Goal: Feedback & Contribution: Contribute content

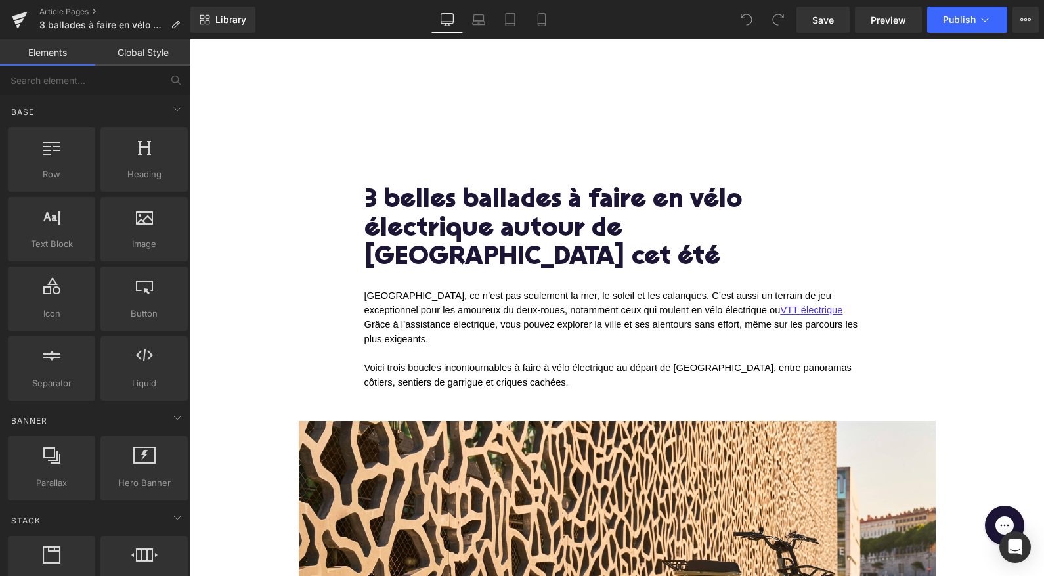
click at [537, 234] on h1 "3 belles ballades à faire en vélo électrique autour de Marseille cet été" at bounding box center [618, 230] width 506 height 86
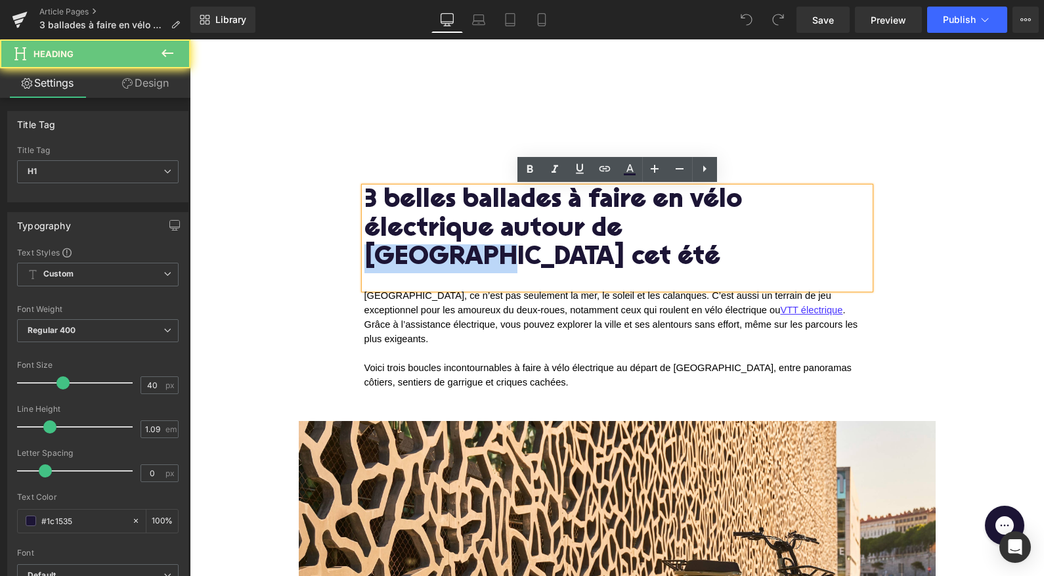
click at [537, 234] on h1 "3 belles ballades à faire en vélo électrique autour de Marseille cet été" at bounding box center [618, 230] width 506 height 86
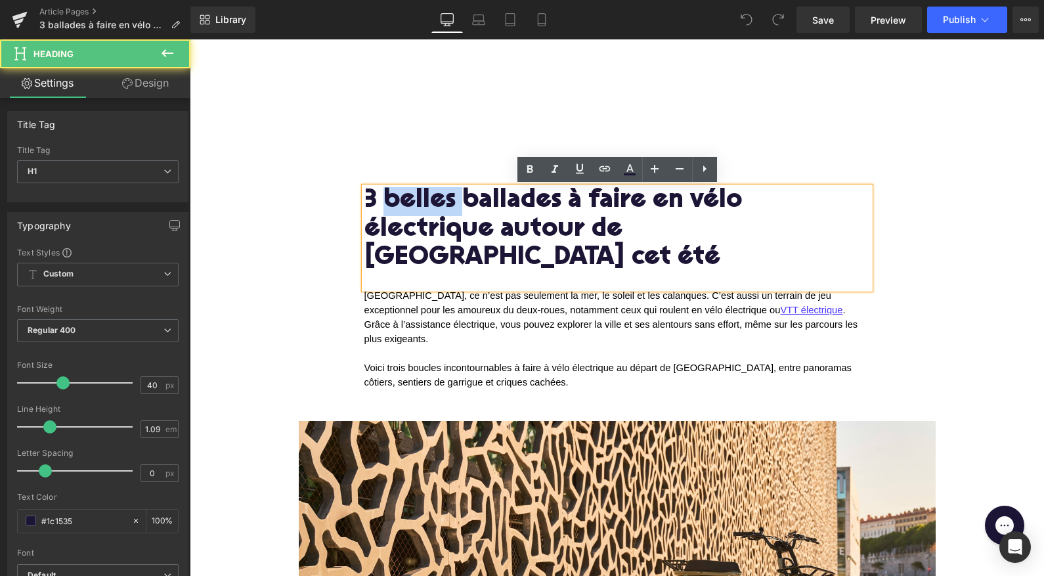
drag, startPoint x: 459, startPoint y: 196, endPoint x: 382, endPoint y: 195, distance: 77.5
click at [382, 195] on h1 "3 belles ballades à faire en vélo électrique autour de Marseille cet été" at bounding box center [618, 230] width 506 height 86
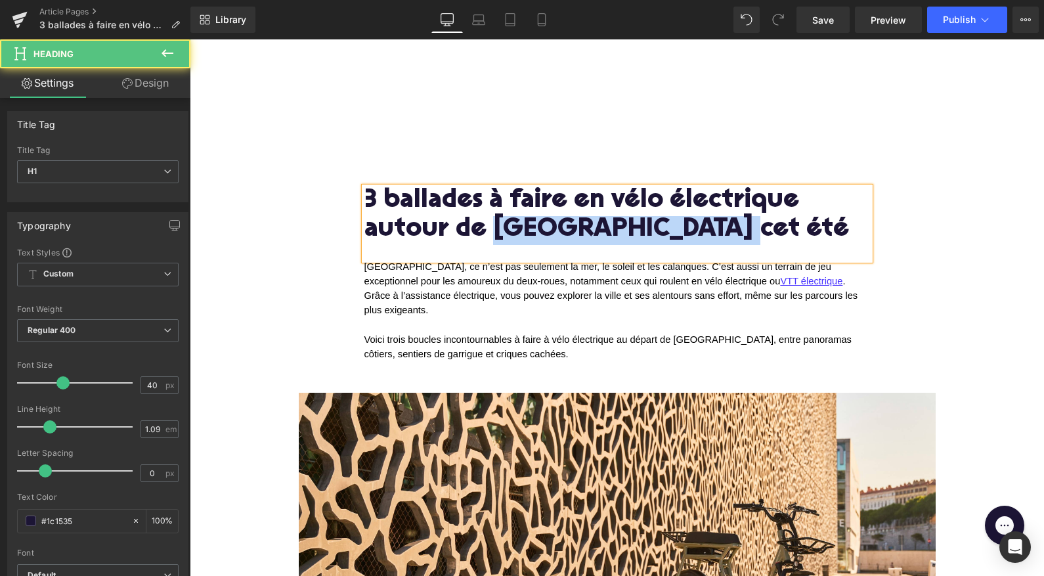
drag, startPoint x: 496, startPoint y: 228, endPoint x: 717, endPoint y: 228, distance: 220.7
click at [717, 228] on h1 "3 ballades à faire en vélo électrique autour de Marseille cet été" at bounding box center [618, 215] width 506 height 57
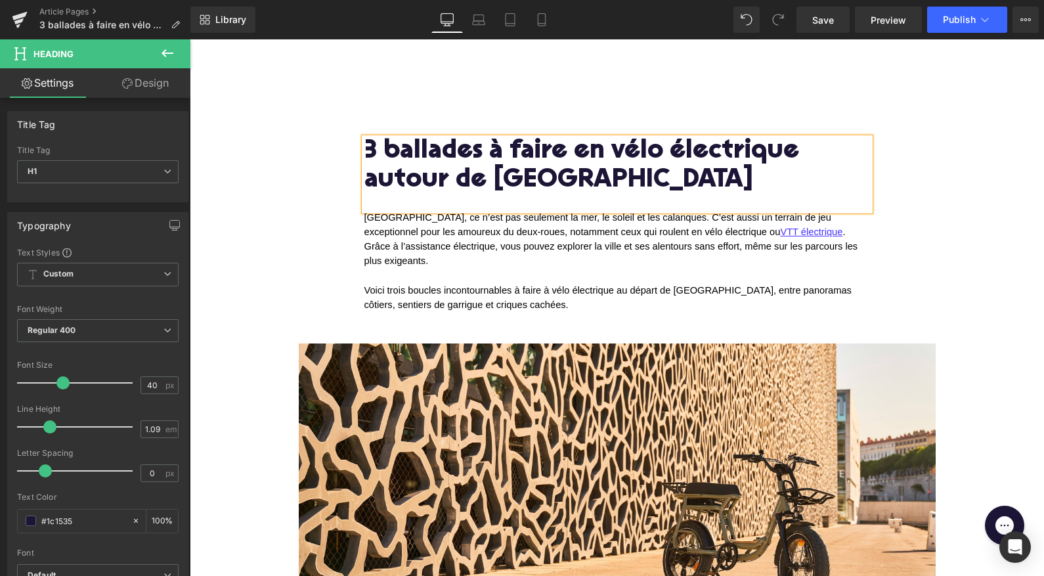
scroll to position [84, 0]
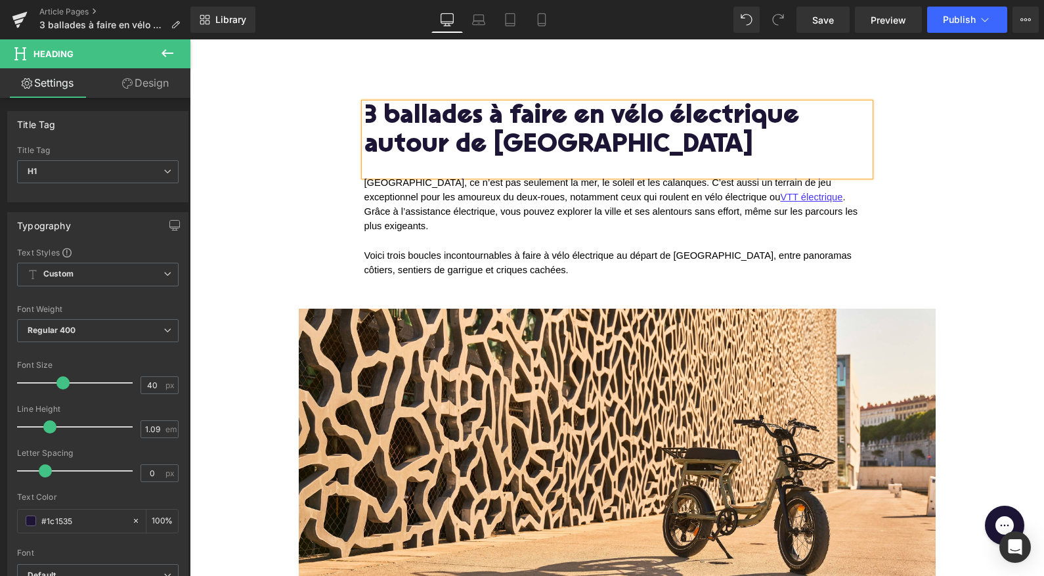
click at [479, 250] on span "Voici trois boucles incontournables à faire à vélo électrique au départ de Mars…" at bounding box center [610, 262] width 491 height 25
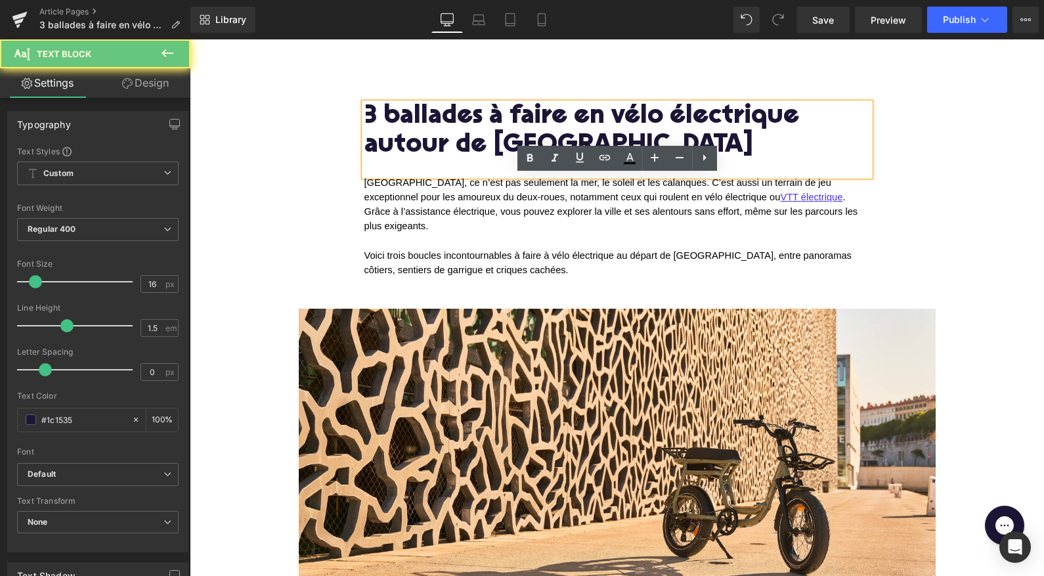
click at [479, 250] on span "Voici trois boucles incontournables à faire à vélo électrique au départ de [GEO…" at bounding box center [610, 262] width 491 height 25
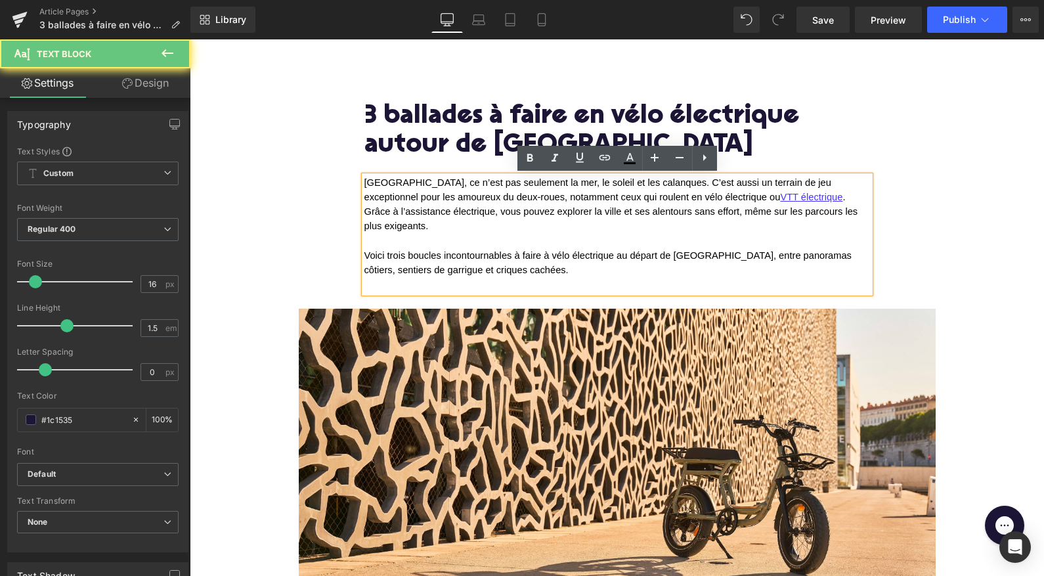
click at [505, 261] on p "Voici trois boucles incontournables à faire à vélo électrique au départ de [GEO…" at bounding box center [618, 263] width 506 height 29
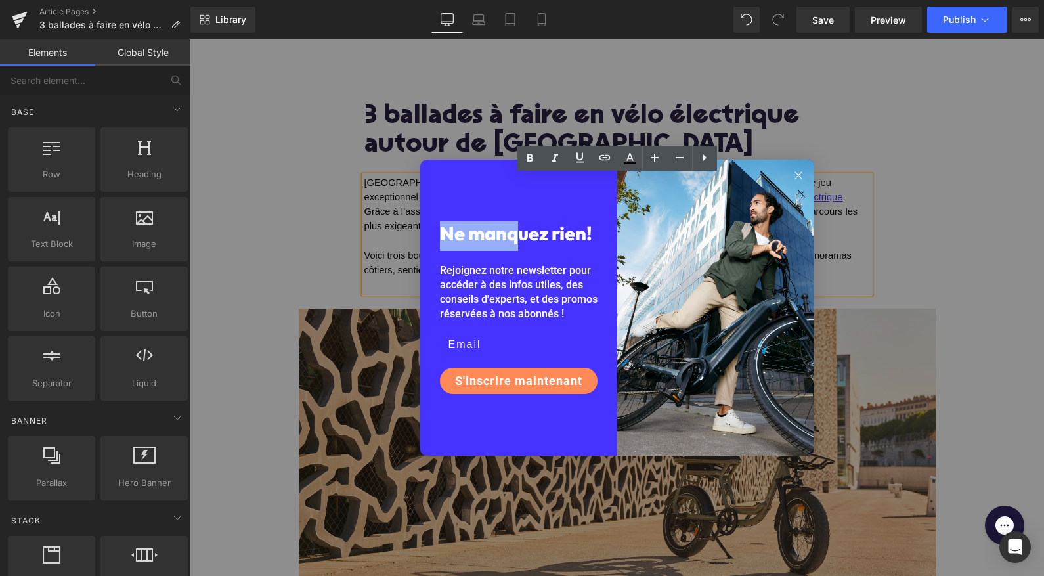
click at [332, 177] on div "Close dialog Ne manquez rien! Rejoignez notre newsletter pour accéder à des inf…" at bounding box center [617, 307] width 855 height 537
click at [376, 216] on div "Close dialog Ne manquez rien! Rejoignez notre newsletter pour accéder à des inf…" at bounding box center [617, 307] width 855 height 537
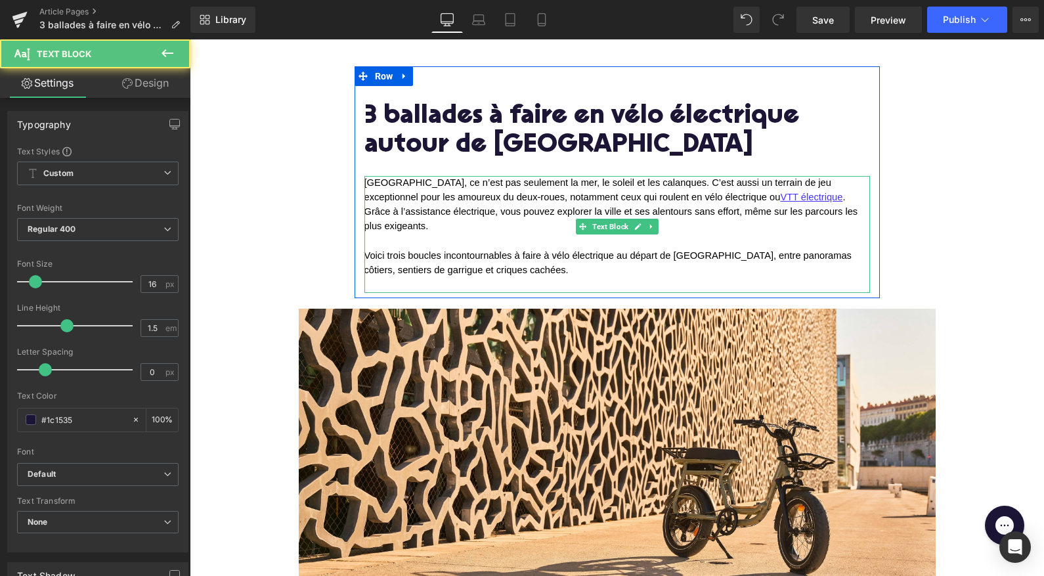
click at [498, 256] on span "Voici trois boucles incontournables à faire à vélo électrique au départ de Mars…" at bounding box center [610, 262] width 491 height 25
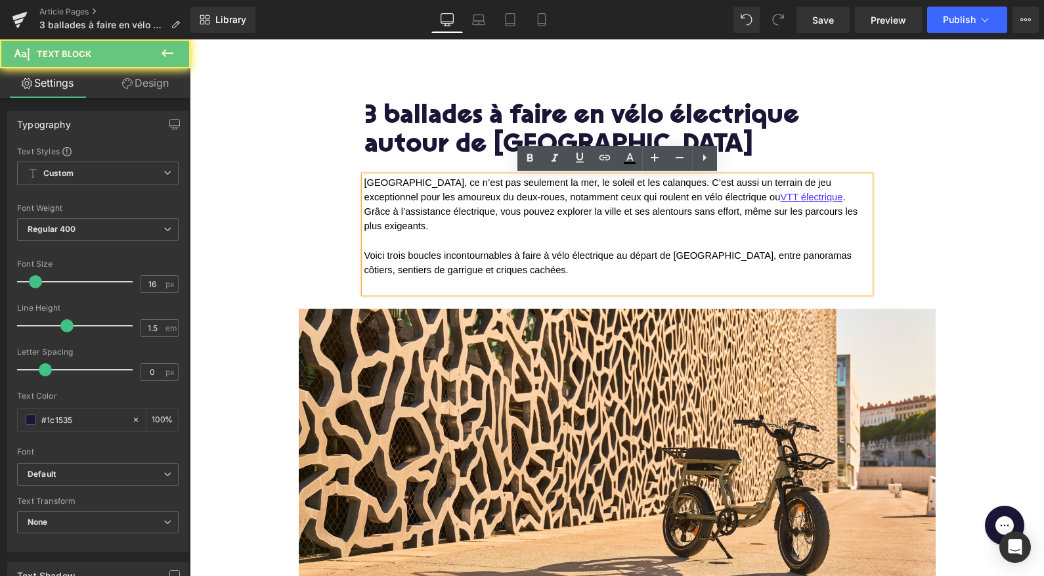
click at [510, 256] on p "Voici trois boucles incontournables à faire à vélo électrique au départ de Mars…" at bounding box center [618, 263] width 506 height 29
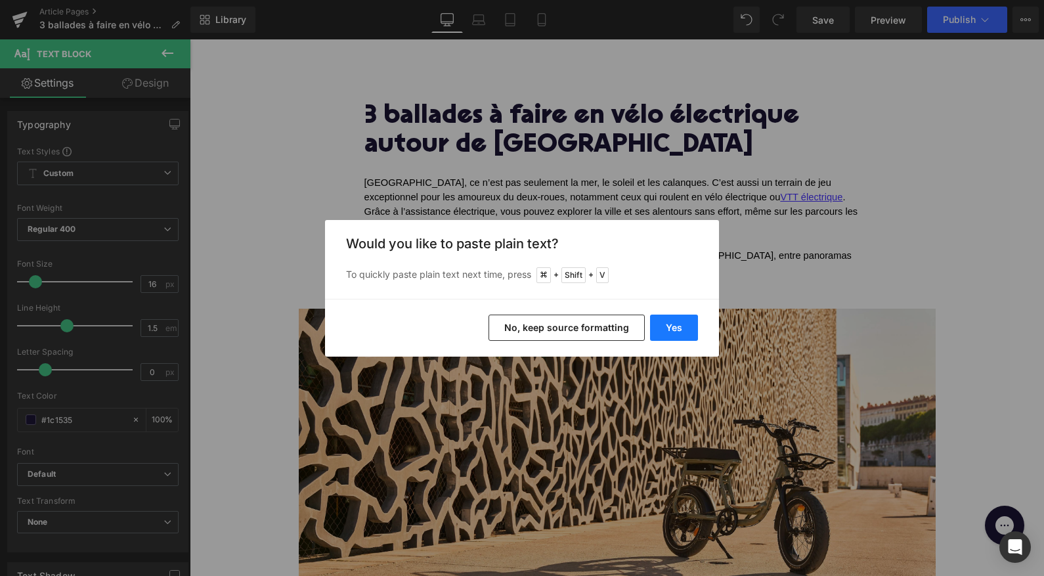
click at [675, 321] on button "Yes" at bounding box center [674, 328] width 48 height 26
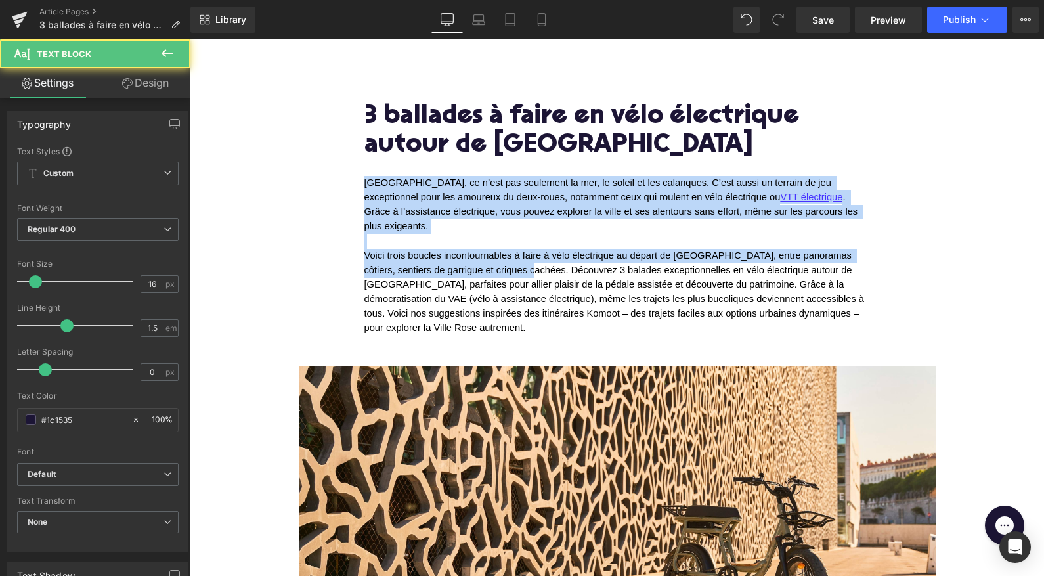
drag, startPoint x: 502, startPoint y: 256, endPoint x: 318, endPoint y: 176, distance: 200.6
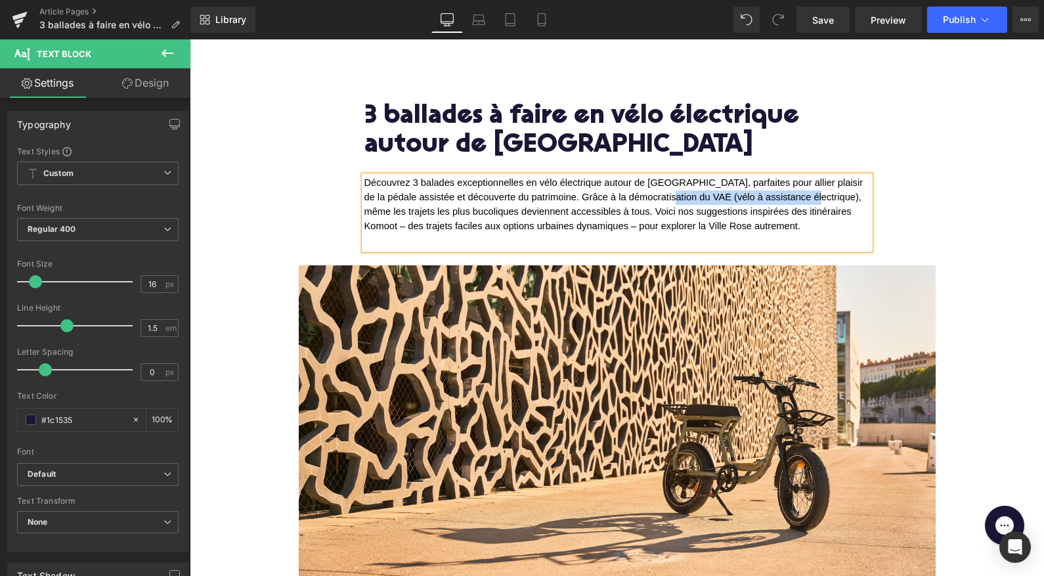
drag, startPoint x: 804, startPoint y: 198, endPoint x: 660, endPoint y: 196, distance: 143.9
click at [660, 196] on span "Découvrez 3 balades exceptionnelles en vélo électrique autour de Toulouse, parf…" at bounding box center [616, 204] width 502 height 54
drag, startPoint x: 657, startPoint y: 198, endPoint x: 719, endPoint y: 194, distance: 61.9
click at [719, 194] on span "Découvrez 3 balades exceptionnelles en vélo électrique autour de Toulouse, parf…" at bounding box center [617, 204] width 504 height 54
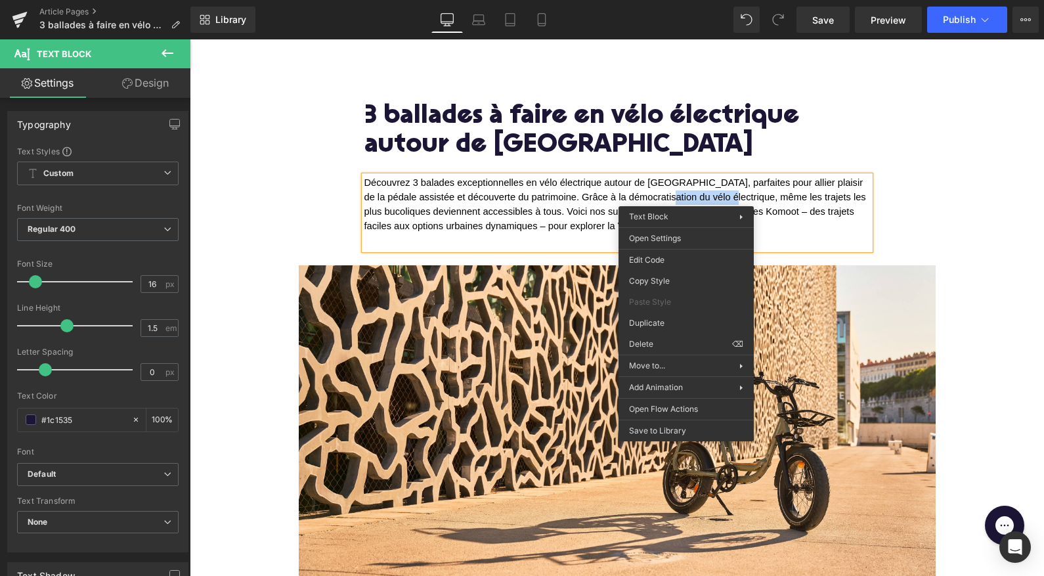
click at [686, 196] on span "Découvrez 3 balades exceptionnelles en vélo électrique autour de Toulouse, parf…" at bounding box center [617, 204] width 504 height 54
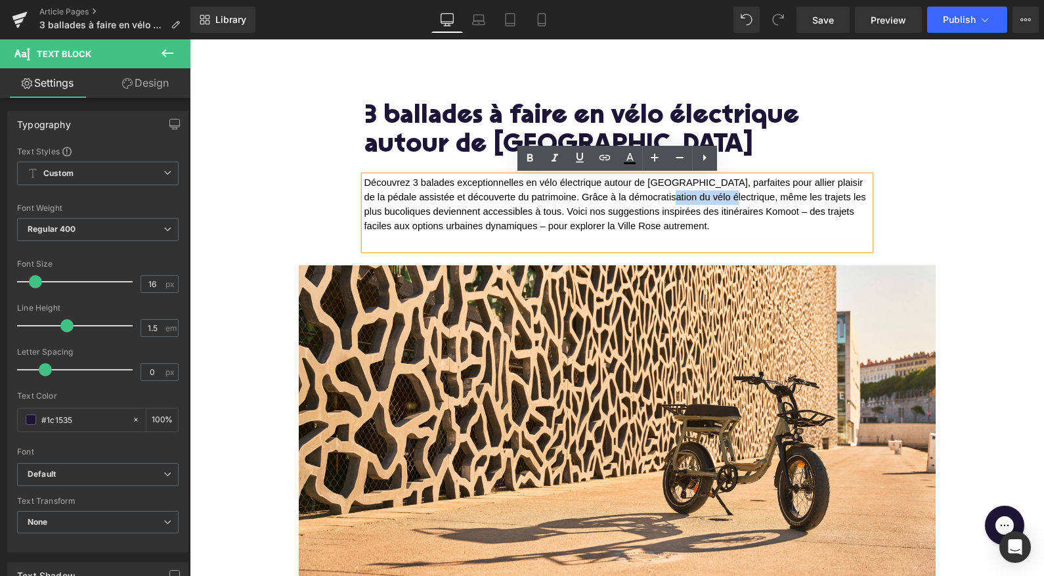
drag, startPoint x: 720, startPoint y: 198, endPoint x: 660, endPoint y: 196, distance: 59.8
click at [660, 196] on span "Découvrez 3 balades exceptionnelles en vélo électrique autour de Toulouse, parf…" at bounding box center [617, 204] width 504 height 54
click at [598, 152] on icon at bounding box center [605, 158] width 16 height 16
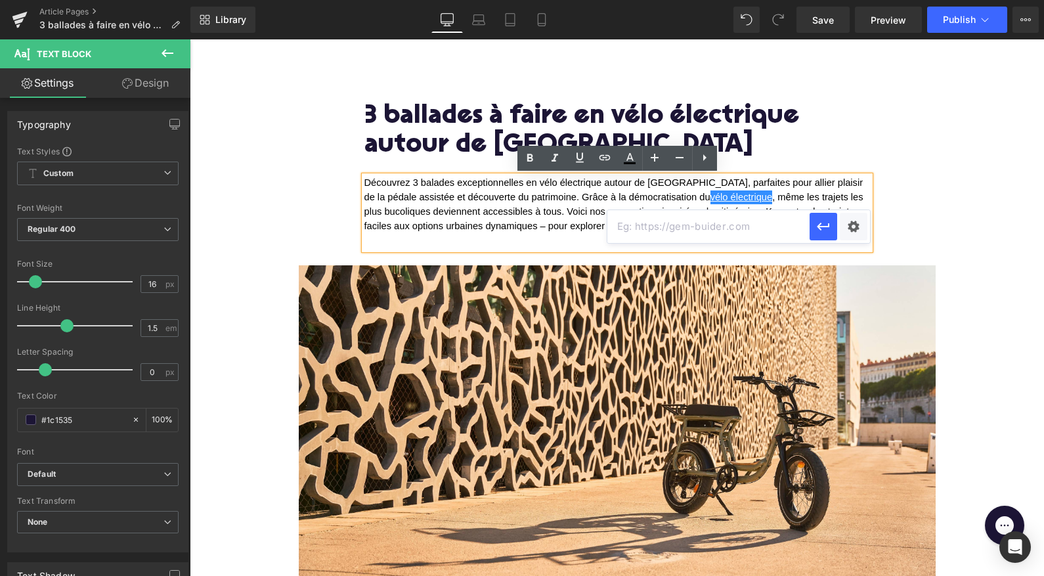
click at [641, 233] on input "text" at bounding box center [709, 226] width 202 height 33
paste input "https://upway.fr/collections/tous-nos-produits"
type input "https://upway.fr/collections/tous-nos-produits"
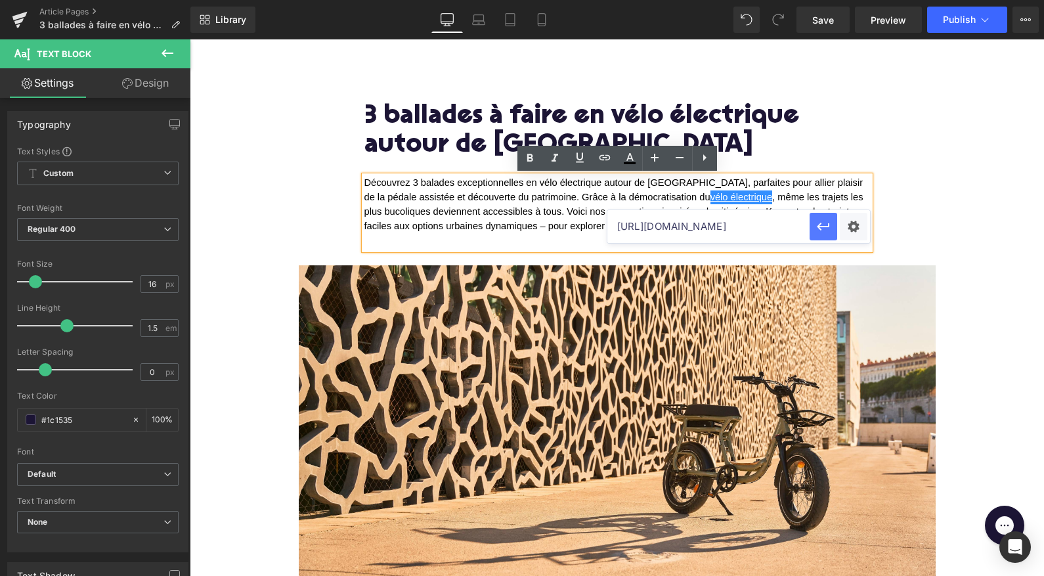
click at [832, 226] on button "button" at bounding box center [824, 227] width 28 height 28
click at [531, 224] on span "Découvrez 3 balades exceptionnelles en vélo électrique autour de Toulouse, parf…" at bounding box center [616, 204] width 502 height 54
click at [790, 213] on span "Découvrez 3 balades exceptionnelles en vélo électrique autour de Toulouse, parf…" at bounding box center [616, 204] width 502 height 54
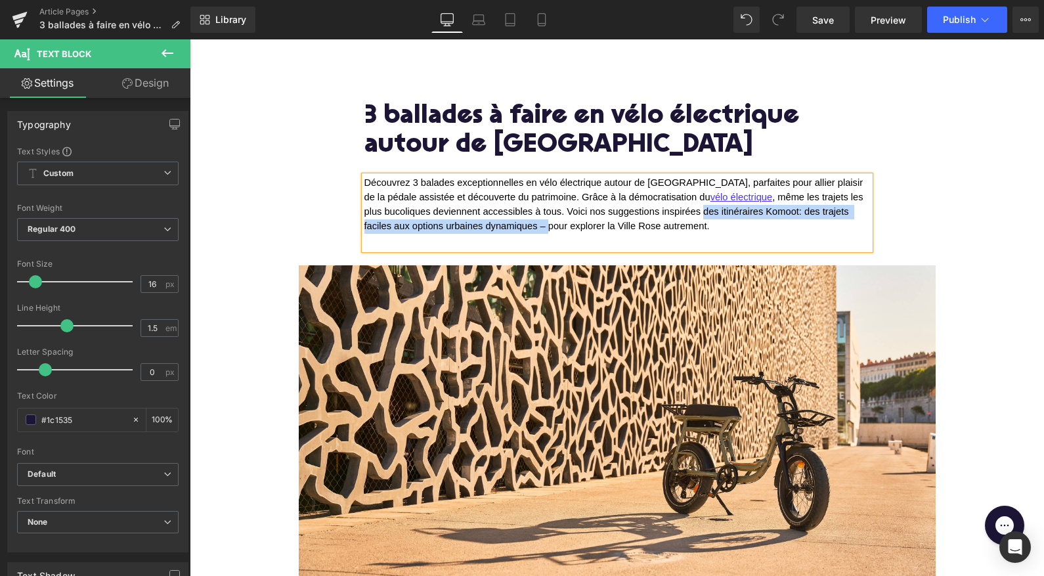
drag, startPoint x: 518, startPoint y: 228, endPoint x: 684, endPoint y: 213, distance: 166.8
click at [684, 213] on span "Découvrez 3 balades exceptionnelles en vélo électrique autour de Toulouse, parf…" at bounding box center [616, 204] width 502 height 54
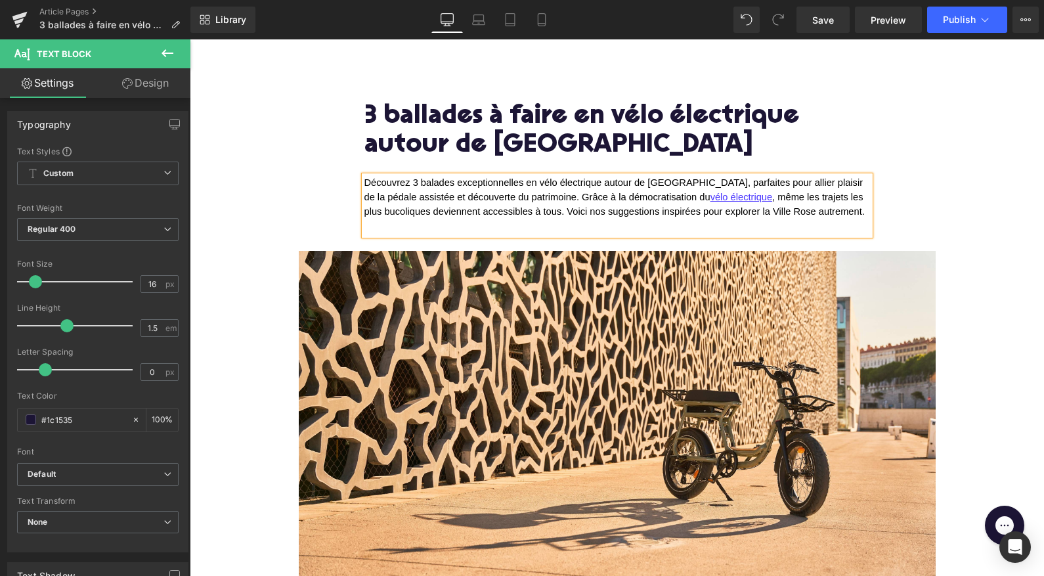
click at [642, 212] on span "Découvrez 3 balades exceptionnelles en vélo électrique autour de Toulouse, parf…" at bounding box center [616, 196] width 502 height 39
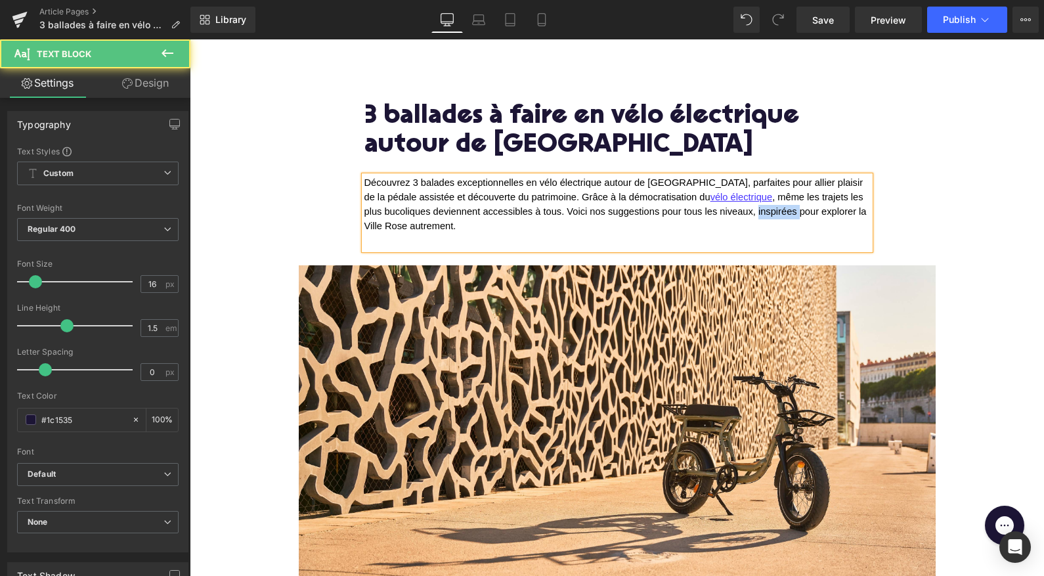
drag, startPoint x: 782, startPoint y: 212, endPoint x: 738, endPoint y: 212, distance: 43.4
click at [738, 212] on span "Découvrez 3 balades exceptionnelles en vélo électrique autour de Toulouse, parf…" at bounding box center [617, 204] width 505 height 54
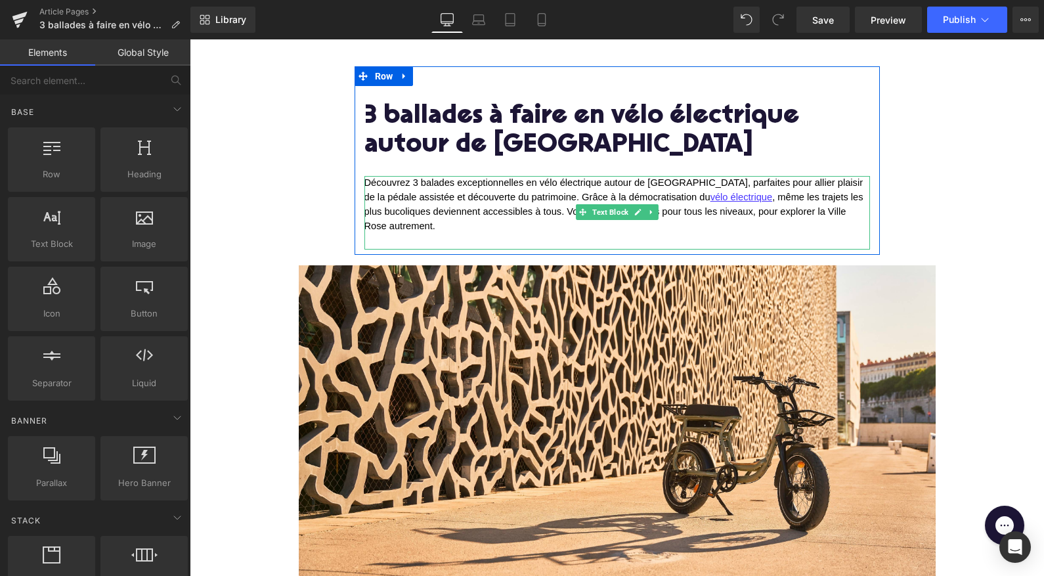
click at [543, 211] on span "Découvrez 3 balades exceptionnelles en vélo électrique autour de Toulouse, parf…" at bounding box center [616, 204] width 502 height 54
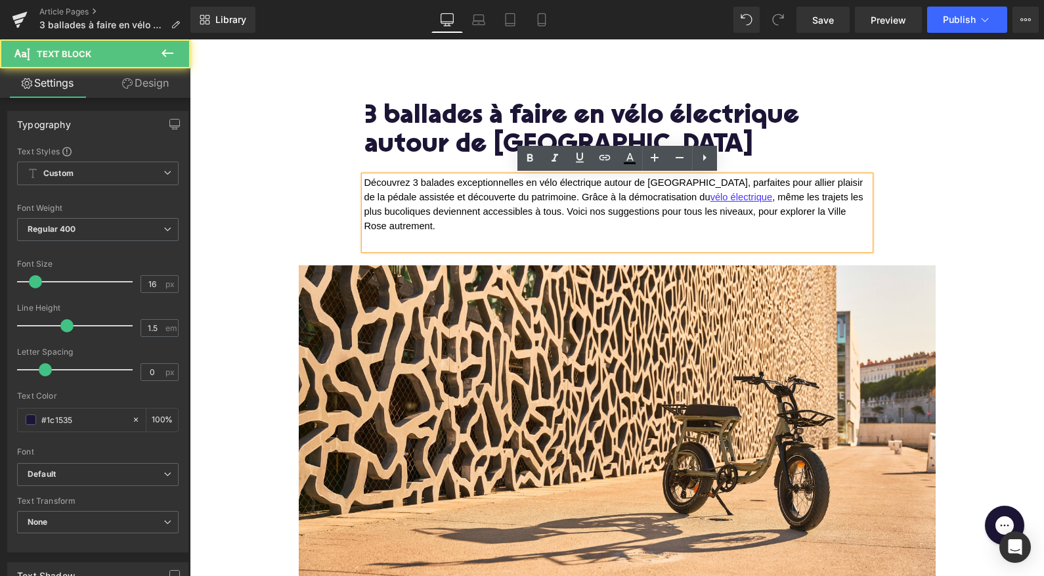
click at [549, 211] on span "Découvrez 3 balades exceptionnelles en vélo électrique autour de Toulouse, parf…" at bounding box center [616, 204] width 502 height 54
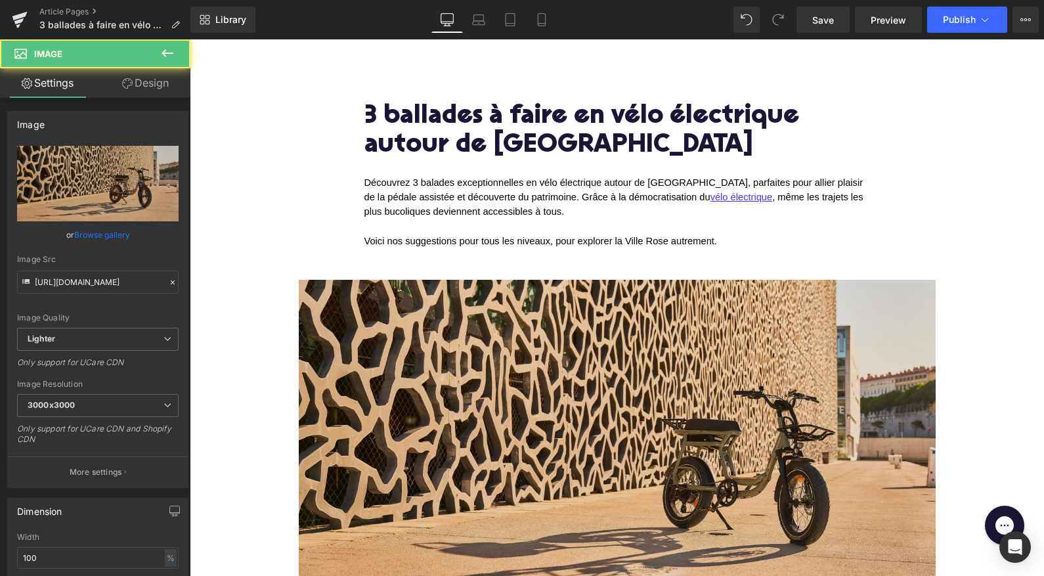
click at [418, 412] on img at bounding box center [617, 452] width 637 height 345
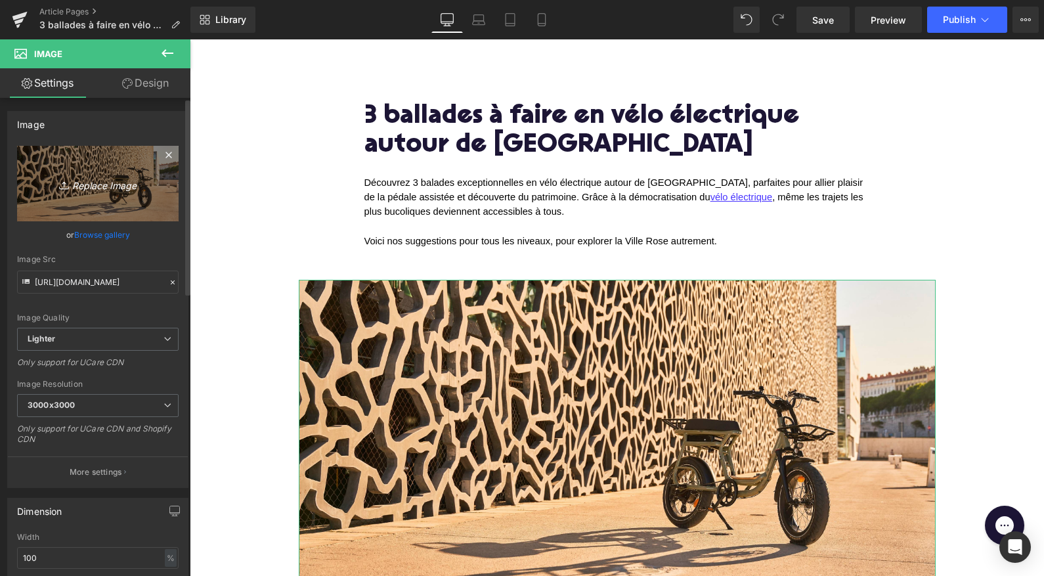
click at [100, 192] on link "Replace Image" at bounding box center [98, 184] width 162 height 76
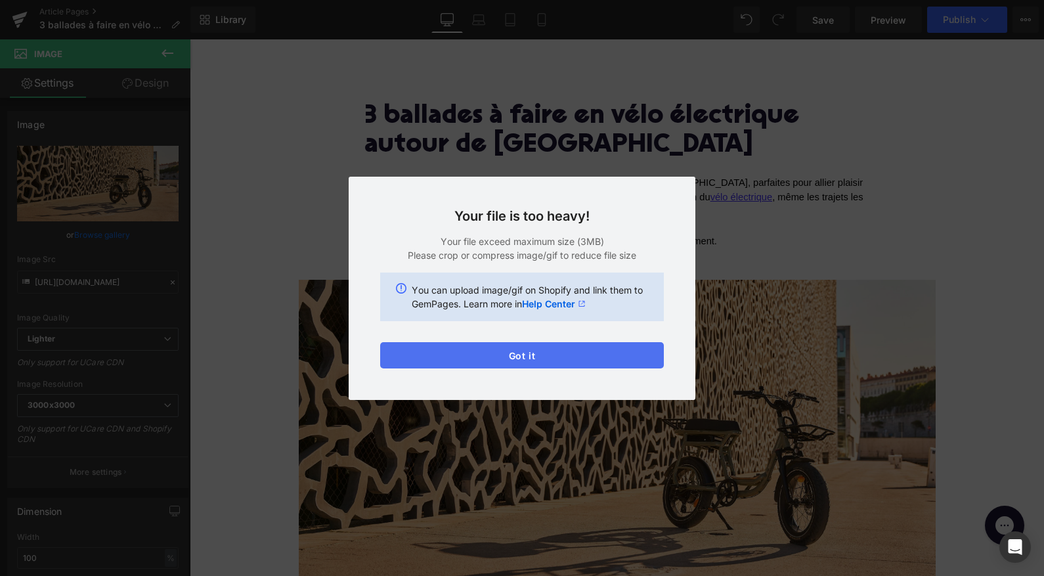
click at [469, 356] on button "Got it" at bounding box center [522, 355] width 284 height 26
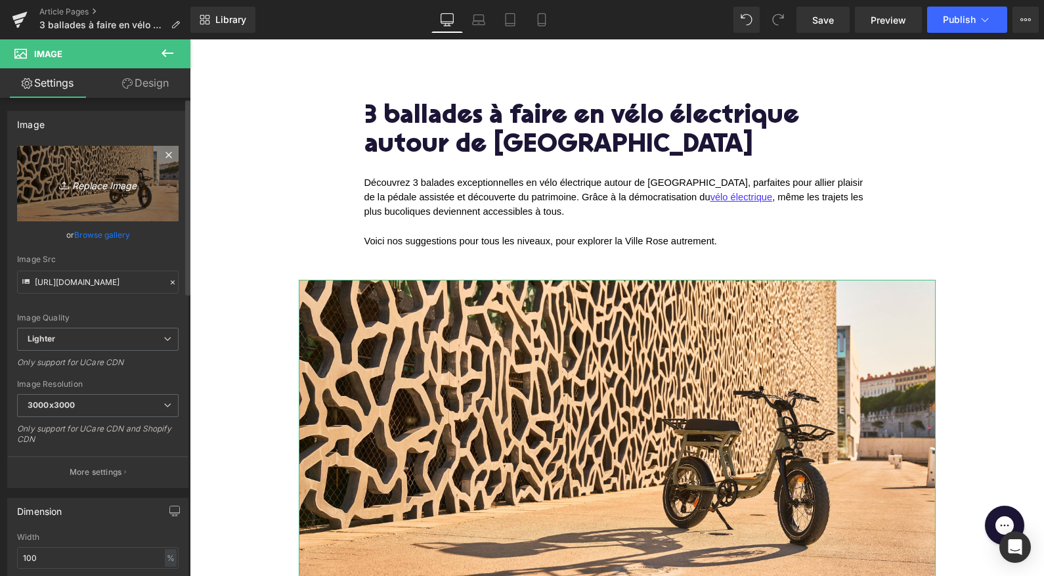
click at [72, 168] on link "Replace Image" at bounding box center [98, 184] width 162 height 76
click at [110, 173] on link "Replace Image" at bounding box center [98, 184] width 162 height 76
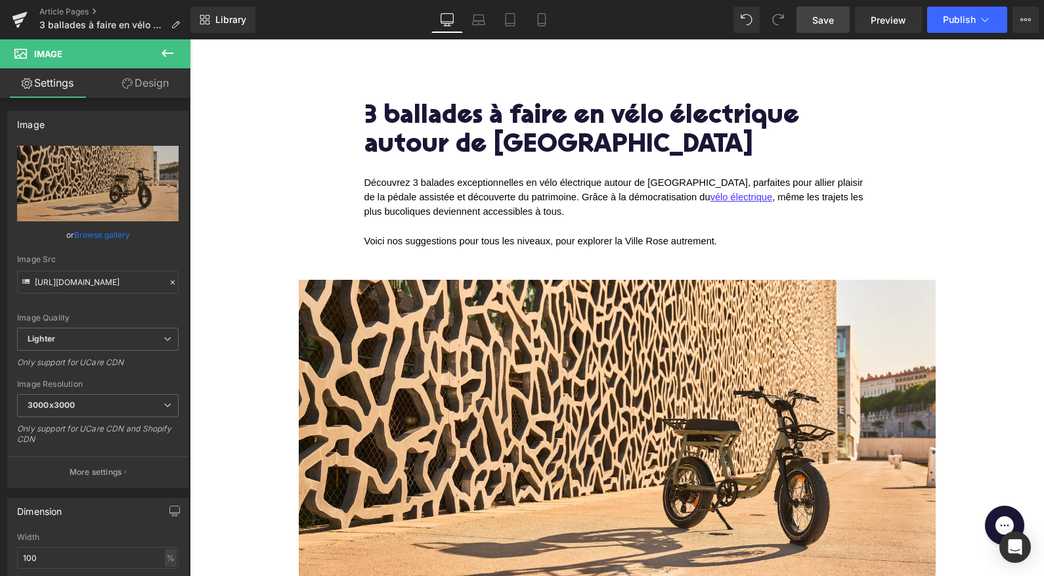
click at [820, 27] on link "Save" at bounding box center [823, 20] width 53 height 26
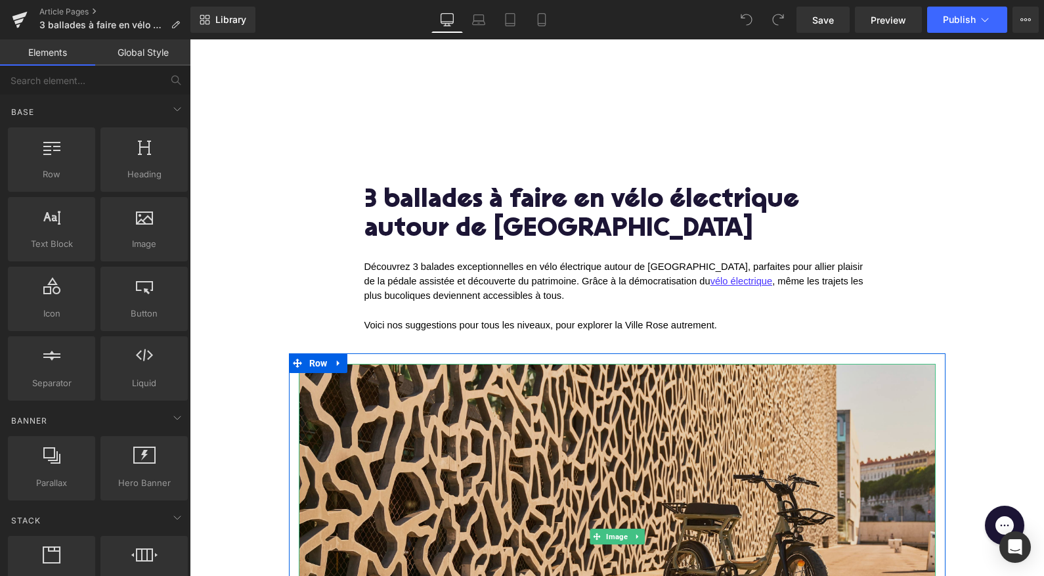
click at [510, 480] on img at bounding box center [617, 536] width 637 height 345
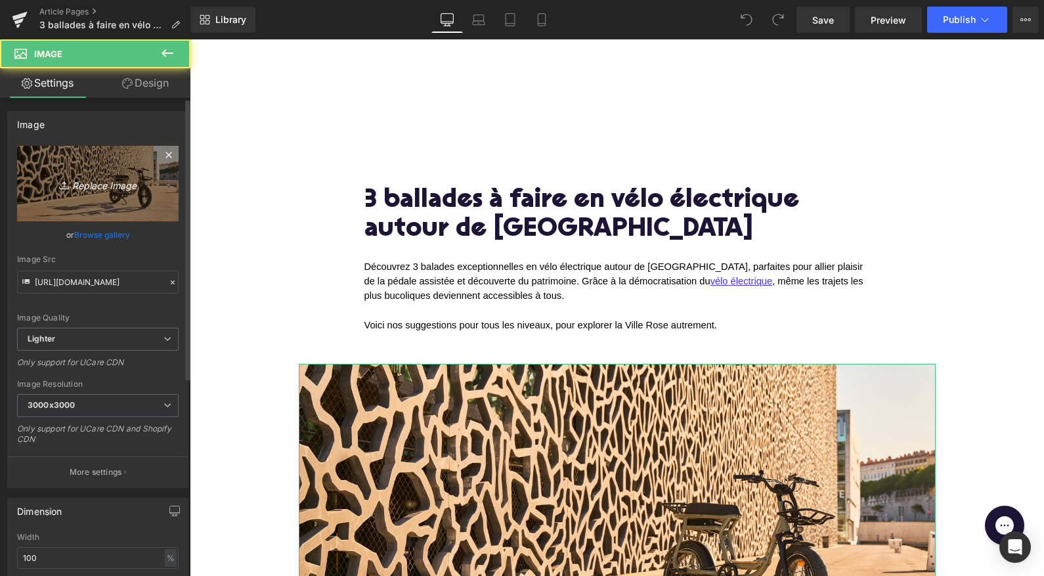
click at [80, 174] on link "Replace Image" at bounding box center [98, 184] width 162 height 76
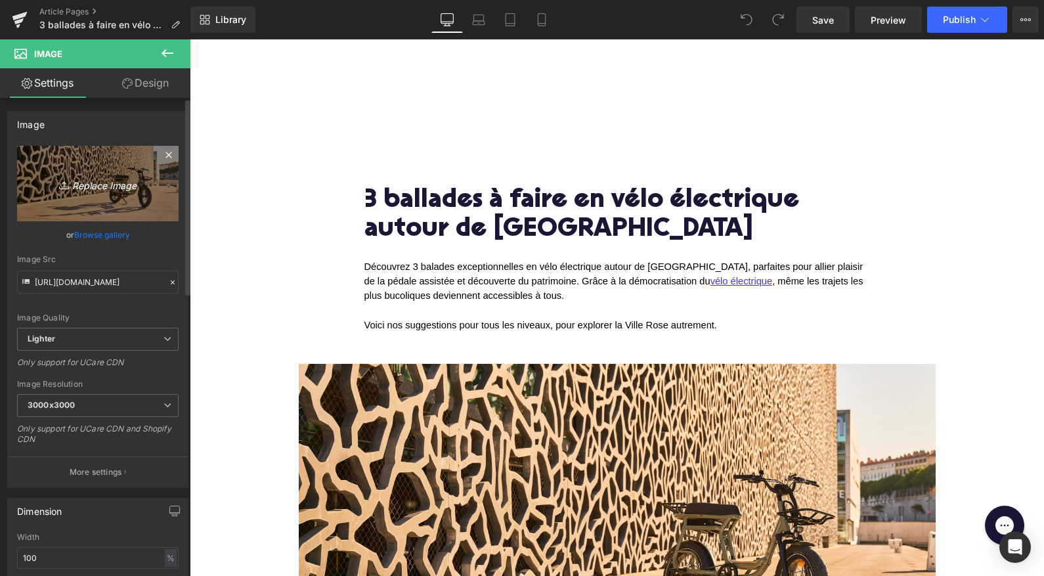
type input "C:\fakepath\Frame 316128492.jpg"
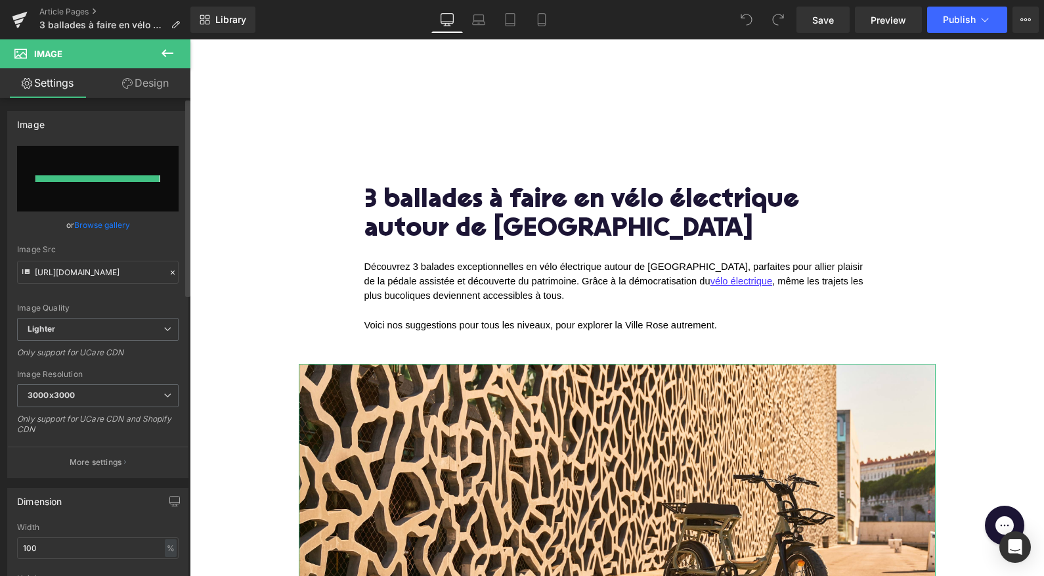
type input "[URL][DOMAIN_NAME]"
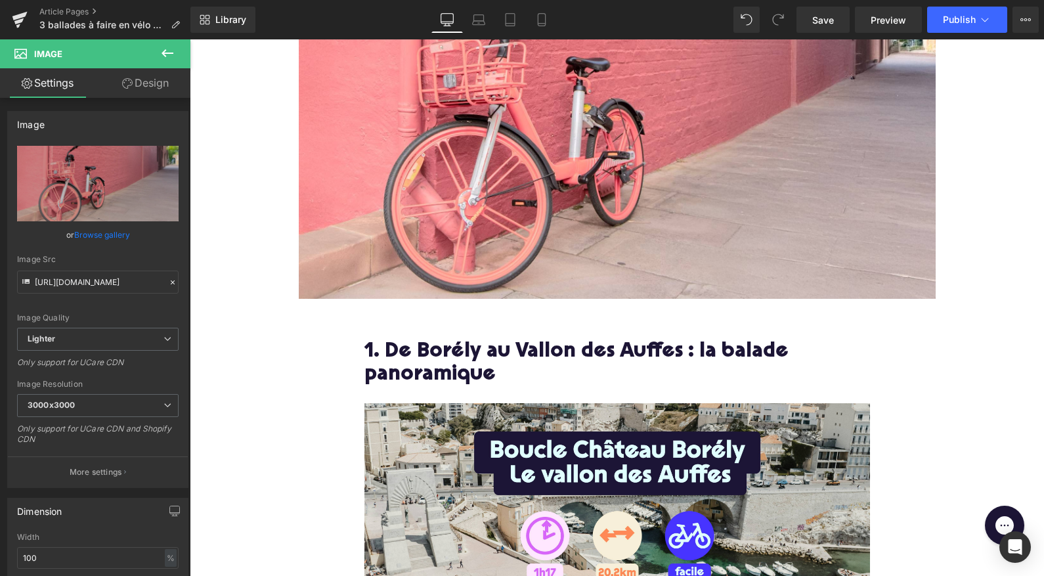
scroll to position [411, 0]
click at [476, 363] on h2 "1. De Borély au Vallon des Auffes : la balade panoramique" at bounding box center [618, 363] width 506 height 47
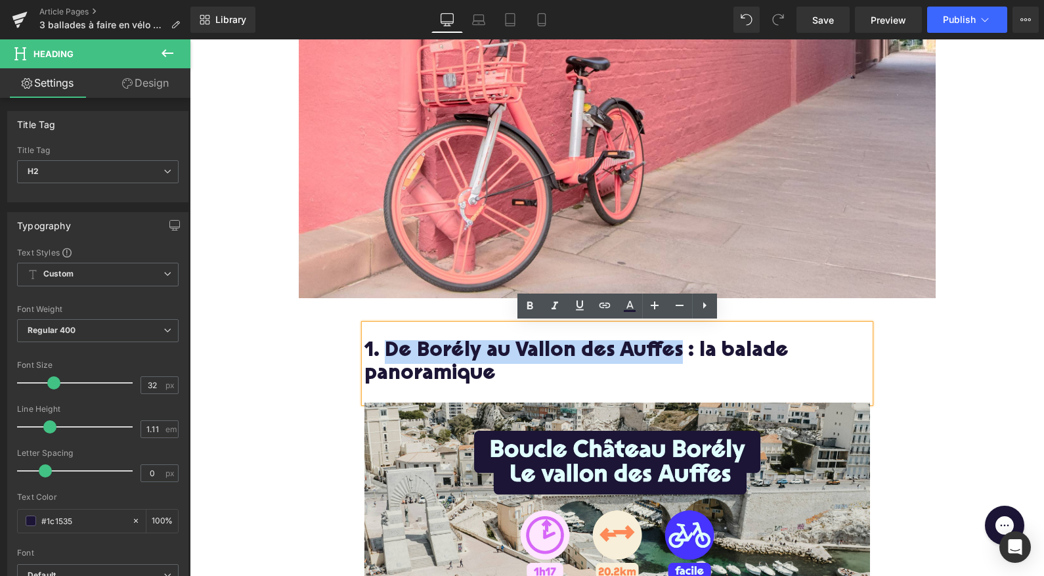
drag, startPoint x: 675, startPoint y: 351, endPoint x: 387, endPoint y: 349, distance: 288.4
click at [387, 349] on h2 "1. De Borély au Vallon des Auffes : la balade panoramique" at bounding box center [618, 363] width 506 height 47
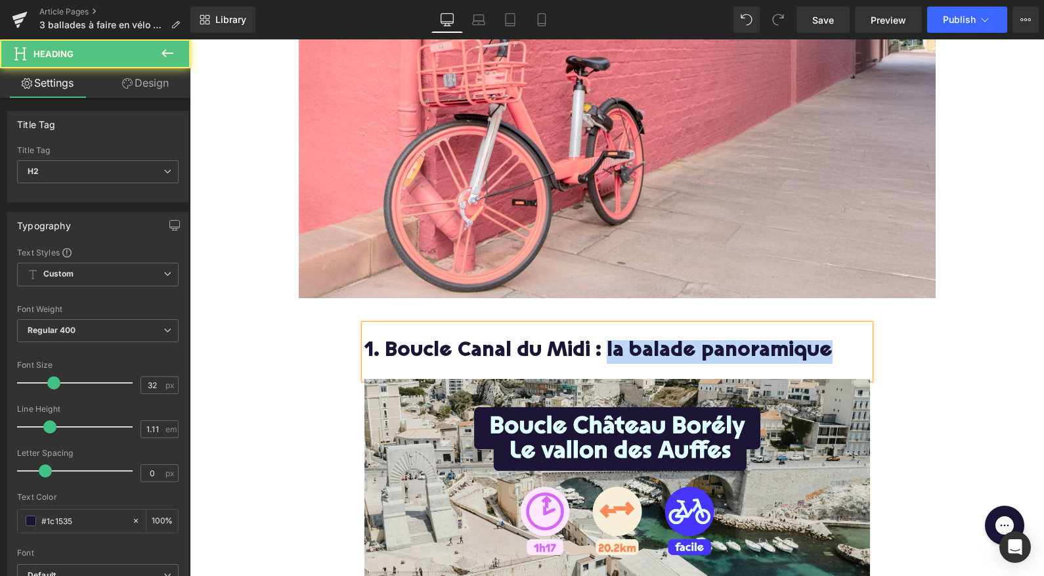
drag, startPoint x: 602, startPoint y: 349, endPoint x: 837, endPoint y: 360, distance: 235.4
click at [837, 360] on h2 "1. Boucle Canal du Midi : la balade panoramique" at bounding box center [618, 352] width 506 height 24
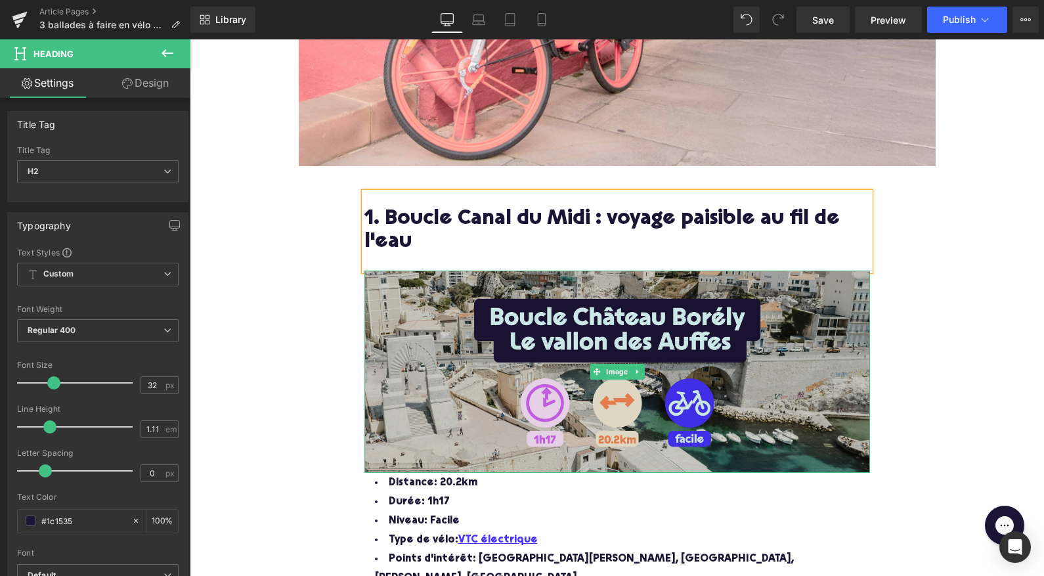
scroll to position [558, 0]
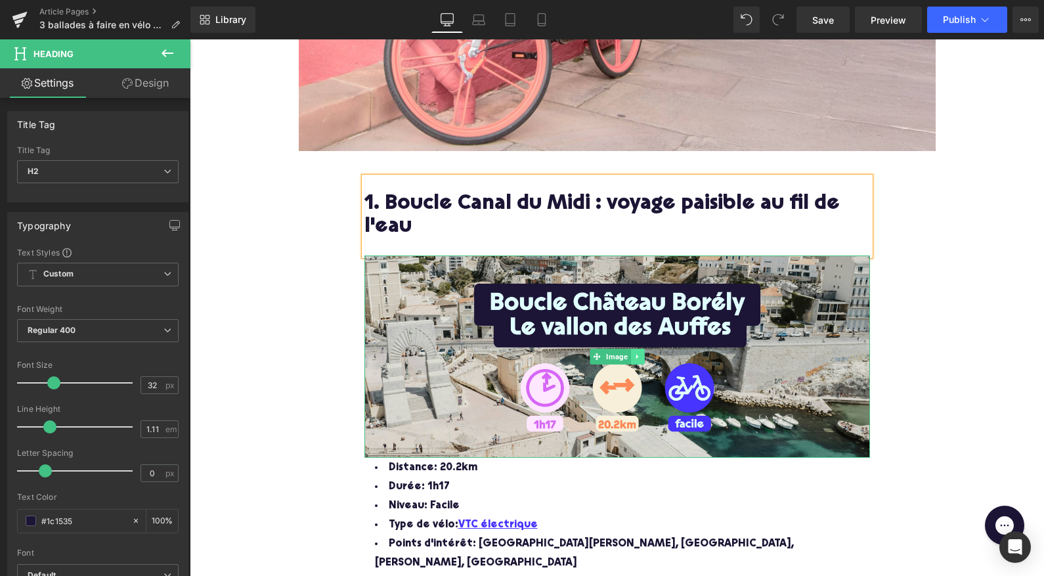
click at [640, 349] on link at bounding box center [638, 357] width 14 height 16
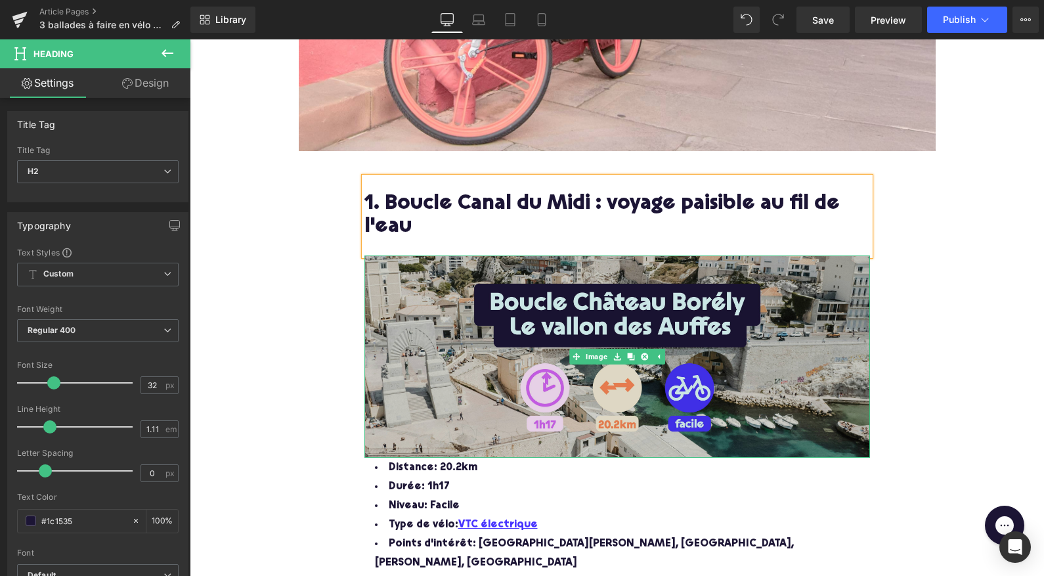
click at [627, 309] on img at bounding box center [618, 357] width 506 height 202
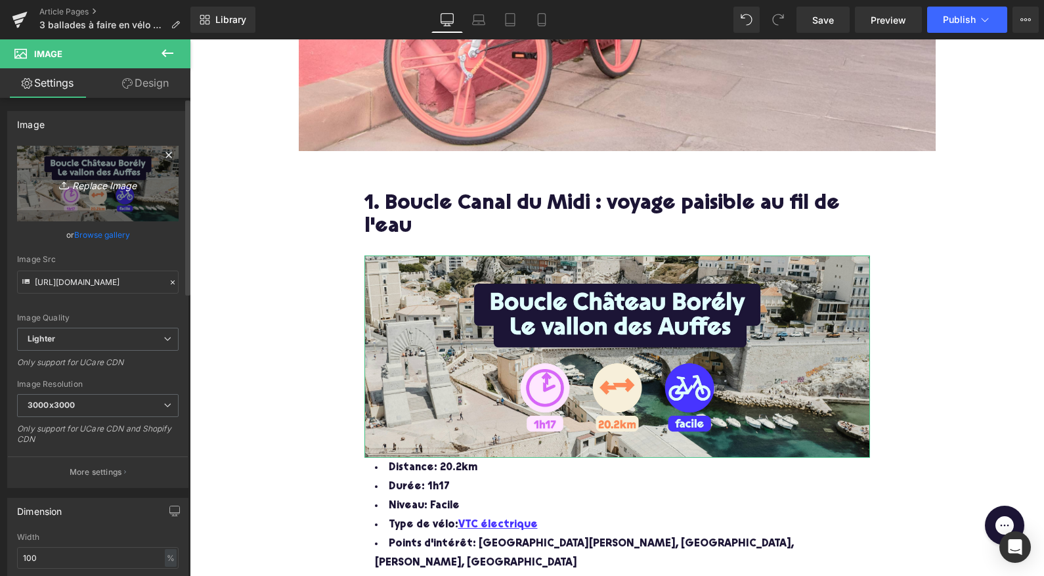
click at [92, 184] on icon "Replace Image" at bounding box center [97, 183] width 105 height 16
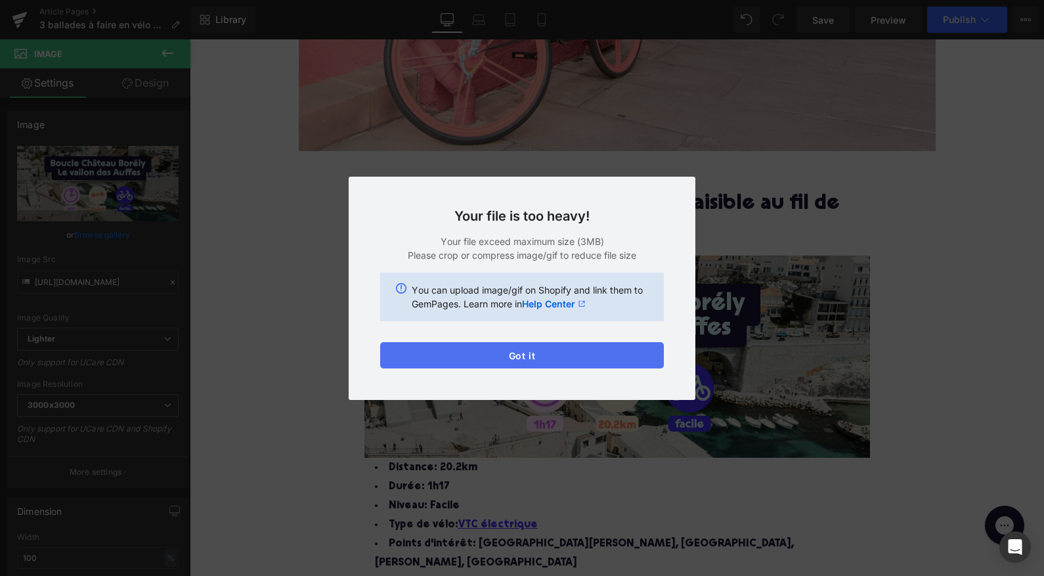
click at [432, 359] on button "Got it" at bounding box center [522, 355] width 284 height 26
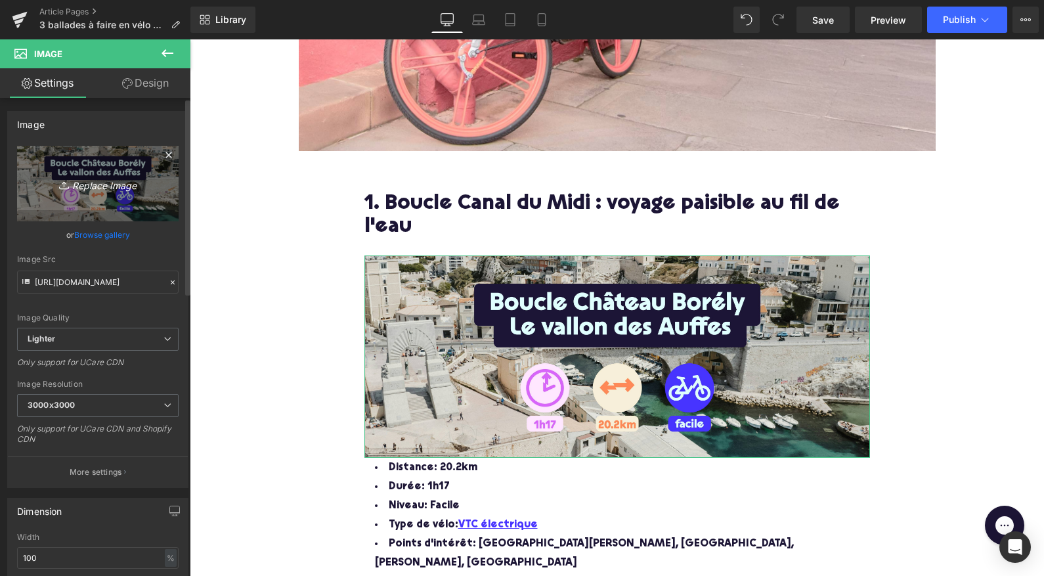
click at [93, 182] on icon "Replace Image" at bounding box center [97, 183] width 105 height 16
click at [93, 190] on icon "Replace Image" at bounding box center [97, 183] width 105 height 16
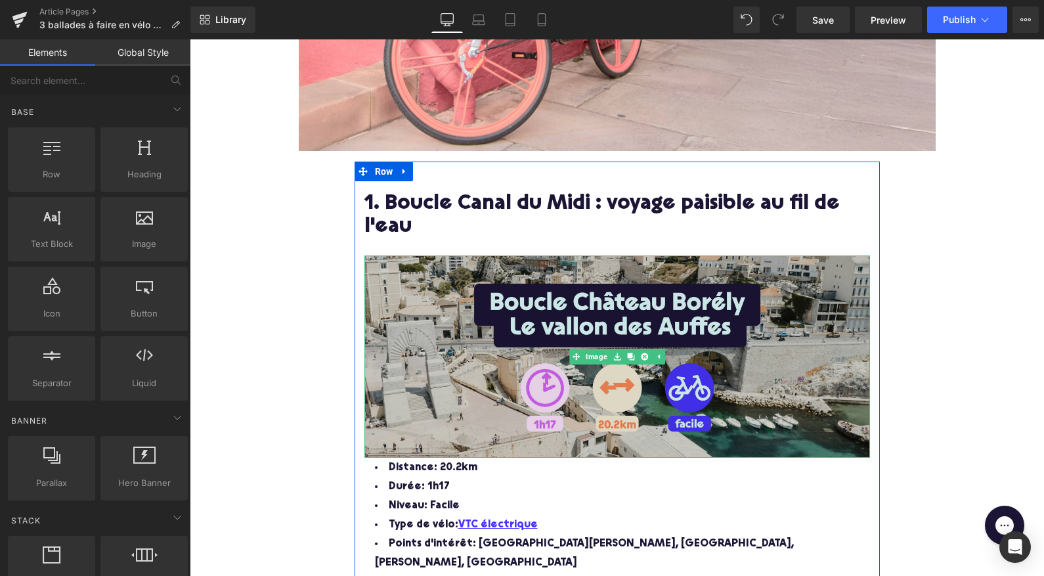
click at [439, 330] on img at bounding box center [618, 357] width 506 height 202
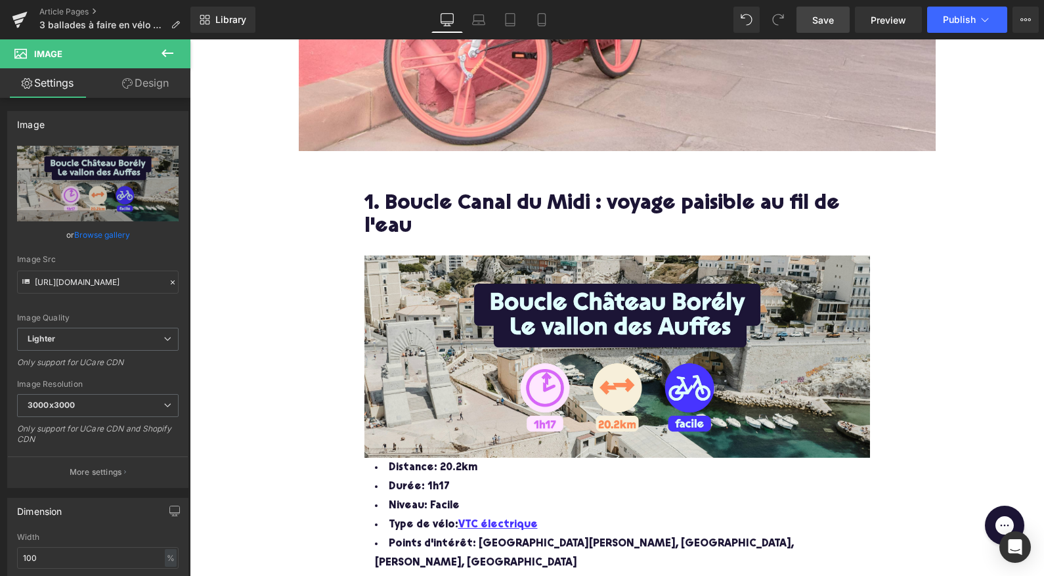
click at [828, 17] on span "Save" at bounding box center [824, 20] width 22 height 14
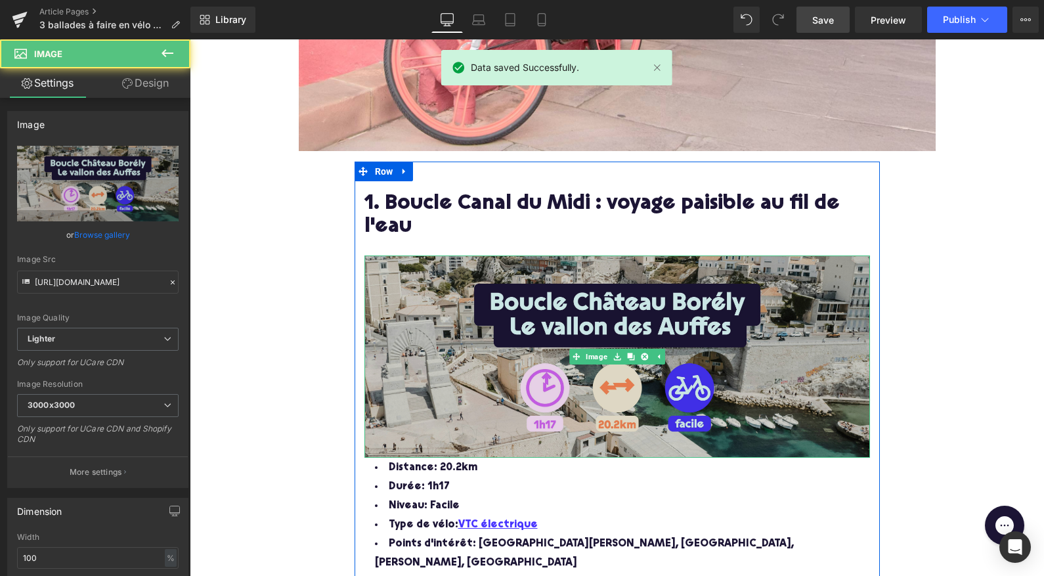
click at [622, 345] on img at bounding box center [618, 357] width 506 height 202
click at [610, 323] on img at bounding box center [618, 357] width 506 height 202
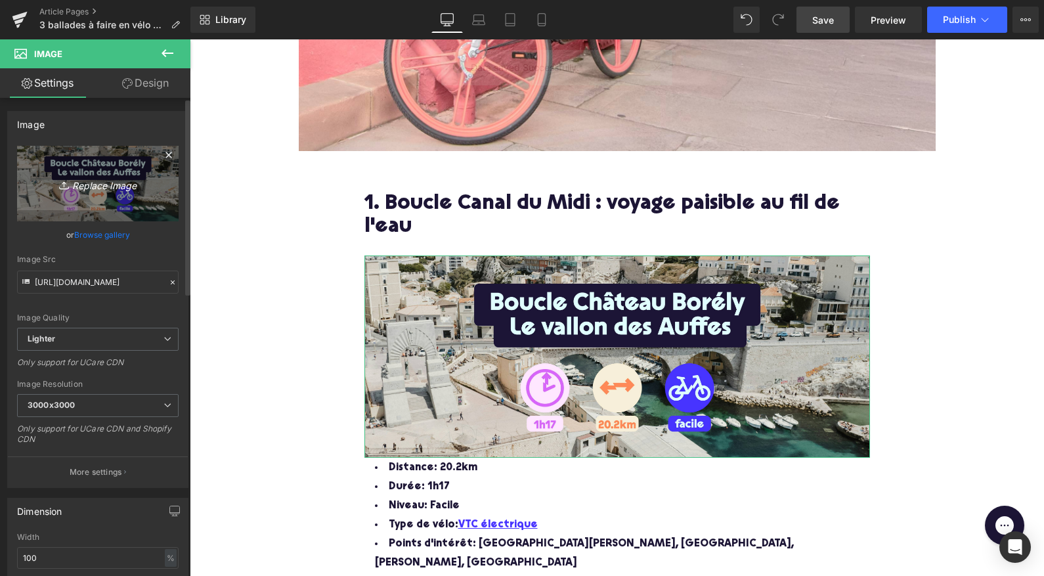
click at [77, 180] on icon "Replace Image" at bounding box center [97, 183] width 105 height 16
type input "C:\fakepath\Frame 316128493.jpg"
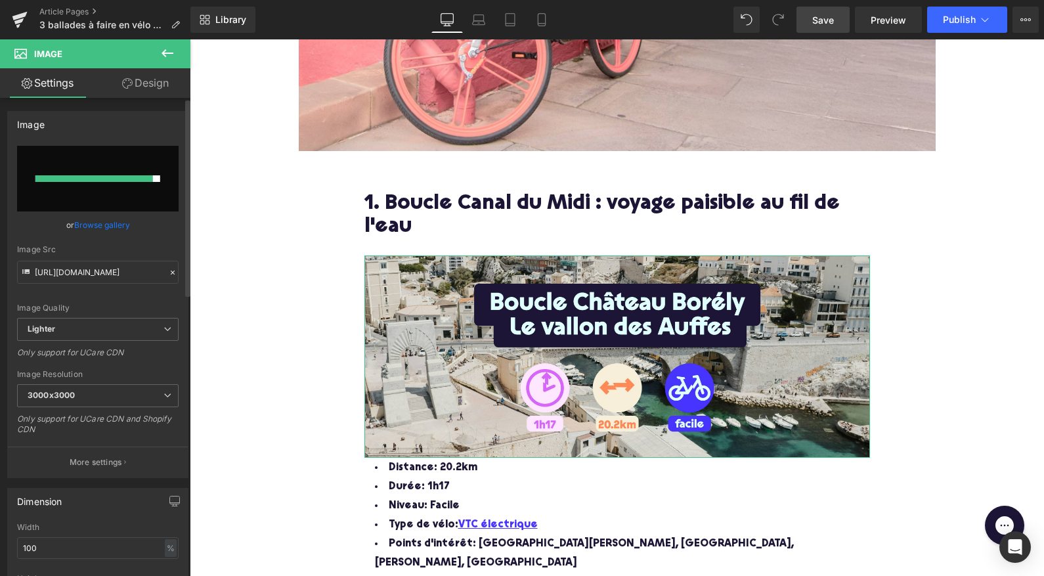
type input "https://ucarecdn.com/950b46b6-a01b-4068-900d-12b0ec8aa2e2/-/format/auto/-/previ…"
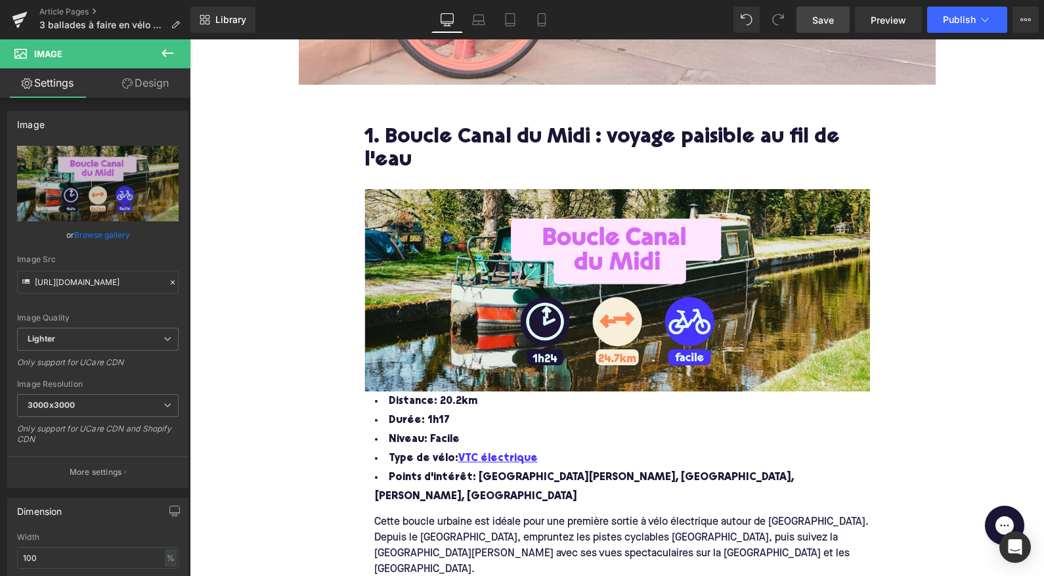
scroll to position [627, 0]
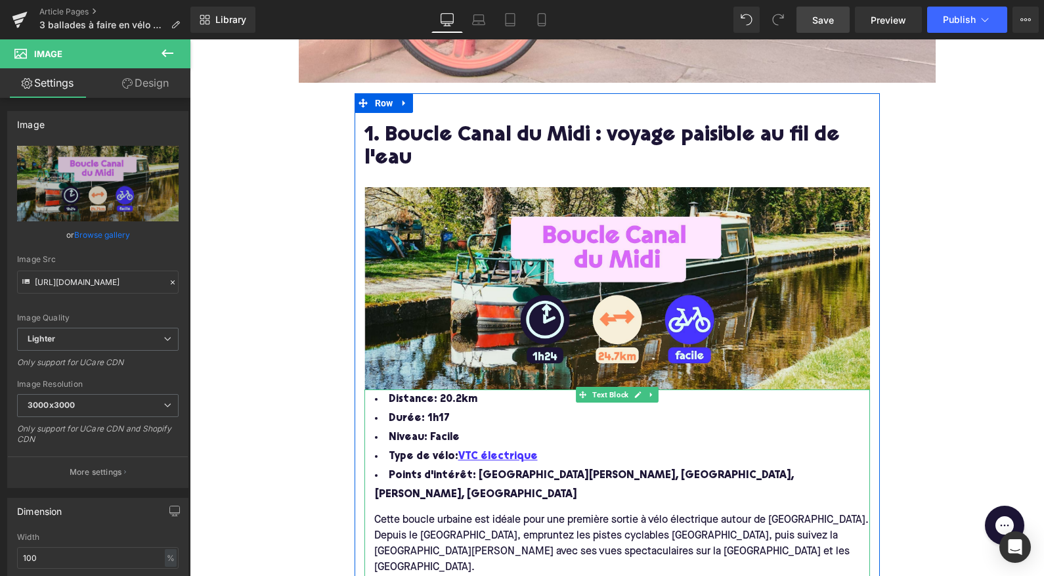
click at [455, 399] on span "Distance: 20.2km" at bounding box center [433, 399] width 89 height 11
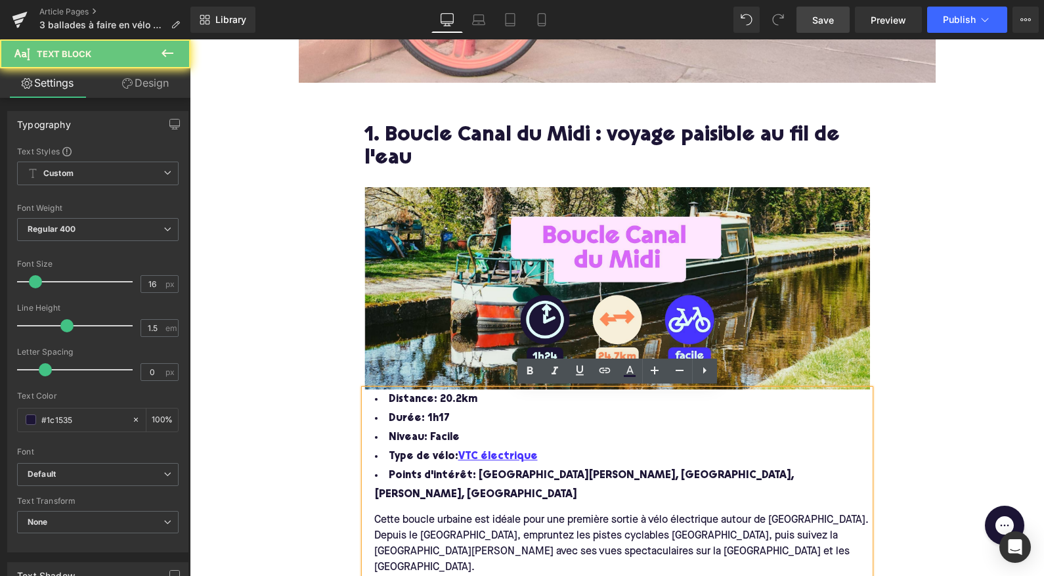
click at [455, 399] on span "Distance: 20.2km" at bounding box center [433, 399] width 89 height 11
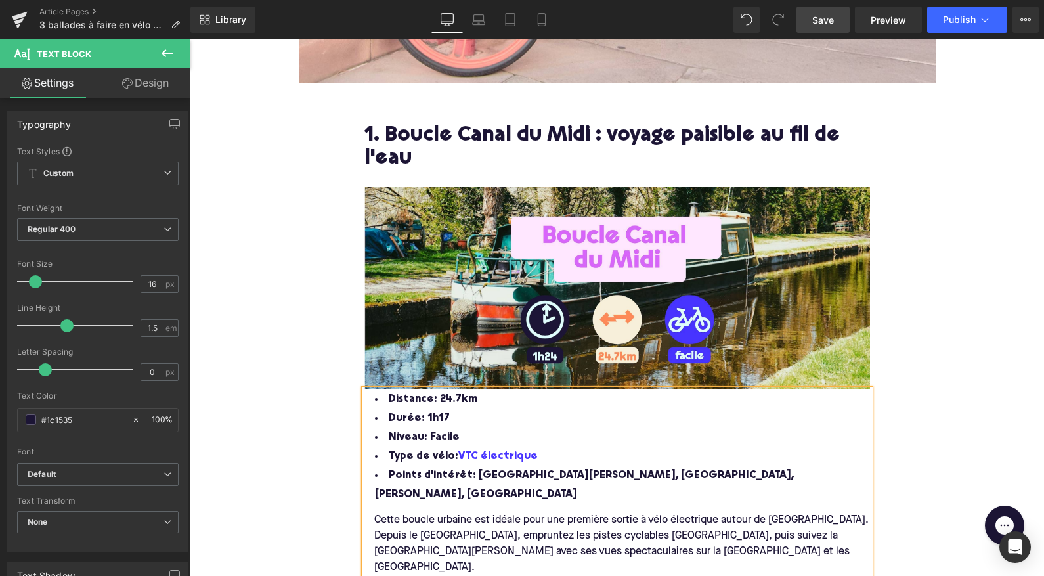
click at [443, 415] on li "Durée: 1h17" at bounding box center [618, 418] width 506 height 19
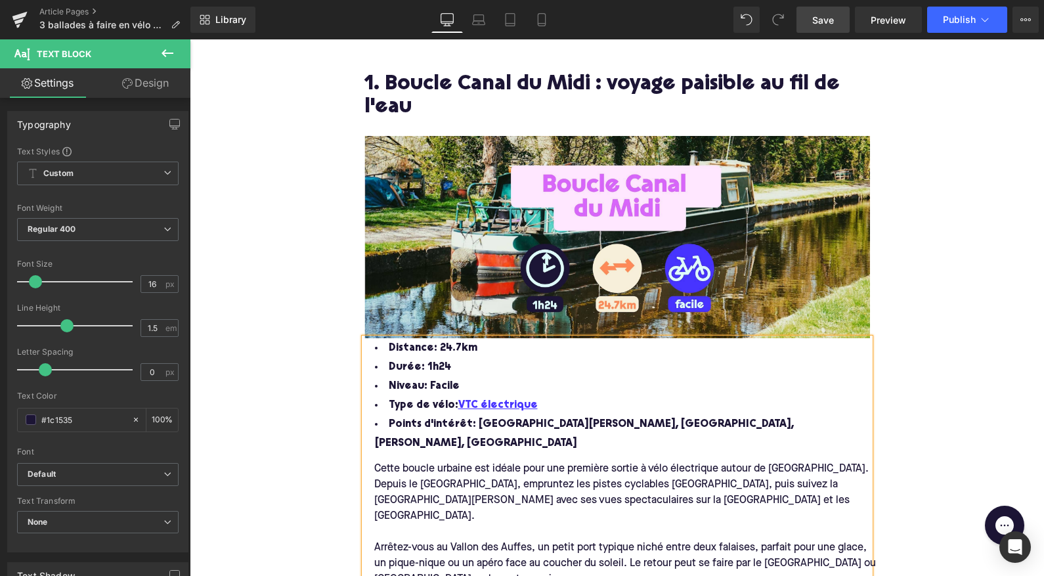
scroll to position [680, 0]
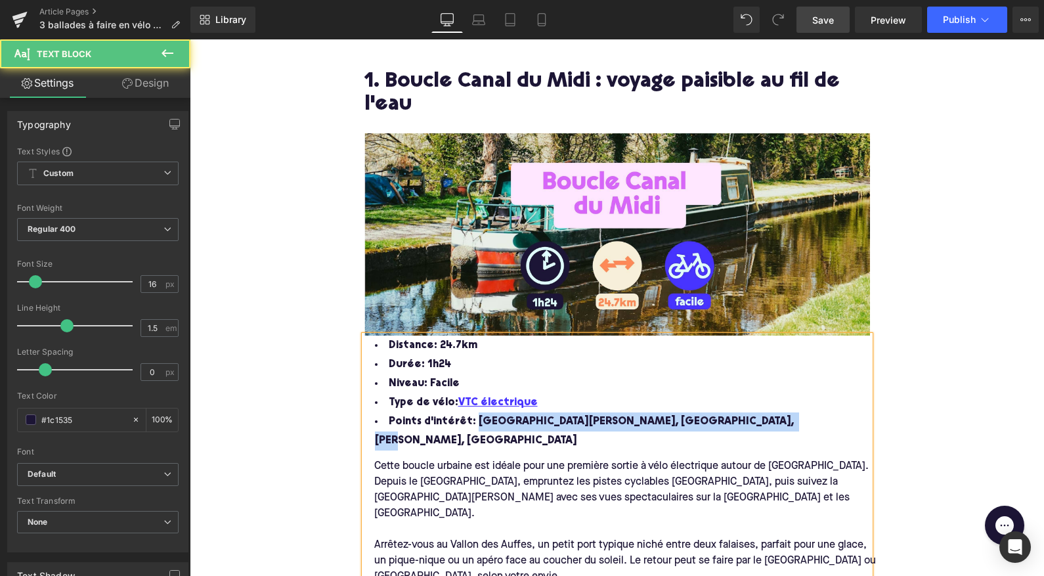
drag, startPoint x: 741, startPoint y: 422, endPoint x: 472, endPoint y: 416, distance: 268.7
click at [472, 416] on li "Points d'intérêt: Parc Borély, Prado, Corniche Kennedy, Vallon des Auffes" at bounding box center [618, 431] width 506 height 38
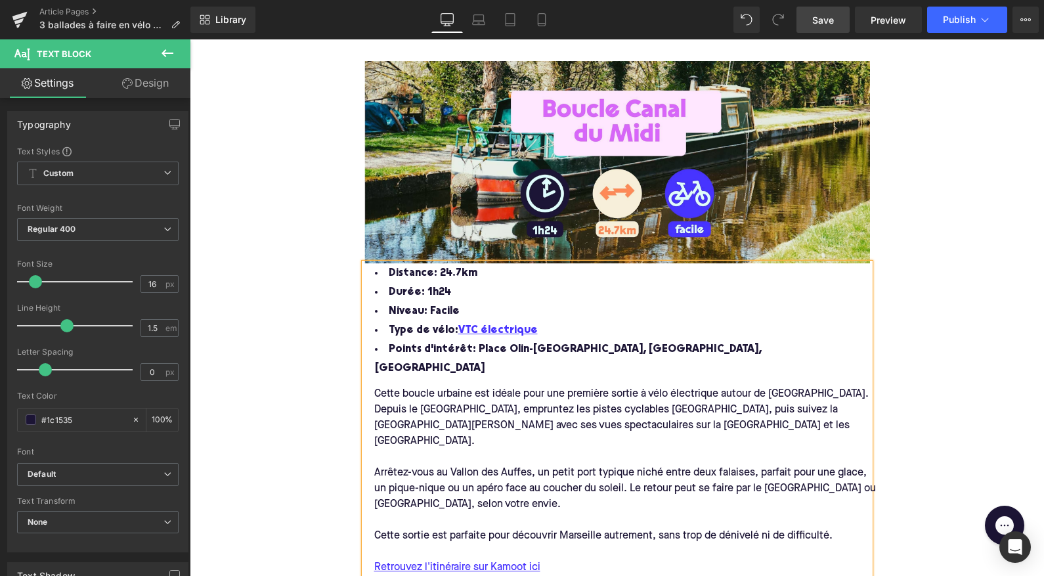
scroll to position [751, 0]
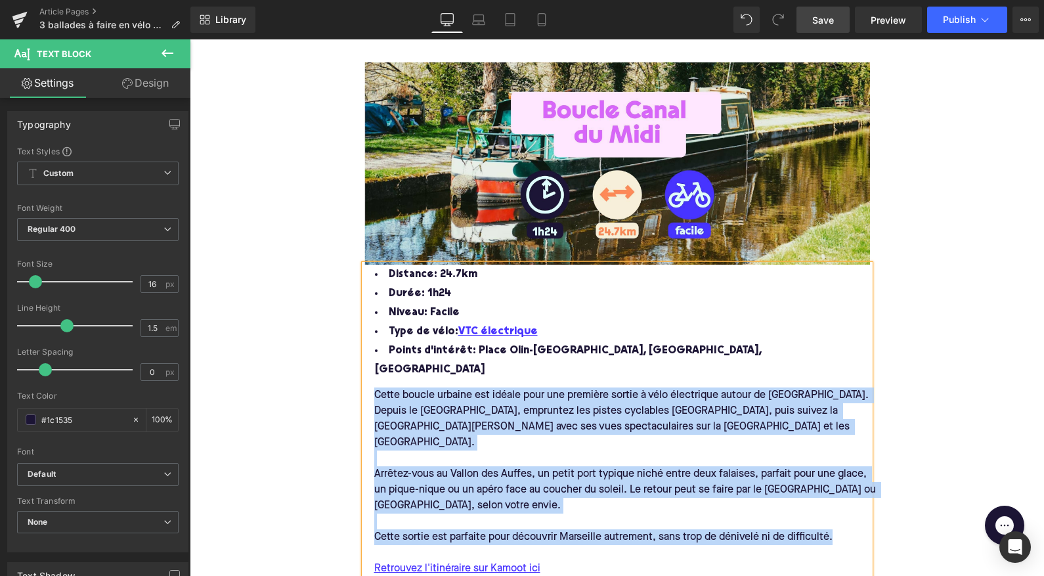
drag, startPoint x: 837, startPoint y: 504, endPoint x: 373, endPoint y: 370, distance: 482.7
click at [373, 380] on div "Cette boucle urbaine est idéale pour une première sortie à vélo électrique auto…" at bounding box center [627, 505] width 525 height 250
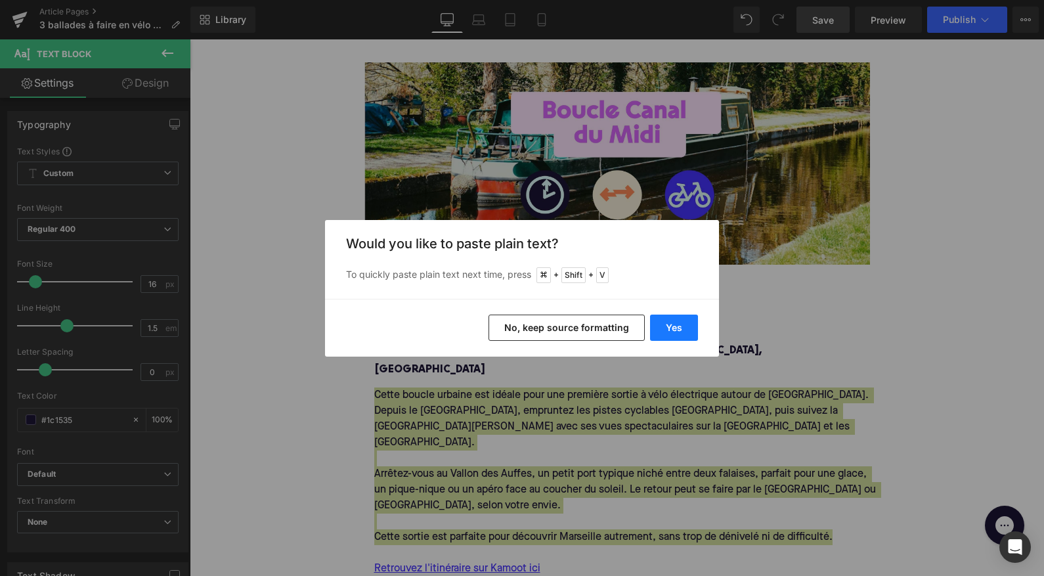
click at [665, 328] on button "Yes" at bounding box center [674, 328] width 48 height 26
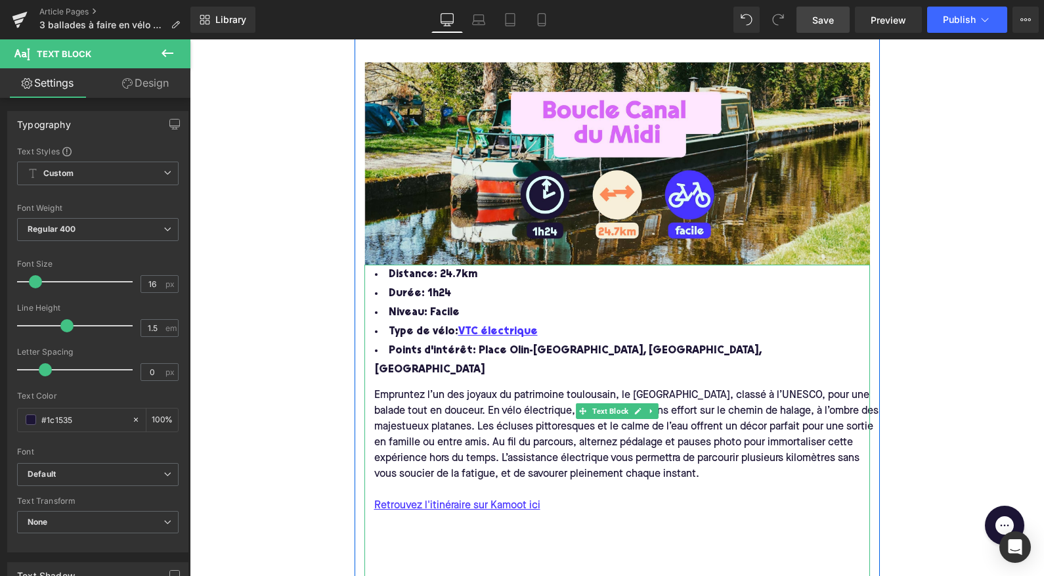
click at [536, 439] on div "Empruntez l’un des joyaux du patrimoine toulousain, le Canal du Midi, classé à …" at bounding box center [627, 435] width 525 height 95
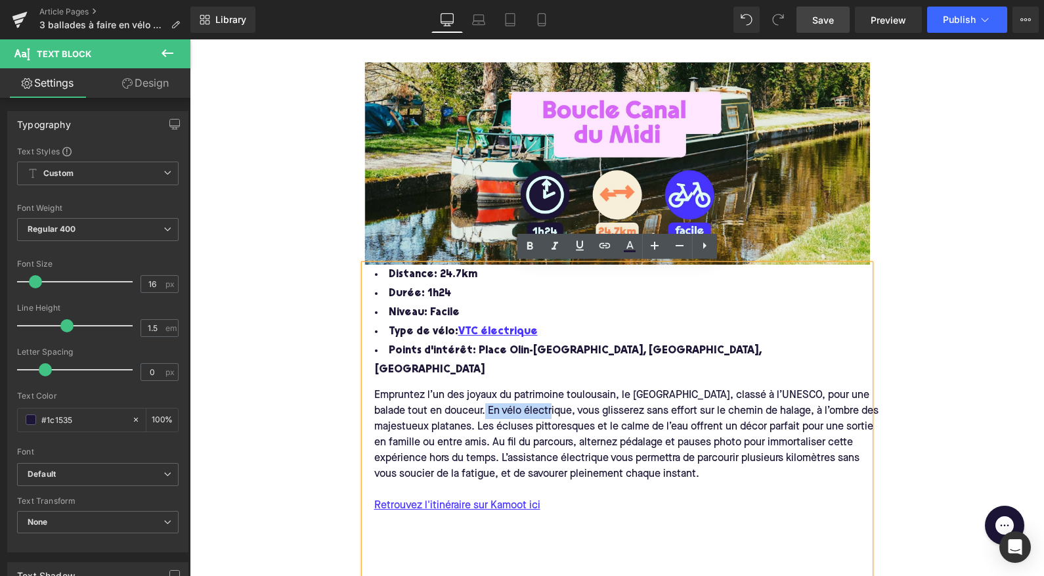
drag, startPoint x: 539, startPoint y: 394, endPoint x: 469, endPoint y: 393, distance: 70.3
click at [469, 393] on div "Empruntez l’un des joyaux du patrimoine toulousain, le Canal du Midi, classé à …" at bounding box center [627, 435] width 525 height 95
click at [606, 248] on icon at bounding box center [605, 246] width 16 height 16
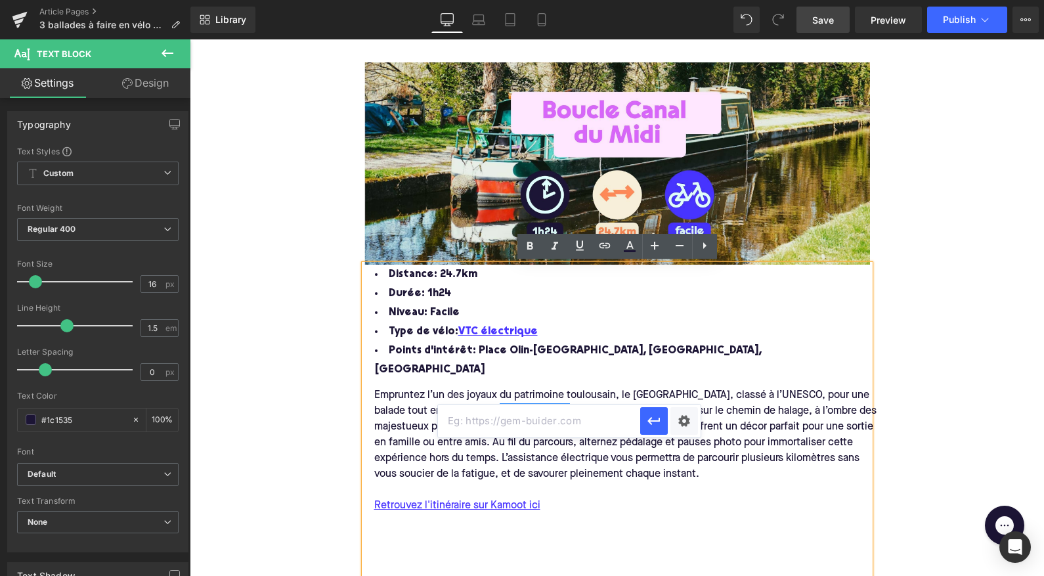
click at [527, 422] on input "text" at bounding box center [539, 421] width 202 height 33
paste input "https://upway.fr/collections/tous-nos-produits"
type input "https://upway.fr/collections/tous-nos-produits"
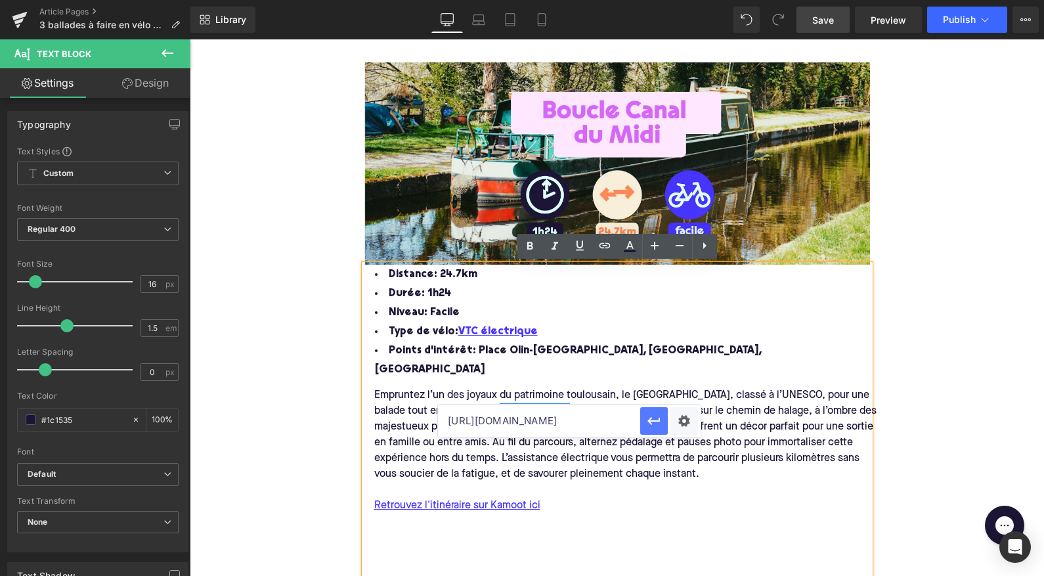
click at [650, 424] on icon "button" at bounding box center [654, 421] width 16 height 16
click at [595, 422] on div "Empruntez l’un des joyaux du patrimoine toulousain, le Canal du Midi, classé à …" at bounding box center [627, 435] width 525 height 95
click at [475, 406] on div "Empruntez l’un des joyaux du patrimoine toulousain, le Canal du Midi, classé à …" at bounding box center [627, 435] width 525 height 95
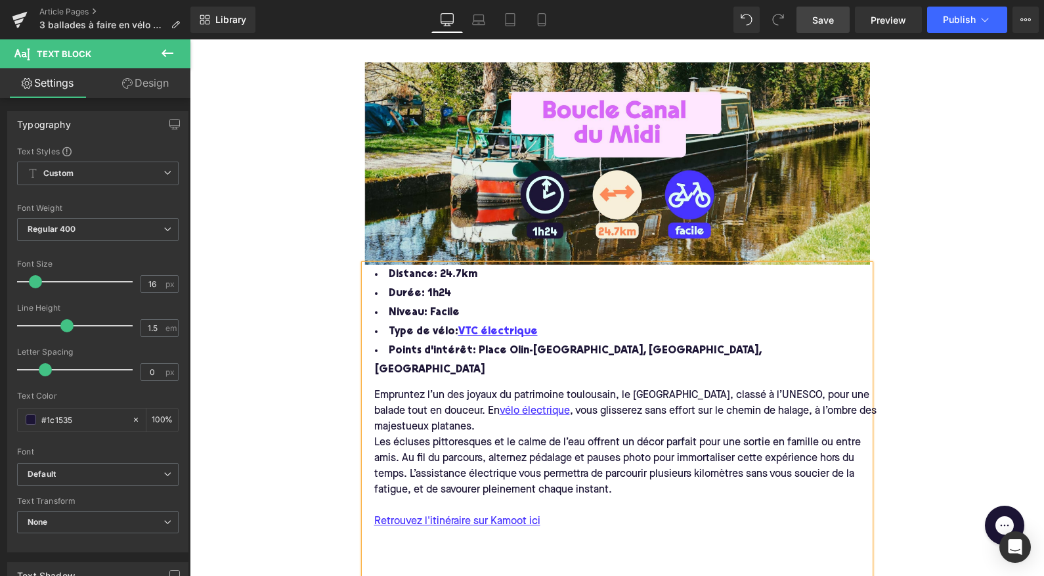
click at [401, 440] on div "Les écluses pittoresques et le calme de l’eau offrent un décor parfait pour une…" at bounding box center [627, 466] width 525 height 63
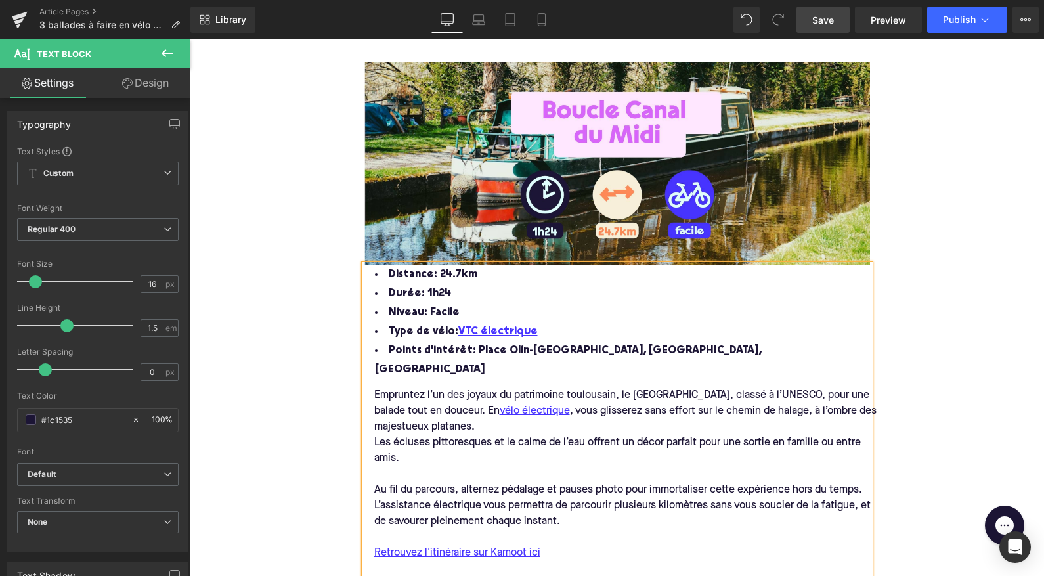
click at [488, 409] on div "Empruntez l’un des joyaux du patrimoine toulousain, le Canal du Midi, classé à …" at bounding box center [627, 411] width 525 height 47
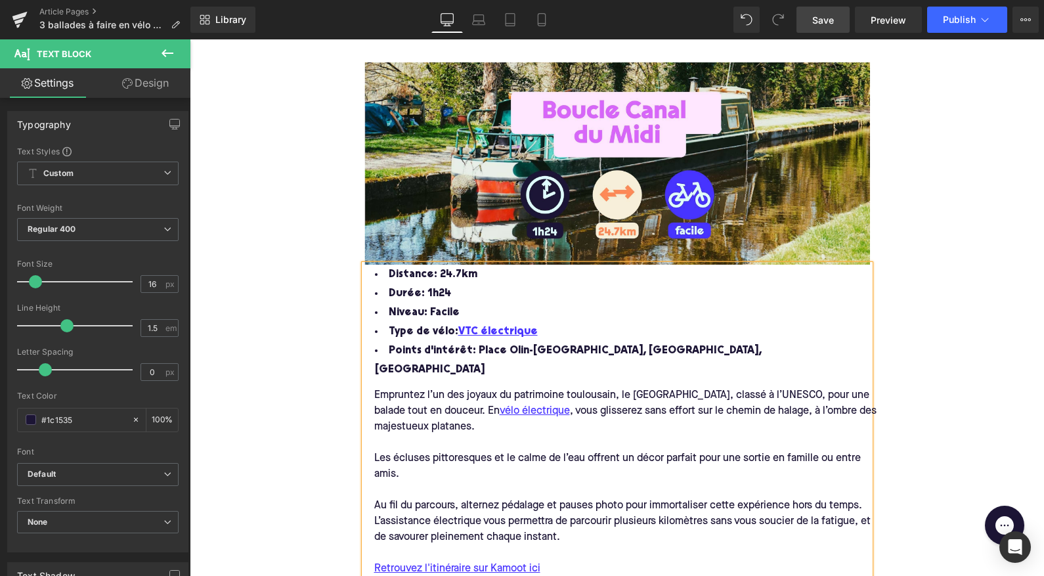
click at [426, 460] on div "Les écluses pittoresques et le calme de l’eau offrent un décor parfait pour une…" at bounding box center [627, 467] width 525 height 32
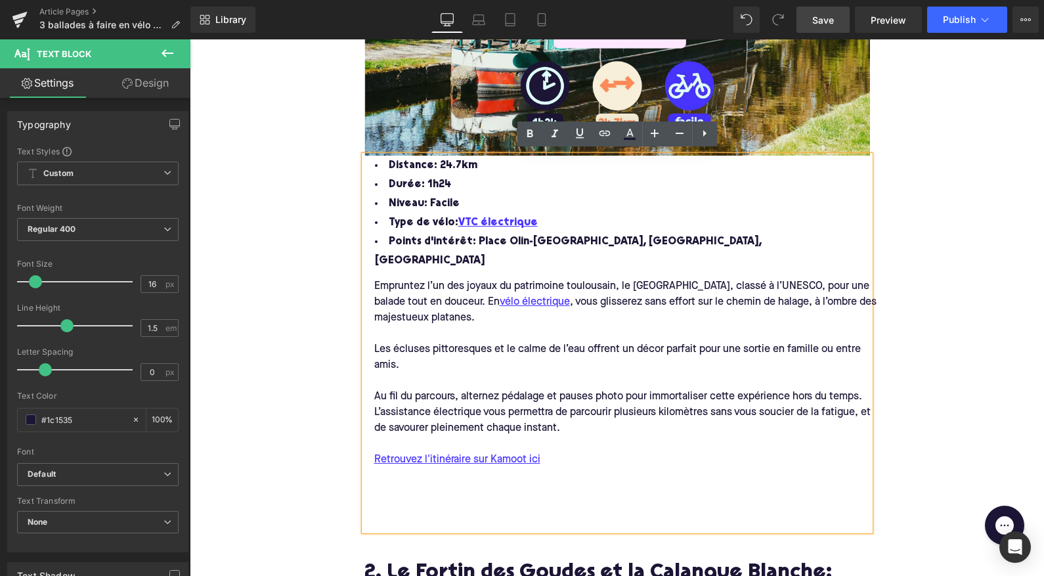
scroll to position [864, 0]
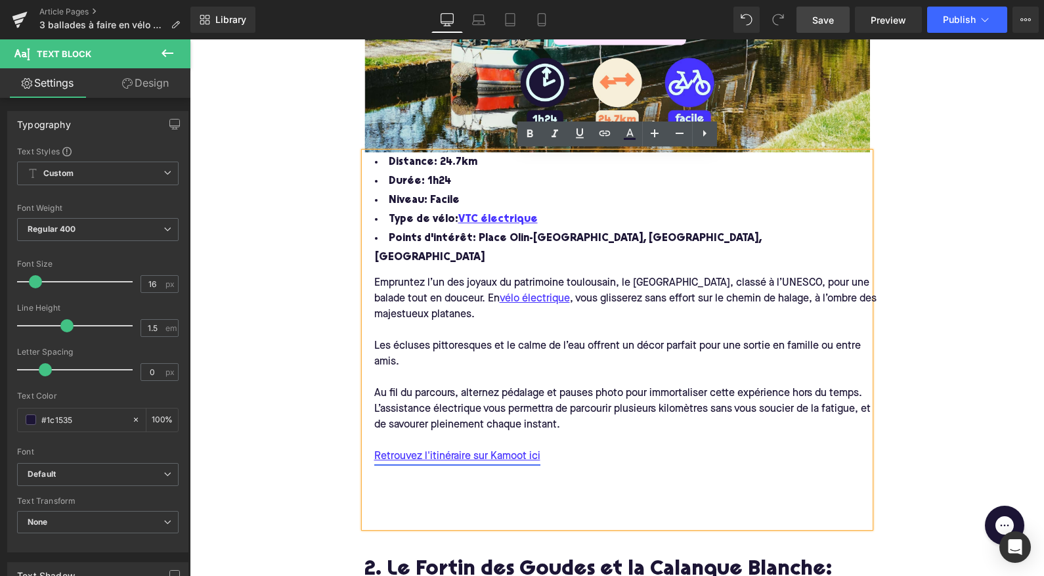
click at [374, 435] on link "Retrouvez l'itinéraire sur Kamoot ici" at bounding box center [374, 441] width 0 height 16
click at [499, 461] on span "Edit" at bounding box center [506, 462] width 15 height 11
click at [514, 468] on input "https://www.komoot.com/smarttour/36632225?ref=wdd" at bounding box center [492, 466] width 202 height 33
paste input "https://www.komoot.com/smarttour/e928392082/from-toulouse-on-the-canal-du-midi?…"
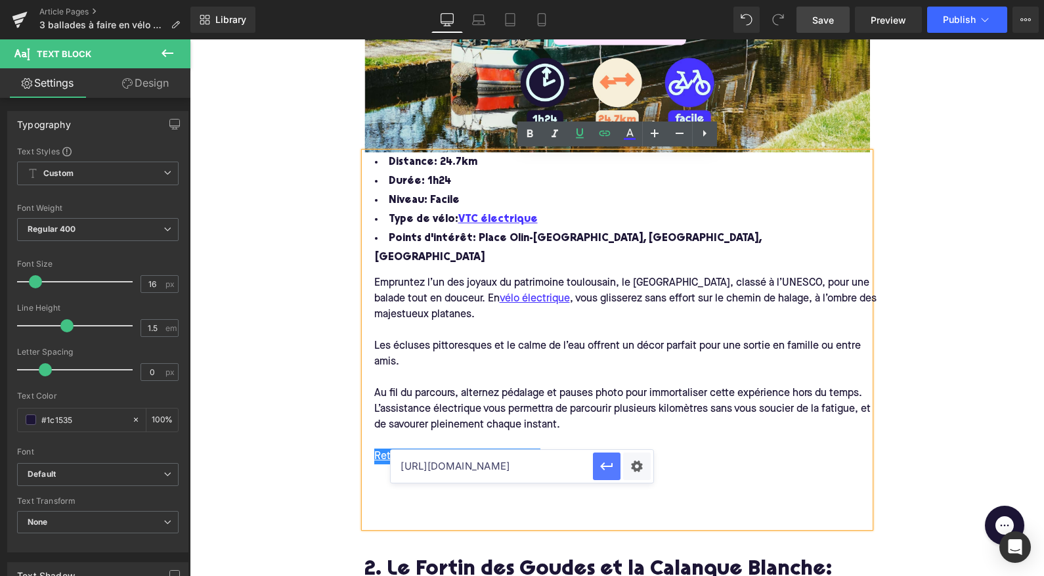
type input "https://www.komoot.com/smarttour/e928392082/from-toulouse-on-the-canal-du-midi?…"
click at [608, 470] on icon "button" at bounding box center [607, 466] width 16 height 16
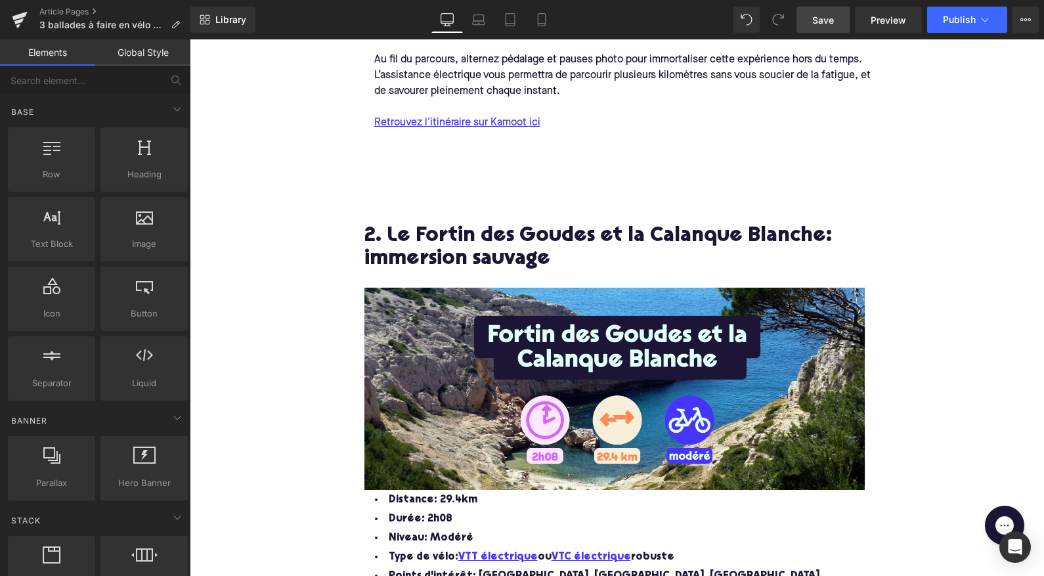
scroll to position [1213, 0]
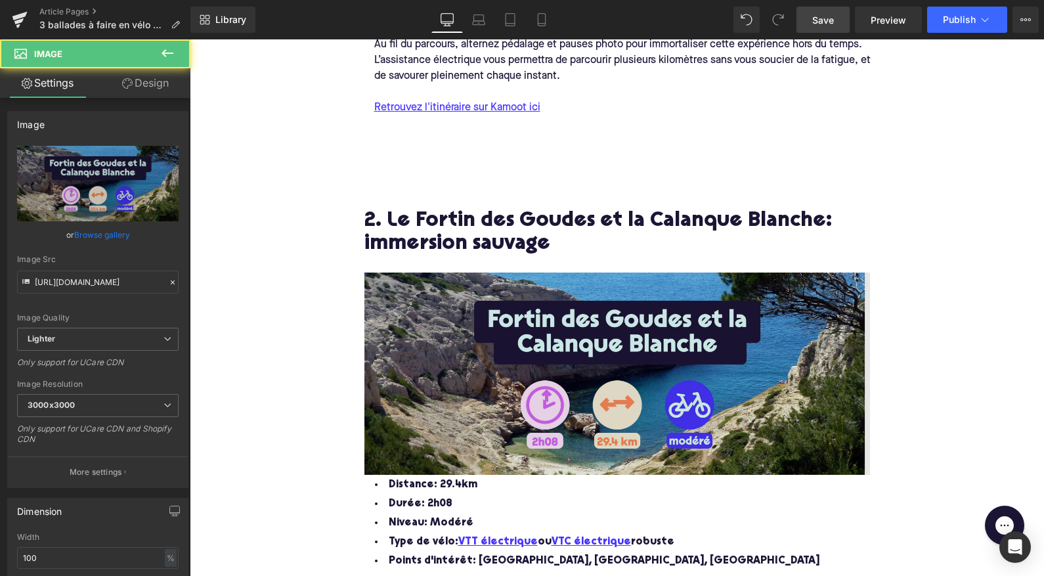
click at [458, 364] on img at bounding box center [618, 374] width 506 height 202
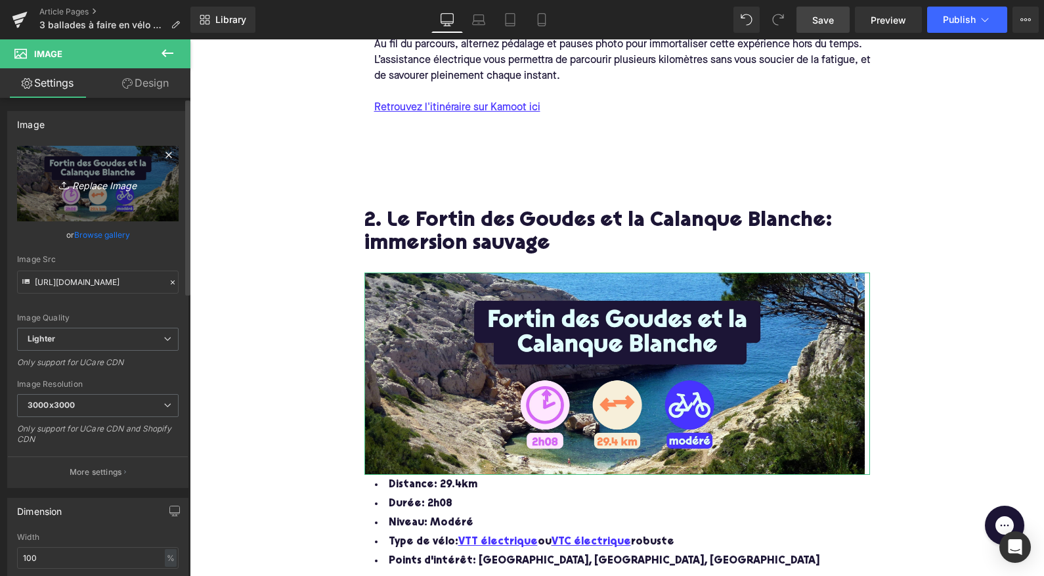
click at [76, 182] on icon "Replace Image" at bounding box center [97, 183] width 105 height 16
type input "C:\fakepath\Frame 316128494.jpg"
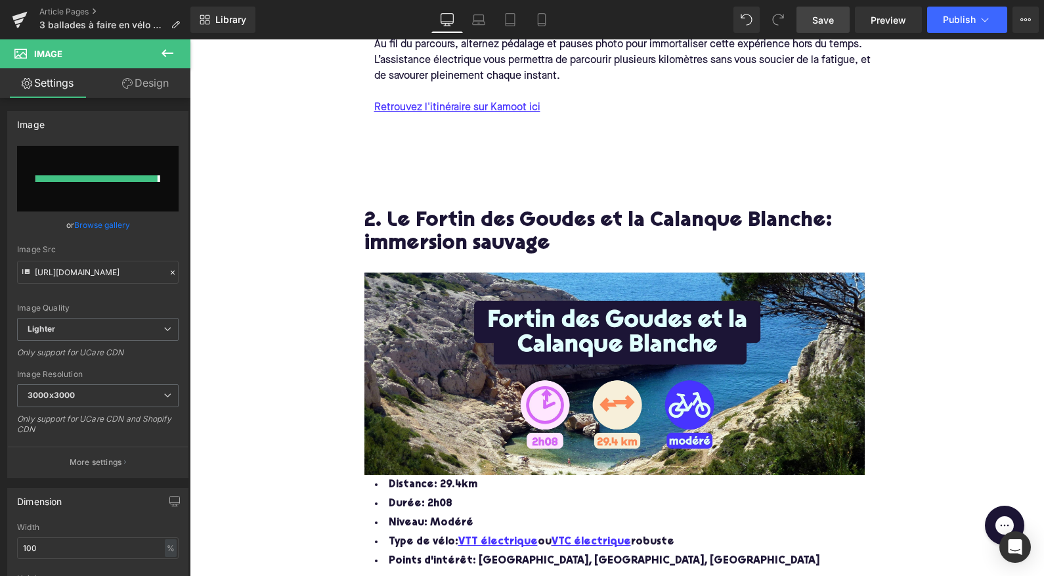
type input "https://ucarecdn.com/c098380e-1bd1-4a96-a2b0-077df8622e4c/-/format/auto/-/previ…"
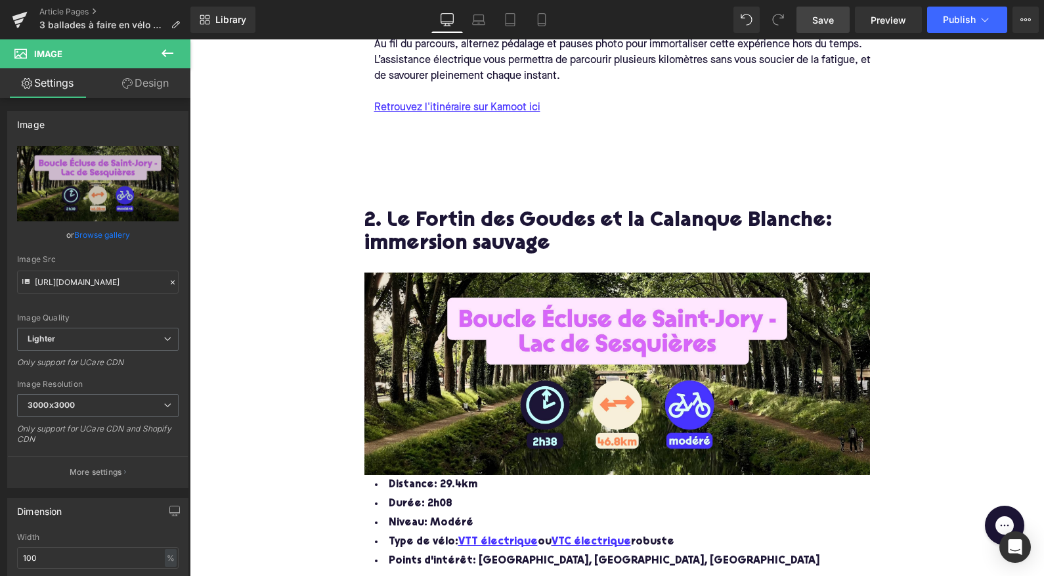
click at [546, 225] on h2 "2. Le Fortin des Goudes et la Calanque Blanche: immersion sauvage" at bounding box center [618, 233] width 506 height 47
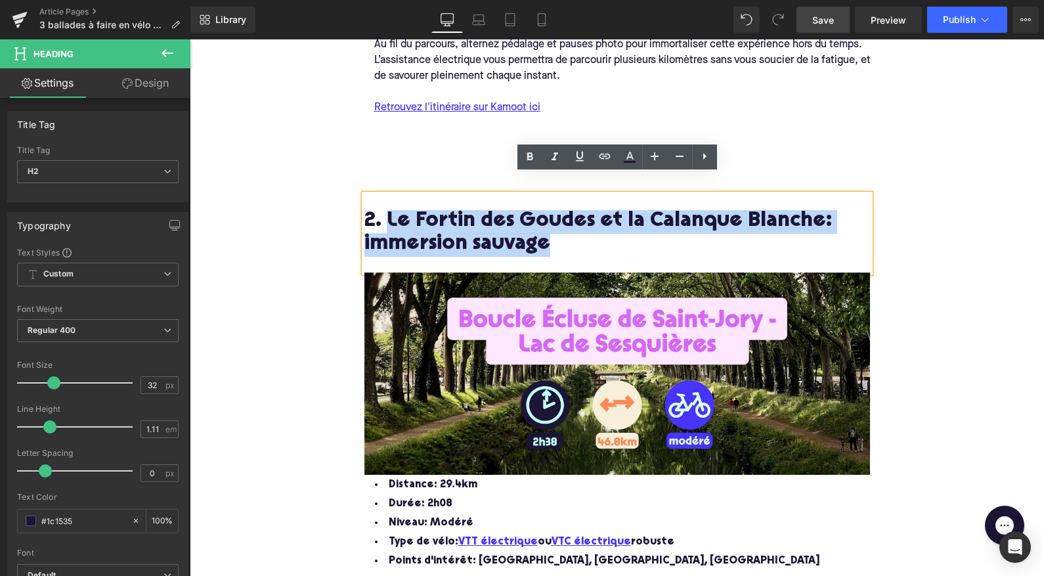
drag, startPoint x: 548, startPoint y: 223, endPoint x: 387, endPoint y: 192, distance: 164.0
click at [387, 210] on h2 "2. Le Fortin des Goudes et la Calanque Blanche: immersion sauvage" at bounding box center [618, 233] width 506 height 47
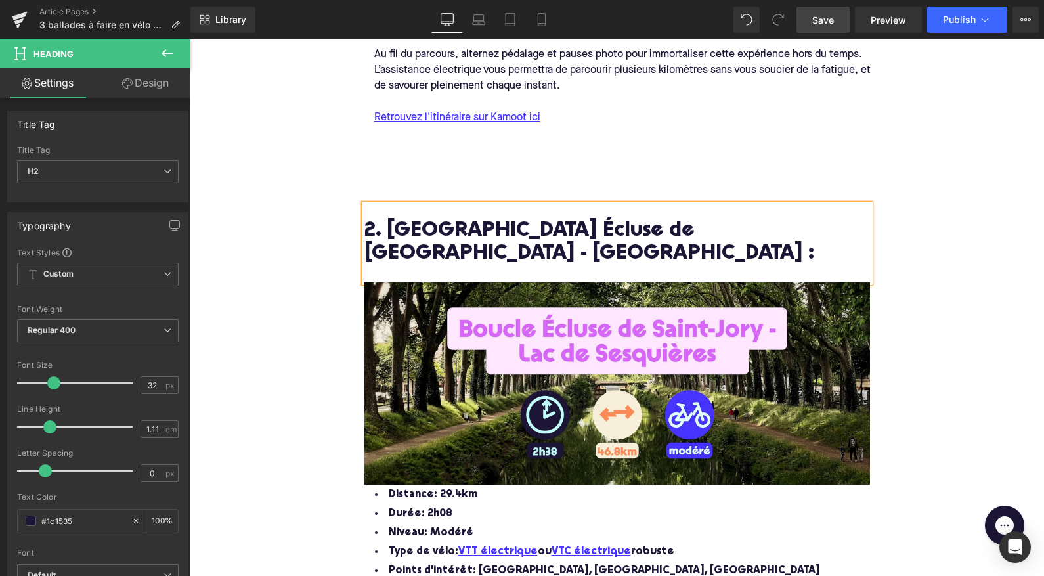
scroll to position [1208, 0]
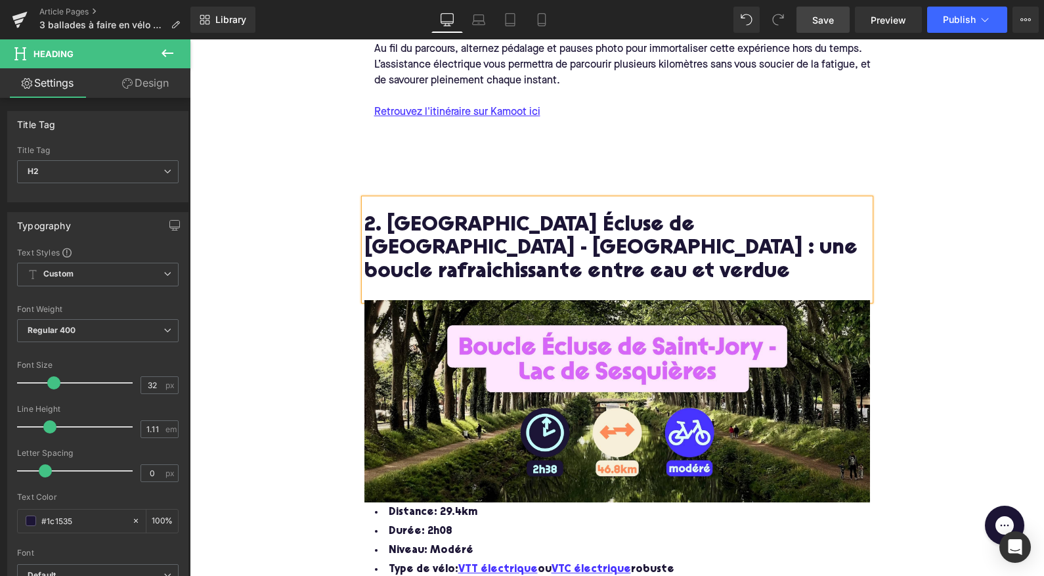
click at [529, 229] on h2 "2. Boucle Écluse de Saint-Jory - Lac de Sesquières : une boucle rafraichissante…" at bounding box center [618, 250] width 506 height 70
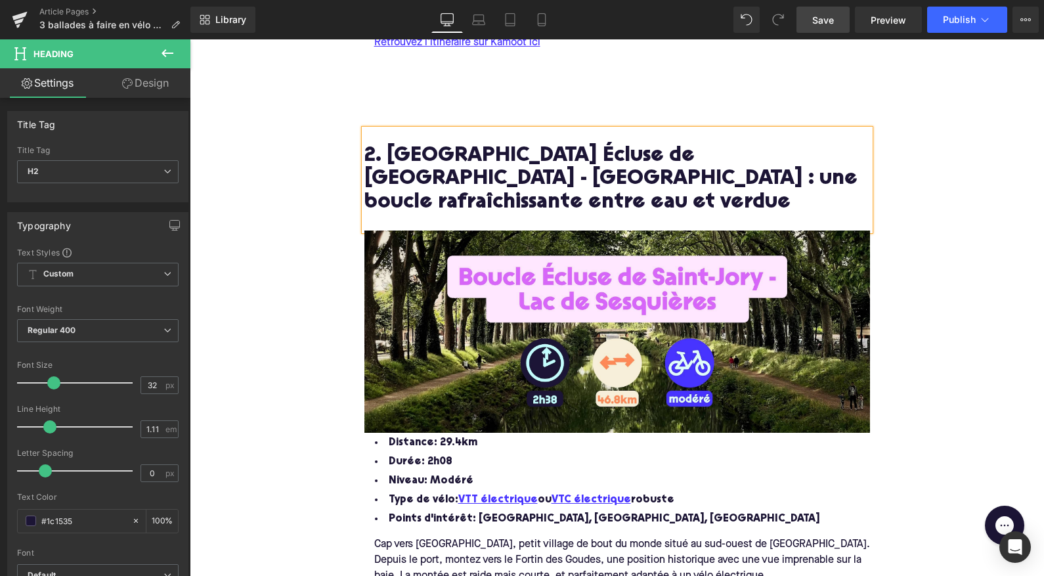
scroll to position [1280, 0]
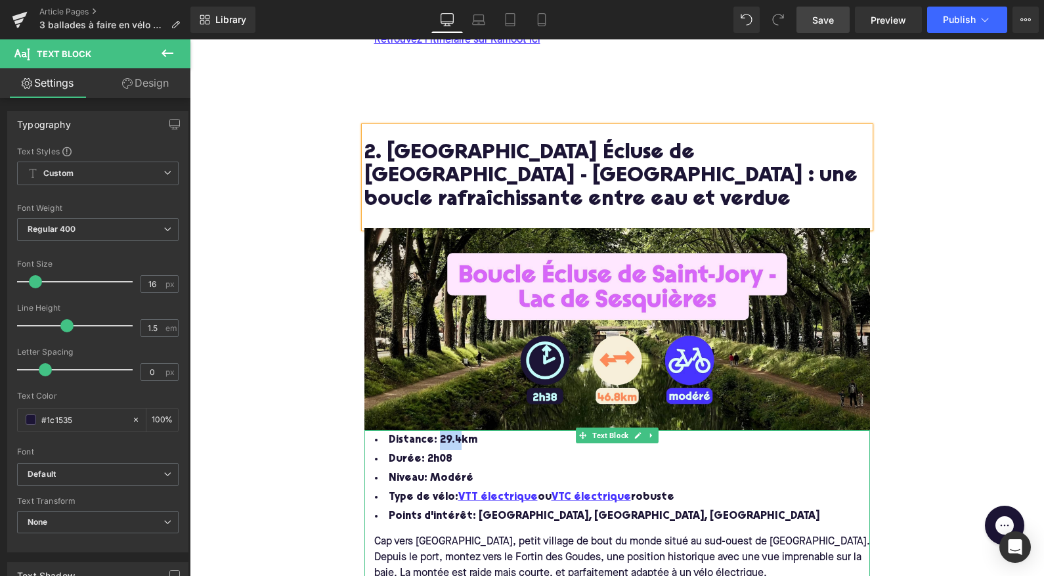
drag, startPoint x: 455, startPoint y: 397, endPoint x: 435, endPoint y: 398, distance: 19.7
click at [435, 435] on span "Distance: 29.4km" at bounding box center [433, 440] width 89 height 11
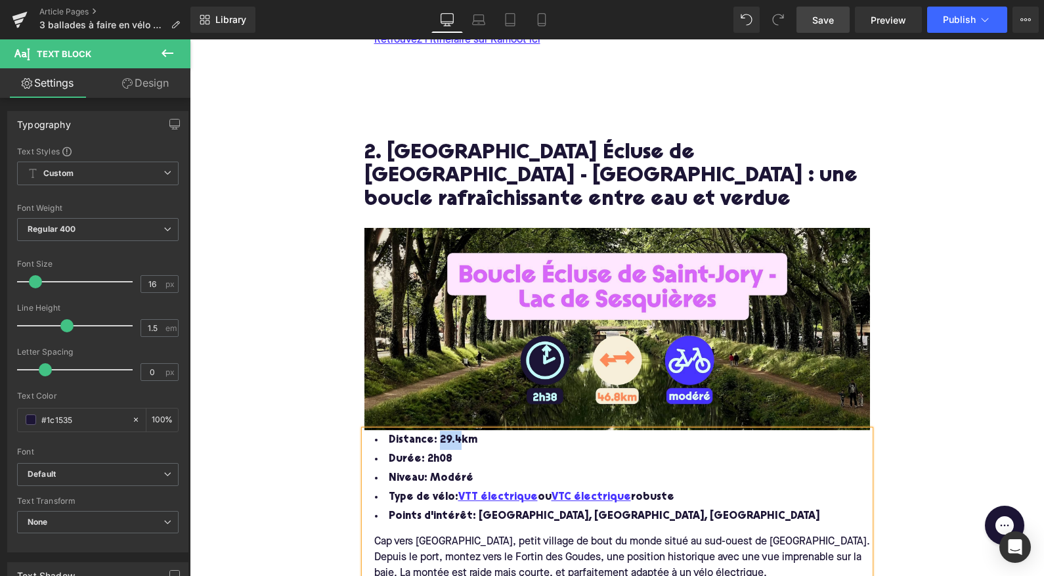
click at [454, 435] on span "Distance: 29.4km" at bounding box center [433, 440] width 89 height 11
click at [443, 450] on li "Durée: 2h08" at bounding box center [618, 459] width 506 height 19
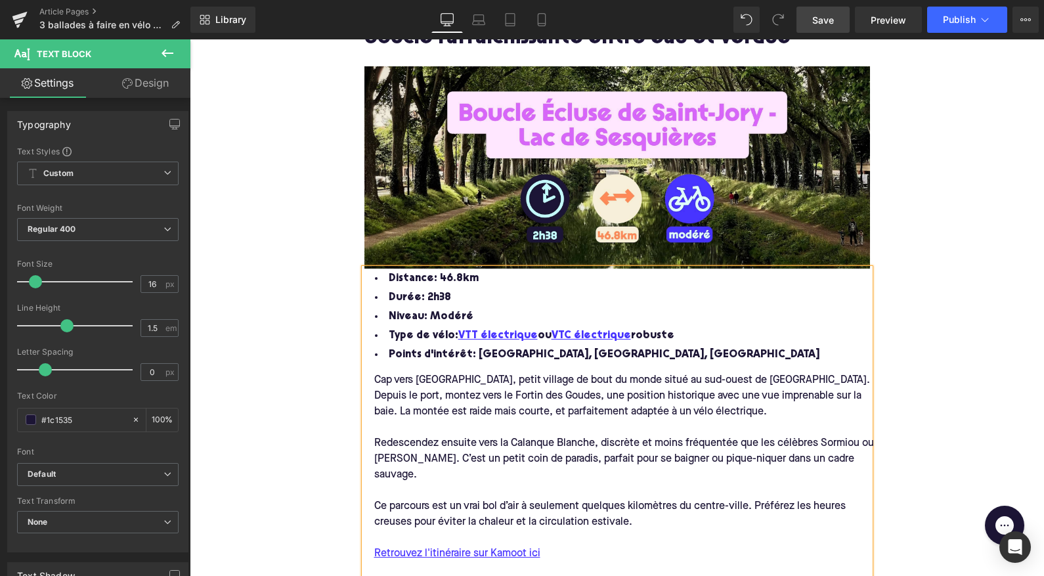
scroll to position [1444, 0]
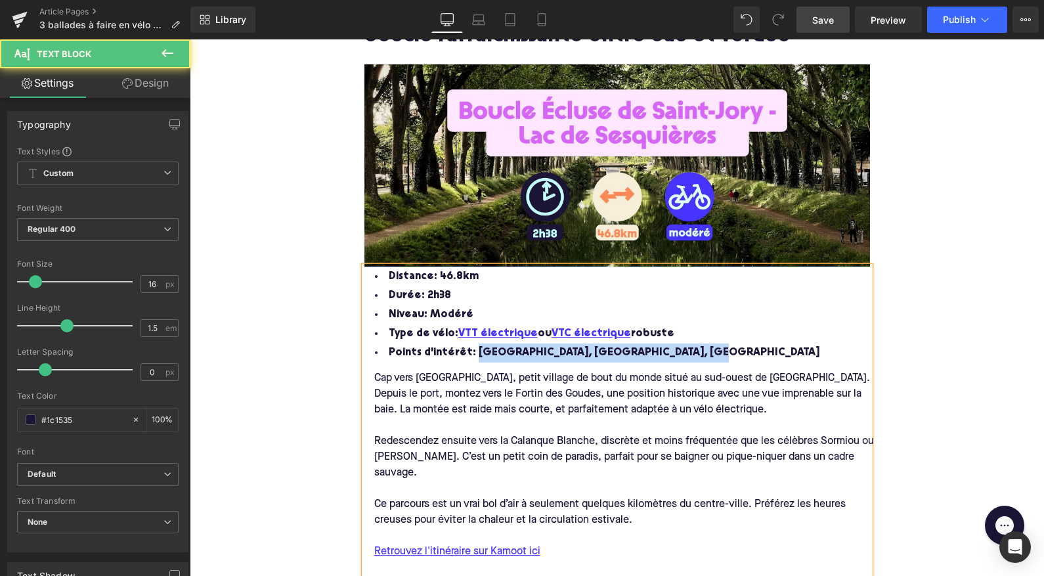
drag, startPoint x: 634, startPoint y: 311, endPoint x: 472, endPoint y: 309, distance: 161.6
click at [472, 344] on li "Points d'intérêt: Port des Goudes, Fortin, Calanque Blanche" at bounding box center [618, 353] width 506 height 19
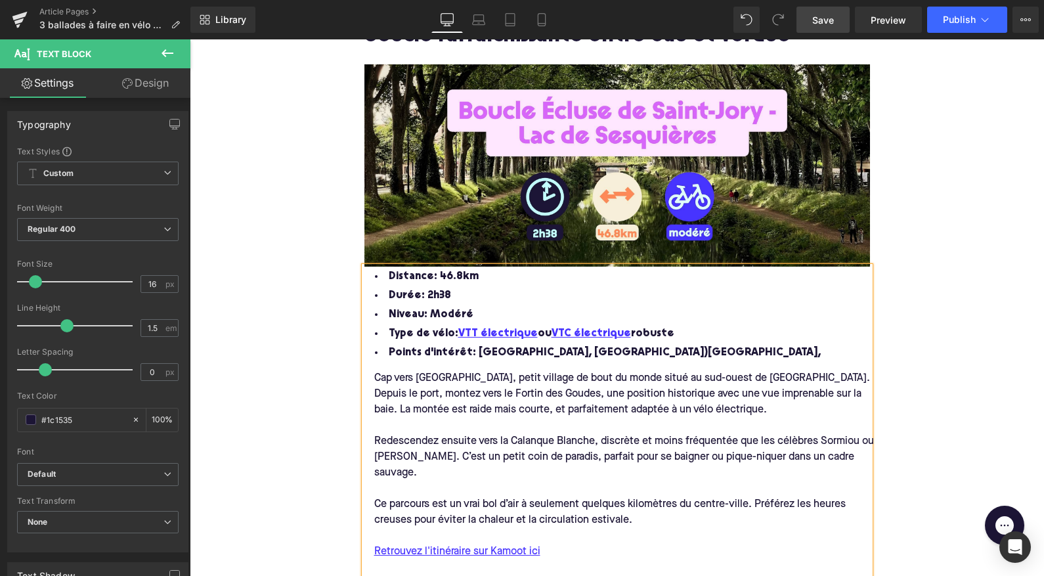
click at [604, 344] on li "Points d'intérêt: Écluse Lalande, Écluse Saint)Jory," at bounding box center [618, 353] width 506 height 19
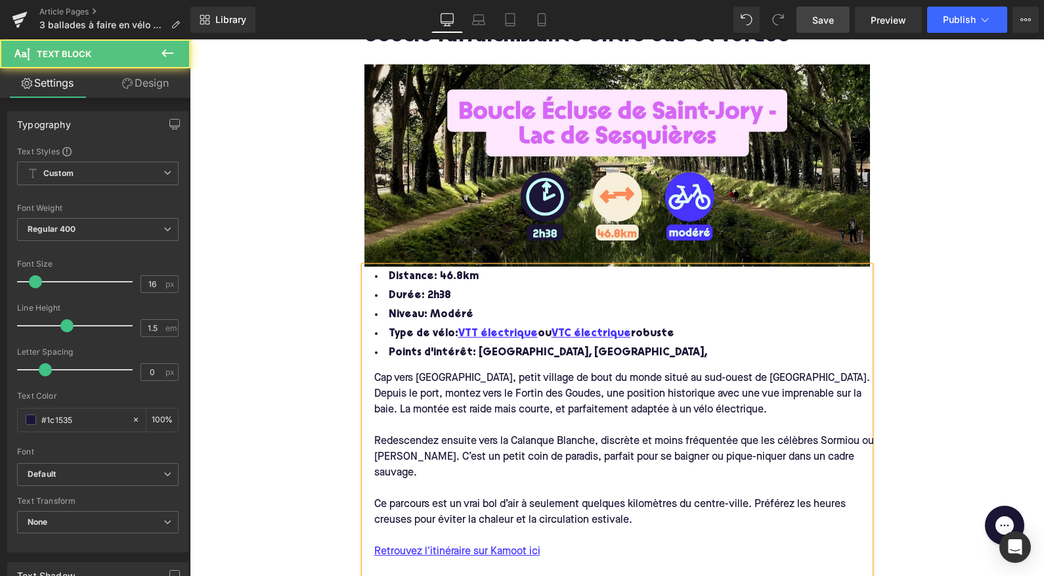
click at [635, 344] on li "Points d'intérêt: Écluse Lalande, Écluse Saint-Jory," at bounding box center [618, 353] width 506 height 19
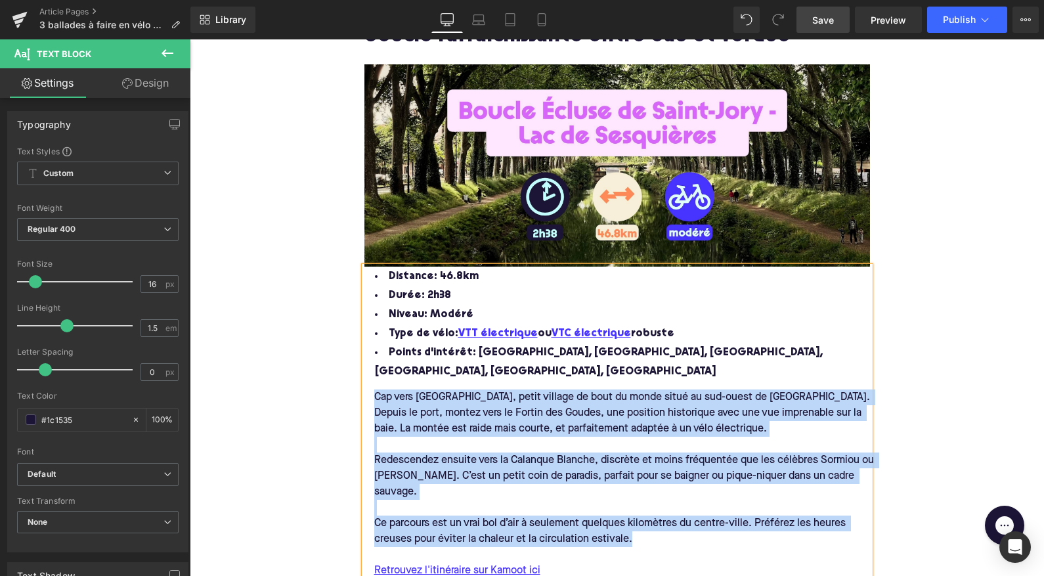
drag, startPoint x: 646, startPoint y: 483, endPoint x: 370, endPoint y: 351, distance: 305.8
click at [370, 382] on div "Cap vers les Goudes, petit village de bout du monde situé au sud-ouest de Marse…" at bounding box center [627, 507] width 525 height 250
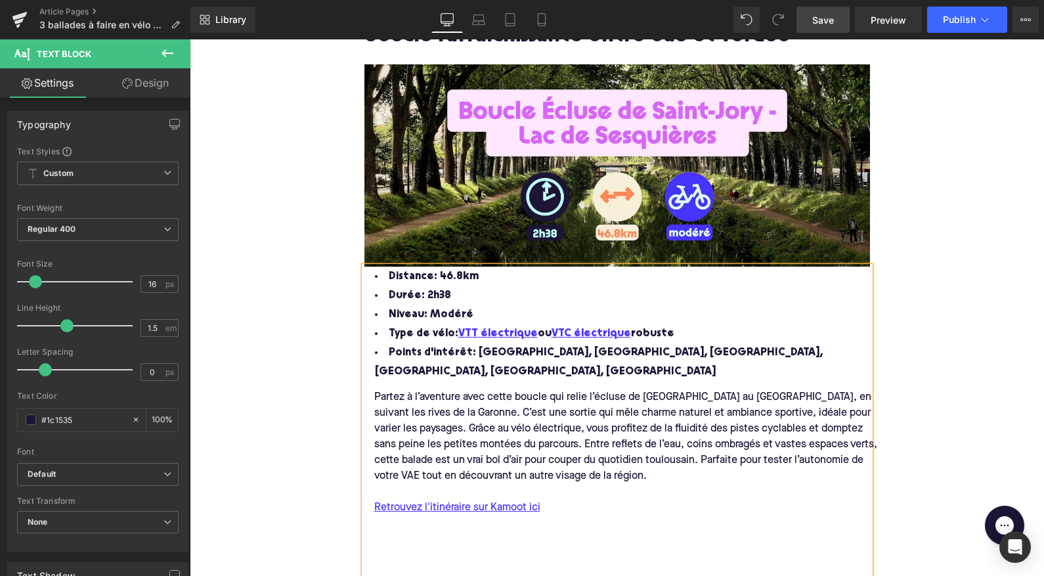
click at [470, 390] on div "Partez à l’aventure avec cette boucle qui relie l’écluse de Saint-Jory au lac d…" at bounding box center [627, 437] width 525 height 95
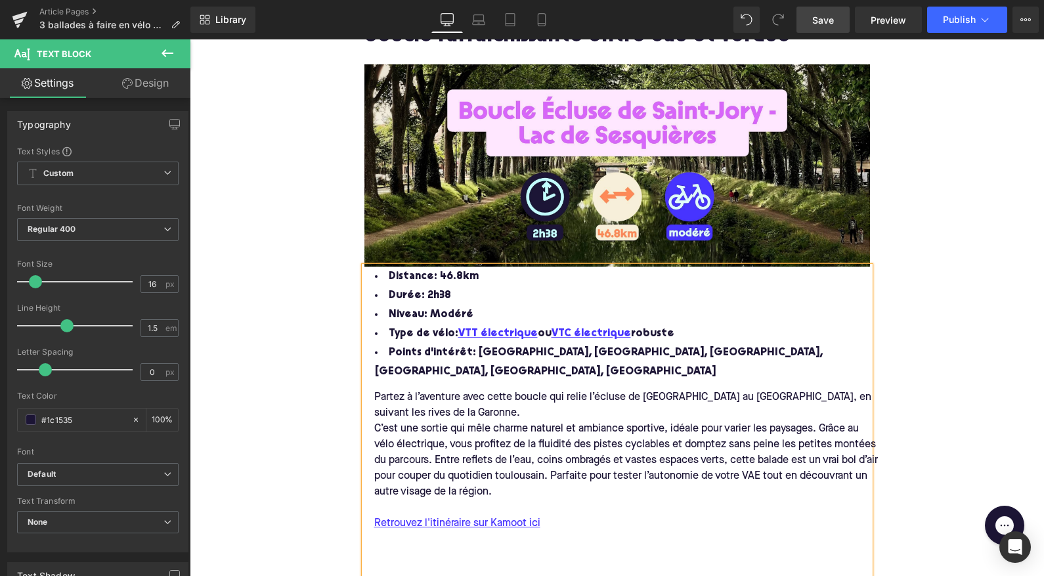
click at [439, 421] on div "C’est une sortie qui mêle charme naturel et ambiance sportive, idéale pour vari…" at bounding box center [627, 460] width 525 height 79
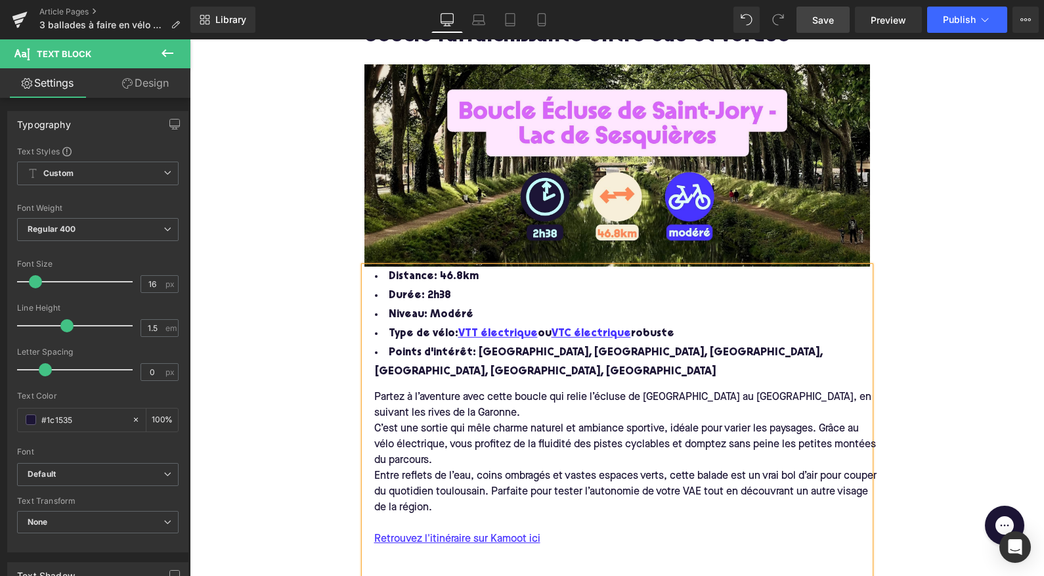
click at [481, 390] on div "Partez à l’aventure avec cette boucle qui relie l’écluse de Saint-Jory au lac d…" at bounding box center [627, 406] width 525 height 32
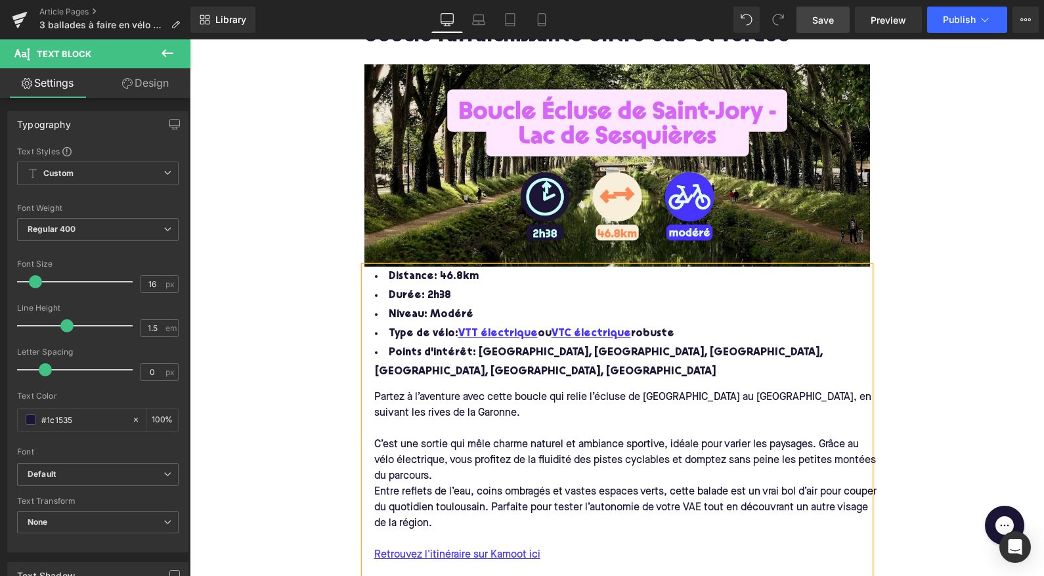
click at [461, 439] on div "C’est une sortie qui mêle charme naturel et ambiance sportive, idéale pour vari…" at bounding box center [627, 460] width 525 height 47
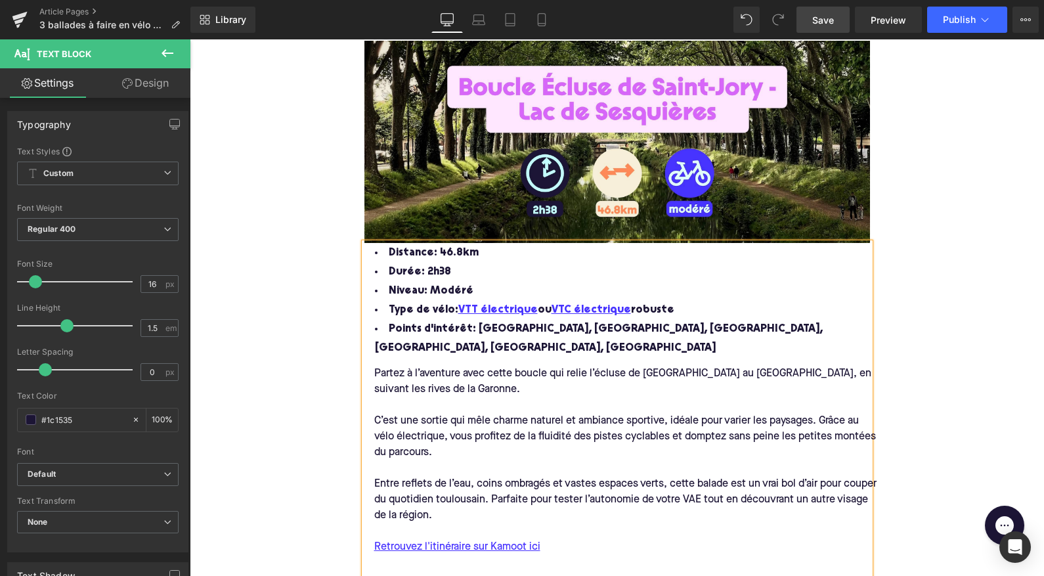
scroll to position [1467, 0]
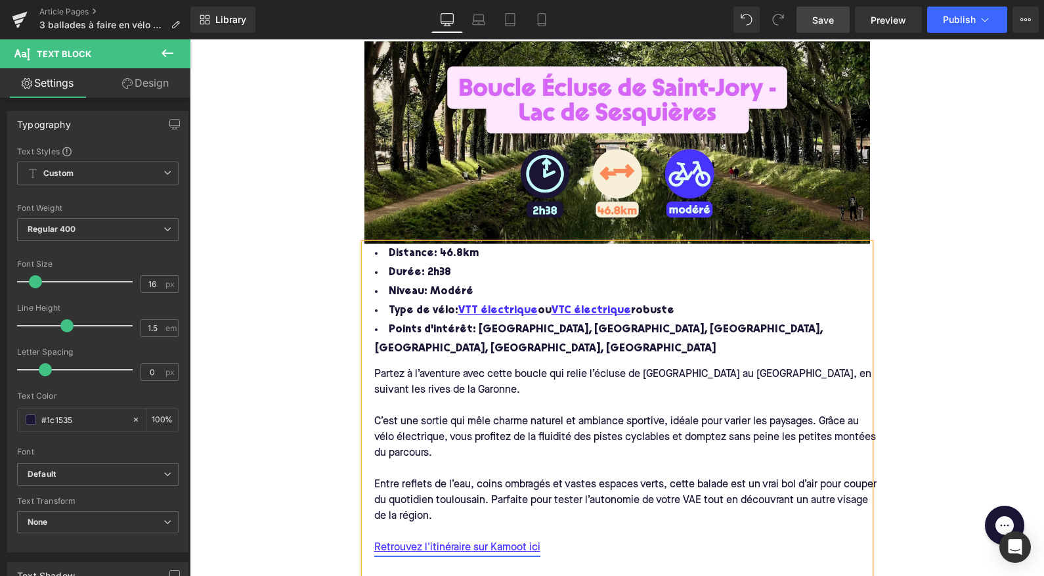
click at [505, 540] on link "Retrouvez l'itinéraire sur Kamoot ici" at bounding box center [457, 548] width 166 height 16
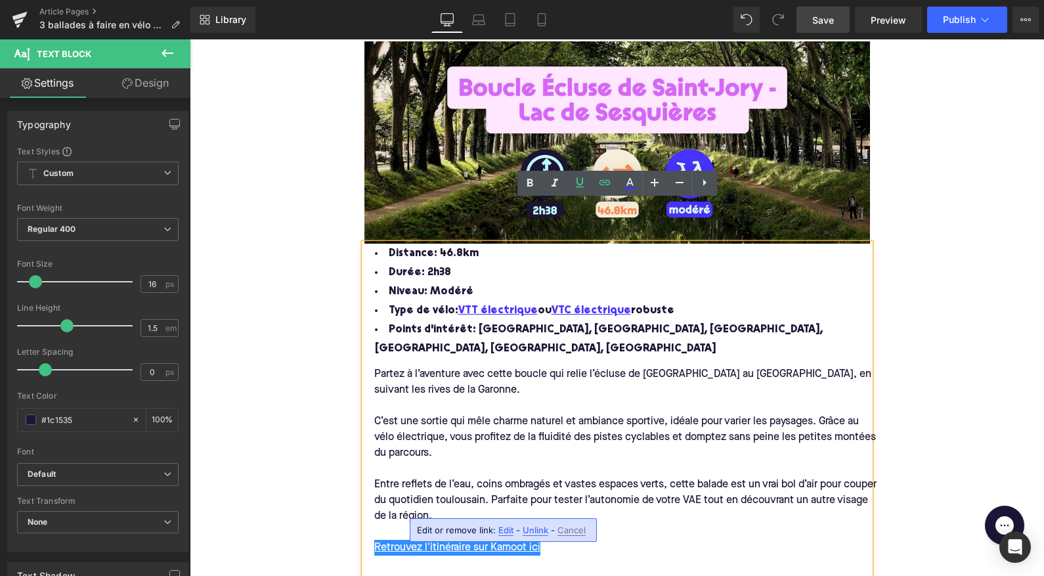
click at [500, 533] on span "Edit" at bounding box center [506, 530] width 15 height 11
type input "https://www.komoot.com/smarttour/e1016705335/fortin-des-goudes-et-la-calanque-b…"
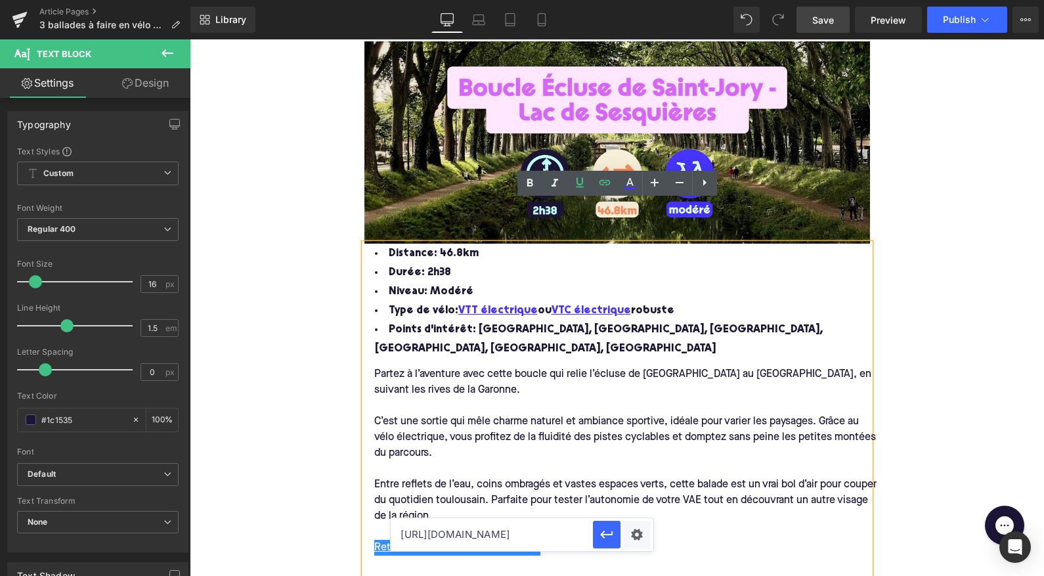
click at [496, 541] on input "https://www.komoot.com/smarttour/e1016705335/fortin-des-goudes-et-la-calanque-b…" at bounding box center [492, 534] width 202 height 33
paste input "https://www.komoot.com/smarttour/1403232#previewMap"
type input "https://www.komoot.com/smarttour/1403232#previewMap"
click at [614, 530] on icon "button" at bounding box center [607, 535] width 16 height 16
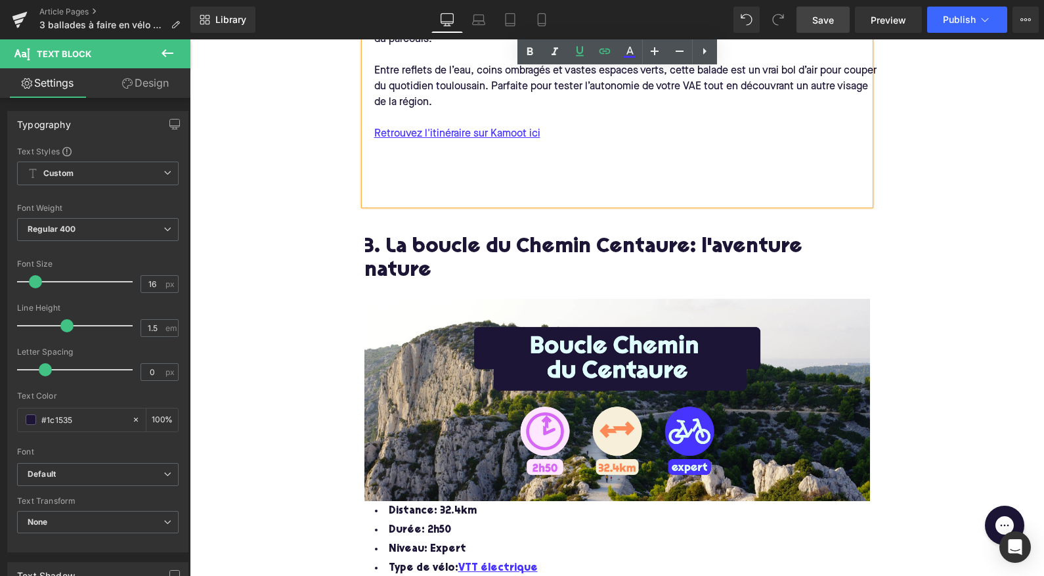
scroll to position [1930, 0]
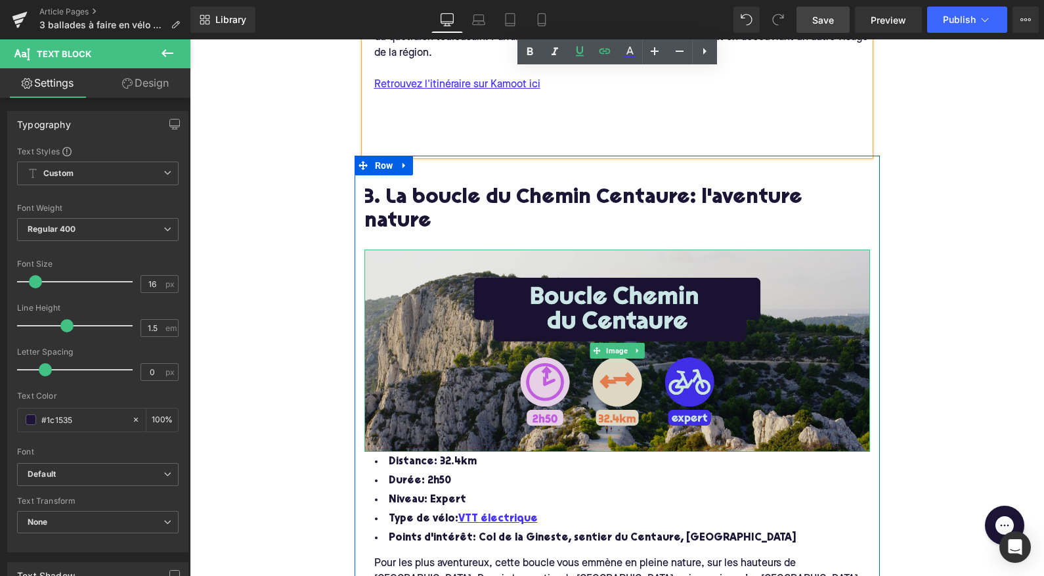
click at [451, 271] on img at bounding box center [618, 351] width 506 height 202
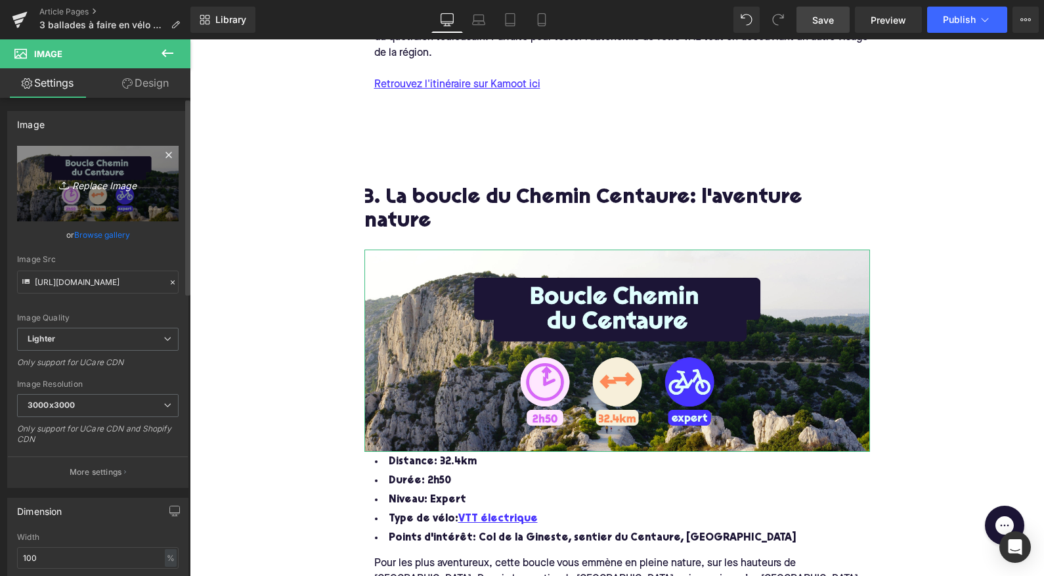
click at [76, 182] on icon "Replace Image" at bounding box center [97, 183] width 105 height 16
type input "C:\fakepath\Frame 316128495.jpg"
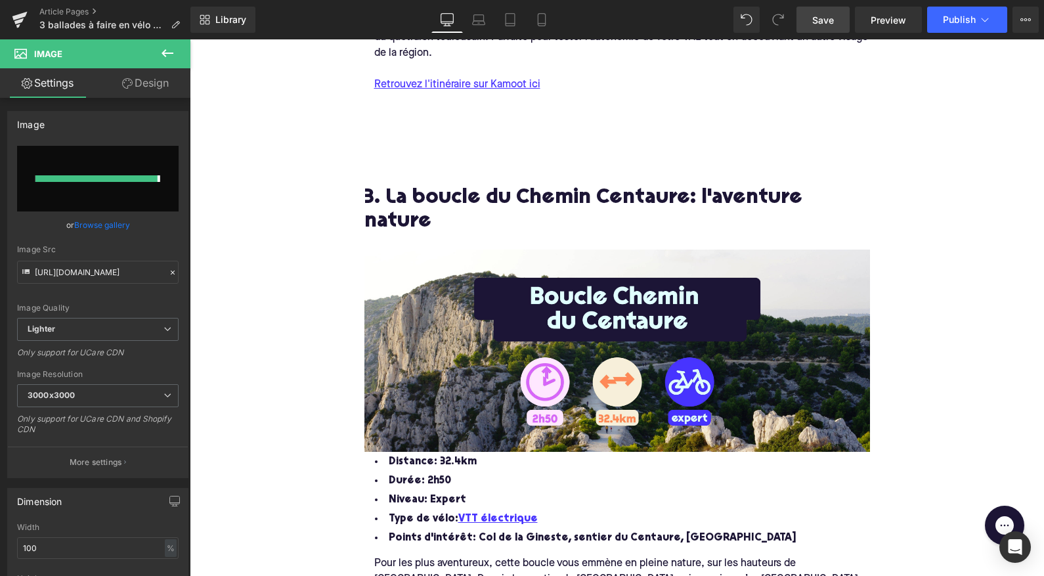
type input "https://ucarecdn.com/ec73c823-f517-4c2c-891b-40e33c01c39e/-/format/auto/-/previ…"
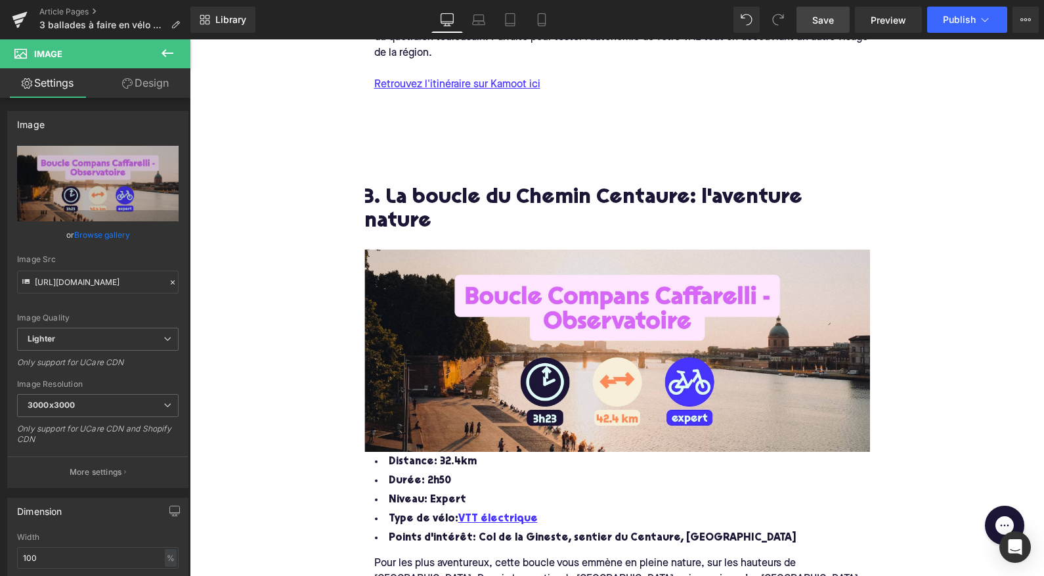
click at [556, 187] on h2 "3. La boucle du Chemin Centaure: l'aventure nature" at bounding box center [618, 210] width 506 height 47
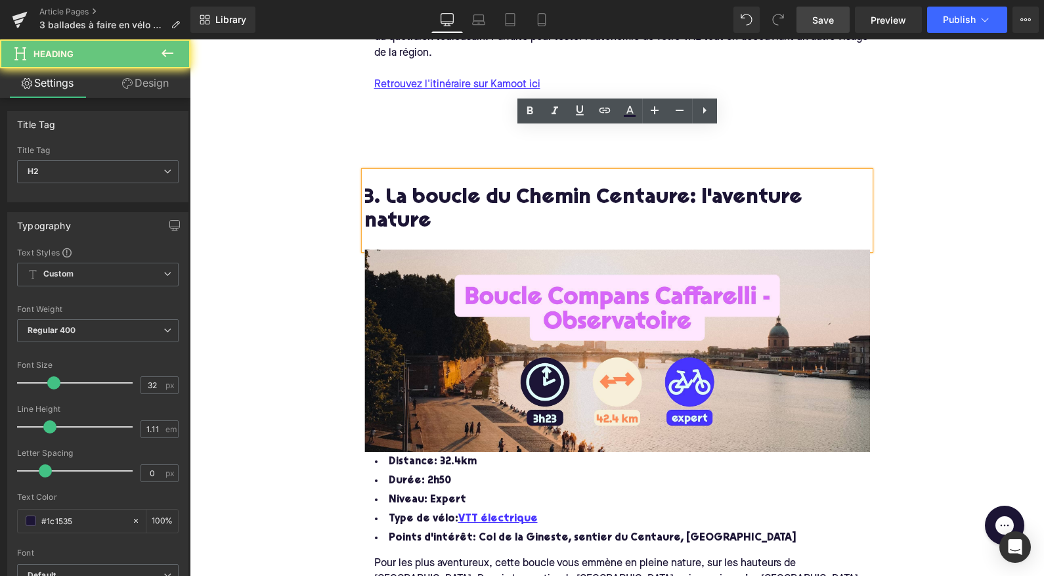
click at [846, 187] on h2 "3. La boucle du Chemin Centaure: l'aventure nature" at bounding box center [618, 210] width 506 height 47
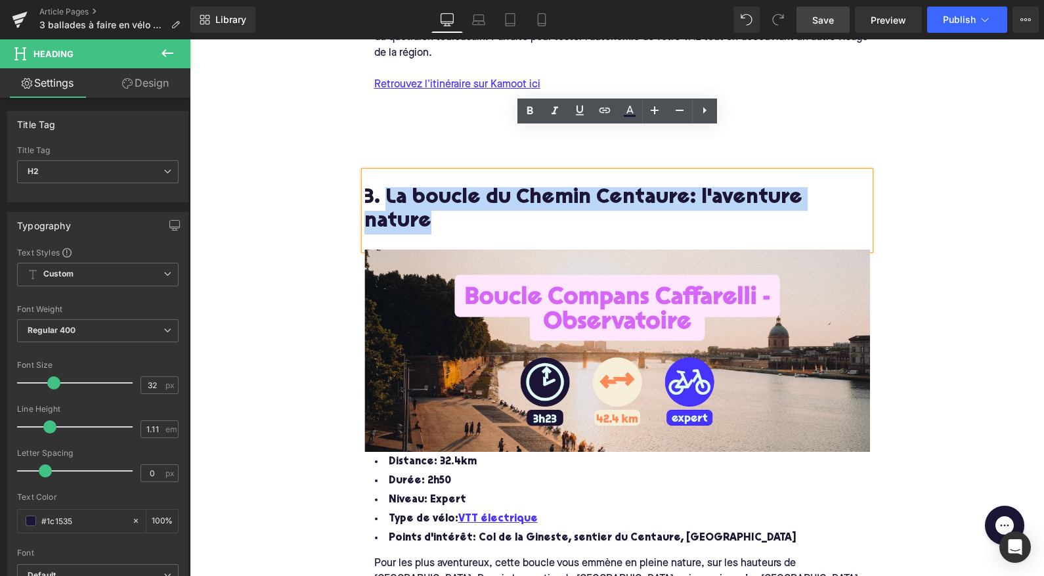
drag, startPoint x: 857, startPoint y: 158, endPoint x: 388, endPoint y: 148, distance: 469.1
click at [388, 187] on h2 "3. La boucle du Chemin Centaure: l'aventure nature" at bounding box center [618, 210] width 506 height 47
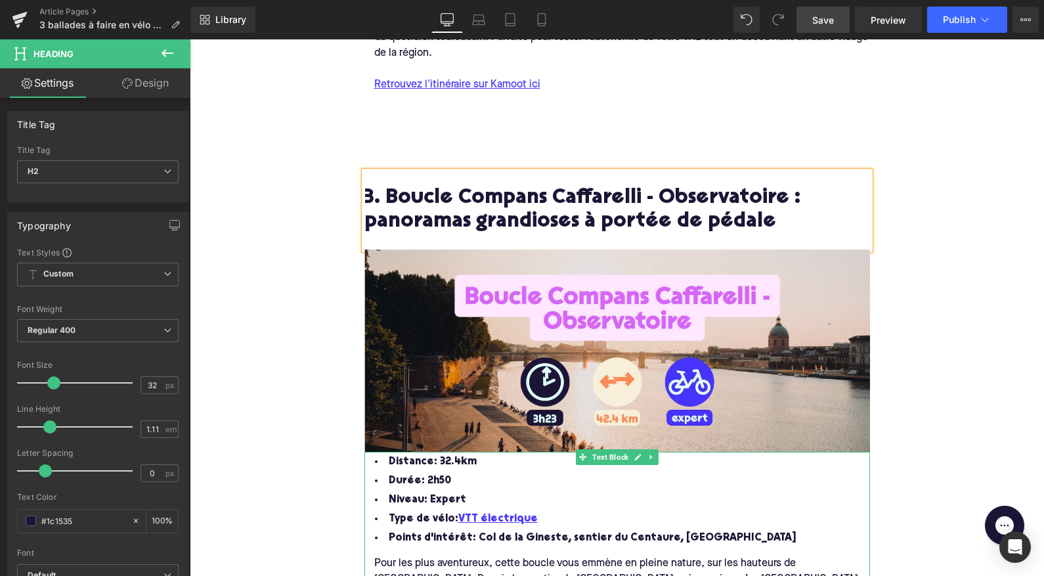
click at [451, 457] on span "Distance: 32.4km" at bounding box center [433, 462] width 88 height 11
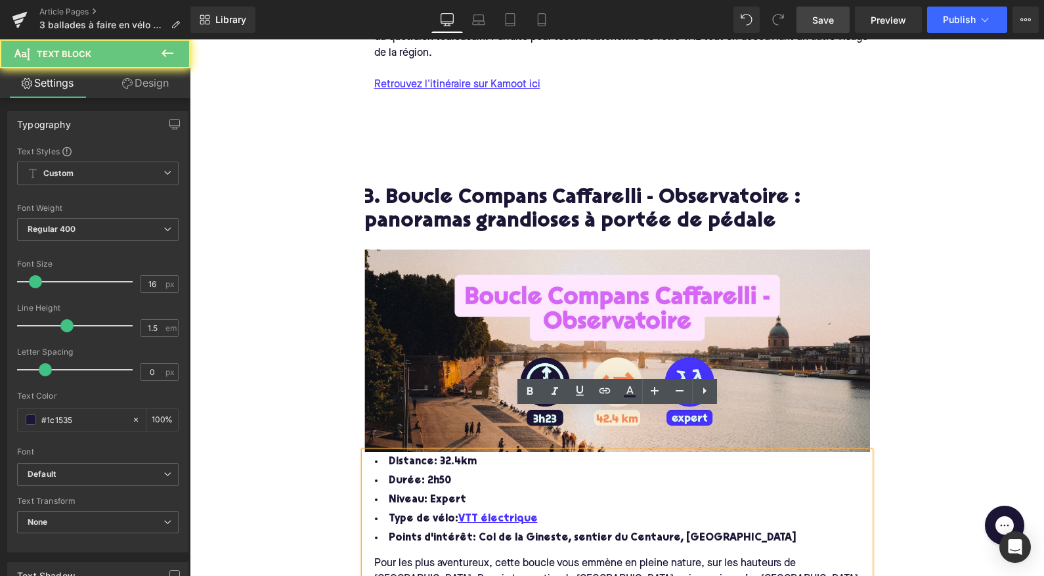
click at [438, 457] on span "Distance: 32.4km" at bounding box center [433, 462] width 88 height 11
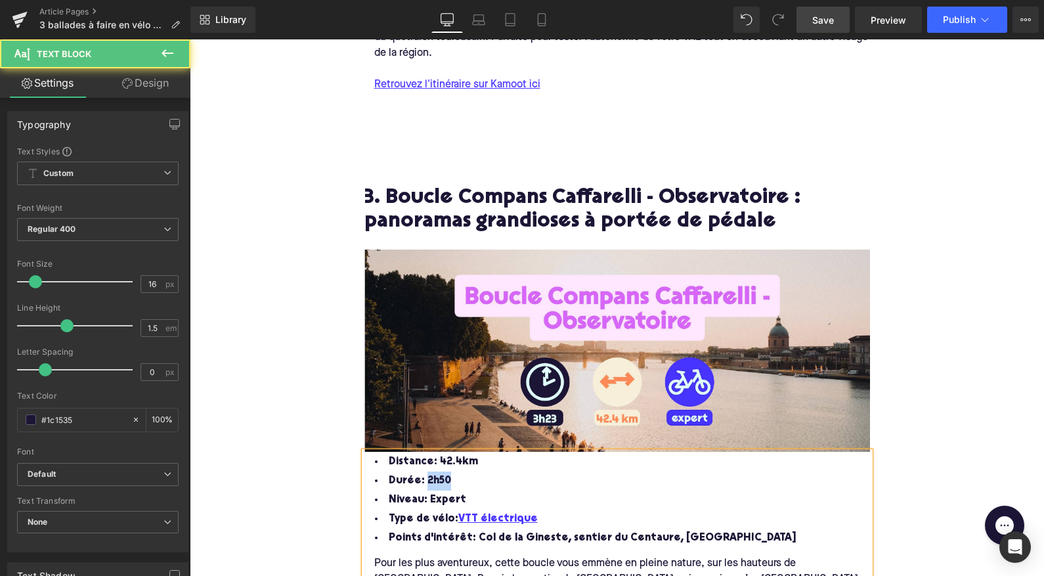
drag, startPoint x: 450, startPoint y: 439, endPoint x: 424, endPoint y: 439, distance: 25.6
click at [424, 472] on li "Durée: 2h50" at bounding box center [618, 481] width 506 height 19
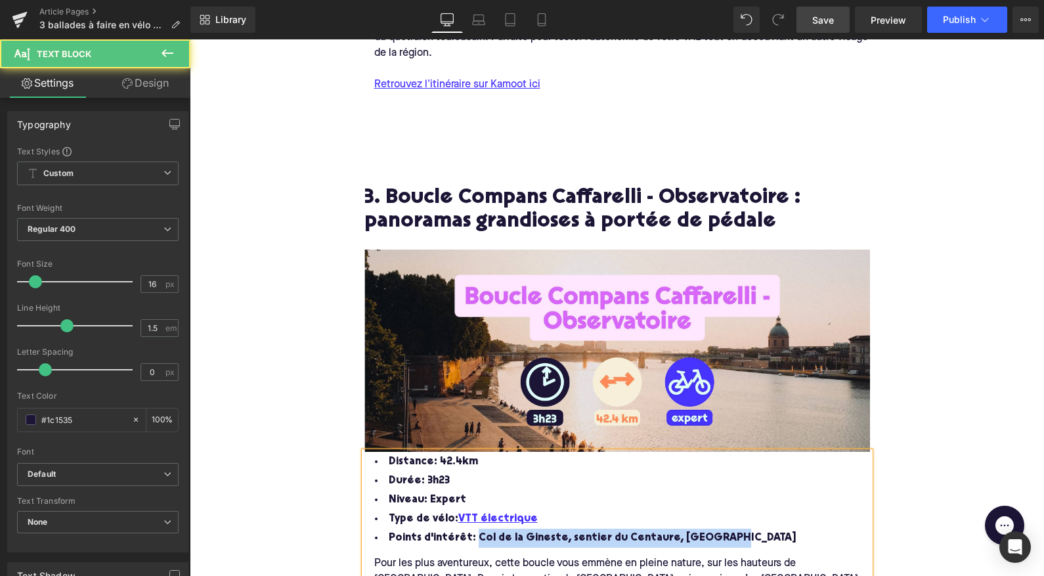
drag, startPoint x: 711, startPoint y: 496, endPoint x: 470, endPoint y: 494, distance: 241.1
click at [470, 529] on li "Points d'intérêt: Col de la Gineste, sentier du Centaure, Mazargues" at bounding box center [618, 538] width 506 height 19
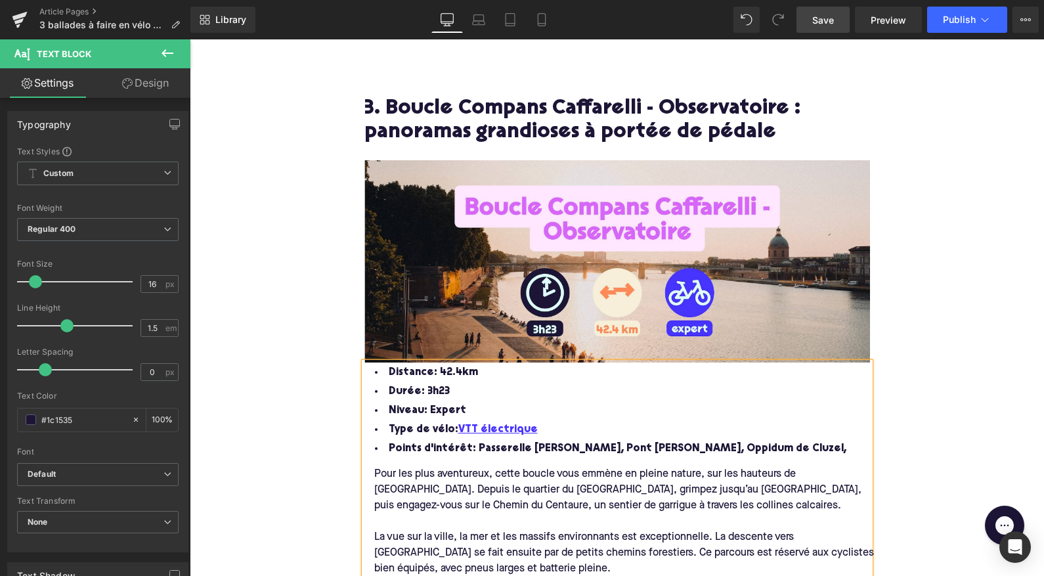
scroll to position [2045, 0]
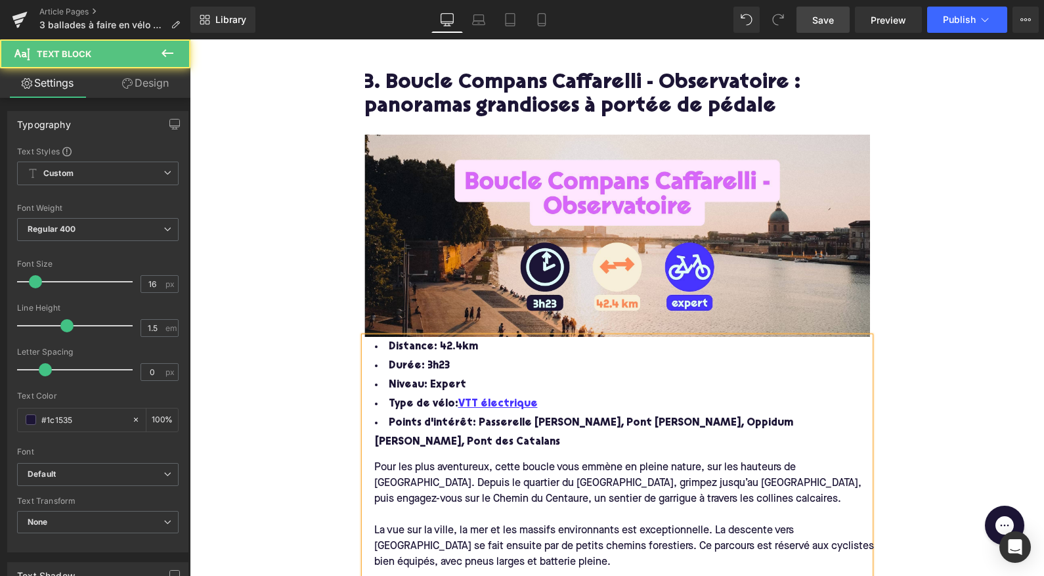
click at [808, 414] on li "Points d'intérêt: Passerelle Robert Poujade, Pont Anita Conti, Oppidum de Cluze…" at bounding box center [618, 433] width 506 height 38
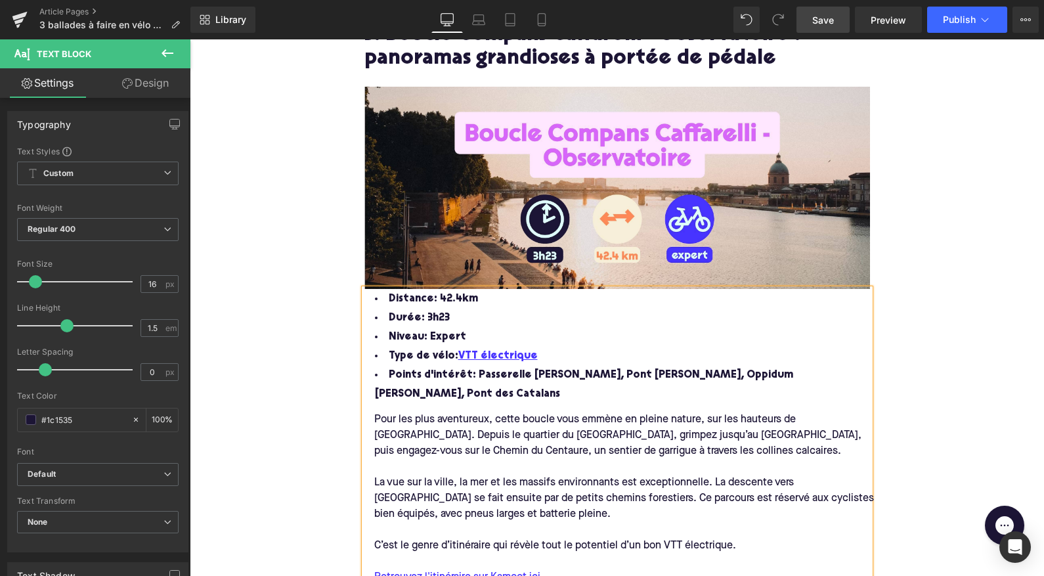
scroll to position [2101, 0]
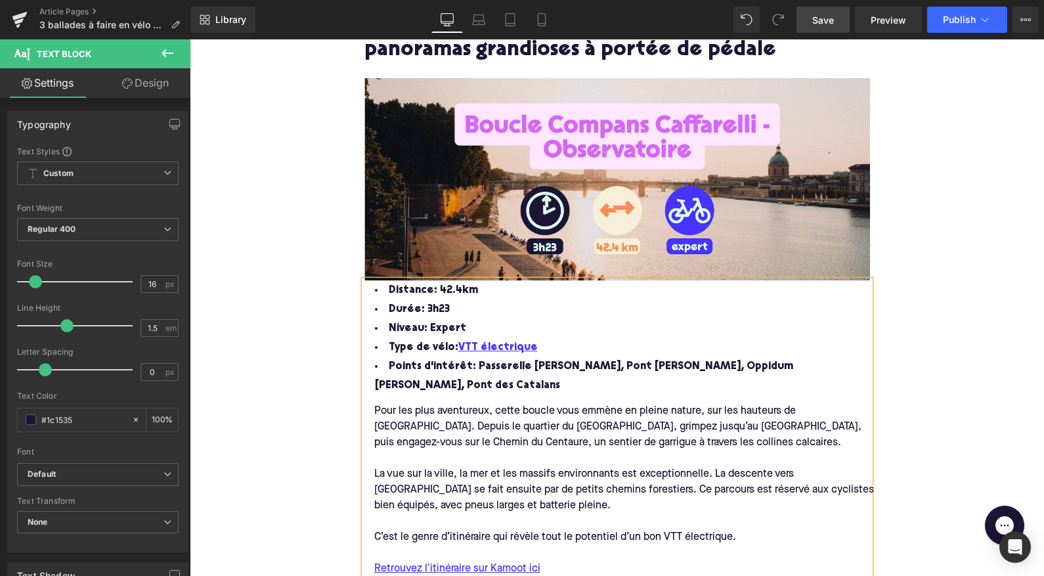
click at [741, 529] on div "C’est le genre d’itinéraire qui révèle tout le potentiel d’un bon VTT électriqu…" at bounding box center [627, 537] width 525 height 16
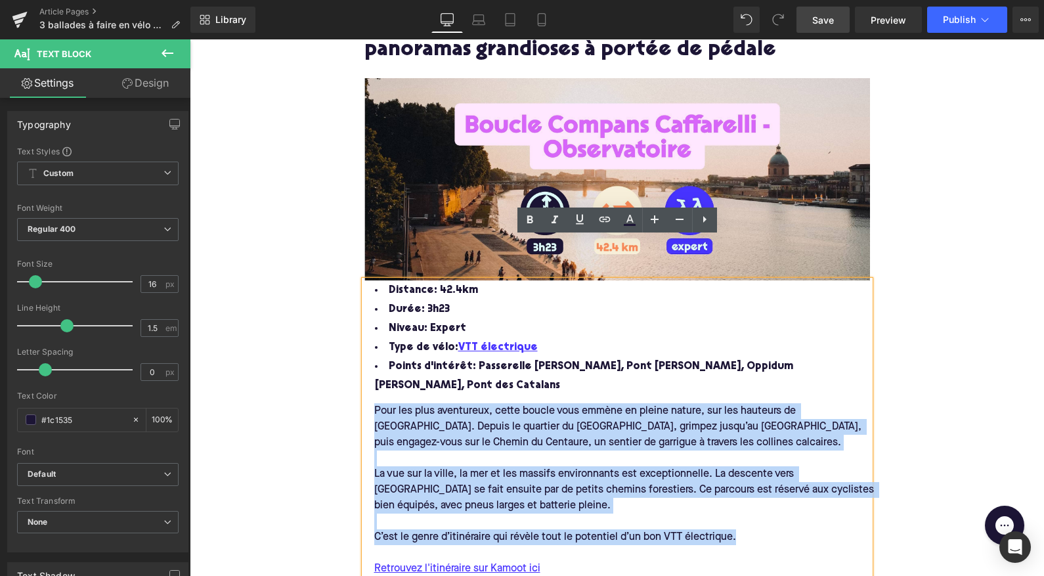
drag, startPoint x: 740, startPoint y: 495, endPoint x: 364, endPoint y: 363, distance: 399.1
click at [365, 395] on div "Pour les plus aventureux, cette boucle vous emmène en pleine nature, sur les ha…" at bounding box center [627, 512] width 525 height 234
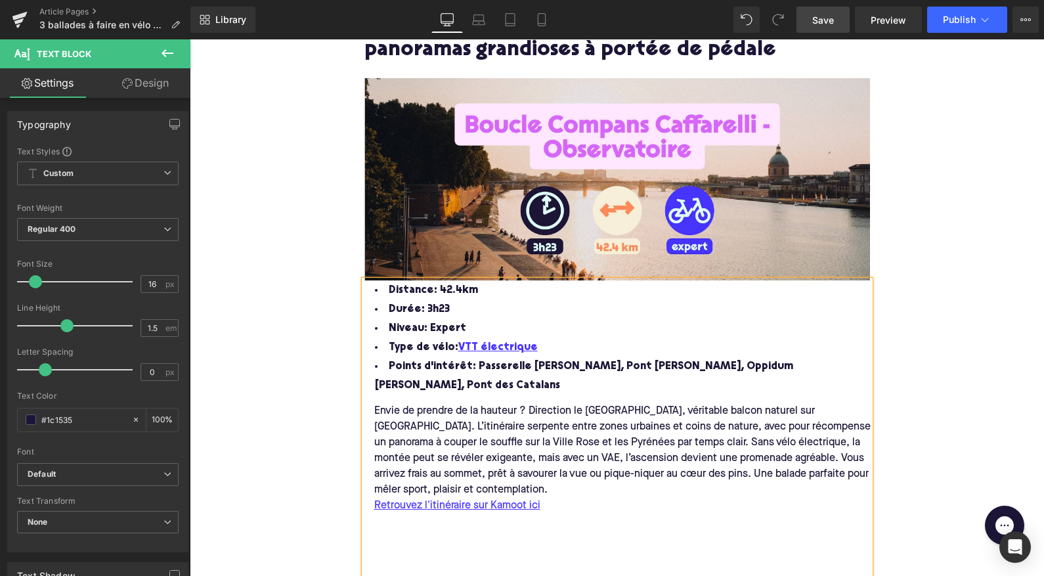
click at [374, 403] on div "Envie de prendre de la hauteur ? Direction le parc de Pech-David, véritable bal…" at bounding box center [627, 450] width 525 height 95
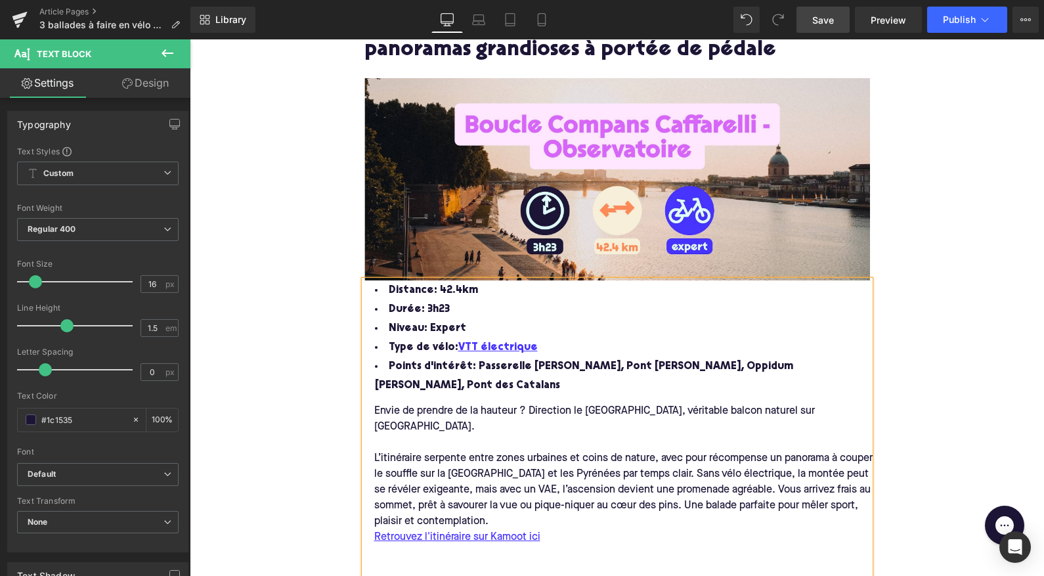
click at [647, 451] on div "L’itinéraire serpente entre zones urbaines et coins de nature, avec pour récomp…" at bounding box center [627, 490] width 525 height 79
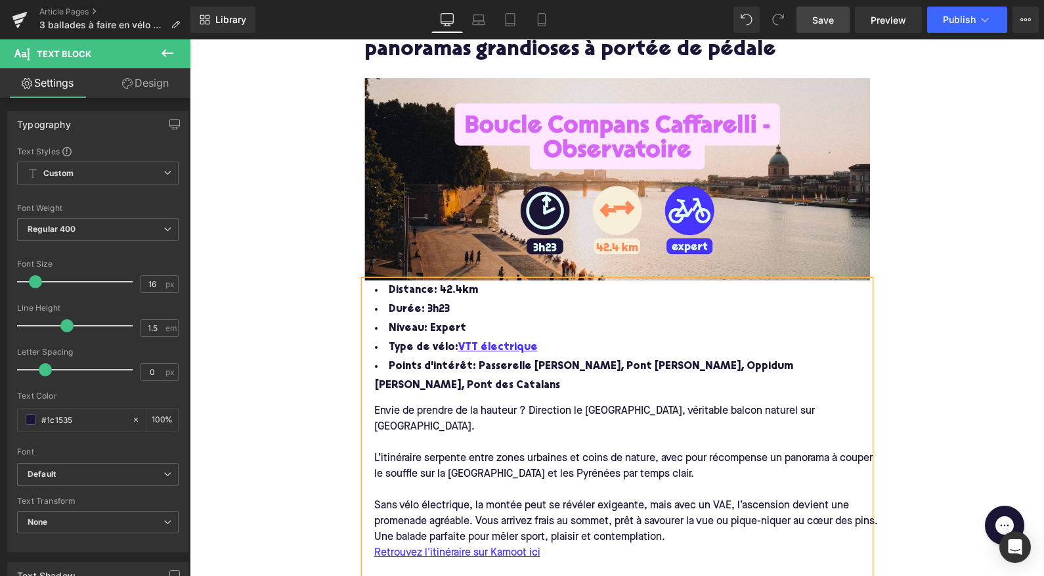
click at [730, 498] on div "Sans vélo électrique, la montée peut se révéler exigeante, mais avec un VAE, l’…" at bounding box center [627, 521] width 525 height 47
click at [723, 498] on div "Sans vélo électrique, la montée peut se révéler exigeante, mais avec un VTT éle…" at bounding box center [627, 521] width 525 height 47
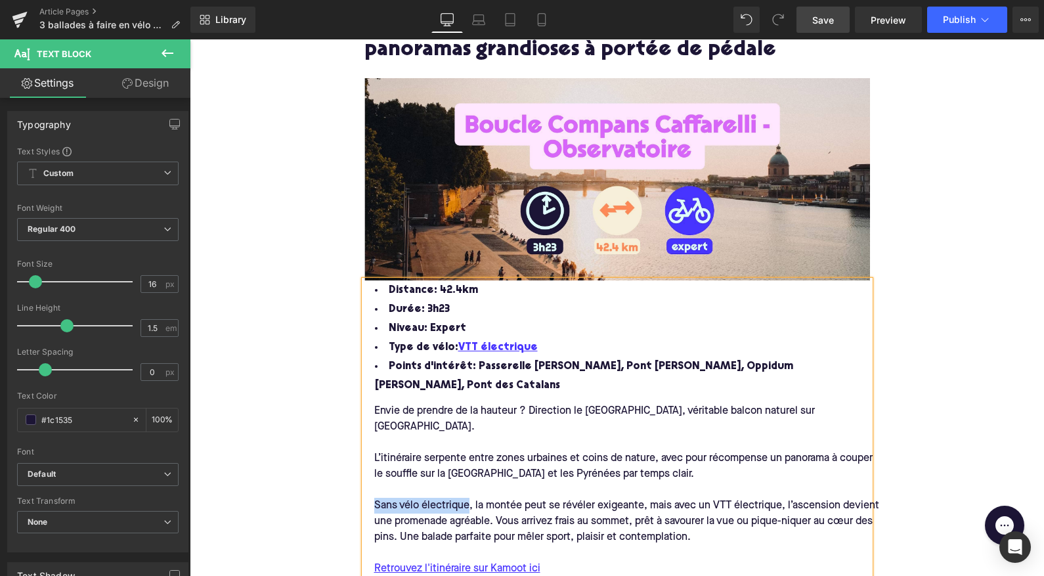
drag, startPoint x: 469, startPoint y: 446, endPoint x: 368, endPoint y: 446, distance: 100.5
click at [368, 498] on div "Sans vélo électrique, la montée peut se révéler exigeante, mais avec un VTT éle…" at bounding box center [627, 521] width 525 height 47
click at [694, 498] on div "En vélo musculaire, la montée peut se révéler exigeante, mais avec un VTT élect…" at bounding box center [627, 521] width 525 height 47
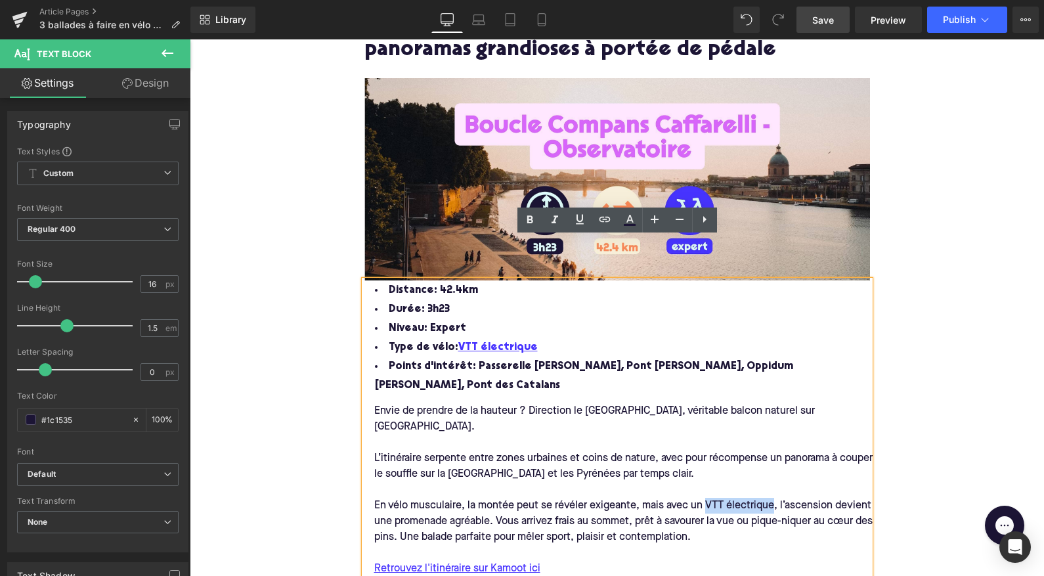
drag, startPoint x: 704, startPoint y: 446, endPoint x: 773, endPoint y: 444, distance: 69.0
click at [773, 498] on div "En vélo musculaire, la montée peut se révéler exigeante, mais avec un VTT élect…" at bounding box center [627, 521] width 525 height 47
click at [740, 498] on div "En vélo musculaire, la montée peut se révéler exigeante, mais avec un VTT élect…" at bounding box center [627, 521] width 525 height 47
drag, startPoint x: 704, startPoint y: 445, endPoint x: 772, endPoint y: 445, distance: 67.7
click at [772, 498] on div "En vélo musculaire, la montée peut se révéler exigeante, mais avec un VTT élect…" at bounding box center [627, 521] width 525 height 47
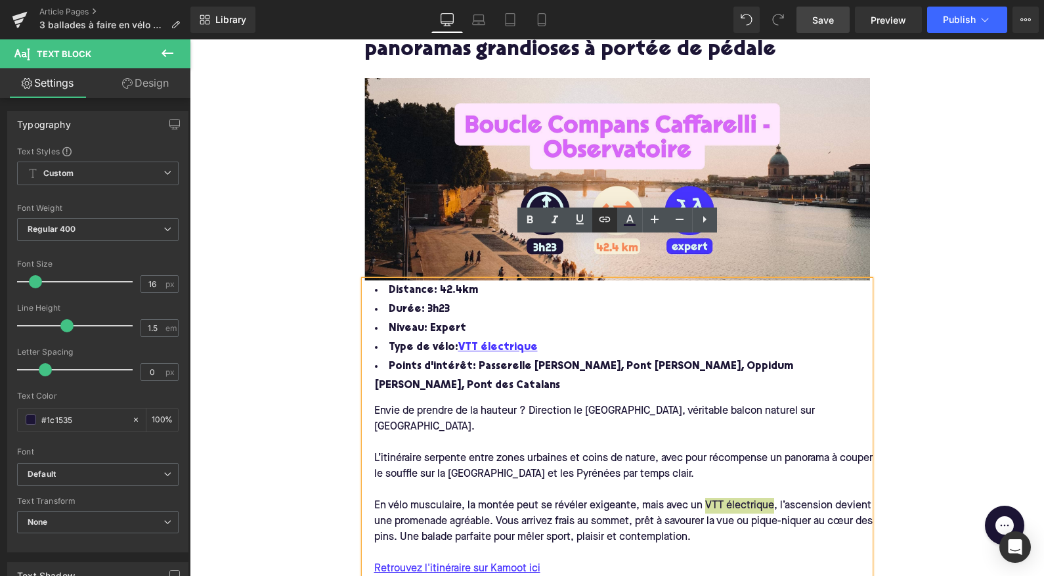
click at [607, 217] on icon at bounding box center [604, 219] width 11 height 5
click at [692, 479] on input "text" at bounding box center [709, 476] width 202 height 33
paste input "https://upway.fr/collections/vtt"
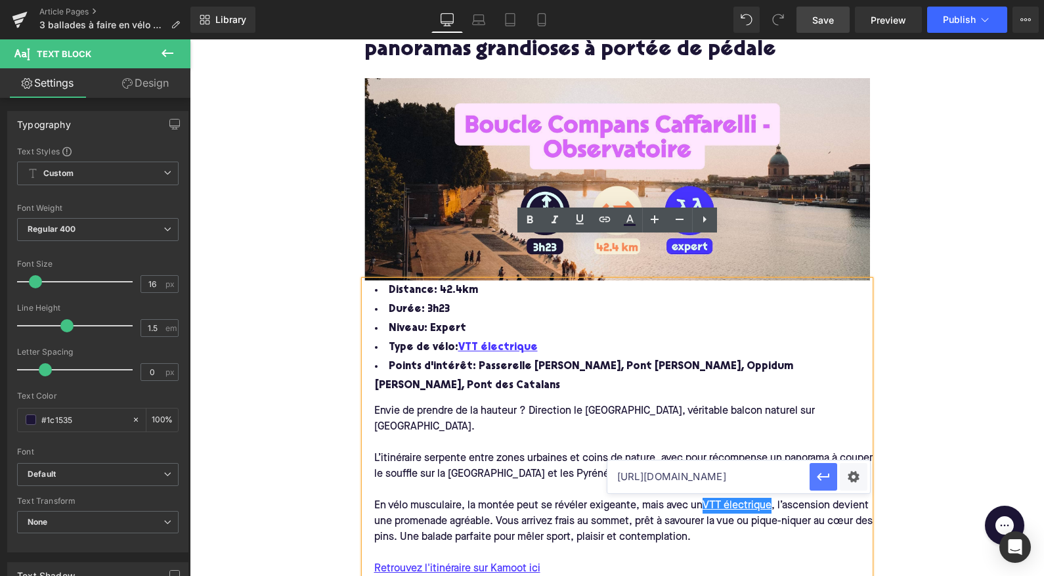
click at [820, 478] on icon "button" at bounding box center [824, 477] width 16 height 16
click at [449, 561] on link "Retrouvez l'itinéraire sur Kamoot ici" at bounding box center [457, 569] width 166 height 16
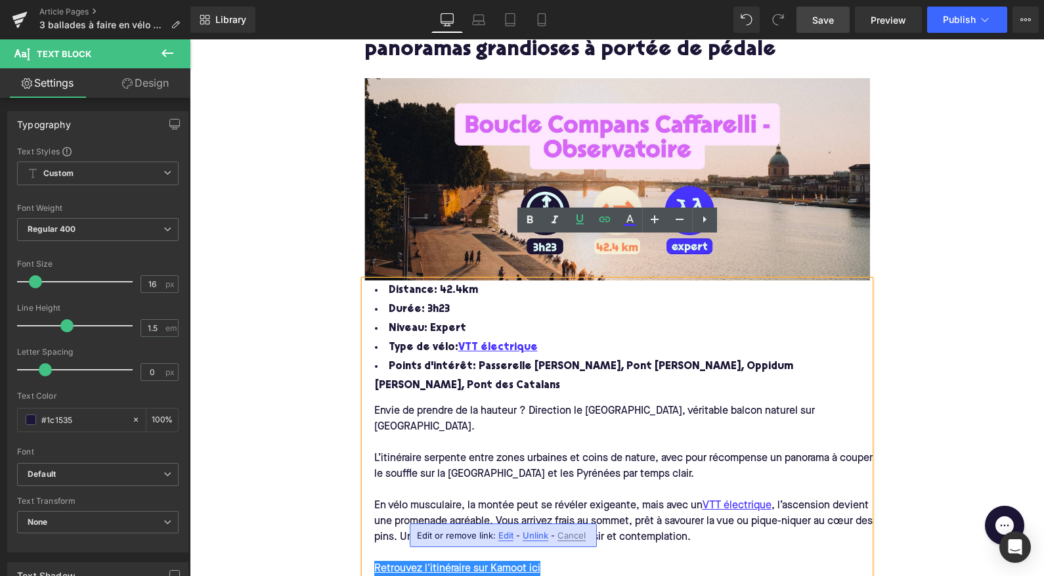
click at [501, 536] on span "Edit" at bounding box center [506, 535] width 15 height 11
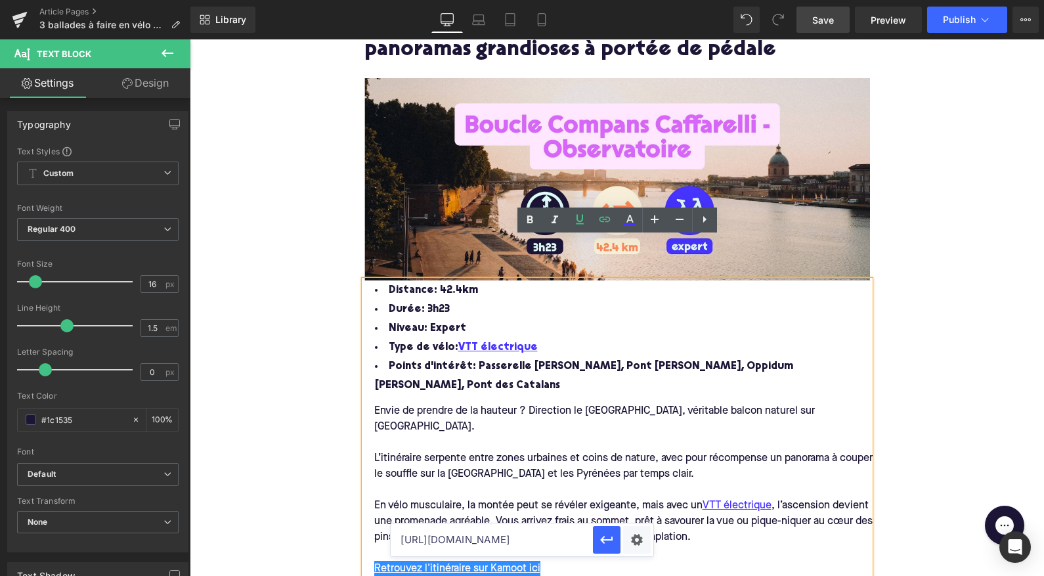
click at [497, 543] on input "https://www.komoot.com/smarttour/36637984?ref=wdd" at bounding box center [492, 540] width 202 height 33
paste input "112216?tour_origin=smart_tour_search"
type input "https://www.komoot.com/smarttour/36112216?tour_origin=smart_tour_search"
click at [610, 543] on icon "button" at bounding box center [607, 540] width 16 height 16
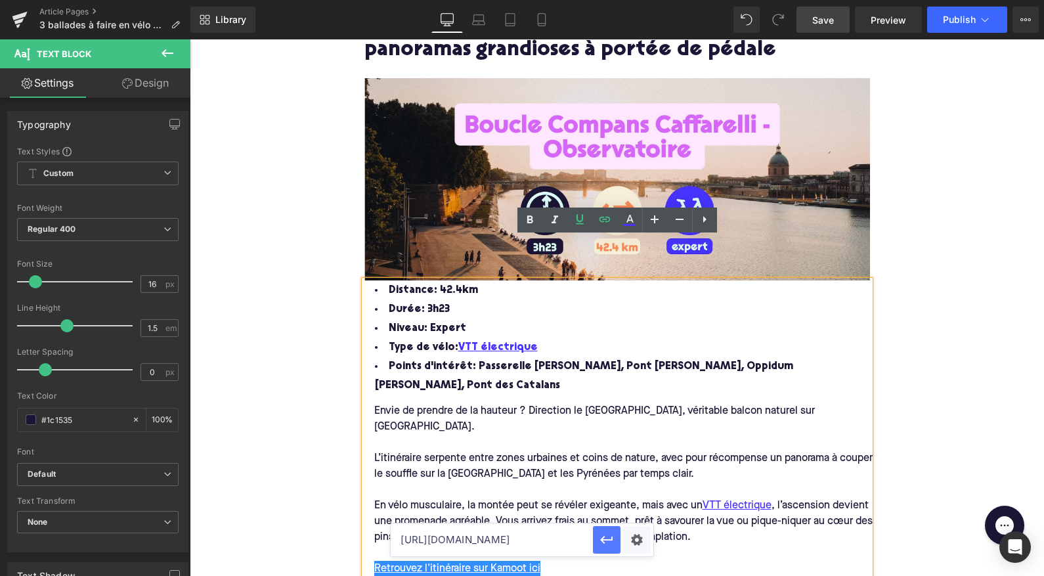
scroll to position [0, 0]
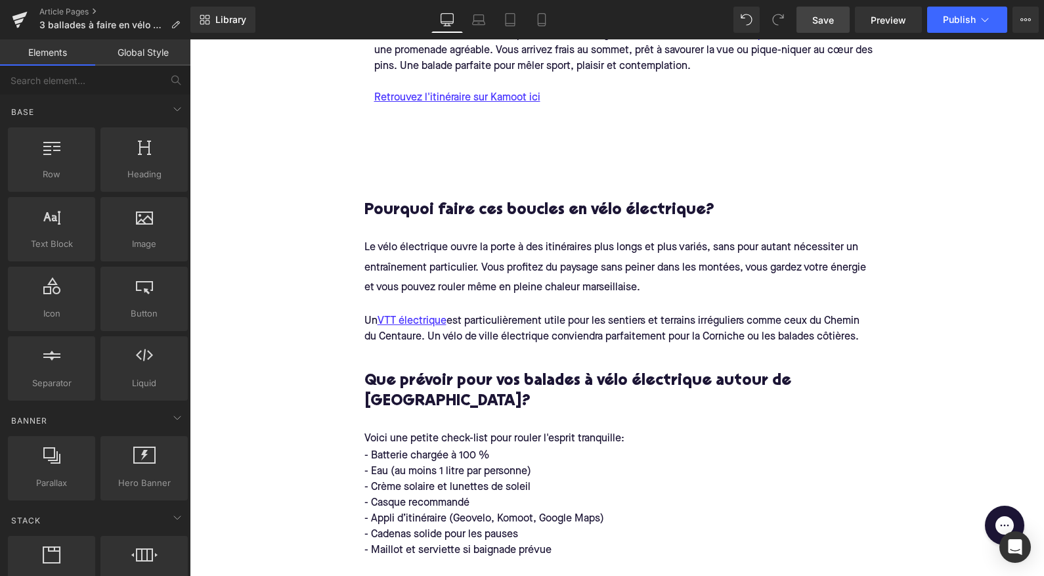
scroll to position [2570, 0]
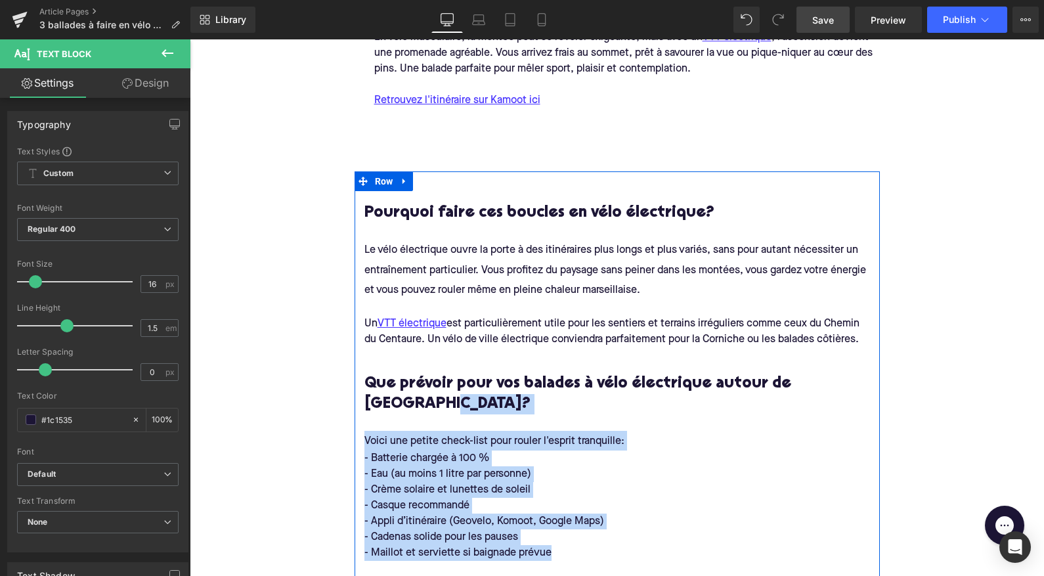
drag, startPoint x: 552, startPoint y: 472, endPoint x: 361, endPoint y: 349, distance: 227.2
click at [361, 349] on div "Pourquoi faire ces boucles en vélo électrique? Heading Le vélo électrique ouvre…" at bounding box center [617, 497] width 525 height 621
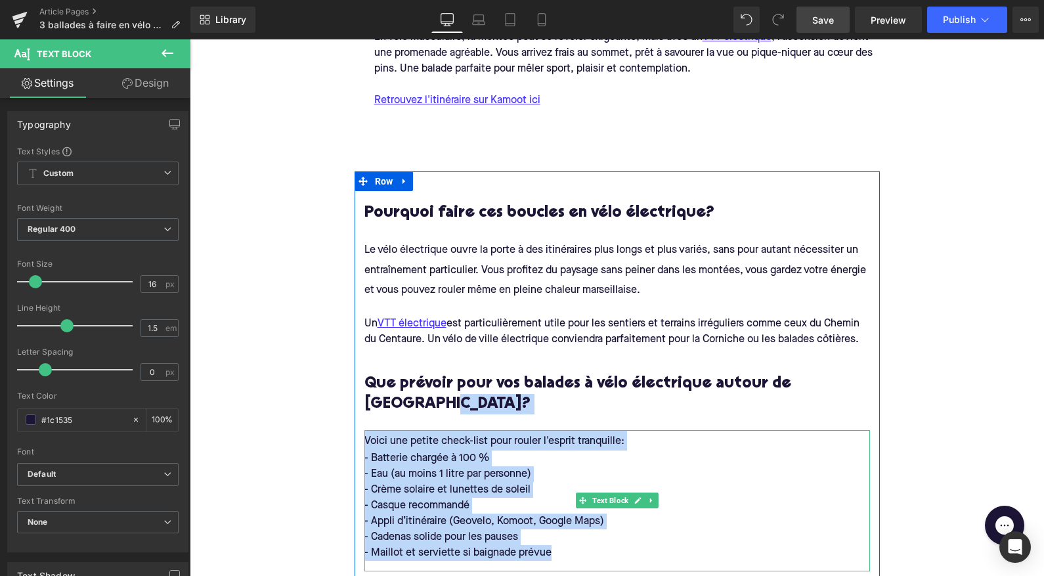
click at [413, 451] on div "- Batterie chargée à 100 %" at bounding box center [618, 459] width 506 height 16
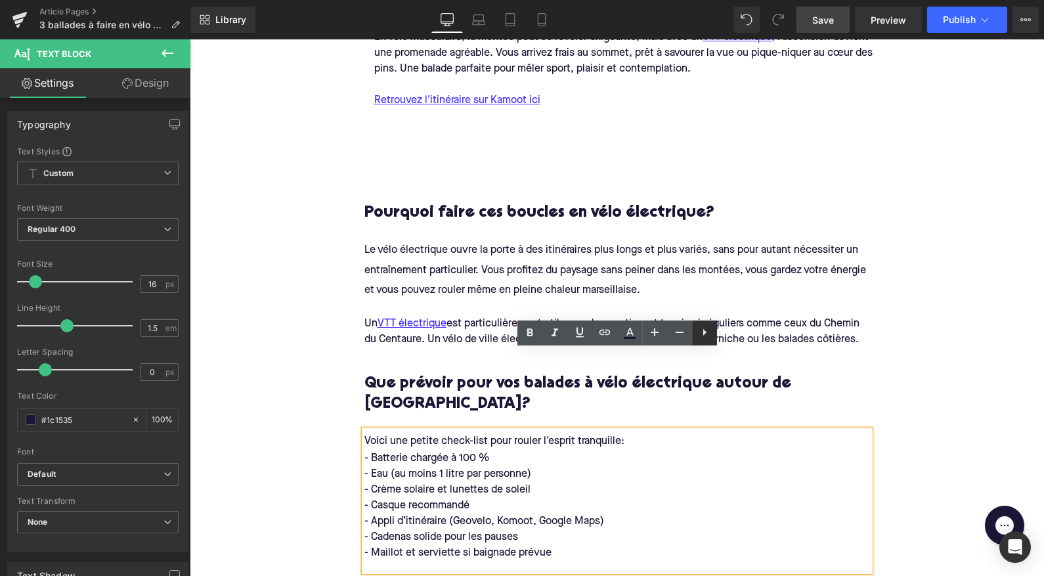
click at [704, 335] on icon at bounding box center [705, 332] width 16 height 16
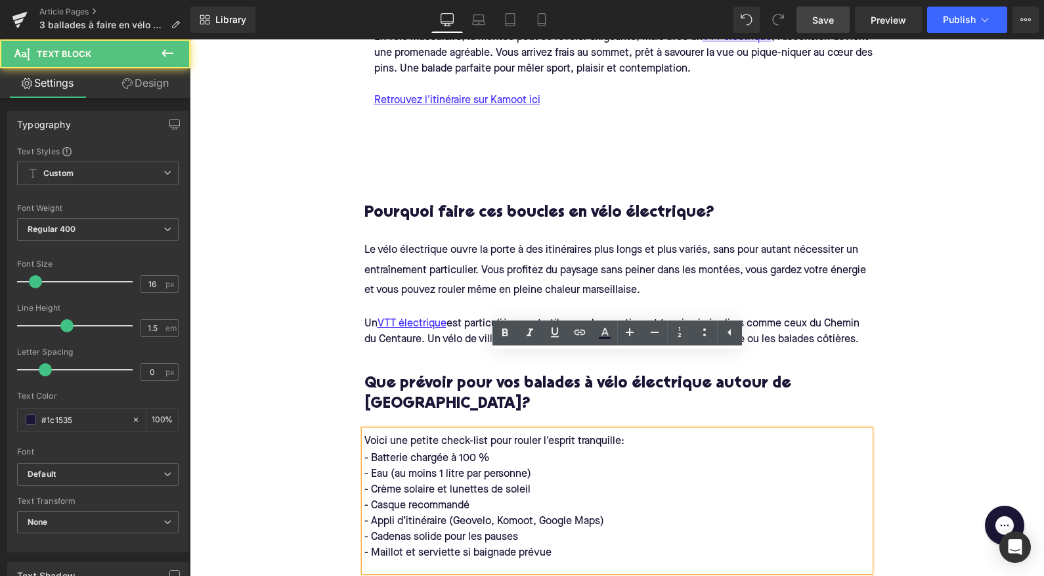
click at [672, 482] on div "- Crème solaire et lunettes de soleil" at bounding box center [618, 490] width 506 height 16
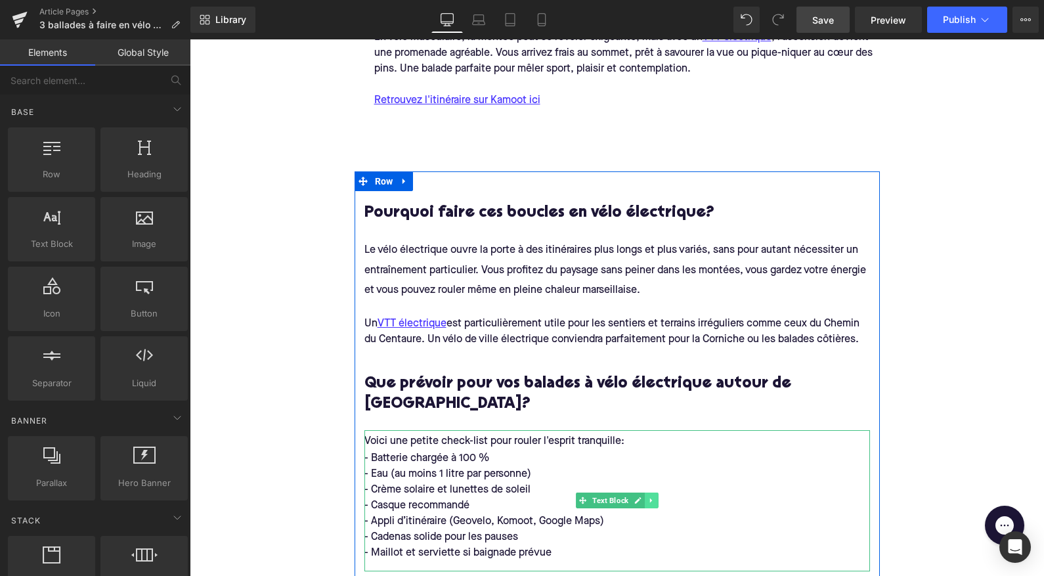
click at [652, 497] on icon at bounding box center [651, 501] width 7 height 8
click at [659, 497] on icon at bounding box center [658, 501] width 7 height 8
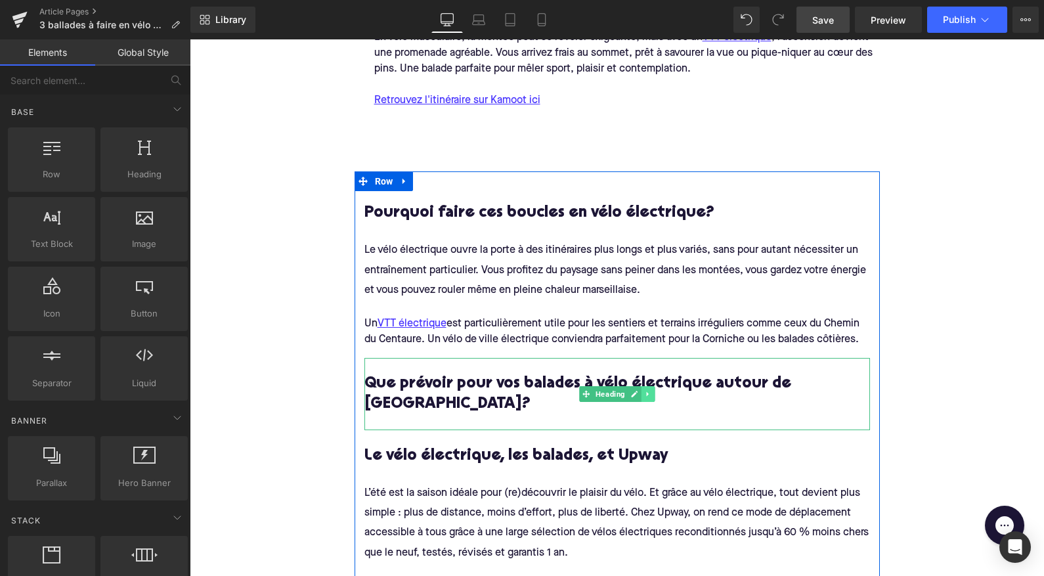
click at [648, 390] on icon at bounding box center [647, 394] width 7 height 8
click at [648, 386] on link at bounding box center [655, 394] width 14 height 16
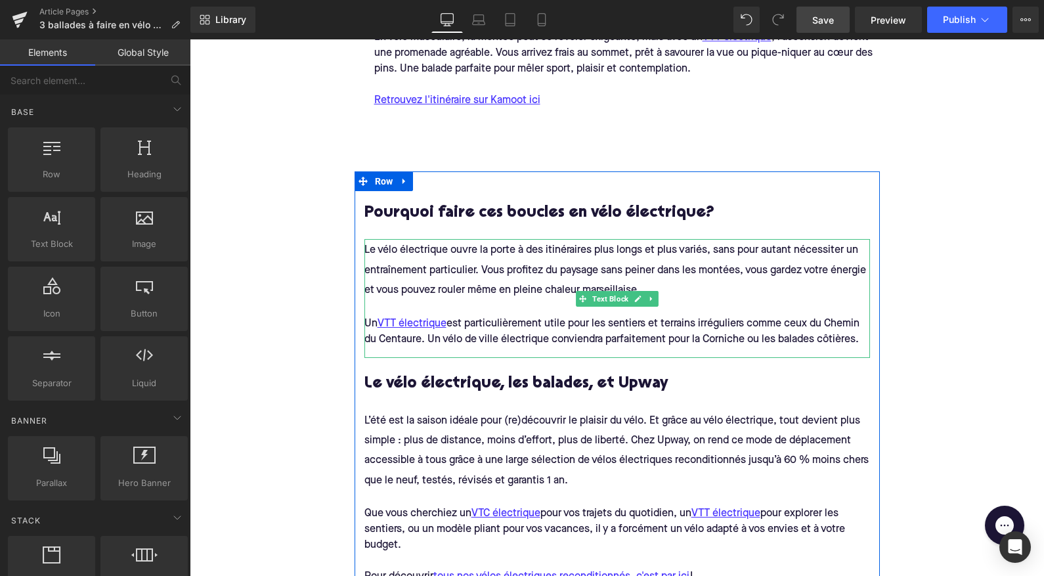
click at [414, 245] on span "Le vélo électrique ouvre la porte à des itinéraires plus longs et plus variés, …" at bounding box center [617, 270] width 504 height 51
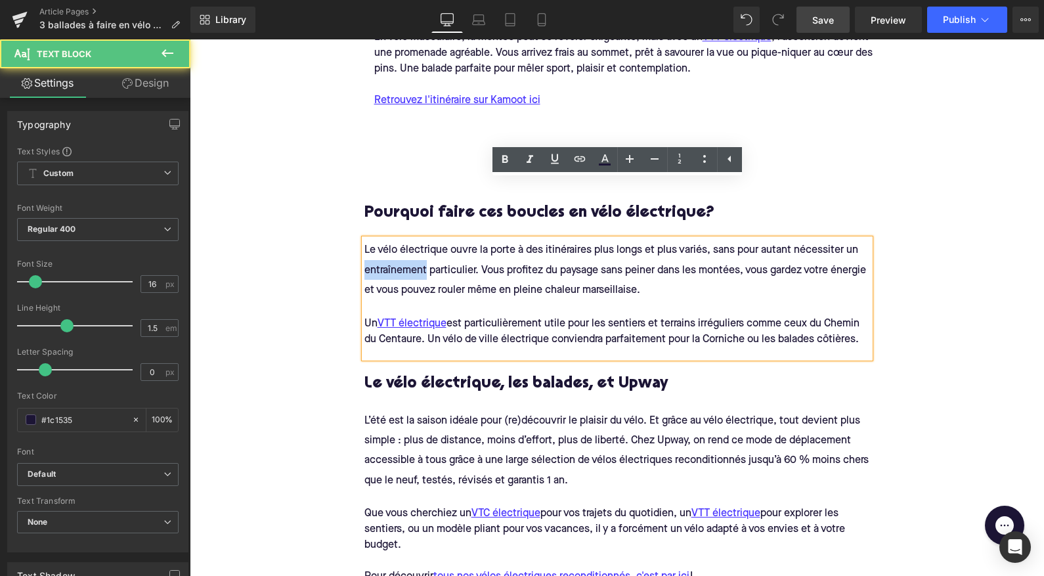
click at [414, 245] on span "Le vélo électrique ouvre la porte à des itinéraires plus longs et plus variés, …" at bounding box center [617, 270] width 504 height 51
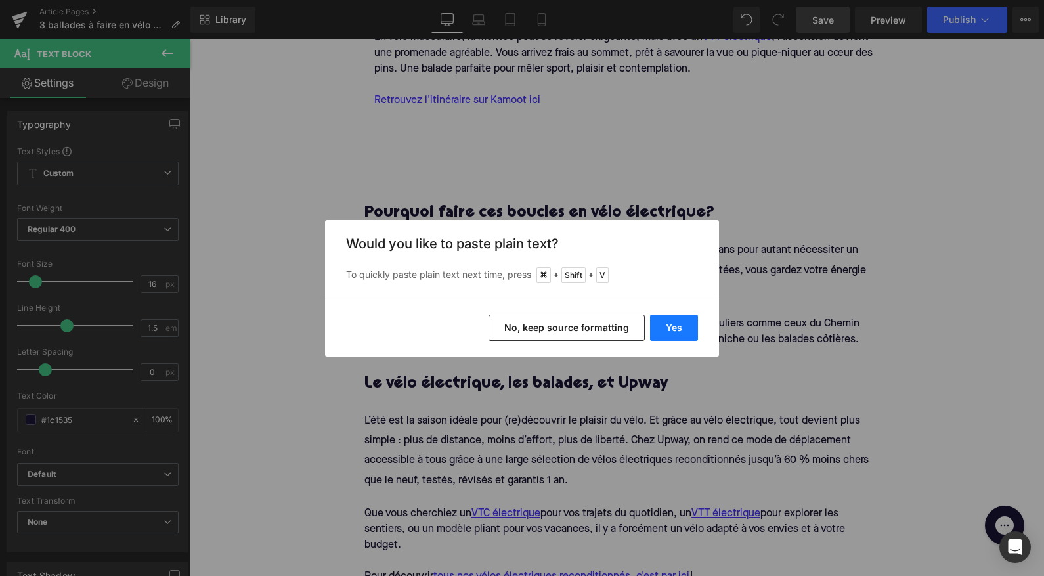
click at [671, 334] on button "Yes" at bounding box center [674, 328] width 48 height 26
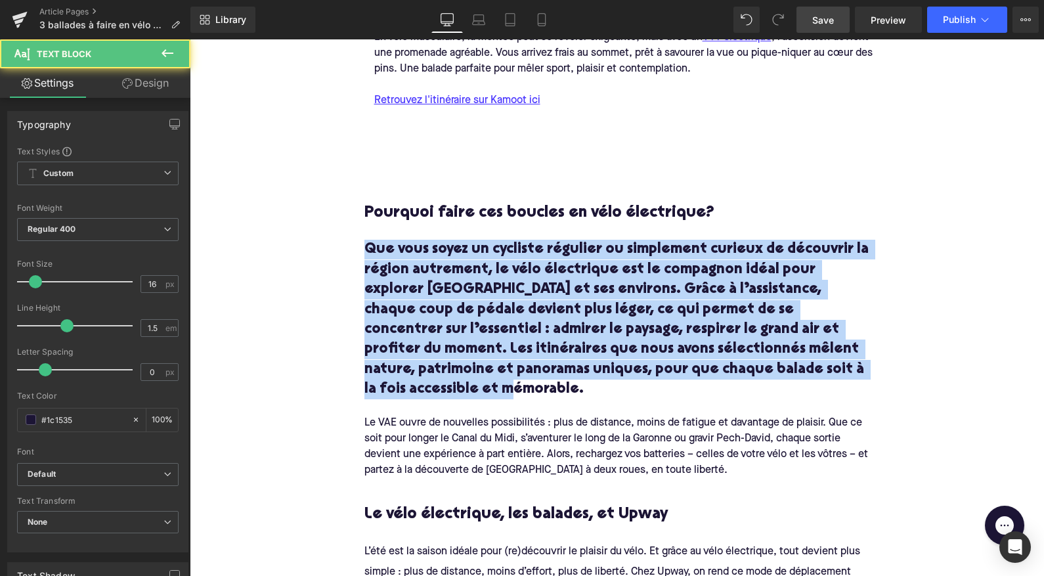
drag, startPoint x: 762, startPoint y: 317, endPoint x: 338, endPoint y: 185, distance: 444.6
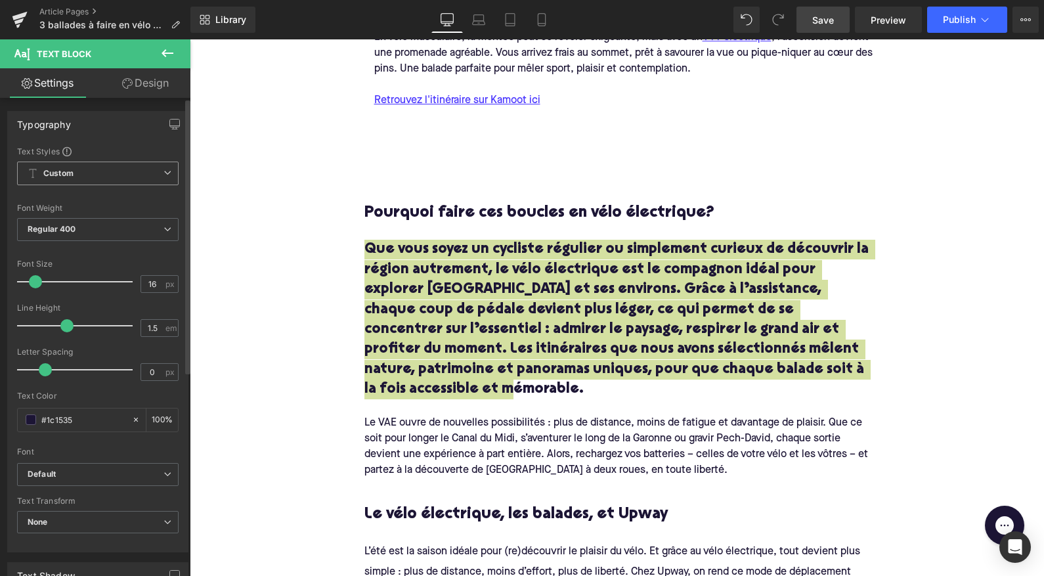
click at [48, 177] on b "Custom" at bounding box center [58, 173] width 30 height 11
click at [51, 200] on div "Custom" at bounding box center [56, 198] width 30 height 9
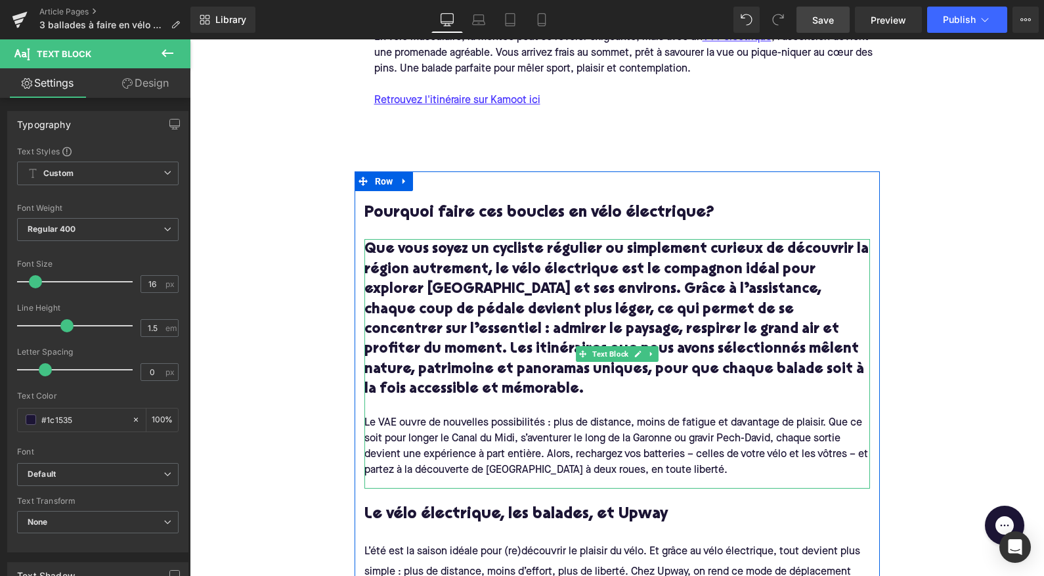
click at [501, 399] on div at bounding box center [618, 407] width 506 height 16
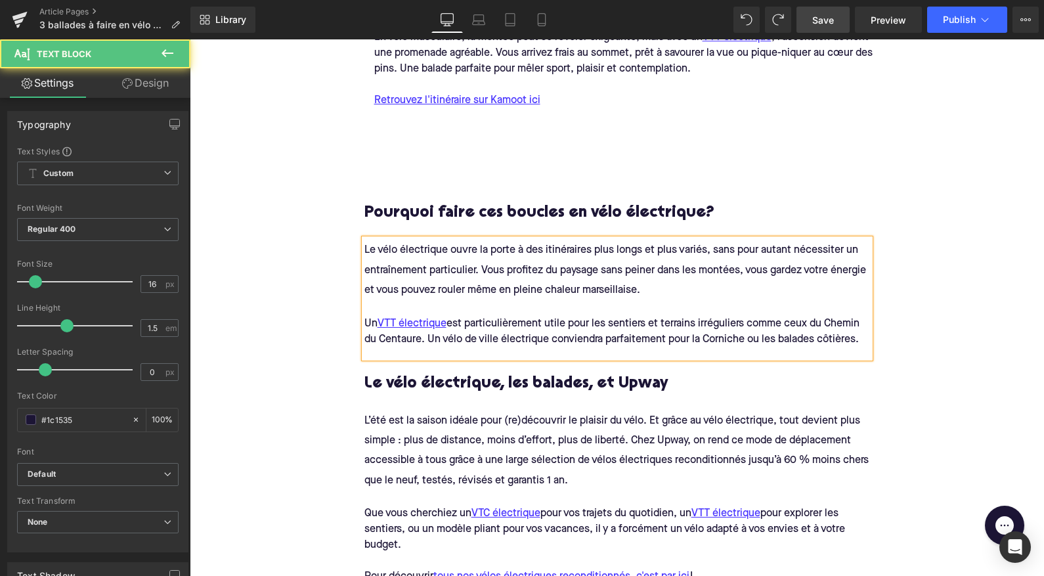
click at [863, 316] on div "Un VTT électrique est particulièrement utile pour les sentiers et terrains irré…" at bounding box center [618, 332] width 506 height 32
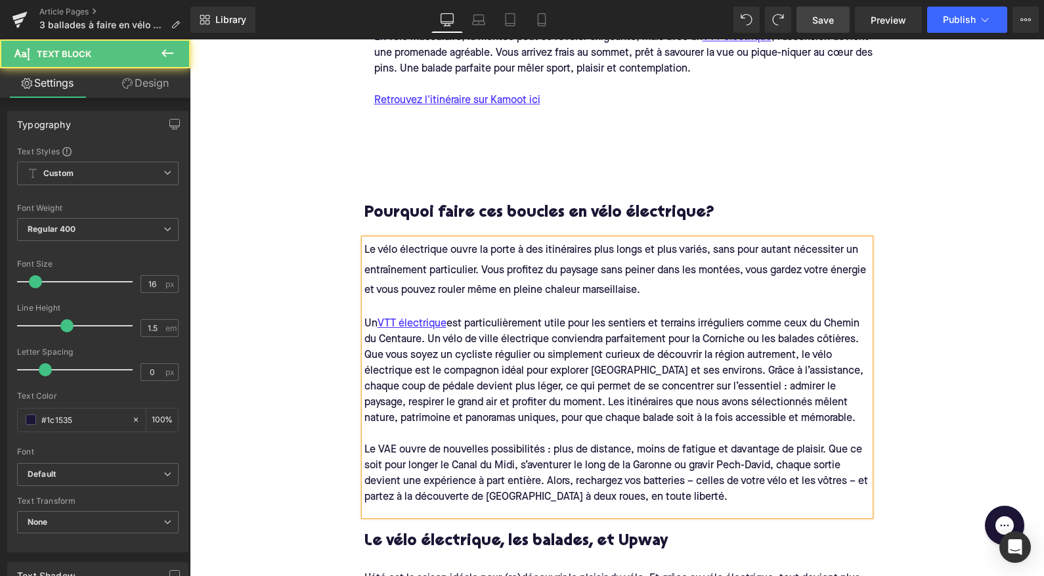
drag, startPoint x: 363, startPoint y: 292, endPoint x: 361, endPoint y: 200, distance: 91.3
click at [365, 239] on div "Le vélo électrique ouvre la porte à des itinéraires plus longs et plus variés, …" at bounding box center [618, 377] width 506 height 276
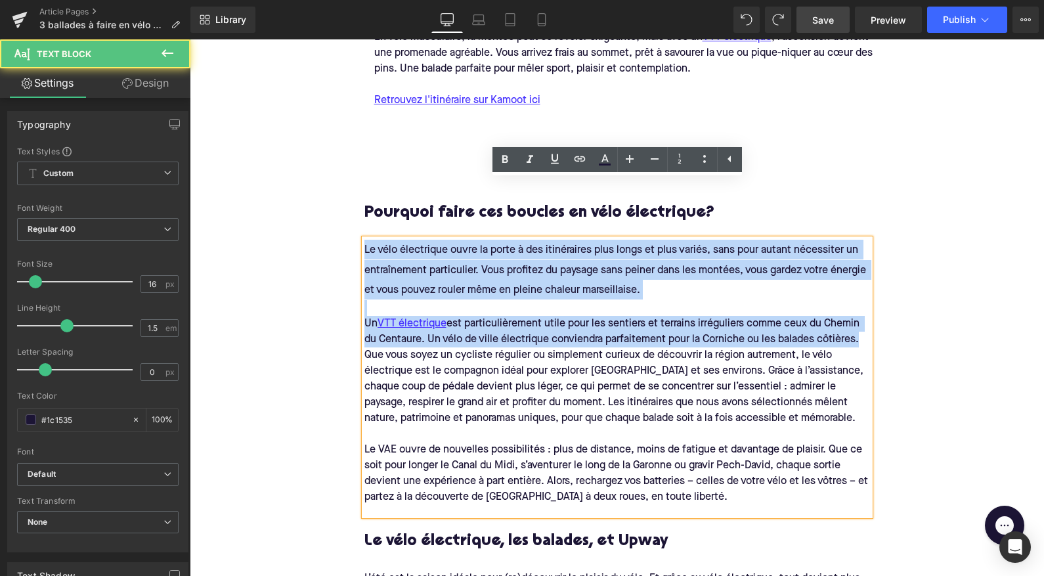
drag, startPoint x: 365, startPoint y: 195, endPoint x: 365, endPoint y: 292, distance: 96.6
click at [365, 292] on span "Le vélo électrique ouvre la porte à des itinéraires plus longs et plus variés, …" at bounding box center [618, 372] width 506 height 265
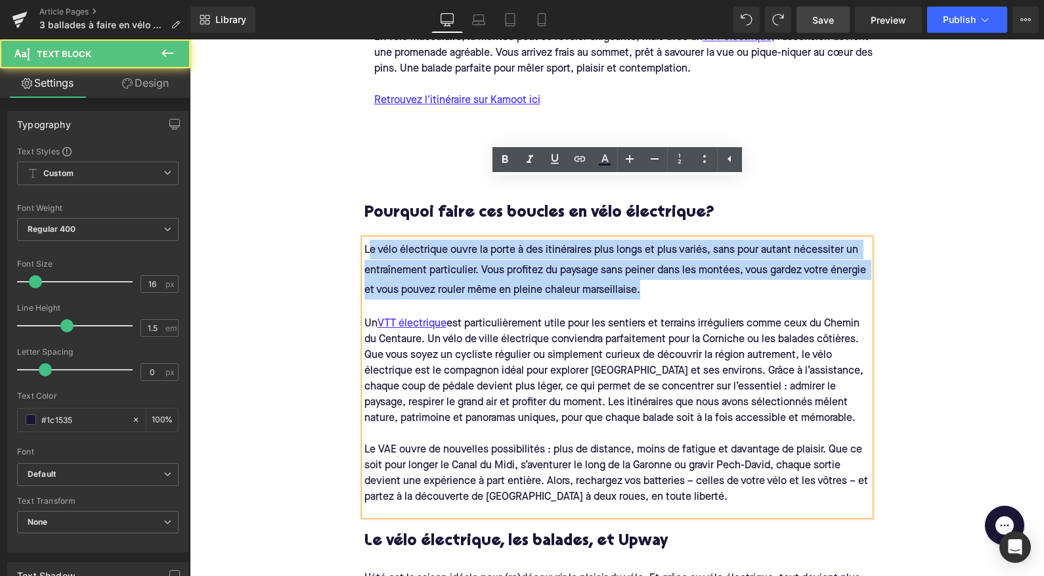
drag, startPoint x: 381, startPoint y: 244, endPoint x: 371, endPoint y: 184, distance: 60.6
click at [371, 240] on span "Le vélo électrique ouvre la porte à des itinéraires plus longs et plus variés, …" at bounding box center [618, 372] width 506 height 265
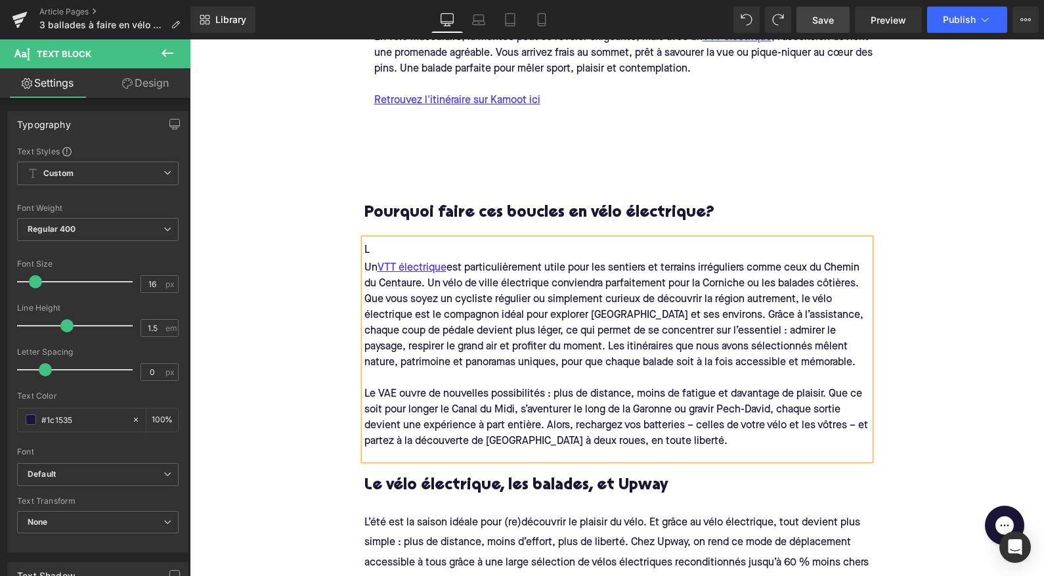
click at [366, 263] on span "Un VTT électrique est particulièrement utile pour les sentiers et terrains irré…" at bounding box center [614, 276] width 498 height 26
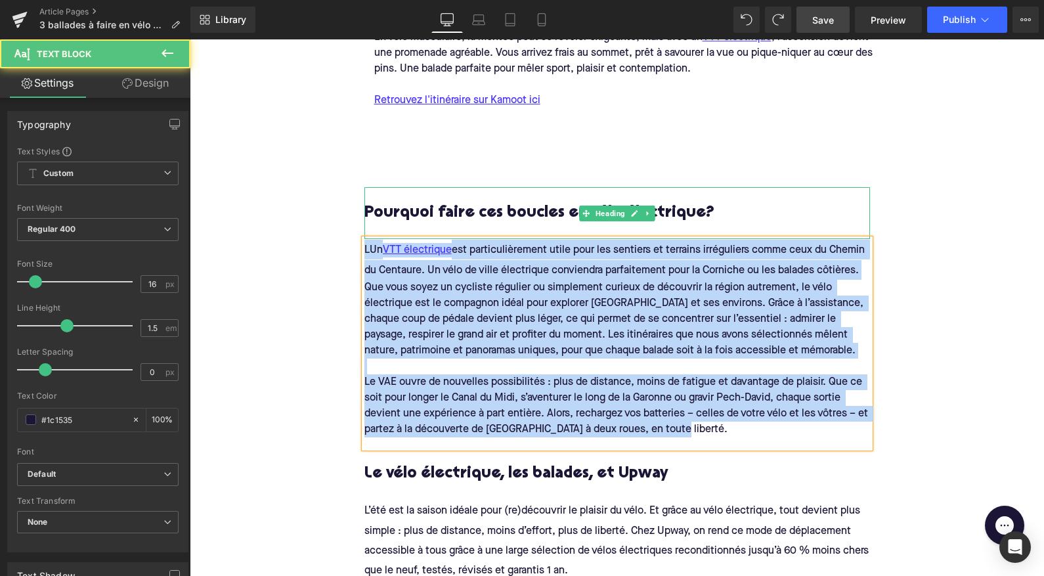
drag, startPoint x: 872, startPoint y: 216, endPoint x: 437, endPoint y: 166, distance: 438.4
click at [433, 187] on div "Pourquoi faire ces boucles en vélo électrique? Heading L Un VTT électrique est …" at bounding box center [617, 436] width 525 height 498
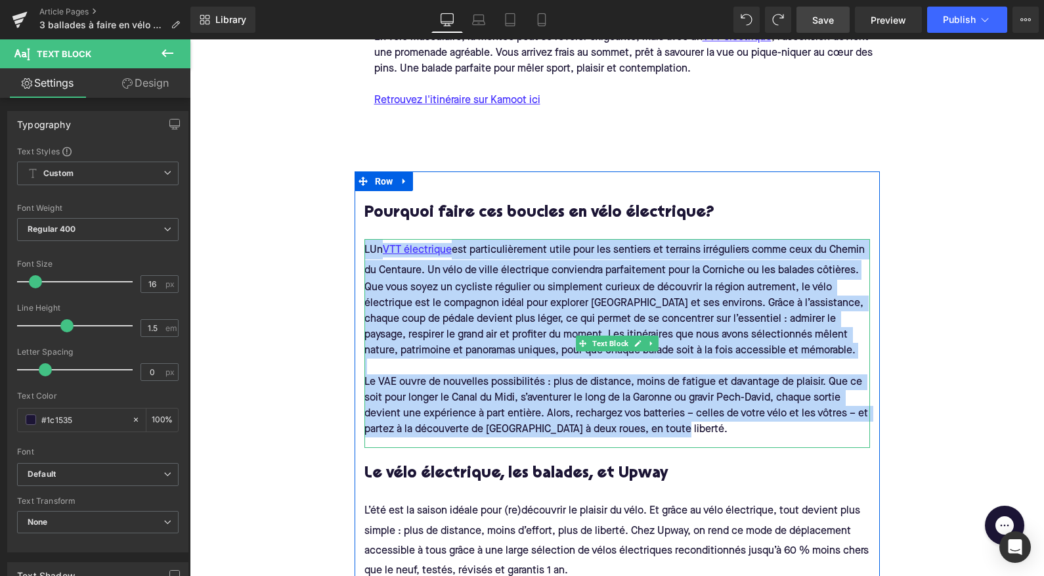
click at [830, 245] on span "est particulièrement utile pour les sentiers et terrains irréguliers comme ceux…" at bounding box center [616, 260] width 503 height 30
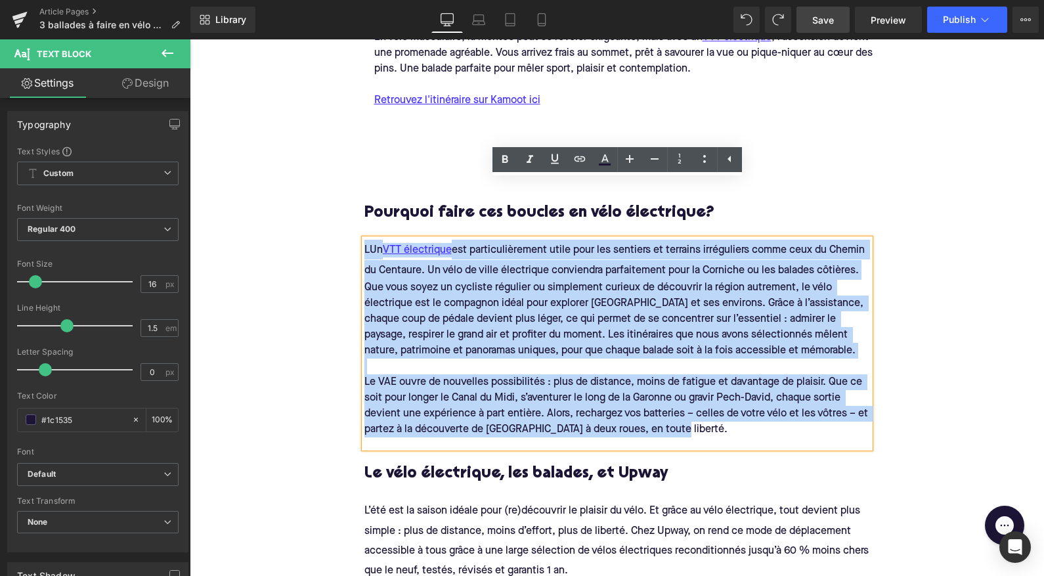
drag, startPoint x: 862, startPoint y: 213, endPoint x: 340, endPoint y: 185, distance: 522.9
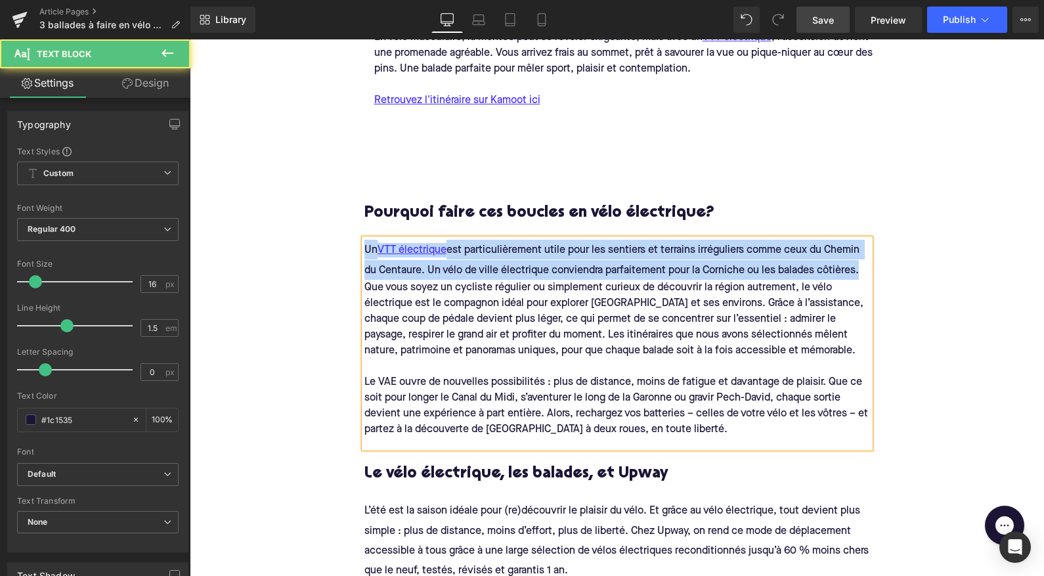
drag, startPoint x: 365, startPoint y: 225, endPoint x: 364, endPoint y: 191, distance: 33.5
click at [365, 240] on span "Un VTT électrique est particulièrement utile pour les sentiers et terrains irré…" at bounding box center [618, 339] width 506 height 198
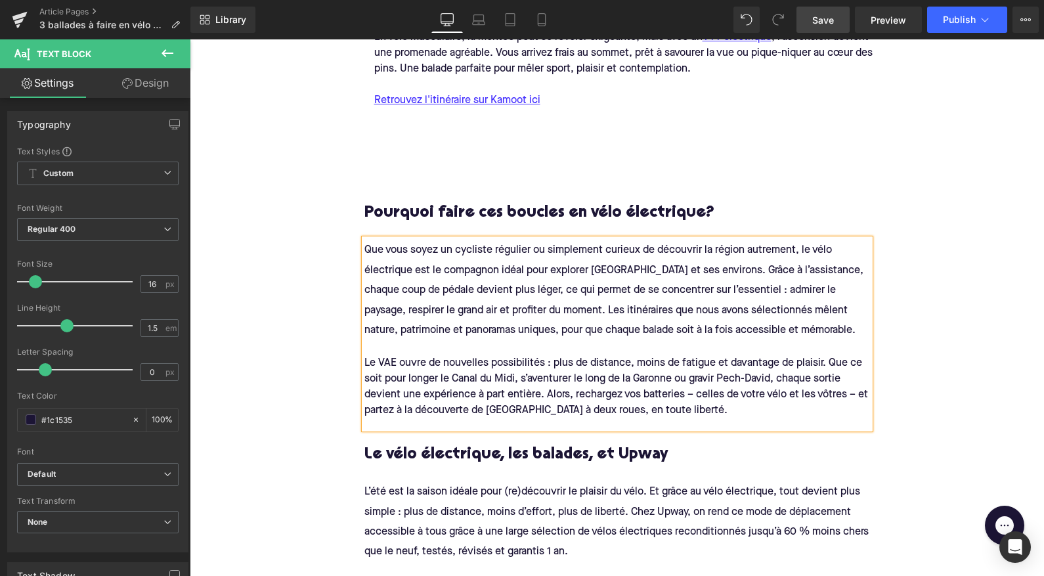
click at [807, 263] on h4 "Que vous soyez un cycliste régulier ou simplement curieux de découvrir la régio…" at bounding box center [618, 290] width 506 height 100
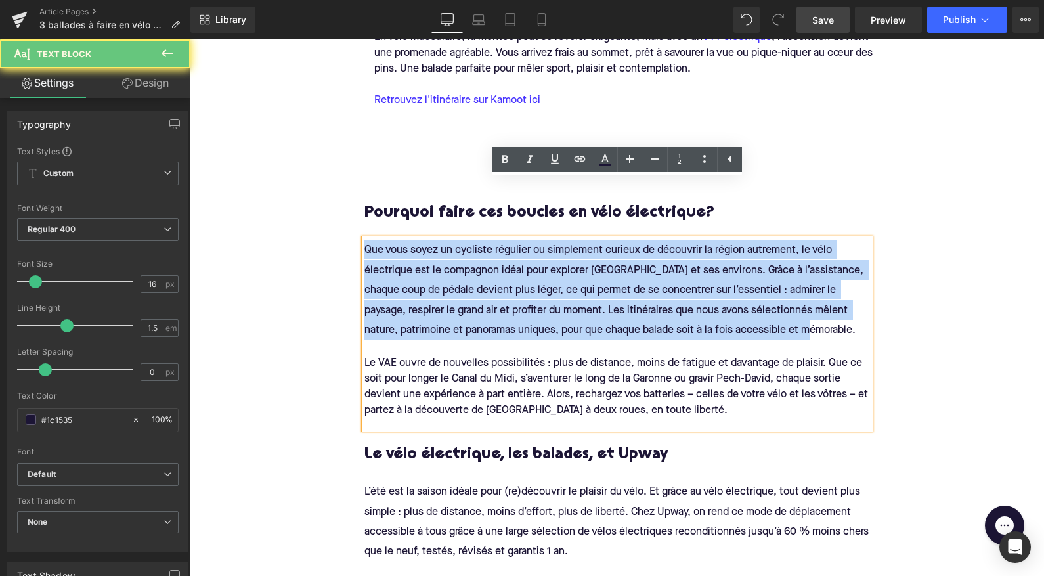
drag, startPoint x: 826, startPoint y: 267, endPoint x: 362, endPoint y: 155, distance: 477.1
click at [362, 187] on div "Pourquoi faire ces boucles en vélo électrique? Heading Que vous soyez un cyclis…" at bounding box center [617, 426] width 525 height 479
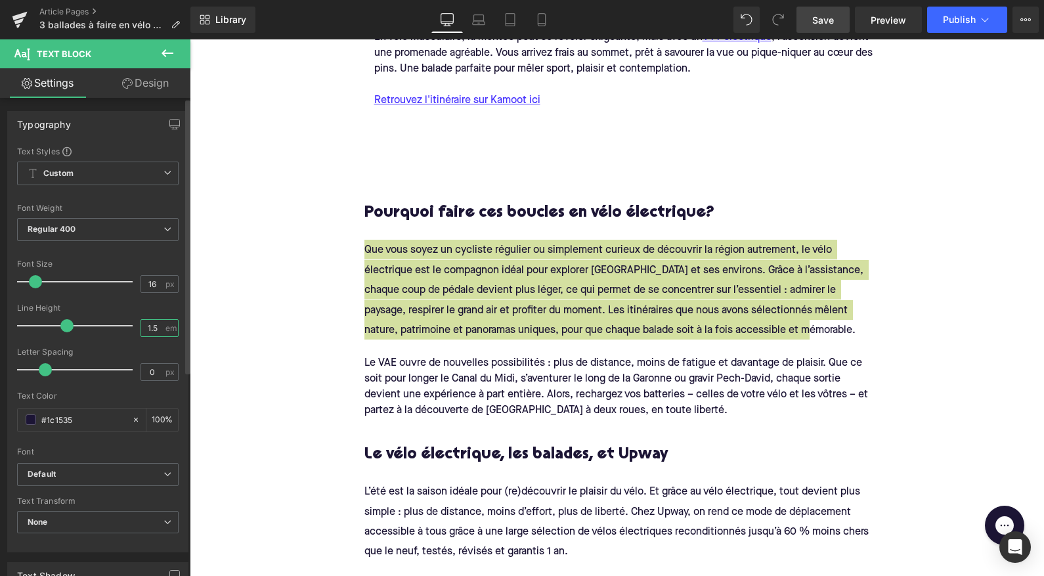
drag, startPoint x: 154, startPoint y: 332, endPoint x: 114, endPoint y: 324, distance: 40.7
click at [116, 324] on div "Line Height 1.5 em" at bounding box center [98, 325] width 162 height 44
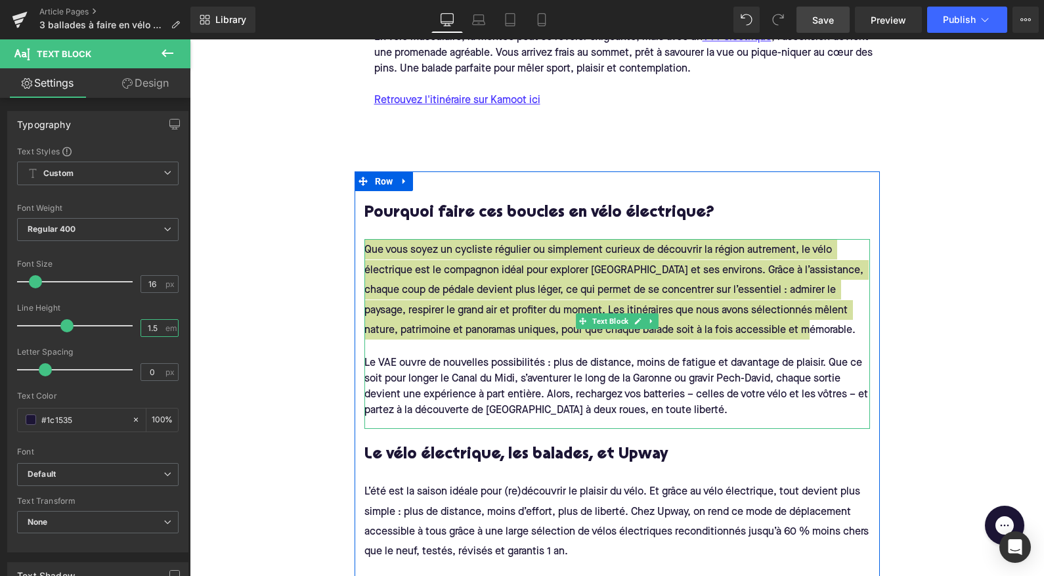
type input "1.5"
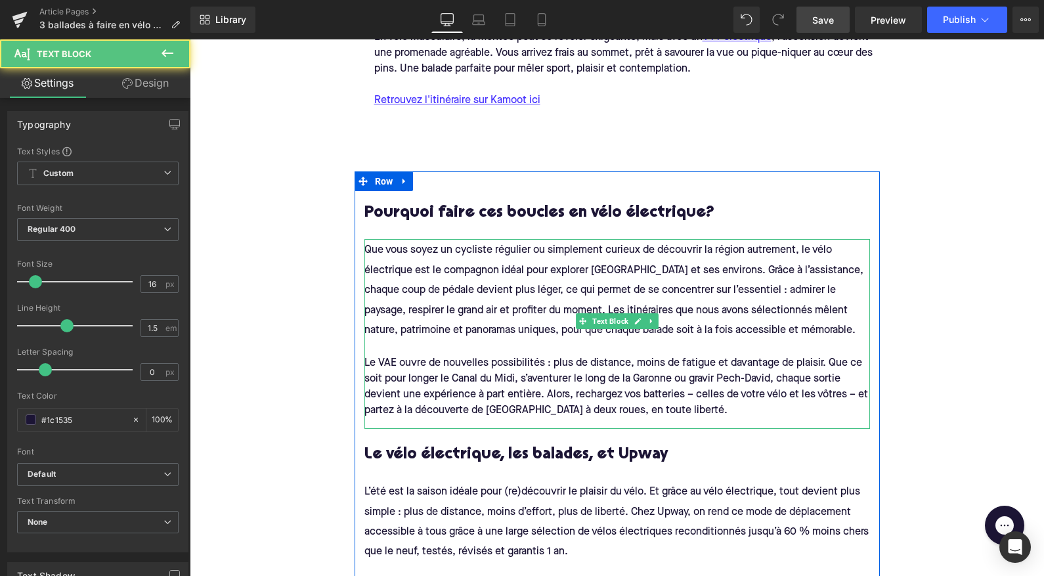
click at [418, 340] on div at bounding box center [618, 348] width 506 height 16
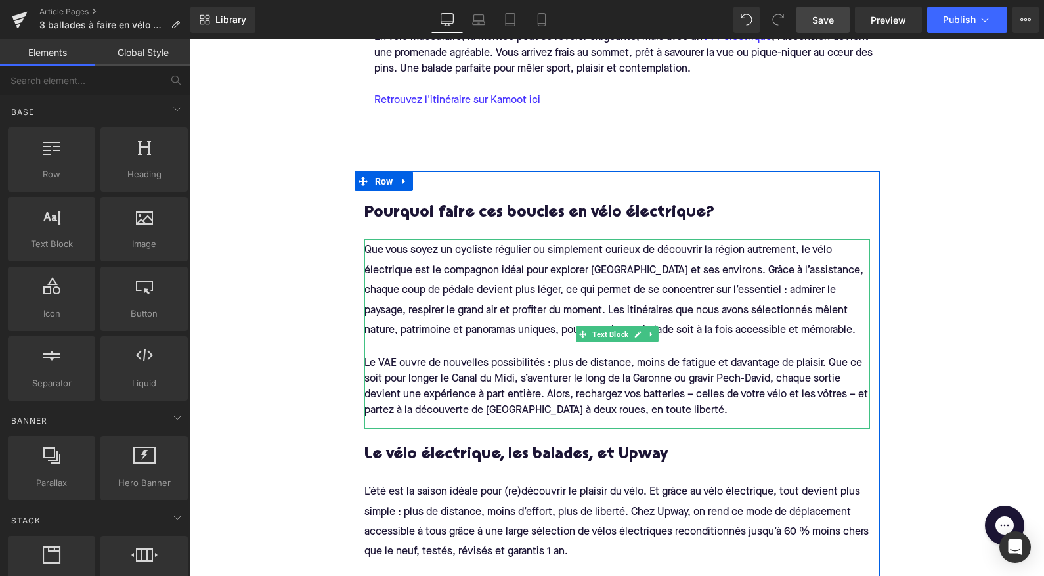
click at [478, 257] on span "Que vous soyez un cycliste régulier ou simplement curieux de découvrir la régio…" at bounding box center [616, 290] width 502 height 90
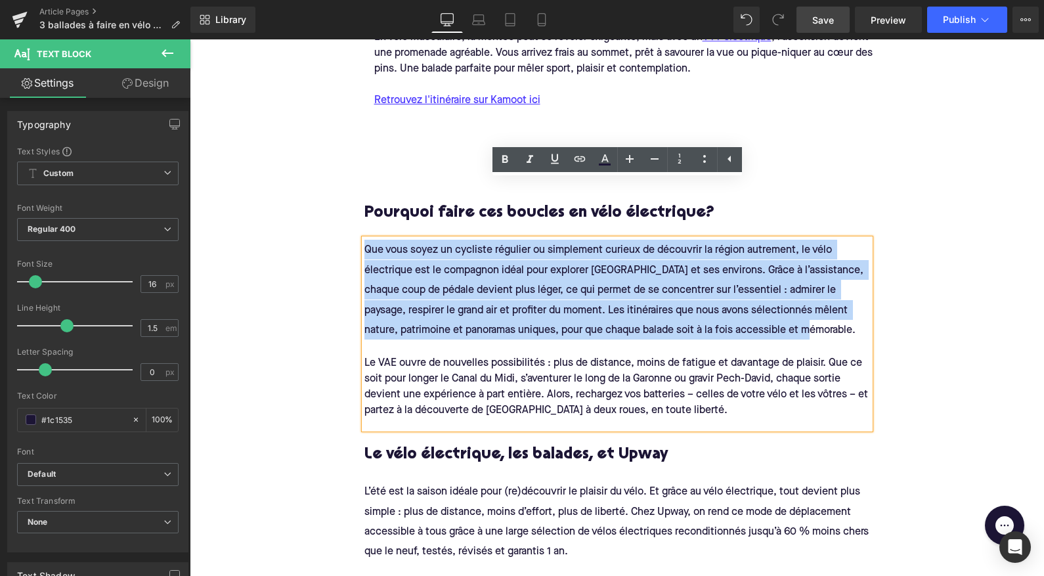
drag, startPoint x: 839, startPoint y: 279, endPoint x: 292, endPoint y: 125, distance: 568.1
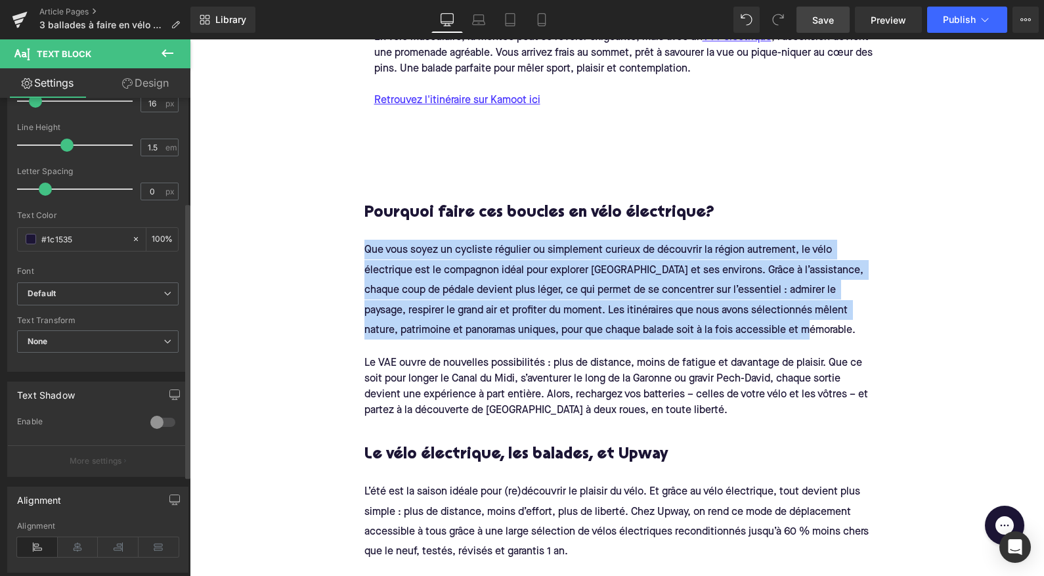
scroll to position [0, 0]
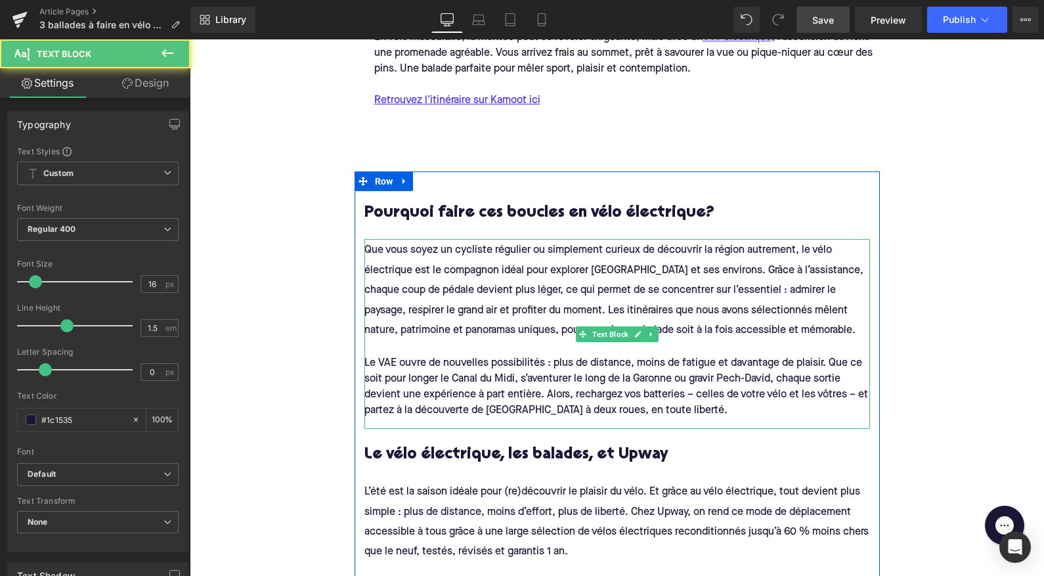
click at [499, 358] on span "Le VAE ouvre de nouvelles possibilités : plus de distance, moins de fatigue et …" at bounding box center [618, 387] width 506 height 58
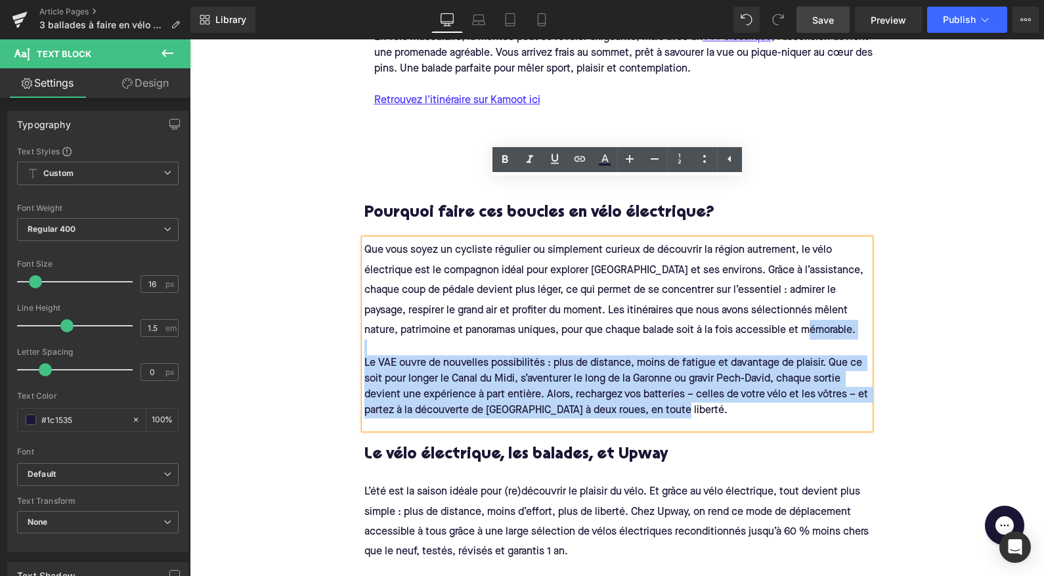
drag, startPoint x: 707, startPoint y: 362, endPoint x: 684, endPoint y: 349, distance: 26.7
click at [684, 349] on div "Que vous soyez un cycliste régulier ou simplement curieux de découvrir la régio…" at bounding box center [618, 334] width 506 height 190
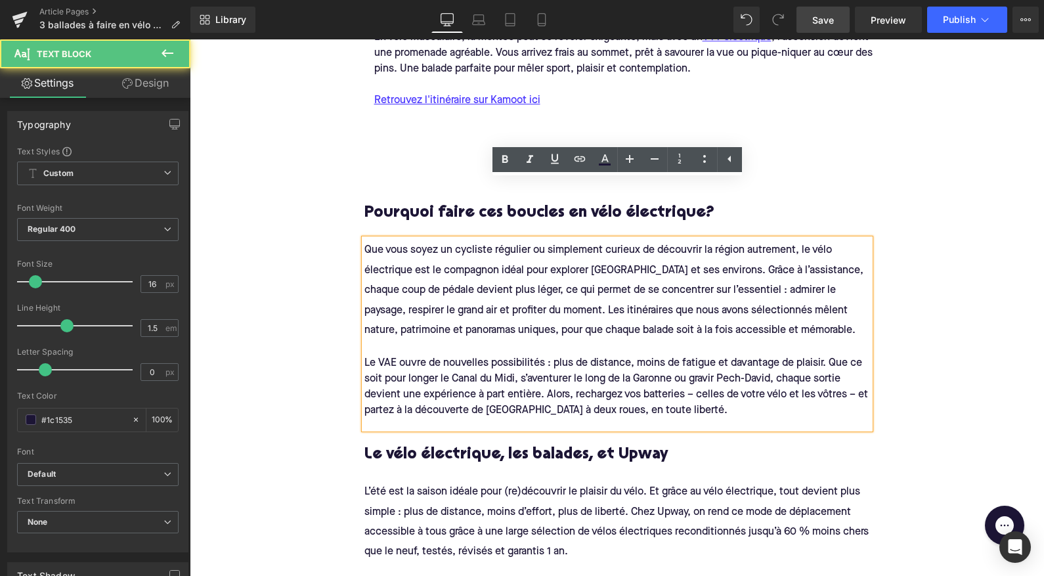
click at [531, 245] on span "Que vous soyez un cycliste régulier ou simplement curieux de découvrir la régio…" at bounding box center [616, 290] width 502 height 90
click at [549, 340] on div at bounding box center [618, 348] width 506 height 16
click at [365, 358] on span "Le VAE ouvre de nouvelles possibilités : plus de distance, moins de fatigue et …" at bounding box center [618, 387] width 506 height 58
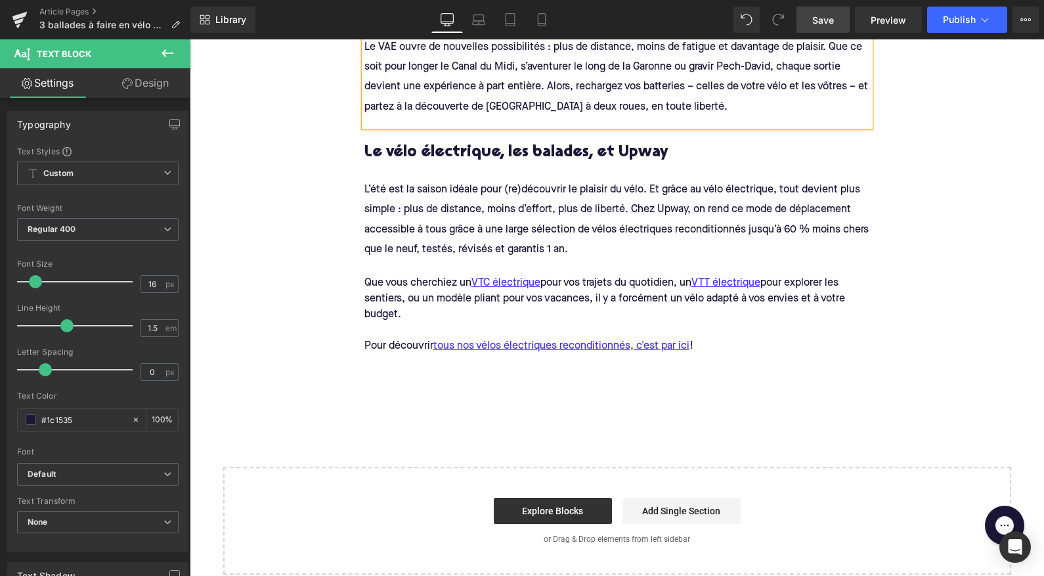
scroll to position [2903, 0]
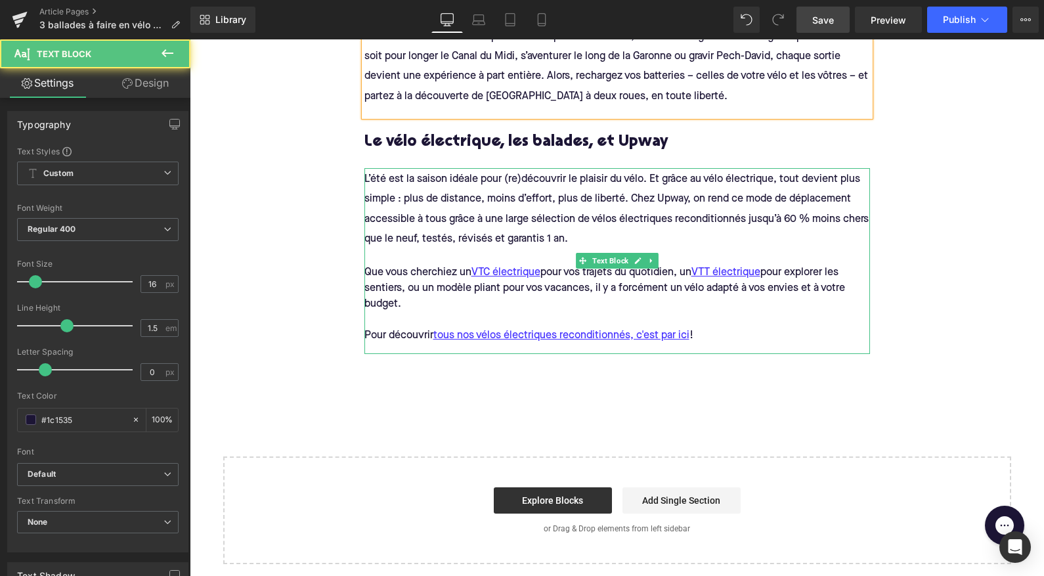
click at [445, 265] on div "Que vous cherchiez un VTC électrique pour vos trajets du quotidien, un VTT élec…" at bounding box center [618, 288] width 506 height 47
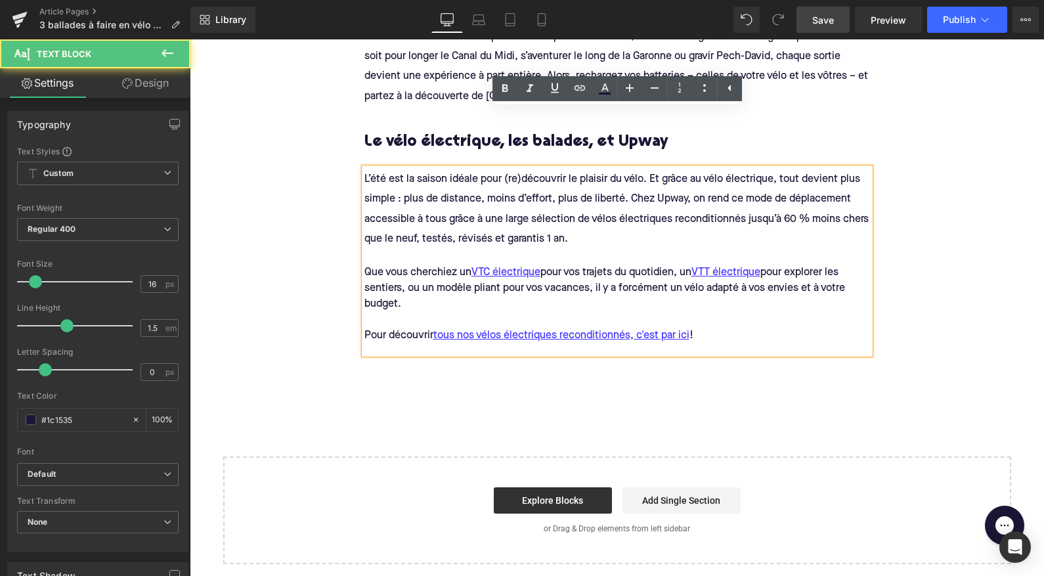
click at [430, 265] on div "Que vous cherchiez un VTC électrique pour vos trajets du quotidien, un VTT élec…" at bounding box center [618, 288] width 506 height 47
click at [738, 328] on div "Pour découvrir tous nos vélos électriques reconditionnés, c'est par ici !" at bounding box center [618, 336] width 506 height 16
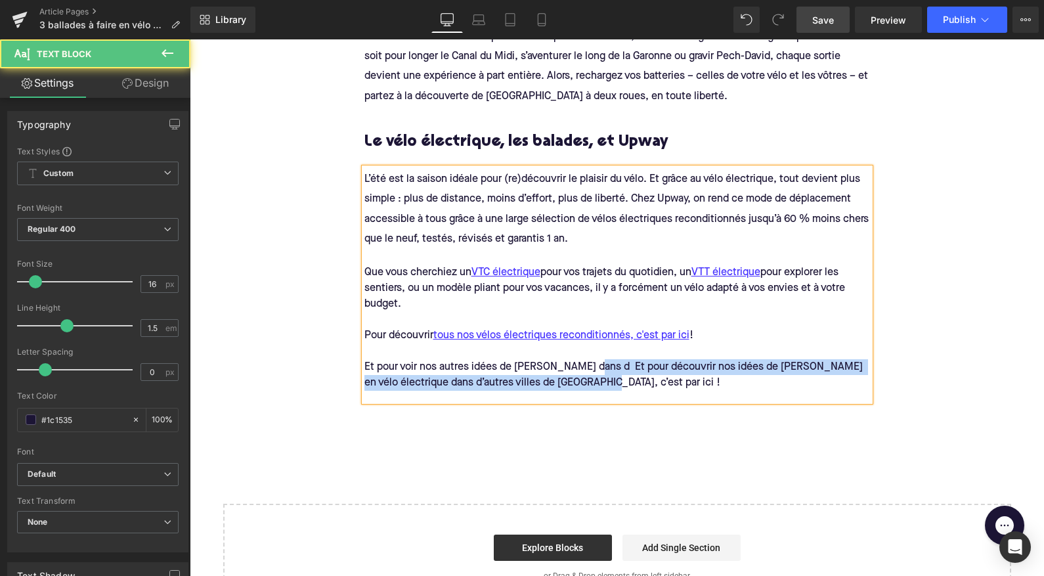
drag, startPoint x: 588, startPoint y: 307, endPoint x: 362, endPoint y: 307, distance: 226.0
click at [365, 307] on div "L’été est la saison idéale pour (re)découvrir le plaisir du vélo. Et grâce au v…" at bounding box center [618, 284] width 506 height 233
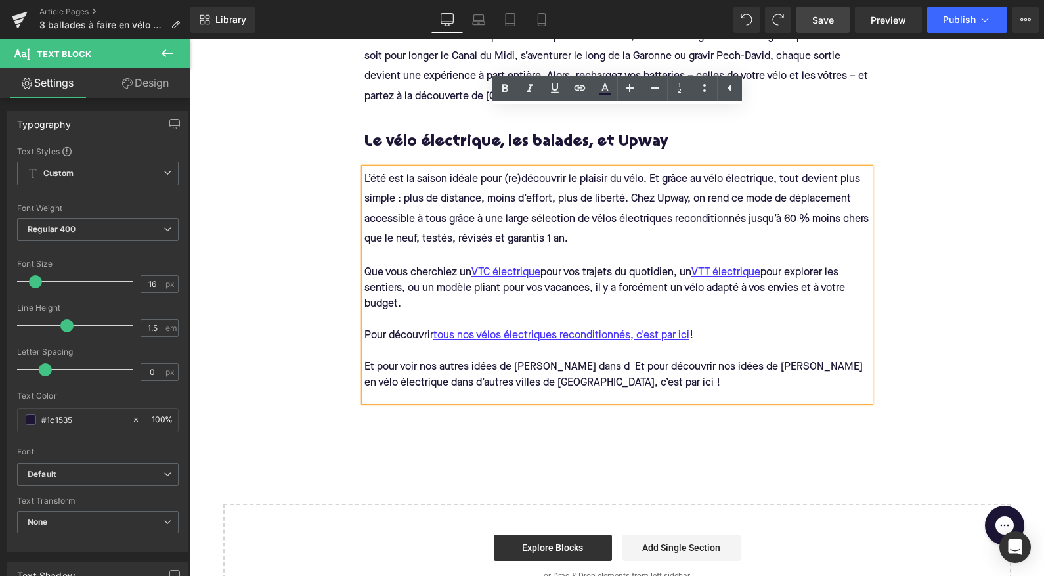
click at [578, 359] on div "Et pour voir nos autres idées de balade dans d Et pour découvrir nos idées de b…" at bounding box center [618, 375] width 506 height 32
drag, startPoint x: 589, startPoint y: 306, endPoint x: 365, endPoint y: 305, distance: 224.0
click at [365, 359] on div "Et pour voir nos autres idées de balade dans d Et pour découvrir nos idées de b…" at bounding box center [618, 375] width 506 height 32
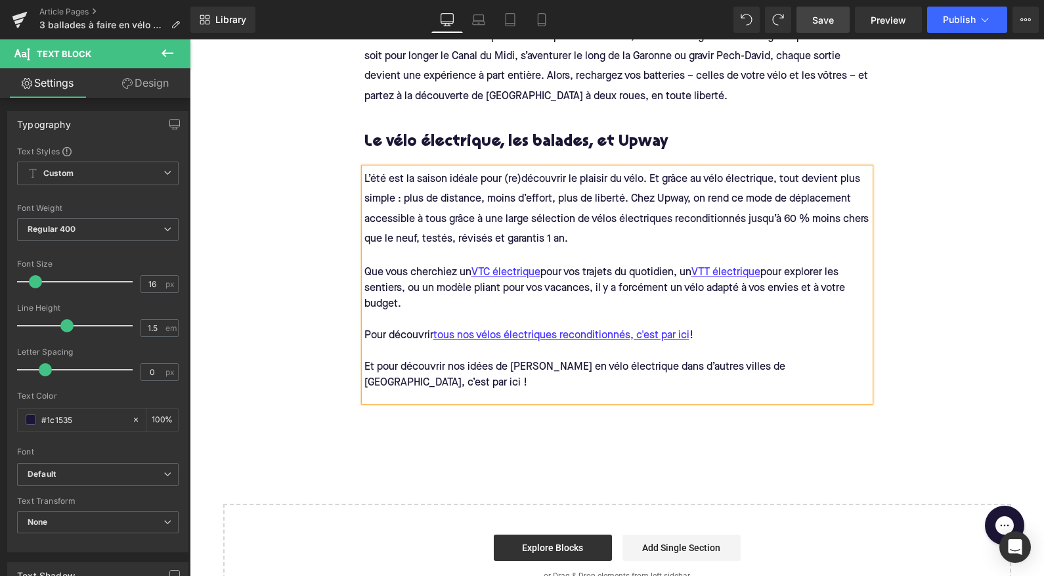
click at [841, 359] on div "Et pour découvrir nos idées de balades en vélo électrique dans d’autres villes …" at bounding box center [618, 375] width 506 height 32
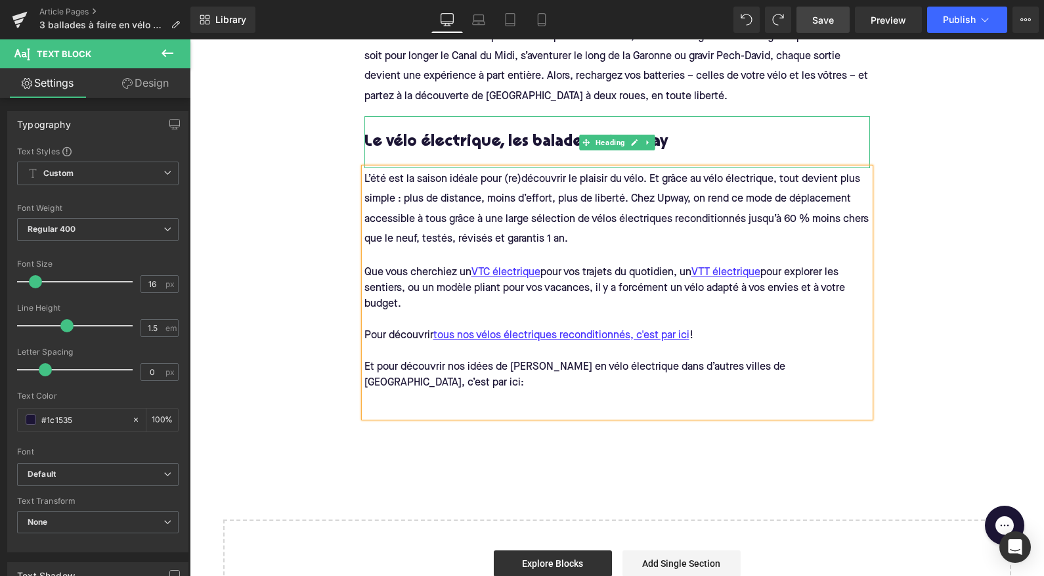
click at [546, 132] on h3 "Le vélo électrique, les balades, et Upway" at bounding box center [618, 142] width 506 height 20
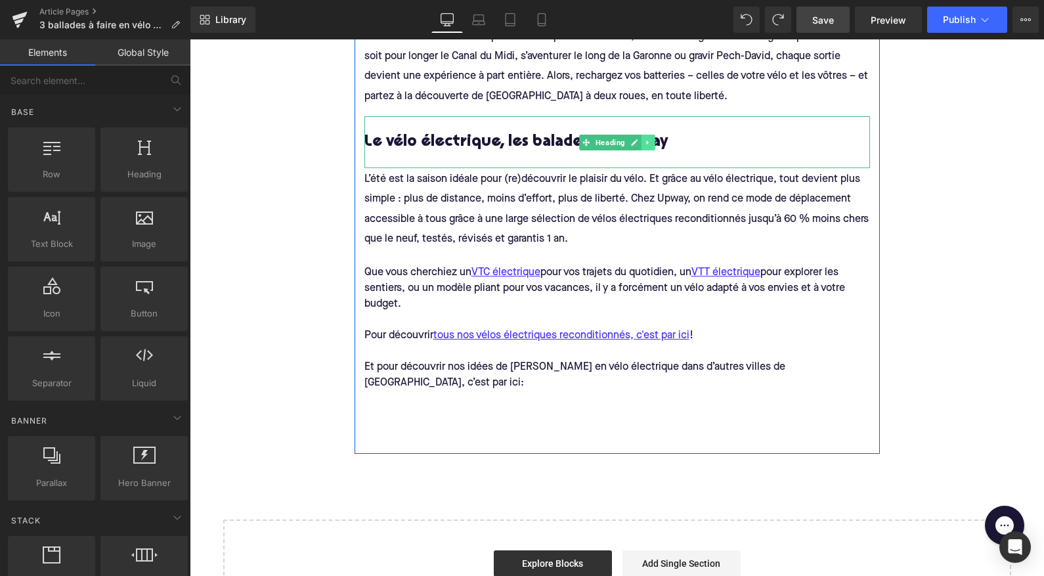
click at [648, 139] on icon at bounding box center [647, 143] width 7 height 8
click at [668, 140] on icon at bounding box center [669, 142] width 2 height 5
click at [647, 140] on icon at bounding box center [647, 142] width 2 height 5
click at [640, 139] on icon at bounding box center [641, 142] width 7 height 7
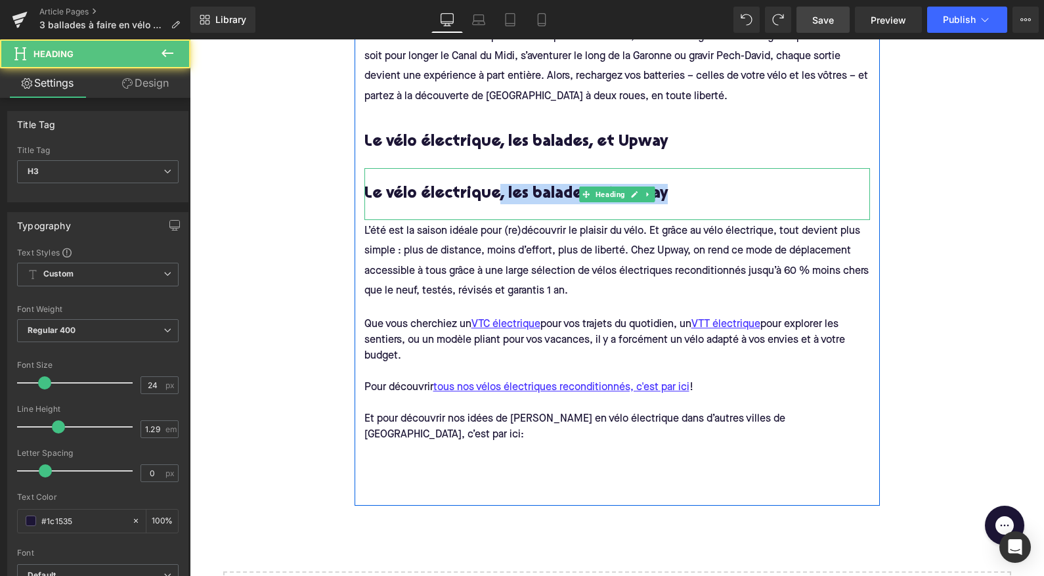
drag, startPoint x: 497, startPoint y: 135, endPoint x: 498, endPoint y: 151, distance: 15.8
click at [498, 168] on div "Le vélo électrique, les balades, et Upway" at bounding box center [618, 194] width 506 height 52
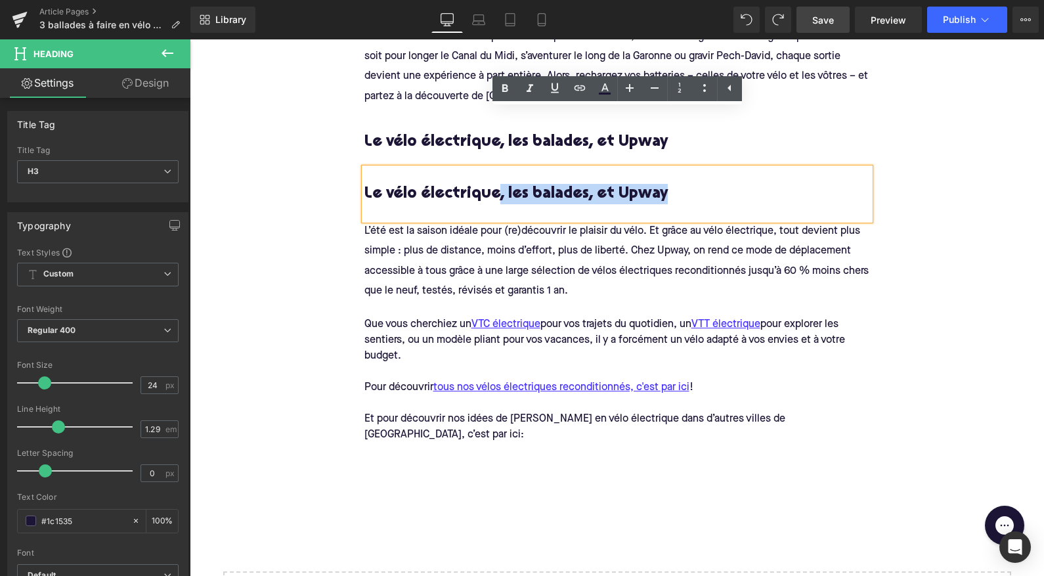
click at [407, 132] on h3 "Le vélo électrique, les balades, et Upway" at bounding box center [618, 142] width 506 height 20
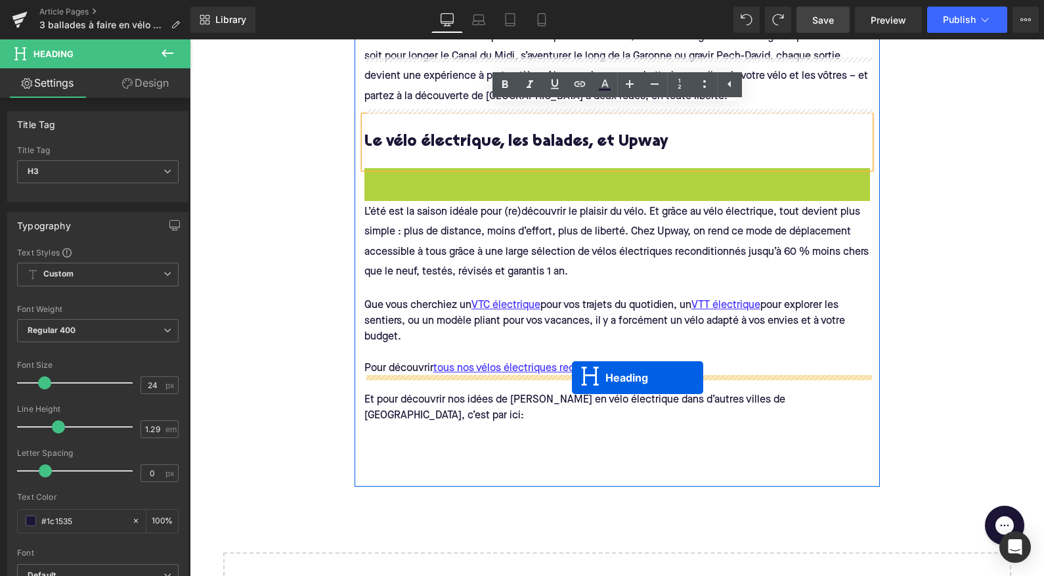
drag, startPoint x: 584, startPoint y: 136, endPoint x: 572, endPoint y: 378, distance: 242.0
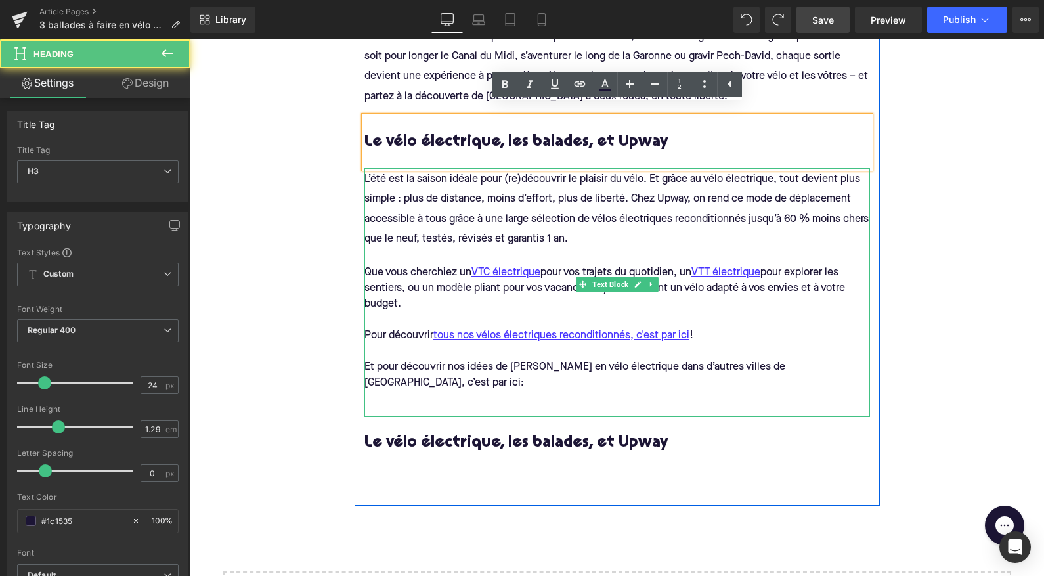
click at [542, 359] on div "Et pour découvrir nos idées de balades en vélo électrique dans d’autres villes …" at bounding box center [618, 375] width 506 height 32
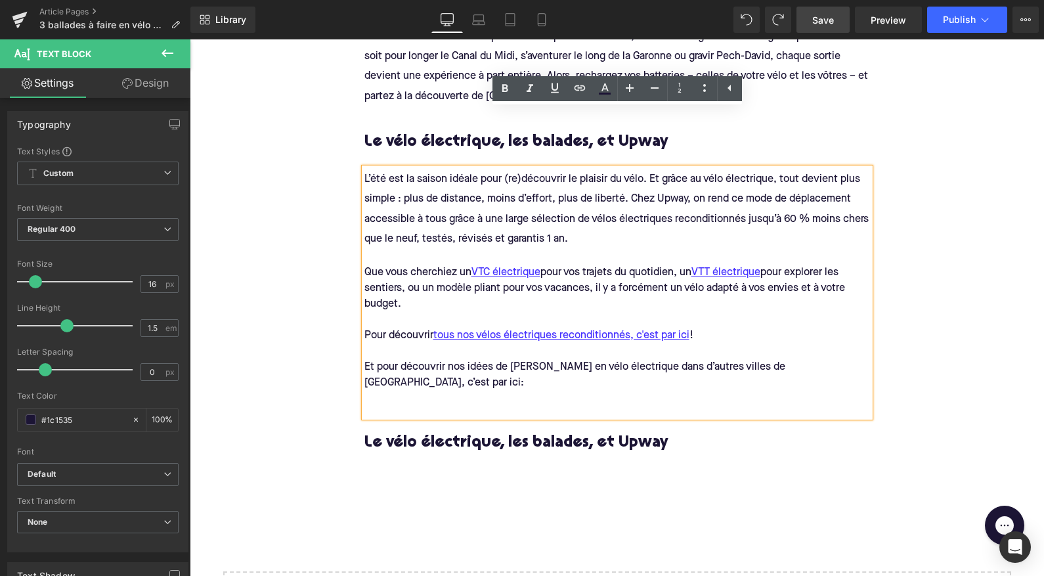
click at [542, 359] on div "Et pour découvrir nos idées de balades en vélo électrique dans d’autres villes …" at bounding box center [618, 375] width 506 height 32
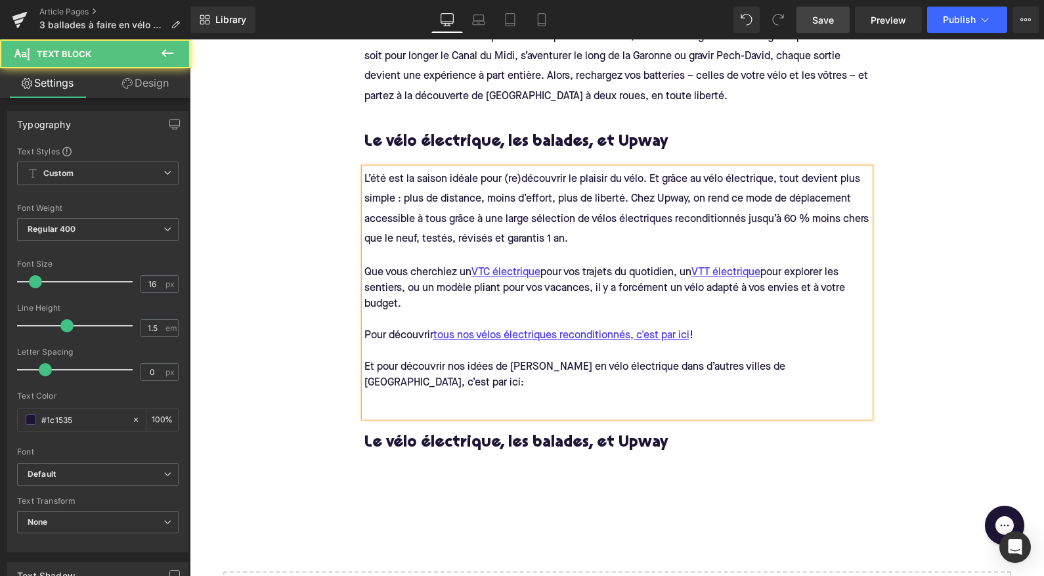
click at [837, 359] on div "Et pour découvrir nos idées de balades en vélo électrique dans d’autres villes …" at bounding box center [618, 375] width 506 height 32
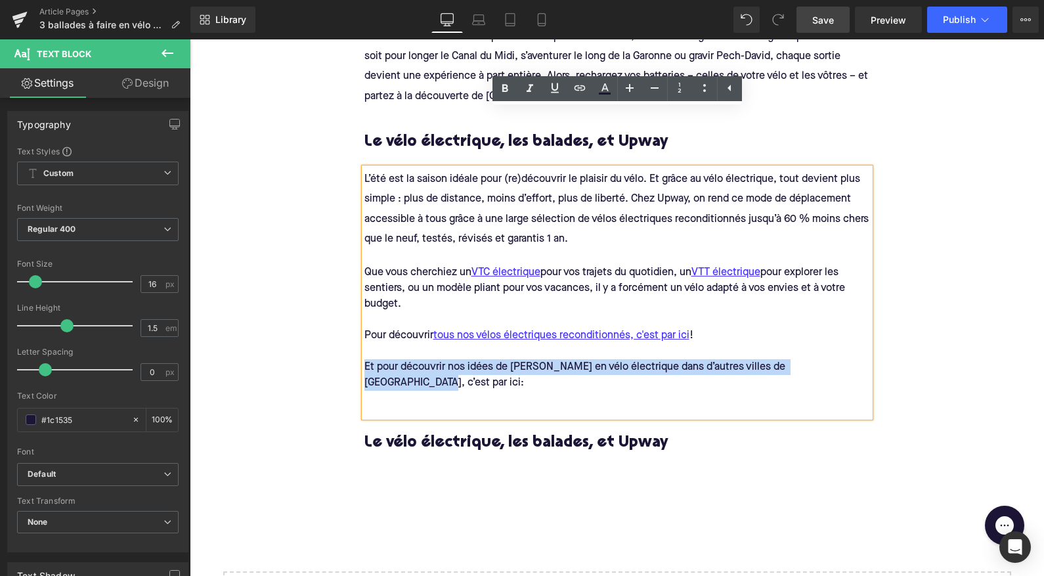
drag, startPoint x: 841, startPoint y: 311, endPoint x: 293, endPoint y: 309, distance: 548.5
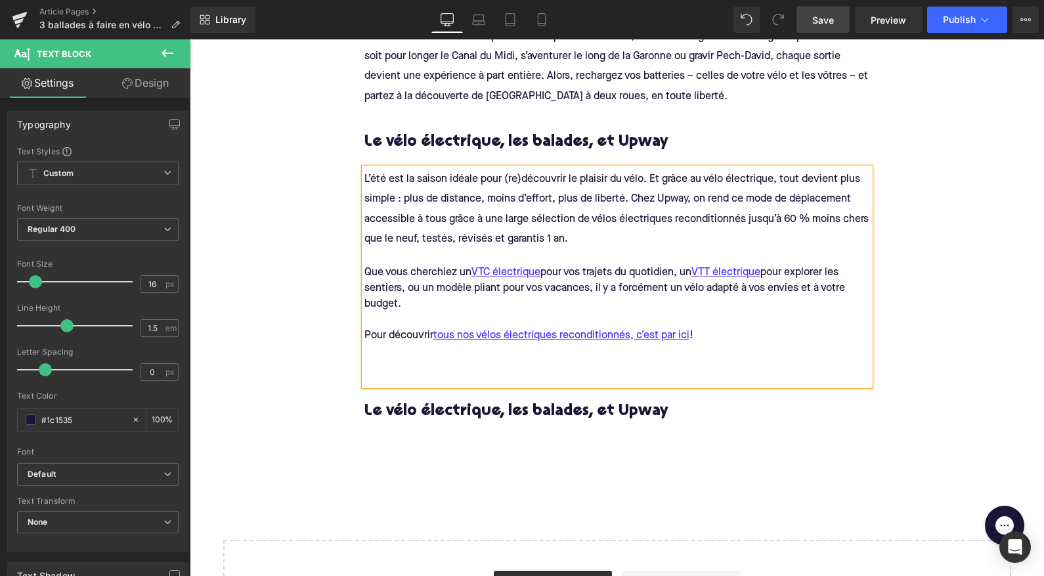
click at [397, 359] on div at bounding box center [618, 367] width 506 height 16
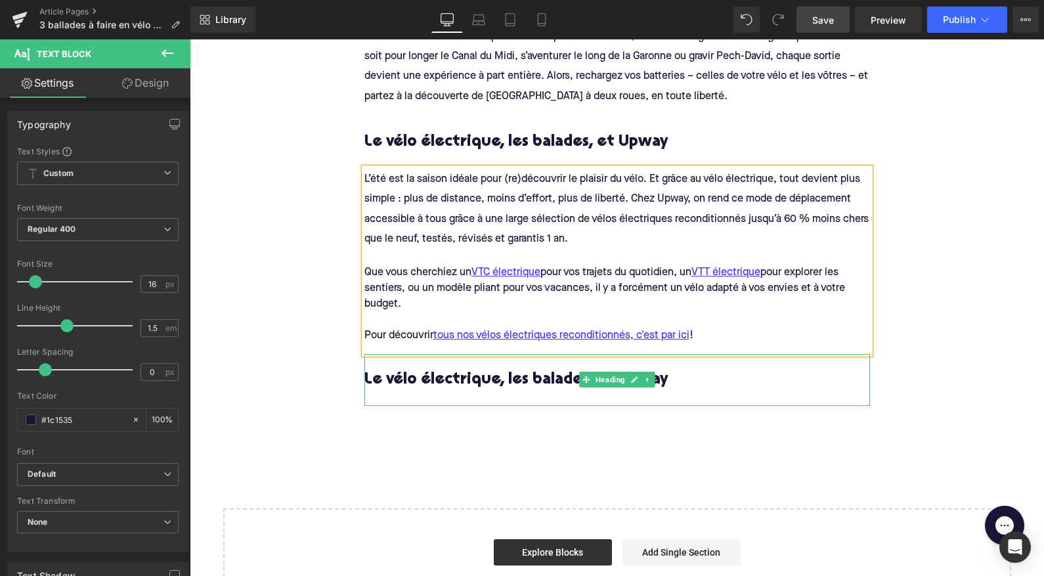
click at [506, 370] on h3 "Le vélo électrique, les balades, et Upway" at bounding box center [618, 380] width 506 height 20
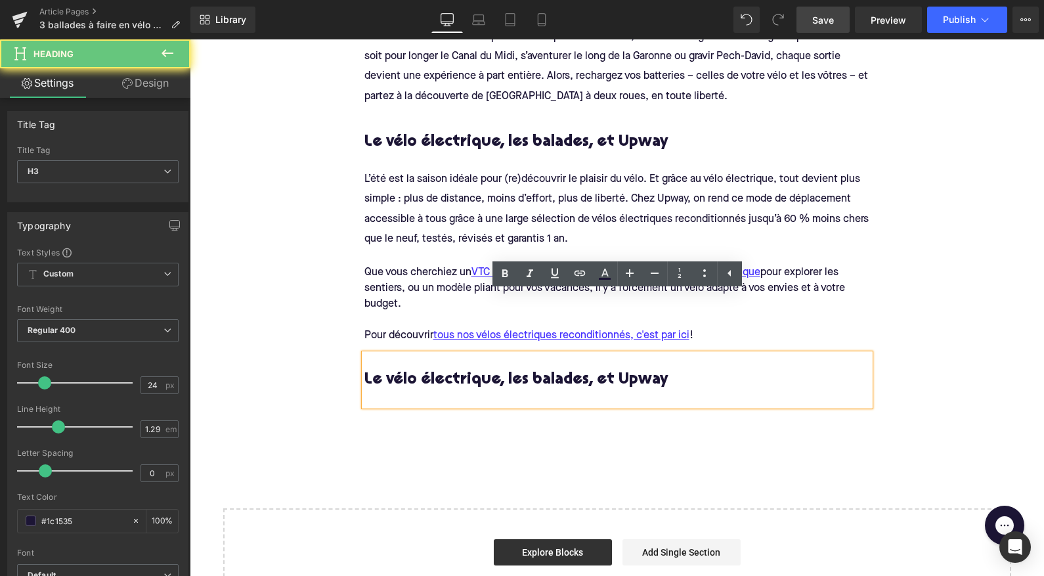
click at [665, 370] on h3 "Le vélo électrique, les balades, et Upway" at bounding box center [618, 380] width 506 height 20
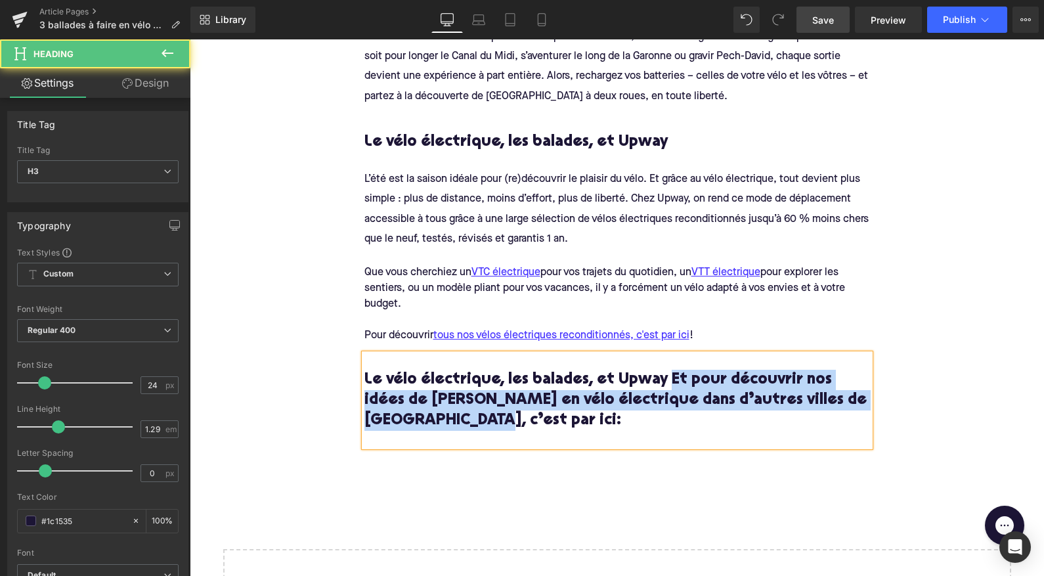
drag, startPoint x: 660, startPoint y: 319, endPoint x: 363, endPoint y: 309, distance: 297.7
click at [365, 354] on div "Le vélo électrique, les balades, et Upway Et pour découvrir nos idées de balade…" at bounding box center [618, 400] width 506 height 93
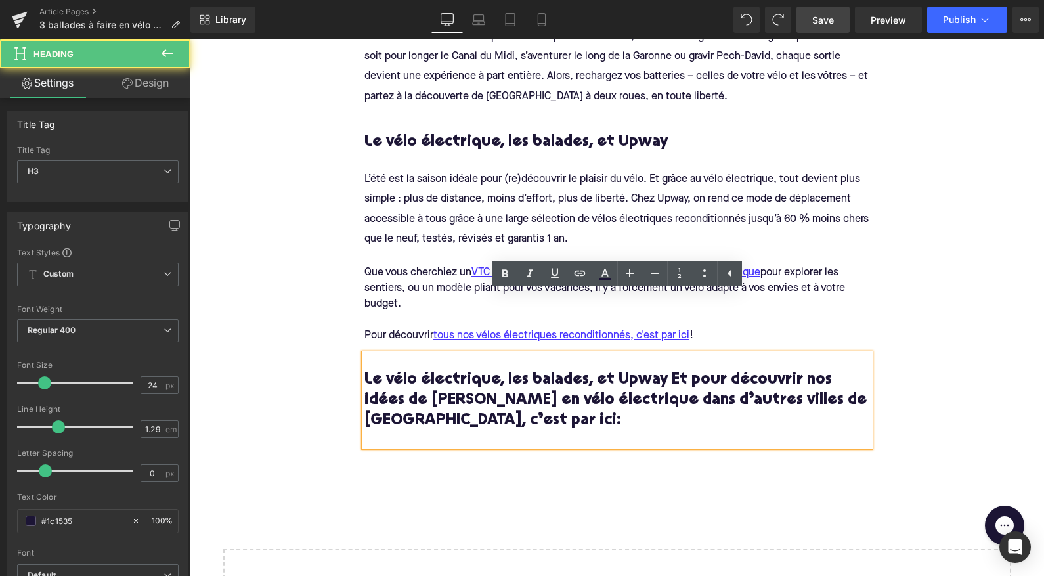
click at [666, 370] on h3 "Le vélo électrique, les balades, et Upway Et pour découvrir nos idées de balade…" at bounding box center [618, 400] width 506 height 61
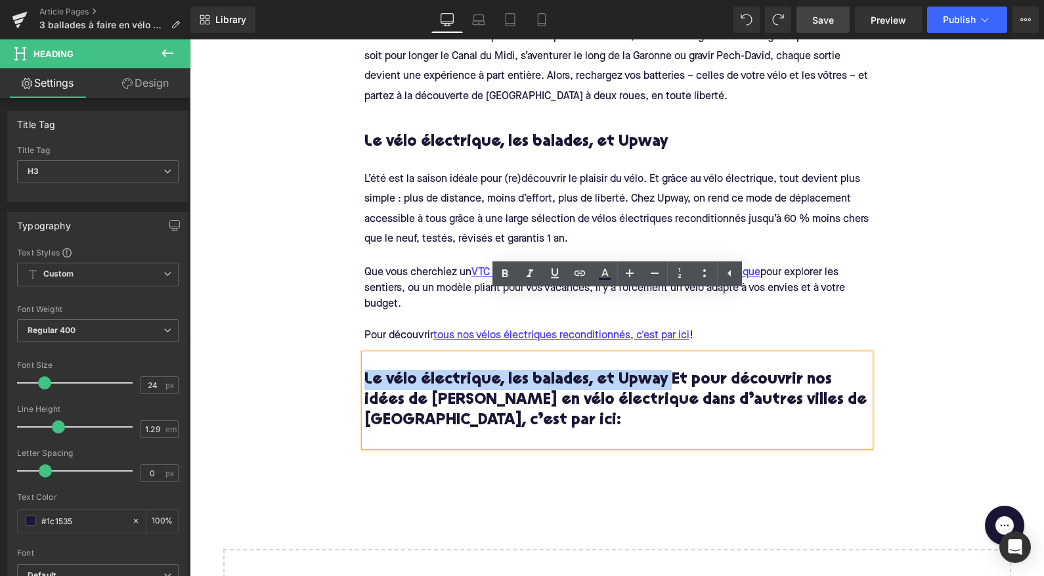
drag, startPoint x: 660, startPoint y: 319, endPoint x: 359, endPoint y: 313, distance: 300.9
click at [359, 313] on div "Pourquoi faire ces boucles en vélo électrique? Heading Que vous soyez un cyclis…" at bounding box center [617, 150] width 525 height 592
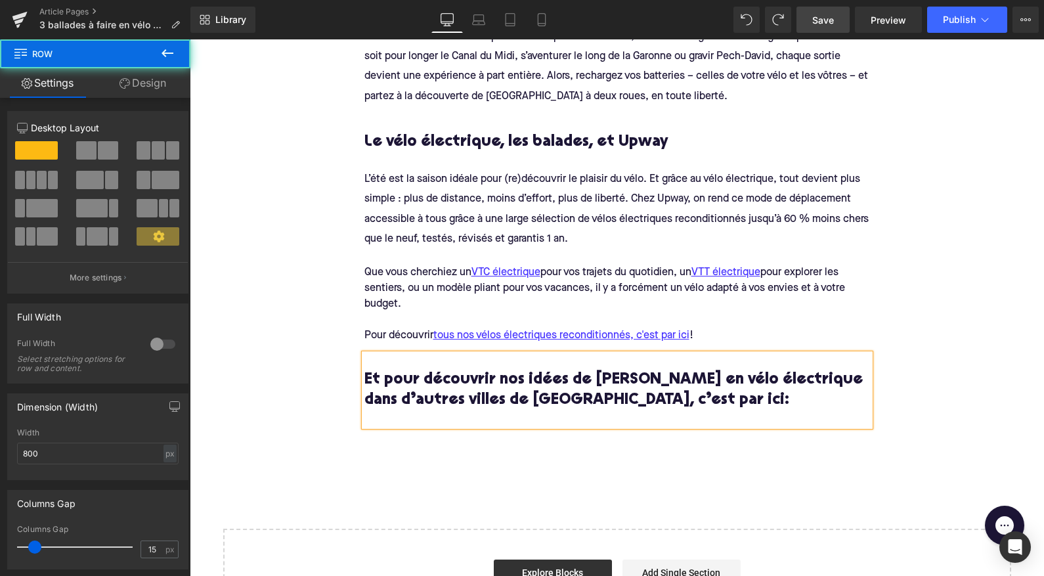
click at [378, 402] on div "Pourquoi faire ces boucles en vélo électrique? Heading Que vous soyez un cyclis…" at bounding box center [617, 150] width 525 height 625
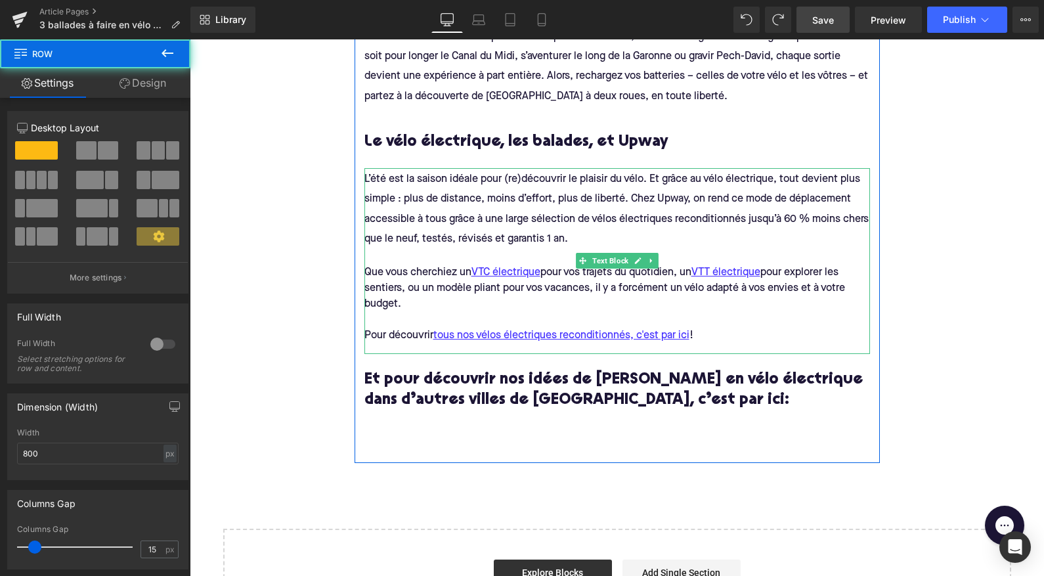
click at [416, 180] on span "L’été est la saison idéale pour (re)découvrir le plaisir du vélo. Et grâce au v…" at bounding box center [618, 209] width 507 height 70
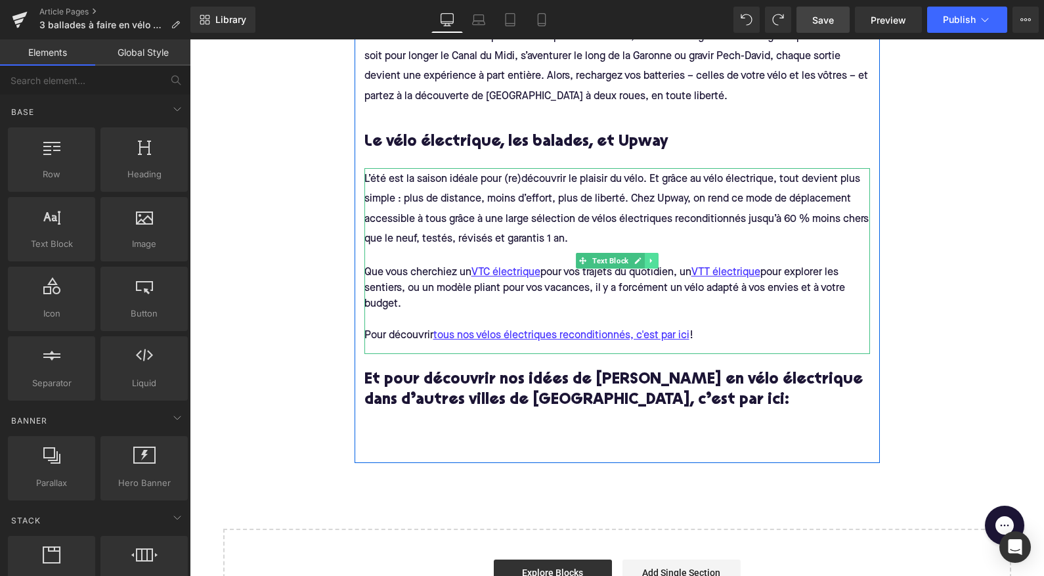
click at [652, 257] on icon at bounding box center [651, 261] width 7 height 8
click at [641, 257] on icon at bounding box center [644, 261] width 7 height 8
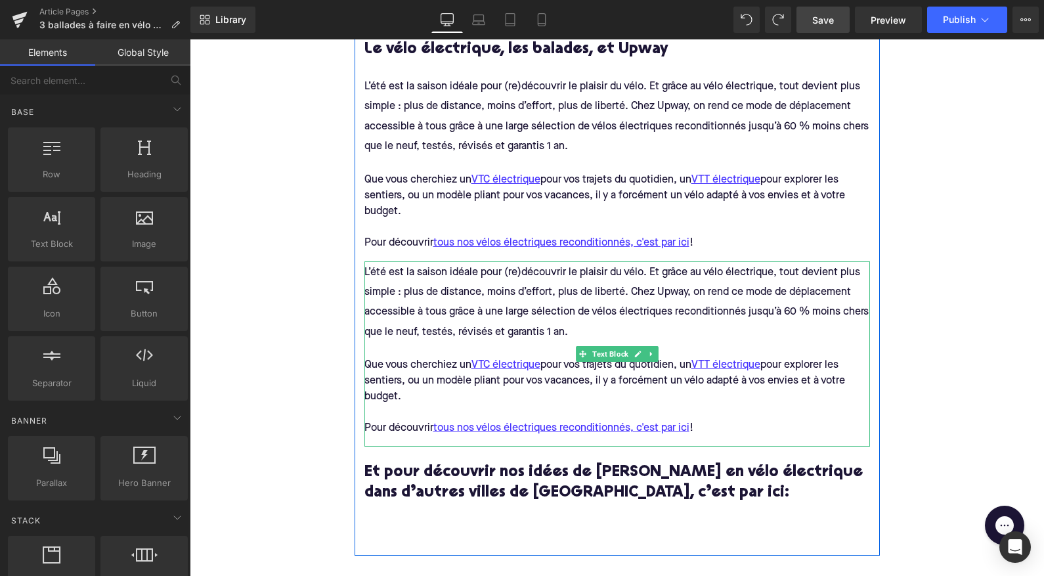
scroll to position [3000, 0]
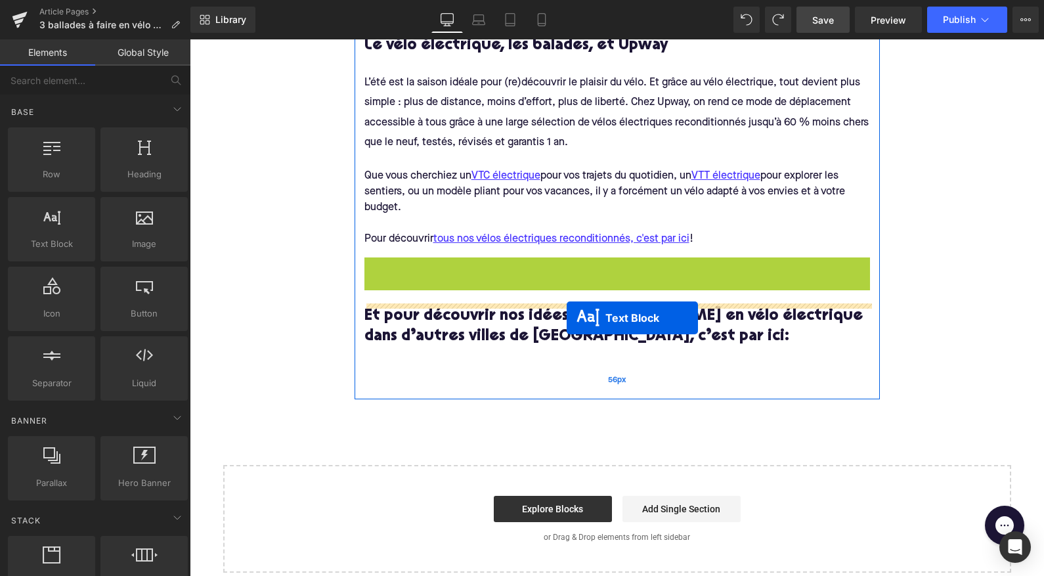
drag, startPoint x: 581, startPoint y: 290, endPoint x: 567, endPoint y: 316, distance: 29.4
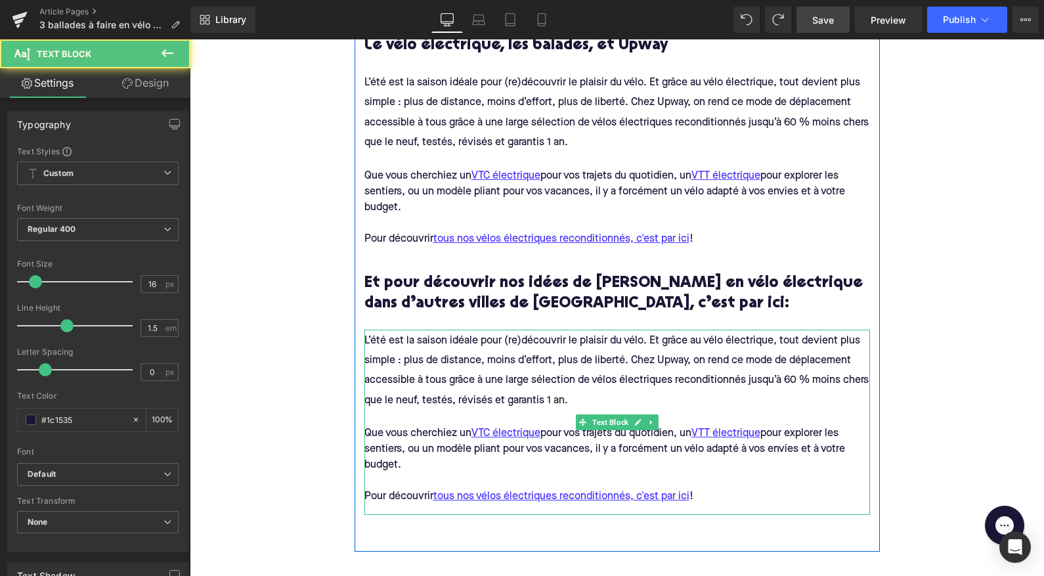
click at [548, 342] on span "L’été est la saison idéale pour (re)découvrir le plaisir du vélo. Et grâce au v…" at bounding box center [618, 371] width 507 height 70
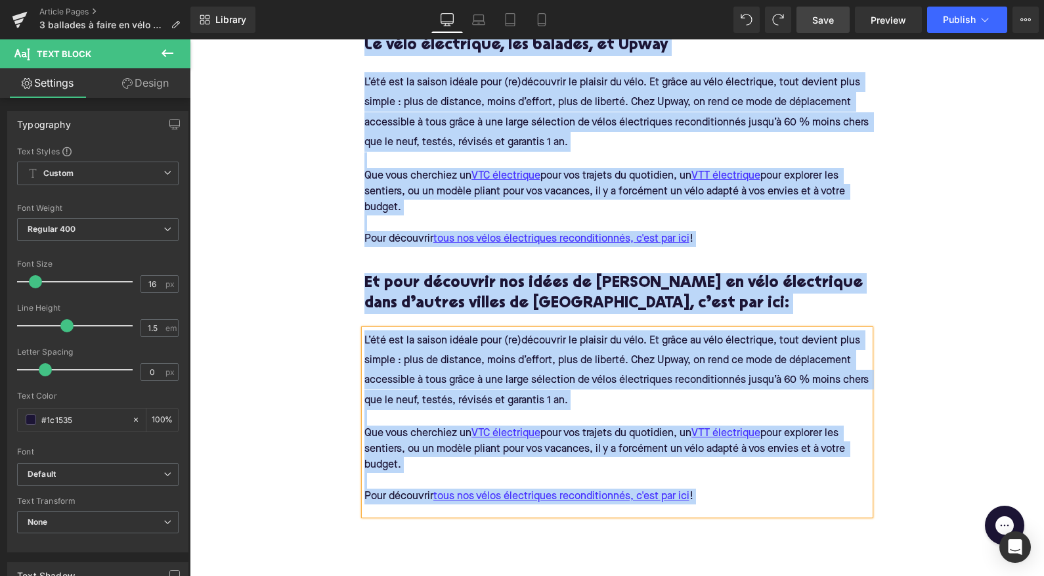
click at [548, 342] on span "L’été est la saison idéale pour (re)découvrir le plaisir du vélo. Et grâce au v…" at bounding box center [618, 371] width 507 height 70
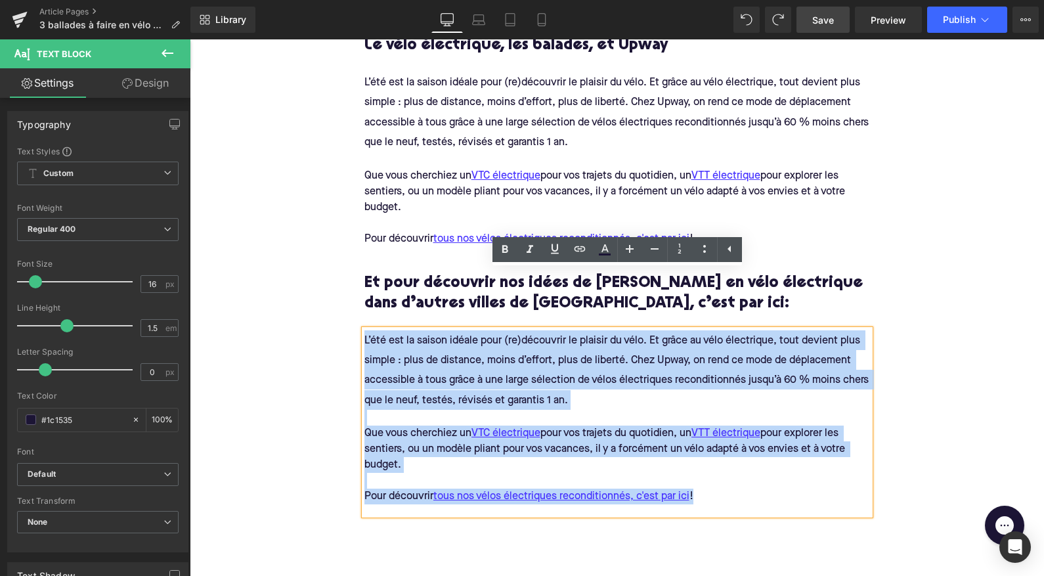
drag, startPoint x: 713, startPoint y: 434, endPoint x: 364, endPoint y: 279, distance: 382.3
click at [365, 330] on span "L’été est la saison idéale pour (re)découvrir le plaisir du vélo. Et grâce au v…" at bounding box center [618, 417] width 506 height 174
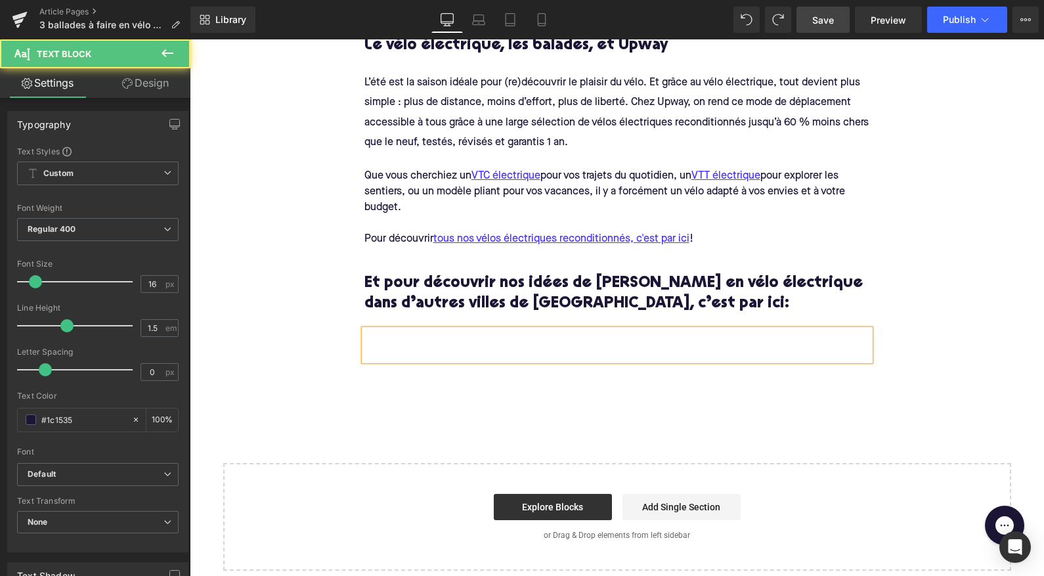
click at [571, 330] on h4 at bounding box center [618, 340] width 506 height 20
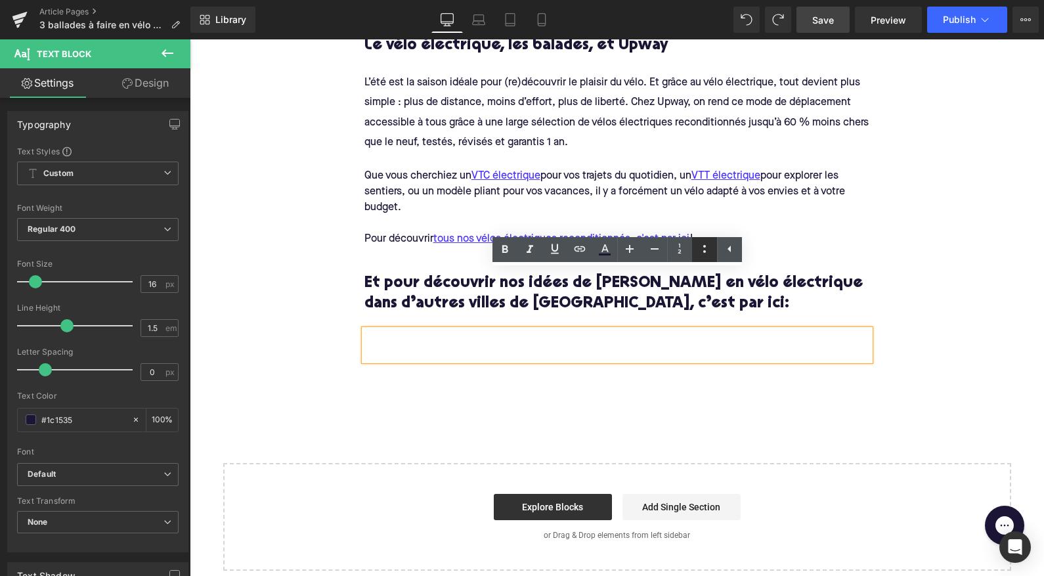
click at [705, 251] on icon at bounding box center [704, 249] width 3 height 8
click at [426, 330] on li at bounding box center [618, 339] width 506 height 19
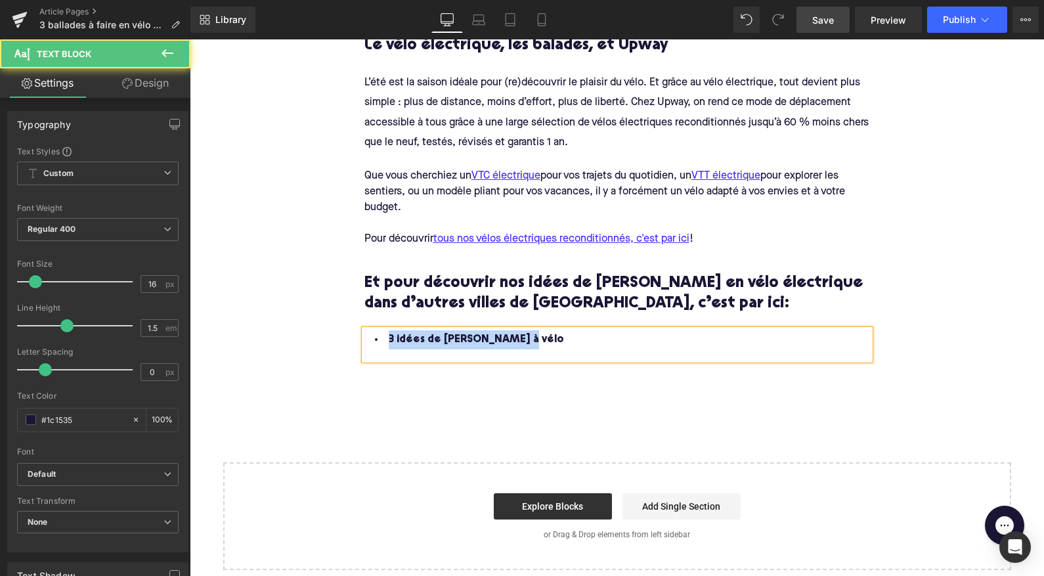
drag, startPoint x: 520, startPoint y: 276, endPoint x: 380, endPoint y: 280, distance: 140.0
click at [380, 330] on li "3 idées de balades à vélo" at bounding box center [618, 339] width 506 height 19
drag, startPoint x: 409, startPoint y: 282, endPoint x: 385, endPoint y: 282, distance: 24.3
click at [385, 330] on li "Lyon" at bounding box center [618, 339] width 506 height 19
click at [405, 330] on li "Lyon" at bounding box center [618, 339] width 506 height 19
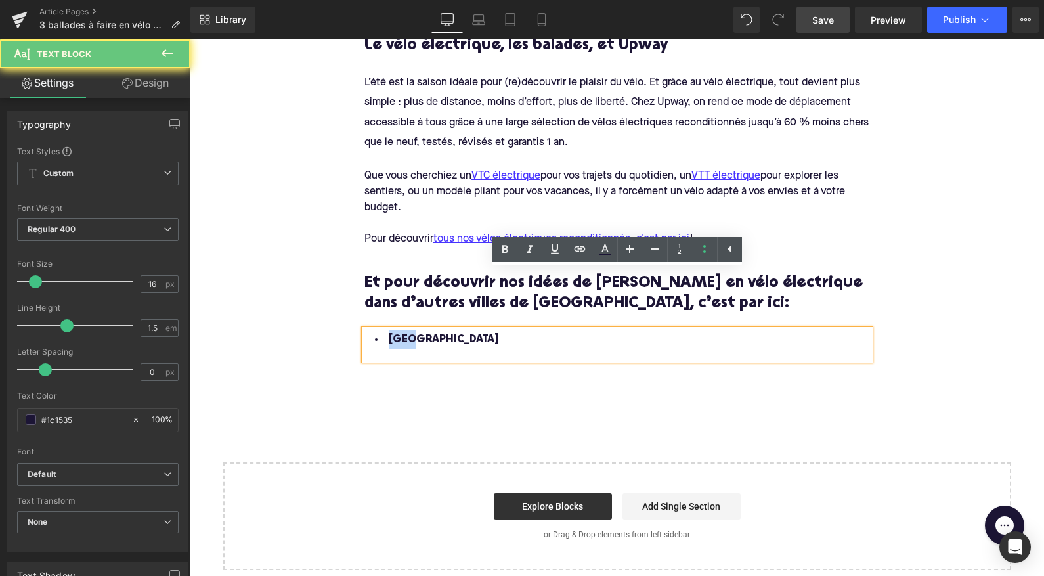
drag, startPoint x: 417, startPoint y: 282, endPoint x: 374, endPoint y: 282, distance: 42.7
click at [374, 330] on li "Lyon" at bounding box center [618, 339] width 506 height 19
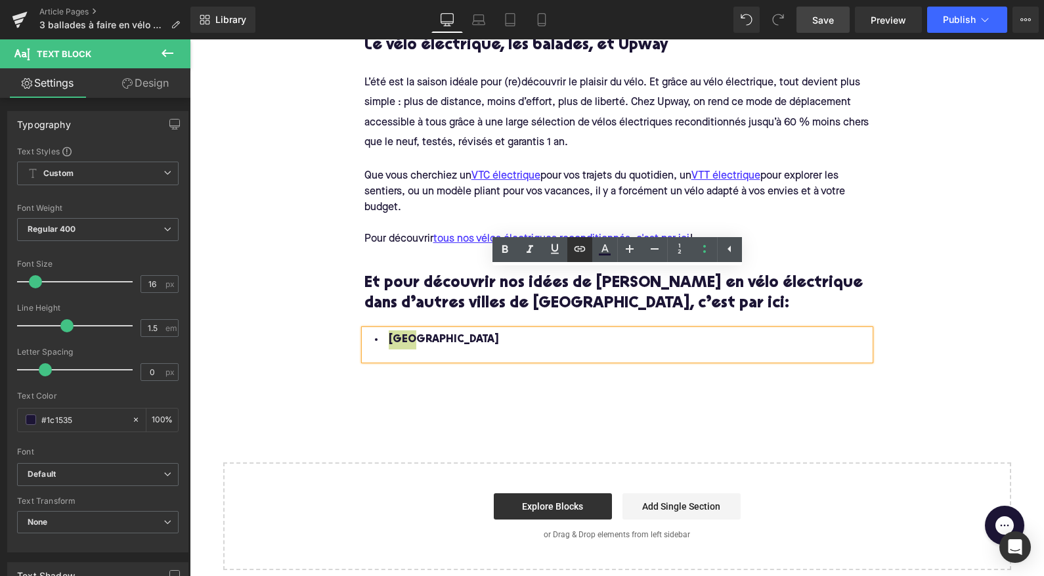
click at [576, 246] on icon at bounding box center [579, 248] width 11 height 5
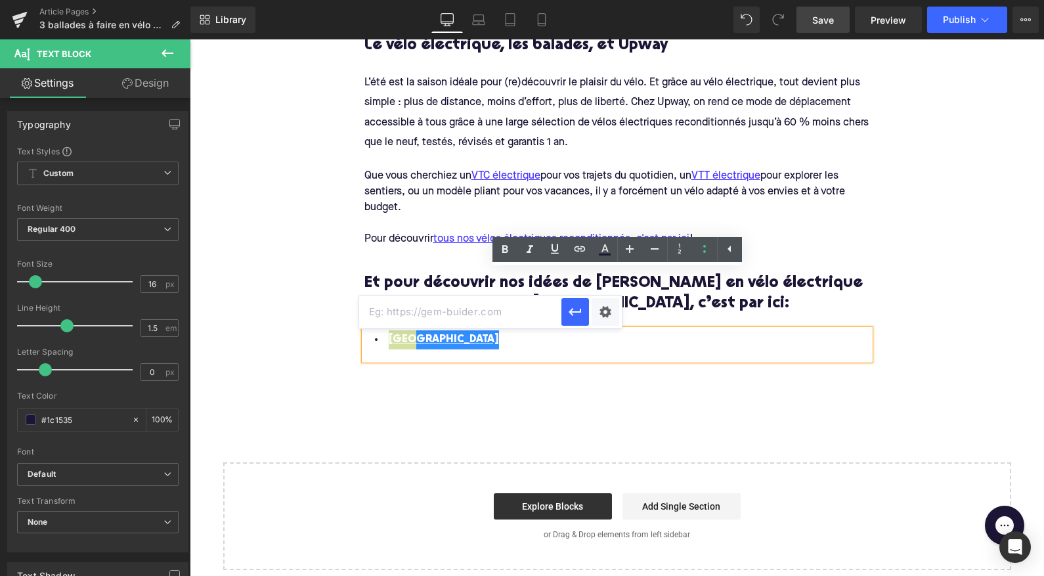
click at [501, 304] on input "text" at bounding box center [460, 312] width 202 height 33
paste input "https://upway.fr/blogs/news/3-idees-de-balades-a-velo-electrique-autour-de-lyon"
type input "https://upway.fr/blogs/news/3-idees-de-balades-a-velo-electrique-autour-de-lyon"
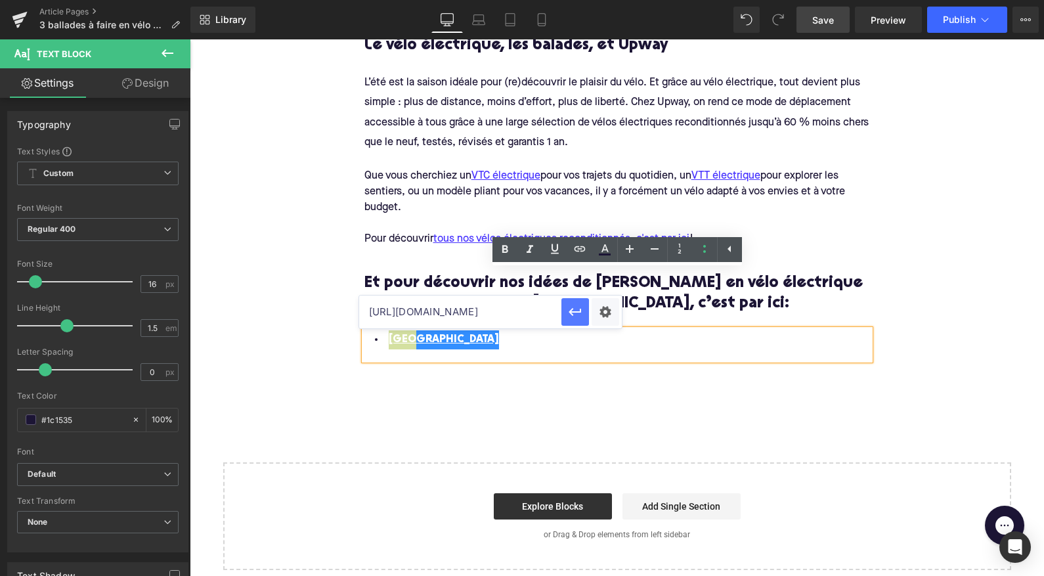
click at [572, 312] on icon "button" at bounding box center [575, 312] width 12 height 8
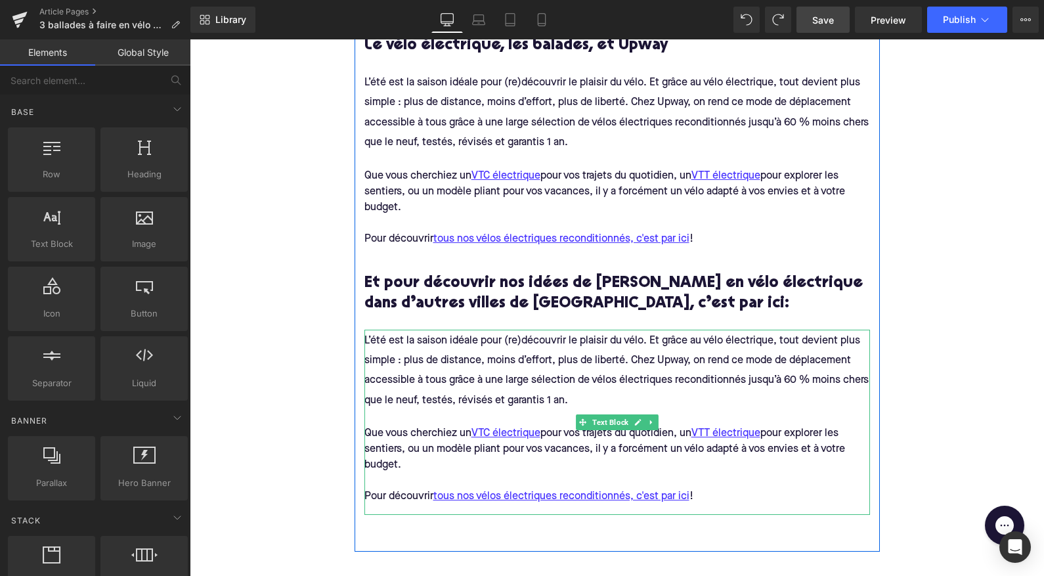
click at [742, 489] on div "Pour découvrir tous nos vélos électriques reconditionnés, c'est par ici !" at bounding box center [618, 497] width 506 height 16
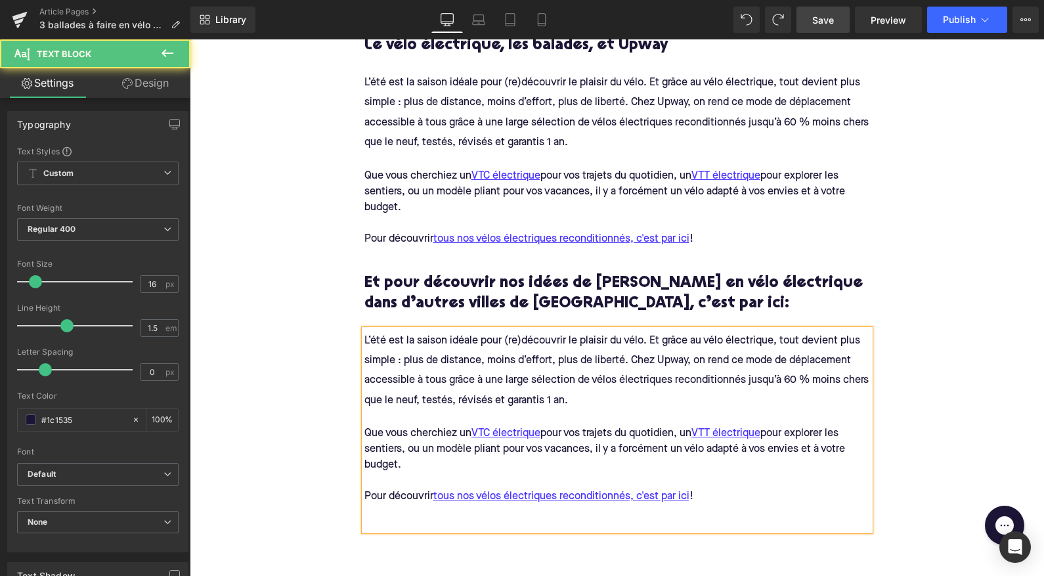
click at [545, 504] on div at bounding box center [618, 512] width 506 height 16
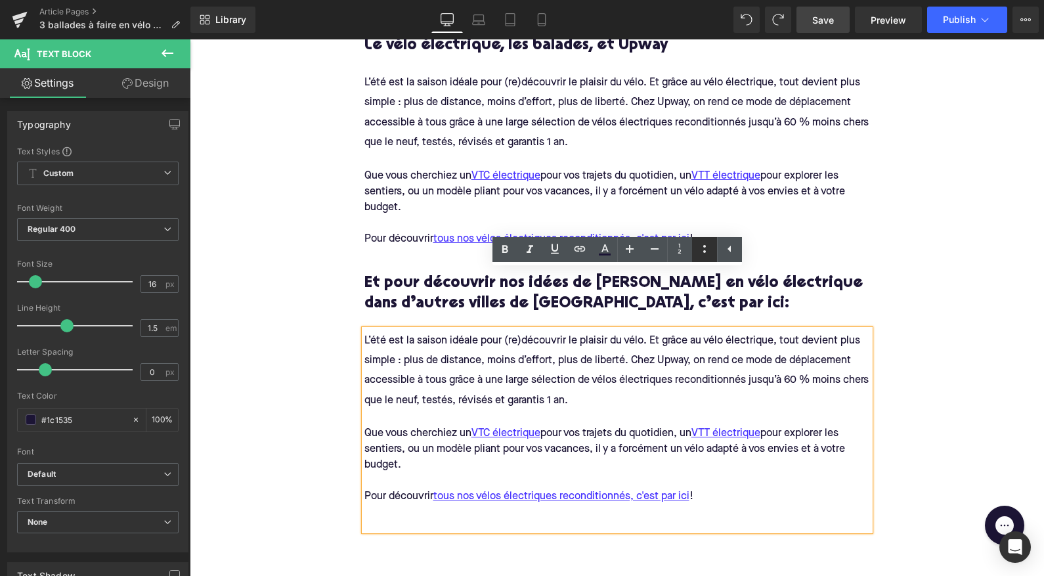
click at [709, 248] on icon at bounding box center [705, 249] width 16 height 16
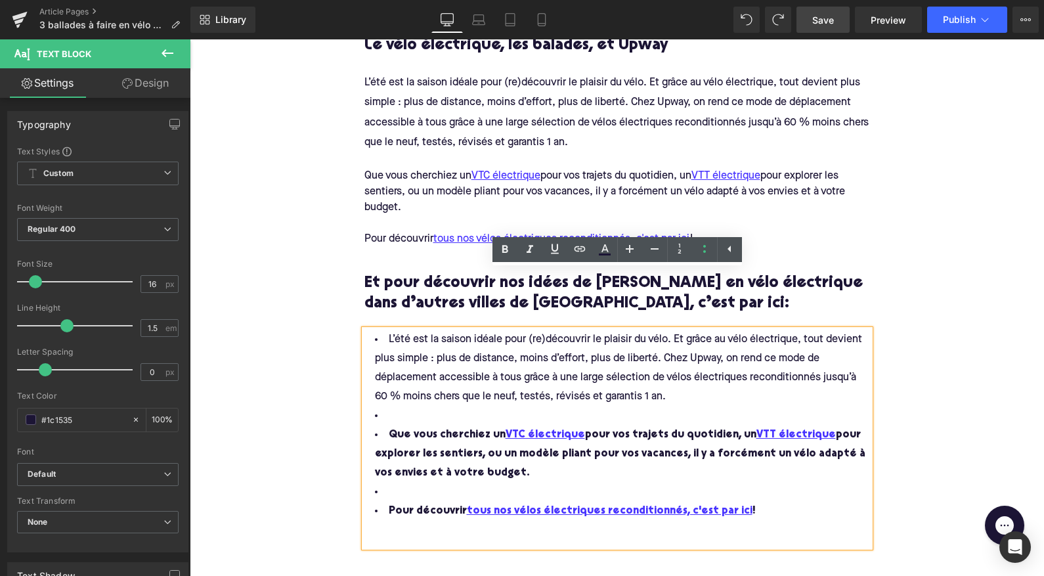
click at [406, 330] on li "L’été est la saison idéale pour (re)découvrir le plaisir du vélo. Et grâce au v…" at bounding box center [618, 368] width 506 height 76
drag, startPoint x: 390, startPoint y: 280, endPoint x: 457, endPoint y: 283, distance: 66.4
click at [454, 330] on li "L’été est la saison idéale pour (re)découvrir le plaisir du vélo. Et grâce au v…" at bounding box center [618, 368] width 506 height 76
click at [392, 334] on span "L’été est la saison idéale pour (re)découvrir le plaisir du vélo. Et grâce au v…" at bounding box center [620, 368] width 490 height 68
click at [390, 334] on span "L’été est la saison idéale pour (re)découvrir le plaisir du vélo. Et grâce au v…" at bounding box center [620, 368] width 490 height 68
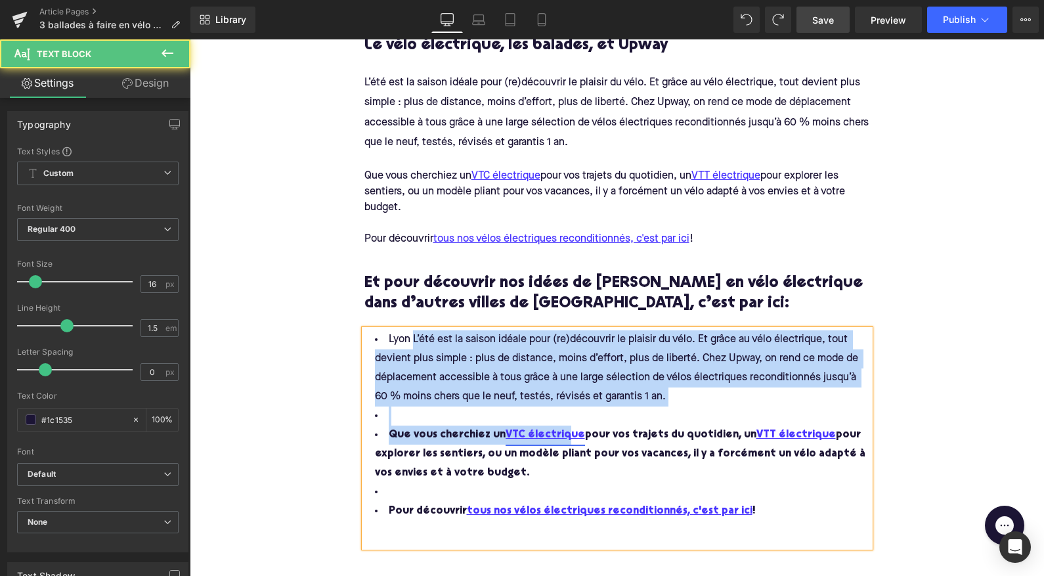
drag, startPoint x: 414, startPoint y: 285, endPoint x: 564, endPoint y: 383, distance: 178.4
click at [564, 383] on ul "Lyon L’été est la saison idéale pour (re)découvrir le plaisir du vélo. Et grâce…" at bounding box center [618, 425] width 506 height 190
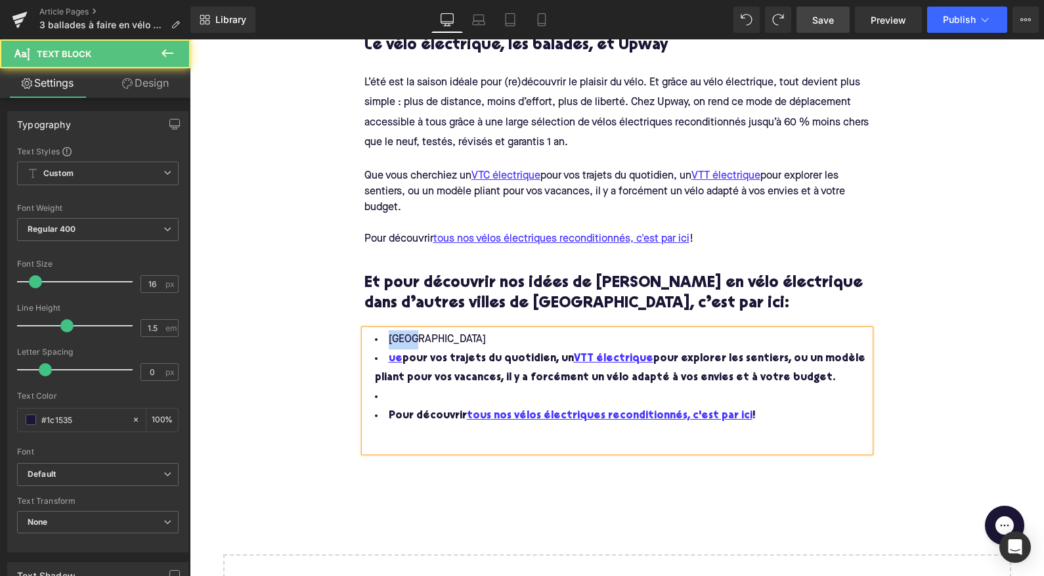
drag, startPoint x: 423, startPoint y: 280, endPoint x: 374, endPoint y: 280, distance: 49.3
click at [374, 330] on li "Lyon" at bounding box center [618, 339] width 506 height 19
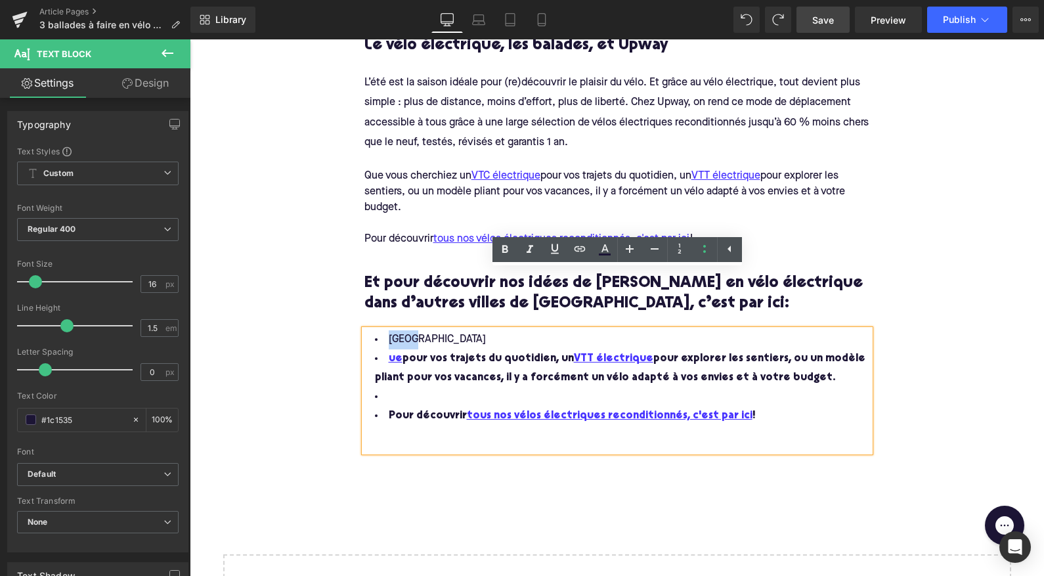
click at [411, 334] on span "Lyon" at bounding box center [437, 339] width 97 height 11
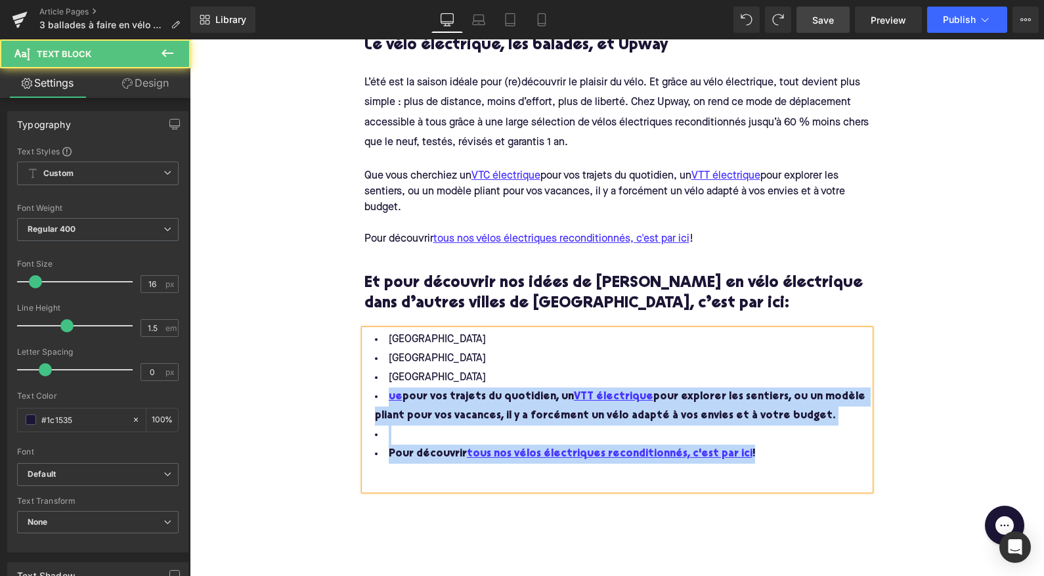
drag, startPoint x: 741, startPoint y: 395, endPoint x: 372, endPoint y: 340, distance: 372.6
click at [372, 340] on ul "Lyon Paris Marseille ue pour vos trajets du quotidien, un VTT électrique pour e…" at bounding box center [618, 396] width 506 height 133
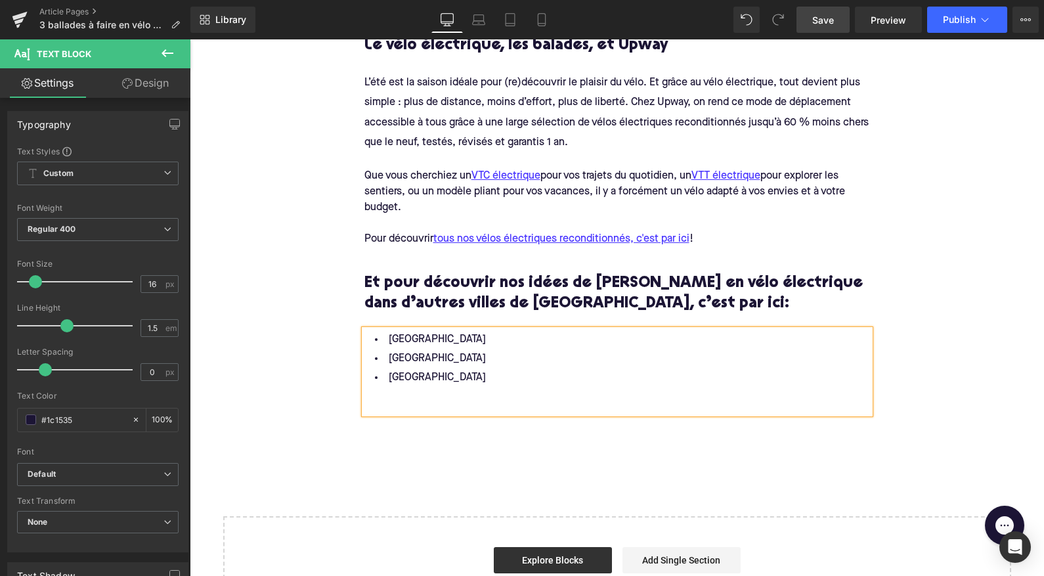
click at [435, 388] on div at bounding box center [618, 396] width 506 height 16
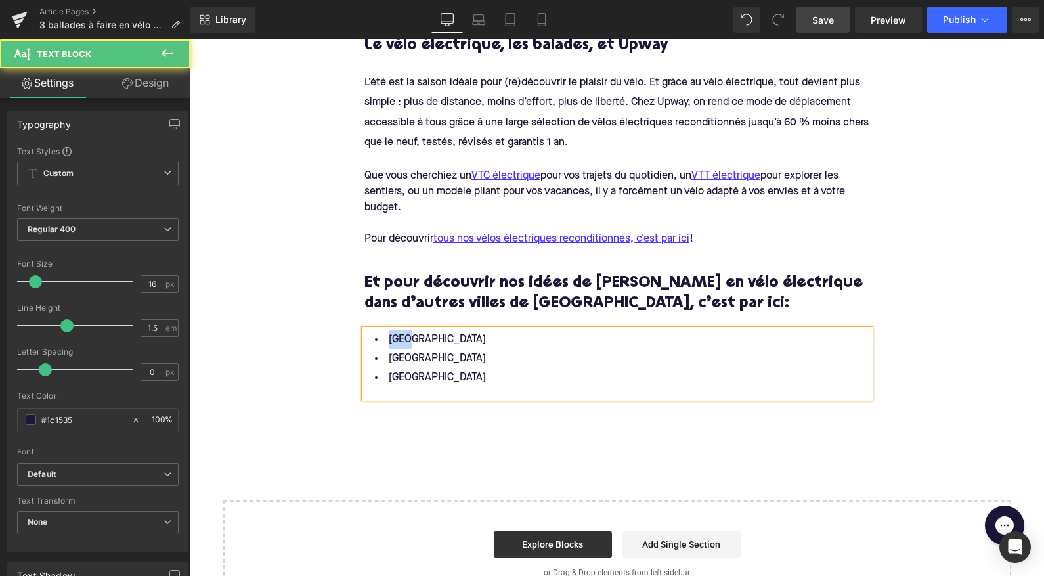
drag, startPoint x: 418, startPoint y: 281, endPoint x: 386, endPoint y: 281, distance: 32.8
click at [386, 330] on li "Lyon" at bounding box center [618, 339] width 506 height 19
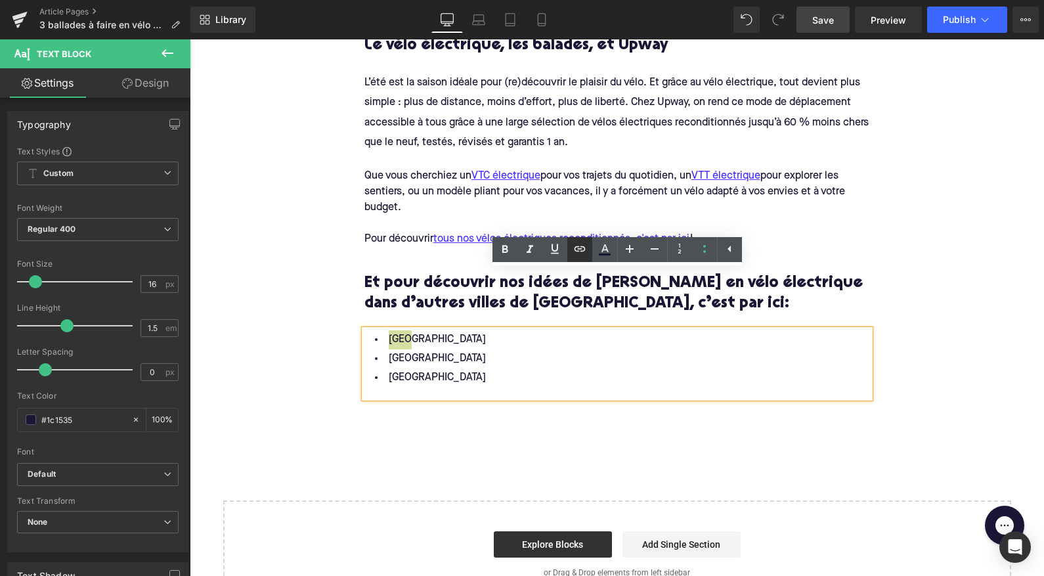
click at [580, 249] on icon at bounding box center [579, 248] width 11 height 5
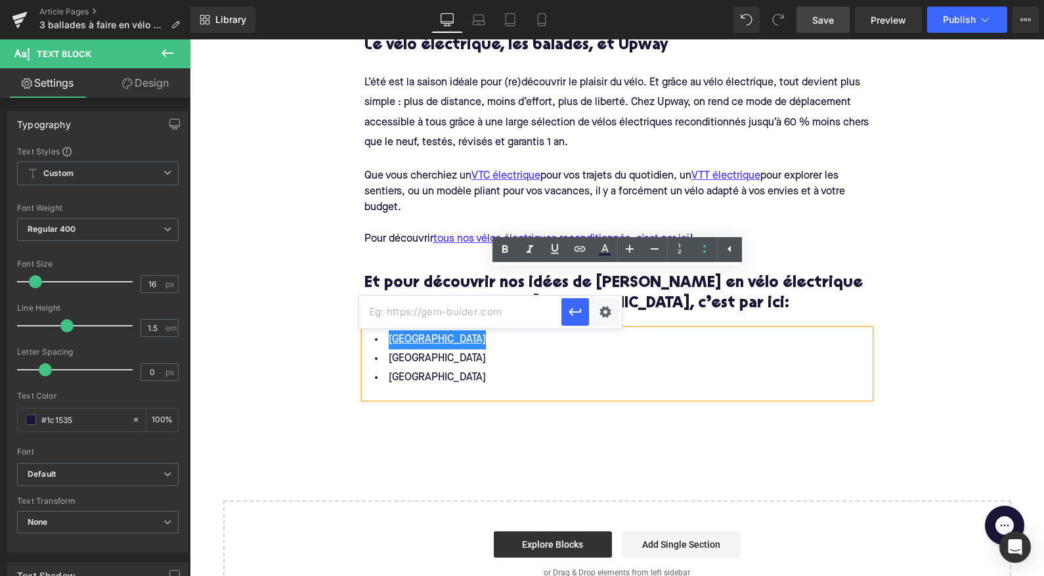
click at [481, 305] on input "text" at bounding box center [460, 312] width 202 height 33
paste input "https://upway.fr/blogs/news/3-idees-de-balades-a-velo-electrique-autour-de-lyon"
type input "https://upway.fr/blogs/news/3-idees-de-balades-a-velo-electrique-autour-de-lyon"
click at [577, 305] on icon "button" at bounding box center [576, 312] width 16 height 16
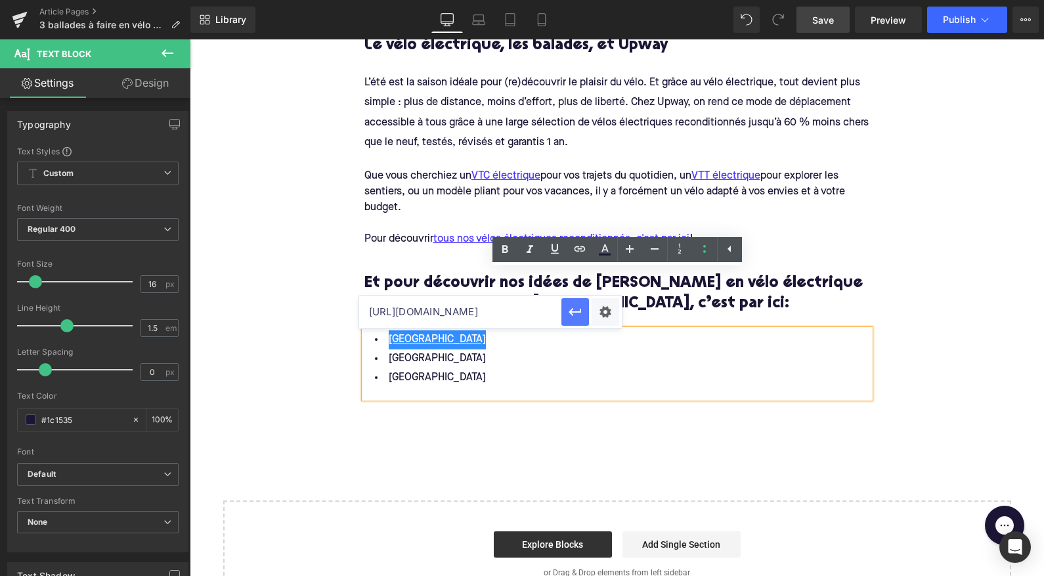
scroll to position [0, 0]
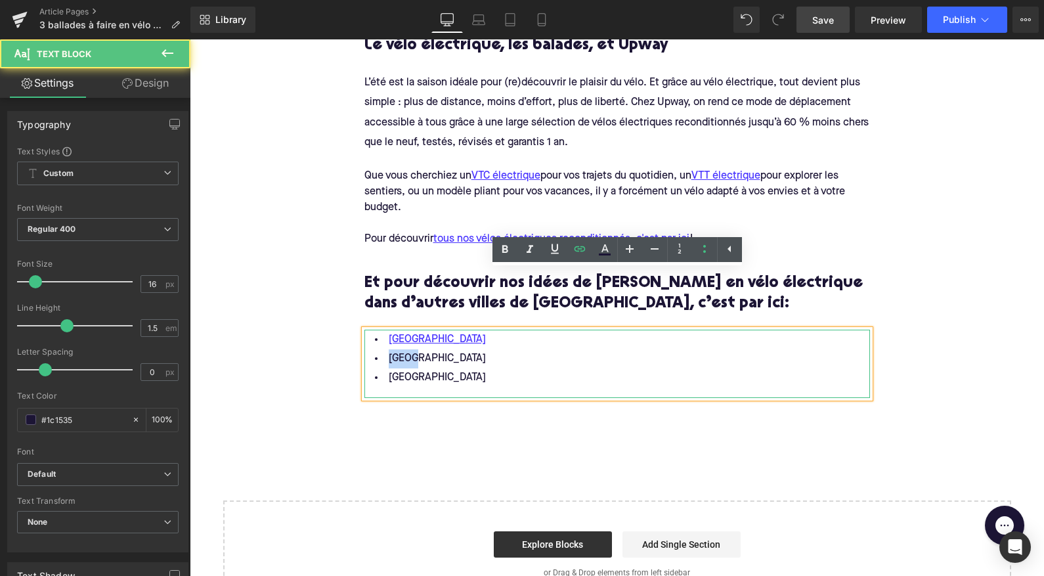
drag, startPoint x: 420, startPoint y: 300, endPoint x: 380, endPoint y: 300, distance: 39.4
click at [381, 349] on li "Paris" at bounding box center [618, 358] width 506 height 19
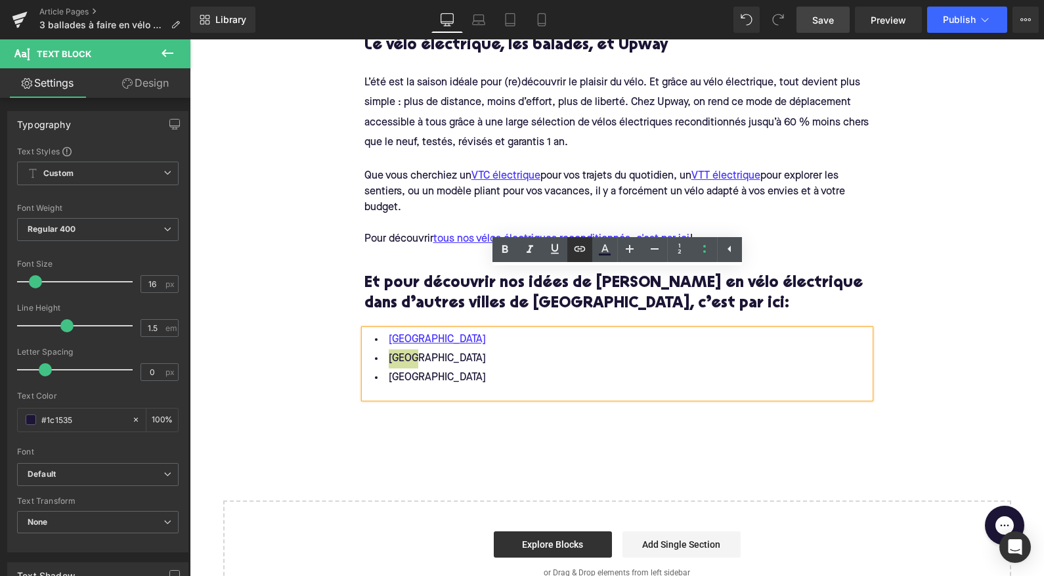
click at [577, 246] on icon at bounding box center [580, 249] width 16 height 16
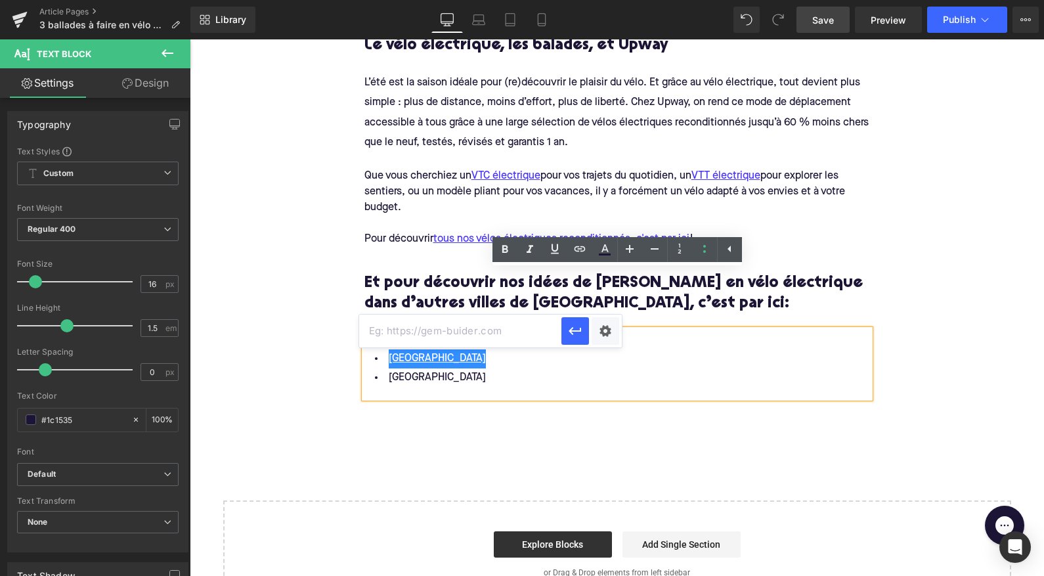
click at [458, 332] on input "text" at bounding box center [460, 331] width 202 height 33
paste input "https://upway.fr/blogs/news/3-idees-de-balades-a-velo-electrique-en-region-pari…"
type input "https://upway.fr/blogs/news/3-idees-de-balades-a-velo-electrique-en-region-pari…"
click at [583, 336] on icon "button" at bounding box center [576, 331] width 16 height 16
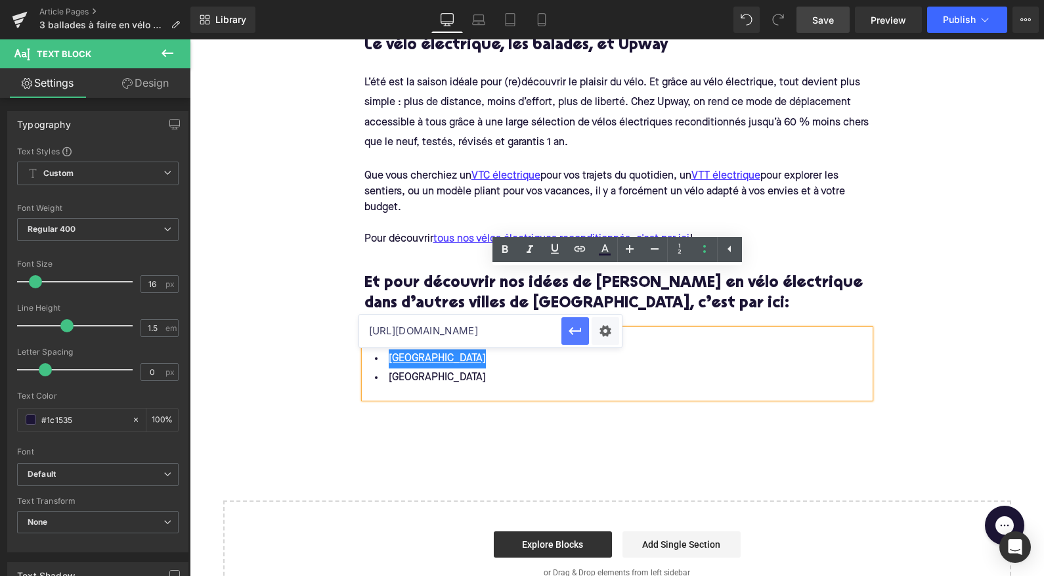
scroll to position [0, 0]
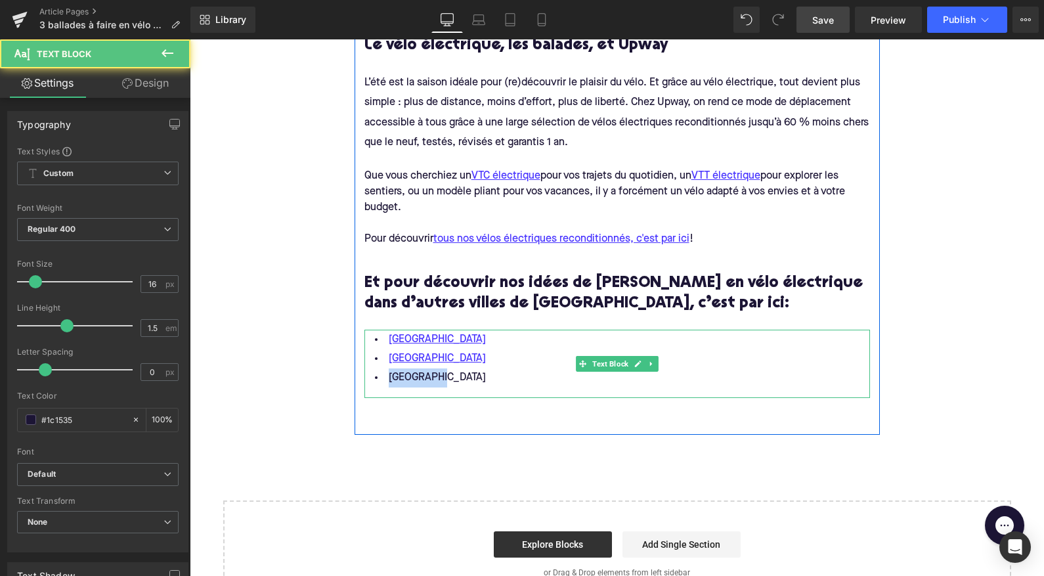
drag, startPoint x: 442, startPoint y: 319, endPoint x: 367, endPoint y: 316, distance: 74.9
click at [367, 368] on li "Marseille" at bounding box center [618, 377] width 506 height 19
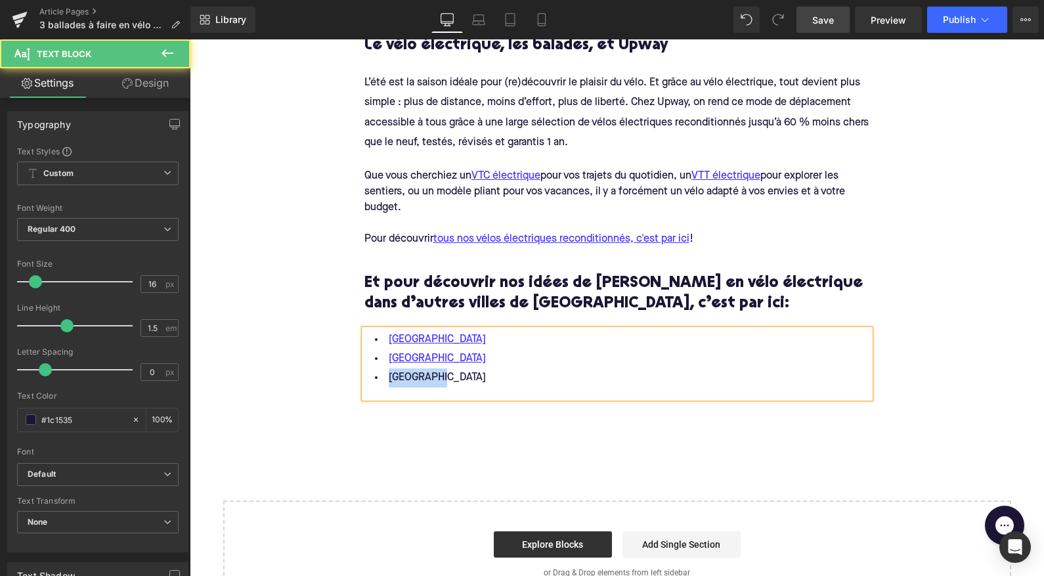
click at [435, 368] on li "Marseille" at bounding box center [618, 377] width 506 height 19
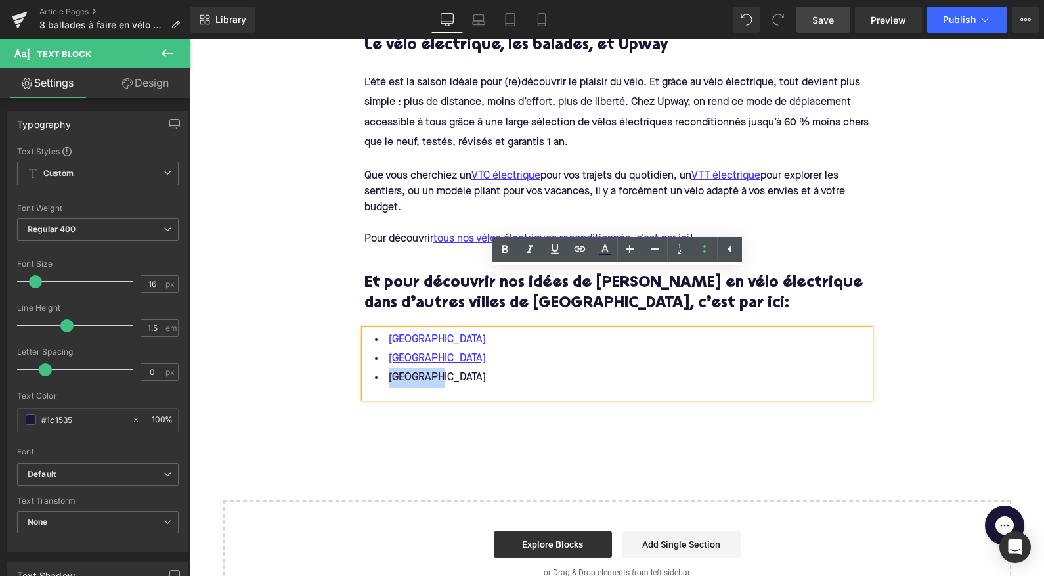
drag, startPoint x: 430, startPoint y: 319, endPoint x: 382, endPoint y: 319, distance: 48.0
click at [382, 368] on li "Marseille" at bounding box center [618, 377] width 506 height 19
click at [580, 243] on icon at bounding box center [580, 249] width 16 height 16
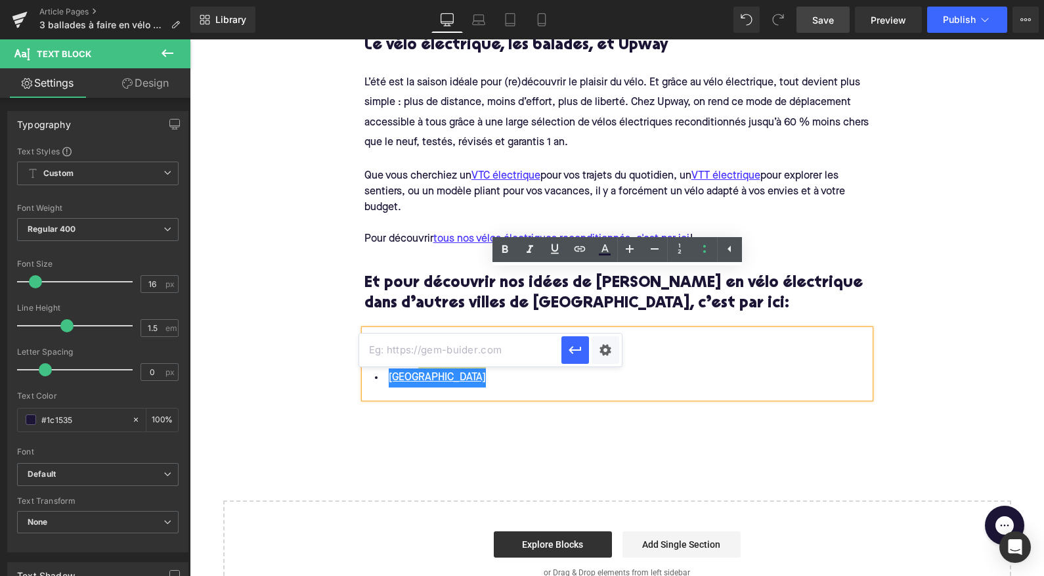
click at [458, 353] on input "text" at bounding box center [460, 350] width 202 height 33
paste input "https://upway.fr/blogs/news/3-idees-de-ballade-en-velo-electrique-a-marseille"
type input "https://upway.fr/blogs/news/3-idees-de-ballade-en-velo-electrique-a-marseille"
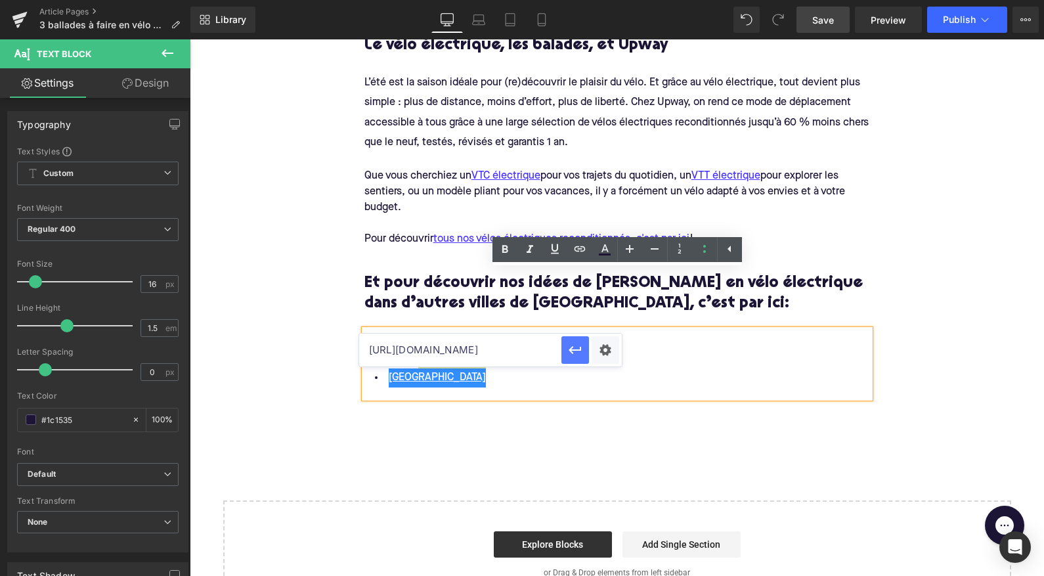
click at [586, 353] on button "button" at bounding box center [576, 350] width 28 height 28
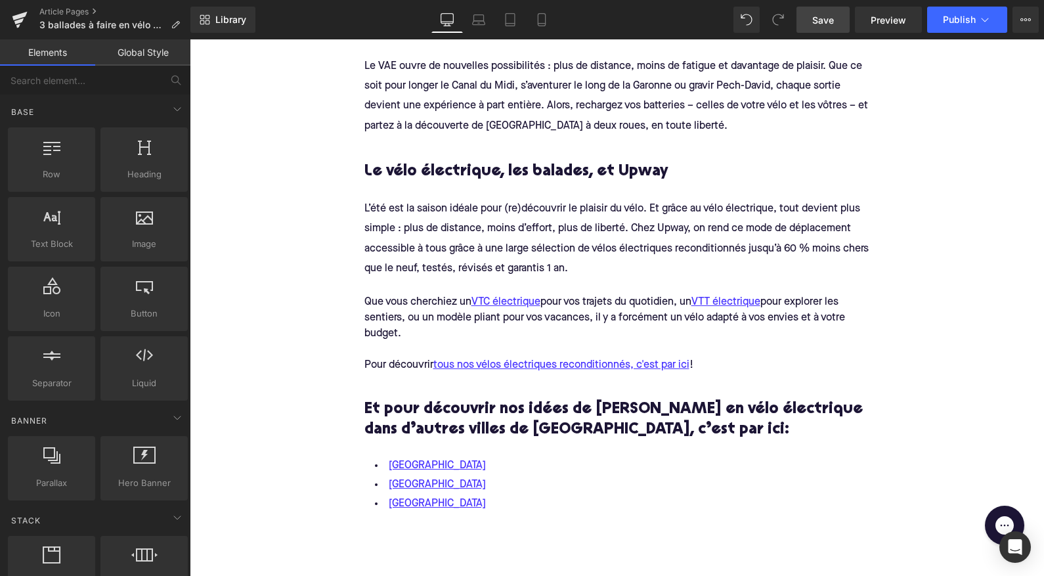
scroll to position [2877, 0]
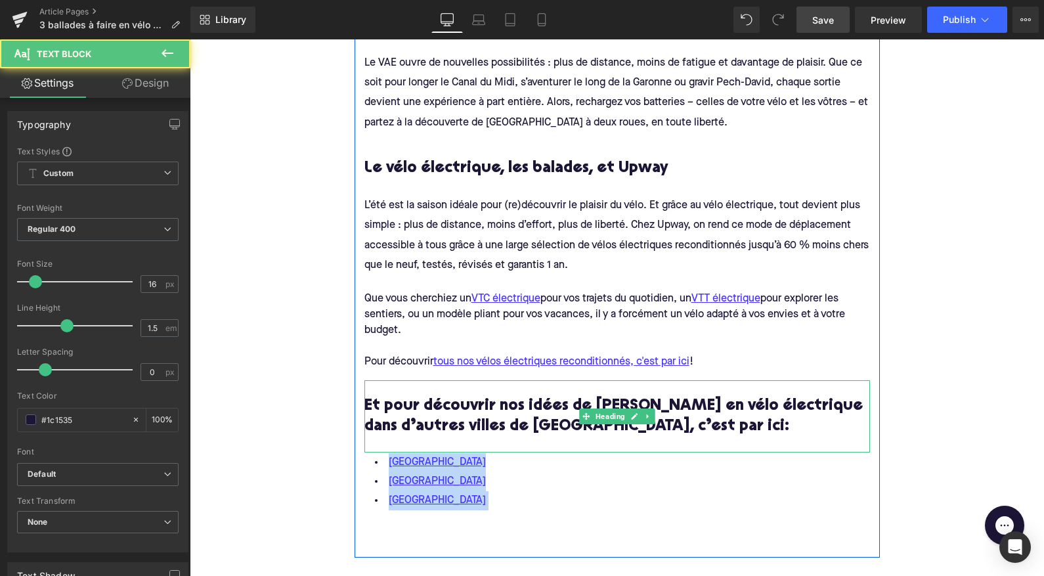
drag, startPoint x: 442, startPoint y: 443, endPoint x: 370, endPoint y: 350, distance: 117.6
click at [370, 350] on div "Pourquoi faire ces boucles en vélo électrique? Heading Que vous soyez un cyclis…" at bounding box center [617, 200] width 525 height 640
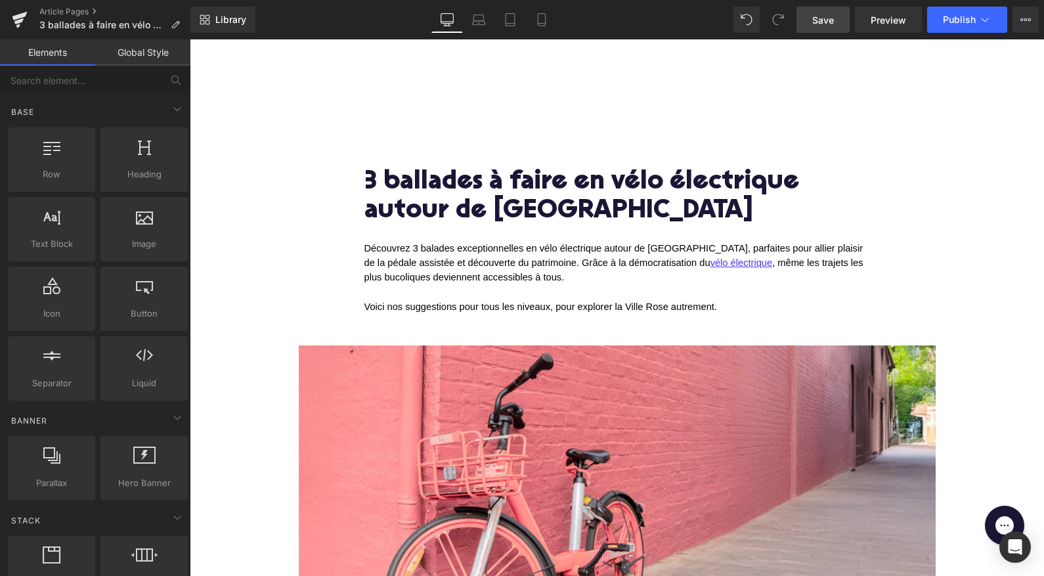
scroll to position [0, 0]
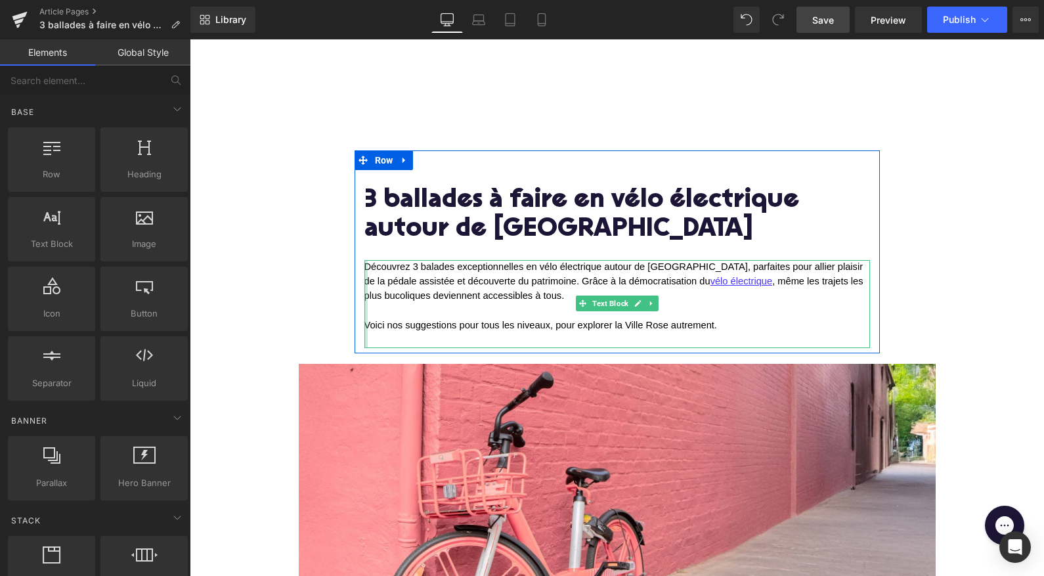
click at [367, 268] on div at bounding box center [366, 303] width 3 height 87
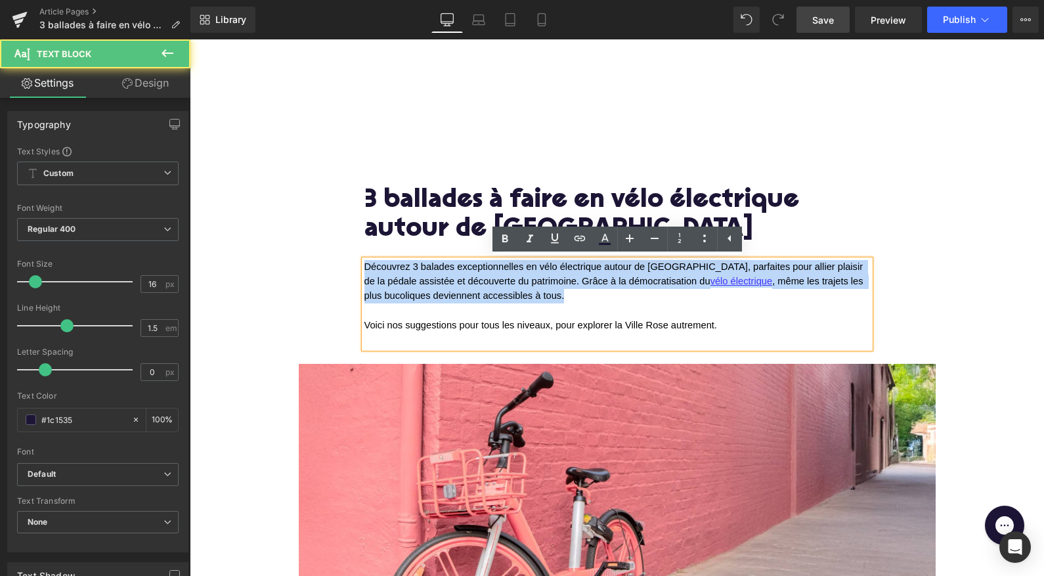
drag, startPoint x: 577, startPoint y: 305, endPoint x: 331, endPoint y: 240, distance: 254.8
copy span "Découvrez 3 balades exceptionnelles en vélo électrique autour de Toulouse, parf…"
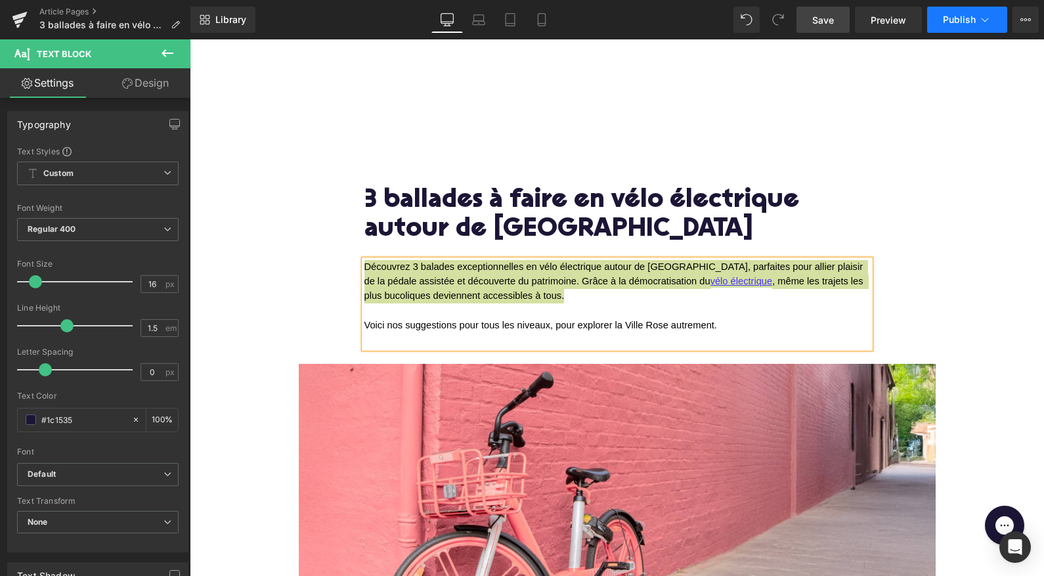
click at [956, 30] on button "Publish" at bounding box center [967, 20] width 80 height 26
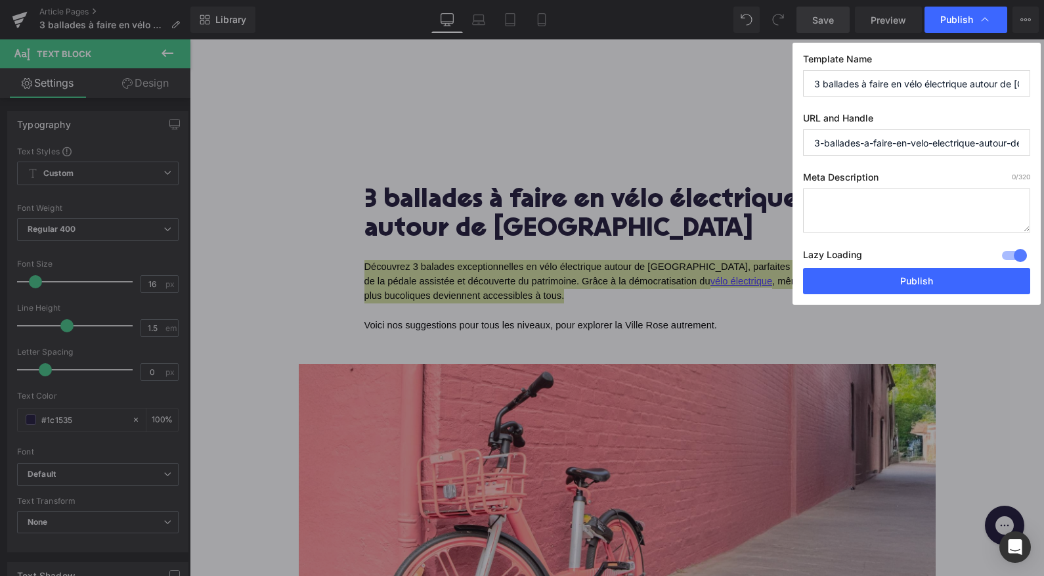
click at [851, 221] on textarea at bounding box center [916, 211] width 227 height 44
paste textarea "Découvrez 3 balades exceptionnelles en vélo électrique autour de Toulouse, parf…"
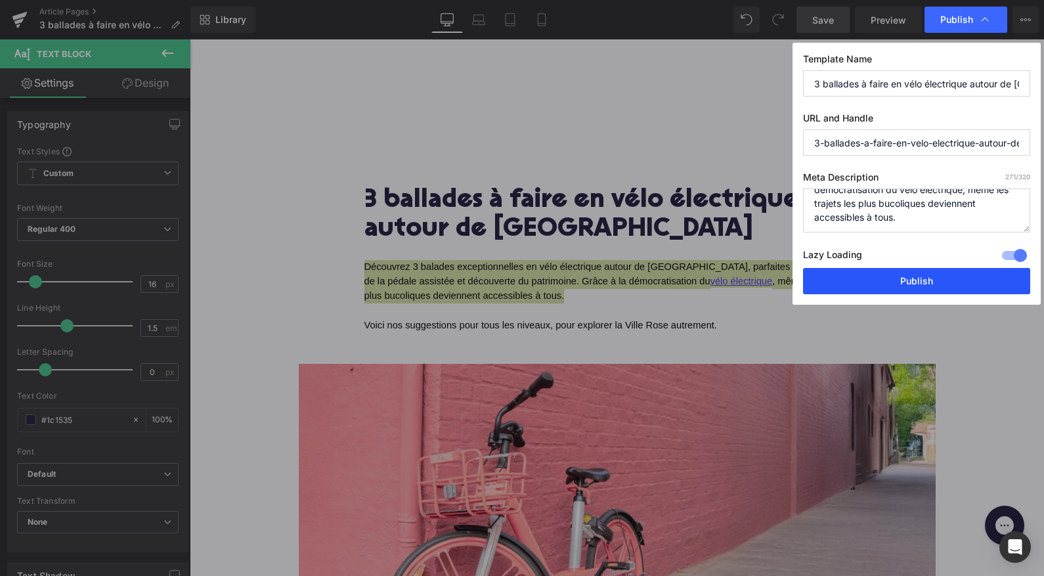
type textarea "Découvrez 3 balades exceptionnelles en vélo électrique autour de Toulouse, parf…"
click at [852, 283] on button "Publish" at bounding box center [916, 281] width 227 height 26
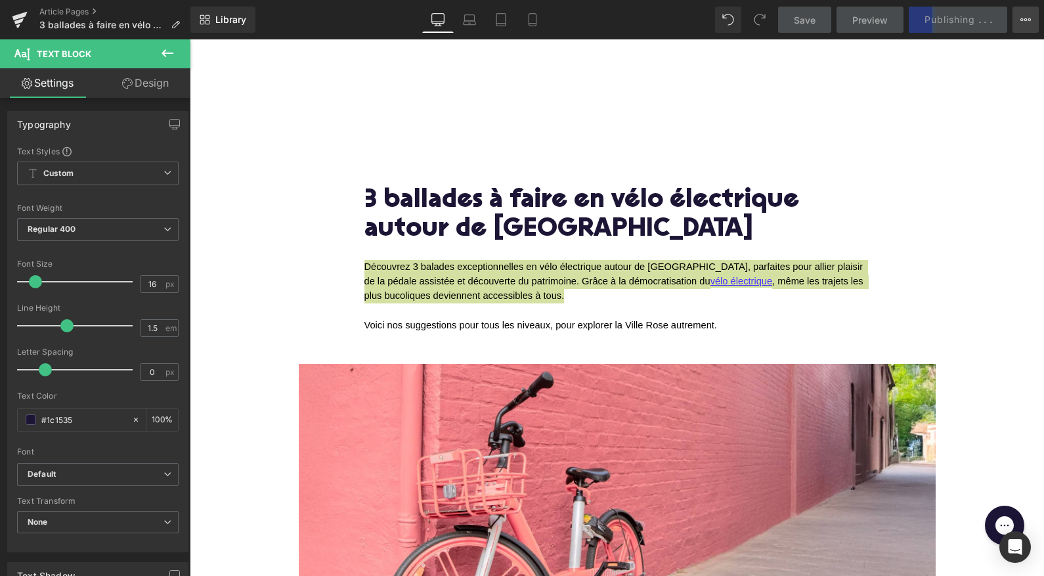
click at [1021, 24] on icon at bounding box center [1026, 19] width 11 height 11
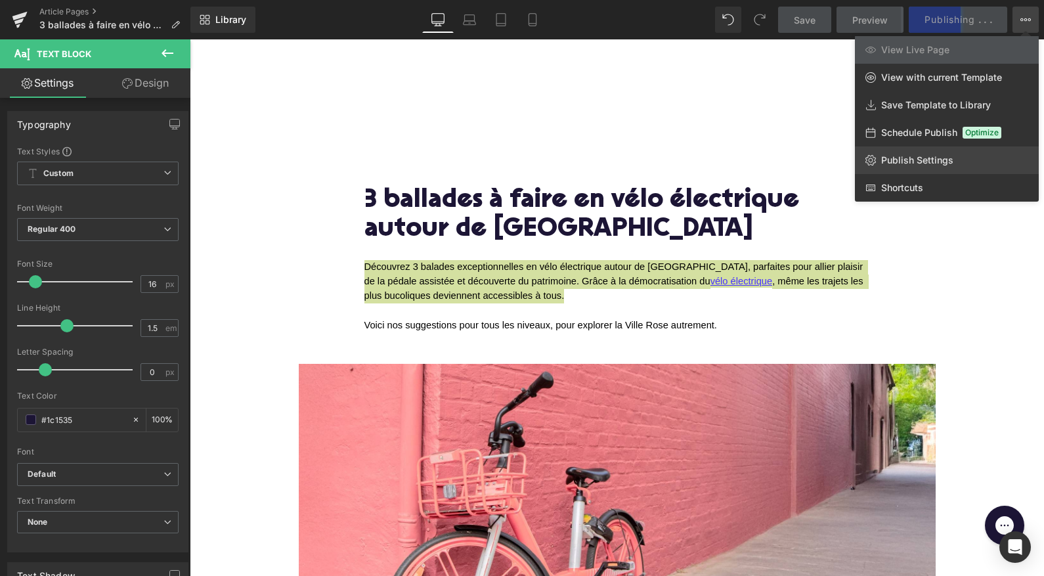
click at [887, 158] on span "Publish Settings" at bounding box center [917, 160] width 72 height 12
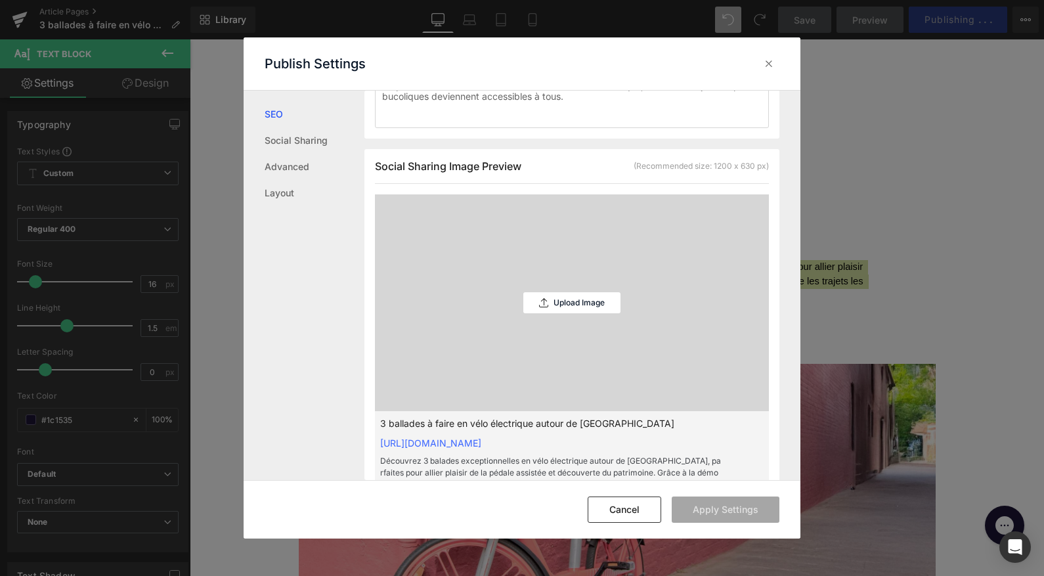
scroll to position [338, 0]
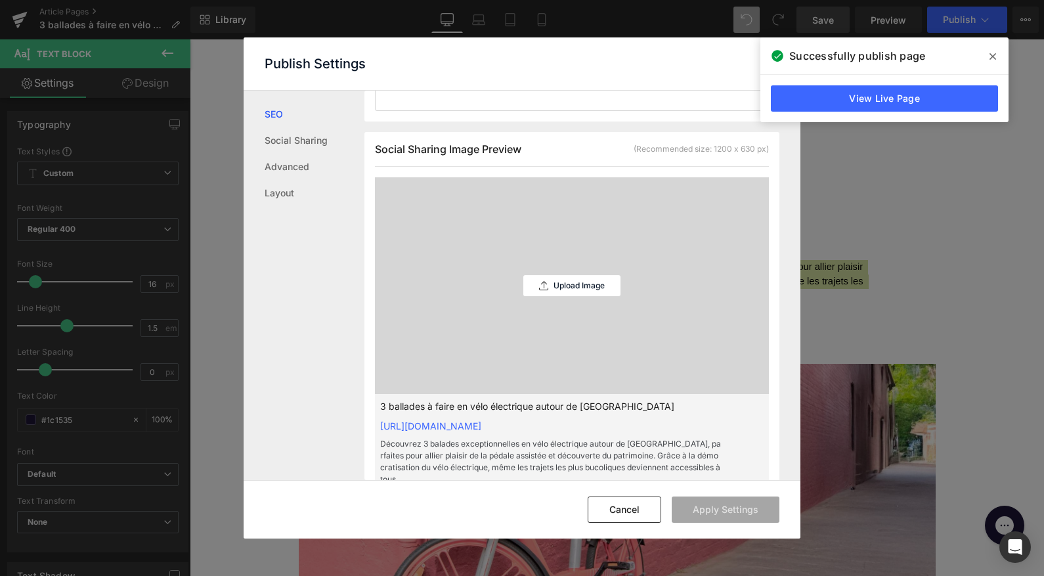
click at [547, 299] on div "Upload Image" at bounding box center [572, 285] width 97 height 217
click at [543, 289] on icon at bounding box center [543, 285] width 9 height 9
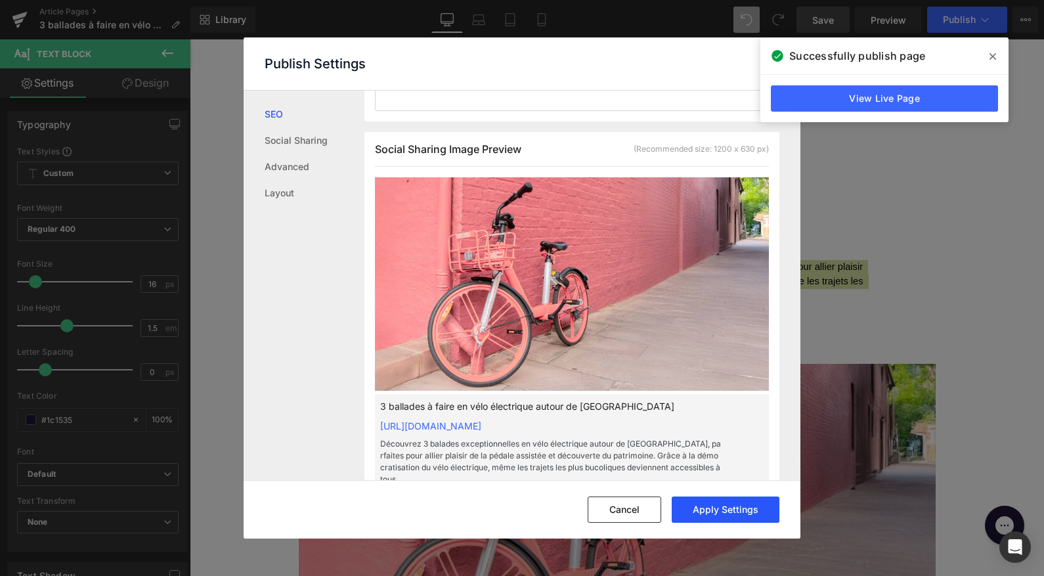
click at [736, 514] on button "Apply Settings" at bounding box center [726, 510] width 108 height 26
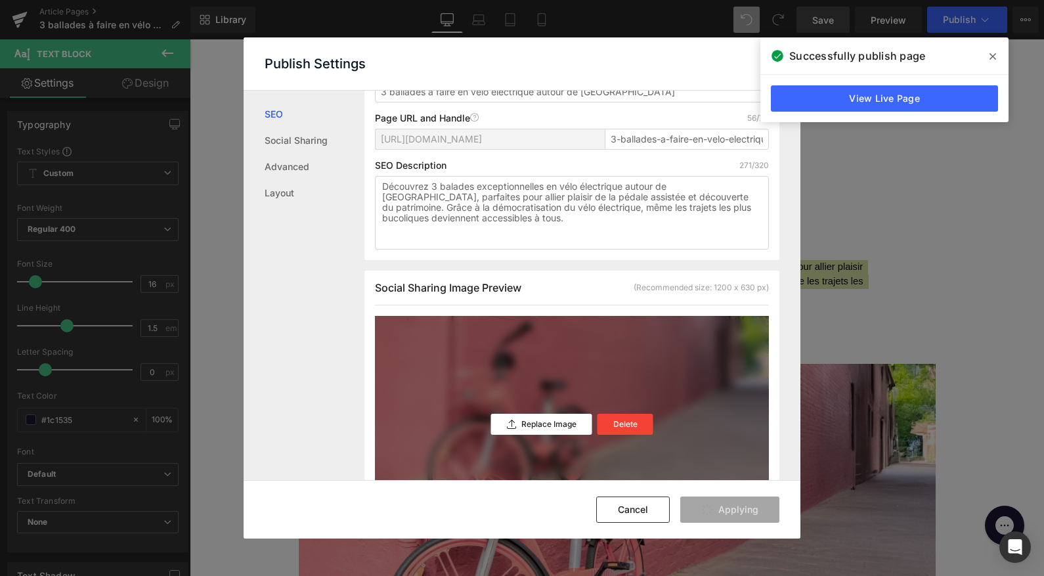
scroll to position [0, 0]
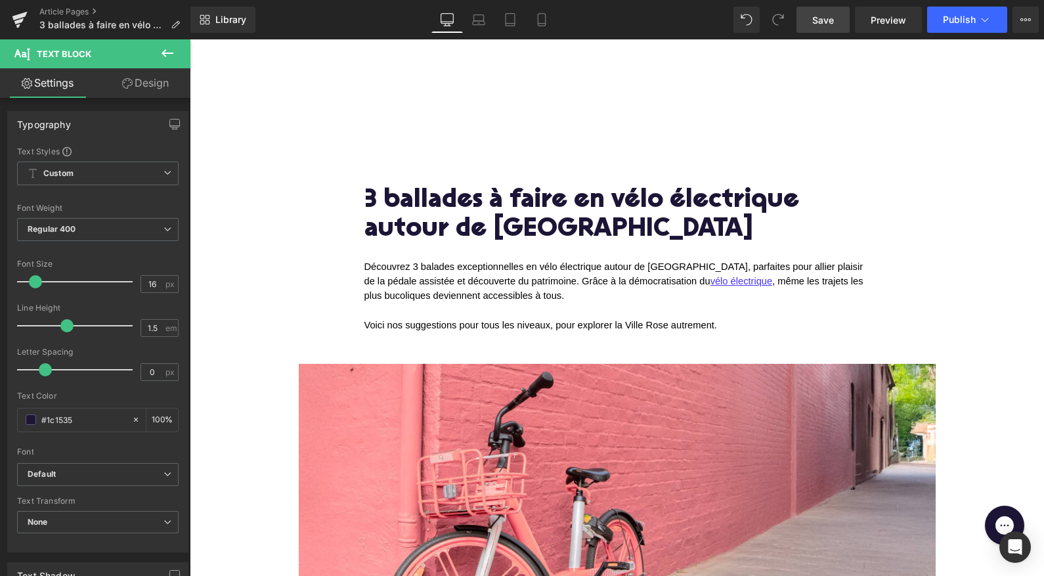
click at [853, 96] on div at bounding box center [617, 94] width 855 height 111
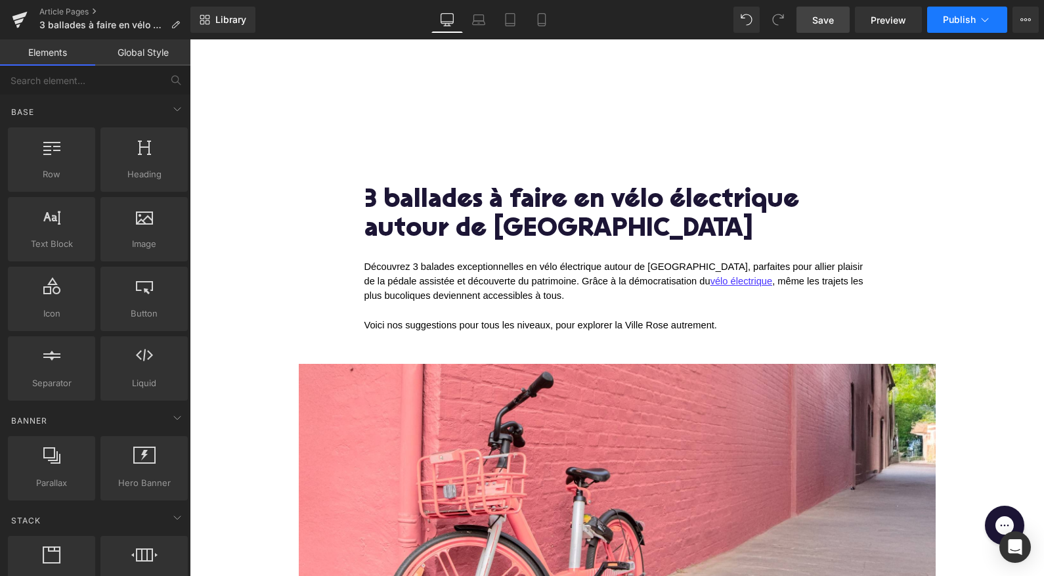
click at [959, 24] on span "Publish" at bounding box center [959, 19] width 33 height 11
click at [1024, 20] on icon at bounding box center [1026, 19] width 11 height 11
click at [936, 51] on div at bounding box center [617, 94] width 855 height 111
click at [1010, 28] on div "Save Preview Publish Scheduled View Live Page View with current Template Save T…" at bounding box center [917, 20] width 253 height 26
click at [1023, 27] on button "View Live Page View with current Template Save Template to Library Schedule Pub…" at bounding box center [1026, 20] width 26 height 26
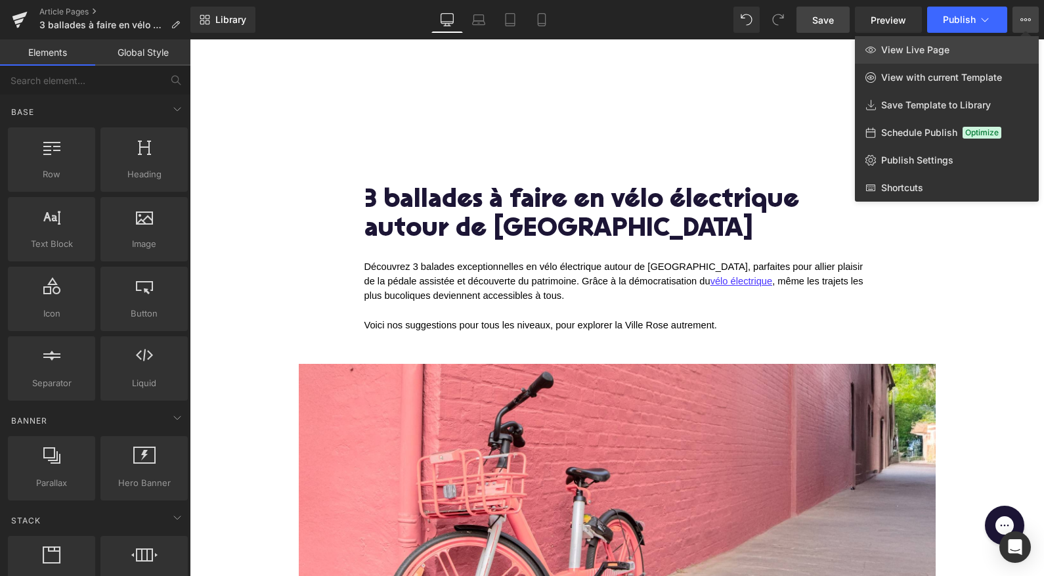
click at [895, 51] on span "View Live Page" at bounding box center [915, 50] width 68 height 12
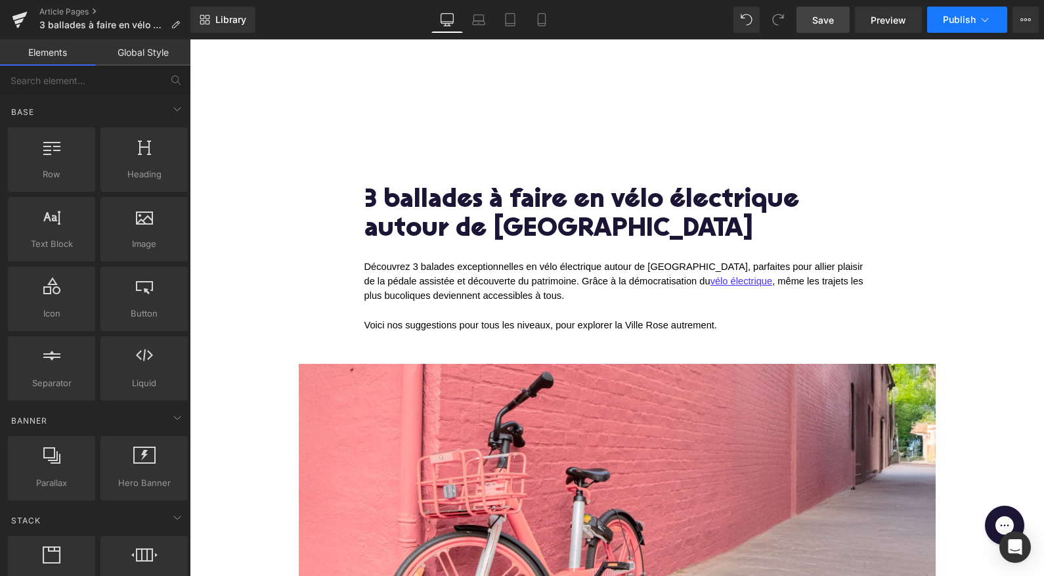
click at [977, 26] on button "Publish" at bounding box center [967, 20] width 80 height 26
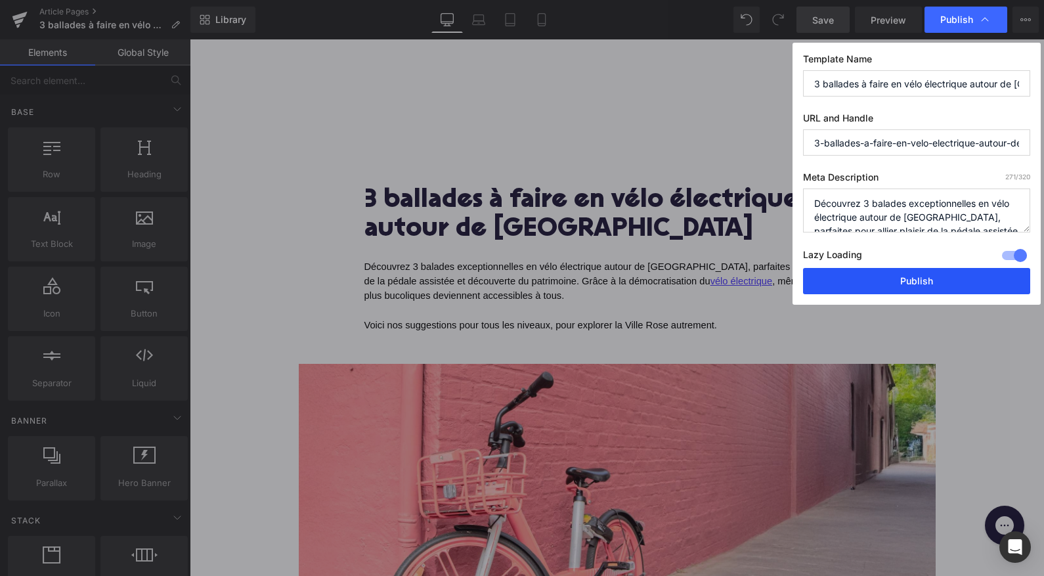
click at [903, 285] on button "Publish" at bounding box center [916, 281] width 227 height 26
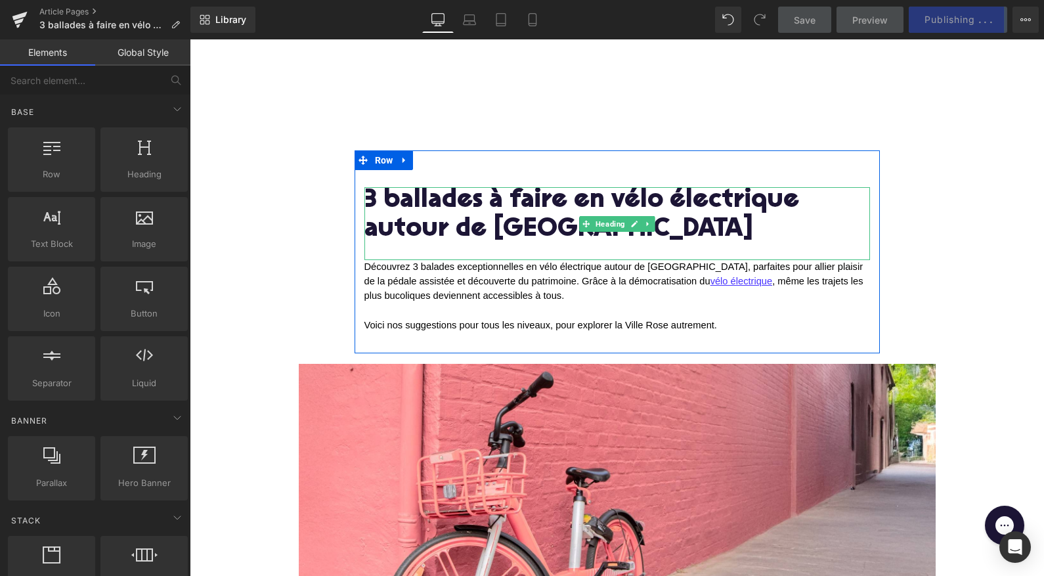
click at [423, 196] on h1 "3 ballades à faire en vélo électrique autour de Toulouse" at bounding box center [618, 215] width 506 height 57
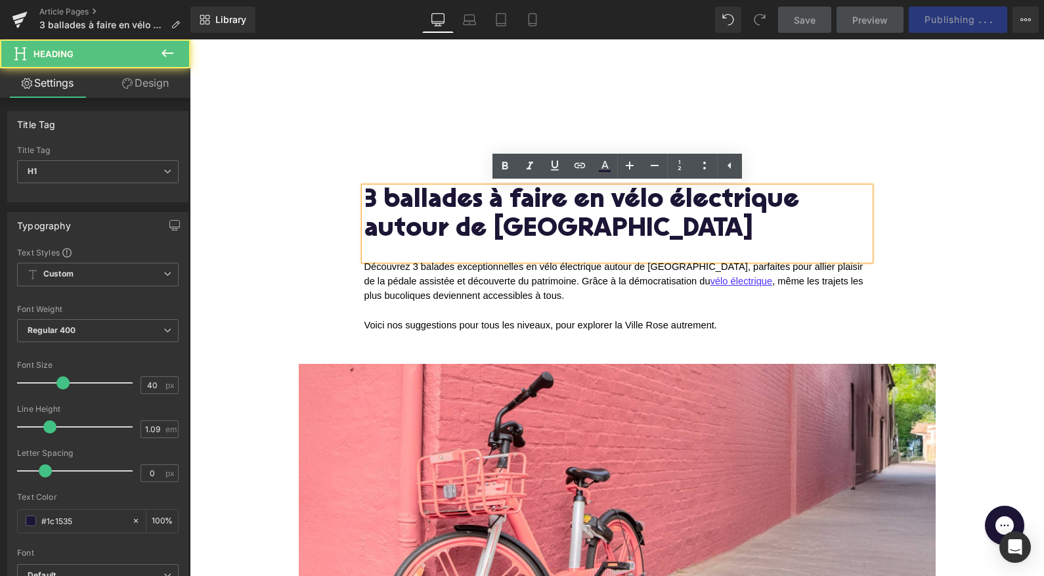
click at [422, 200] on h1 "3 ballades à faire en vélo électrique autour de Toulouse" at bounding box center [618, 215] width 506 height 57
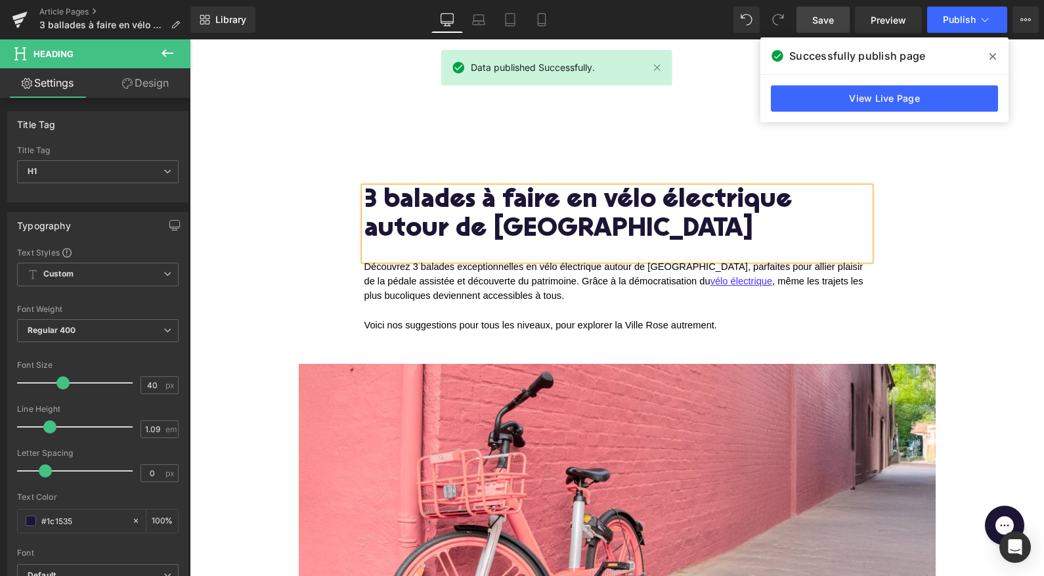
click at [260, 135] on div at bounding box center [617, 94] width 855 height 111
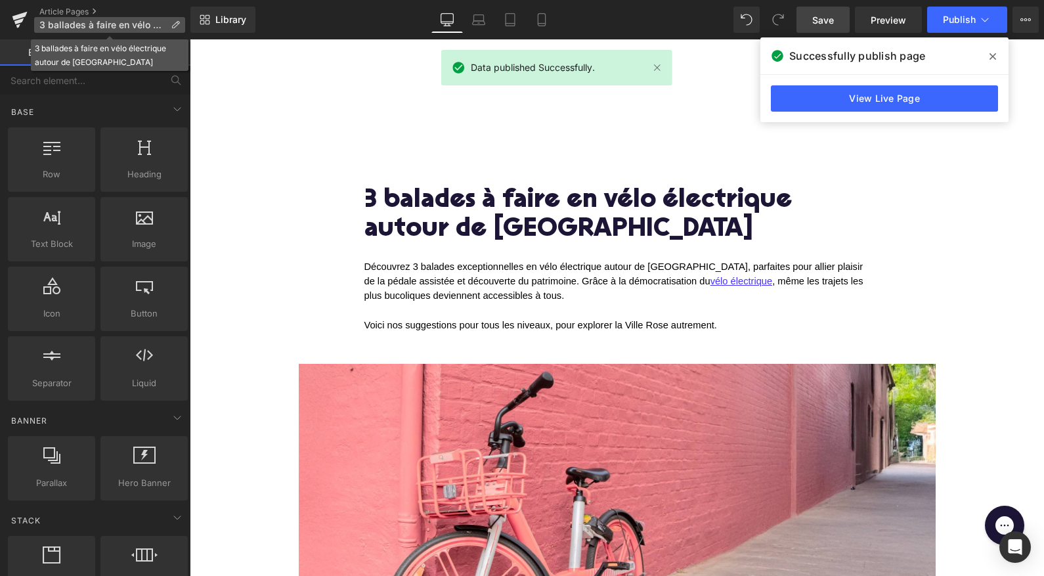
click at [66, 22] on span "3 ballades à faire en vélo électrique autour de Toulouse" at bounding box center [102, 25] width 126 height 11
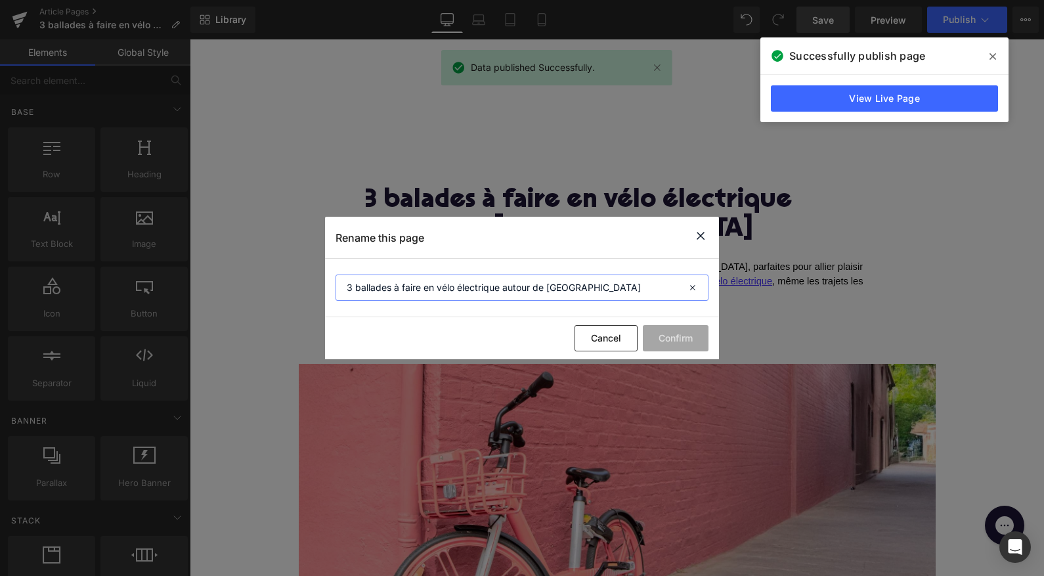
click at [368, 285] on input "3 ballades à faire en vélo électrique autour de Toulouse" at bounding box center [522, 288] width 373 height 26
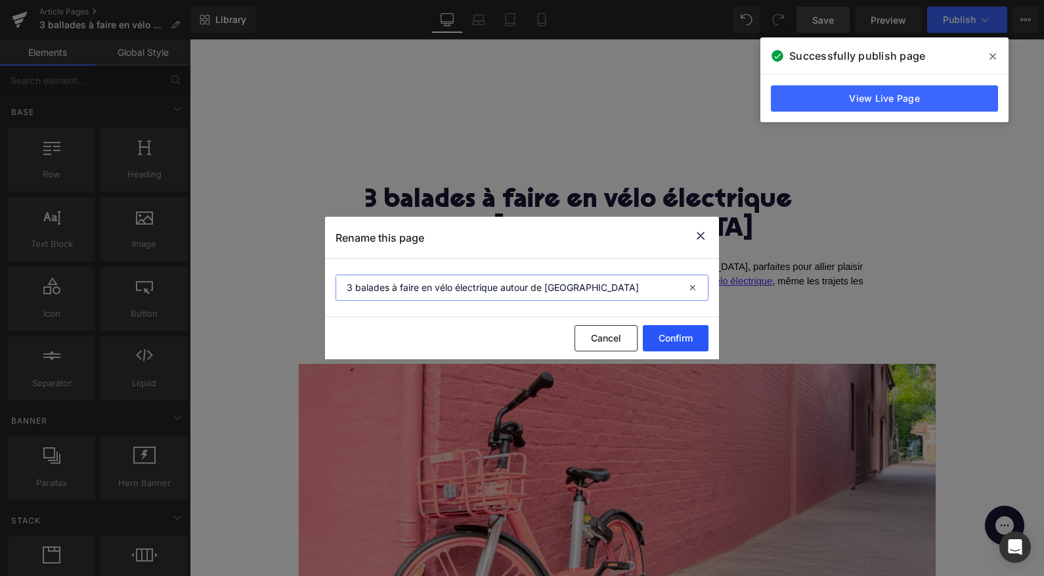
type input "3 balades à faire en vélo électrique autour de Toulouse"
click at [671, 336] on button "Confirm" at bounding box center [676, 338] width 66 height 26
click at [696, 240] on icon at bounding box center [701, 236] width 16 height 16
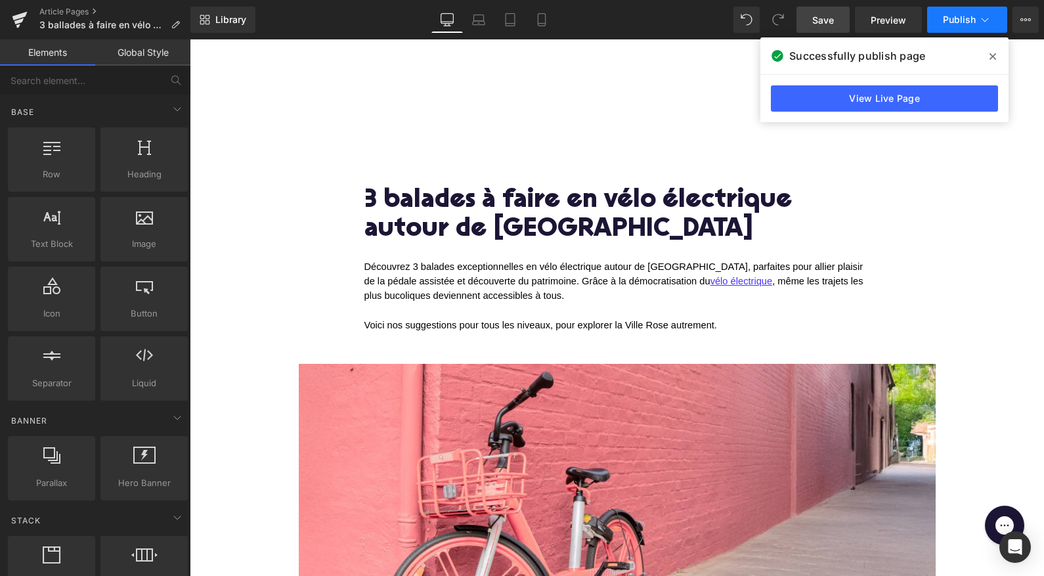
click at [960, 15] on span "Publish" at bounding box center [959, 19] width 33 height 11
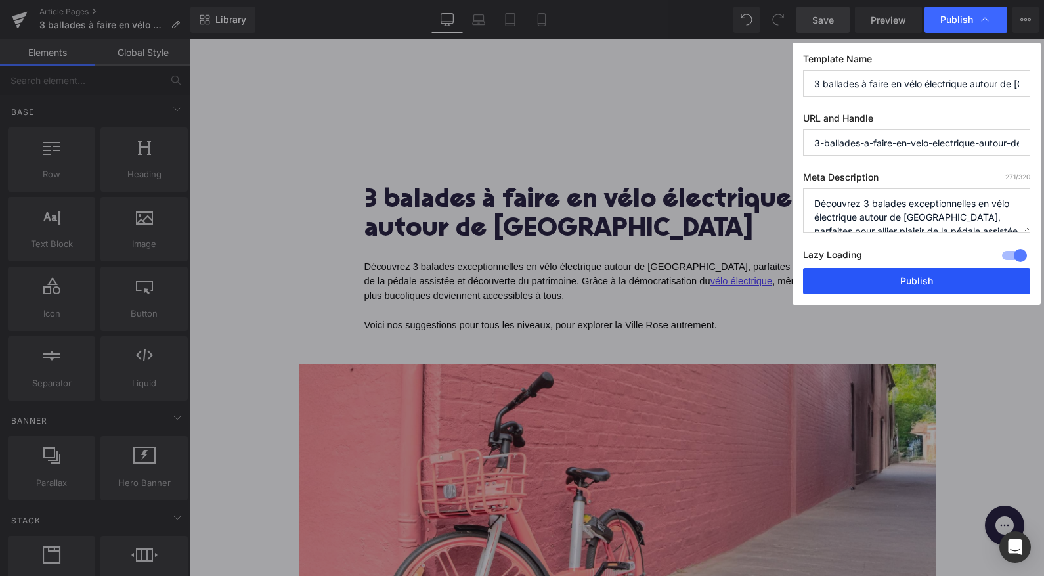
click at [863, 277] on button "Publish" at bounding box center [916, 281] width 227 height 26
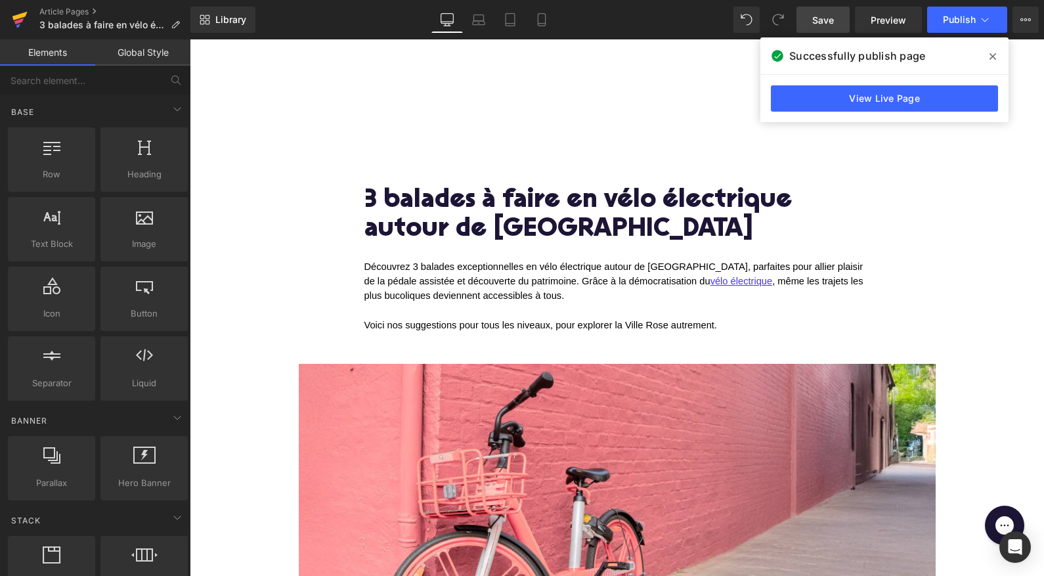
click at [19, 13] on icon at bounding box center [20, 19] width 16 height 33
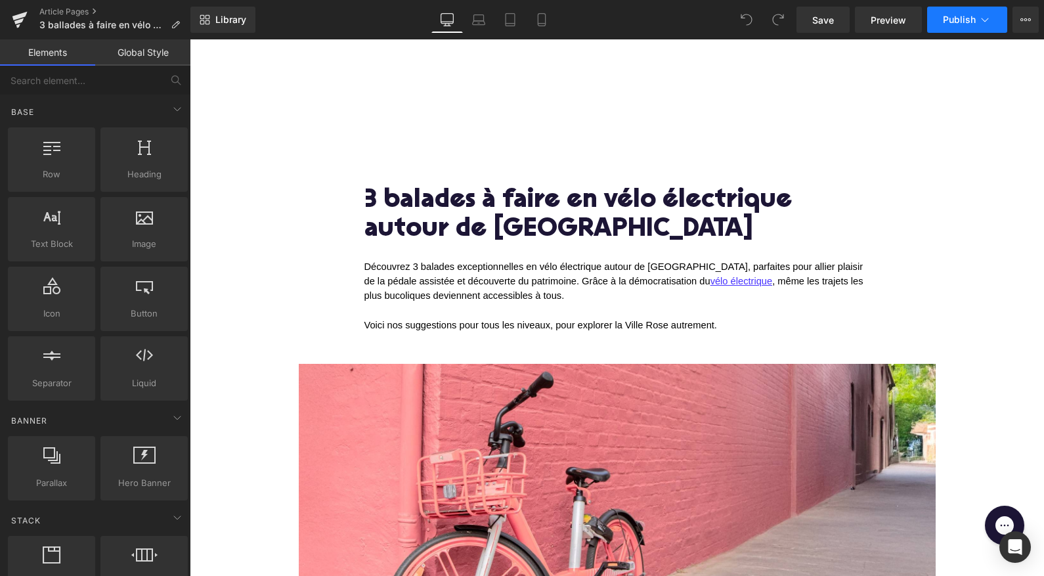
click at [971, 26] on button "Publish" at bounding box center [967, 20] width 80 height 26
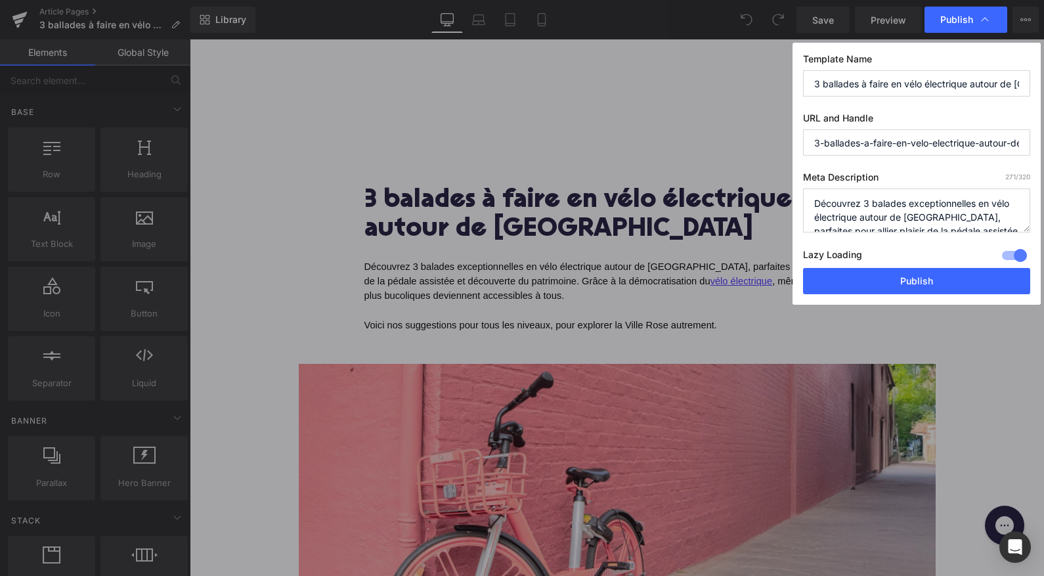
click at [835, 143] on input "3-ballades-a-faire-en-velo-electrique-autour-de-[GEOGRAPHIC_DATA]" at bounding box center [916, 142] width 227 height 26
type input "3-balades-a-faire-en-velo-electrique-autour-de-toulouse"
click at [837, 83] on input "3 ballades à faire en vélo électrique autour de [GEOGRAPHIC_DATA]" at bounding box center [916, 83] width 227 height 26
type input "3 balades à faire en vélo électrique autour de [GEOGRAPHIC_DATA]"
click at [879, 282] on button "Publish" at bounding box center [916, 281] width 227 height 26
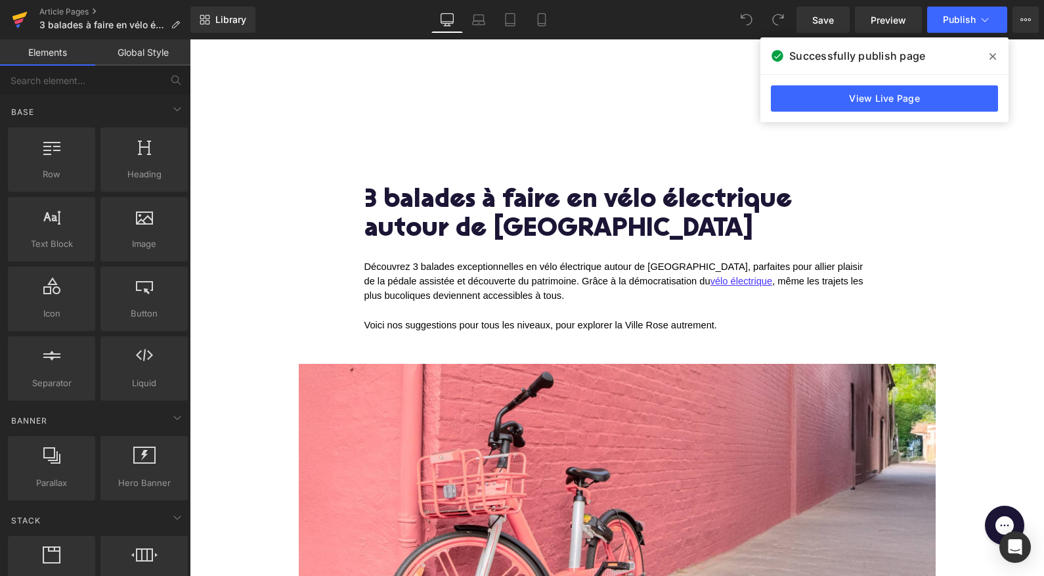
click at [16, 19] on icon at bounding box center [19, 16] width 15 height 9
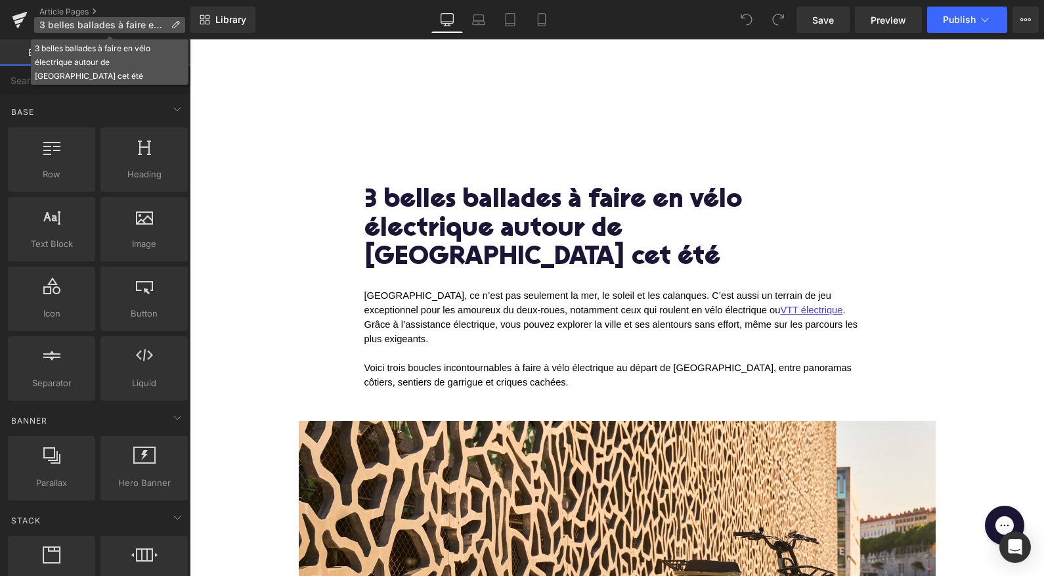
click at [173, 22] on icon at bounding box center [175, 24] width 9 height 9
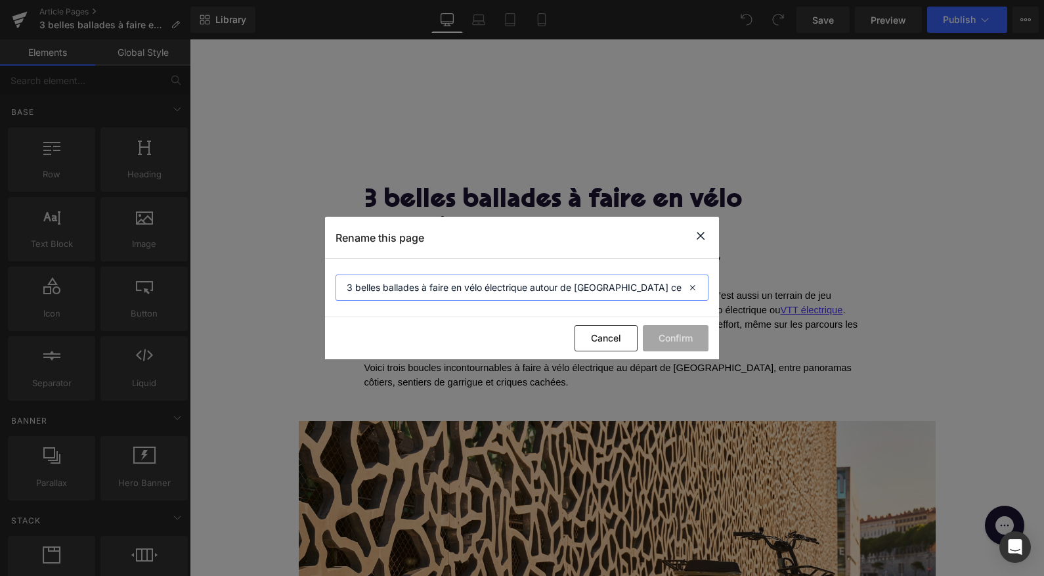
click at [398, 284] on input "3 belles ballades à faire en vélo électrique autour de Marseille cet été" at bounding box center [522, 288] width 373 height 26
type input "3 belles balades à faire en vélo électrique autour de Marseille cet été"
click at [666, 336] on button "Confirm" at bounding box center [676, 338] width 66 height 26
click at [702, 238] on icon at bounding box center [701, 236] width 16 height 16
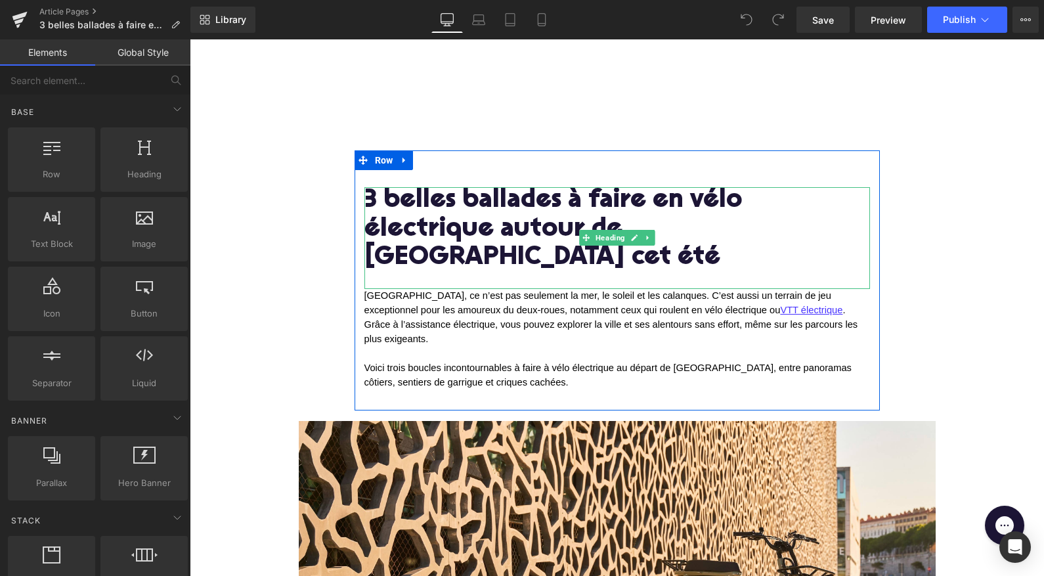
click at [500, 201] on h1 "3 belles ballades à faire en vélo électrique autour de Marseille cet été" at bounding box center [618, 230] width 506 height 86
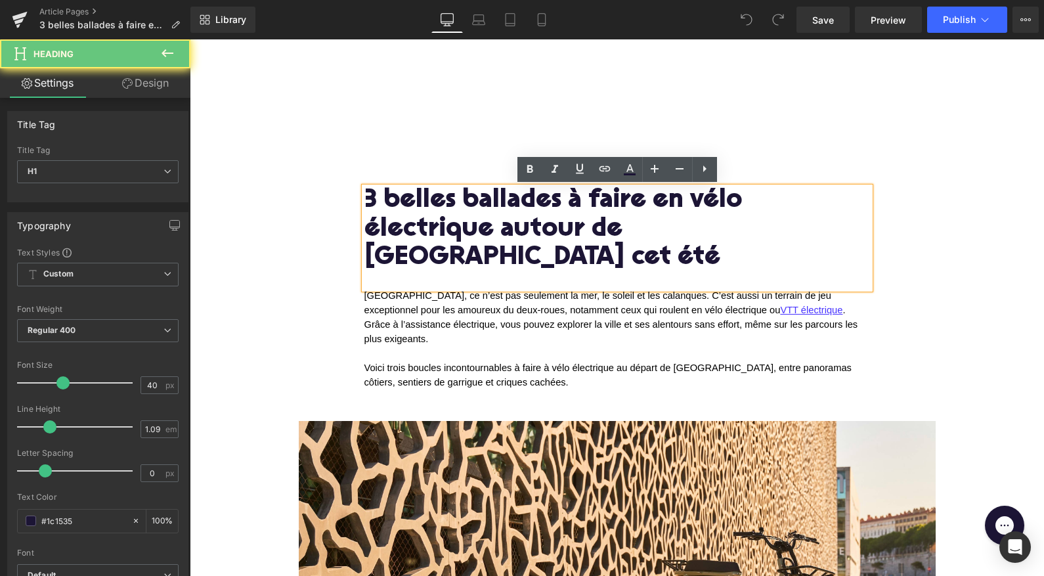
click at [502, 200] on h1 "3 belles ballades à faire en vélo électrique autour de Marseille cet été" at bounding box center [618, 230] width 506 height 86
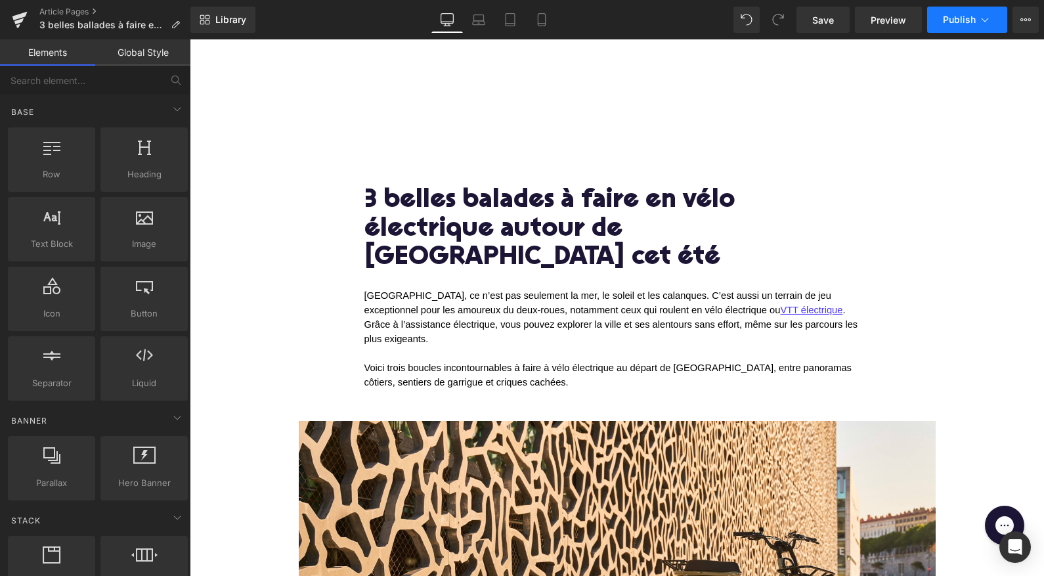
click at [954, 30] on button "Publish" at bounding box center [967, 20] width 80 height 26
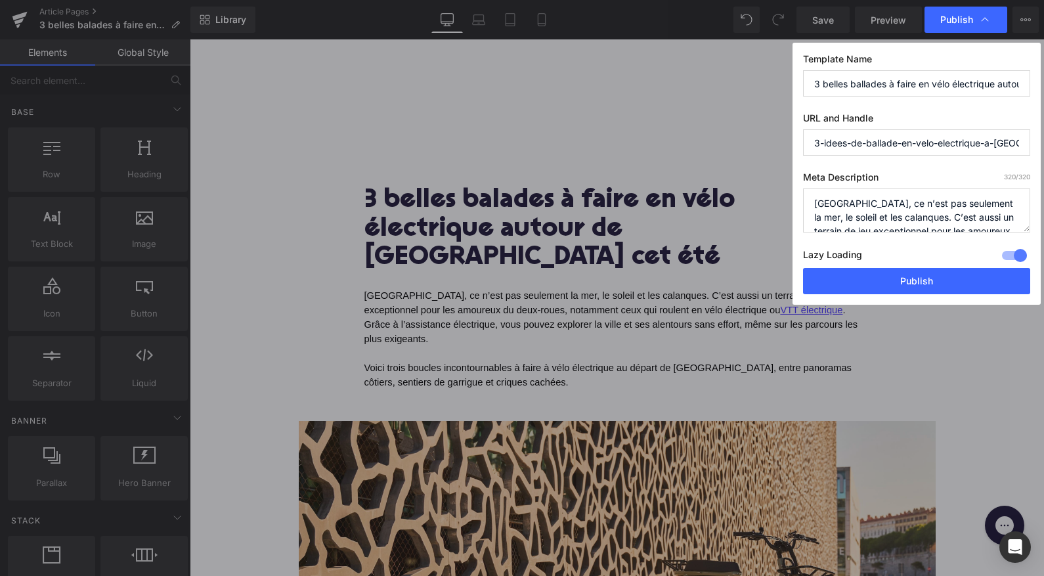
click at [866, 82] on input "3 belles ballades à faire en vélo électrique autour de Marseille cet été" at bounding box center [916, 83] width 227 height 26
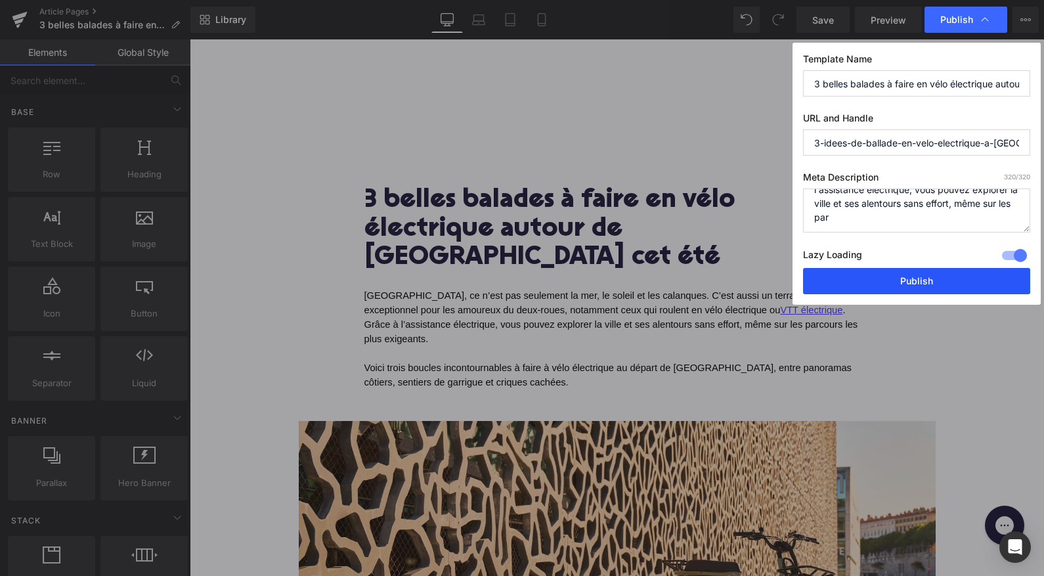
type input "3 belles balades à faire en vélo électrique autour de [GEOGRAPHIC_DATA] cet été"
click at [890, 281] on button "Publish" at bounding box center [916, 281] width 227 height 26
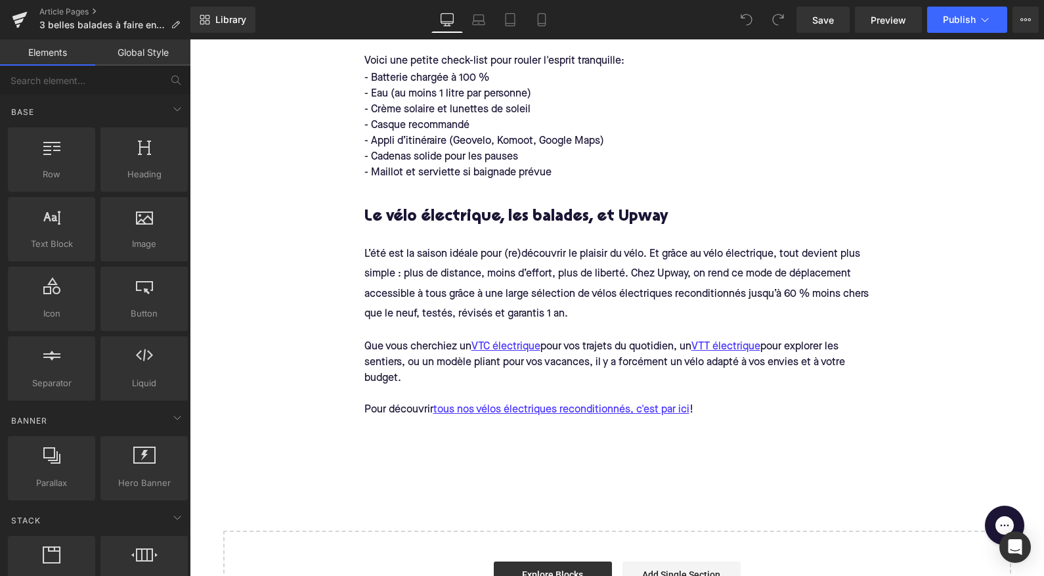
scroll to position [2914, 0]
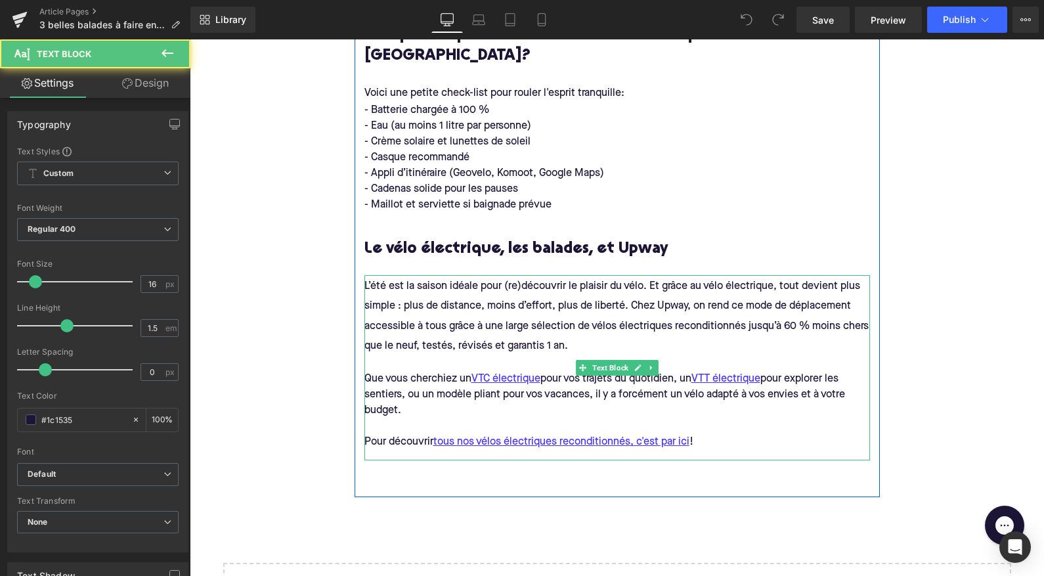
click at [738, 434] on div "Pour découvrir tous nos vélos électriques reconditionnés, c'est par ici !" at bounding box center [618, 442] width 506 height 16
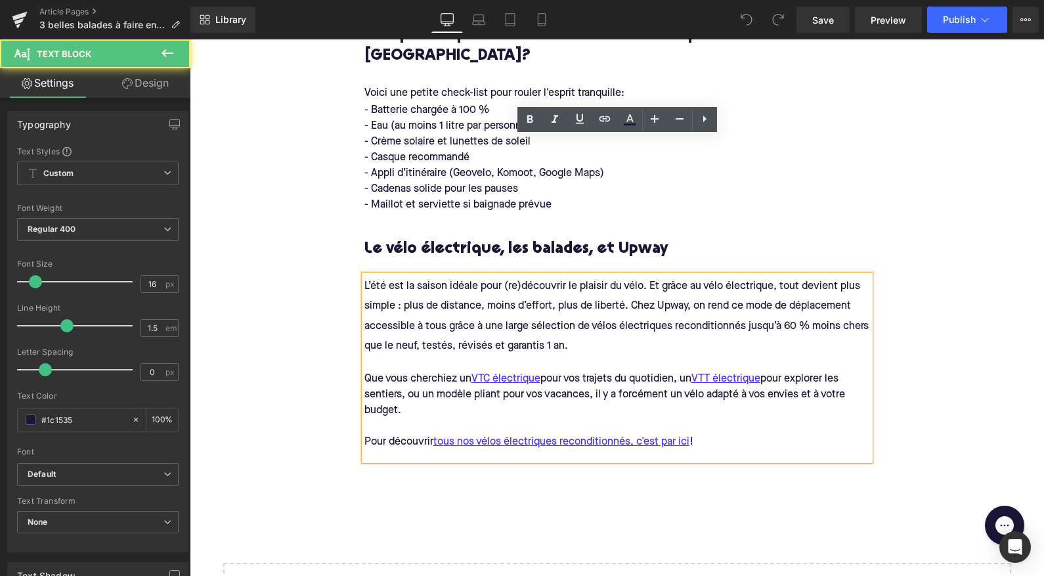
click at [713, 339] on div "Pourquoi faire ces boucles en vélo électrique? Heading Le vélo électrique ouvre…" at bounding box center [617, 161] width 525 height 674
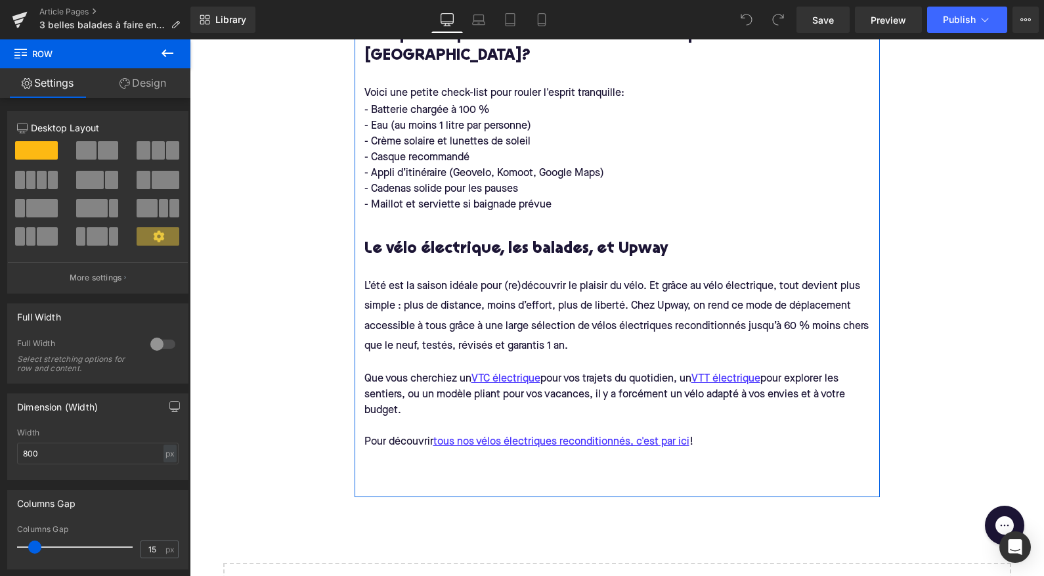
click at [638, 344] on div "Pourquoi faire ces boucles en vélo électrique? Heading Le vélo électrique ouvre…" at bounding box center [617, 161] width 525 height 674
click at [711, 338] on div "Pourquoi faire ces boucles en vélo électrique? Heading Le vélo électrique ouvre…" at bounding box center [617, 161] width 525 height 674
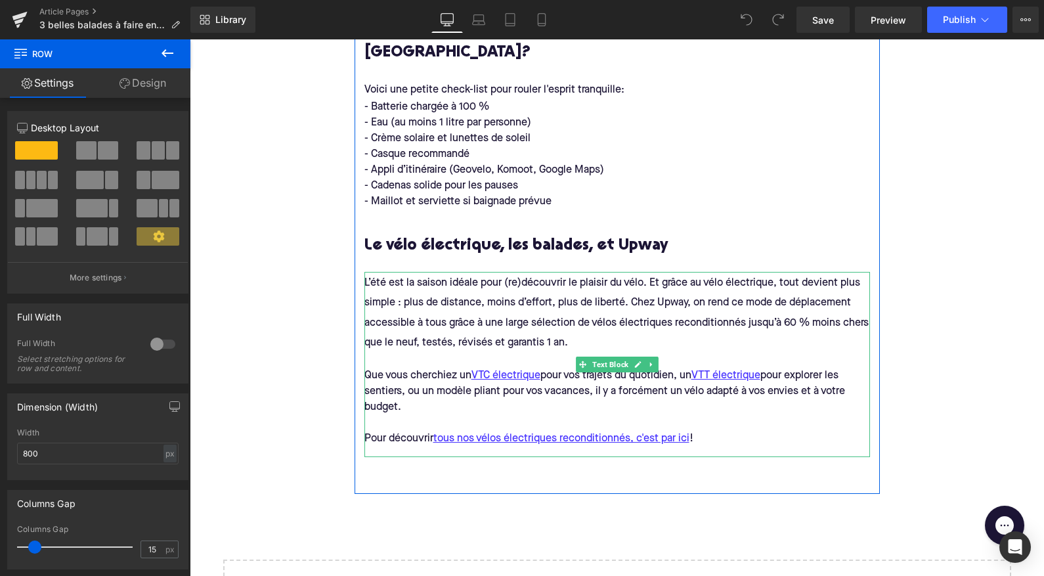
click at [725, 431] on div "Pour découvrir tous nos vélos électriques reconditionnés, c'est par ici !" at bounding box center [618, 439] width 506 height 16
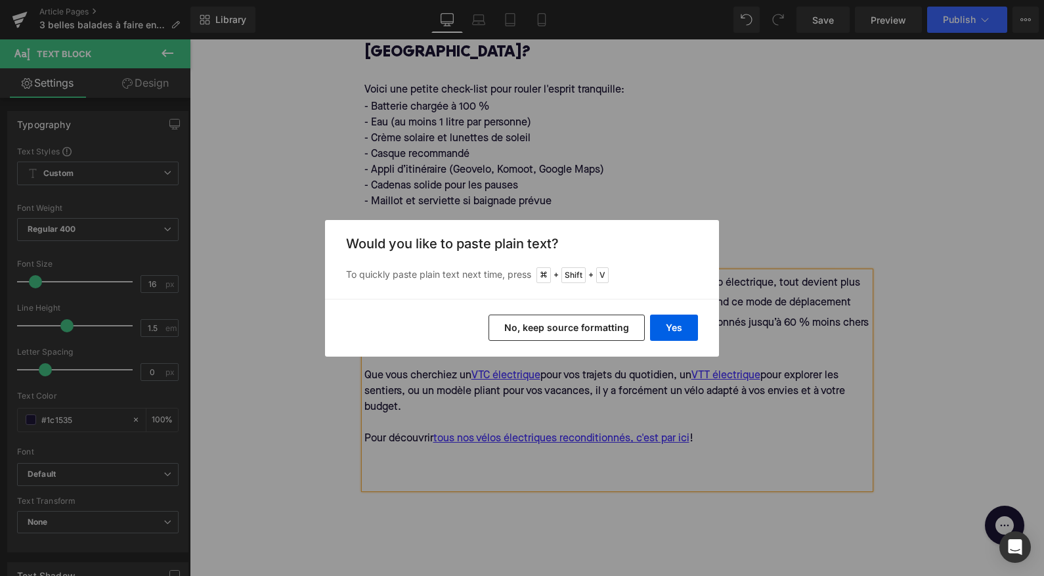
click at [595, 328] on button "No, keep source formatting" at bounding box center [567, 328] width 156 height 26
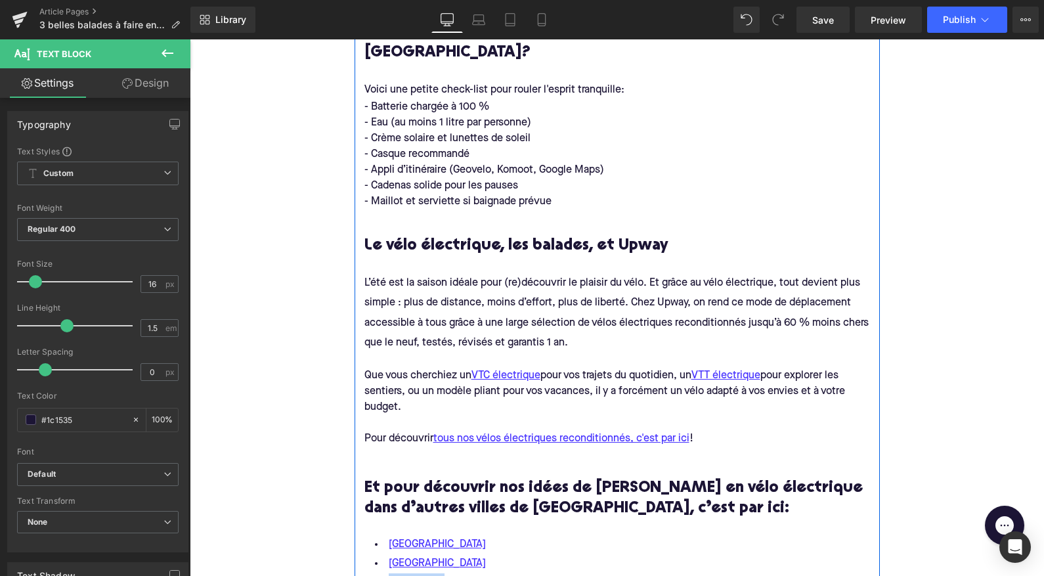
drag, startPoint x: 439, startPoint y: 449, endPoint x: 388, endPoint y: 447, distance: 52.0
click at [388, 573] on li "[GEOGRAPHIC_DATA]" at bounding box center [618, 582] width 506 height 19
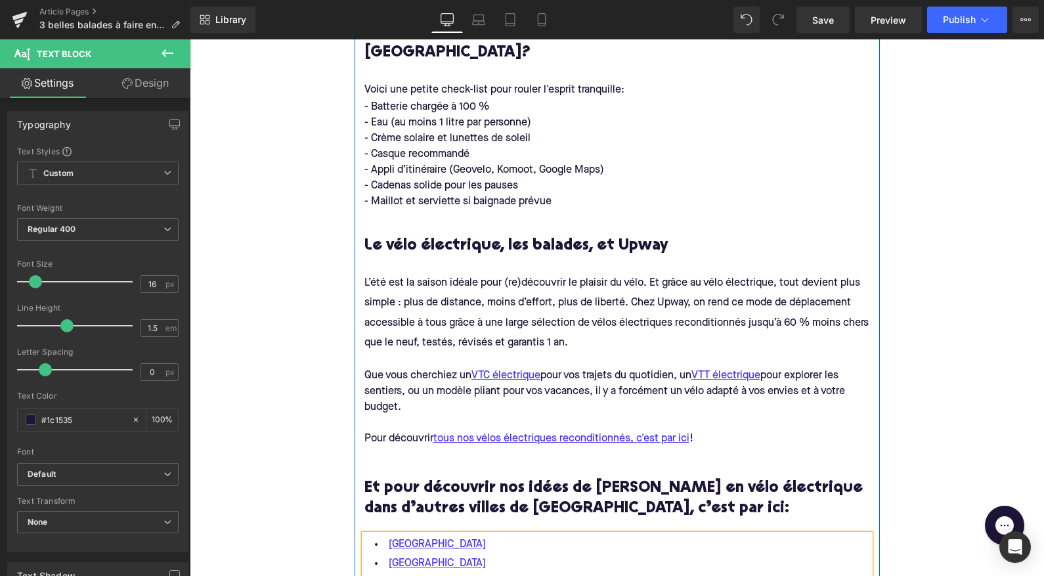
click at [437, 554] on li "[GEOGRAPHIC_DATA]" at bounding box center [618, 563] width 506 height 19
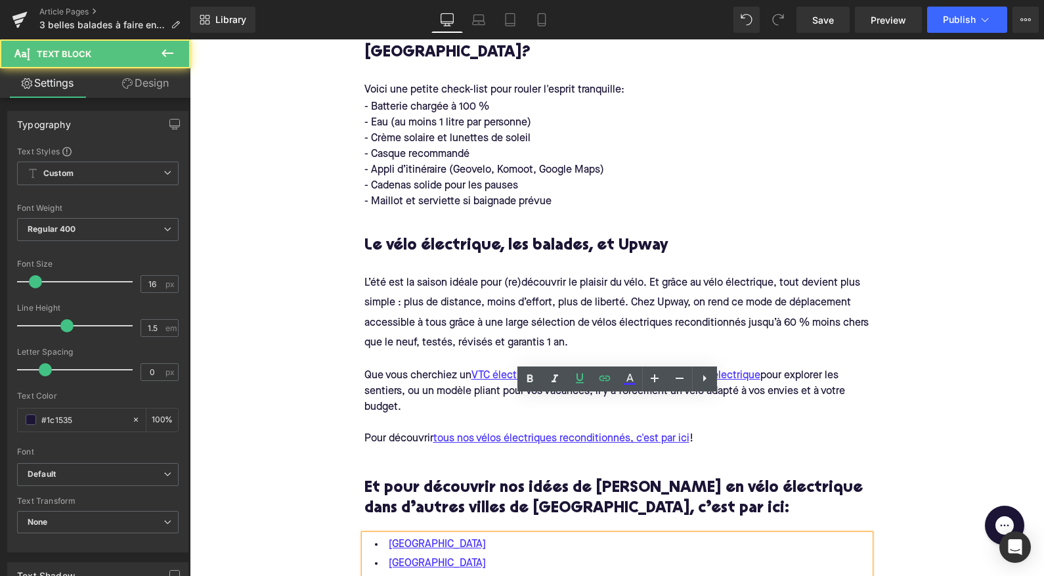
click at [437, 573] on li "[GEOGRAPHIC_DATA]" at bounding box center [618, 582] width 506 height 19
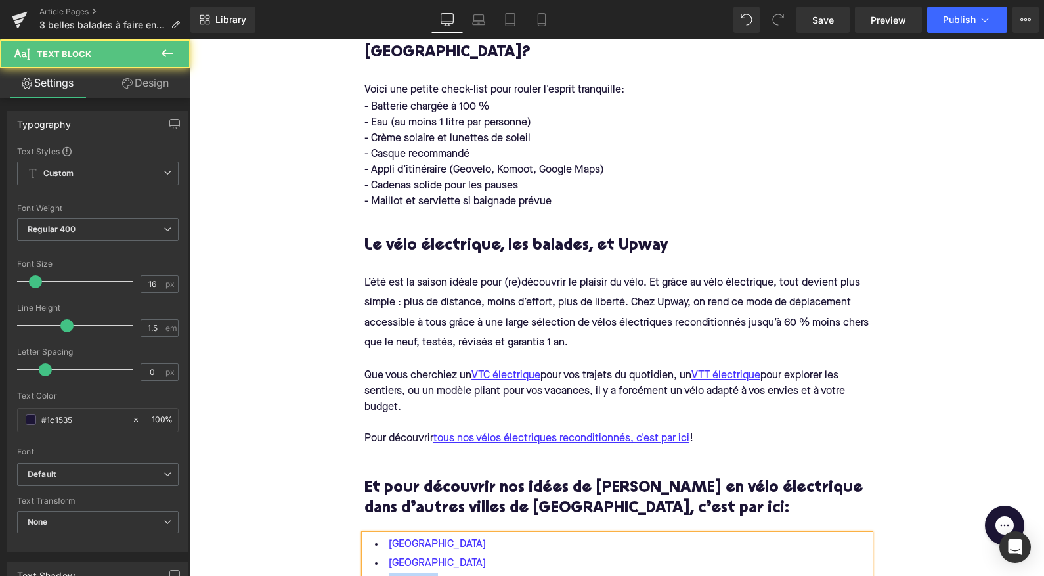
drag, startPoint x: 442, startPoint y: 448, endPoint x: 367, endPoint y: 448, distance: 75.5
click at [367, 573] on li "[GEOGRAPHIC_DATA]" at bounding box center [618, 582] width 506 height 19
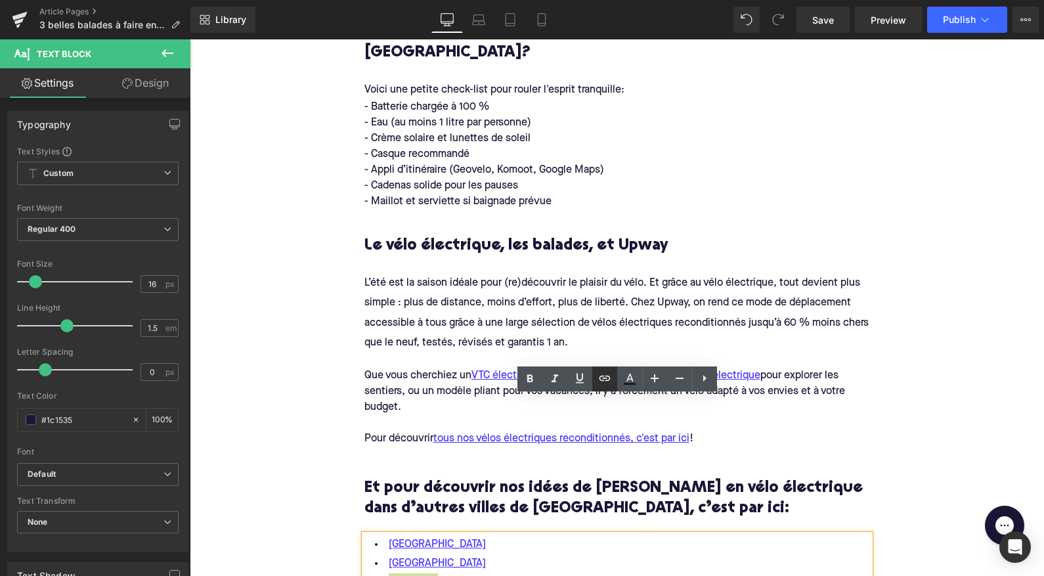
click at [606, 374] on icon at bounding box center [605, 378] width 16 height 16
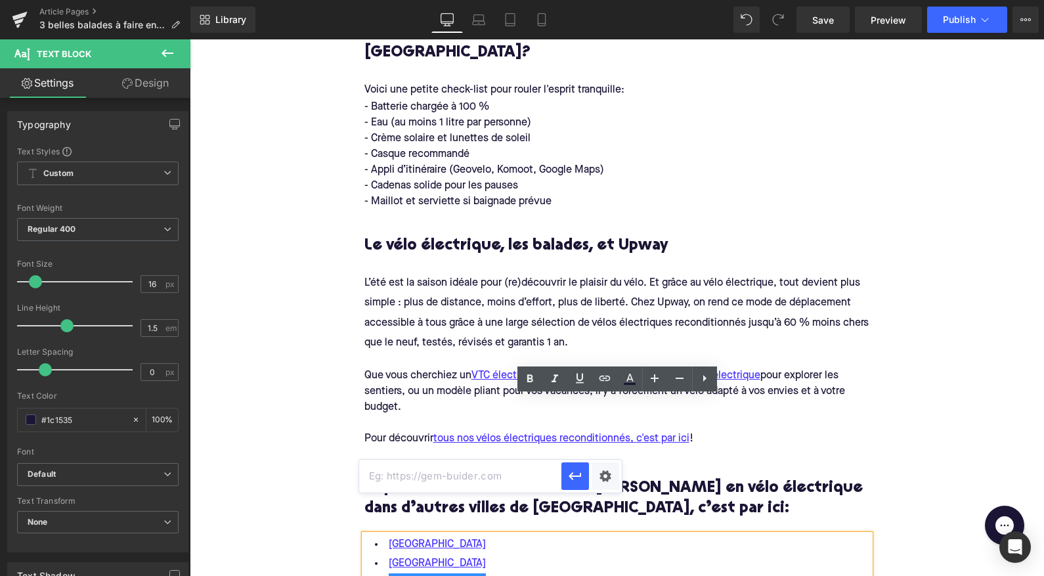
click at [447, 472] on input "text" at bounding box center [460, 476] width 202 height 33
paste input "[URL][DOMAIN_NAME]"
type input "[URL][DOMAIN_NAME]"
click at [577, 472] on icon "button" at bounding box center [576, 476] width 16 height 16
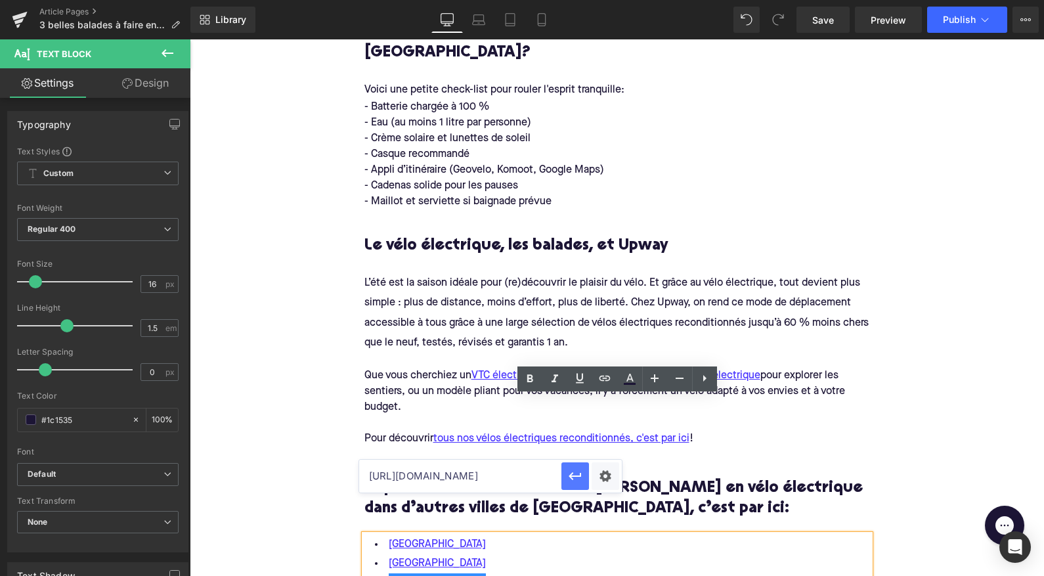
scroll to position [0, 0]
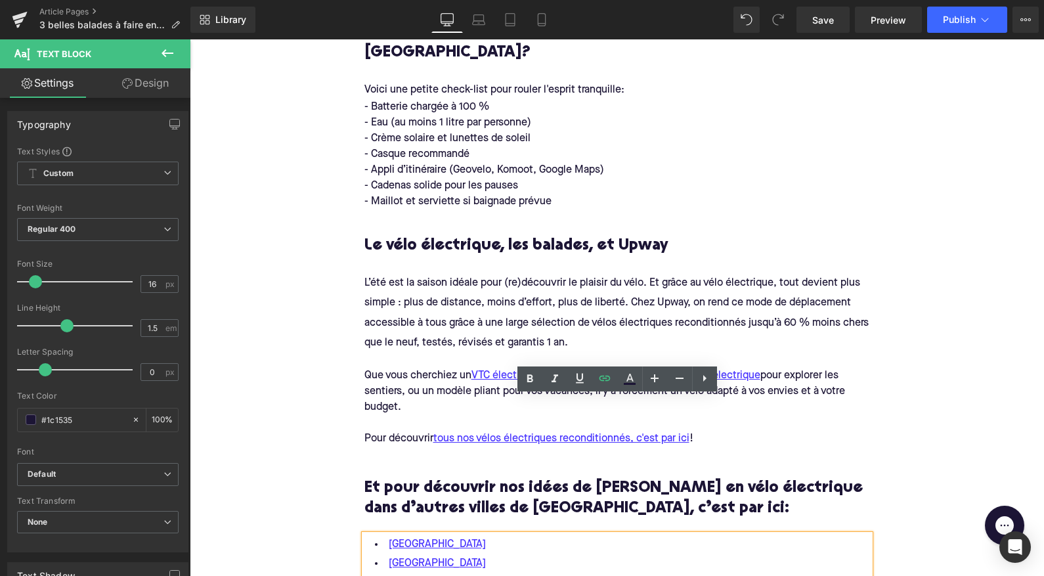
click at [717, 511] on div "Pourquoi faire ces boucles en vélo électrique? Heading Le vélo électrique ouvre…" at bounding box center [617, 236] width 525 height 830
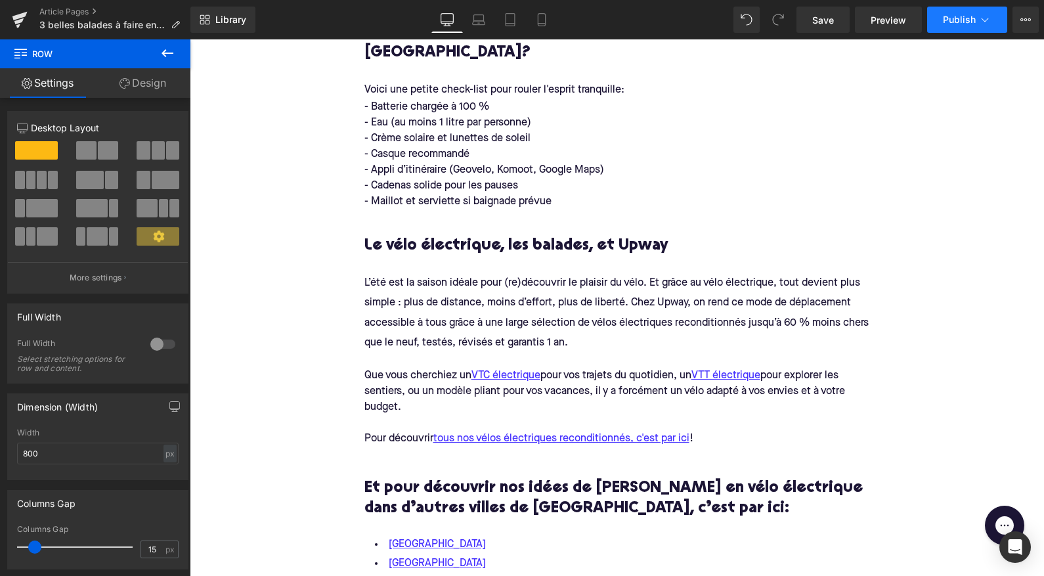
click at [949, 17] on span "Publish" at bounding box center [959, 19] width 33 height 11
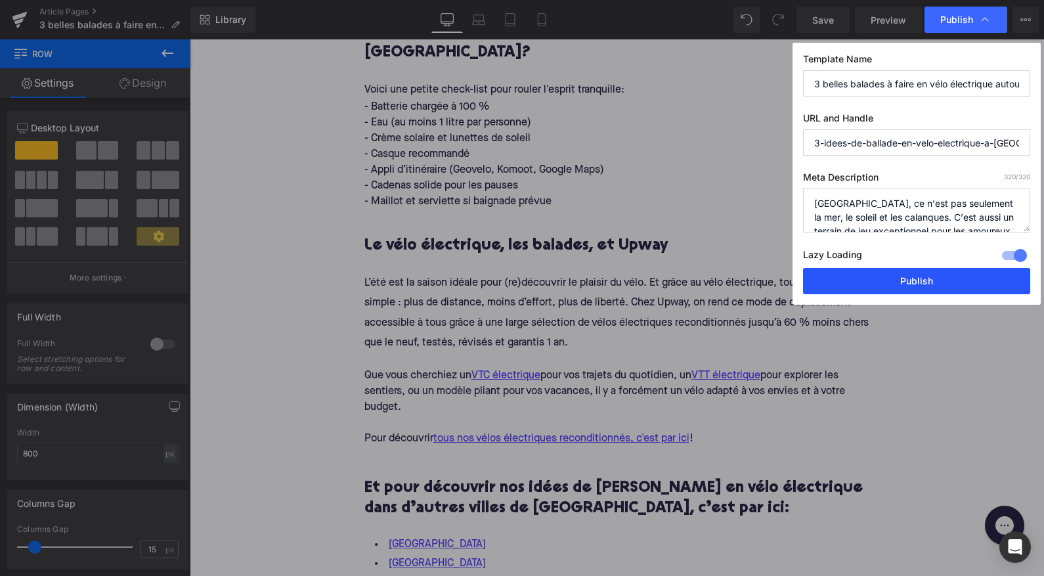
click at [868, 279] on button "Publish" at bounding box center [916, 281] width 227 height 26
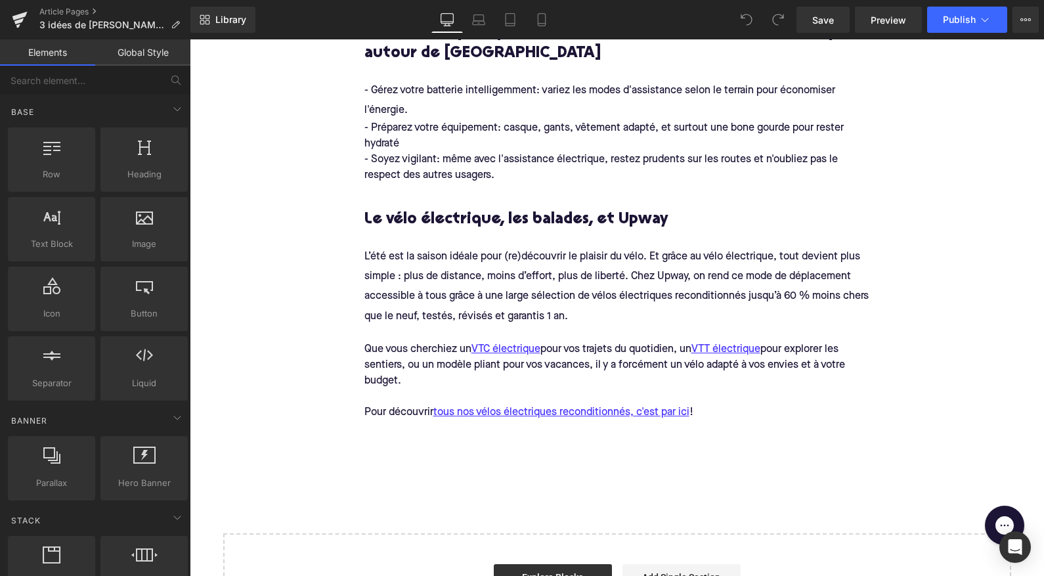
scroll to position [2483, 0]
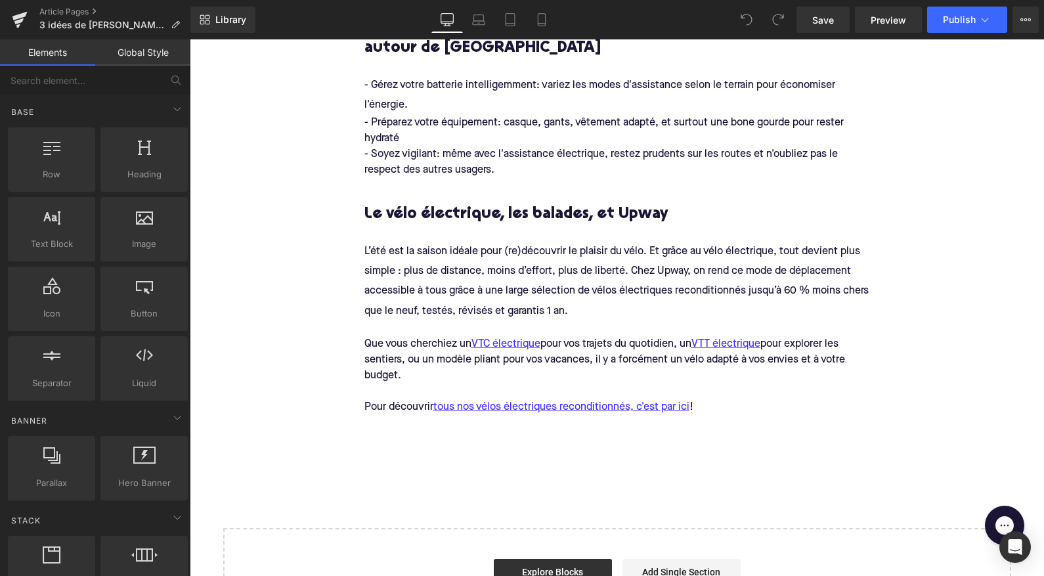
click at [738, 399] on div "Pour découvrir tous nos vélos électriques reconditionnés, c'est par ici !" at bounding box center [618, 407] width 506 height 16
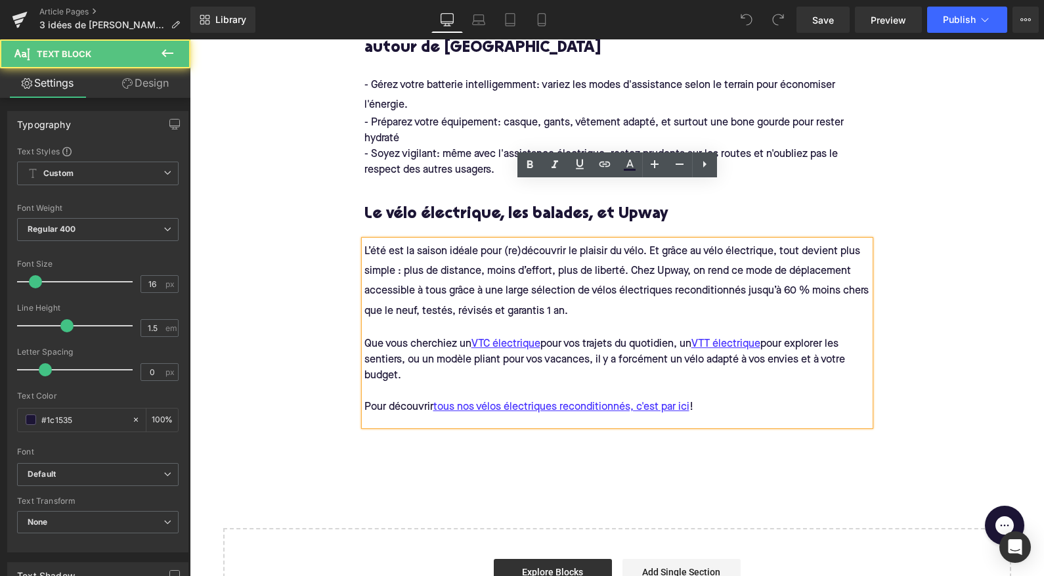
click at [721, 399] on div "Pour découvrir tous nos vélos électriques reconditionnés, c'est par ici !" at bounding box center [618, 407] width 506 height 16
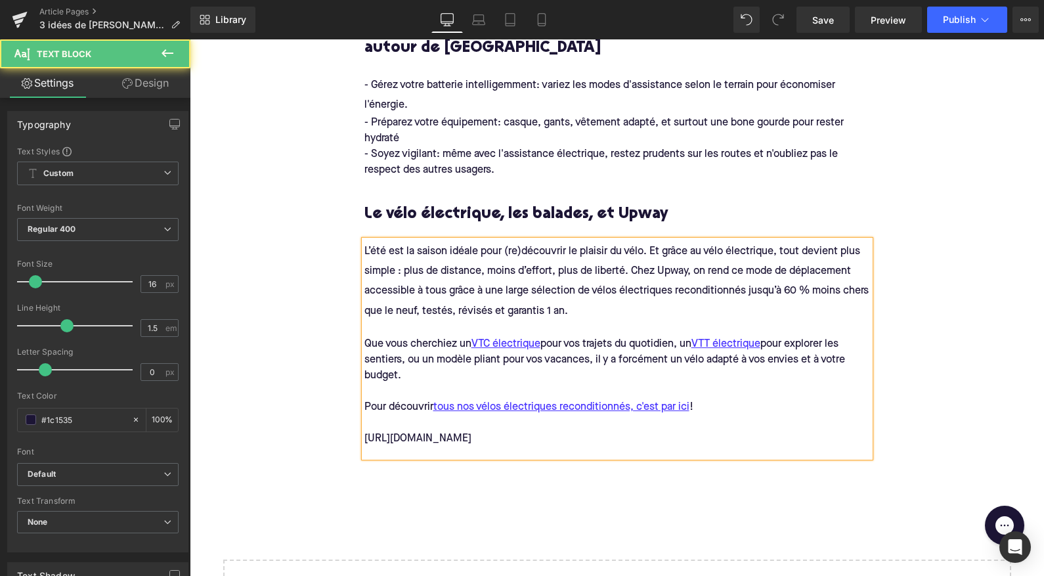
drag, startPoint x: 752, startPoint y: 379, endPoint x: 332, endPoint y: 388, distance: 420.5
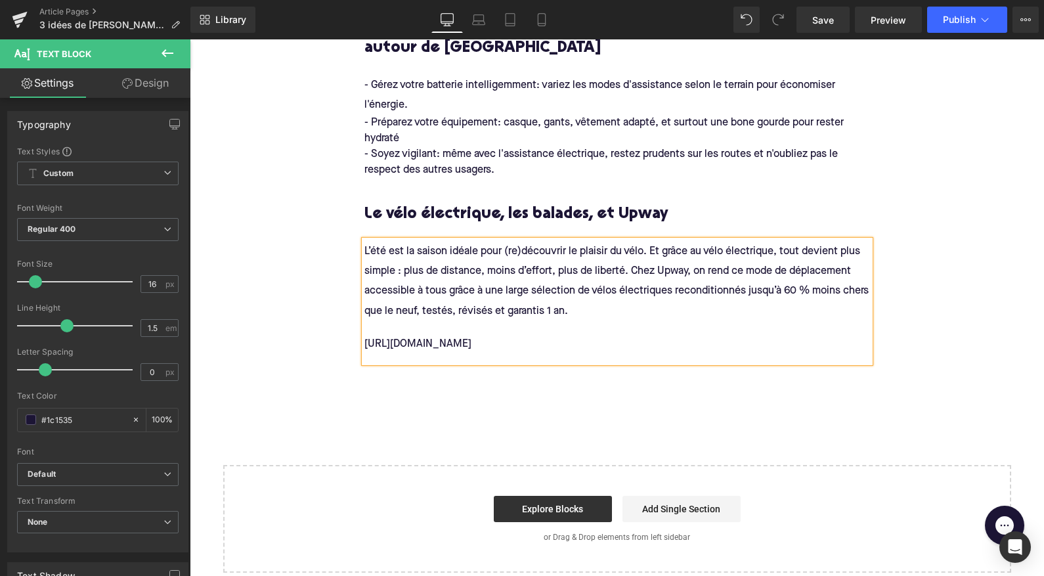
drag, startPoint x: 772, startPoint y: 288, endPoint x: 355, endPoint y: 284, distance: 417.1
click at [355, 284] on div "Nos conseils pour profiter à fond de vos balades à vélo électrique autour de Pa…" at bounding box center [617, 182] width 525 height 361
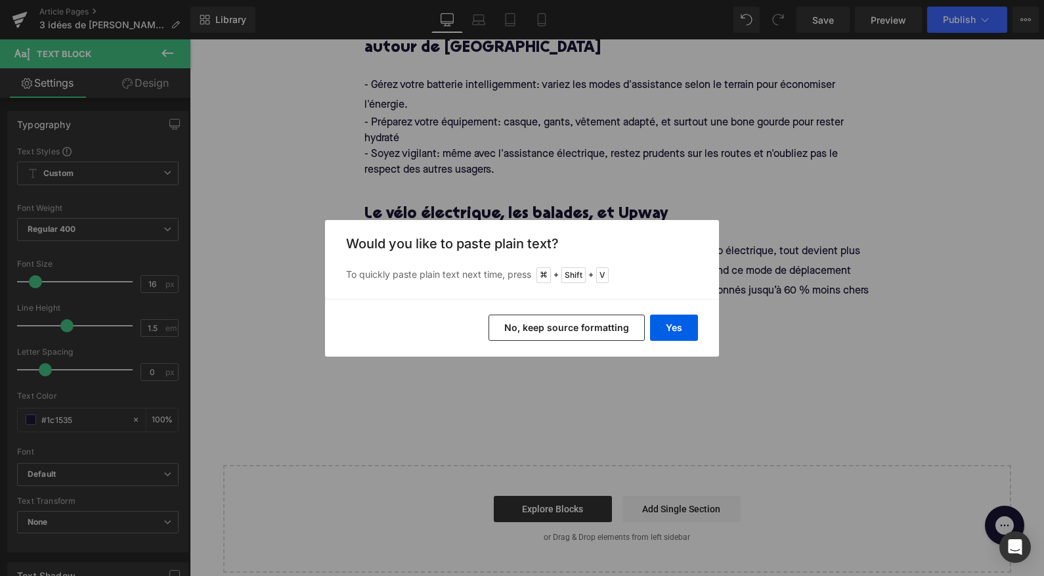
click at [558, 336] on button "No, keep source formatting" at bounding box center [567, 328] width 156 height 26
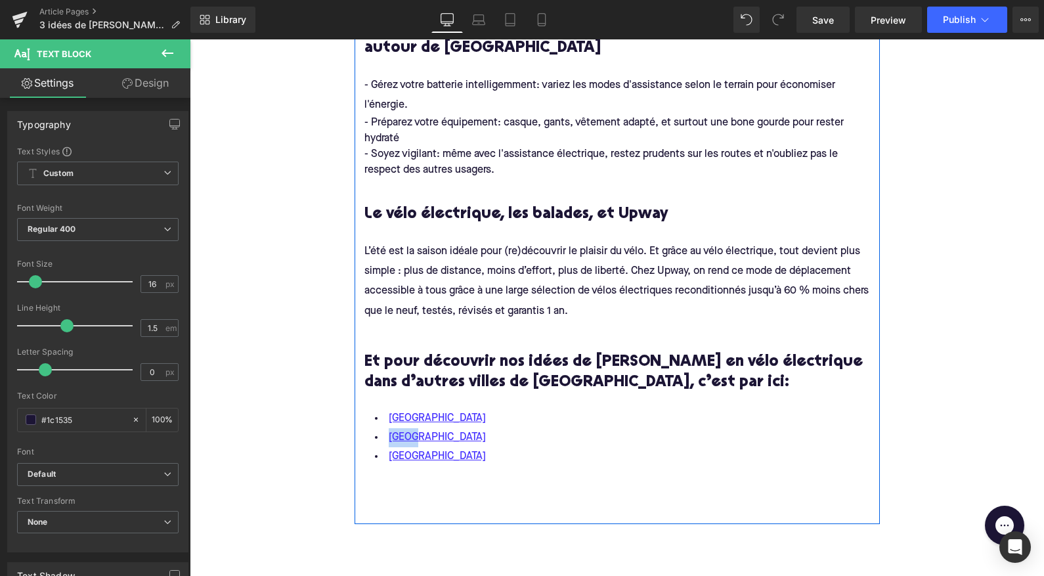
drag, startPoint x: 418, startPoint y: 380, endPoint x: 380, endPoint y: 380, distance: 38.1
click at [380, 428] on li "[GEOGRAPHIC_DATA]" at bounding box center [618, 437] width 506 height 19
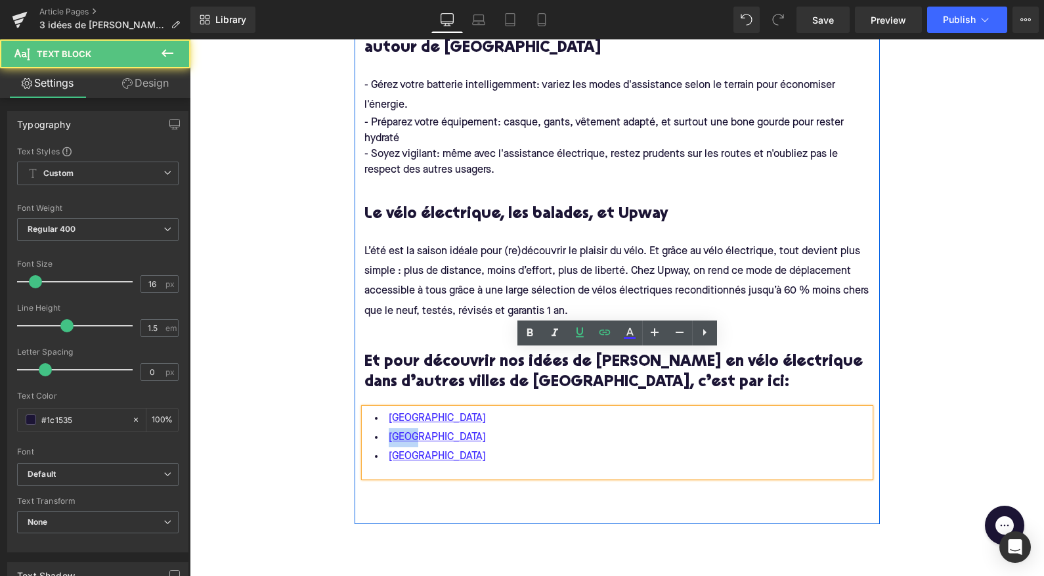
drag, startPoint x: 412, startPoint y: 378, endPoint x: 374, endPoint y: 378, distance: 37.4
click at [374, 428] on li "[GEOGRAPHIC_DATA]" at bounding box center [618, 437] width 506 height 19
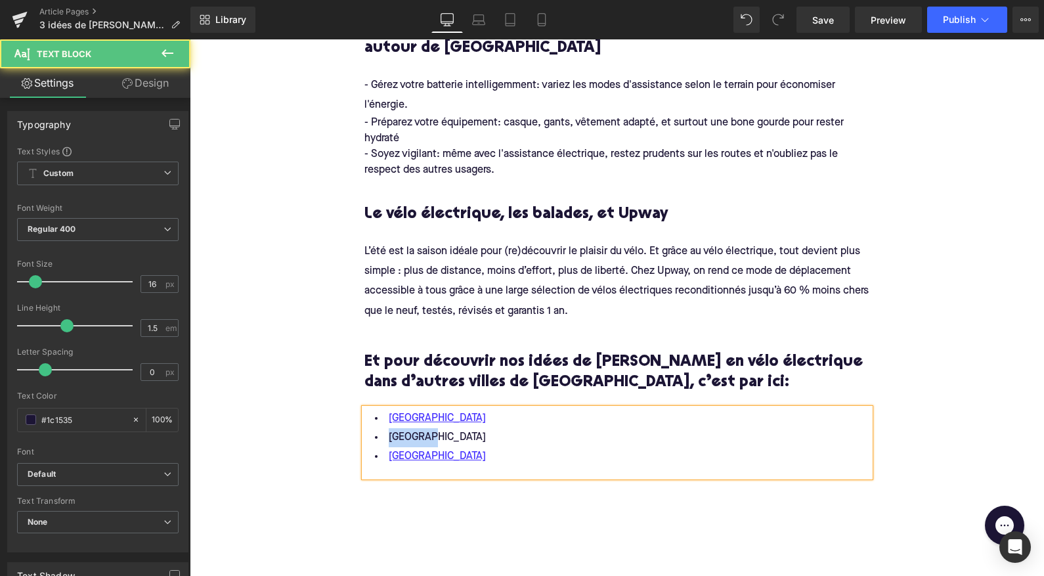
drag, startPoint x: 437, startPoint y: 376, endPoint x: 378, endPoint y: 376, distance: 59.1
click at [378, 428] on li "[GEOGRAPHIC_DATA]" at bounding box center [618, 437] width 506 height 19
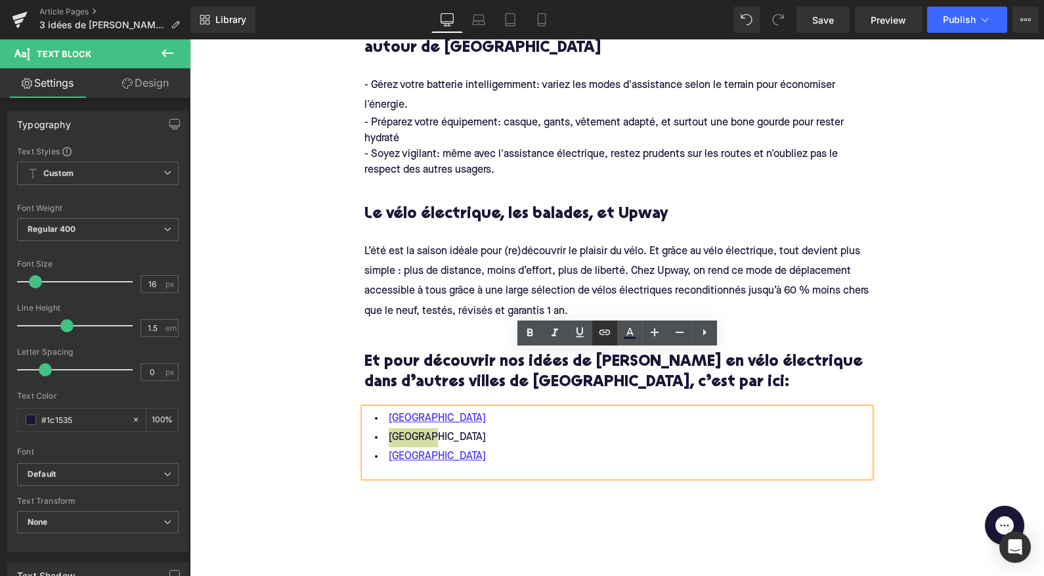
click at [597, 336] on icon at bounding box center [605, 332] width 16 height 16
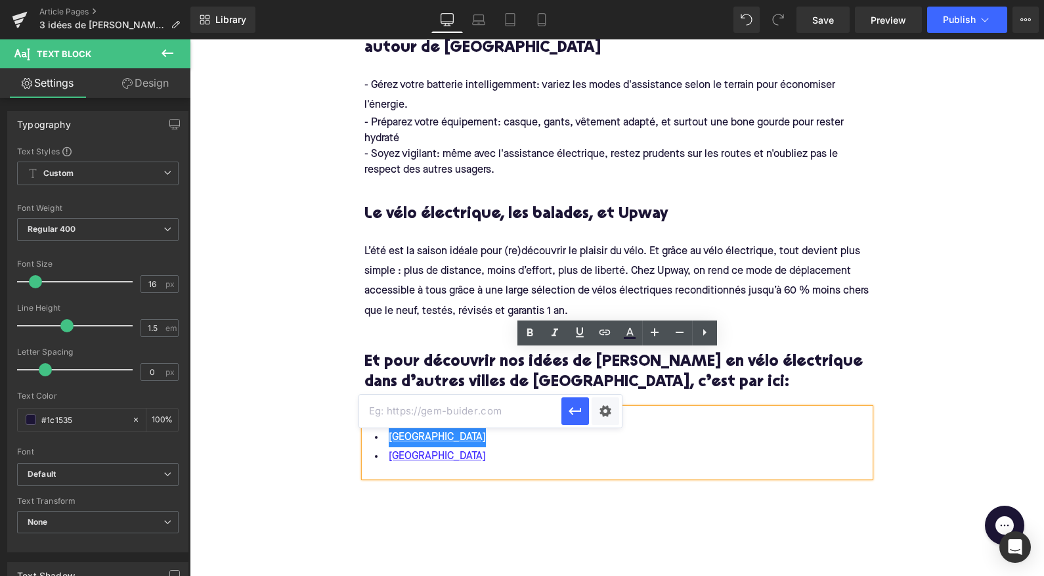
click at [503, 413] on input "text" at bounding box center [460, 411] width 202 height 33
paste input "[URL][DOMAIN_NAME]"
type input "[URL][DOMAIN_NAME]"
click at [571, 414] on icon "button" at bounding box center [576, 411] width 16 height 16
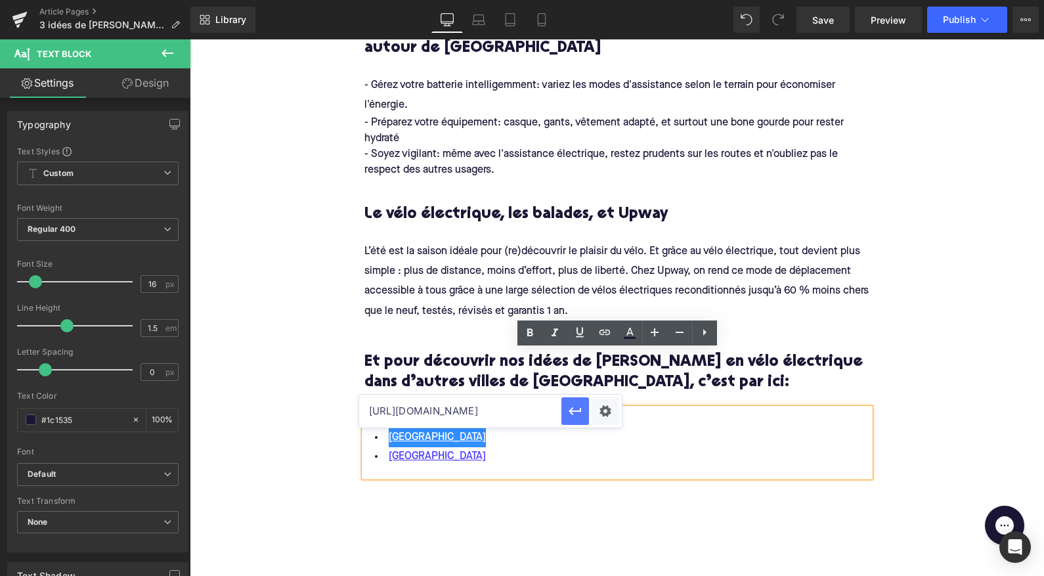
scroll to position [0, 0]
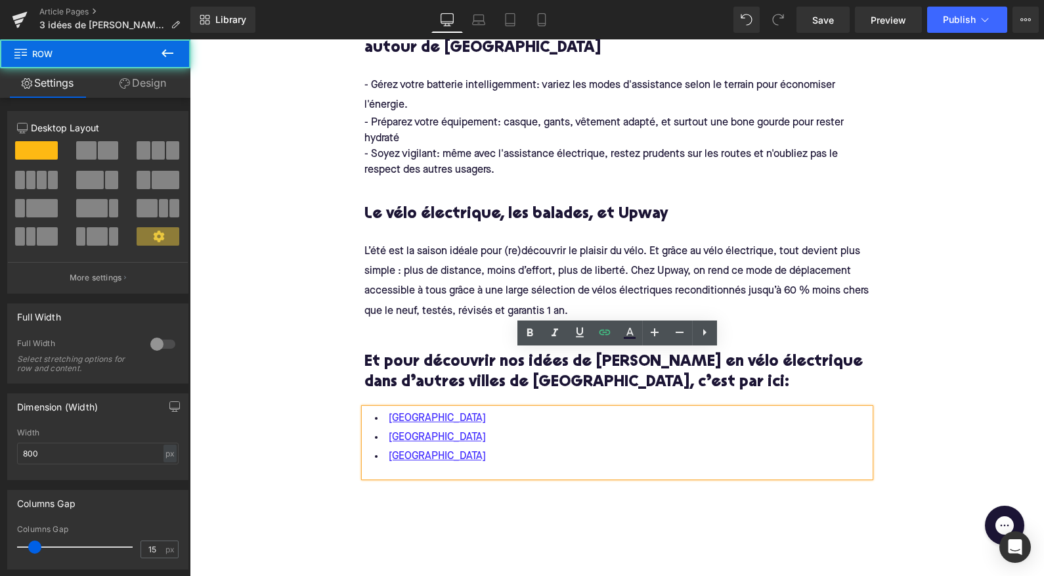
click at [546, 451] on div "Nos conseils pour profiter à fond de vos balades à vélo électrique autour de Pa…" at bounding box center [617, 255] width 525 height 538
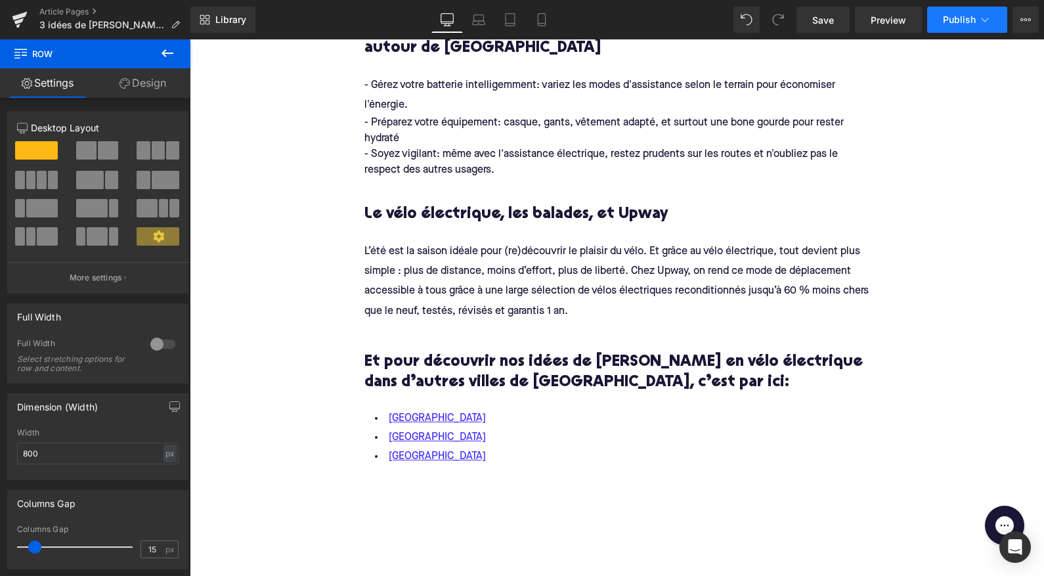
click at [950, 19] on span "Publish" at bounding box center [959, 19] width 33 height 11
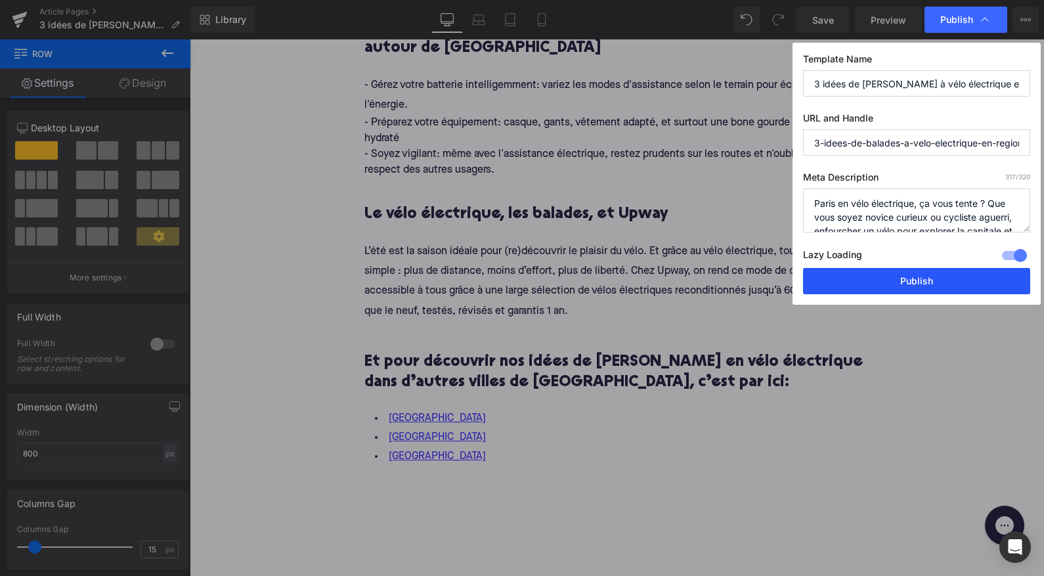
click at [847, 280] on button "Publish" at bounding box center [916, 281] width 227 height 26
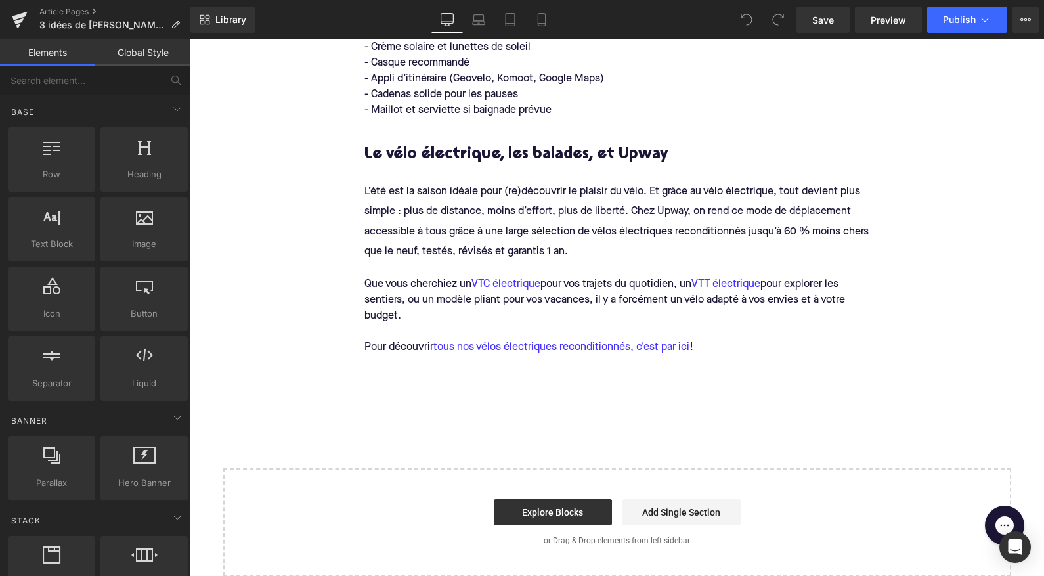
scroll to position [2556, 0]
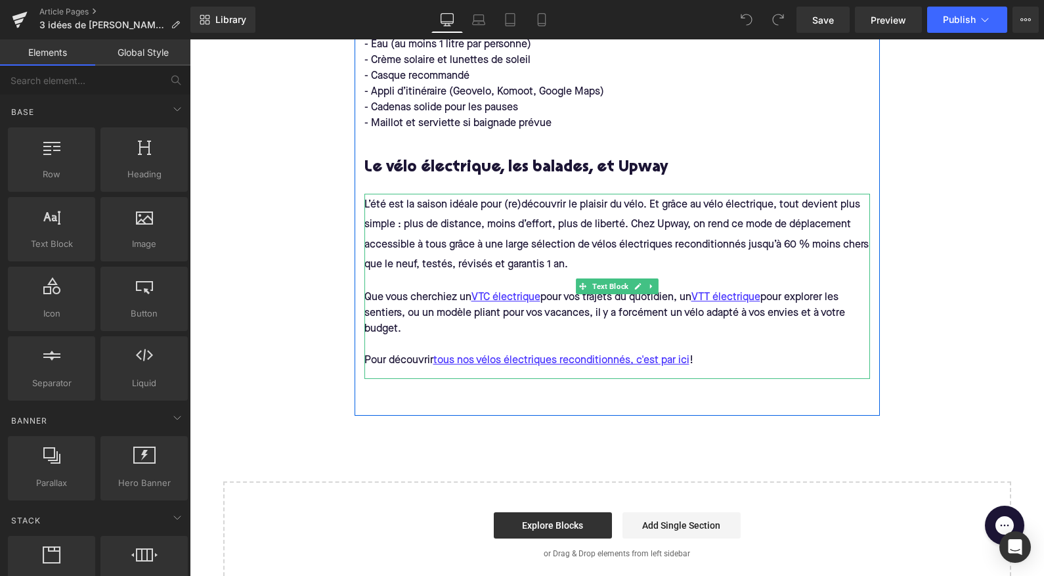
click at [723, 353] on div "Pour découvrir tous nos vélos électriques reconditionnés, c'est par ici !" at bounding box center [618, 361] width 506 height 16
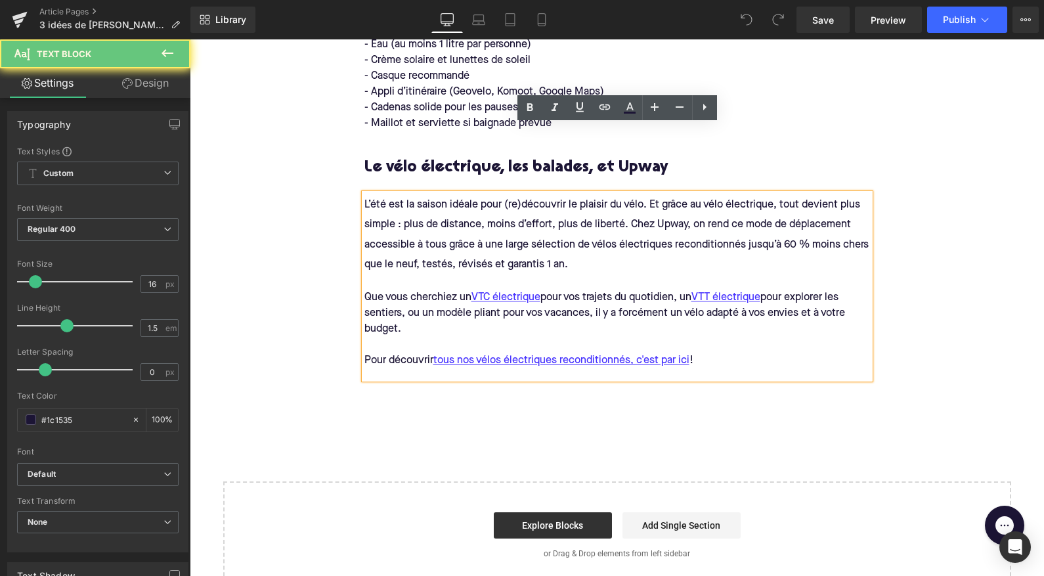
click at [723, 353] on div "Pour découvrir tous nos vélos électriques reconditionnés, c'est par ici !" at bounding box center [618, 361] width 506 height 16
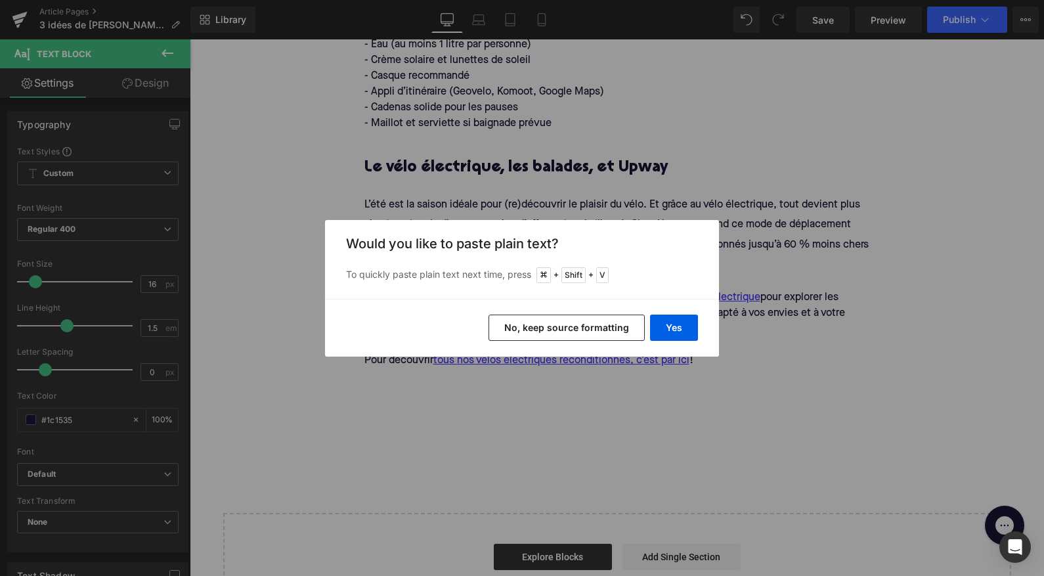
click at [548, 321] on button "No, keep source formatting" at bounding box center [567, 328] width 156 height 26
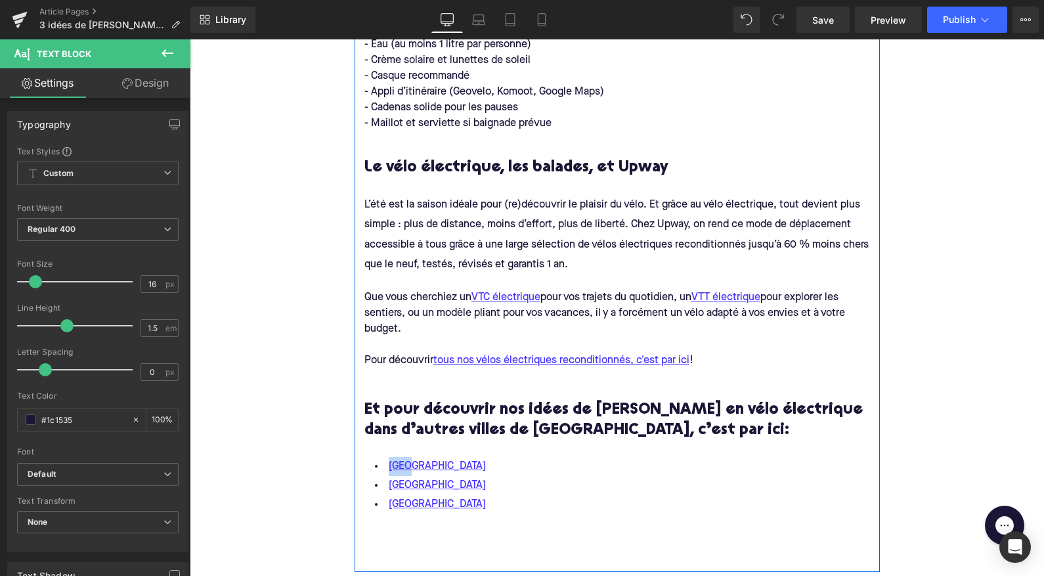
drag, startPoint x: 435, startPoint y: 399, endPoint x: 369, endPoint y: 392, distance: 66.0
click at [369, 457] on li "Lyon" at bounding box center [618, 466] width 506 height 19
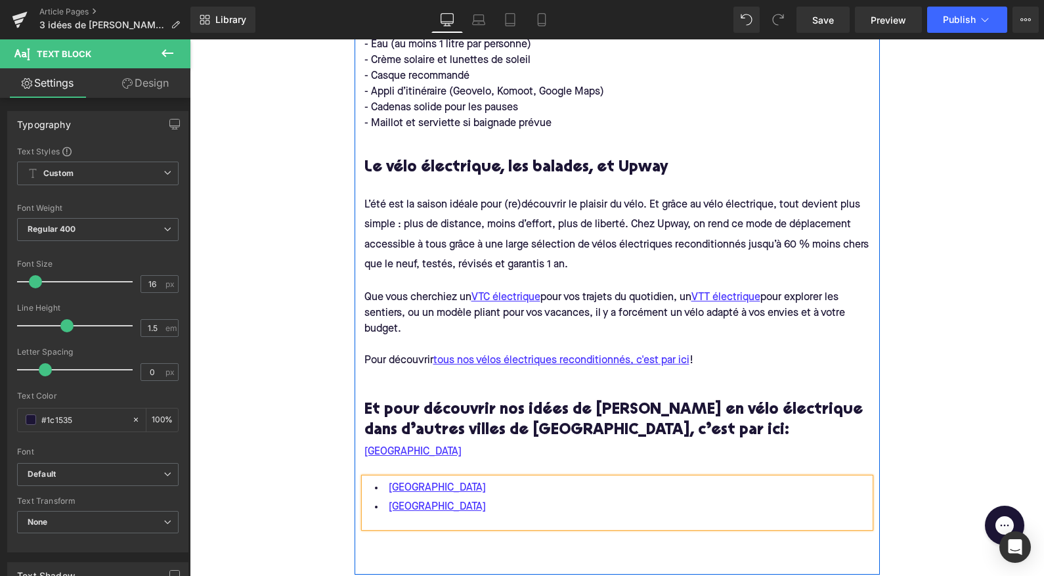
click at [449, 498] on li "Marseille" at bounding box center [618, 507] width 506 height 19
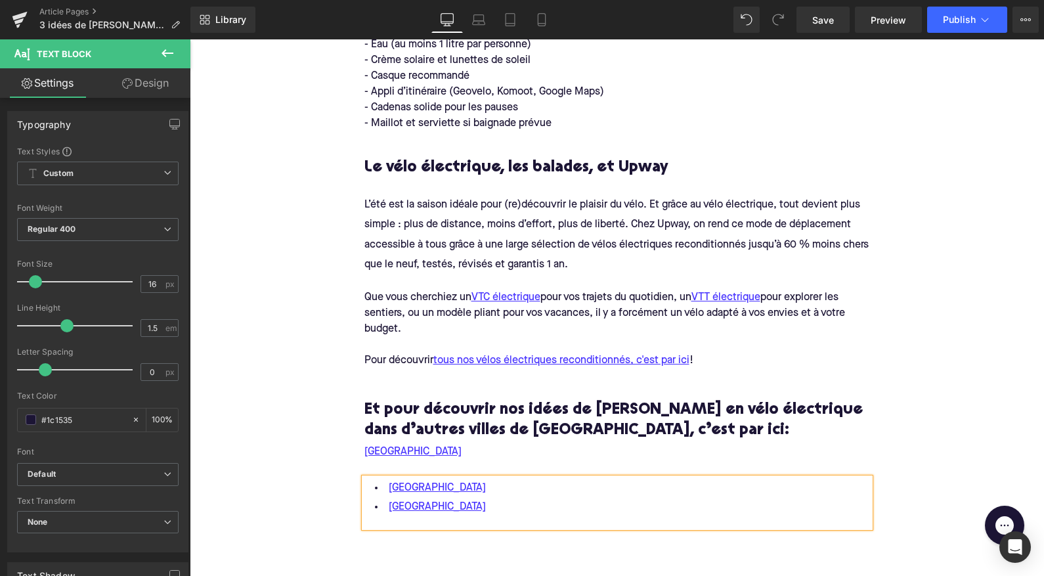
click at [414, 479] on li "Paris" at bounding box center [618, 488] width 506 height 19
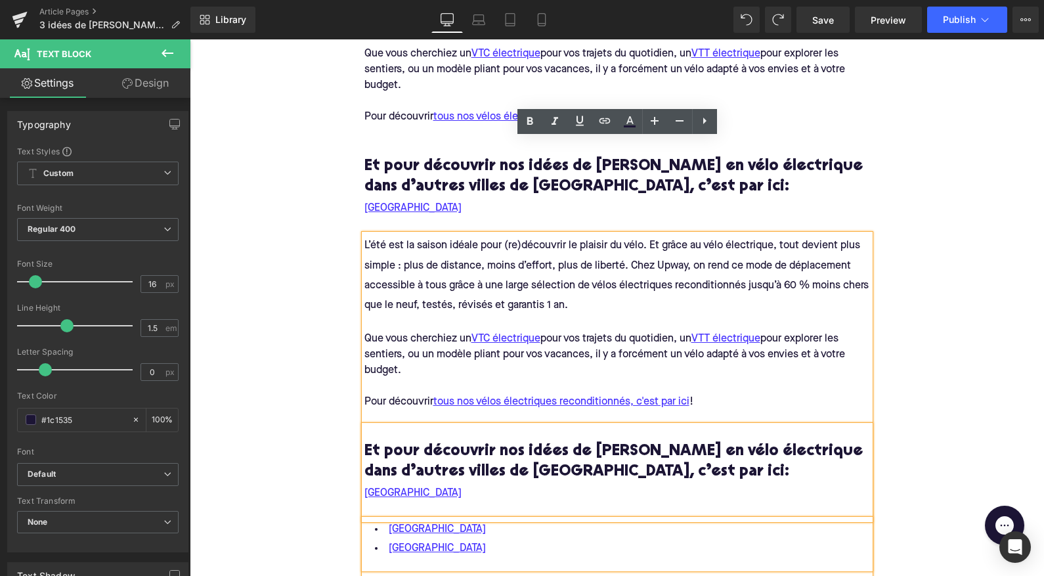
scroll to position [2816, 0]
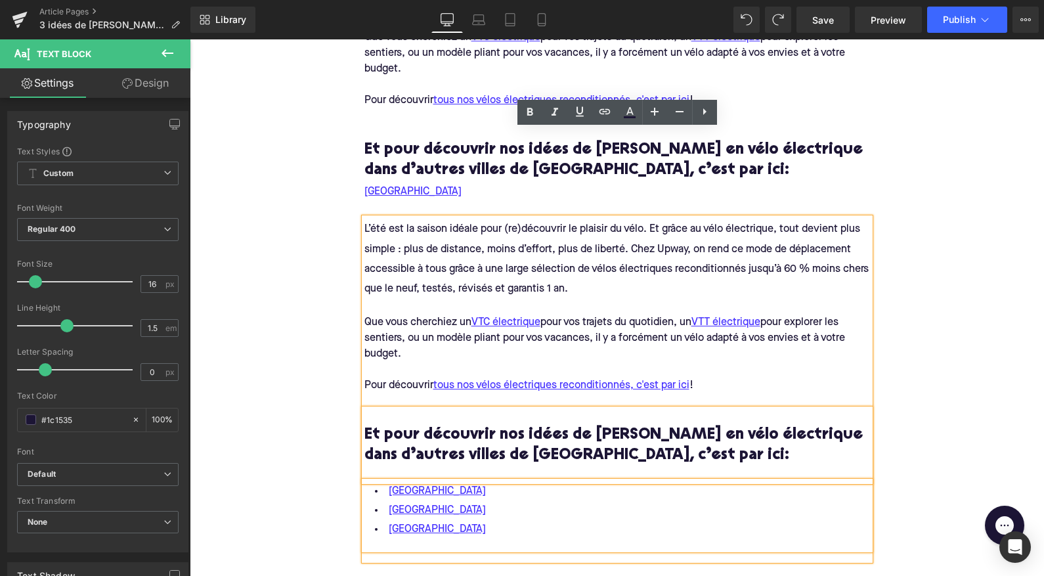
click at [383, 482] on li "Lyon" at bounding box center [618, 491] width 506 height 19
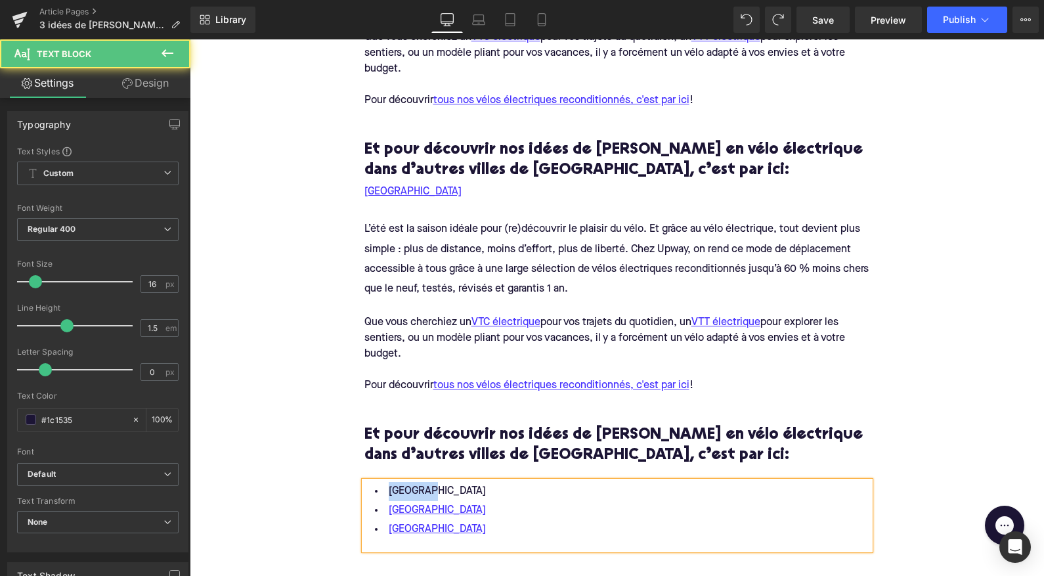
drag, startPoint x: 454, startPoint y: 405, endPoint x: 359, endPoint y: 401, distance: 94.6
click at [359, 402] on div "Pourquoi choisir un vélo électrique pour ces balades ? Heading Le vélo électriq…" at bounding box center [617, 38] width 525 height 1066
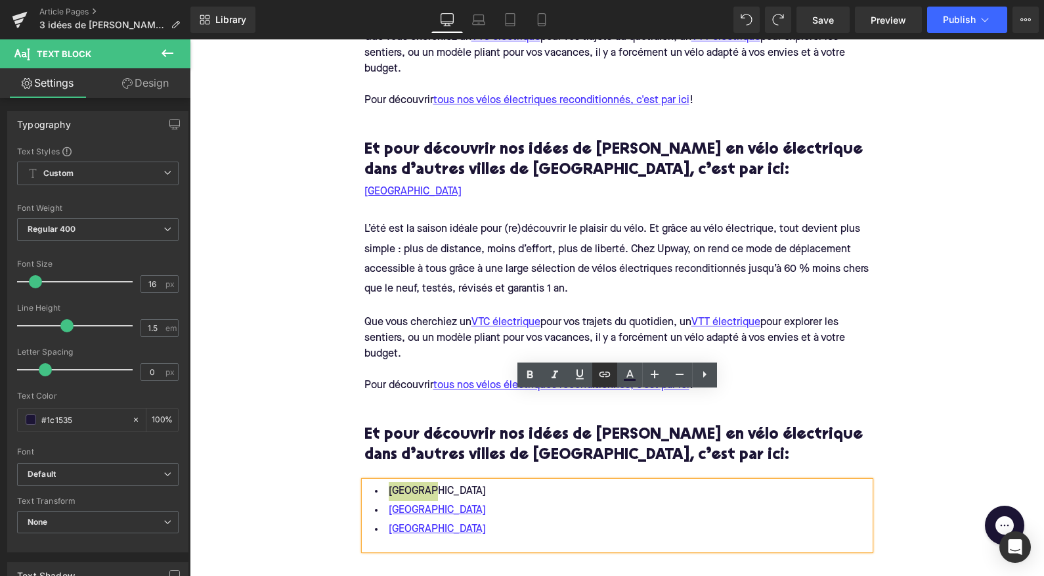
click at [608, 374] on icon at bounding box center [605, 375] width 16 height 16
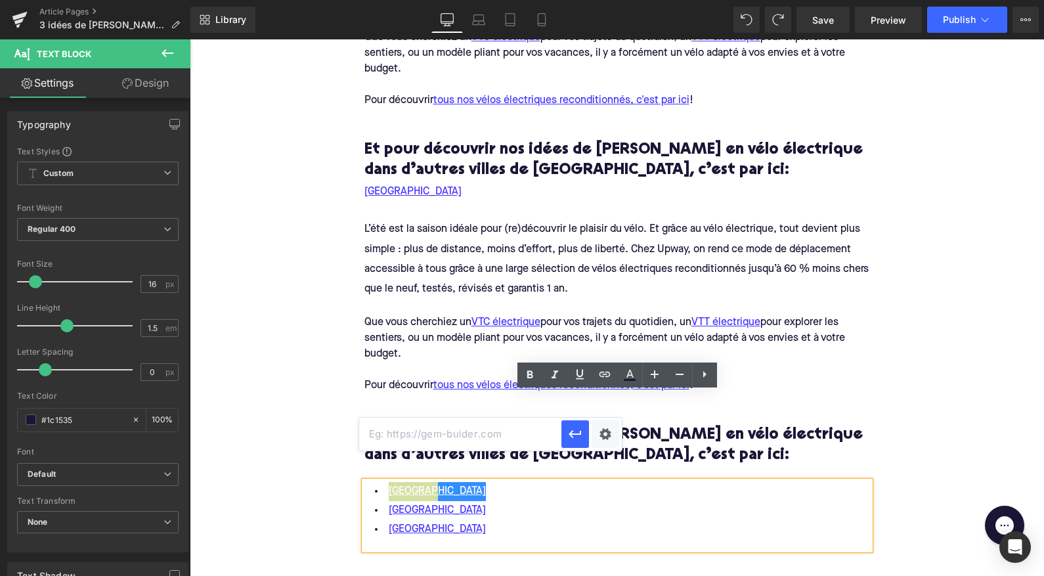
click at [506, 438] on input "text" at bounding box center [460, 434] width 202 height 33
paste input "https://upway.fr/blogs/news/3-balades-a-faire-en-velo-electrique-autour-de-toul…"
type input "https://upway.fr/blogs/news/3-balades-a-faire-en-velo-electrique-autour-de-toul…"
click at [574, 430] on icon "button" at bounding box center [576, 434] width 16 height 16
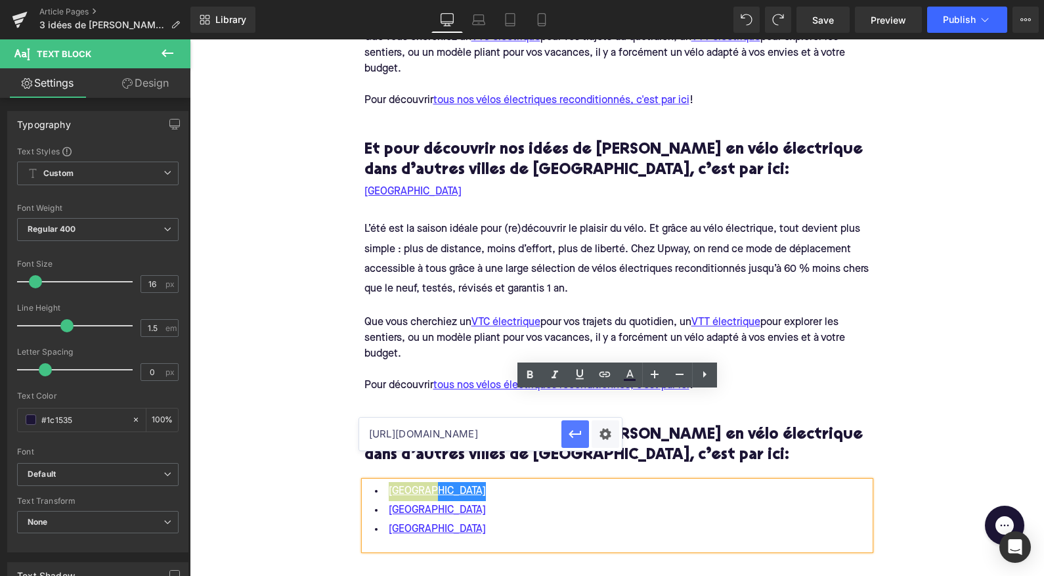
scroll to position [0, 0]
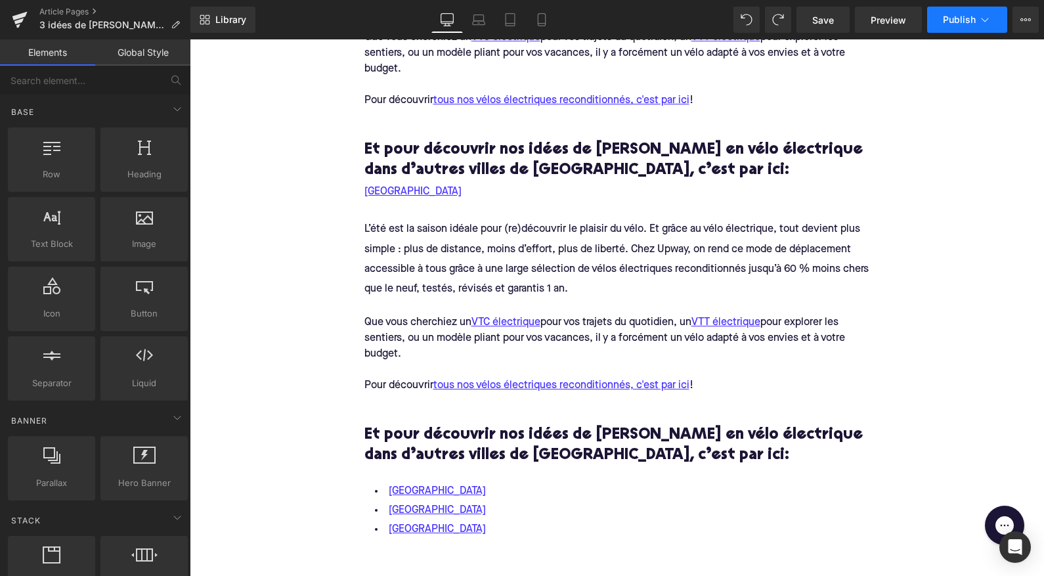
click at [950, 14] on span "Publish" at bounding box center [959, 19] width 33 height 11
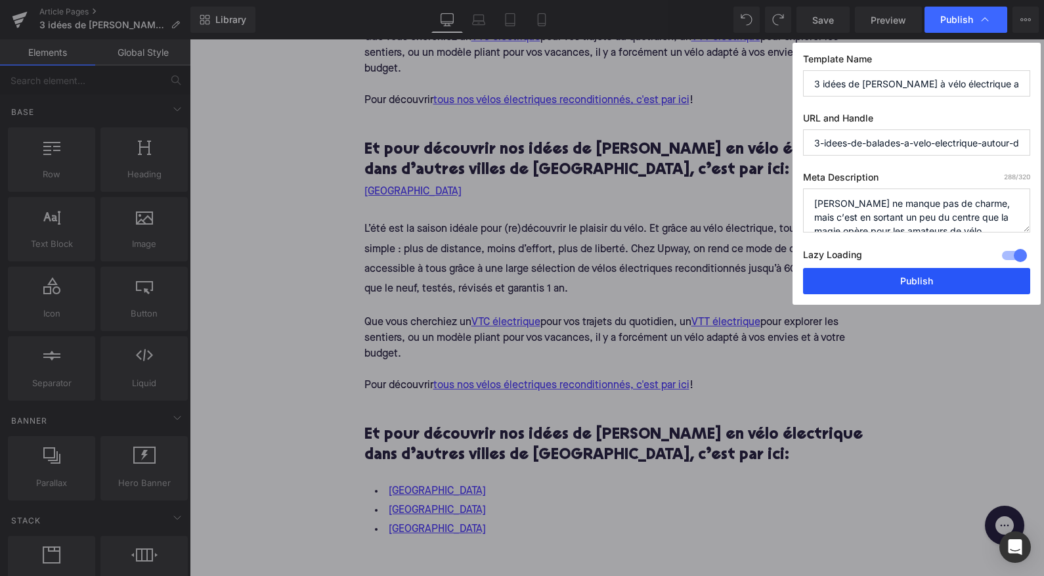
click at [874, 280] on button "Publish" at bounding box center [916, 281] width 227 height 26
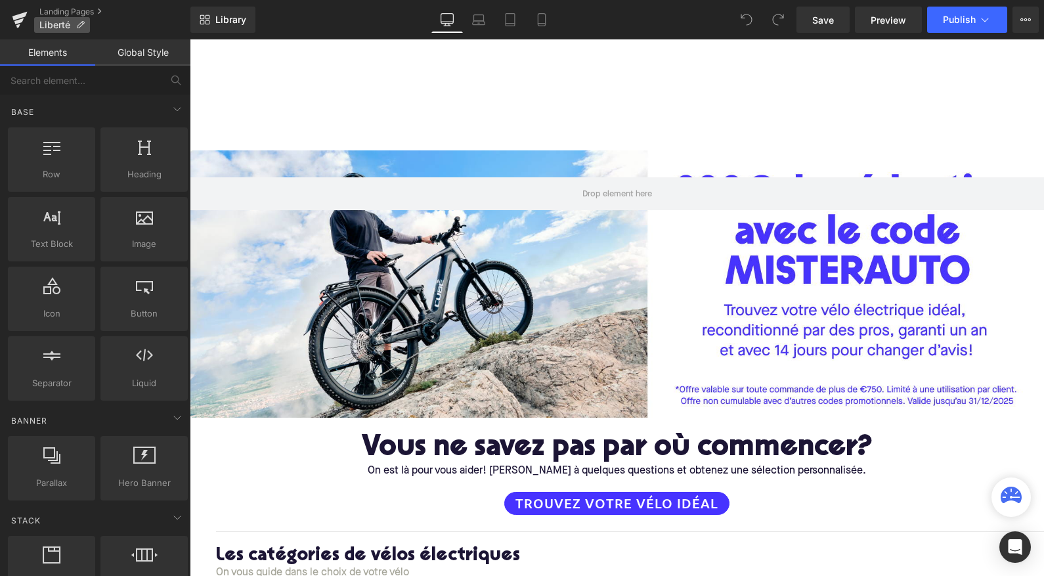
click at [81, 25] on icon at bounding box center [80, 24] width 9 height 9
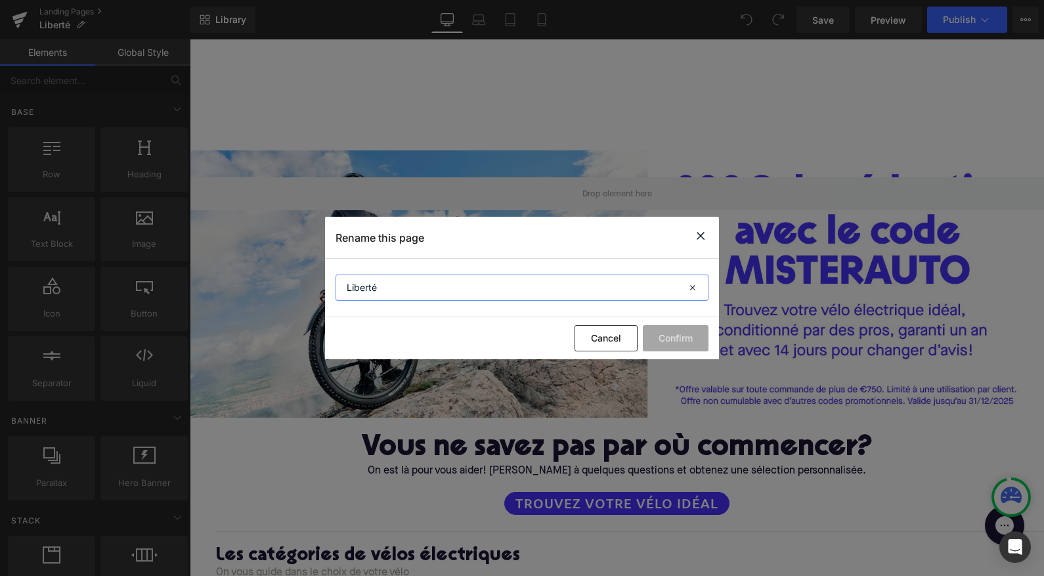
drag, startPoint x: 391, startPoint y: 291, endPoint x: 256, endPoint y: 279, distance: 135.2
click at [261, 279] on div "Rename this page Liberté Cancel Confirm" at bounding box center [522, 288] width 1044 height 576
drag, startPoint x: 497, startPoint y: 286, endPoint x: 289, endPoint y: 285, distance: 207.6
click at [289, 285] on div "Rename this page Vélo électrique reconditionnés Cancel Confirm" at bounding box center [522, 288] width 1044 height 576
type input "Liberté"
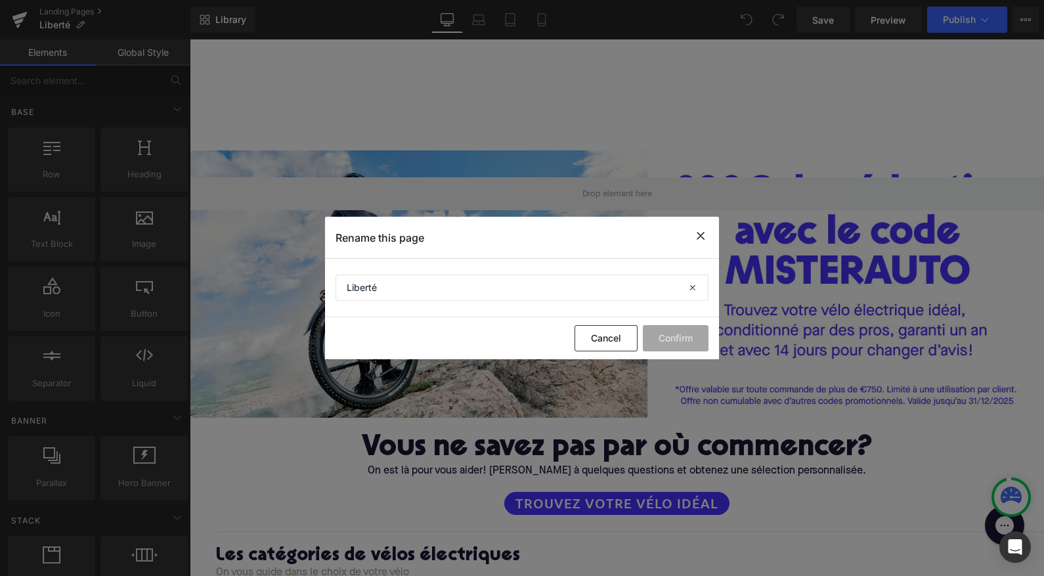
click at [709, 235] on div "Rename this page" at bounding box center [522, 237] width 394 height 41
click at [699, 238] on icon at bounding box center [701, 236] width 16 height 16
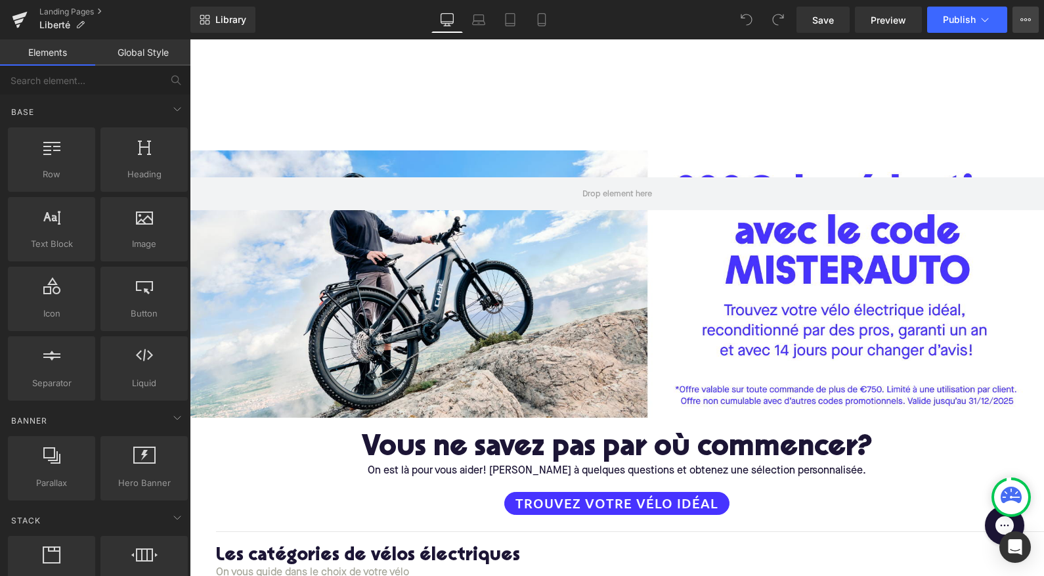
click at [1018, 24] on button "View Live Page View with current Template Save Template to Library Schedule Pub…" at bounding box center [1026, 20] width 26 height 26
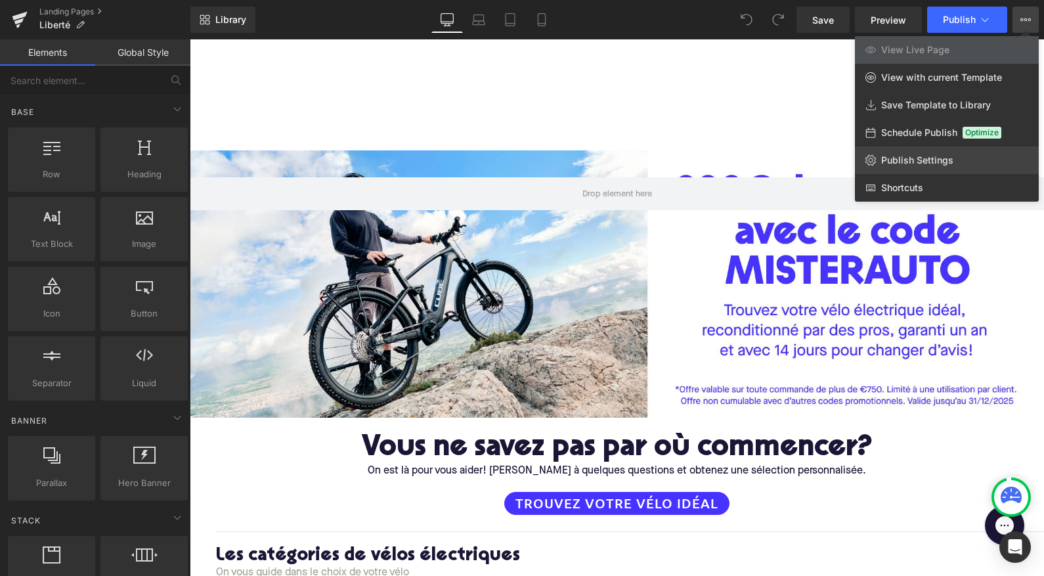
click at [903, 162] on span "Publish Settings" at bounding box center [917, 160] width 72 height 12
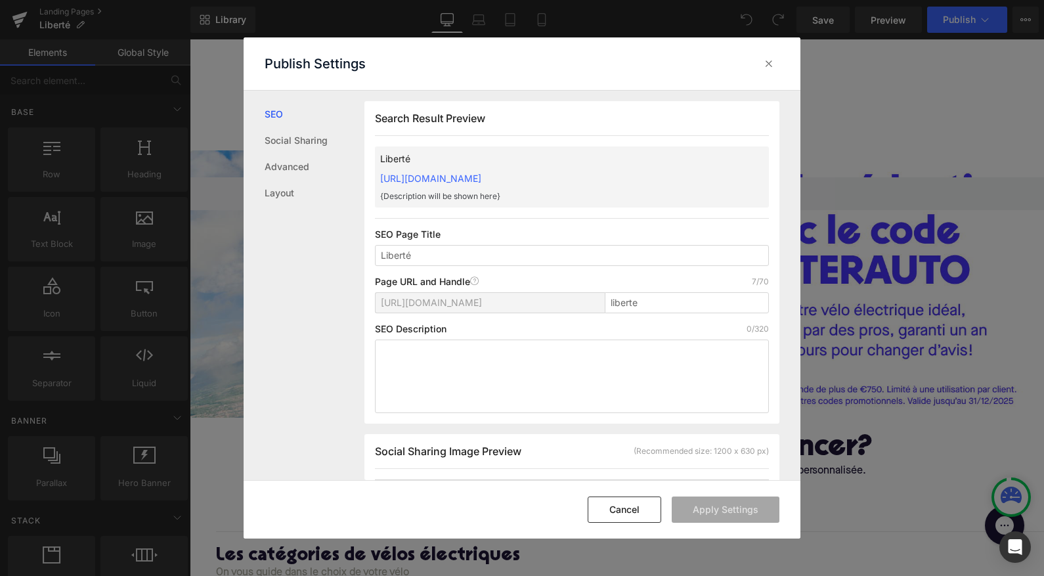
scroll to position [1, 0]
drag, startPoint x: 439, startPoint y: 252, endPoint x: 340, endPoint y: 242, distance: 99.7
click at [348, 242] on div "SEO Social Sharing Advanced Layout Search Result Preview Liberté https://upway-…" at bounding box center [522, 286] width 557 height 390
type input "Vélo électrique reconditionnés"
click at [436, 367] on textarea at bounding box center [572, 376] width 394 height 74
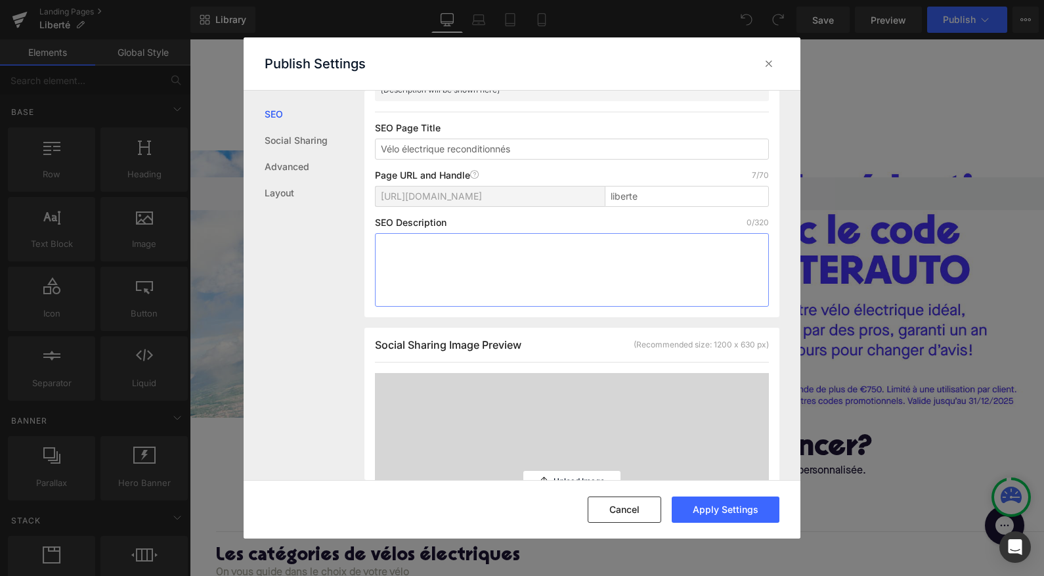
scroll to position [0, 0]
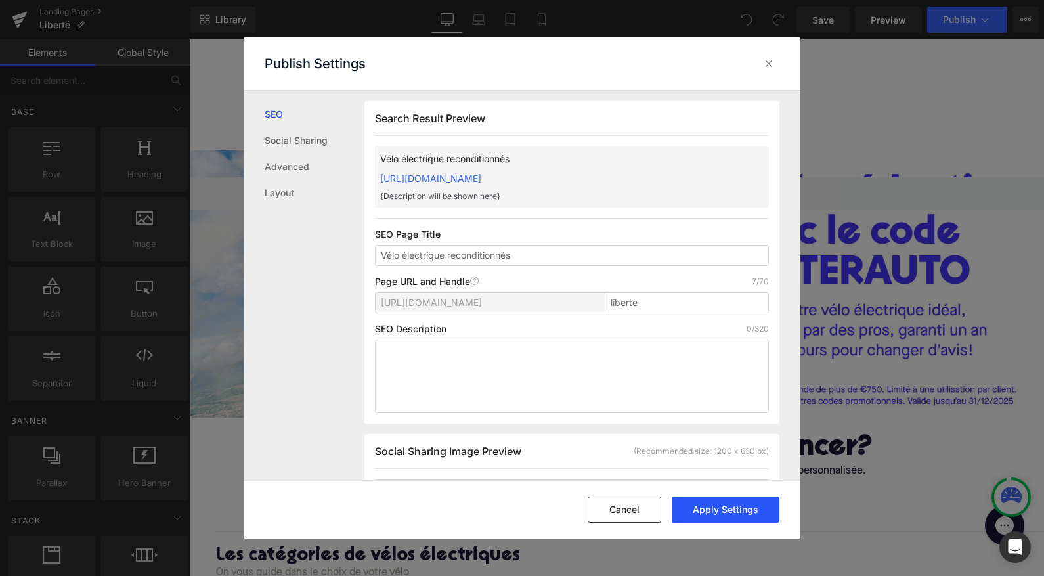
click at [713, 522] on button "Apply Settings" at bounding box center [726, 510] width 108 height 26
click at [767, 59] on icon at bounding box center [769, 63] width 13 height 13
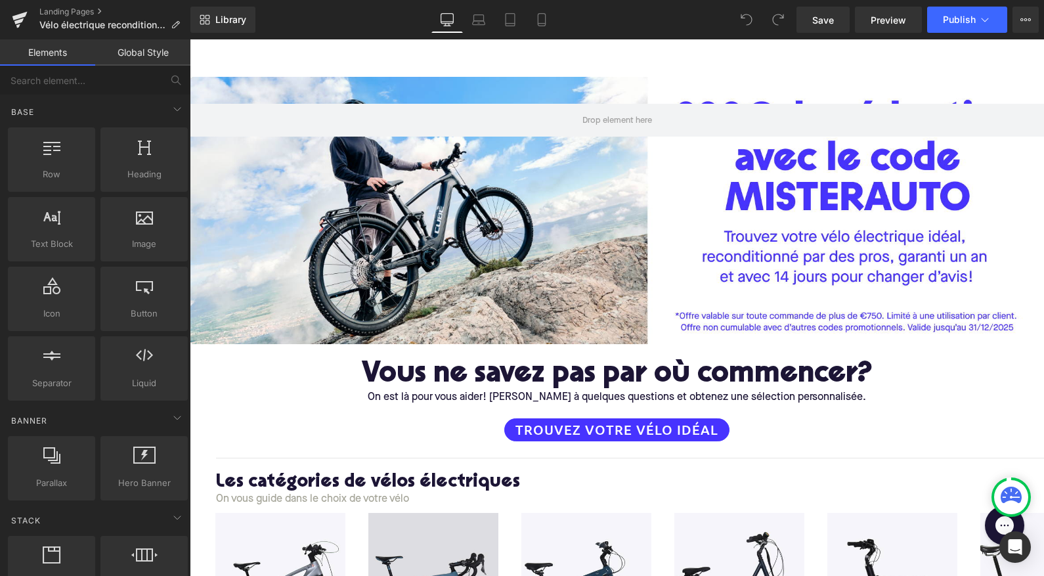
scroll to position [70, 0]
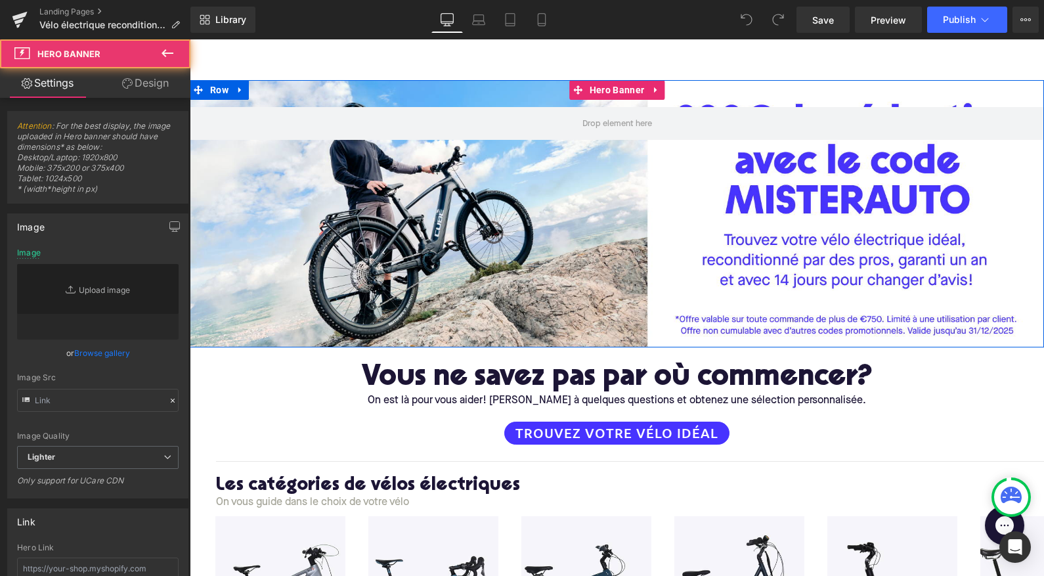
click at [736, 273] on div at bounding box center [617, 213] width 855 height 267
type input "[URL][DOMAIN_NAME]"
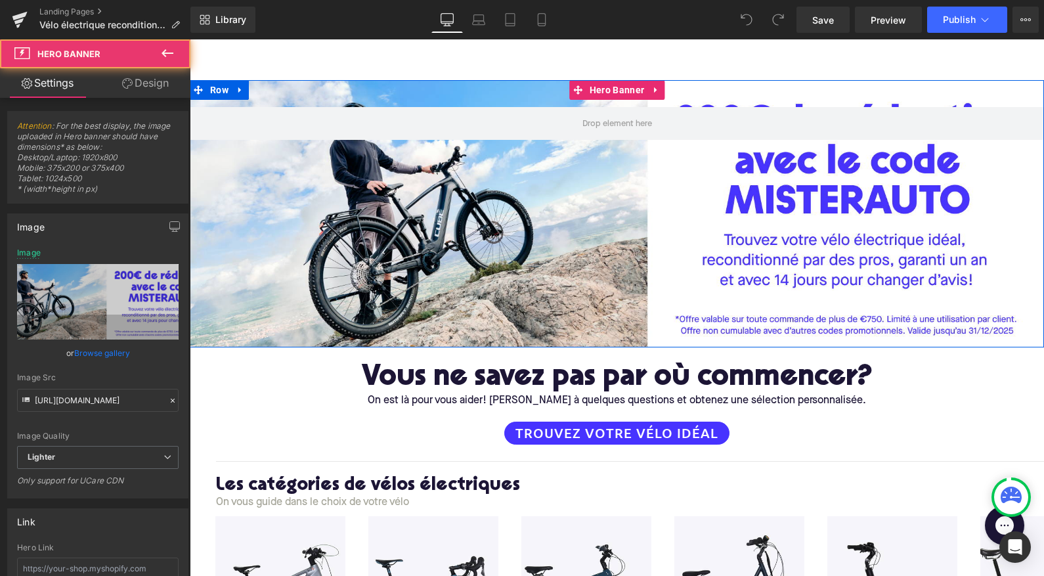
click at [715, 233] on div at bounding box center [617, 213] width 855 height 267
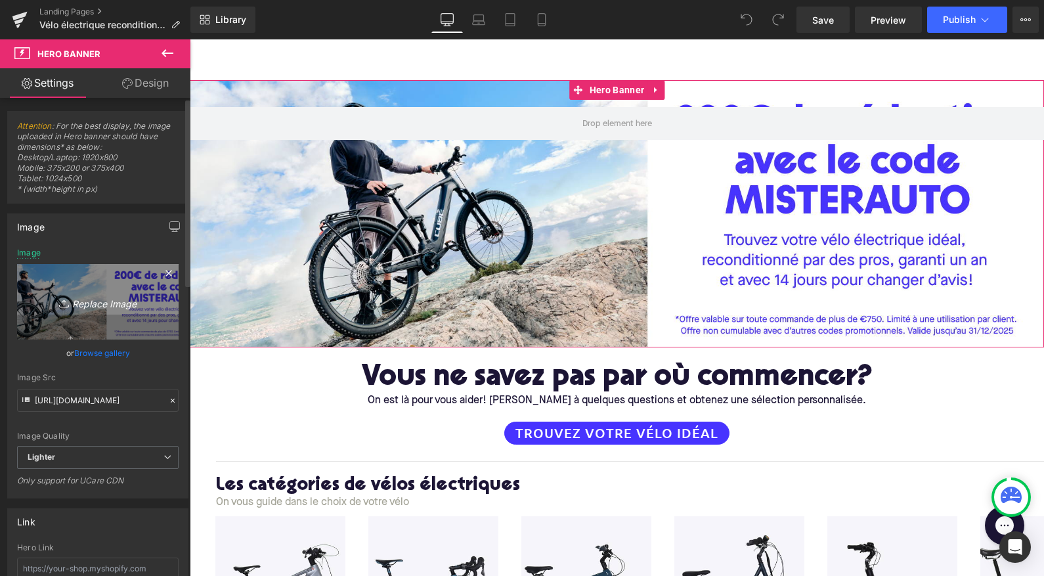
click at [85, 305] on icon "Replace Image" at bounding box center [97, 302] width 105 height 16
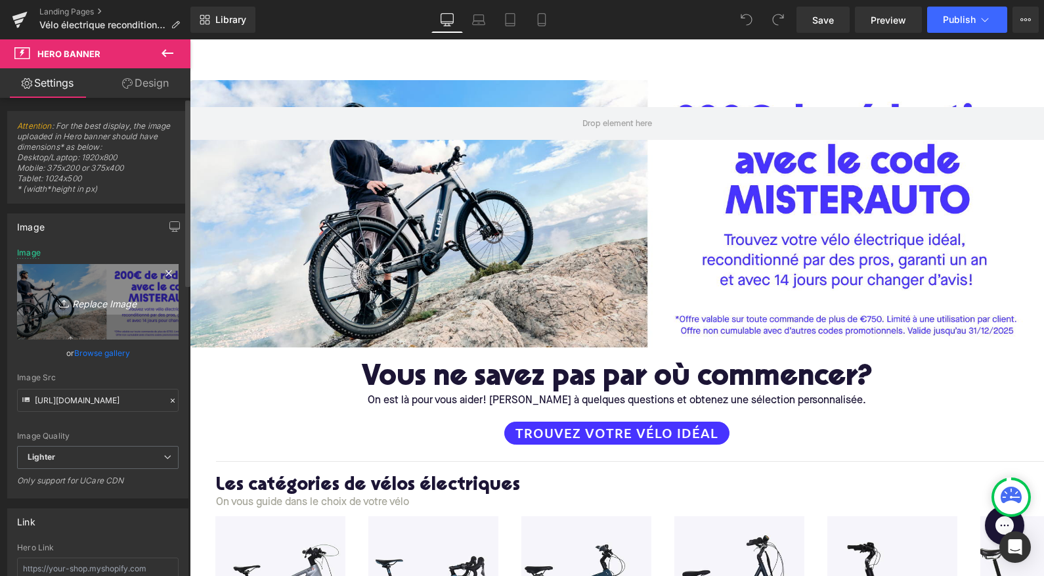
type input "C:\fakepath\LP-desktop.png"
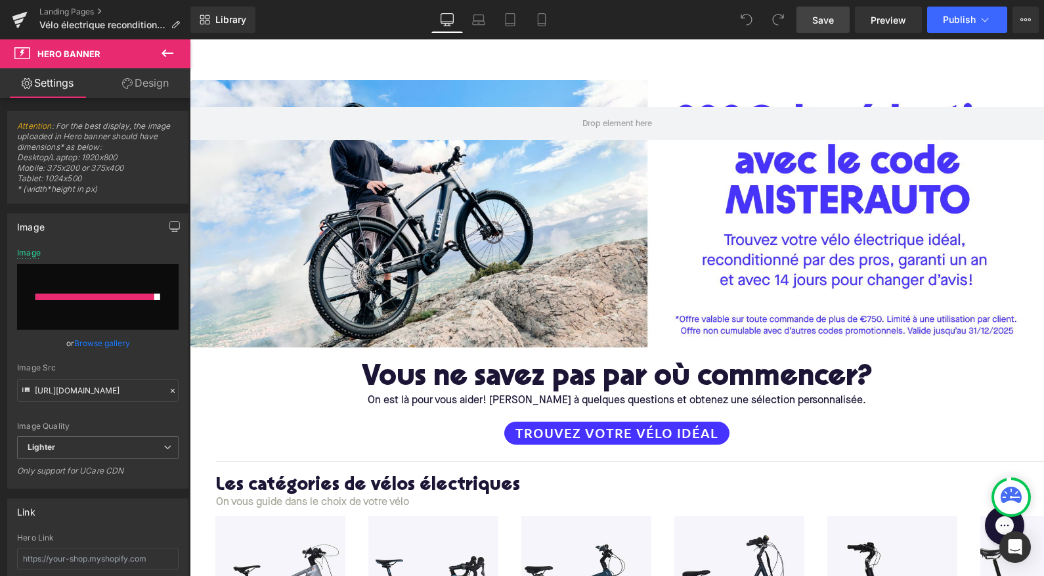
click at [823, 20] on span "Save" at bounding box center [824, 20] width 22 height 14
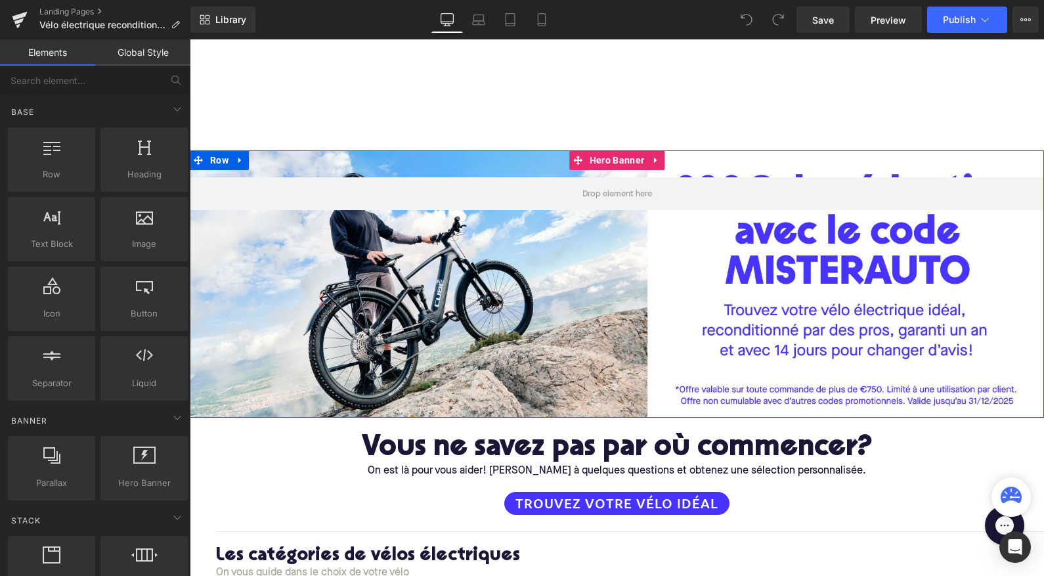
click at [504, 302] on div at bounding box center [617, 283] width 855 height 267
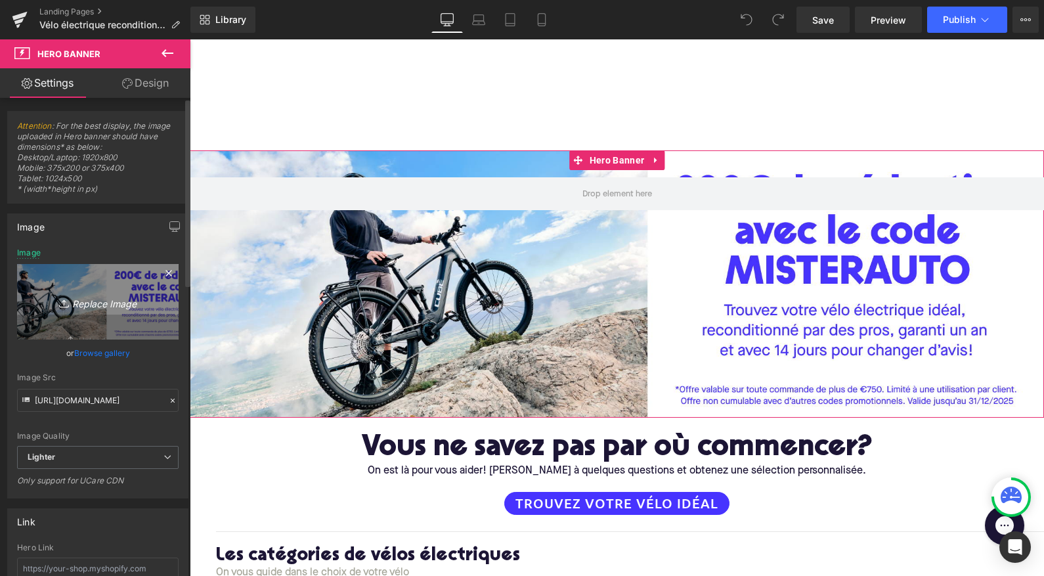
click at [109, 305] on icon "Replace Image" at bounding box center [97, 302] width 105 height 16
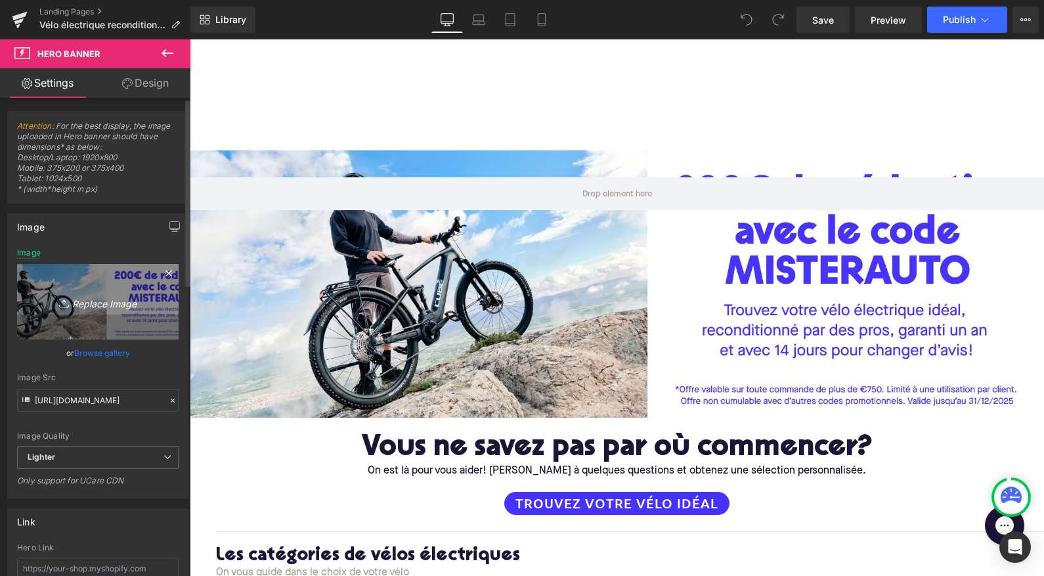
type input "C:\fakepath\LP-desktop.png"
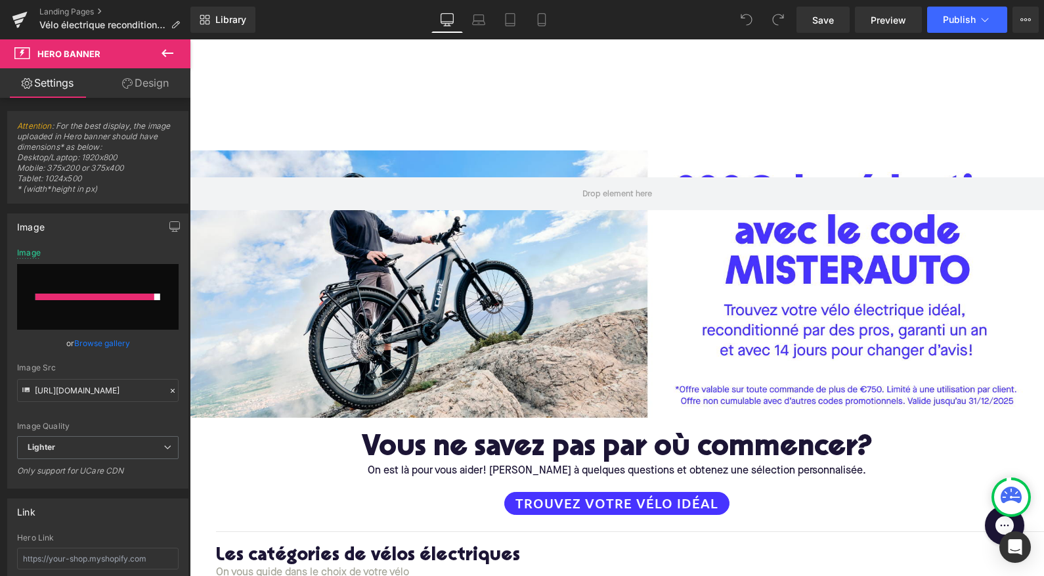
click at [167, 51] on icon at bounding box center [168, 53] width 16 height 16
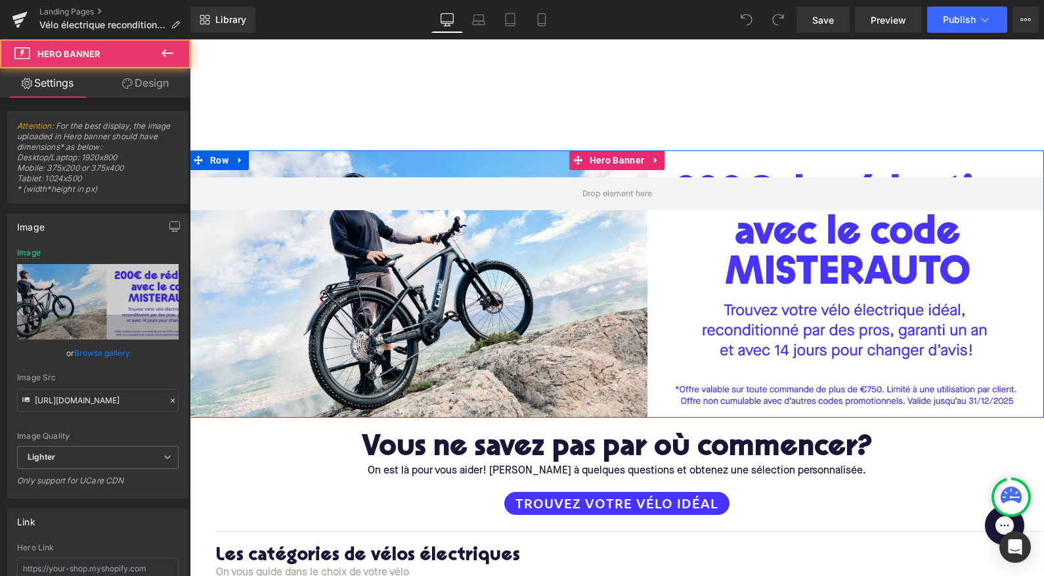
click at [338, 245] on div at bounding box center [617, 283] width 855 height 267
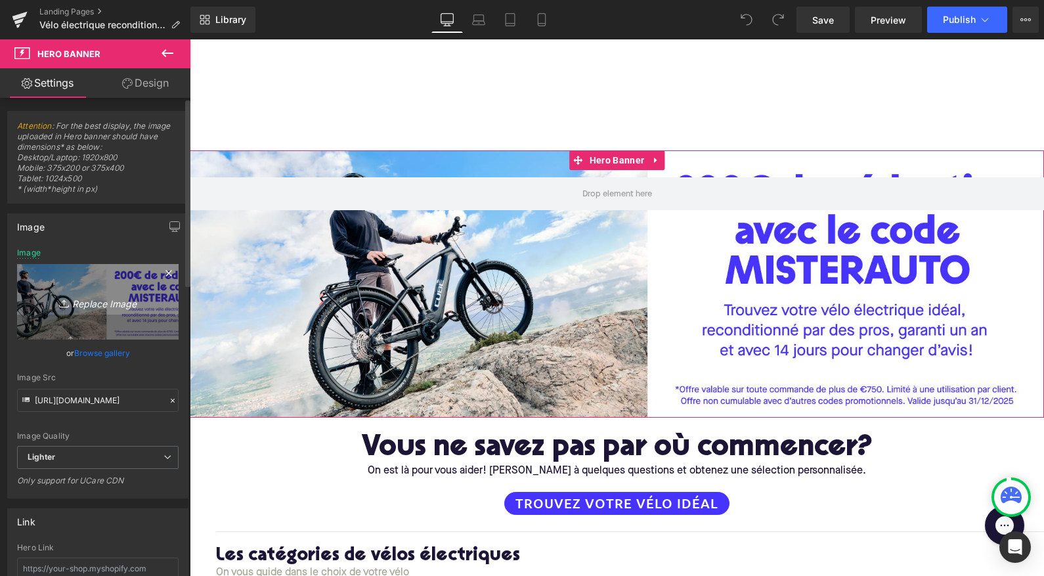
click at [76, 301] on icon "Replace Image" at bounding box center [97, 302] width 105 height 16
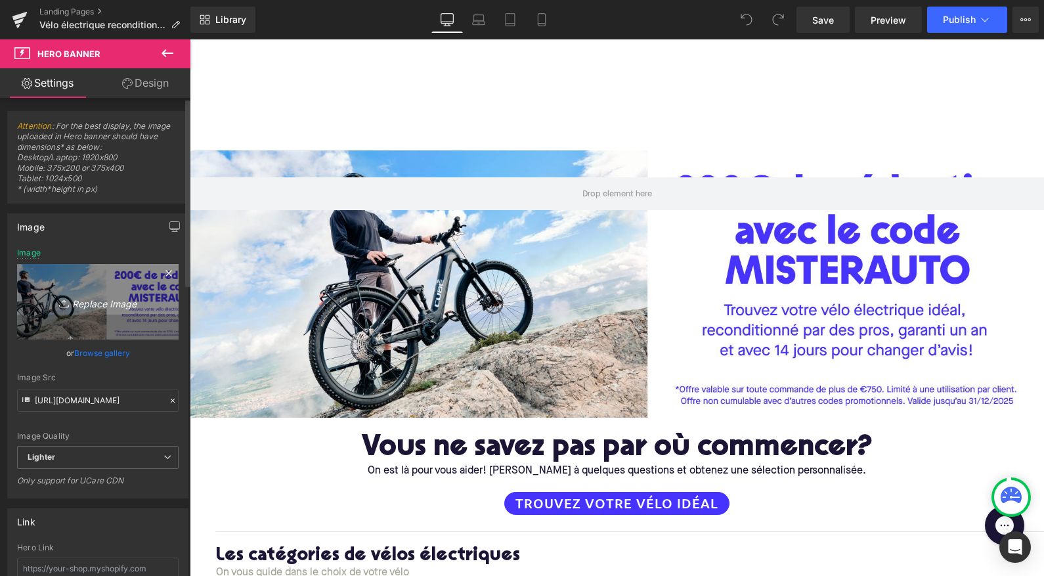
type input "C:\fakepath\LP-desktop.png"
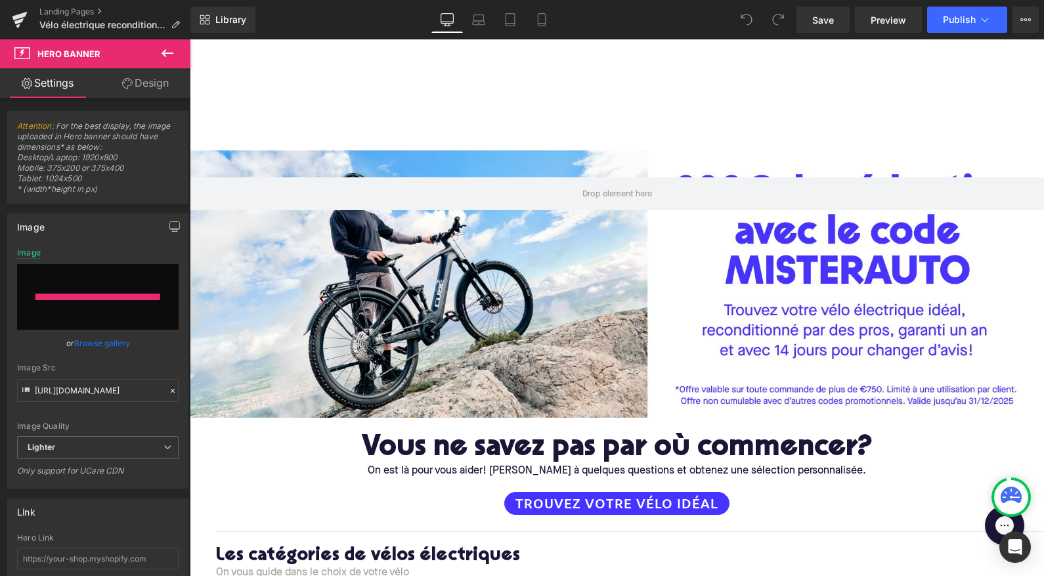
type input "[URL][DOMAIN_NAME]"
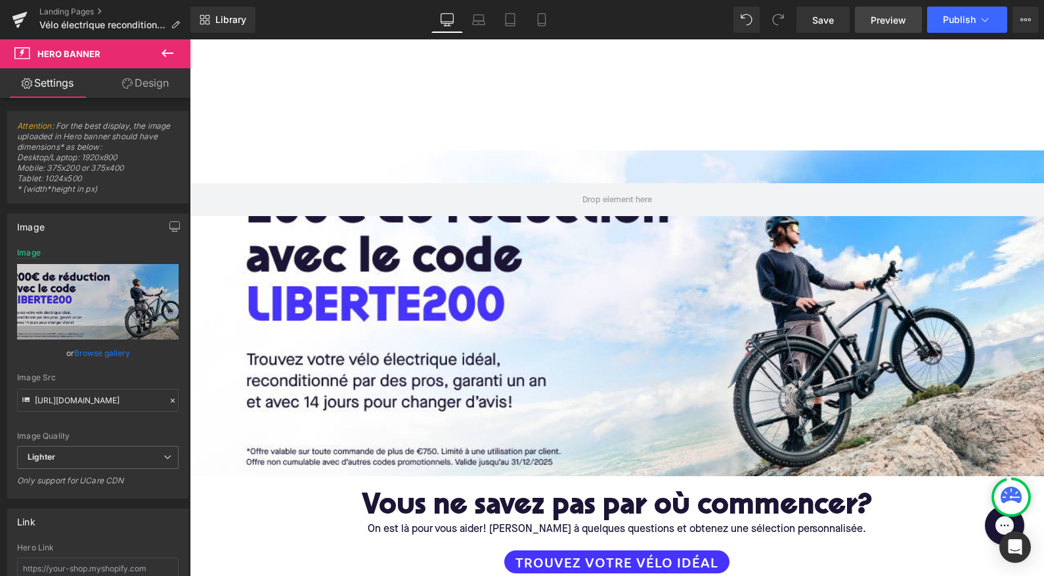
click at [887, 6] on div "Library Desktop Desktop Laptop Tablet Mobile Save Preview Publish Scheduled Vie…" at bounding box center [617, 19] width 854 height 39
click at [893, 28] on link "Preview" at bounding box center [888, 20] width 67 height 26
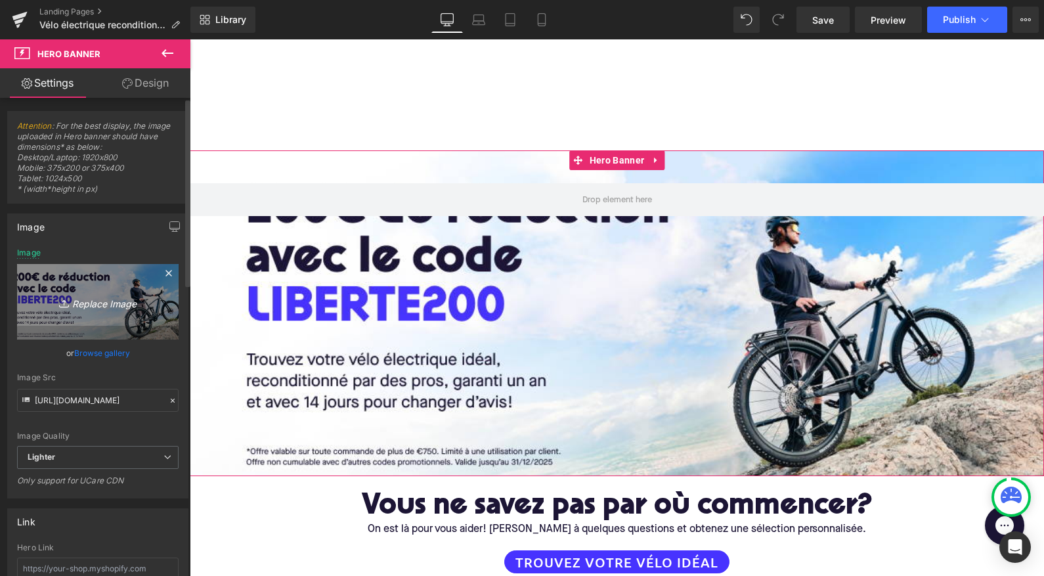
click at [122, 302] on icon "Replace Image" at bounding box center [97, 302] width 105 height 16
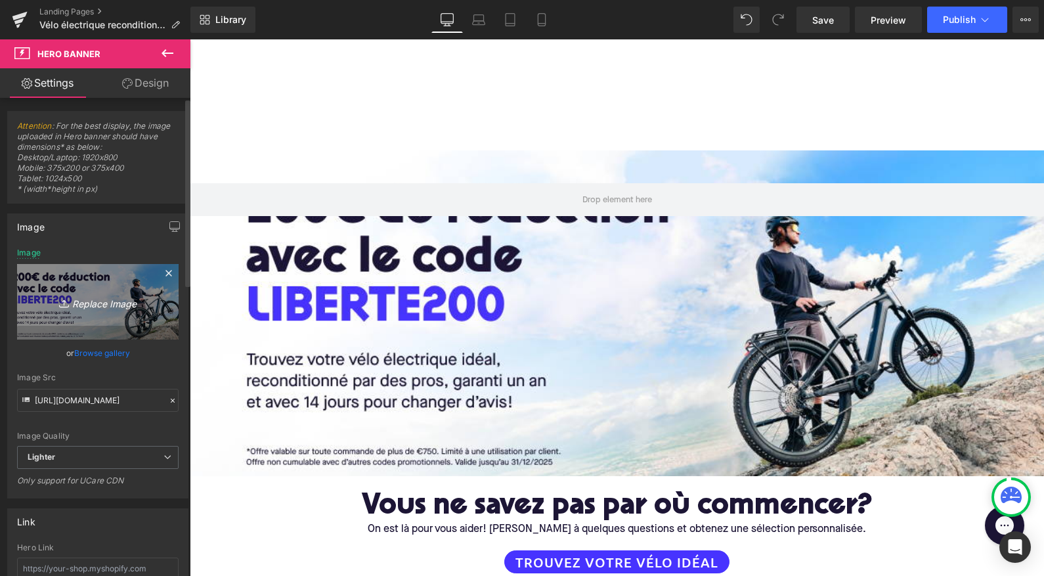
type input "C:\fakepath\LP-desktop2.png"
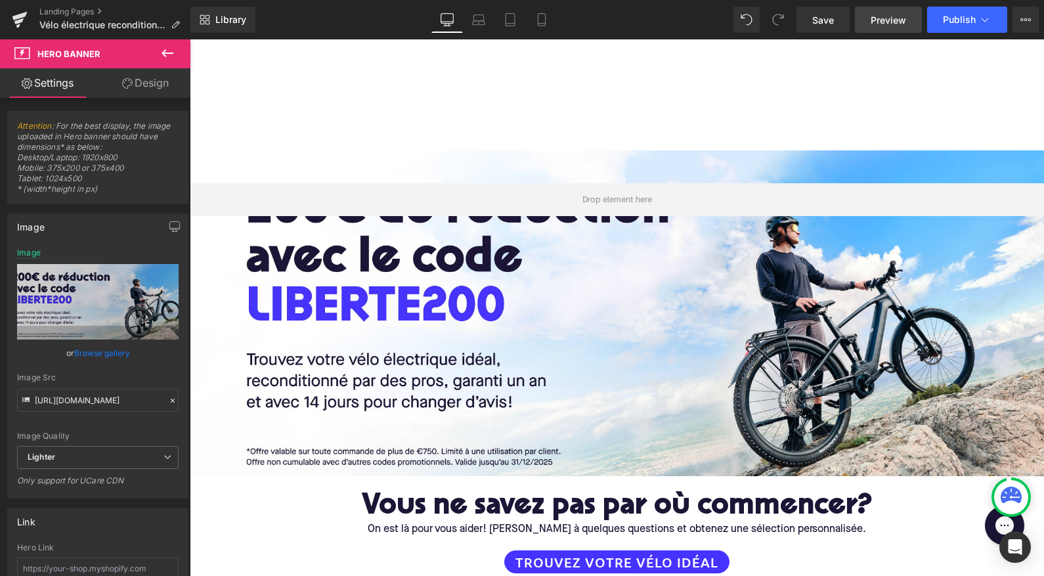
click at [898, 23] on span "Preview" at bounding box center [888, 20] width 35 height 14
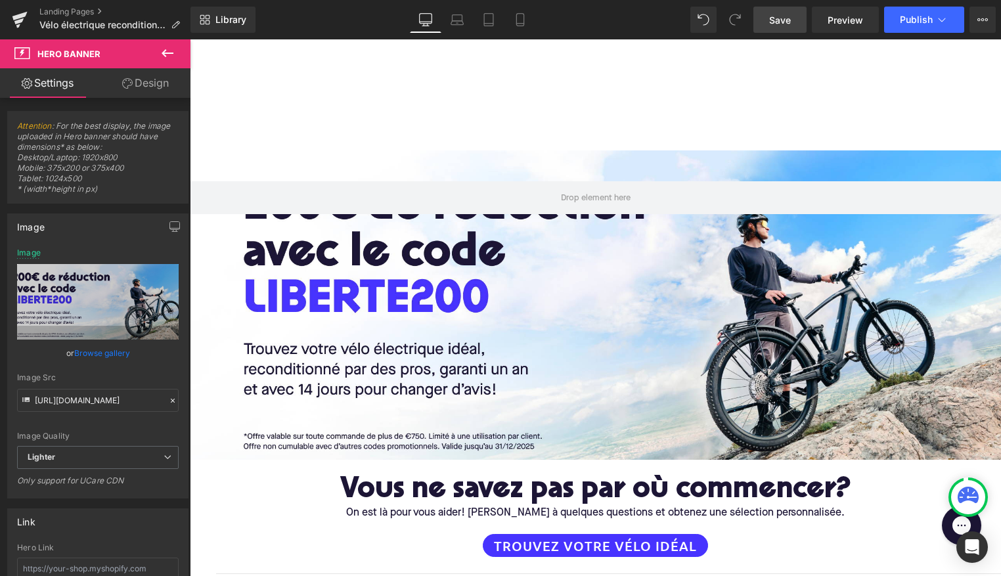
click at [788, 24] on span "Save" at bounding box center [780, 20] width 22 height 14
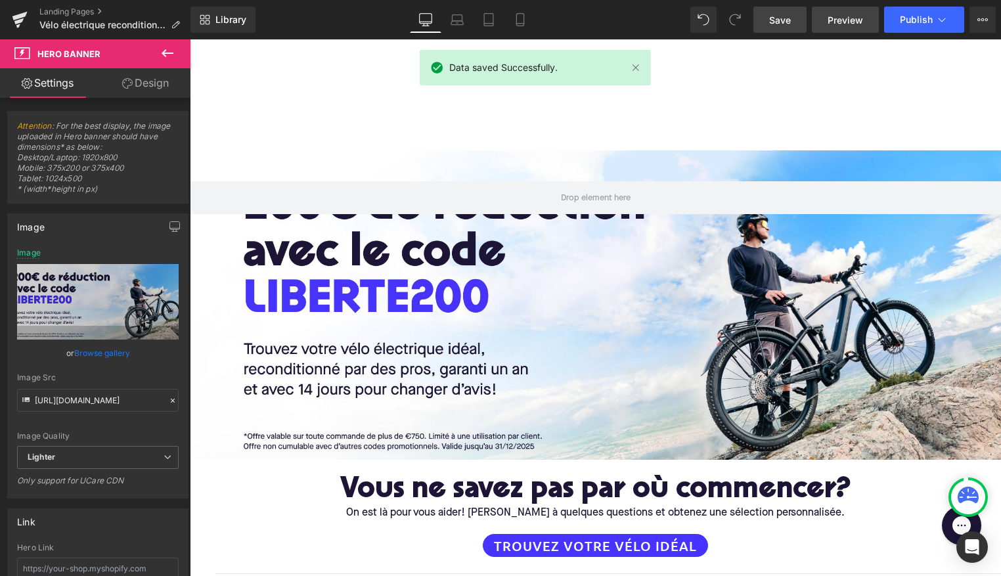
click at [838, 14] on span "Preview" at bounding box center [845, 20] width 35 height 14
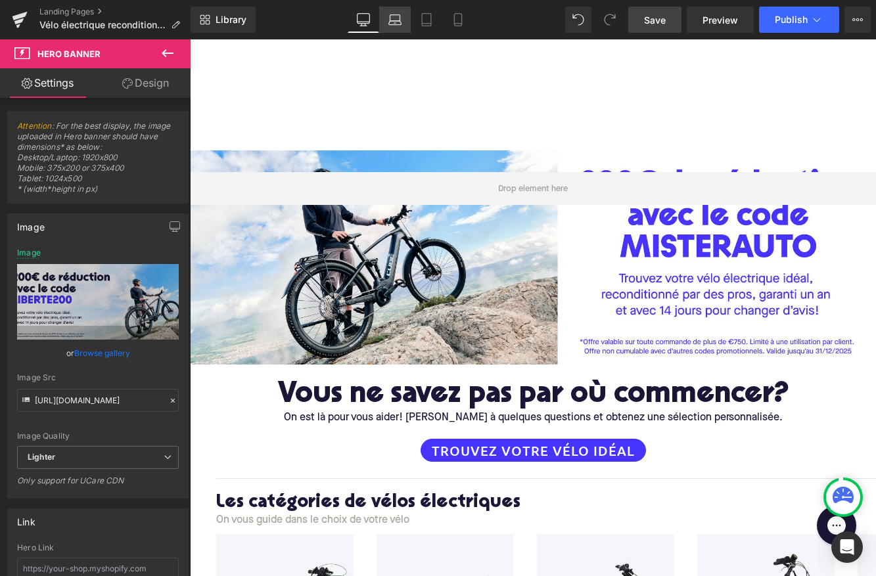
click at [394, 20] on icon at bounding box center [394, 19] width 13 height 13
type input "[URL][DOMAIN_NAME]"
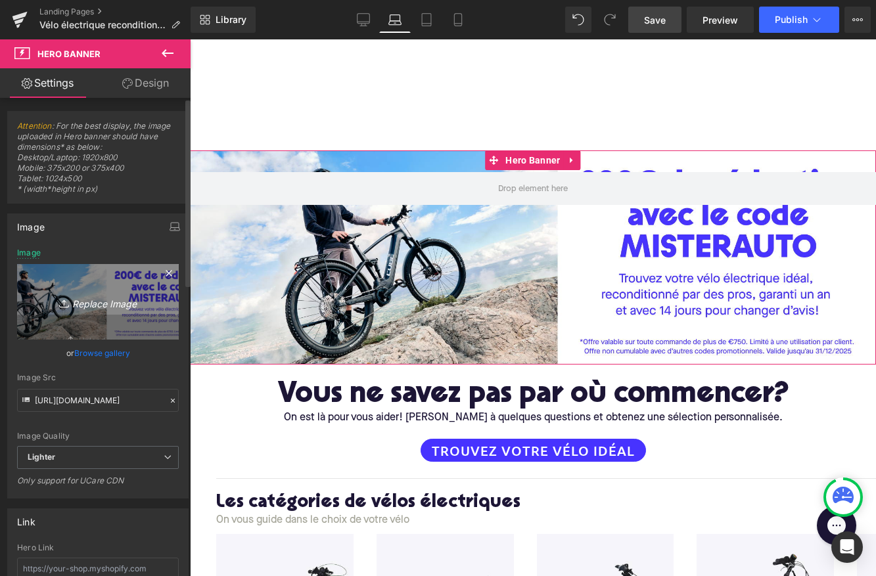
click at [112, 296] on icon "Replace Image" at bounding box center [97, 302] width 105 height 16
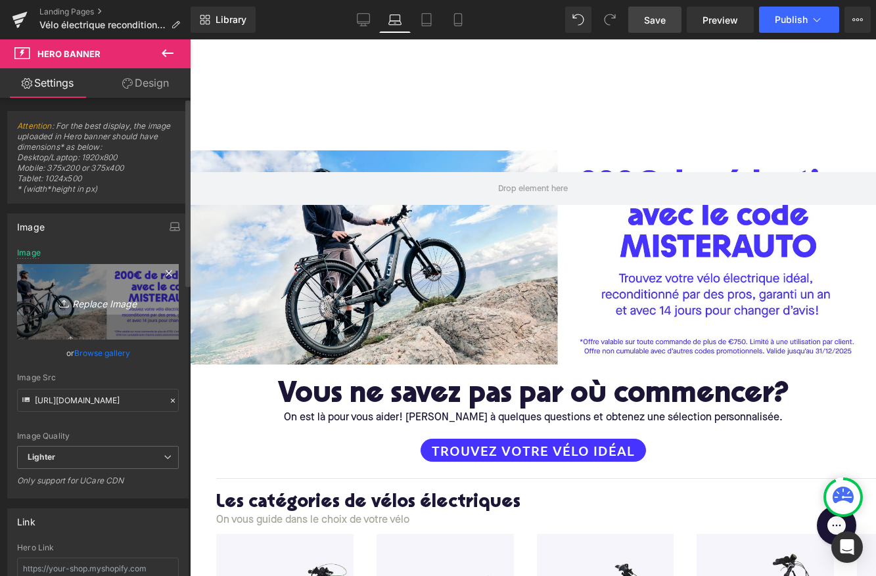
type input "C:\fakepath\LP-desktop2.png"
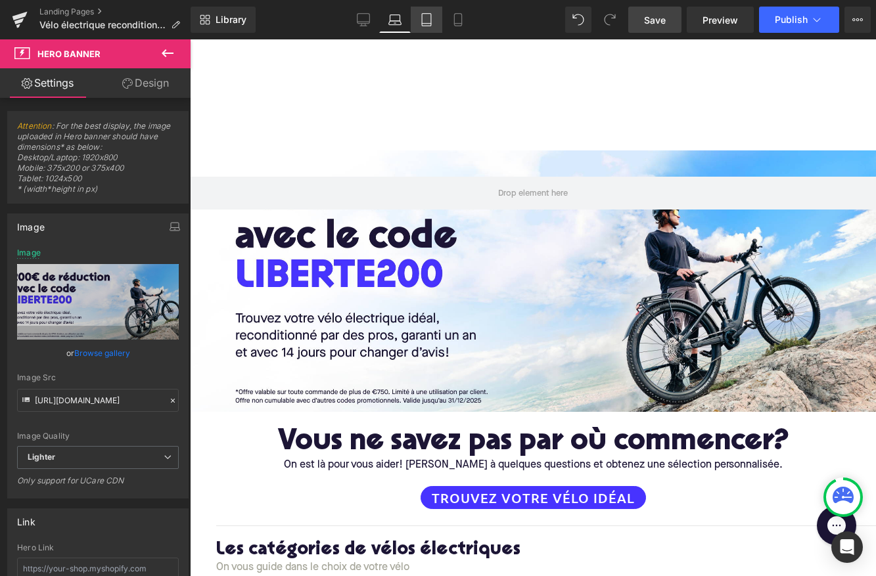
click at [424, 20] on icon at bounding box center [426, 19] width 13 height 13
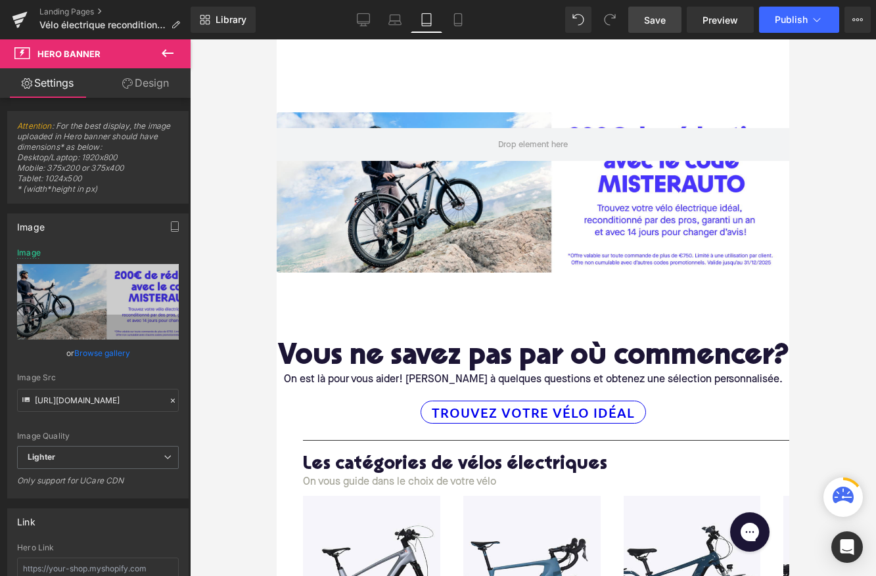
type input "https://ucarecdn.com/aff32025-f76a-4258-b502-1f6616a82be1/-/format/auto/-/previ…"
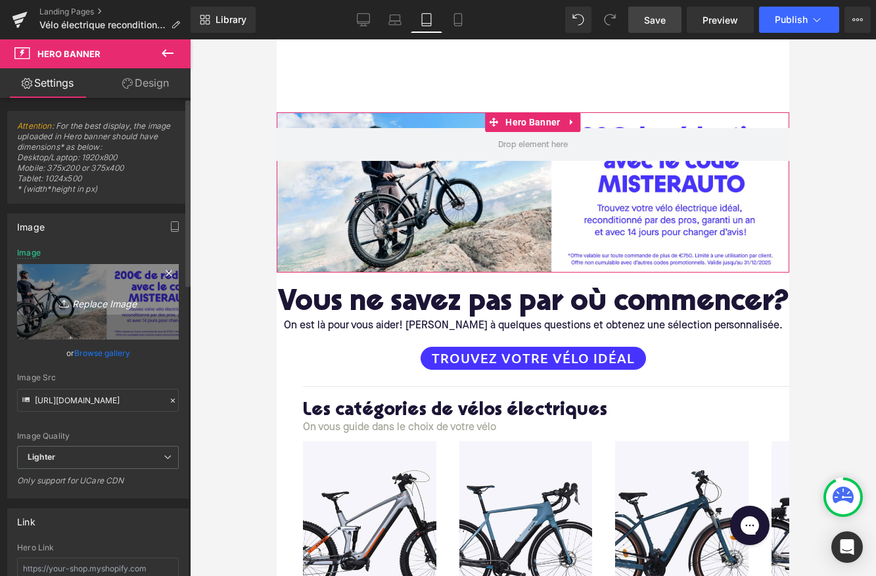
click at [116, 301] on icon "Replace Image" at bounding box center [97, 302] width 105 height 16
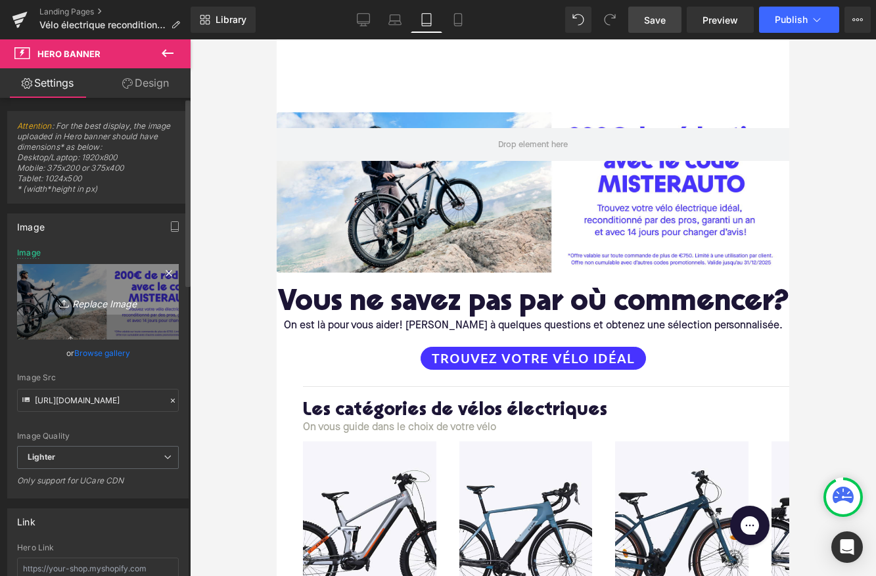
type input "C:\fakepath\LP-desktop2.png"
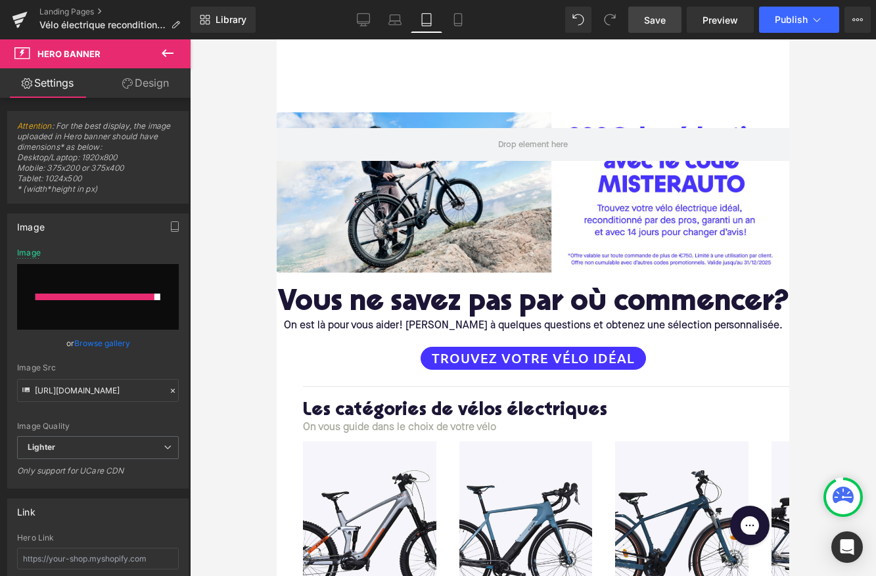
click at [654, 20] on span "Save" at bounding box center [655, 20] width 22 height 14
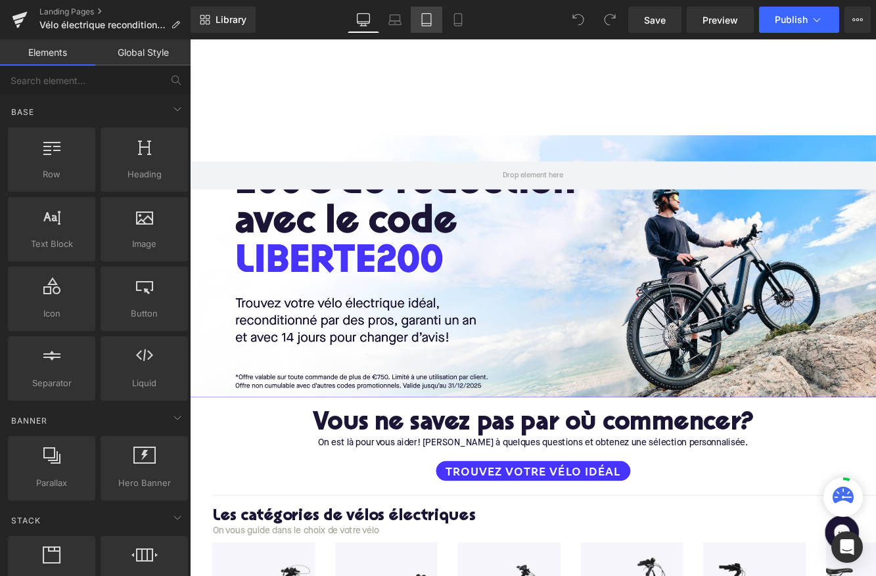
click at [434, 23] on link "Tablet" at bounding box center [427, 20] width 32 height 26
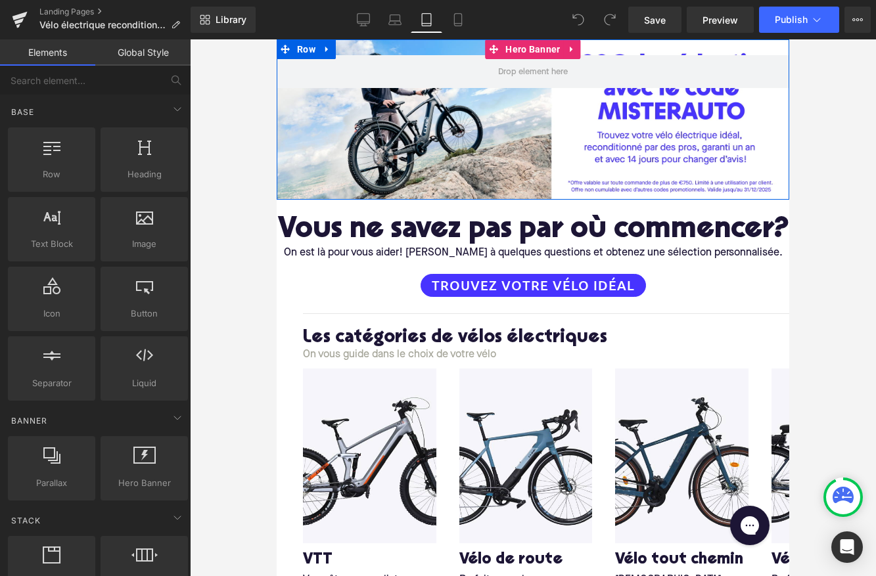
click at [443, 171] on div at bounding box center [533, 119] width 512 height 160
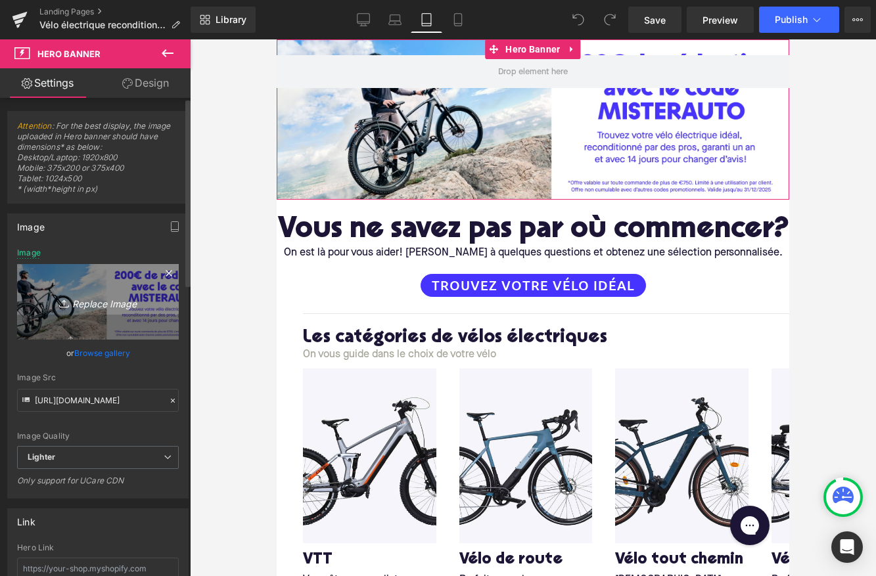
click at [81, 298] on icon "Replace Image" at bounding box center [97, 302] width 105 height 16
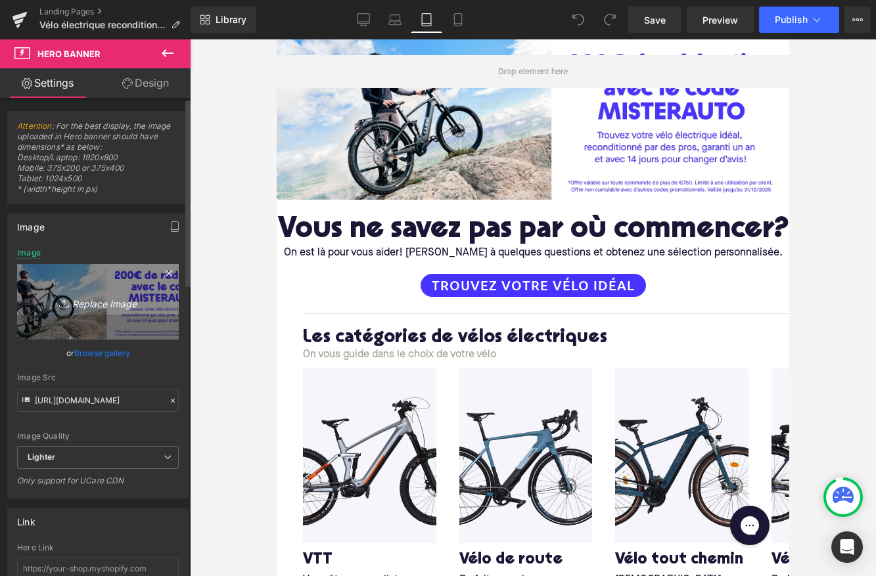
type input "C:\fakepath\LP-desktop2.png"
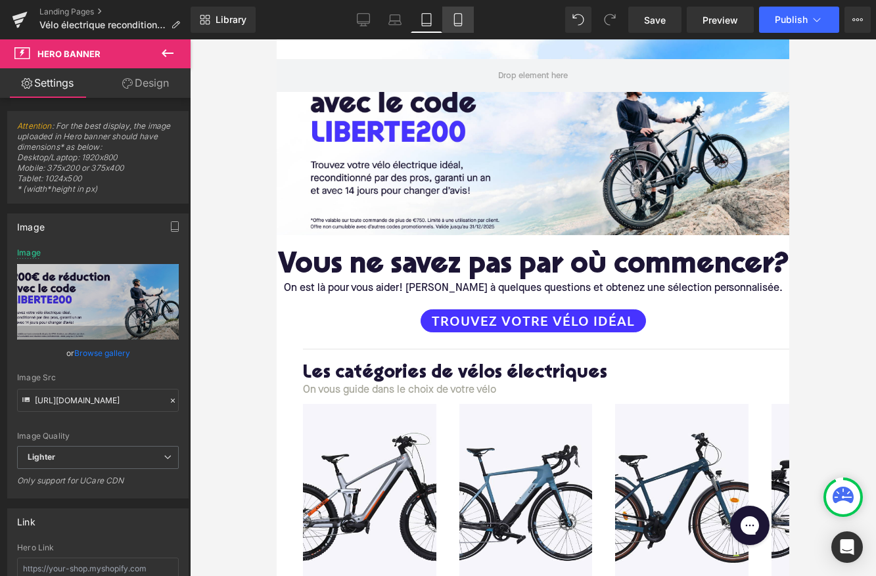
click at [457, 21] on icon at bounding box center [457, 19] width 13 height 13
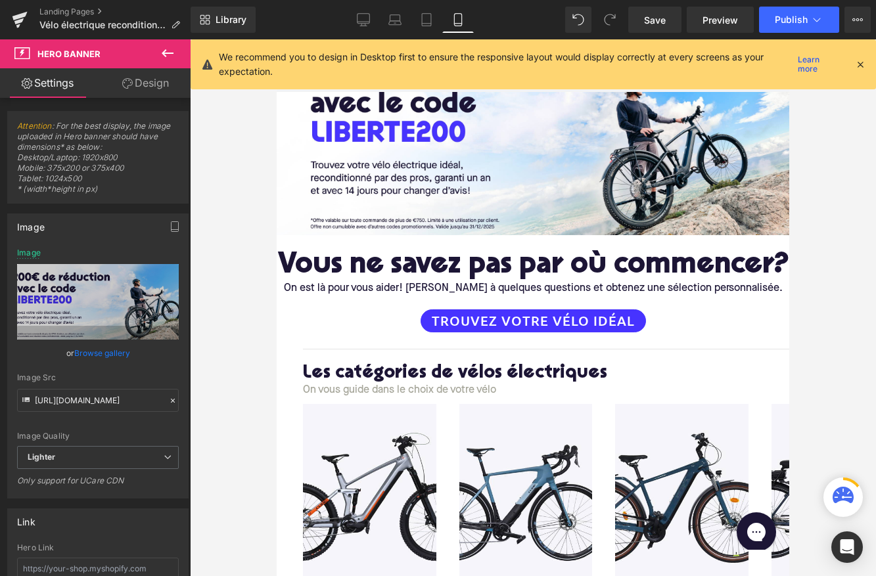
type input "https://ucarecdn.com/3372cfdc-6f1e-4e0e-9e1d-c1bae3342902/-/format/auto/-/previ…"
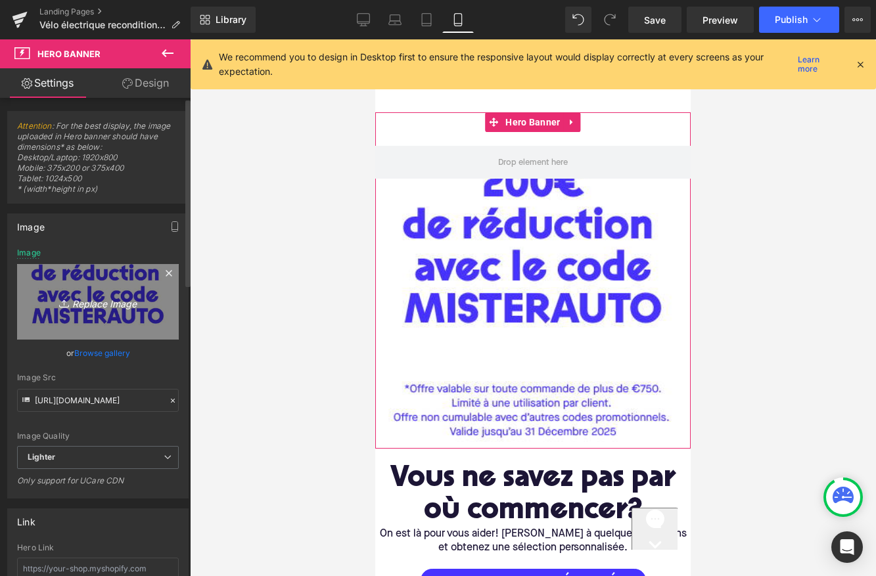
click at [101, 305] on icon "Replace Image" at bounding box center [97, 302] width 105 height 16
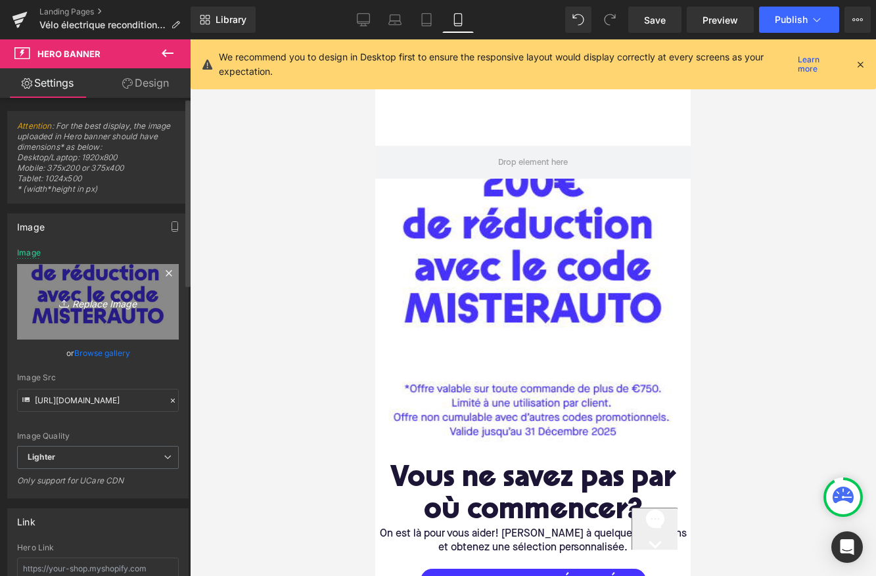
type input "C:\fakepath\LP-mobile.png"
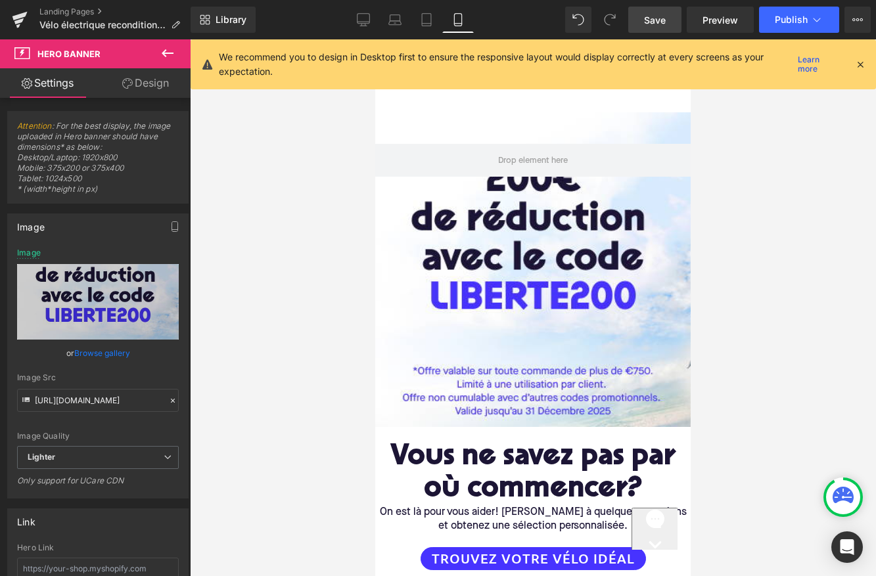
click at [644, 24] on span "Save" at bounding box center [655, 20] width 22 height 14
click at [359, 13] on icon at bounding box center [363, 19] width 13 height 13
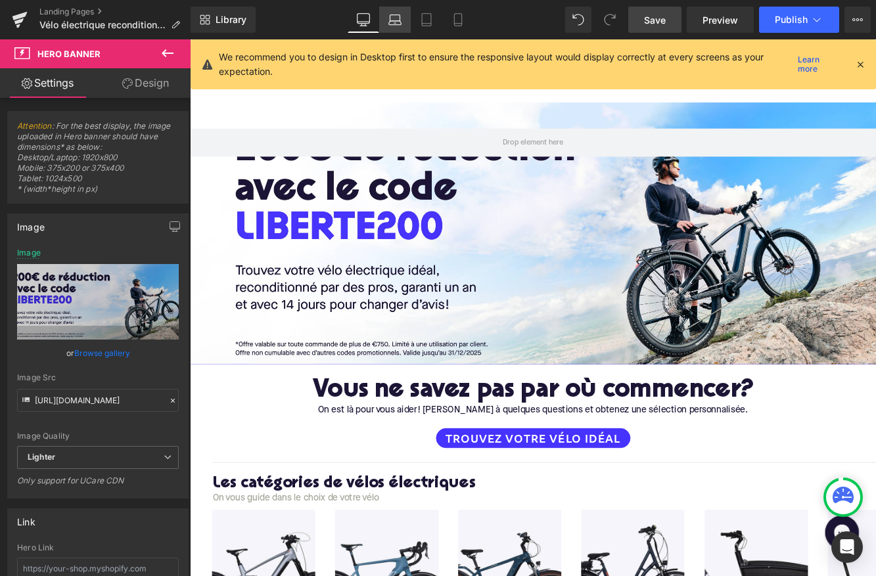
click at [394, 18] on icon at bounding box center [394, 19] width 13 height 13
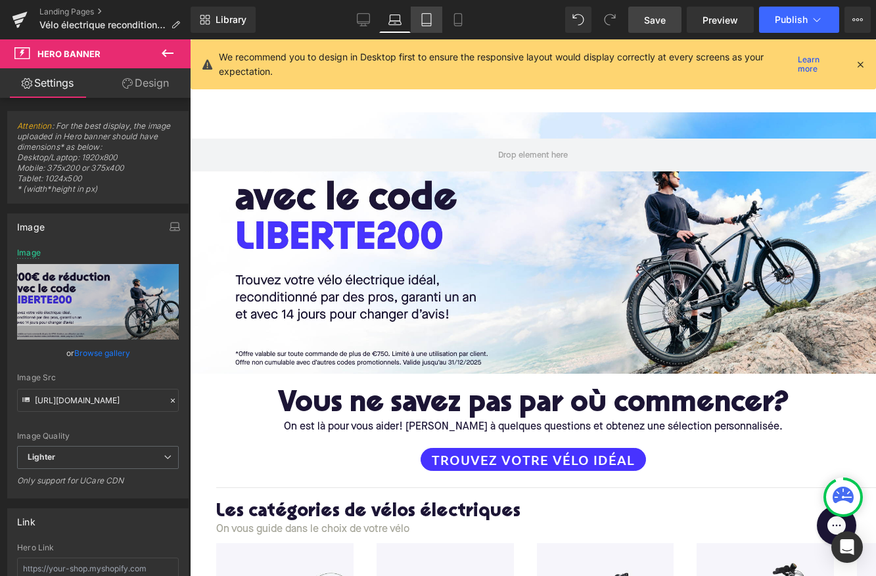
click at [430, 20] on icon at bounding box center [426, 19] width 13 height 13
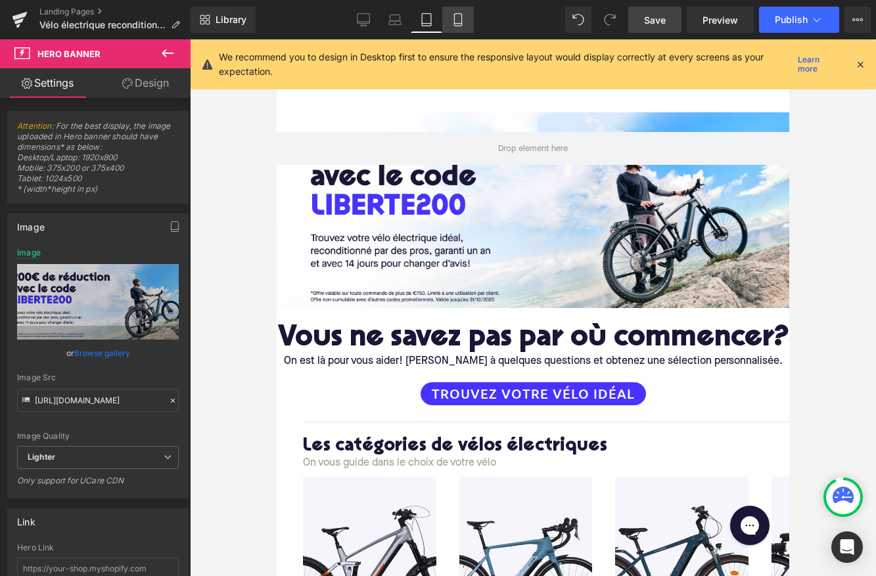
click at [463, 26] on link "Mobile" at bounding box center [458, 20] width 32 height 26
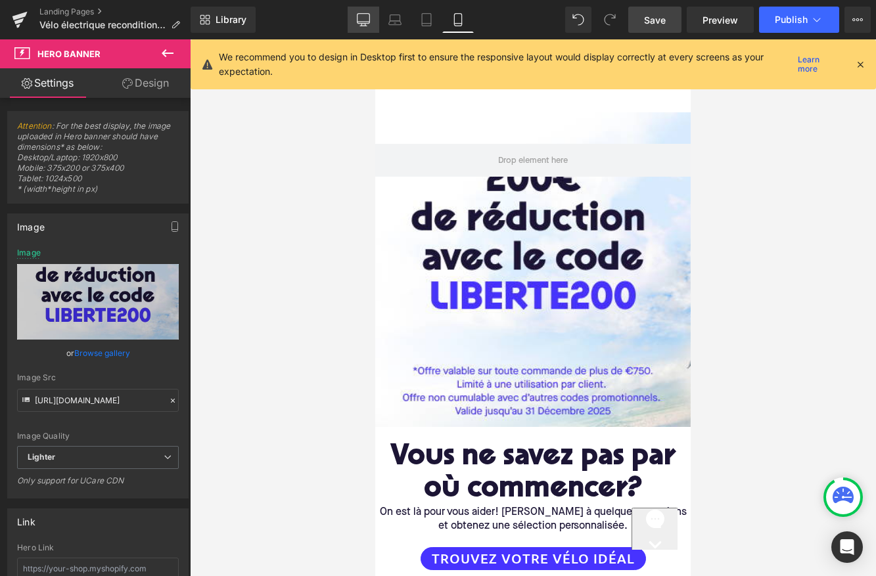
click at [358, 24] on icon at bounding box center [363, 19] width 12 height 10
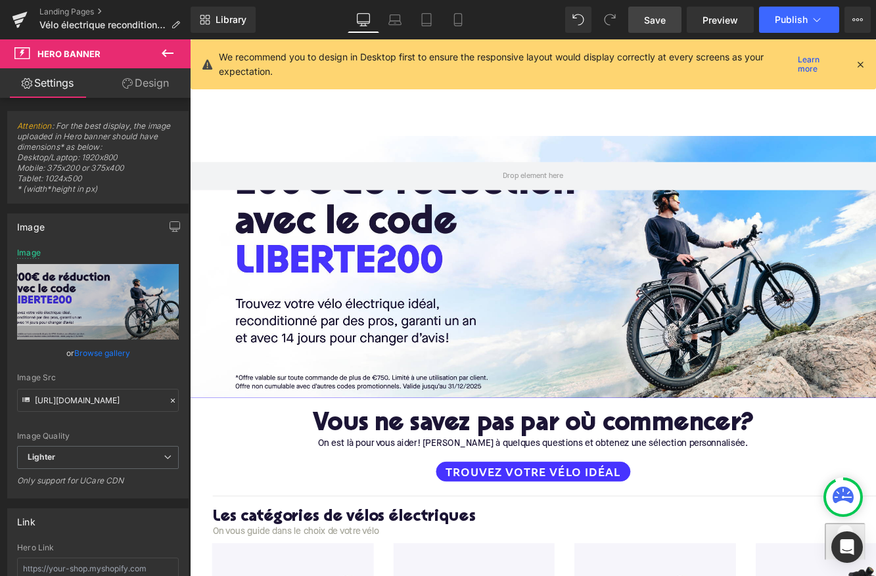
type input "https://ucarecdn.com/a3db6246-4d84-4843-8c23-c82ed01df0df/-/format/auto/-/previ…"
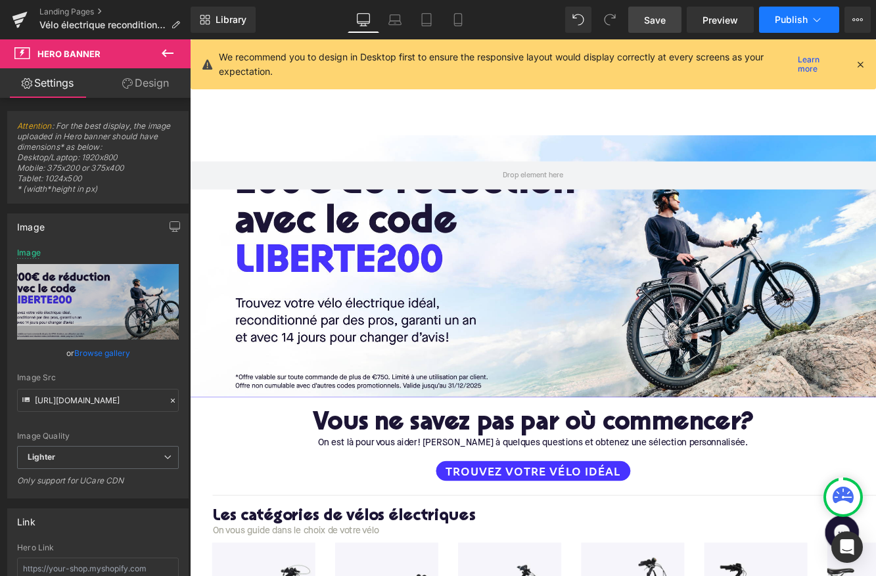
click at [793, 23] on span "Publish" at bounding box center [790, 19] width 33 height 11
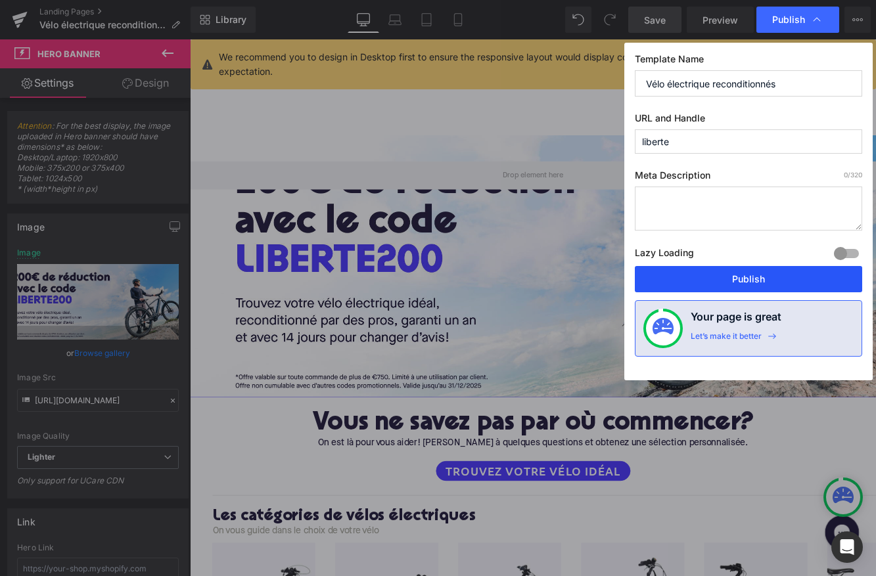
click at [759, 275] on button "Publish" at bounding box center [748, 279] width 227 height 26
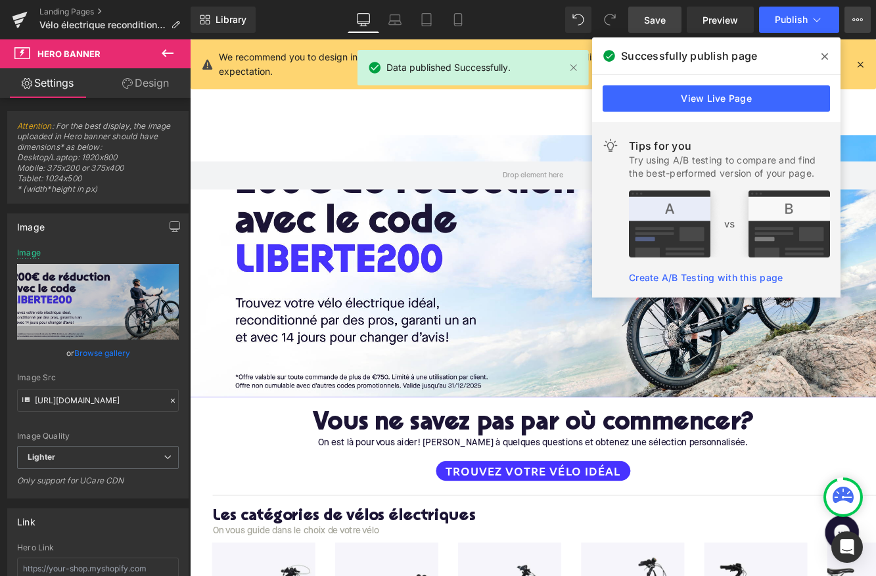
click at [855, 20] on icon at bounding box center [857, 19] width 11 height 11
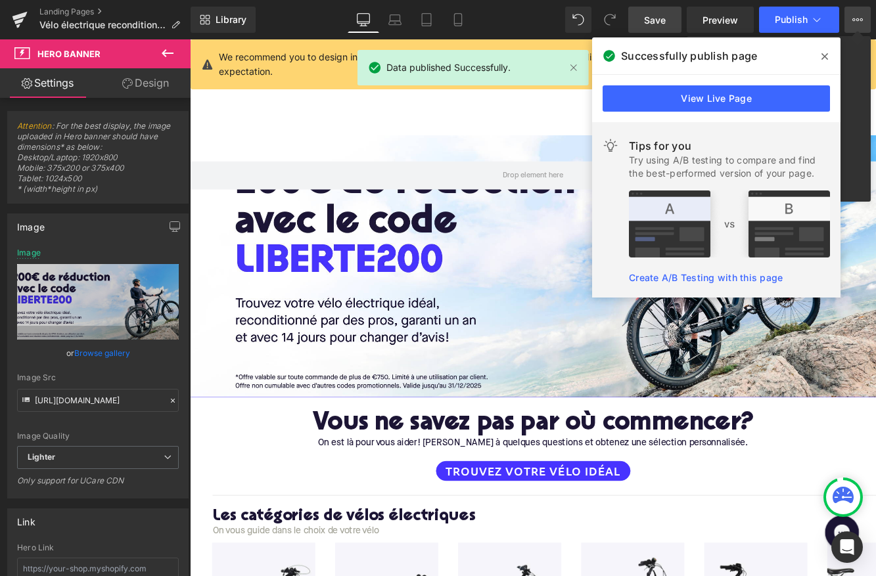
click at [819, 58] on span at bounding box center [824, 56] width 21 height 21
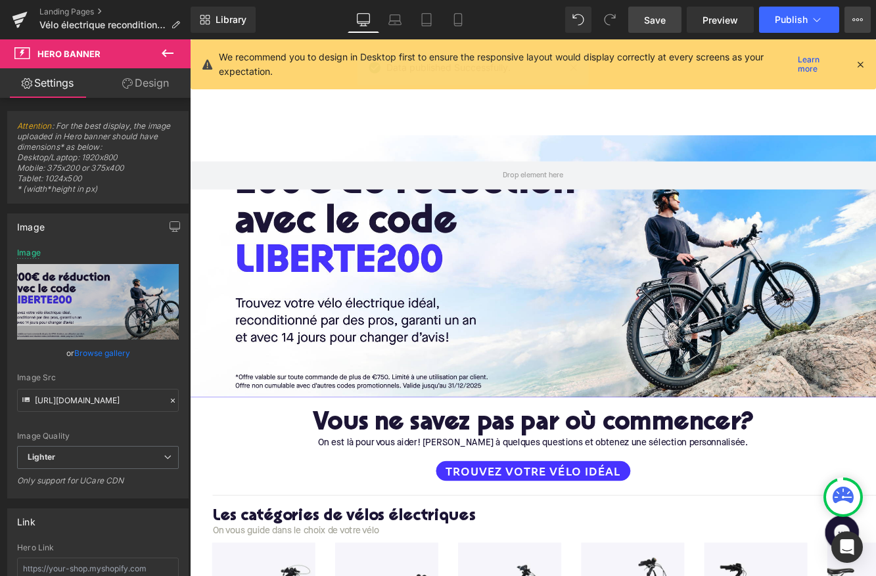
click at [846, 24] on button "View Live Page View with current Template Save Template to Library Schedule Pub…" at bounding box center [857, 20] width 26 height 26
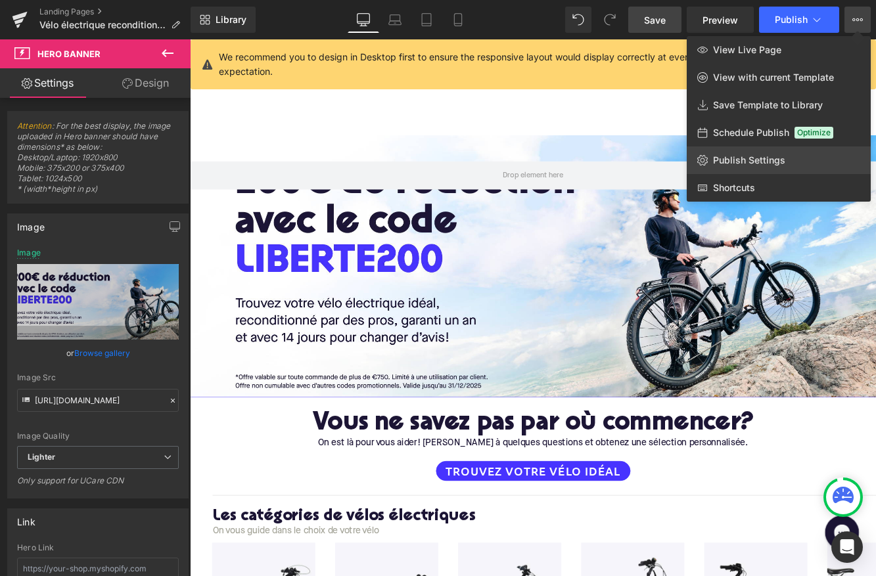
click at [760, 158] on span "Publish Settings" at bounding box center [749, 160] width 72 height 12
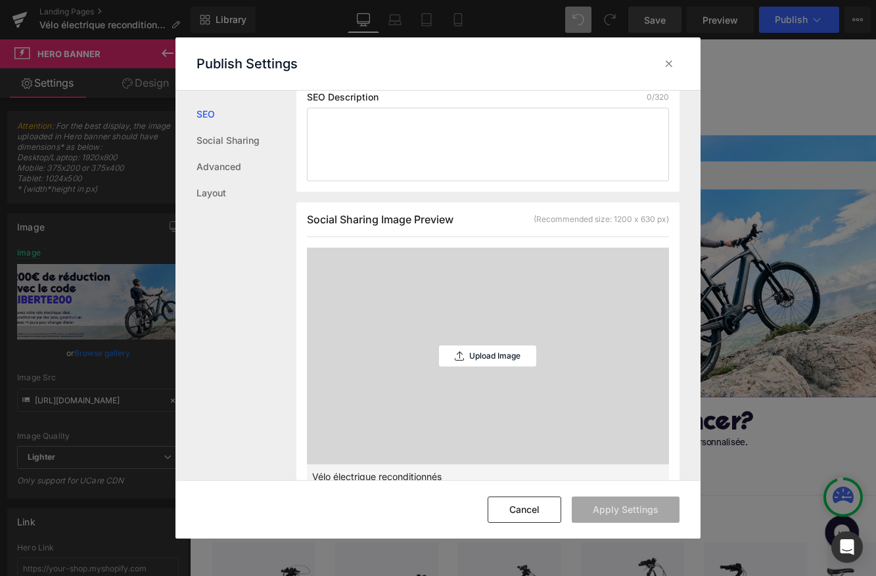
scroll to position [317, 0]
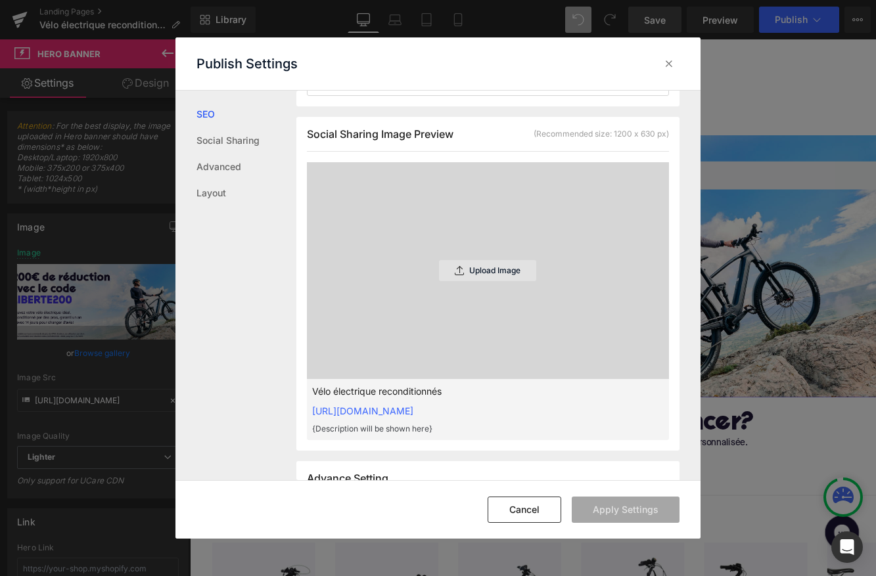
click at [455, 272] on icon at bounding box center [459, 270] width 9 height 9
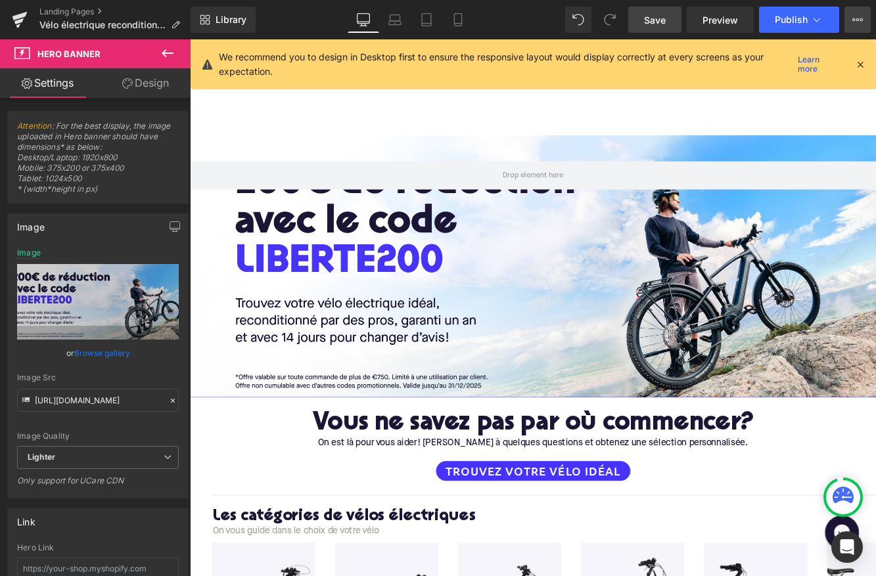
click at [860, 22] on icon at bounding box center [857, 19] width 11 height 11
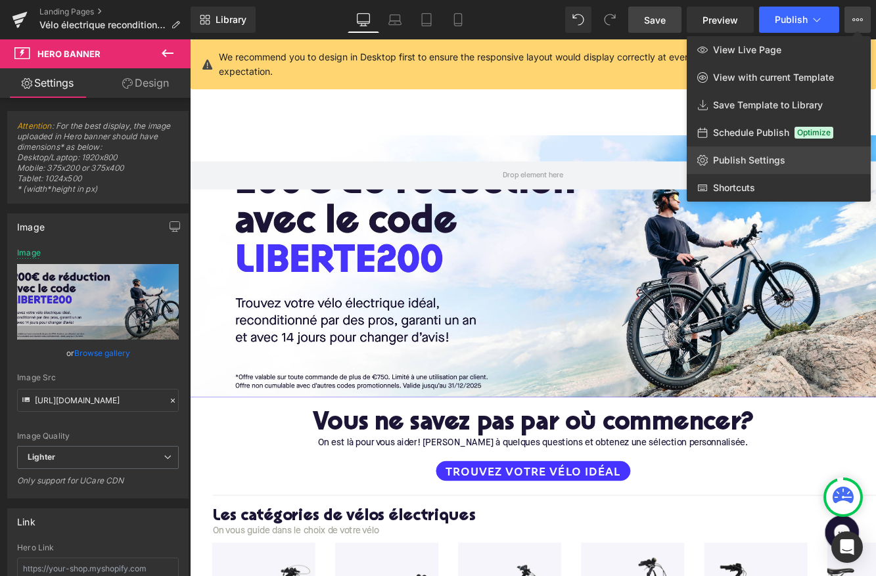
click at [773, 161] on span "Publish Settings" at bounding box center [749, 160] width 72 height 12
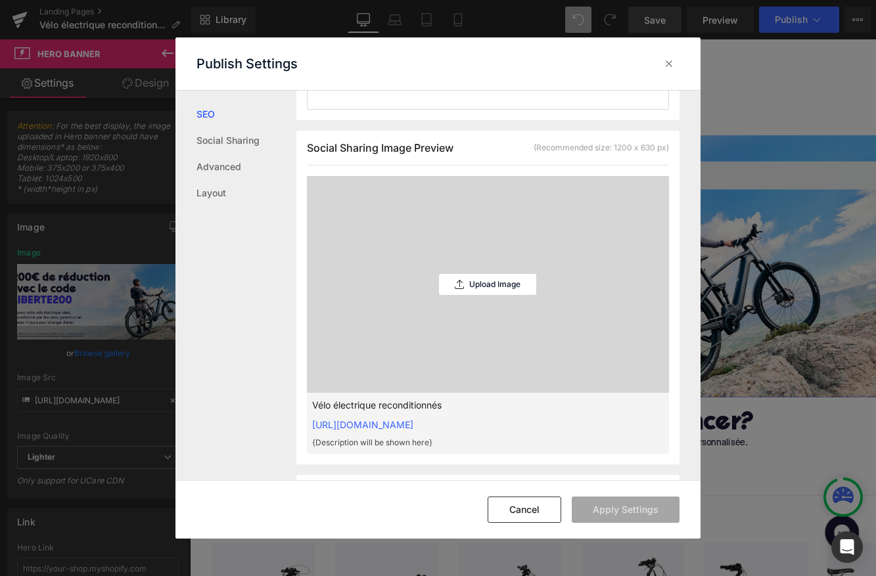
scroll to position [311, 0]
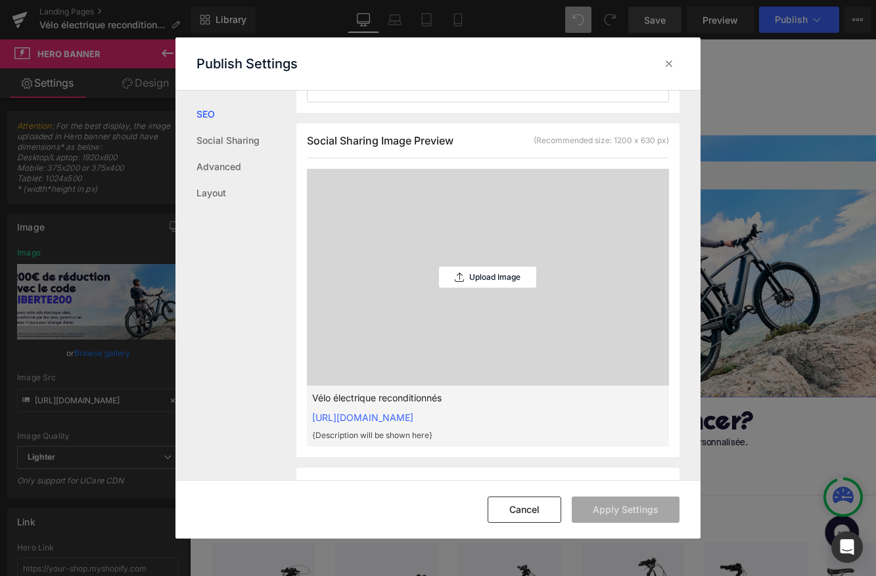
click at [478, 254] on div "Upload Image" at bounding box center [487, 277] width 97 height 217
click at [486, 275] on p "Upload Image" at bounding box center [494, 277] width 51 height 9
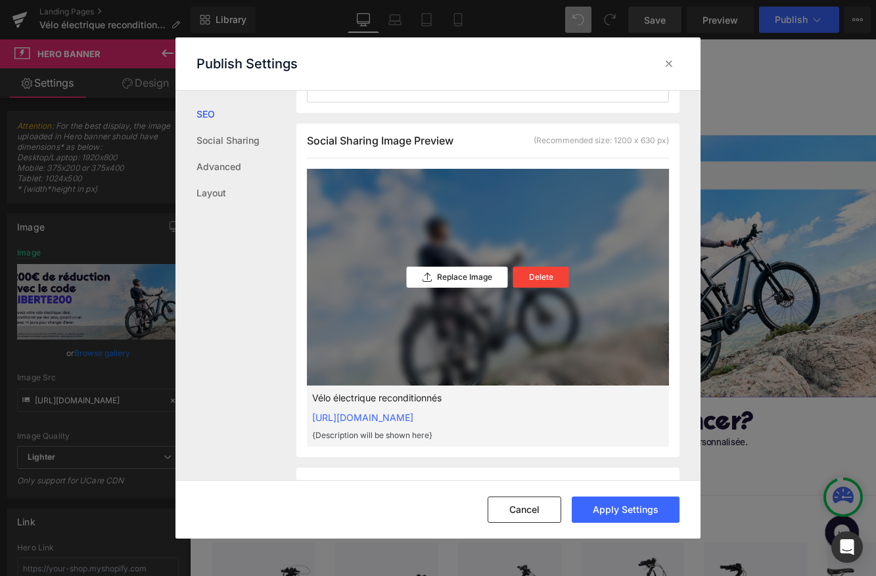
scroll to position [0, 0]
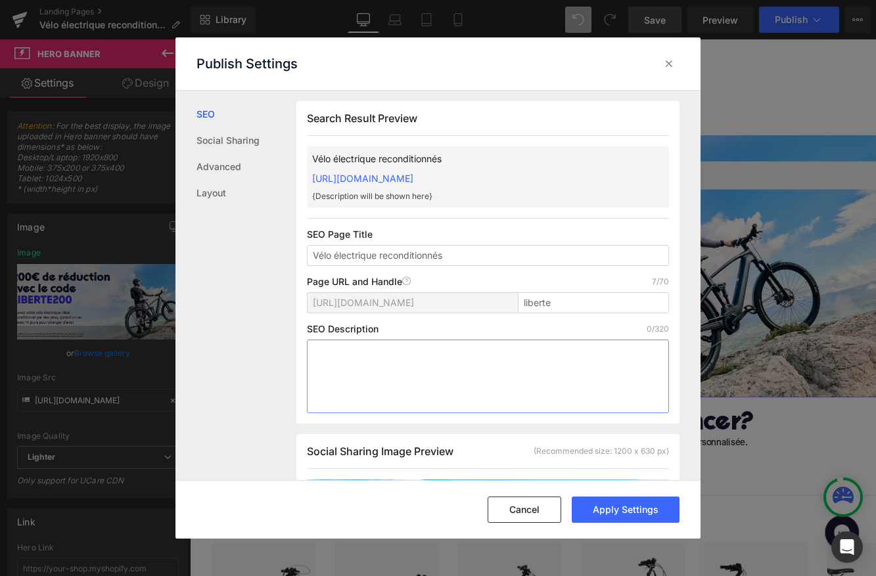
click at [399, 368] on textarea at bounding box center [488, 377] width 363 height 74
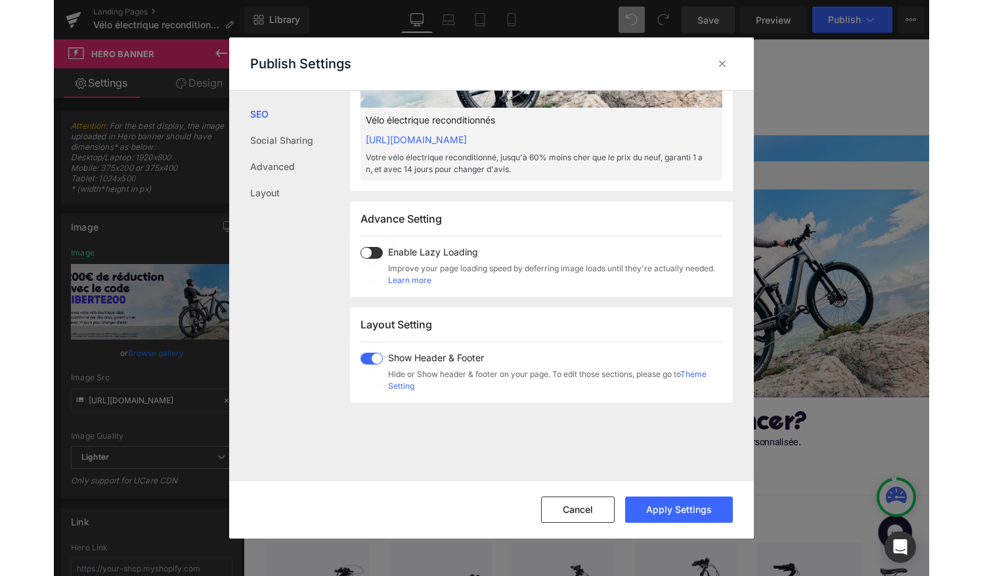
scroll to position [807, 0]
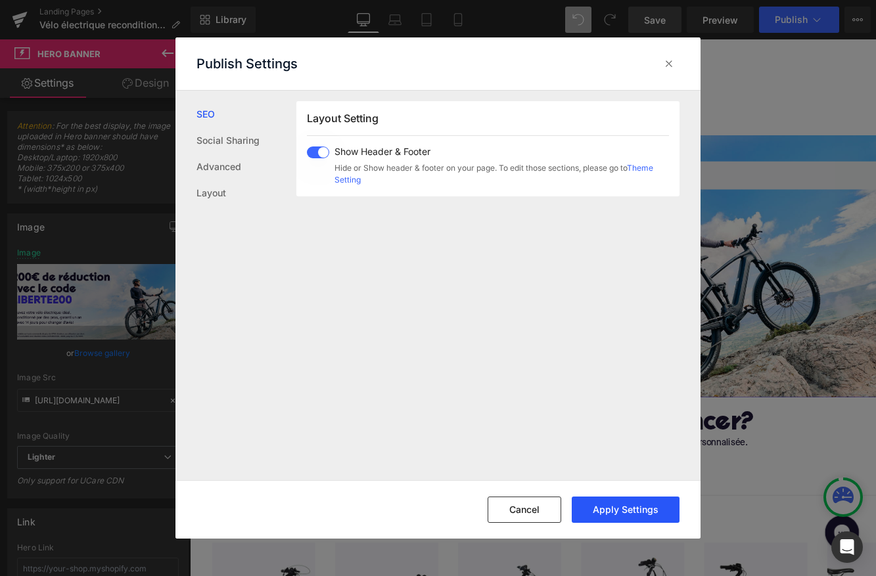
type textarea "Votre vélo électrique reconditionné, jusqu'à 60% moins cher que le prix du neuf…"
click at [632, 515] on button "Apply Settings" at bounding box center [625, 510] width 108 height 26
click at [673, 65] on icon at bounding box center [668, 63] width 13 height 13
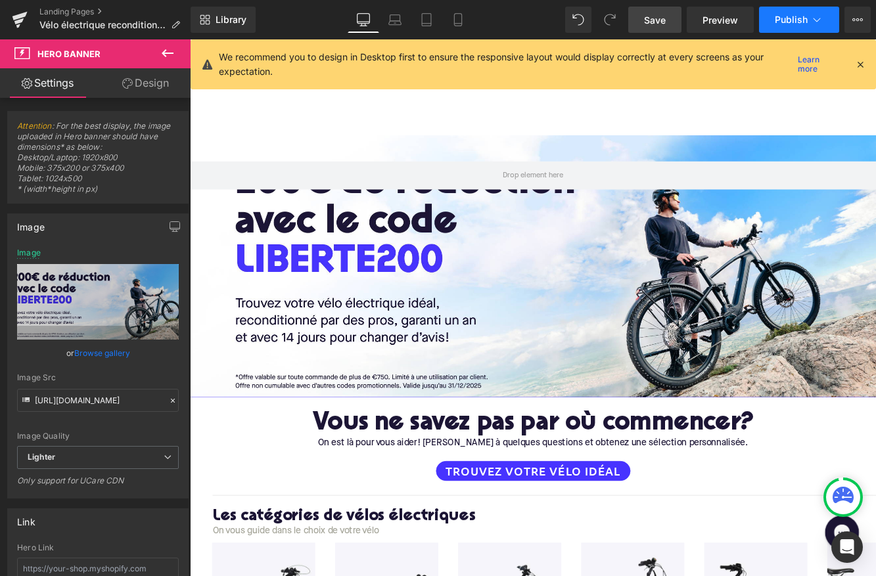
click at [781, 24] on span "Publish" at bounding box center [790, 19] width 33 height 11
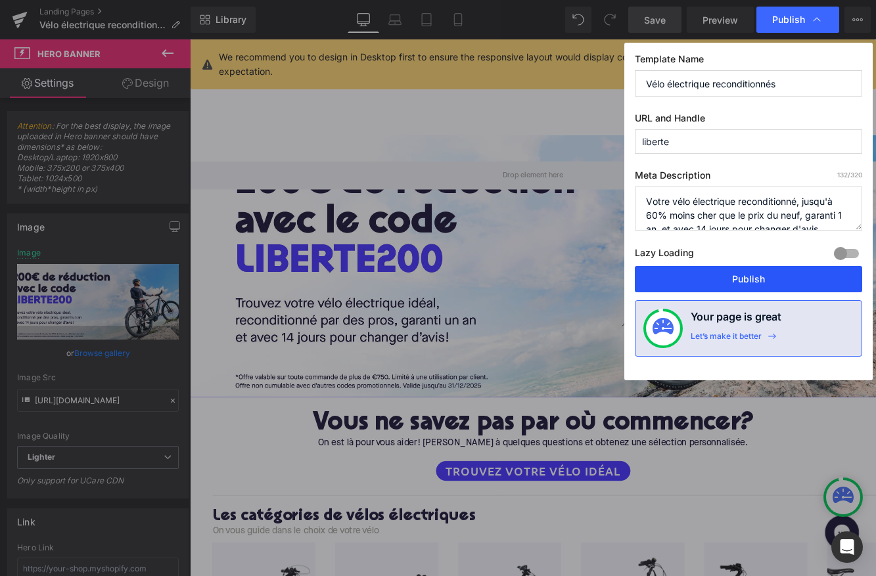
click at [744, 270] on button "Publish" at bounding box center [748, 279] width 227 height 26
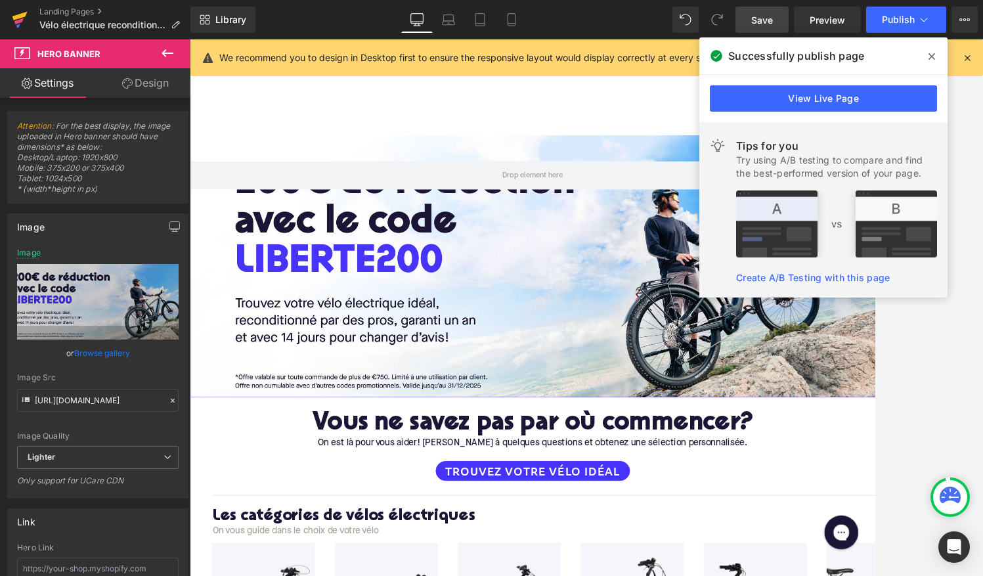
click at [22, 18] on icon at bounding box center [20, 19] width 16 height 33
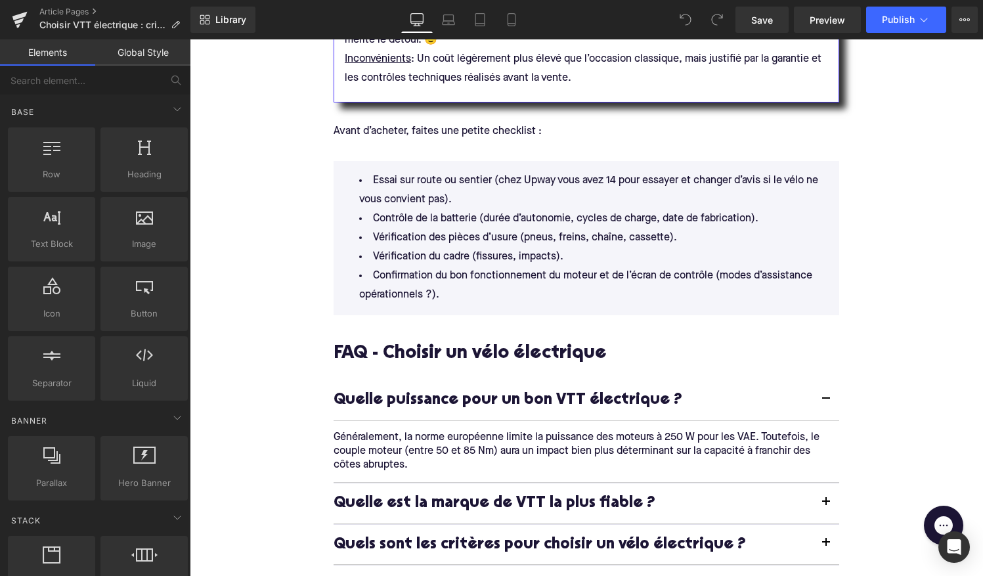
scroll to position [5599, 0]
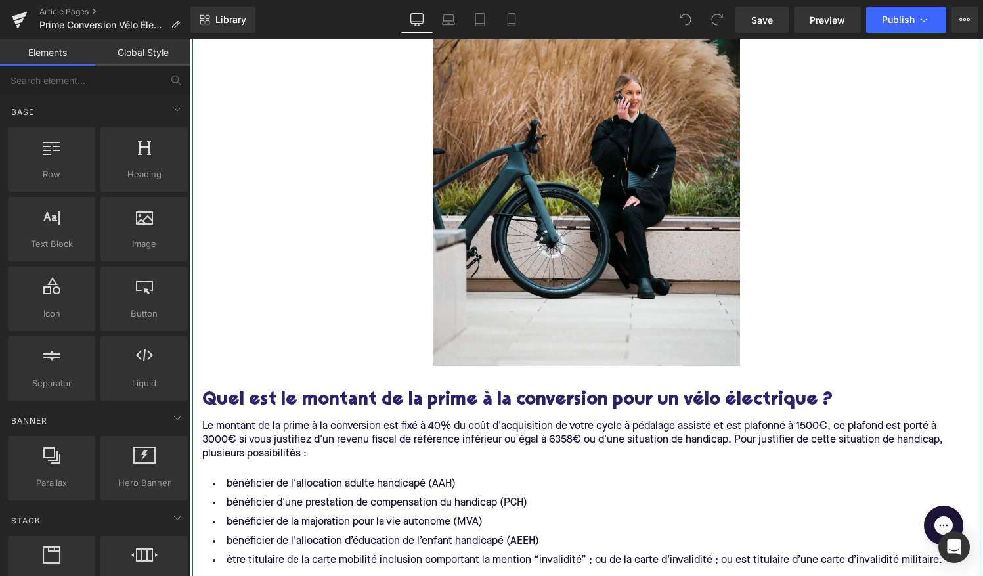
scroll to position [1385, 0]
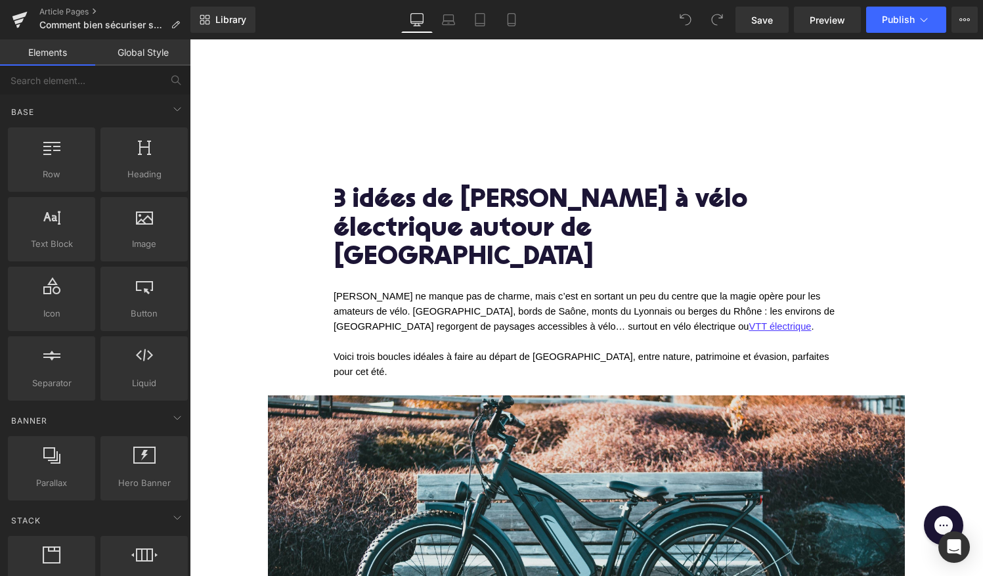
click at [524, 236] on h1 "3 idées de balades à vélo électrique autour de Lyon" at bounding box center [587, 230] width 506 height 86
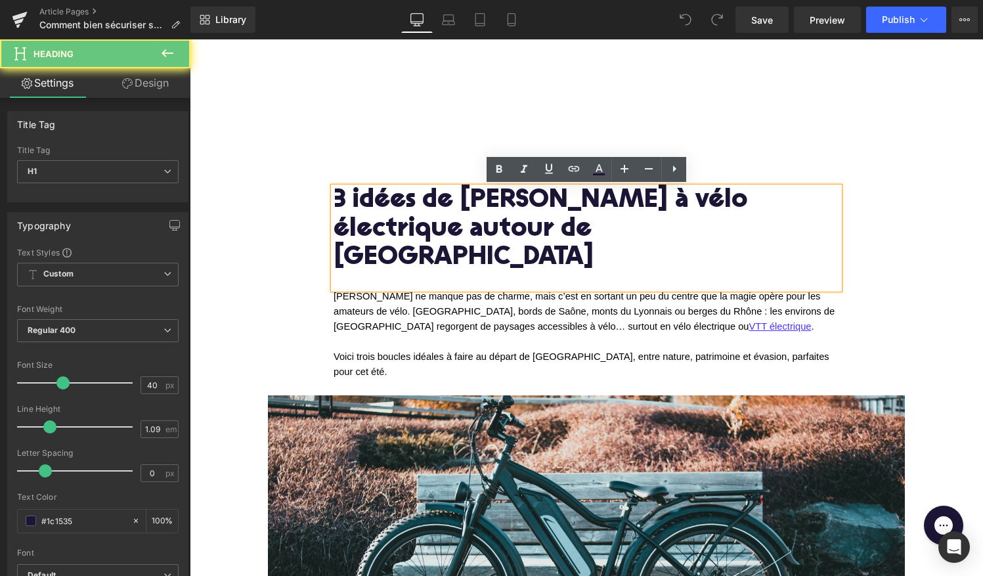
click at [524, 236] on h1 "3 idées de balades à vélo électrique autour de Lyon" at bounding box center [587, 230] width 506 height 86
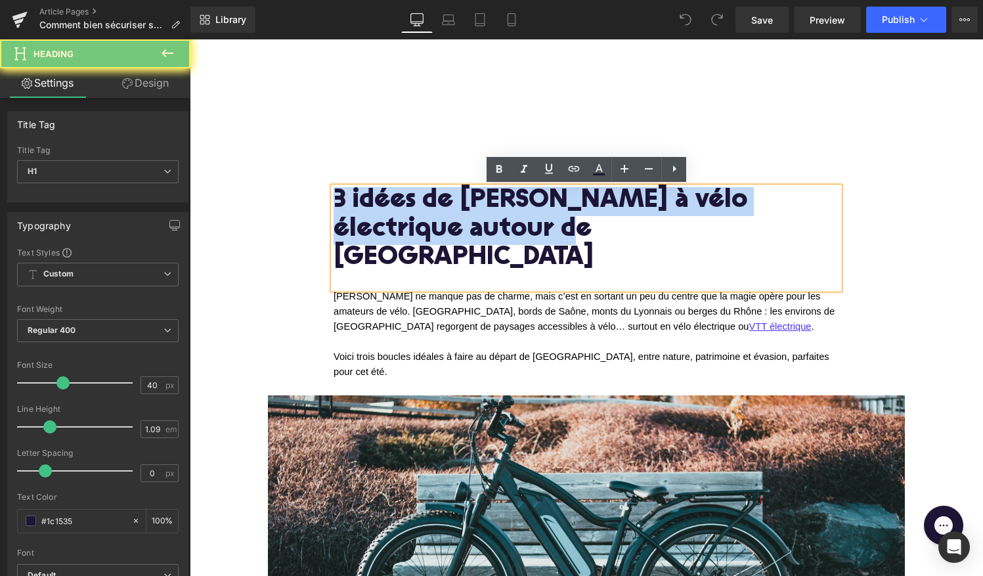
drag, startPoint x: 518, startPoint y: 232, endPoint x: 270, endPoint y: 183, distance: 253.0
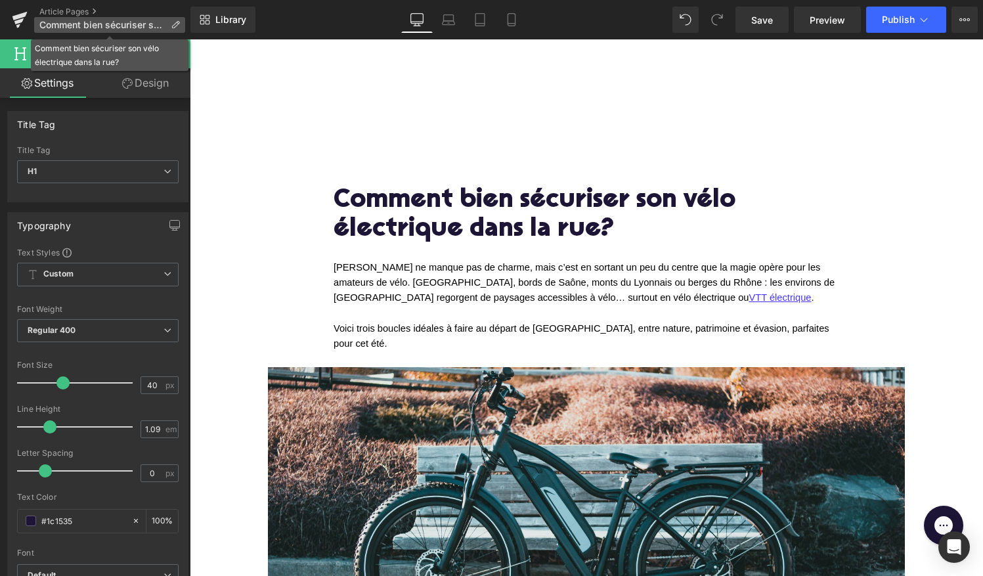
click at [96, 31] on p "Comment bien sécuriser son vélo électrique dans la rue?" at bounding box center [109, 25] width 151 height 16
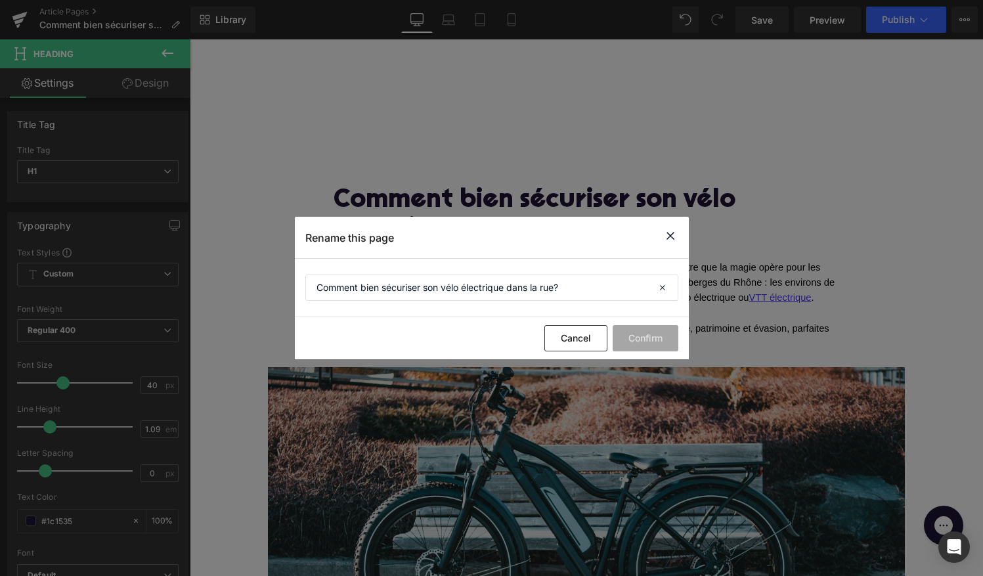
click at [667, 236] on icon at bounding box center [671, 236] width 16 height 16
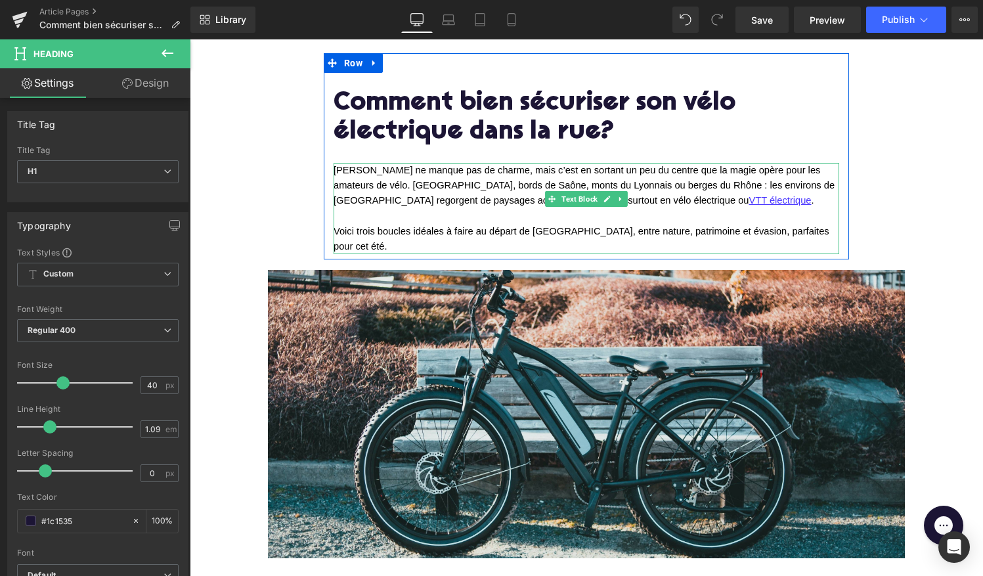
scroll to position [95, 0]
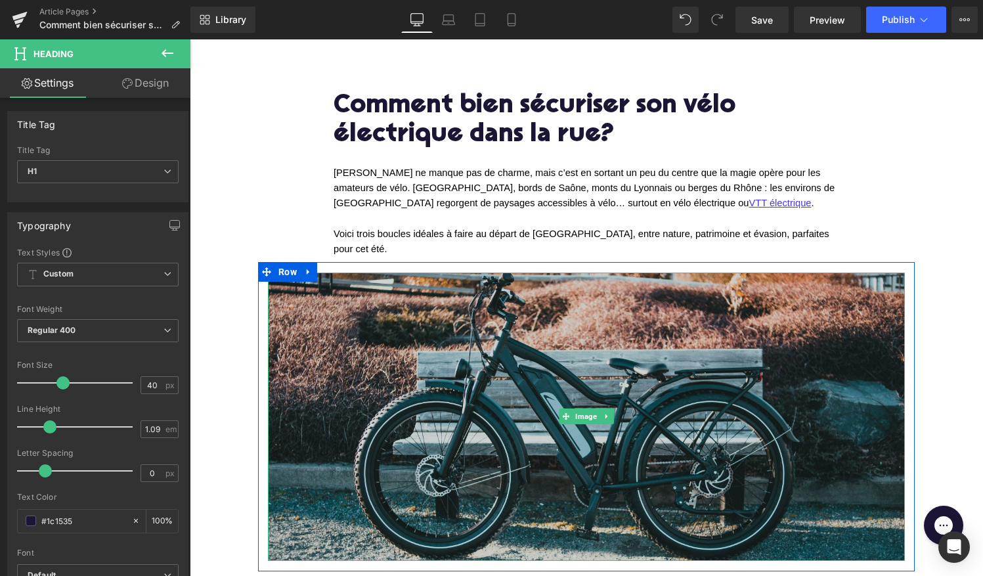
click at [540, 422] on img at bounding box center [586, 417] width 637 height 288
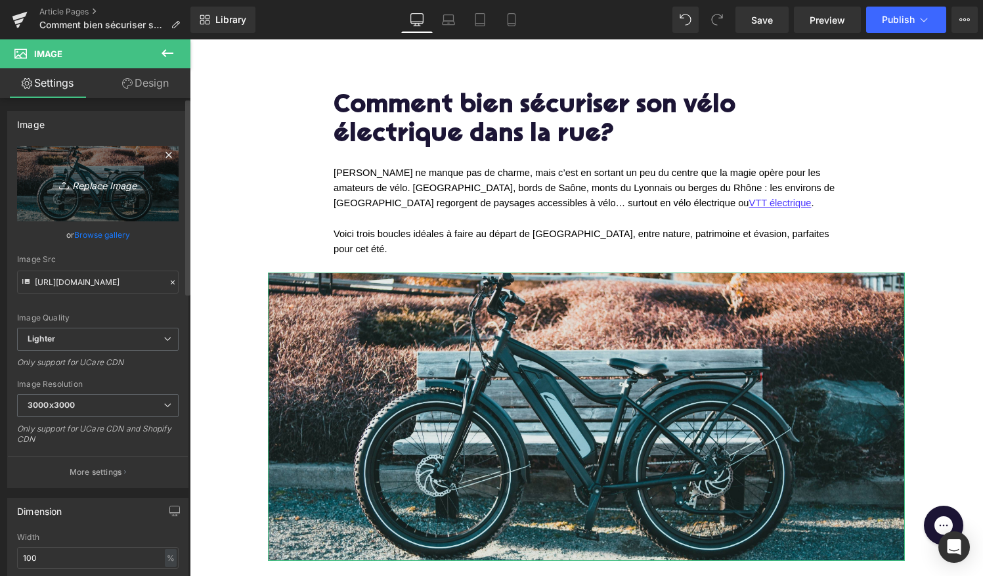
click at [72, 183] on icon "Replace Image" at bounding box center [97, 183] width 105 height 16
click at [91, 176] on icon "Replace Image" at bounding box center [97, 183] width 105 height 16
type input "C:\fakepath\photo-1626654700219-b6b120eab8bd 1.png"
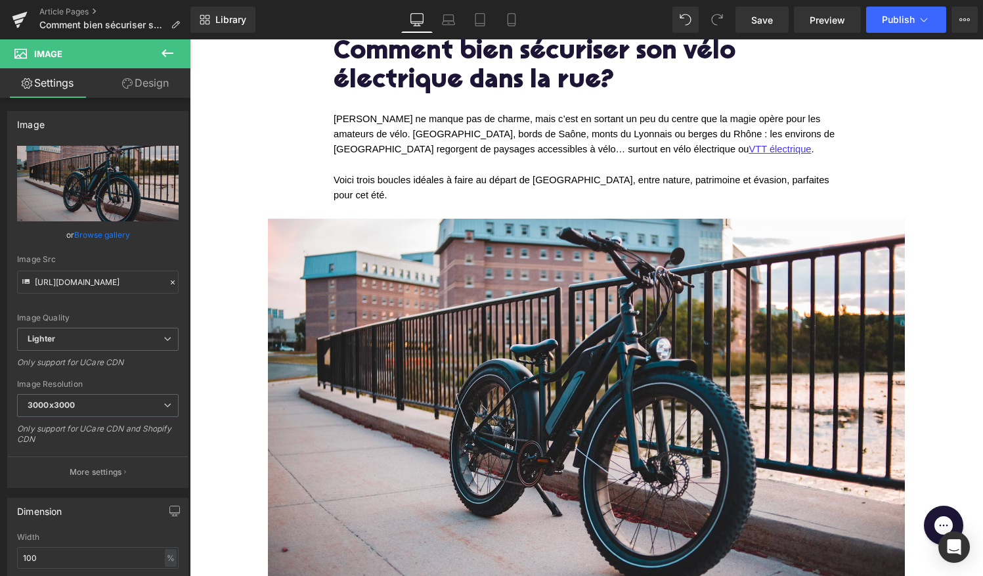
scroll to position [127, 0]
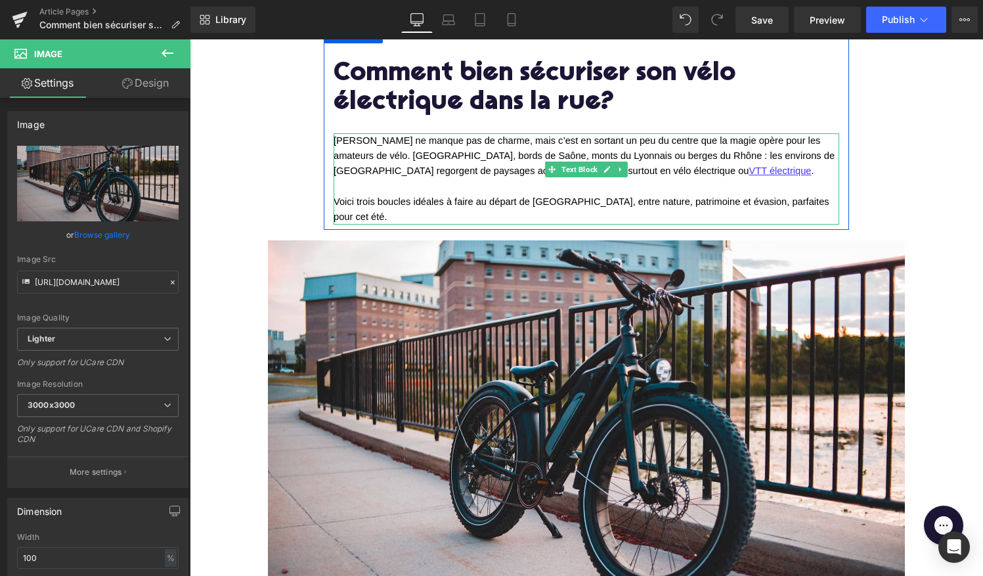
click at [801, 196] on span "Voici trois boucles idéales à faire au départ de Lyon, entre nature, patrimoine…" at bounding box center [583, 209] width 499 height 26
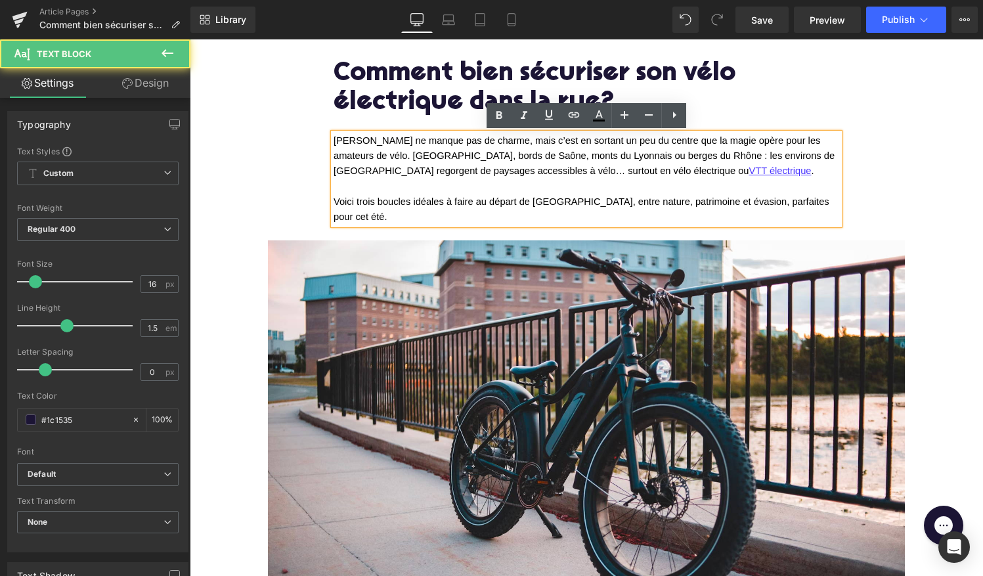
click at [809, 196] on p "Voici trois boucles idéales à faire au départ de Lyon, entre nature, patrimoine…" at bounding box center [587, 209] width 506 height 30
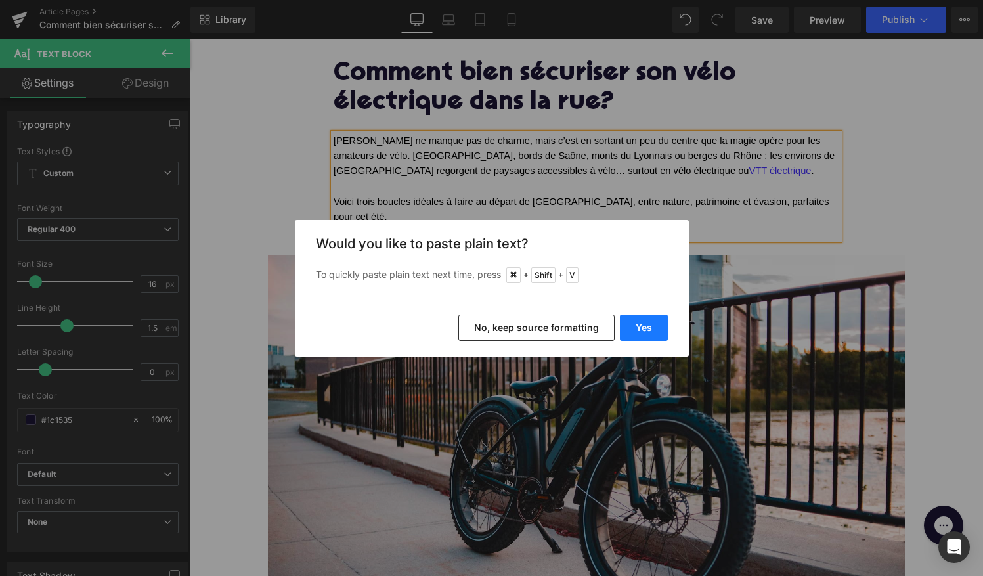
click at [652, 328] on button "Yes" at bounding box center [644, 328] width 48 height 26
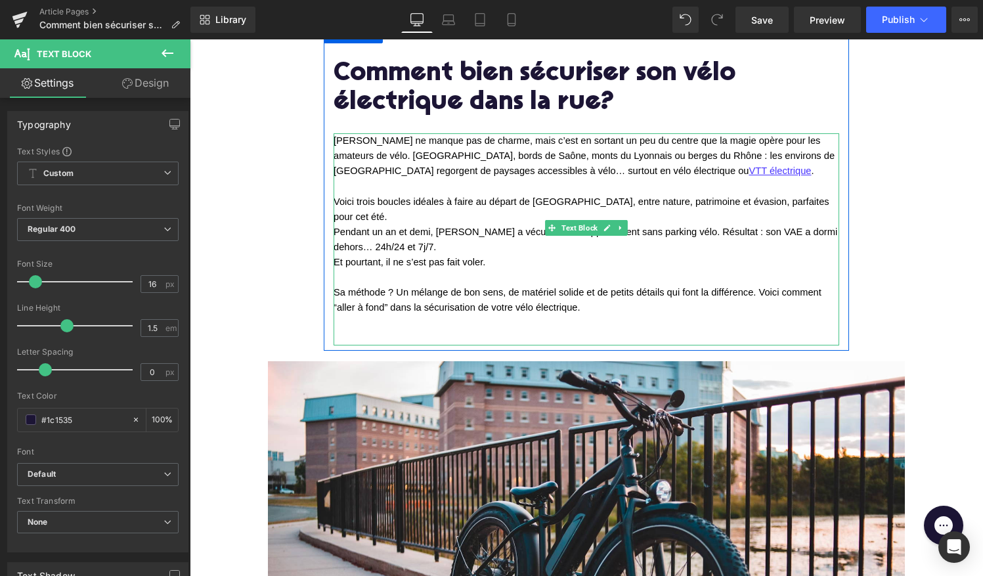
click at [338, 227] on span "Pendant un an et demi, Augustin a vécu dans un appartement sans parking vélo. R…" at bounding box center [587, 240] width 506 height 26
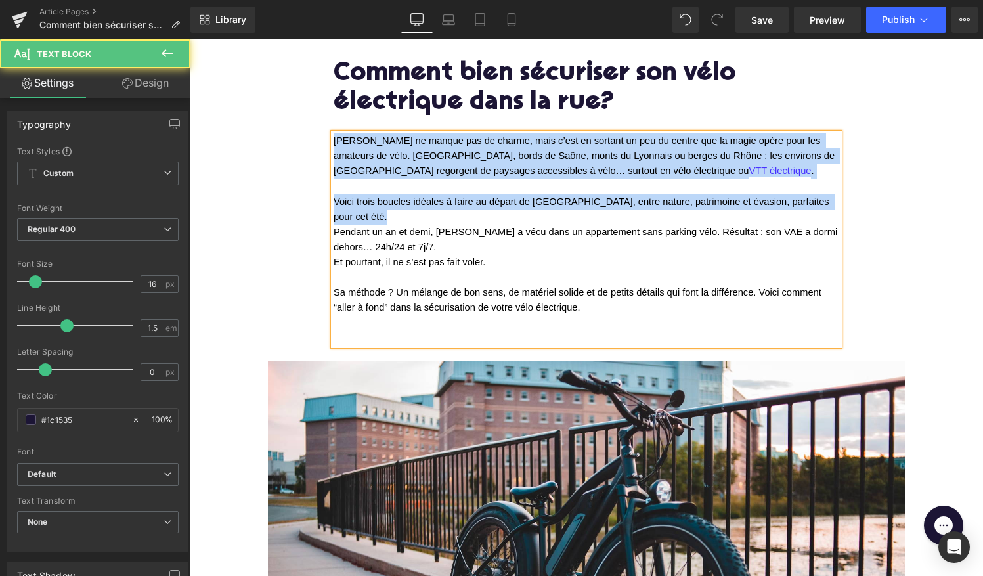
drag, startPoint x: 334, startPoint y: 211, endPoint x: 336, endPoint y: 137, distance: 74.2
click at [336, 137] on div "Lyon ne manque pas de charme, mais c’est en sortant un peu du centre que la mag…" at bounding box center [587, 239] width 506 height 212
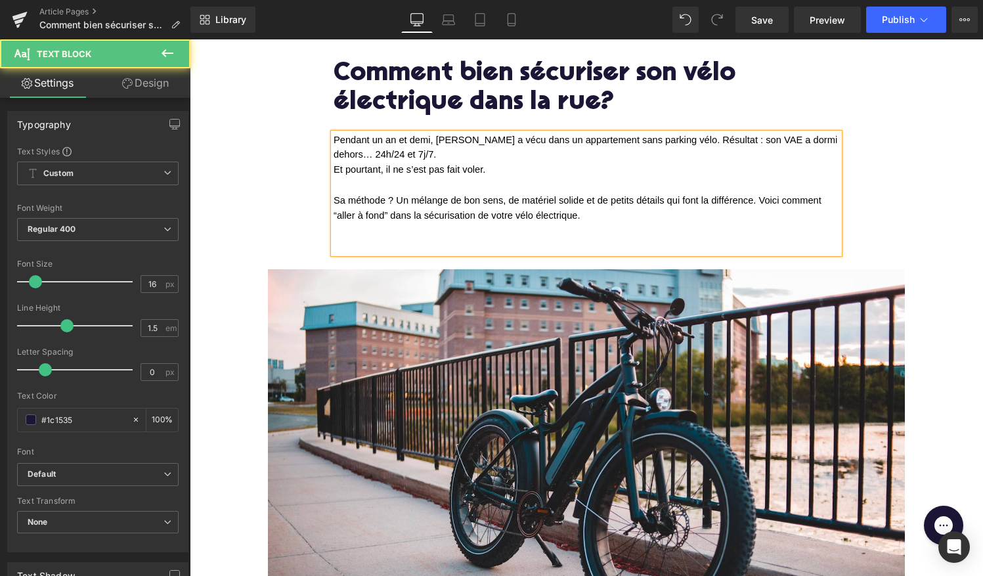
click at [436, 143] on span "Pendant un an et demi, Augustin a vécu dans un appartement sans parking vélo. R…" at bounding box center [587, 147] width 506 height 25
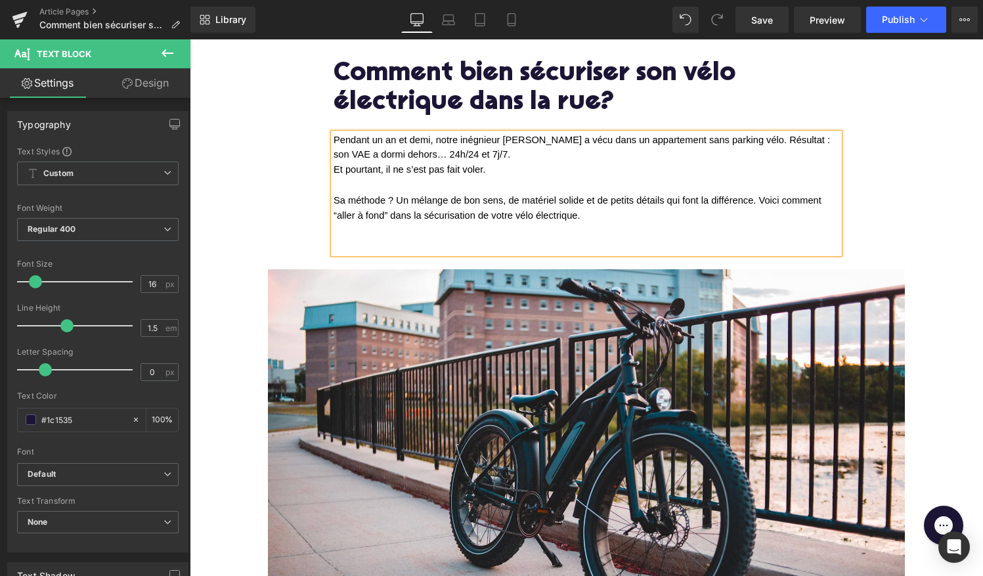
click at [740, 144] on span "Pendant un an et demi, notre inégnieur Augustin a vécu dans un appartement sans…" at bounding box center [583, 147] width 499 height 25
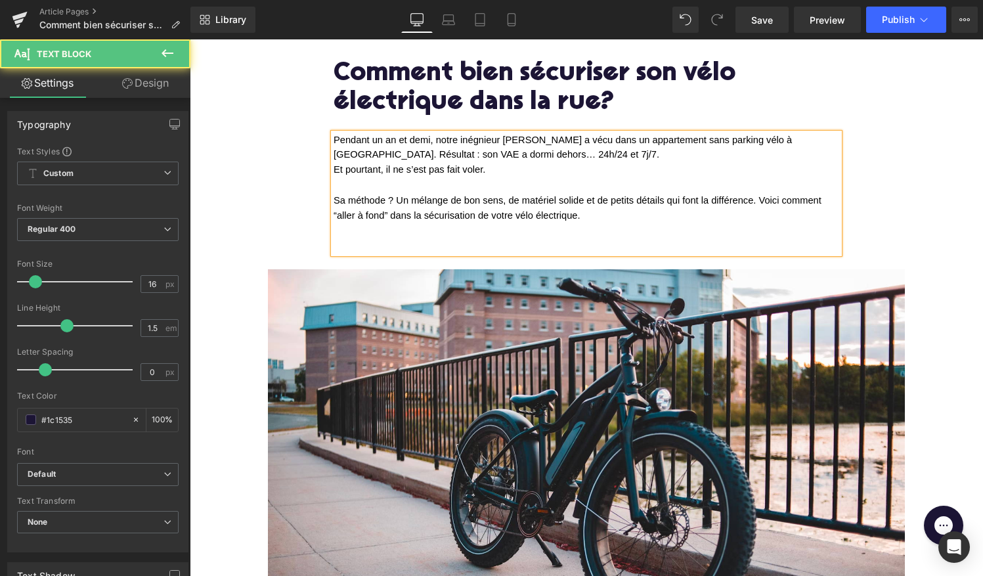
click at [334, 167] on span "Et pourtant, il ne s’est pas fait voler." at bounding box center [410, 169] width 152 height 11
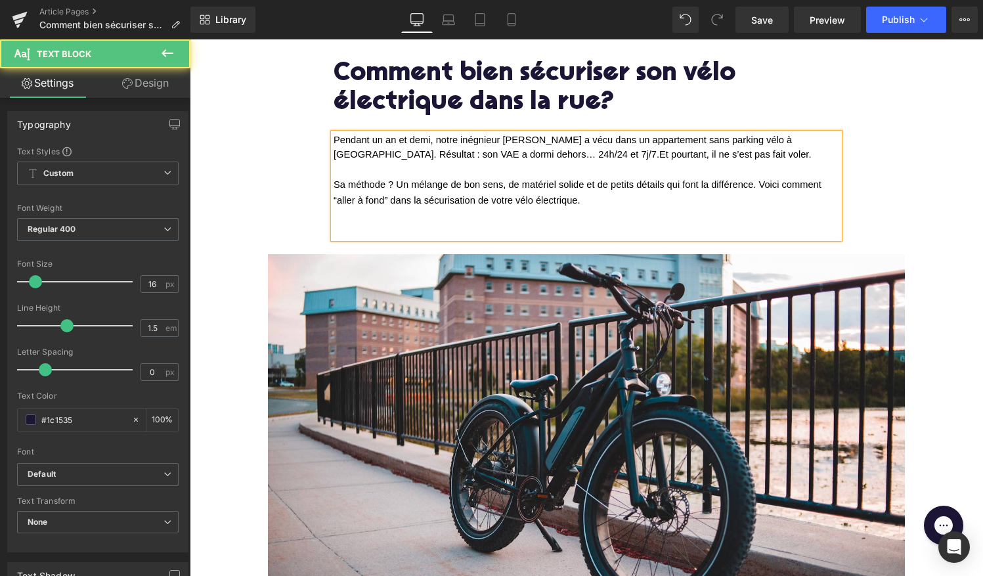
click at [461, 214] on p at bounding box center [587, 215] width 506 height 15
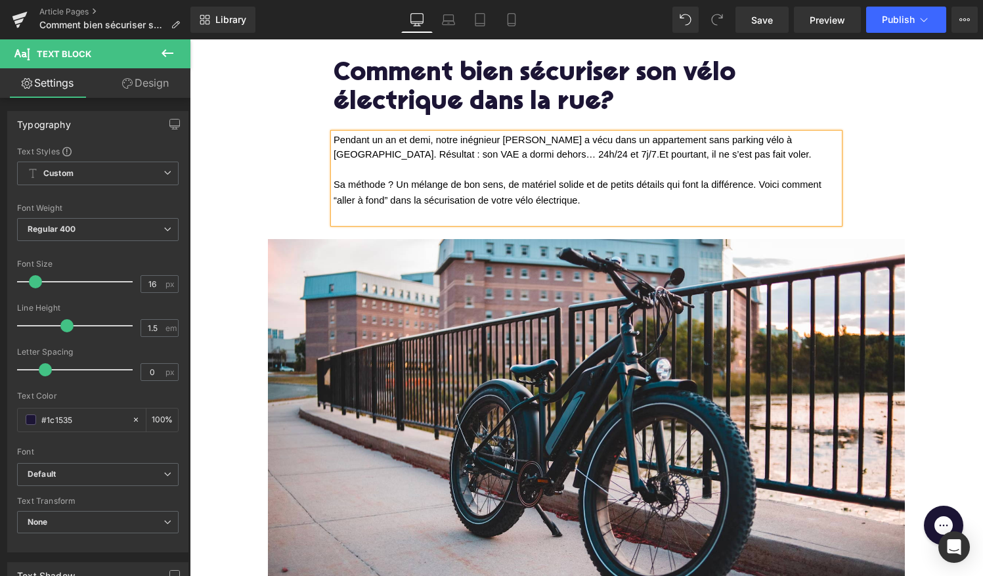
click at [390, 213] on p at bounding box center [587, 215] width 506 height 15
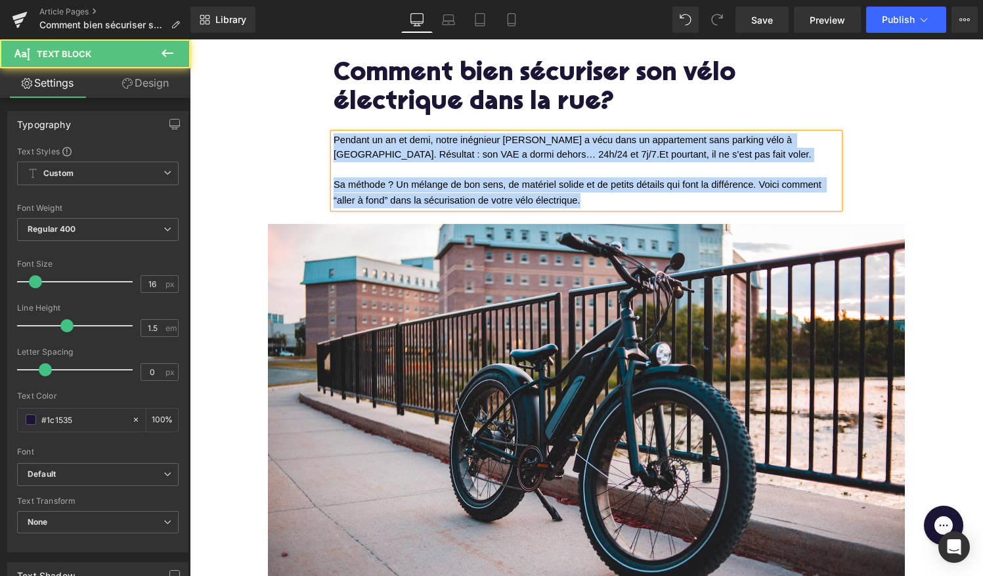
drag, startPoint x: 592, startPoint y: 200, endPoint x: 323, endPoint y: 138, distance: 276.3
click at [324, 139] on div "Comment bien sécuriser son vélo électrique dans la rue? Heading Pendant un an e…" at bounding box center [586, 134] width 525 height 148
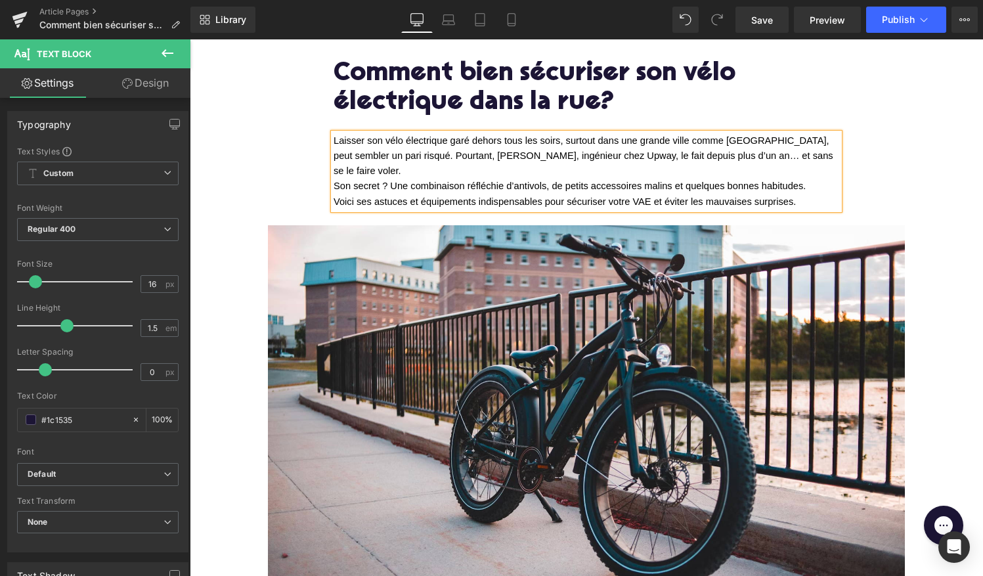
click at [384, 154] on span "Laisser son vélo électrique garé dehors tous les soirs, surtout dans une grande…" at bounding box center [585, 155] width 502 height 41
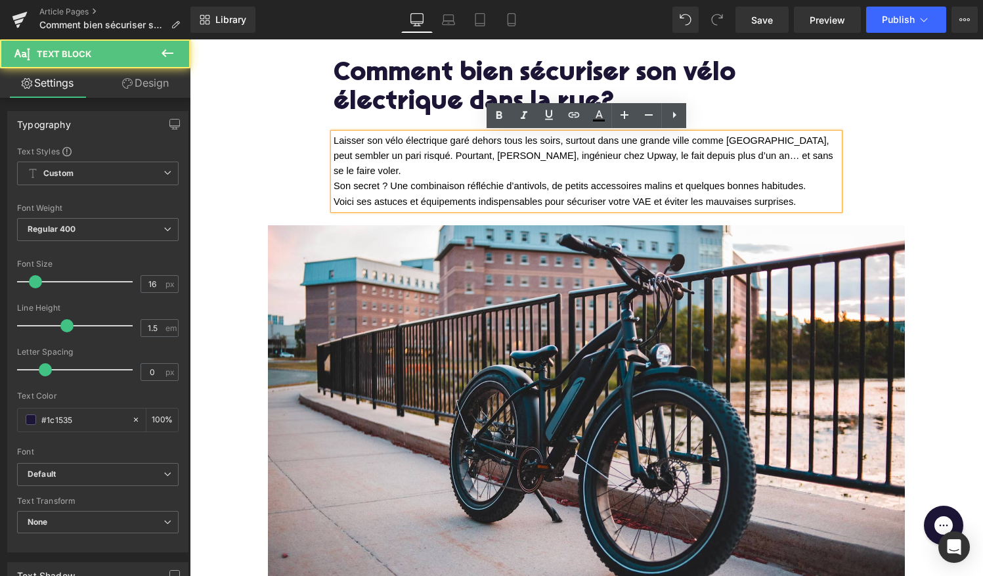
click at [569, 153] on span "Laisser son vélo électrique garé dehors tous les soirs, surtout dans une grande…" at bounding box center [585, 155] width 502 height 41
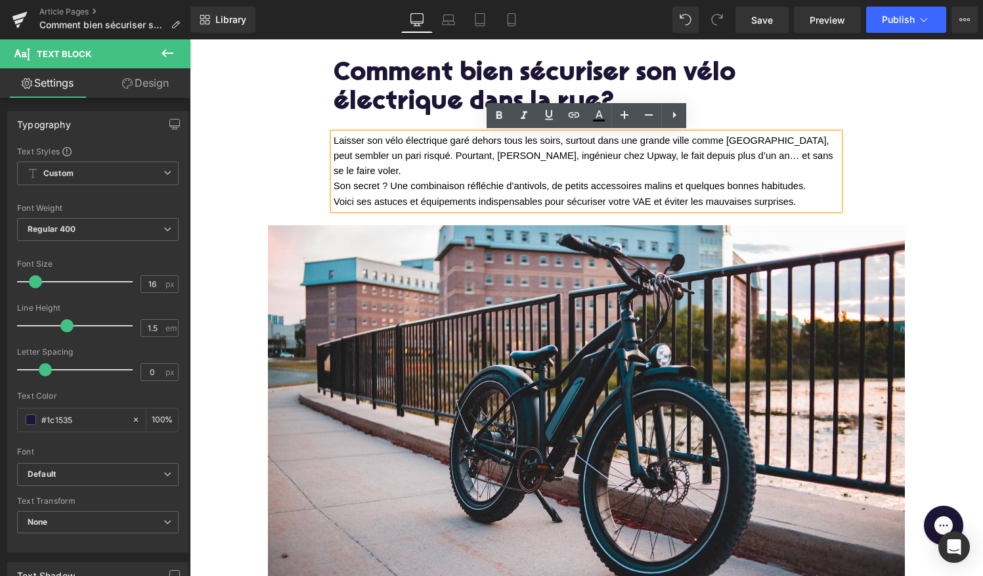
click at [465, 155] on span "Laisser son vélo électrique garé dehors tous les soirs, surtout dans une grande…" at bounding box center [585, 155] width 502 height 41
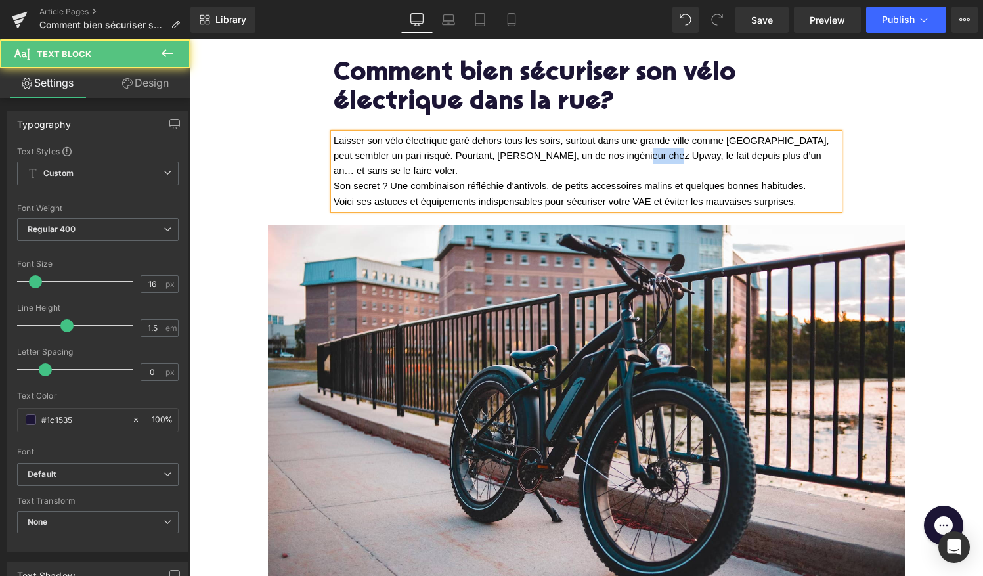
drag, startPoint x: 637, startPoint y: 154, endPoint x: 614, endPoint y: 154, distance: 23.0
click at [614, 154] on span "Laisser son vélo électrique garé dehors tous les soirs, surtout dans une grande…" at bounding box center [583, 155] width 499 height 41
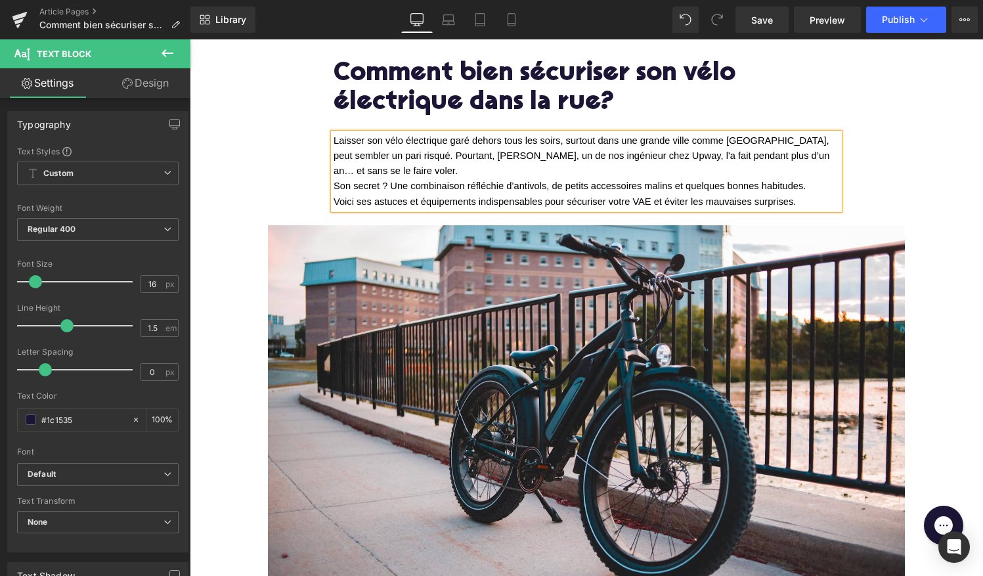
click at [390, 172] on p "Laisser son vélo électrique garé dehors tous les soirs, surtout dans une grande…" at bounding box center [587, 155] width 506 height 45
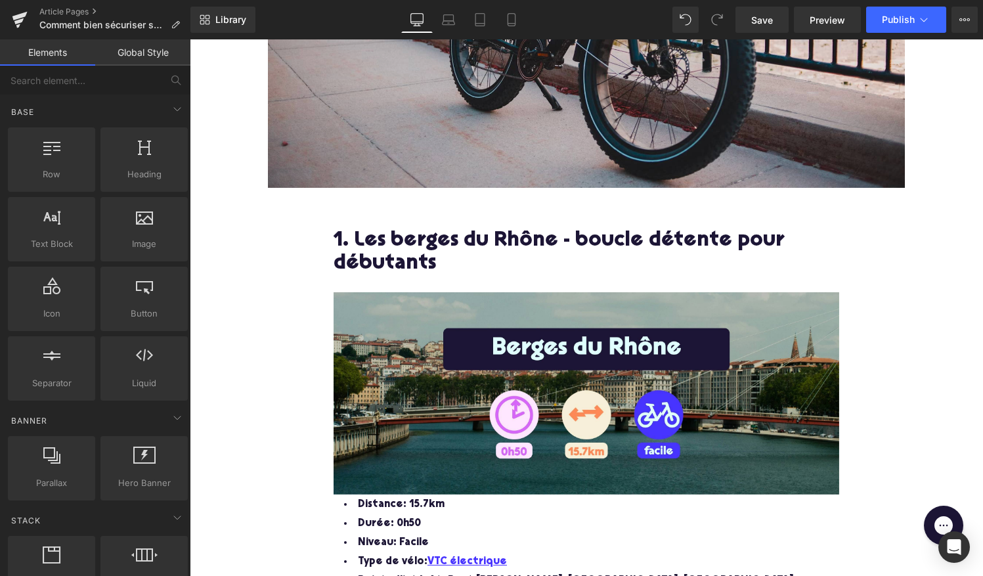
scroll to position [556, 0]
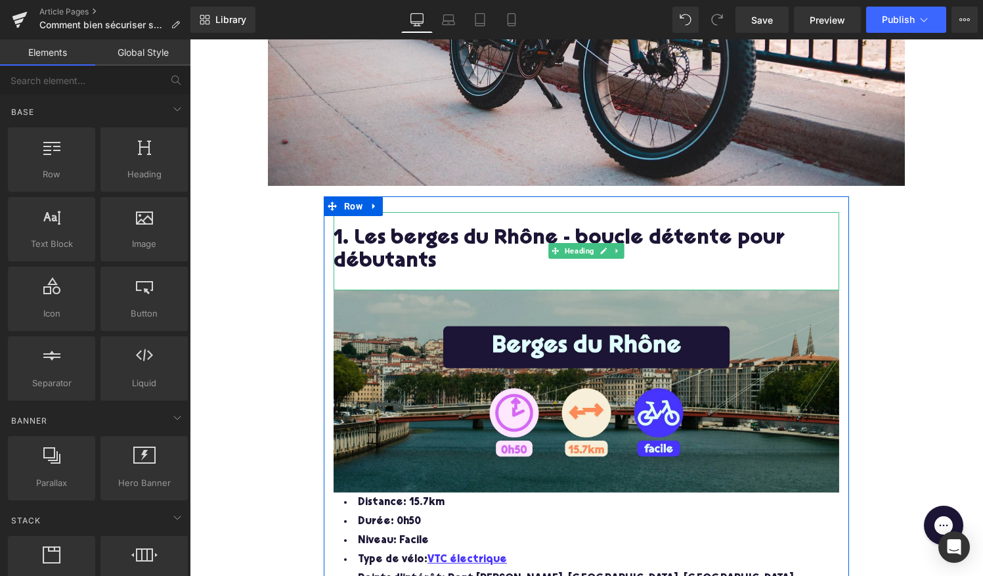
click at [413, 236] on h2 "1. Les berges du Rhône - boucle détente pour débutants" at bounding box center [587, 251] width 506 height 47
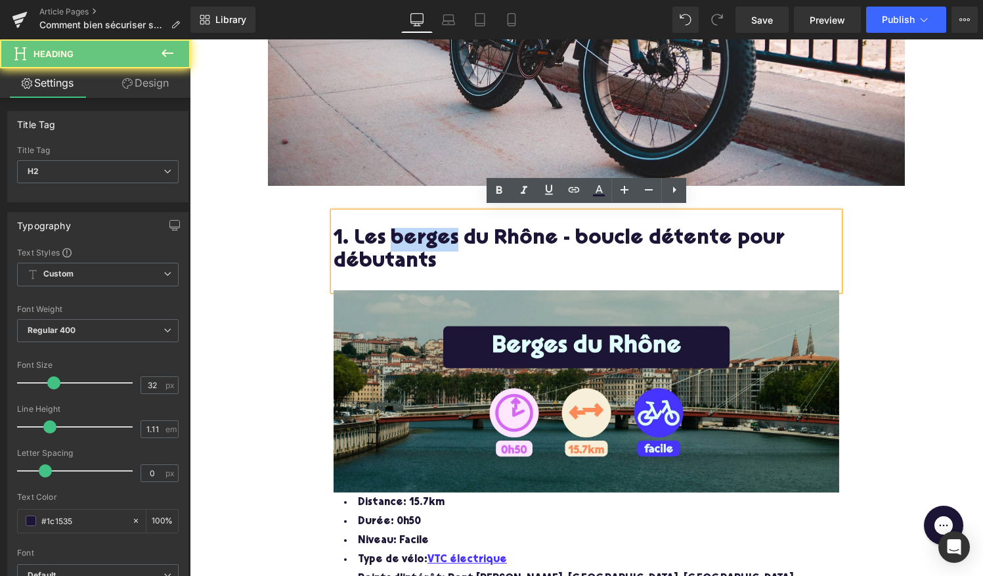
click at [413, 236] on h2 "1. Les berges du Rhône - boucle détente pour débutants" at bounding box center [587, 251] width 506 height 47
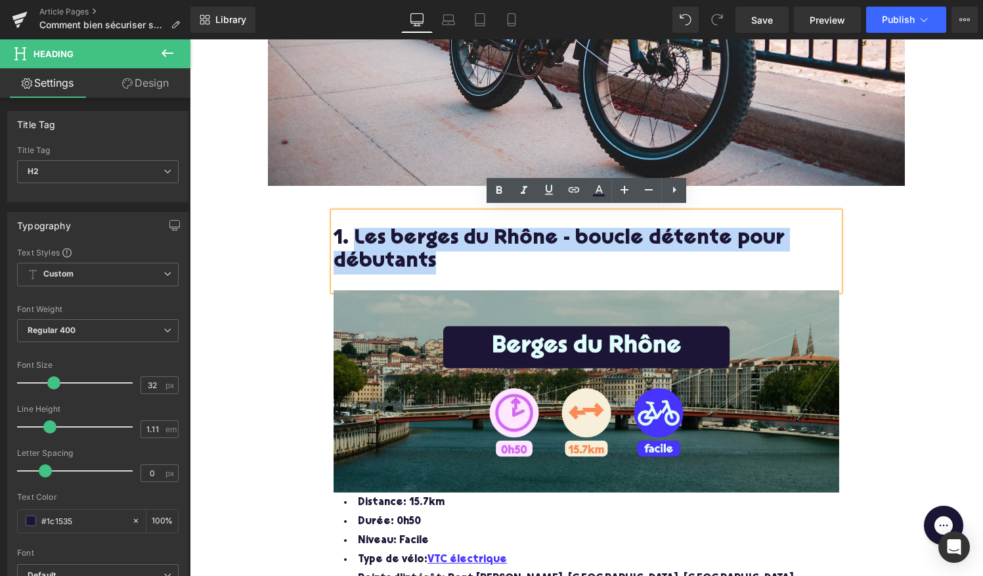
drag, startPoint x: 442, startPoint y: 257, endPoint x: 353, endPoint y: 235, distance: 92.1
click at [353, 235] on h2 "1. Les berges du Rhône - boucle détente pour débutants" at bounding box center [587, 251] width 506 height 47
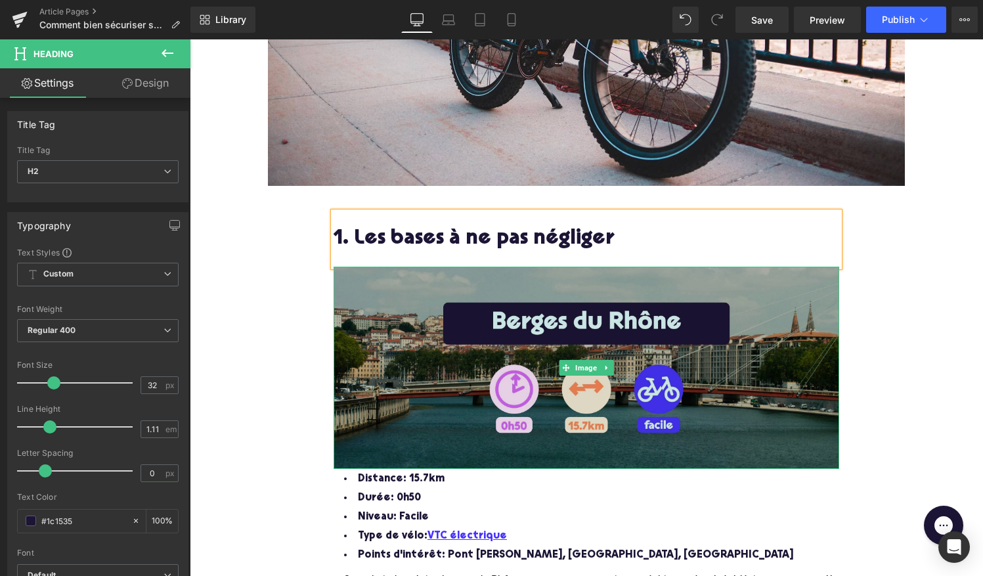
click at [421, 386] on img at bounding box center [587, 368] width 506 height 202
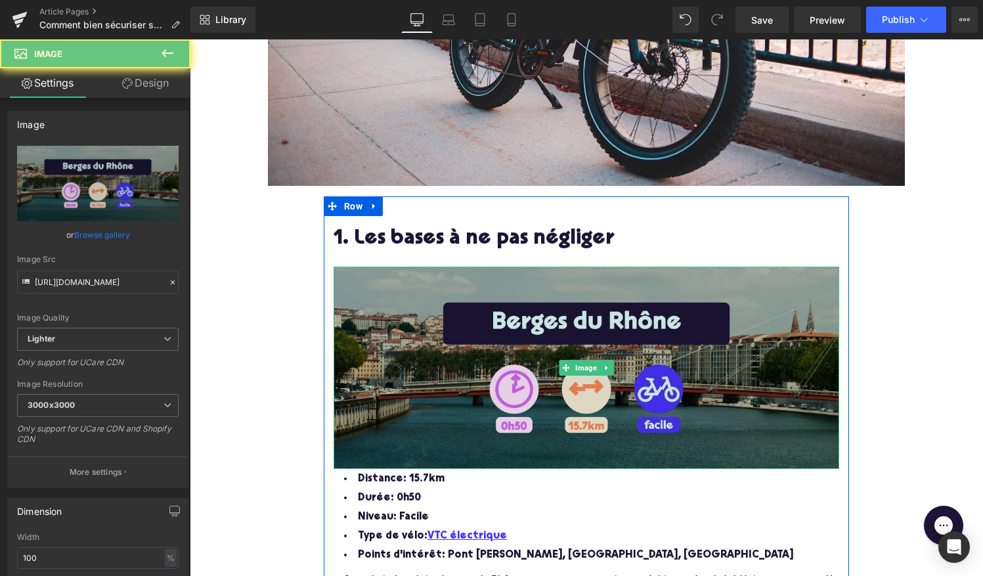
click at [458, 367] on img at bounding box center [587, 368] width 506 height 202
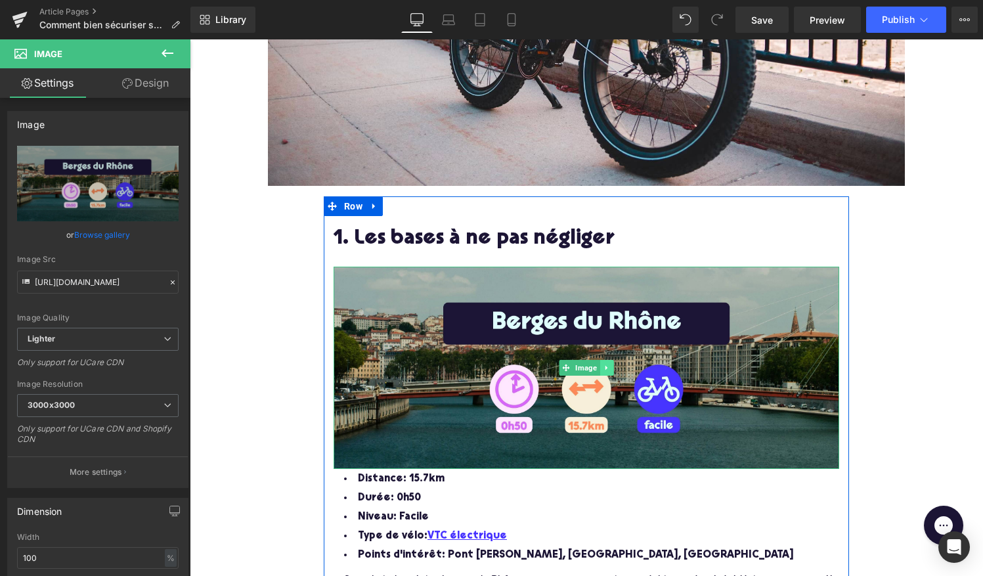
click at [607, 360] on link at bounding box center [607, 368] width 14 height 16
click at [610, 360] on link at bounding box center [614, 368] width 14 height 16
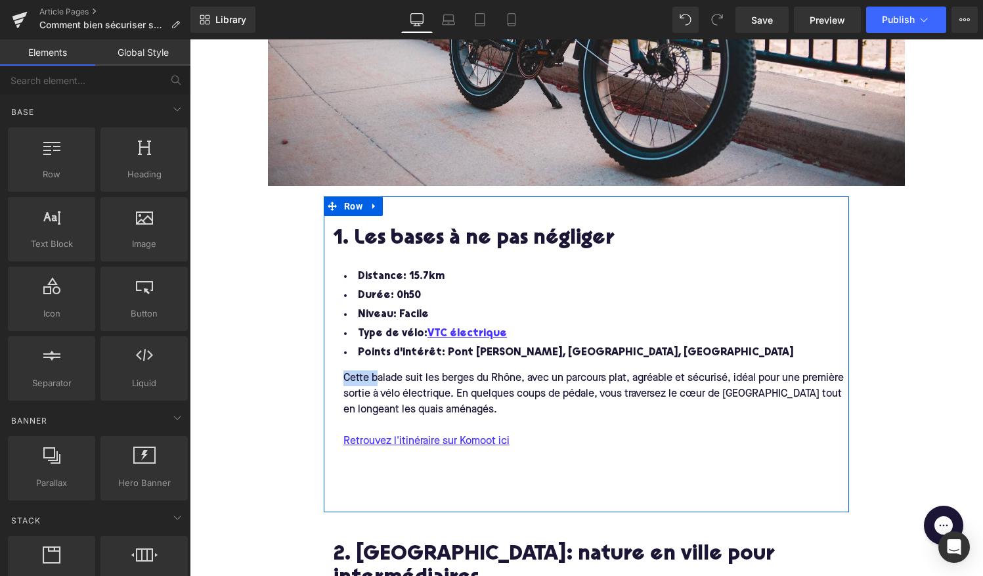
drag, startPoint x: 378, startPoint y: 375, endPoint x: 343, endPoint y: 375, distance: 35.5
click at [343, 375] on div "Cette balade suit les berges du Rhône, avec un parcours plat, agréable et sécur…" at bounding box center [596, 393] width 525 height 47
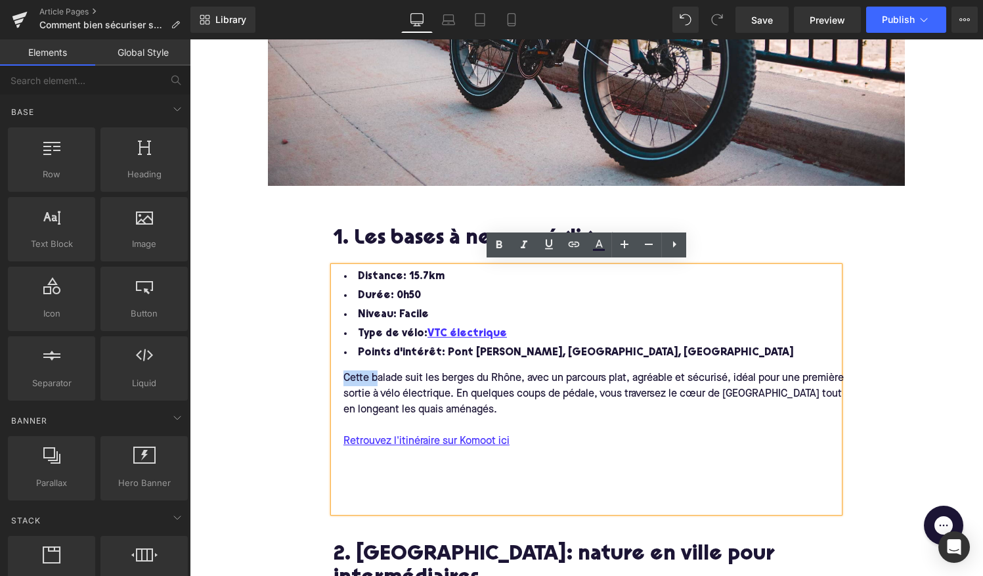
copy div "Cette b"
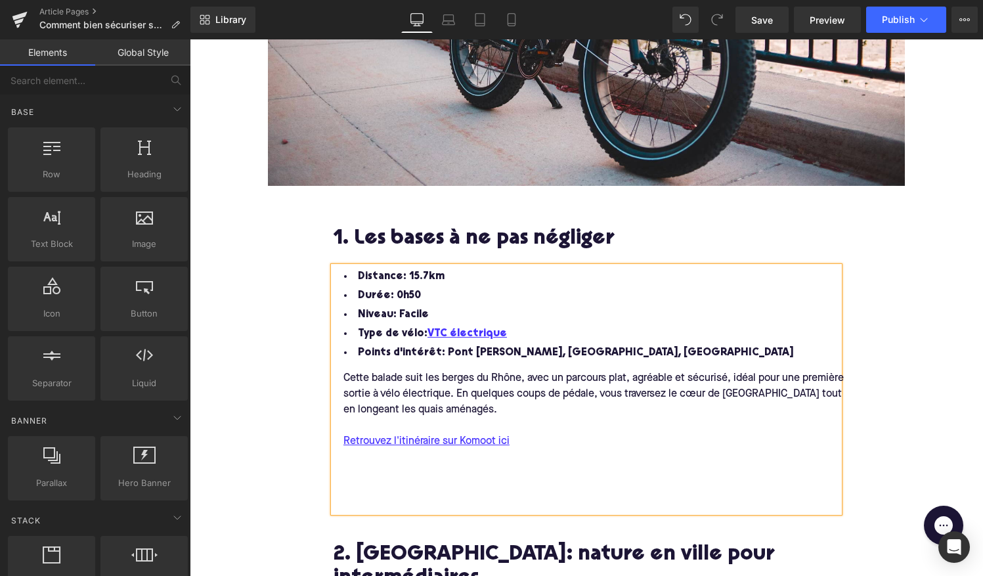
click at [354, 277] on li "Distance: 15.7km" at bounding box center [587, 276] width 506 height 19
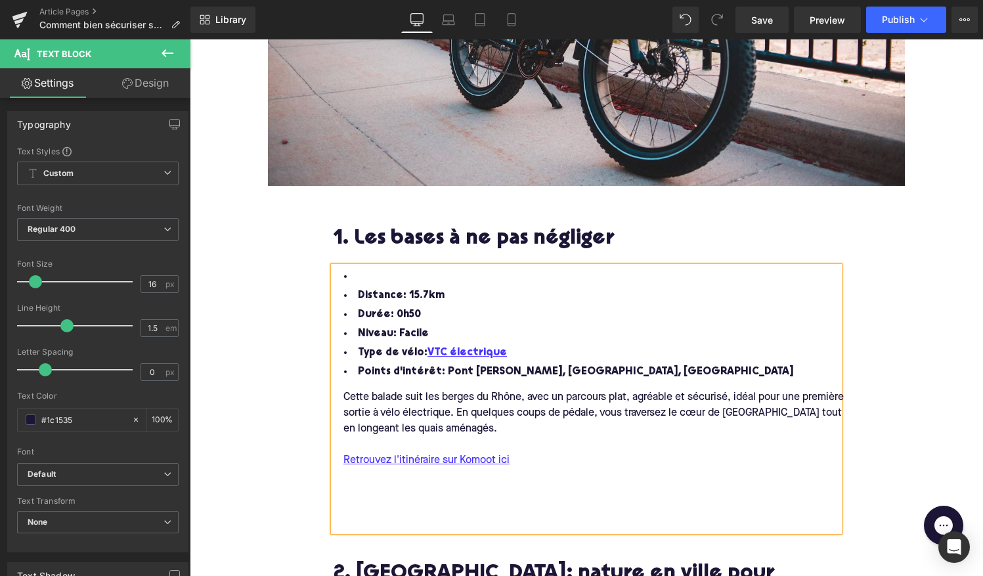
click at [361, 271] on li at bounding box center [587, 276] width 506 height 19
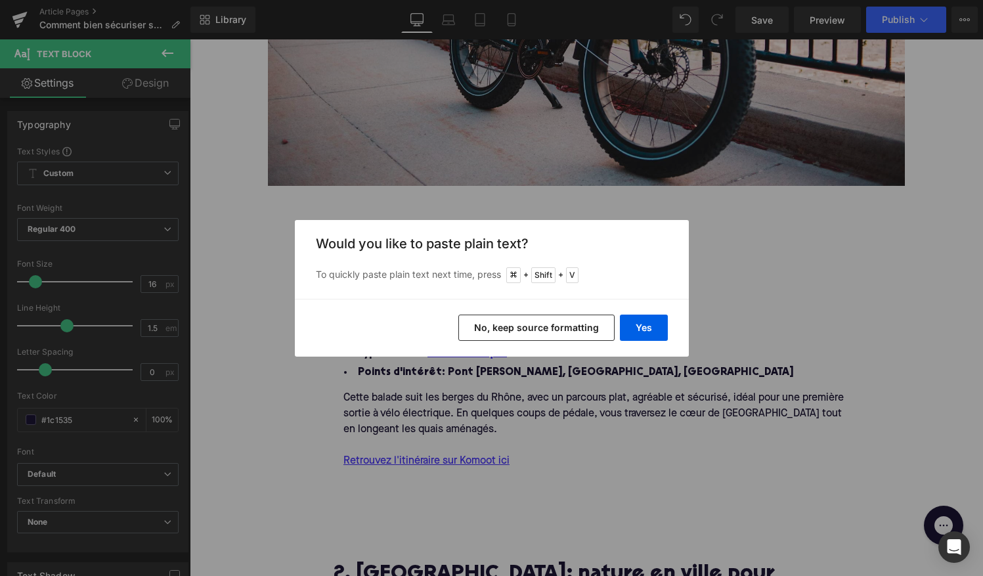
click at [576, 326] on button "No, keep source formatting" at bounding box center [536, 328] width 156 height 26
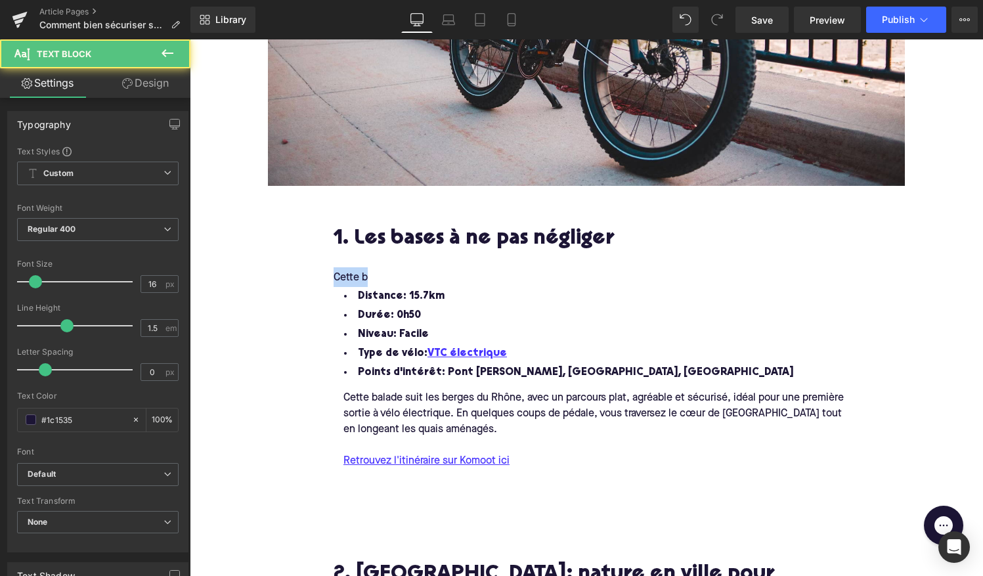
drag, startPoint x: 370, startPoint y: 275, endPoint x: 319, endPoint y: 274, distance: 50.6
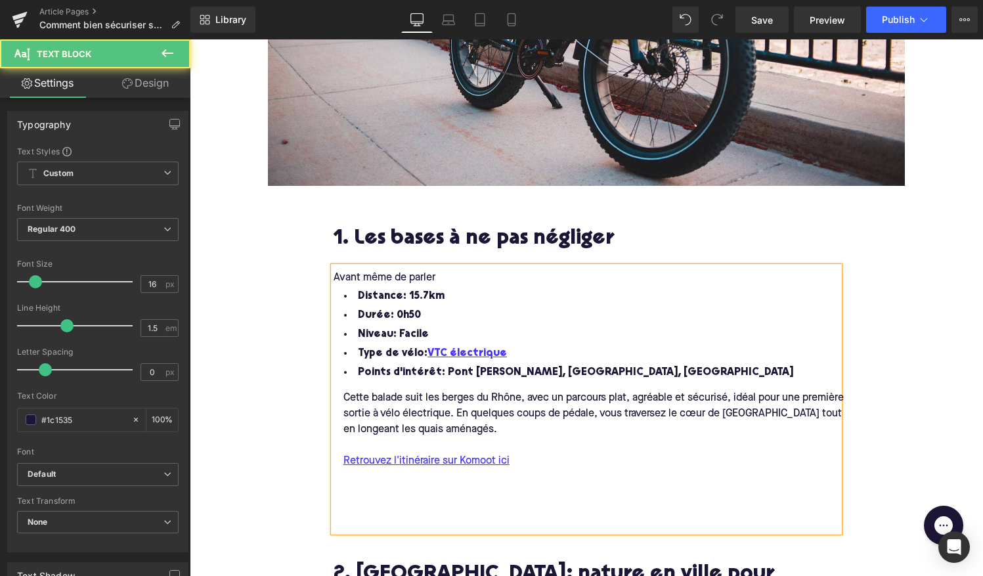
drag, startPoint x: 336, startPoint y: 273, endPoint x: 453, endPoint y: 273, distance: 116.9
click at [453, 273] on div "Avant même de parler" at bounding box center [587, 277] width 506 height 20
drag, startPoint x: 438, startPoint y: 293, endPoint x: 359, endPoint y: 293, distance: 79.5
click at [359, 293] on li "Distance: 15.7km" at bounding box center [587, 297] width 506 height 19
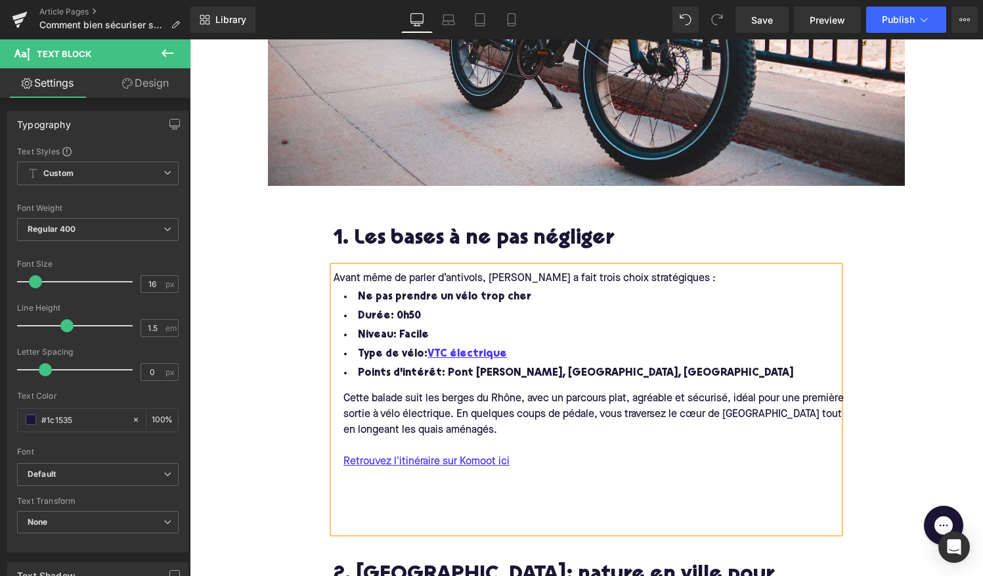
click at [528, 290] on li "Ne pas prendre un vélo trop cher" at bounding box center [587, 297] width 506 height 19
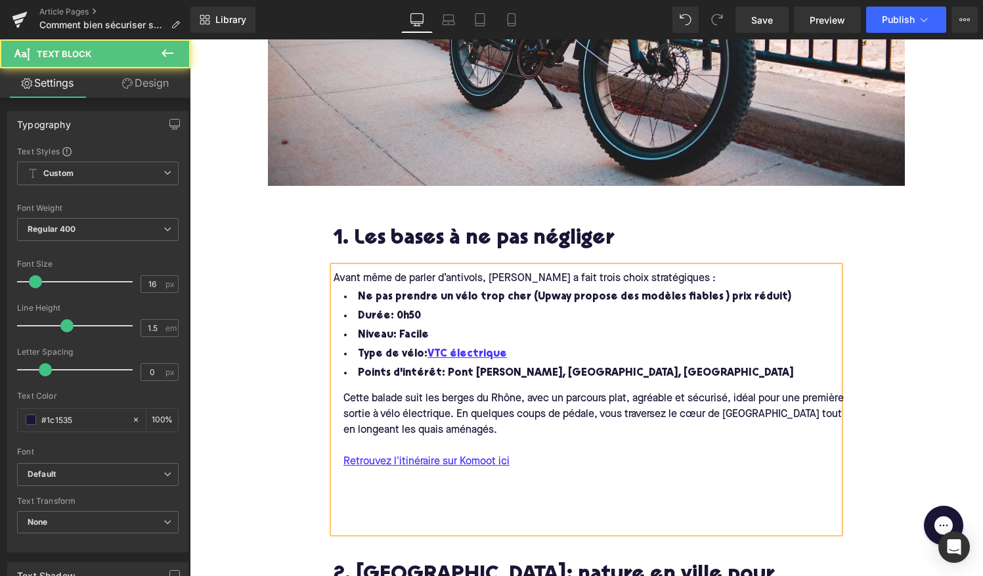
click at [698, 293] on span "Ne pas prendre un vélo trop cher (Upway propose des modèles fiables ) prix rédu…" at bounding box center [575, 297] width 434 height 11
drag, startPoint x: 443, startPoint y: 317, endPoint x: 355, endPoint y: 316, distance: 88.0
click at [355, 316] on li "Durée: 0h50" at bounding box center [587, 316] width 506 height 19
drag, startPoint x: 441, startPoint y: 331, endPoint x: 344, endPoint y: 331, distance: 97.2
click at [344, 331] on li "Niveau: Facile" at bounding box center [587, 335] width 506 height 19
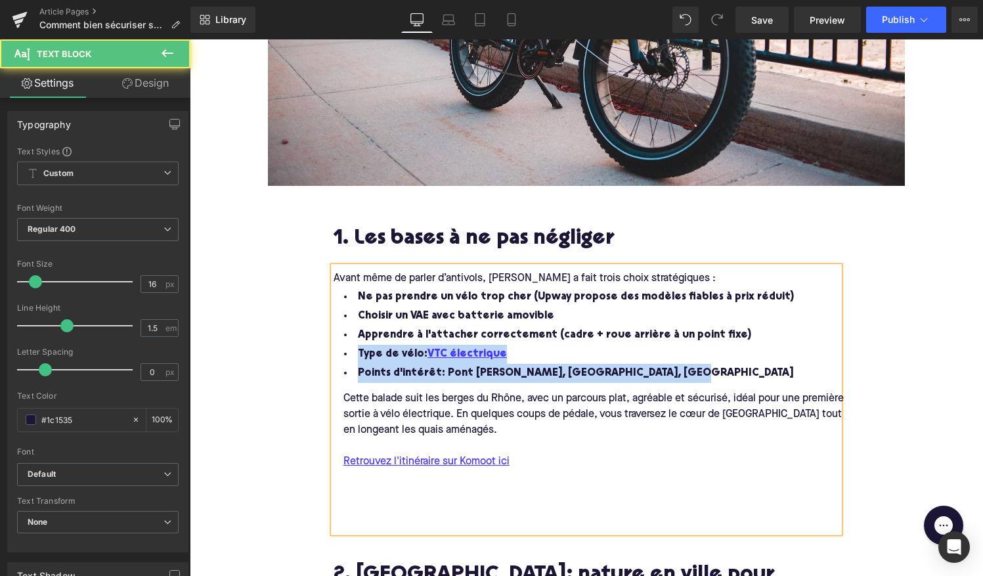
drag, startPoint x: 680, startPoint y: 367, endPoint x: 349, endPoint y: 352, distance: 331.4
click at [349, 352] on ul "Ne pas prendre un vélo trop cher (Upway propose des modèles fiables à prix rédu…" at bounding box center [587, 335] width 506 height 95
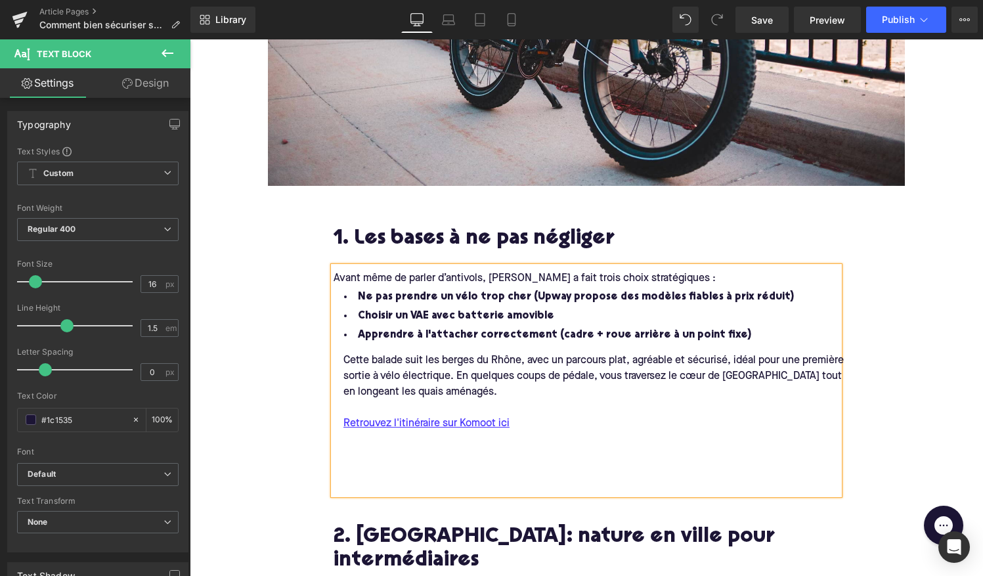
click at [342, 357] on div "Cette balade suit les berges du Rhône, avec un parcours plat, agréable et sécur…" at bounding box center [596, 376] width 525 height 47
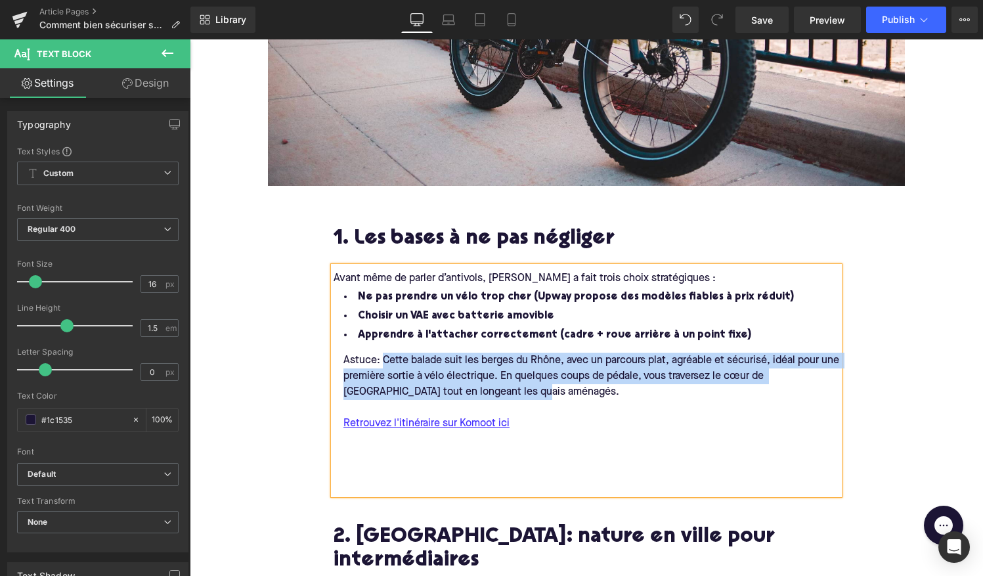
drag, startPoint x: 383, startPoint y: 353, endPoint x: 486, endPoint y: 391, distance: 109.7
click at [486, 391] on div "Astuce: Cette balade suit les berges du Rhône, avec un parcours plat, agréable …" at bounding box center [596, 376] width 525 height 47
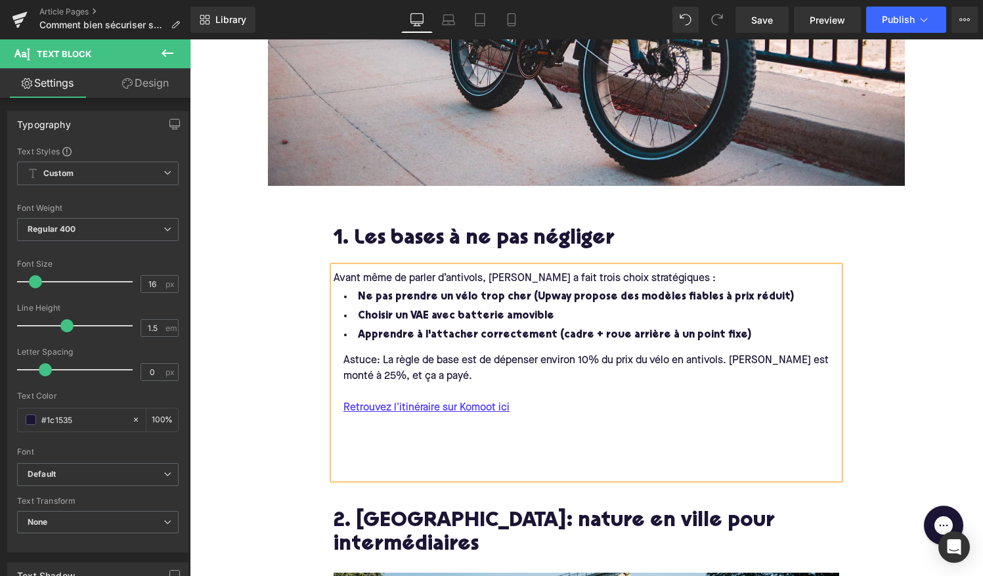
drag, startPoint x: 538, startPoint y: 400, endPoint x: 320, endPoint y: 399, distance: 218.1
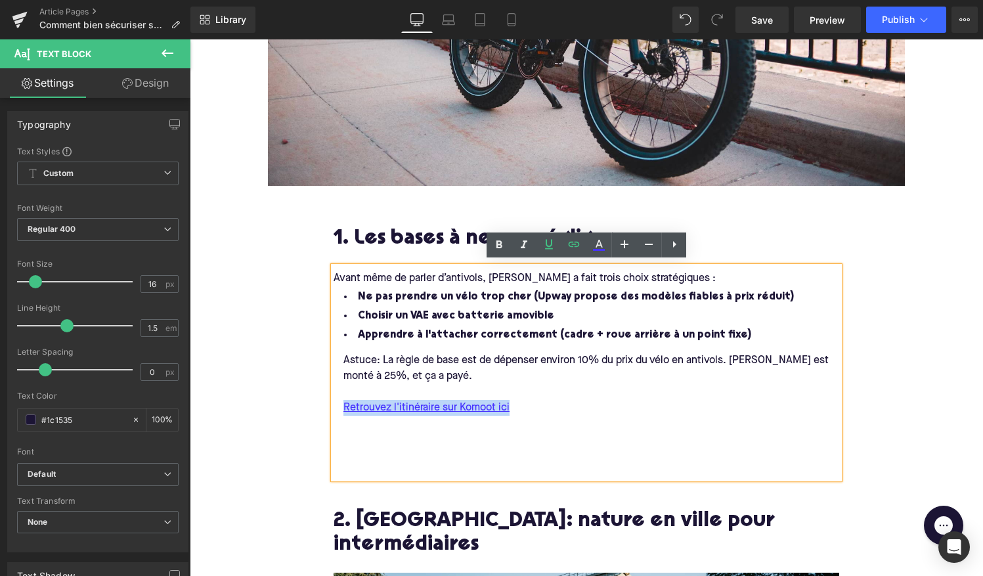
drag, startPoint x: 537, startPoint y: 404, endPoint x: 340, endPoint y: 395, distance: 197.9
click at [340, 400] on div "Retrouvez l'itinéraire sur Komoot ici" at bounding box center [596, 408] width 525 height 16
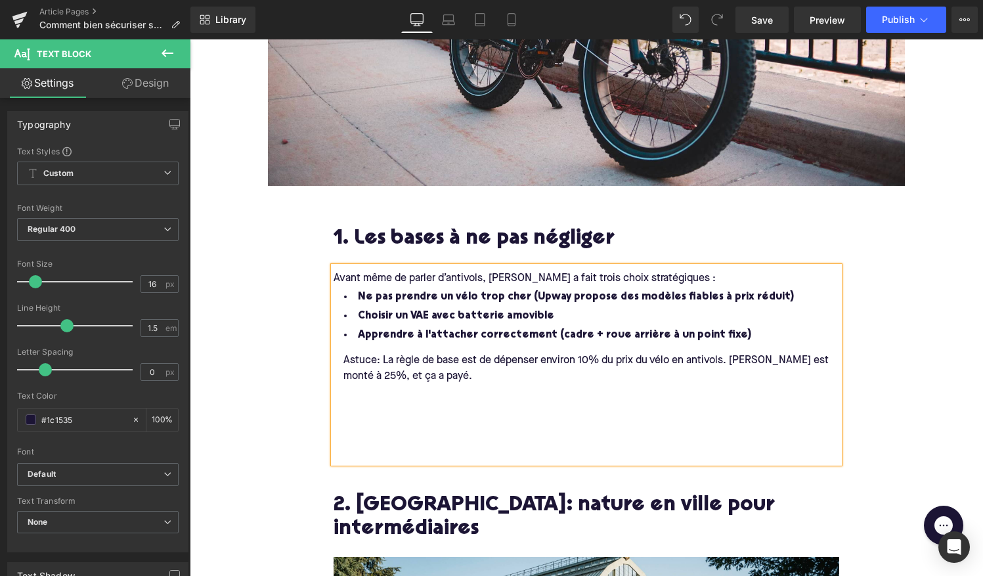
click at [357, 433] on div "Astuce: La règle de base est de dépenser environ 10% du prix du vélo en antivol…" at bounding box center [596, 399] width 525 height 108
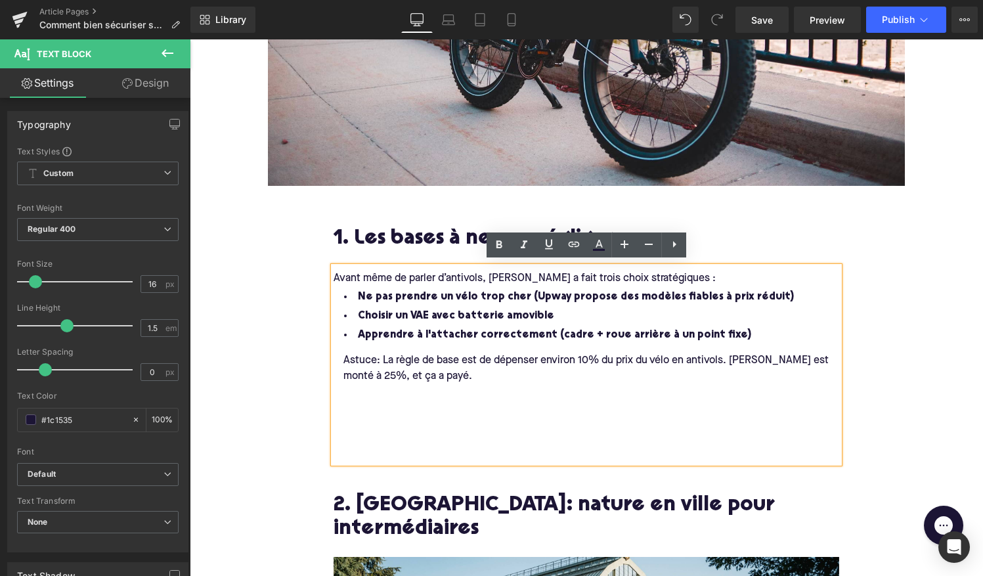
click at [397, 402] on div "Astuce: La règle de base est de dépenser environ 10% du prix du vélo en antivol…" at bounding box center [596, 399] width 525 height 108
click at [381, 393] on div at bounding box center [596, 392] width 525 height 16
click at [445, 369] on div "Astuce: La règle de base est de dépenser environ 10% du prix du vélo en antivol…" at bounding box center [596, 369] width 525 height 32
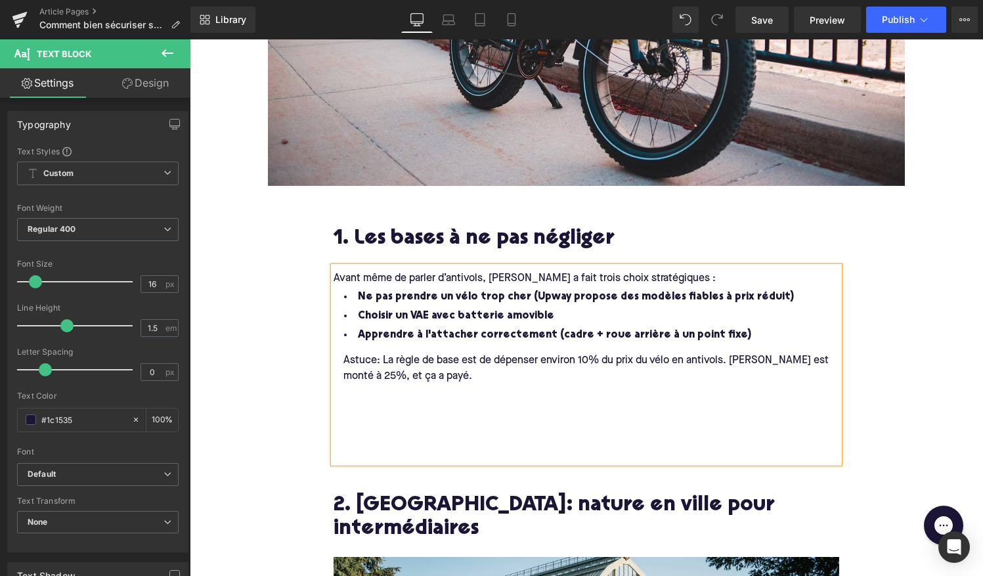
click at [343, 357] on div "Astuce: La règle de base est de dépenser environ 10% du prix du vélo en antivol…" at bounding box center [596, 369] width 525 height 32
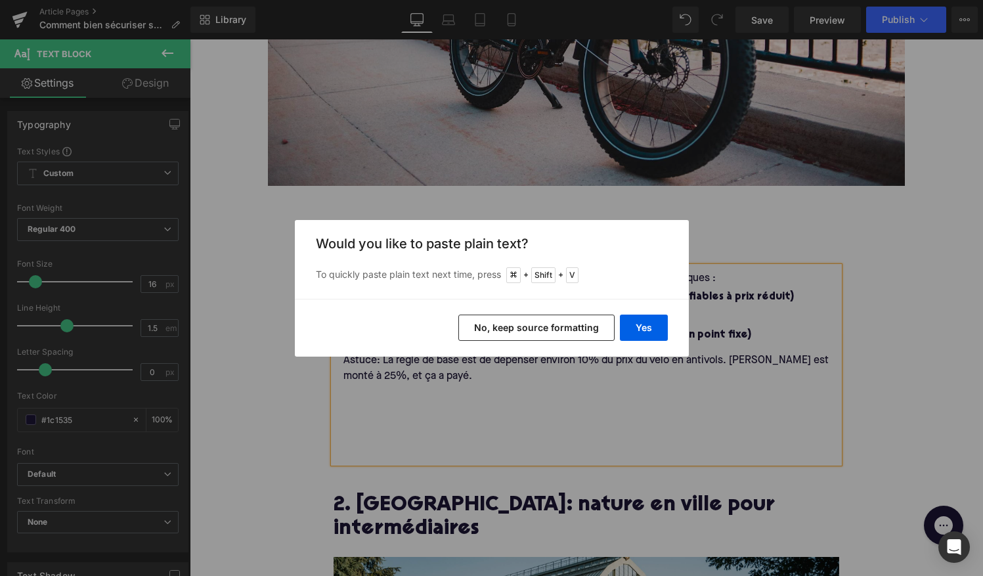
click at [495, 323] on button "No, keep source formatting" at bounding box center [536, 328] width 156 height 26
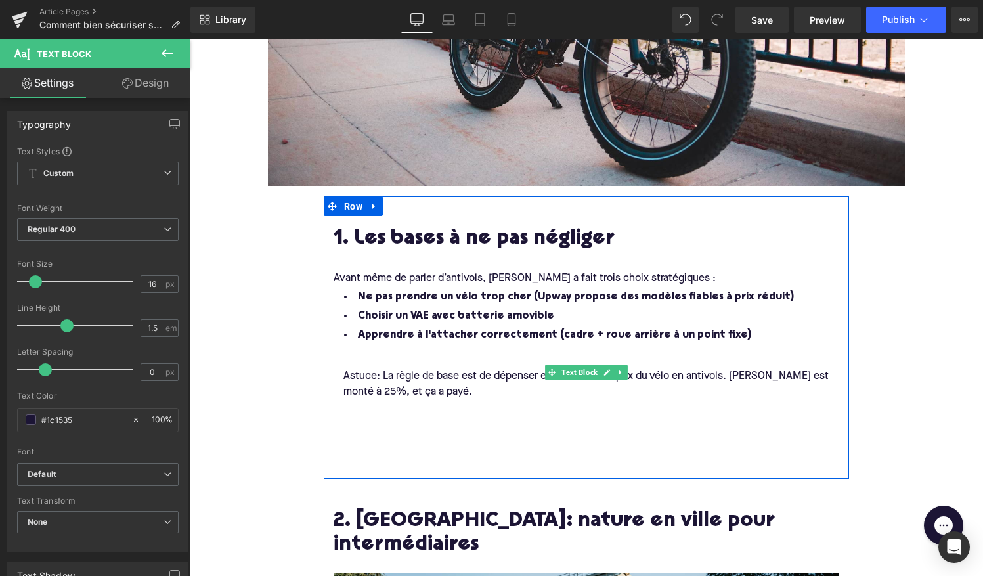
click at [377, 354] on div at bounding box center [596, 361] width 525 height 16
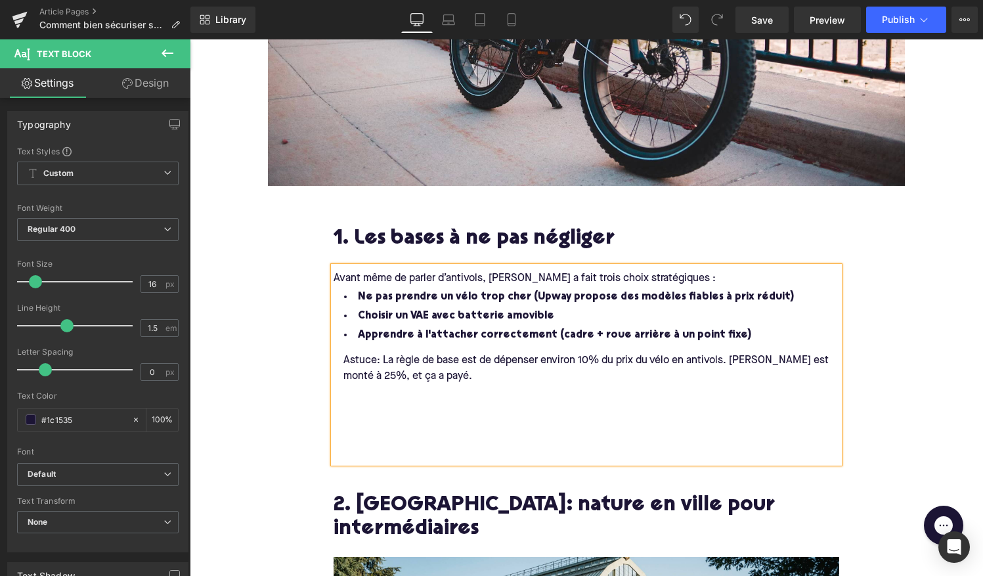
click at [345, 359] on div "Astuce: La règle de base est de dépenser environ 10% du prix du vélo en antivol…" at bounding box center [596, 369] width 525 height 32
click at [346, 353] on div "💡 Astuce: La règle de base est de dépenser environ 10% du prix du vélo en antiv…" at bounding box center [596, 369] width 525 height 32
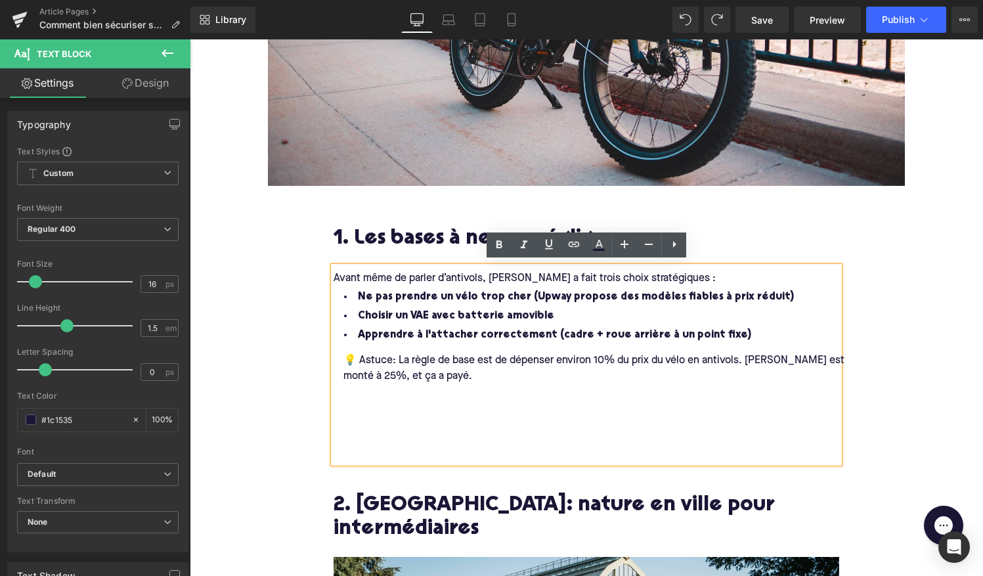
click at [448, 374] on div "💡 Astuce: La règle de base est de dépenser environ 10% du prix du vélo en antiv…" at bounding box center [596, 369] width 525 height 32
click at [362, 354] on div "💡 Astuce: La règle de base est de dépenser environ 10% du prix du vélo en antiv…" at bounding box center [596, 369] width 525 height 32
click at [347, 354] on div "💡 Astuce: La règle de base est de dépenser environ 10% du prix du vélo en antiv…" at bounding box center [596, 369] width 525 height 32
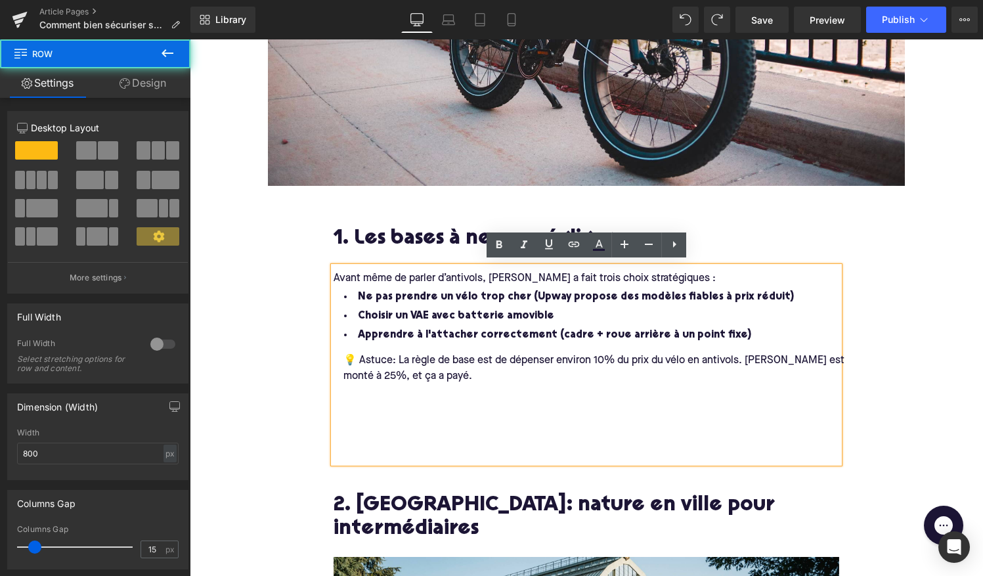
click at [324, 421] on div "1. Les bases à ne pas négliger Heading Avant même de parler d’antivols, Augusti…" at bounding box center [586, 338] width 525 height 252
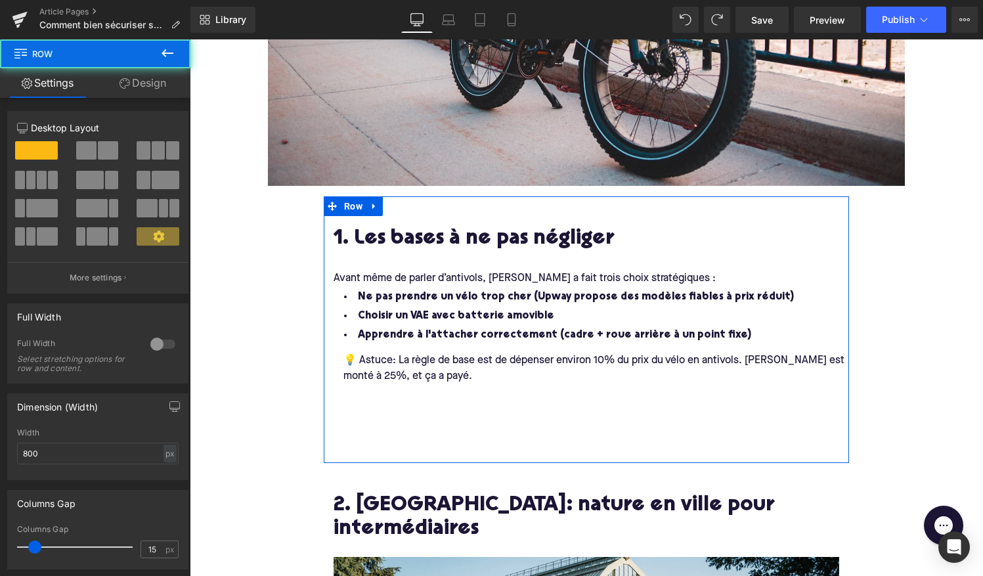
click at [367, 392] on div at bounding box center [596, 392] width 525 height 16
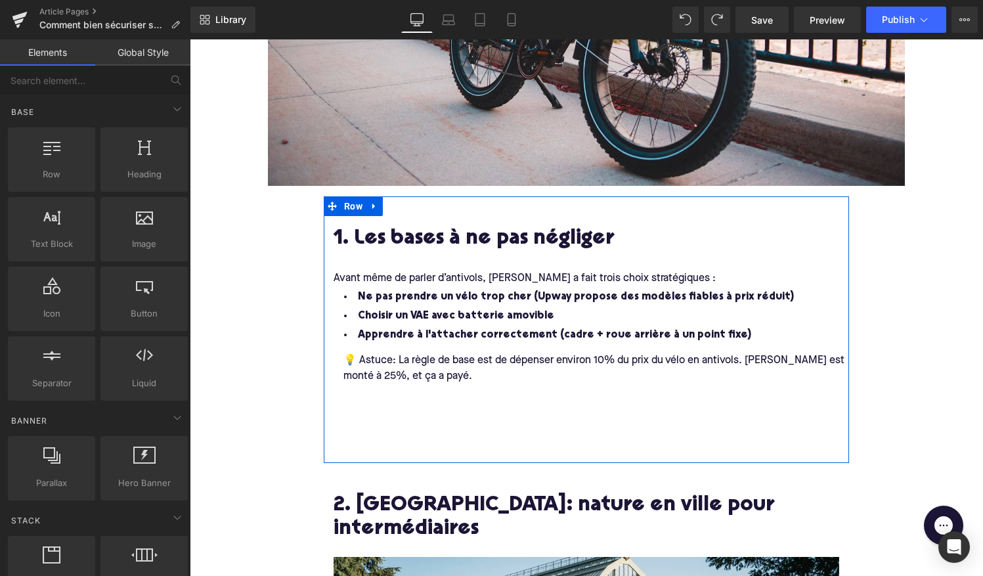
click at [397, 372] on div "💡 Astuce: La règle de base est de dépenser environ 10% du prix du vélo en antiv…" at bounding box center [596, 369] width 525 height 32
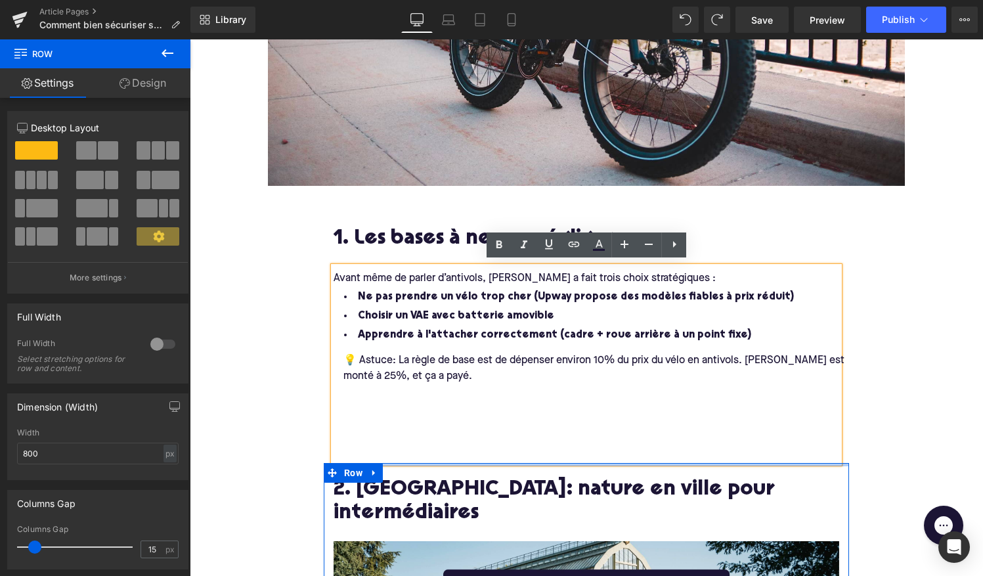
drag, startPoint x: 424, startPoint y: 460, endPoint x: 424, endPoint y: 451, distance: 9.2
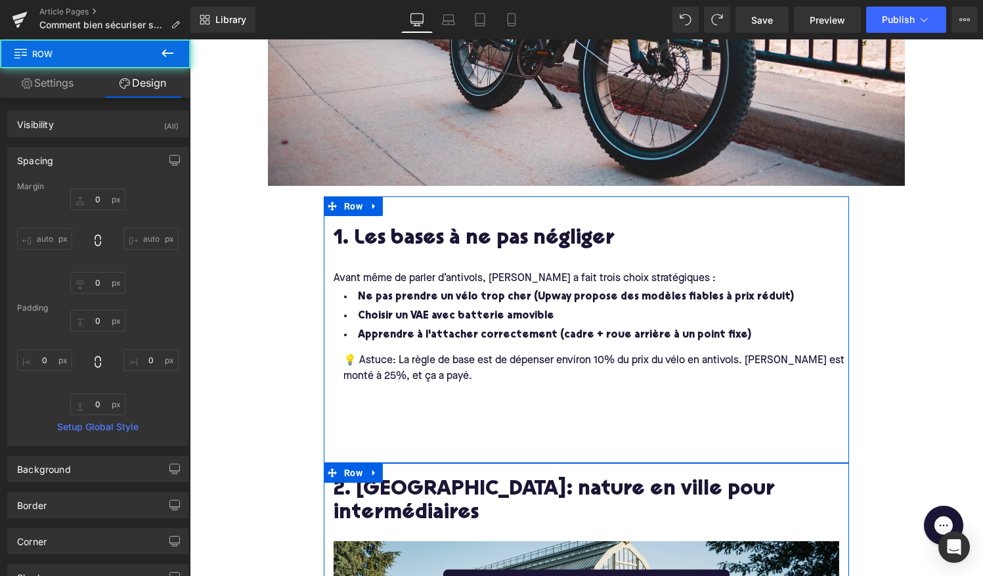
click at [347, 409] on div "💡 Astuce: La règle de base est de dépenser environ 10% du prix du vélo en antiv…" at bounding box center [596, 399] width 525 height 108
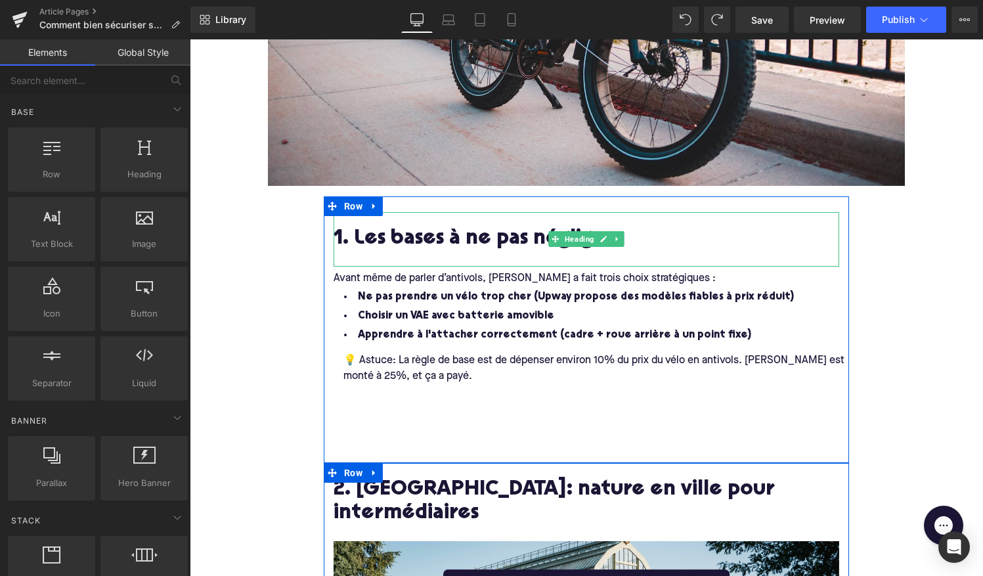
click at [378, 235] on h2 "1. Les bases à ne pas négliger" at bounding box center [587, 240] width 506 height 24
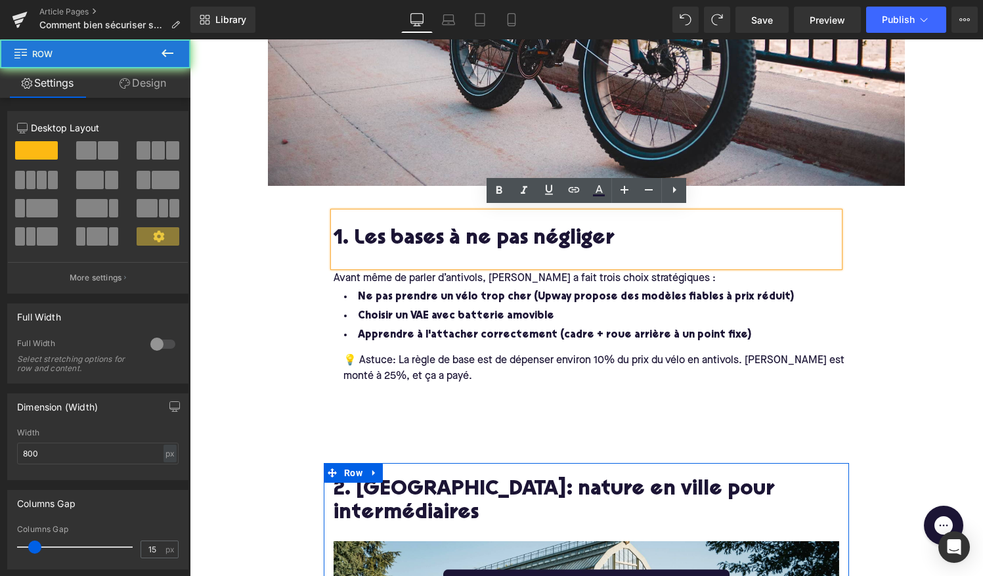
click at [334, 196] on div "1. Les bases à ne pas négliger Heading Avant même de parler d’antivols, Augusti…" at bounding box center [586, 329] width 525 height 267
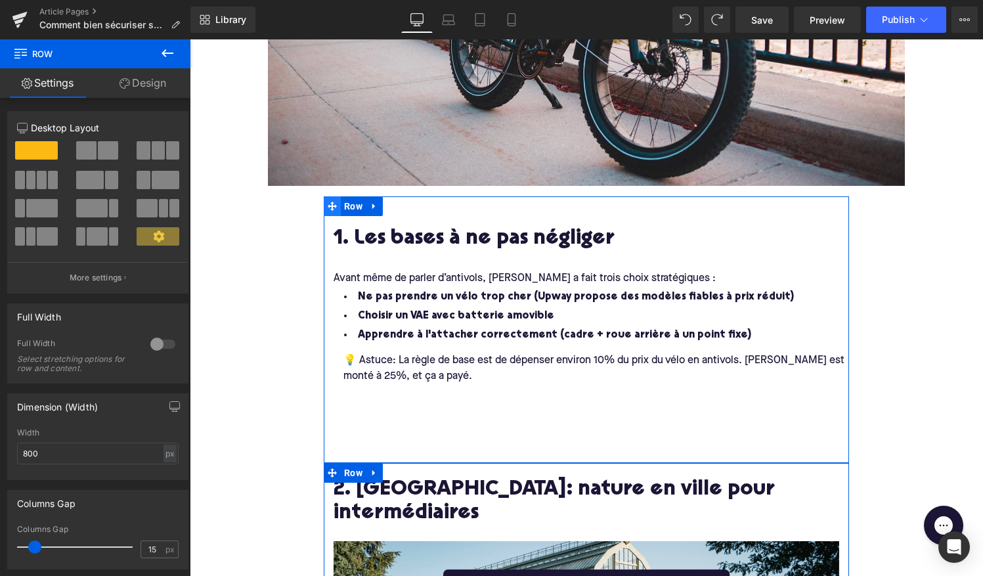
click at [334, 205] on icon at bounding box center [332, 206] width 9 height 10
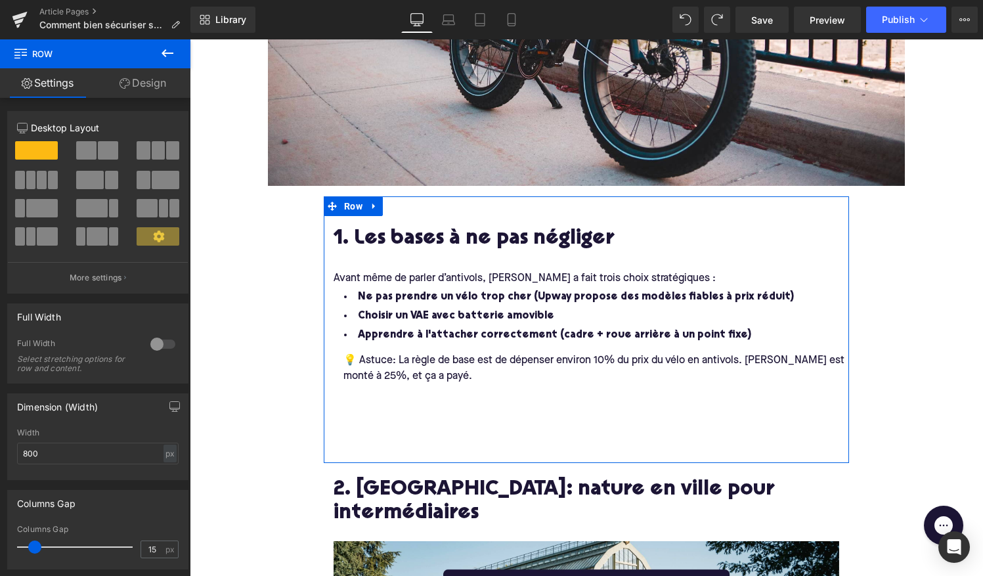
drag, startPoint x: 434, startPoint y: 457, endPoint x: 426, endPoint y: 382, distance: 74.6
click at [426, 382] on div "1. Les bases à ne pas négliger Heading Avant même de parler d’antivols, Augusti…" at bounding box center [586, 329] width 525 height 267
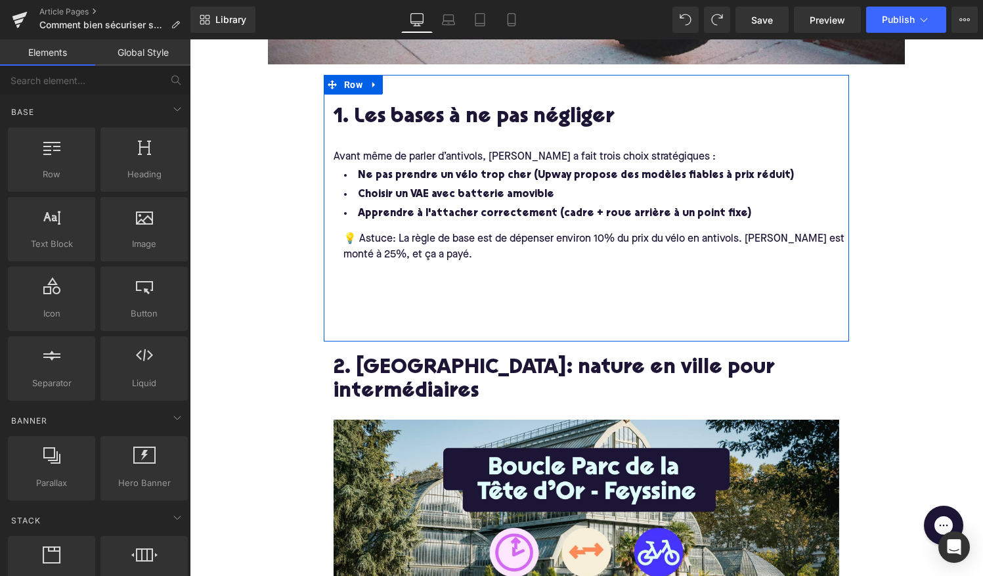
scroll to position [686, 0]
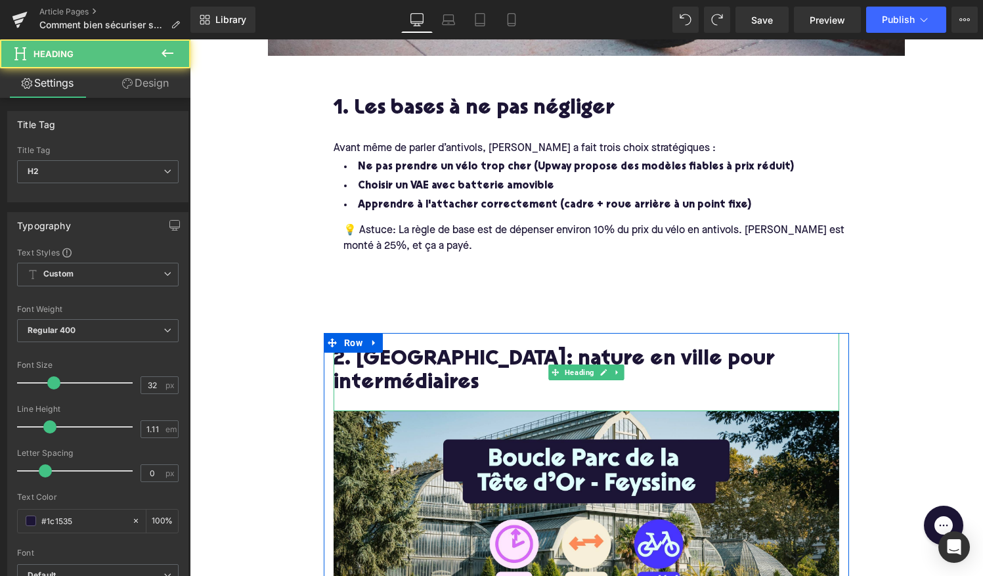
click at [498, 374] on h2 "2. Parc de la Tête d'Or - Parc de la Feyssine: nature en ville pour intermédiai…" at bounding box center [587, 372] width 506 height 47
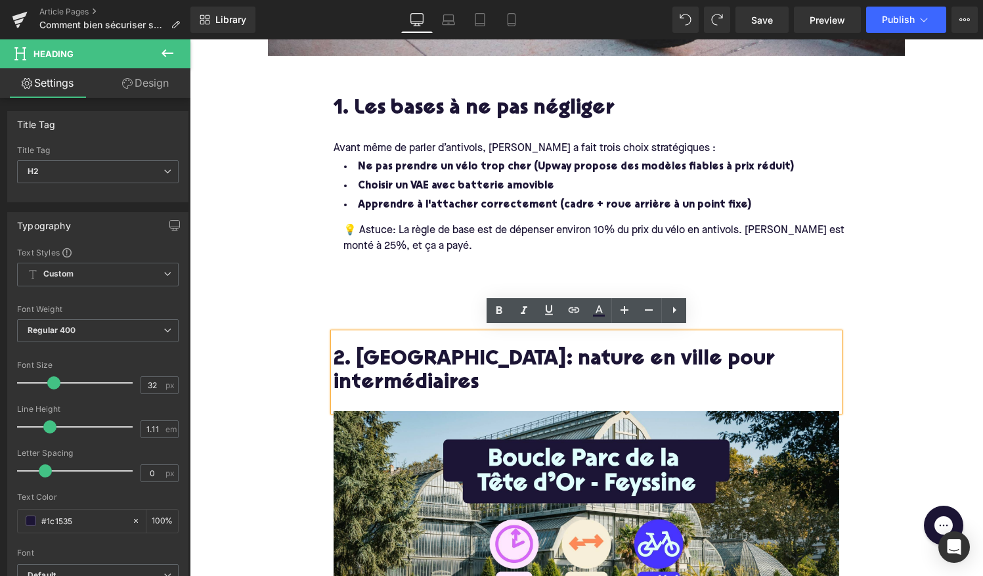
drag, startPoint x: 584, startPoint y: 382, endPoint x: 359, endPoint y: 359, distance: 225.8
click at [359, 360] on h2 "2. Parc de la Tête d'Or - Parc de la Feyssine: nature en ville pour intermédiai…" at bounding box center [587, 372] width 506 height 47
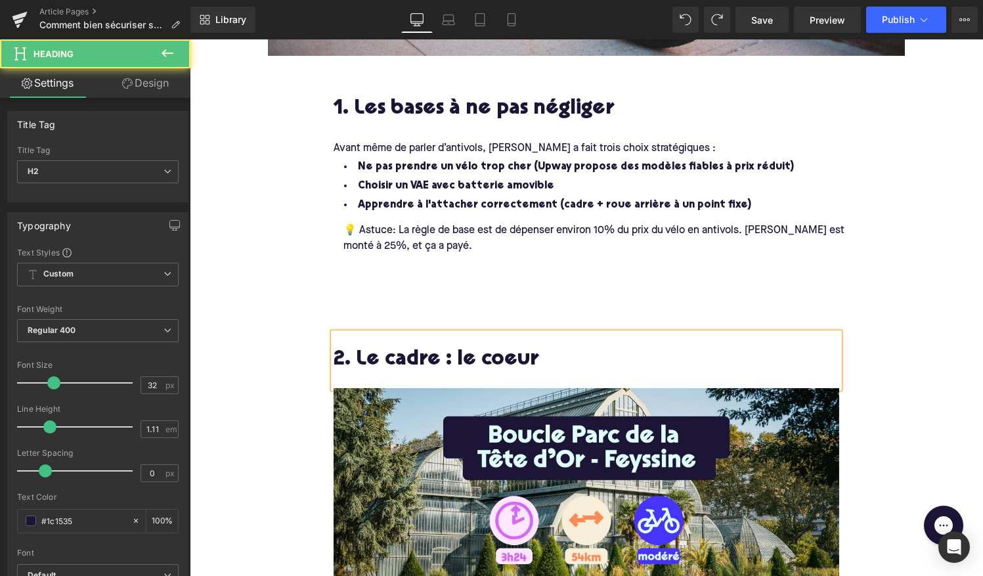
drag, startPoint x: 475, startPoint y: 355, endPoint x: 584, endPoint y: 357, distance: 109.1
click at [584, 357] on h2 "2. Le cadre : le coeur" at bounding box center [587, 361] width 506 height 24
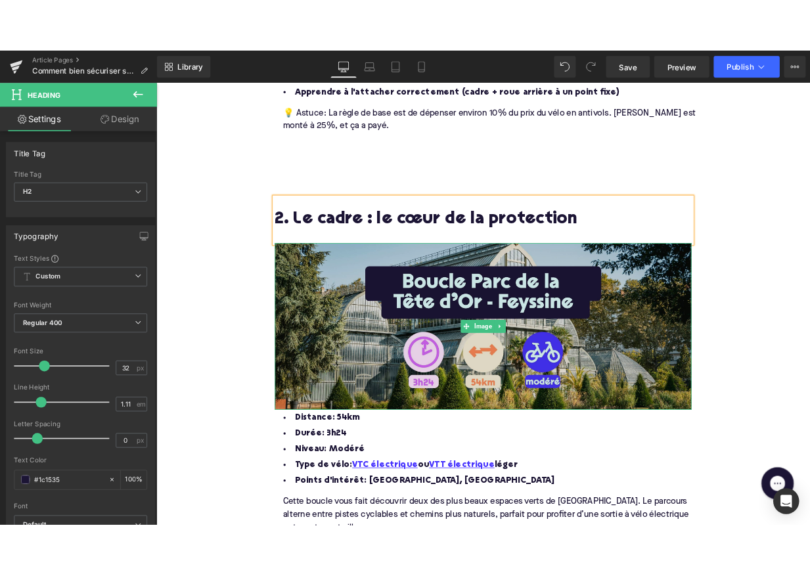
scroll to position [872, 0]
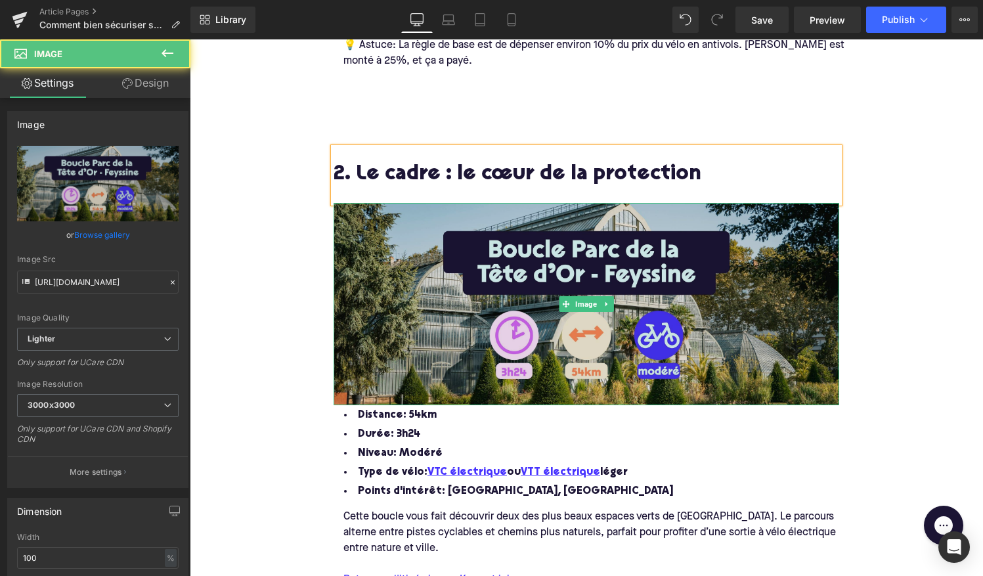
click at [514, 304] on img at bounding box center [587, 304] width 506 height 202
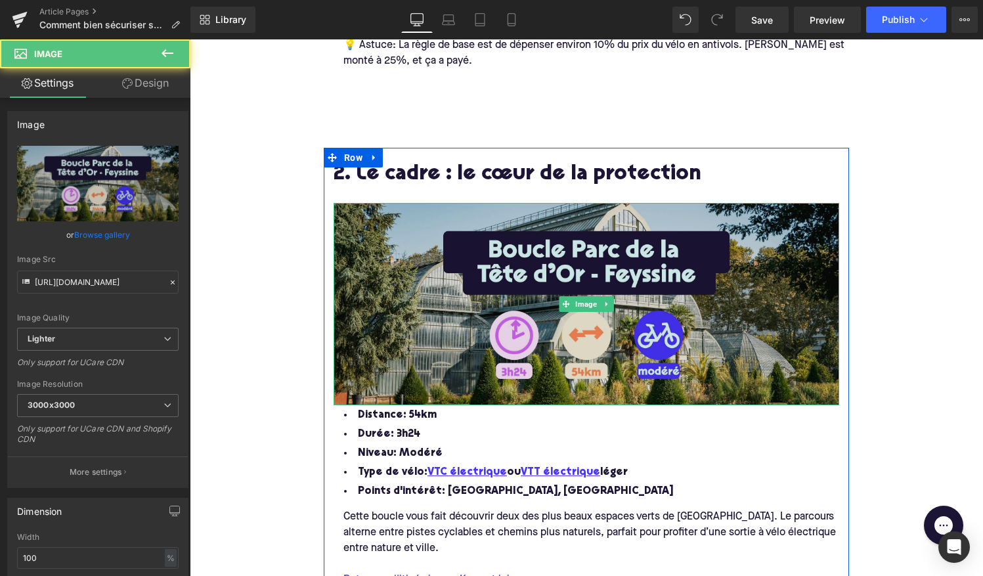
click at [491, 279] on img at bounding box center [587, 304] width 506 height 202
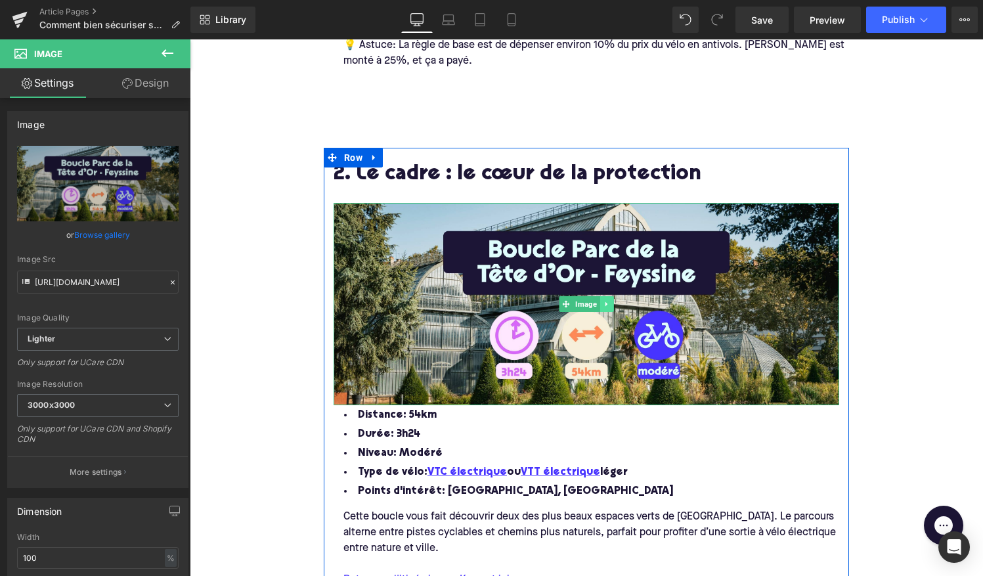
click at [608, 300] on icon at bounding box center [606, 304] width 7 height 8
click at [613, 300] on icon at bounding box center [613, 304] width 7 height 8
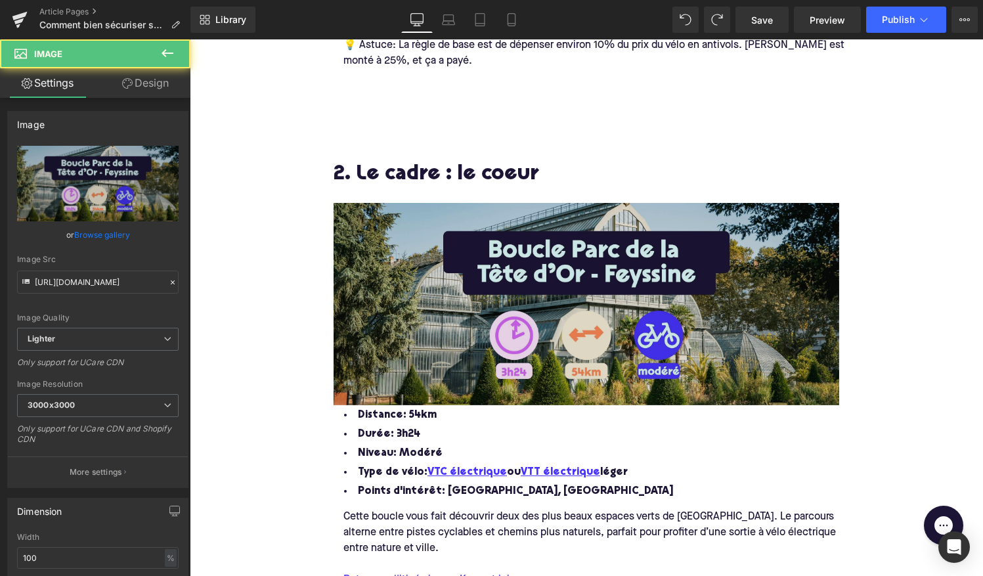
click at [550, 284] on img at bounding box center [587, 304] width 506 height 202
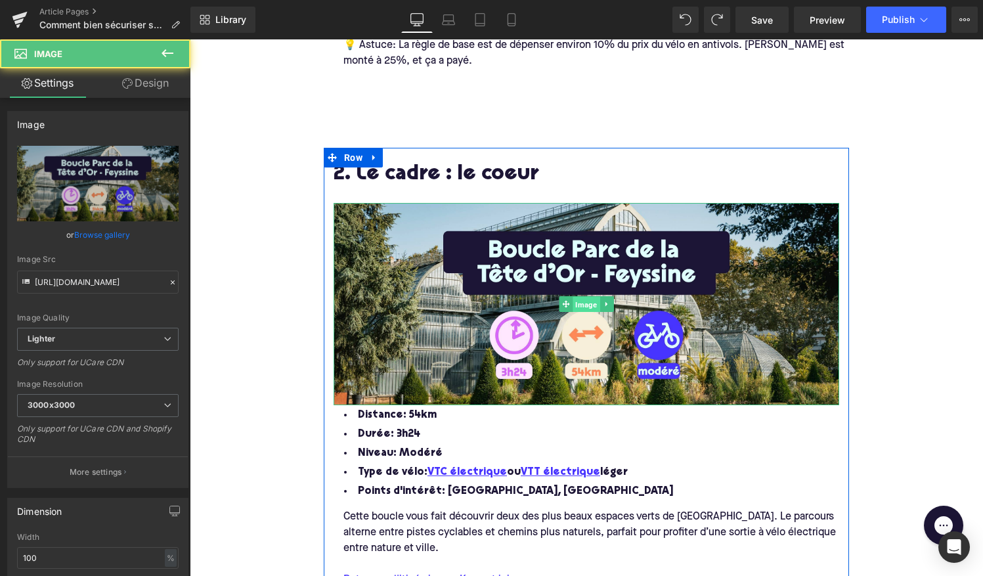
click at [578, 303] on span "Image" at bounding box center [586, 305] width 27 height 16
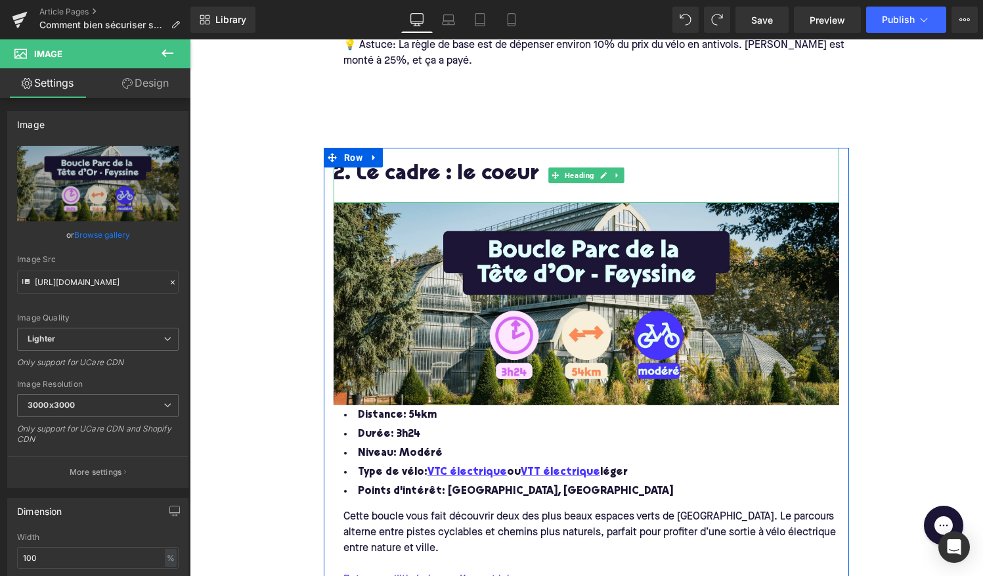
click at [390, 174] on h2 "2. Le cadre : le coeur" at bounding box center [587, 176] width 506 height 24
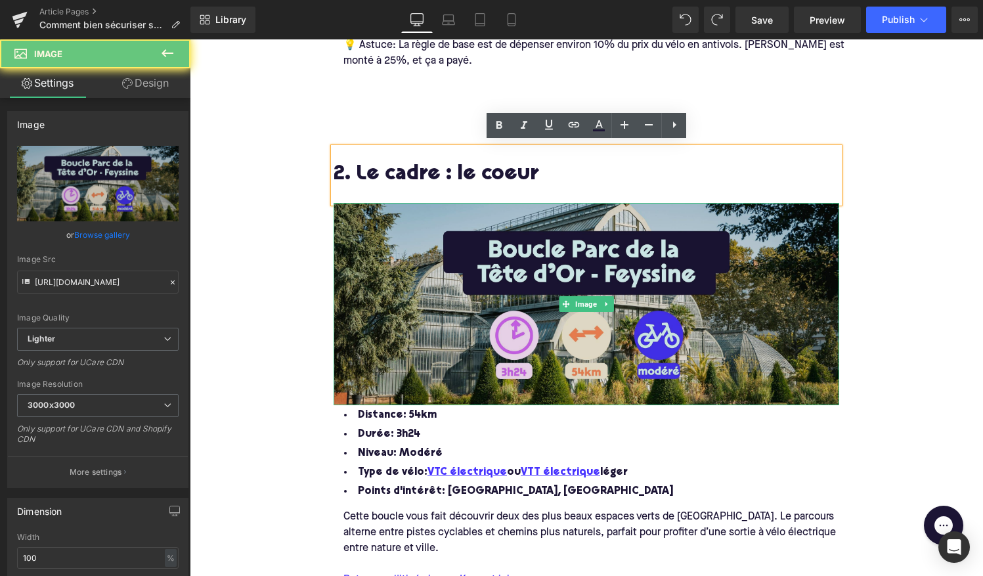
click at [401, 334] on img at bounding box center [587, 304] width 506 height 202
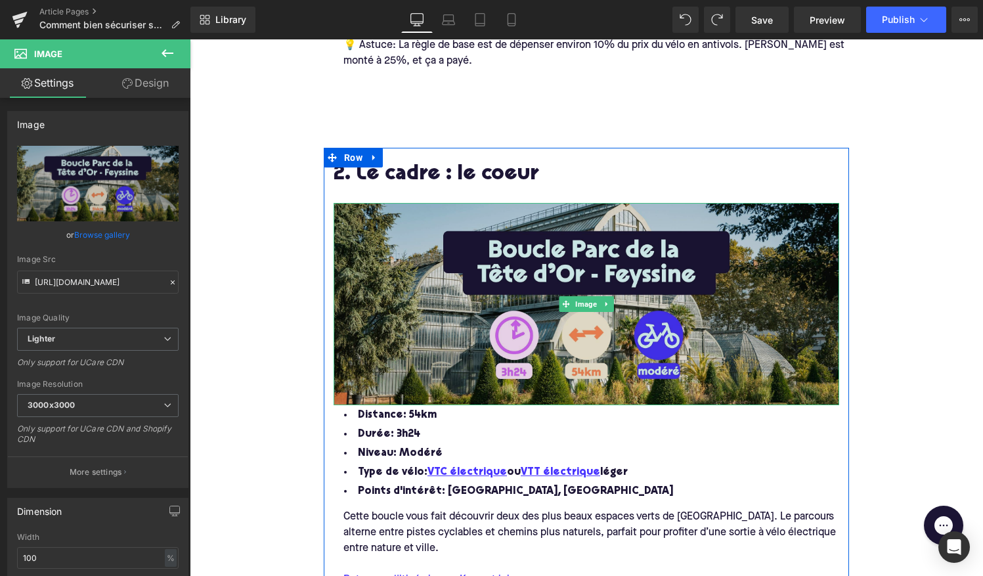
click at [571, 276] on img at bounding box center [587, 304] width 506 height 202
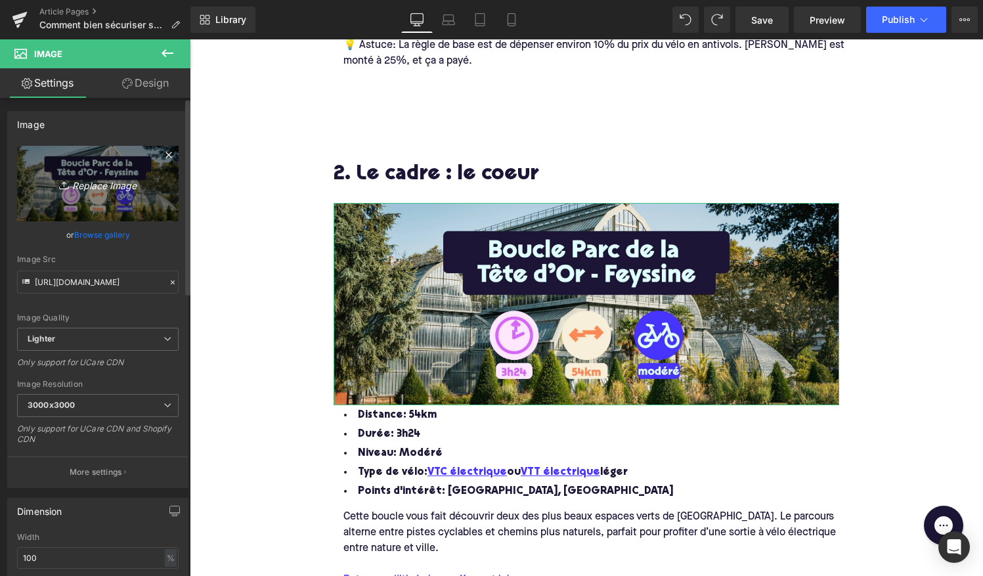
click at [84, 185] on icon "Replace Image" at bounding box center [97, 183] width 105 height 16
type input "C:\fakepath\lock.png"
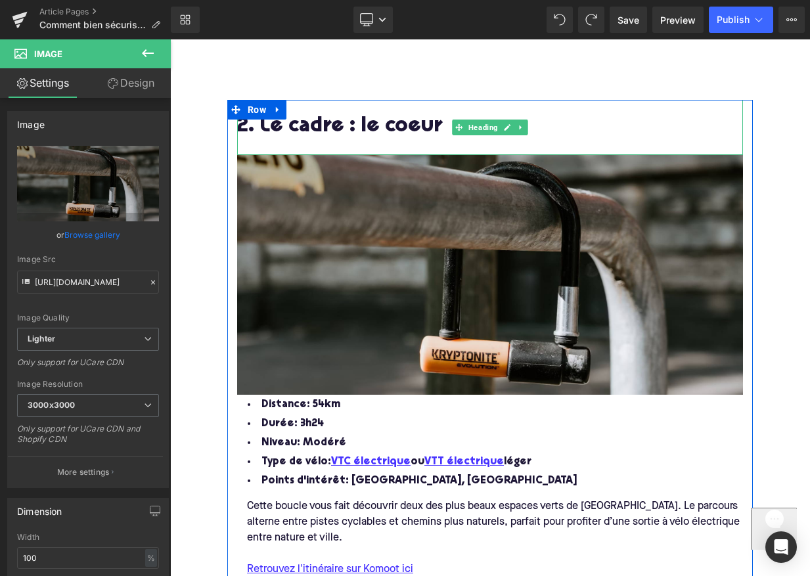
click at [437, 121] on h2 "2. Le cadre : le coeur" at bounding box center [490, 128] width 506 height 24
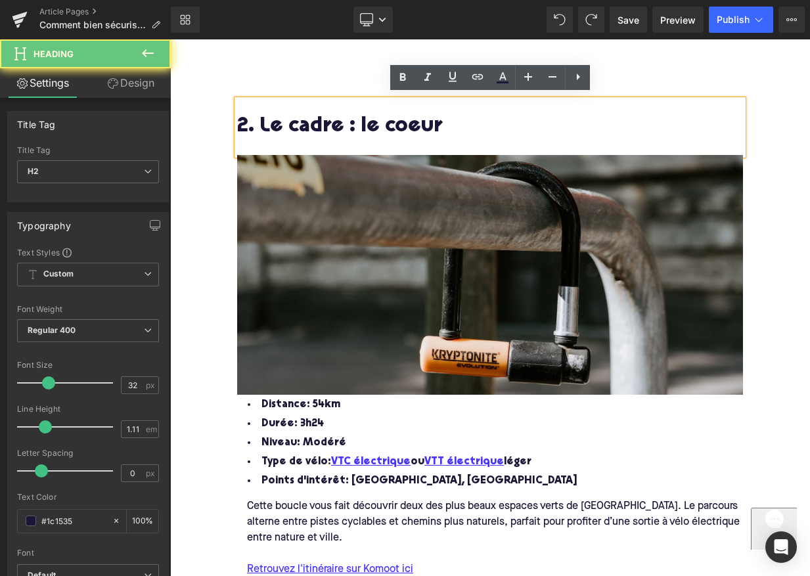
drag, startPoint x: 440, startPoint y: 123, endPoint x: 376, endPoint y: 123, distance: 63.7
click at [376, 123] on h2 "2. Le cadre : le coeur" at bounding box center [490, 128] width 506 height 24
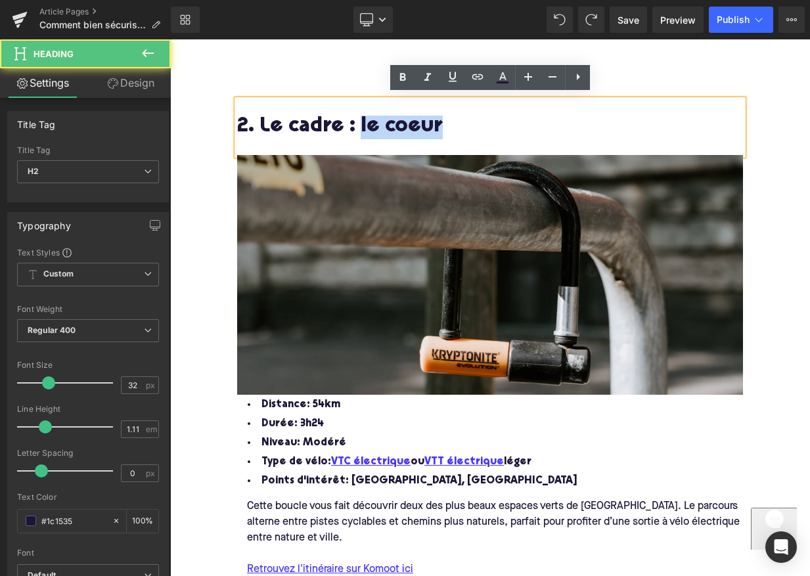
drag, startPoint x: 434, startPoint y: 121, endPoint x: 353, endPoint y: 121, distance: 81.4
click at [353, 121] on h2 "2. Le cadre : le coeur" at bounding box center [490, 128] width 506 height 24
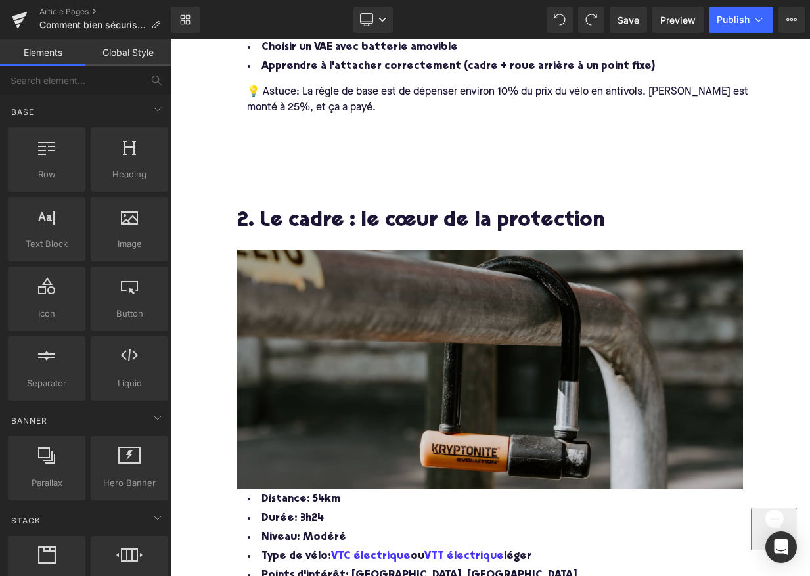
scroll to position [814, 0]
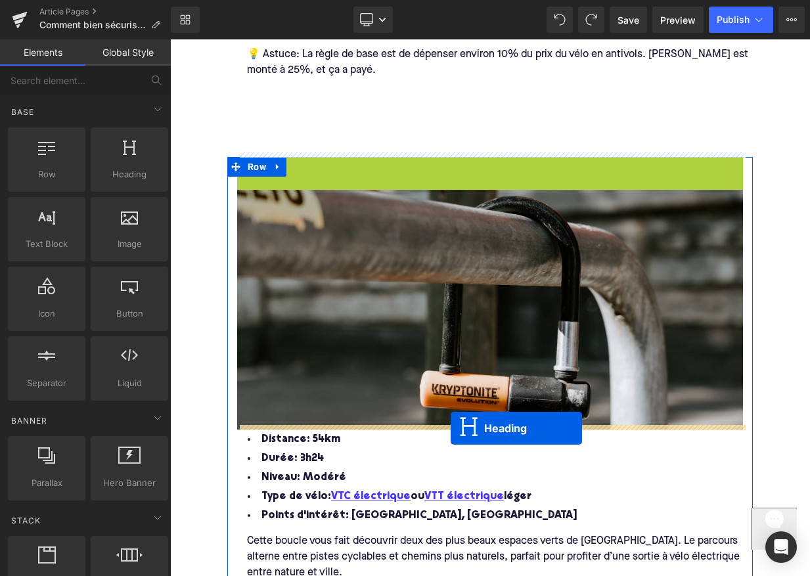
drag, startPoint x: 460, startPoint y: 180, endPoint x: 451, endPoint y: 428, distance: 248.5
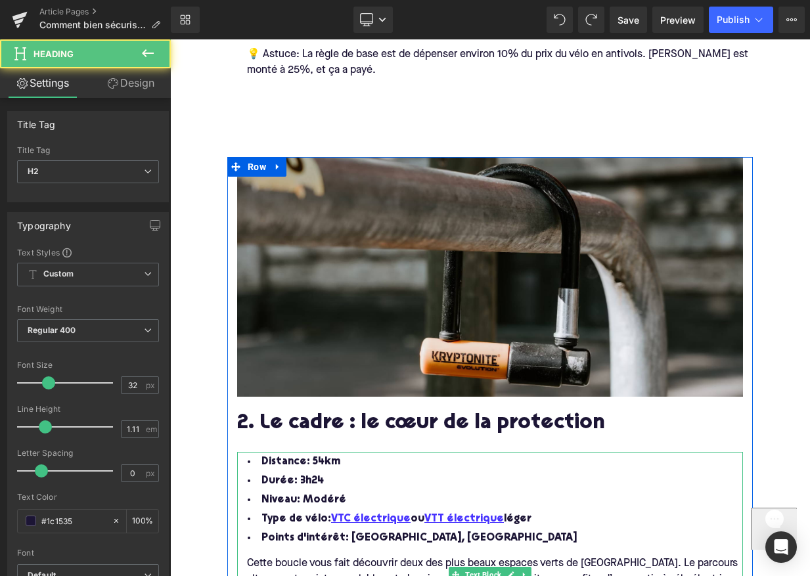
click at [520, 478] on li "Durée: 3h24" at bounding box center [490, 481] width 506 height 19
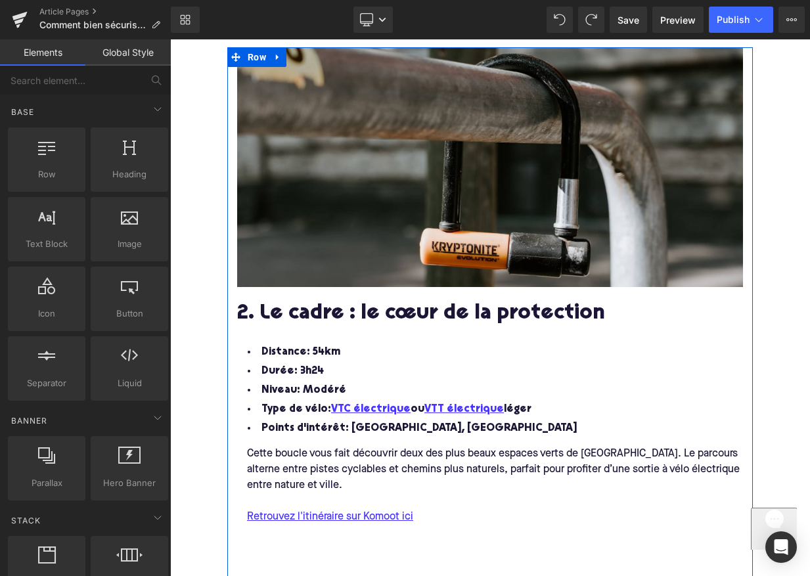
scroll to position [918, 0]
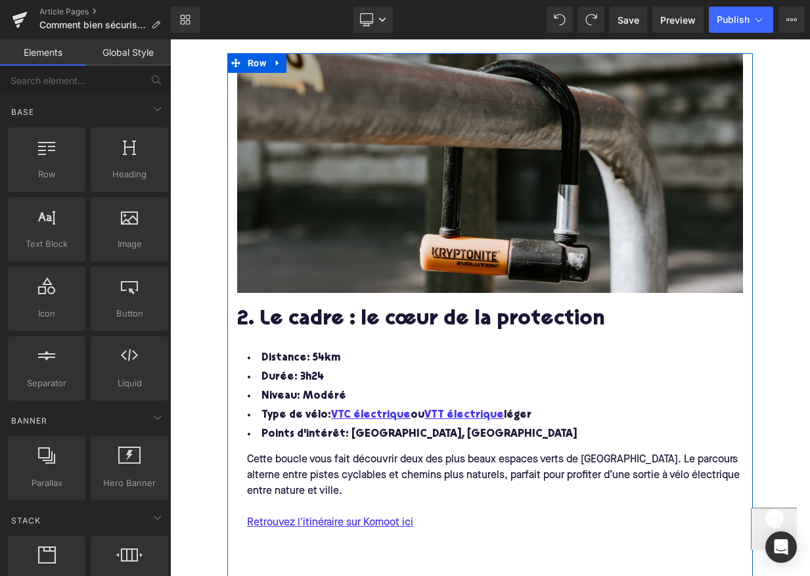
click at [549, 444] on div "Cette boucle vous fait découvrir deux des plus beaux espaces verts de Lyon. Le …" at bounding box center [499, 513] width 525 height 139
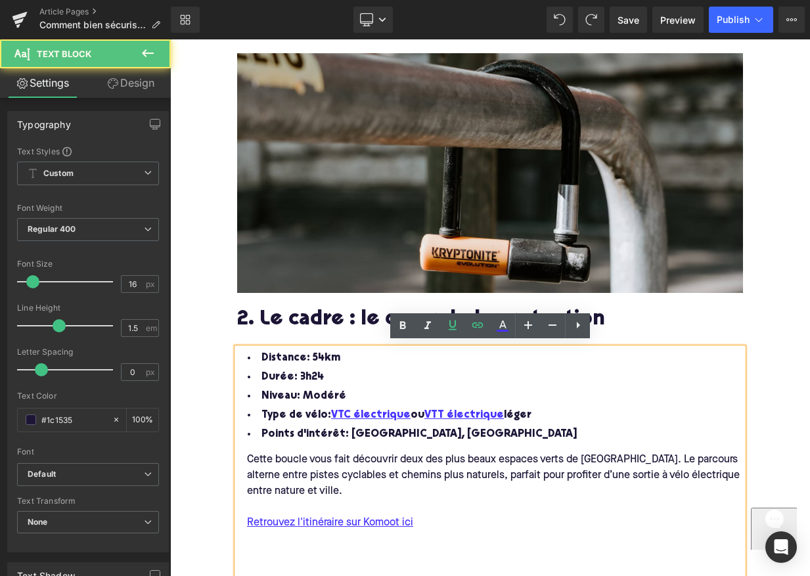
drag, startPoint x: 533, startPoint y: 430, endPoint x: 234, endPoint y: 349, distance: 310.2
click at [237, 349] on div "Distance: 54km Durée: 3h24 Niveau: Modéré Type de vélo: VTC électrique ou VTT é…" at bounding box center [490, 471] width 506 height 246
click at [263, 353] on span "Distance: 54km" at bounding box center [300, 358] width 79 height 11
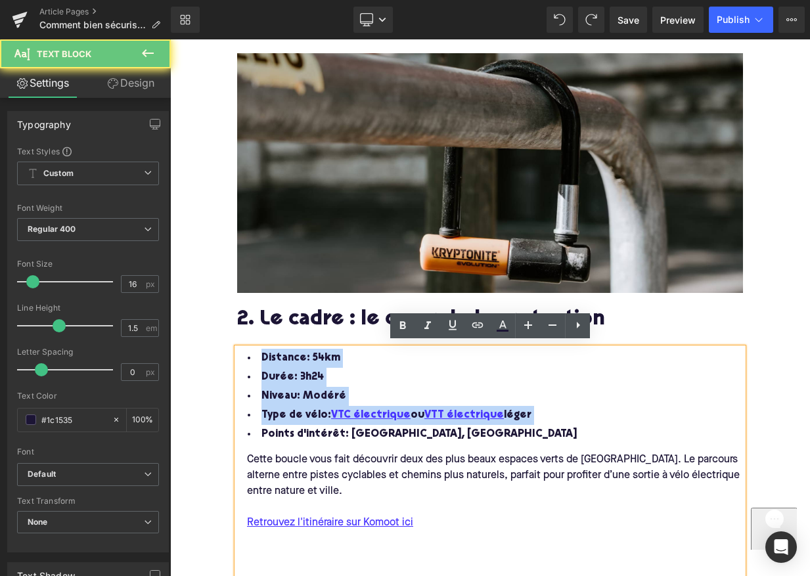
drag, startPoint x: 261, startPoint y: 352, endPoint x: 448, endPoint y: 420, distance: 199.0
click at [448, 420] on ul "Distance: 54km Durée: 3h24 Niveau: Modéré Type de vélo: VTC électrique ou VTT é…" at bounding box center [490, 396] width 506 height 95
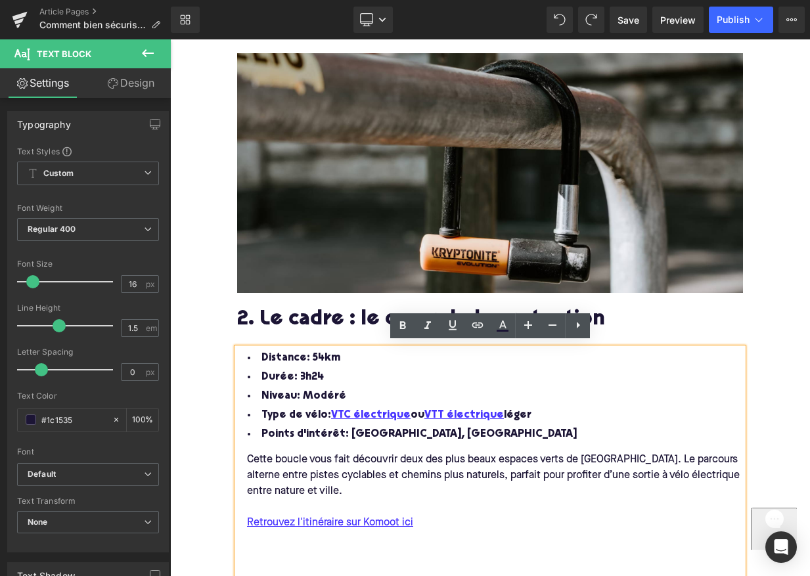
click at [246, 454] on div "Cette boucle vous fait découvrir deux des plus beaux espaces verts de Lyon. Le …" at bounding box center [499, 475] width 525 height 47
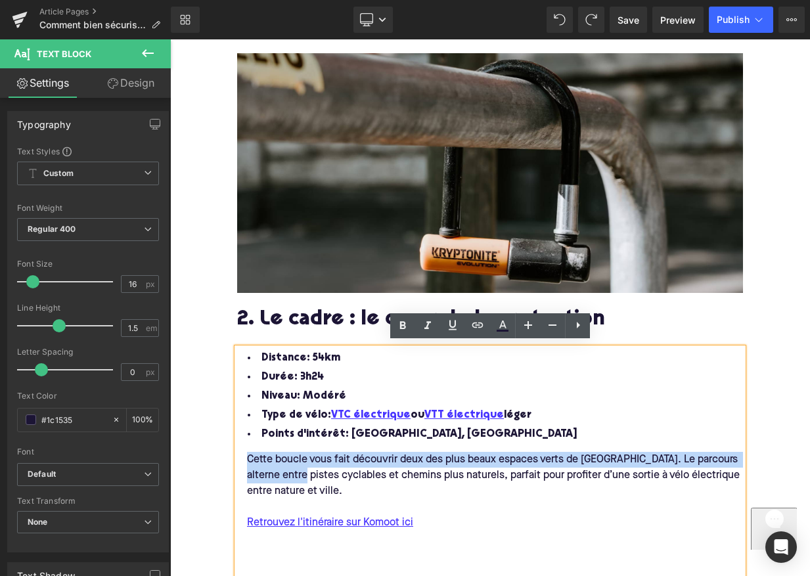
drag, startPoint x: 246, startPoint y: 454, endPoint x: 303, endPoint y: 476, distance: 60.7
click at [303, 477] on div "Cette boucle vous fait découvrir deux des plus beaux espaces verts de Lyon. Le …" at bounding box center [499, 475] width 525 height 47
copy div "Cette boucle vous fait découvrir deux des plus beaux espaces verts de Lyon. Le …"
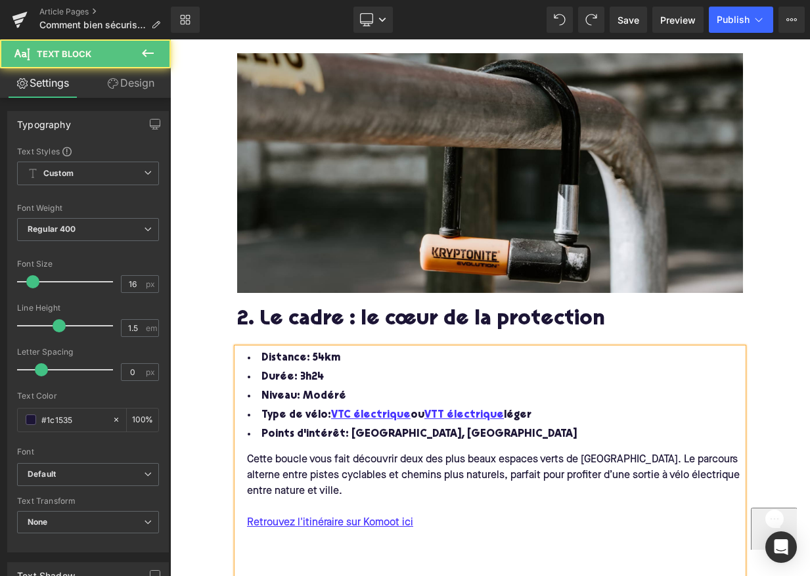
click at [262, 355] on span "Distance: 54km" at bounding box center [300, 358] width 79 height 11
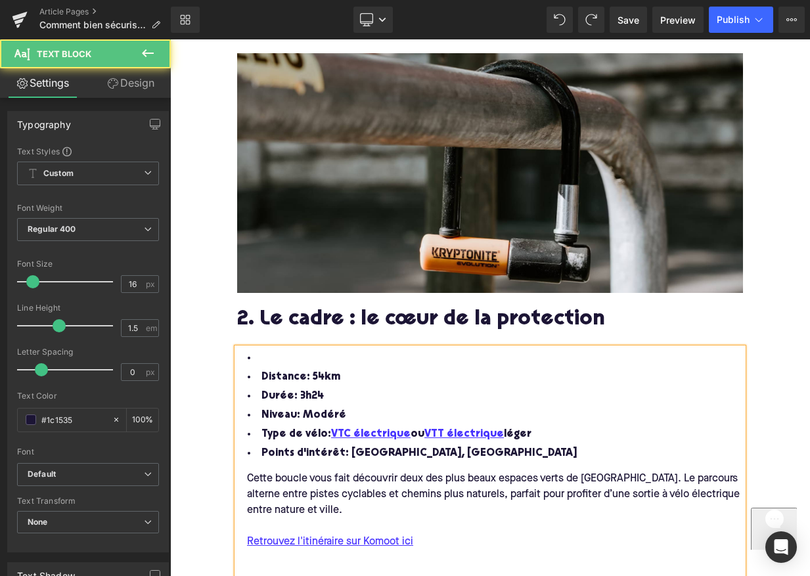
click at [265, 349] on li at bounding box center [490, 358] width 506 height 19
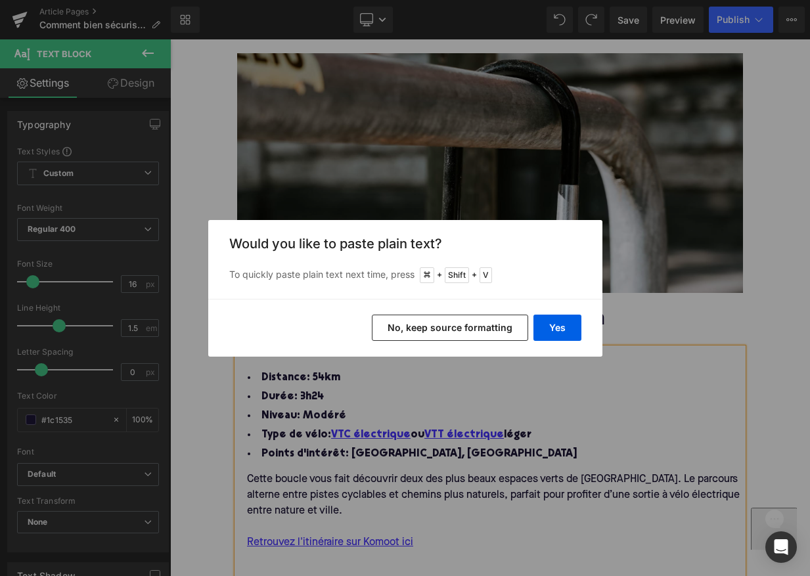
click at [405, 329] on button "No, keep source formatting" at bounding box center [450, 328] width 156 height 26
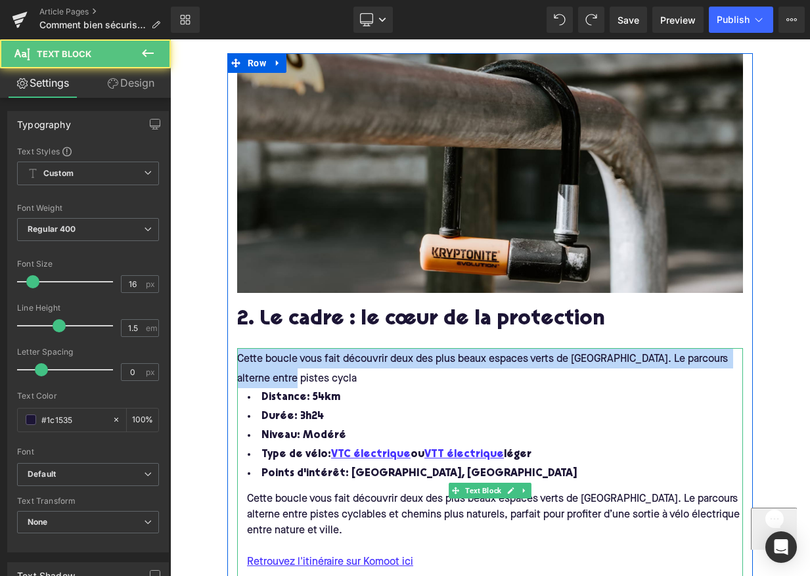
drag, startPoint x: 300, startPoint y: 372, endPoint x: 240, endPoint y: 353, distance: 62.3
click at [240, 353] on div "Cette boucle vous fait découvrir deux des plus beaux espaces verts de Lyon. Le …" at bounding box center [490, 369] width 506 height 40
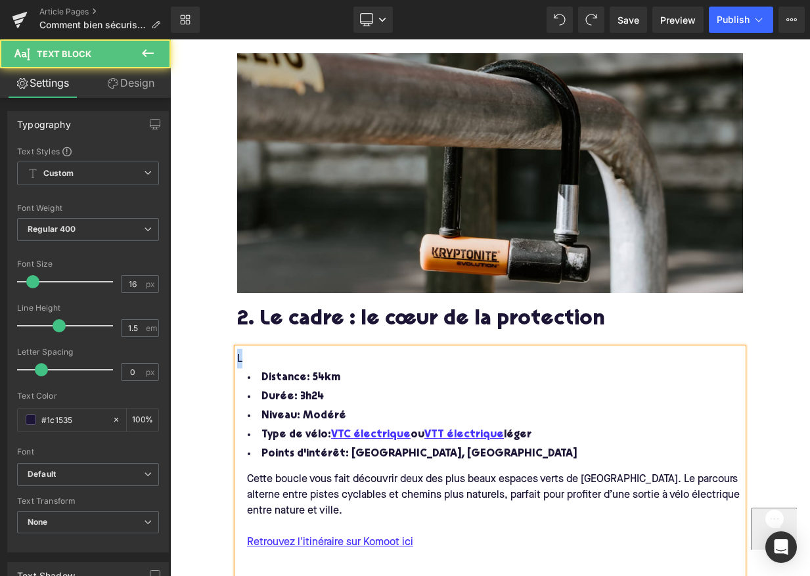
drag, startPoint x: 246, startPoint y: 357, endPoint x: 229, endPoint y: 355, distance: 17.1
click at [229, 355] on div "Image 2. Le cadre : le cœur de la protection Heading L Distance: 54km Durée: 3h…" at bounding box center [489, 333] width 525 height 560
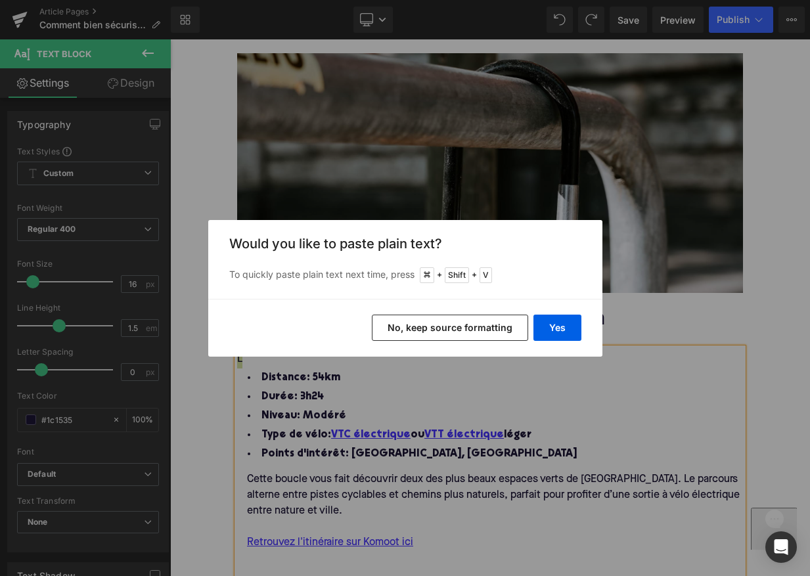
click at [426, 328] on button "No, keep source formatting" at bounding box center [450, 328] width 156 height 26
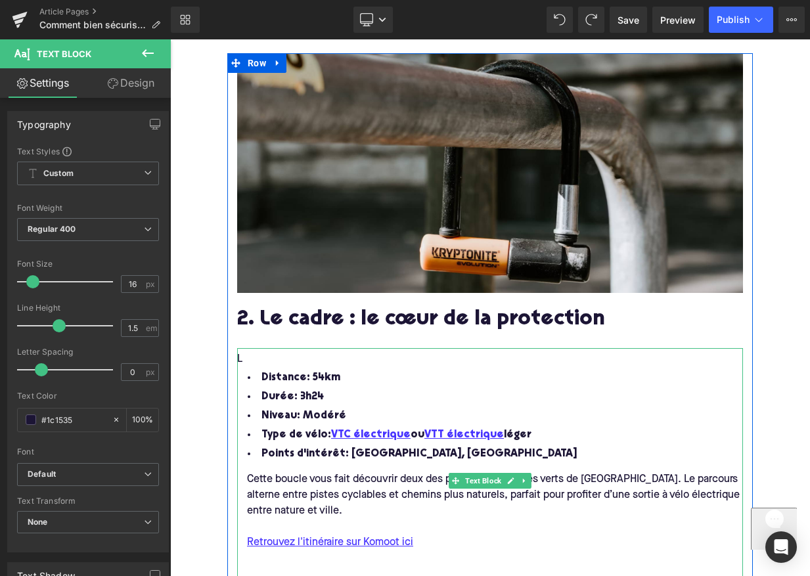
click at [321, 359] on div "L" at bounding box center [490, 359] width 506 height 20
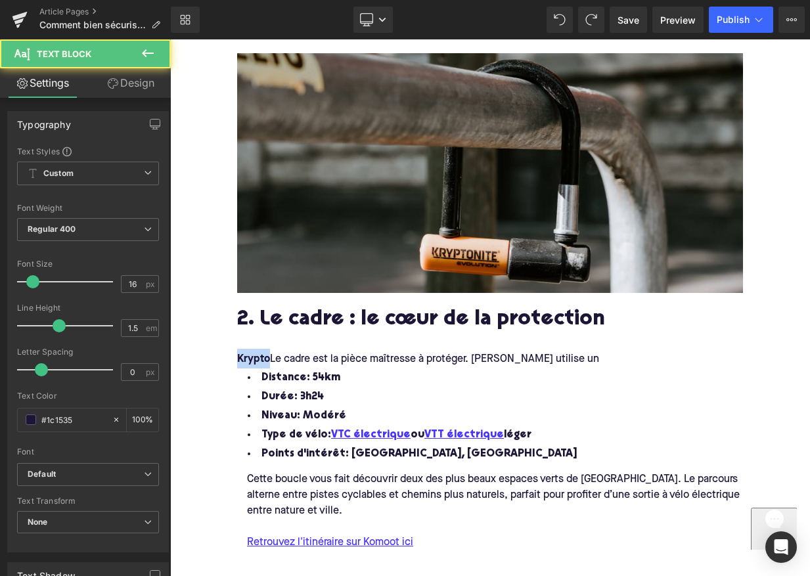
drag, startPoint x: 270, startPoint y: 355, endPoint x: 217, endPoint y: 355, distance: 53.2
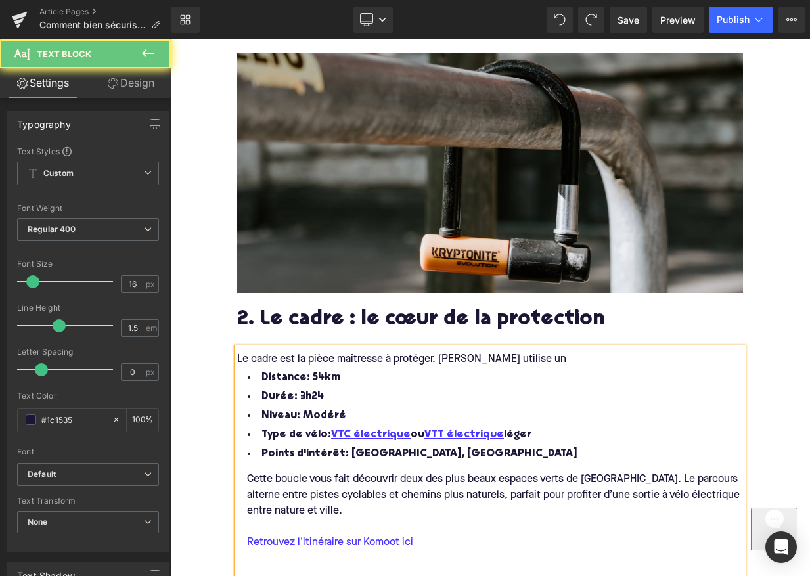
click at [556, 353] on div "Le cadre est la pièce maîtresse à protéger. [PERSON_NAME] utilise un" at bounding box center [490, 359] width 506 height 20
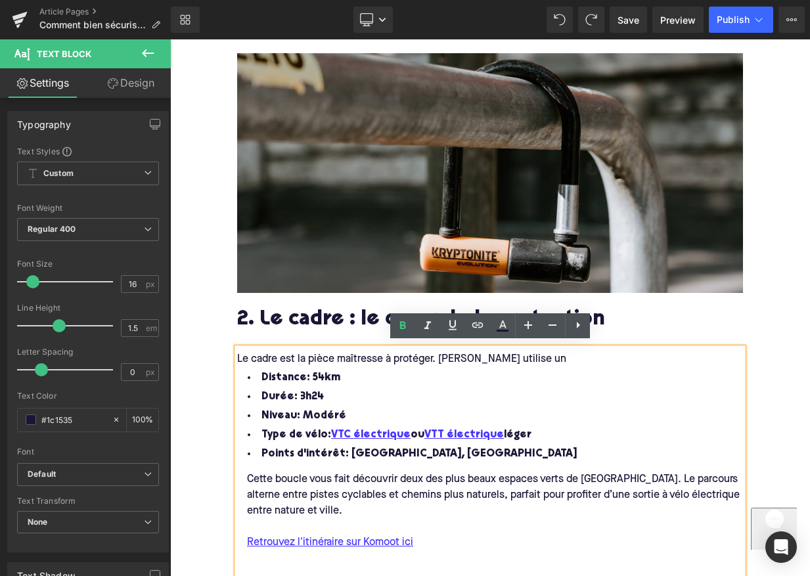
click at [556, 353] on div "Le cadre est la pièce maîtresse à protéger. [PERSON_NAME] utilise un" at bounding box center [490, 359] width 506 height 20
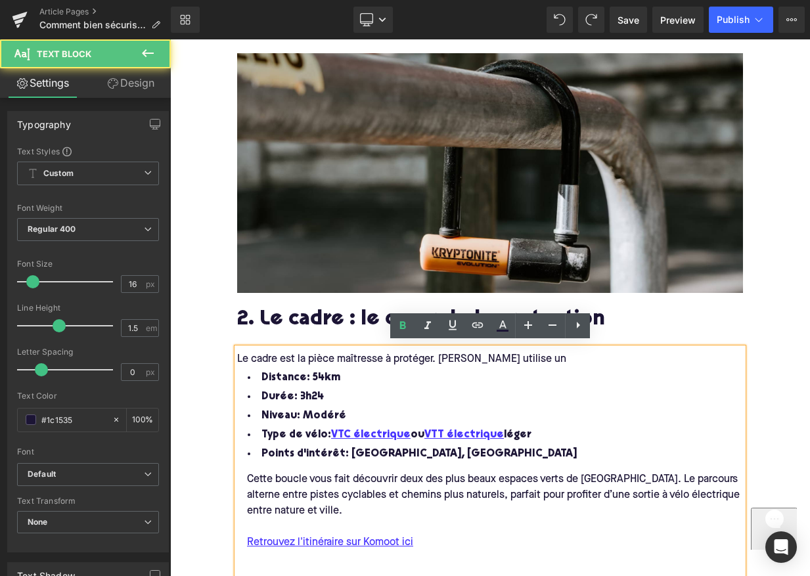
click at [556, 353] on div "Le cadre est la pièce maîtresse à protéger. [PERSON_NAME] utilise un" at bounding box center [490, 359] width 506 height 20
click at [396, 325] on icon at bounding box center [403, 326] width 16 height 16
click at [558, 355] on div "Le cadre est la pièce maîtresse à protéger. [PERSON_NAME] utilise un" at bounding box center [490, 359] width 506 height 20
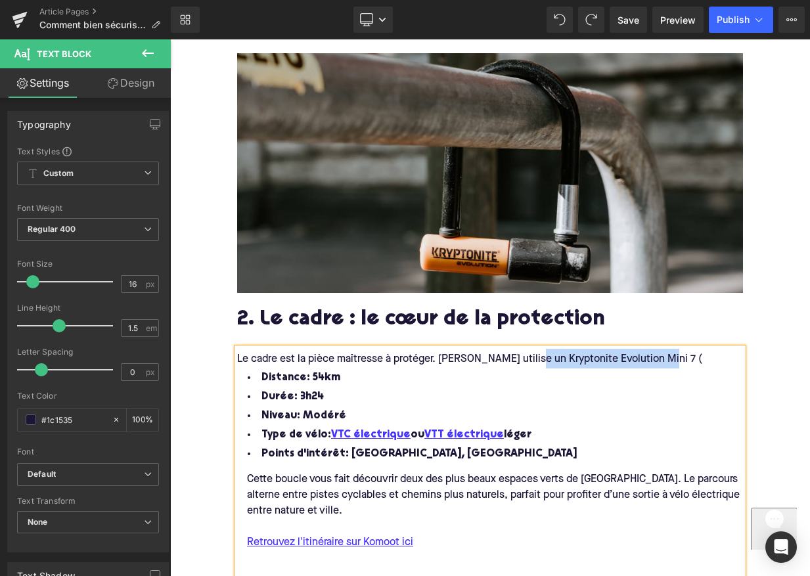
drag, startPoint x: 655, startPoint y: 357, endPoint x: 528, endPoint y: 353, distance: 126.8
click at [528, 354] on span "Le cadre est la pièce maîtresse à protéger. Augustin utilise un Kryptonite Evol…" at bounding box center [469, 359] width 465 height 11
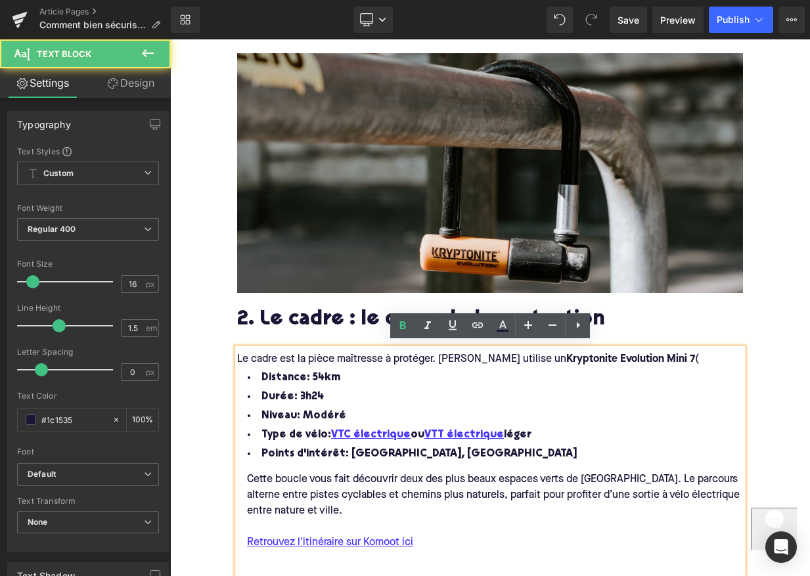
click at [677, 357] on div "Le cadre est la pièce maîtresse à protéger. Augustin utilise un Kryptonite Evol…" at bounding box center [490, 359] width 506 height 20
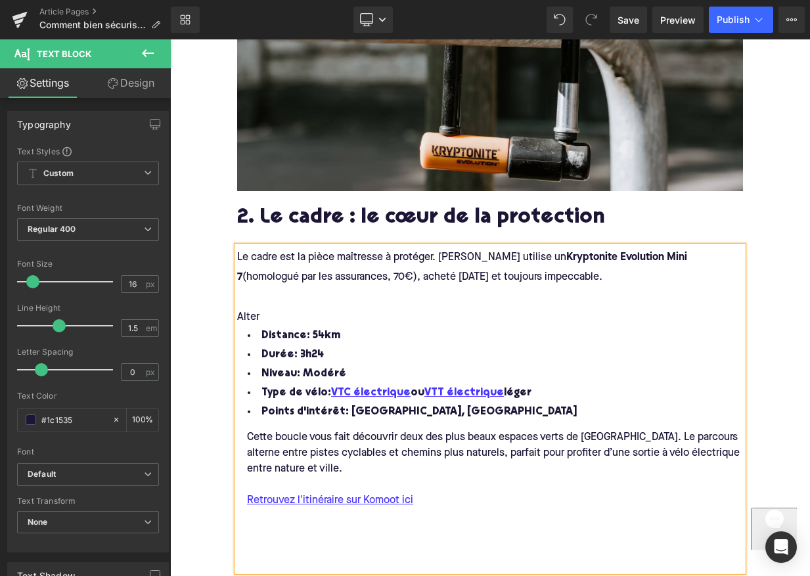
scroll to position [1025, 0]
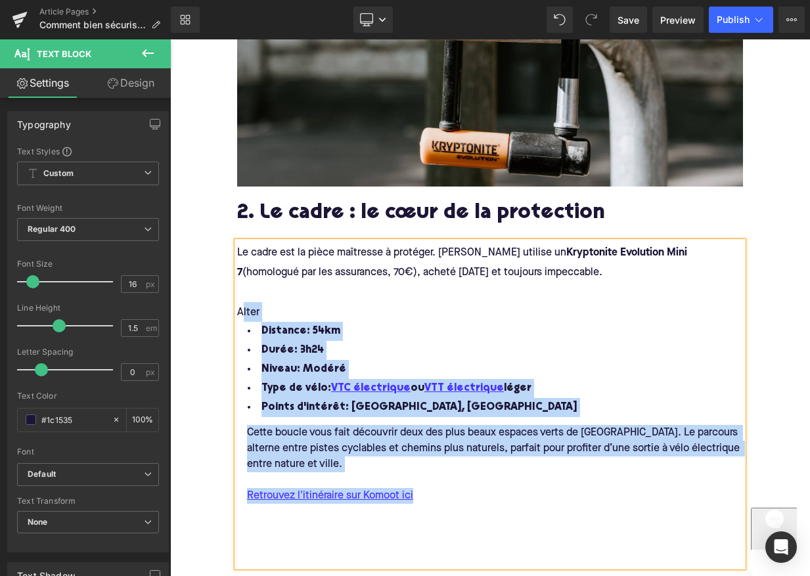
drag, startPoint x: 422, startPoint y: 489, endPoint x: 241, endPoint y: 311, distance: 253.6
click at [241, 311] on span "Le cadre est la pièce maîtresse à protéger. Augustin utilise un Kryptonite Evol…" at bounding box center [490, 399] width 506 height 314
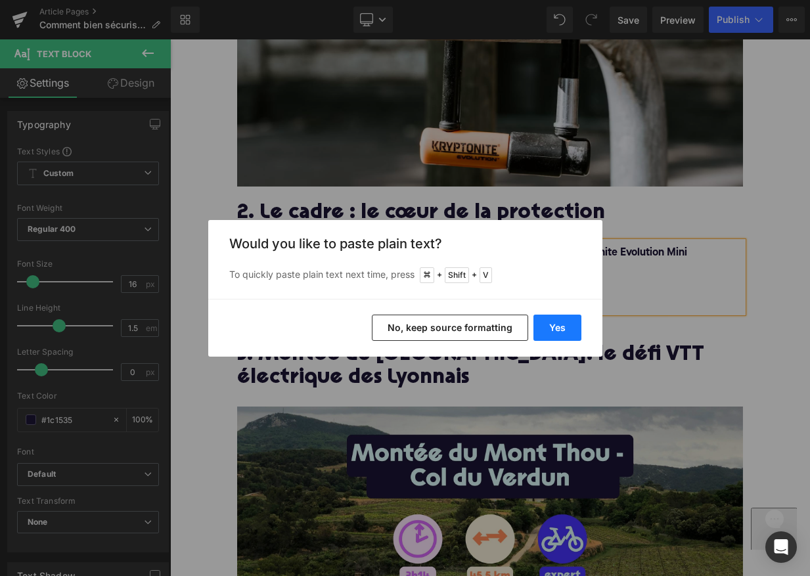
click at [552, 324] on button "Yes" at bounding box center [557, 328] width 48 height 26
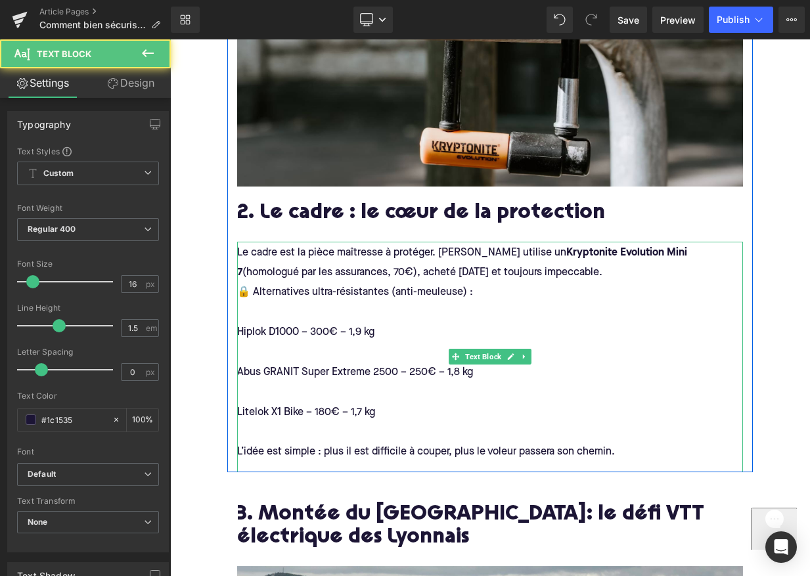
click at [271, 350] on div at bounding box center [490, 352] width 506 height 20
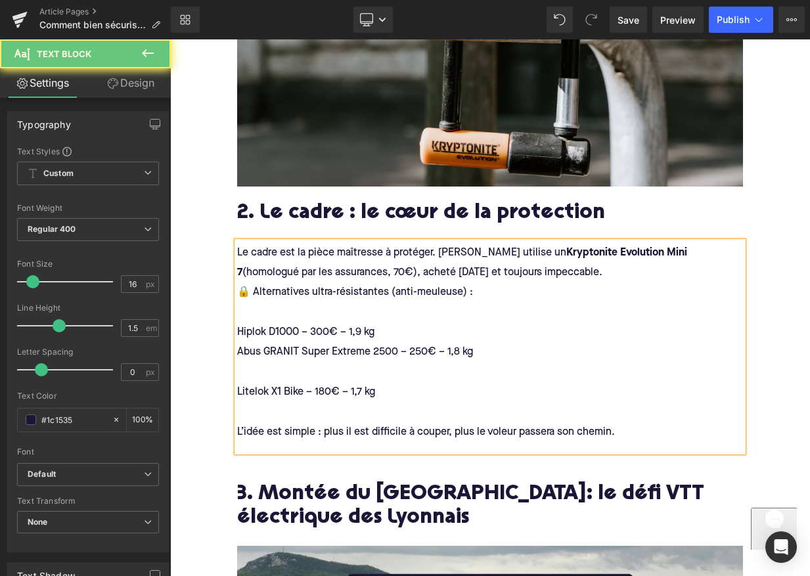
click at [260, 365] on div at bounding box center [490, 372] width 506 height 20
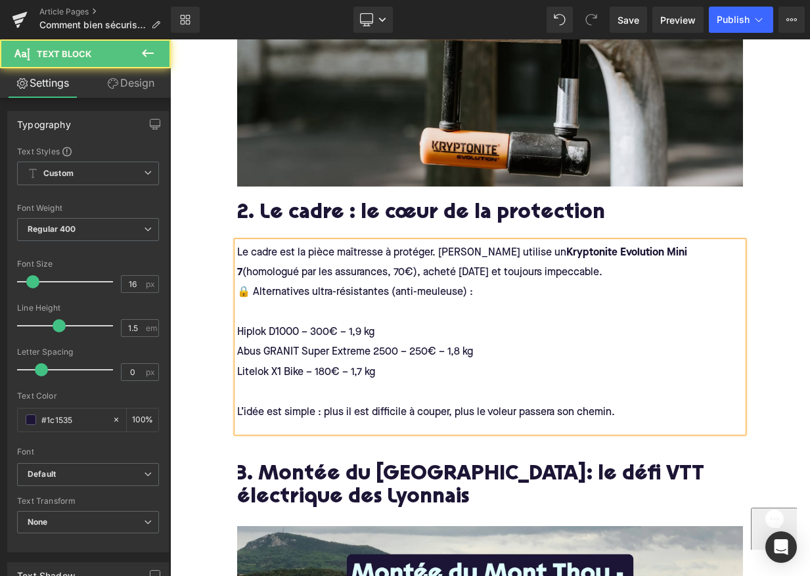
click at [260, 389] on div at bounding box center [490, 392] width 506 height 20
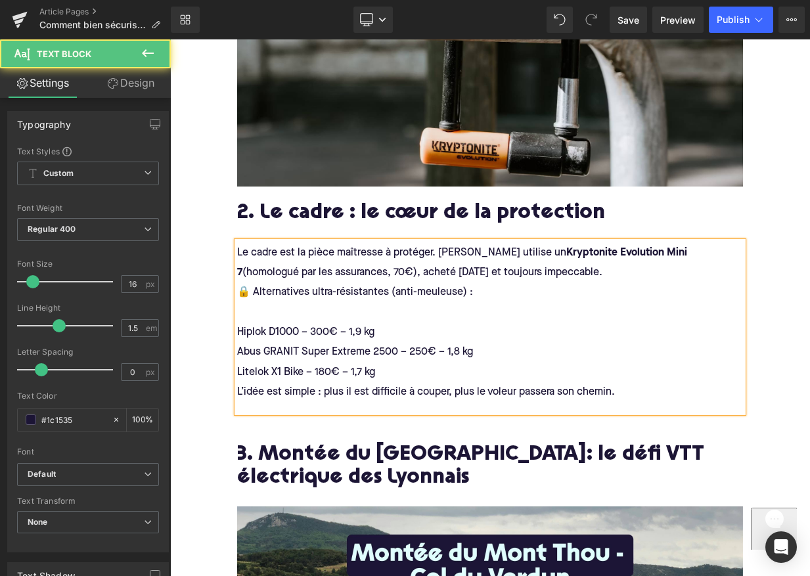
click at [265, 302] on div at bounding box center [490, 312] width 506 height 20
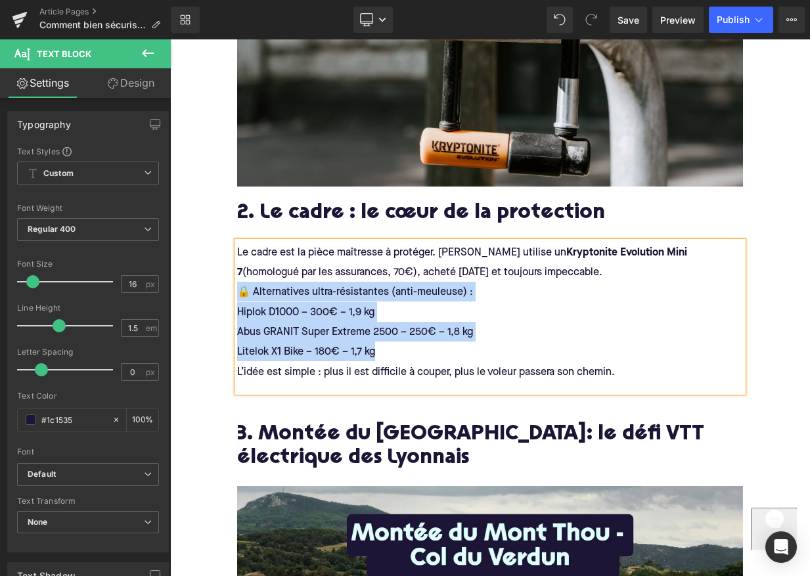
drag, startPoint x: 407, startPoint y: 352, endPoint x: 197, endPoint y: 297, distance: 216.7
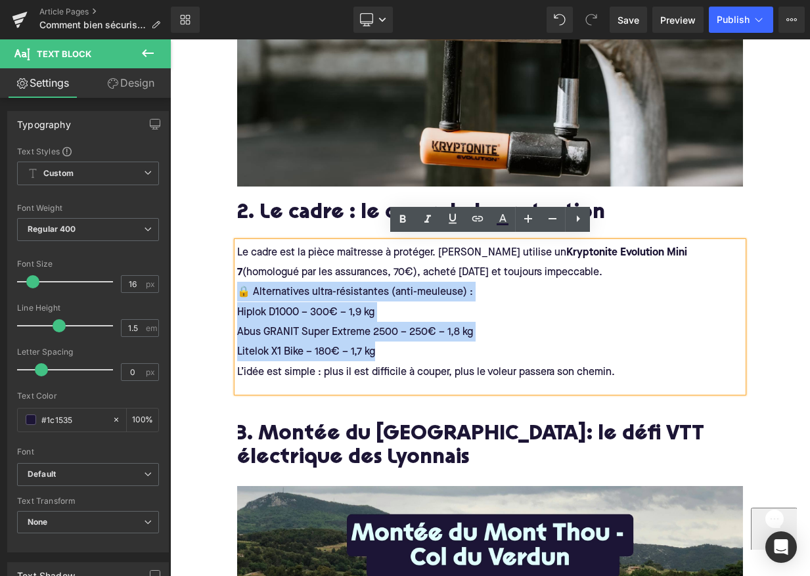
click at [414, 347] on div "Litelok X1 Bike – 180€ – 1,7 kg" at bounding box center [490, 352] width 506 height 20
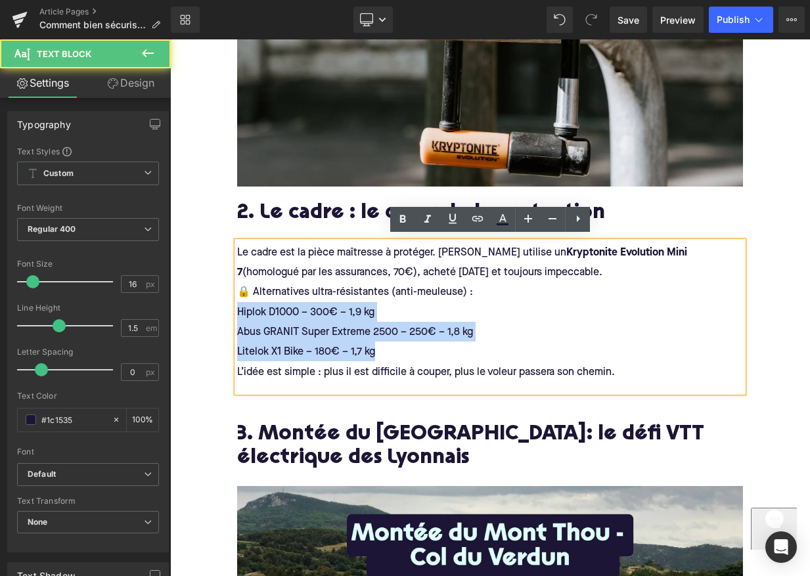
drag, startPoint x: 404, startPoint y: 349, endPoint x: 212, endPoint y: 309, distance: 196.6
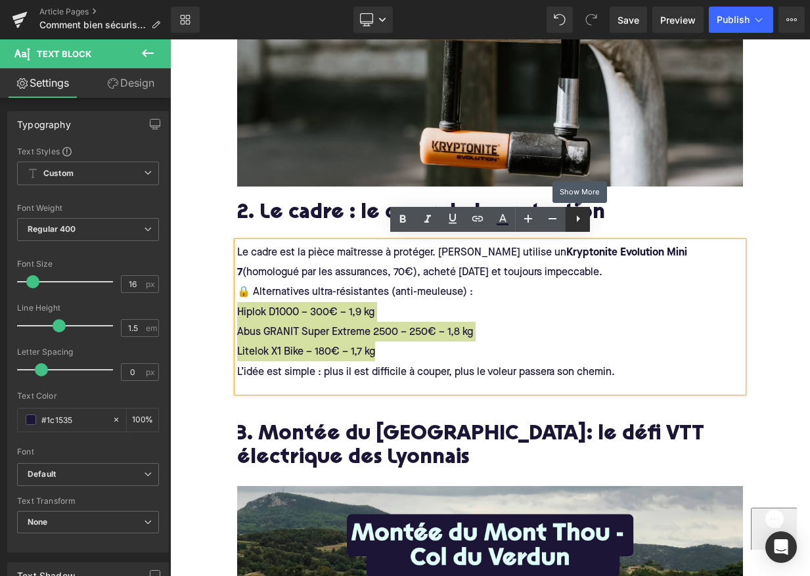
click at [577, 227] on link at bounding box center [577, 219] width 25 height 25
click at [579, 218] on icon at bounding box center [577, 219] width 16 height 16
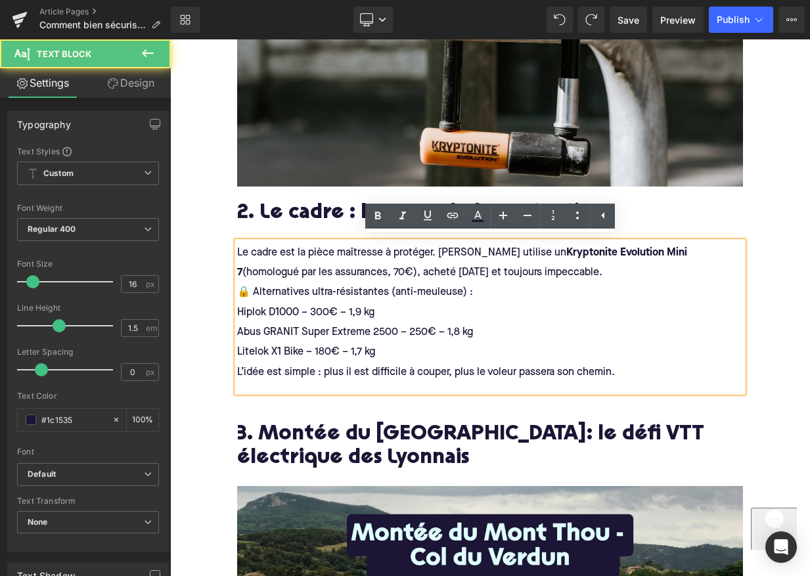
click at [487, 286] on div "🔒 Alternatives ultra-résistantes (anti-meuleuse) :" at bounding box center [490, 292] width 506 height 20
click at [544, 267] on div "Le cadre est la pièce maîtresse à protéger. Augustin utilise un Kryptonite Evol…" at bounding box center [490, 262] width 506 height 40
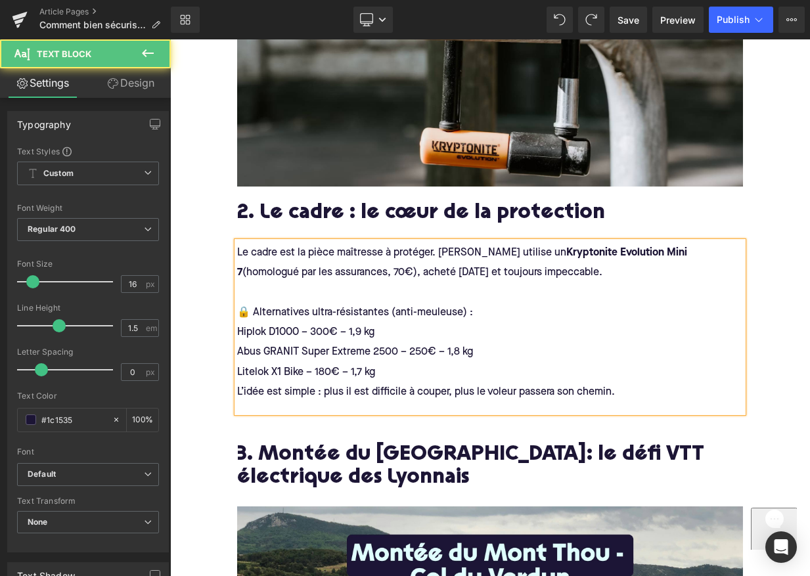
click at [481, 313] on div "🔒 Alternatives ultra-résistantes (anti-meuleuse) :" at bounding box center [490, 312] width 506 height 20
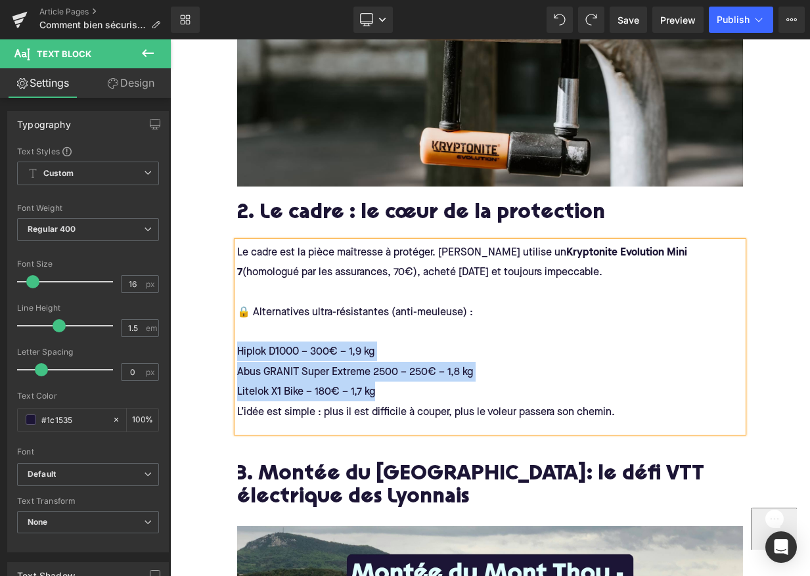
drag, startPoint x: 408, startPoint y: 390, endPoint x: 212, endPoint y: 346, distance: 200.6
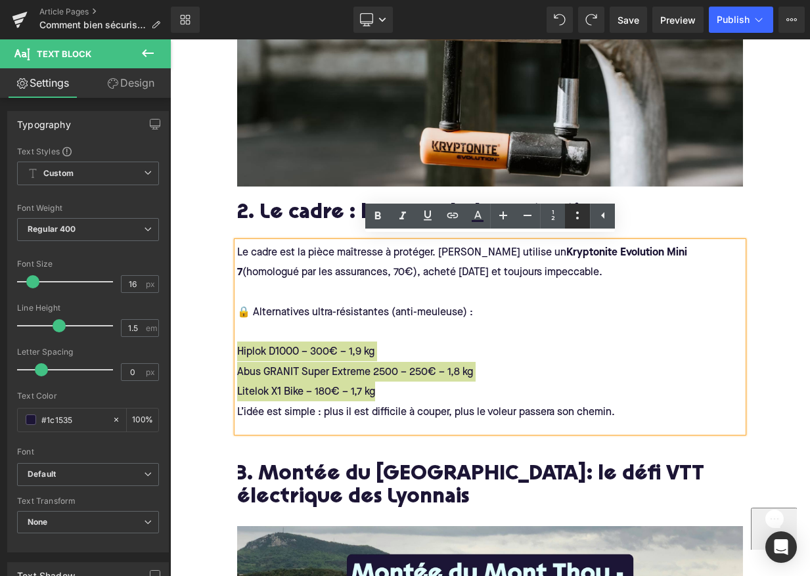
click at [579, 220] on icon at bounding box center [577, 216] width 16 height 16
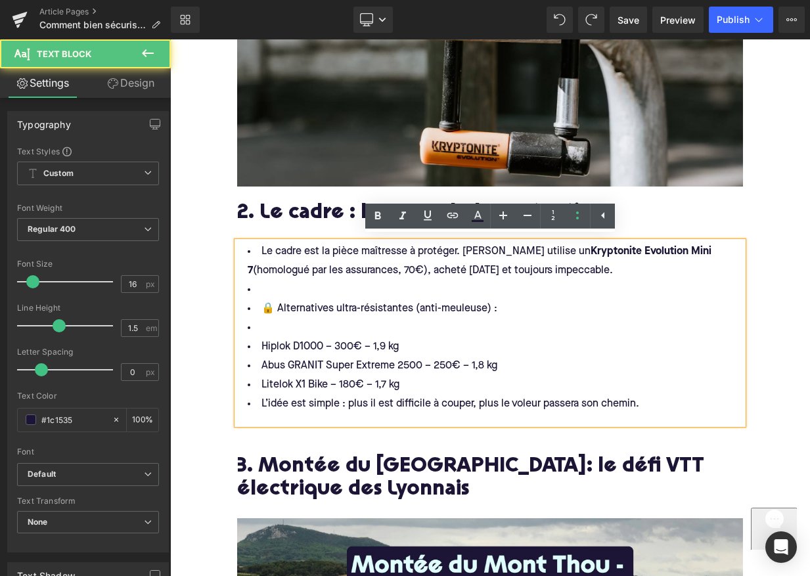
click at [257, 301] on li "🔒 Alternatives ultra-résistantes (anti-meuleuse) :" at bounding box center [490, 309] width 506 height 19
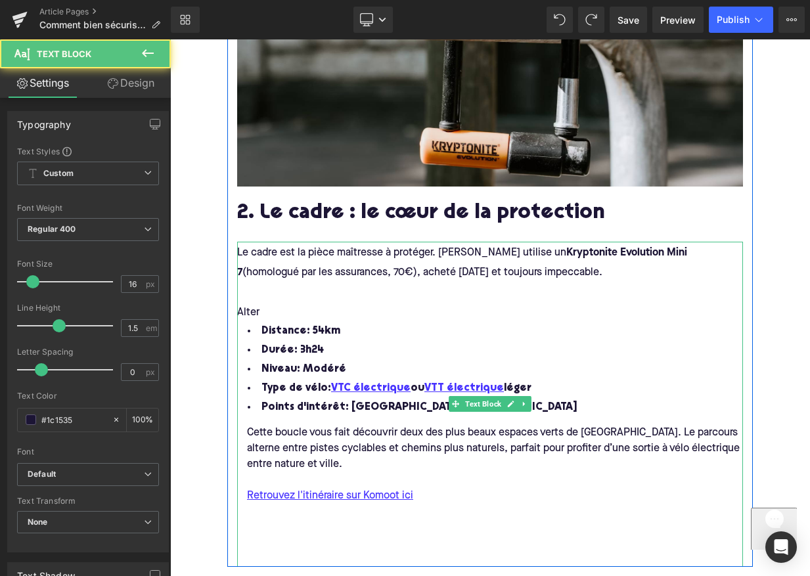
click at [266, 306] on div "Alter" at bounding box center [490, 312] width 506 height 20
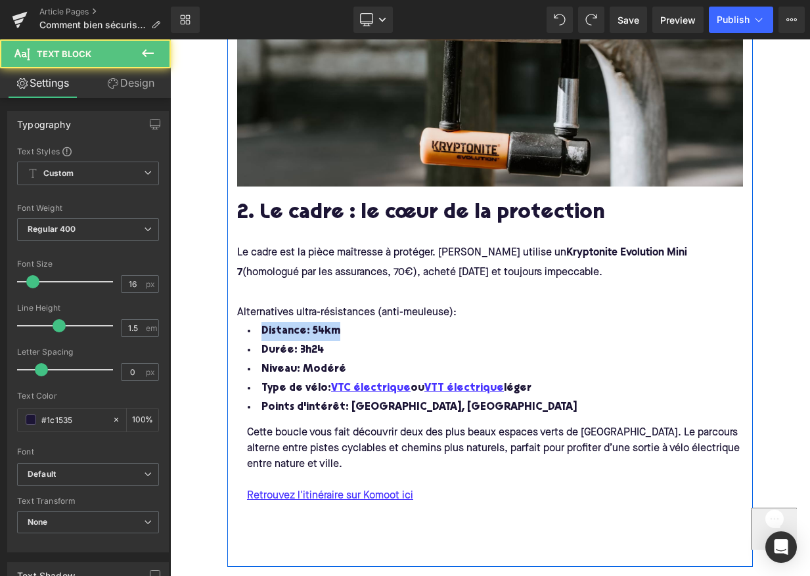
drag, startPoint x: 348, startPoint y: 324, endPoint x: 233, endPoint y: 324, distance: 114.9
click at [233, 324] on div "Image 2. Le cadre : le cœur de la protection Heading Le cadre est la pièce maît…" at bounding box center [489, 257] width 525 height 620
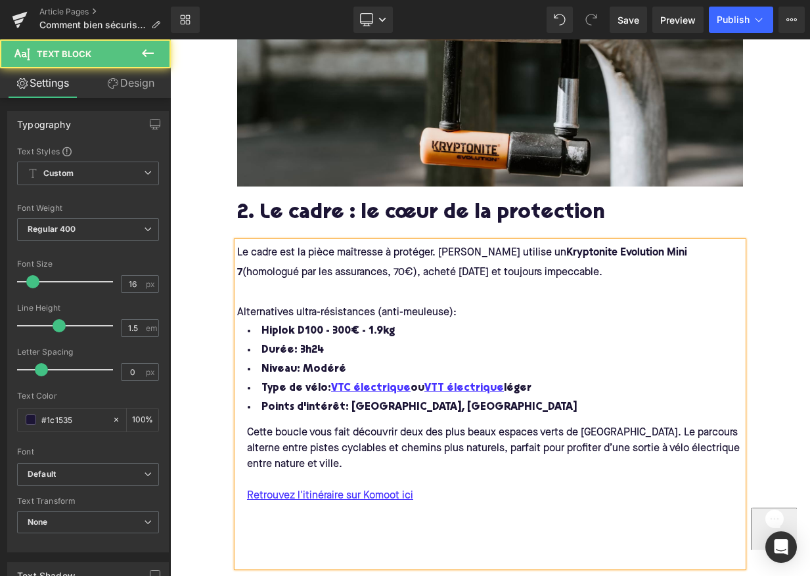
click at [368, 329] on span "Hiplok D100 - 300€ - 1.9kg" at bounding box center [327, 331] width 133 height 11
click at [374, 326] on span "Hiplok D100 - 300€ - 1,9kg" at bounding box center [327, 331] width 133 height 11
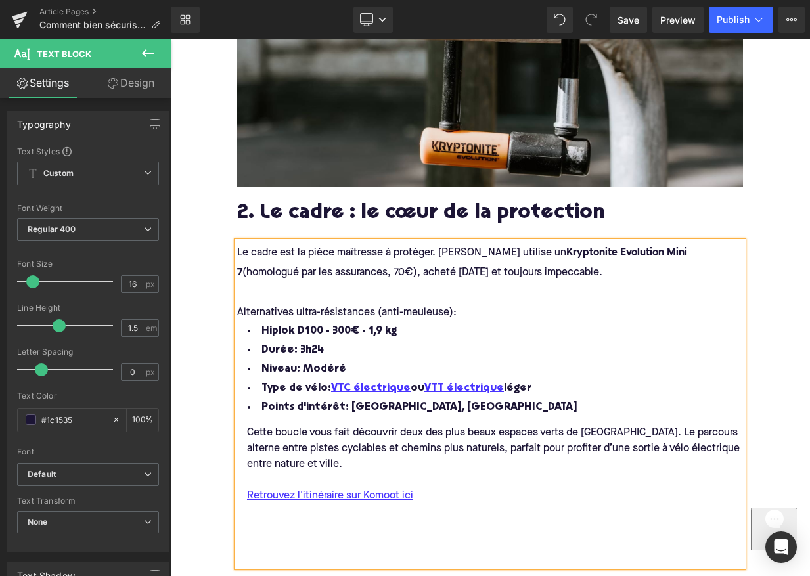
click at [401, 325] on li "Hiplok D100 - 300€ - 1,9 kg" at bounding box center [490, 331] width 506 height 19
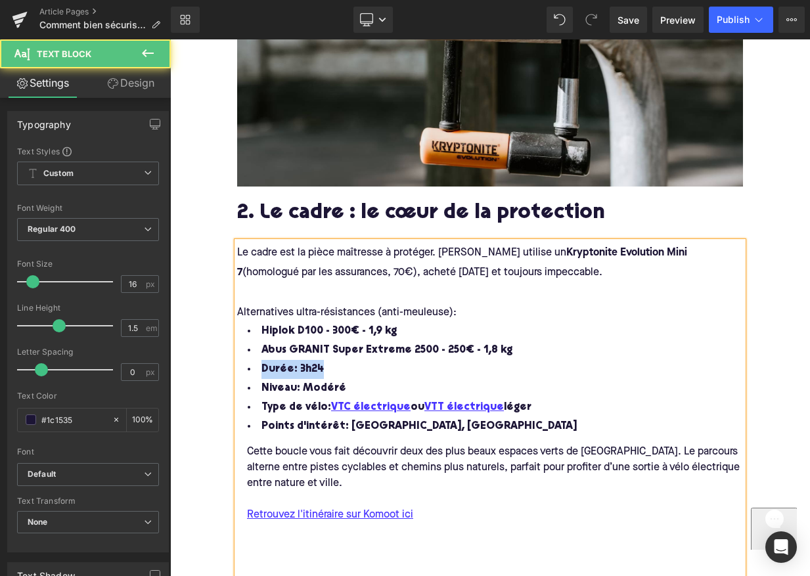
drag, startPoint x: 327, startPoint y: 362, endPoint x: 256, endPoint y: 363, distance: 70.9
click at [256, 363] on li "Durée: 3h24" at bounding box center [490, 369] width 506 height 19
drag, startPoint x: 535, startPoint y: 423, endPoint x: 236, endPoint y: 380, distance: 301.2
click at [237, 381] on div "Le cadre est la pièce maîtresse à protéger. Augustin utilise un Kryptonite Evol…" at bounding box center [490, 414] width 506 height 344
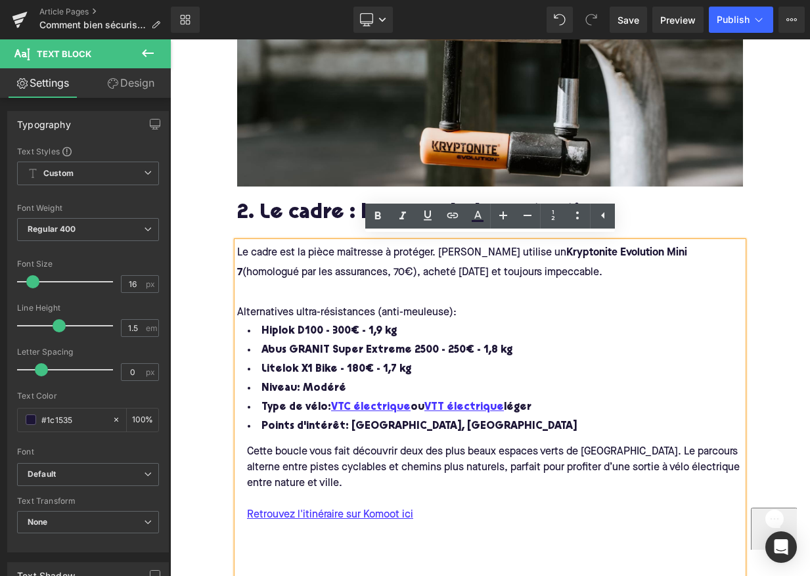
drag, startPoint x: 257, startPoint y: 385, endPoint x: 531, endPoint y: 415, distance: 274.9
click at [531, 415] on ul "Hiplok D100 - 300€ - 1,9 kg Abus GRANIT Super Extreme 2500 - 250€ - 1,8 kg Lite…" at bounding box center [490, 379] width 506 height 114
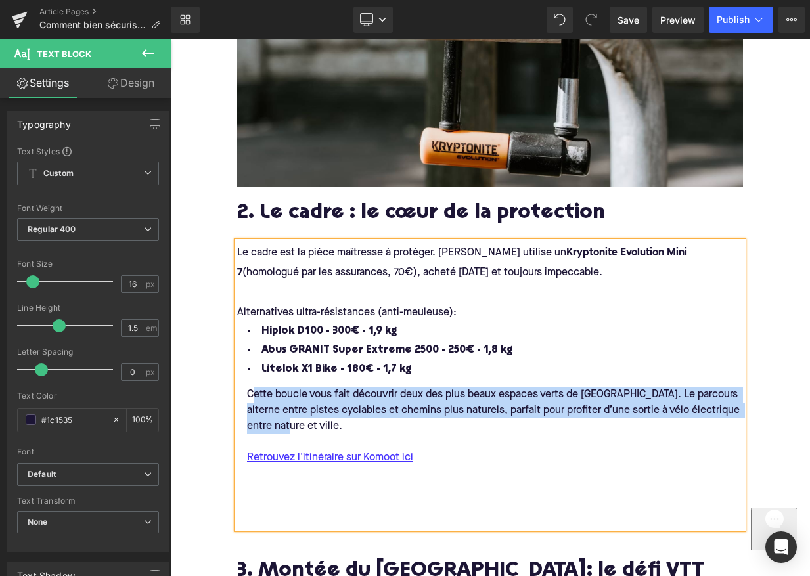
drag, startPoint x: 267, startPoint y: 420, endPoint x: 256, endPoint y: 391, distance: 30.1
click at [256, 391] on div "Cette boucle vous fait découvrir deux des plus beaux espaces verts de Lyon. Le …" at bounding box center [499, 410] width 525 height 47
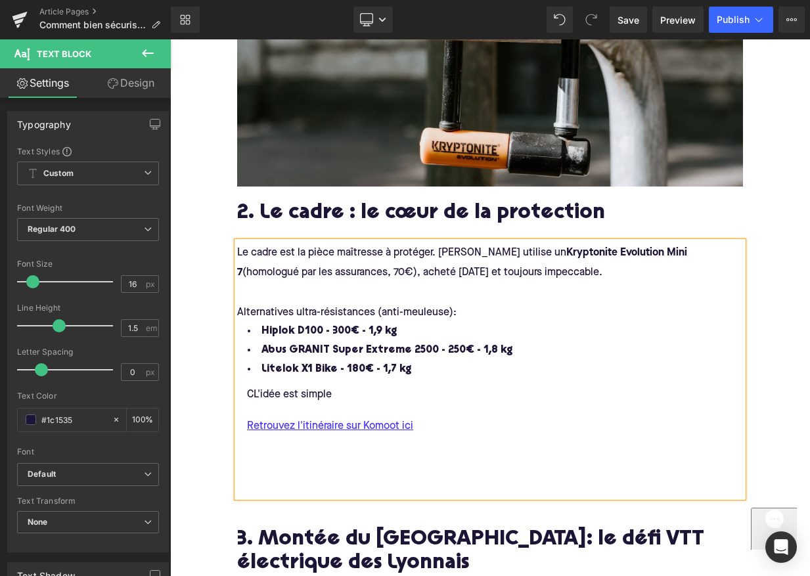
click at [252, 388] on div "CL'idée est simple" at bounding box center [499, 395] width 525 height 16
click at [336, 390] on div "L'idée est simple" at bounding box center [499, 395] width 525 height 16
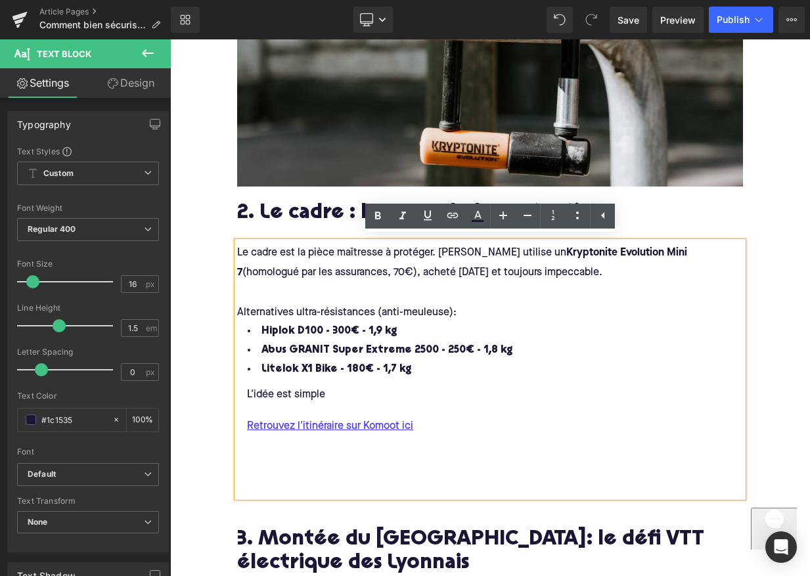
click at [244, 390] on div "L'idée est simple" at bounding box center [499, 395] width 525 height 16
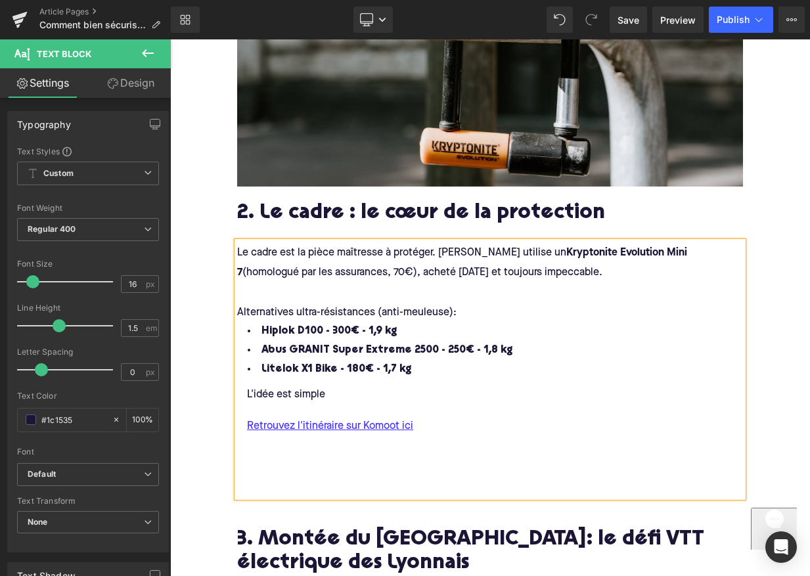
click at [365, 392] on div "L'idée est simple" at bounding box center [499, 395] width 525 height 16
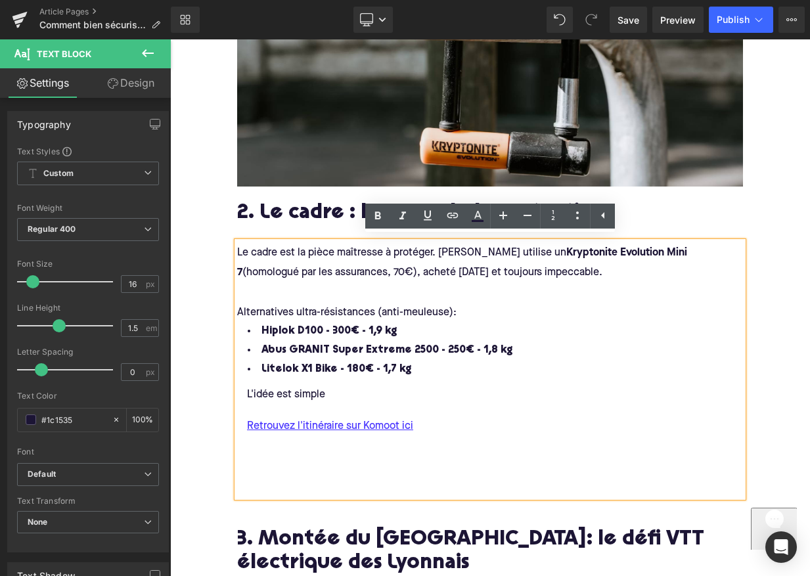
click at [245, 391] on div "L'idée est simple" at bounding box center [499, 395] width 525 height 16
click at [252, 389] on div "CL'idée est simple" at bounding box center [499, 395] width 525 height 16
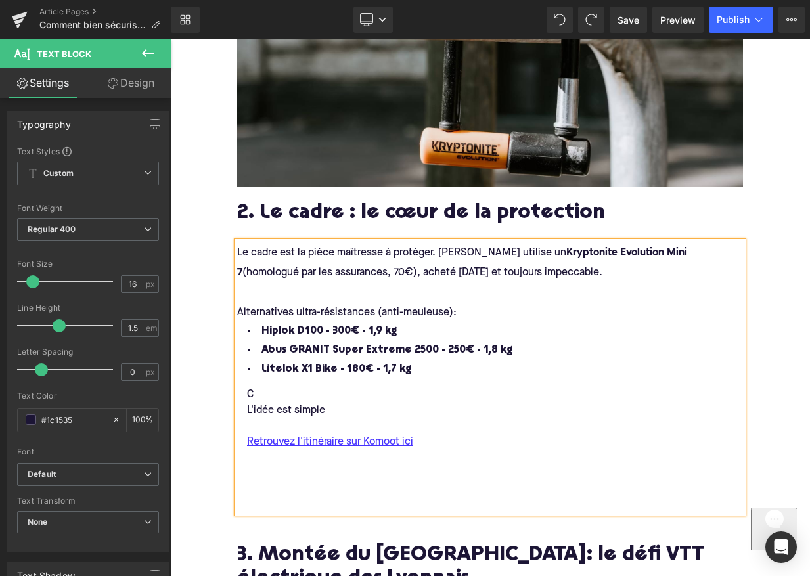
click at [257, 392] on div "C" at bounding box center [499, 395] width 525 height 16
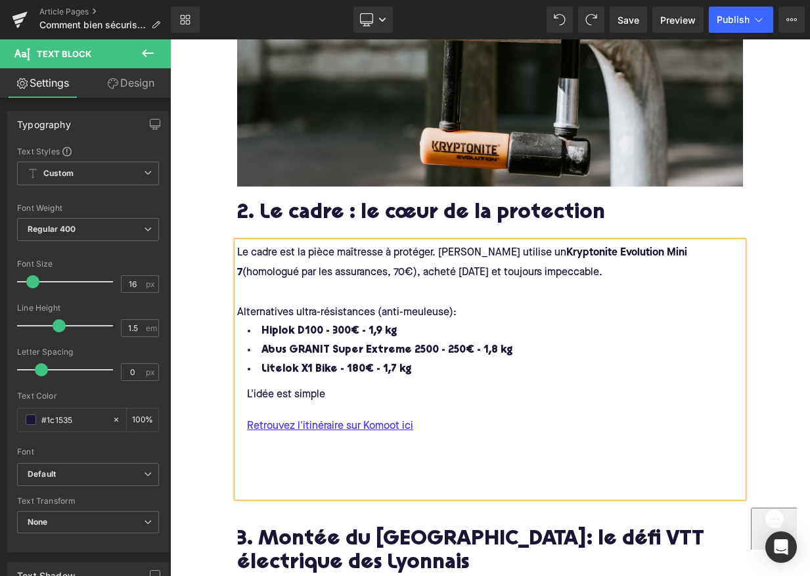
click at [245, 391] on div "L'idée est simple" at bounding box center [499, 395] width 525 height 16
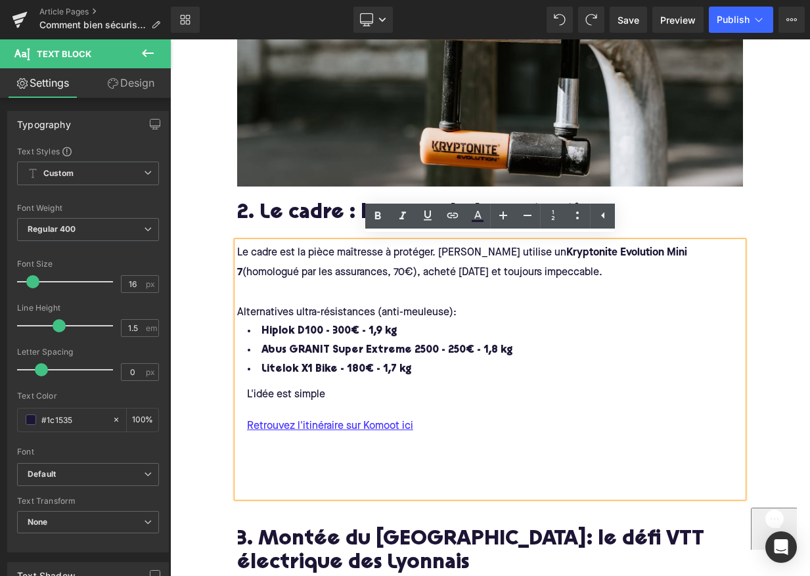
click at [238, 391] on div "L'idée est simple" at bounding box center [499, 395] width 525 height 16
click at [603, 215] on icon at bounding box center [602, 215] width 3 height 7
click at [575, 221] on icon at bounding box center [578, 216] width 16 height 16
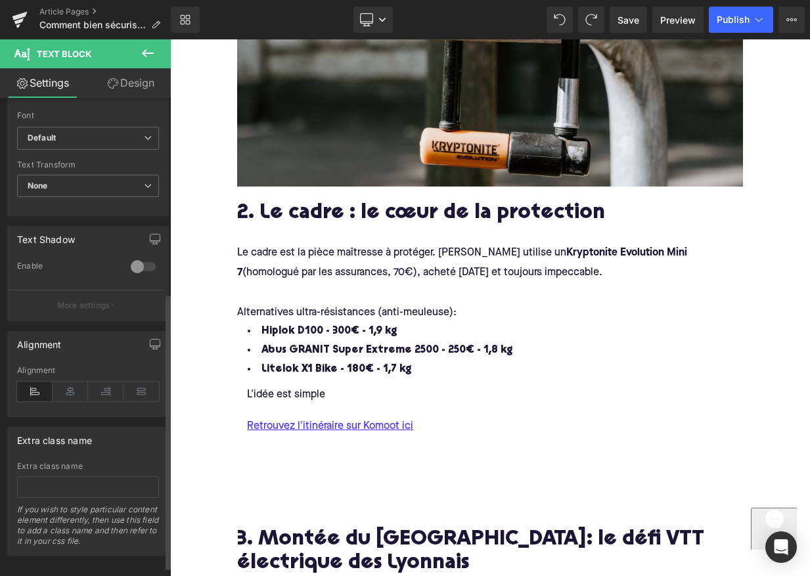
scroll to position [353, 0]
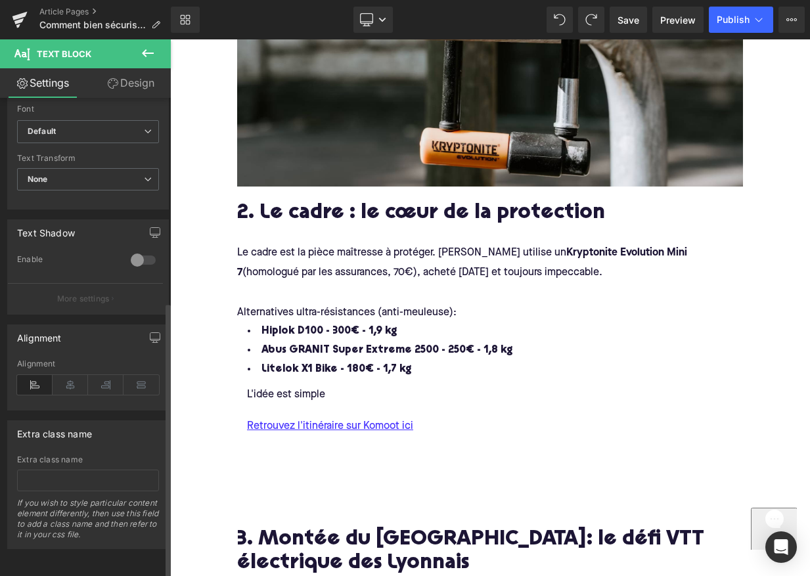
click at [30, 375] on icon at bounding box center [34, 385] width 35 height 20
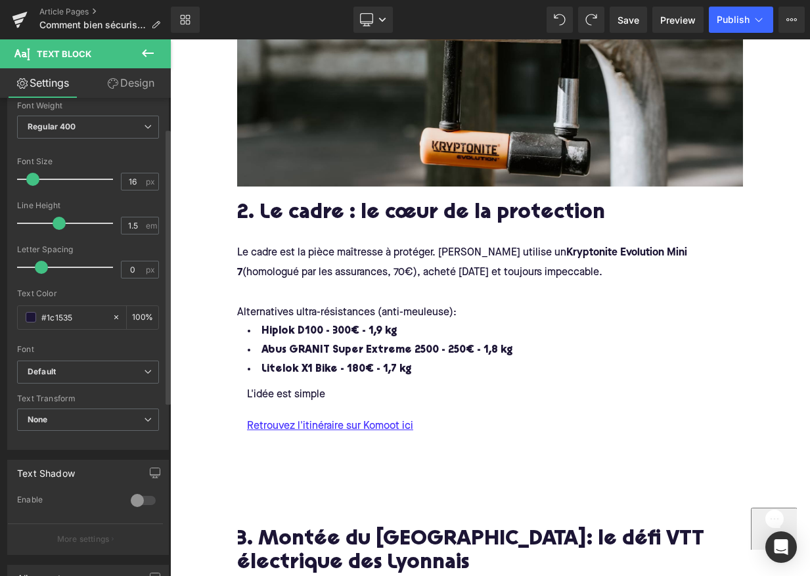
scroll to position [0, 0]
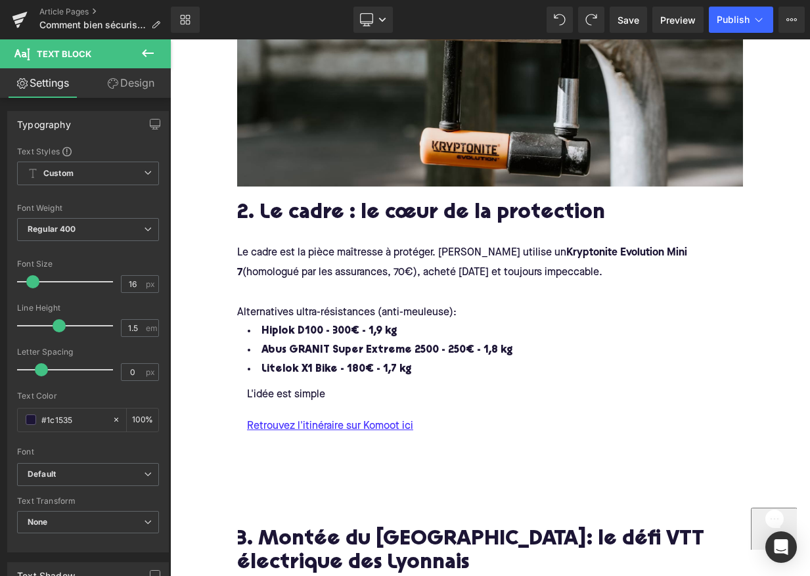
click at [119, 81] on link "Design" at bounding box center [130, 83] width 85 height 30
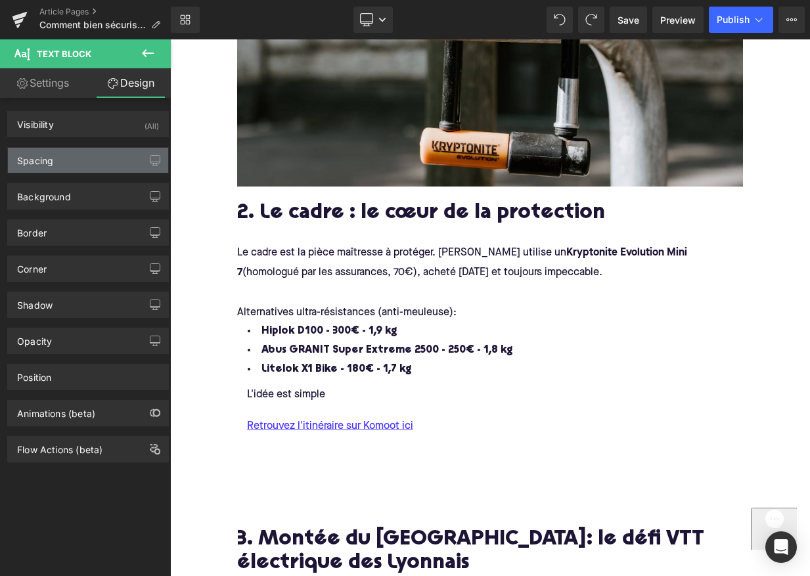
click at [55, 158] on div "Spacing" at bounding box center [88, 160] width 160 height 25
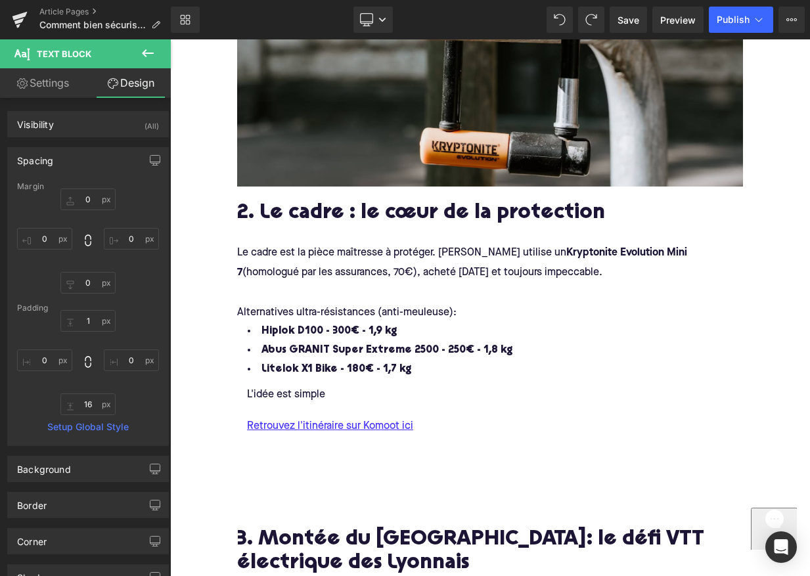
click at [55, 158] on div "Spacing" at bounding box center [88, 160] width 160 height 25
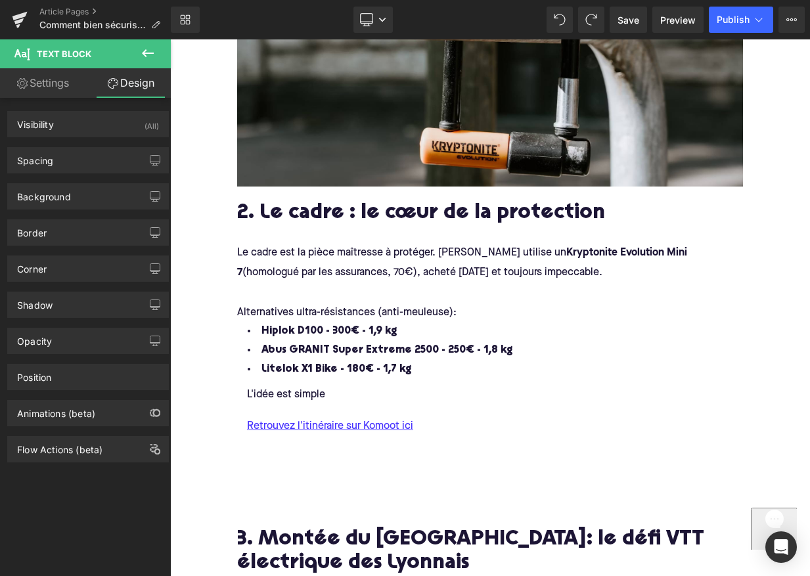
click at [45, 81] on link "Settings" at bounding box center [42, 83] width 85 height 30
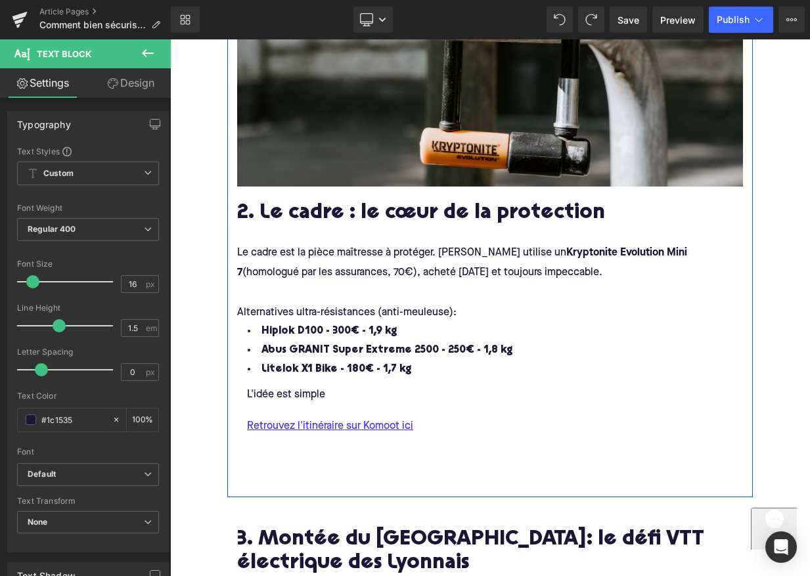
click at [340, 387] on div "L'idée est simple" at bounding box center [499, 395] width 525 height 16
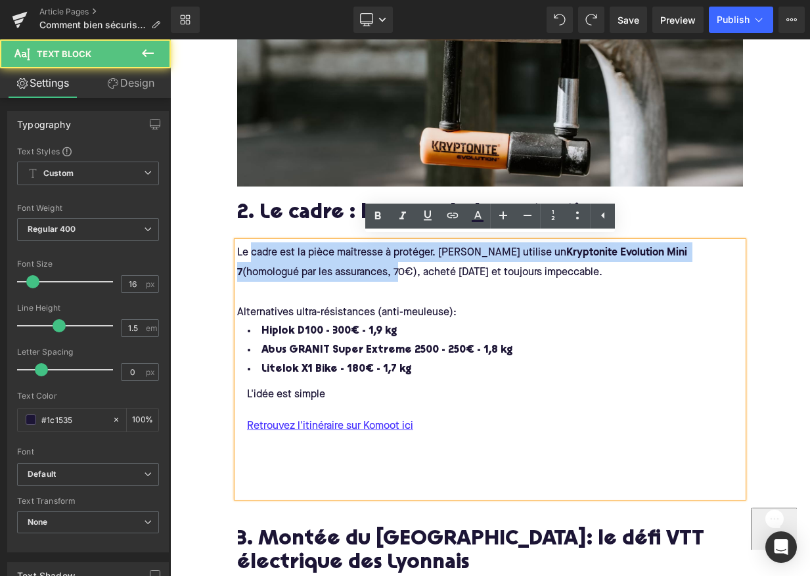
drag, startPoint x: 317, startPoint y: 277, endPoint x: 252, endPoint y: 240, distance: 75.0
click at [252, 242] on h4 "Le cadre est la pièce maîtresse à protéger. Augustin utilise un Kryptonite Evol…" at bounding box center [490, 310] width 506 height 137
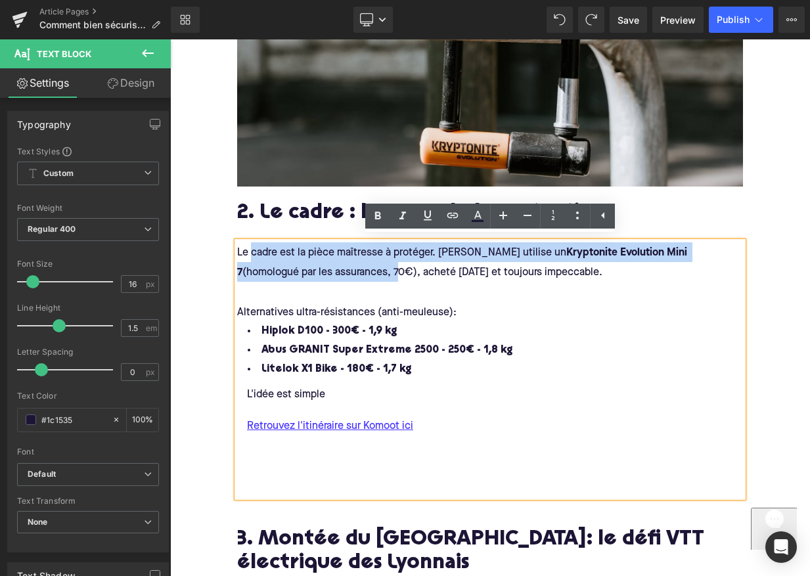
copy span "cadre est la pièce maîtresse à protéger. Augustin utilise un Kryptonite Evoluti…"
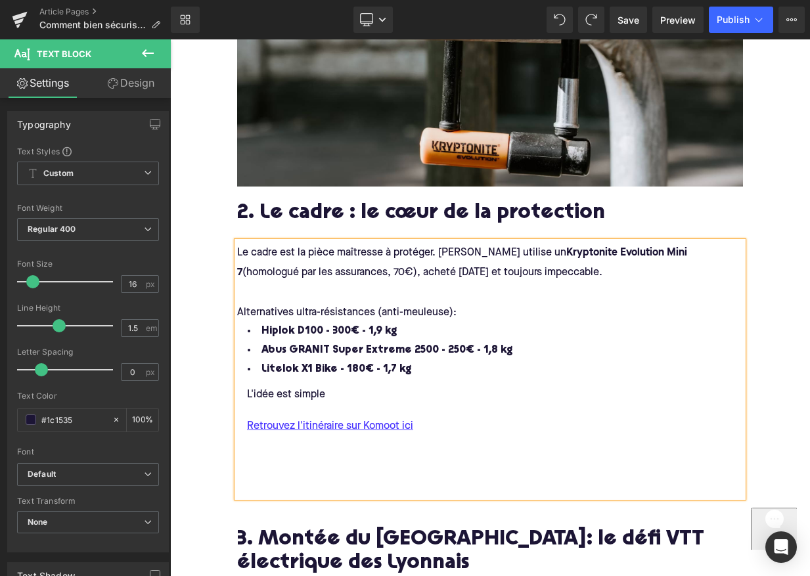
click at [343, 392] on div "L'idée est simple" at bounding box center [499, 395] width 525 height 16
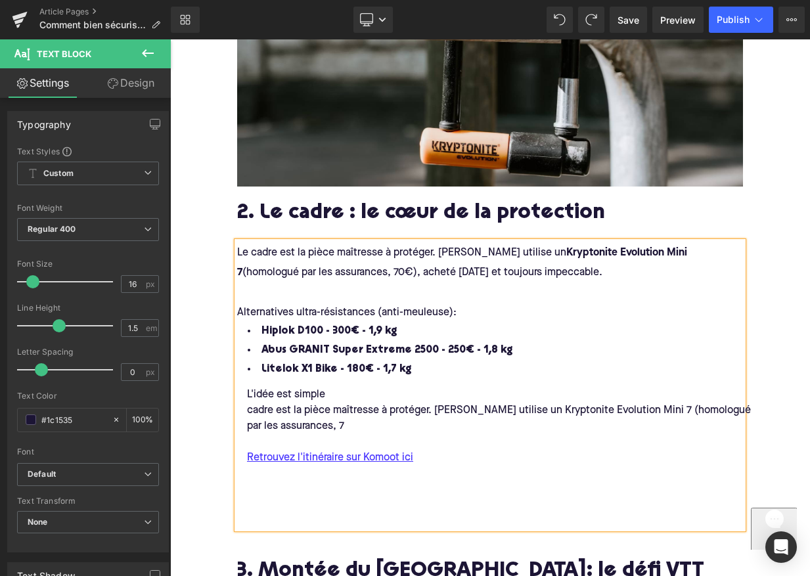
click at [237, 404] on div "cadre est la pièce maîtresse à protéger. Augustin utilise un Kryptonite Evoluti…" at bounding box center [499, 419] width 525 height 32
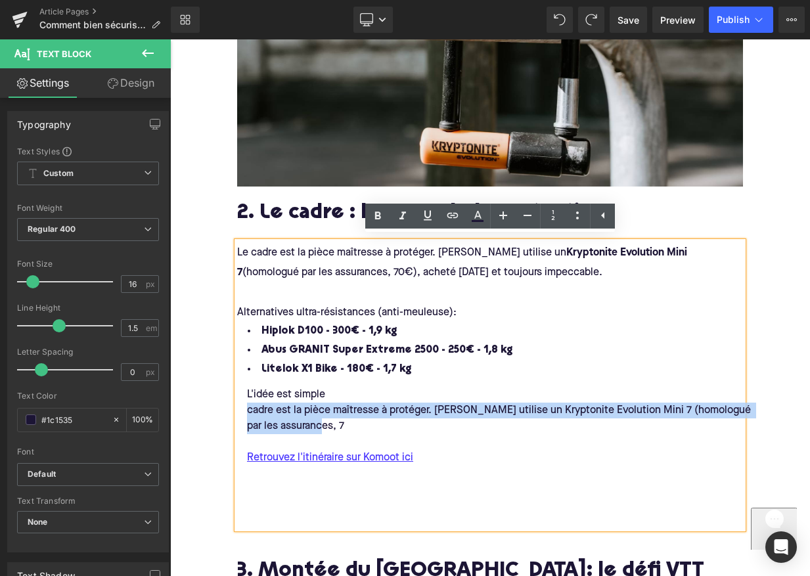
drag, startPoint x: 325, startPoint y: 422, endPoint x: 237, endPoint y: 400, distance: 90.6
click at [237, 403] on div "cadre est la pièce maîtresse à protéger. Augustin utilise un Kryptonite Evoluti…" at bounding box center [499, 419] width 525 height 32
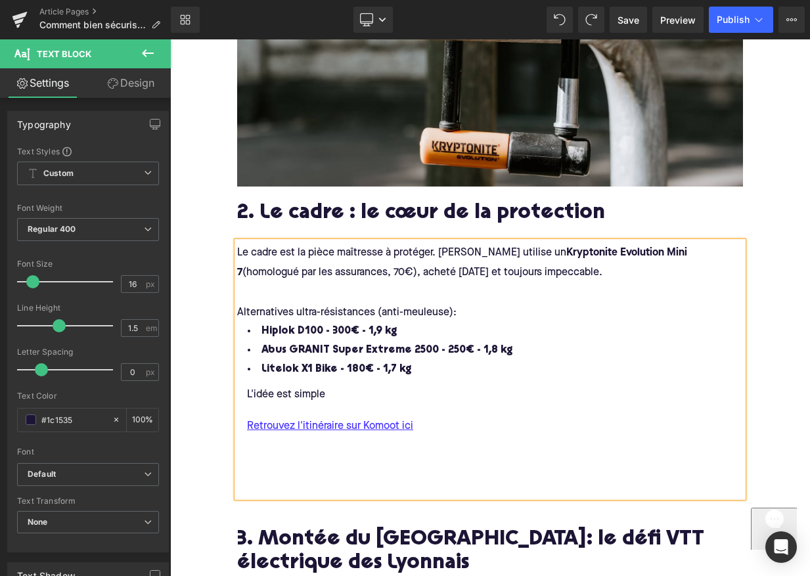
click at [328, 387] on div "L'idée est simple" at bounding box center [499, 395] width 525 height 16
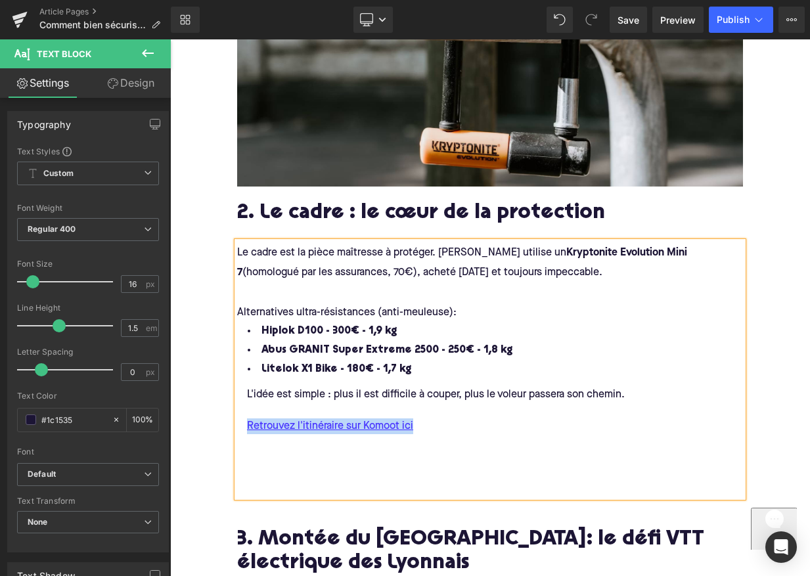
drag, startPoint x: 290, startPoint y: 449, endPoint x: 246, endPoint y: 421, distance: 52.5
click at [246, 421] on div "L'idée est simple : plus il est difficile à couper, plus le voleur passera son …" at bounding box center [499, 433] width 525 height 108
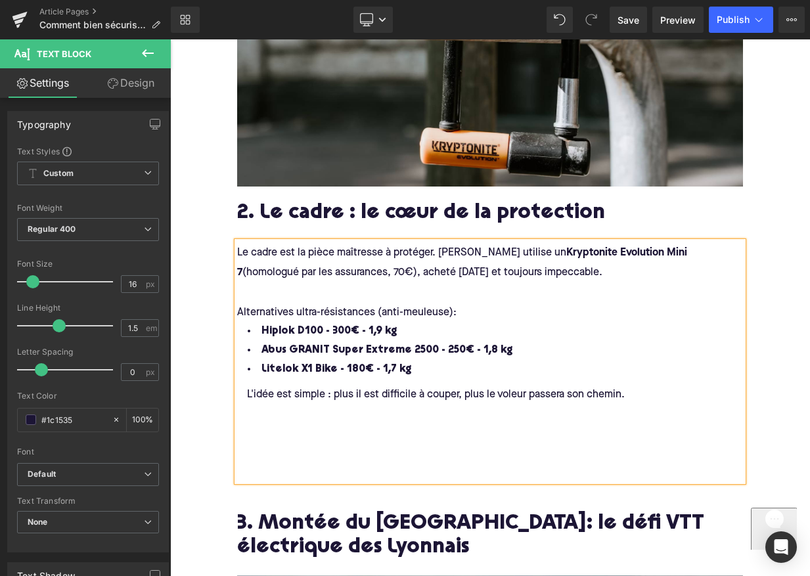
click at [264, 447] on div "L'idée est simple : plus il est difficile à couper, plus le voleur passera son …" at bounding box center [499, 425] width 525 height 92
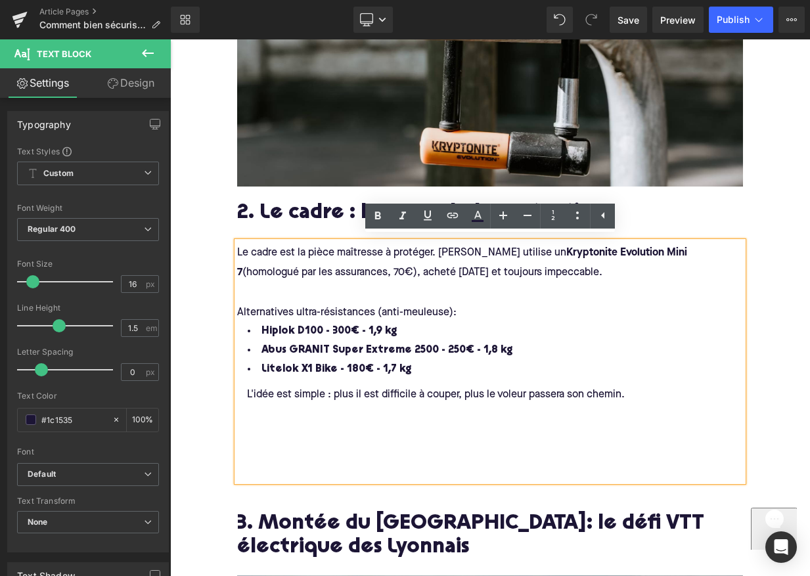
click at [269, 440] on div "L'idée est simple : plus il est difficile à couper, plus le voleur passera son …" at bounding box center [499, 425] width 525 height 92
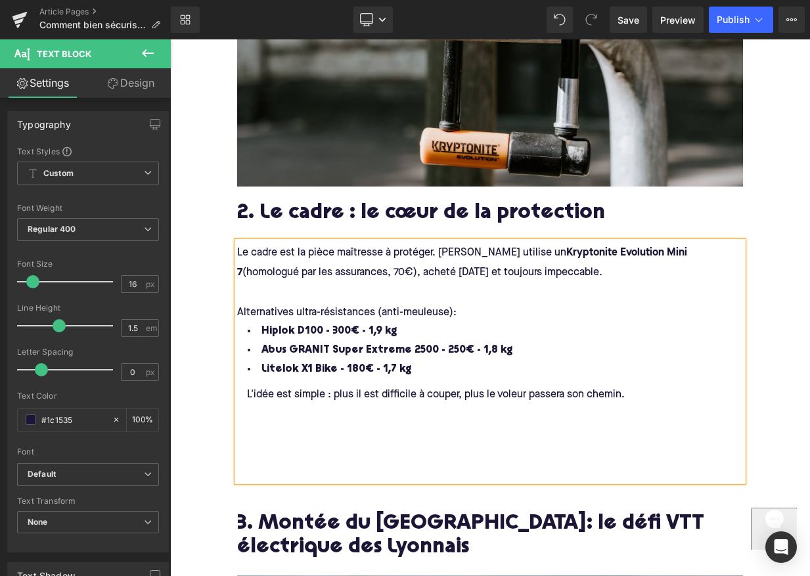
click at [300, 415] on div "L'idée est simple : plus il est difficile à couper, plus le voleur passera son …" at bounding box center [499, 425] width 525 height 92
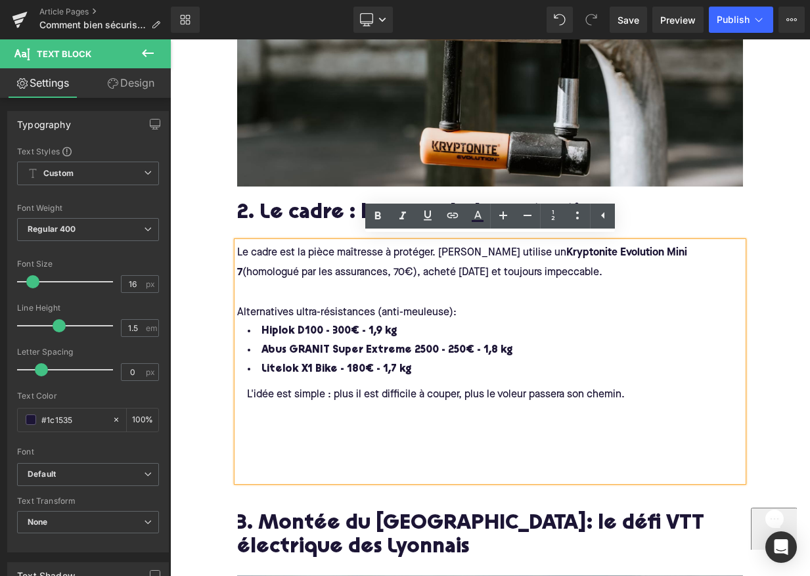
click at [392, 464] on div "L'idée est simple : plus il est difficile à couper, plus le voleur passera son …" at bounding box center [499, 425] width 525 height 92
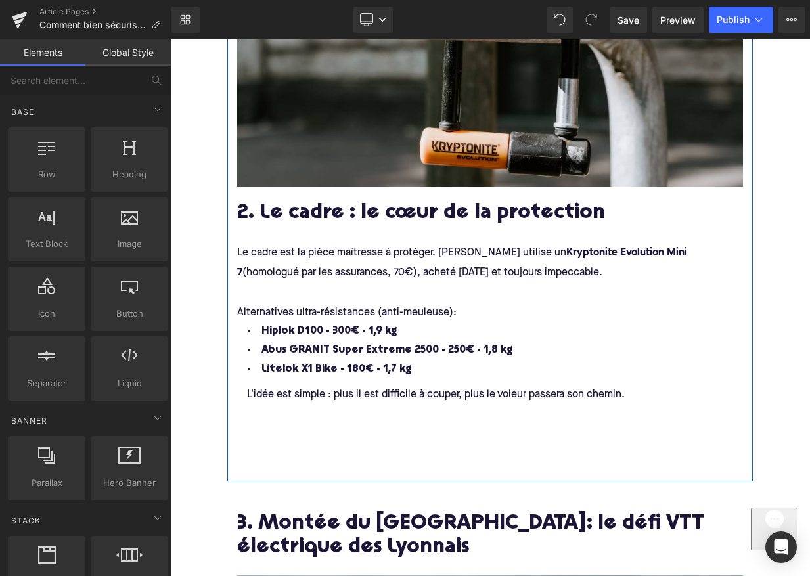
click at [244, 388] on div "L'idée est simple : plus il est difficile à couper, plus le voleur passera son …" at bounding box center [499, 395] width 525 height 16
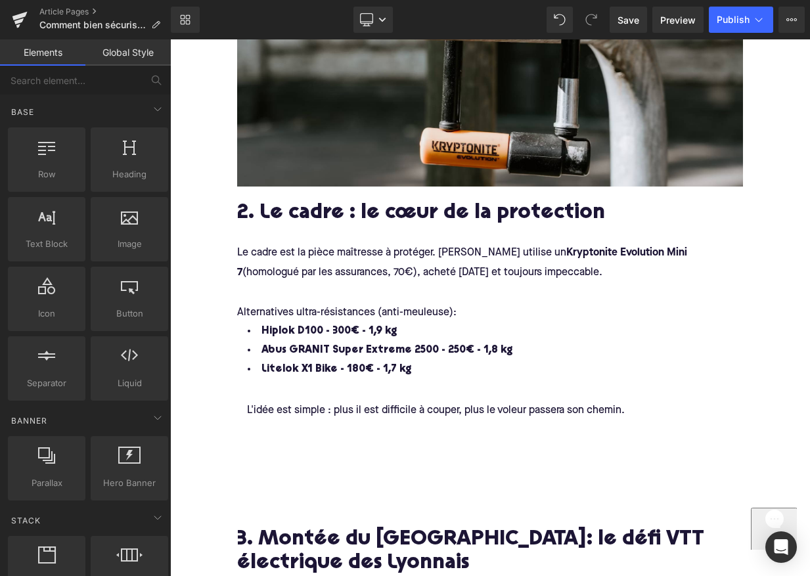
click at [290, 457] on div "L'idée est simple : plus il est difficile à couper, plus le voleur passera son …" at bounding box center [499, 433] width 525 height 108
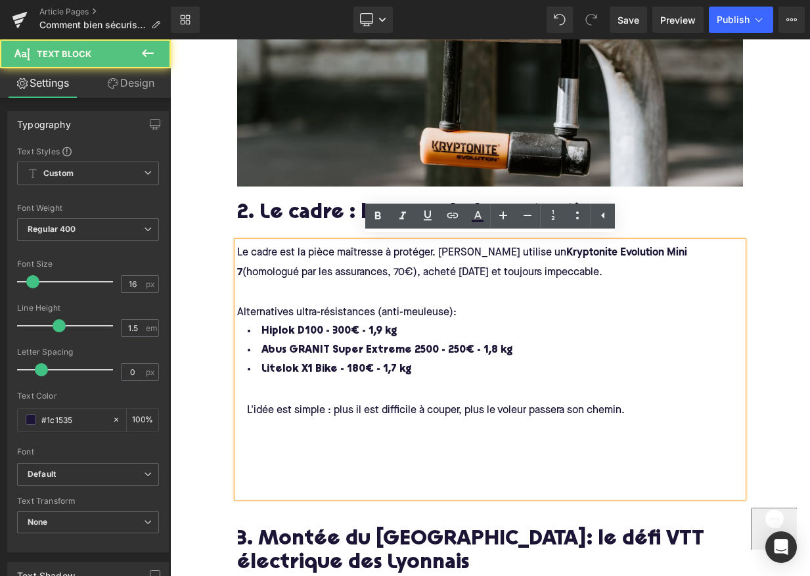
click at [286, 484] on div "Le cadre est la pièce maîtresse à protéger. Augustin utilise un Kryptonite Evol…" at bounding box center [490, 370] width 506 height 256
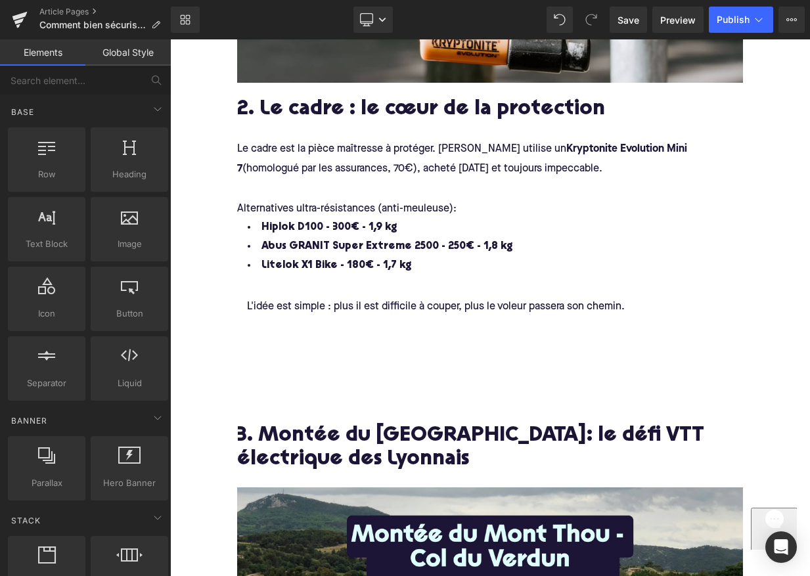
scroll to position [1135, 0]
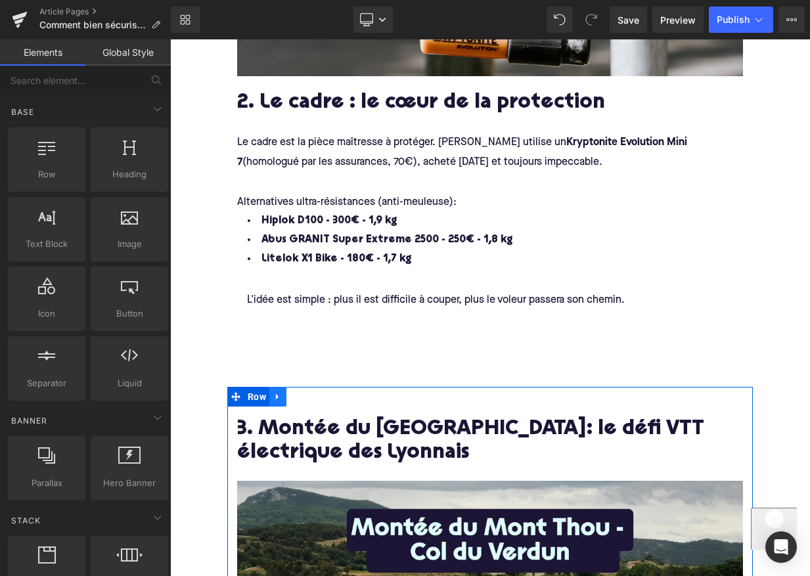
click at [284, 387] on link at bounding box center [277, 397] width 17 height 20
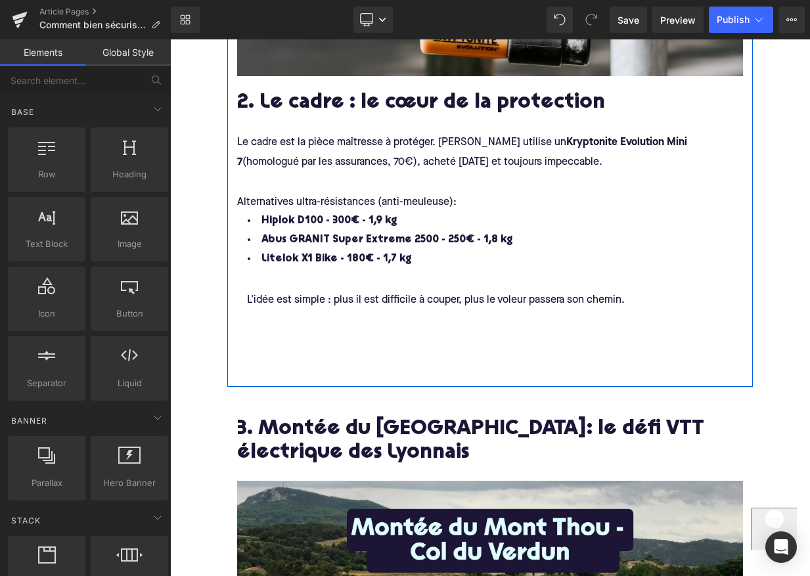
click at [283, 340] on div "L'idée est simple : plus il est difficile à couper, plus le voleur passera son …" at bounding box center [499, 323] width 525 height 108
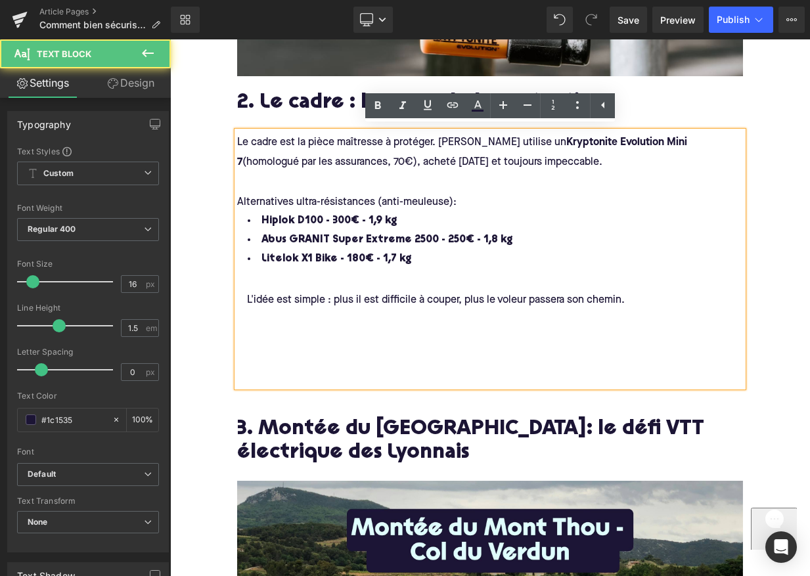
click at [267, 376] on div "Le cadre est la pièce maîtresse à protéger. Augustin utilise un Kryptonite Evol…" at bounding box center [490, 259] width 506 height 256
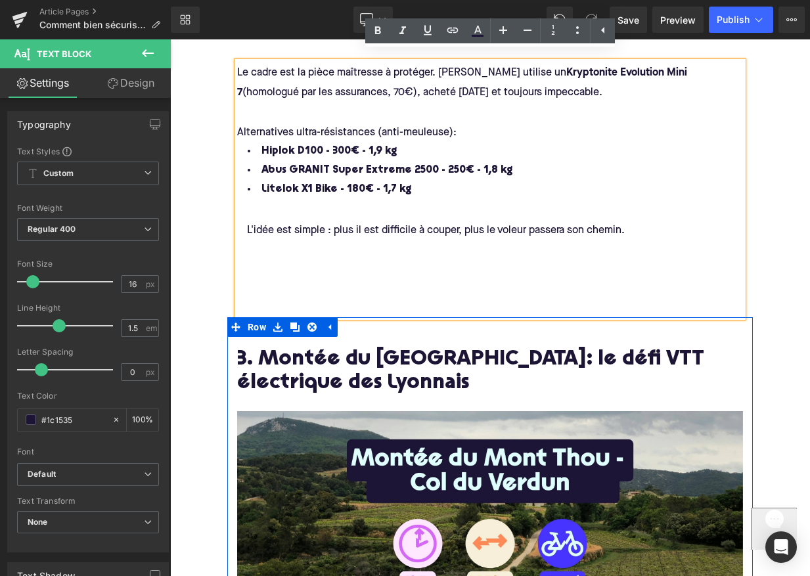
scroll to position [1214, 0]
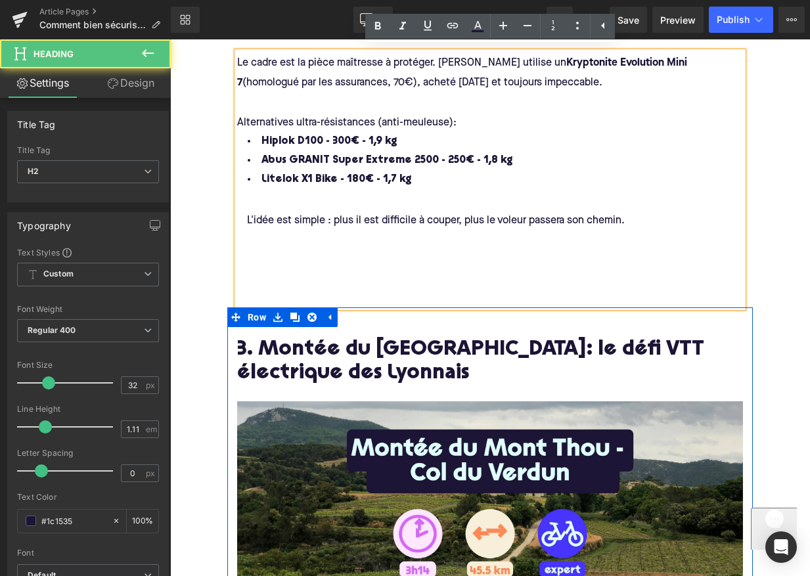
click at [324, 366] on h2 "3. Montée du Mont Thou: le défi VTT électrique des Lyonnais" at bounding box center [490, 362] width 506 height 47
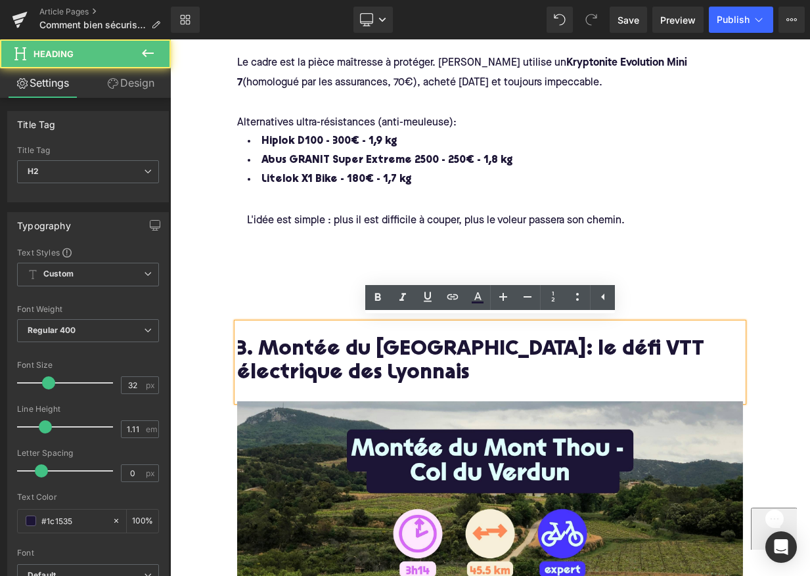
click at [307, 368] on h2 "3. Montée du Mont Thou: le défi VTT électrique des Lyonnais" at bounding box center [490, 362] width 506 height 47
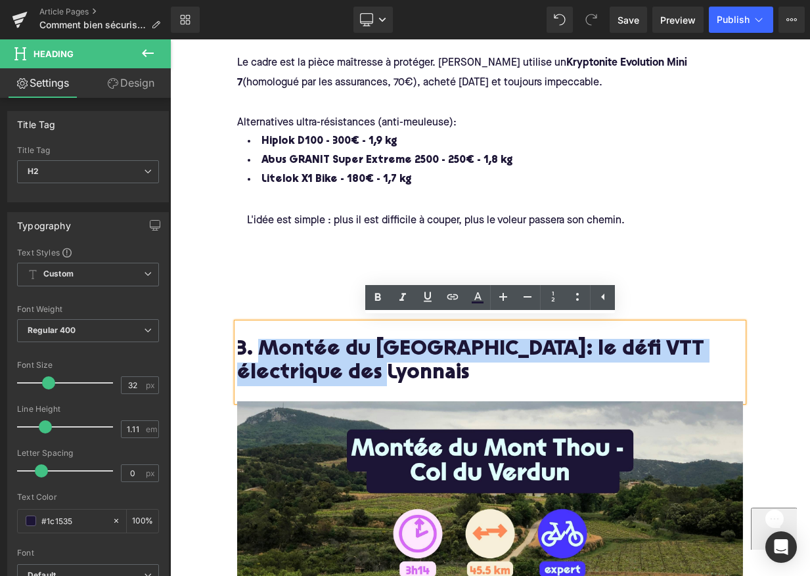
drag, startPoint x: 317, startPoint y: 368, endPoint x: 263, endPoint y: 345, distance: 59.4
click at [263, 345] on h2 "3. Montée du Mont Thou: le défi VTT électrique des Lyonnais" at bounding box center [490, 362] width 506 height 47
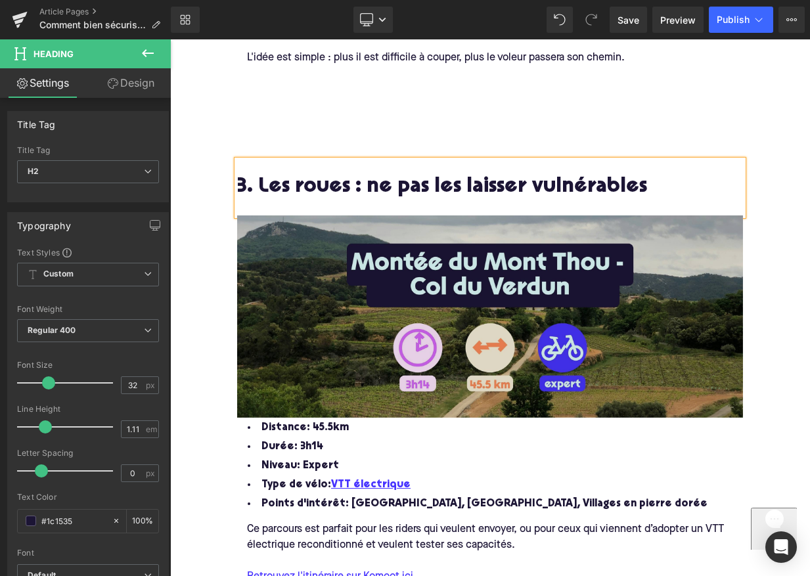
scroll to position [1396, 0]
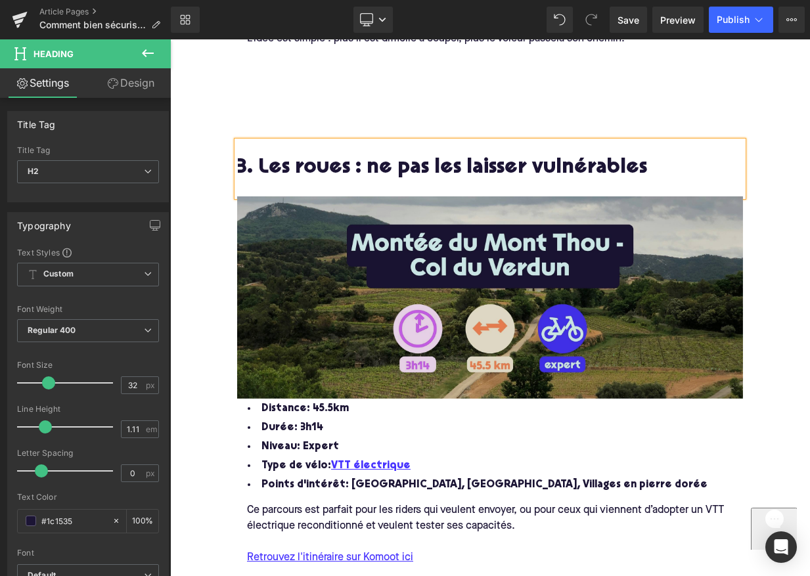
click at [426, 309] on img at bounding box center [490, 297] width 506 height 202
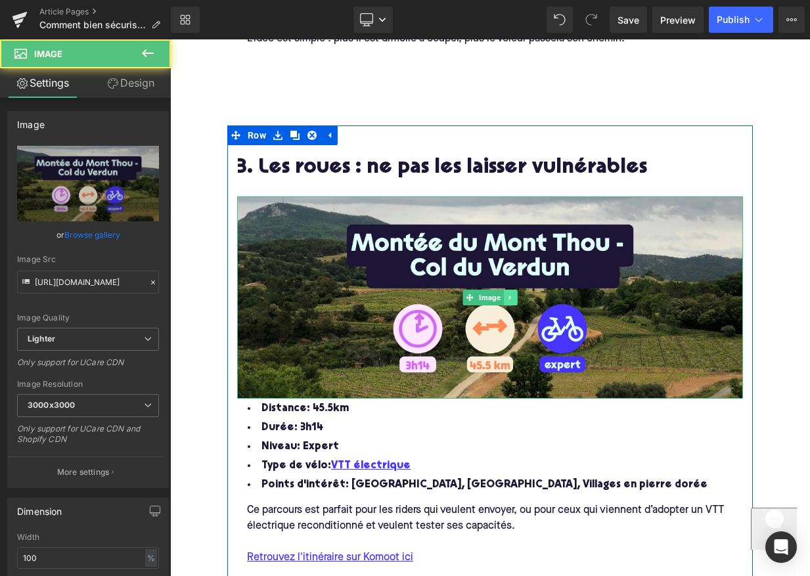
click at [510, 295] on icon at bounding box center [509, 297] width 2 height 5
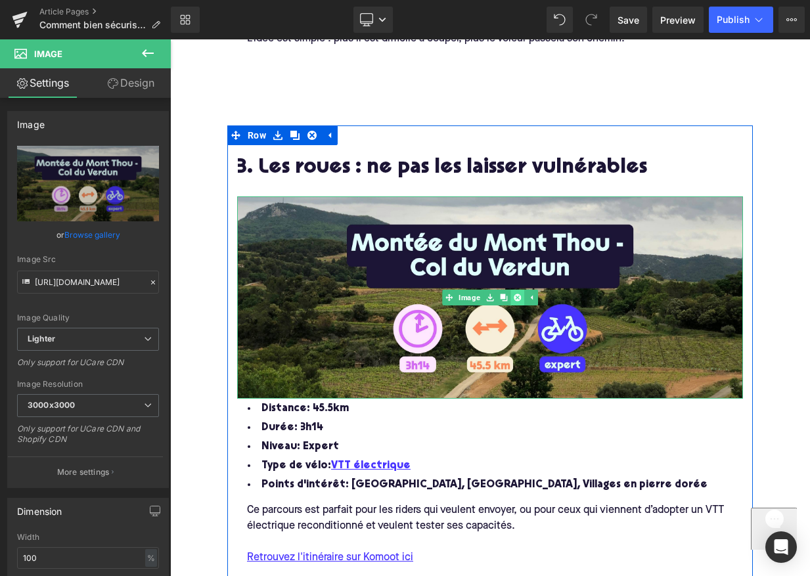
click at [518, 294] on icon at bounding box center [517, 297] width 7 height 7
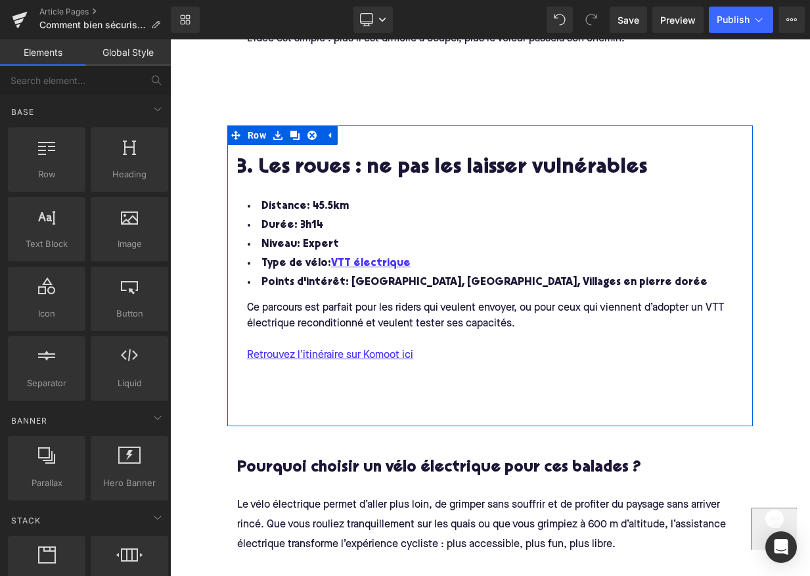
click at [313, 242] on li "Niveau: Expert" at bounding box center [490, 244] width 506 height 19
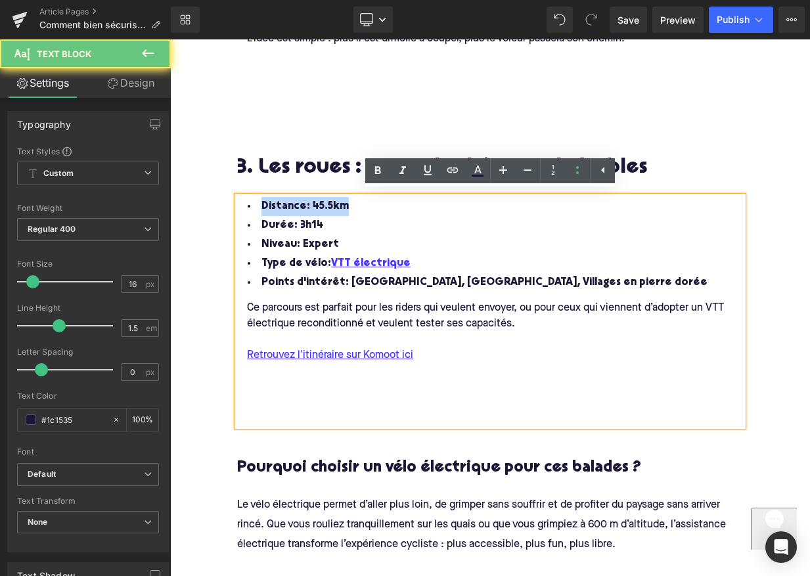
drag, startPoint x: 348, startPoint y: 201, endPoint x: 251, endPoint y: 201, distance: 97.2
click at [251, 201] on li "Distance: 45.5km" at bounding box center [490, 206] width 506 height 19
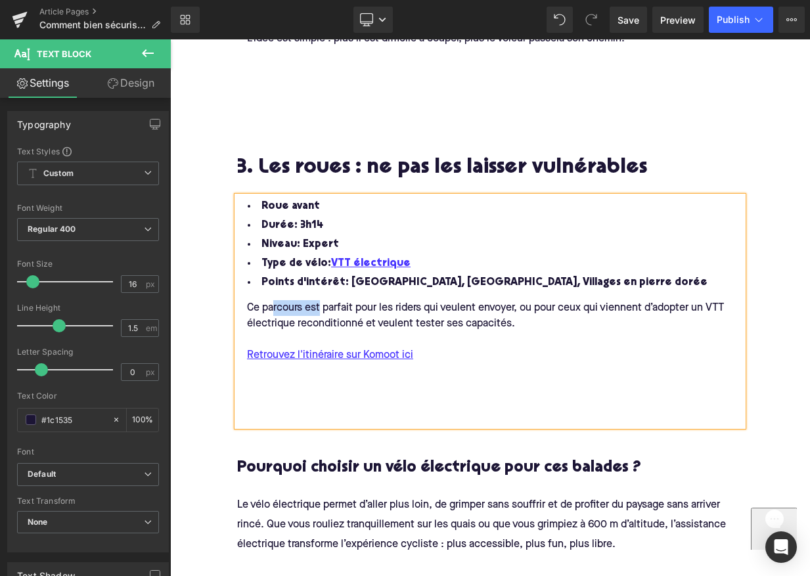
drag, startPoint x: 320, startPoint y: 305, endPoint x: 265, endPoint y: 304, distance: 54.5
click at [265, 305] on div "Ce parcours est parfait pour les riders qui veulent envoyer, ou pour ceux qui v…" at bounding box center [499, 316] width 525 height 32
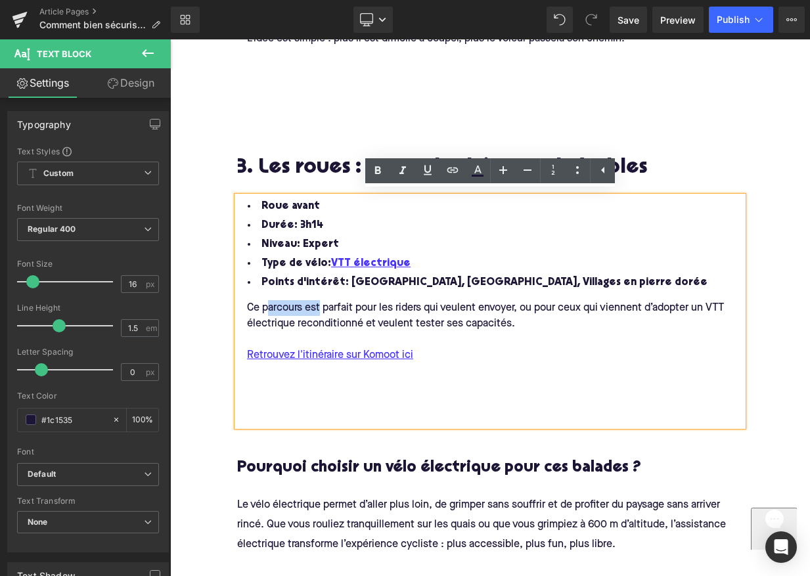
copy div "arcours est"
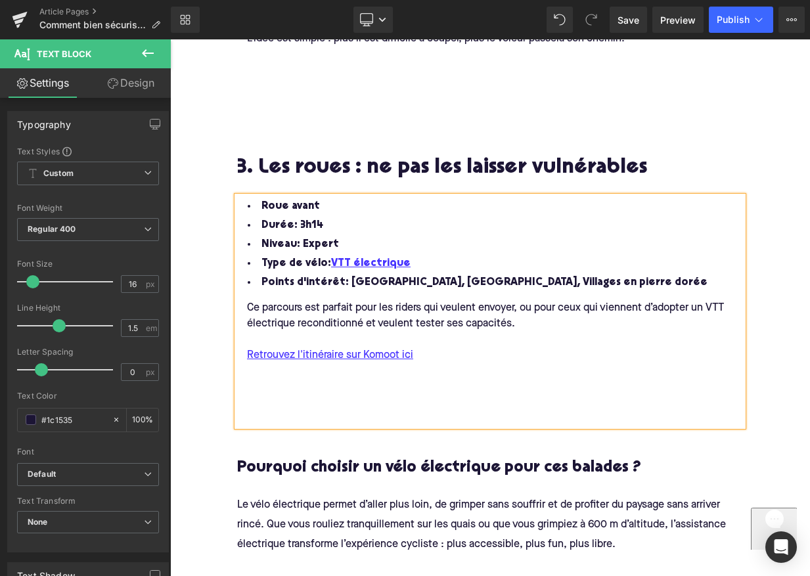
click at [331, 198] on li "Roue avant" at bounding box center [490, 206] width 506 height 19
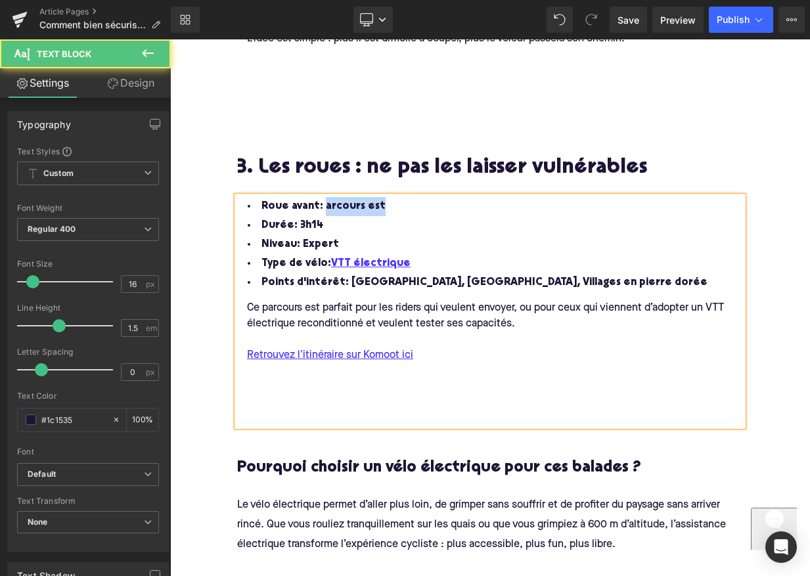
drag, startPoint x: 381, startPoint y: 200, endPoint x: 321, endPoint y: 200, distance: 60.4
click at [321, 200] on li "Roue avant: arcours est" at bounding box center [490, 206] width 506 height 19
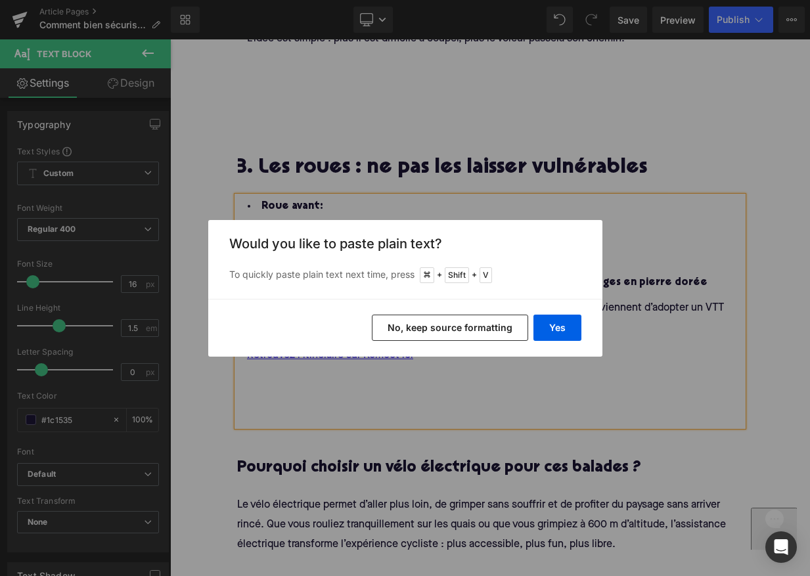
click at [430, 328] on button "No, keep source formatting" at bounding box center [450, 328] width 156 height 26
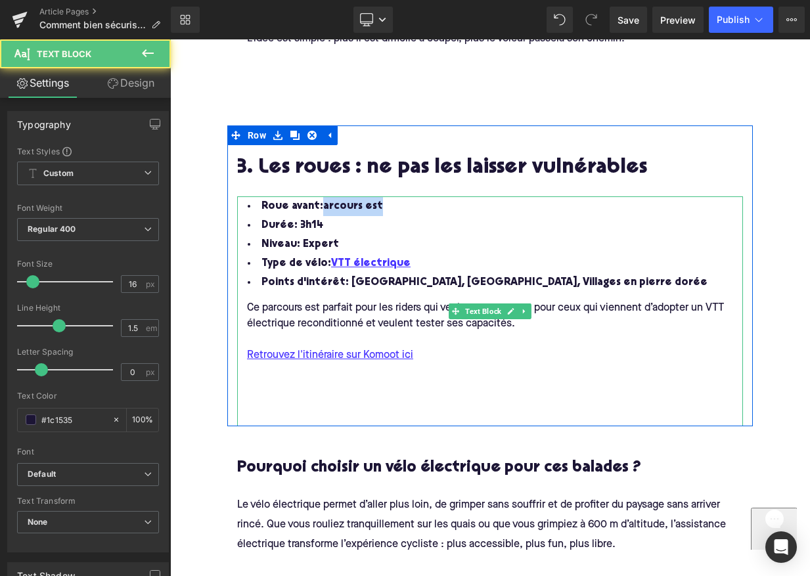
drag, startPoint x: 379, startPoint y: 199, endPoint x: 322, endPoint y: 197, distance: 57.2
click at [322, 197] on li "Roue avant: arcours est" at bounding box center [490, 206] width 506 height 19
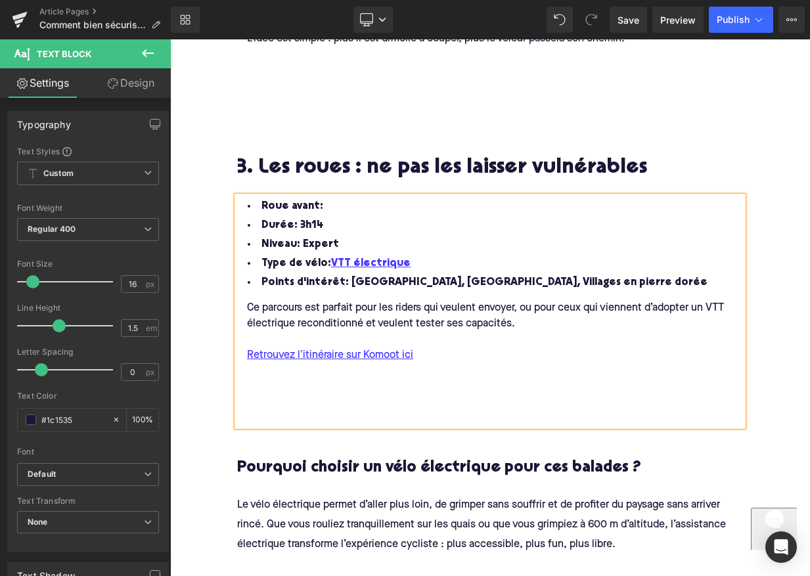
click at [248, 303] on div "Ce parcours est parfait pour les riders qui veulent envoyer, ou pour ceux qui v…" at bounding box center [499, 316] width 525 height 32
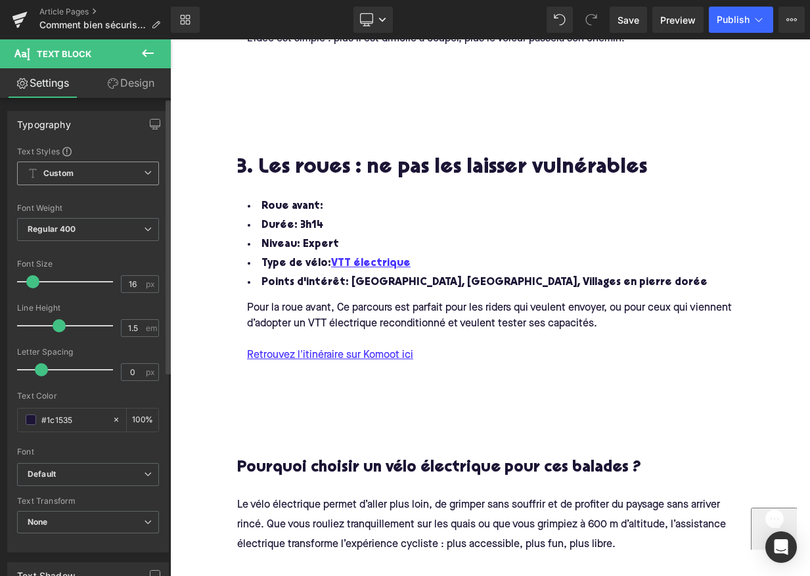
click at [68, 174] on b "Custom" at bounding box center [58, 173] width 30 height 11
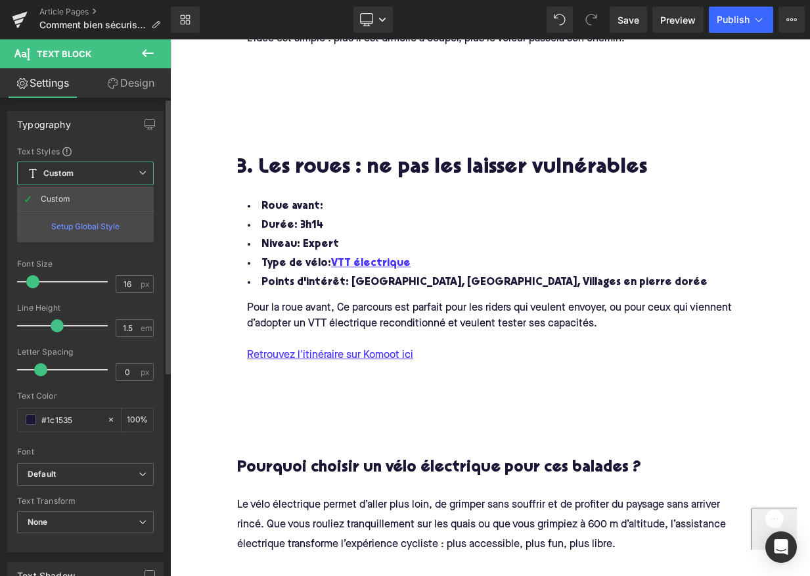
click at [68, 174] on b "Custom" at bounding box center [58, 173] width 30 height 11
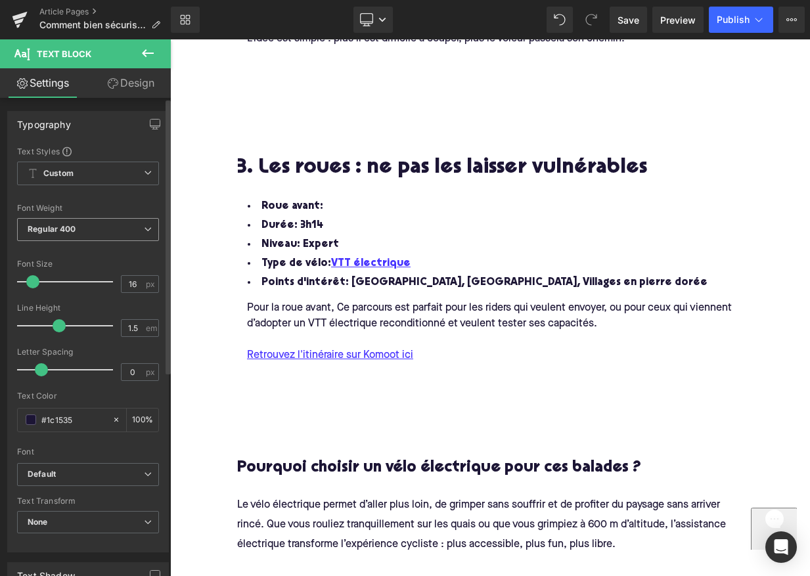
click at [77, 231] on span "Regular 400" at bounding box center [88, 229] width 142 height 23
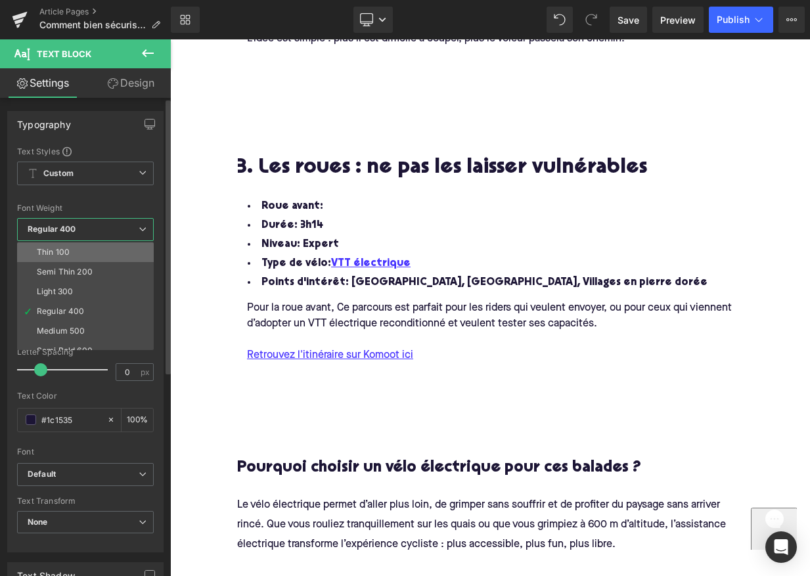
click at [73, 254] on li "Thin 100" at bounding box center [88, 252] width 143 height 20
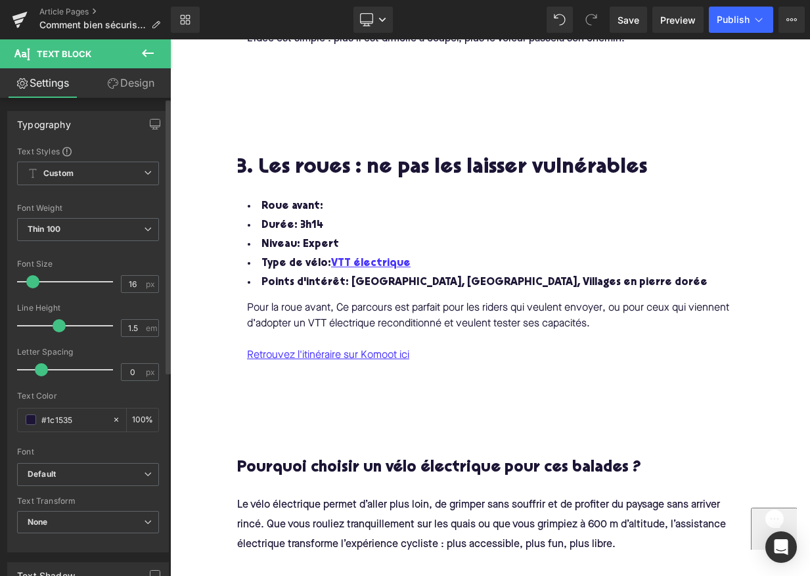
scroll to position [1, 0]
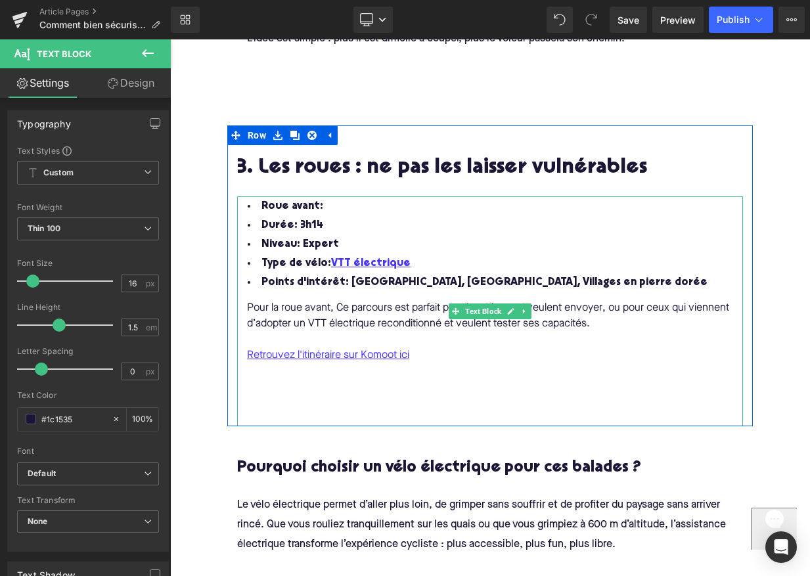
click at [307, 204] on span "Roue avant:" at bounding box center [292, 206] width 62 height 11
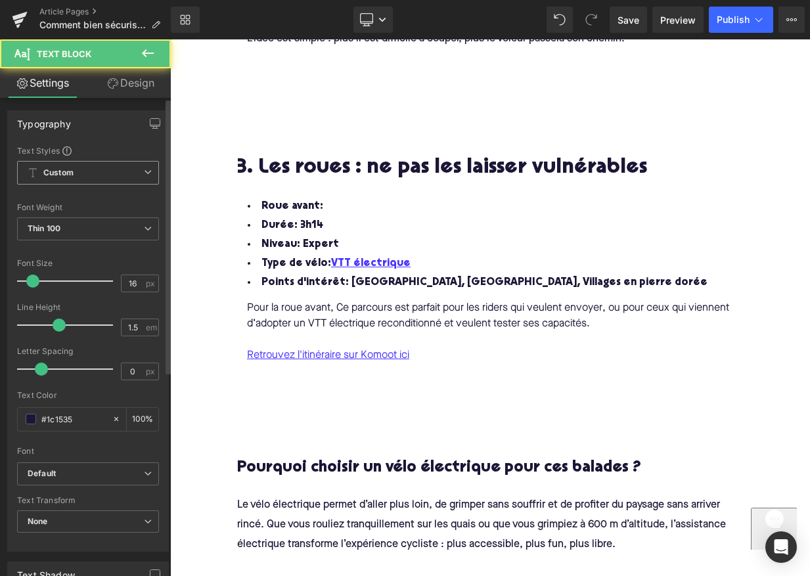
click at [88, 166] on span "Custom Setup Global Style" at bounding box center [88, 173] width 142 height 24
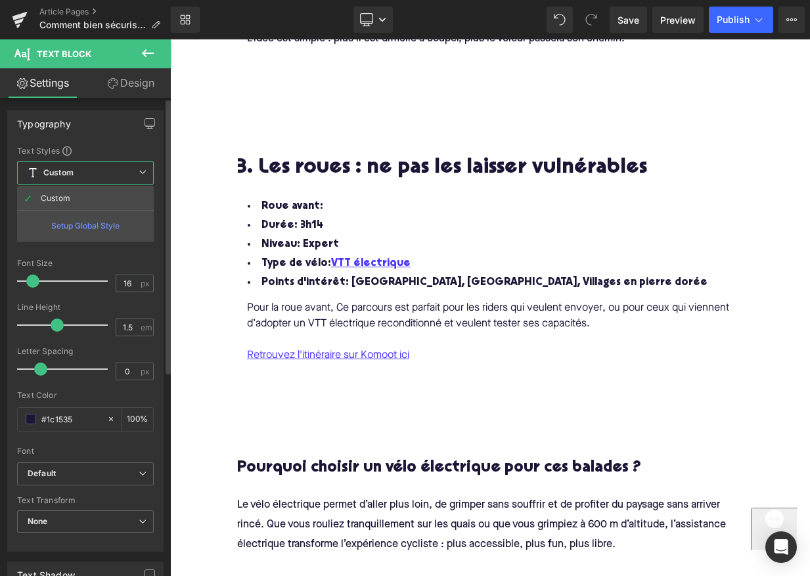
click at [79, 231] on div "Setup Global Style" at bounding box center [85, 225] width 137 height 31
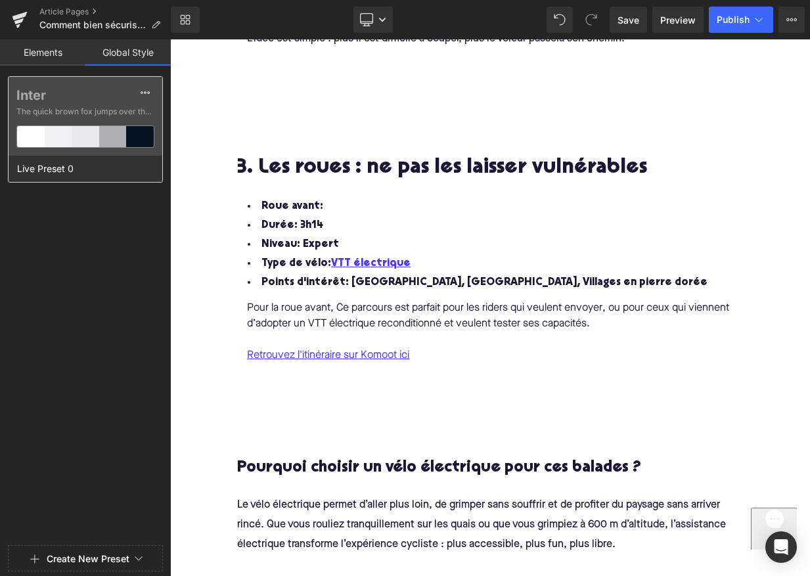
click at [77, 173] on div "Live Preset 0" at bounding box center [82, 169] width 147 height 26
click at [58, 164] on span "Live Preset 0" at bounding box center [45, 168] width 63 height 17
click at [45, 47] on link "Elements" at bounding box center [42, 52] width 85 height 26
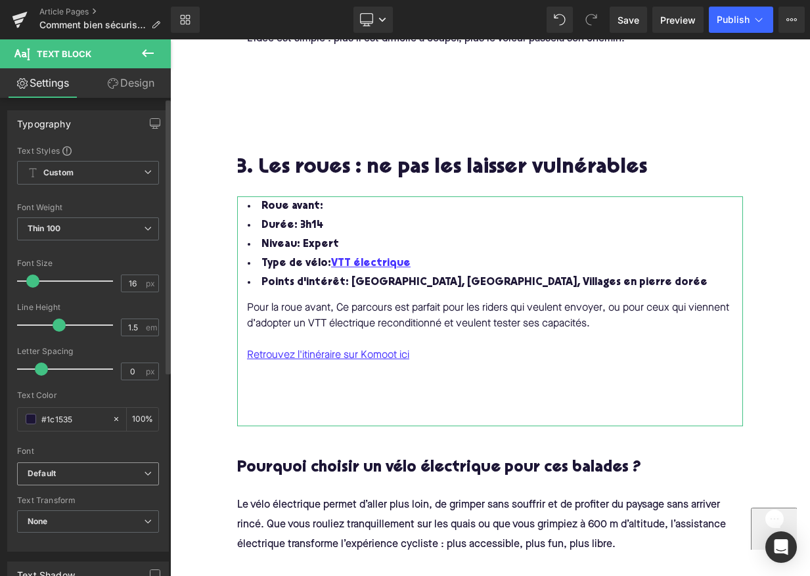
click at [91, 487] on div "Default Default Ubuntu IBM Plex Sans Open Font Manager" at bounding box center [88, 477] width 142 height 30
click at [97, 472] on b "Default" at bounding box center [86, 473] width 116 height 11
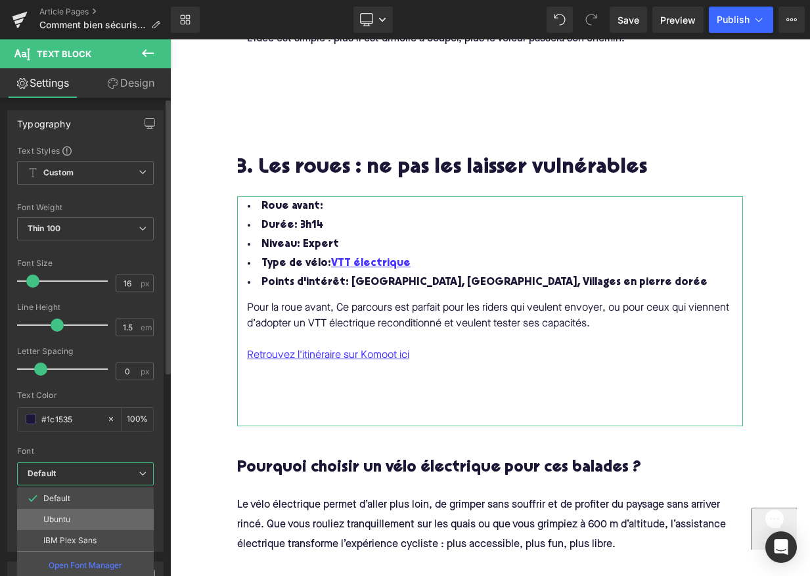
click at [58, 517] on p "Ubuntu" at bounding box center [56, 519] width 27 height 9
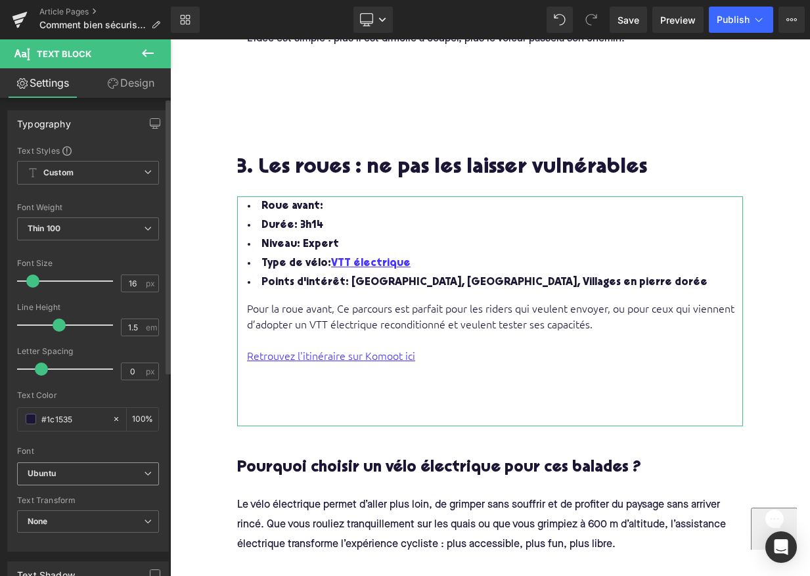
click at [69, 476] on b "Ubuntu" at bounding box center [86, 473] width 116 height 11
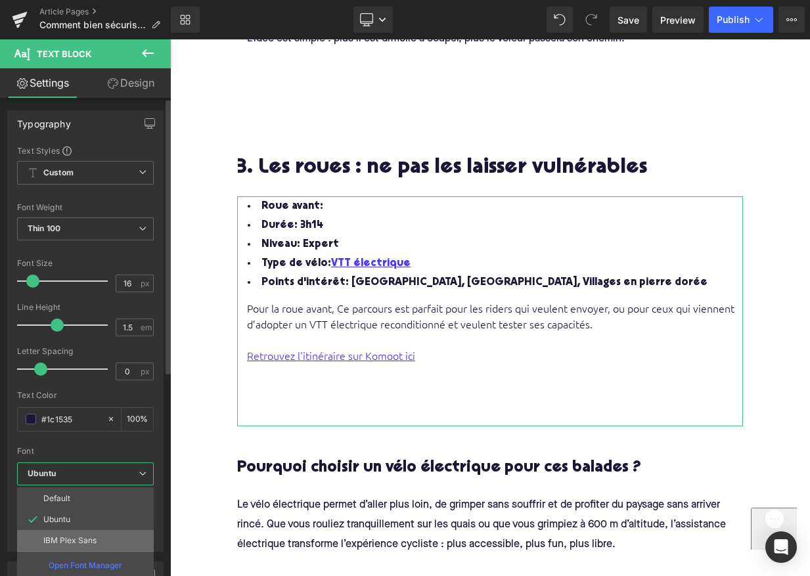
click at [71, 543] on p "IBM Plex Sans" at bounding box center [69, 540] width 53 height 9
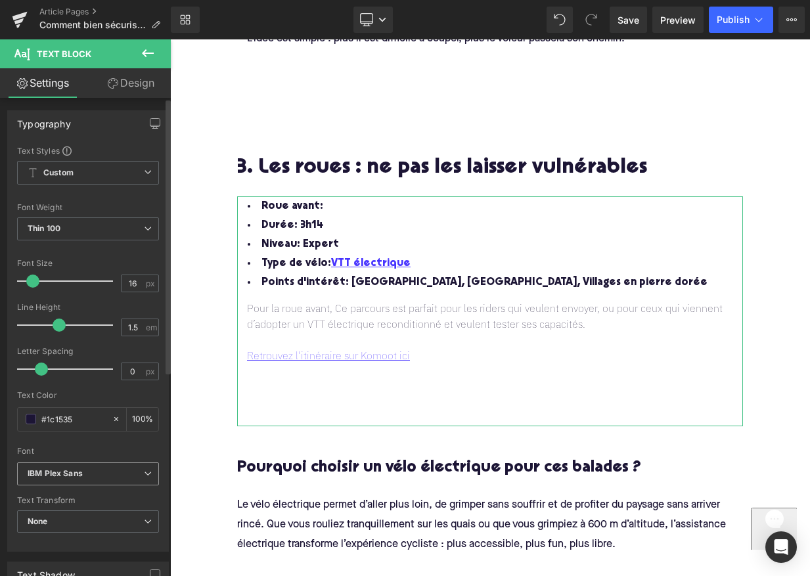
click at [66, 469] on icon "IBM Plex Sans" at bounding box center [55, 473] width 55 height 11
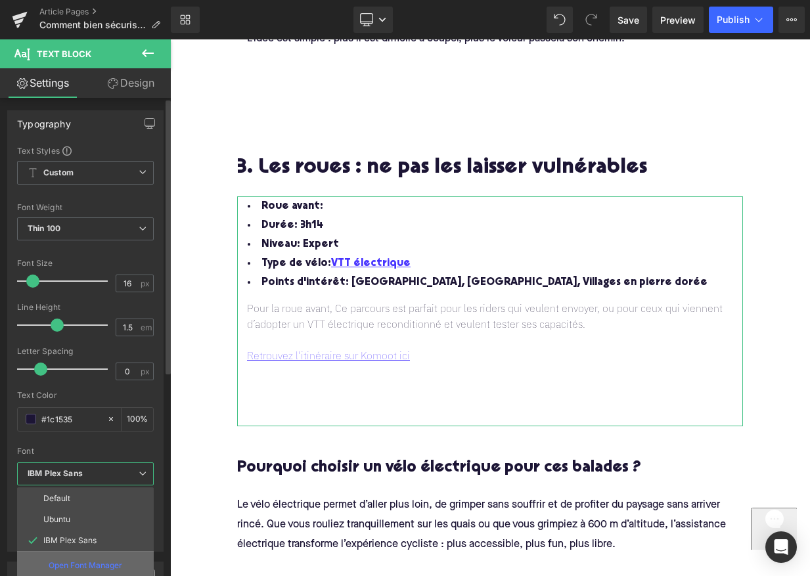
click at [68, 562] on p "Open Font Manager" at bounding box center [86, 566] width 74 height 12
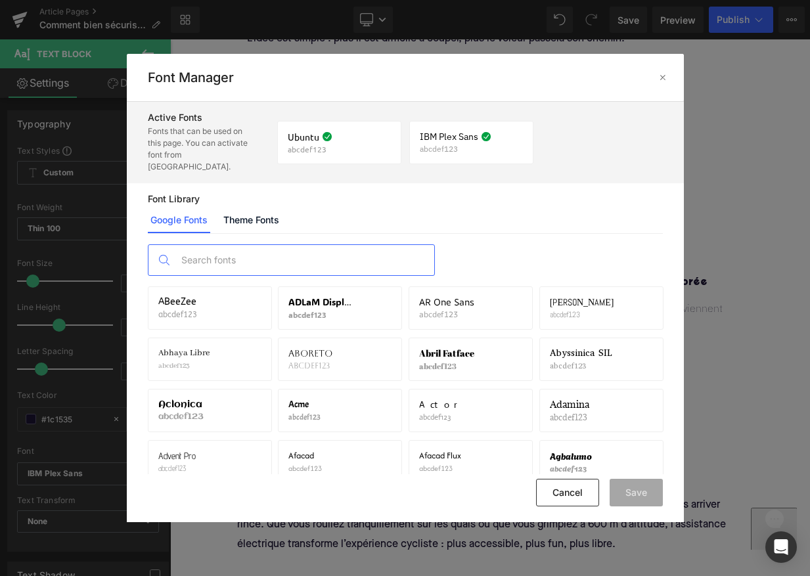
click at [251, 245] on input "text" at bounding box center [304, 260] width 259 height 30
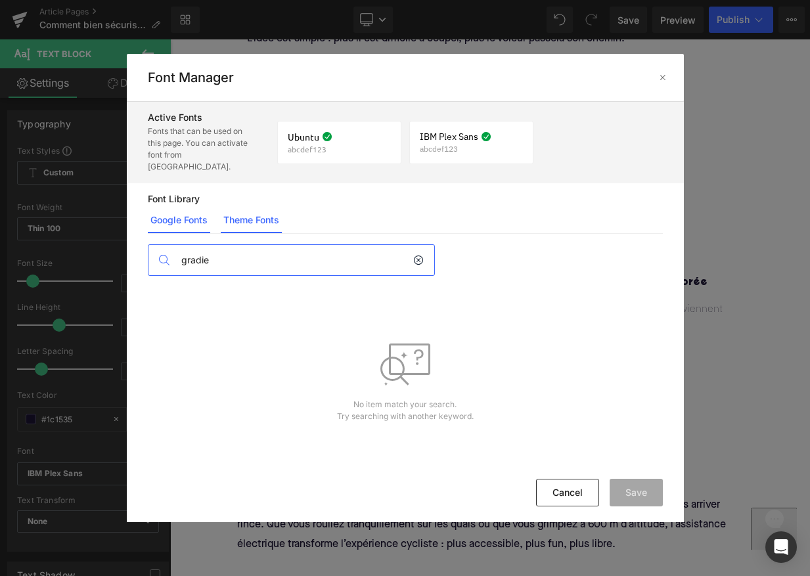
type input "gradie"
click at [274, 212] on link "Theme Fonts" at bounding box center [251, 220] width 61 height 26
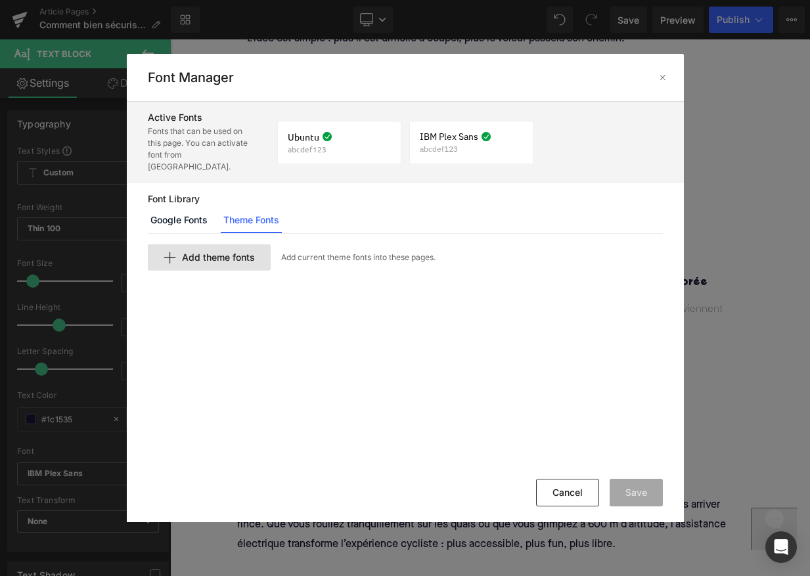
click at [246, 252] on span "Add theme fonts" at bounding box center [218, 257] width 73 height 11
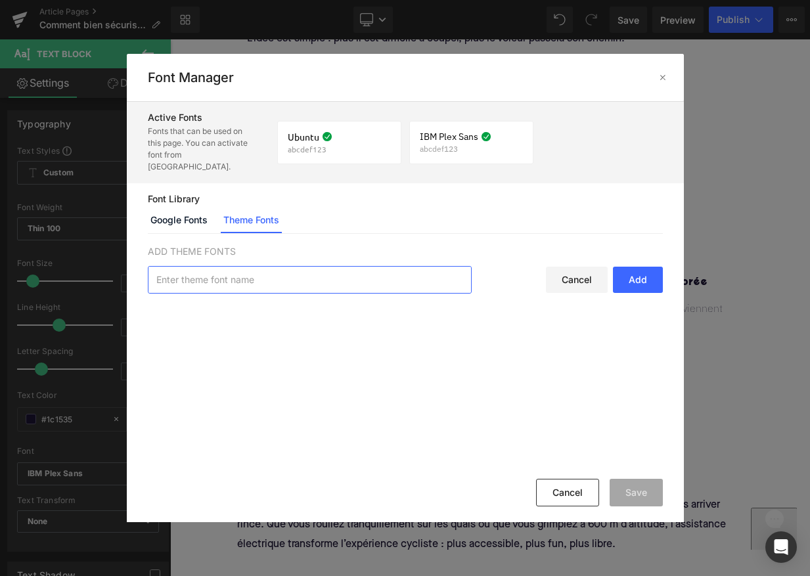
click at [257, 271] on input "text" at bounding box center [309, 280] width 323 height 26
type input "gradient"
click at [633, 267] on div "Add" at bounding box center [638, 280] width 50 height 26
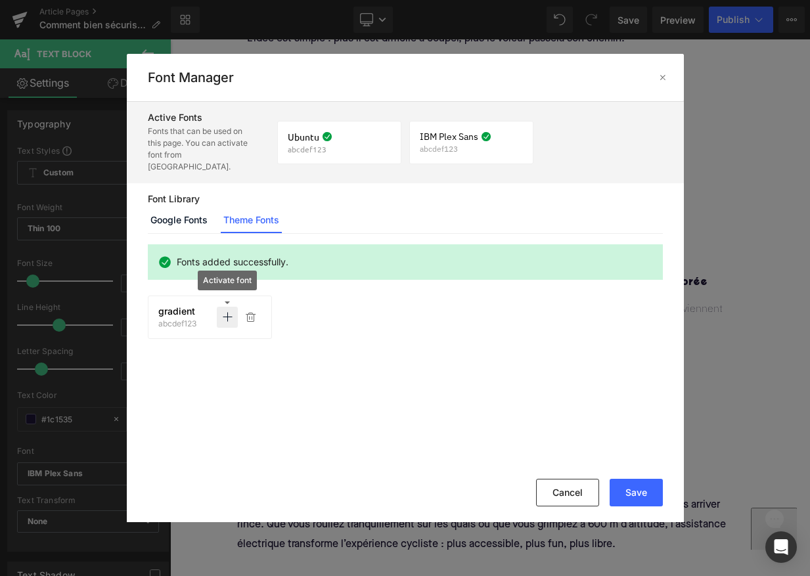
click at [225, 312] on icon at bounding box center [227, 317] width 11 height 11
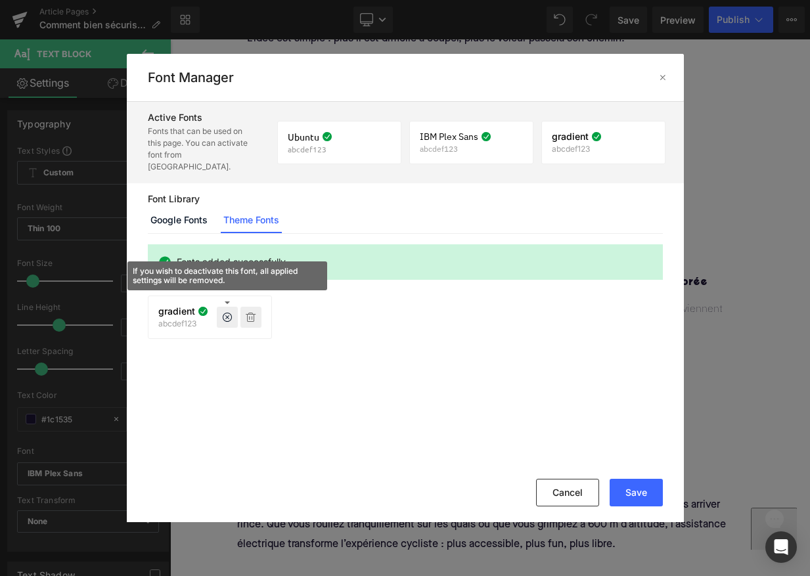
click at [250, 312] on icon at bounding box center [251, 317] width 11 height 11
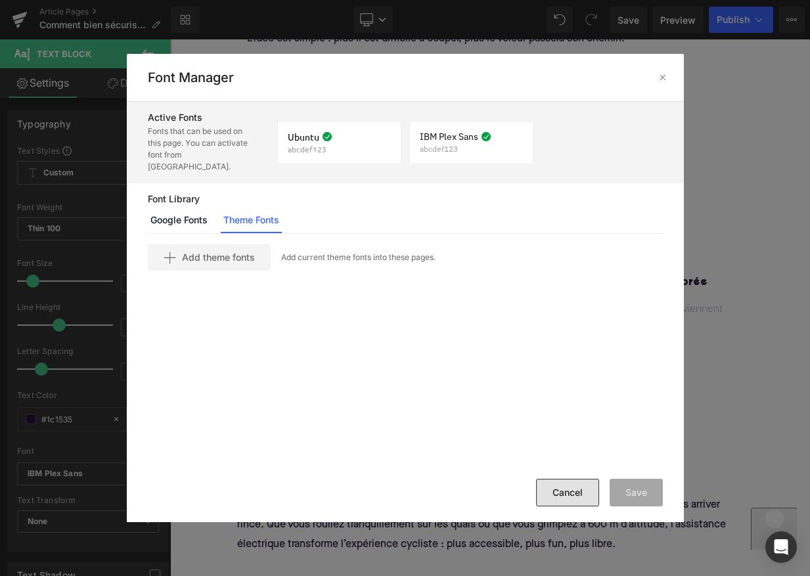
click at [567, 496] on button "Cancel" at bounding box center [567, 493] width 63 height 28
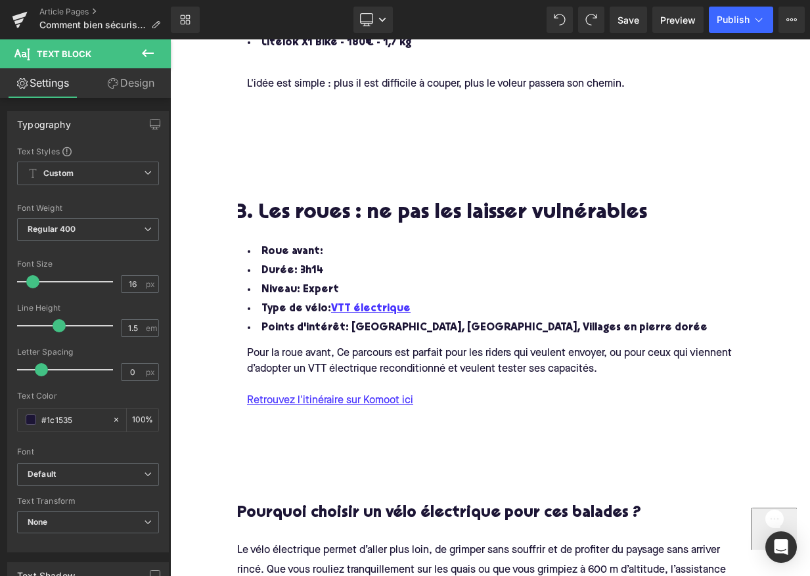
scroll to position [1315, 0]
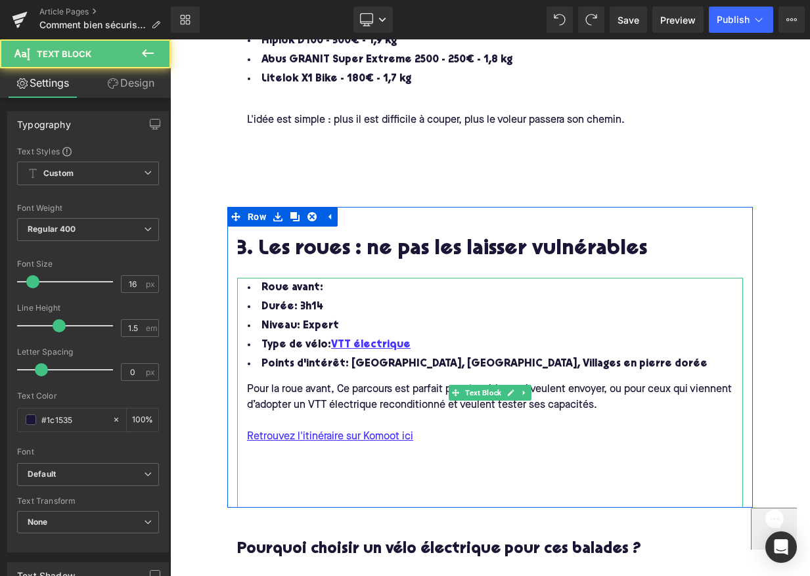
click at [344, 285] on li "Roue avant:" at bounding box center [490, 288] width 506 height 19
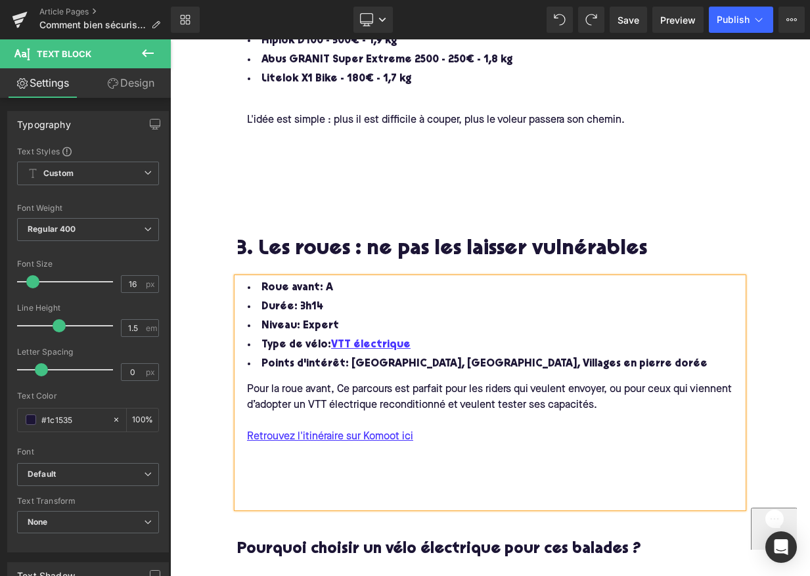
click at [336, 384] on div "Pour la roue avant, Ce parcours est parfait pour les riders qui veulent envoyer…" at bounding box center [499, 398] width 525 height 32
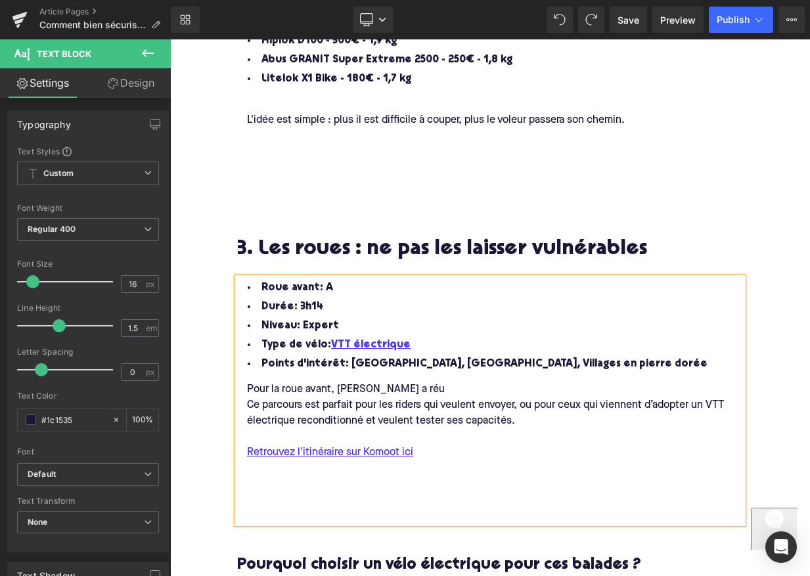
click at [409, 386] on div "Pour la roue avant, Augustin a réu" at bounding box center [499, 390] width 525 height 16
click at [445, 384] on div "Pour la roue avant, Augustin a réutilisé un" at bounding box center [499, 390] width 525 height 16
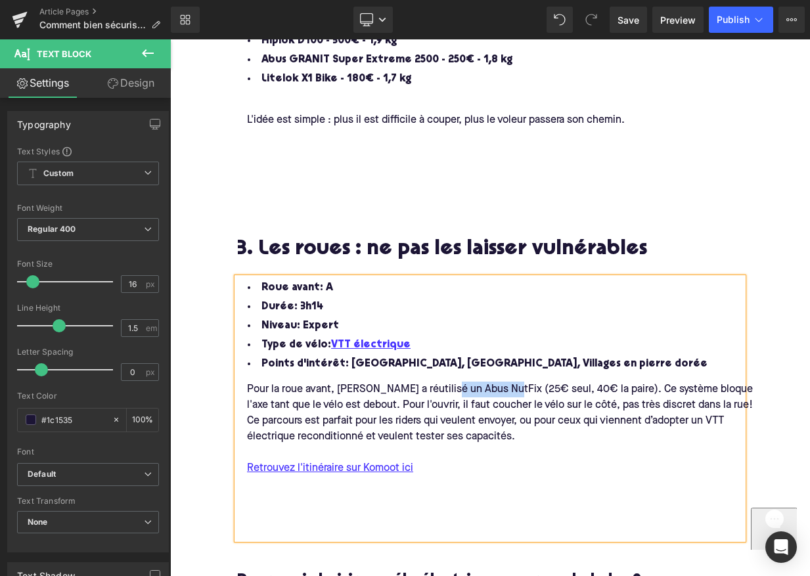
drag, startPoint x: 501, startPoint y: 383, endPoint x: 445, endPoint y: 382, distance: 56.5
click at [445, 382] on div "Pour la roue avant, Augustin a réutilisé un Abus NutFix (25€ seul, 40€ la paire…" at bounding box center [499, 398] width 525 height 32
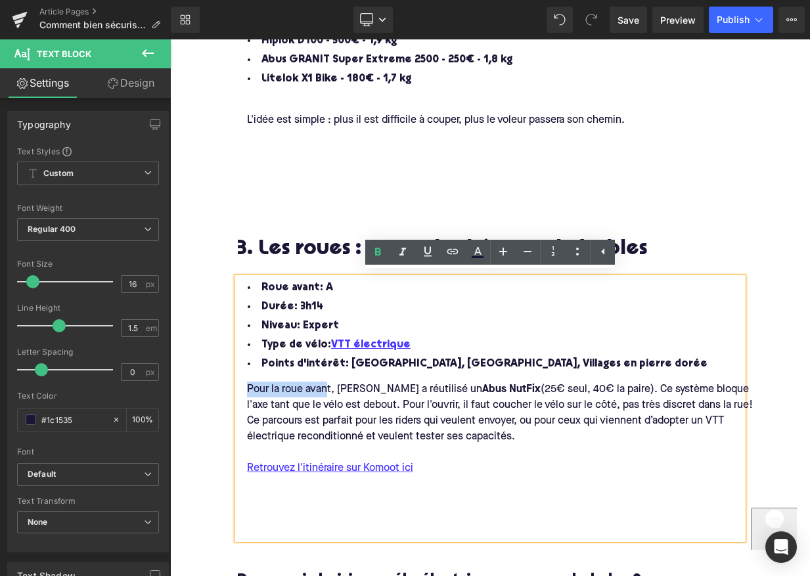
drag, startPoint x: 329, startPoint y: 385, endPoint x: 241, endPoint y: 382, distance: 88.1
click at [240, 384] on div "Pour la roue avant, Augustin a réutilisé un Abus NutFix (25€ seul, 40€ la paire…" at bounding box center [499, 398] width 525 height 32
click at [330, 382] on div "Pour la roue avant, Augustin a réutilisé un Abus NutFix (25€ seul, 40€ la paire…" at bounding box center [499, 398] width 525 height 32
drag, startPoint x: 330, startPoint y: 383, endPoint x: 245, endPoint y: 383, distance: 84.7
click at [245, 383] on div "Pour la roue avant, Augustin a réutilisé un Abus NutFix (25€ seul, 40€ la paire…" at bounding box center [499, 398] width 525 height 32
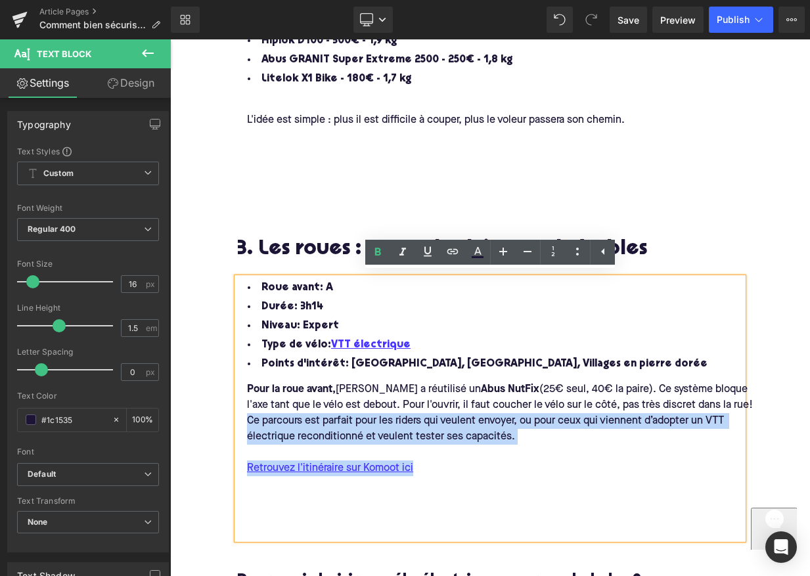
drag, startPoint x: 248, startPoint y: 414, endPoint x: 433, endPoint y: 473, distance: 193.6
click at [433, 473] on div "Pour la roue avant, Augustin a réutilisé un Abus NutFix (25€ seul, 40€ la paire…" at bounding box center [499, 451] width 525 height 155
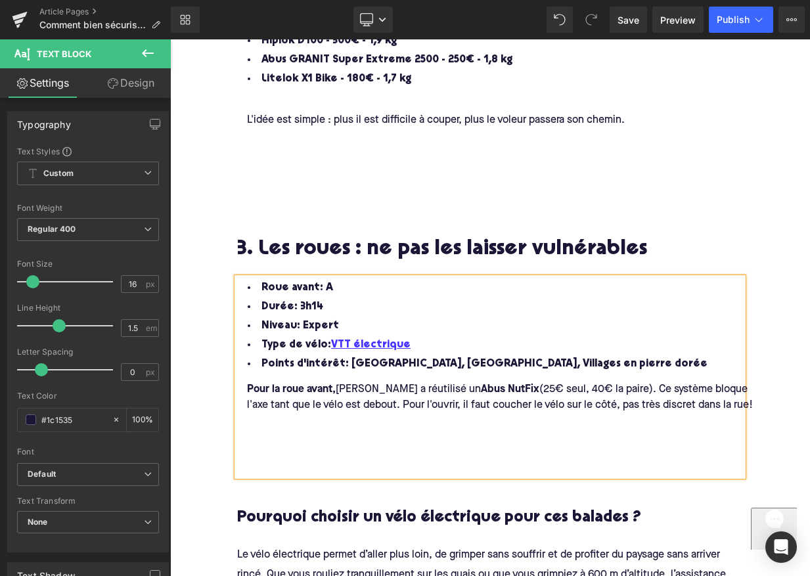
click at [731, 401] on div "Pour la roue avant, Augustin a réutilisé un Abus NutFix (25€ seul, 40€ la paire…" at bounding box center [499, 398] width 525 height 32
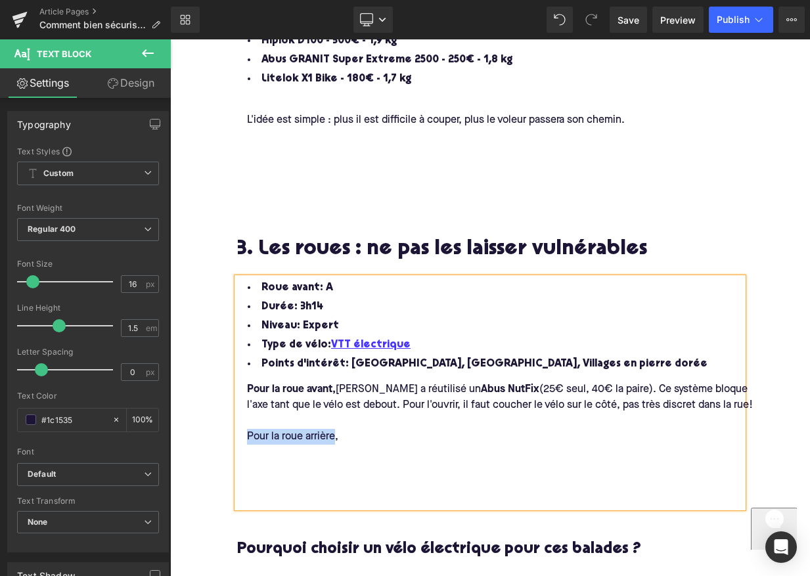
drag, startPoint x: 334, startPoint y: 431, endPoint x: 221, endPoint y: 432, distance: 113.0
click at [221, 432] on div "Comment bien sécuriser son vélo électrique dans la rue? Heading Laisser son vél…" at bounding box center [490, 298] width 640 height 3002
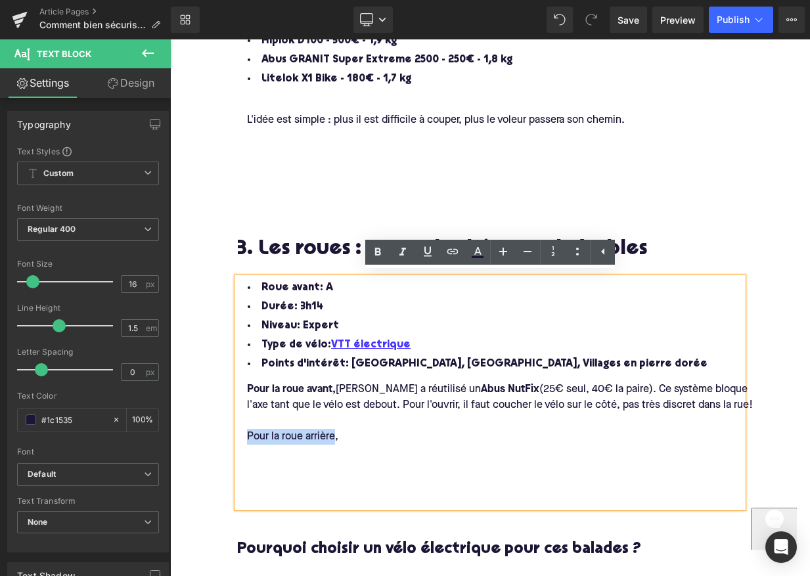
drag, startPoint x: 244, startPoint y: 430, endPoint x: 333, endPoint y: 434, distance: 89.4
click at [333, 434] on div "Pour la roue arrière," at bounding box center [499, 437] width 525 height 16
click at [356, 432] on div "Pour la roue arrière ," at bounding box center [499, 437] width 525 height 16
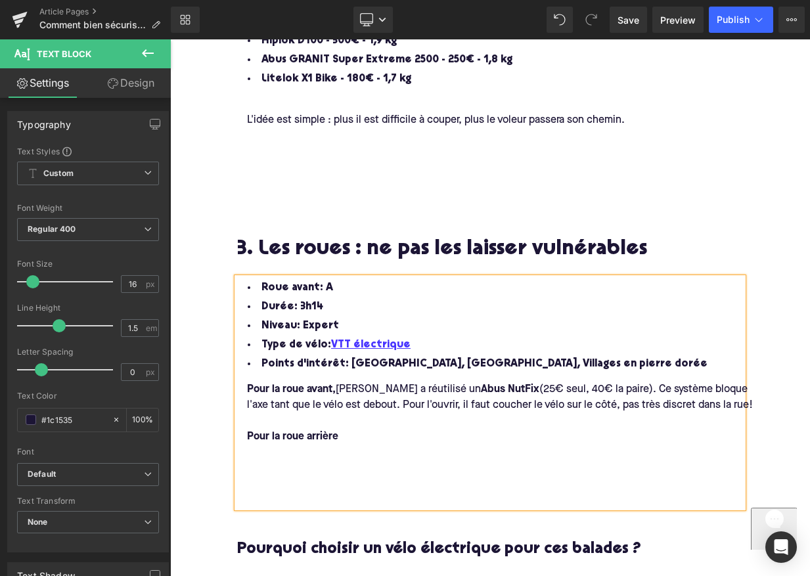
click at [356, 437] on div "Pour la roue arrière" at bounding box center [499, 437] width 525 height 16
drag, startPoint x: 411, startPoint y: 433, endPoint x: 340, endPoint y: 434, distance: 70.9
click at [336, 395] on strong "Pour la roue arrière (avec moteur)," at bounding box center [291, 389] width 89 height 11
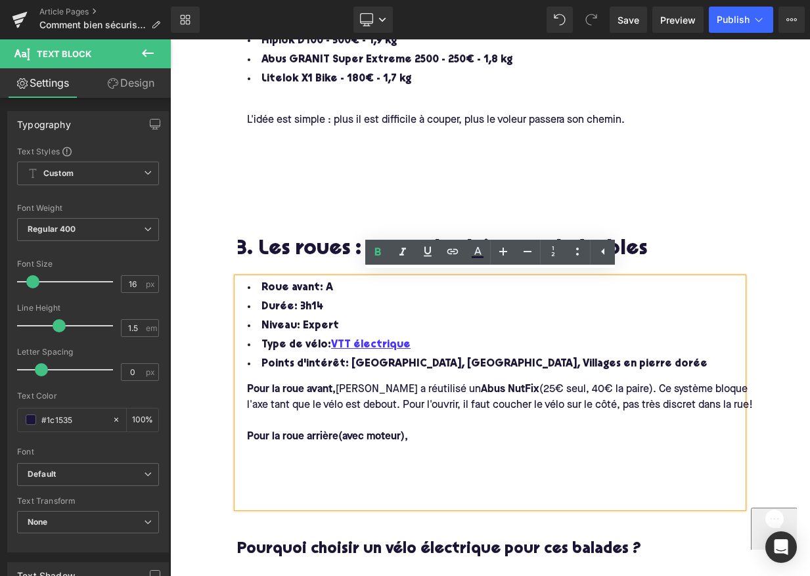
drag, startPoint x: 339, startPoint y: 432, endPoint x: 414, endPoint y: 434, distance: 75.6
click at [414, 434] on div "Pour la roue arrière (avec moteur)," at bounding box center [499, 437] width 525 height 16
drag, startPoint x: 414, startPoint y: 434, endPoint x: 339, endPoint y: 433, distance: 75.5
click at [339, 433] on div "Pour la roue arrière (avec moteur)," at bounding box center [499, 437] width 525 height 16
click at [377, 251] on icon at bounding box center [378, 252] width 6 height 8
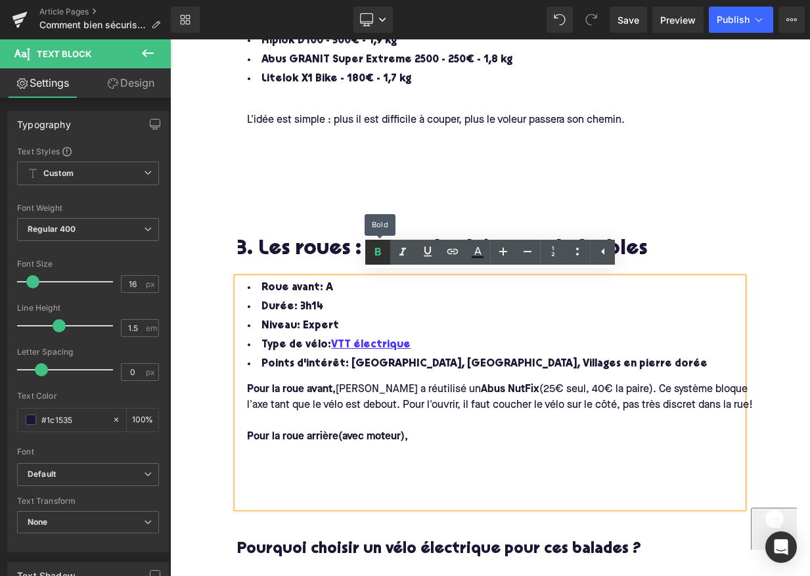
click at [377, 251] on icon at bounding box center [378, 252] width 6 height 8
drag, startPoint x: 336, startPoint y: 427, endPoint x: 419, endPoint y: 431, distance: 82.9
click at [419, 431] on div "Pour la roue arrière (avec moteur)," at bounding box center [499, 437] width 525 height 16
click at [406, 429] on div "Pour la roue arrière (avec moteur)," at bounding box center [499, 437] width 525 height 16
drag, startPoint x: 406, startPoint y: 432, endPoint x: 342, endPoint y: 430, distance: 63.7
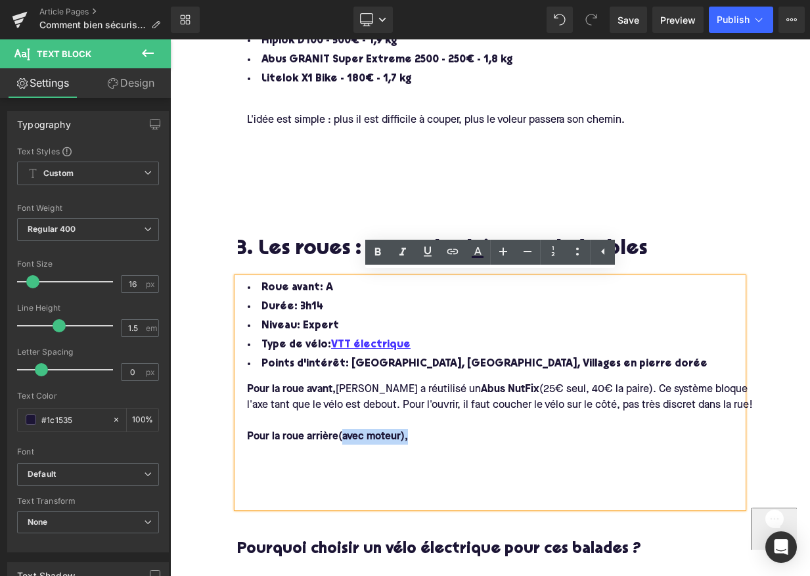
click at [342, 432] on strong "(avec moteur)," at bounding box center [373, 437] width 70 height 11
click at [378, 253] on icon at bounding box center [378, 252] width 16 height 16
drag, startPoint x: 420, startPoint y: 412, endPoint x: 420, endPoint y: 420, distance: 8.5
click at [420, 413] on div at bounding box center [499, 421] width 525 height 16
click at [420, 435] on div "Pour la roue arrière (avec moteur) ," at bounding box center [499, 437] width 525 height 16
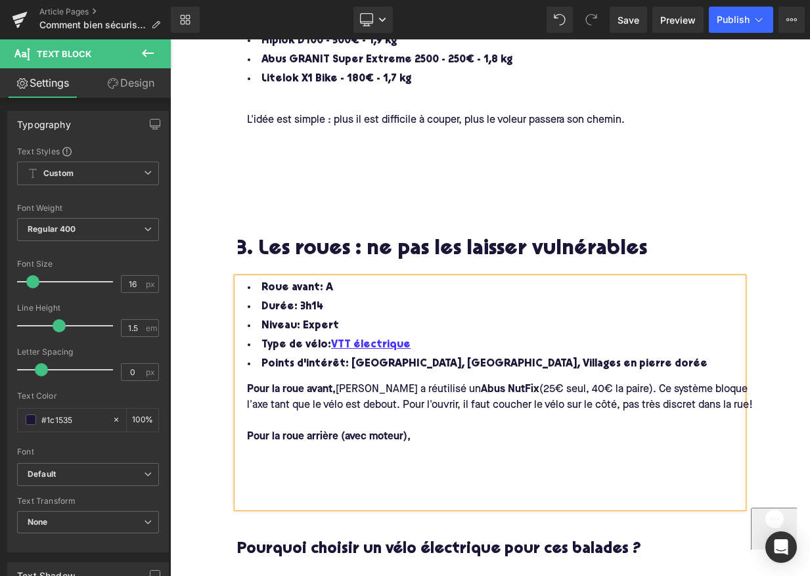
click at [430, 429] on div "Pour la roue arrière (avec moteur) ," at bounding box center [499, 437] width 525 height 16
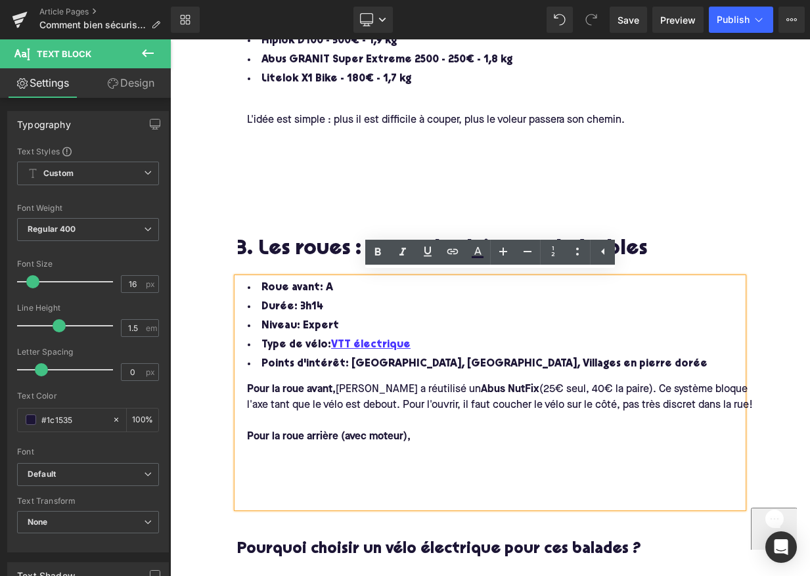
click at [445, 431] on div "Pour la roue arrière (avec moteur) ," at bounding box center [499, 437] width 525 height 16
click at [376, 250] on icon at bounding box center [378, 252] width 16 height 16
click at [439, 435] on div "Pour la roue arrière (avec moteur) ," at bounding box center [499, 437] width 525 height 16
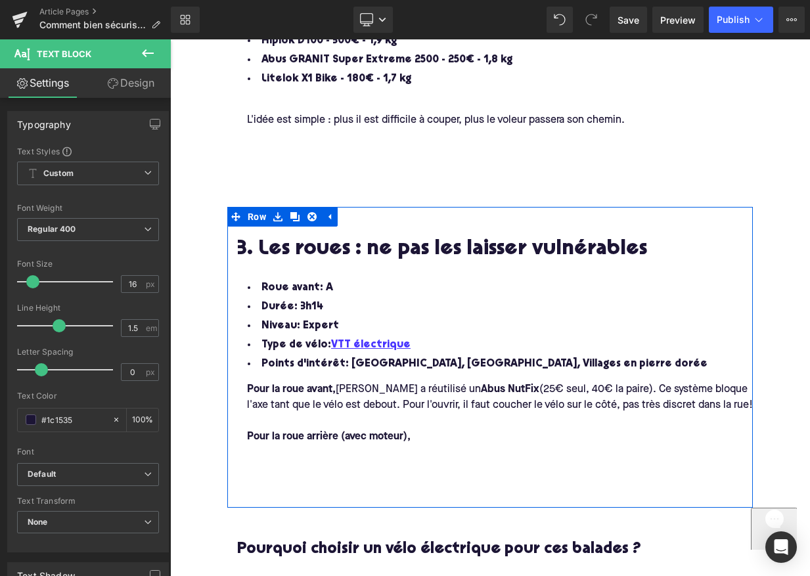
click at [411, 384] on div "Pour la roue avant, Augustin a réutilisé un Abus NutFix (25€ seul, 40€ la paire…" at bounding box center [499, 398] width 525 height 32
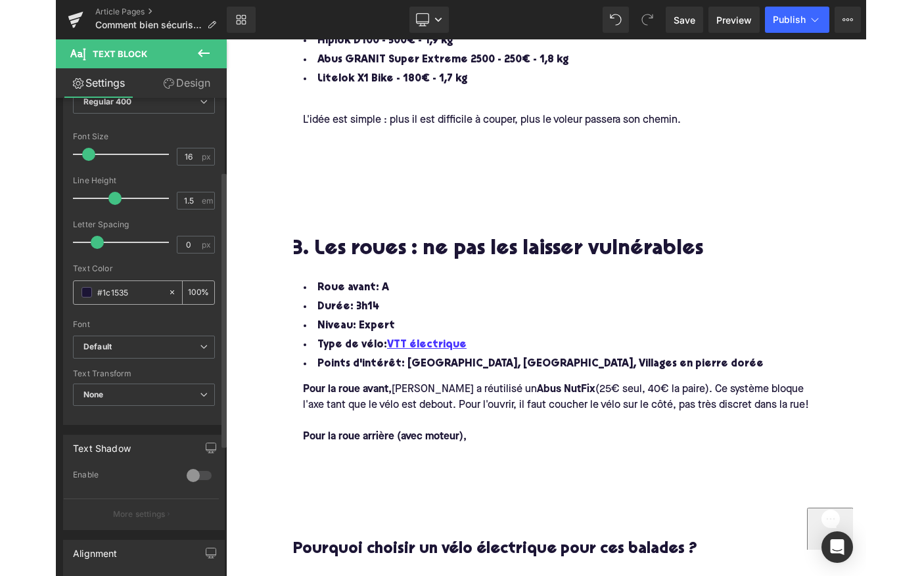
scroll to position [0, 0]
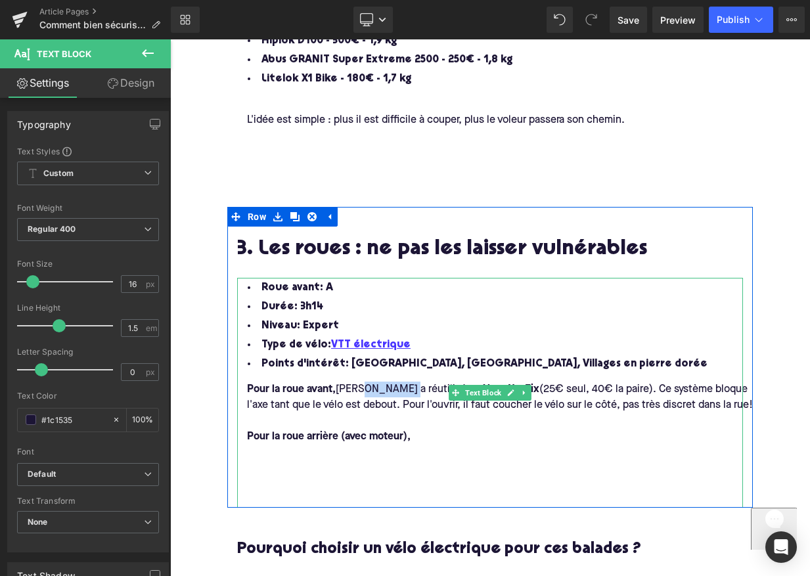
drag, startPoint x: 399, startPoint y: 379, endPoint x: 363, endPoint y: 380, distance: 35.5
click at [363, 382] on div "Pour la roue avant, Augustin a réutilisé un Abus NutFix (25€ seul, 40€ la paire…" at bounding box center [499, 398] width 525 height 32
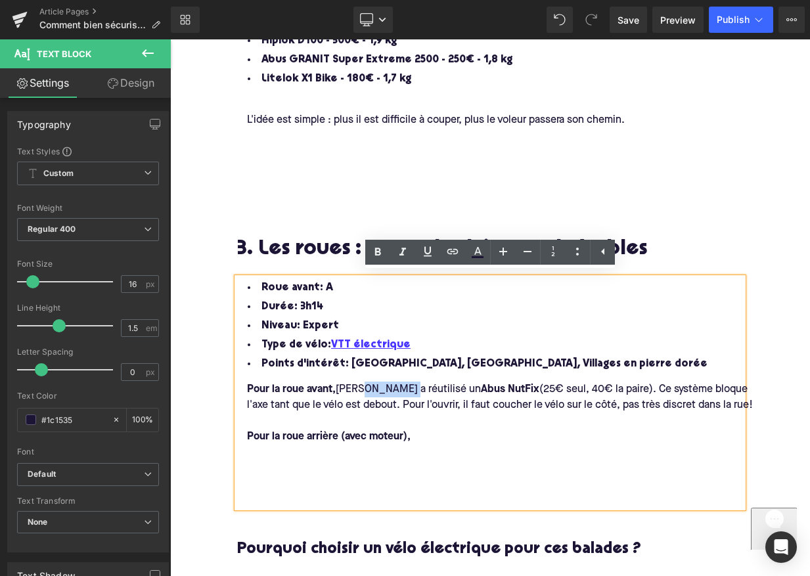
copy div "stin a ré"
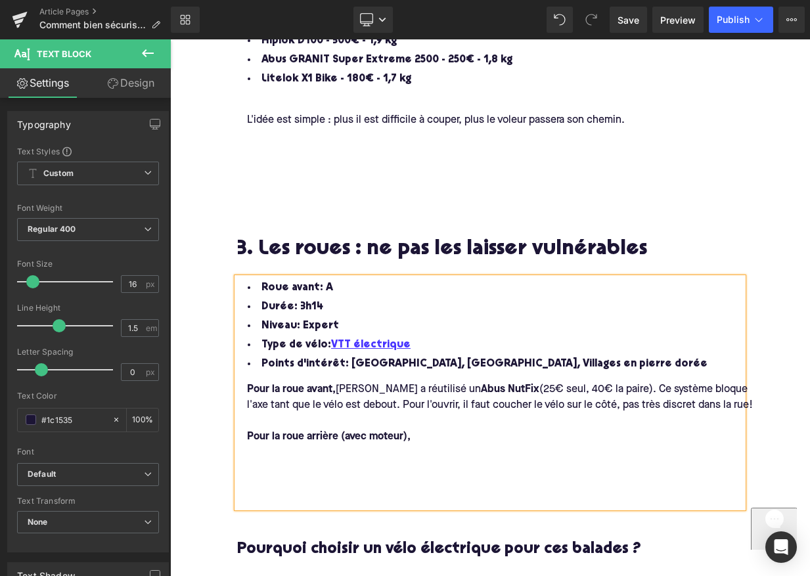
click at [422, 435] on div "Pour la roue arrière (avec moteur) ," at bounding box center [499, 437] width 525 height 16
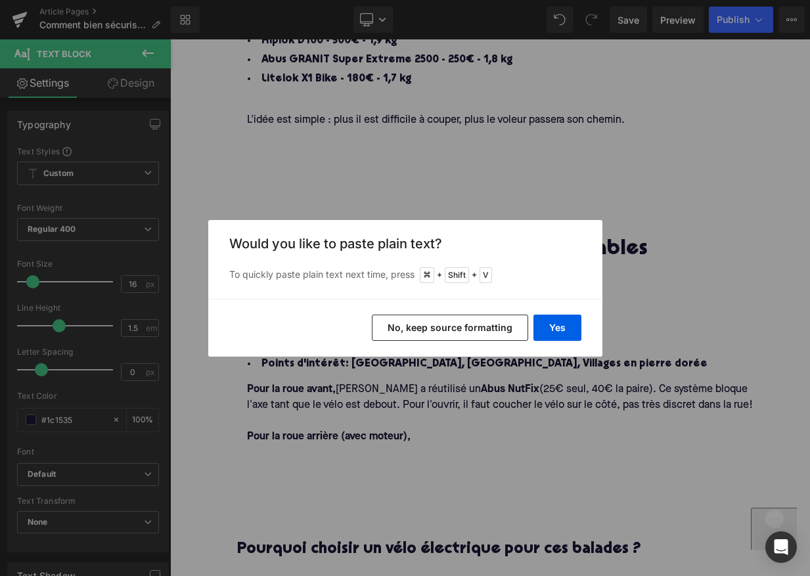
click at [406, 323] on button "No, keep source formatting" at bounding box center [450, 328] width 156 height 26
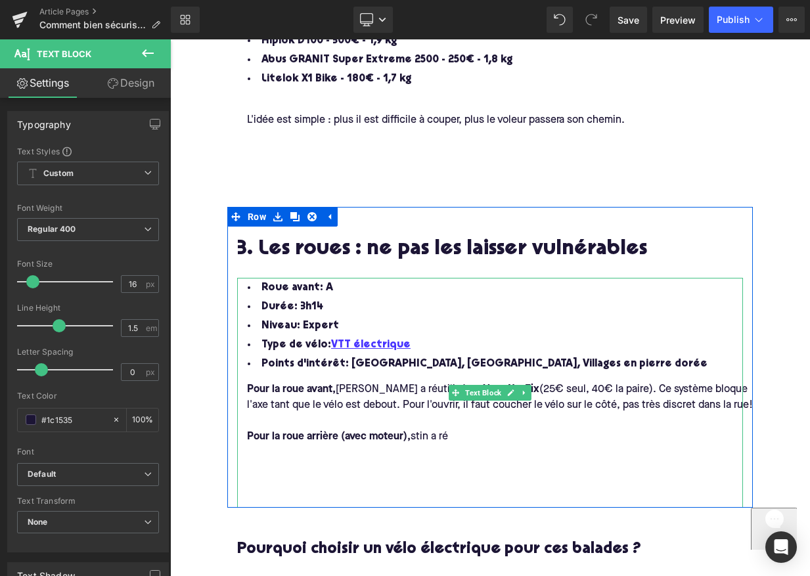
click at [455, 432] on div "Pour la roue arrière (avec moteur) , stin a ré" at bounding box center [499, 437] width 525 height 16
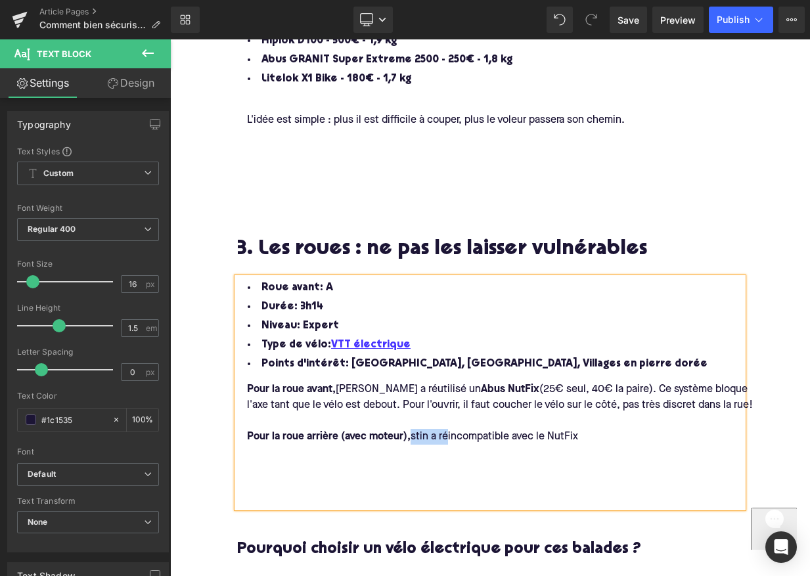
drag, startPoint x: 451, startPoint y: 432, endPoint x: 416, endPoint y: 432, distance: 35.5
click at [416, 432] on span "stin a réincompatible avec le NutFix" at bounding box center [494, 437] width 167 height 11
click at [550, 430] on div "Pour la roue arrière (avec moteur) , incompatible avec le NutFix" at bounding box center [499, 437] width 525 height 16
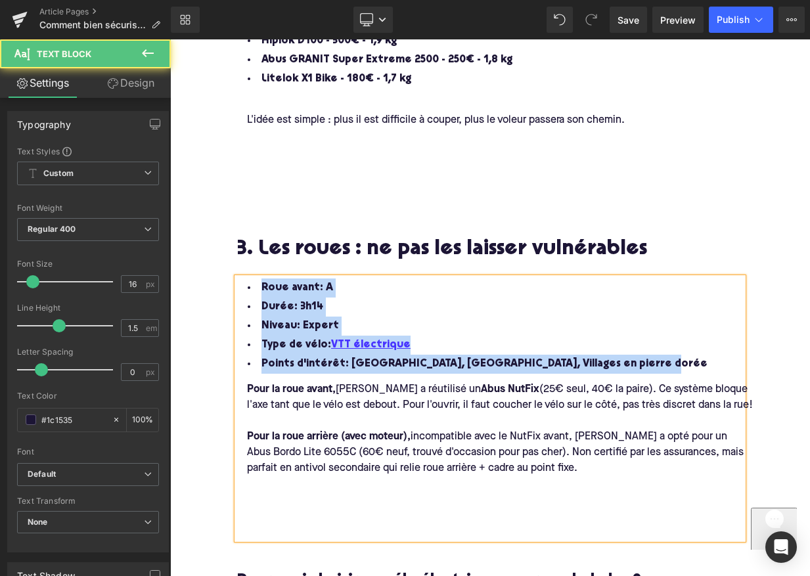
drag, startPoint x: 671, startPoint y: 359, endPoint x: 240, endPoint y: 279, distance: 438.4
click at [240, 279] on ul "Roue avant: A Durée: 3h14 Niveau: Expert Type de vélo: VTT électrique Points d'…" at bounding box center [490, 326] width 506 height 95
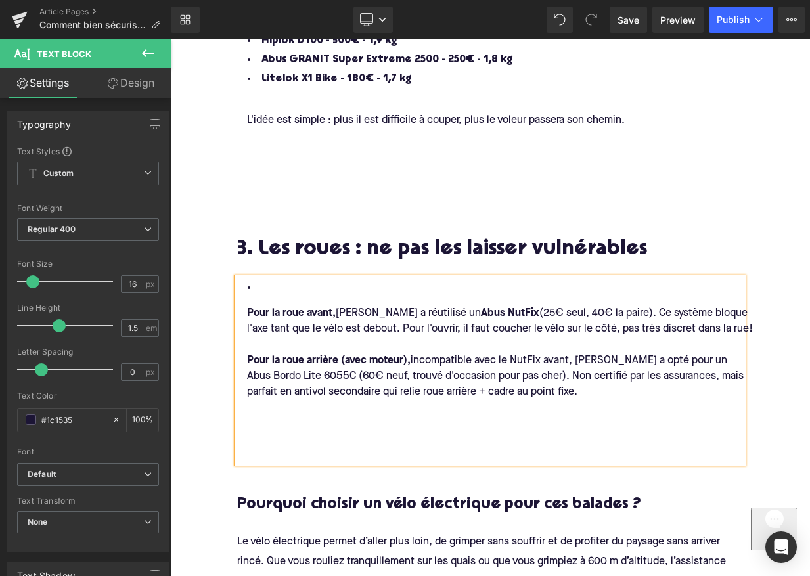
click at [242, 311] on div "Pour la roue avant, Augustin a réutilisé un Abus NutFix (25€ seul, 40€ la paire…" at bounding box center [499, 321] width 525 height 32
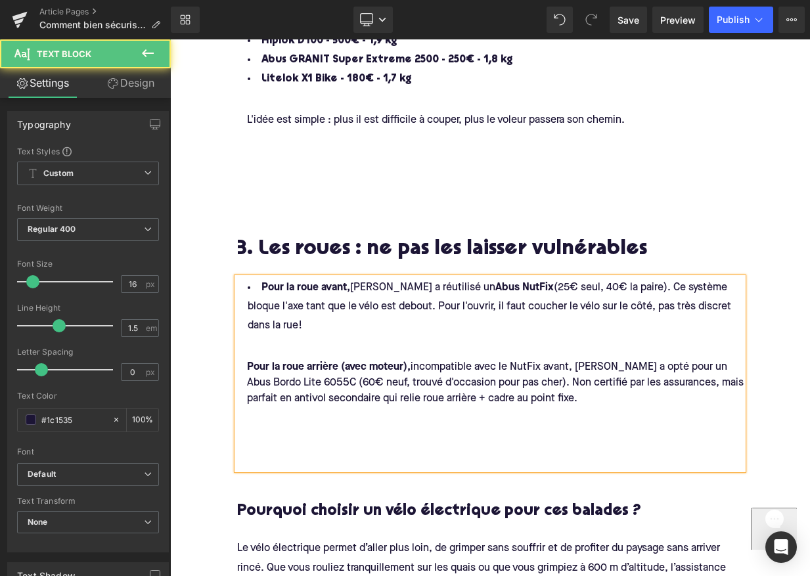
click at [256, 280] on li "Pour la roue avant, Augustin a réutilisé un Abus NutFix (25€ seul, 40€ la paire…" at bounding box center [490, 307] width 506 height 57
click at [248, 285] on li "Pour la roue avant, Augustin a réutilisé un Abus NutFix (25€ seul, 40€ la paire…" at bounding box center [490, 307] width 506 height 57
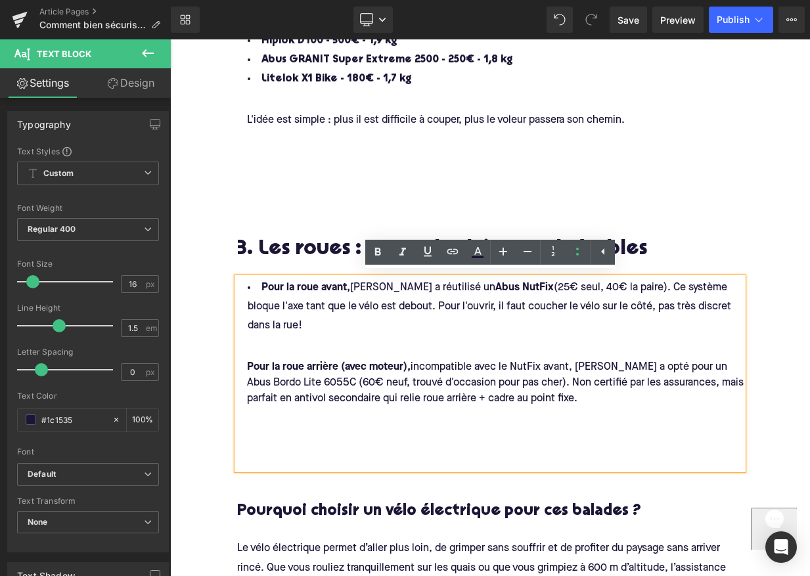
click at [257, 285] on li "Pour la roue avant, Augustin a réutilisé un Abus NutFix (25€ seul, 40€ la paire…" at bounding box center [490, 307] width 506 height 57
click at [575, 255] on icon at bounding box center [577, 252] width 16 height 16
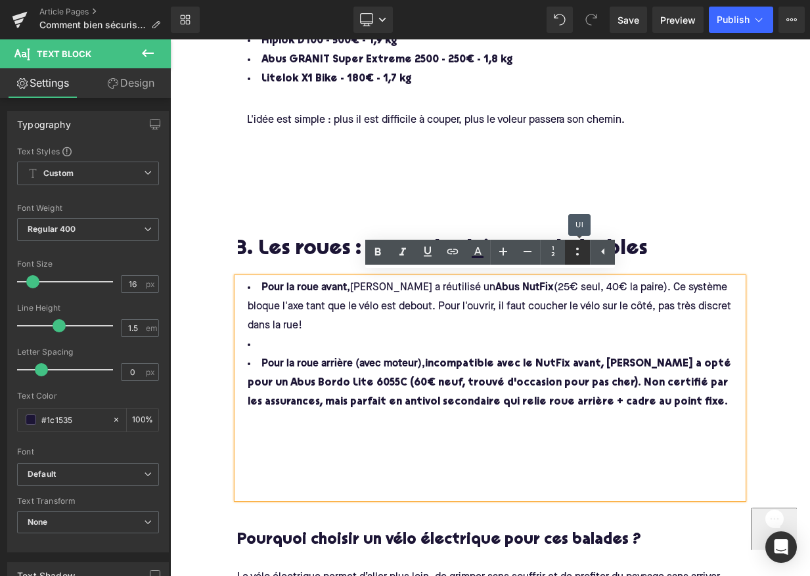
click at [575, 254] on icon at bounding box center [577, 252] width 16 height 16
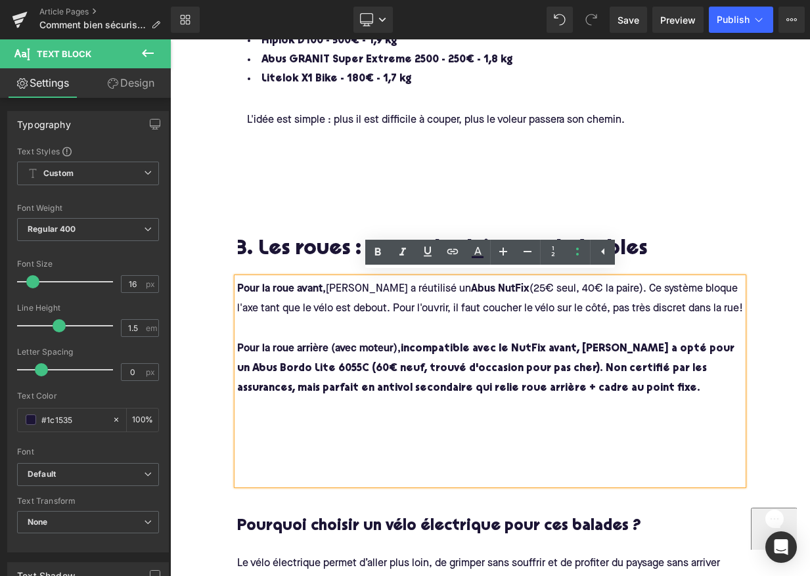
click at [422, 322] on h4 "Pour la roue avant, Augustin a réutilisé un Abus NutFix (25€ seul, 40€ la paire…" at bounding box center [490, 339] width 506 height 120
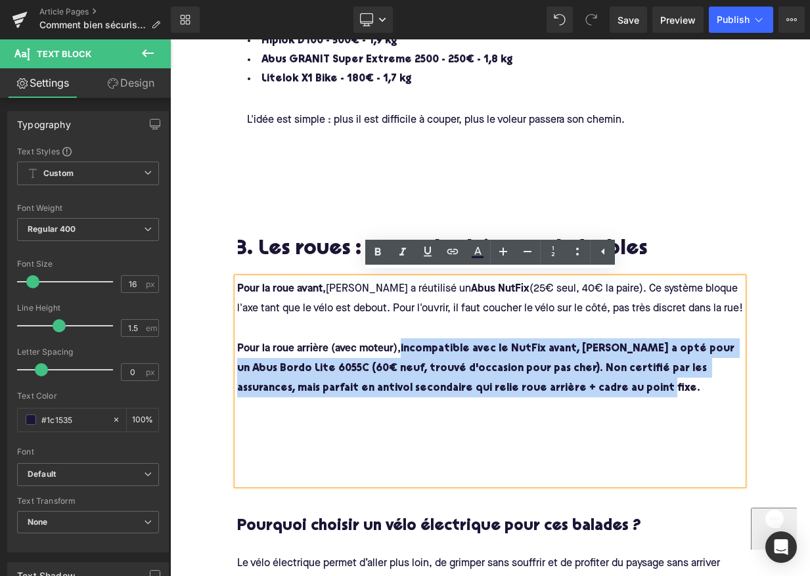
drag, startPoint x: 405, startPoint y: 345, endPoint x: 557, endPoint y: 384, distance: 157.4
click at [557, 384] on h4 "Pour la roue avant, Augustin a réutilisé un Abus NutFix (25€ seul, 40€ la paire…" at bounding box center [490, 339] width 506 height 120
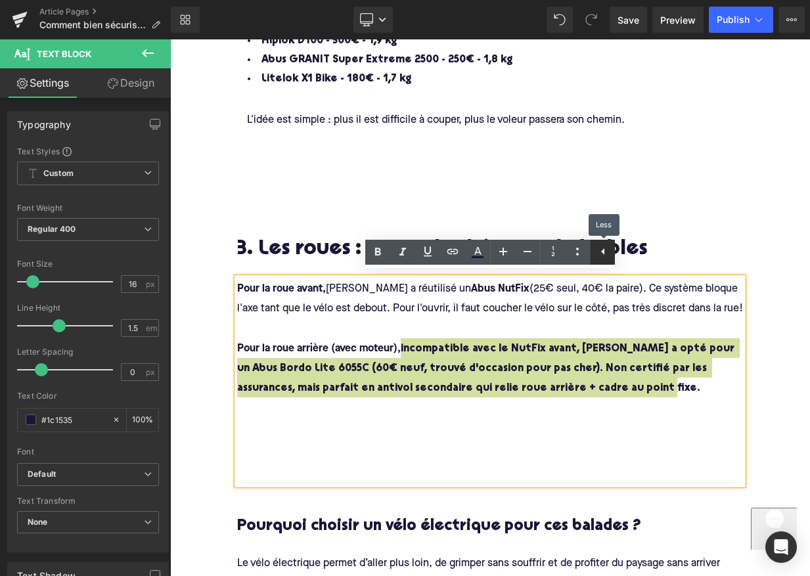
click at [602, 254] on icon at bounding box center [603, 252] width 16 height 16
click at [577, 256] on icon at bounding box center [578, 252] width 16 height 16
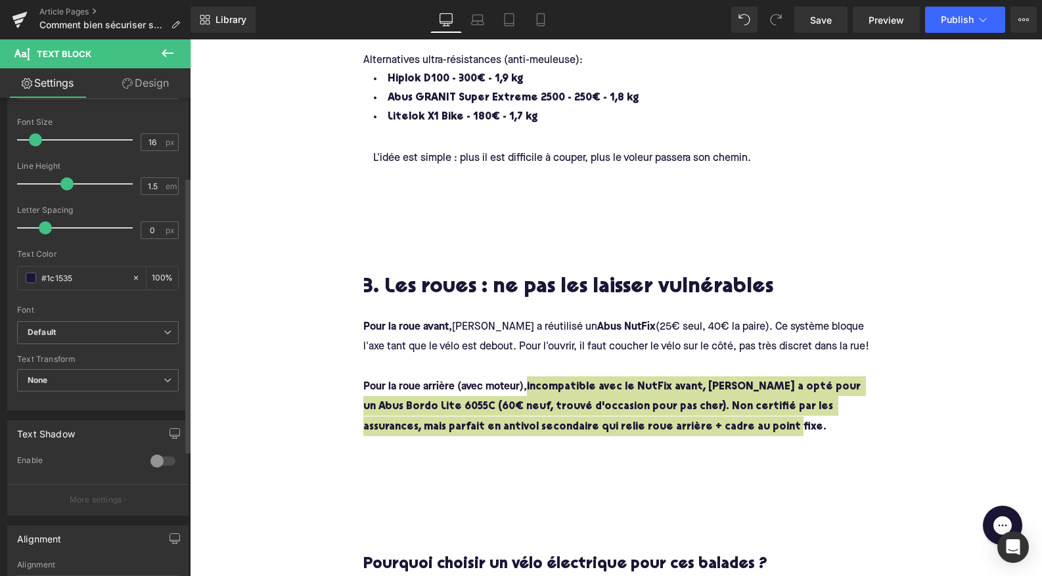
scroll to position [143, 0]
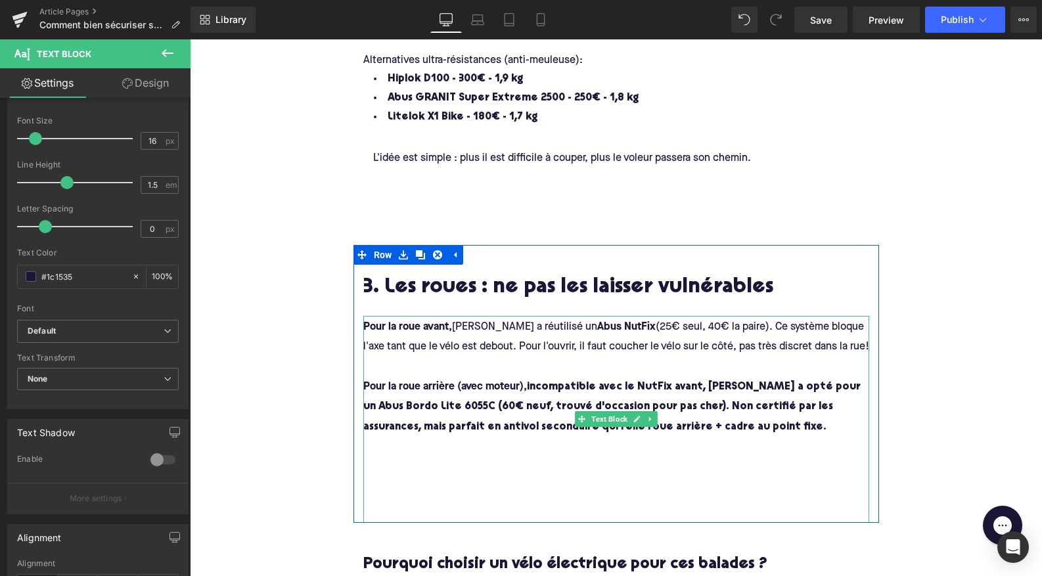
click at [562, 337] on span "(25€ seul, 40€ la paire). Ce système bloque l'axe tant que le vélo est debout. …" at bounding box center [616, 337] width 506 height 30
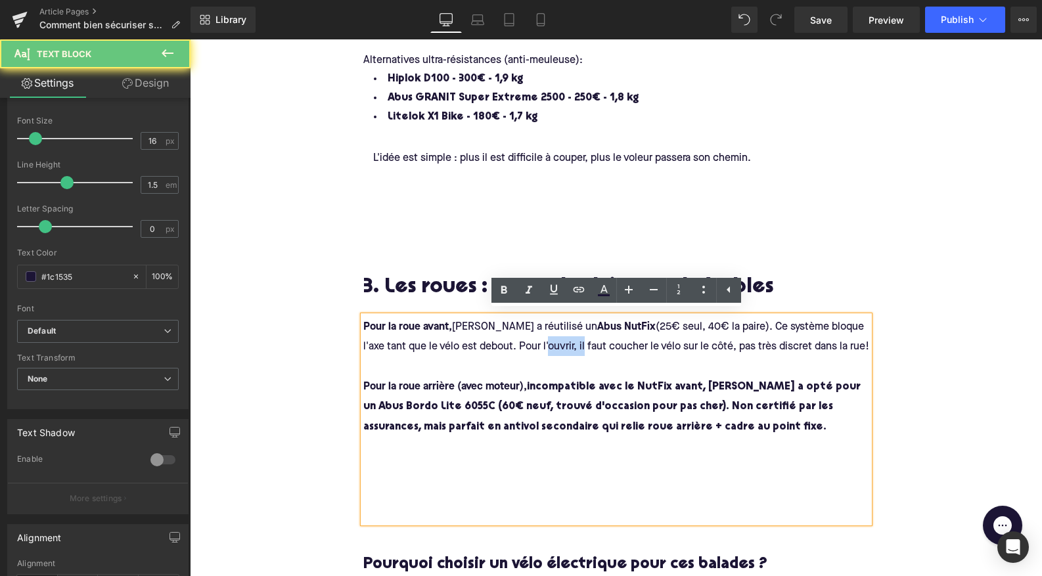
drag, startPoint x: 562, startPoint y: 340, endPoint x: 515, endPoint y: 339, distance: 46.6
click at [515, 340] on span "(25€ seul, 40€ la paire). Ce système bloque l'axe tant que le vélo est debout. …" at bounding box center [616, 337] width 506 height 30
copy span "l'ouvrir, il"
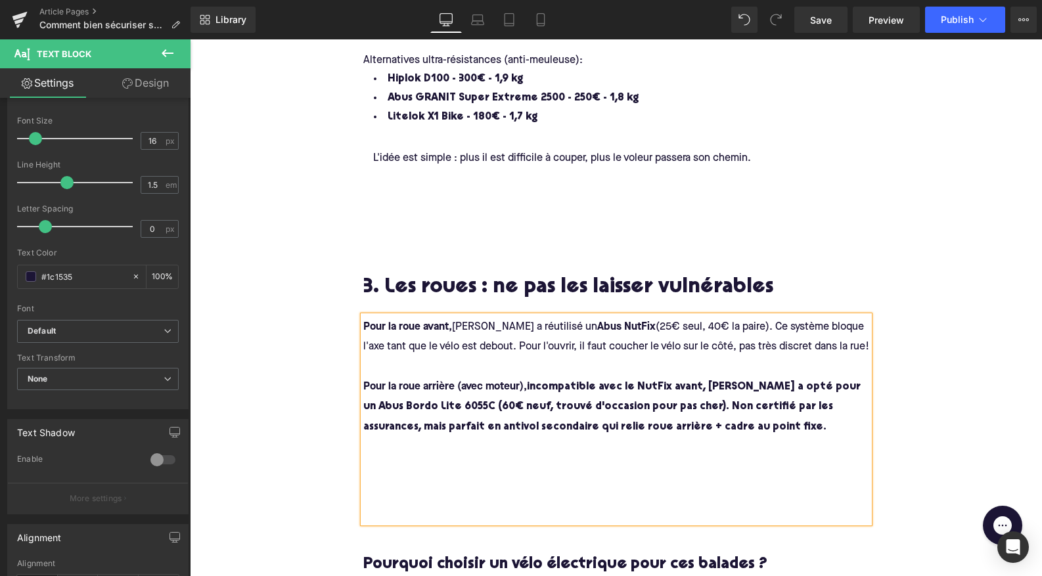
click at [529, 382] on span "incompatible avec le NutFix avant, Augustin a opté pour un Abus Bordo Lite 6055…" at bounding box center [613, 407] width 500 height 51
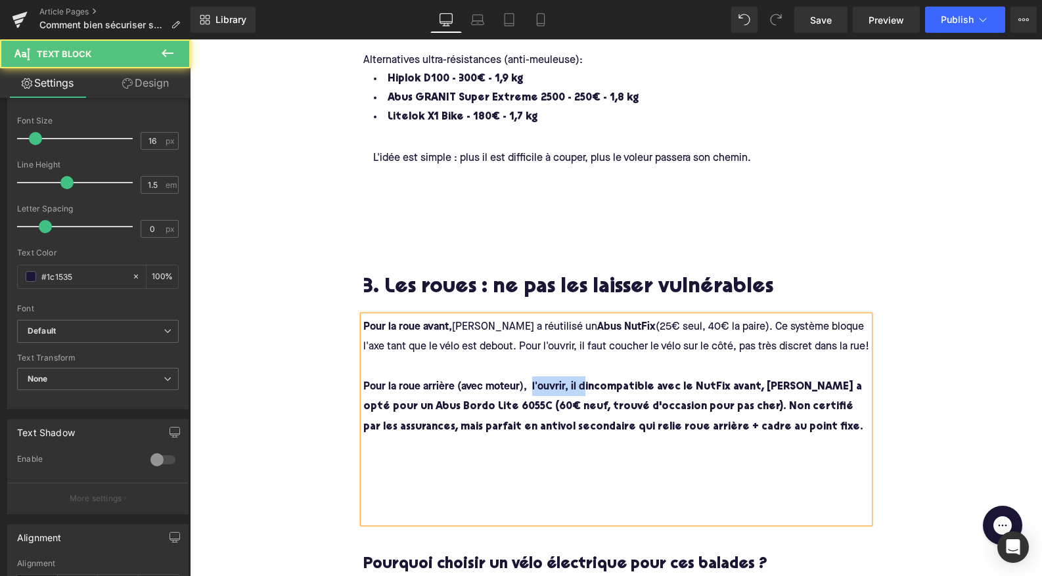
drag, startPoint x: 531, startPoint y: 382, endPoint x: 584, endPoint y: 380, distance: 52.6
click at [584, 380] on h4 "Pour la roue avant, Augustin a réutilisé un Abus NutFix (25€ seul, 40€ la paire…" at bounding box center [616, 377] width 506 height 120
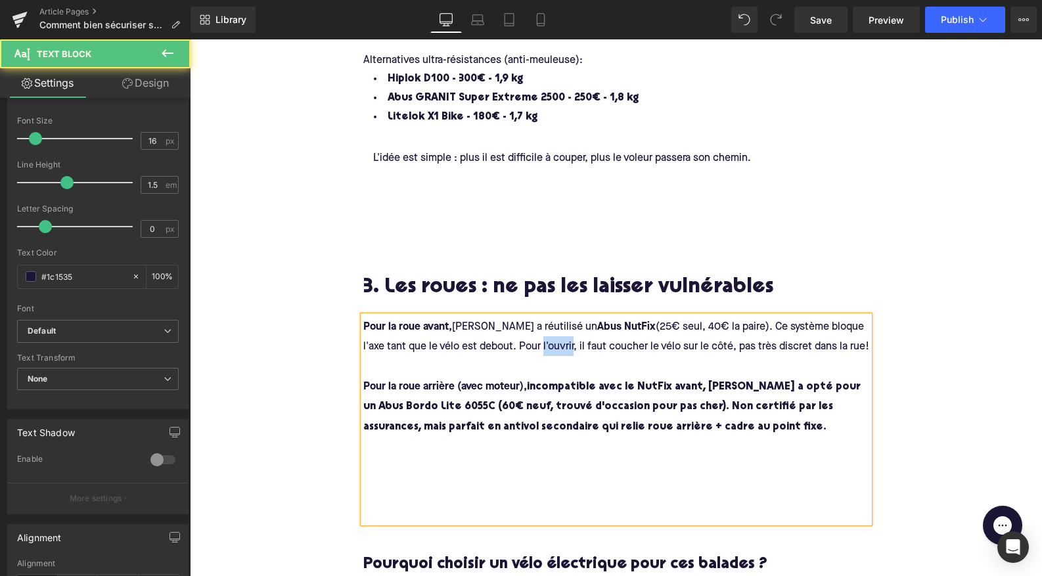
drag, startPoint x: 550, startPoint y: 334, endPoint x: 520, endPoint y: 336, distance: 29.6
click at [520, 336] on h4 "Pour la roue avant, Augustin a réutilisé un Abus NutFix (25€ seul, 40€ la paire…" at bounding box center [616, 377] width 506 height 120
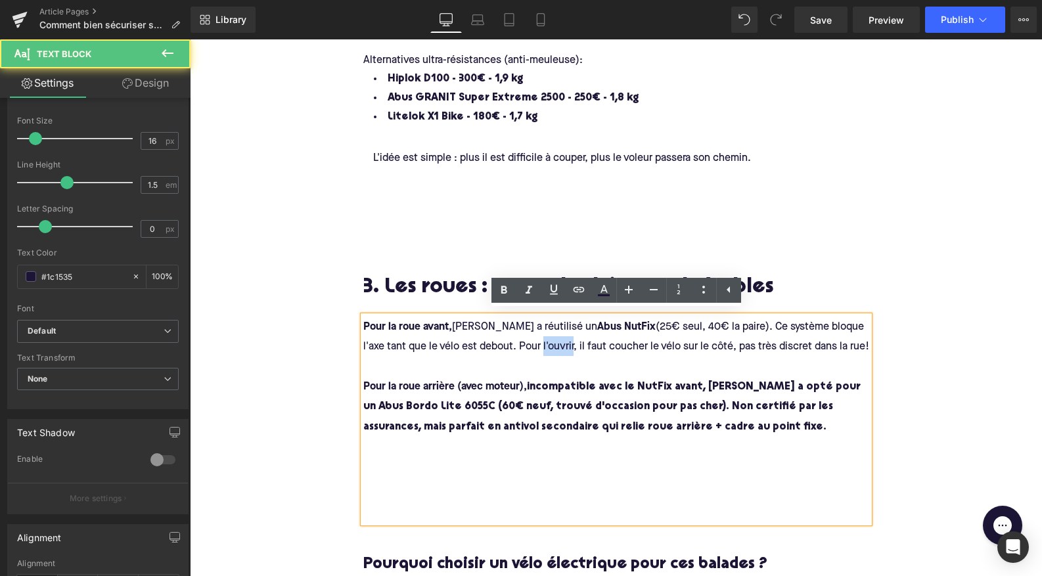
copy span "l'ouvrir"
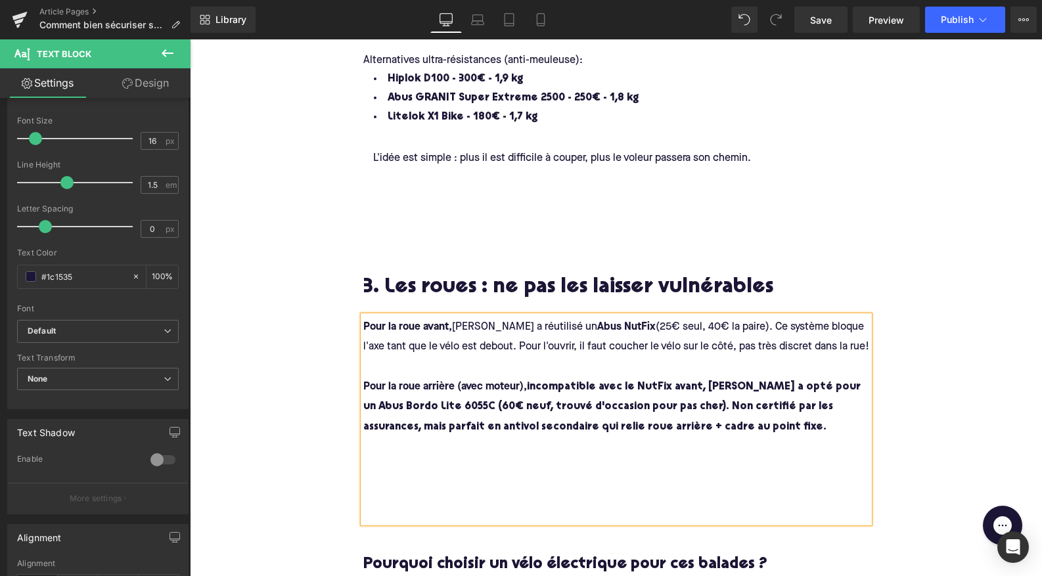
click at [533, 383] on span "incompatible avec le NutFix avant, Augustin a opté pour un Abus Bordo Lite 6055…" at bounding box center [613, 407] width 500 height 51
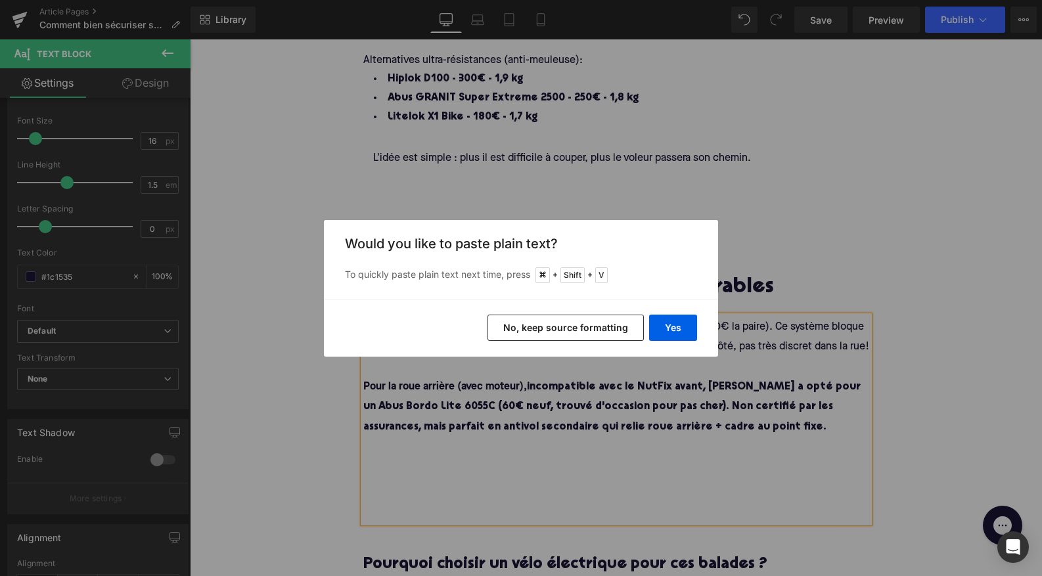
click at [531, 324] on button "No, keep source formatting" at bounding box center [565, 328] width 156 height 26
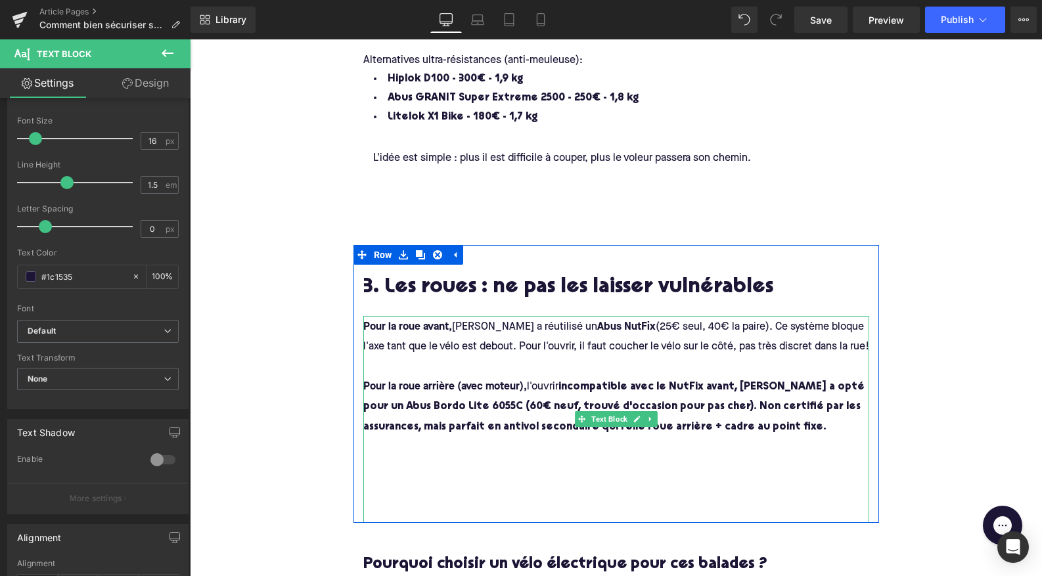
click at [527, 385] on strong "(avec moteur) ," at bounding box center [491, 387] width 72 height 11
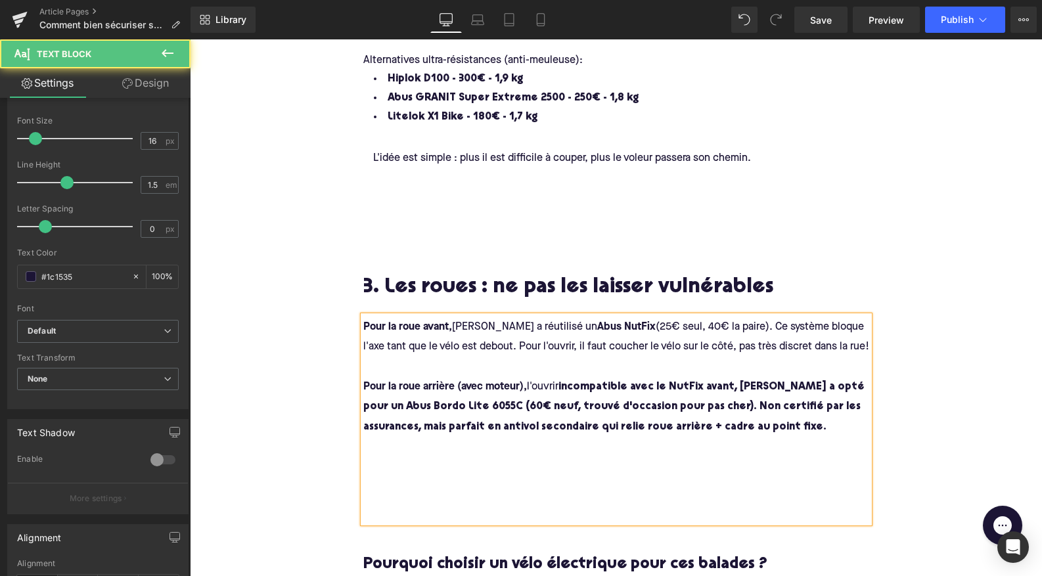
click at [558, 384] on span "l'ouvrir" at bounding box center [543, 387] width 32 height 11
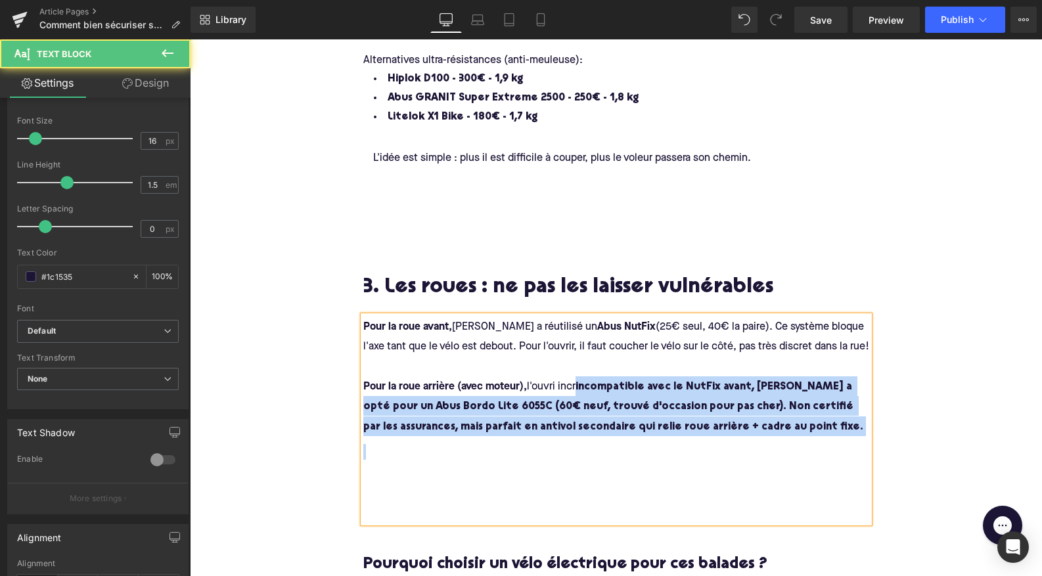
drag, startPoint x: 581, startPoint y: 384, endPoint x: 721, endPoint y: 434, distance: 148.5
click at [721, 434] on span "Pour la roue avant, Augustin a réutilisé un Abus NutFix (25€ seul, 40€ la paire…" at bounding box center [616, 415] width 506 height 196
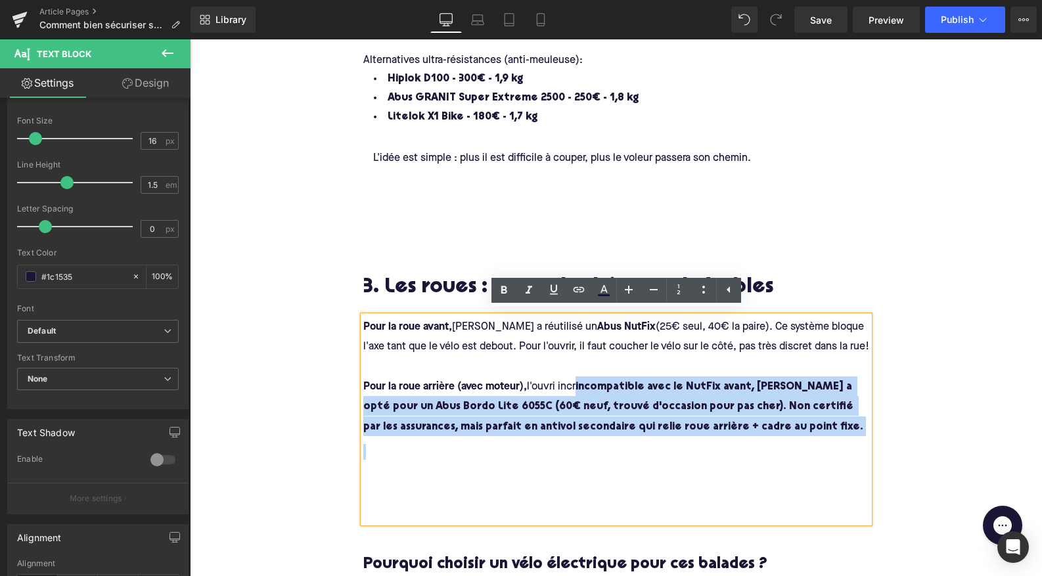
copy span "incompatible avec le NutFix avant, Augustin a opté pour un Abus Bordo Lite 6055…"
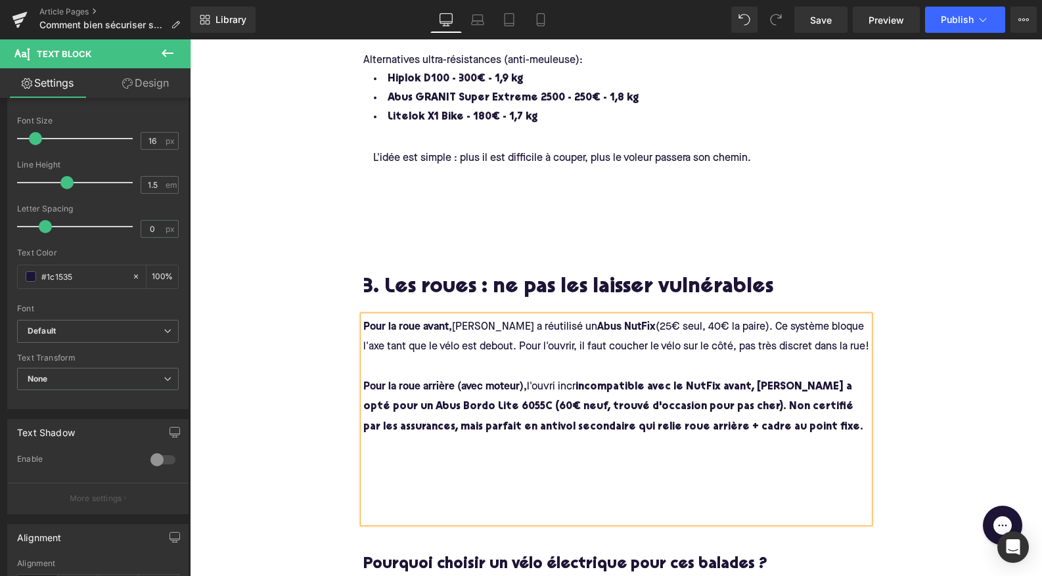
click at [551, 382] on span "l'ouvri incr" at bounding box center [551, 387] width 49 height 11
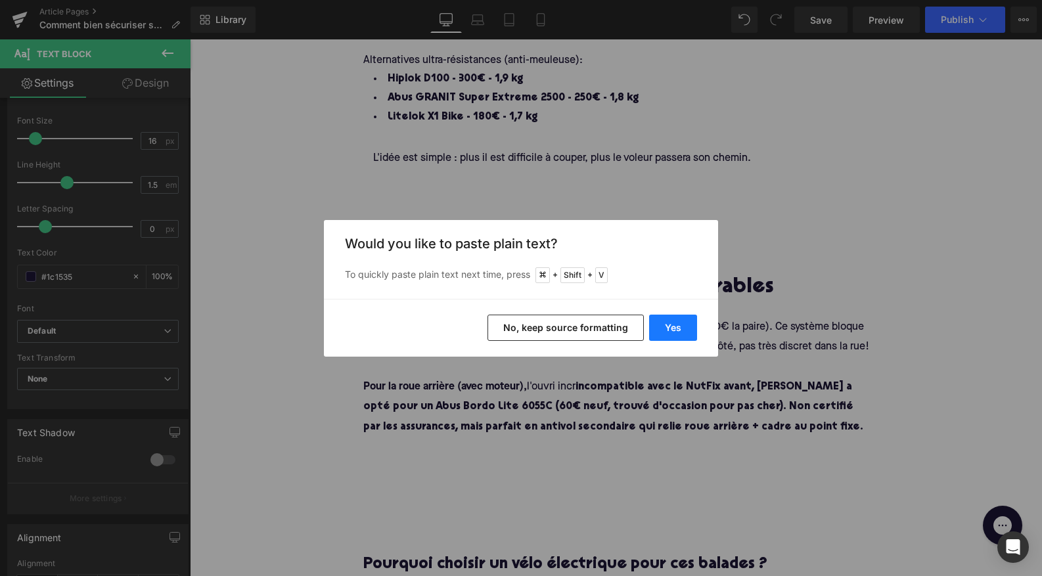
click at [671, 328] on button "Yes" at bounding box center [673, 328] width 48 height 26
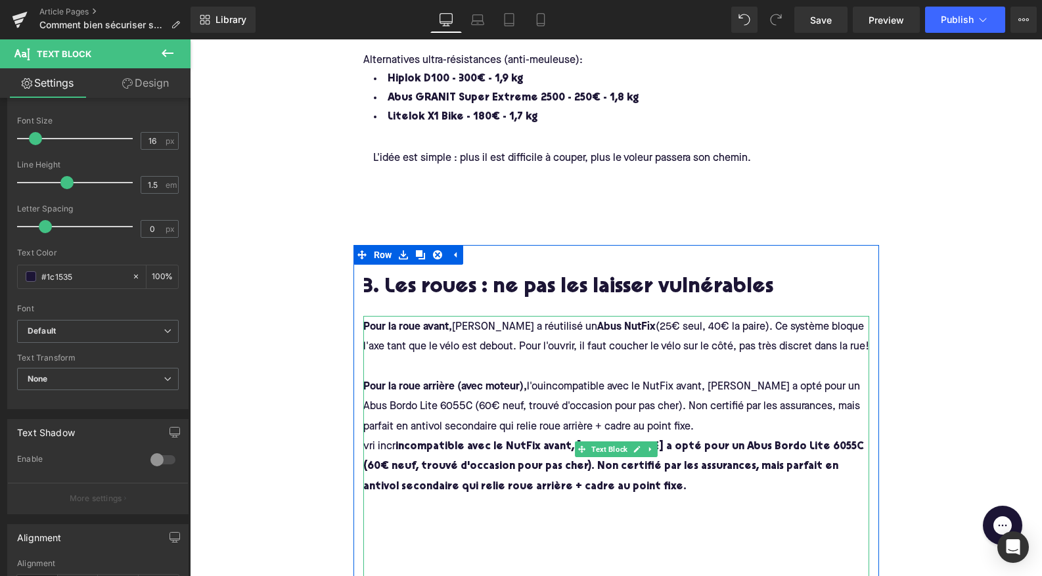
click at [548, 383] on span "l'ouincompatible avec le NutFix avant, Augustin a opté pour un Abus Bordo Lite …" at bounding box center [612, 407] width 499 height 51
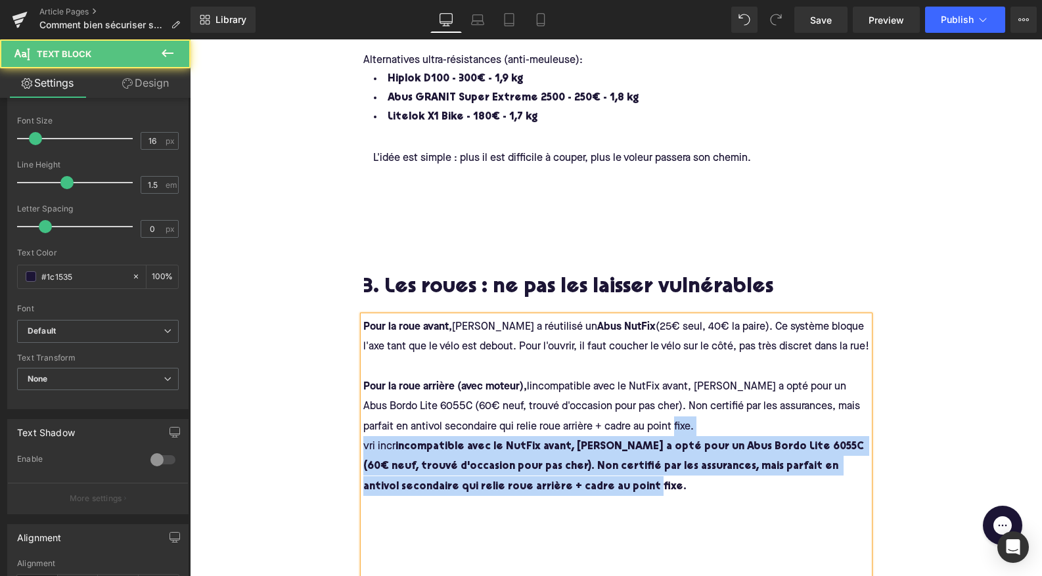
drag, startPoint x: 671, startPoint y: 416, endPoint x: 671, endPoint y: 487, distance: 70.3
click at [671, 487] on span "Pour la roue avant, Augustin a réutilisé un Abus NutFix (25€ seul, 40€ la paire…" at bounding box center [616, 445] width 506 height 256
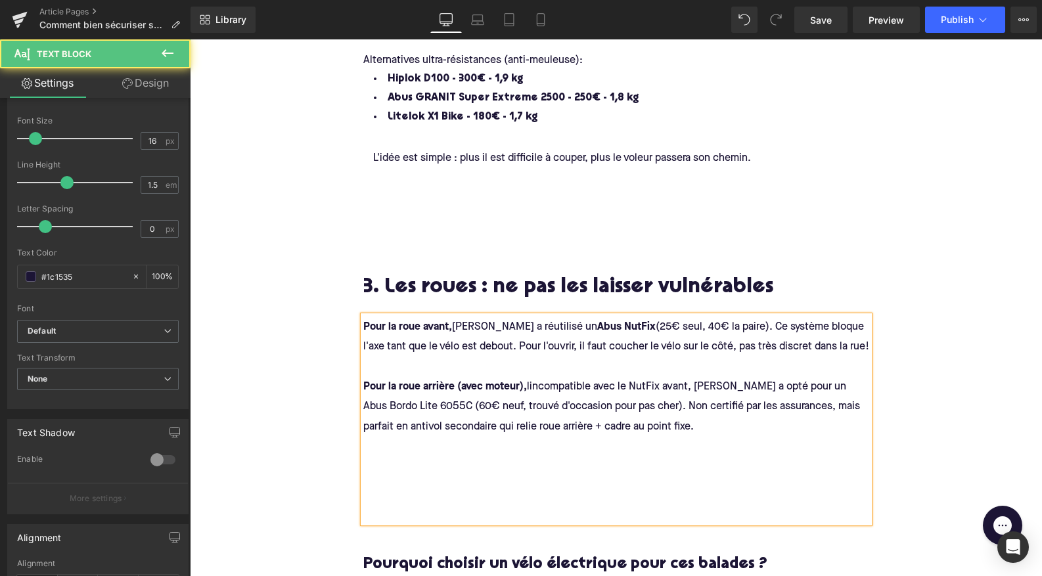
click at [537, 382] on span "lincompatible avec le NutFix avant, Augustin a opté pour un Abus Bordo Lite 605…" at bounding box center [612, 407] width 499 height 51
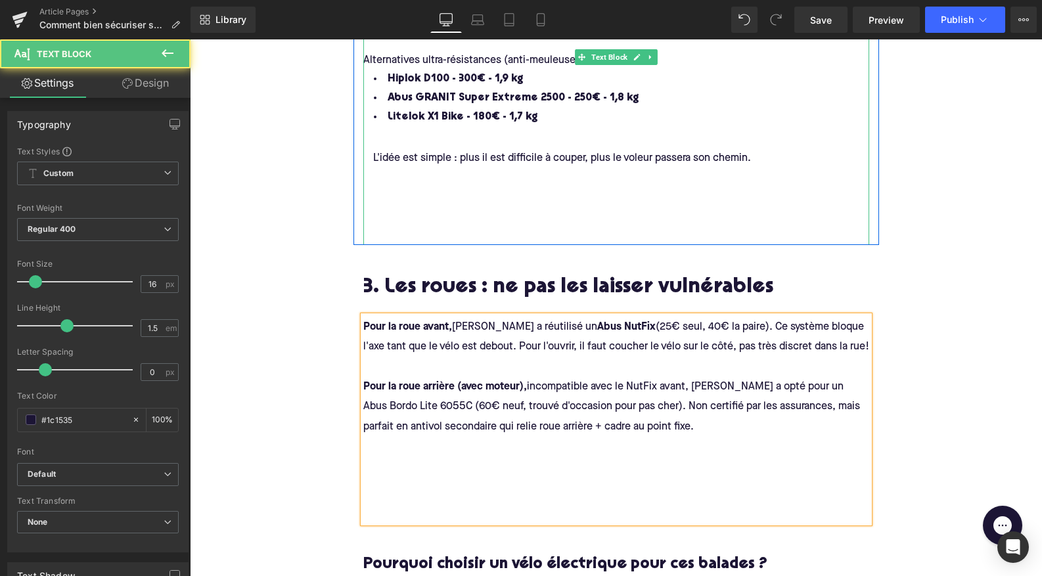
click at [486, 108] on li "Litelok X1 Bike - 180€ - 1,7 kg" at bounding box center [616, 117] width 506 height 19
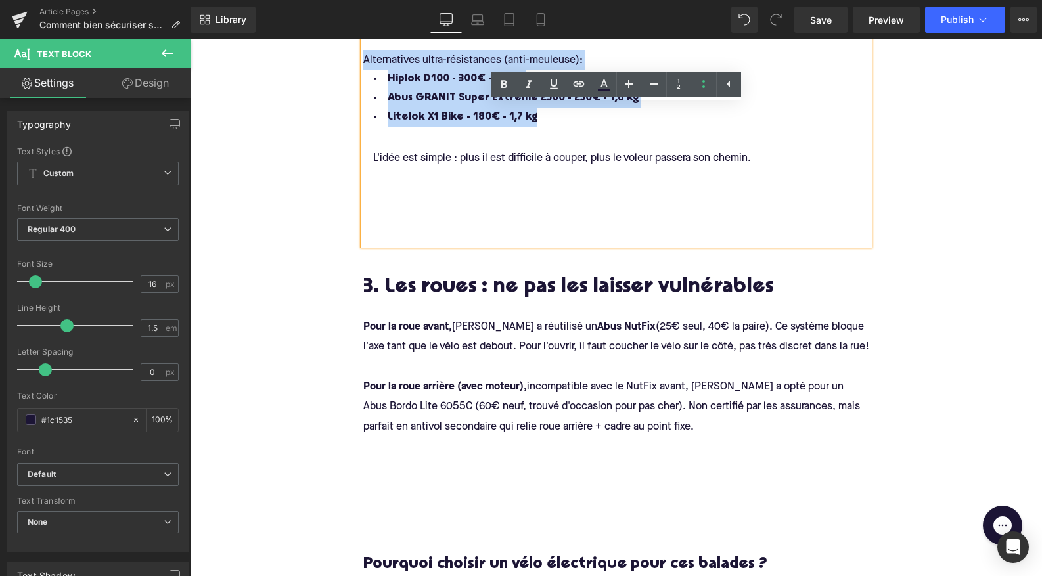
drag, startPoint x: 542, startPoint y: 116, endPoint x: 336, endPoint y: 60, distance: 213.0
click at [336, 60] on div "Comment bien sécuriser son vélo électrique dans la rue? Heading Laisser son vél…" at bounding box center [616, 320] width 852 height 2989
copy h4 "Alternatives ultra-résistances (anti-meuleuse): Hiplok D100 - 300€ - 1,9 kg Abu…"
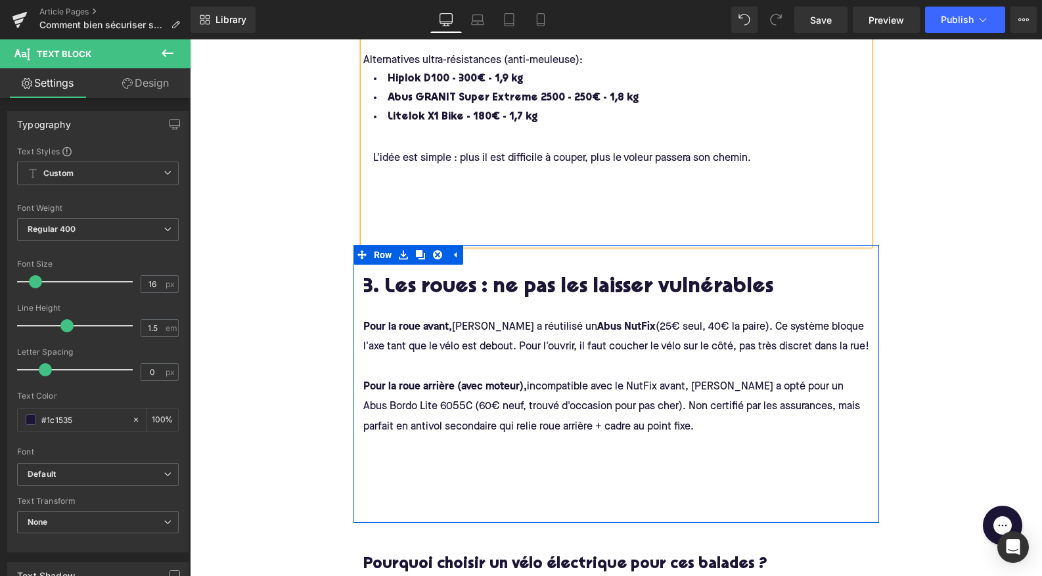
click at [470, 464] on div at bounding box center [625, 474] width 525 height 76
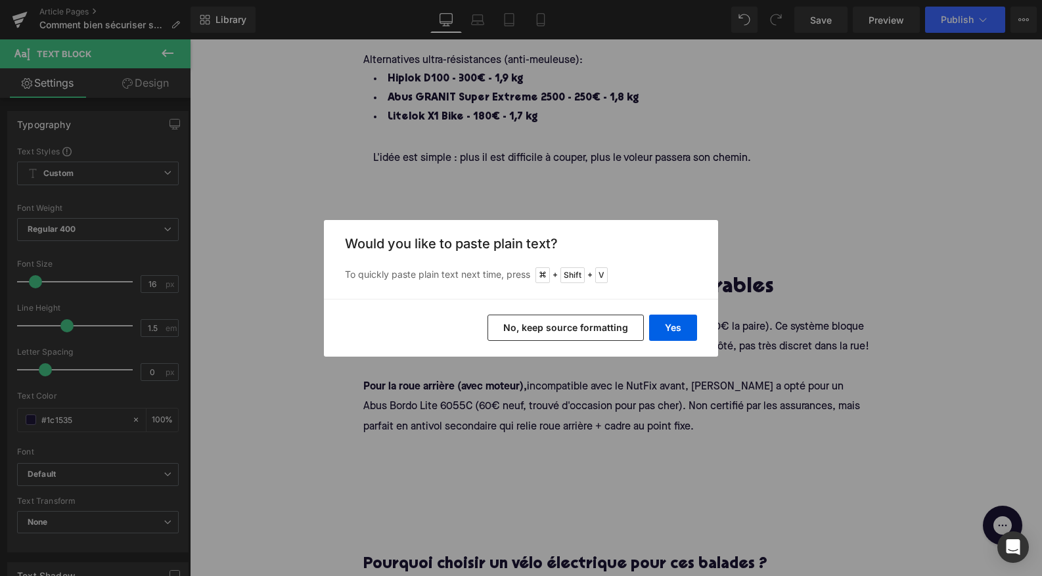
click at [598, 326] on button "No, keep source formatting" at bounding box center [565, 328] width 156 height 26
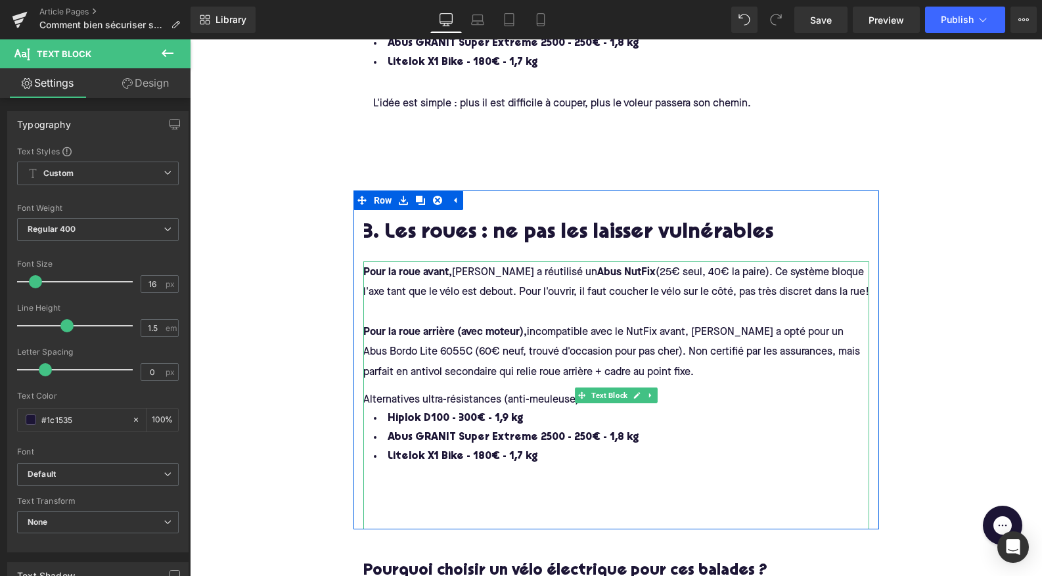
scroll to position [1387, 0]
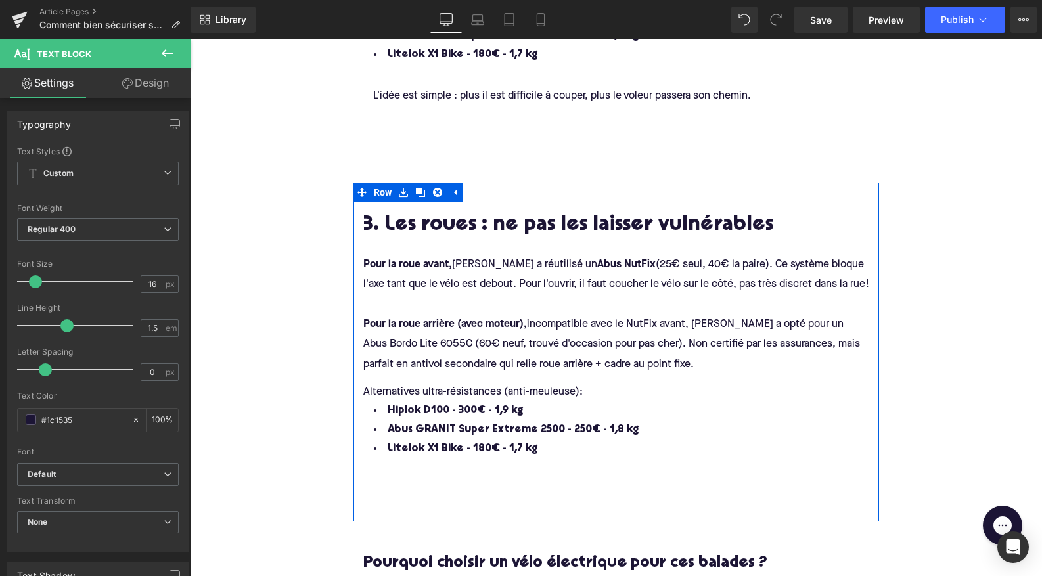
click at [487, 405] on span "Hiplok D100 - 300€ - 1,9 kg" at bounding box center [455, 410] width 135 height 11
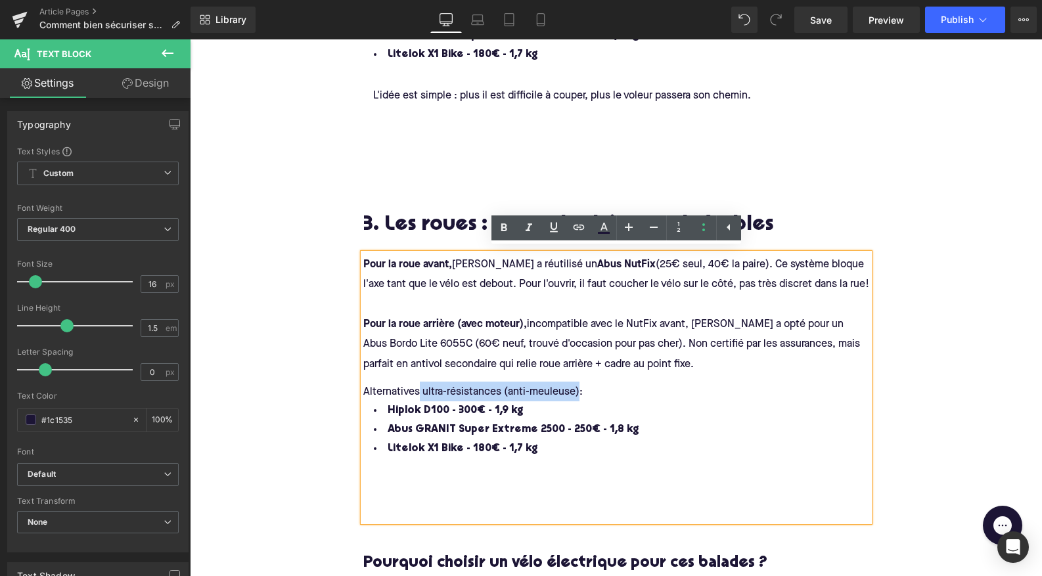
drag, startPoint x: 418, startPoint y: 386, endPoint x: 575, endPoint y: 388, distance: 156.4
click at [575, 388] on span "Alternatives ultra-résistances (anti-meuleuse):" at bounding box center [472, 392] width 219 height 11
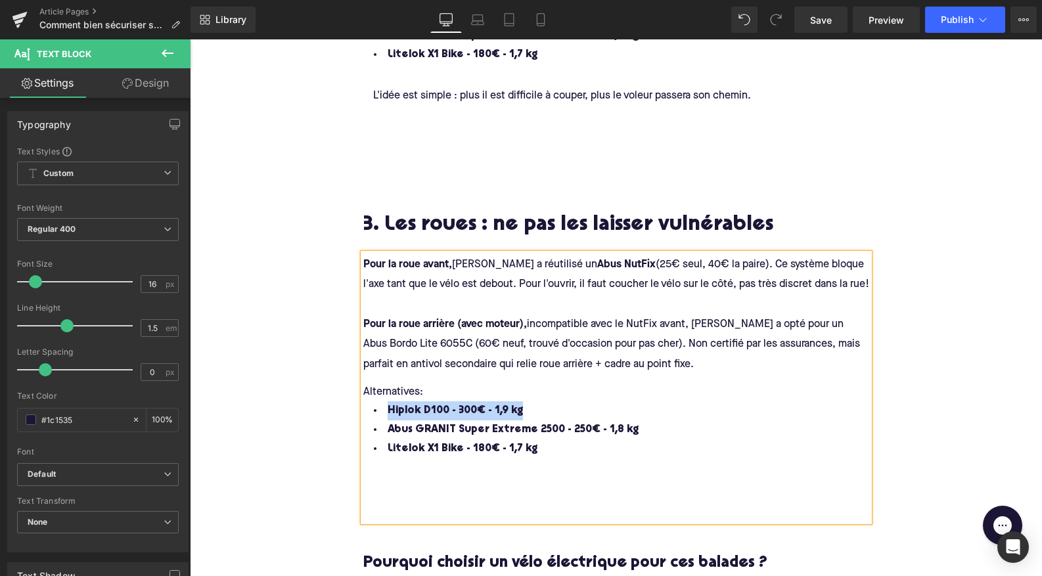
drag, startPoint x: 522, startPoint y: 411, endPoint x: 381, endPoint y: 405, distance: 140.7
click at [381, 405] on li "Hiplok D100 - 300€ - 1,9 kg" at bounding box center [625, 410] width 525 height 19
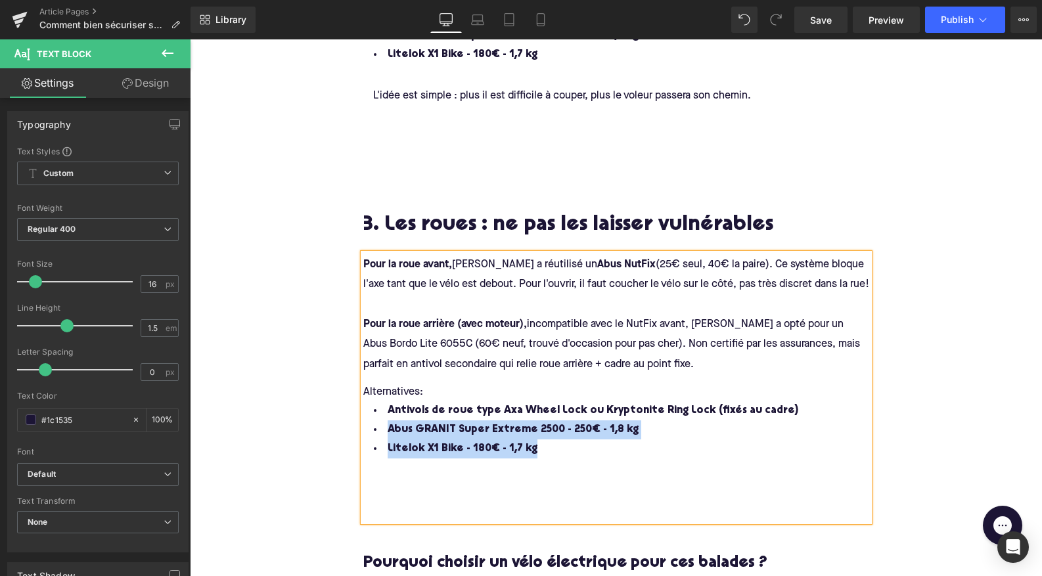
drag, startPoint x: 552, startPoint y: 449, endPoint x: 388, endPoint y: 418, distance: 167.1
click at [388, 420] on ul "Antivols de roue type Axa Wheel Lock ou Kryptonite Ring Lock (fixés au cadre) A…" at bounding box center [625, 429] width 525 height 57
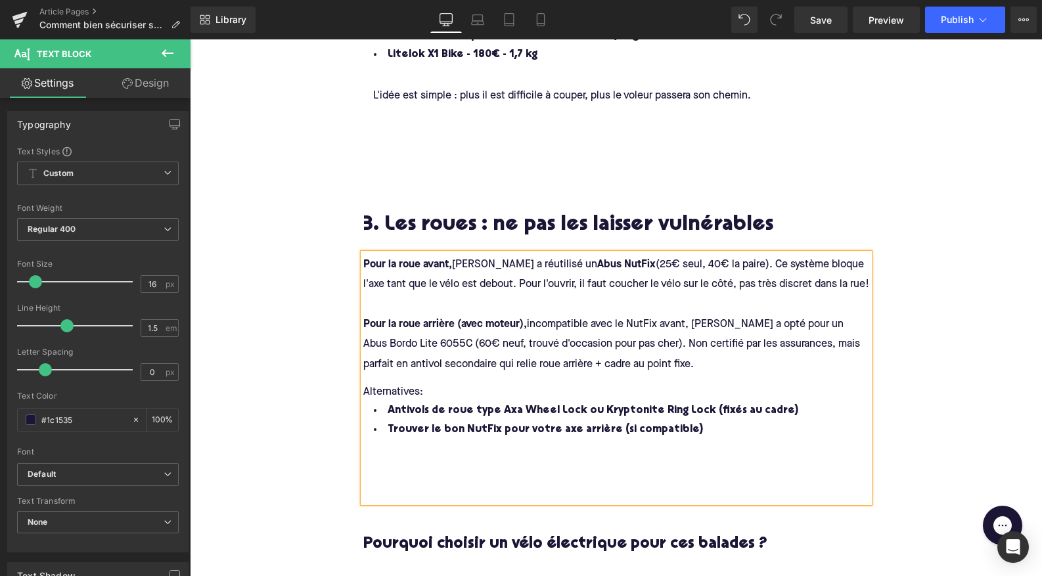
click at [430, 458] on div "Alternatives: Antivols de roue type Axa Wheel Lock ou Kryptonite Ring Lock (fix…" at bounding box center [625, 433] width 525 height 118
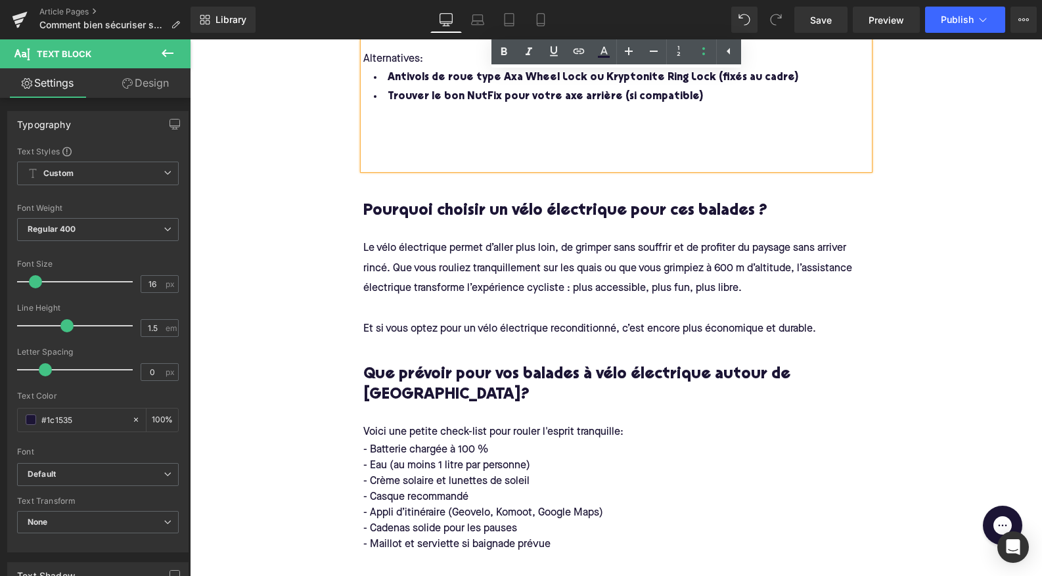
scroll to position [1737, 0]
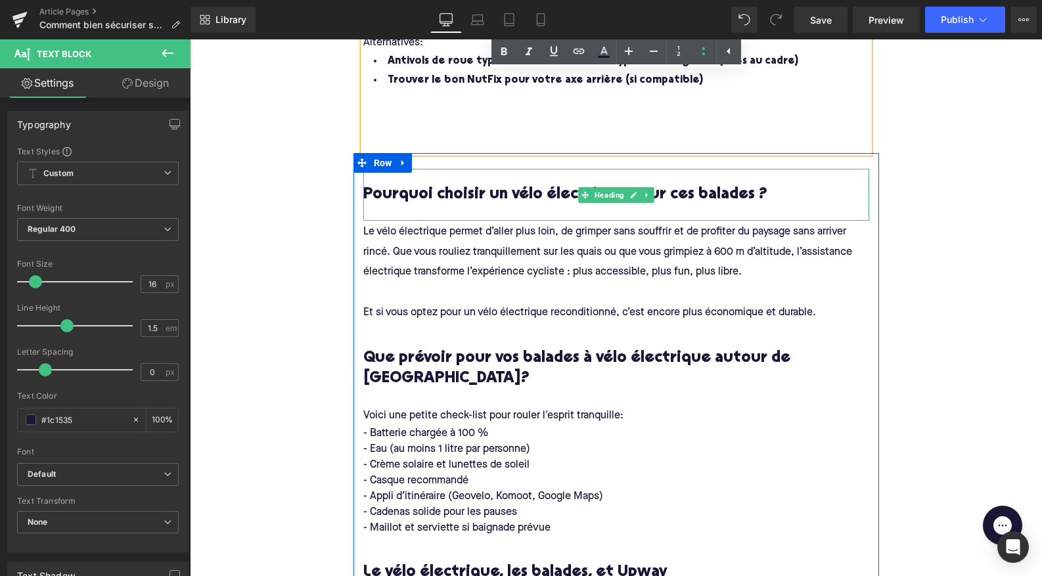
click at [449, 193] on h3 "Pourquoi choisir un vélo électrique pour ces balades ?" at bounding box center [616, 195] width 506 height 20
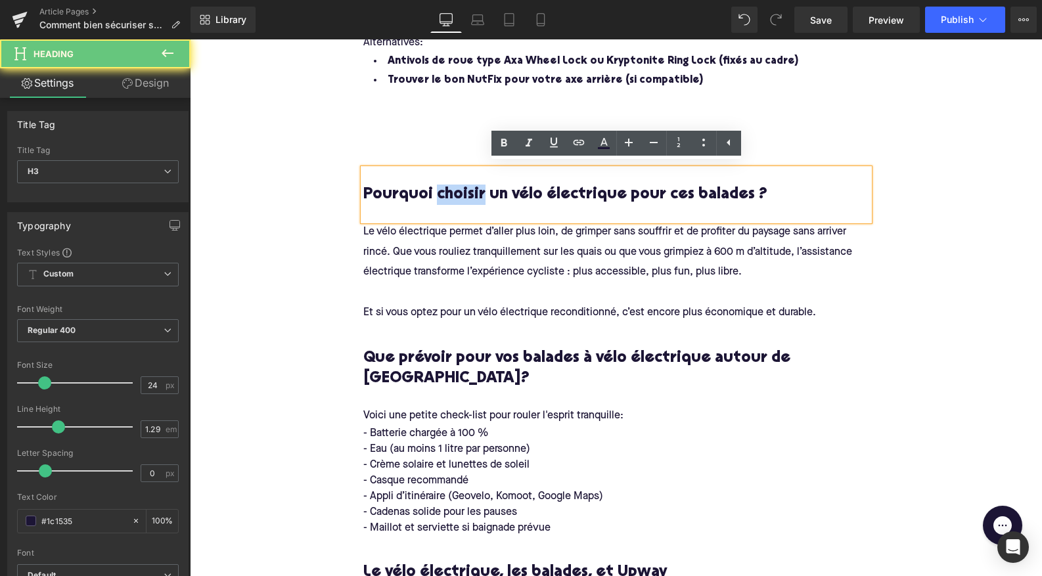
click at [449, 193] on h3 "Pourquoi choisir un vélo électrique pour ces balades ?" at bounding box center [616, 195] width 506 height 20
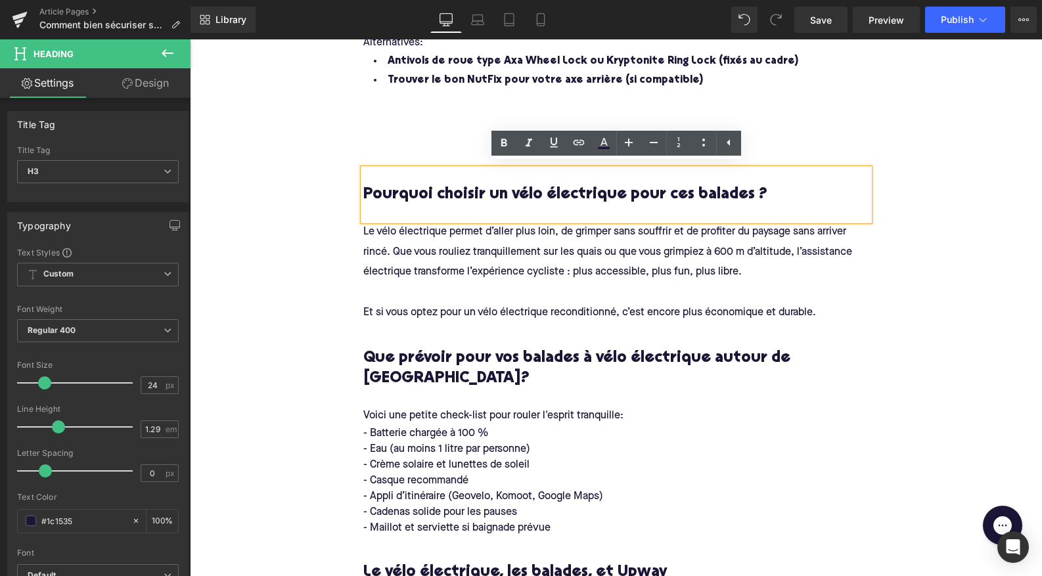
click at [784, 197] on h3 "Pourquoi choisir un vélo électrique pour ces balades ?" at bounding box center [616, 195] width 506 height 20
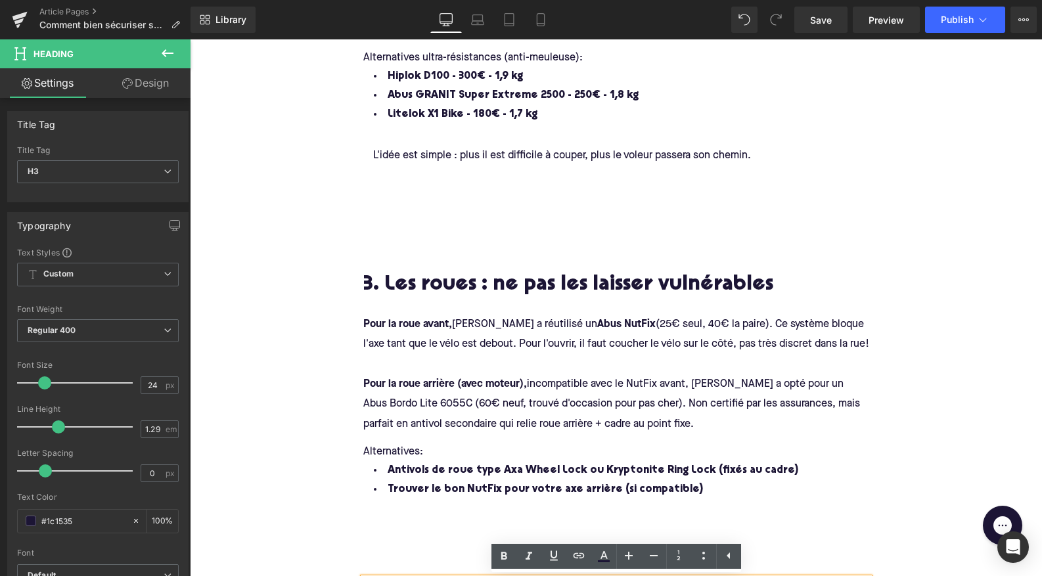
scroll to position [1316, 0]
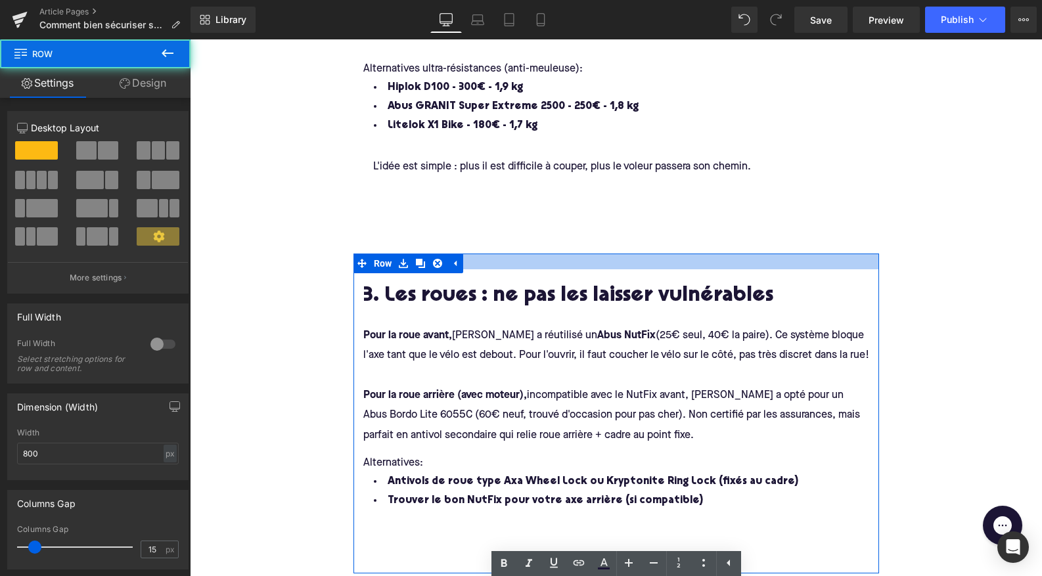
click at [608, 254] on div at bounding box center [615, 262] width 525 height 16
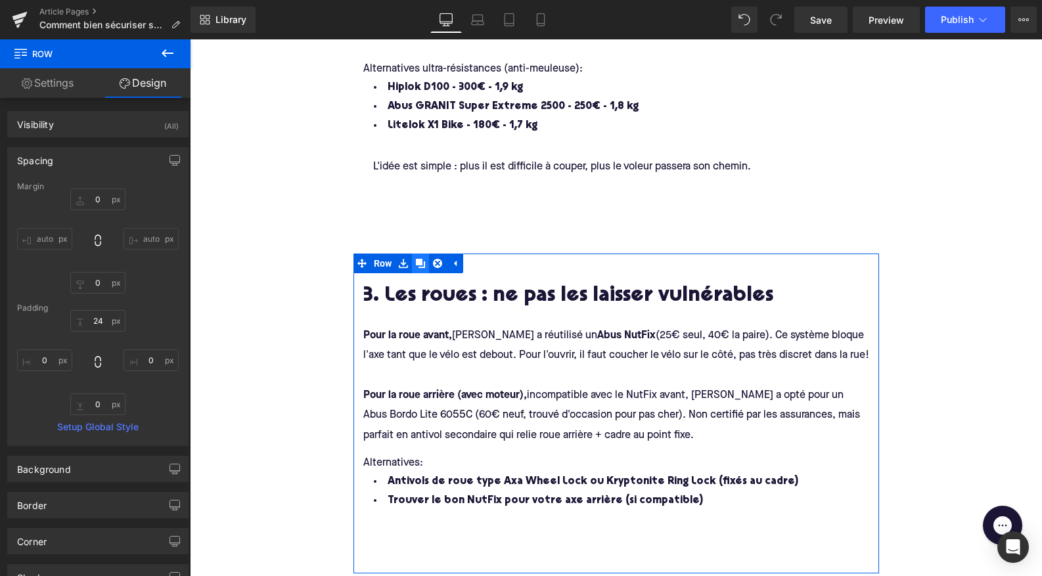
click at [416, 259] on icon at bounding box center [420, 263] width 9 height 9
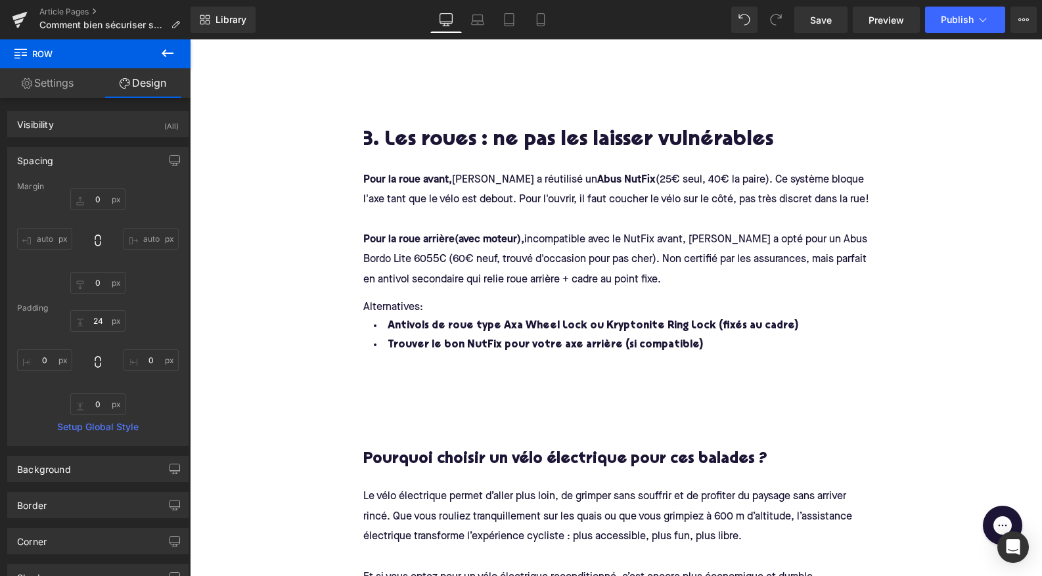
scroll to position [1793, 0]
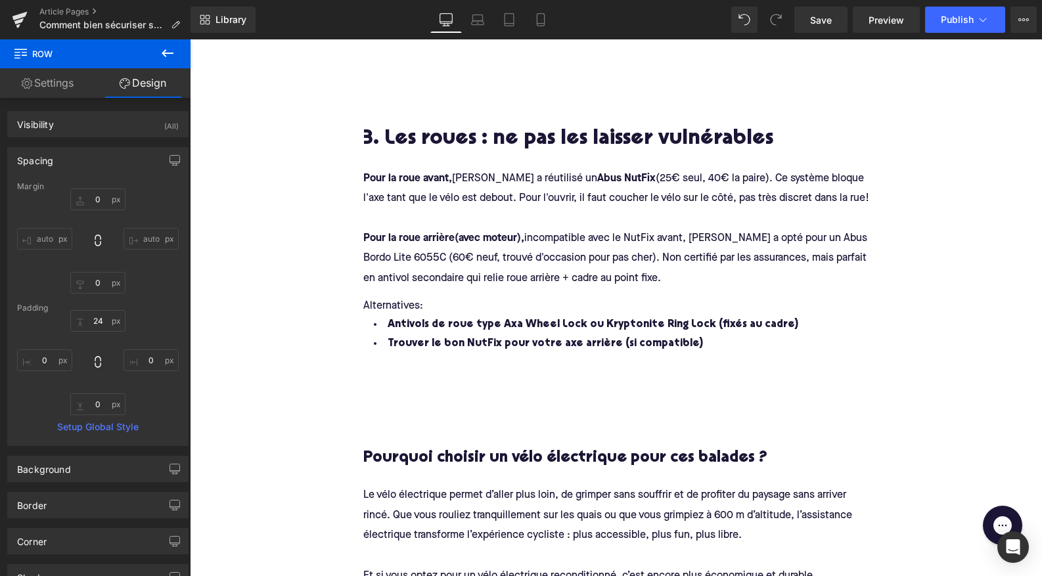
click at [372, 137] on h2 "3. Les roues : ne pas les laisser vulnérables" at bounding box center [616, 140] width 506 height 24
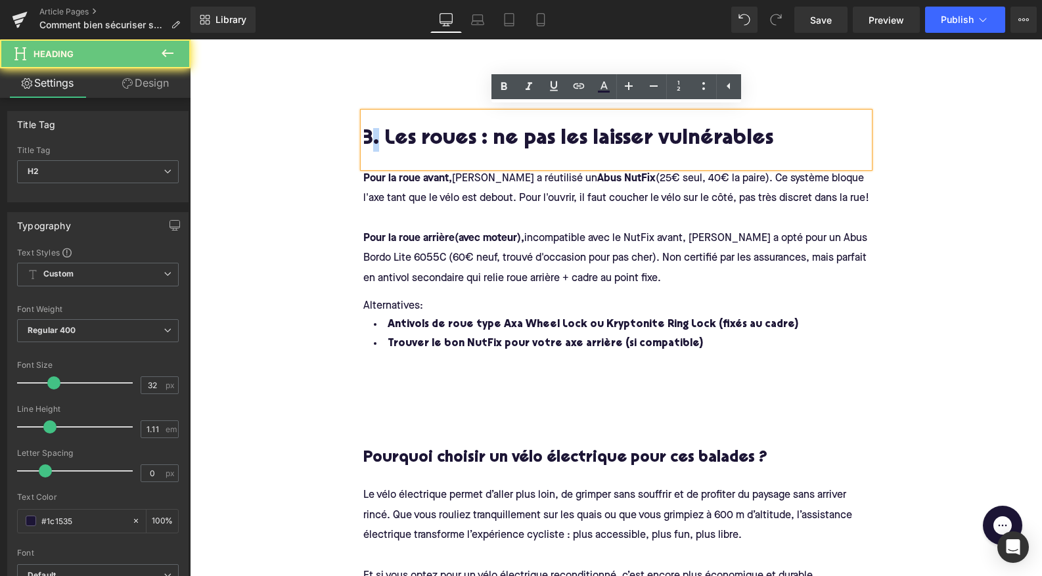
click at [372, 137] on h2 "3. Les roues : ne pas les laisser vulnérables" at bounding box center [616, 140] width 506 height 24
click at [369, 136] on h2 "3. Les roues : ne pas les laisser vulnérables" at bounding box center [616, 140] width 506 height 24
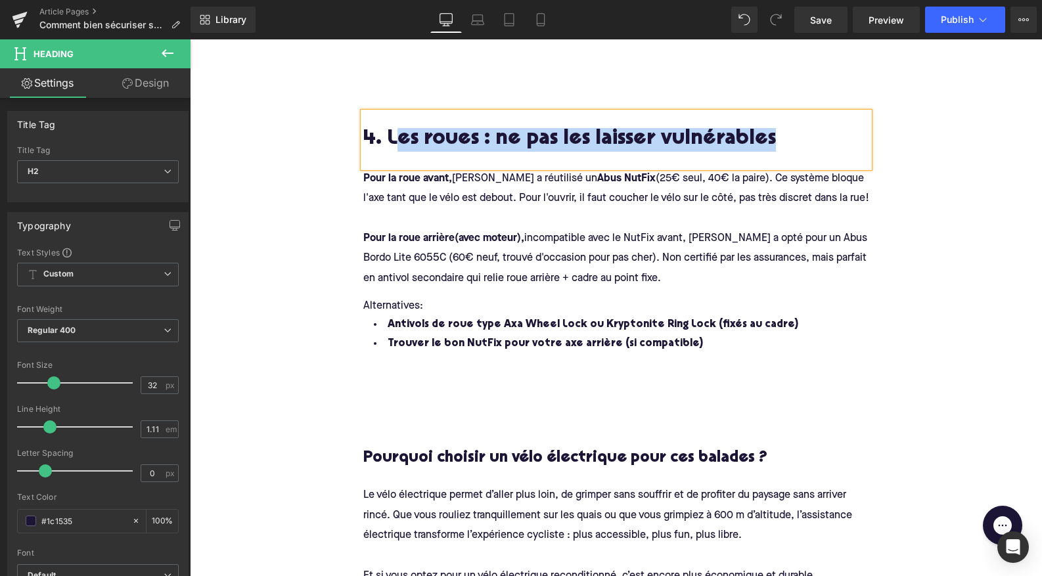
drag, startPoint x: 752, startPoint y: 139, endPoint x: 397, endPoint y: 129, distance: 354.8
click at [397, 129] on h2 "4. Les roues : ne pas les laisser vulnérables" at bounding box center [616, 140] width 506 height 24
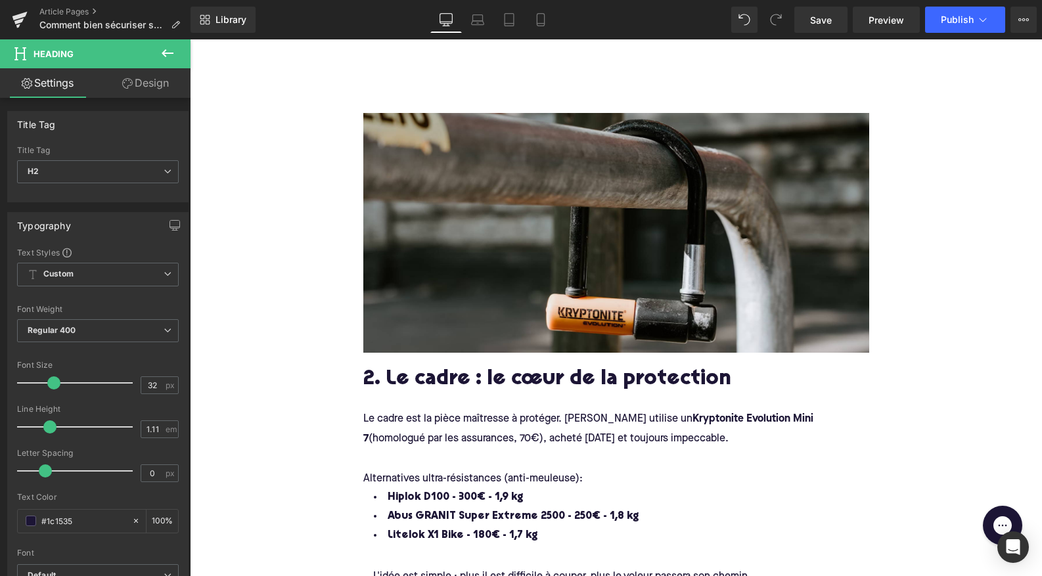
scroll to position [799, 0]
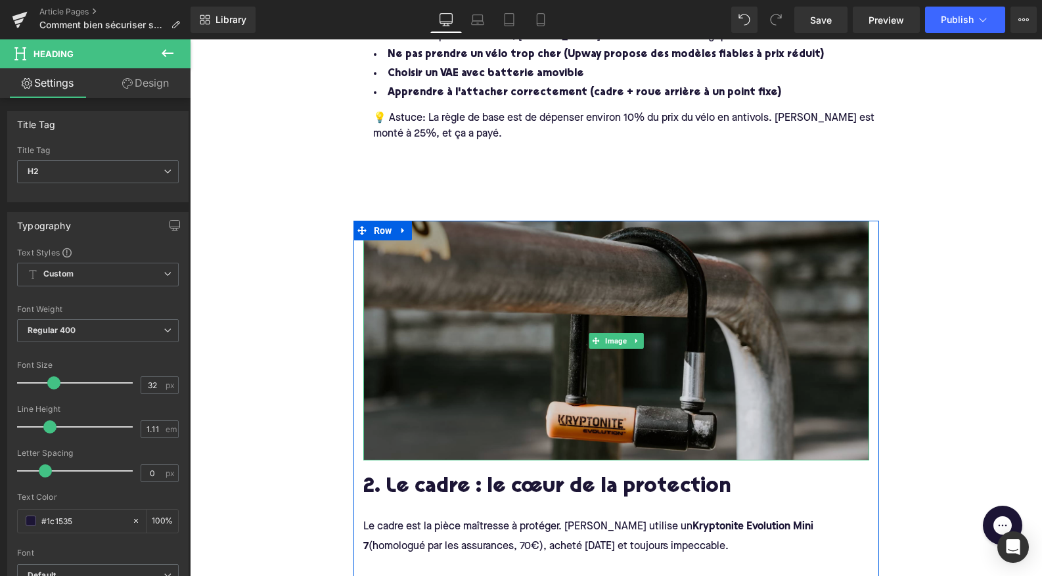
click at [527, 329] on img at bounding box center [616, 341] width 506 height 240
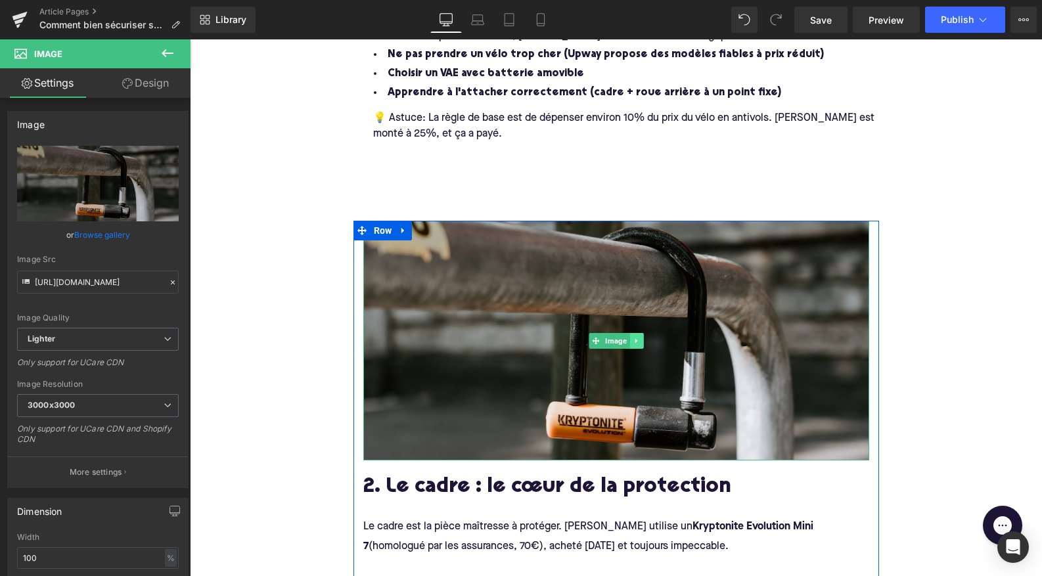
click at [637, 338] on icon at bounding box center [636, 341] width 7 height 8
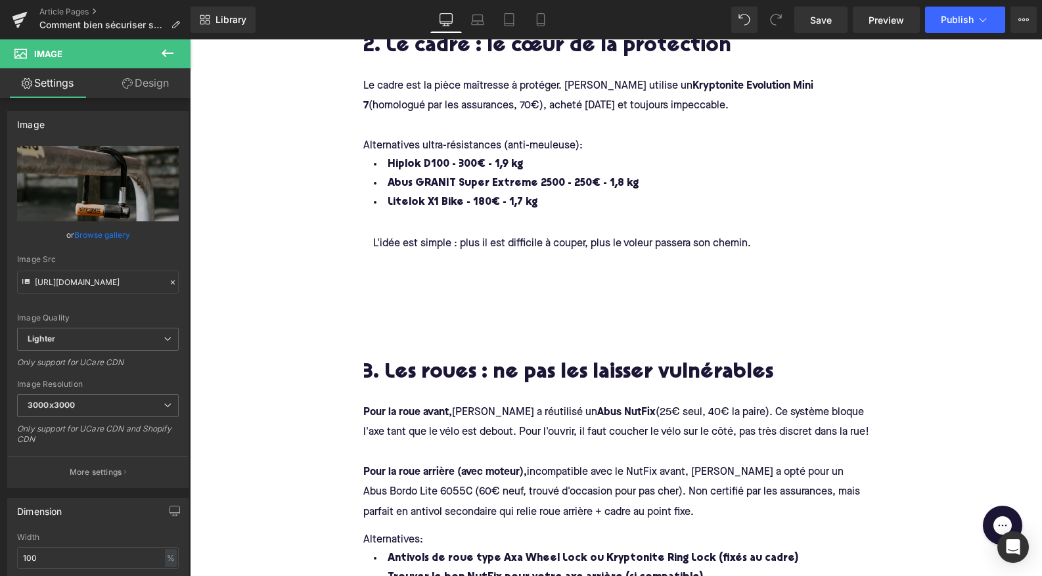
scroll to position [1392, 0]
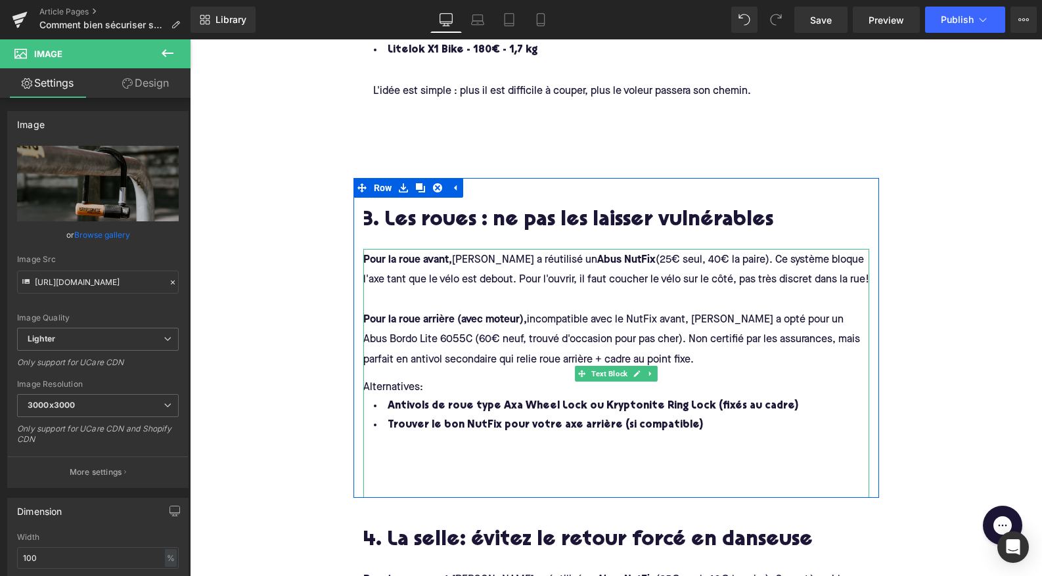
click at [531, 271] on span "(25€ seul, 40€ la paire). Ce système bloque l'axe tant que le vélo est debout. …" at bounding box center [616, 270] width 506 height 30
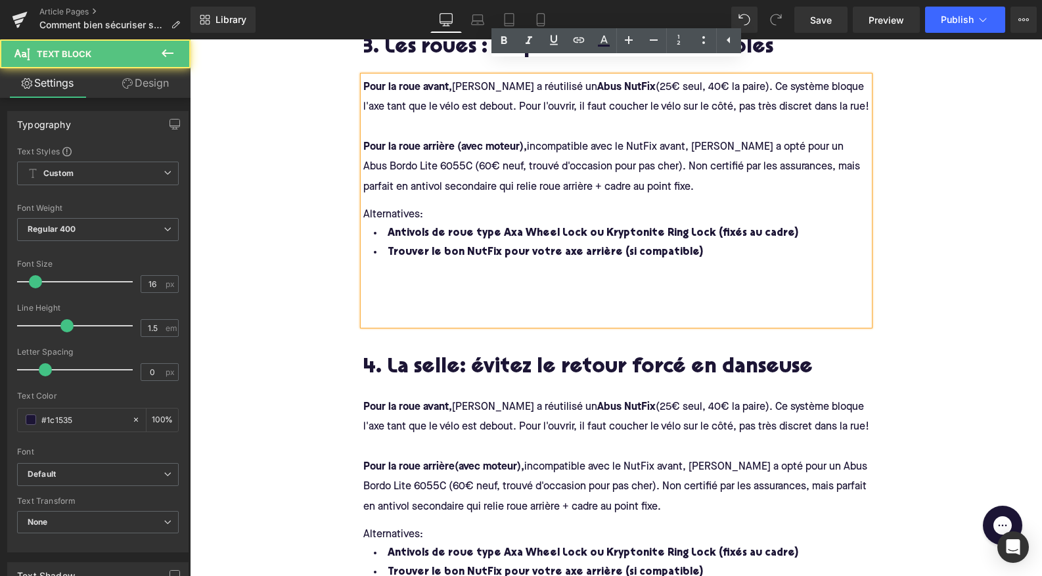
scroll to position [1595, 0]
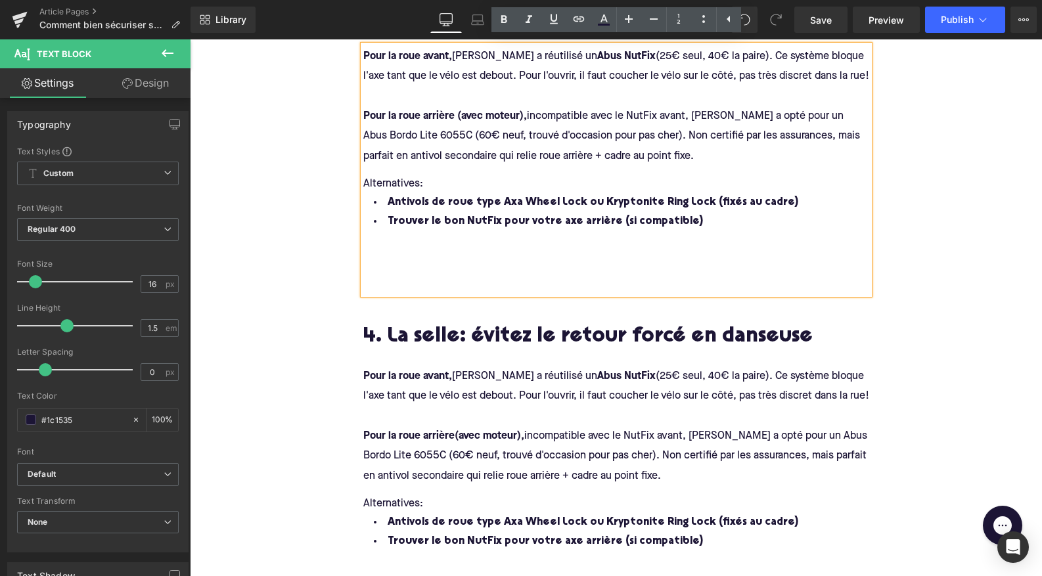
click at [542, 391] on span "(25€ seul, 40€ la paire). Ce système bloque l'axe tant que le vélo est debout. …" at bounding box center [616, 386] width 506 height 30
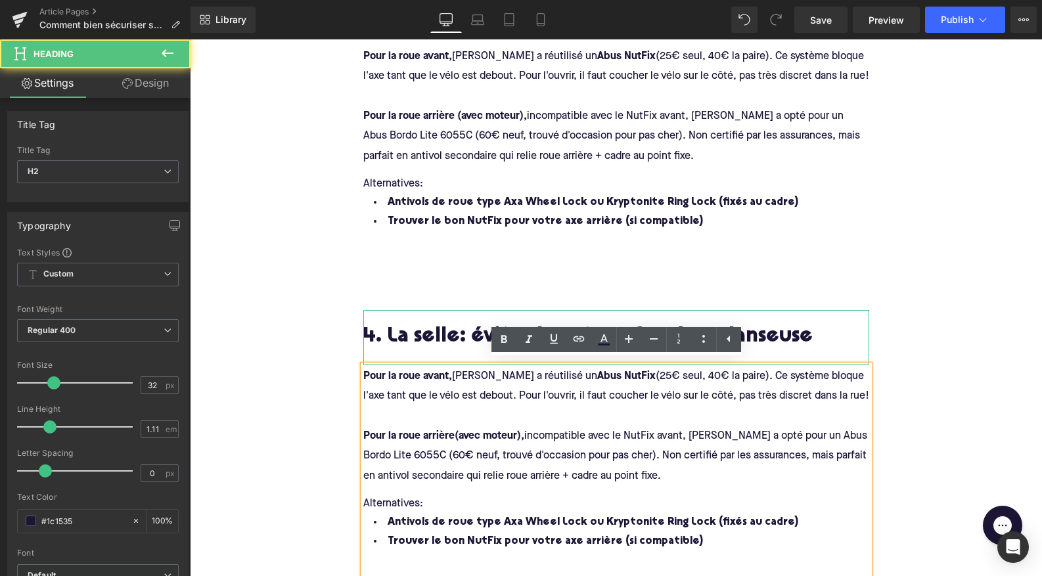
click at [391, 335] on h2 "4. La selle: évitez le retour forcé en danseuse" at bounding box center [616, 338] width 506 height 24
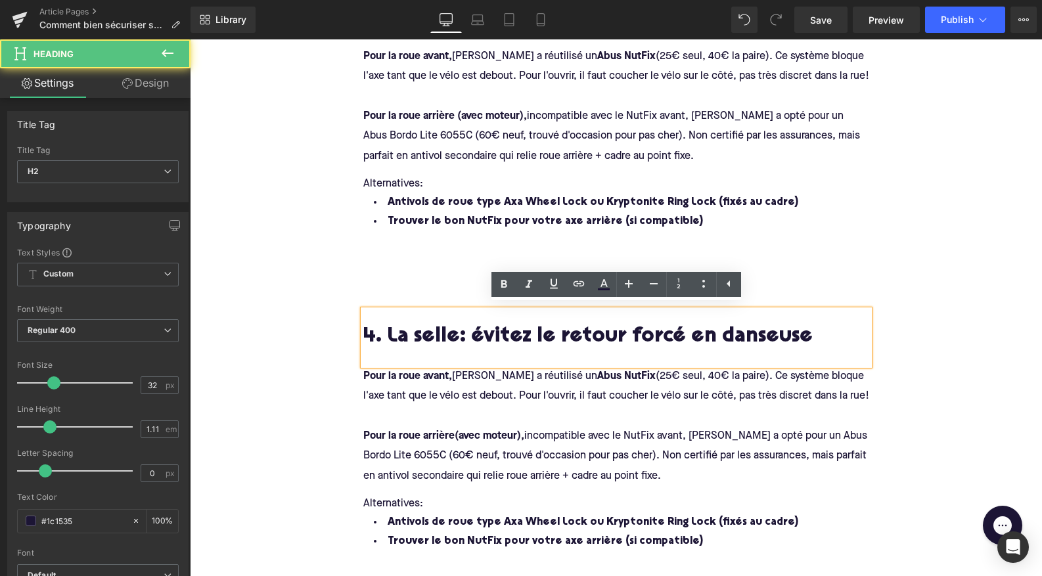
click at [309, 288] on div "Comment bien sécuriser son vélo électrique dans la rue? Heading Laisser son vél…" at bounding box center [616, 231] width 852 height 3352
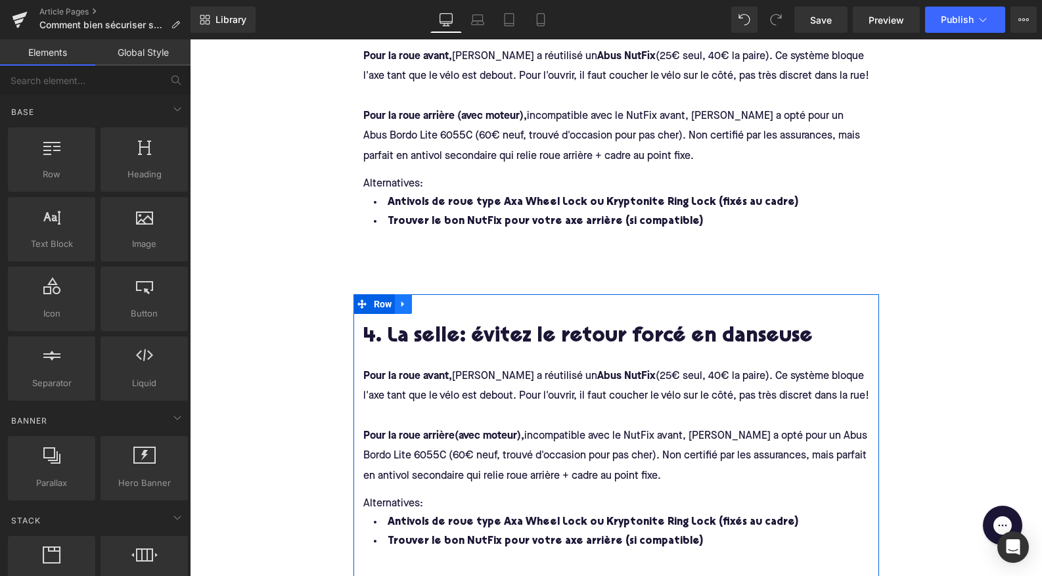
click at [407, 300] on icon at bounding box center [403, 305] width 9 height 10
click at [436, 300] on icon at bounding box center [437, 304] width 9 height 9
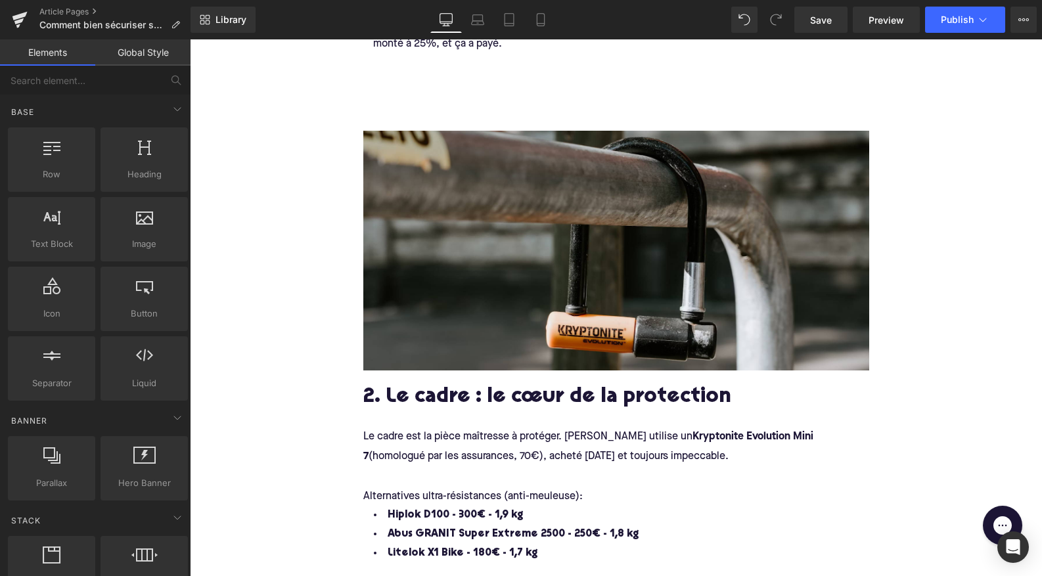
scroll to position [901, 0]
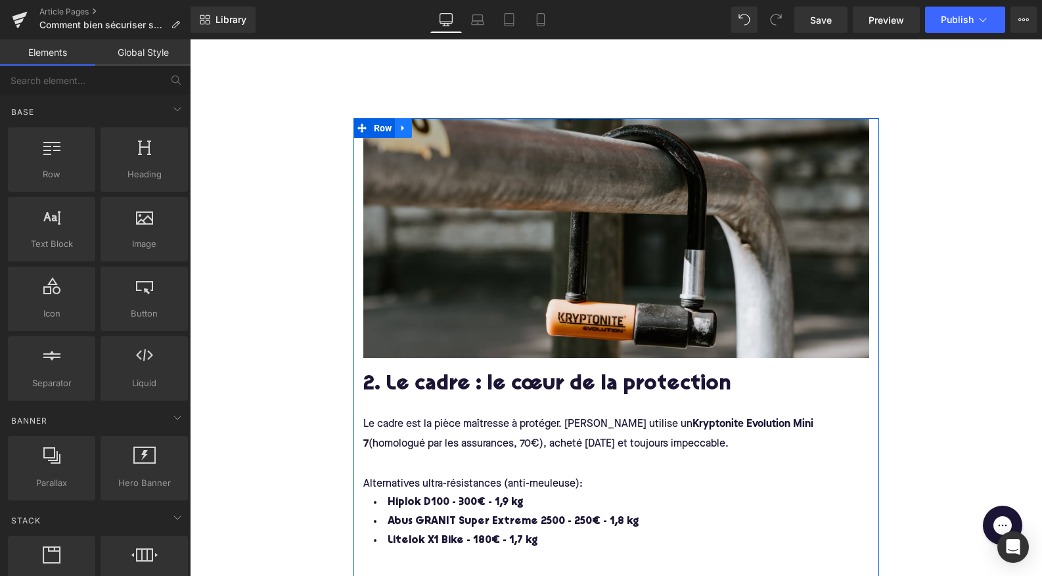
click at [401, 125] on icon at bounding box center [402, 128] width 3 height 6
click at [420, 124] on icon at bounding box center [420, 127] width 9 height 9
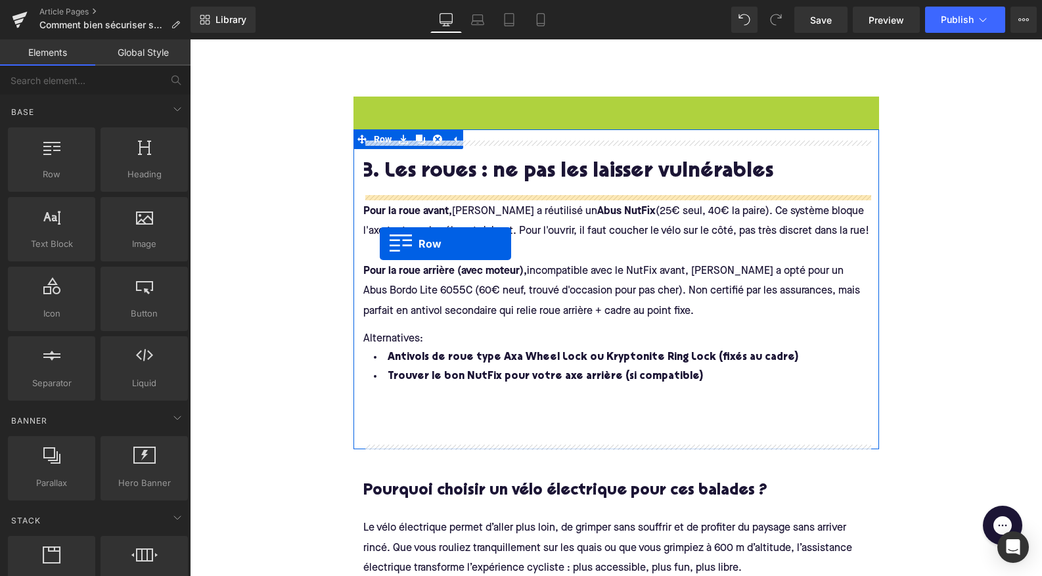
scroll to position [1517, 0]
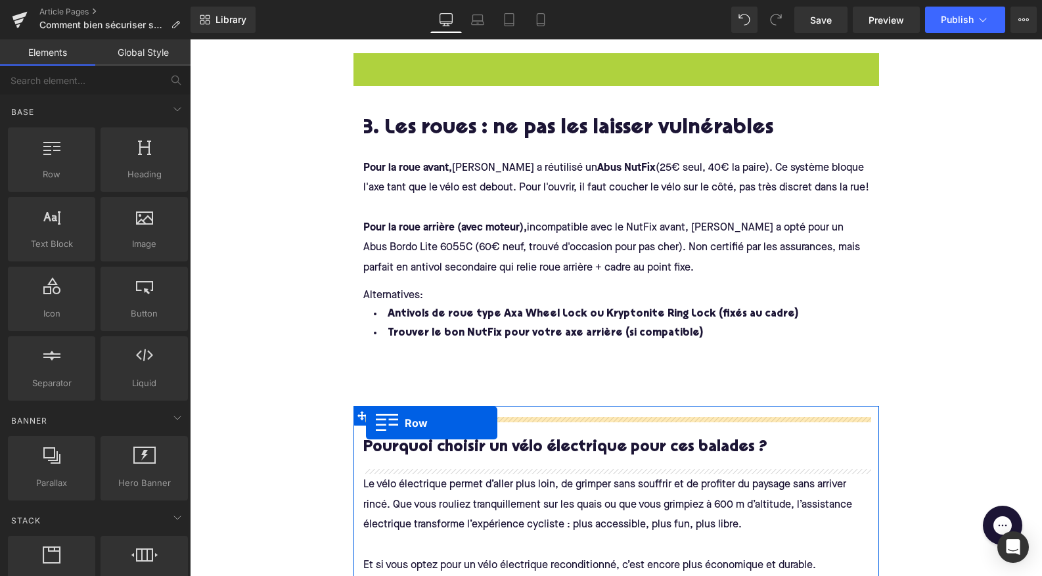
drag, startPoint x: 362, startPoint y: 100, endPoint x: 366, endPoint y: 423, distance: 322.5
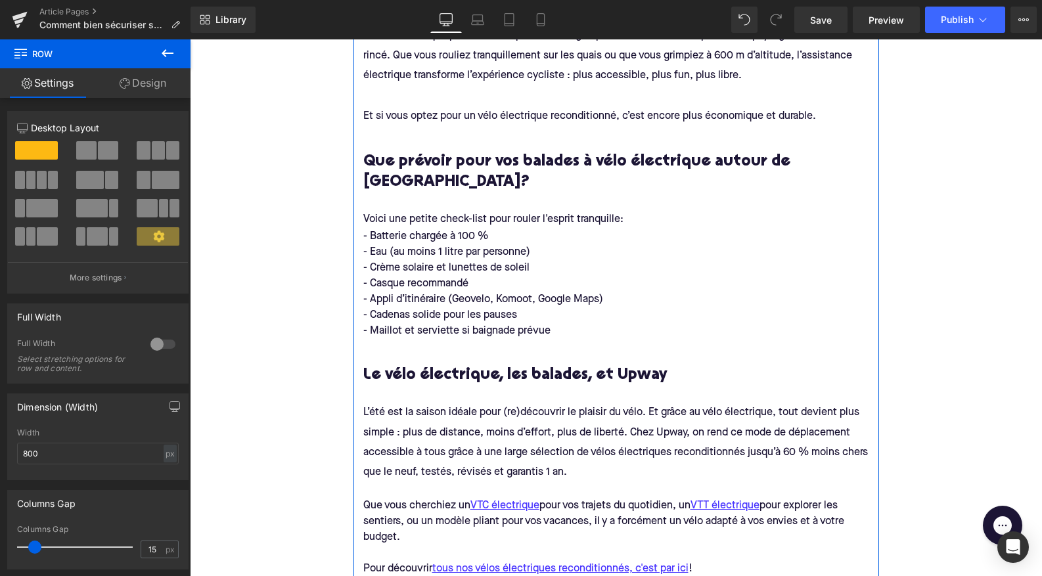
scroll to position [2135, 0]
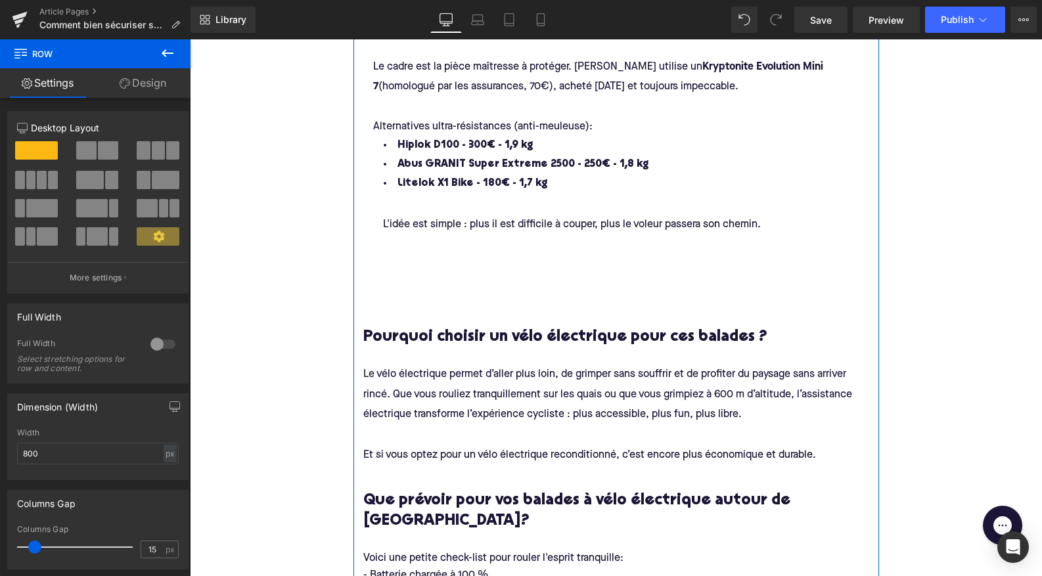
click at [441, 242] on div at bounding box center [635, 241] width 525 height 16
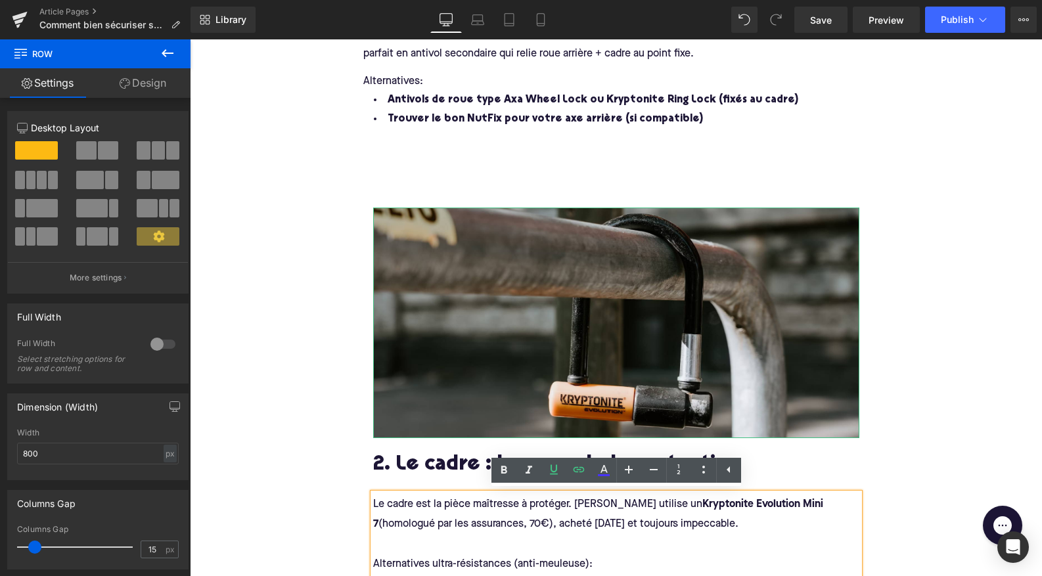
scroll to position [1695, 0]
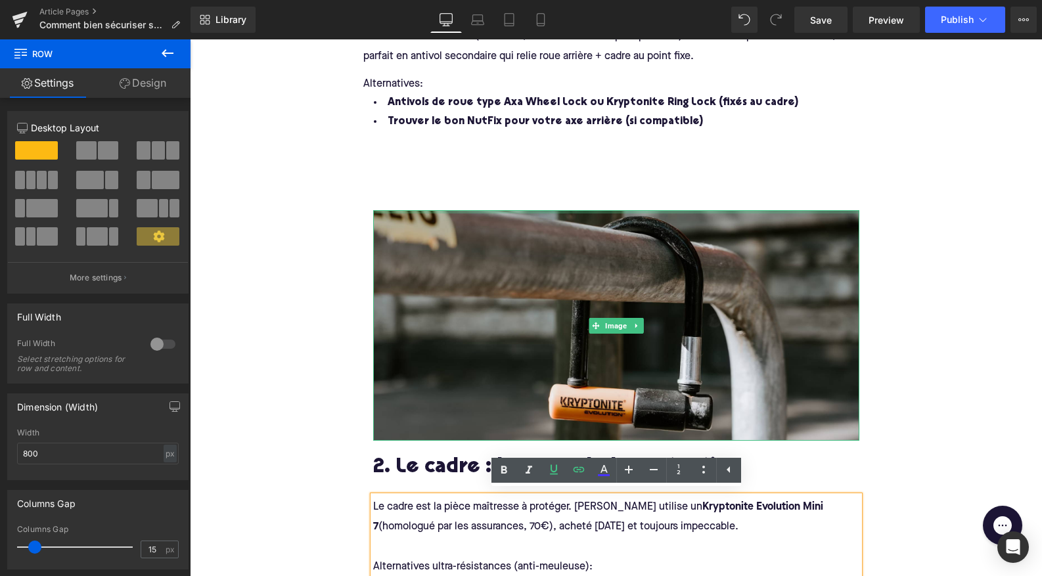
click at [382, 210] on div at bounding box center [616, 211] width 486 height 3
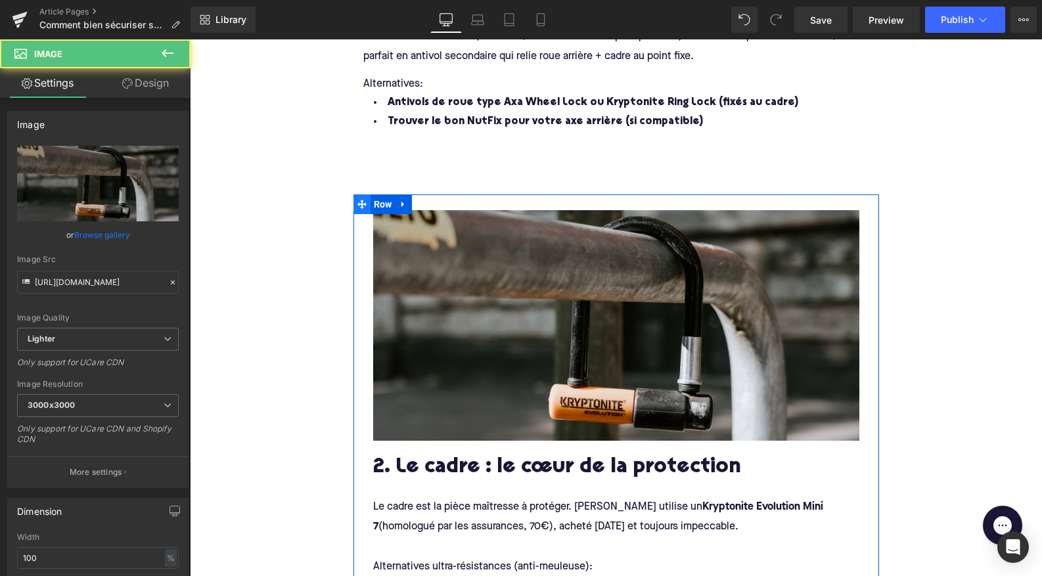
click at [367, 200] on span at bounding box center [361, 204] width 17 height 20
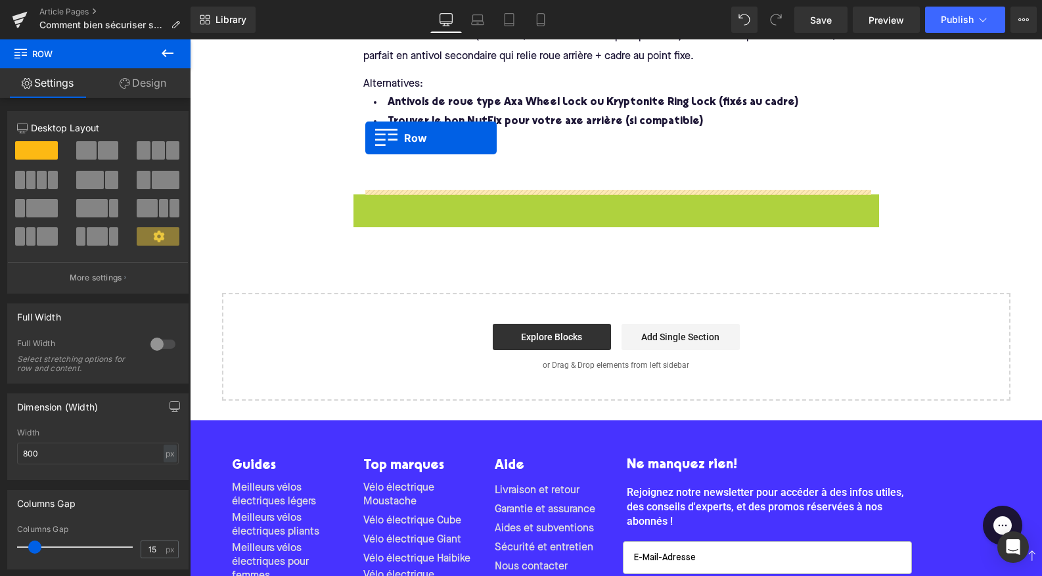
drag, startPoint x: 365, startPoint y: 201, endPoint x: 365, endPoint y: 141, distance: 59.8
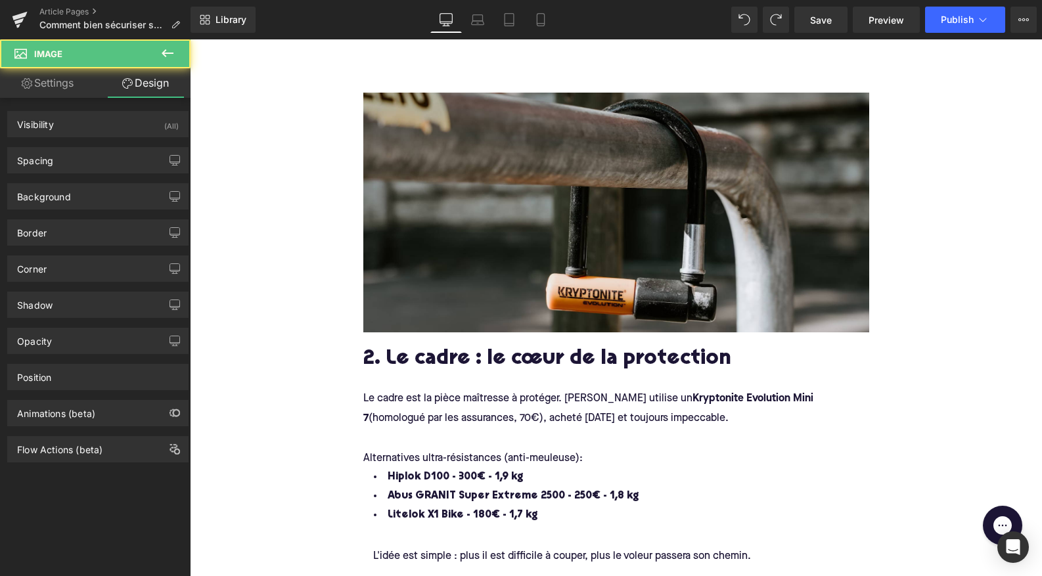
scroll to position [1345, 0]
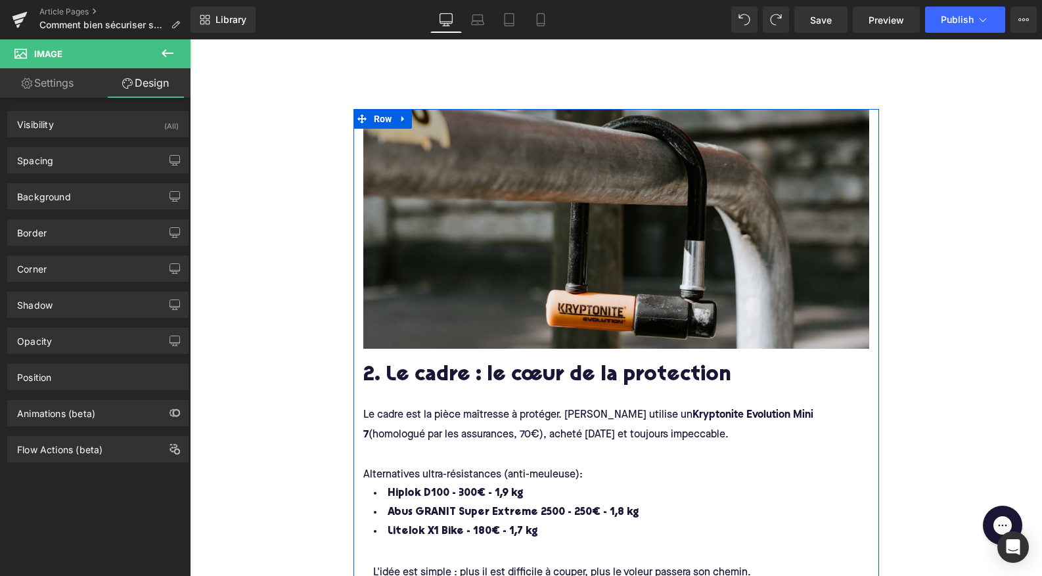
click at [360, 286] on div "Image 2. Le cadre : le cœur de la protection Heading Le cadre est la pièce maît…" at bounding box center [615, 384] width 525 height 550
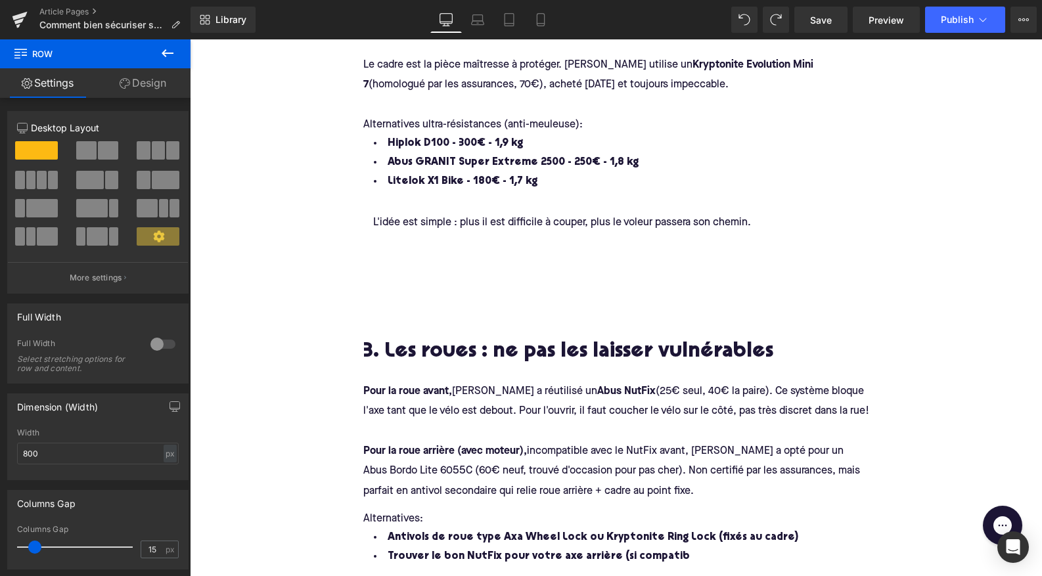
scroll to position [1809, 0]
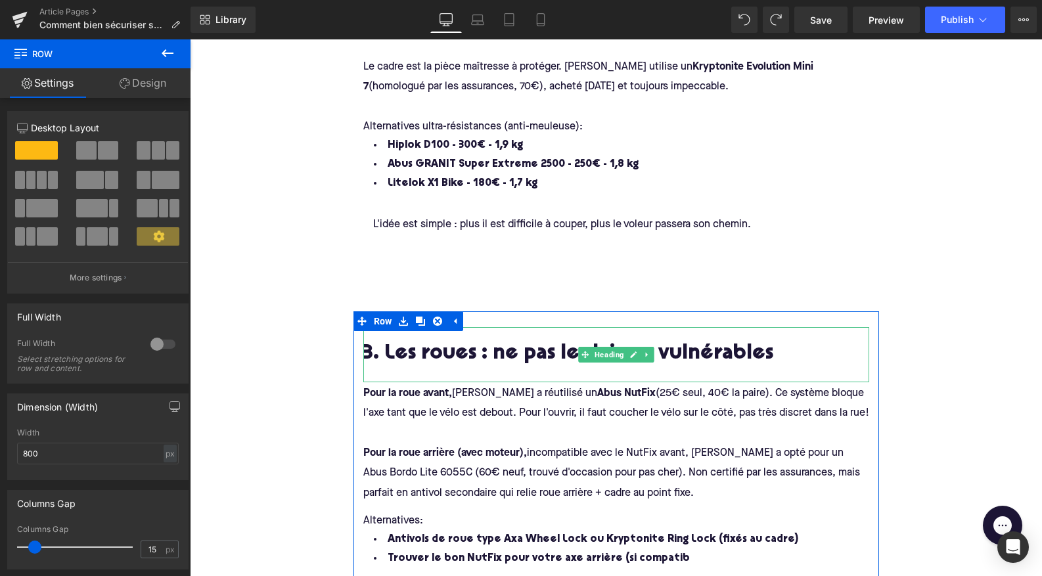
click at [376, 367] on div "3. Les roues : ne pas les laisser vulnérables" at bounding box center [616, 354] width 506 height 55
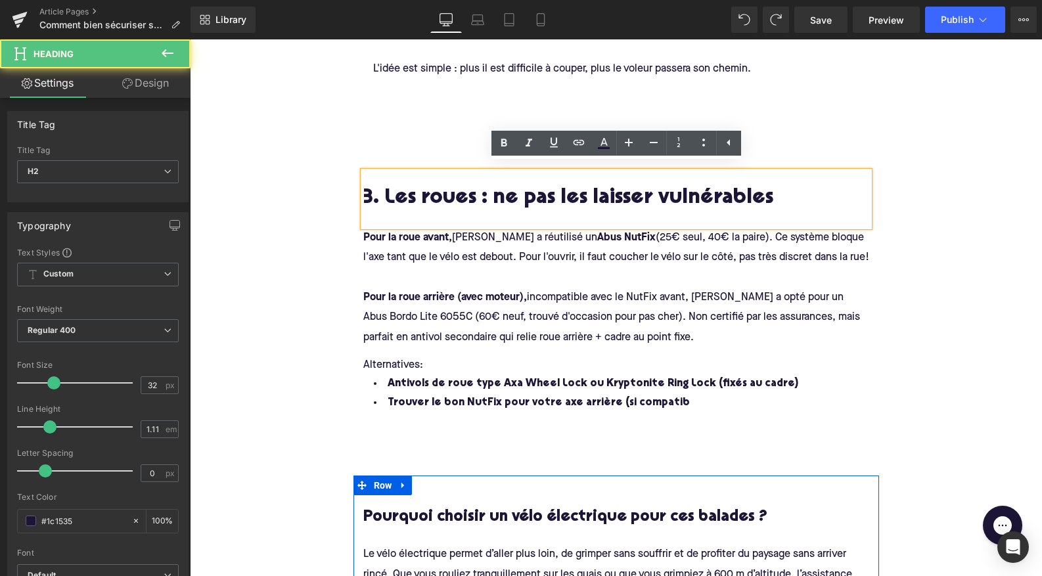
scroll to position [1990, 0]
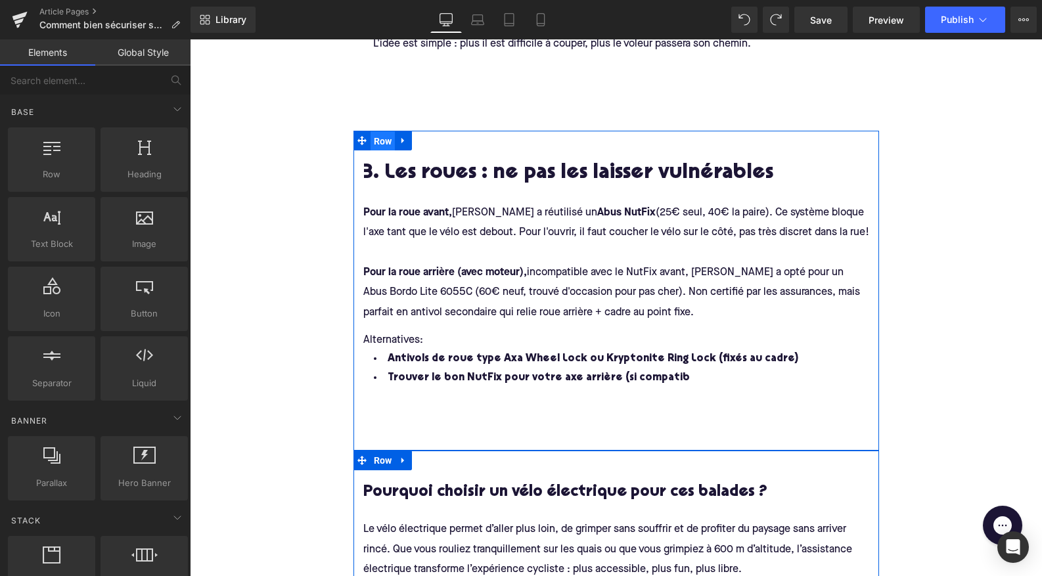
click at [373, 145] on span "Row" at bounding box center [382, 141] width 25 height 20
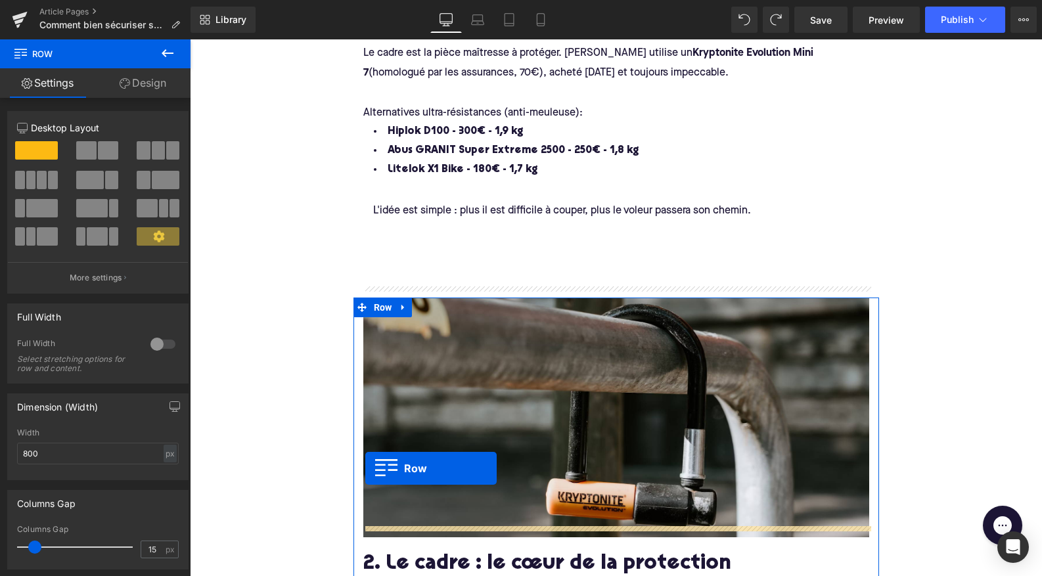
scroll to position [1262, 0]
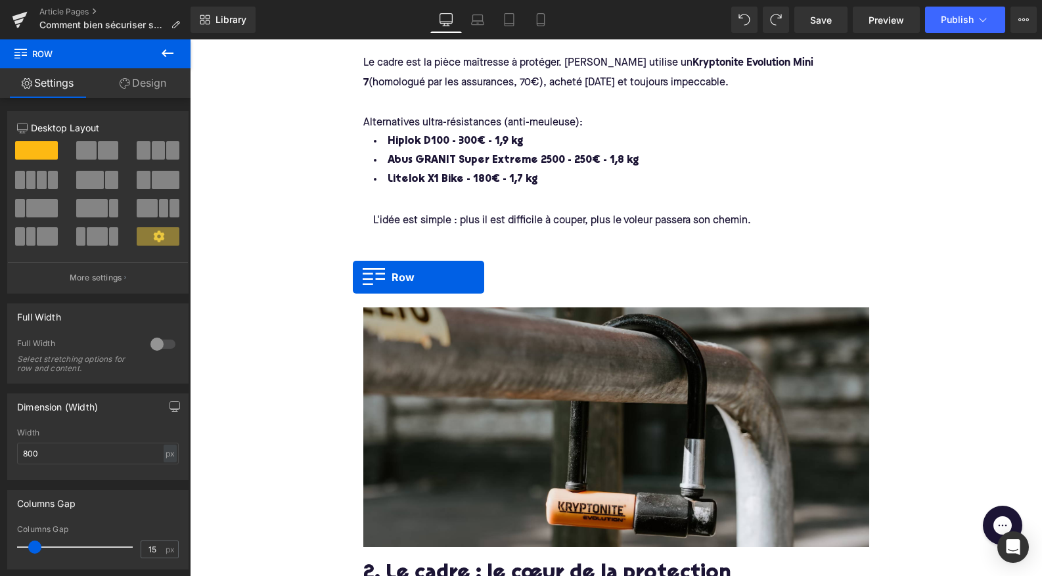
drag, startPoint x: 359, startPoint y: 136, endPoint x: 353, endPoint y: 277, distance: 141.4
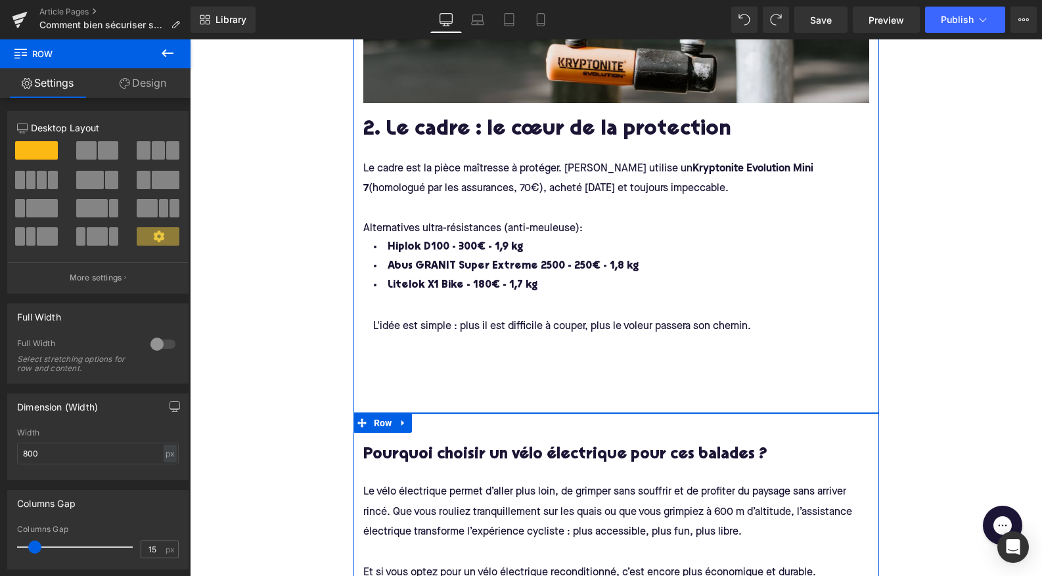
scroll to position [2055, 0]
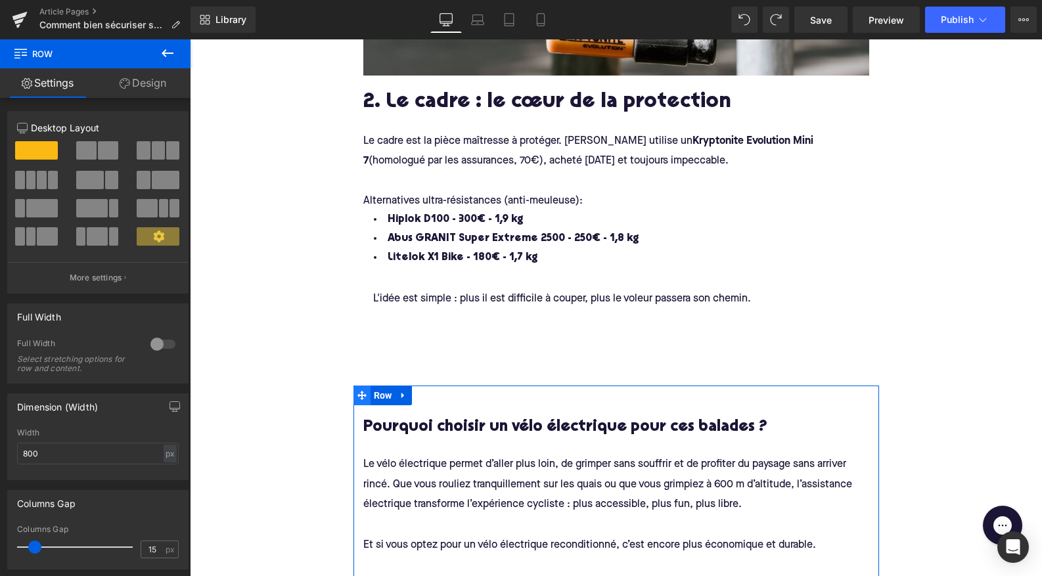
click at [361, 393] on icon at bounding box center [361, 395] width 9 height 9
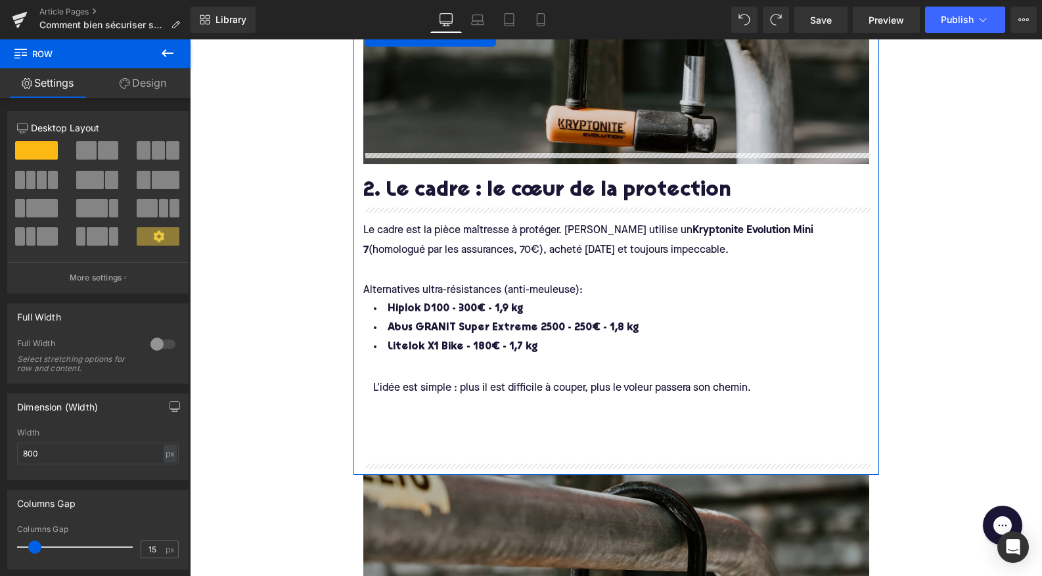
scroll to position [1161, 0]
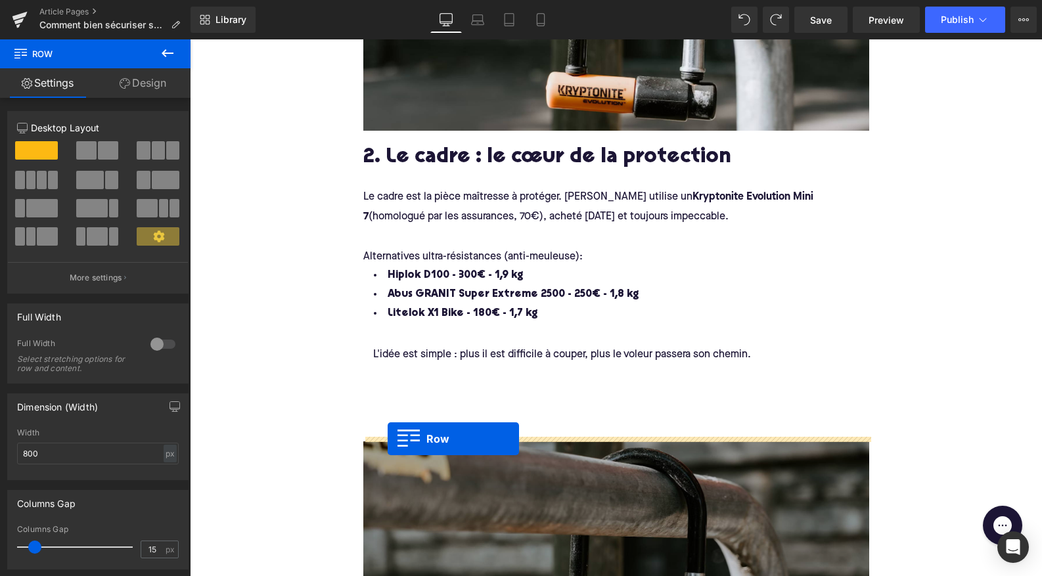
drag, startPoint x: 357, startPoint y: 256, endPoint x: 388, endPoint y: 439, distance: 185.1
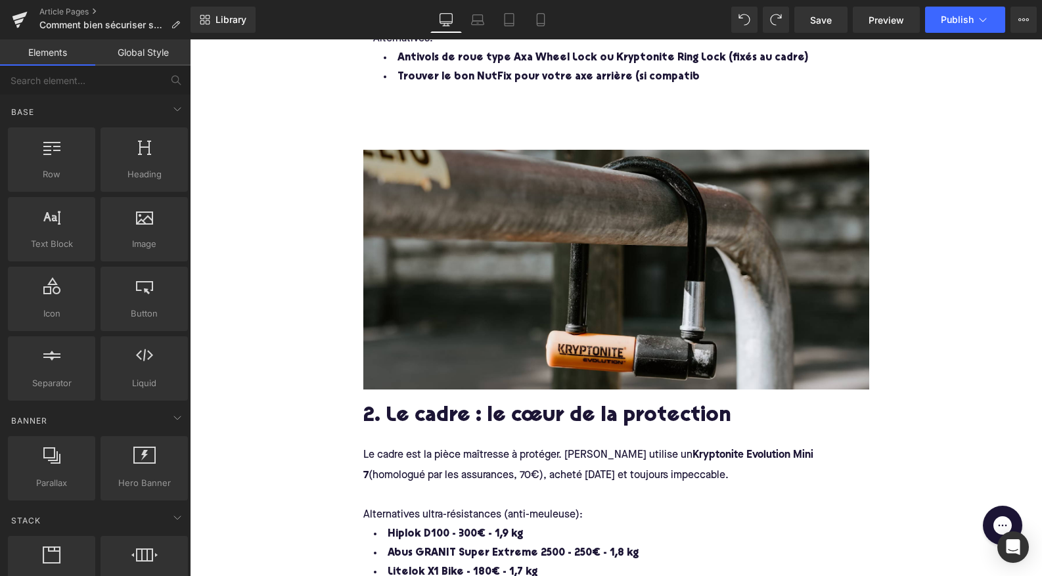
scroll to position [1775, 0]
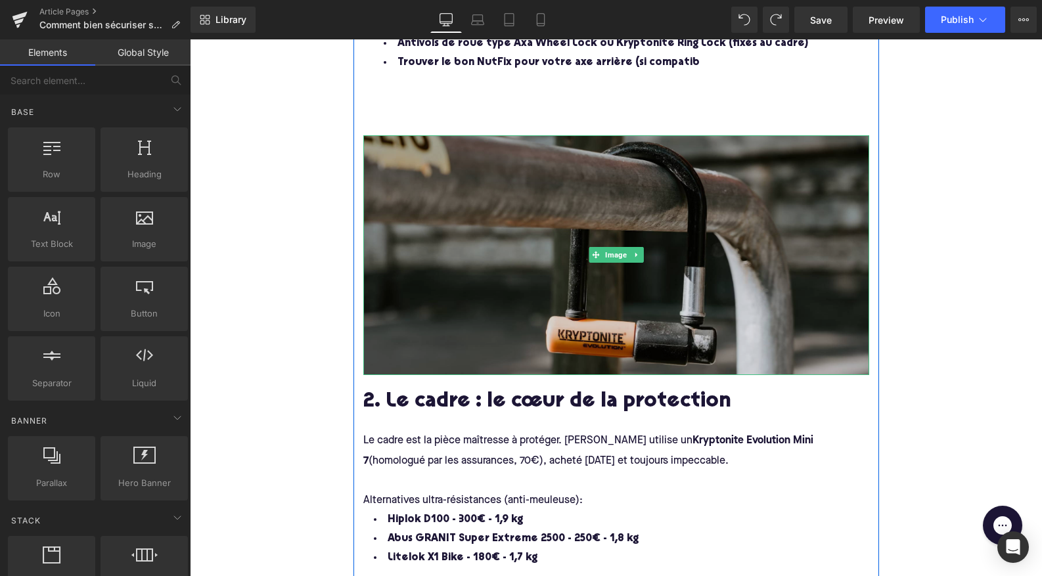
click at [508, 238] on img at bounding box center [616, 255] width 506 height 240
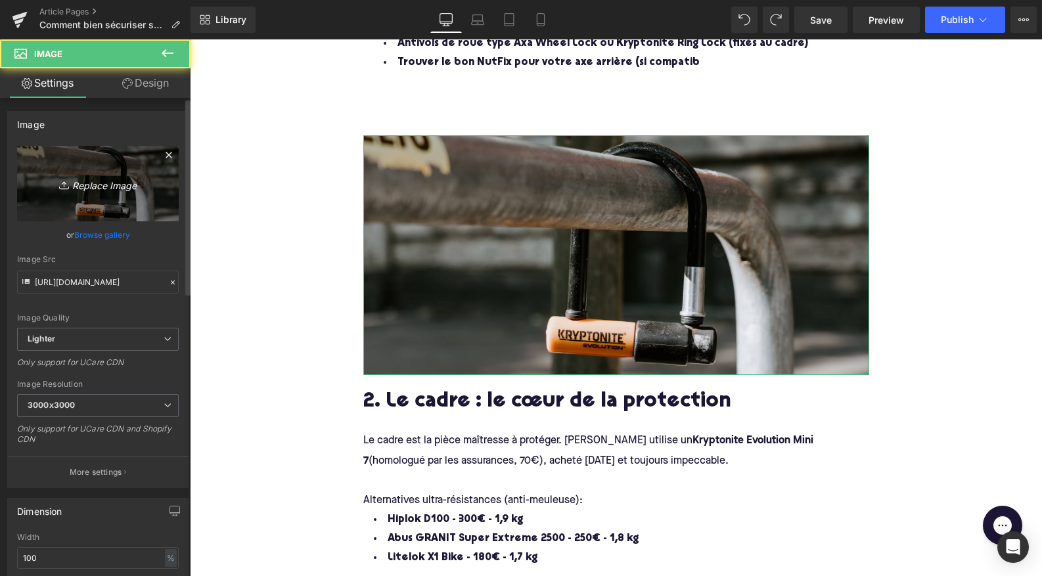
click at [79, 187] on icon "Replace Image" at bounding box center [97, 183] width 105 height 16
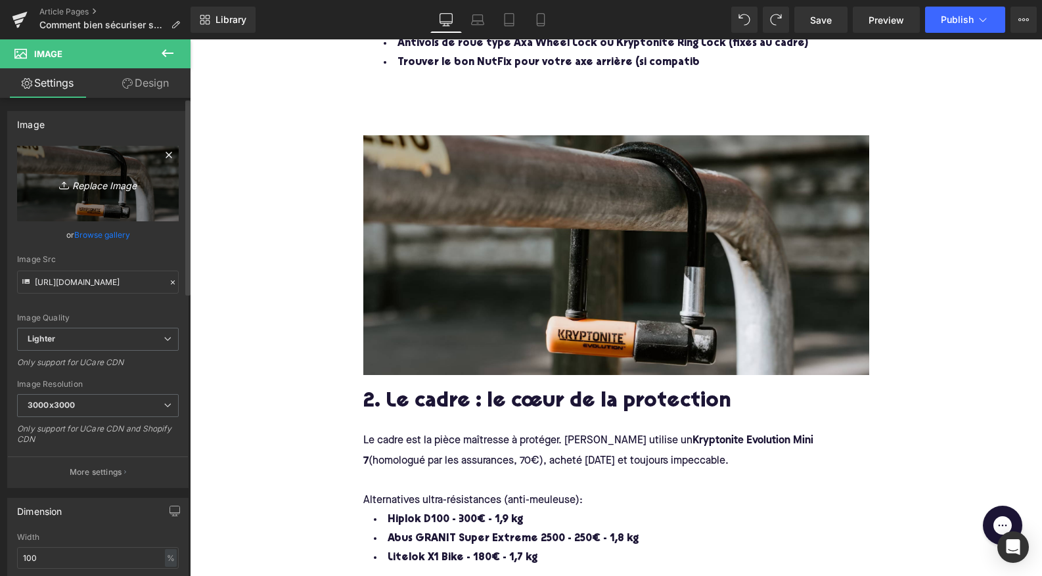
type input "C:\fakepath\saddle.png"
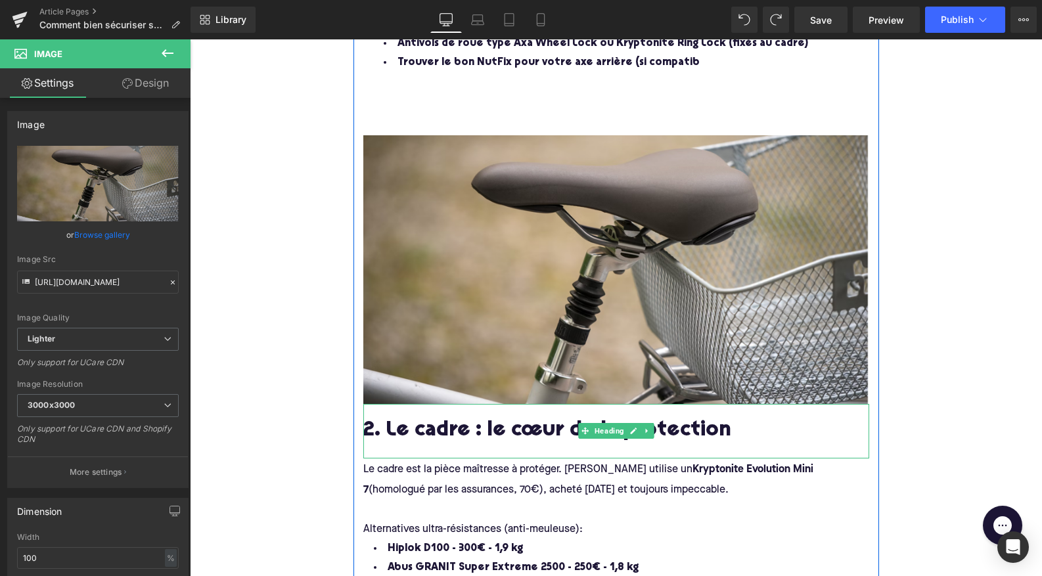
click at [384, 426] on h2 "2. Le cadre : le cœur de la protection" at bounding box center [616, 432] width 506 height 24
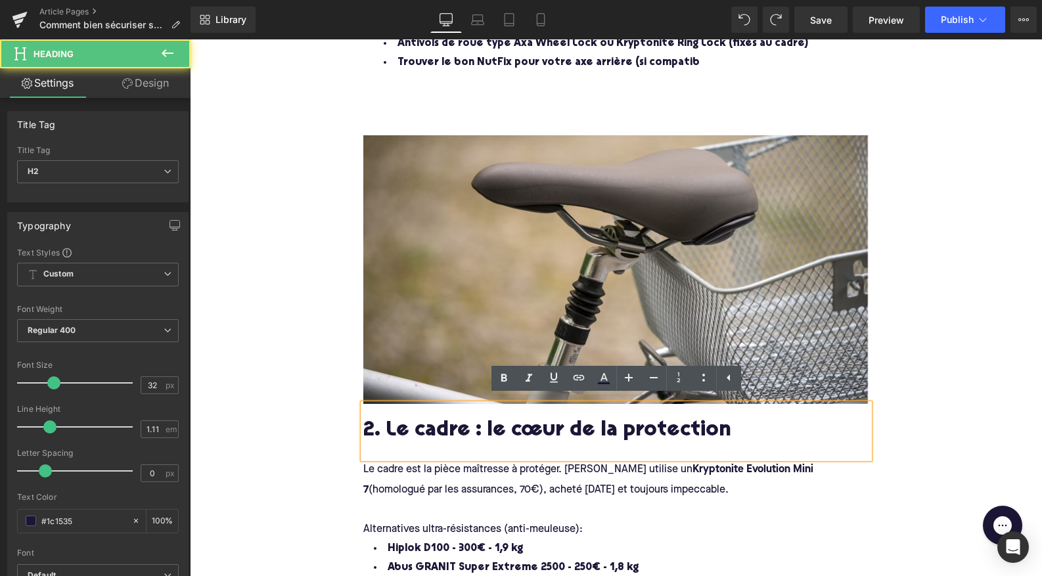
click at [370, 426] on h2 "2. Le cadre : le cœur de la protection" at bounding box center [616, 432] width 506 height 24
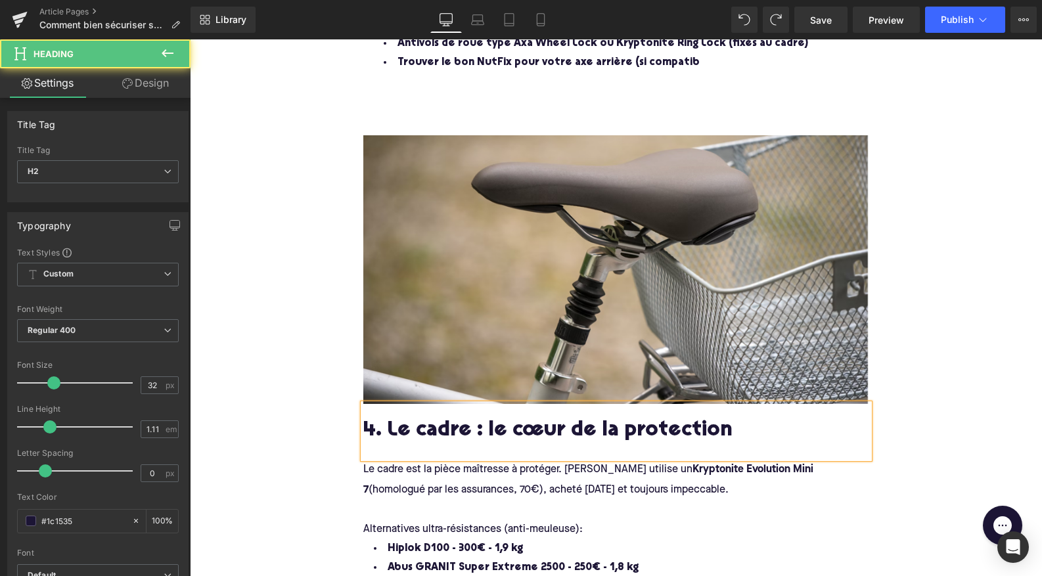
drag, startPoint x: 397, startPoint y: 427, endPoint x: 732, endPoint y: 439, distance: 335.9
click at [732, 439] on div "4. Le cadre : le cœur de la protection" at bounding box center [616, 431] width 506 height 55
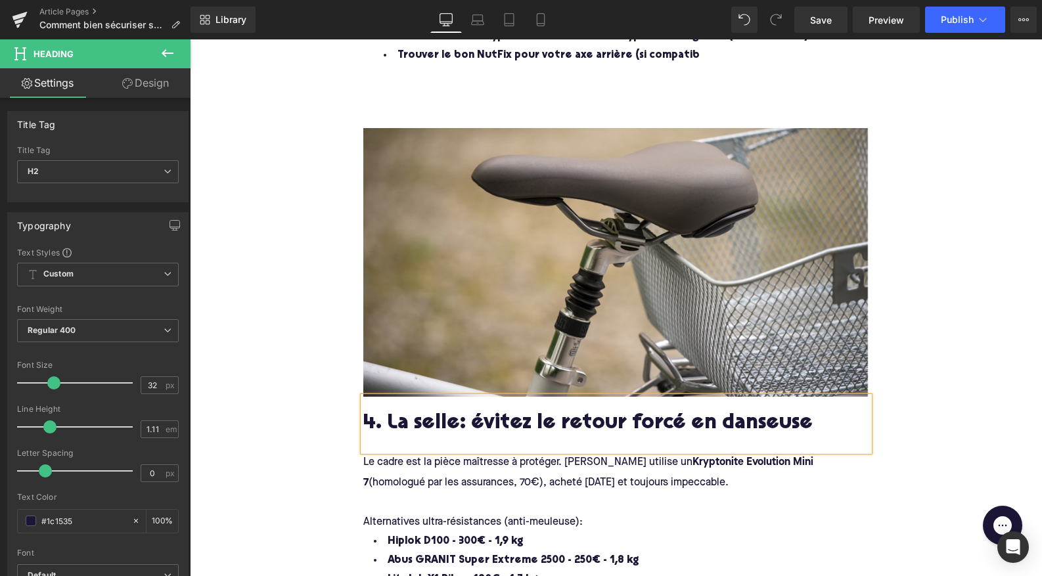
scroll to position [1798, 0]
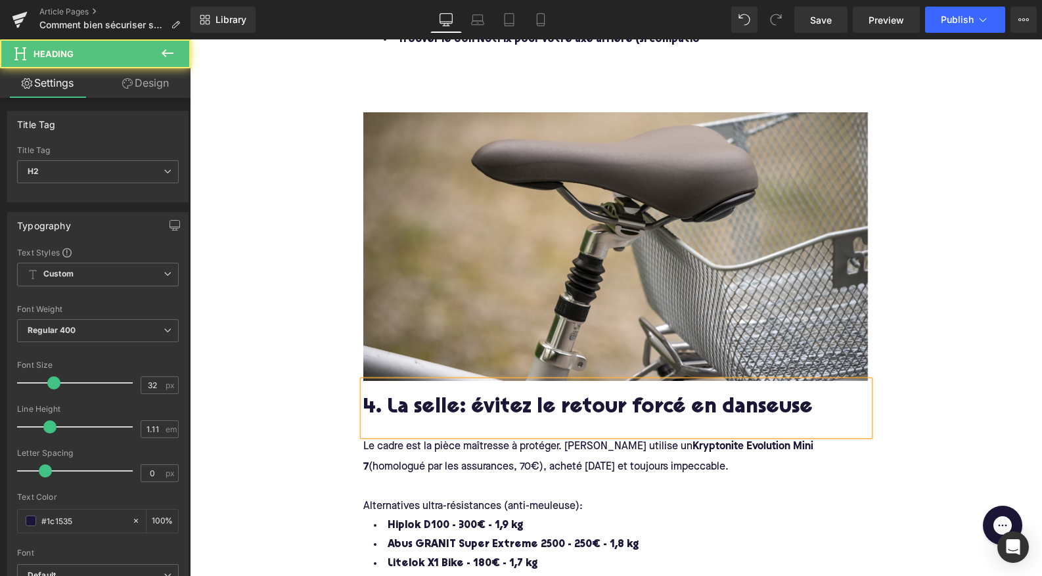
click at [521, 403] on h2 "4. La selle: évitez le retour forcé en danseuse" at bounding box center [616, 409] width 506 height 24
click at [310, 408] on div "Comment bien sécuriser son vélo électrique dans la rue? Heading Laisser son vél…" at bounding box center [616, 168] width 852 height 3631
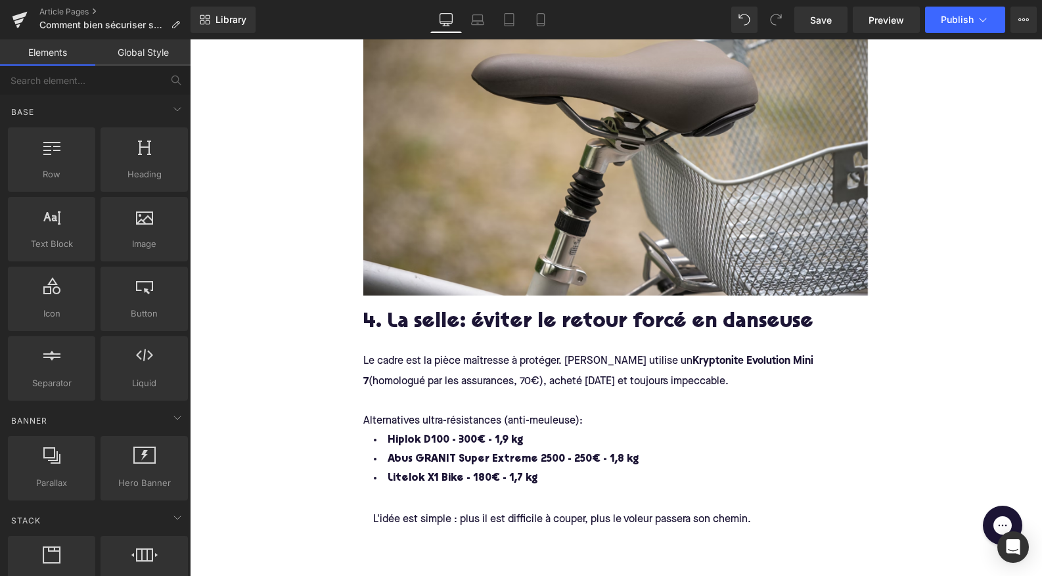
scroll to position [1884, 0]
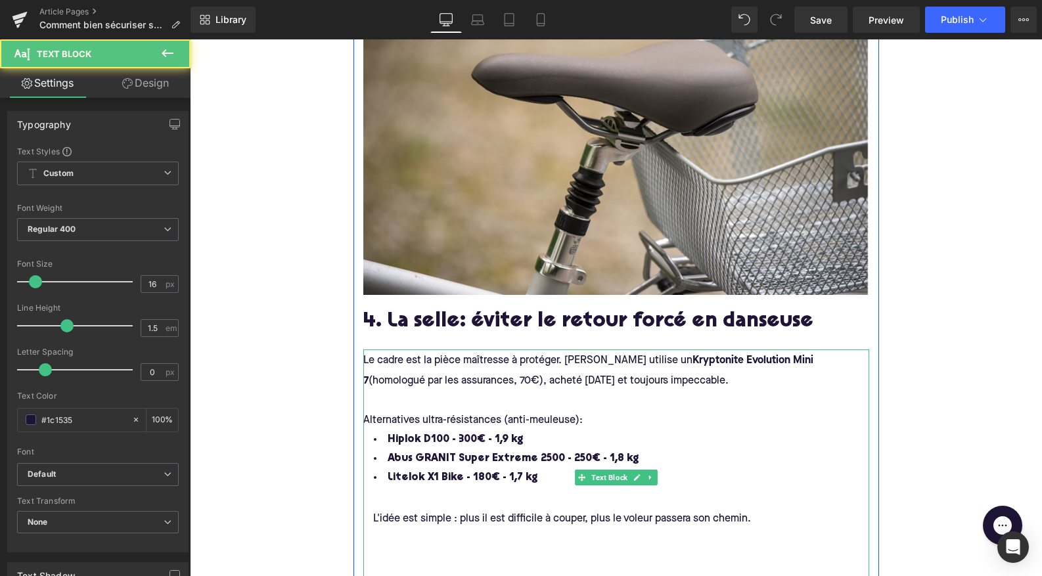
click at [414, 363] on div "Le cadre est la pièce maîtresse à protéger. Augustin utilise un Kryptonite Evol…" at bounding box center [616, 370] width 506 height 40
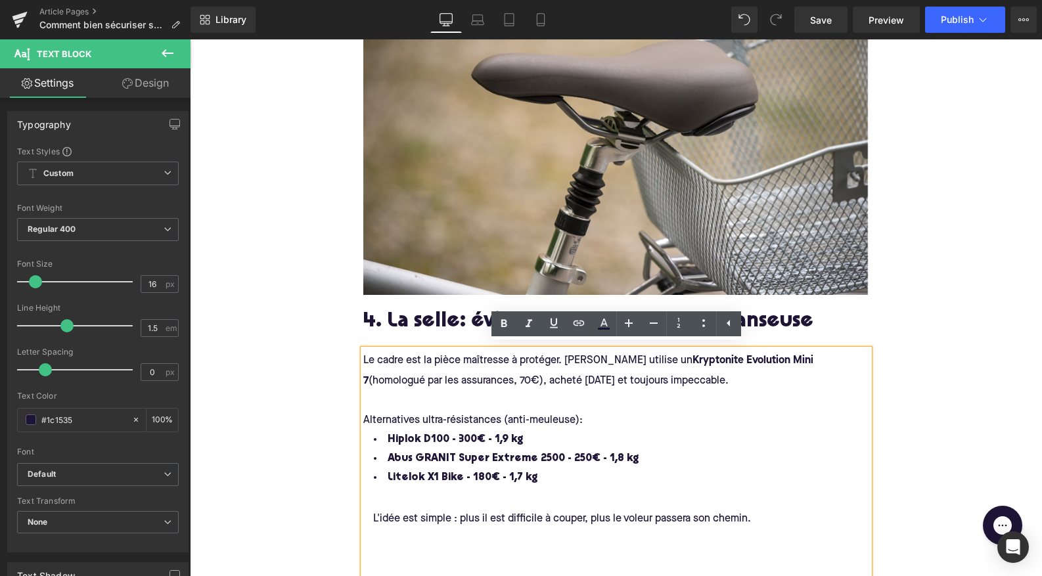
drag, startPoint x: 692, startPoint y: 382, endPoint x: 322, endPoint y: 326, distance: 373.9
click at [322, 326] on div "Comment bien sécuriser son vélo électrique dans la rue? Heading Laisser son vél…" at bounding box center [616, 82] width 852 height 3631
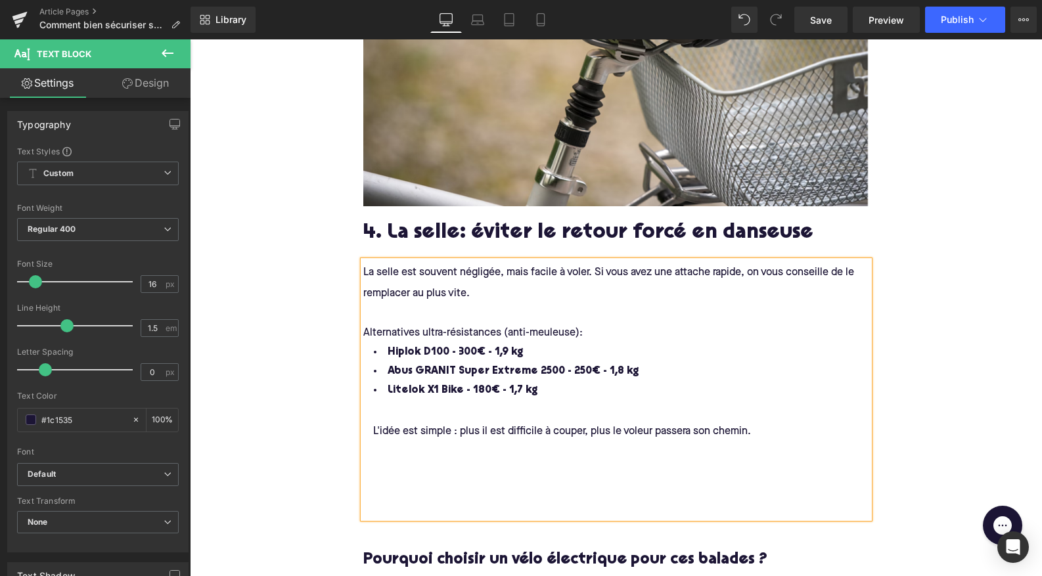
scroll to position [1983, 0]
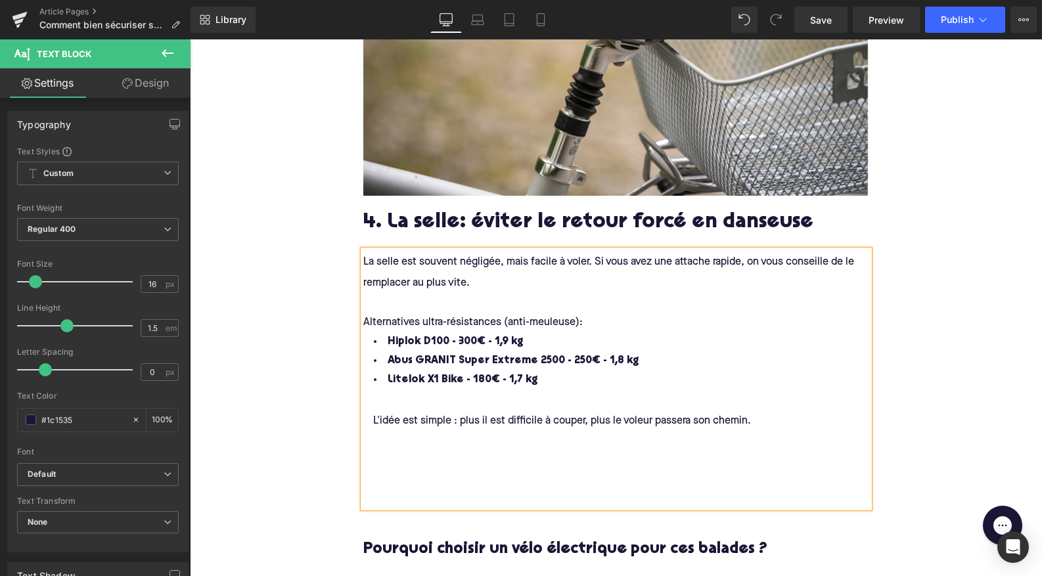
click at [746, 261] on span "La selle est souvent négligée, mais facile à voler. Si vous avez une attache ra…" at bounding box center [609, 272] width 493 height 31
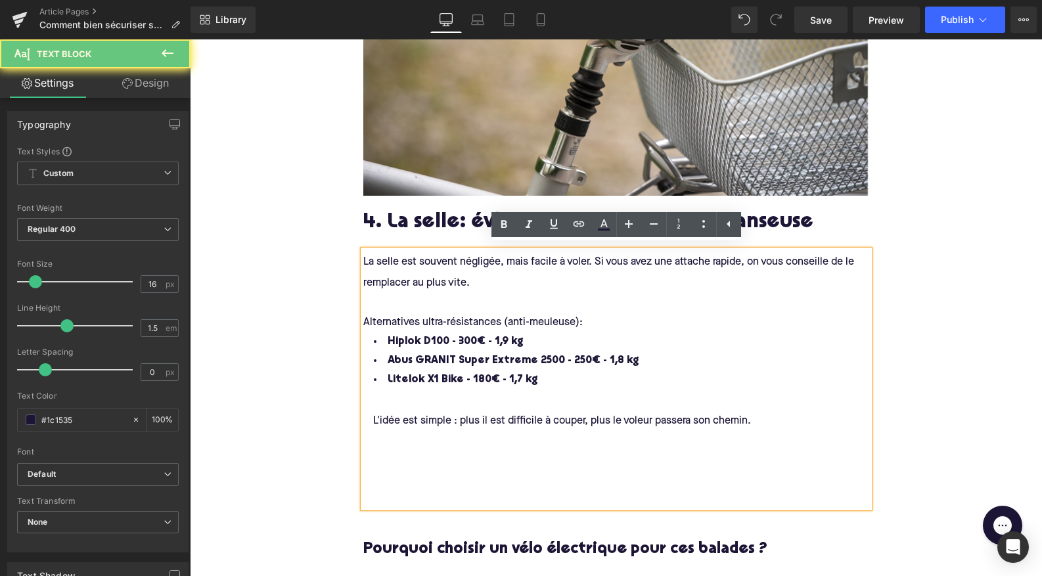
click at [741, 259] on span "La selle est souvent négligée, mais facile à voler. Si vous avez une attache ra…" at bounding box center [609, 272] width 493 height 31
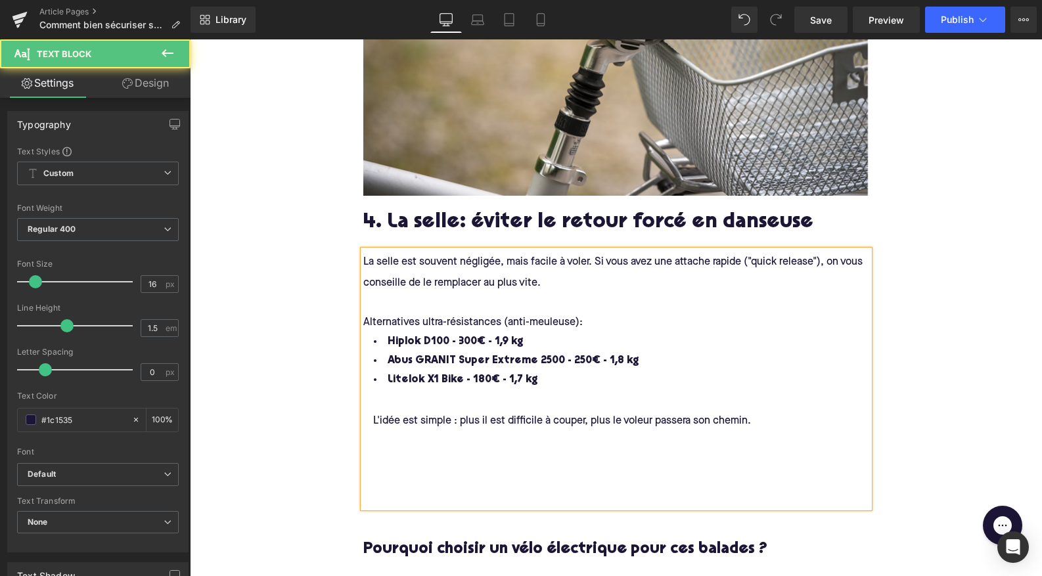
click at [566, 277] on div "La selle est souvent négligée, mais facile à voler. Si vous avez une attache ra…" at bounding box center [616, 271] width 506 height 41
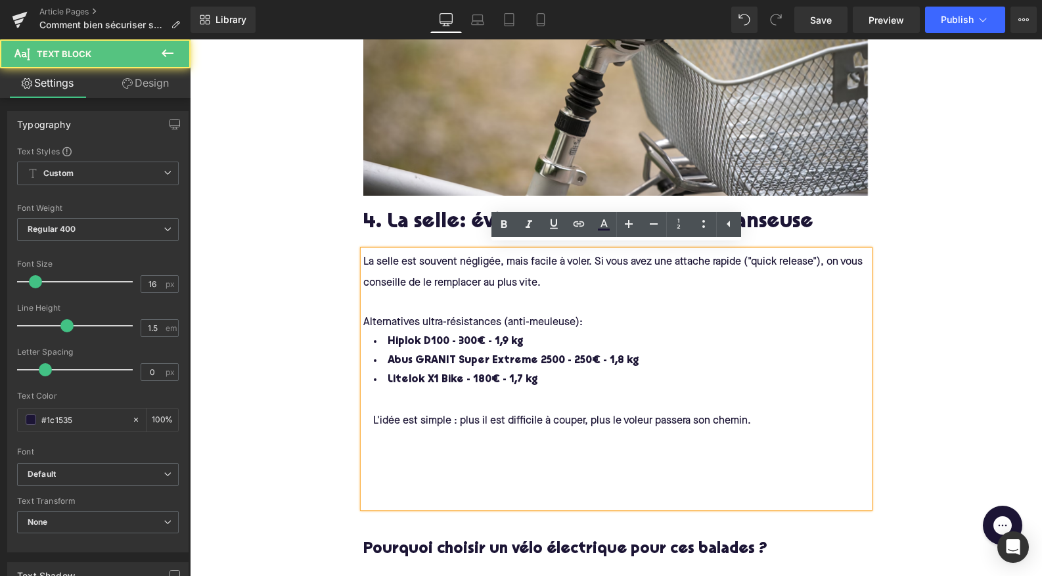
click at [429, 278] on span "La selle est souvent négligée, mais facile à voler. Si vous avez une attache ra…" at bounding box center [614, 272] width 502 height 31
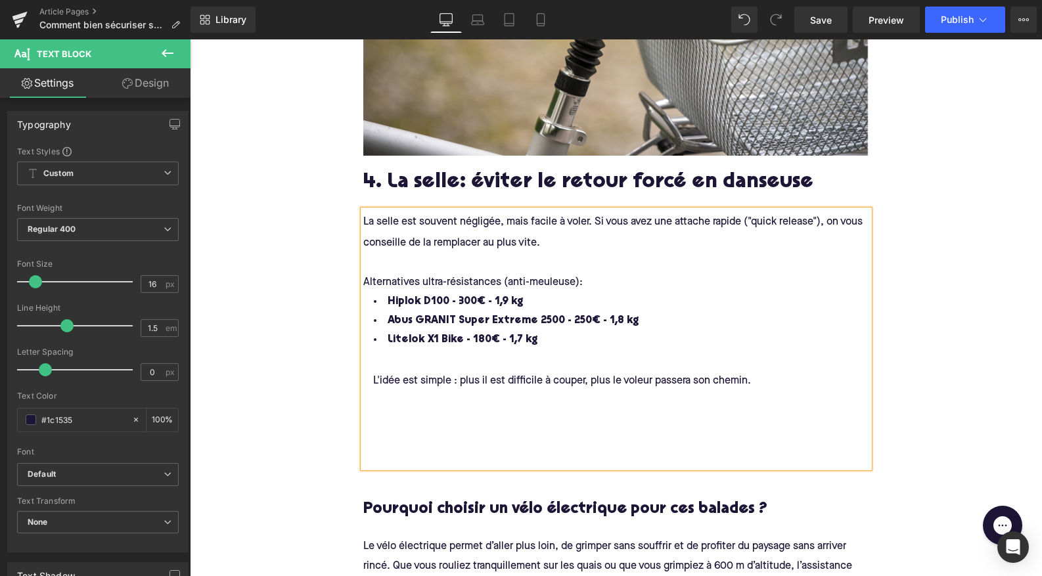
scroll to position [2024, 0]
click at [550, 234] on div "La selle est souvent négligée, mais facile à voler. Si vous avez une attache ra…" at bounding box center [616, 230] width 506 height 41
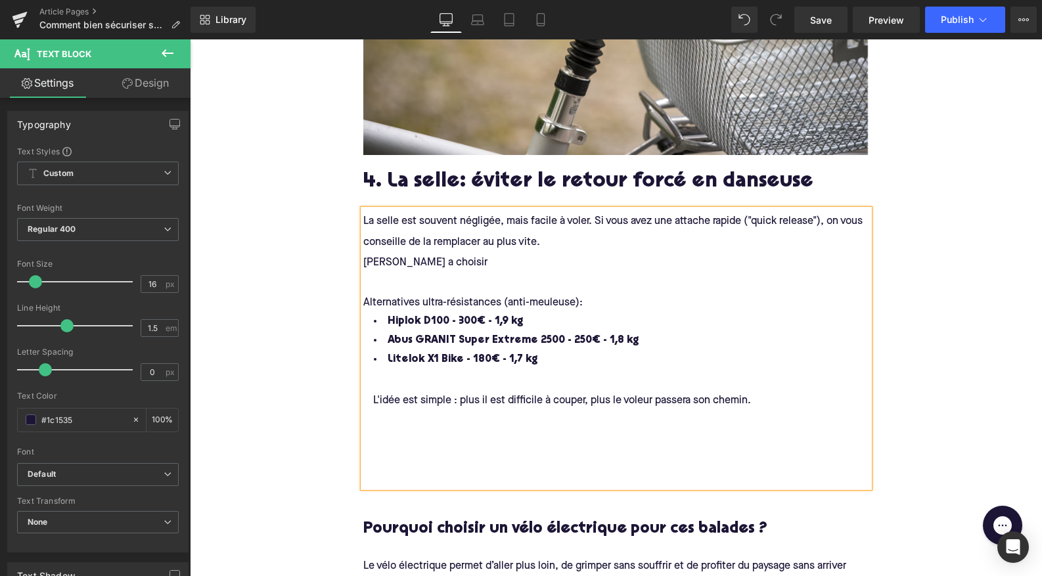
click at [462, 257] on div "Augustin a choisir" at bounding box center [616, 262] width 506 height 20
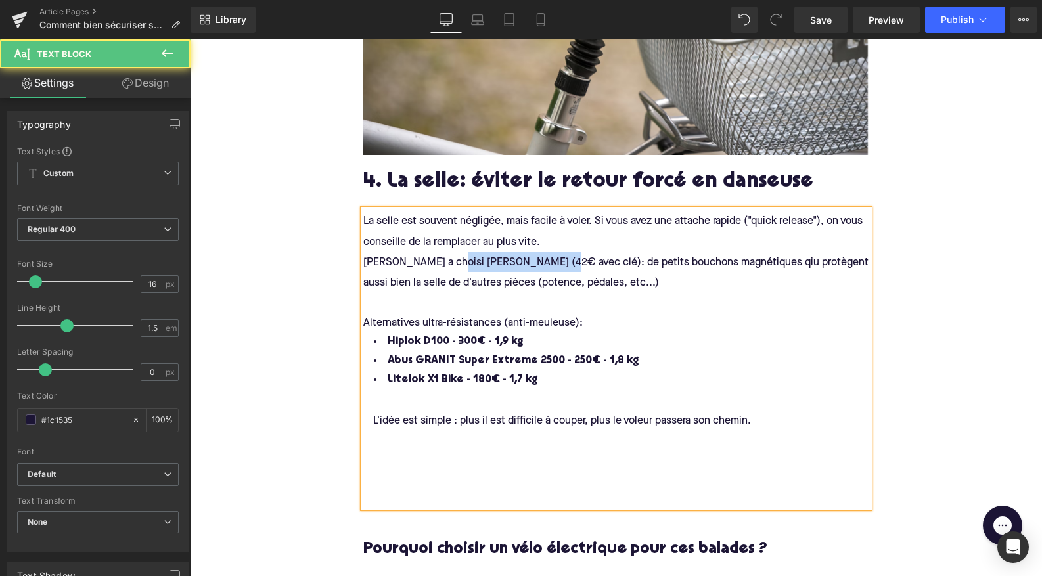
drag, startPoint x: 546, startPoint y: 256, endPoint x: 445, endPoint y: 253, distance: 101.2
click at [445, 257] on span "Augustin a choisi Hexlox (42€ avec clé): de petits bouchons magnétiques qiu pro…" at bounding box center [617, 272] width 508 height 31
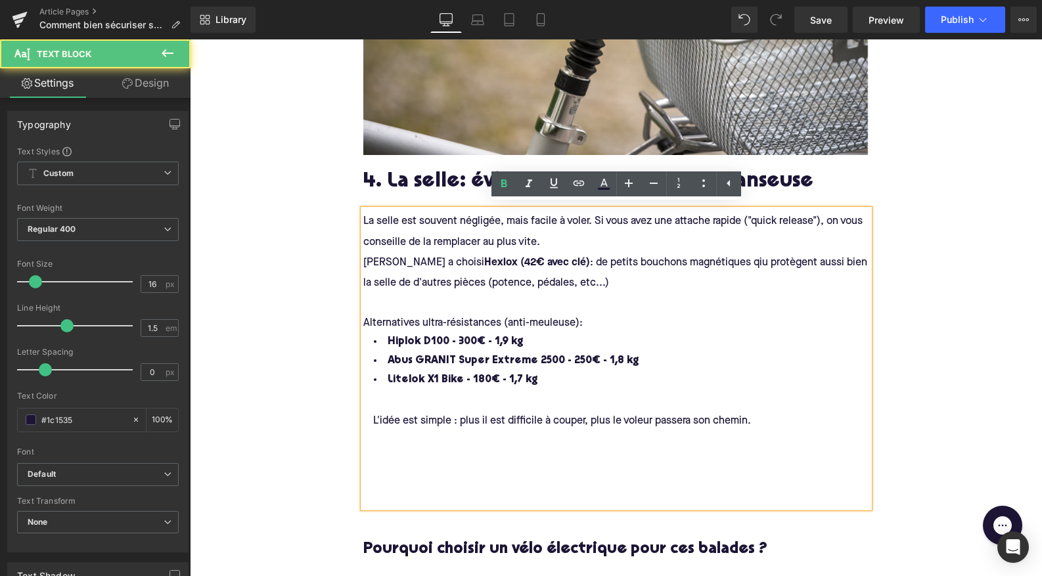
click at [545, 237] on div "La selle est souvent négligée, mais facile à voler. Si vous avez une attache ra…" at bounding box center [616, 230] width 506 height 41
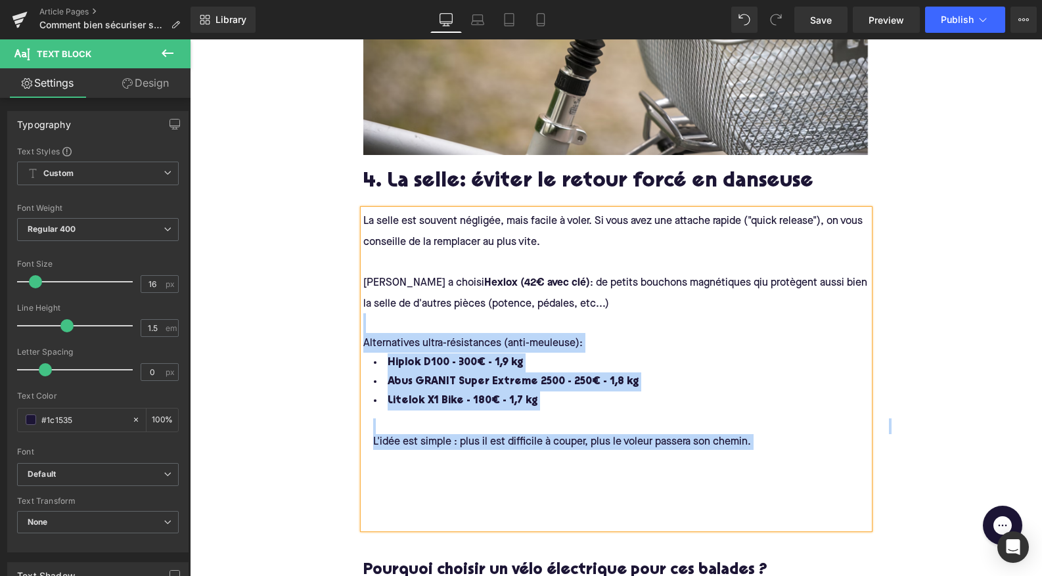
drag, startPoint x: 774, startPoint y: 447, endPoint x: 361, endPoint y: 304, distance: 437.7
click at [363, 304] on div "La selle est souvent négligée, mais facile à voler. Si vous avez une attache ra…" at bounding box center [616, 369] width 506 height 319
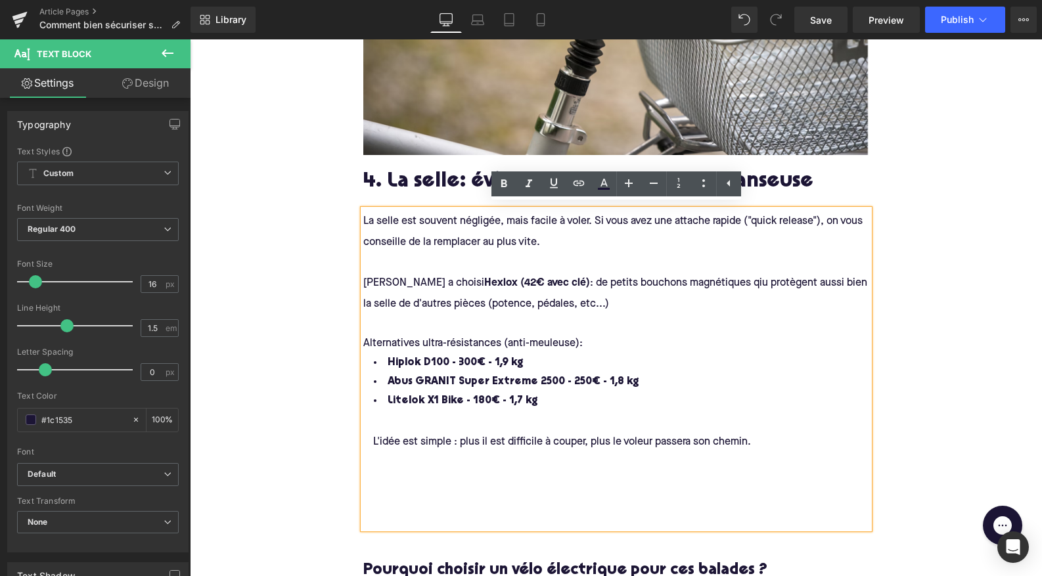
click at [538, 418] on div at bounding box center [625, 426] width 525 height 16
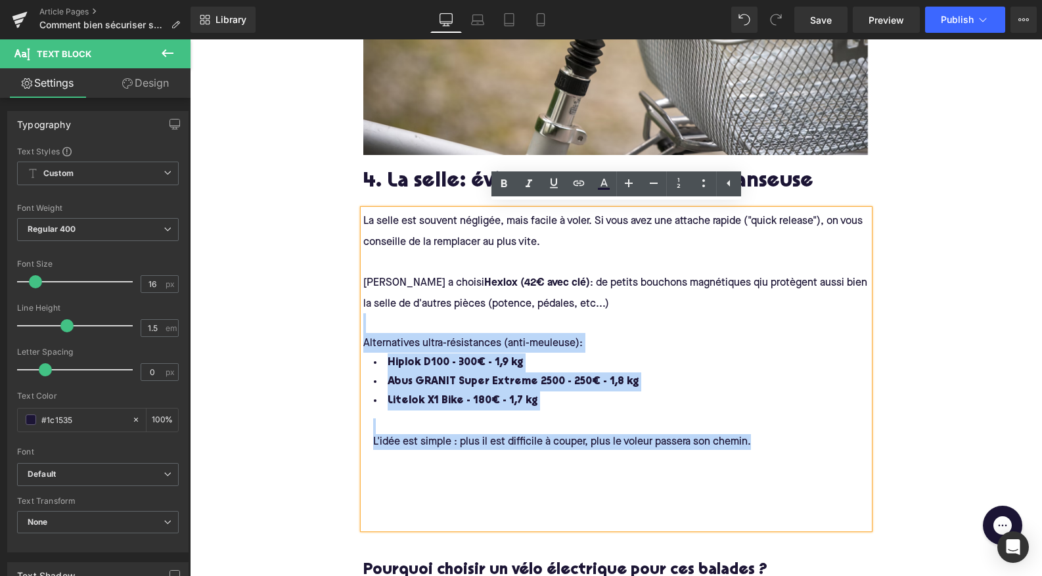
drag, startPoint x: 755, startPoint y: 437, endPoint x: 385, endPoint y: 307, distance: 391.8
click at [385, 307] on span "La selle est souvent négligée, mais facile à voler. Si vous avez une attache ra…" at bounding box center [616, 364] width 506 height 308
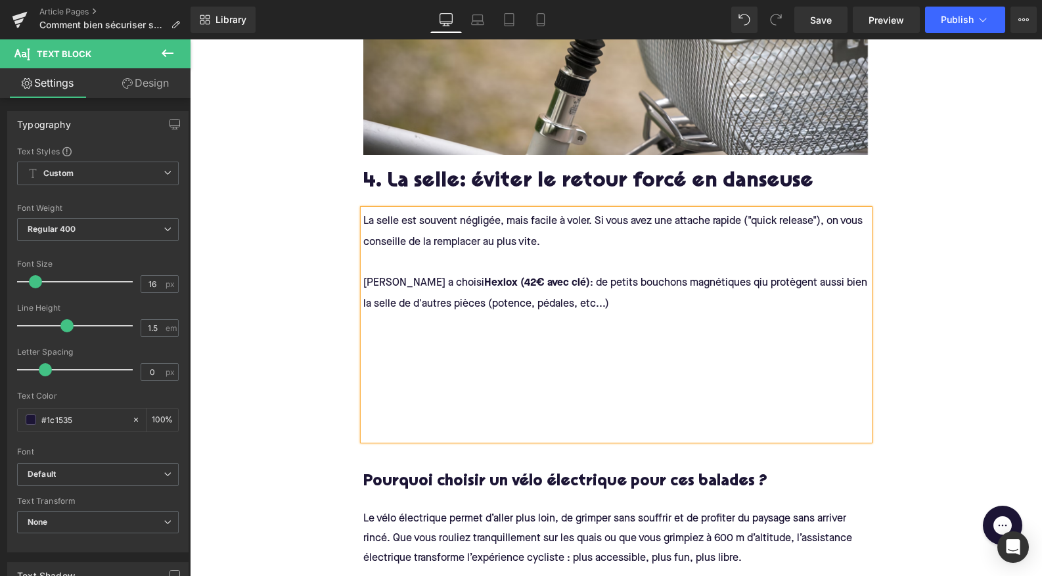
click at [384, 395] on div at bounding box center [625, 391] width 525 height 76
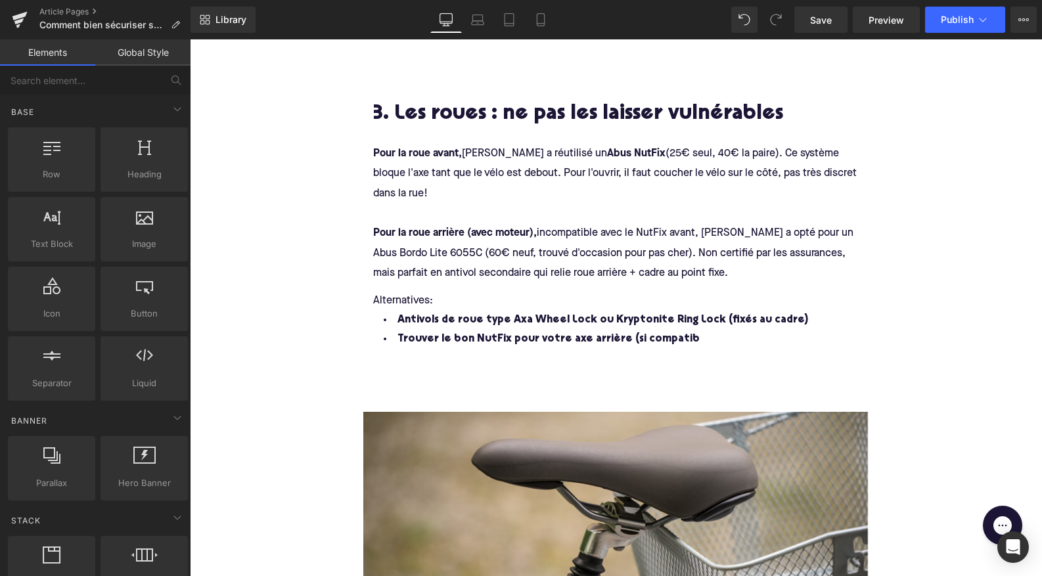
scroll to position [1490, 0]
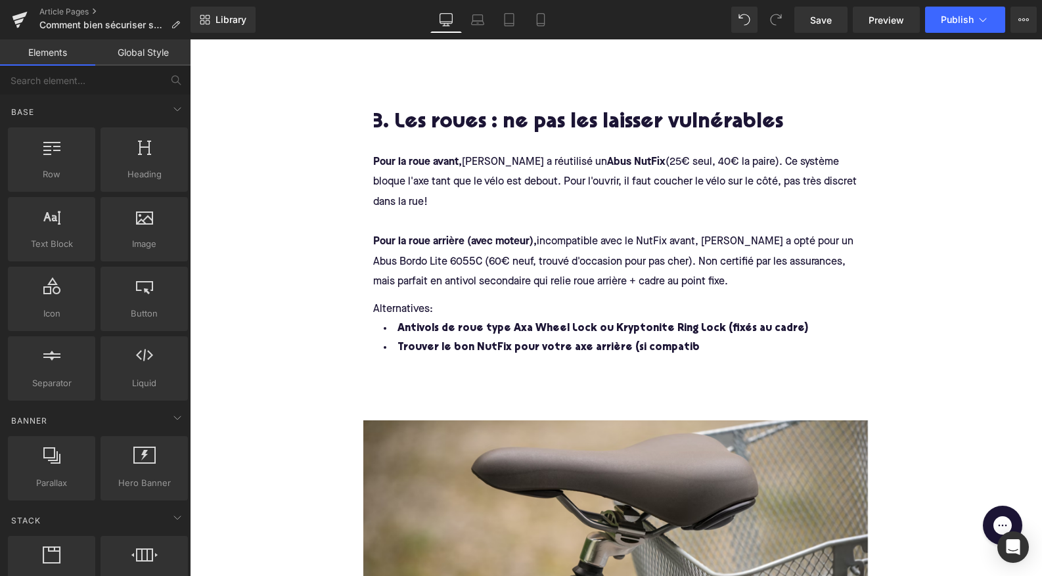
click at [326, 179] on div "Comment bien sécuriser son vélo électrique dans la rue? Heading Laisser son vél…" at bounding box center [616, 463] width 852 height 3605
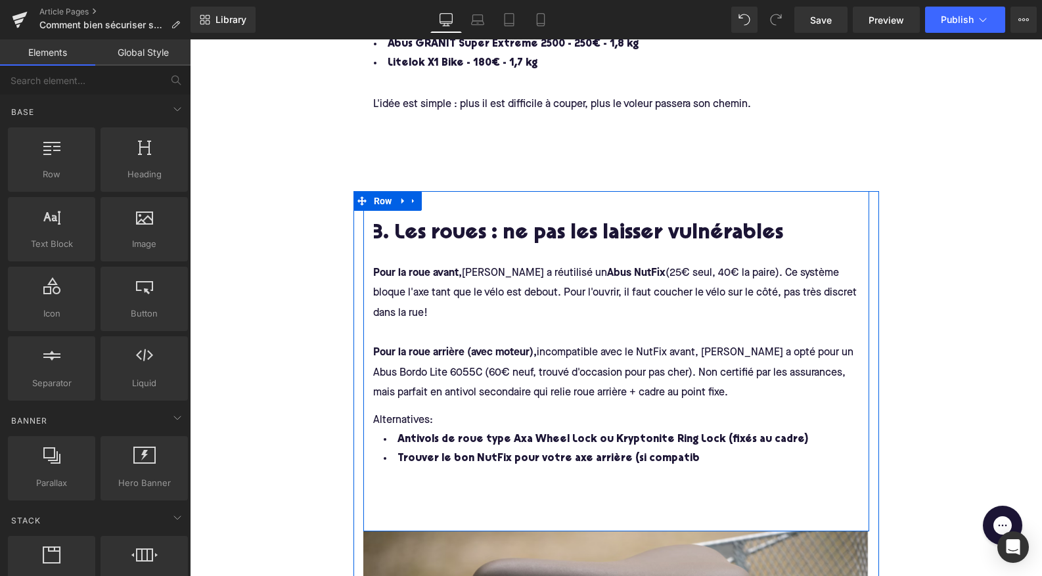
scroll to position [1410, 0]
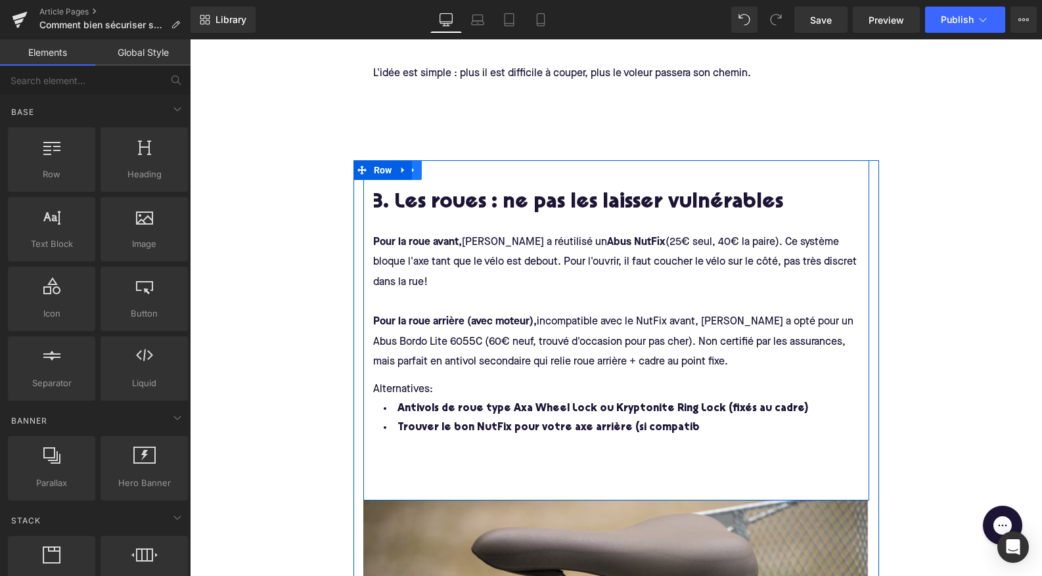
click at [413, 169] on icon at bounding box center [413, 171] width 9 height 10
click at [436, 168] on link at bounding box center [430, 170] width 17 height 20
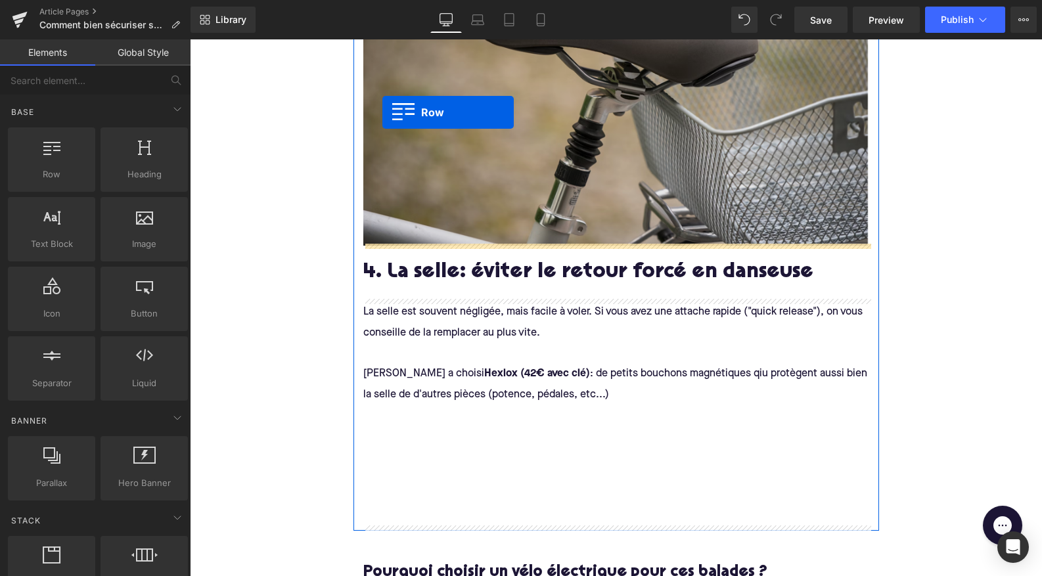
scroll to position [1987, 0]
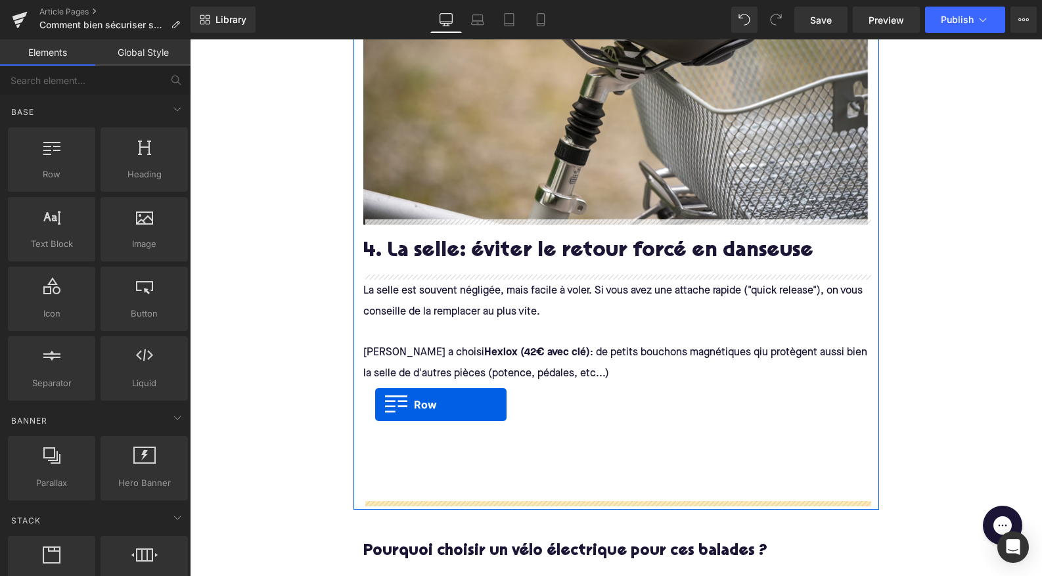
drag, startPoint x: 372, startPoint y: 106, endPoint x: 375, endPoint y: 405, distance: 298.2
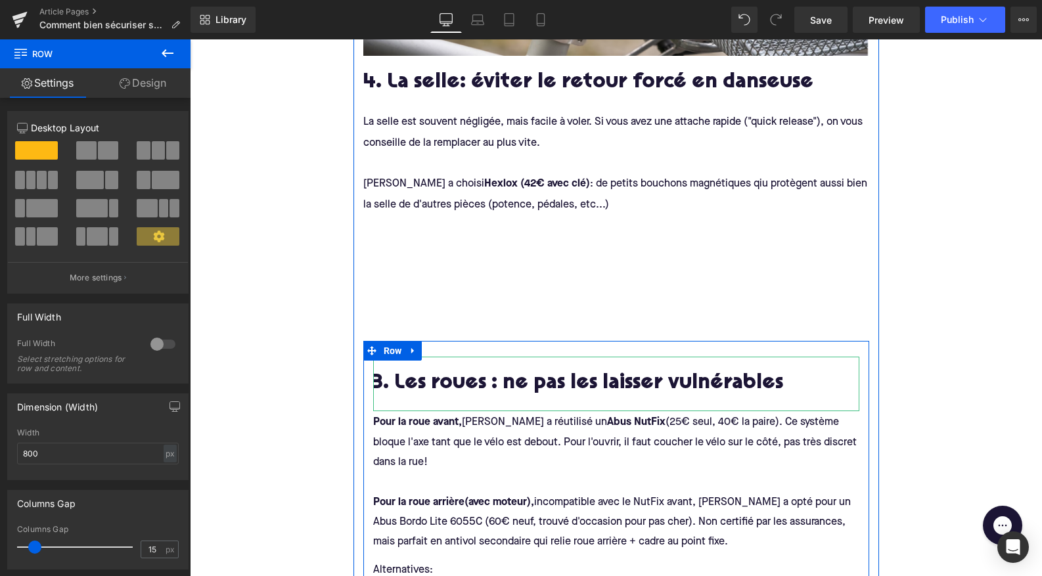
scroll to position [2133, 0]
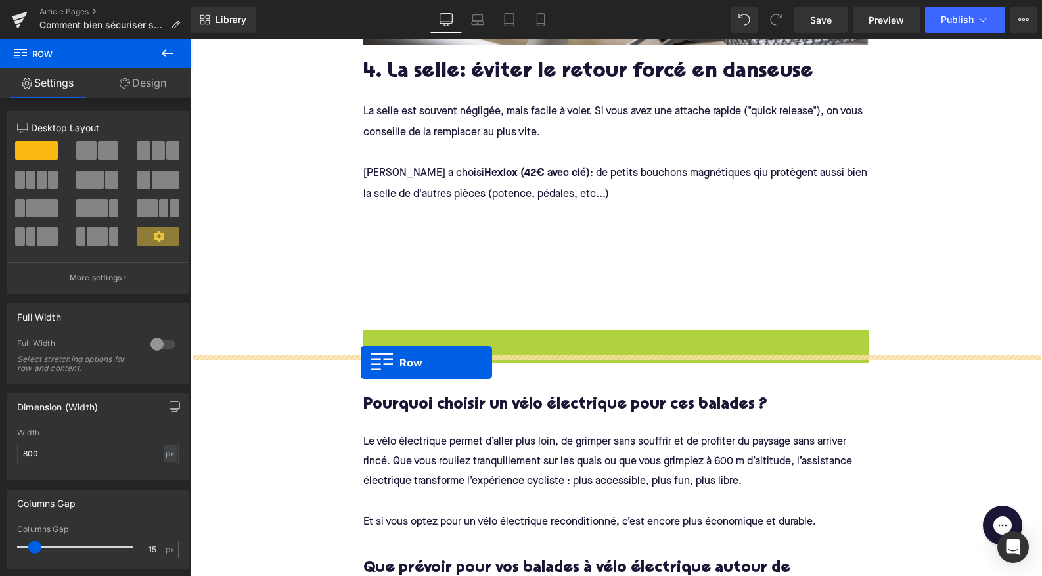
drag, startPoint x: 370, startPoint y: 329, endPoint x: 361, endPoint y: 360, distance: 32.4
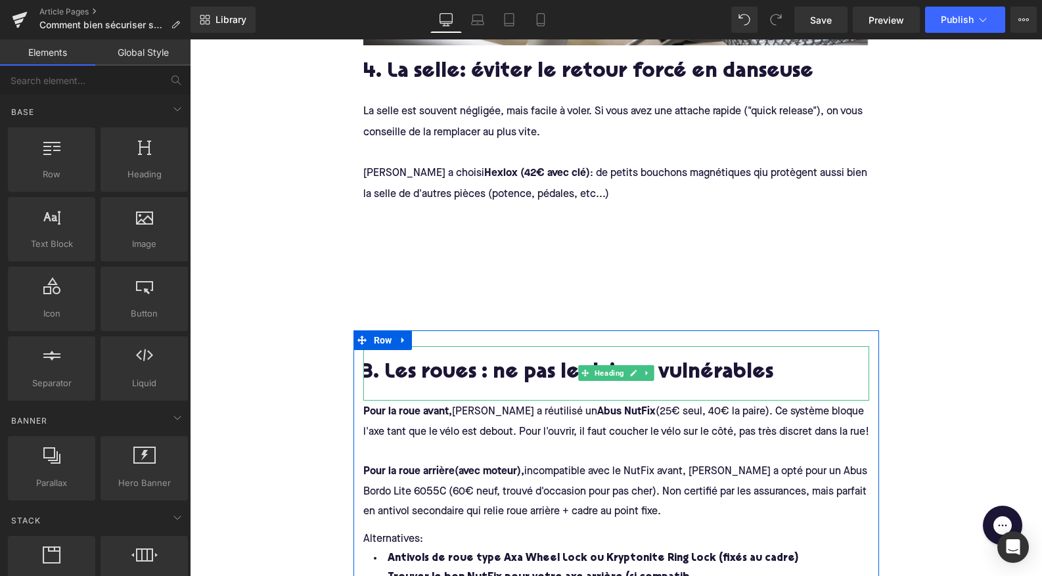
click at [371, 363] on h2 "3. Les roues : ne pas les laisser vulnérables" at bounding box center [616, 374] width 506 height 24
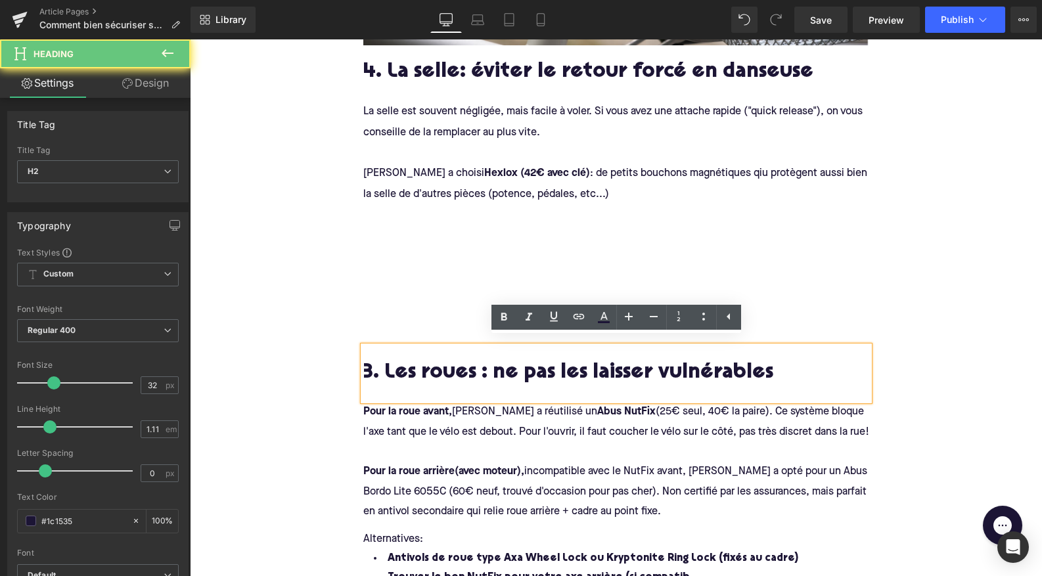
click at [370, 365] on h2 "3. Les roues : ne pas les laisser vulnérables" at bounding box center [616, 374] width 506 height 24
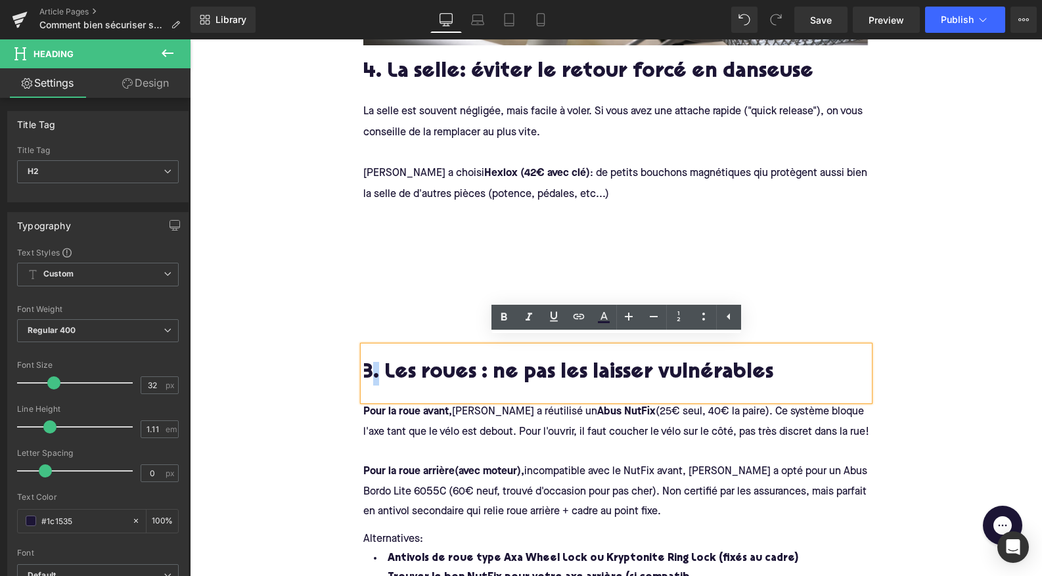
click at [370, 365] on h2 "3. Les roues : ne pas les laisser vulnérables" at bounding box center [616, 374] width 506 height 24
click at [371, 370] on h2 "3. Les roues : ne pas les laisser vulnérables" at bounding box center [616, 374] width 506 height 24
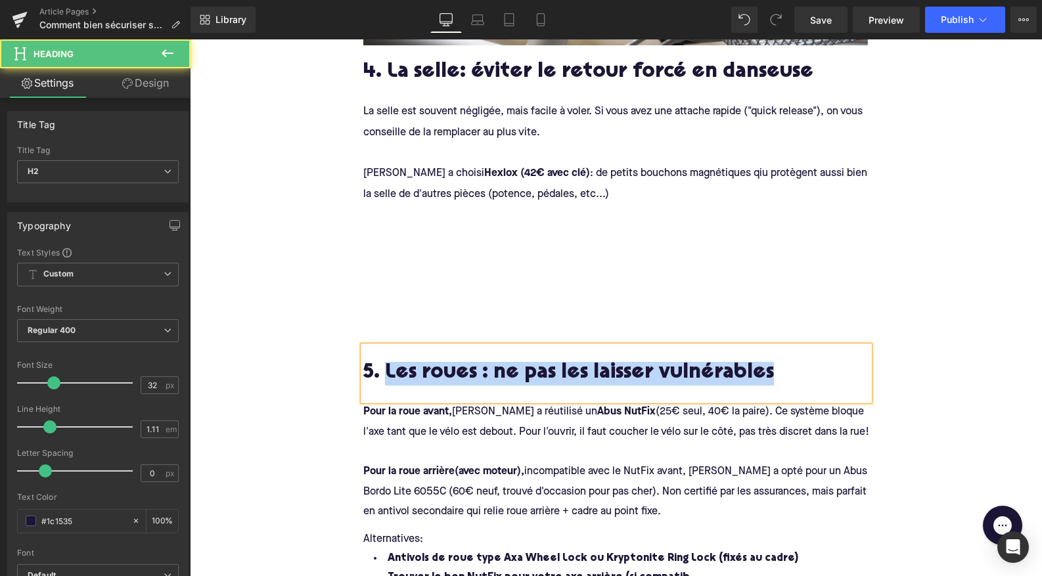
drag, startPoint x: 769, startPoint y: 368, endPoint x: 387, endPoint y: 363, distance: 382.3
click at [387, 363] on h2 "5. Les roues : ne pas les laisser vulnérables" at bounding box center [616, 374] width 506 height 24
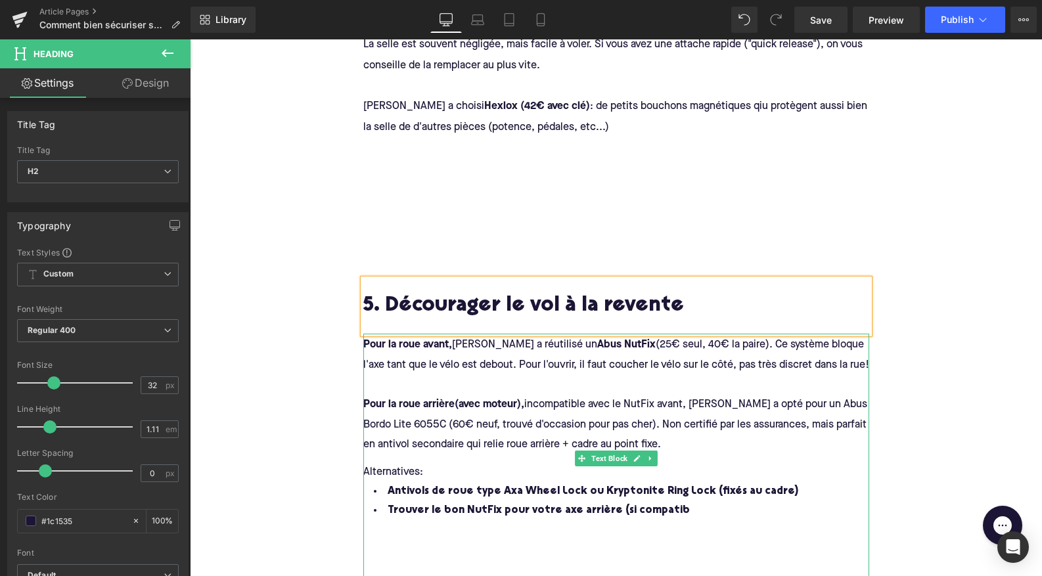
scroll to position [2214, 0]
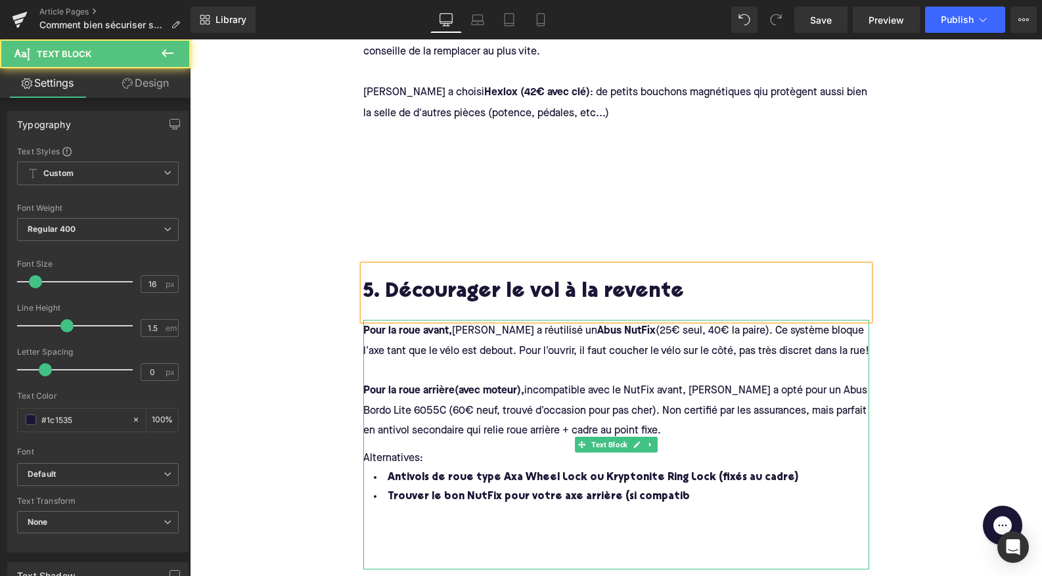
click at [568, 368] on h4 "Pour la roue avant, Augustin a réutilisé un Abus NutFix (25€ seul, 40€ la paire…" at bounding box center [616, 381] width 506 height 120
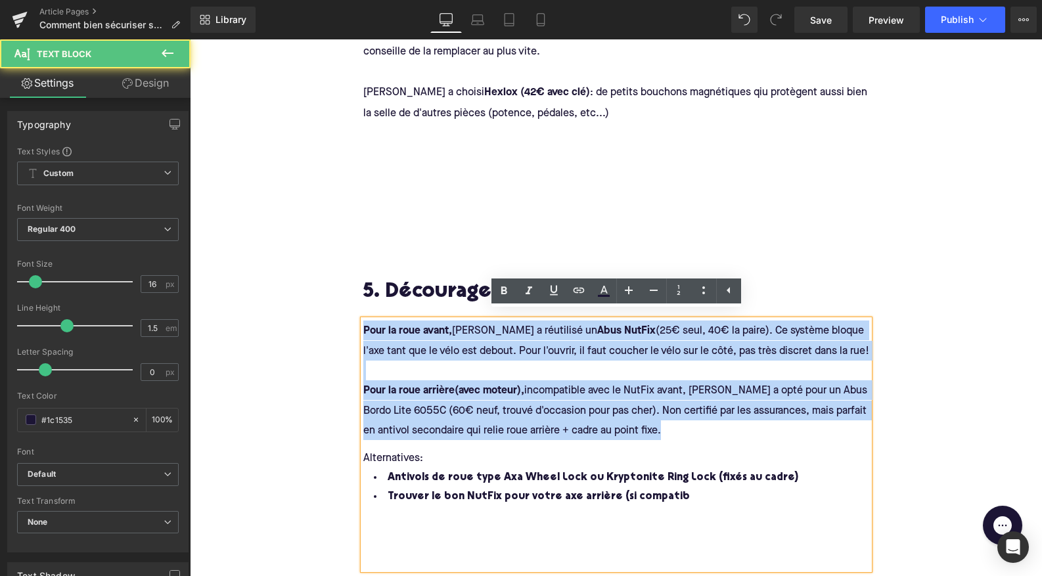
drag, startPoint x: 364, startPoint y: 322, endPoint x: 569, endPoint y: 435, distance: 234.3
click at [569, 435] on span "Pour la roue avant, Augustin a réutilisé un Abus NutFix (25€ seul, 40€ la paire…" at bounding box center [616, 440] width 506 height 238
click at [464, 321] on h4 "Pour la roue avant, Augustin a réutilisé un Abus NutFix (25€ seul, 40€ la paire…" at bounding box center [616, 381] width 506 height 120
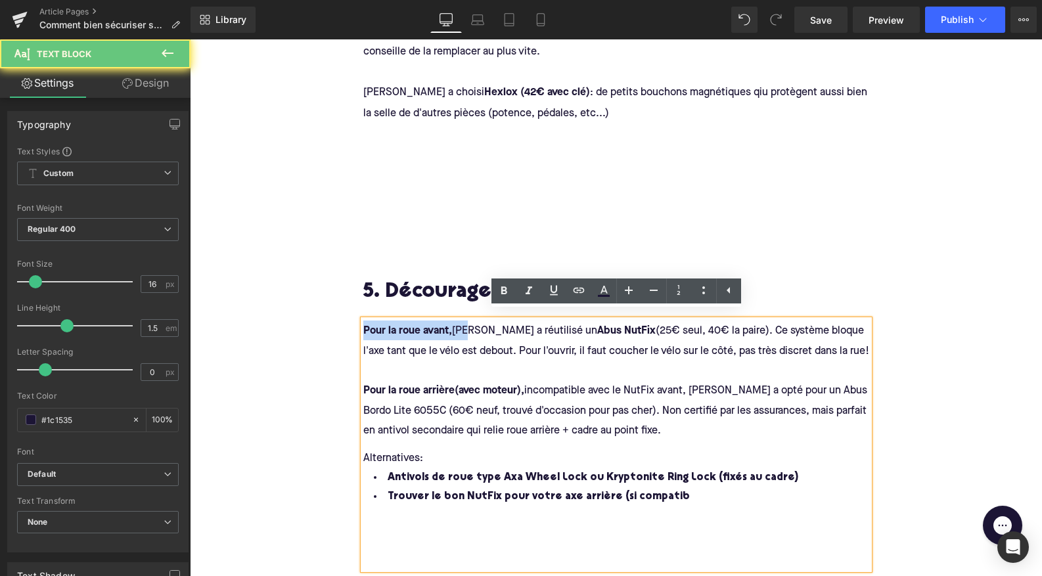
drag, startPoint x: 470, startPoint y: 323, endPoint x: 353, endPoint y: 323, distance: 116.9
click at [353, 323] on div "5. Décourager le vol à la revente Heading Pour la roue avant, Augustin a réutil…" at bounding box center [615, 417] width 525 height 304
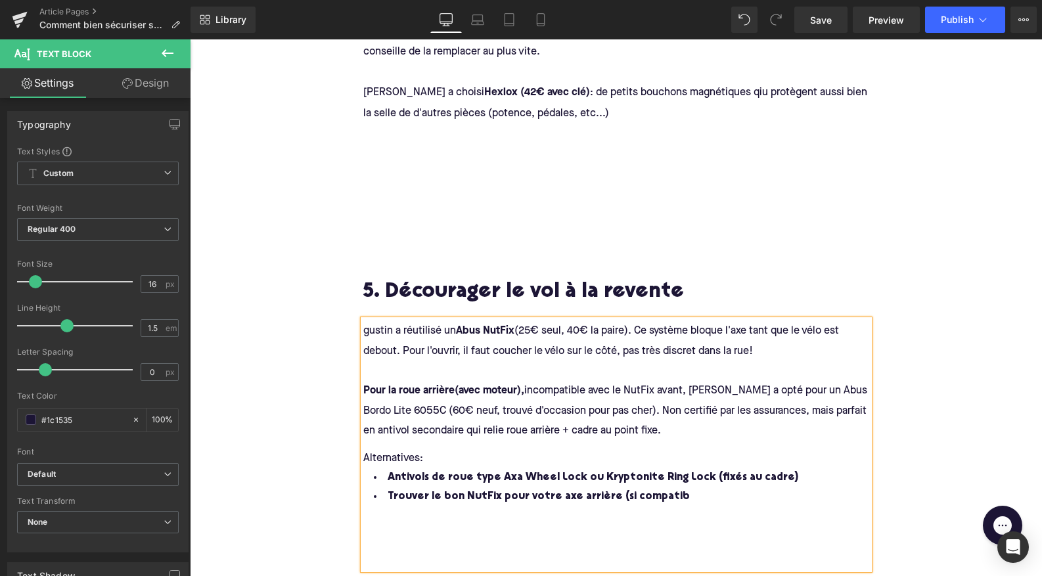
click at [422, 326] on span "gustin a réutilisé un" at bounding box center [409, 331] width 93 height 11
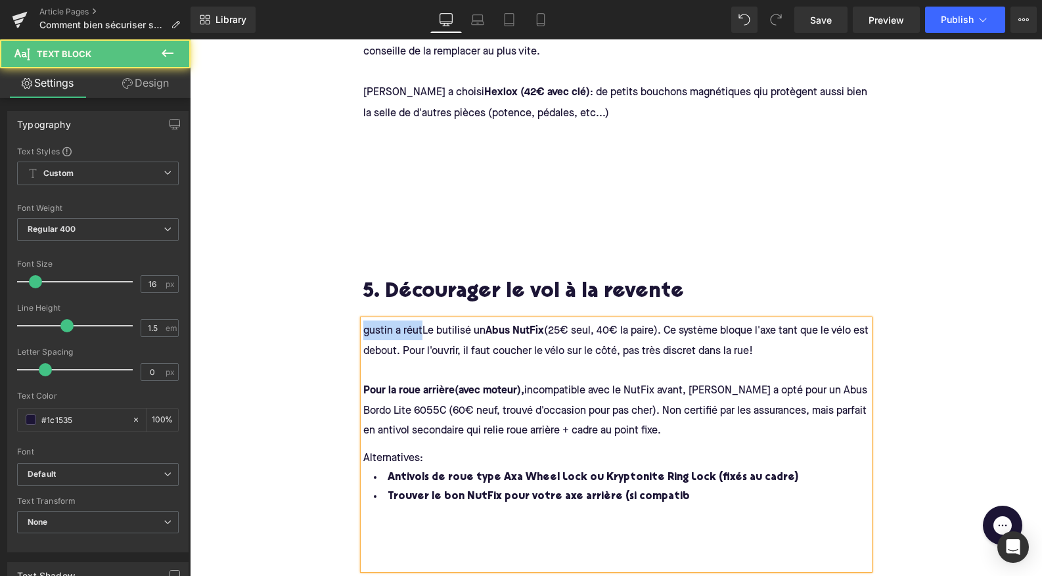
drag, startPoint x: 422, startPoint y: 324, endPoint x: 340, endPoint y: 323, distance: 82.8
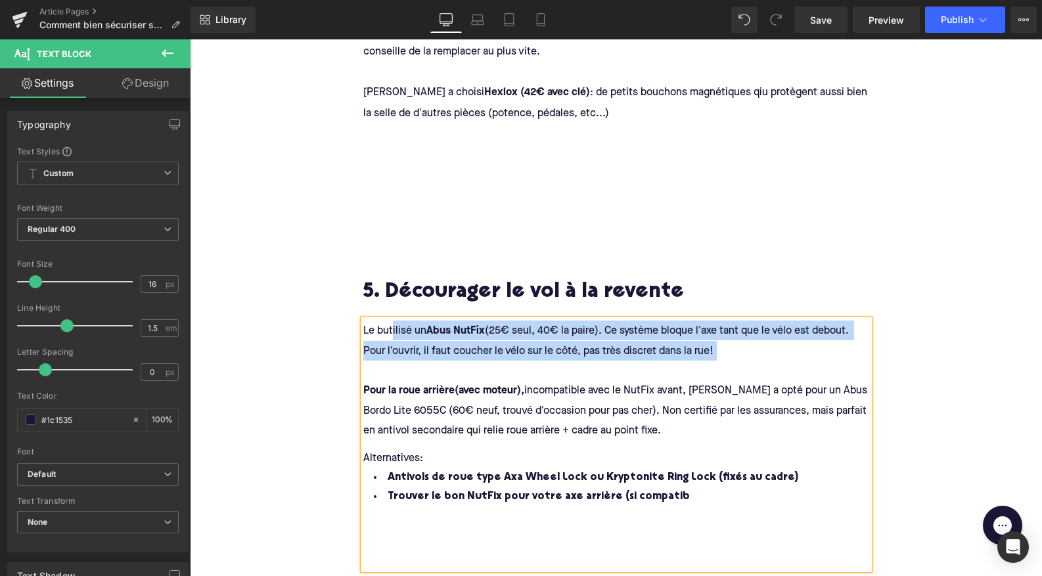
drag, startPoint x: 392, startPoint y: 323, endPoint x: 746, endPoint y: 354, distance: 355.4
click at [746, 354] on h4 "Le butilisé un Abus NutFix (25€ seul, 40€ la paire). Ce système bloque l'axe ta…" at bounding box center [616, 381] width 506 height 120
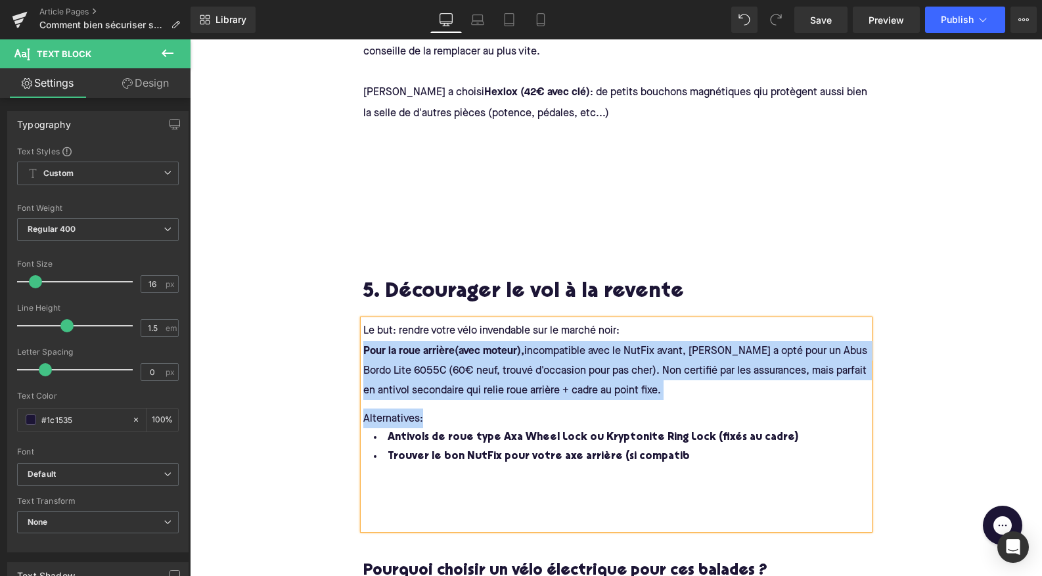
drag, startPoint x: 449, startPoint y: 408, endPoint x: 338, endPoint y: 346, distance: 127.0
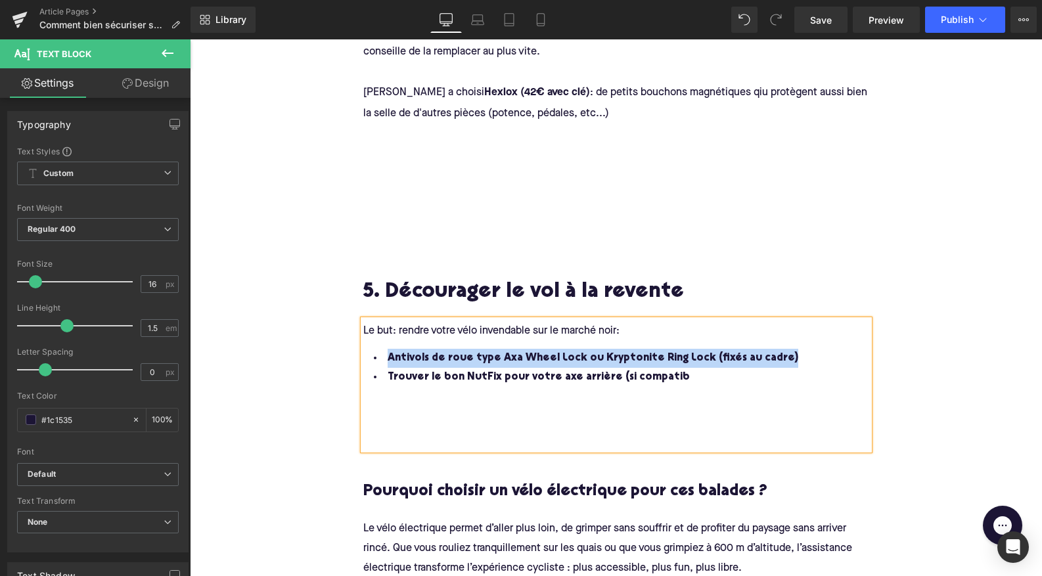
drag, startPoint x: 775, startPoint y: 351, endPoint x: 350, endPoint y: 351, distance: 425.0
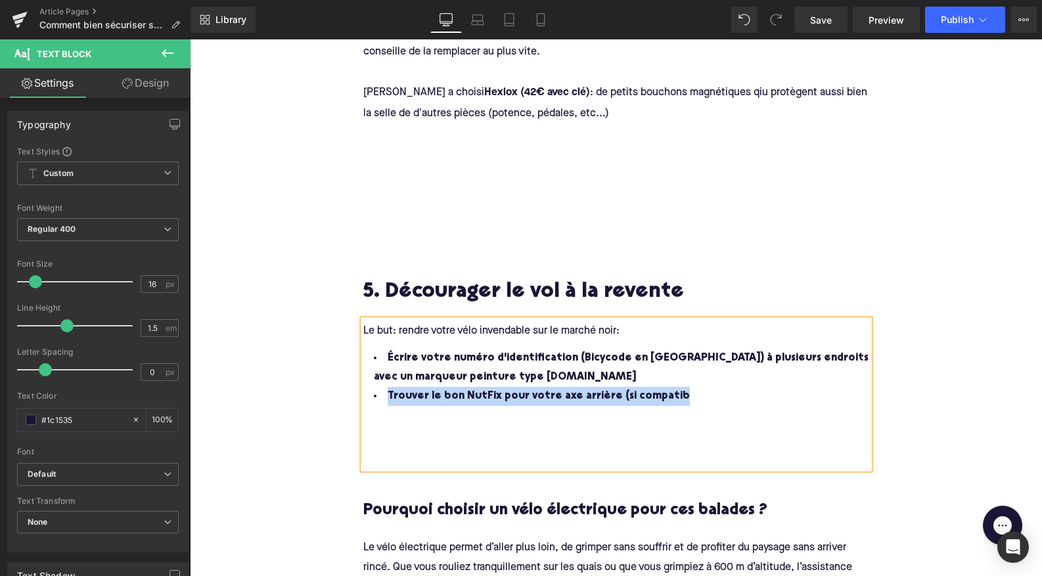
drag, startPoint x: 669, startPoint y: 387, endPoint x: 384, endPoint y: 387, distance: 285.1
click at [384, 387] on li "Trouver le bon NutFix pour votre axe arrière (si compatib" at bounding box center [625, 396] width 525 height 19
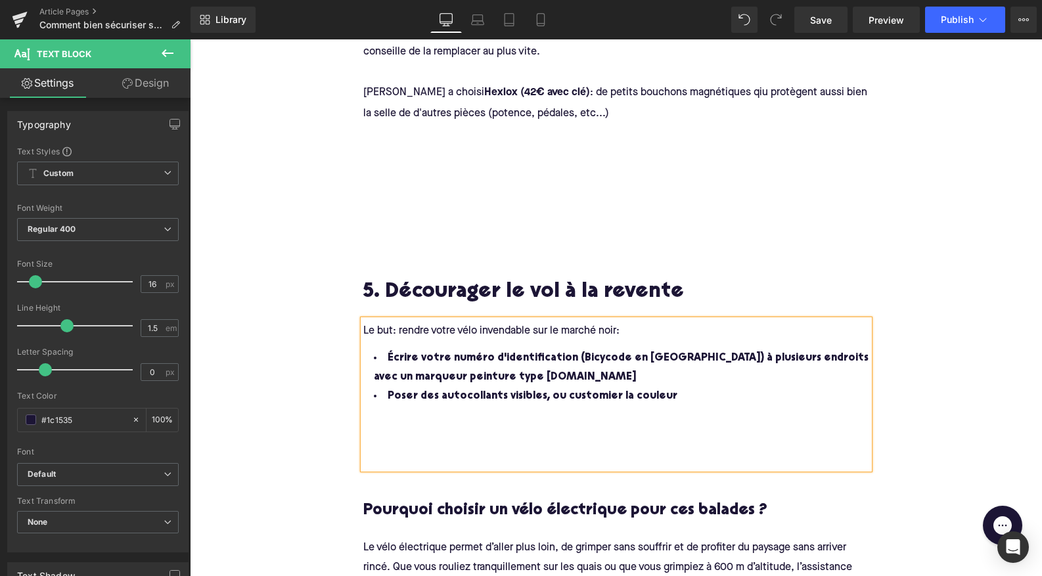
click at [590, 387] on li "Poser des autocollants visibles, ou customier la couleur" at bounding box center [625, 396] width 525 height 19
click at [659, 387] on li "Poser des autocollants visibles, ou customiser la couleur" at bounding box center [625, 396] width 525 height 19
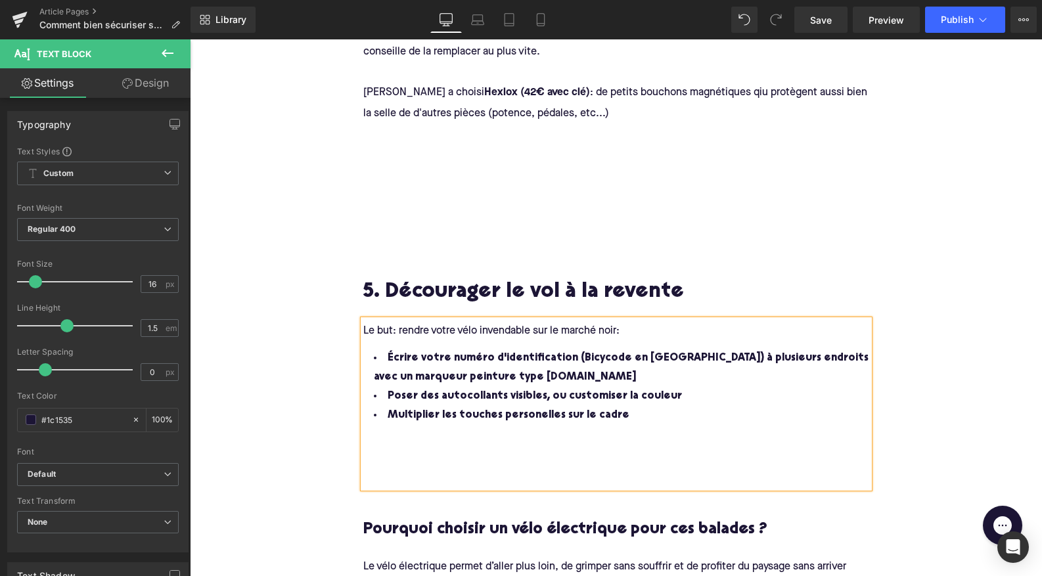
click at [527, 406] on li "Multiplier les touches personelles sur le cadre" at bounding box center [625, 415] width 525 height 19
click at [553, 468] on div "Écrire votre numéro d'identification (Bicycode en France) à plusieurs endroits …" at bounding box center [625, 409] width 525 height 137
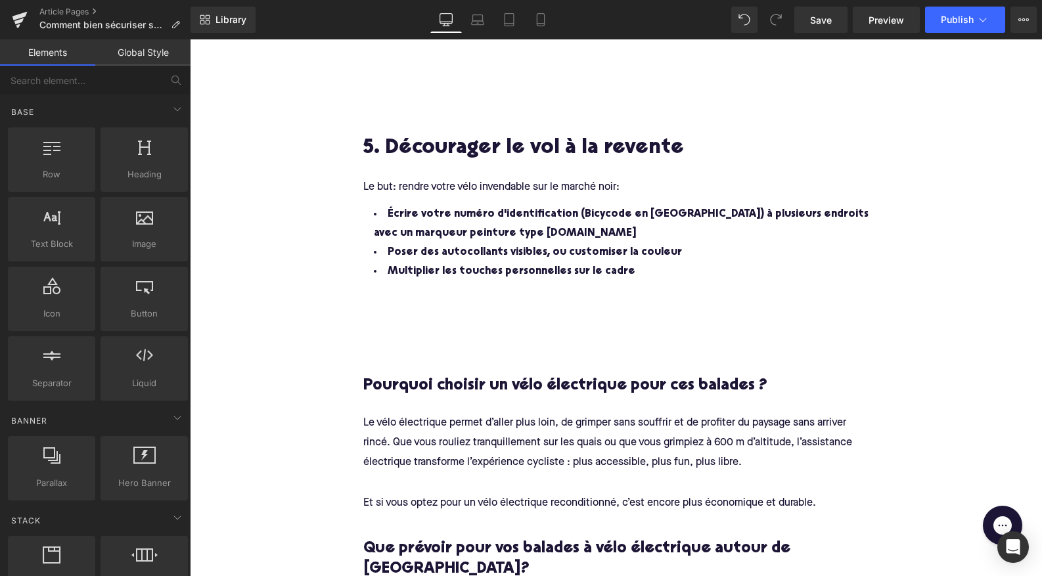
scroll to position [2361, 0]
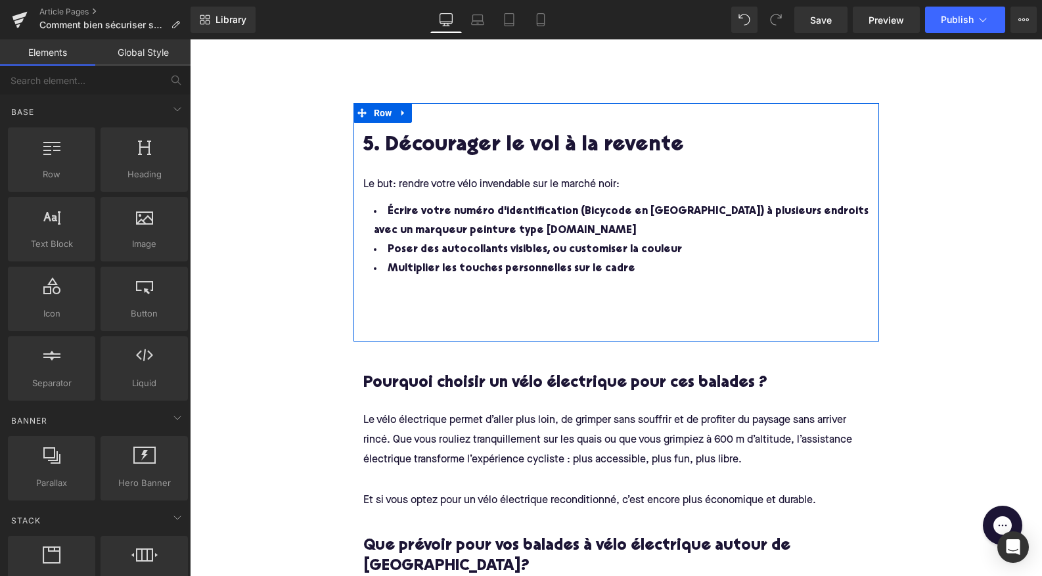
click at [359, 133] on div "5. Décourager le vol à la revente Heading Le but: rendre votre vélo invendable …" at bounding box center [615, 230] width 525 height 223
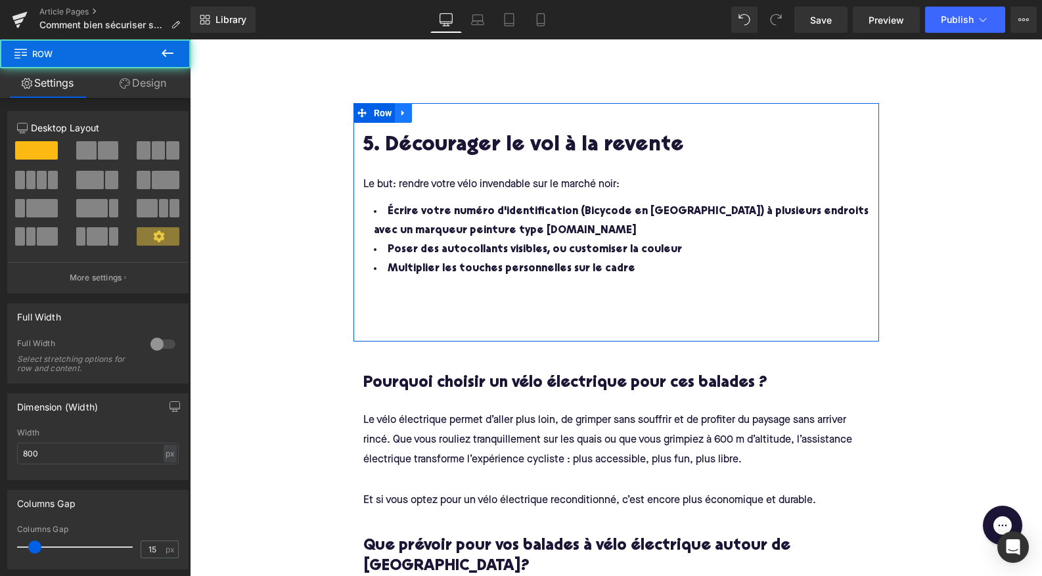
click at [401, 108] on icon at bounding box center [403, 113] width 9 height 10
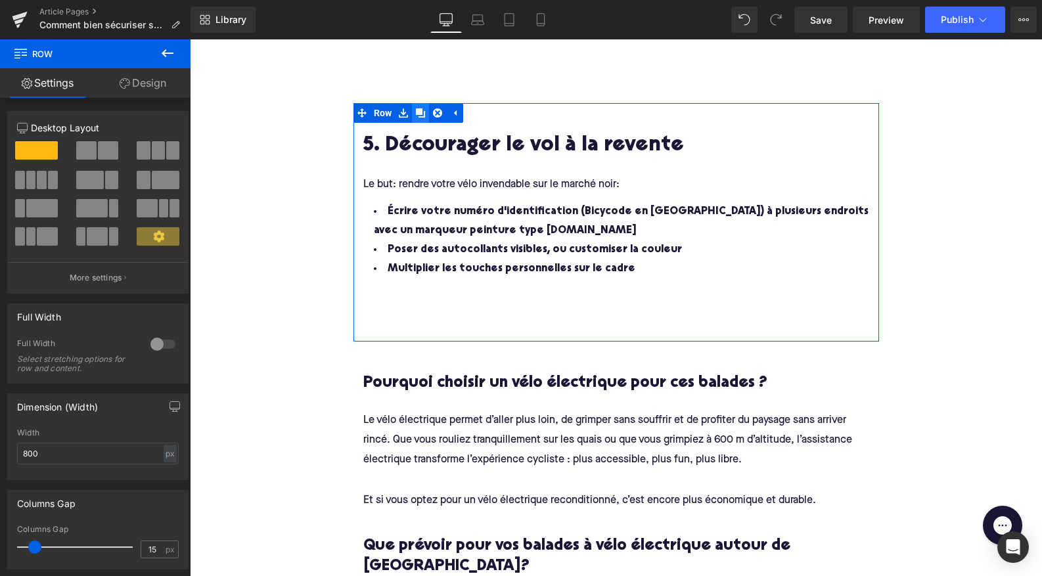
click at [426, 108] on link at bounding box center [420, 113] width 17 height 20
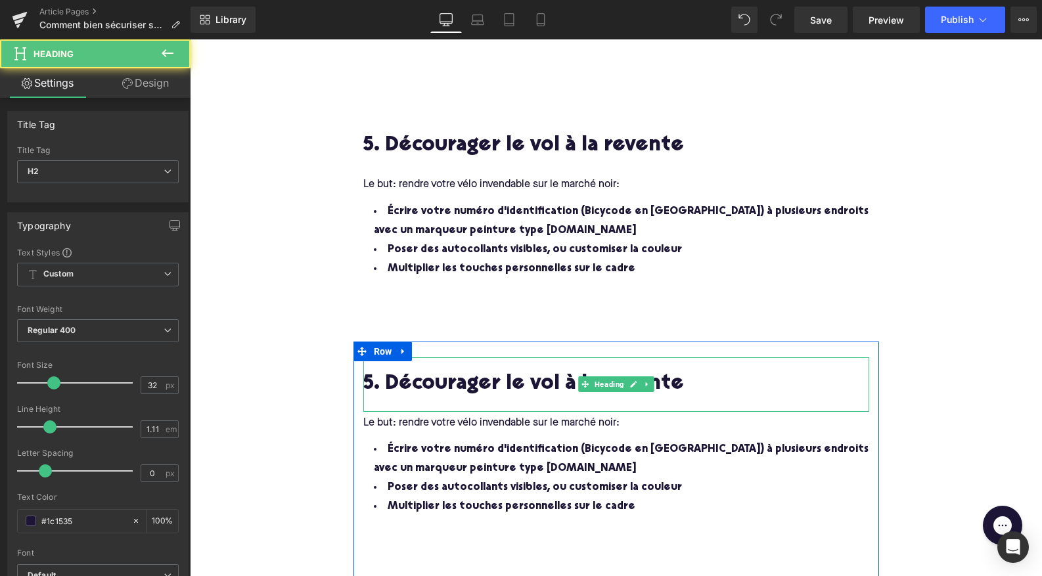
click at [369, 373] on h2 "5. Décourager le vol à la revente" at bounding box center [616, 385] width 506 height 24
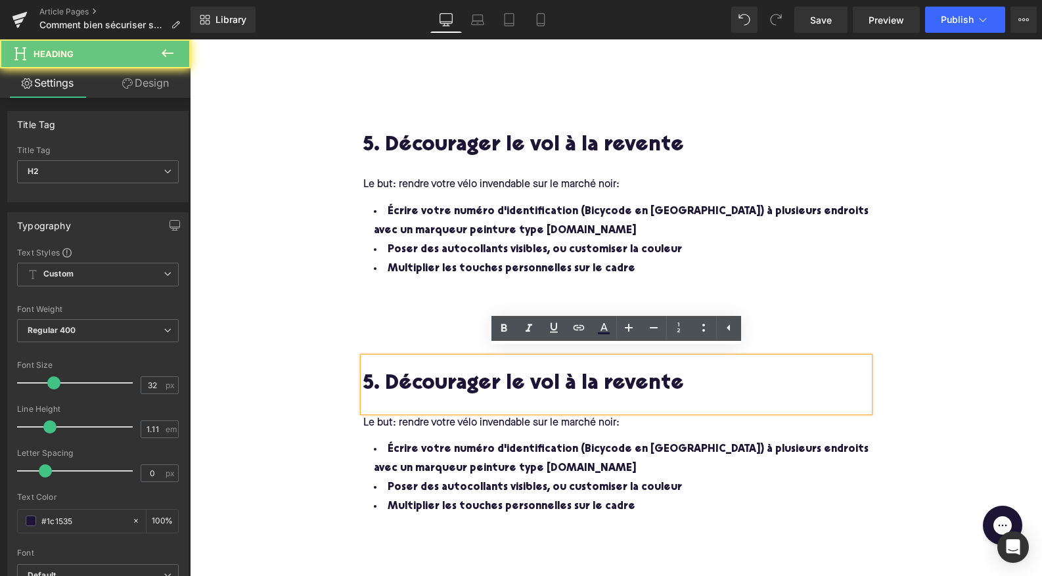
click at [370, 377] on h2 "5. Décourager le vol à la revente" at bounding box center [616, 385] width 506 height 24
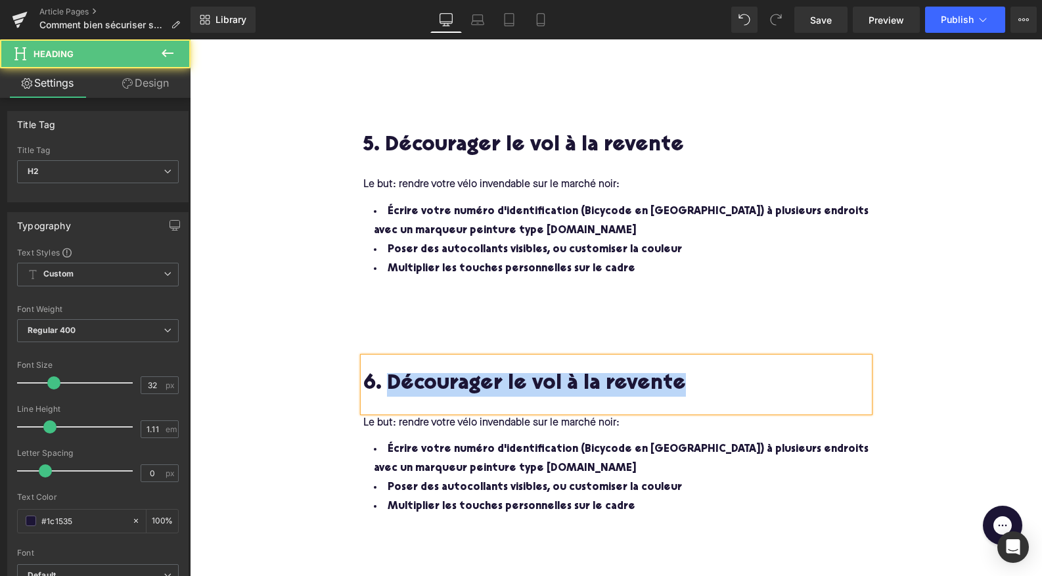
drag, startPoint x: 686, startPoint y: 378, endPoint x: 386, endPoint y: 378, distance: 300.2
click at [386, 378] on h2 "6. Décourager le vol à la revente" at bounding box center [616, 385] width 506 height 24
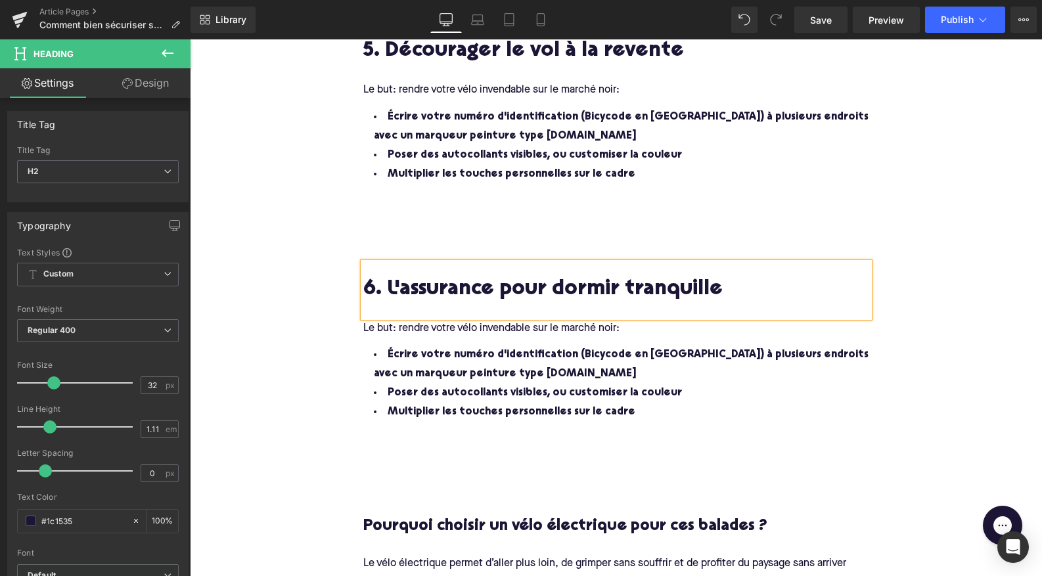
scroll to position [2464, 0]
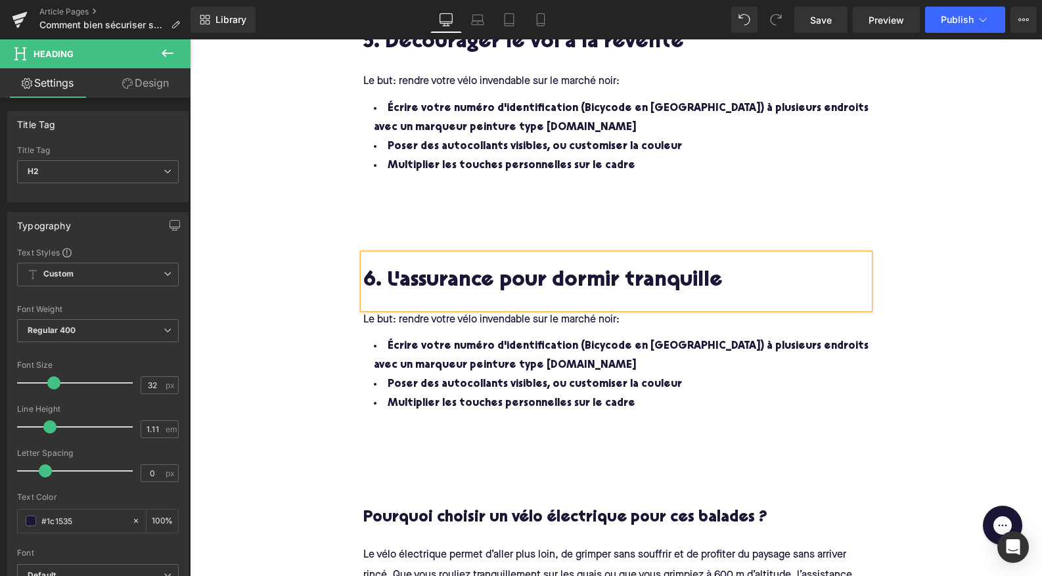
click at [629, 317] on h4 "Le but: rendre votre vélo invendable sur le marché noir:" at bounding box center [616, 319] width 506 height 20
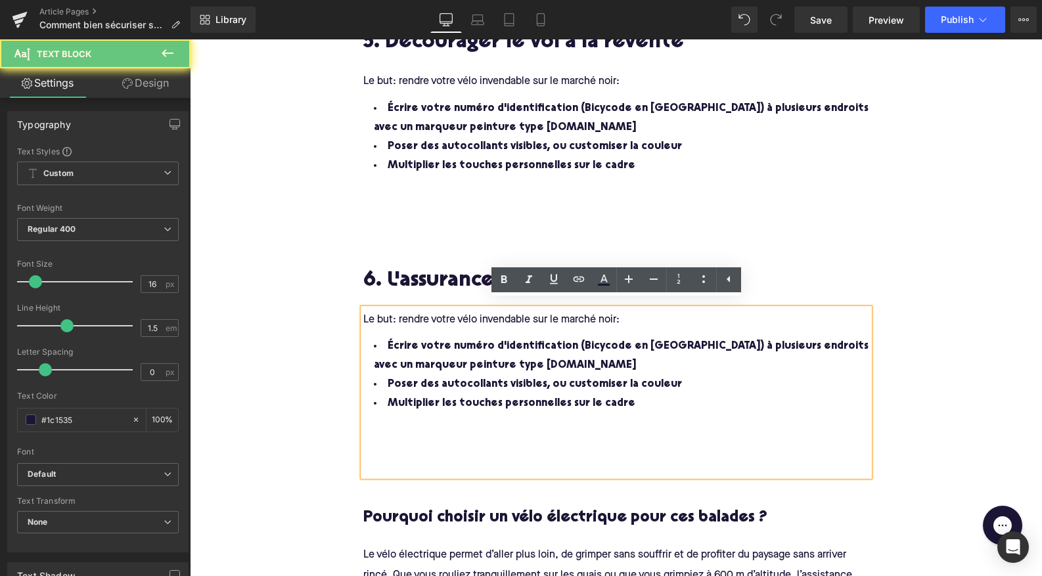
click at [615, 315] on span "Le but: rendre votre vélo invendable sur le marché noir:" at bounding box center [491, 320] width 256 height 11
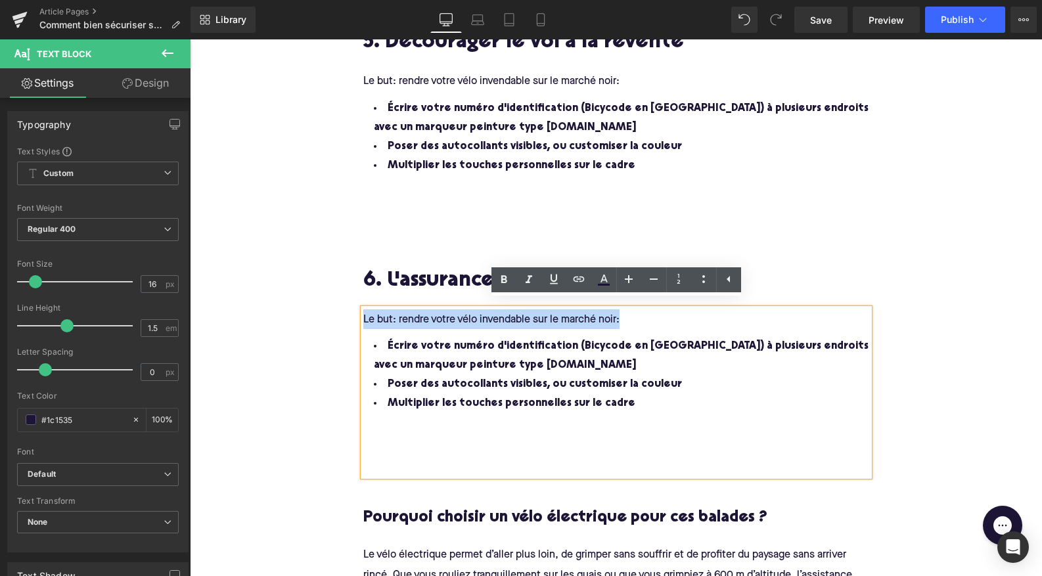
drag, startPoint x: 615, startPoint y: 313, endPoint x: 338, endPoint y: 311, distance: 276.5
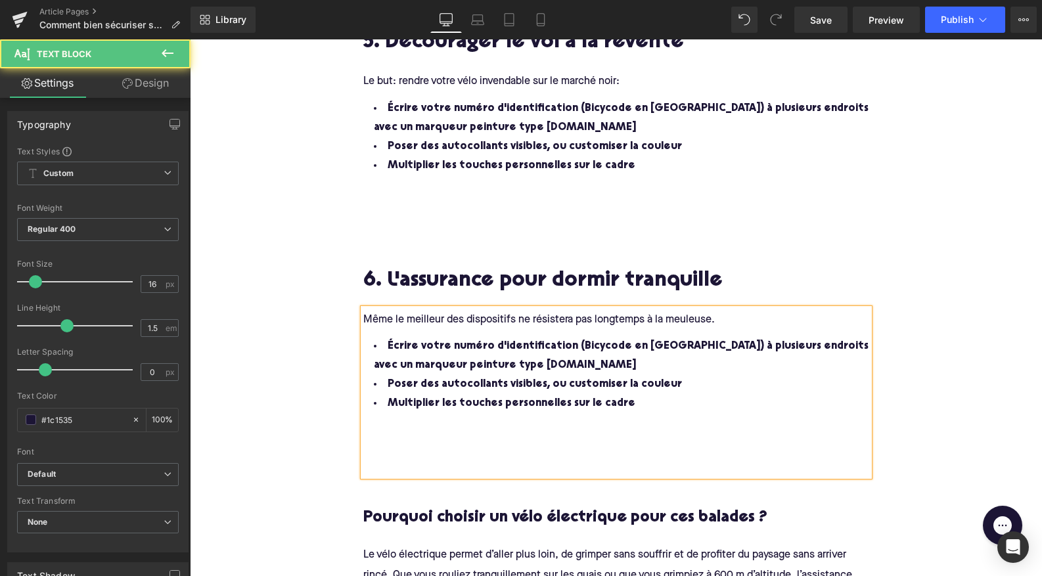
click at [689, 315] on span "Même le meilleur des dispositifs ne résistera pas longtemps à la meuleuse." at bounding box center [538, 320] width 351 height 11
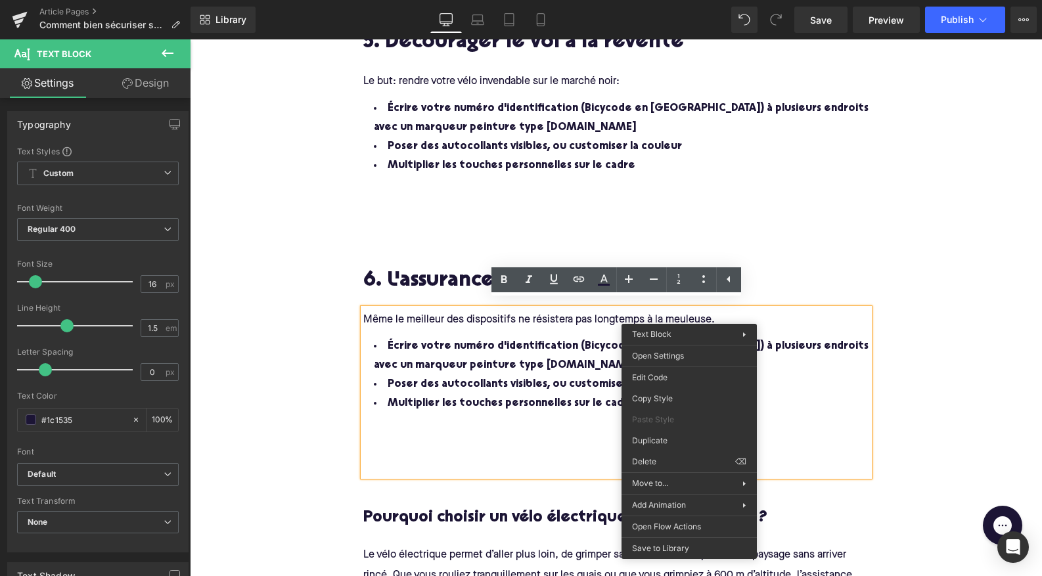
click at [679, 315] on span "Même le meilleur des dispositifs ne résistera pas longtemps à la meuleuse." at bounding box center [538, 320] width 351 height 11
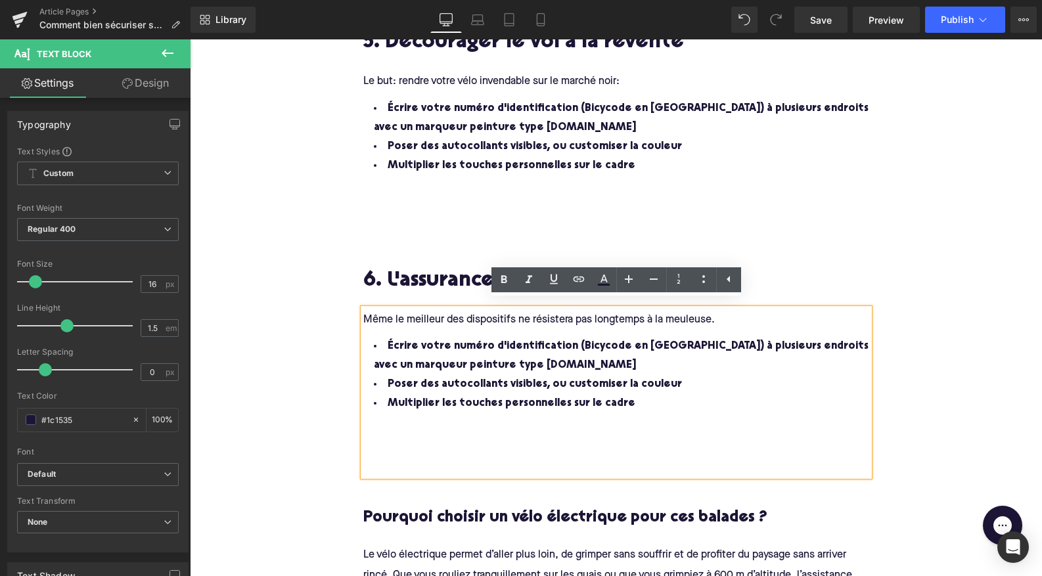
click at [739, 311] on h4 "Même le meilleur des dispositifs ne résistera pas longtemps à la meuleuse." at bounding box center [616, 319] width 506 height 20
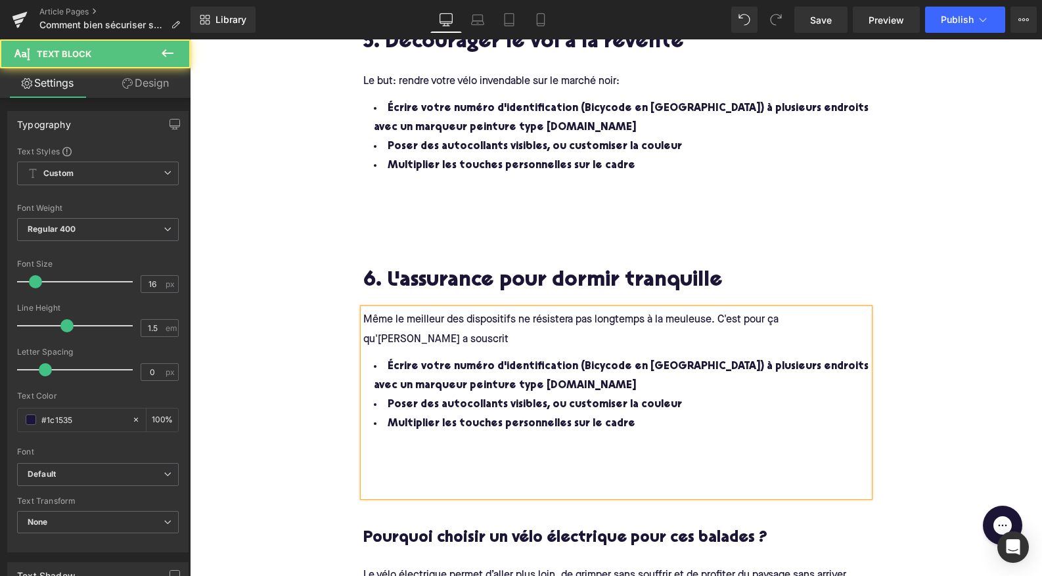
drag, startPoint x: 719, startPoint y: 311, endPoint x: 742, endPoint y: 418, distance: 109.4
click at [742, 418] on span "Même le meilleur des dispositifs ne résistera pas longtemps à la meuleuse. C'es…" at bounding box center [616, 397] width 506 height 177
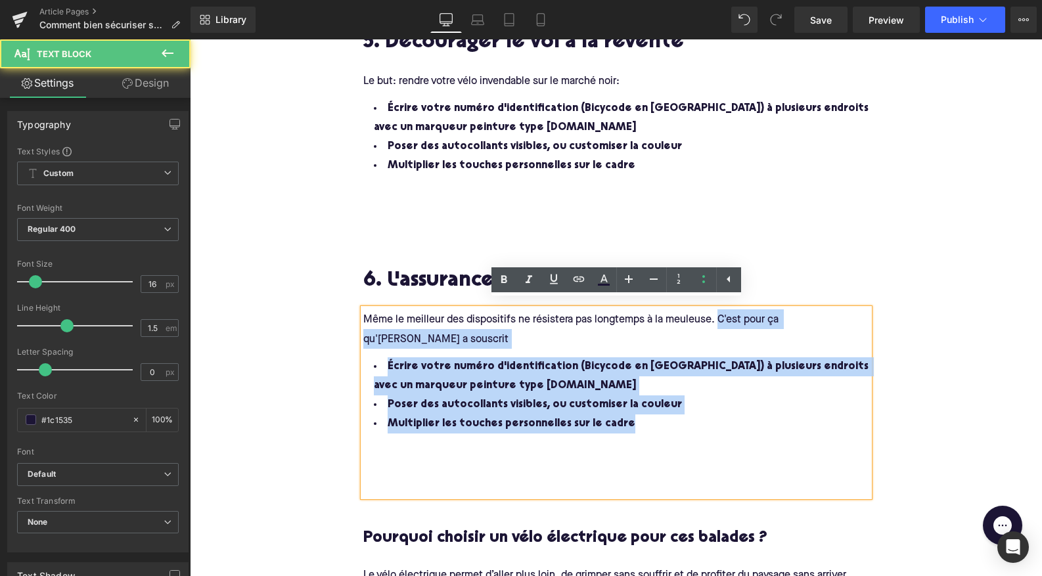
drag, startPoint x: 718, startPoint y: 314, endPoint x: 752, endPoint y: 434, distance: 124.3
click at [752, 434] on span "Même le meilleur des dispositifs ne résistera pas longtemps à la meuleuse. C'es…" at bounding box center [616, 397] width 506 height 177
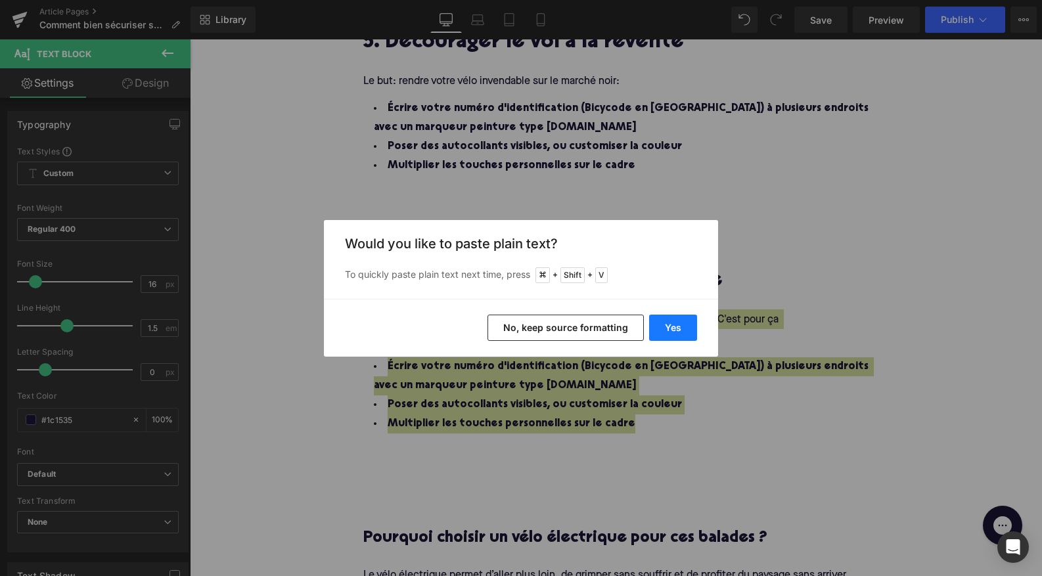
click at [665, 325] on button "Yes" at bounding box center [673, 328] width 48 height 26
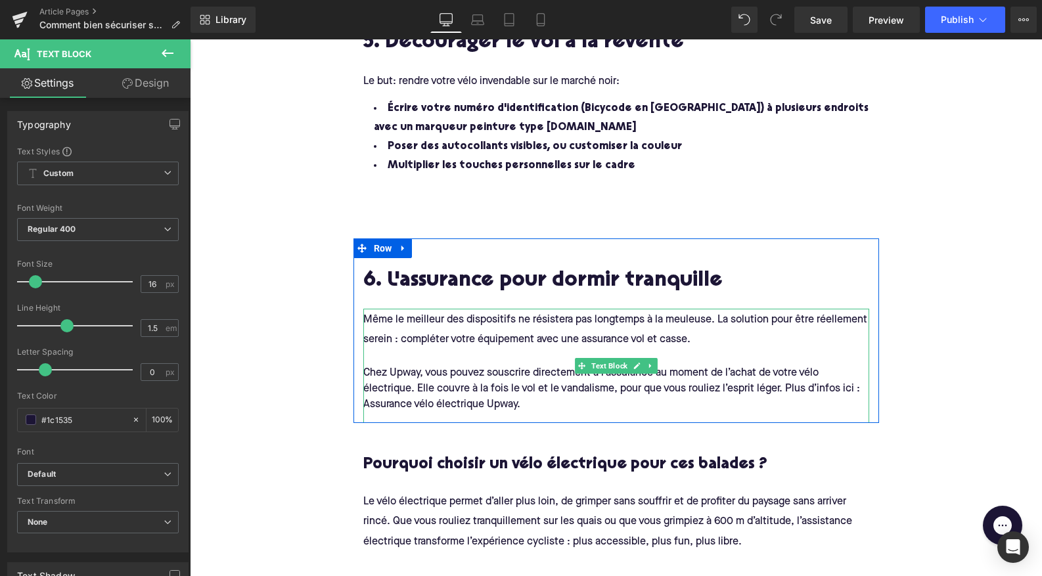
click at [772, 315] on span "Même le meilleur des dispositifs ne résistera pas longtemps à la meuleuse. La s…" at bounding box center [616, 330] width 506 height 30
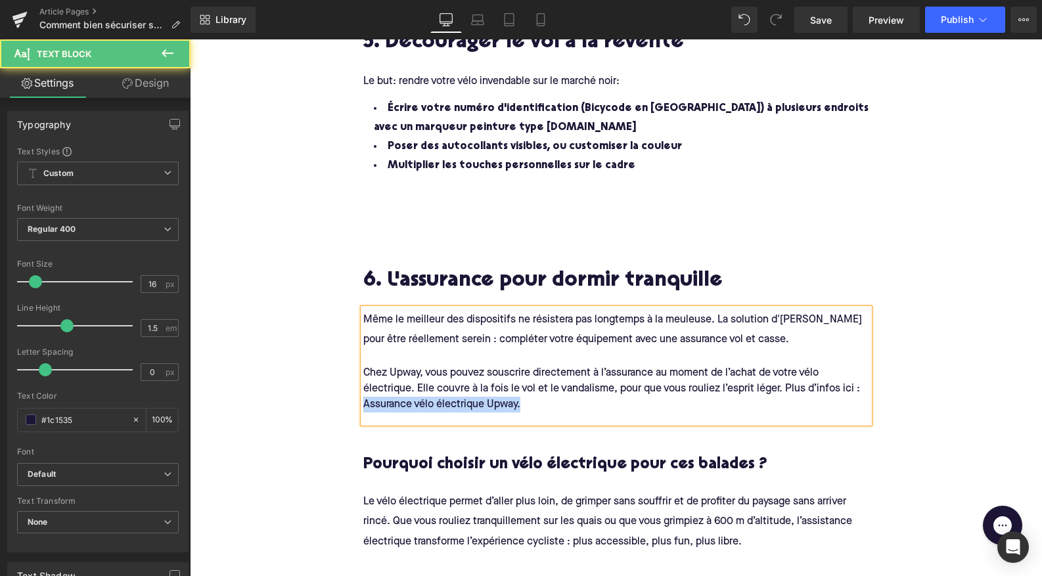
drag, startPoint x: 519, startPoint y: 395, endPoint x: 345, endPoint y: 392, distance: 173.4
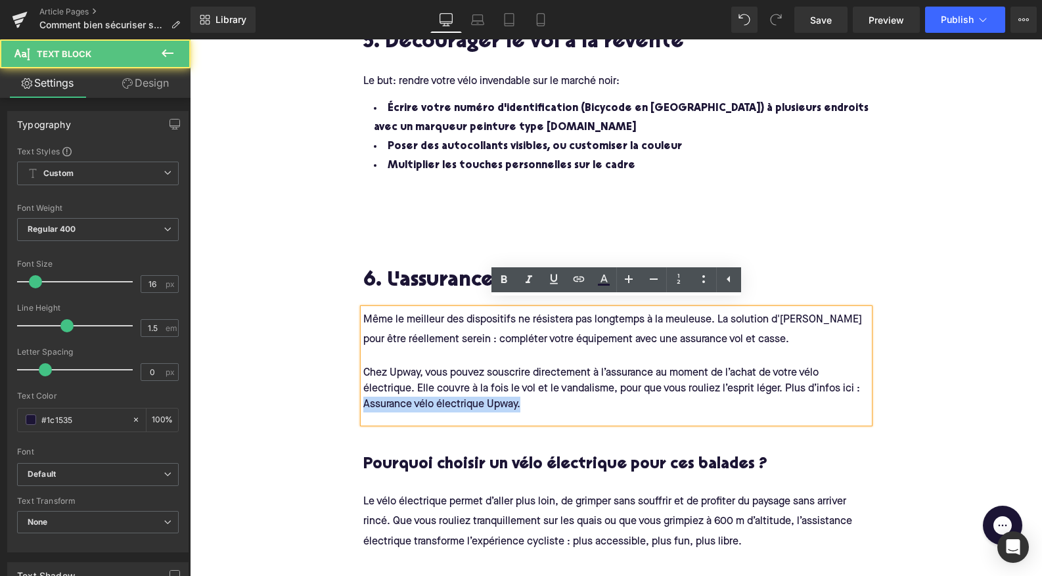
click at [517, 401] on span "Chez Upway, vous pouvez souscrire directement à l’assurance au moment de l’acha…" at bounding box center [612, 389] width 499 height 42
drag, startPoint x: 516, startPoint y: 397, endPoint x: 346, endPoint y: 395, distance: 170.1
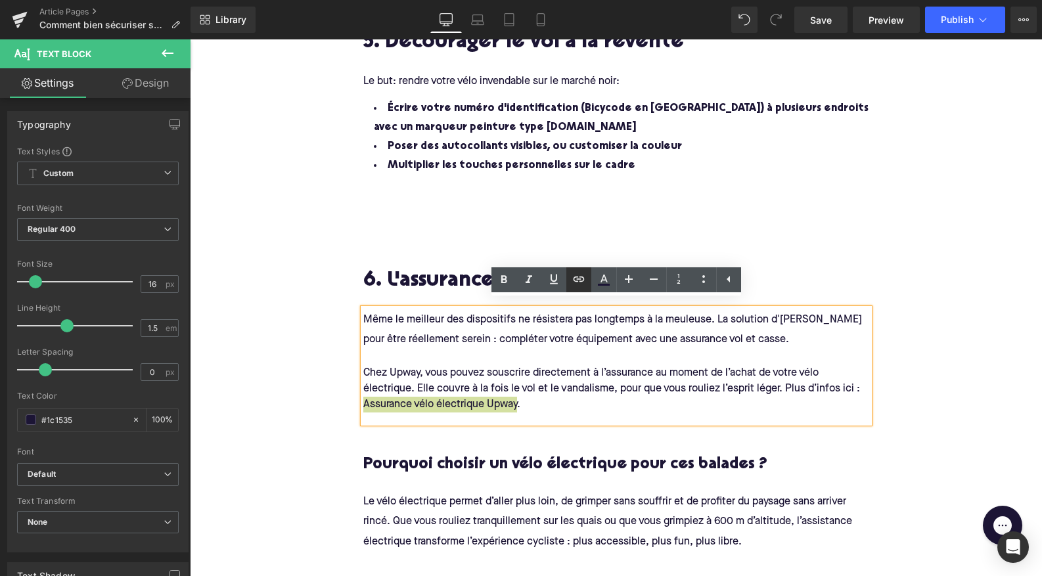
click at [585, 279] on icon at bounding box center [579, 279] width 16 height 16
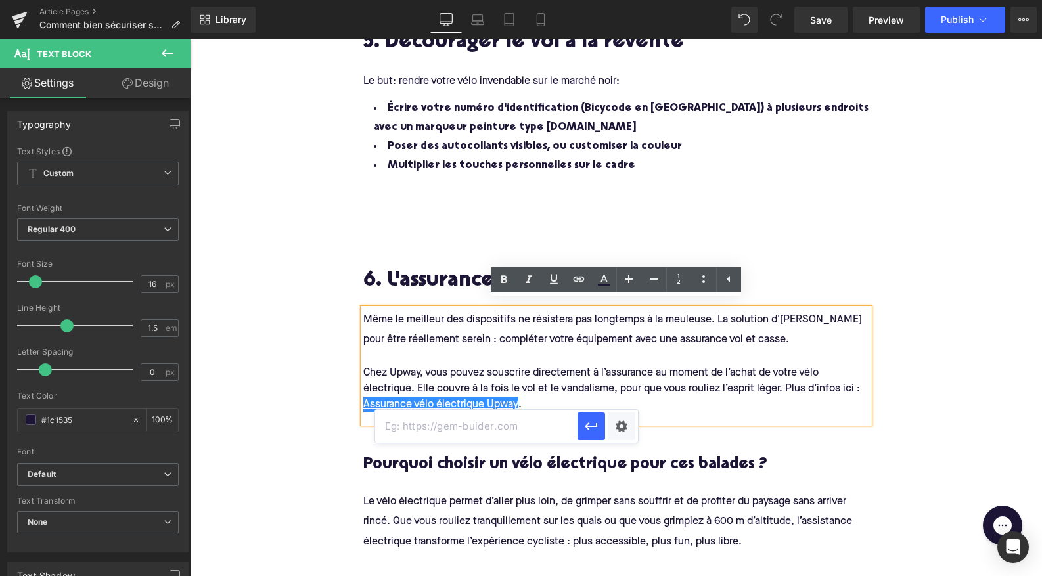
click at [461, 430] on input "text" at bounding box center [476, 426] width 202 height 33
paste input "https://help.upway.fr/fr-FR/assurance-vol-et-casse--tout-comprendre-avant-de-so…"
type input "https://help.upway.fr/fr-FR/assurance-vol-et-casse--tout-comprendre-avant-de-so…"
click at [596, 424] on icon "button" at bounding box center [591, 426] width 12 height 8
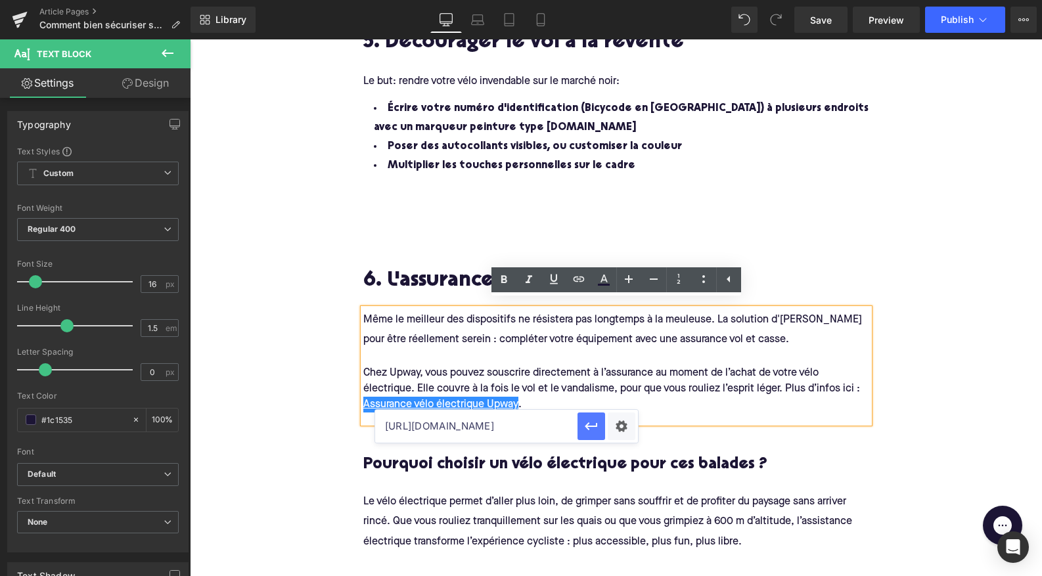
scroll to position [0, 0]
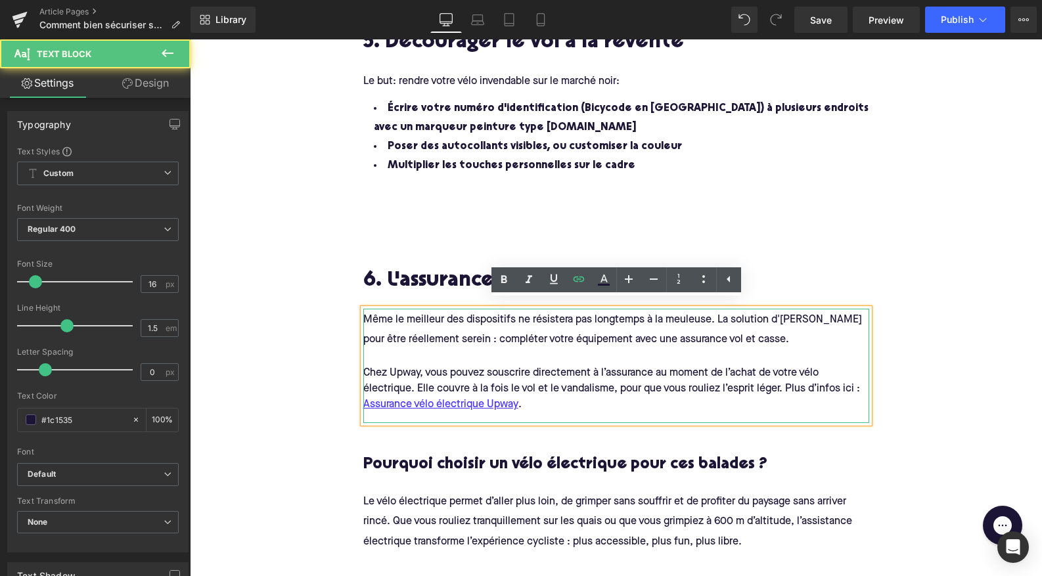
click at [516, 349] on div at bounding box center [616, 357] width 506 height 16
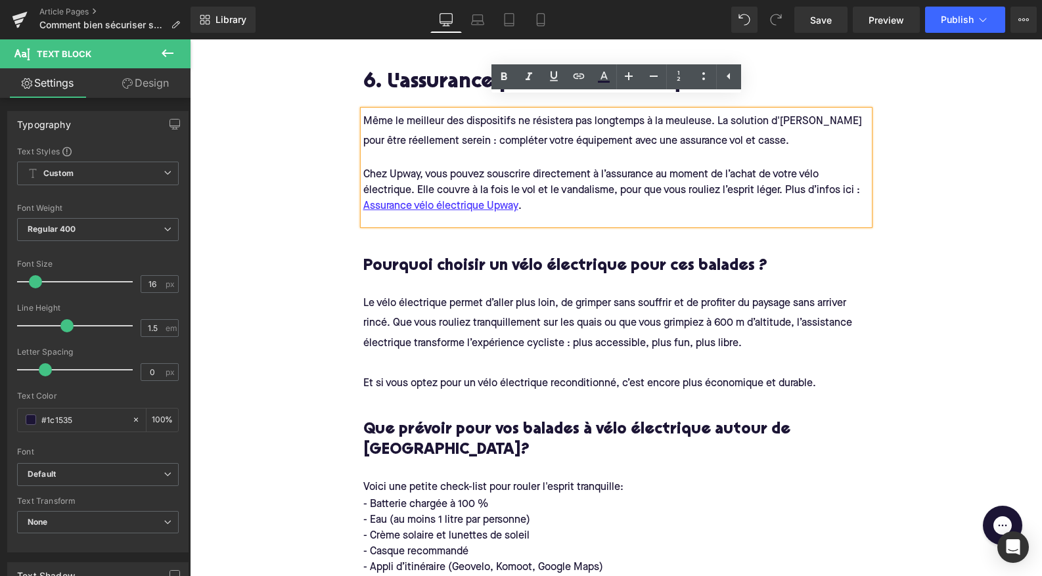
scroll to position [2667, 0]
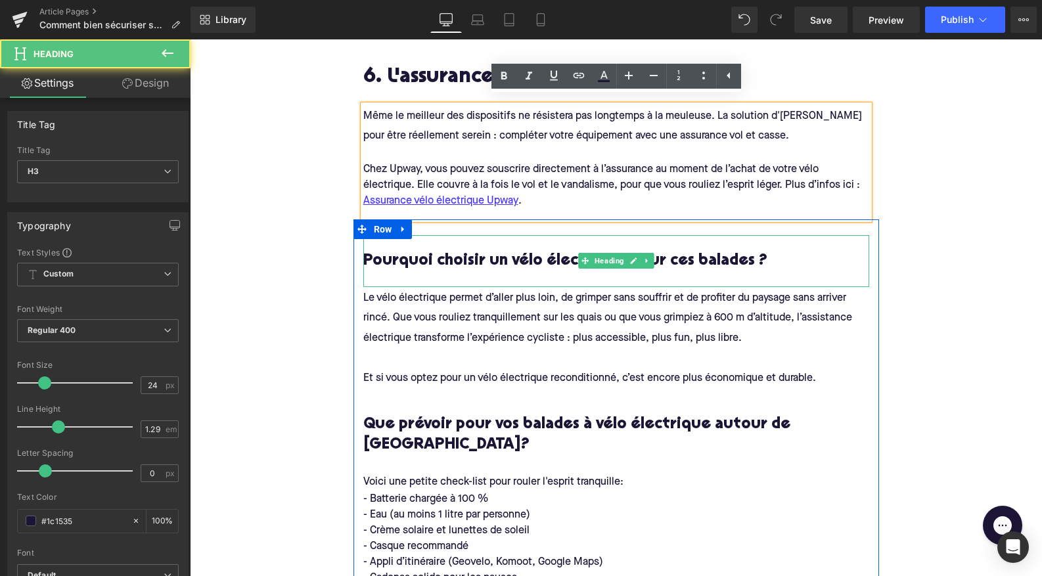
click at [451, 252] on h3 "Pourquoi choisir un vélo électrique pour ces balades ?" at bounding box center [616, 261] width 506 height 20
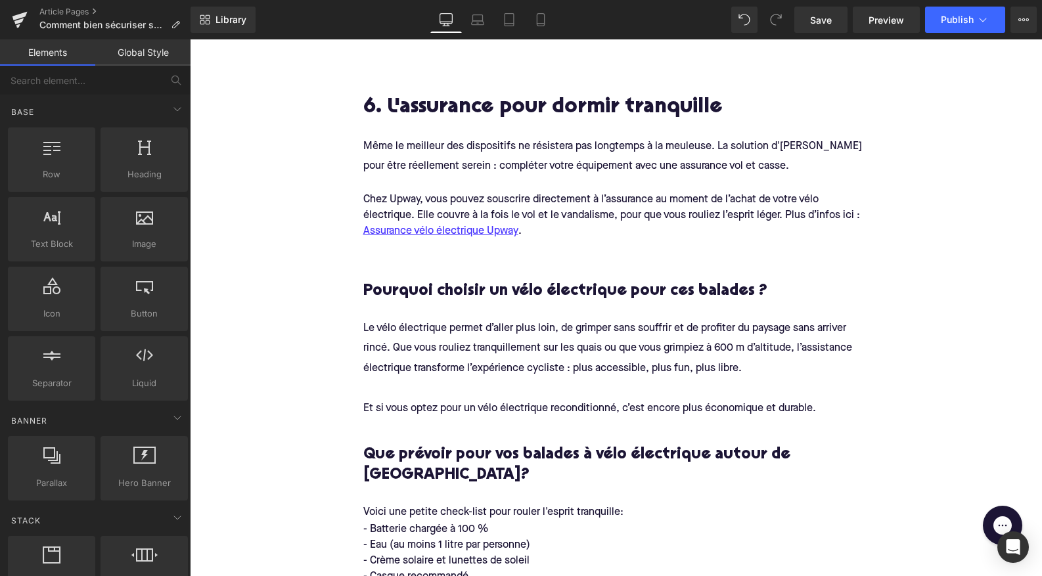
scroll to position [2633, 0]
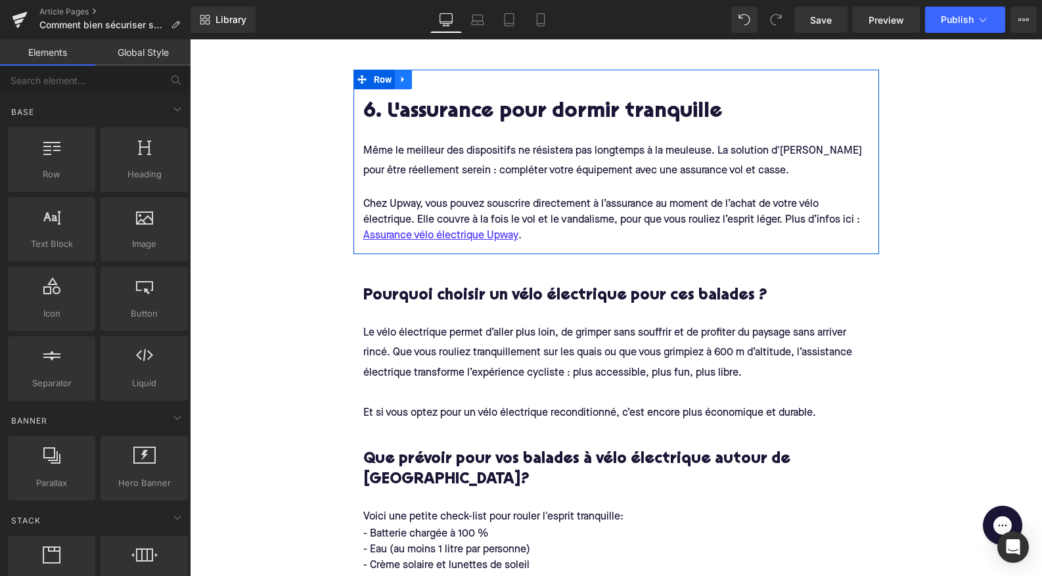
click at [402, 74] on icon at bounding box center [403, 79] width 9 height 10
click at [424, 75] on icon at bounding box center [420, 79] width 9 height 9
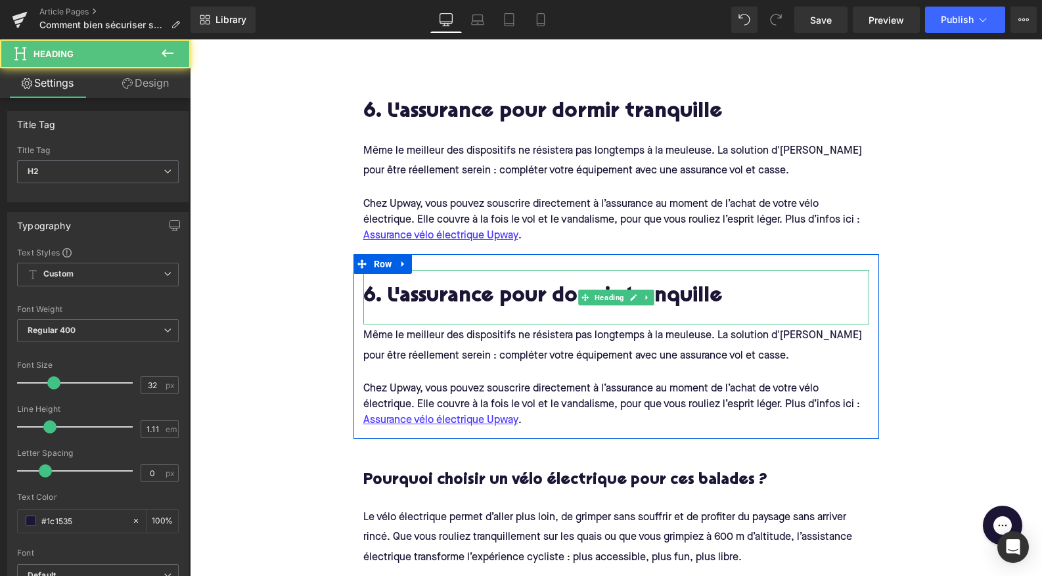
click at [377, 287] on h2 "6. L'assurance pour dormir tranquille" at bounding box center [616, 298] width 506 height 24
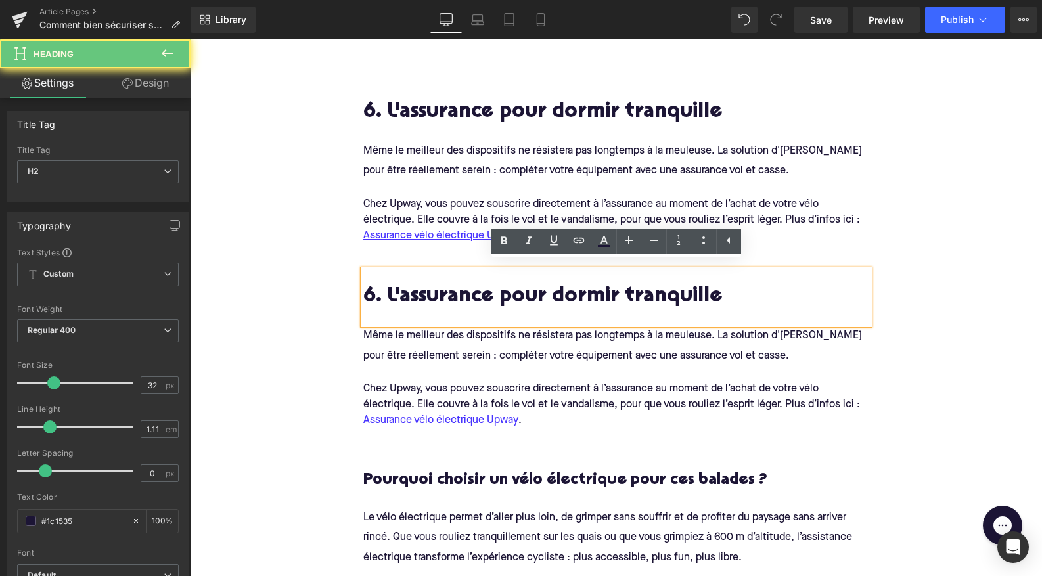
click at [371, 290] on h2 "6. L'assurance pour dormir tranquille" at bounding box center [616, 298] width 506 height 24
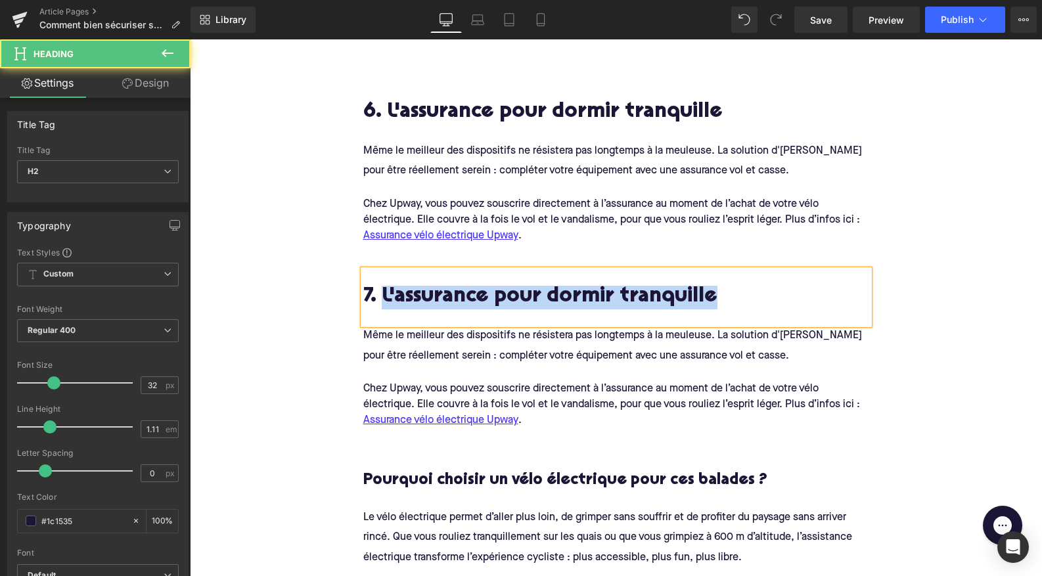
drag, startPoint x: 712, startPoint y: 292, endPoint x: 382, endPoint y: 284, distance: 330.5
click at [382, 286] on h2 "7. L'assurance pour dormir tranquille" at bounding box center [616, 298] width 506 height 24
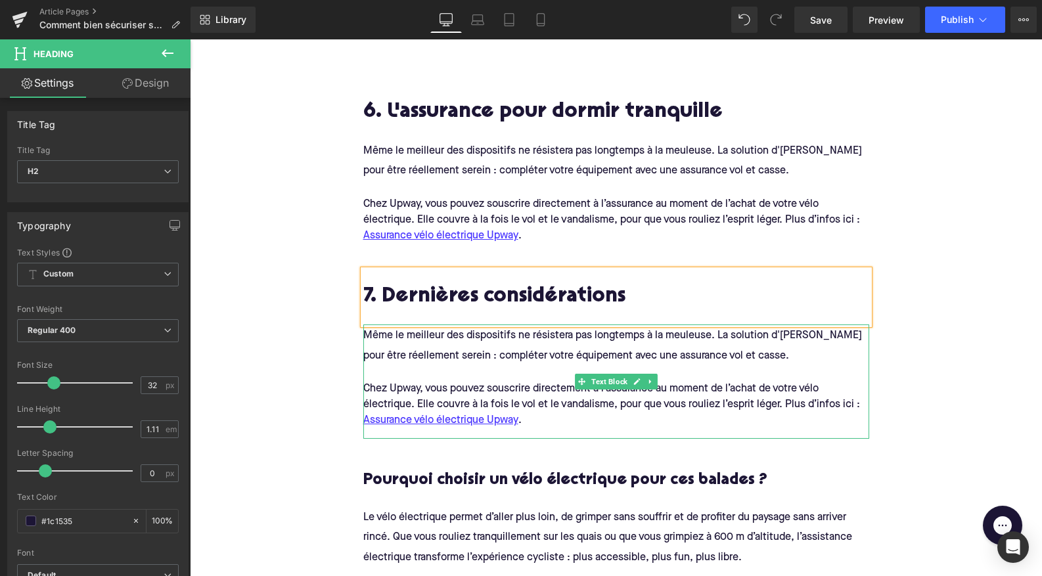
click at [531, 386] on span "Chez Upway, vous pouvez souscrire directement à l’assurance au moment de l’acha…" at bounding box center [611, 405] width 497 height 42
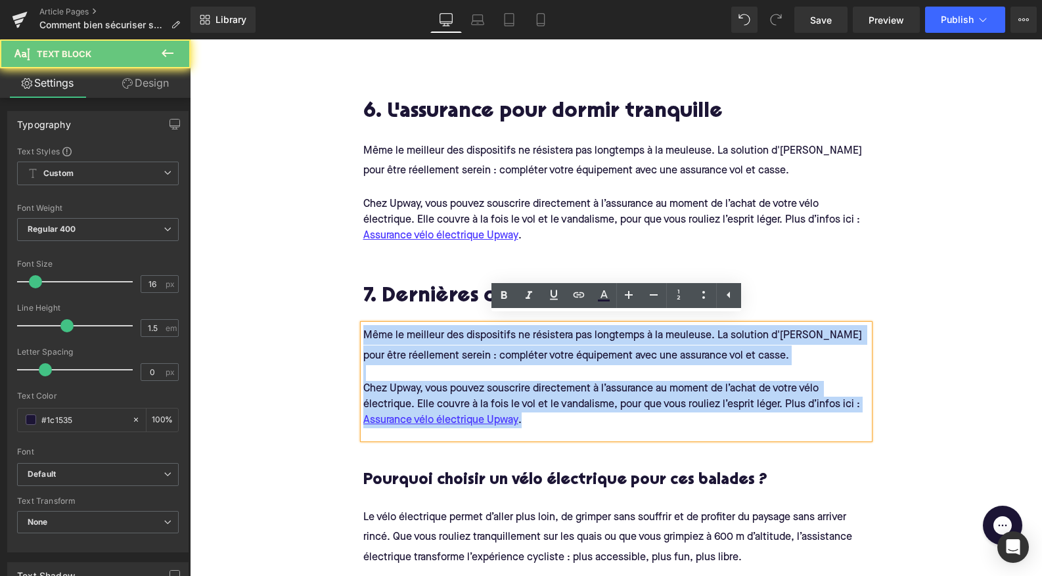
drag, startPoint x: 533, startPoint y: 411, endPoint x: 326, endPoint y: 332, distance: 220.8
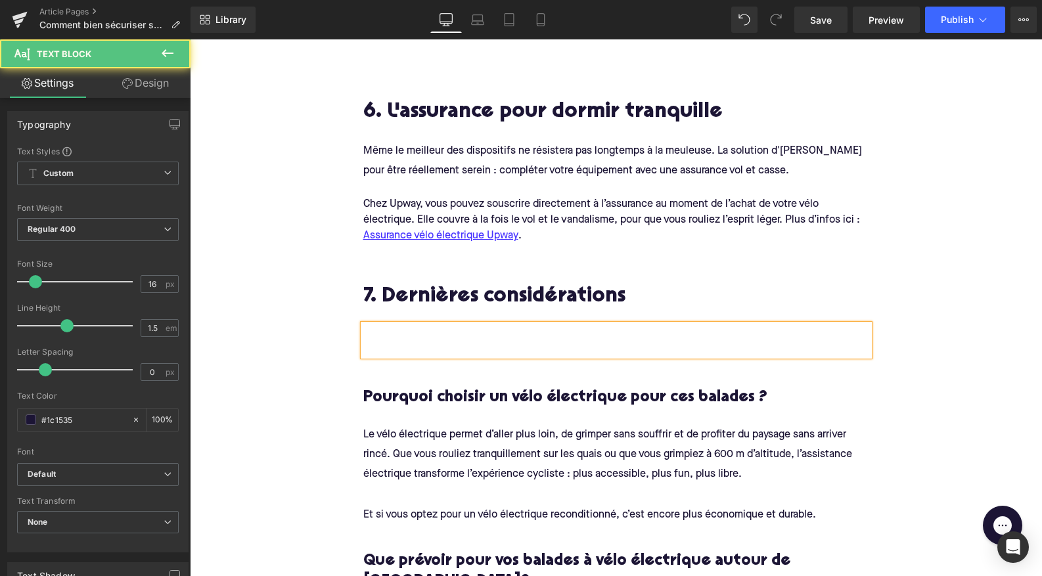
click at [559, 325] on h4 at bounding box center [616, 335] width 506 height 20
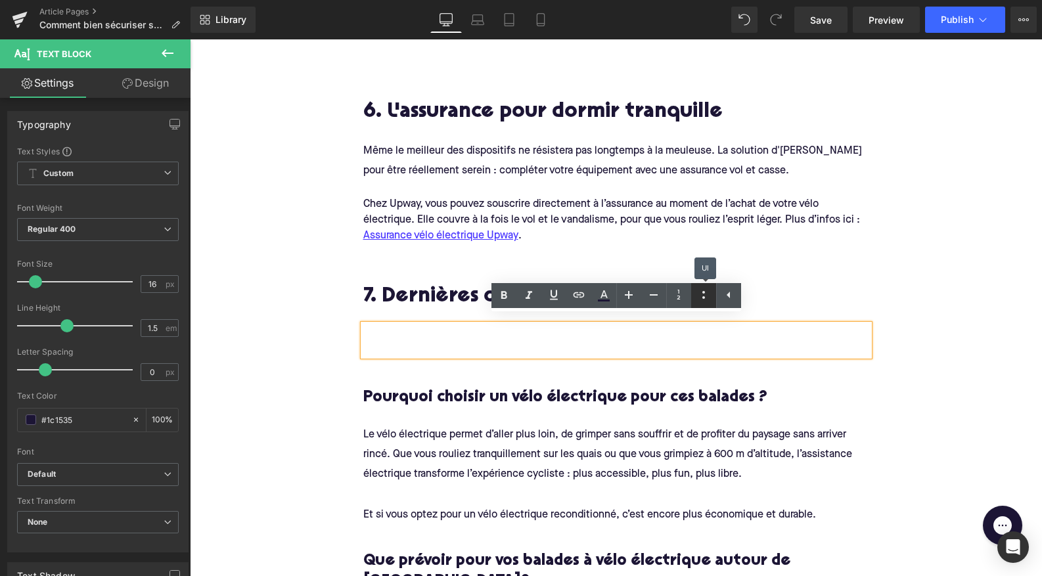
click at [705, 299] on icon at bounding box center [704, 295] width 16 height 16
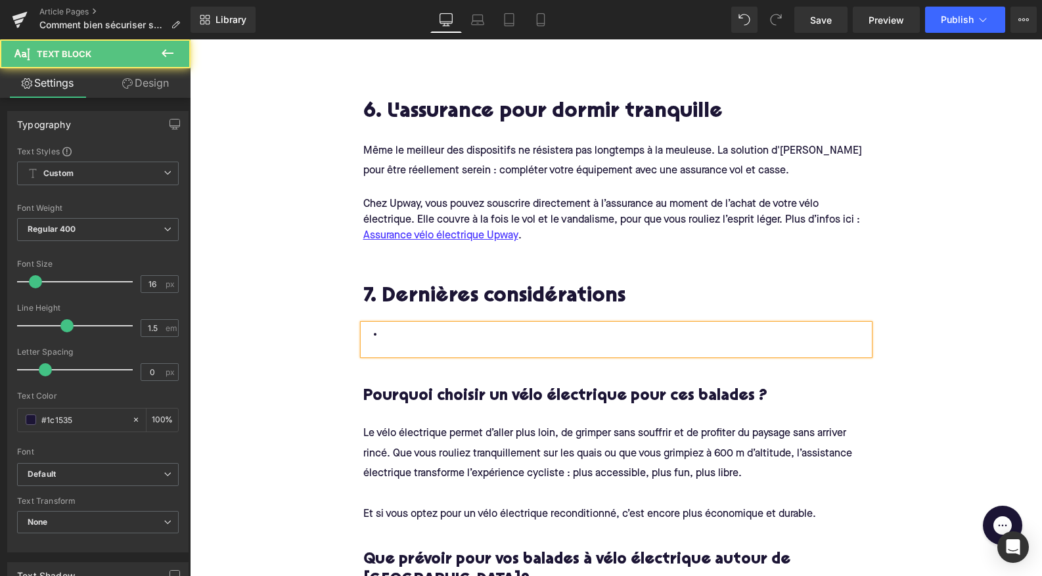
click at [537, 326] on li at bounding box center [616, 334] width 506 height 19
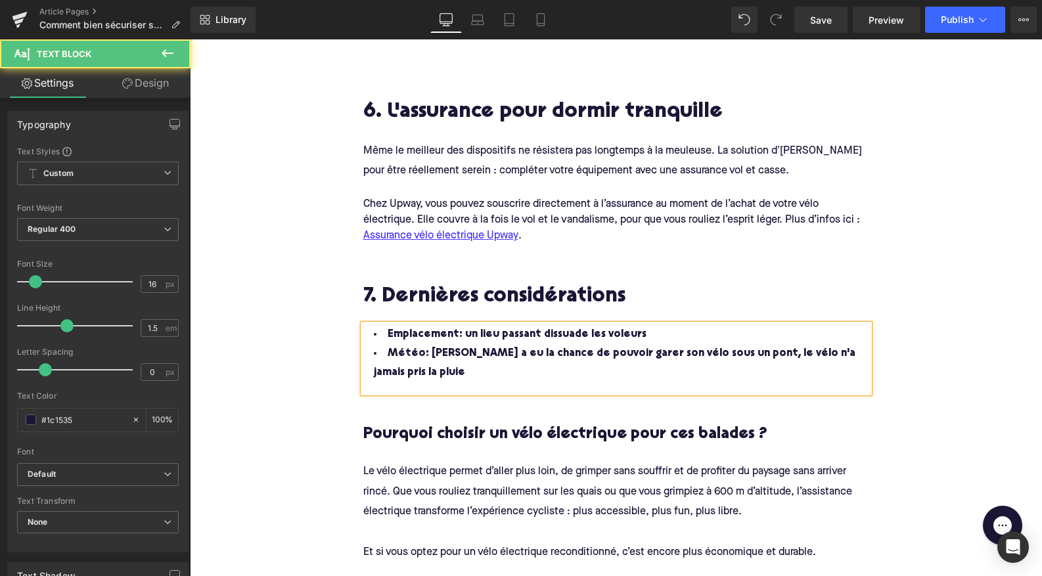
click at [700, 345] on li "Météo: Augustin a eu la chance de pouvoir garer son vélo sous un pont, le vélo …" at bounding box center [616, 363] width 506 height 38
click at [724, 345] on li "Météo: Augustin a eu la chance de pouvoir garer son vélo sous un pont, le vélo …" at bounding box center [616, 363] width 506 height 38
click at [450, 370] on li "Météo: [PERSON_NAME] a eu la chance de pouvoir garer son vélo sous un pont de t…" at bounding box center [616, 363] width 506 height 38
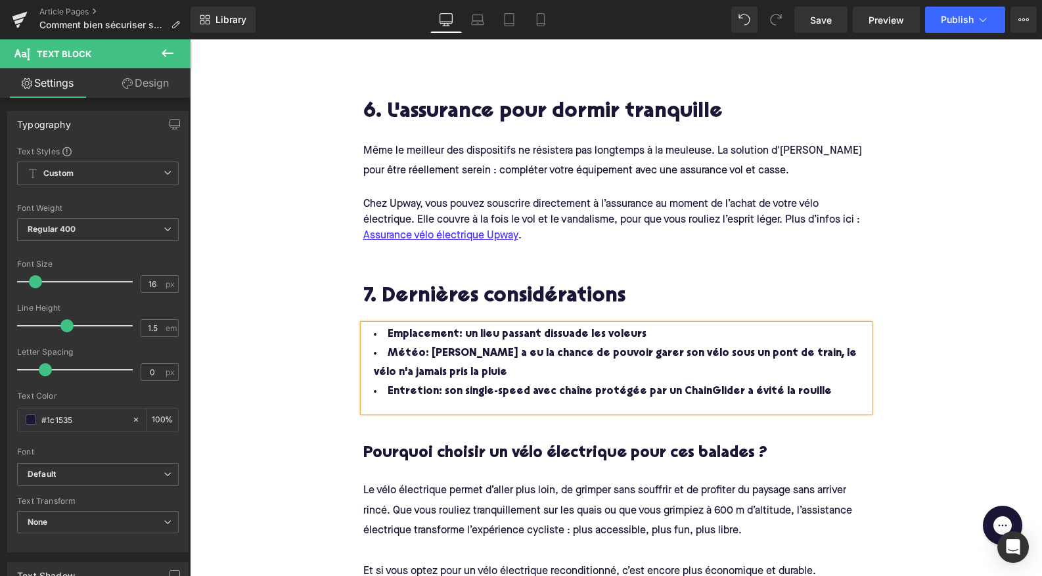
click at [428, 383] on li "Entretion: son single-speed avec chaîne protégée par un ChainGlider a évité la …" at bounding box center [616, 391] width 506 height 19
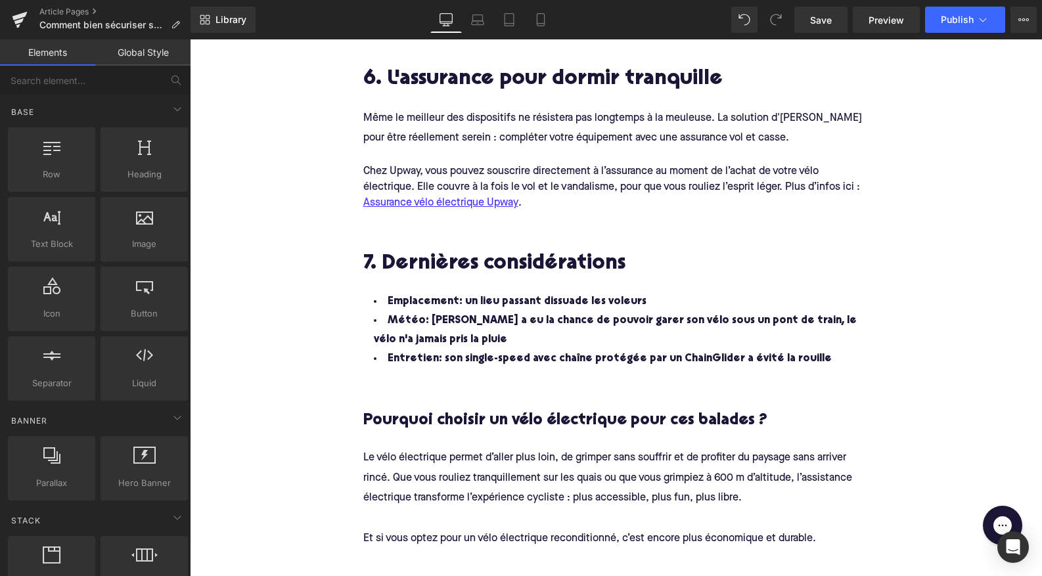
scroll to position [2669, 0]
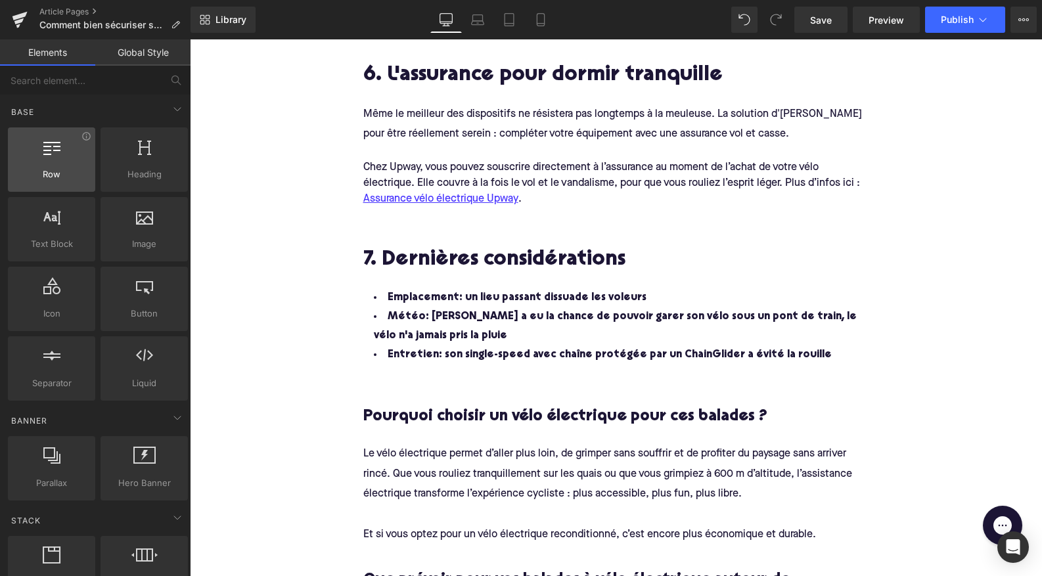
click at [69, 173] on span "Row" at bounding box center [51, 174] width 79 height 14
click at [46, 162] on div at bounding box center [51, 153] width 79 height 30
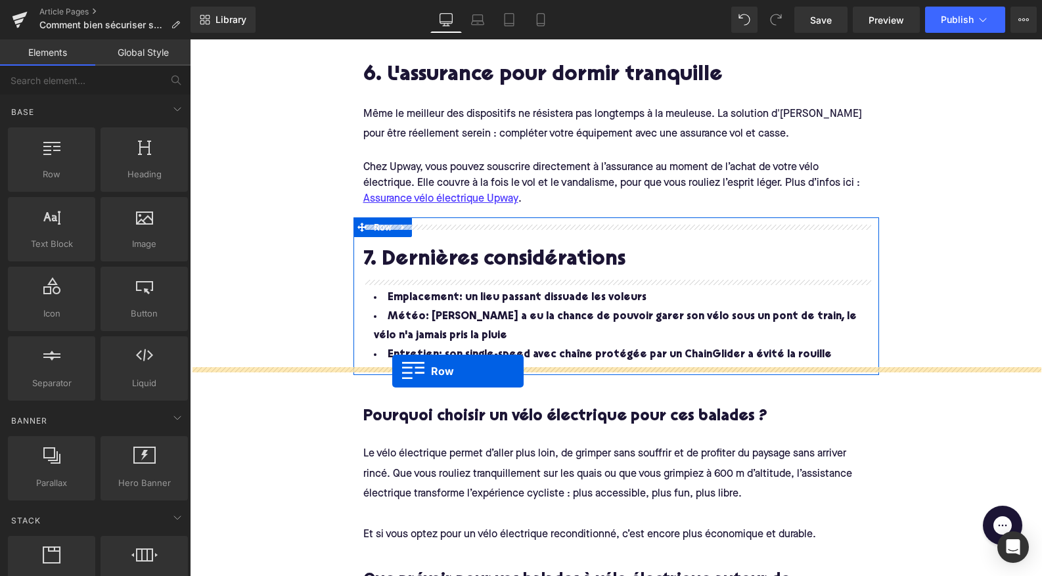
drag, startPoint x: 228, startPoint y: 204, endPoint x: 392, endPoint y: 371, distance: 234.6
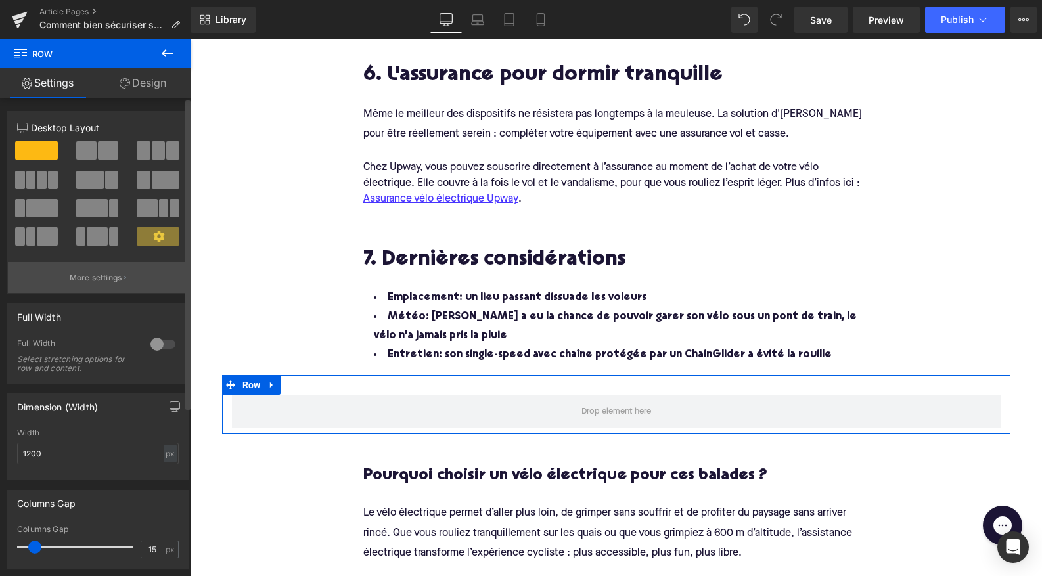
click at [111, 277] on p "More settings" at bounding box center [96, 278] width 53 height 12
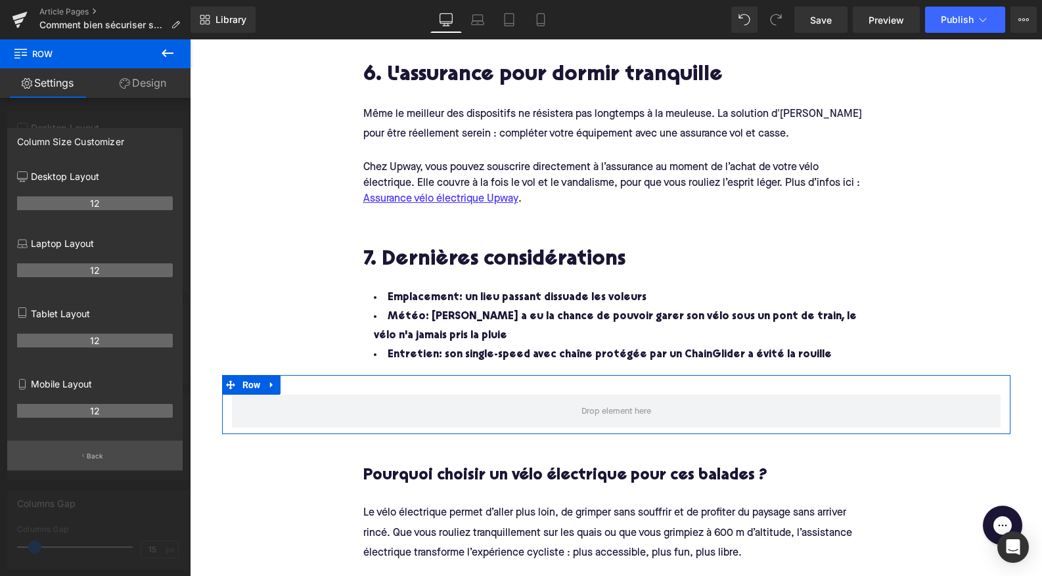
click at [95, 445] on button "Back" at bounding box center [94, 456] width 175 height 30
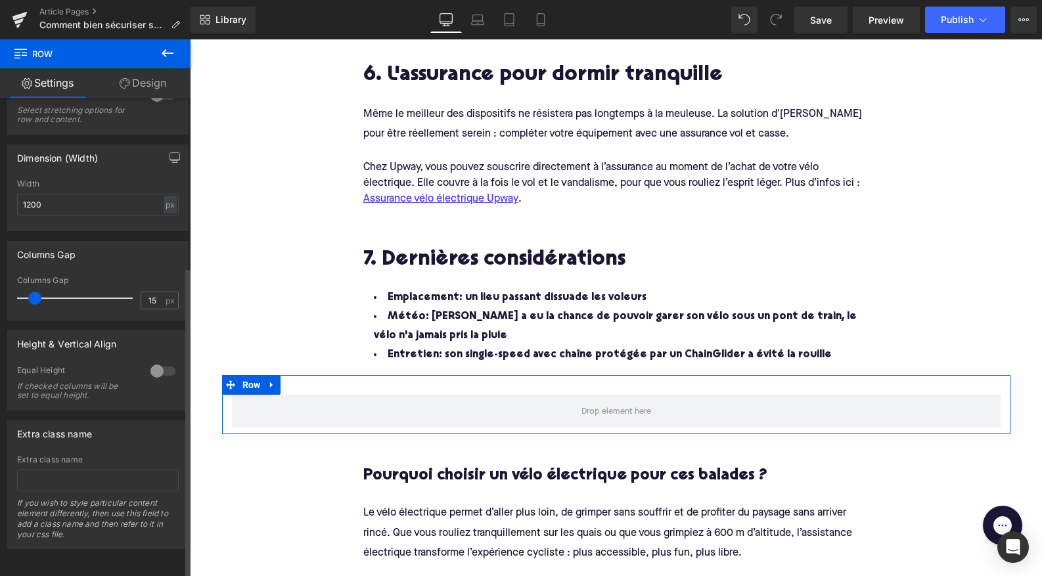
scroll to position [0, 0]
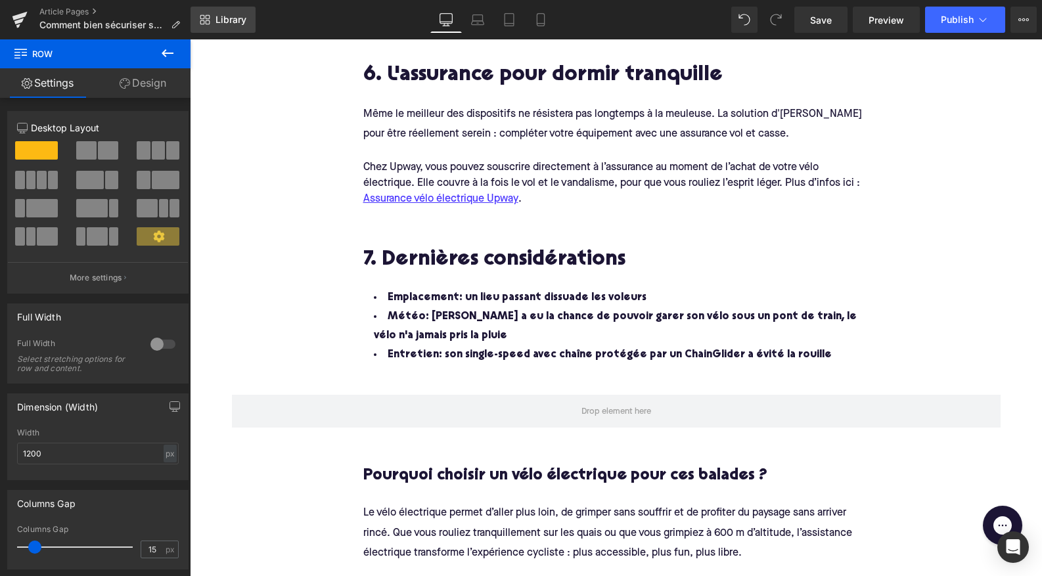
click at [223, 24] on span "Library" at bounding box center [230, 20] width 31 height 12
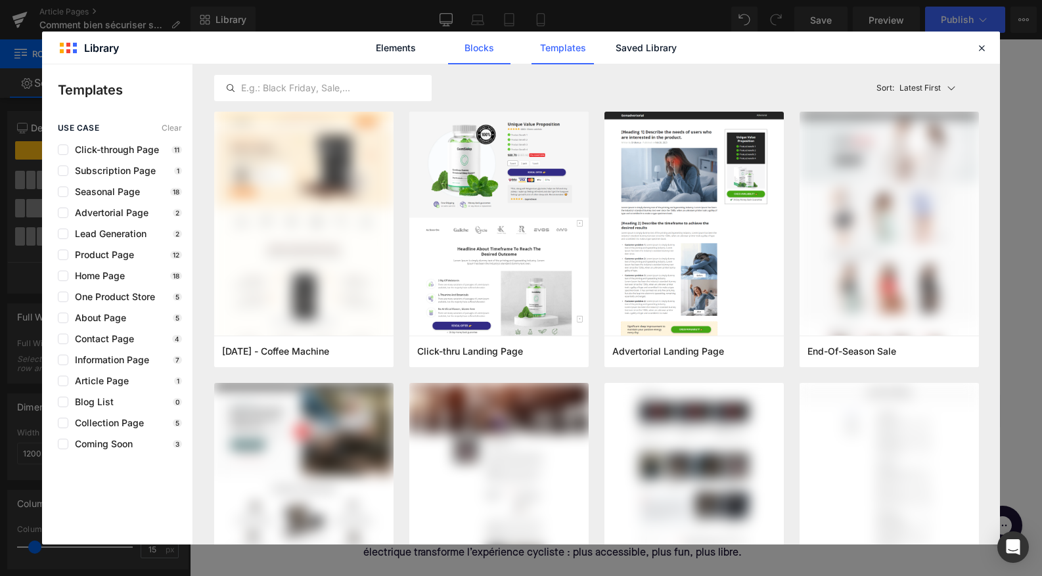
click at [615, 49] on link "Blocks" at bounding box center [646, 48] width 62 height 33
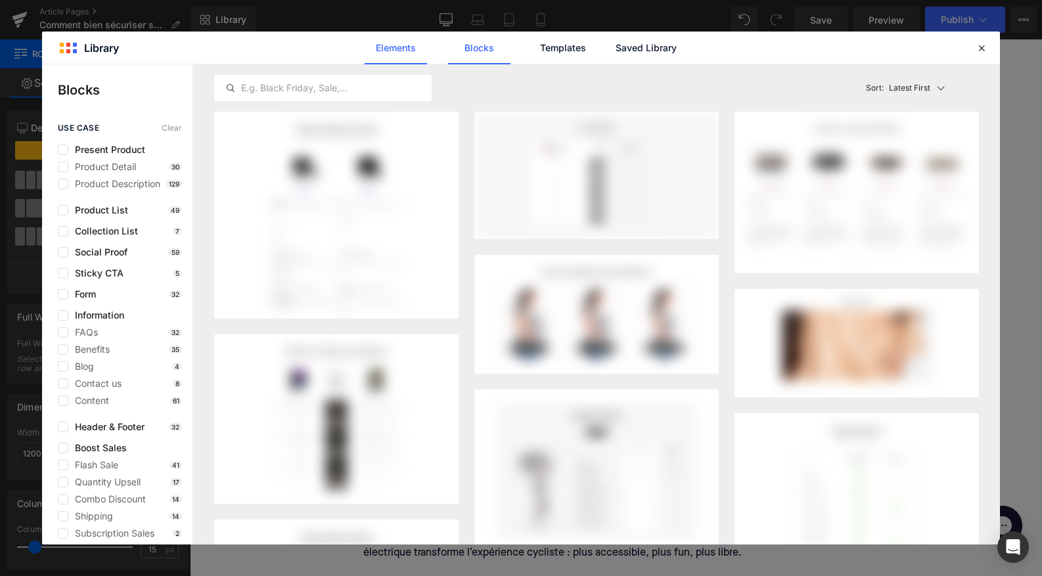
click at [531, 49] on link "Elements" at bounding box center [562, 48] width 62 height 33
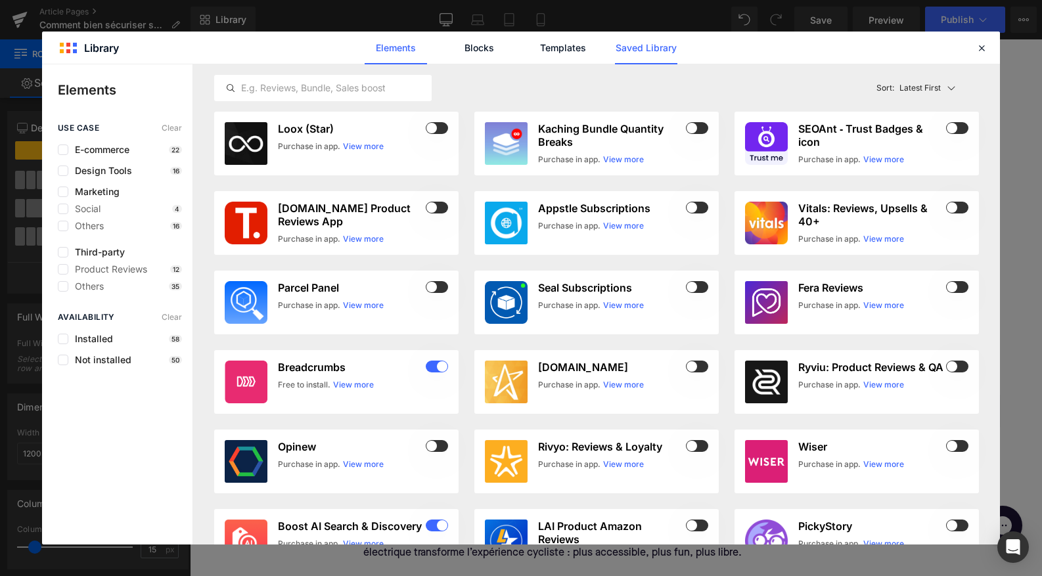
click at [659, 49] on link "Saved Library" at bounding box center [646, 48] width 62 height 33
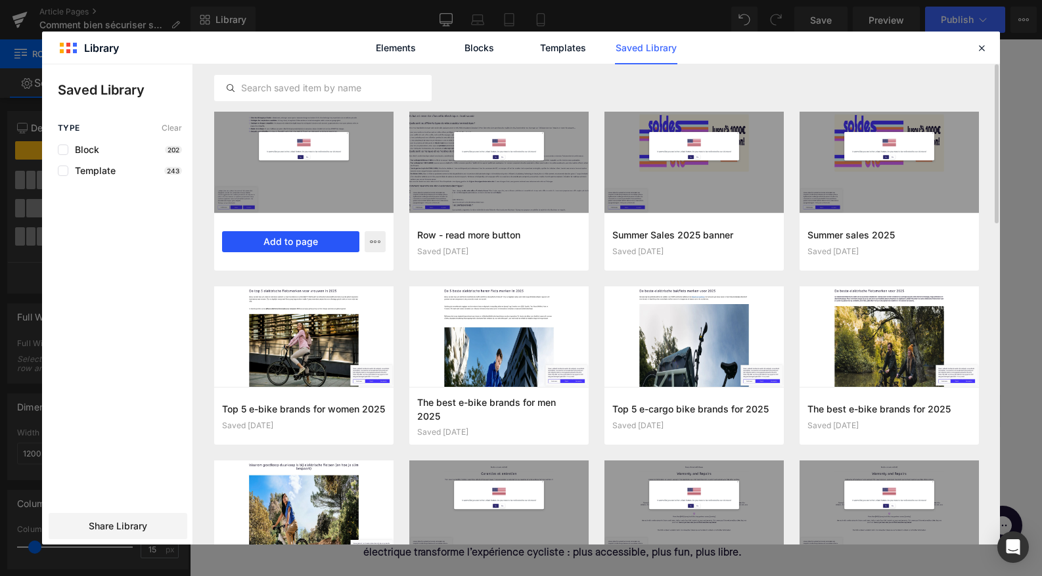
click at [282, 237] on button "Add to page" at bounding box center [290, 241] width 137 height 21
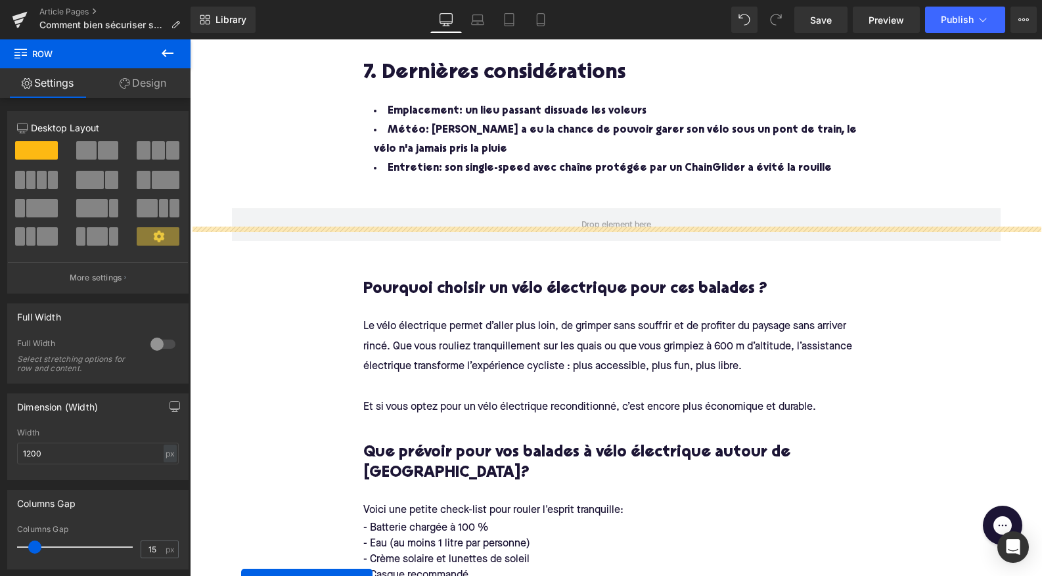
scroll to position [2852, 0]
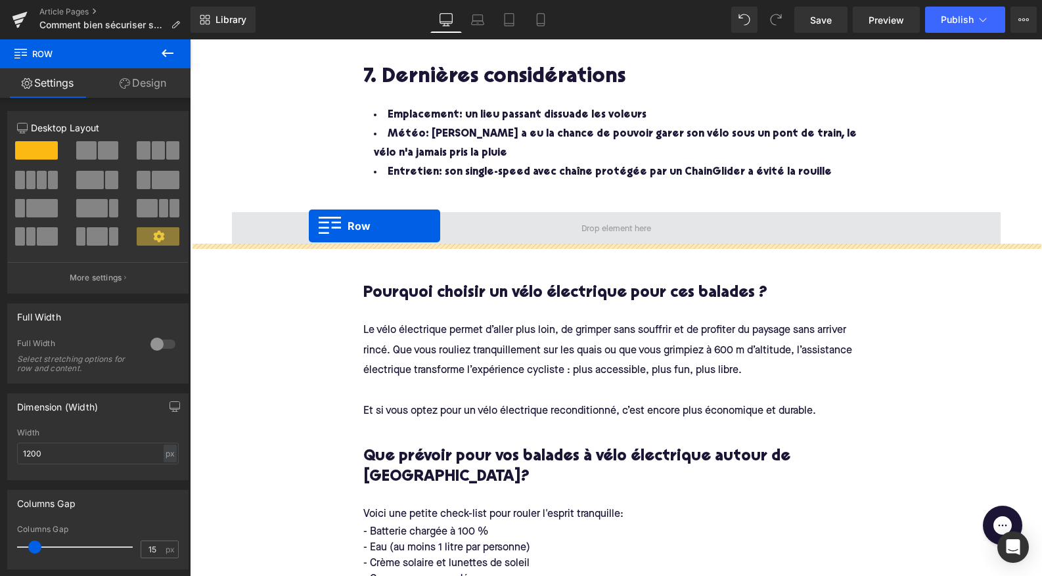
drag, startPoint x: 229, startPoint y: 181, endPoint x: 309, endPoint y: 226, distance: 91.7
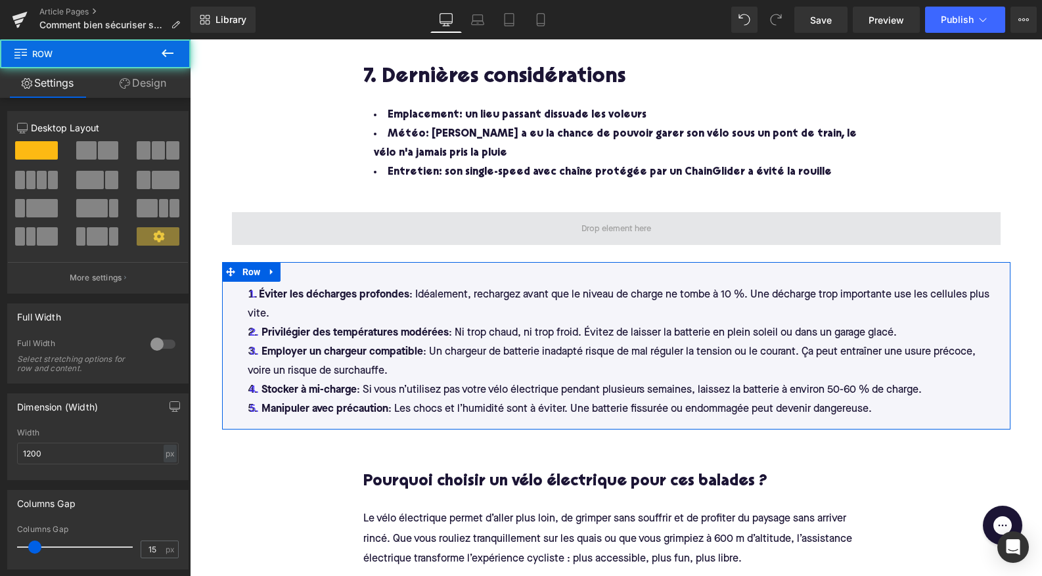
click at [384, 213] on span at bounding box center [616, 228] width 769 height 33
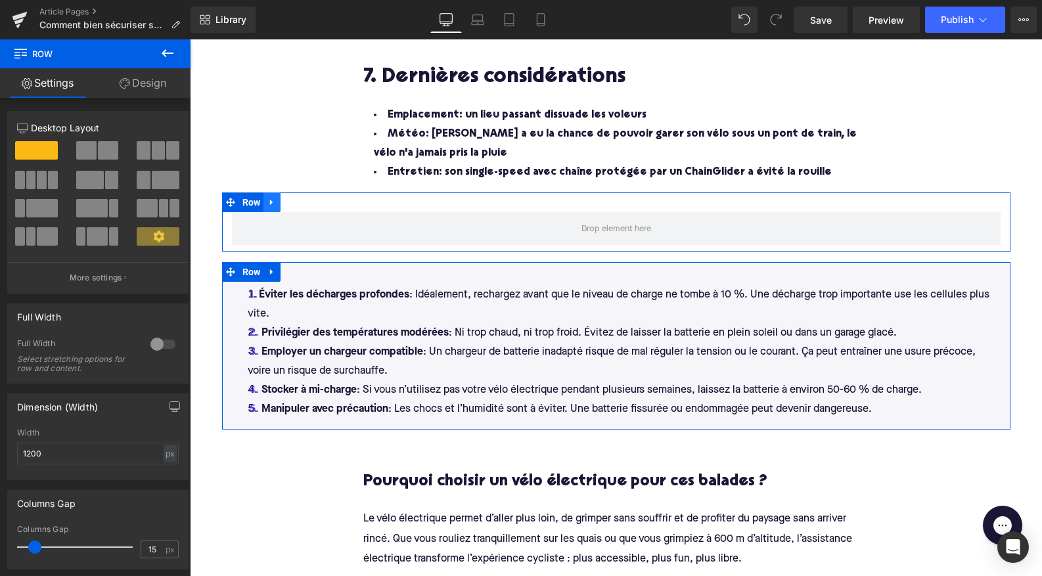
click at [274, 198] on icon at bounding box center [271, 203] width 9 height 10
click at [306, 198] on icon at bounding box center [305, 202] width 9 height 9
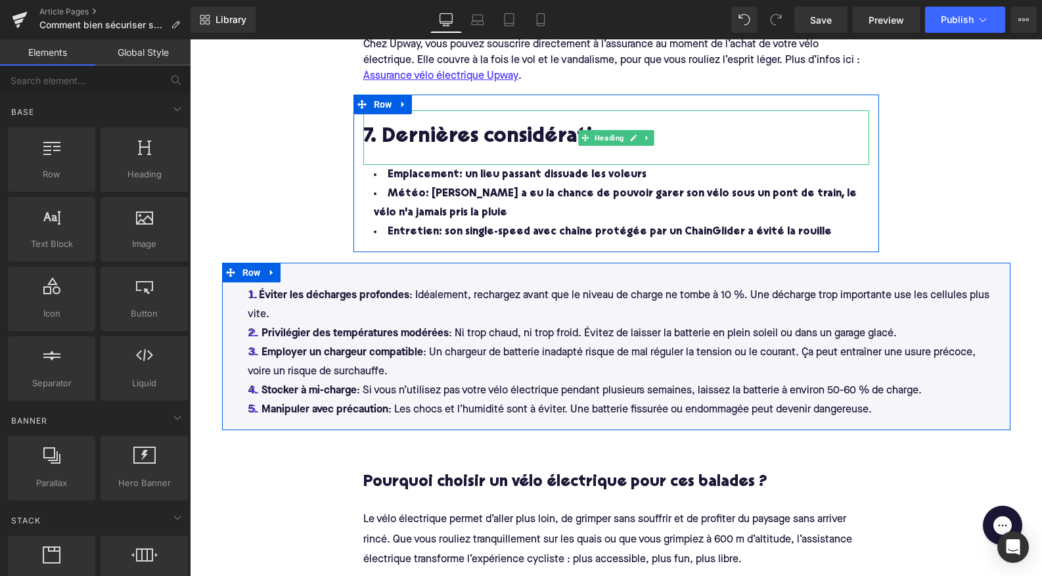
scroll to position [2786, 0]
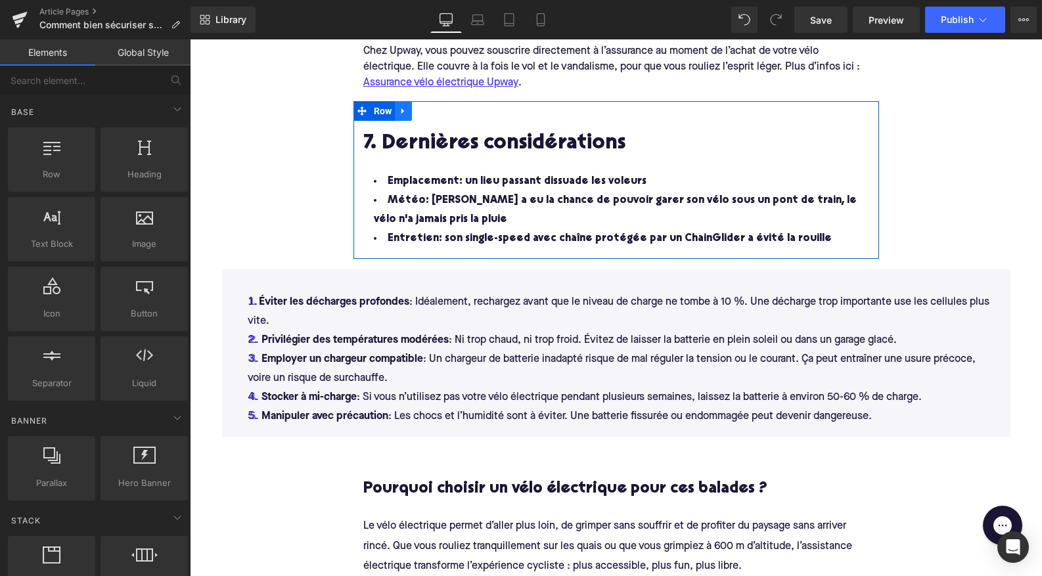
click at [403, 108] on icon at bounding box center [402, 111] width 3 height 6
click at [423, 106] on icon at bounding box center [420, 111] width 9 height 10
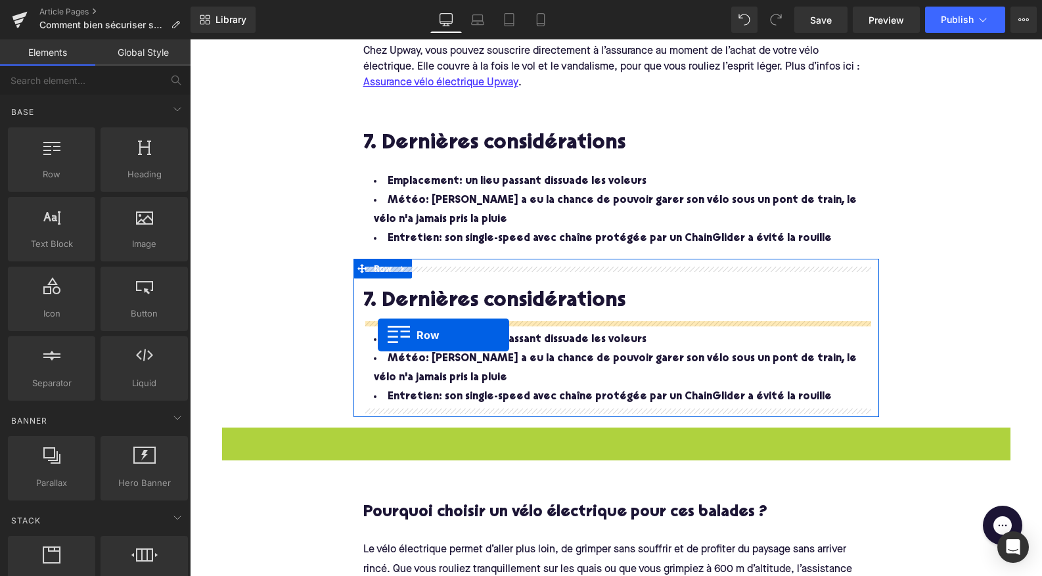
drag, startPoint x: 229, startPoint y: 433, endPoint x: 378, endPoint y: 333, distance: 178.9
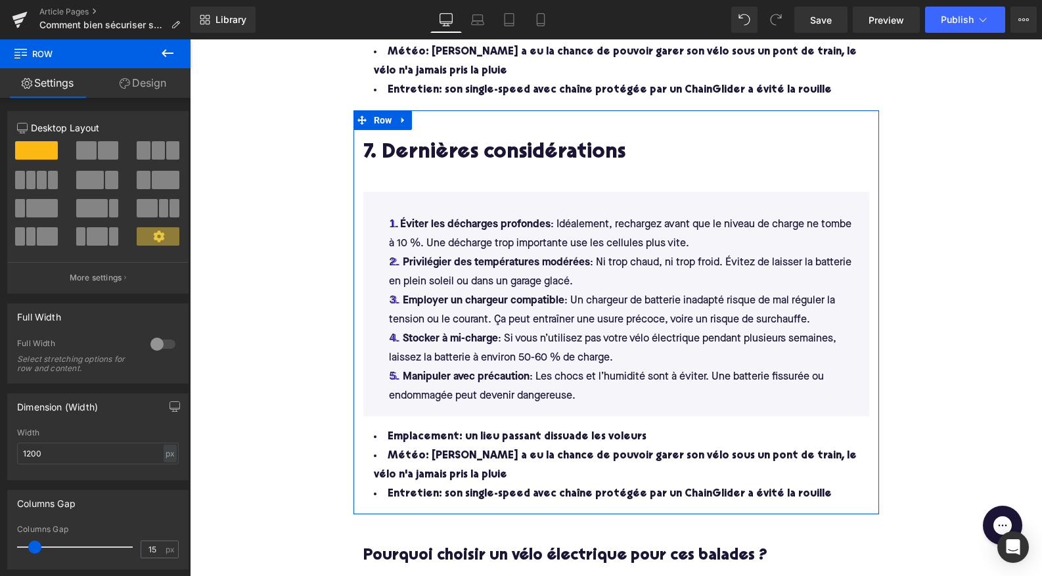
scroll to position [2936, 0]
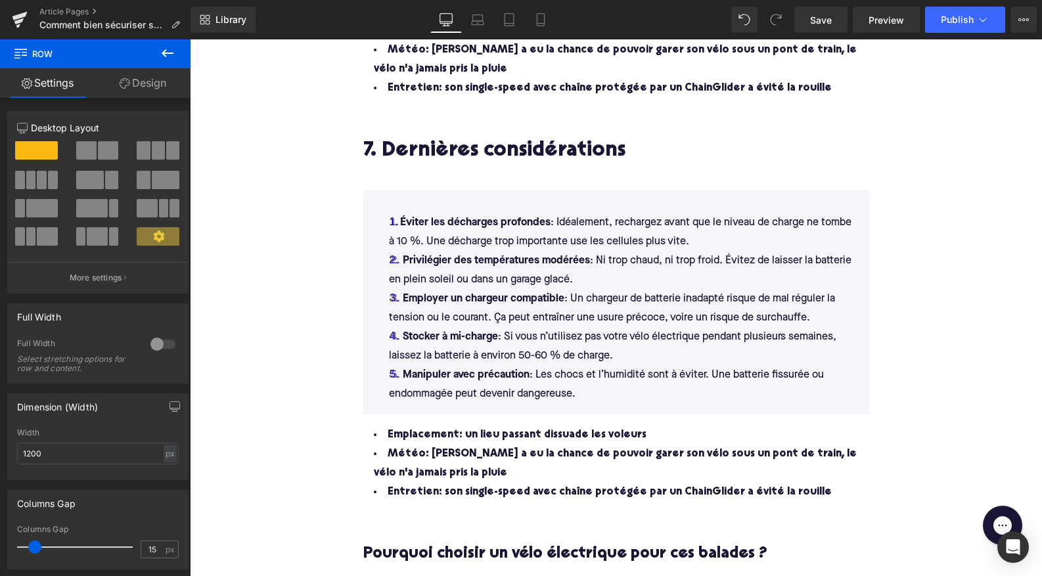
click at [794, 485] on li "Entretien: son single-speed avec chaîne protégée par un ChainGlider a évité la …" at bounding box center [616, 492] width 506 height 19
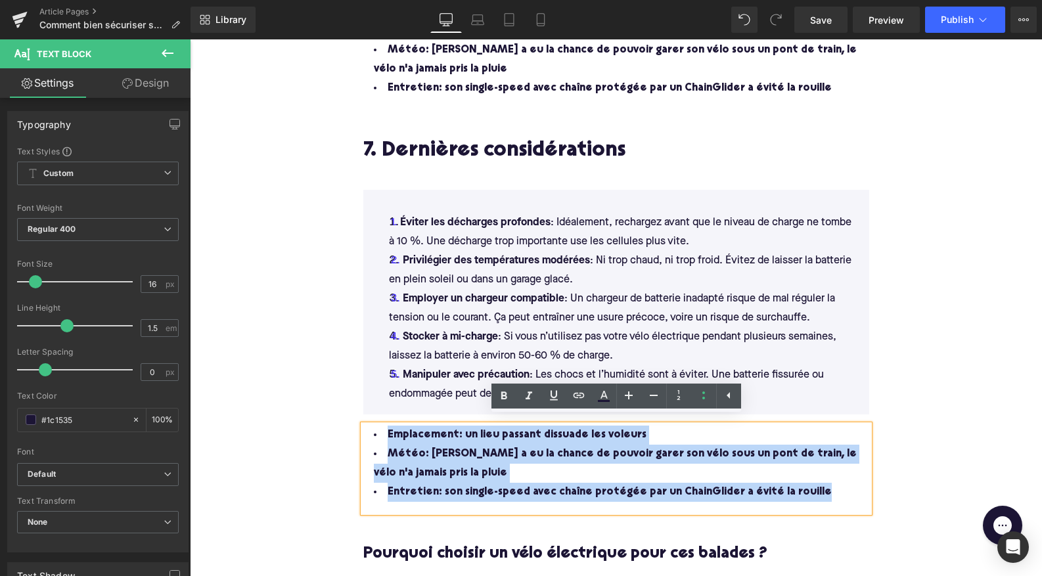
drag, startPoint x: 796, startPoint y: 484, endPoint x: 372, endPoint y: 426, distance: 428.3
click at [372, 426] on ul "Emplacement: un lieu passant dissuade les voleurs Météo: Augustin a eu la chanc…" at bounding box center [616, 464] width 506 height 76
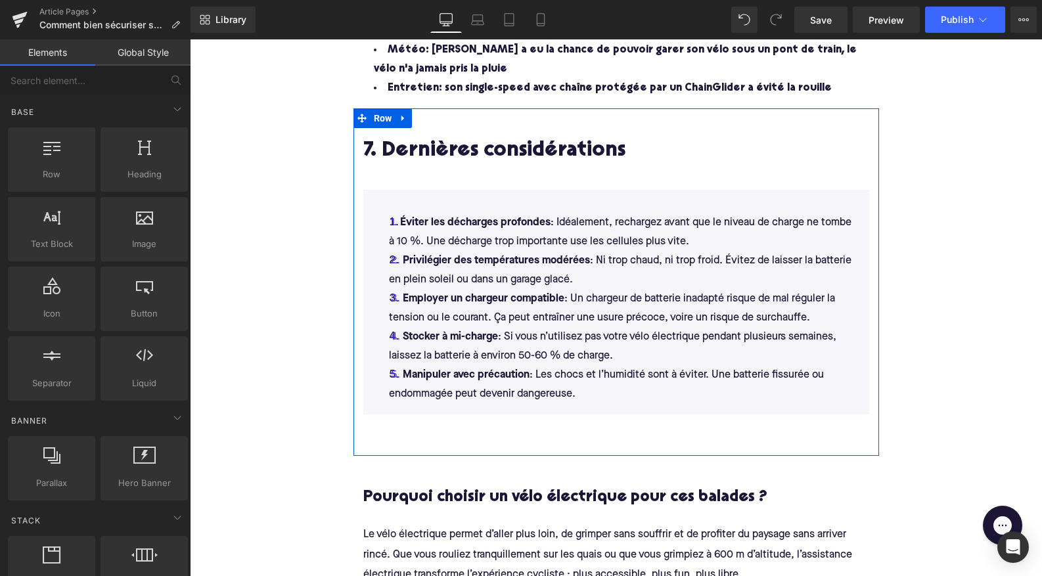
click at [439, 426] on div at bounding box center [616, 436] width 506 height 20
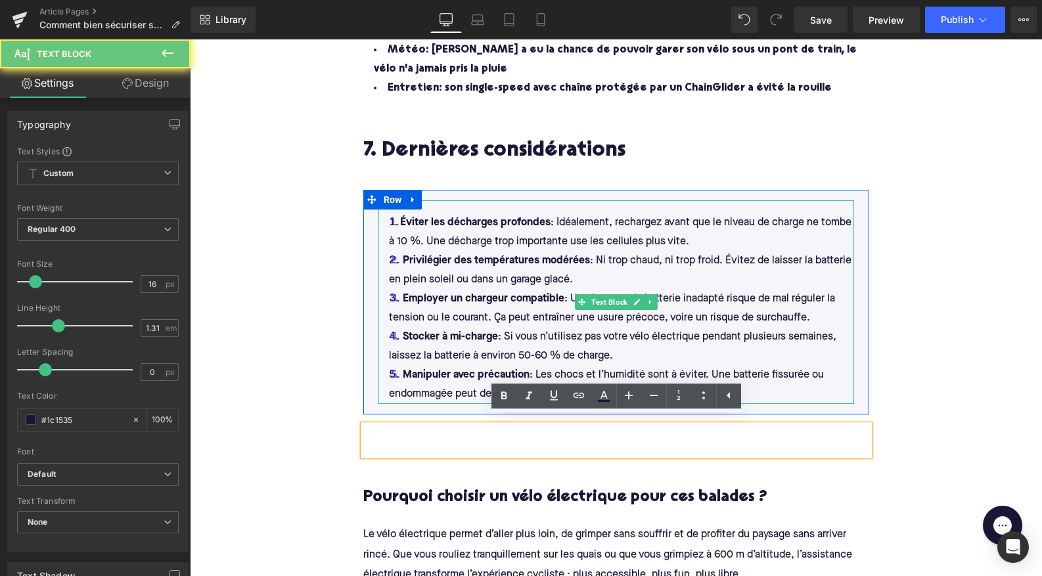
click at [414, 378] on li "Manipuler avec précaution : Les chocs et l’humidité sont à éviter. Une batterie…" at bounding box center [616, 385] width 476 height 38
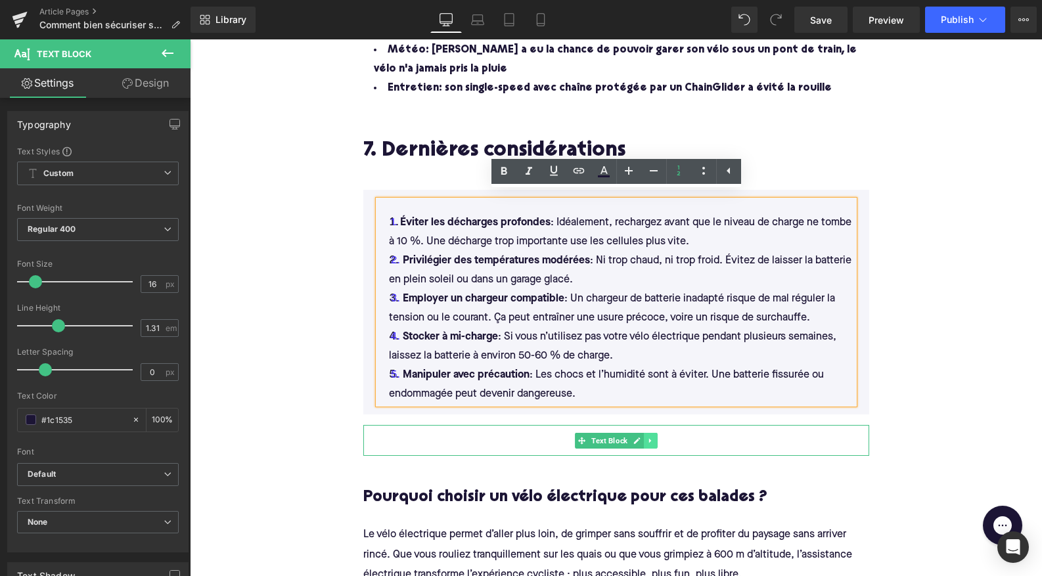
click at [648, 437] on icon at bounding box center [649, 441] width 7 height 8
click at [663, 434] on link at bounding box center [657, 441] width 14 height 16
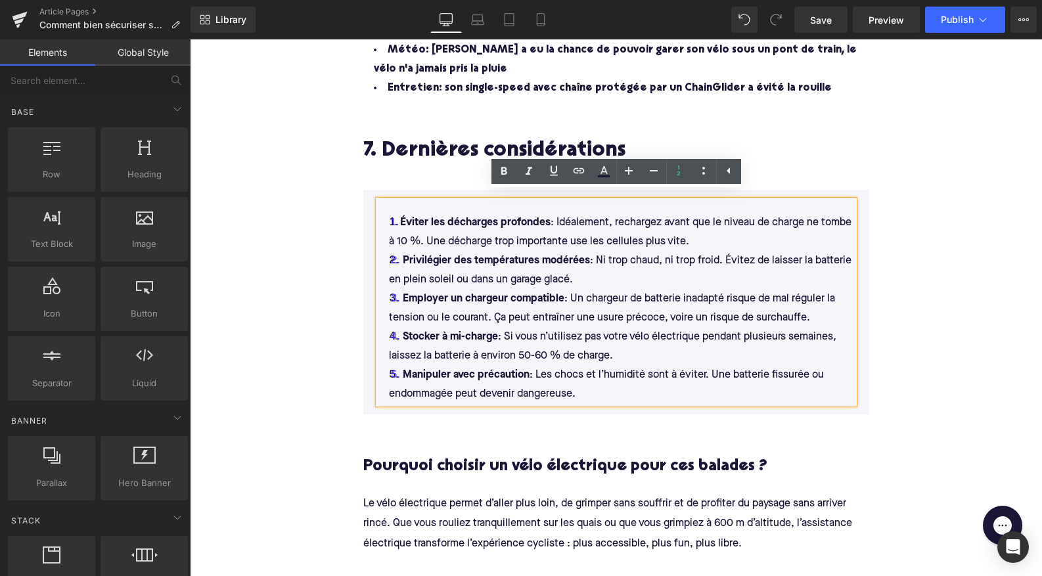
click at [408, 146] on h2 "7. Dernières considérations" at bounding box center [616, 152] width 506 height 24
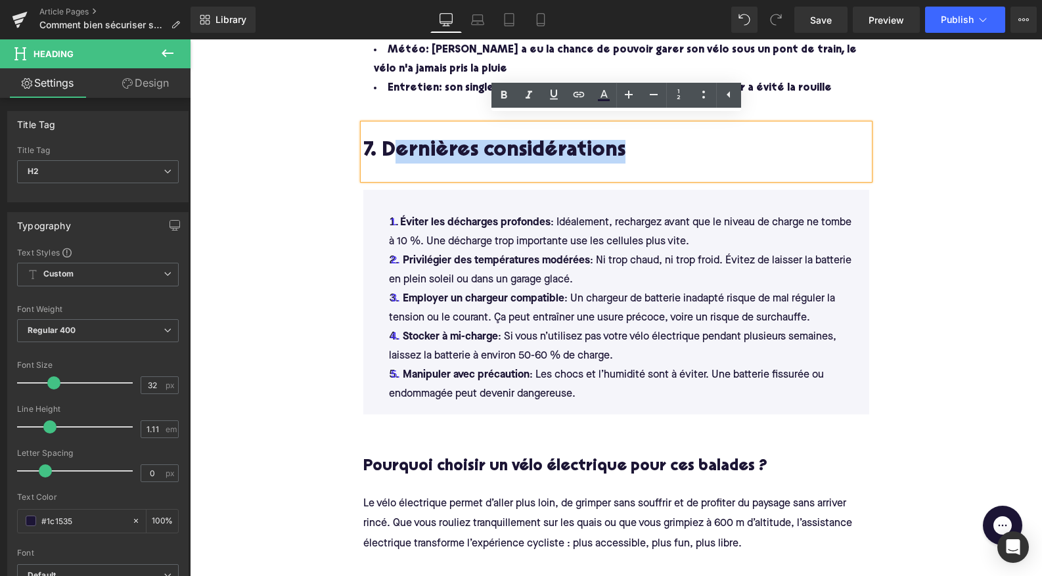
drag, startPoint x: 638, startPoint y: 152, endPoint x: 390, endPoint y: 143, distance: 248.4
click at [390, 143] on h2 "7. Dernières considérations" at bounding box center [616, 152] width 506 height 24
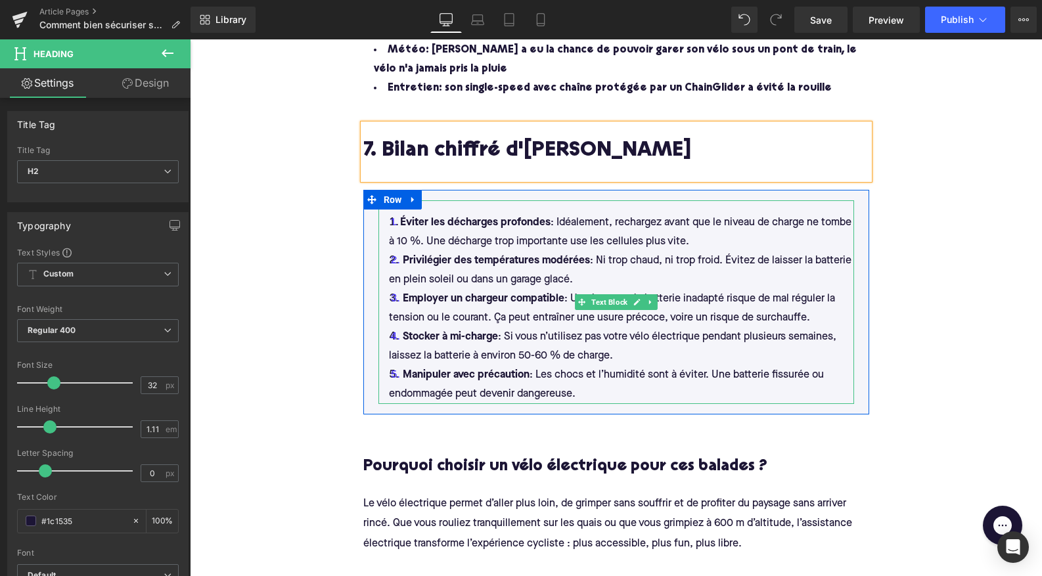
click at [393, 213] on li "Éviter les décharges profondes : Idéalement, rechargez avant que le niveau de c…" at bounding box center [616, 232] width 476 height 38
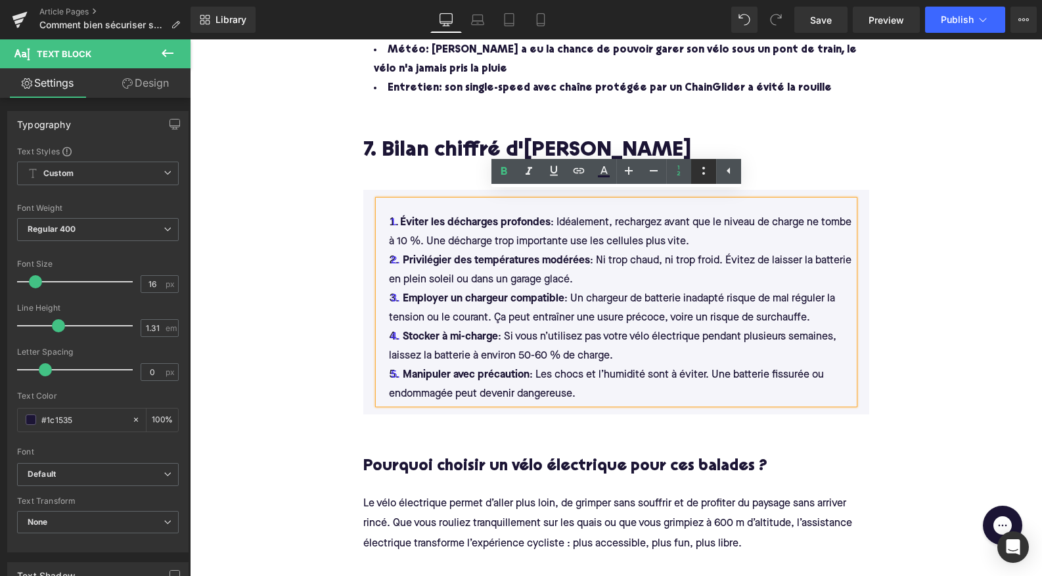
click at [699, 164] on icon at bounding box center [704, 171] width 16 height 16
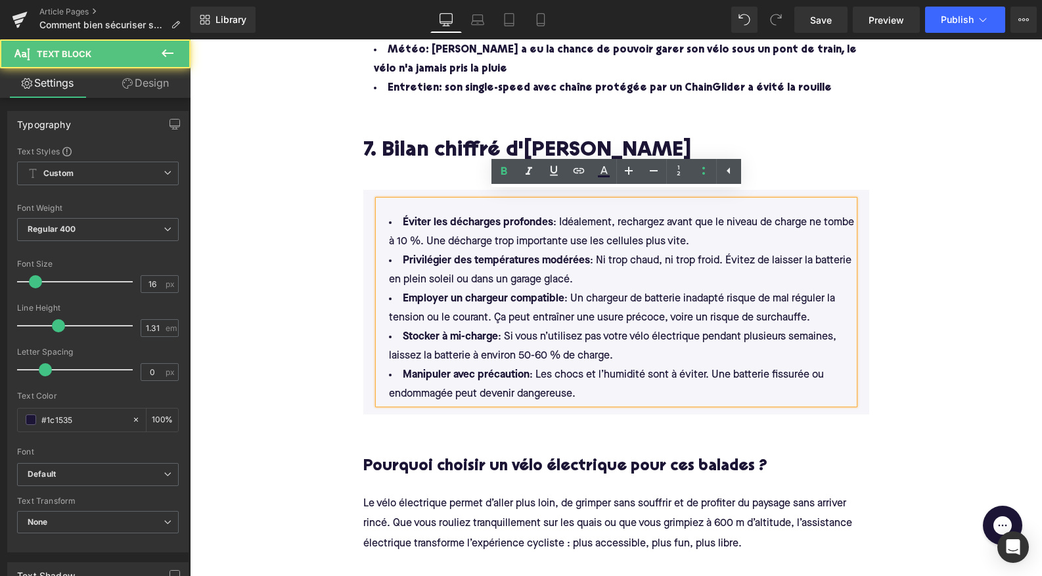
click at [558, 213] on li "Éviter les décharges profondes : Idéalement, rechargez avant que le niveau de c…" at bounding box center [616, 232] width 476 height 38
click at [548, 217] on strong "Éviter les décharges profondes" at bounding box center [478, 222] width 150 height 11
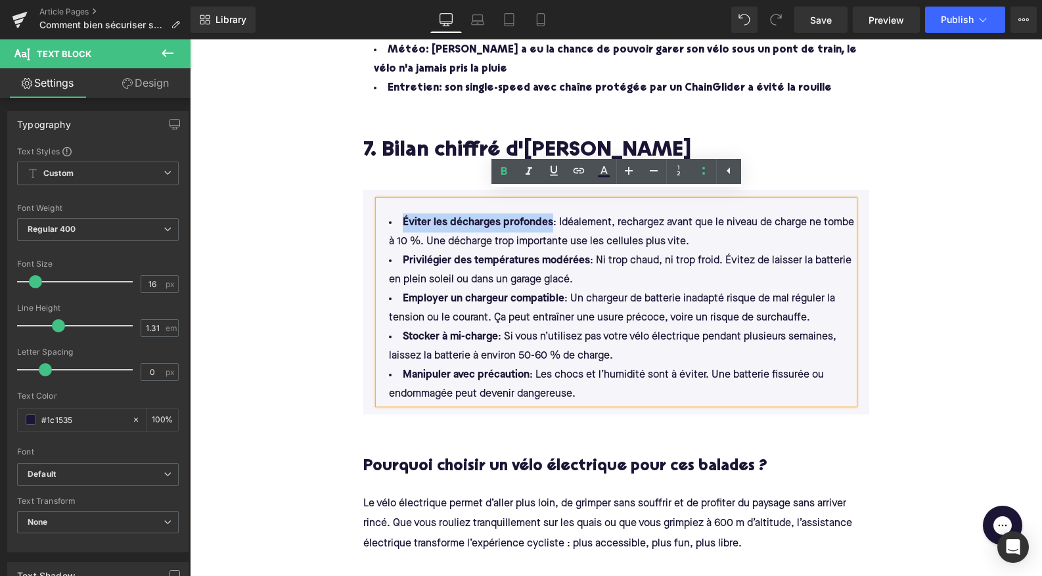
drag, startPoint x: 552, startPoint y: 213, endPoint x: 398, endPoint y: 209, distance: 154.4
click at [398, 213] on li "Éviter les décharges profondes : Idéalement, rechargez avant que le niveau de c…" at bounding box center [616, 232] width 476 height 38
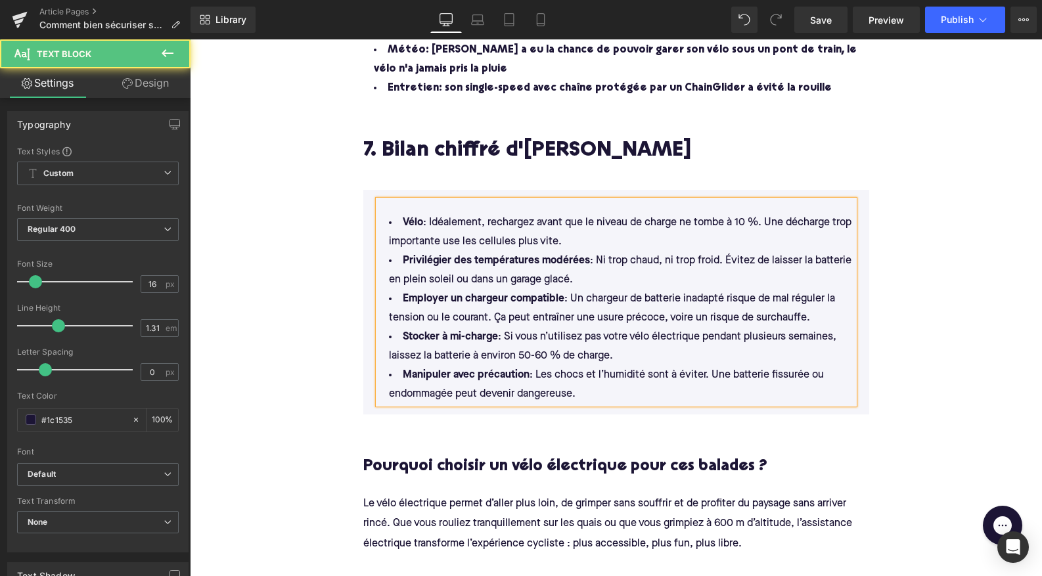
drag, startPoint x: 431, startPoint y: 213, endPoint x: 587, endPoint y: 227, distance: 156.9
click at [587, 227] on li "Vélo : Idéalement, rechargez avant que le niveau de charge ne tombe à 10 %. Une…" at bounding box center [616, 232] width 476 height 38
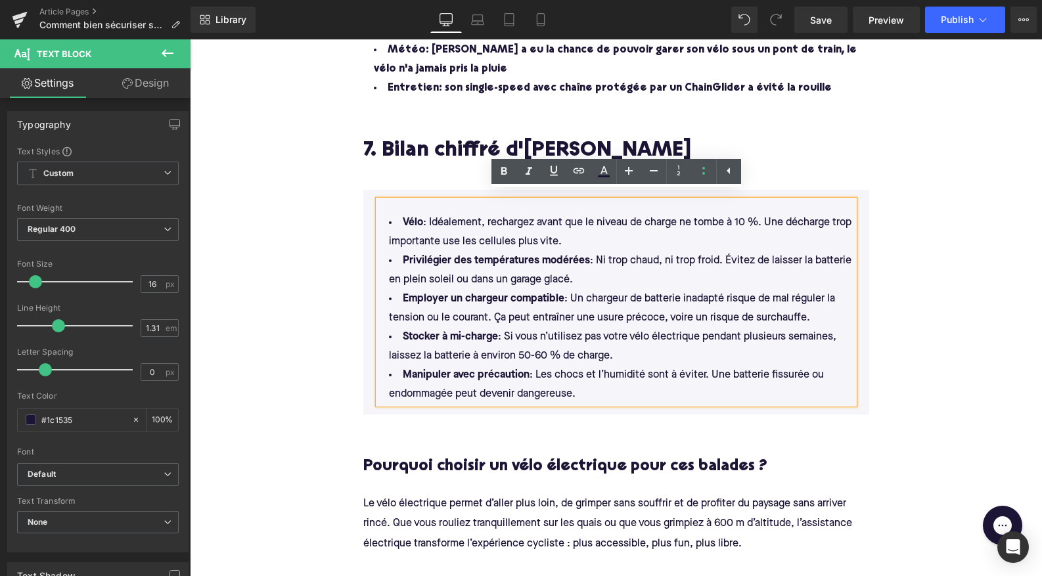
drag, startPoint x: 587, startPoint y: 232, endPoint x: 432, endPoint y: 208, distance: 157.6
click at [432, 213] on li "Vélo : Idéalement, rechargez avant que le niveau de charge ne tombe à 10 %. Une…" at bounding box center [616, 232] width 476 height 38
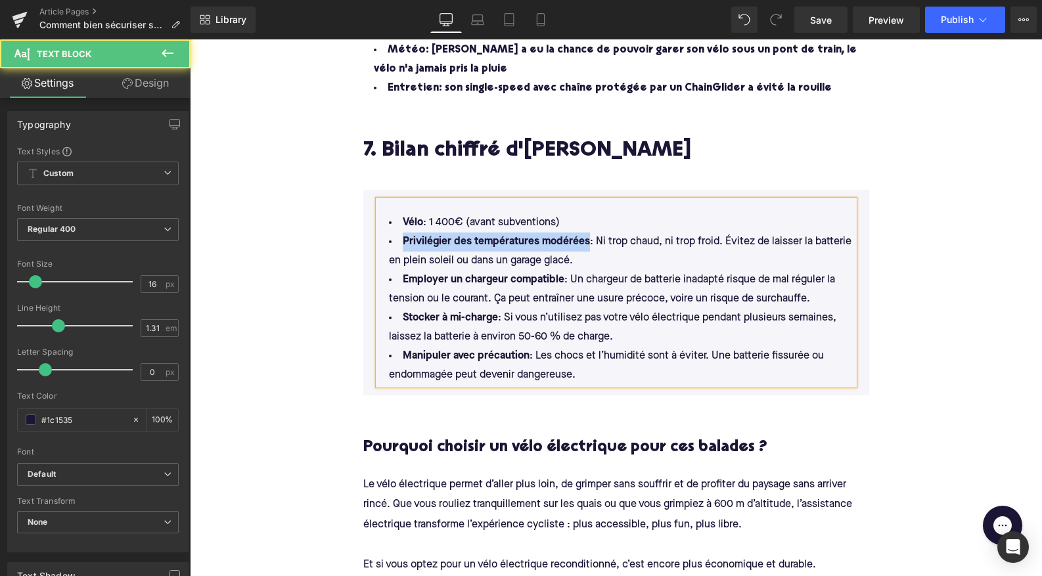
drag, startPoint x: 588, startPoint y: 235, endPoint x: 405, endPoint y: 228, distance: 182.7
click at [403, 233] on li "Privilégier des températures modérées : Ni trop chaud, ni trop froid. Évitez de…" at bounding box center [616, 252] width 476 height 38
drag, startPoint x: 455, startPoint y: 257, endPoint x: 452, endPoint y: 235, distance: 21.9
click at [452, 235] on li "Antivols : Ni trop chaud, ni trop froid. Évitez de laisser la batterie en plein…" at bounding box center [616, 252] width 476 height 38
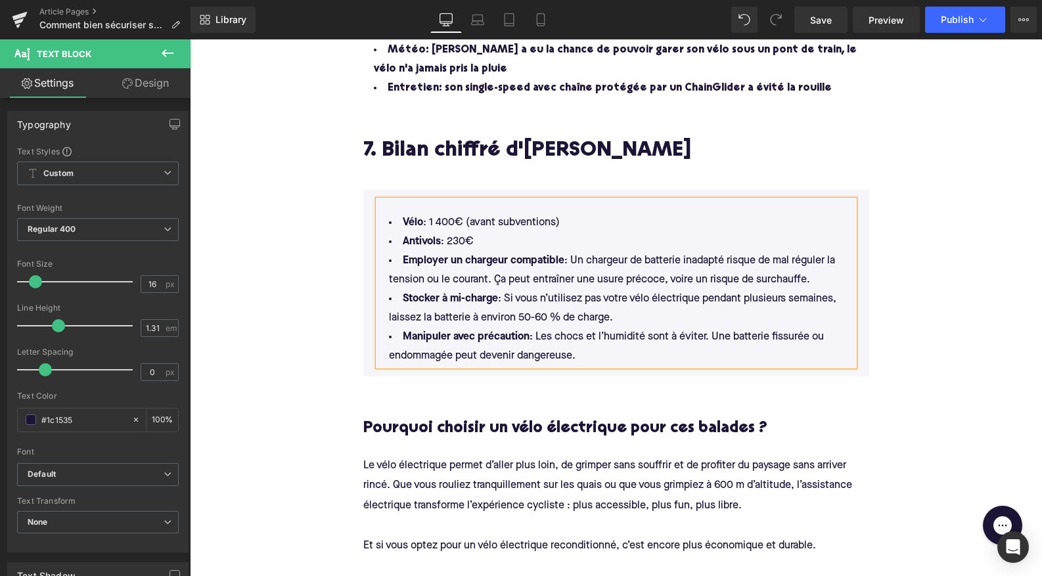
click at [451, 234] on li "Antivols : 230€" at bounding box center [616, 242] width 476 height 19
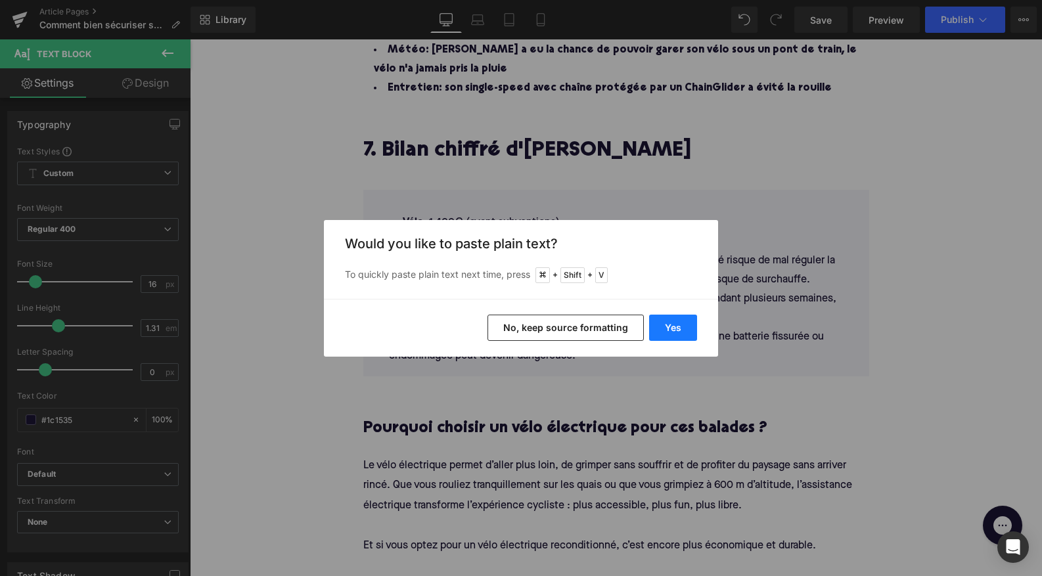
click at [663, 331] on button "Yes" at bounding box center [673, 328] width 48 height 26
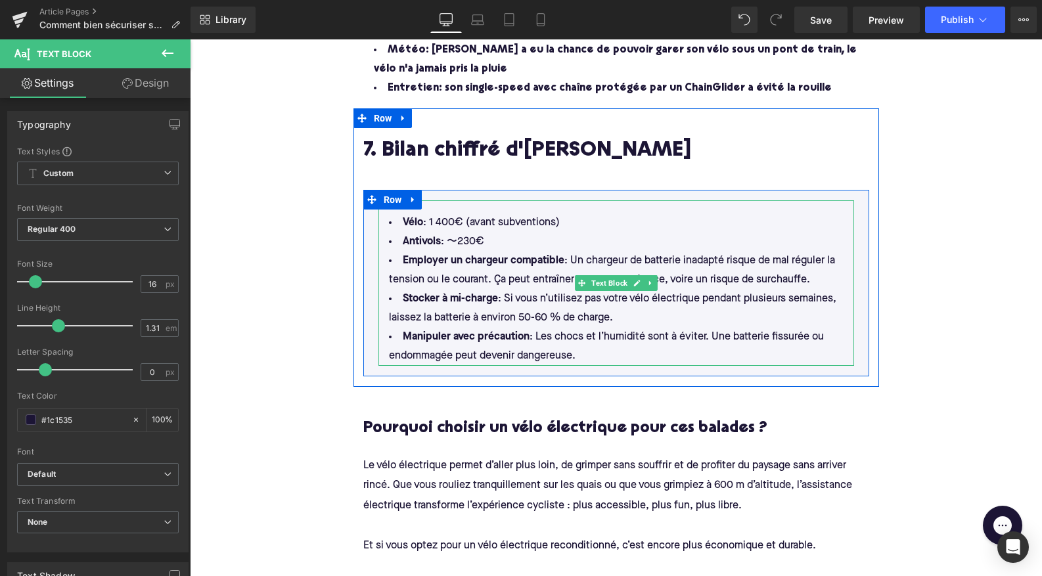
click at [514, 235] on li "Antivols : 〜230€" at bounding box center [616, 242] width 476 height 19
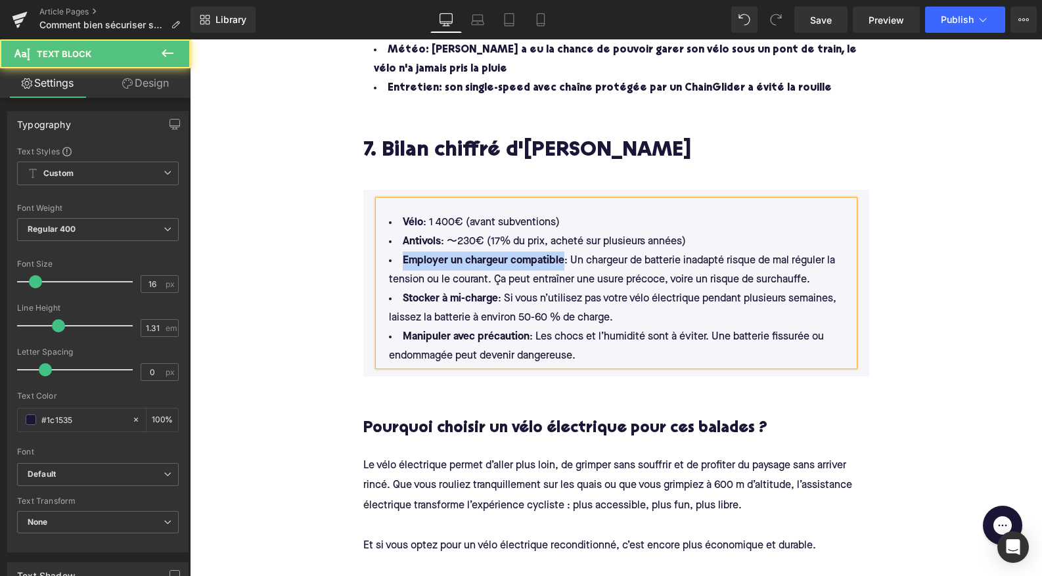
drag, startPoint x: 562, startPoint y: 252, endPoint x: 388, endPoint y: 259, distance: 174.2
click at [388, 259] on li "Employer un chargeur compatible : Un chargeur de batterie inadapté risque de ma…" at bounding box center [616, 271] width 476 height 38
drag, startPoint x: 461, startPoint y: 252, endPoint x: 581, endPoint y: 351, distance: 155.8
click at [581, 351] on ul "Vélo : 1 400€ (avant subventions) Antivols : 〜230€ (17% du prix, acheté sur plu…" at bounding box center [616, 289] width 476 height 152
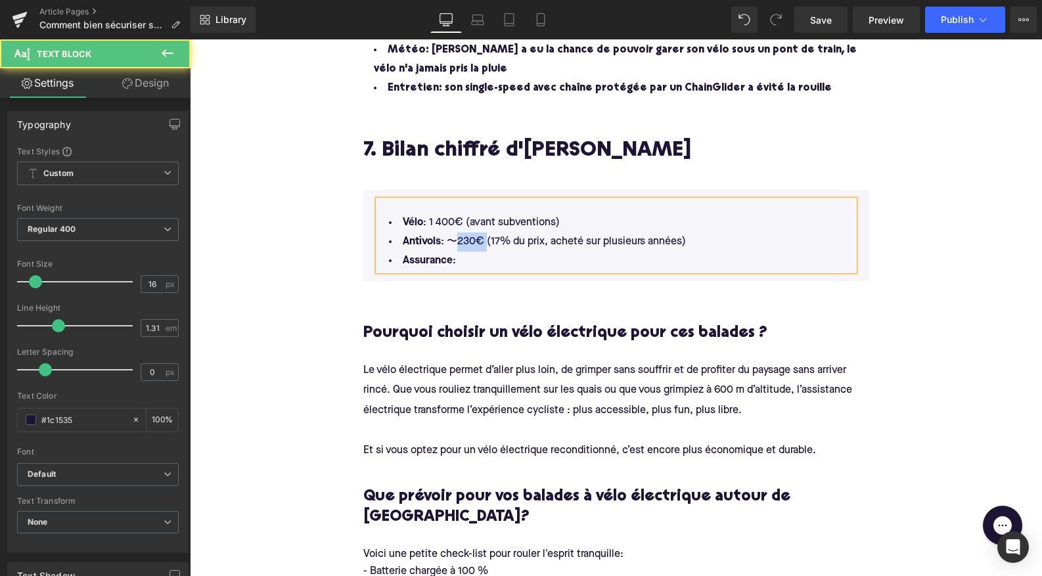
drag, startPoint x: 451, startPoint y: 231, endPoint x: 486, endPoint y: 231, distance: 35.5
click at [486, 233] on li "Antivols : 〜230€ (17% du prix, acheté sur plusieurs années)" at bounding box center [616, 242] width 476 height 19
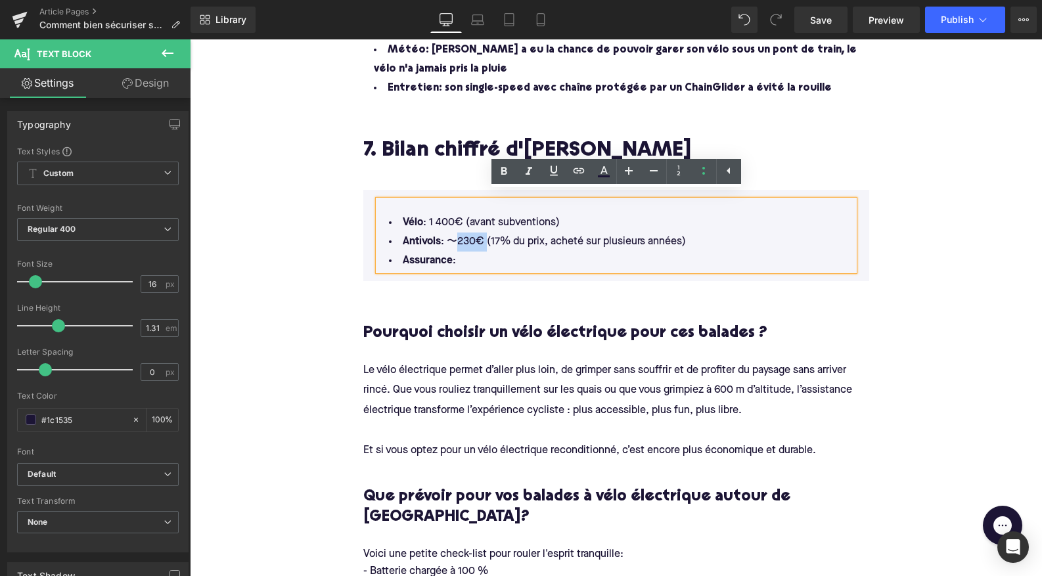
copy li "〜230€"
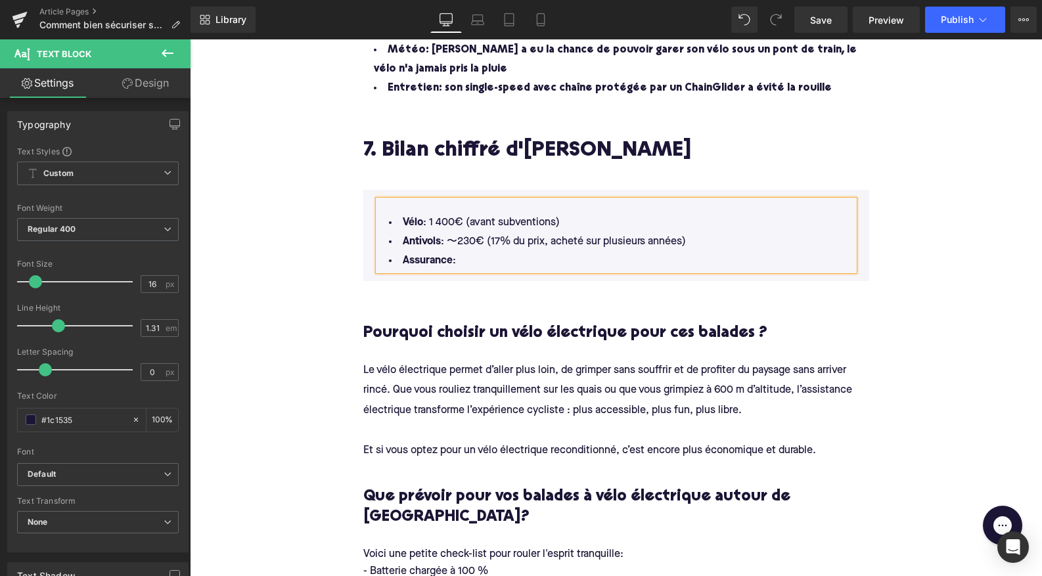
click at [483, 253] on li "Assurance :" at bounding box center [616, 261] width 476 height 19
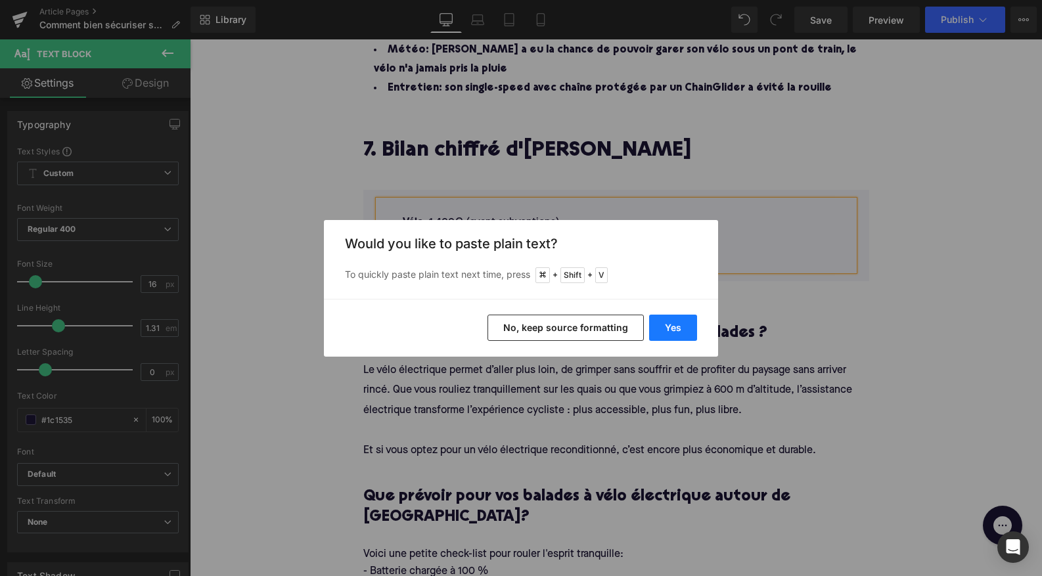
click at [680, 328] on button "Yes" at bounding box center [673, 328] width 48 height 26
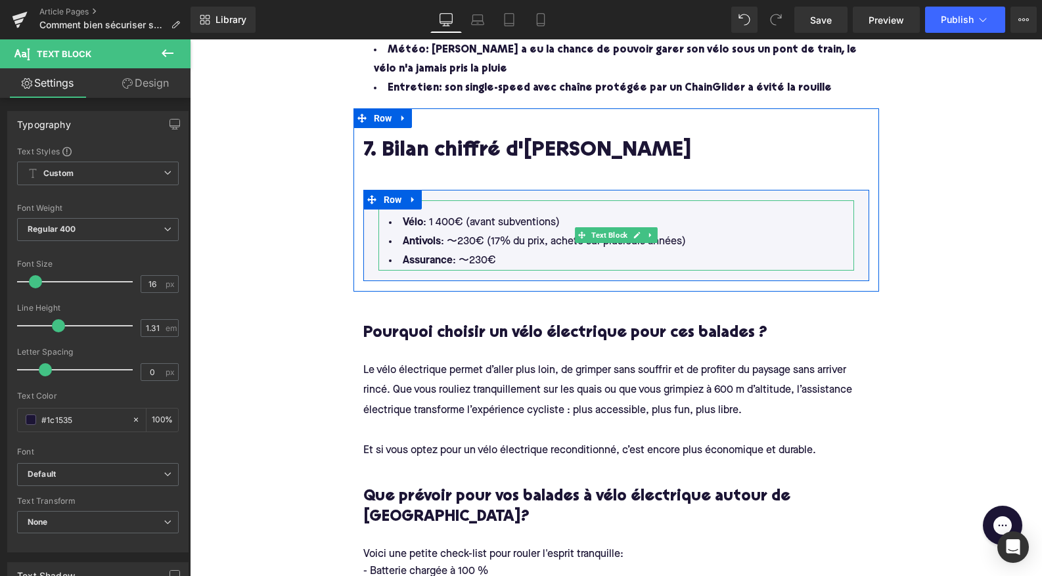
click at [487, 253] on li "Assurance : 〜230€" at bounding box center [616, 261] width 476 height 19
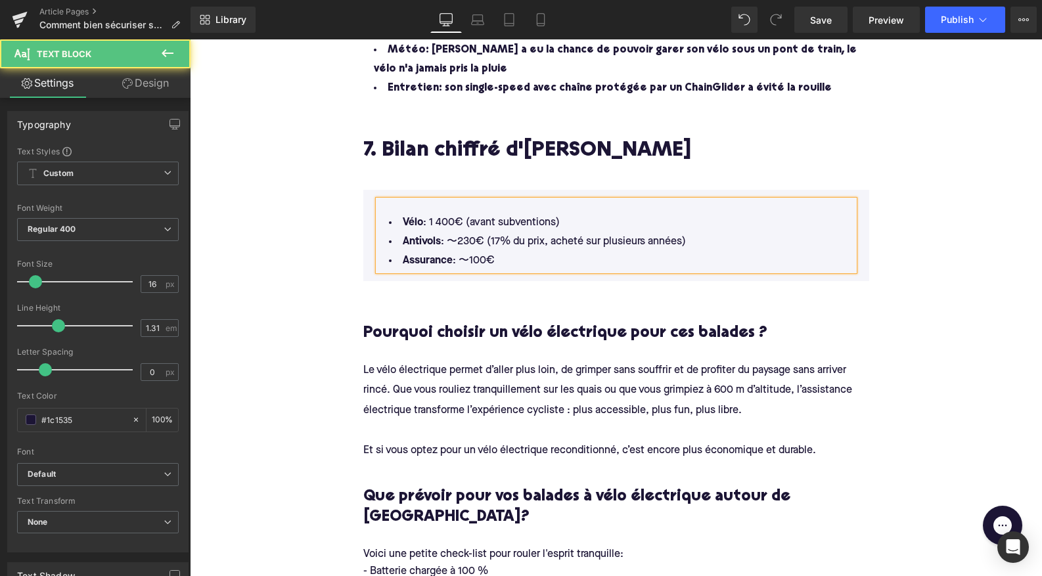
click at [510, 254] on li "Assurance : 〜100€" at bounding box center [616, 261] width 476 height 19
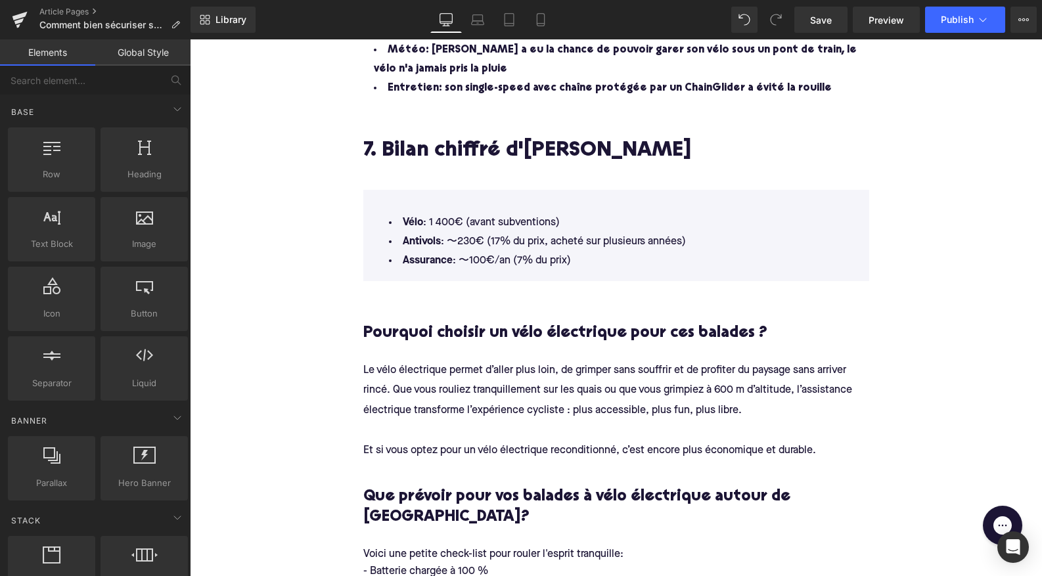
click at [578, 411] on div "Le vélo électrique permet d’aller plus loin, de grimper sans souffrir et de pro…" at bounding box center [616, 415] width 506 height 112
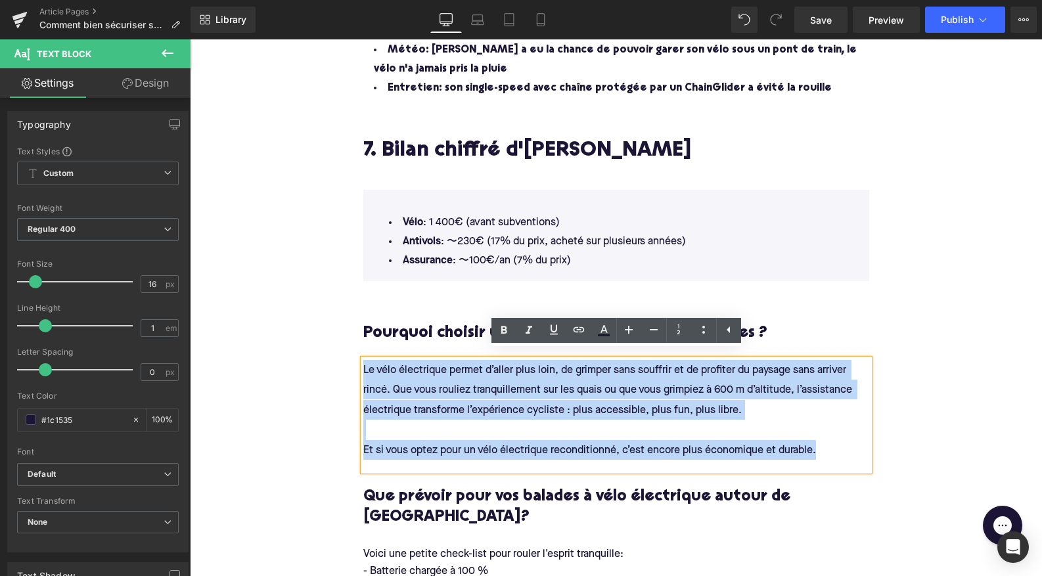
drag, startPoint x: 828, startPoint y: 444, endPoint x: 302, endPoint y: 350, distance: 533.8
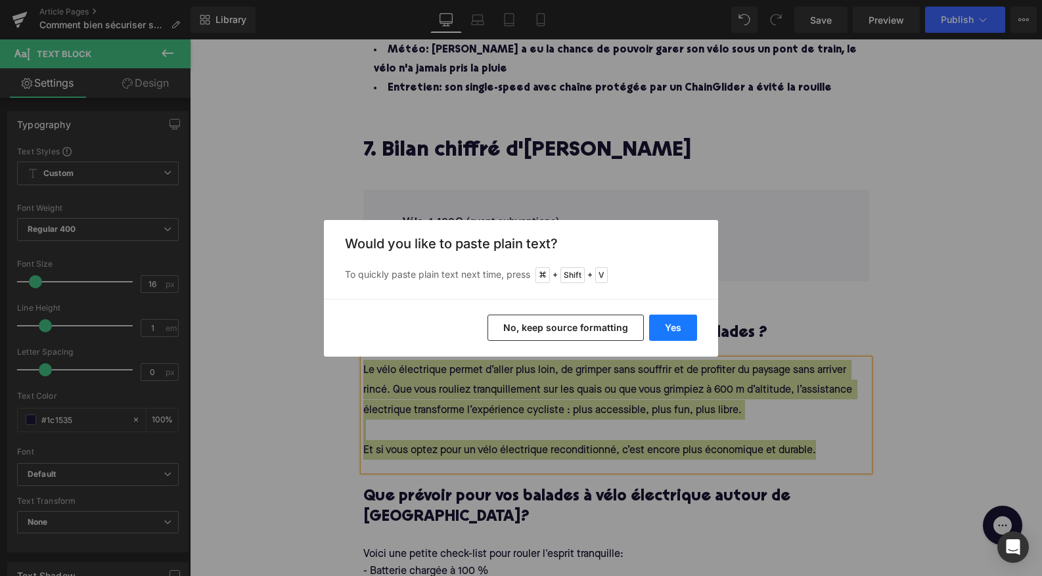
click at [666, 327] on button "Yes" at bounding box center [673, 328] width 48 height 26
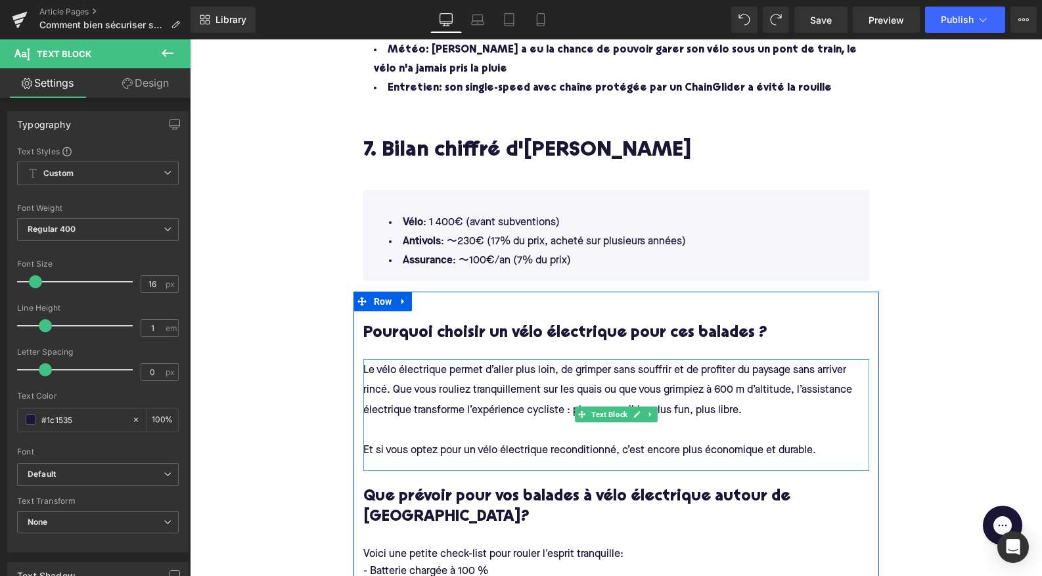
click at [814, 445] on span "Et si vous optez pour un vélo électrique reconditionné, c’est encore plus écono…" at bounding box center [589, 450] width 453 height 11
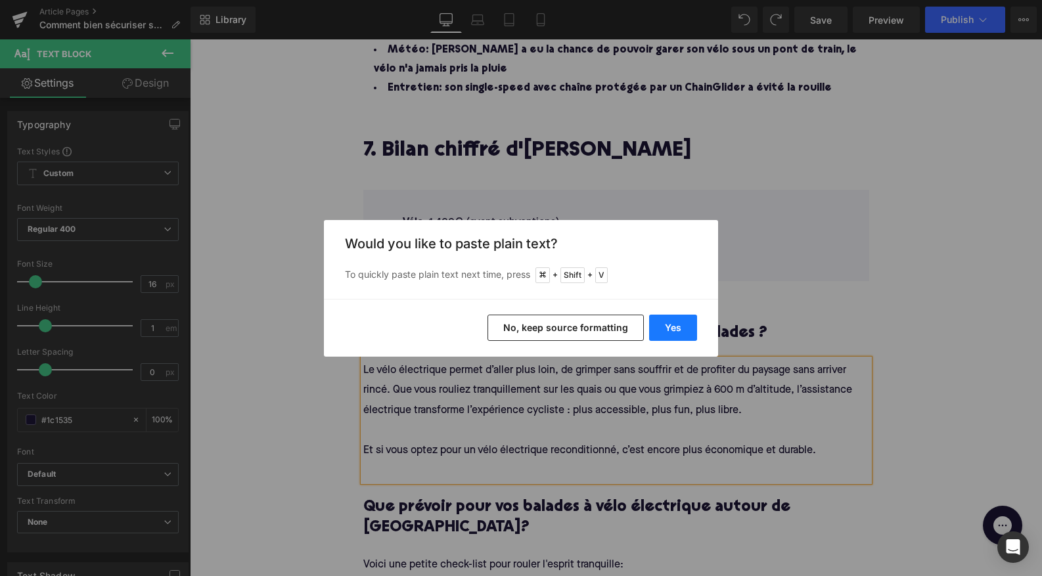
click at [686, 332] on button "Yes" at bounding box center [673, 328] width 48 height 26
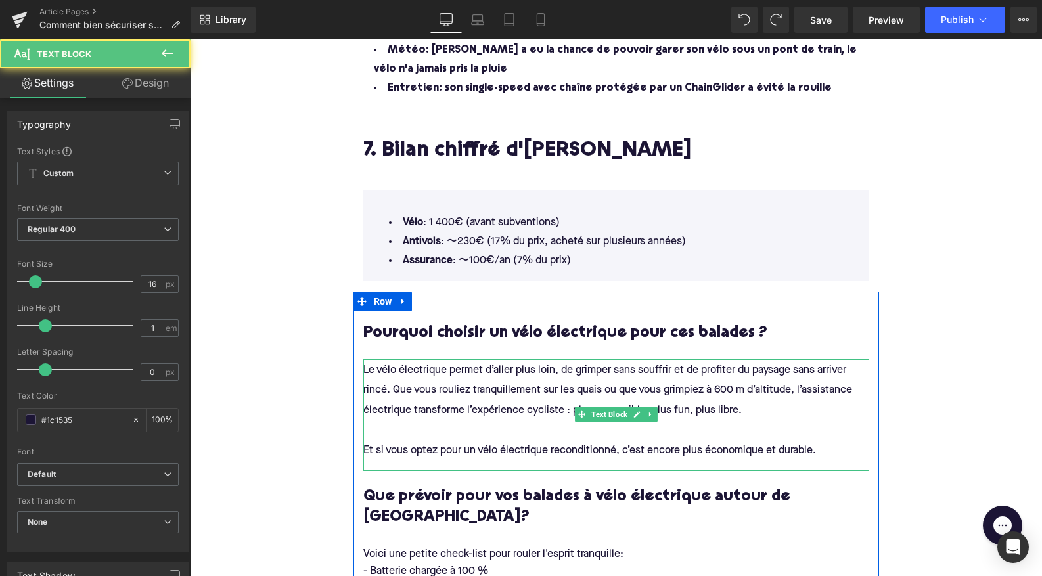
click at [818, 435] on h4 "Le vélo électrique permet d’aller plus loin, de grimper sans souffrir et de pro…" at bounding box center [616, 410] width 506 height 100
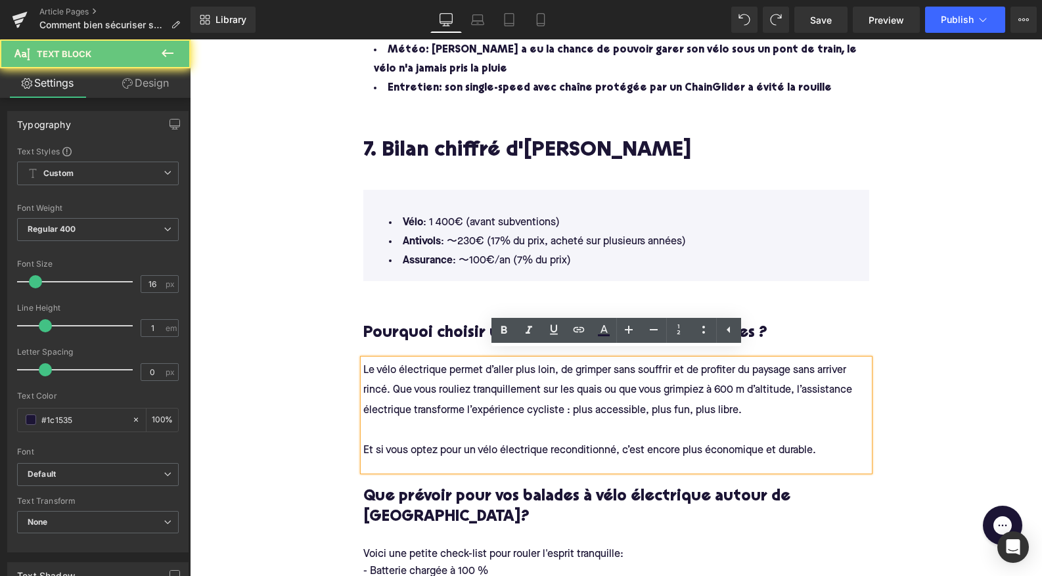
click at [755, 402] on h4 "Le vélo électrique permet d’aller plus loin, de grimper sans souffrir et de pro…" at bounding box center [616, 410] width 506 height 100
click at [669, 396] on span "Le vélo électrique permet d’aller plus loin, de grimper sans souffrir et de pro…" at bounding box center [608, 390] width 491 height 51
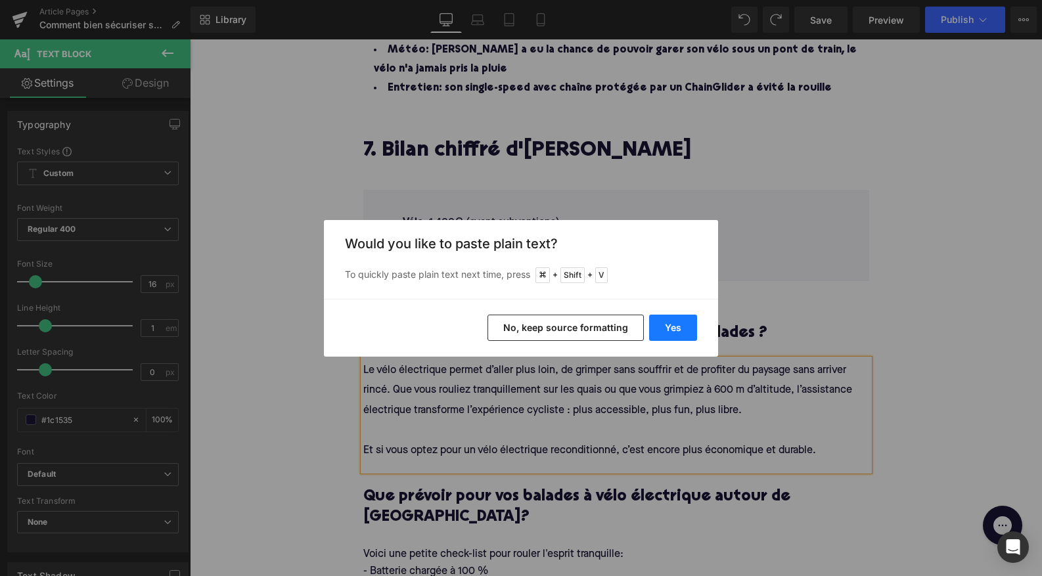
click at [675, 323] on button "Yes" at bounding box center [673, 328] width 48 height 26
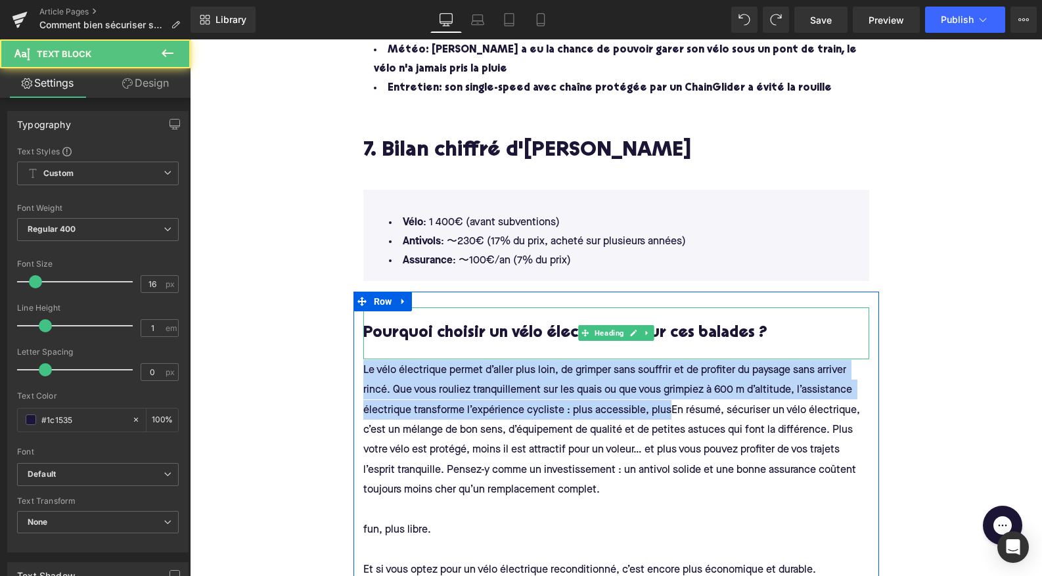
drag, startPoint x: 669, startPoint y: 401, endPoint x: 372, endPoint y: 340, distance: 303.8
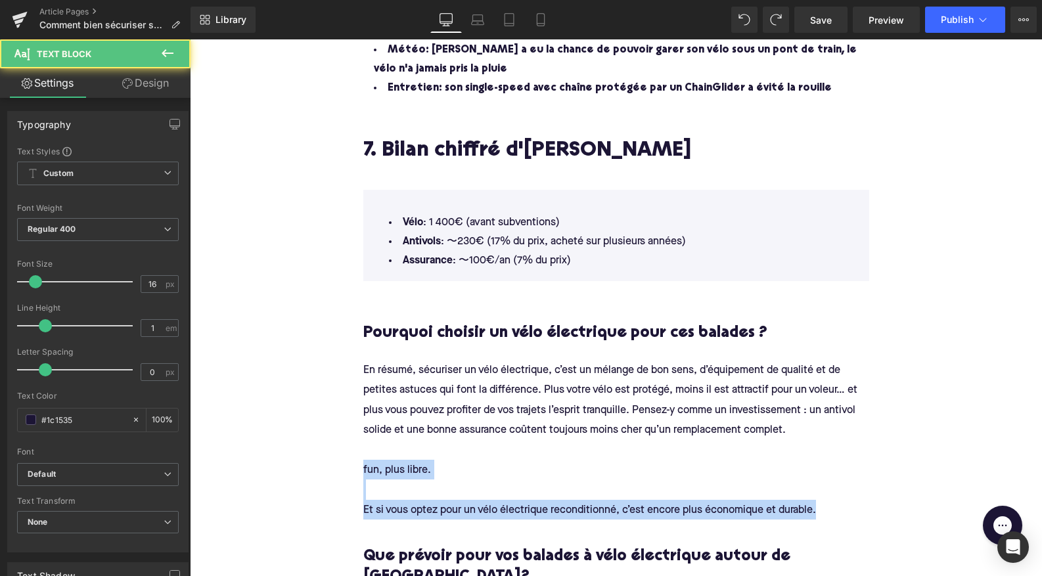
drag, startPoint x: 816, startPoint y: 501, endPoint x: 342, endPoint y: 461, distance: 475.9
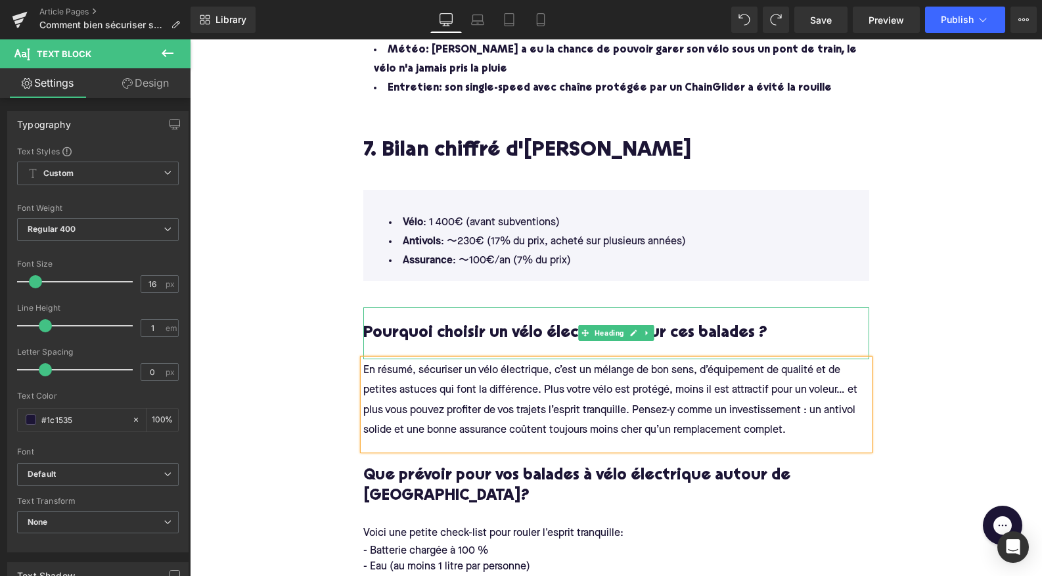
click at [661, 330] on h3 "Pourquoi choisir un vélo électrique pour ces balades ?" at bounding box center [616, 333] width 506 height 20
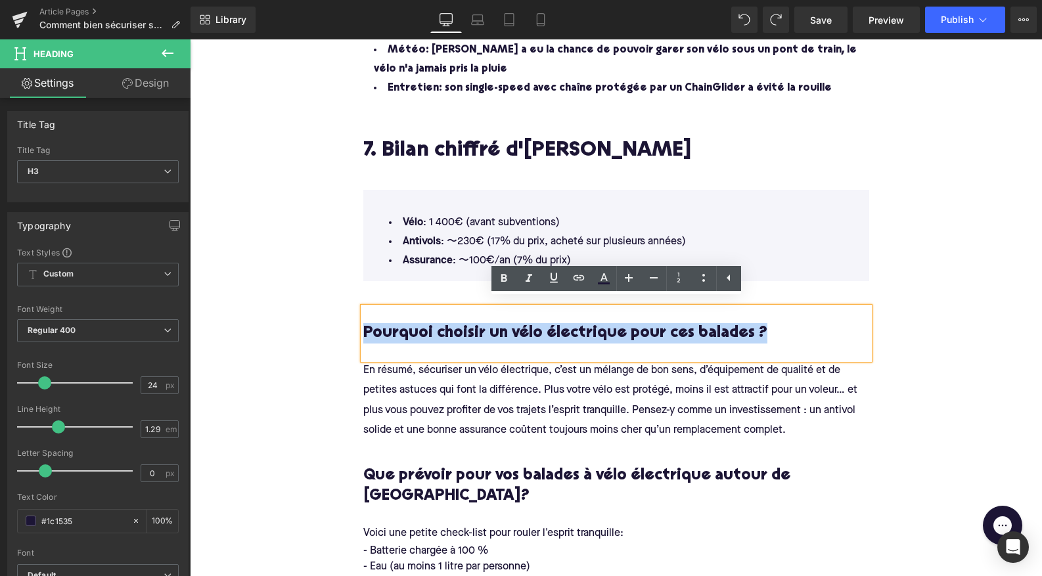
drag, startPoint x: 763, startPoint y: 324, endPoint x: 363, endPoint y: 320, distance: 400.7
click at [364, 323] on h3 "Pourquoi choisir un vélo électrique pour ces balades ?" at bounding box center [616, 333] width 506 height 20
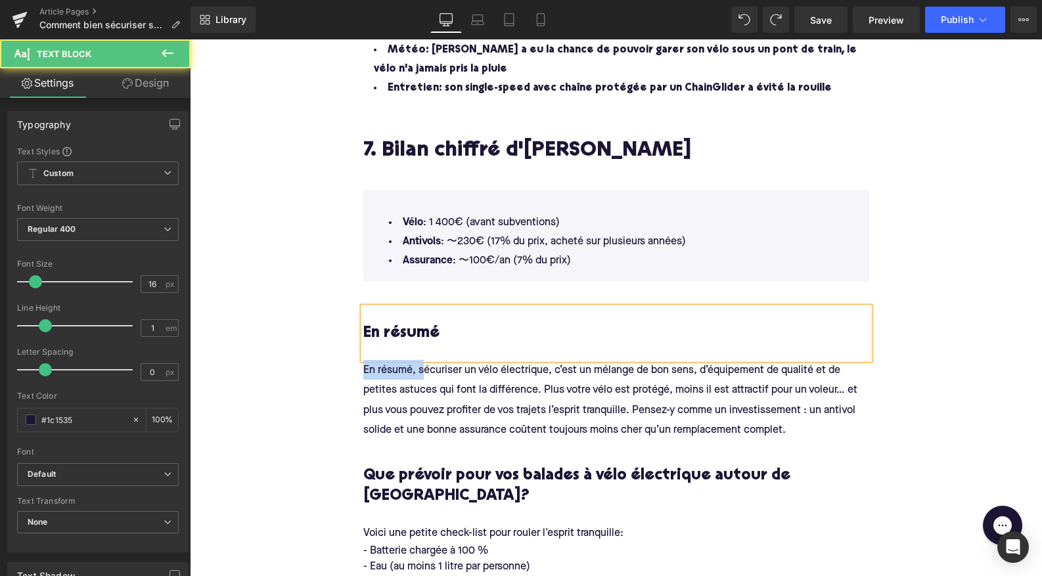
drag, startPoint x: 421, startPoint y: 361, endPoint x: 356, endPoint y: 361, distance: 65.0
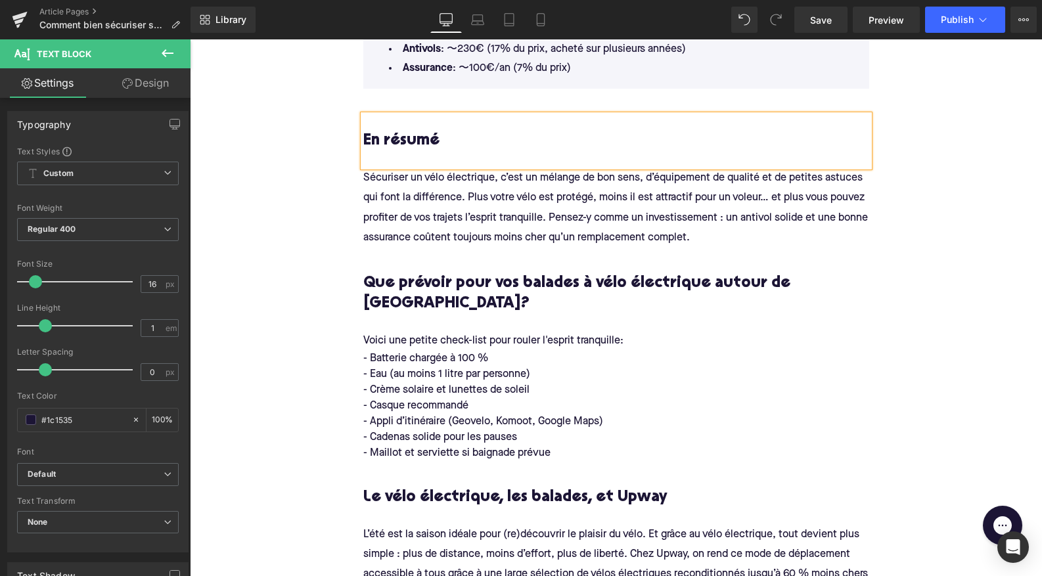
scroll to position [3163, 0]
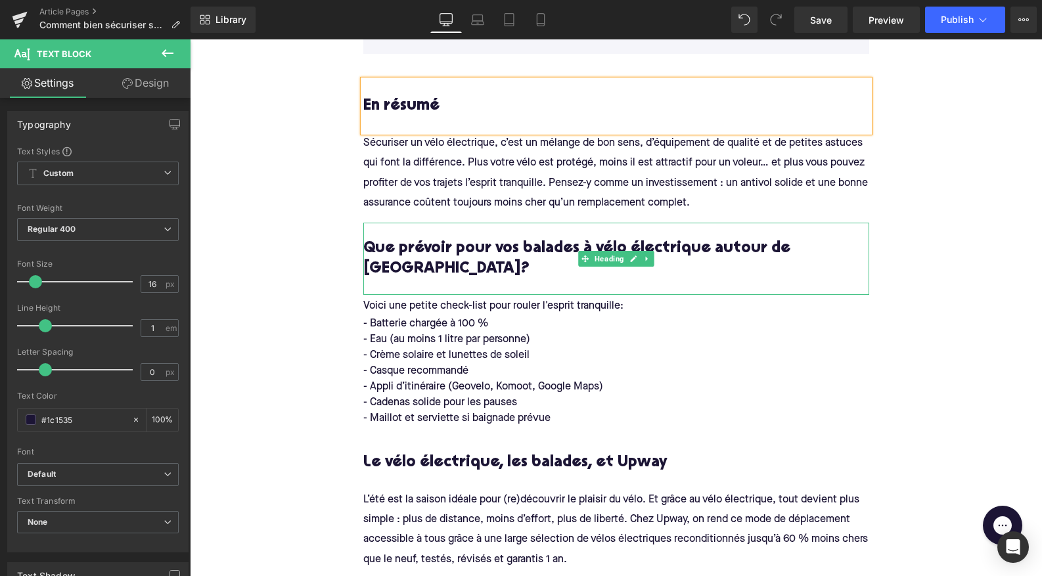
click at [475, 238] on h3 "Que prévoir pour vos balades à vélo électrique autour de Lyon?" at bounding box center [616, 258] width 506 height 41
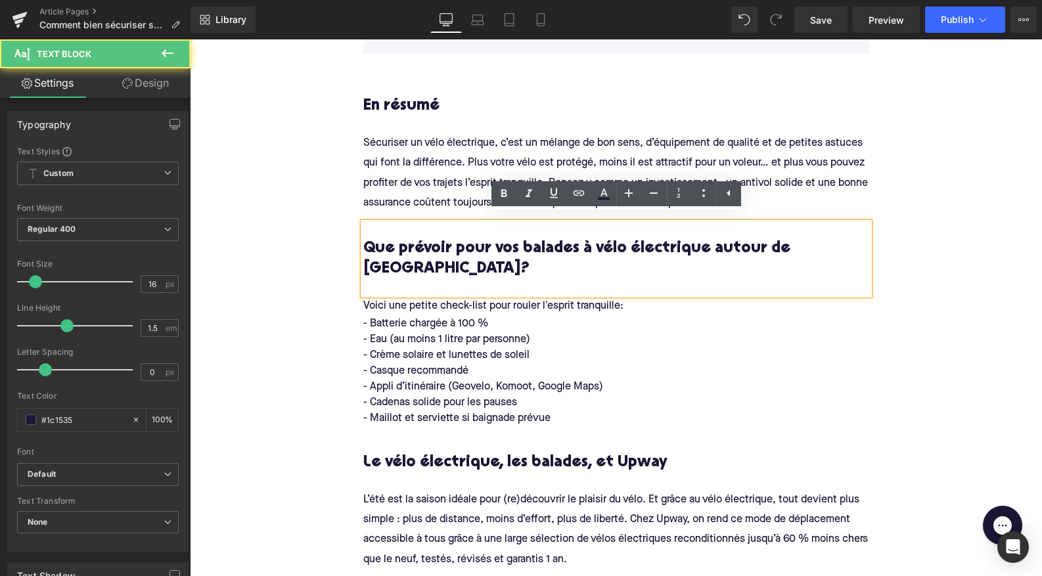
click at [661, 363] on div "- Casque recommandé" at bounding box center [616, 371] width 506 height 16
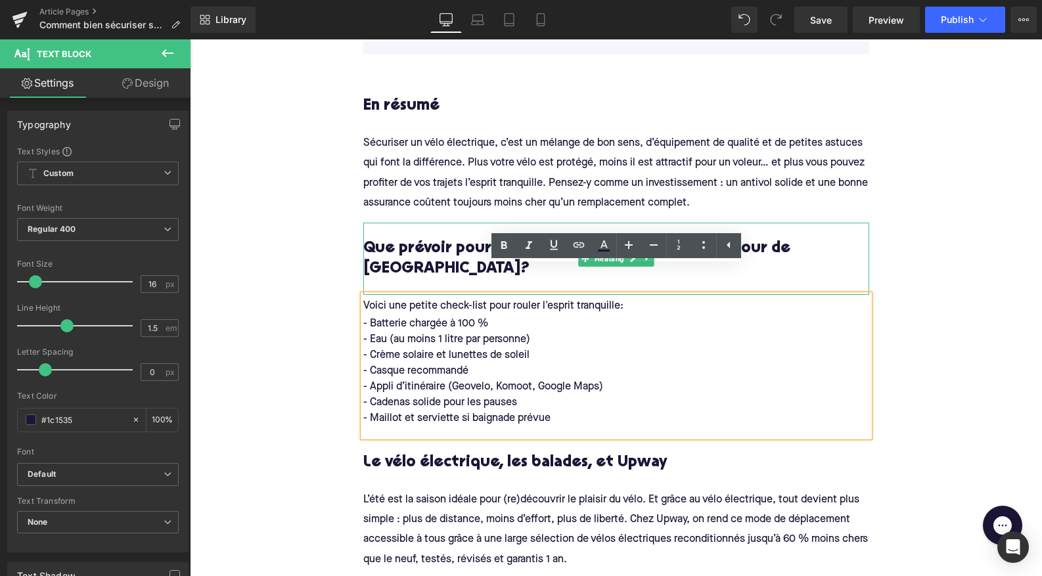
click at [837, 244] on h3 "Que prévoir pour vos balades à vélo électrique autour de Lyon?" at bounding box center [616, 258] width 506 height 41
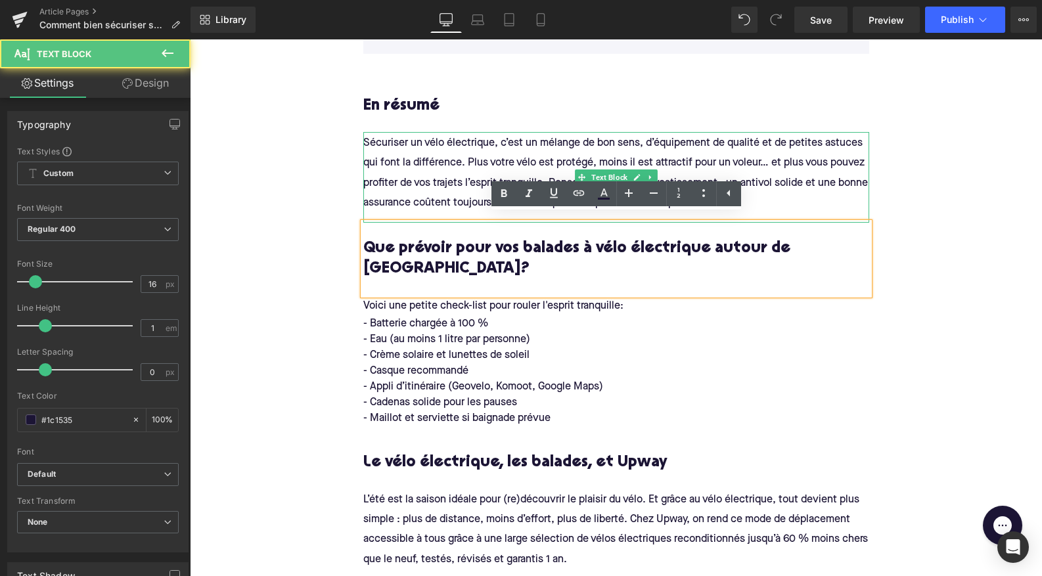
click at [782, 144] on h4 "Sécuriser un vélo électrique, c’est un mélange de bon sens, d’équipement de qua…" at bounding box center [616, 172] width 506 height 79
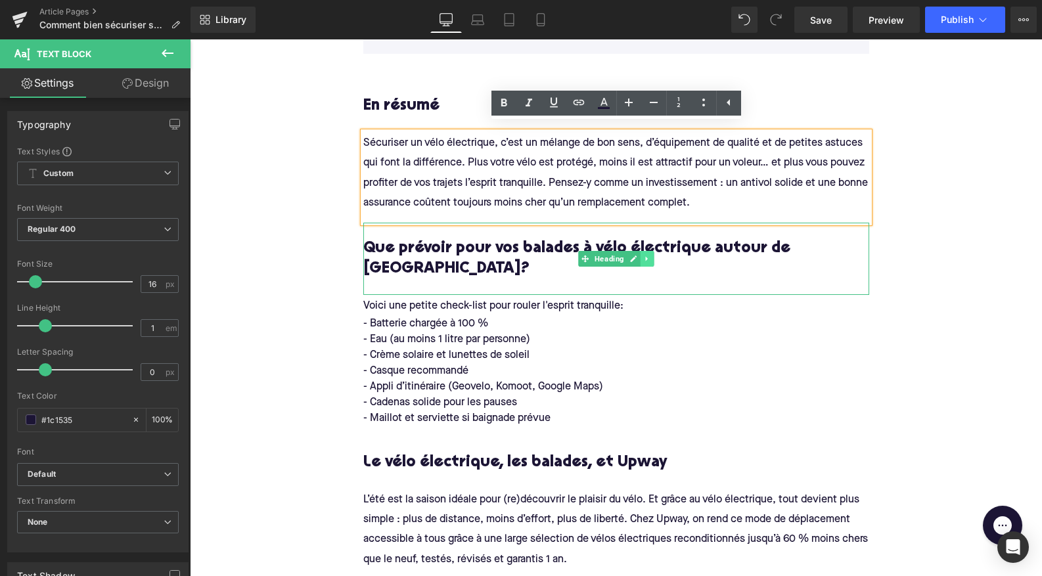
click at [648, 255] on icon at bounding box center [646, 259] width 7 height 8
click at [652, 256] on icon at bounding box center [653, 259] width 7 height 7
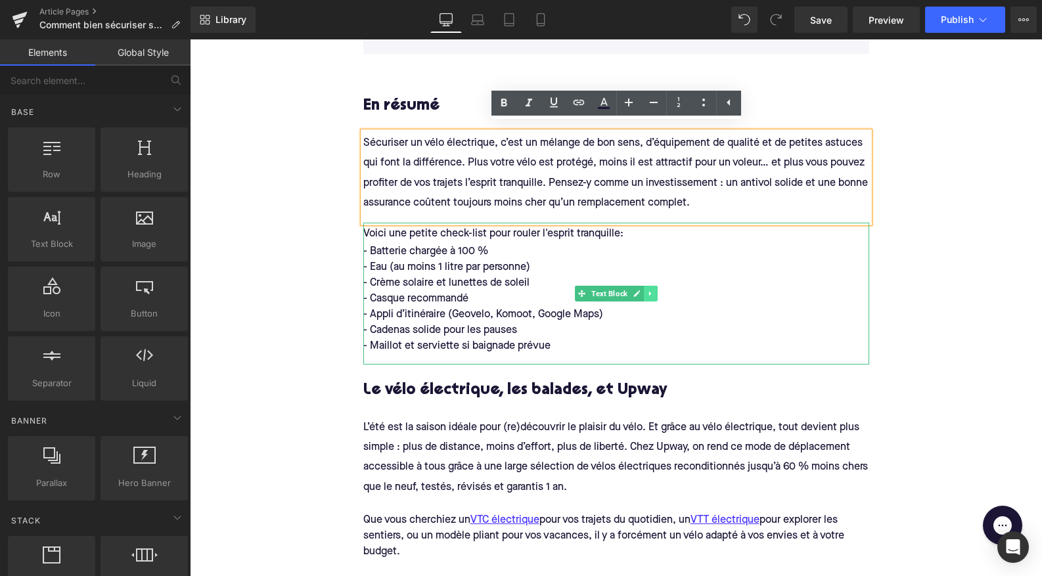
click at [652, 290] on icon at bounding box center [649, 294] width 7 height 8
click at [656, 290] on icon at bounding box center [657, 293] width 7 height 7
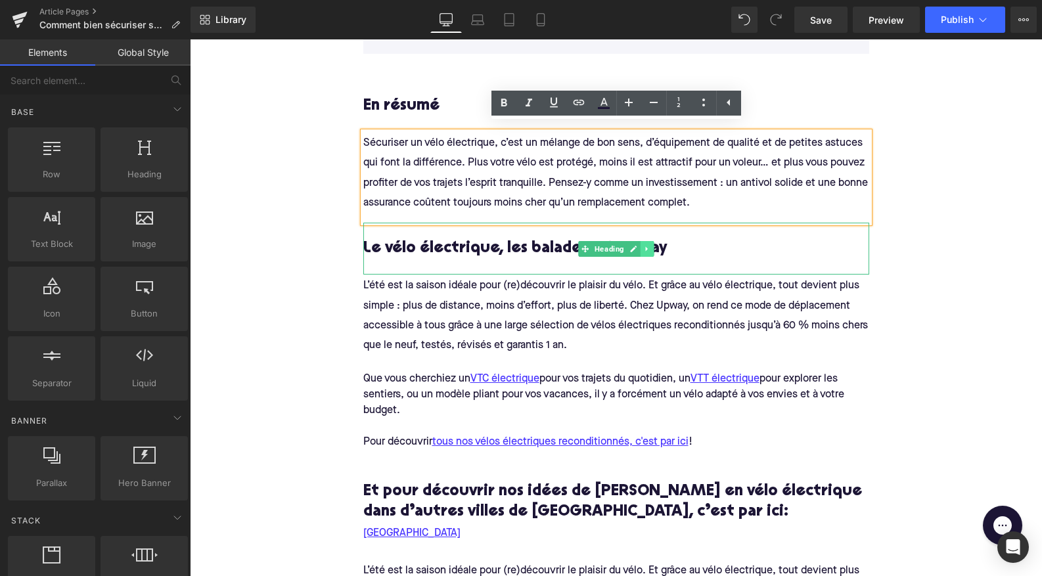
click at [646, 246] on icon at bounding box center [646, 248] width 2 height 5
click at [652, 245] on icon at bounding box center [653, 248] width 7 height 7
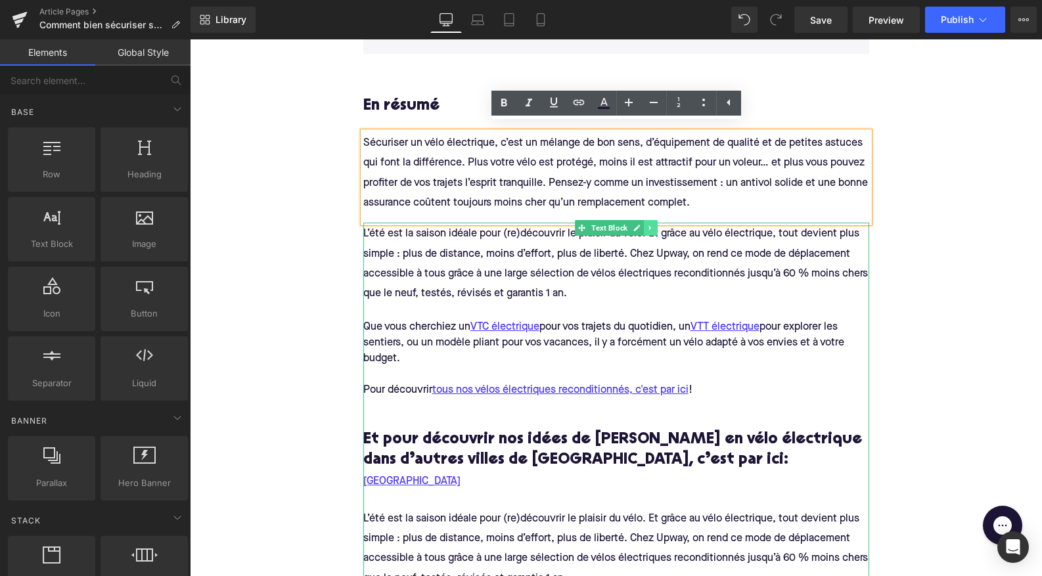
click at [650, 224] on icon at bounding box center [649, 228] width 7 height 8
click at [656, 225] on icon at bounding box center [657, 228] width 7 height 7
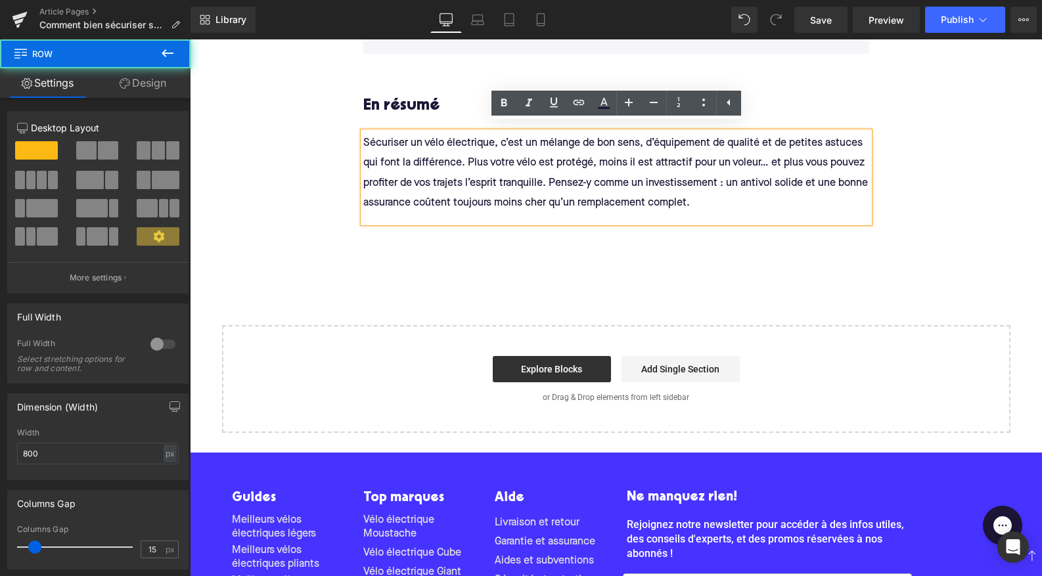
click at [572, 233] on div "En résumé Heading Sécuriser un vélo électrique, c’est un mélange de bon sens, d…" at bounding box center [615, 161] width 525 height 195
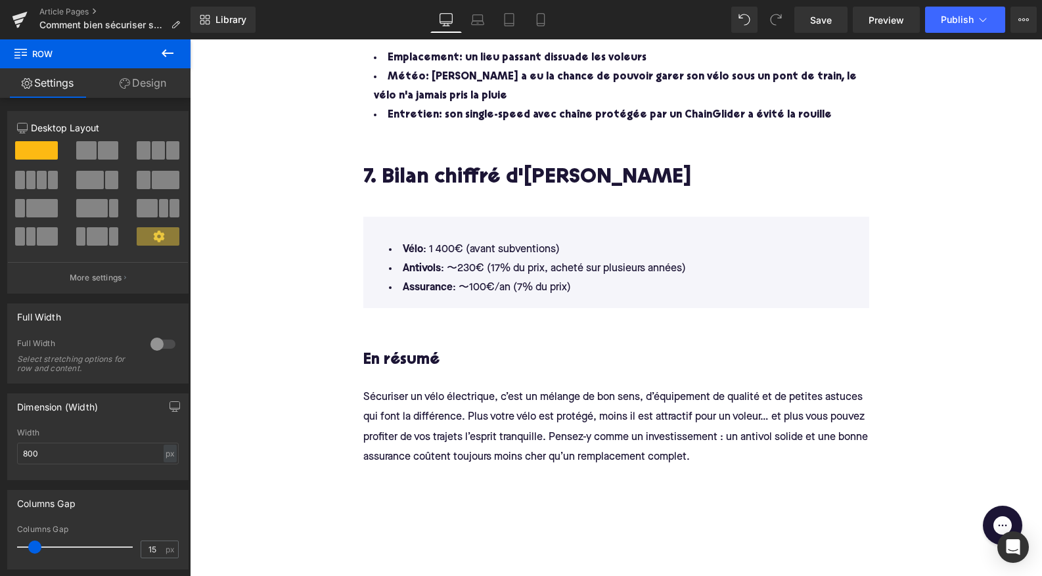
scroll to position [2910, 0]
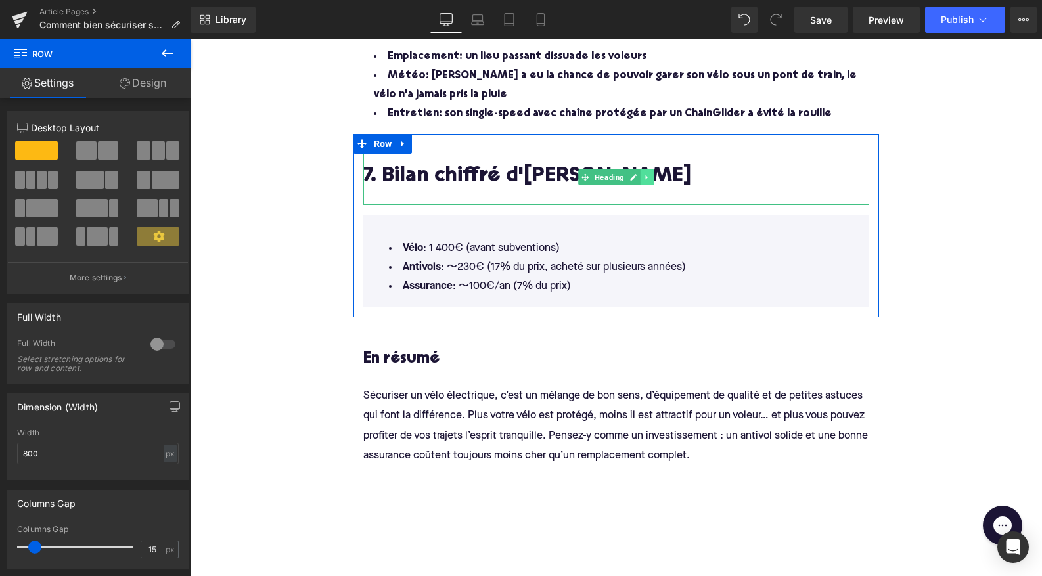
click at [645, 175] on icon at bounding box center [646, 177] width 2 height 5
click at [635, 169] on link at bounding box center [640, 177] width 14 height 16
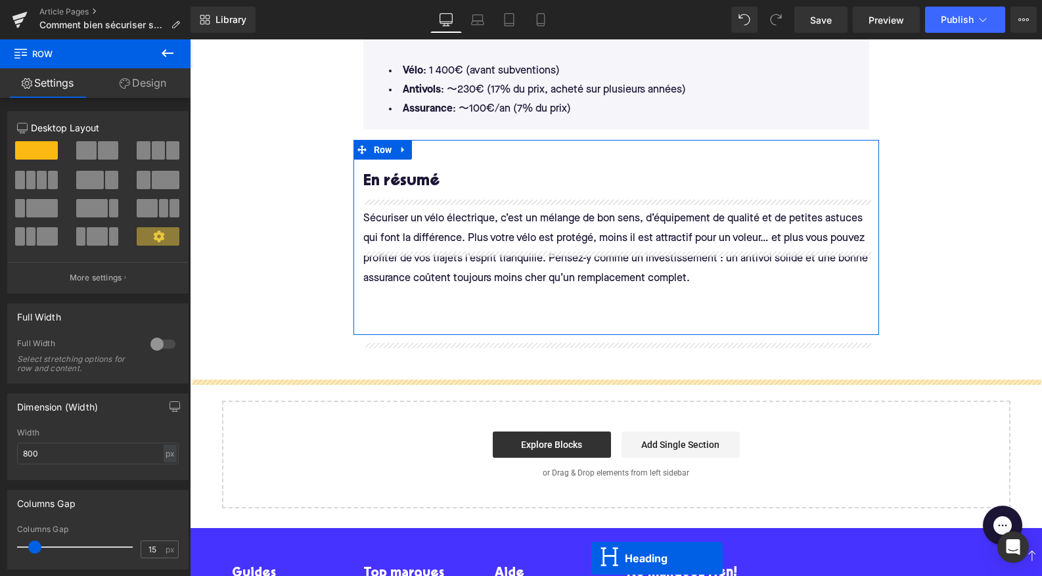
scroll to position [3213, 0]
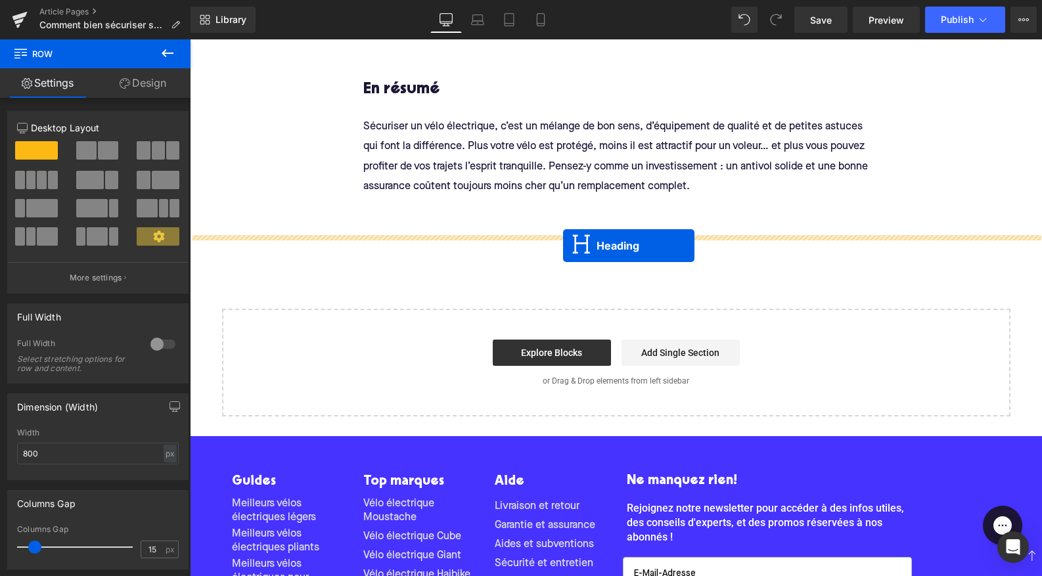
drag, startPoint x: 587, startPoint y: 223, endPoint x: 563, endPoint y: 246, distance: 32.5
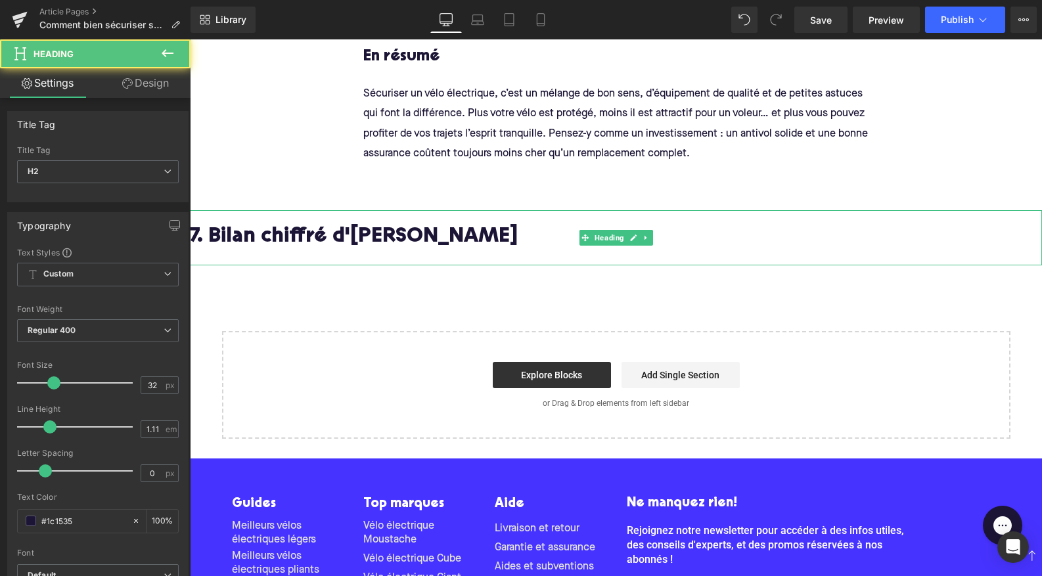
click at [577, 227] on h2 "7. Bilan chiffré d'[PERSON_NAME]" at bounding box center [616, 238] width 852 height 24
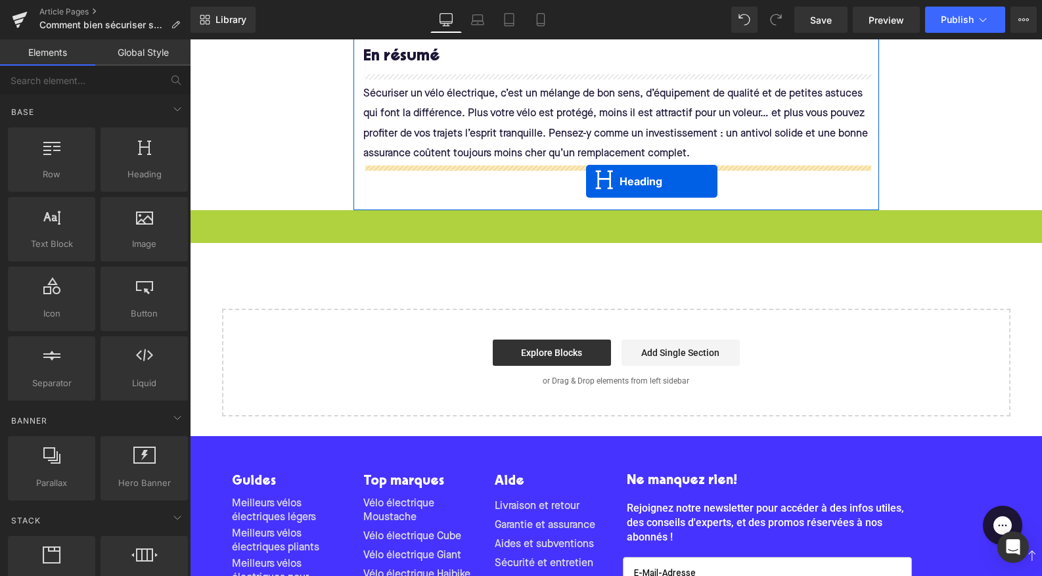
drag, startPoint x: 585, startPoint y: 229, endPoint x: 586, endPoint y: 181, distance: 48.0
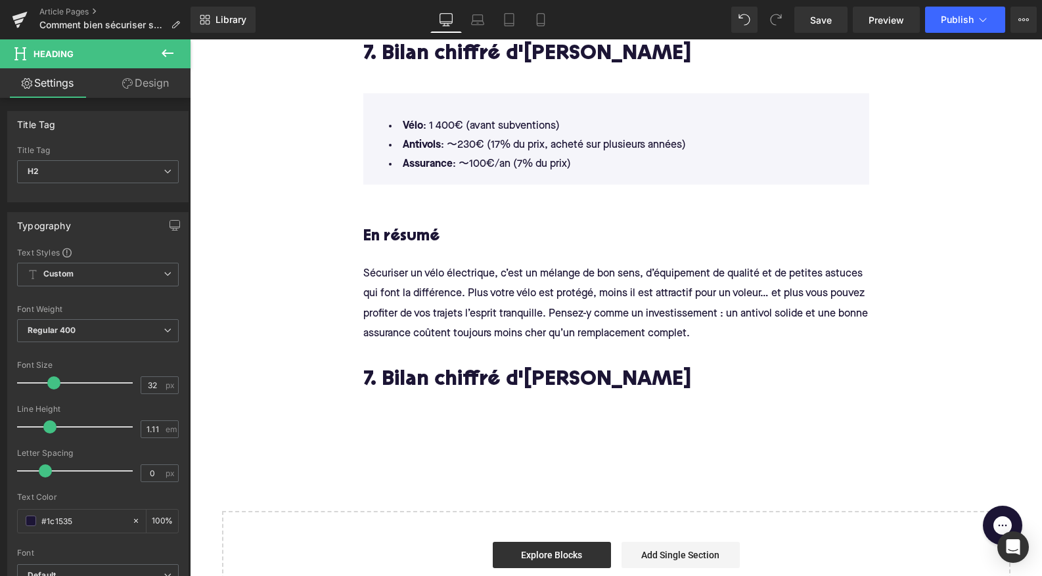
scroll to position [3044, 0]
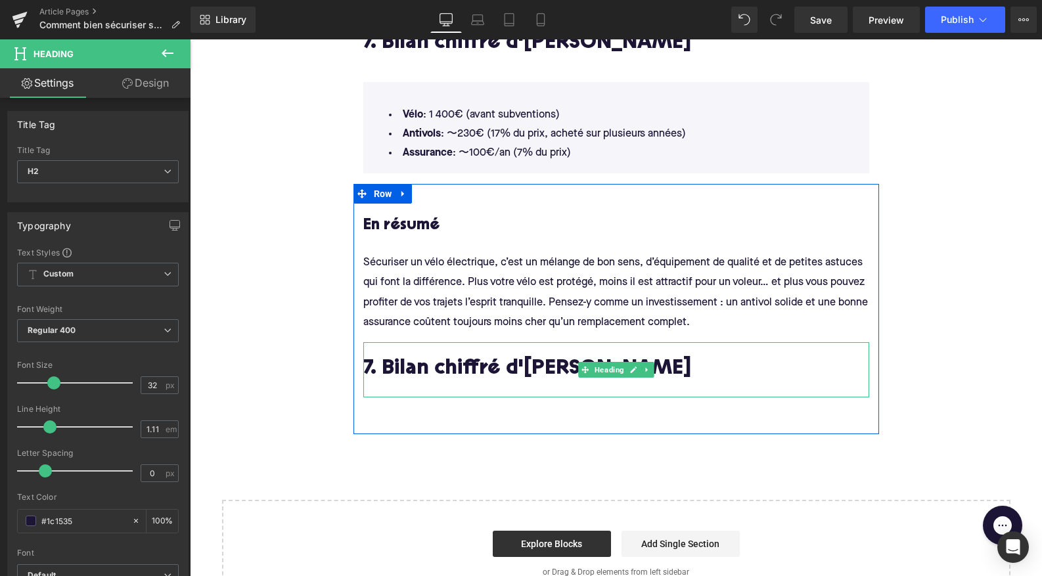
click at [531, 358] on h2 "7. Bilan chiffré d'[PERSON_NAME]" at bounding box center [616, 370] width 506 height 24
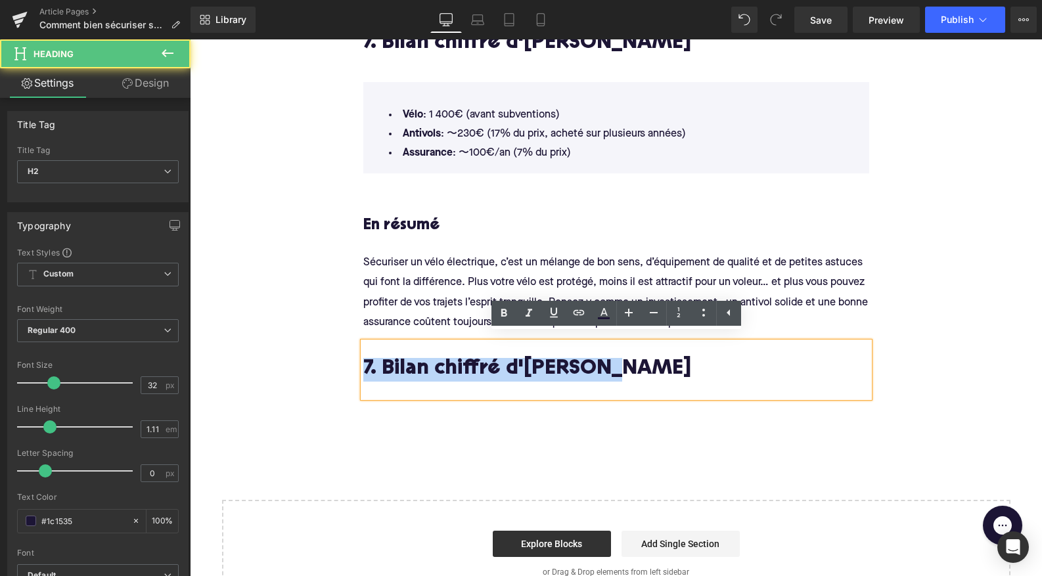
drag, startPoint x: 619, startPoint y: 366, endPoint x: 267, endPoint y: 344, distance: 352.7
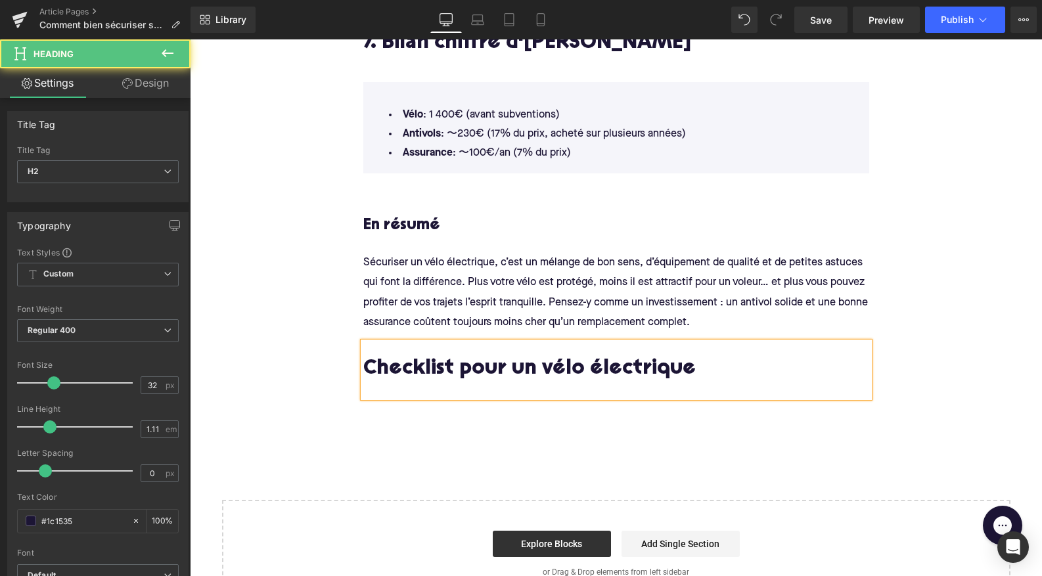
click at [458, 360] on h2 "Checklist pour un vélo électrique" at bounding box center [616, 370] width 506 height 24
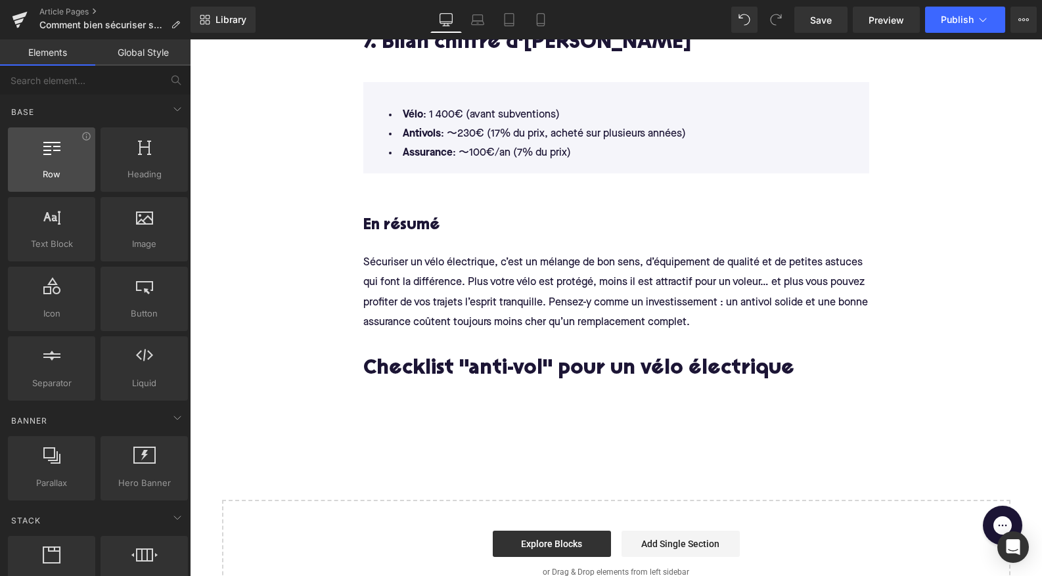
click at [52, 155] on div at bounding box center [51, 153] width 79 height 30
click at [231, 16] on span "Library" at bounding box center [230, 20] width 31 height 12
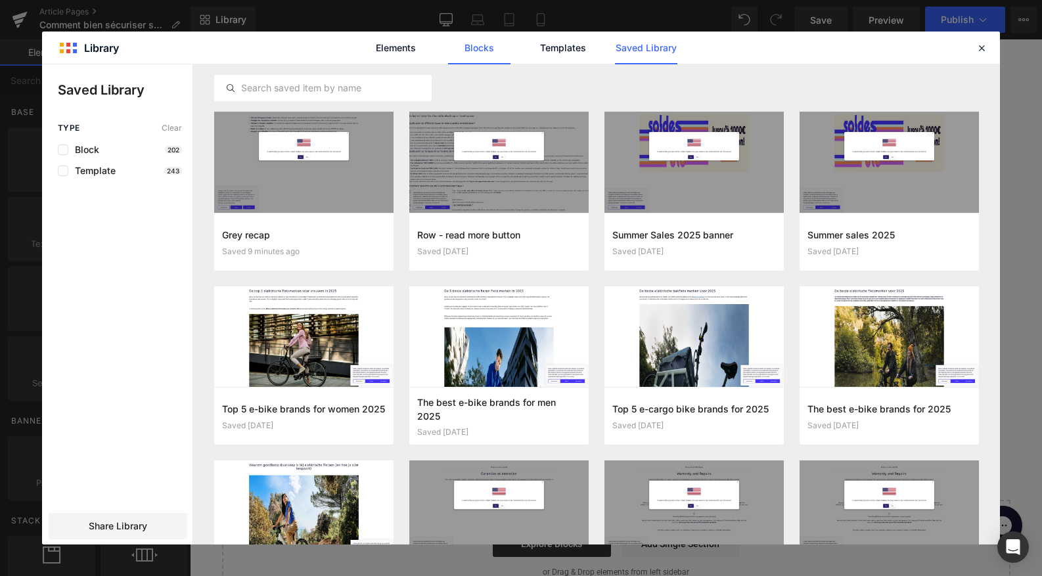
click at [615, 43] on link "Blocks" at bounding box center [646, 48] width 62 height 33
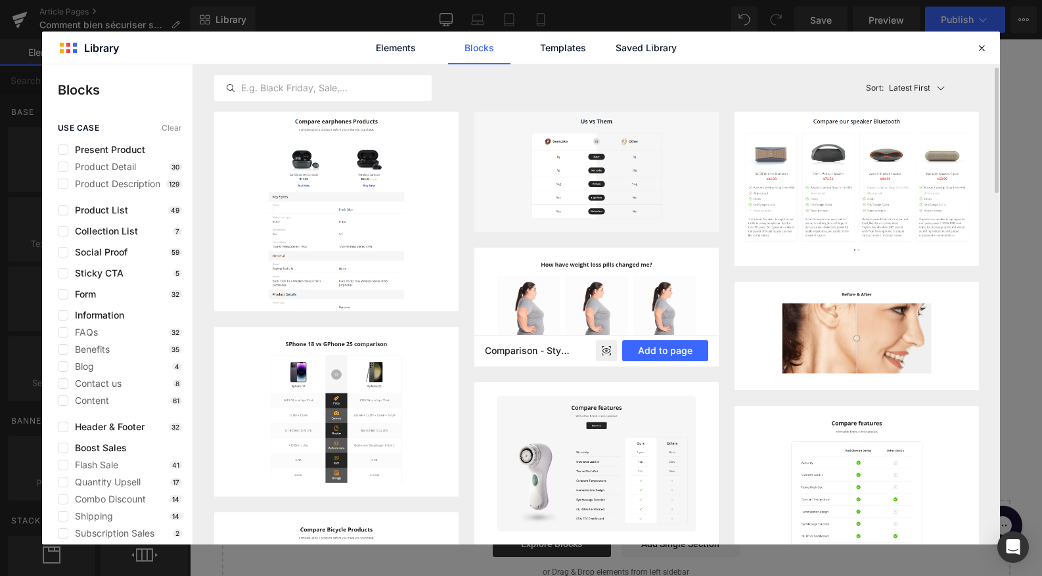
scroll to position [9, 0]
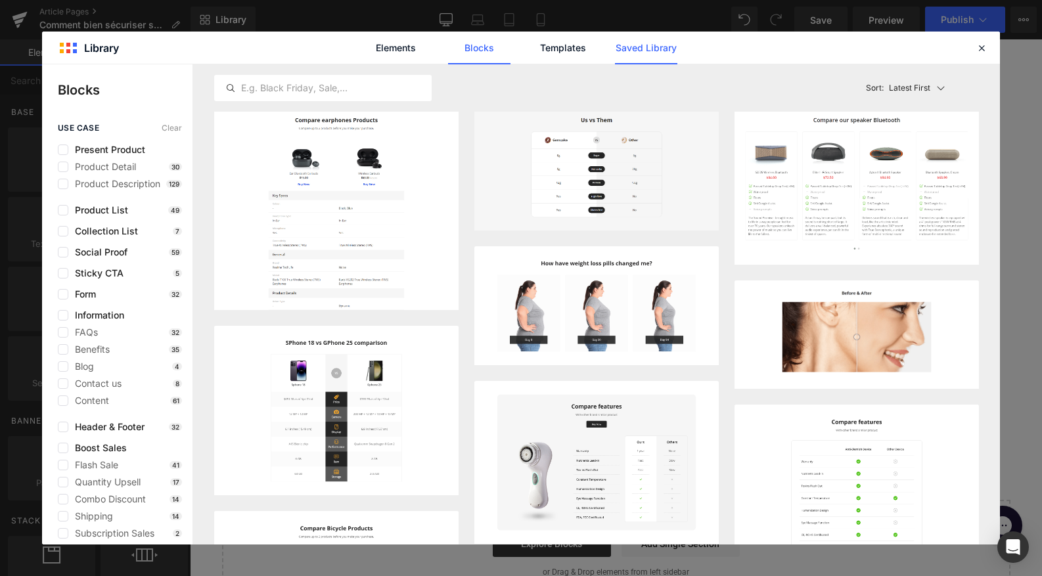
click at [653, 49] on link "Saved Library" at bounding box center [646, 48] width 62 height 33
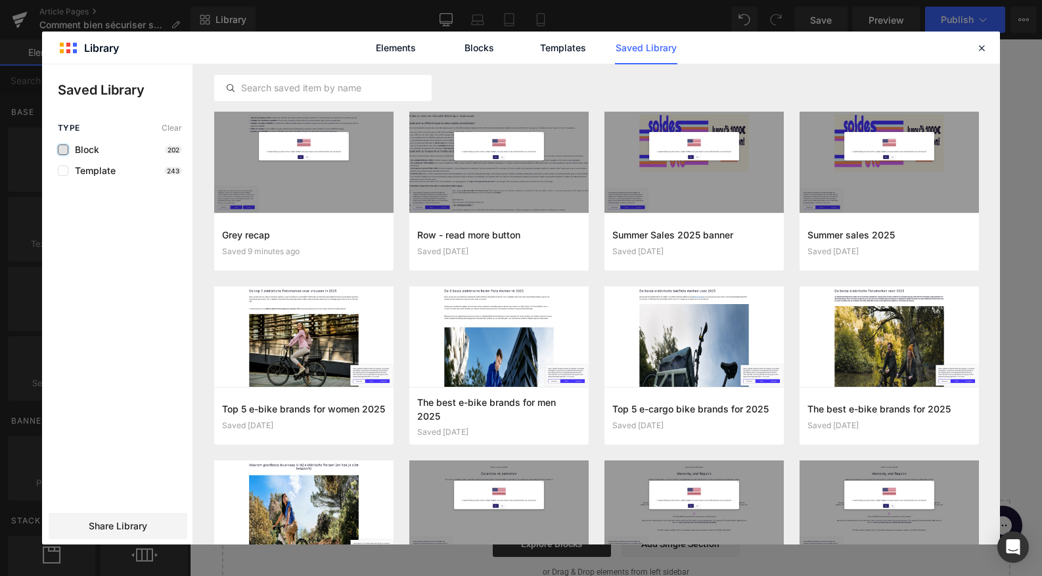
click at [59, 148] on label at bounding box center [63, 150] width 11 height 11
click at [63, 150] on input "checkbox" at bounding box center [63, 150] width 0 height 0
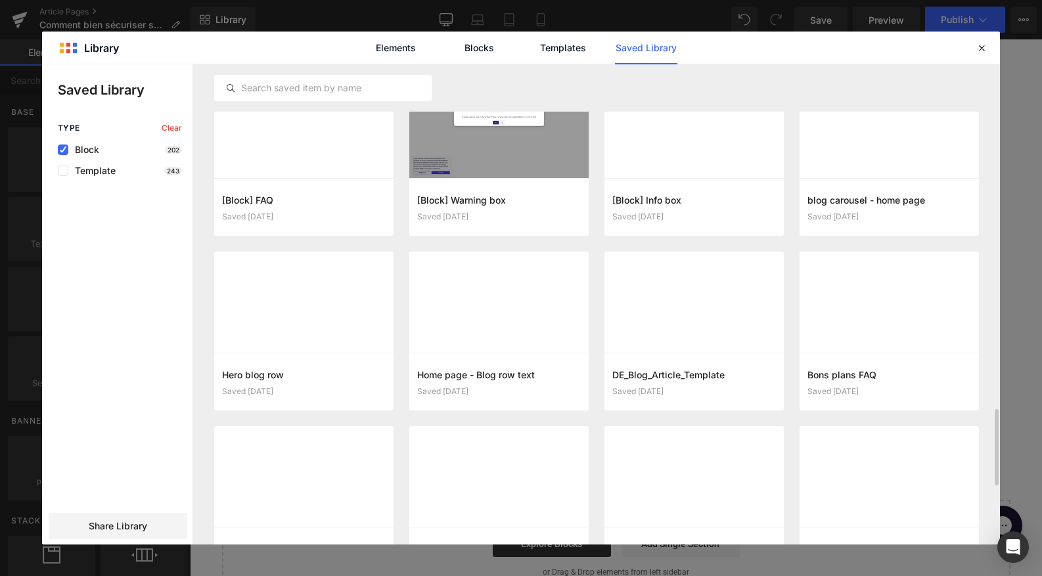
scroll to position [2135, 0]
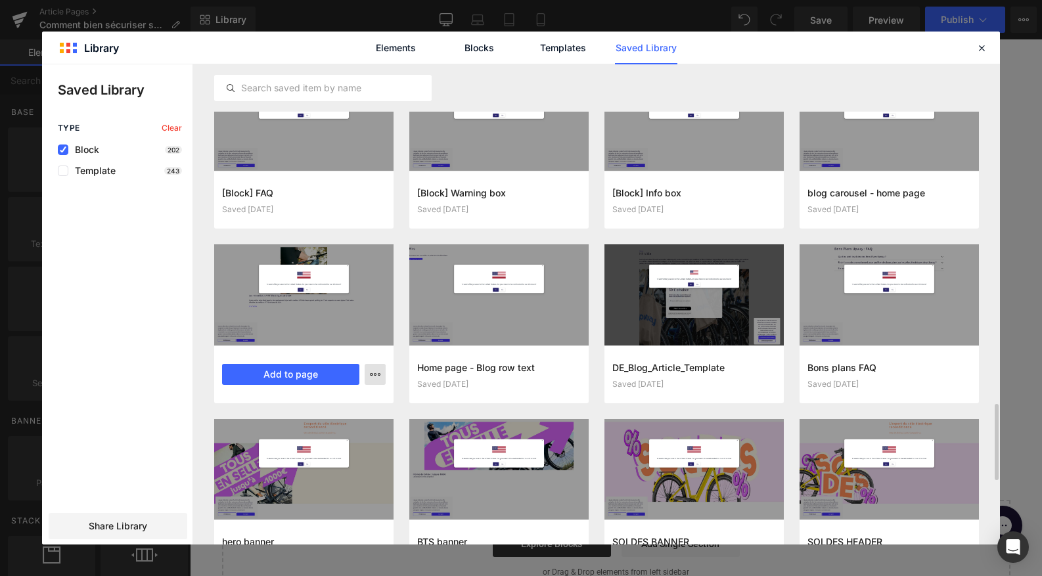
click at [379, 374] on icon "button" at bounding box center [375, 374] width 11 height 11
click at [363, 302] on div at bounding box center [521, 304] width 958 height 480
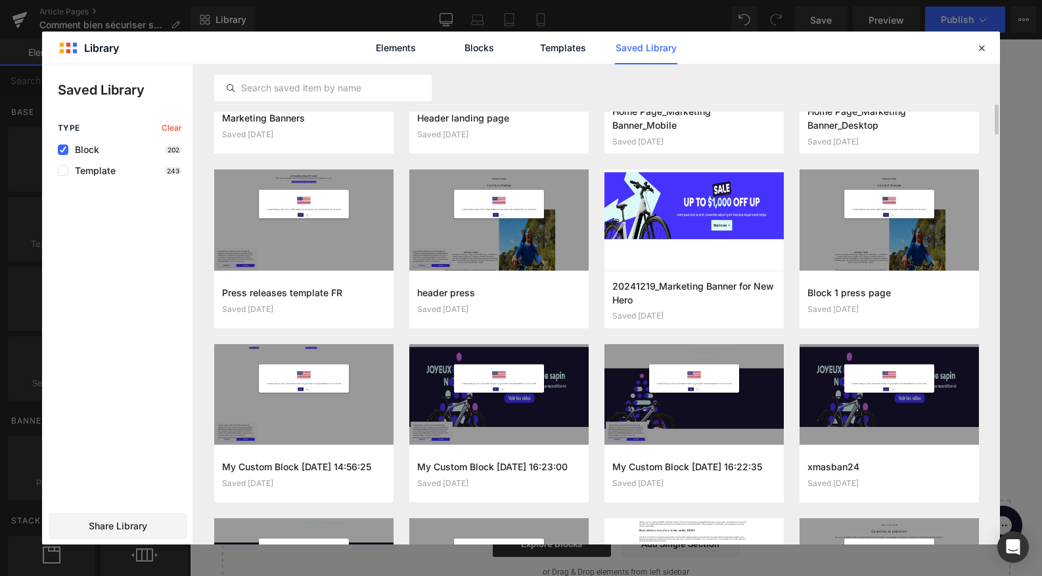
scroll to position [0, 0]
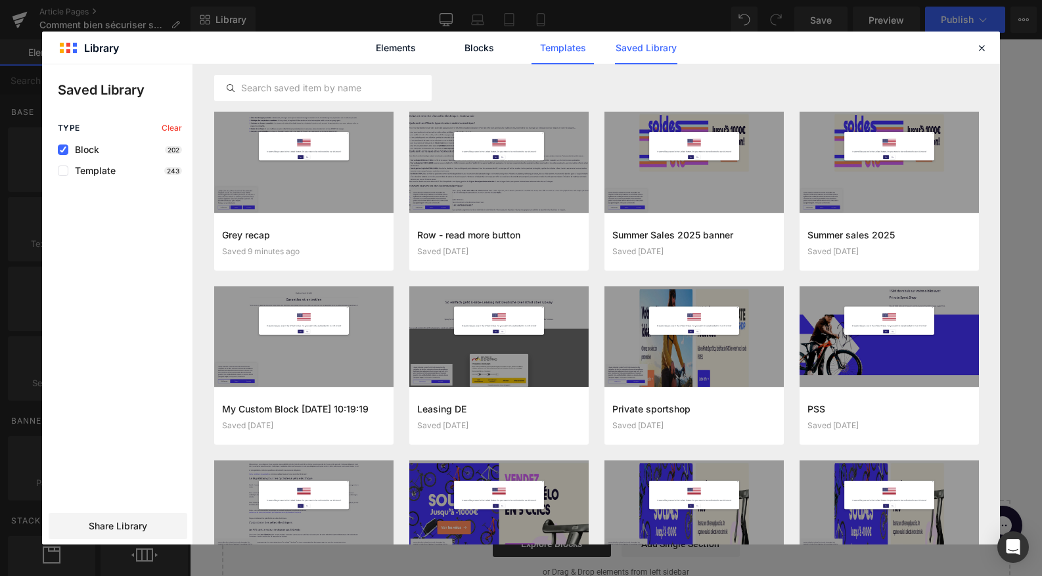
click at [557, 60] on link "Templates" at bounding box center [562, 48] width 62 height 33
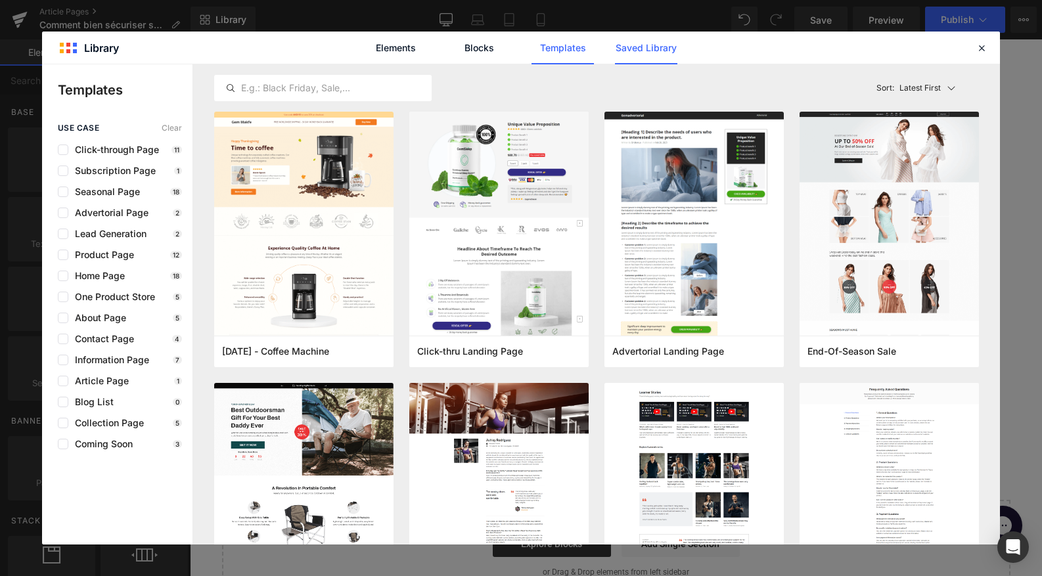
click at [652, 56] on link "Saved Library" at bounding box center [646, 48] width 62 height 33
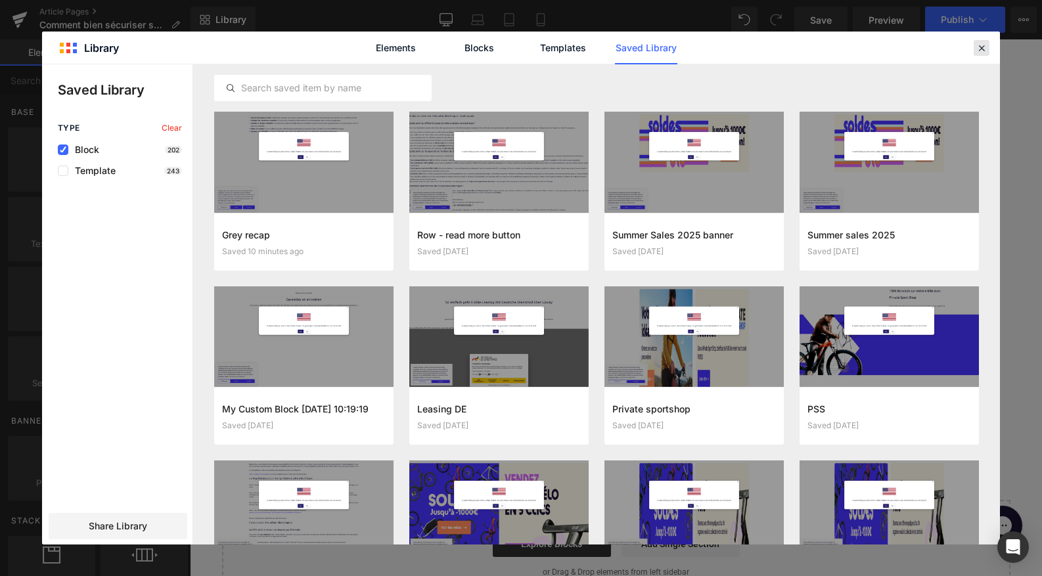
click at [981, 48] on icon at bounding box center [981, 48] width 12 height 12
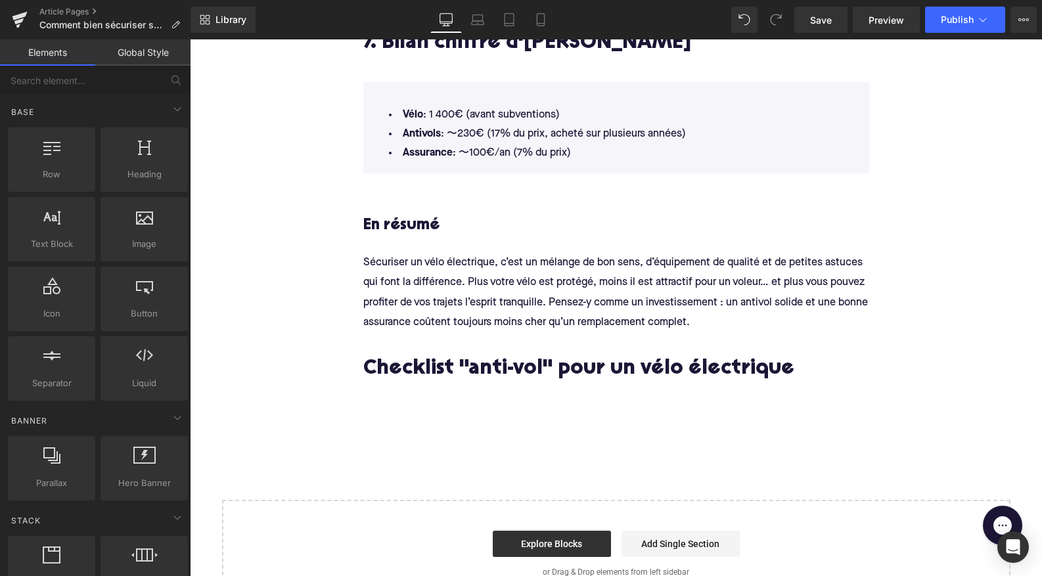
click at [220, 34] on div "Library Desktop Desktop Laptop Tablet Mobile Save Preview Publish Scheduled Vie…" at bounding box center [615, 19] width 851 height 39
click at [231, 24] on span "Library" at bounding box center [230, 20] width 31 height 12
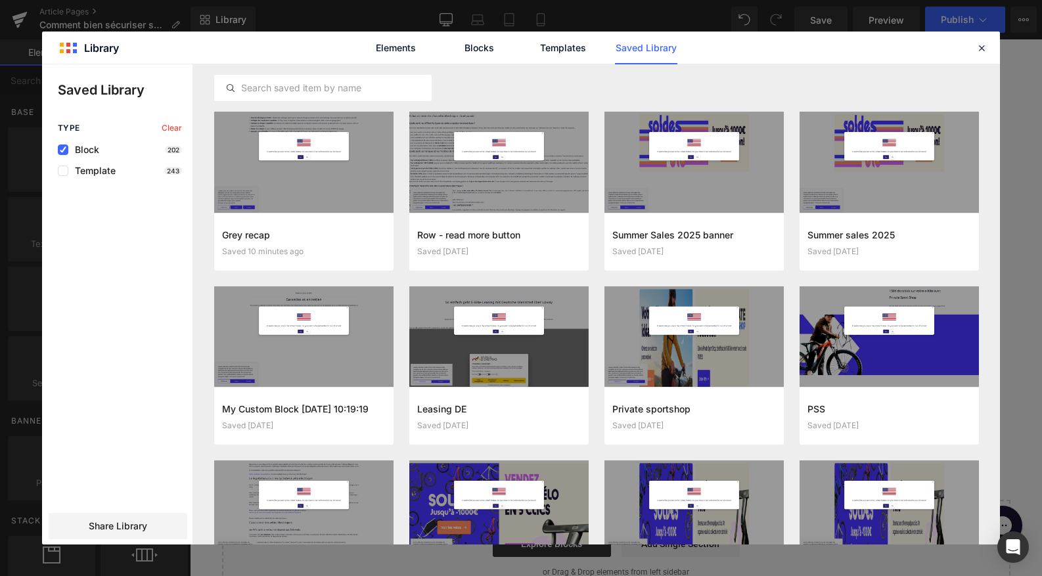
click at [108, 153] on div "Block 202" at bounding box center [120, 150] width 124 height 11
click at [64, 150] on icon at bounding box center [63, 150] width 7 height 0
click at [63, 150] on input "checkbox" at bounding box center [63, 150] width 0 height 0
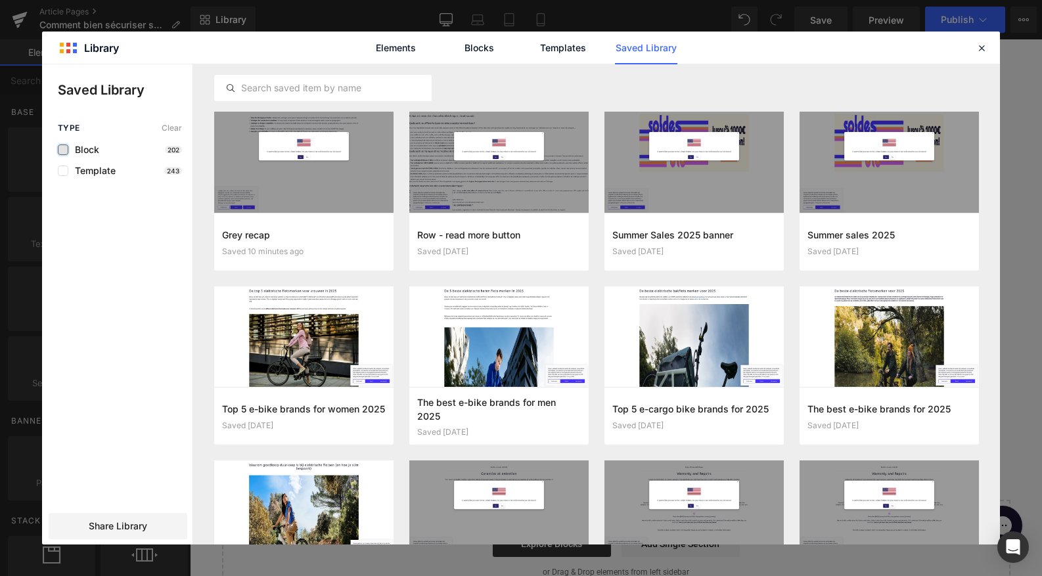
click at [63, 151] on label at bounding box center [63, 150] width 11 height 11
click at [63, 150] on input "checkbox" at bounding box center [63, 150] width 0 height 0
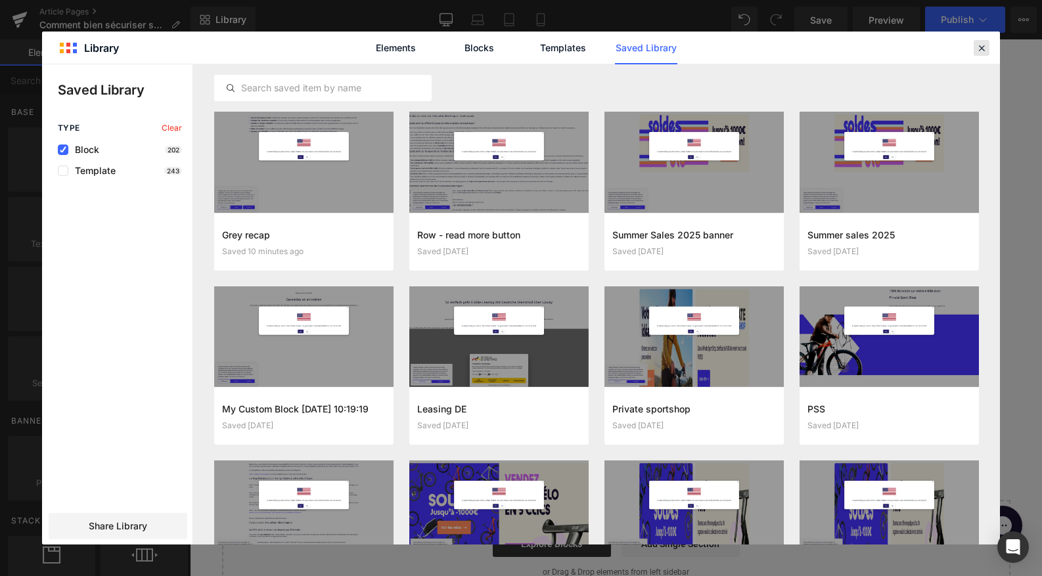
click at [983, 48] on icon at bounding box center [981, 48] width 12 height 12
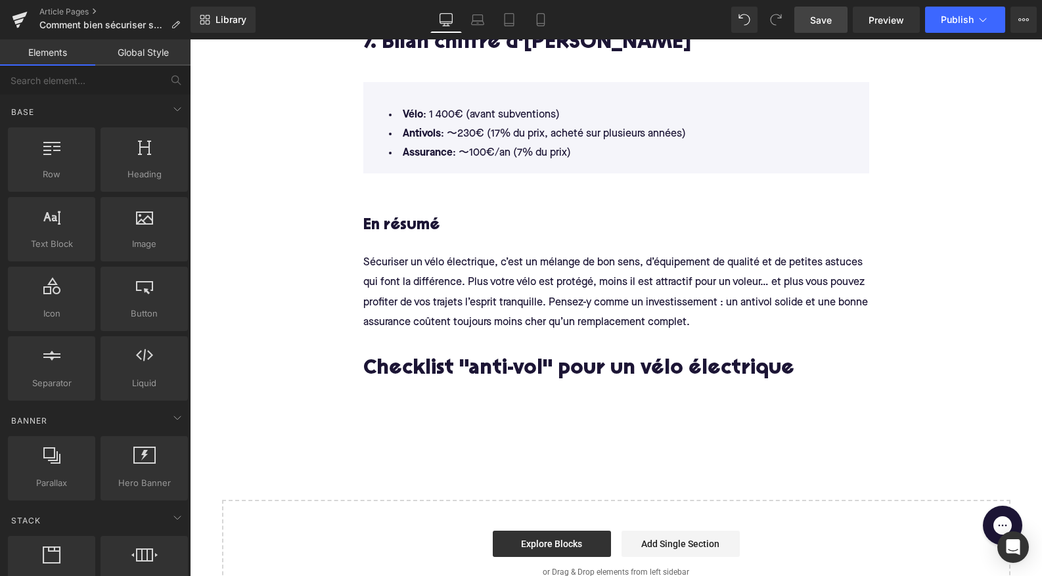
click at [816, 13] on span "Save" at bounding box center [821, 20] width 22 height 14
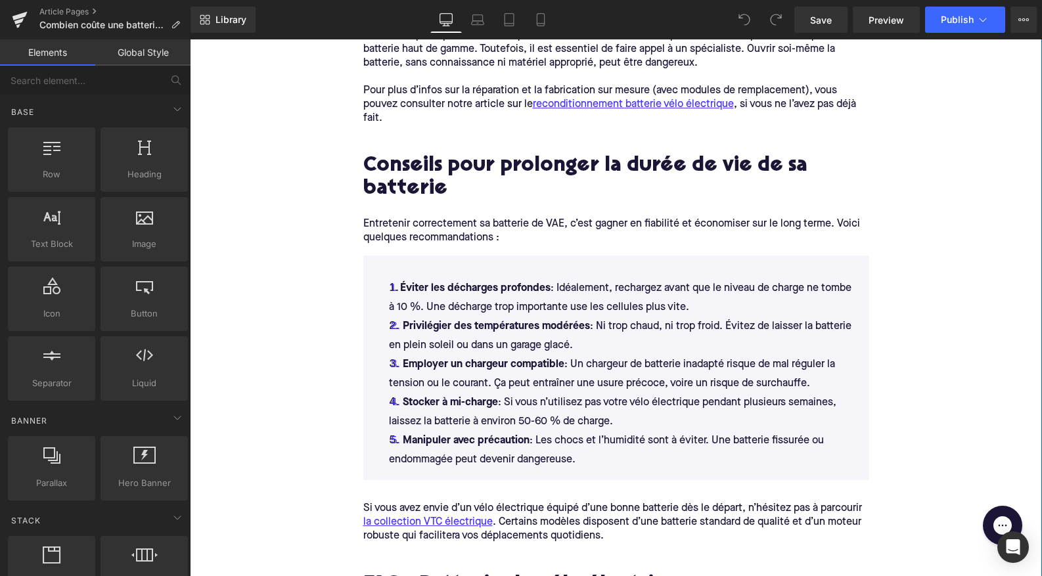
scroll to position [3573, 0]
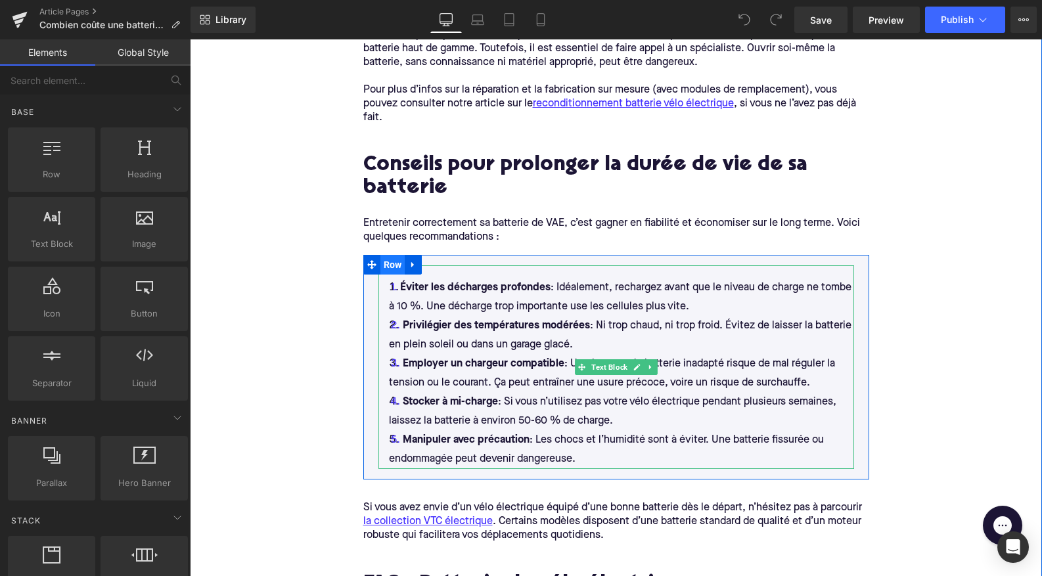
click at [382, 255] on span "Row" at bounding box center [392, 265] width 25 height 20
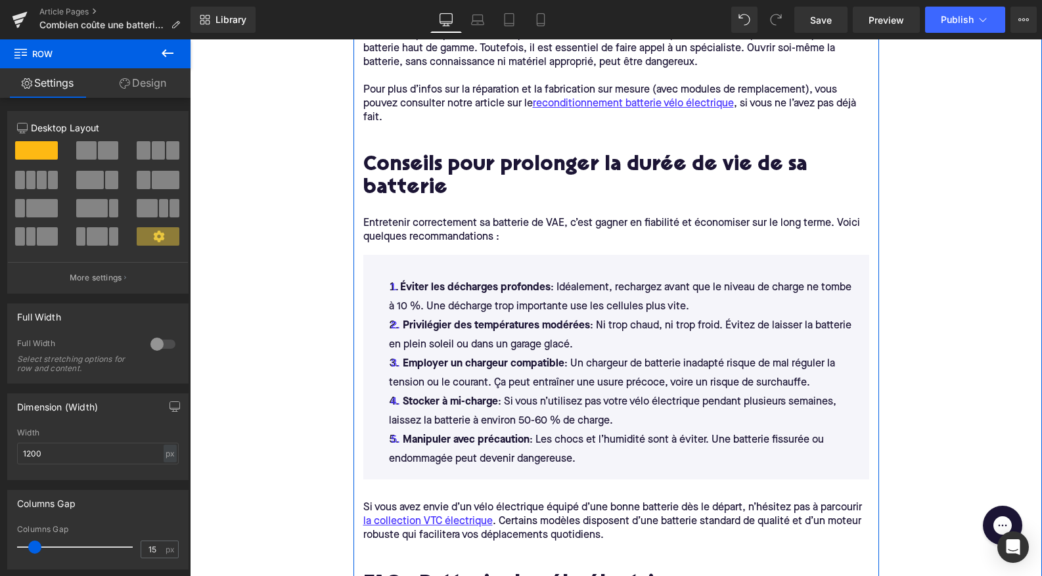
click at [365, 217] on div "Entretenir correctement sa batterie de VAE, c’est gagner en fiabilité et économ…" at bounding box center [616, 231] width 506 height 28
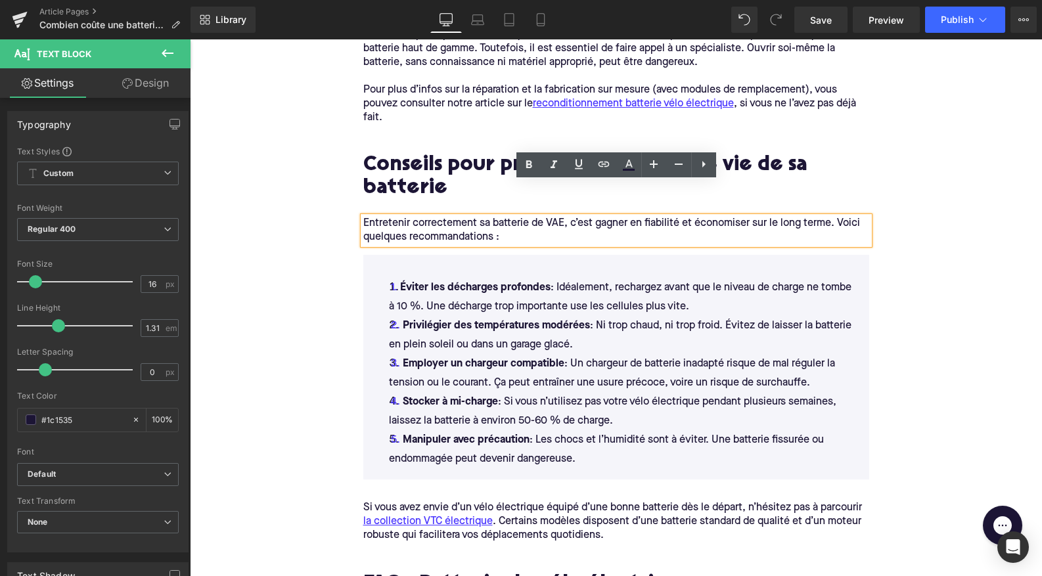
click at [596, 508] on span "Text Block" at bounding box center [609, 516] width 41 height 16
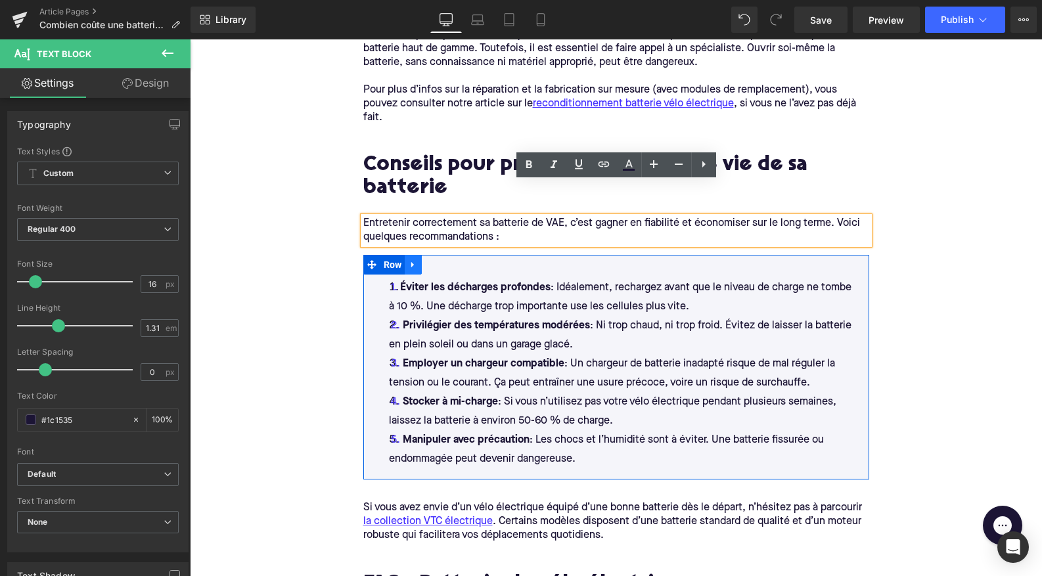
click at [414, 262] on icon at bounding box center [412, 265] width 3 height 6
click at [413, 260] on icon at bounding box center [413, 264] width 9 height 9
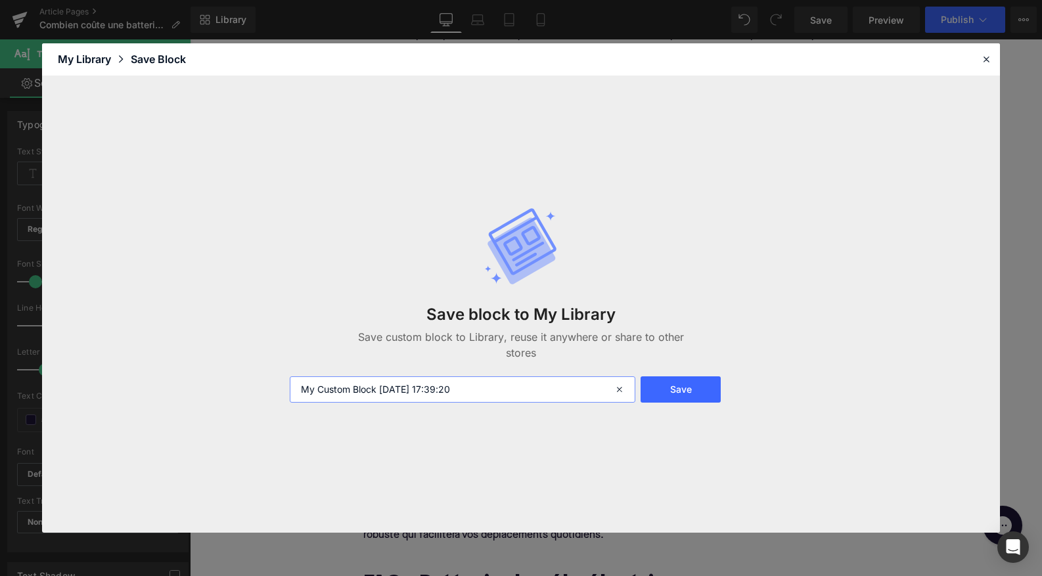
drag, startPoint x: 480, startPoint y: 387, endPoint x: 222, endPoint y: 386, distance: 258.1
click at [223, 388] on div "Save block to My Library Save custom block to Library, reuse it anywhere or sha…" at bounding box center [521, 304] width 958 height 457
type input "Grey recap"
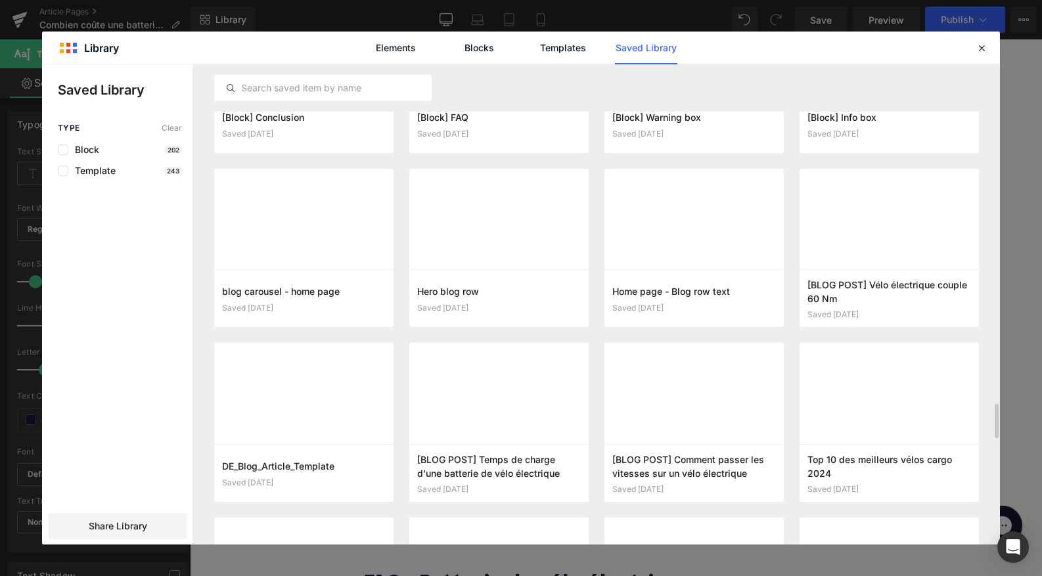
scroll to position [5734, 0]
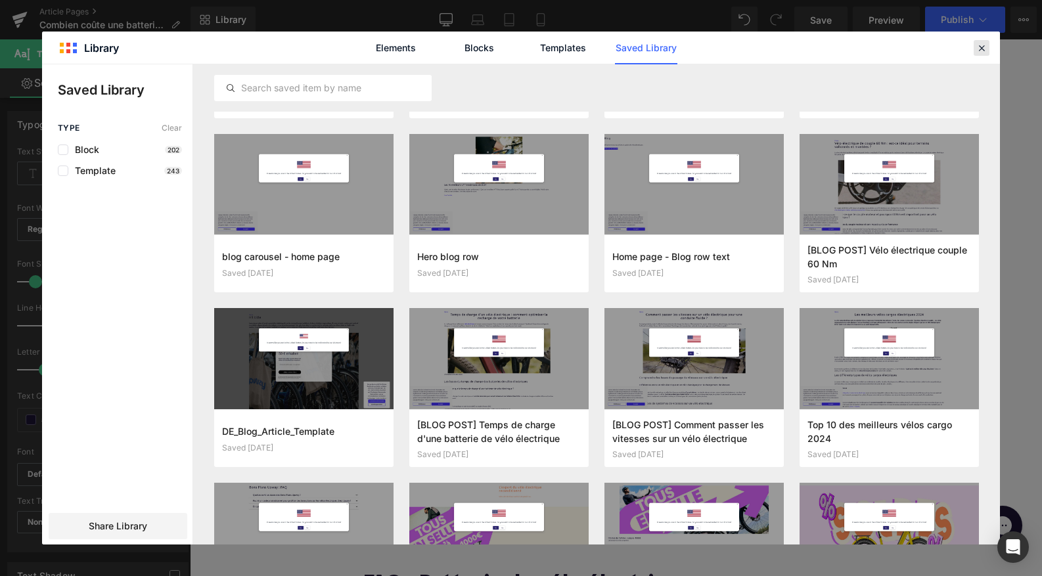
click at [981, 49] on icon at bounding box center [981, 48] width 12 height 12
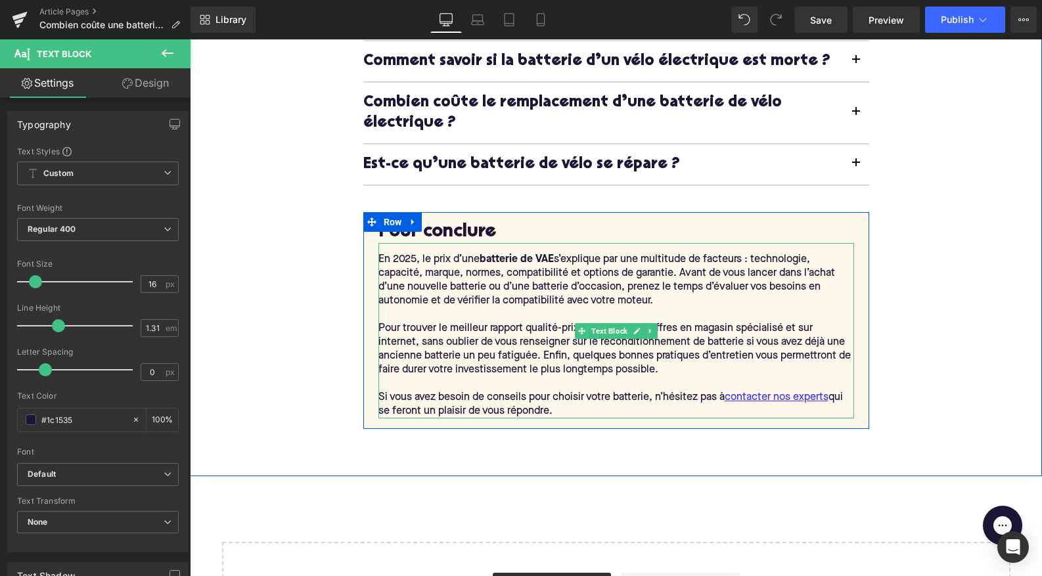
scroll to position [4263, 0]
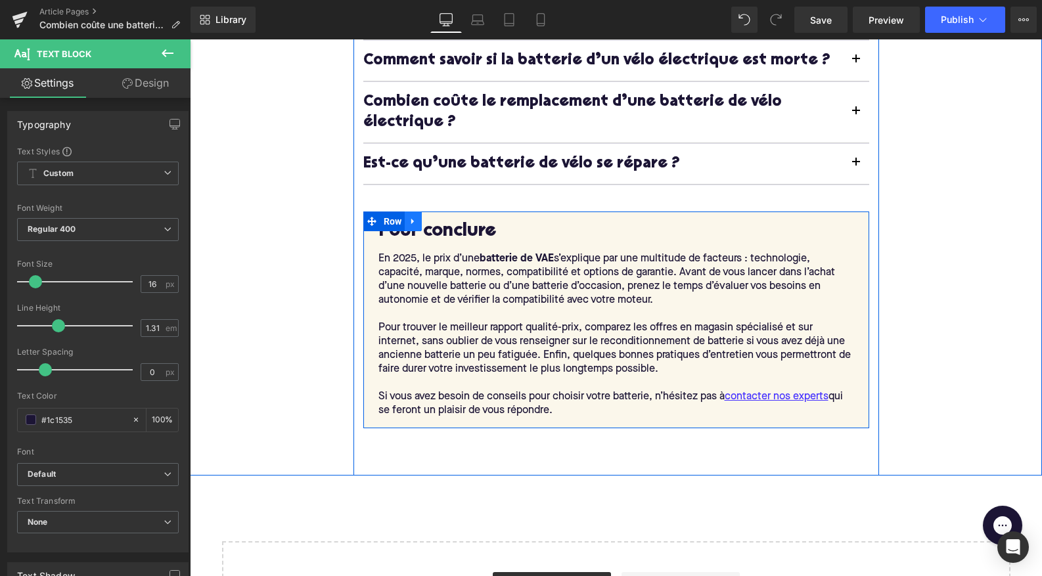
click at [416, 217] on icon at bounding box center [413, 222] width 9 height 10
click at [411, 217] on icon at bounding box center [413, 222] width 9 height 10
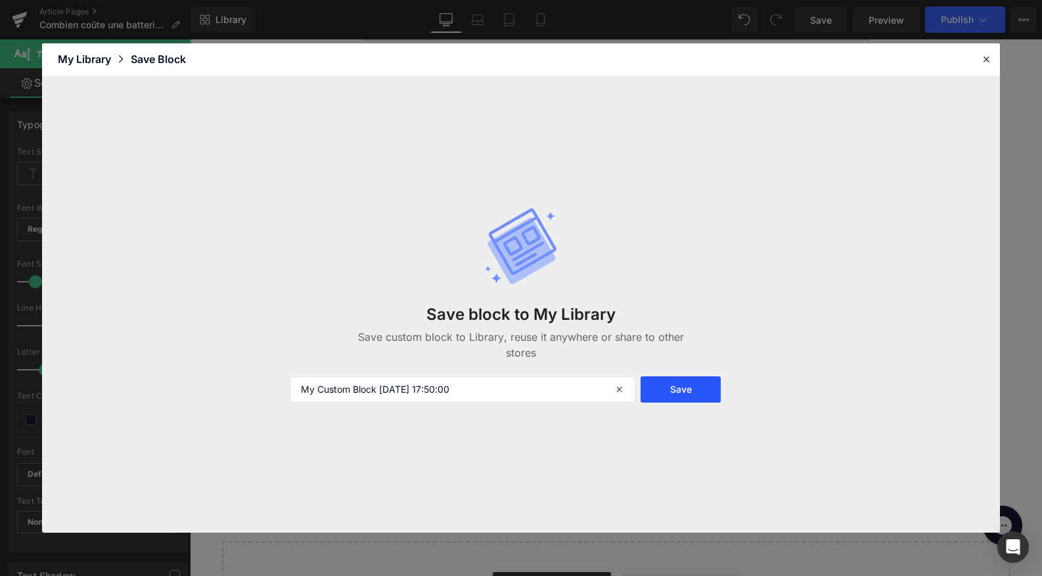
click at [663, 397] on button "Save" at bounding box center [680, 389] width 80 height 26
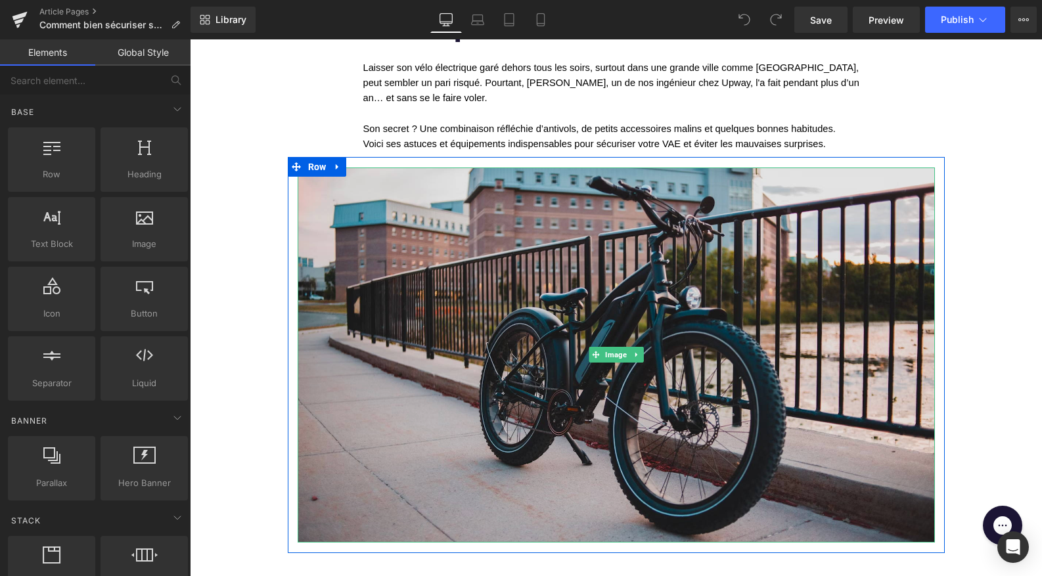
scroll to position [290, 0]
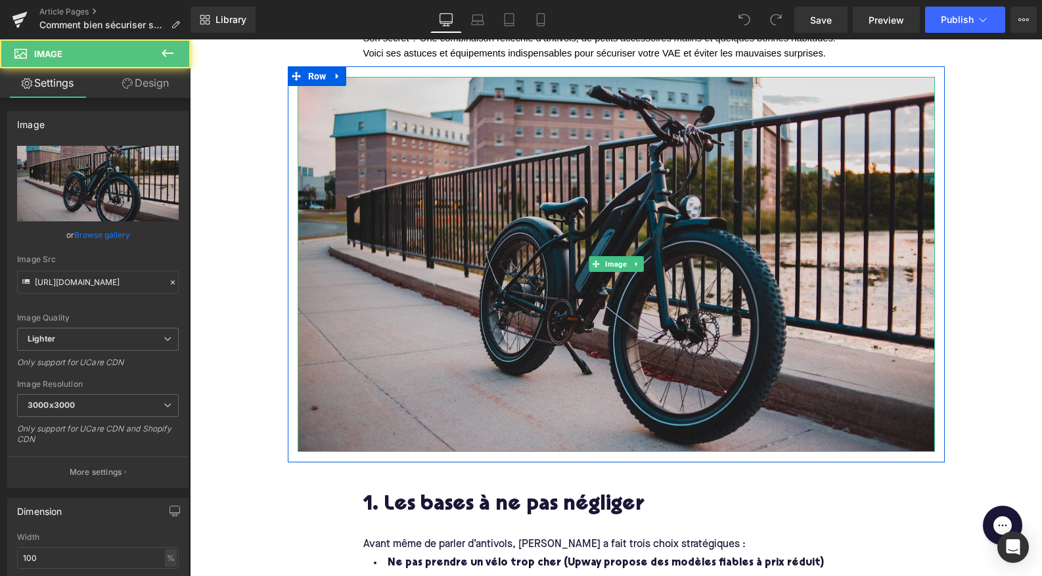
click at [442, 256] on img at bounding box center [616, 264] width 637 height 375
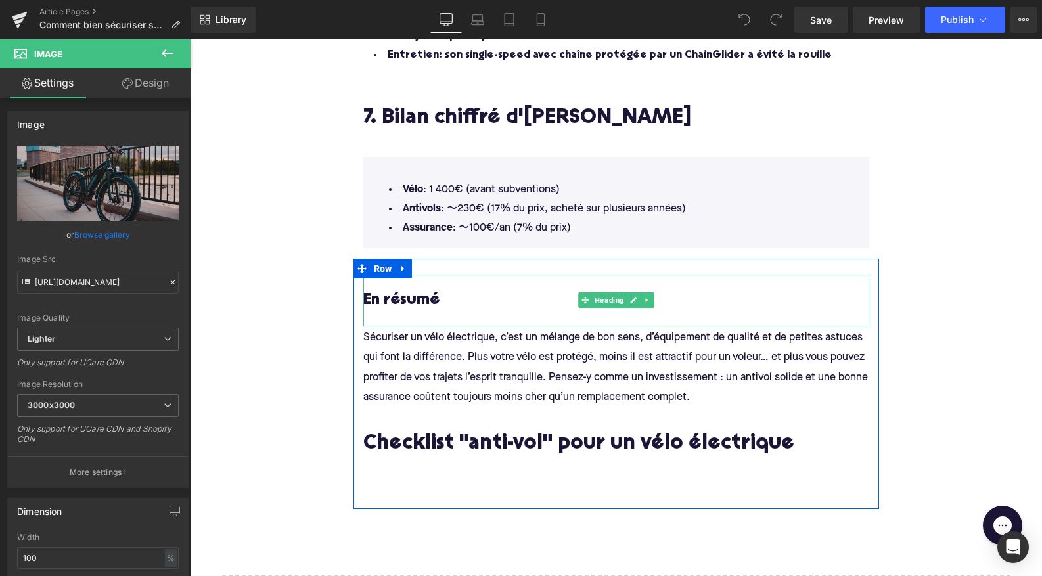
scroll to position [3011, 0]
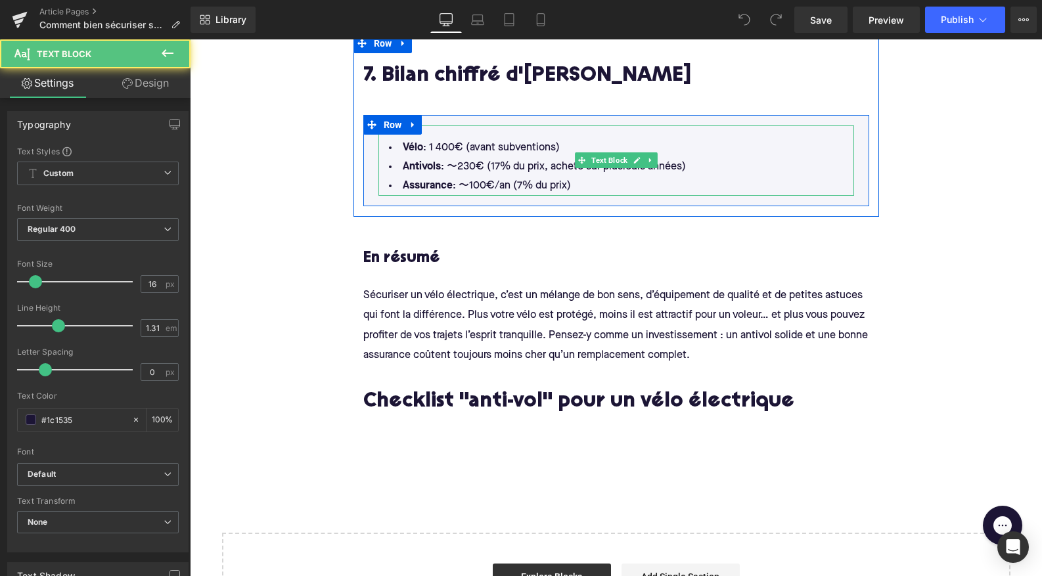
click at [402, 129] on div "Vélo : 1 400€ (avant subventions) Antivols : 〜230€ (17% du prix, acheté sur plu…" at bounding box center [616, 160] width 476 height 70
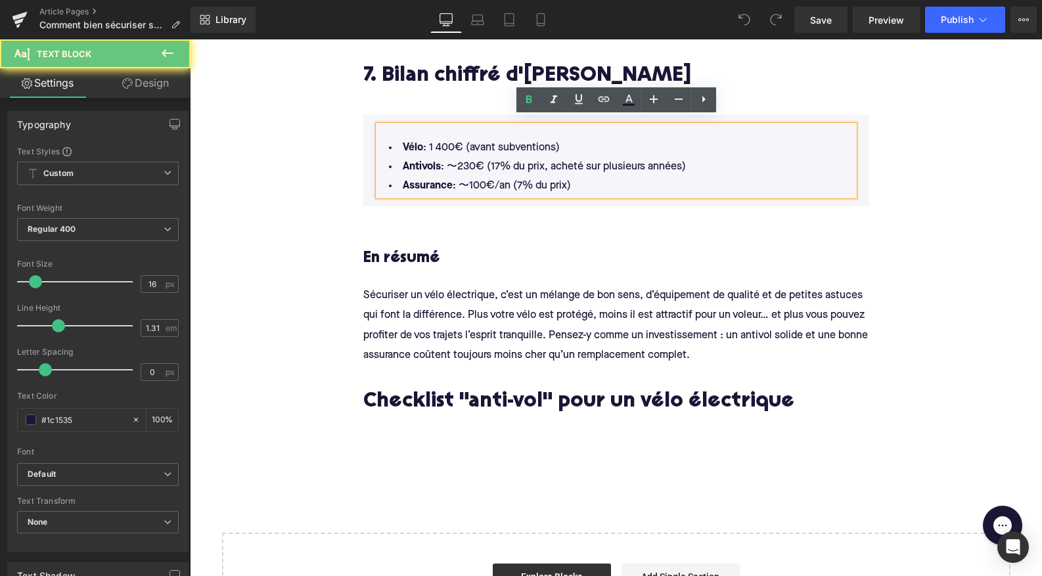
click at [399, 129] on div "Vélo : 1 400€ (avant subventions) Antivols : 〜230€ (17% du prix, acheté sur plu…" at bounding box center [616, 160] width 476 height 70
click at [403, 125] on div "Vélo : 1 400€ (avant subventions) Antivols : 〜230€ (17% du prix, acheté sur plu…" at bounding box center [616, 160] width 476 height 70
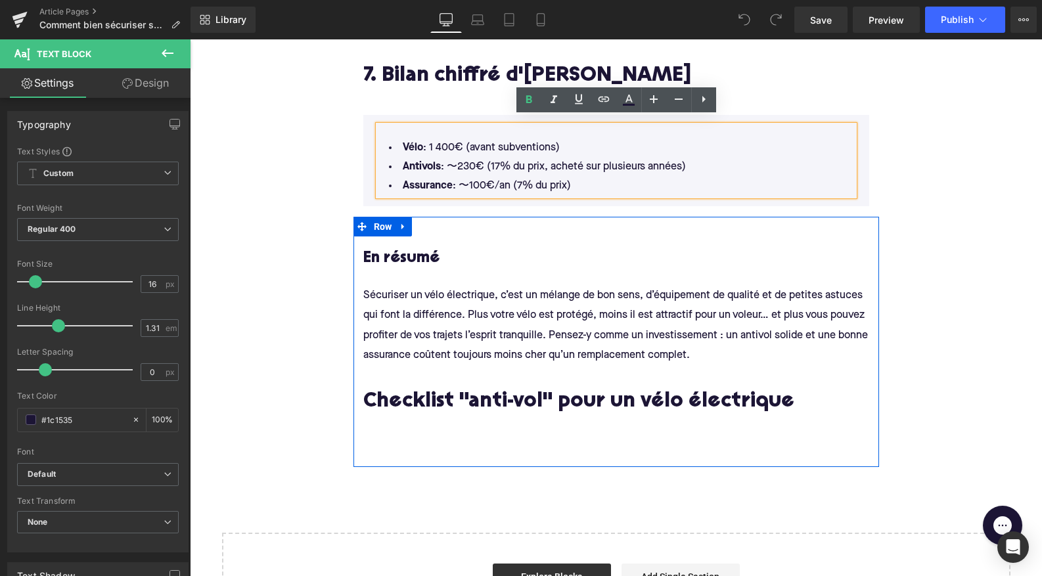
click at [429, 434] on div "En résumé Heading Sécuriser un vélo électrique, c’est un mélange de bon sens, d…" at bounding box center [615, 342] width 525 height 250
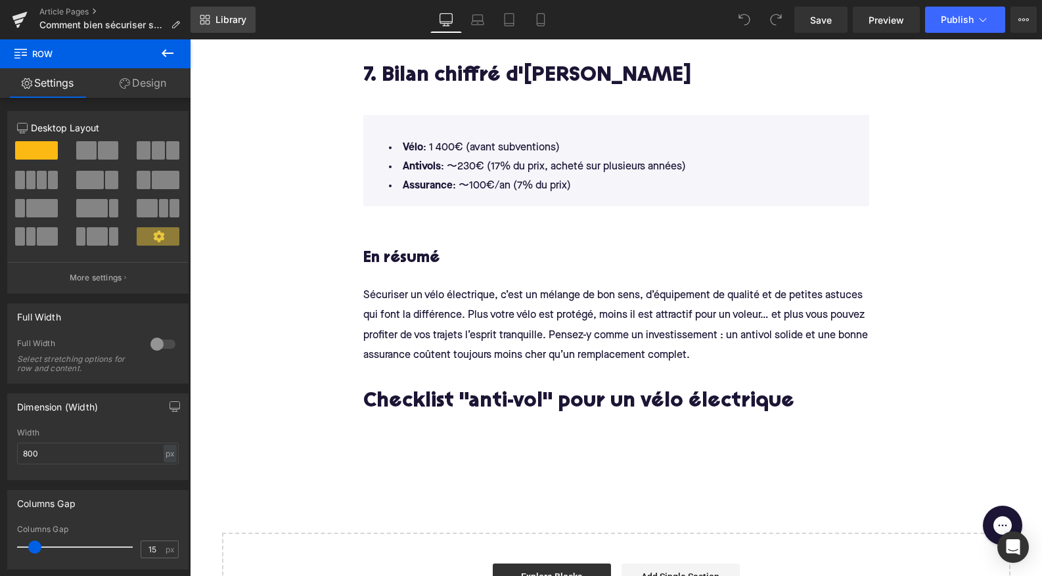
click at [231, 16] on span "Library" at bounding box center [230, 20] width 31 height 12
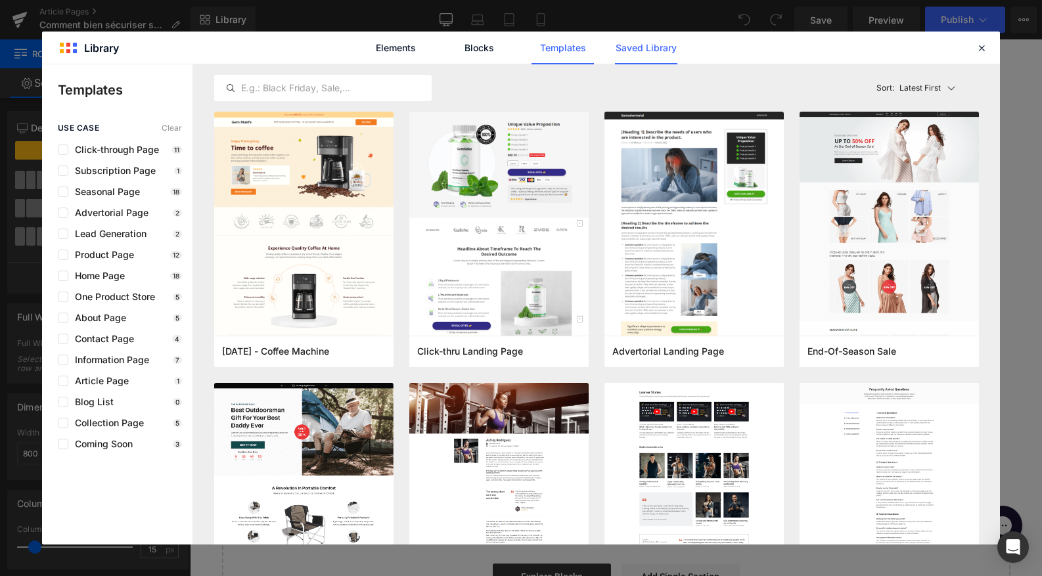
click at [663, 54] on link "Saved Library" at bounding box center [646, 48] width 62 height 33
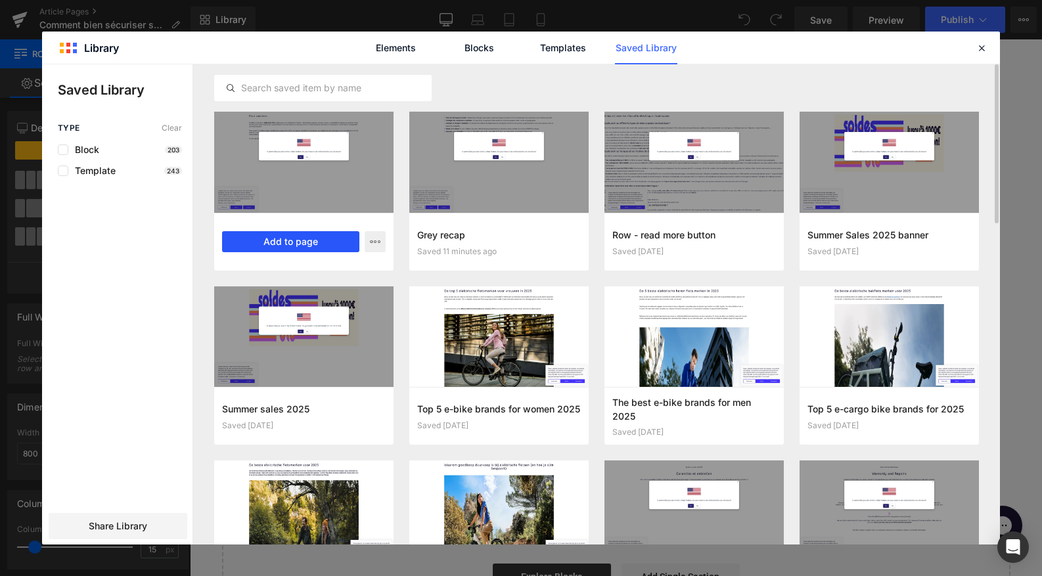
click at [296, 240] on button "Add to page" at bounding box center [290, 241] width 137 height 21
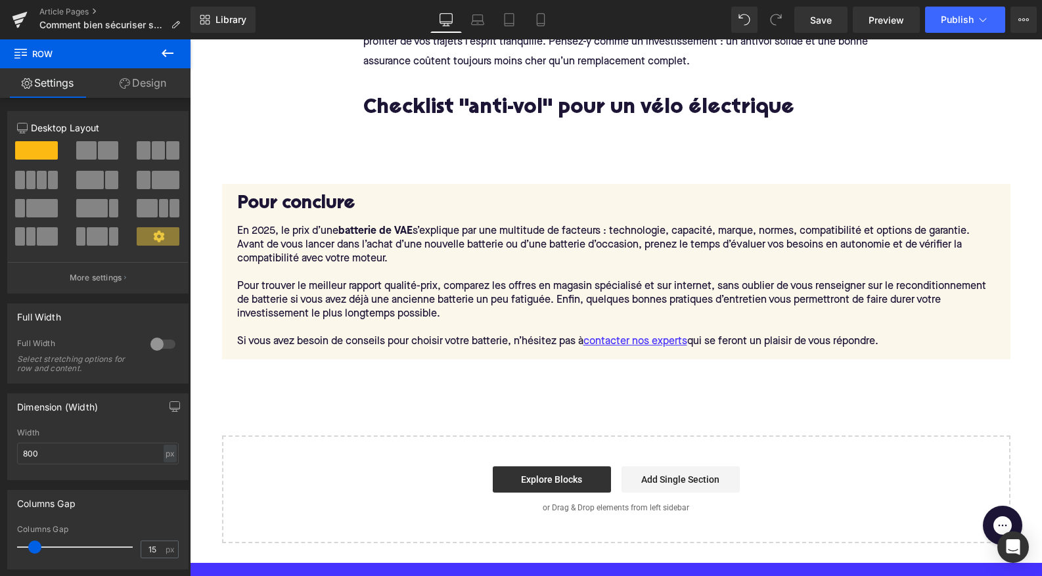
scroll to position [3284, 0]
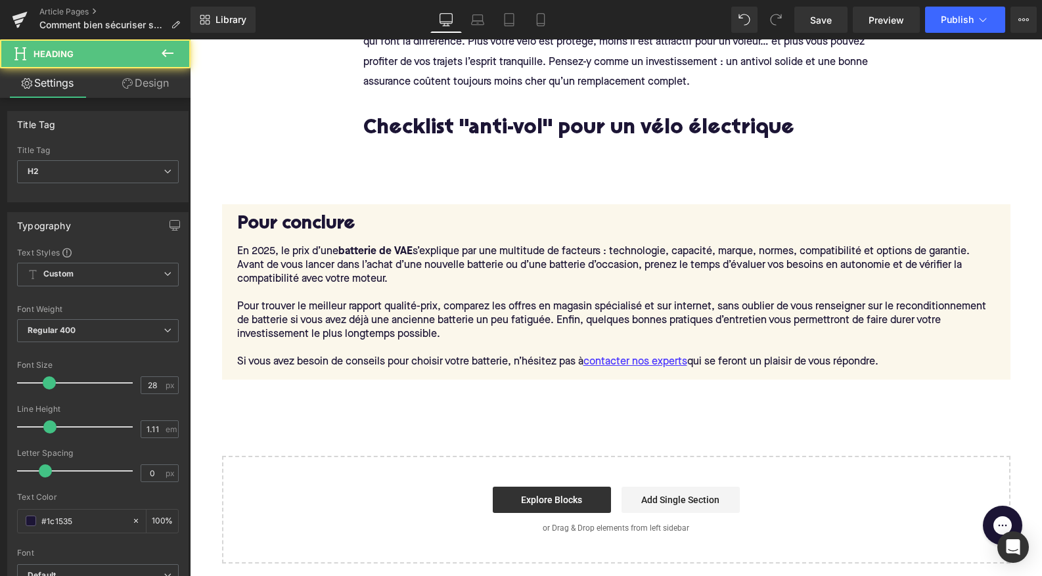
click at [256, 219] on h2 "Pour conclure" at bounding box center [616, 225] width 758 height 20
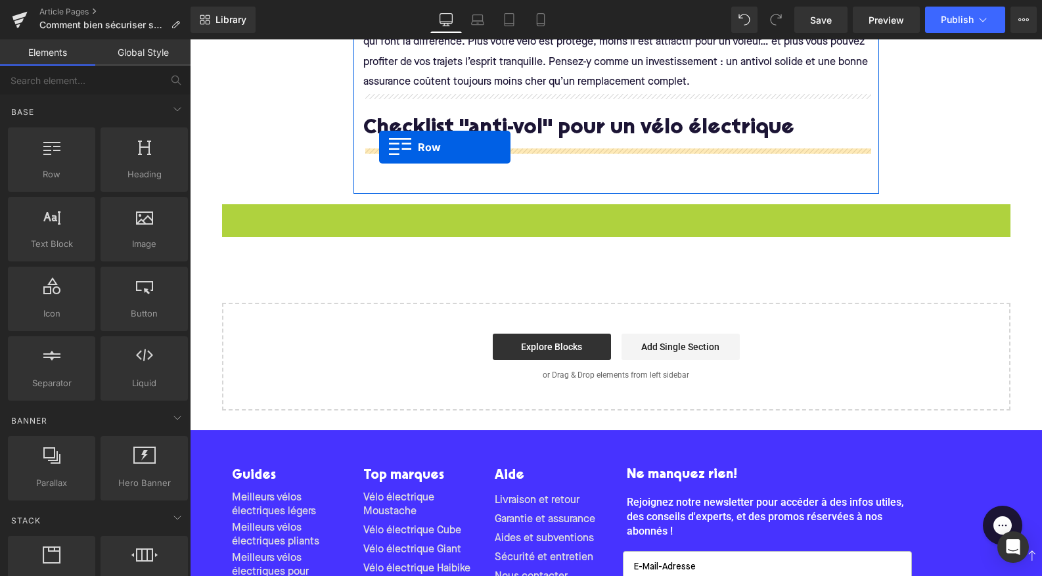
drag, startPoint x: 231, startPoint y: 205, endPoint x: 379, endPoint y: 147, distance: 159.3
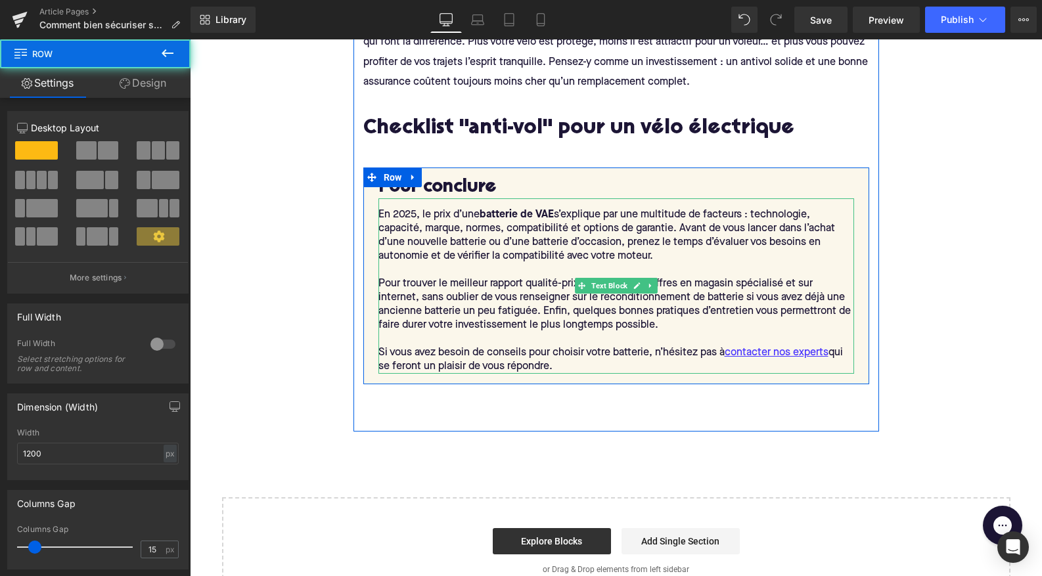
click at [450, 248] on div "En 2025, le prix d’une batterie de VAE s’explique par une multitude de facteurs…" at bounding box center [616, 285] width 476 height 175
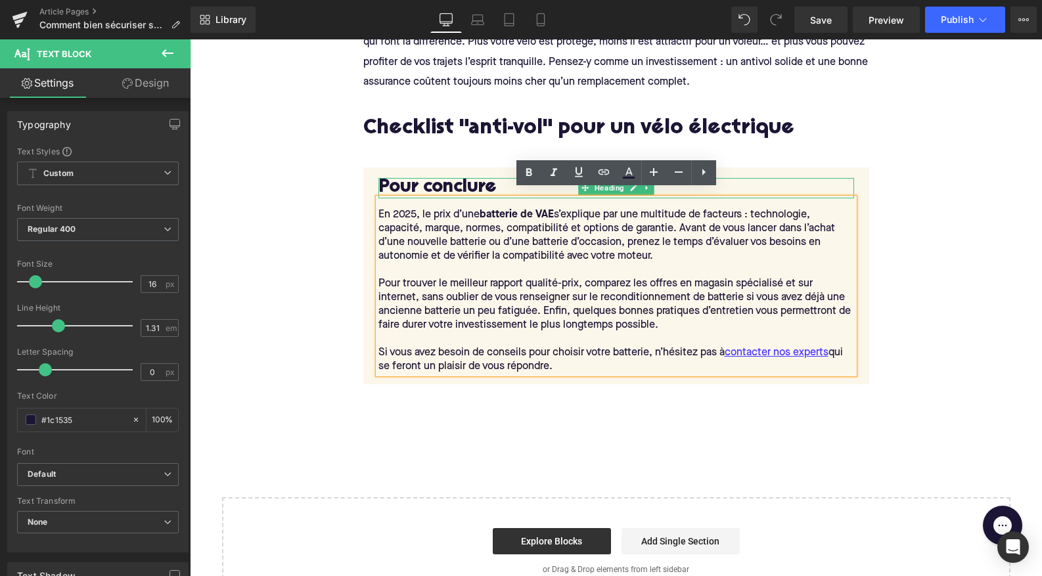
click at [466, 178] on h2 "Pour conclure" at bounding box center [616, 188] width 476 height 20
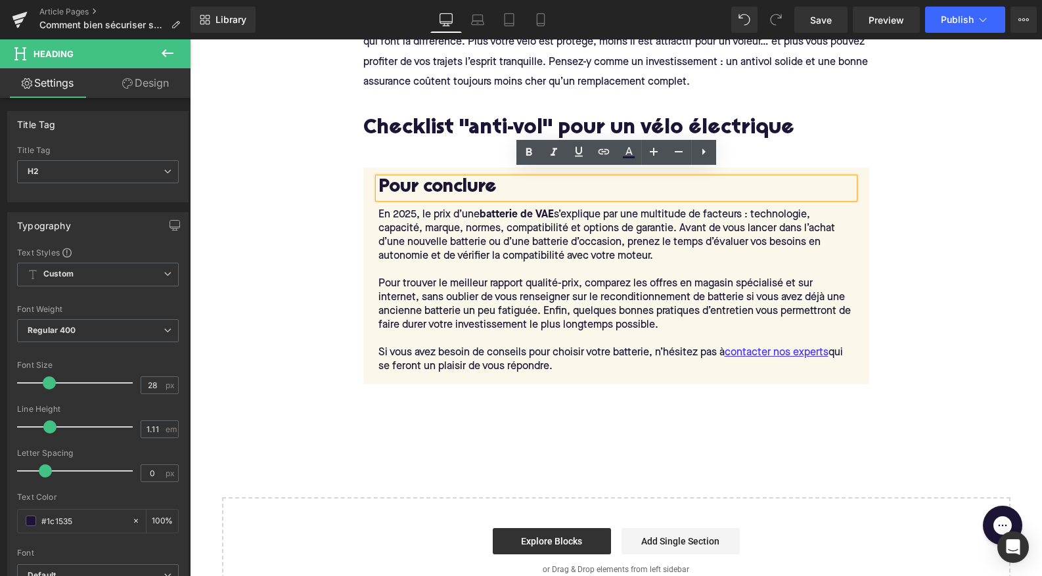
click at [472, 222] on div "En 2025, le prix d’une batterie de VAE s’explique par une multitude de facteurs…" at bounding box center [616, 285] width 476 height 175
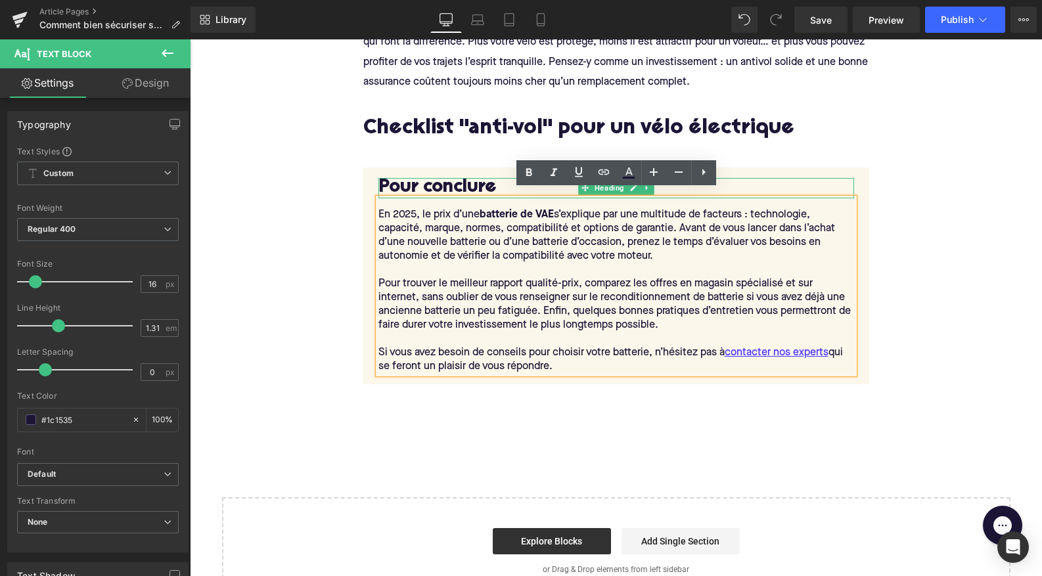
click at [476, 178] on h2 "Pour conclure" at bounding box center [616, 188] width 476 height 20
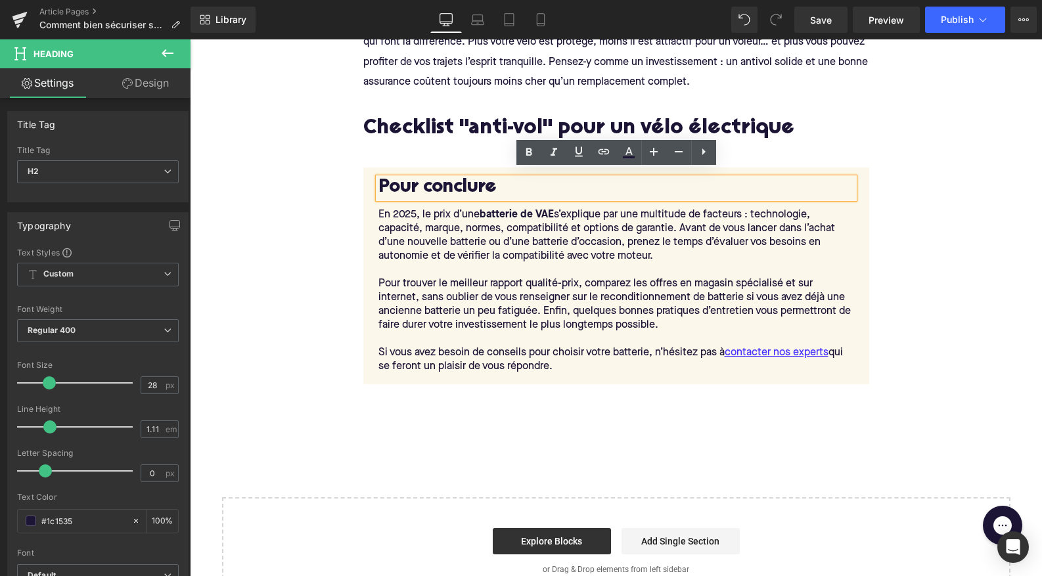
click at [418, 146] on div "Checklist "anti-vol" pour un vélo électrique Heading" at bounding box center [616, 129] width 506 height 55
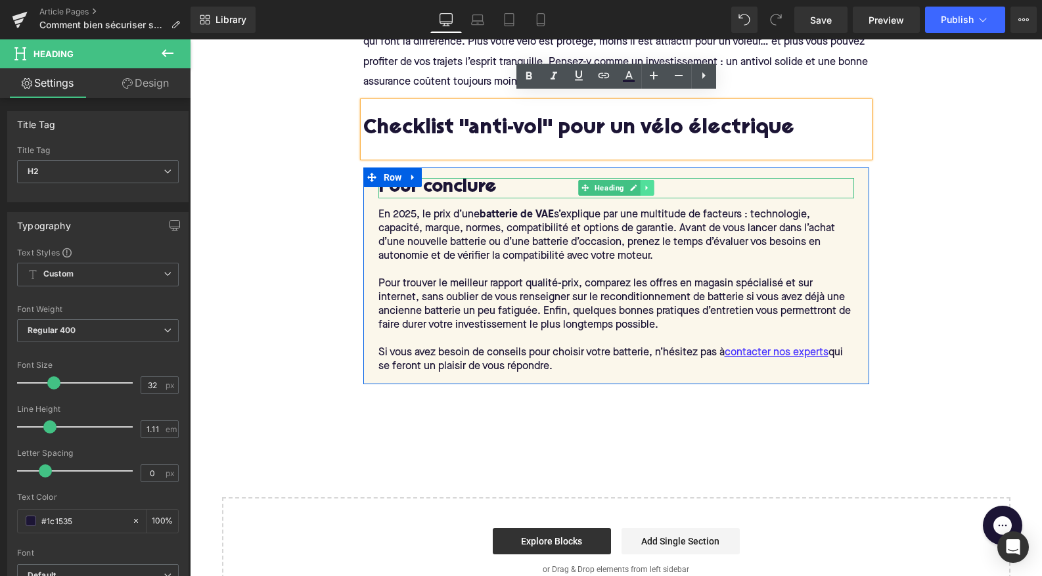
click at [644, 184] on icon at bounding box center [646, 188] width 7 height 8
click at [656, 185] on icon at bounding box center [653, 188] width 7 height 7
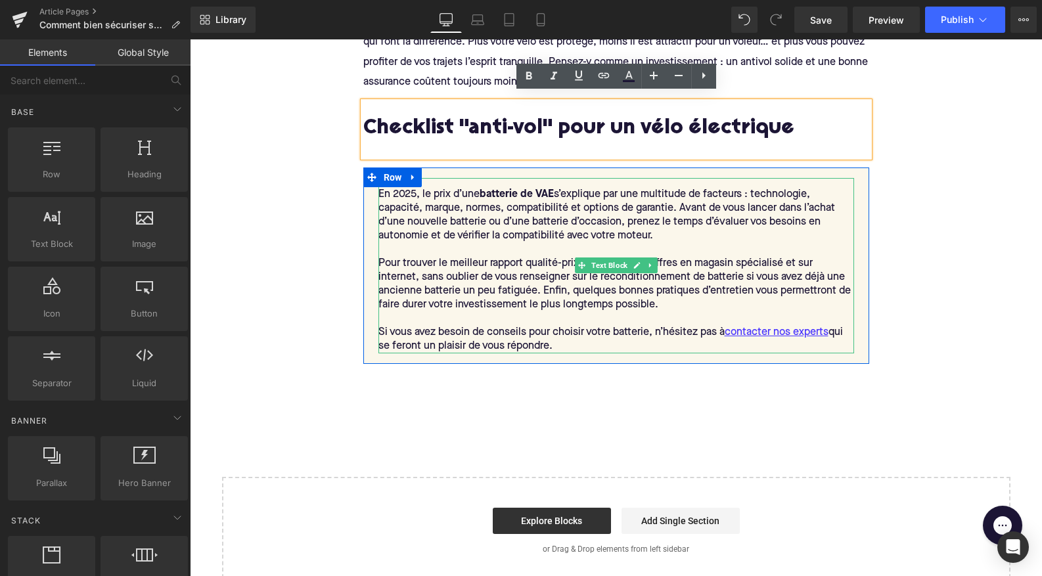
click at [415, 185] on div "En 2025, le prix d’une batterie de VAE s’explique par une multitude de facteurs…" at bounding box center [616, 265] width 476 height 175
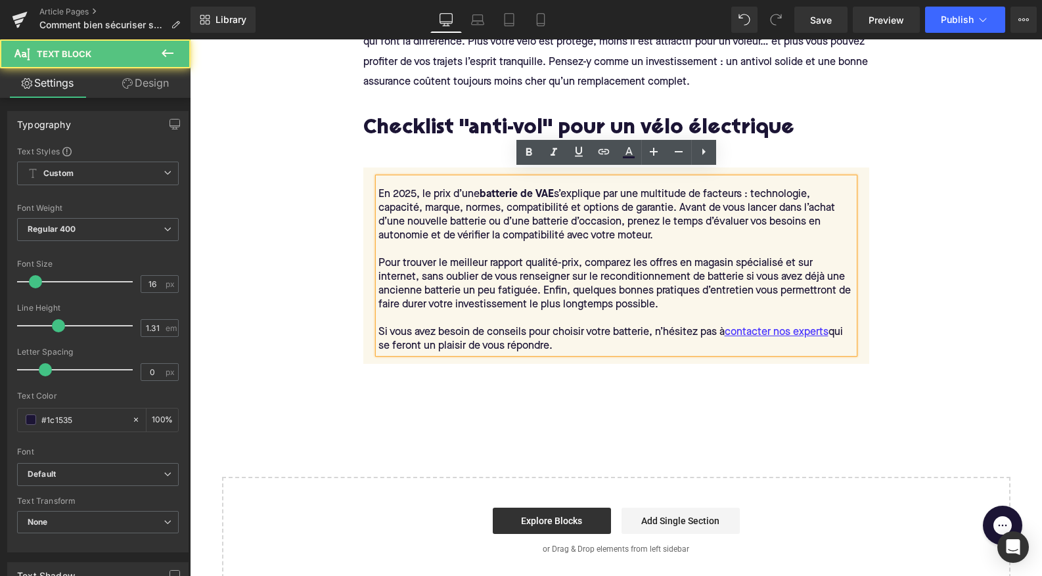
click at [380, 189] on div "En 2025, le prix d’une batterie de VAE s’explique par une multitude de facteurs…" at bounding box center [616, 265] width 476 height 175
paste div
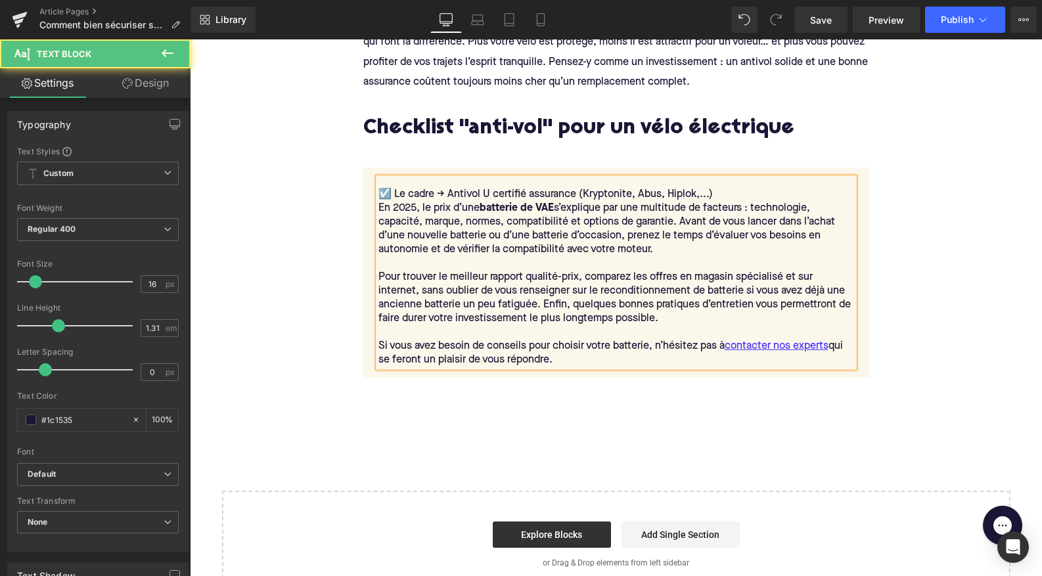
drag, startPoint x: 558, startPoint y: 344, endPoint x: 390, endPoint y: 229, distance: 203.7
click at [390, 229] on div "En 2025, le prix d’une batterie de VAE s’explique par une multitude de facteurs…" at bounding box center [616, 285] width 476 height 166
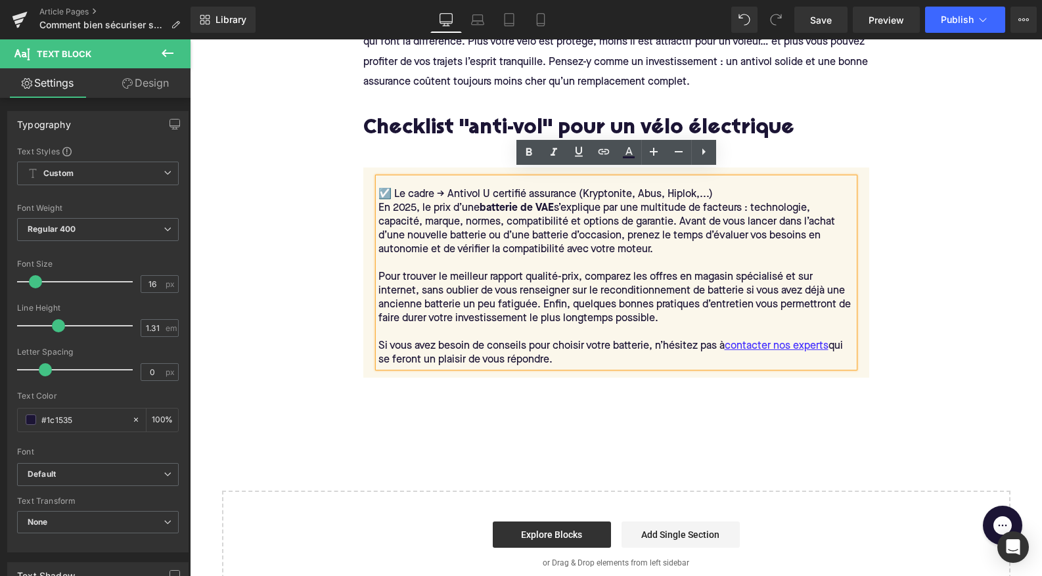
click at [487, 326] on div at bounding box center [616, 333] width 476 height 14
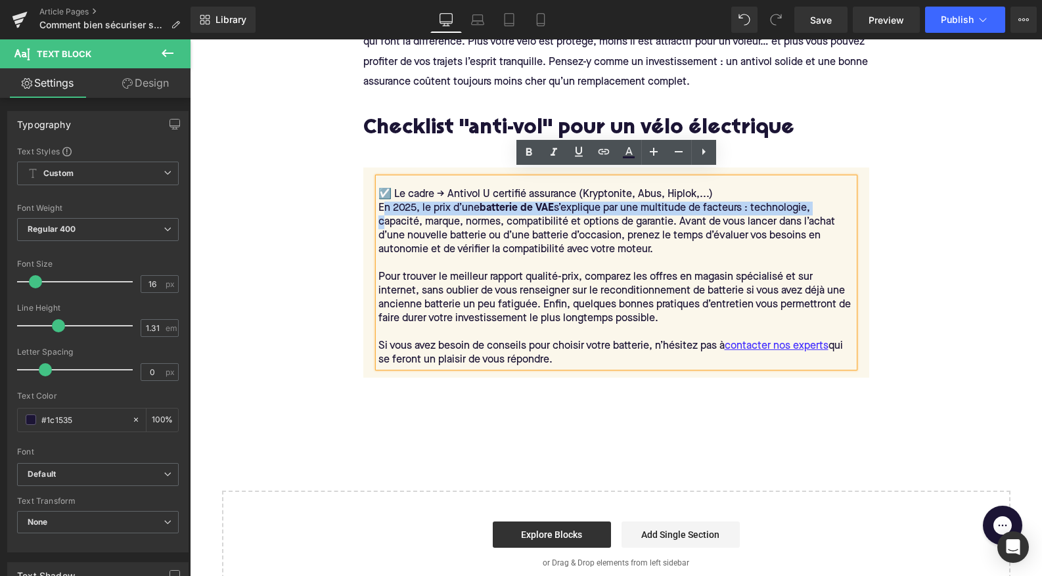
drag, startPoint x: 554, startPoint y: 350, endPoint x: 381, endPoint y: 199, distance: 229.5
click at [381, 202] on div "En 2025, le prix d’une batterie de VAE s’explique par une multitude de facteurs…" at bounding box center [616, 285] width 476 height 166
drag, startPoint x: 379, startPoint y: 200, endPoint x: 577, endPoint y: 371, distance: 261.7
click at [577, 371] on div "En résumé Heading Sécuriser un vélo électrique, c’est un mélange de bon sens, d…" at bounding box center [615, 173] width 525 height 429
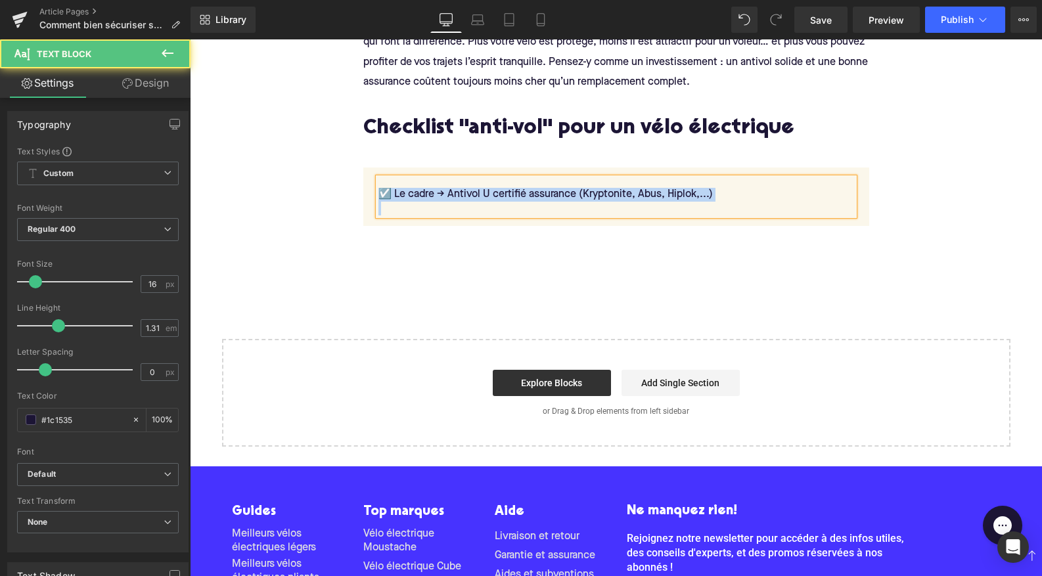
drag, startPoint x: 390, startPoint y: 200, endPoint x: 372, endPoint y: 183, distance: 24.7
click at [372, 183] on div "☑️​ Le cadre -> Antivol U certifié assurance (Kryptonite, Abus, Hiplok,...) Tex…" at bounding box center [615, 196] width 495 height 37
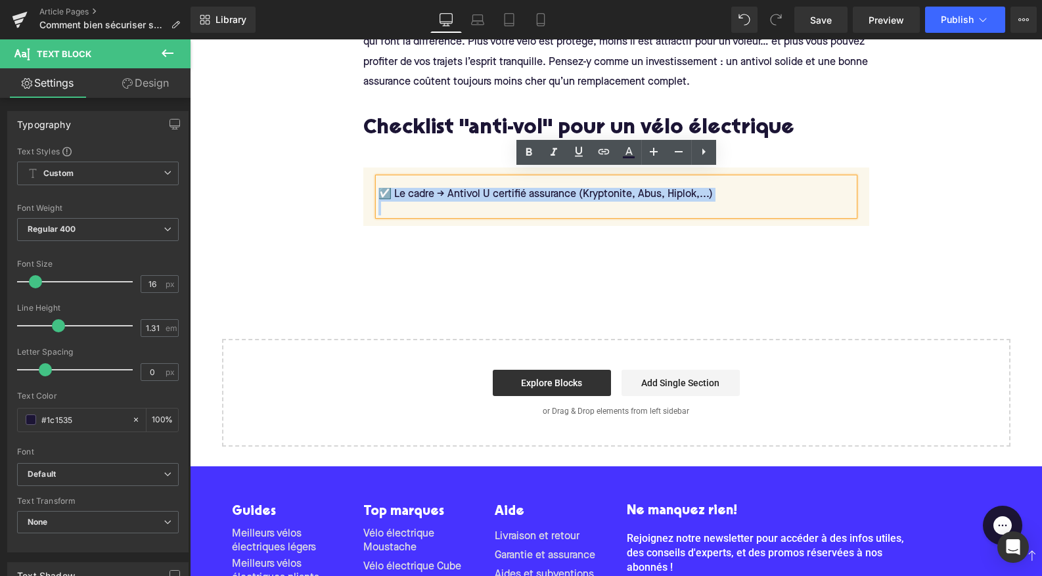
copy div "☑️​ Le cadre -> Antivol U certifié assurance (Kryptonite, Abus, Hiplok,...)"
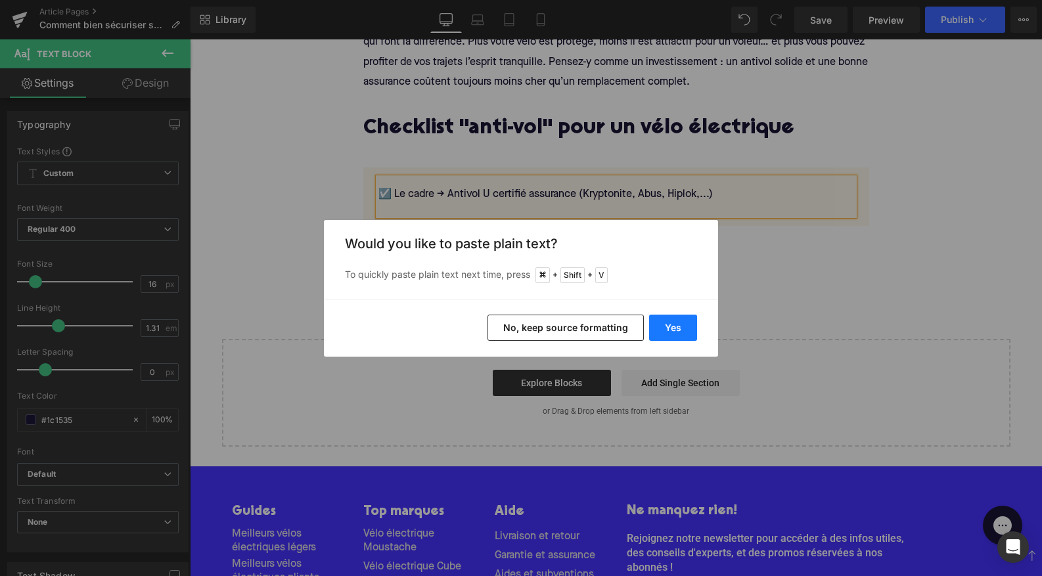
click at [677, 324] on button "Yes" at bounding box center [673, 328] width 48 height 26
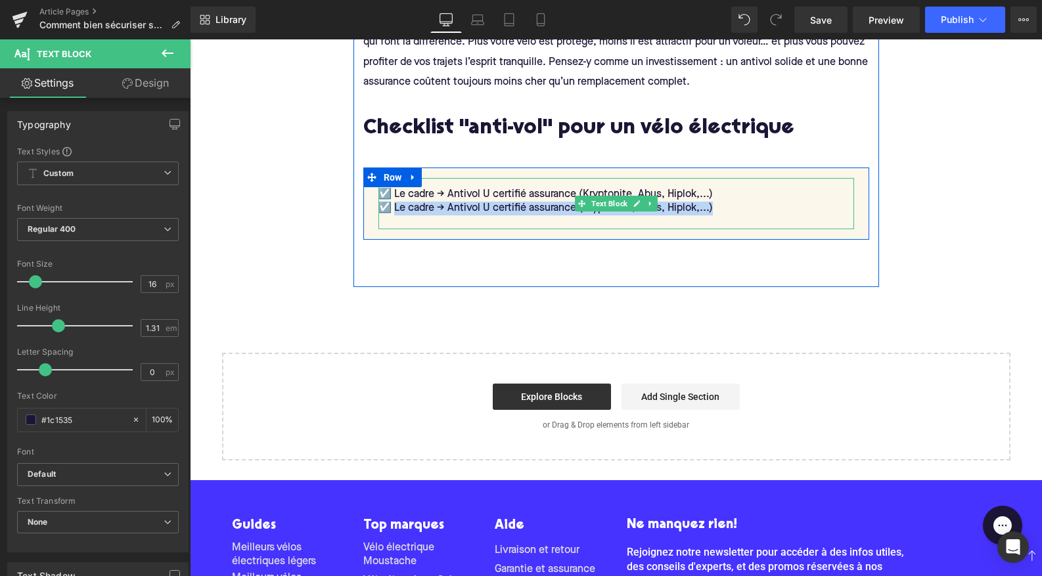
drag, startPoint x: 395, startPoint y: 200, endPoint x: 717, endPoint y: 204, distance: 321.9
click at [717, 204] on div "☑️​ Le cadre -> Antivol U certifié assurance (Kryptonite, Abus, Hiplok,...)" at bounding box center [616, 209] width 476 height 14
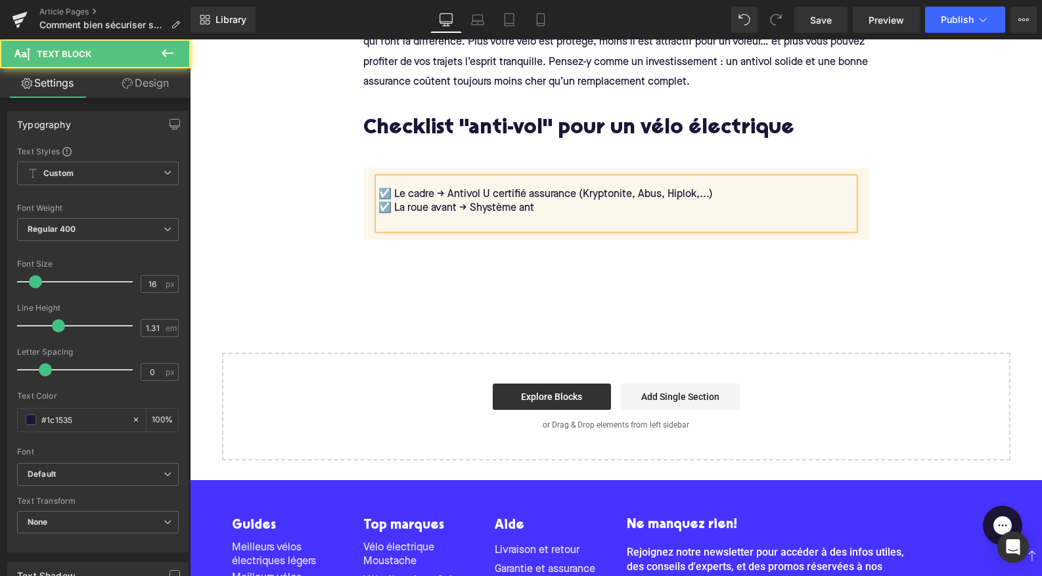
click at [481, 202] on div "☑️​ La roue avant -> Shystème ant" at bounding box center [616, 209] width 476 height 14
click at [561, 202] on div "☑️​ La roue avant -> Système ant" at bounding box center [616, 209] width 476 height 14
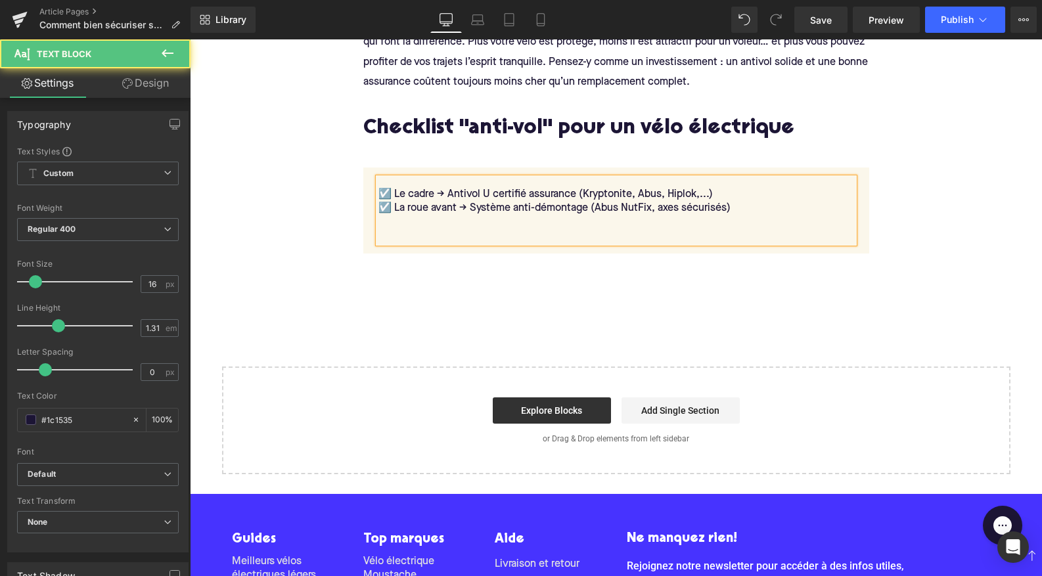
click at [398, 202] on div "☑️​ La roue avant -> Système anti-démontage (Abus NutFix, axes sécurisés)" at bounding box center [616, 209] width 476 height 14
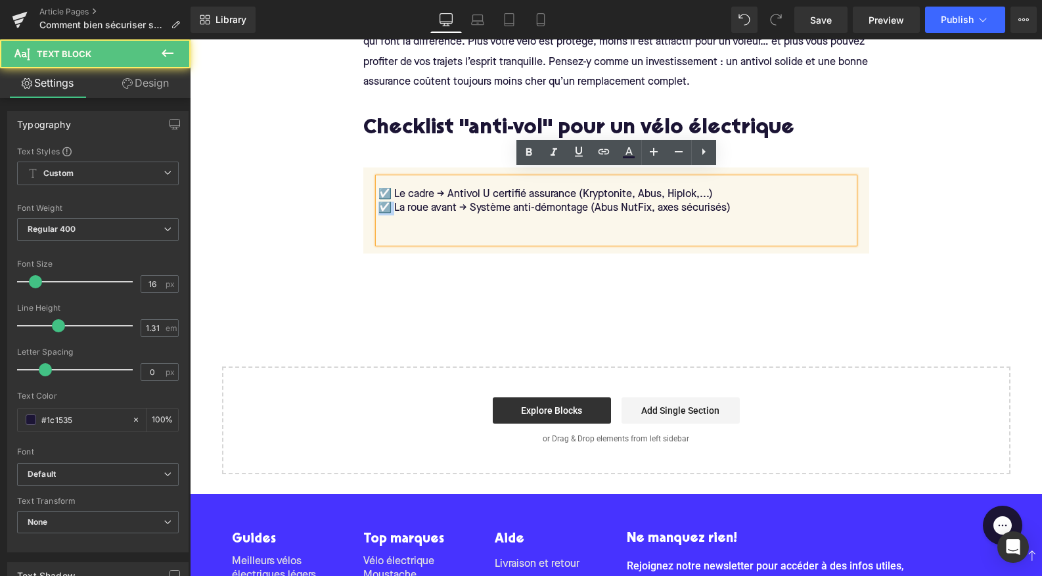
drag, startPoint x: 395, startPoint y: 200, endPoint x: 373, endPoint y: 200, distance: 21.7
click at [373, 200] on div "☑️​ Le cadre -> Antivol U certifié assurance (Kryptonite, Abus, Hiplok,...) ☑️​…" at bounding box center [615, 210] width 495 height 65
copy div "☑️​"
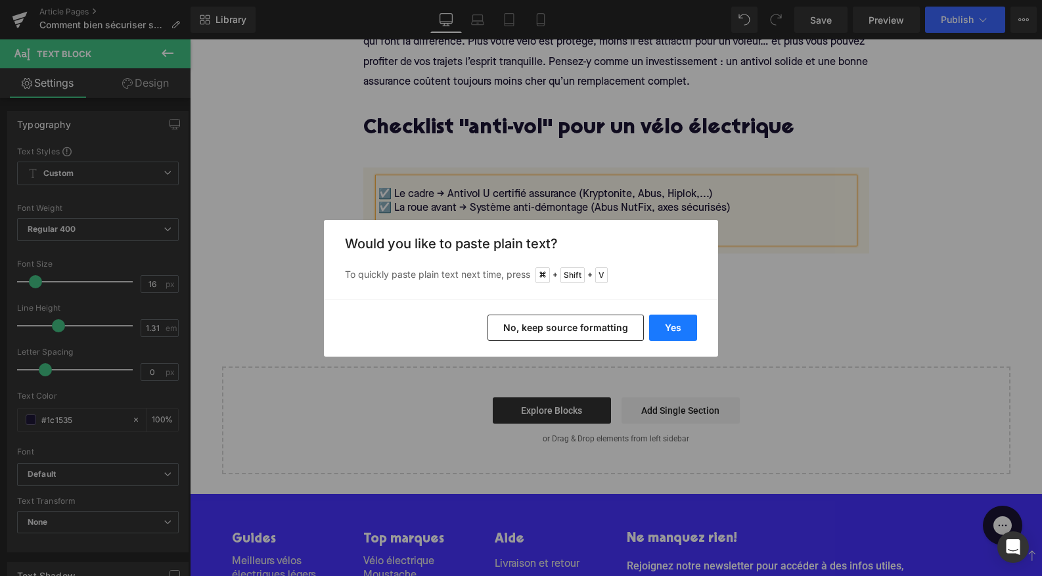
click at [677, 336] on button "Yes" at bounding box center [673, 328] width 48 height 26
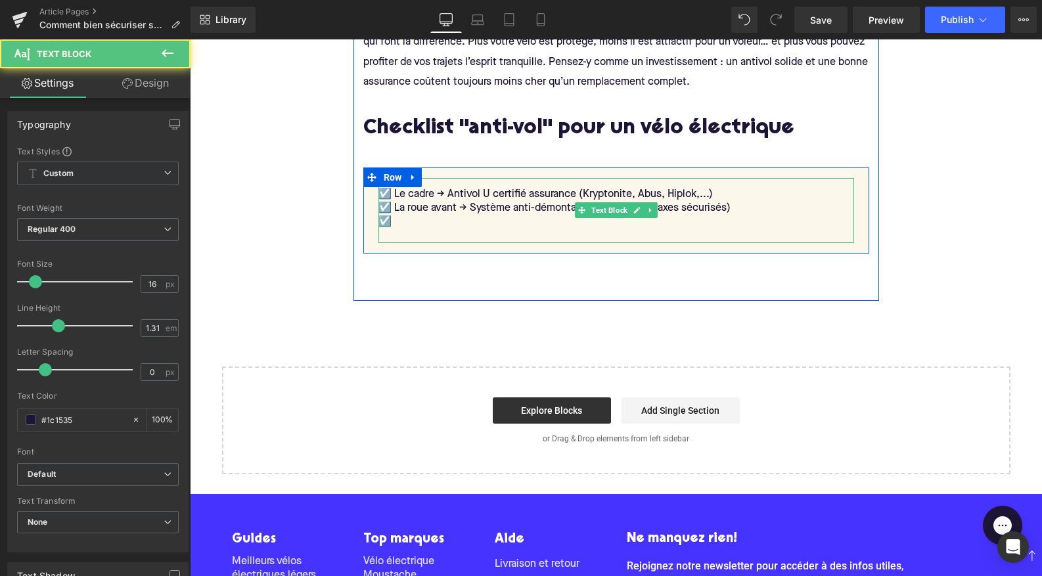
click at [403, 215] on div "☑️​" at bounding box center [616, 222] width 476 height 14
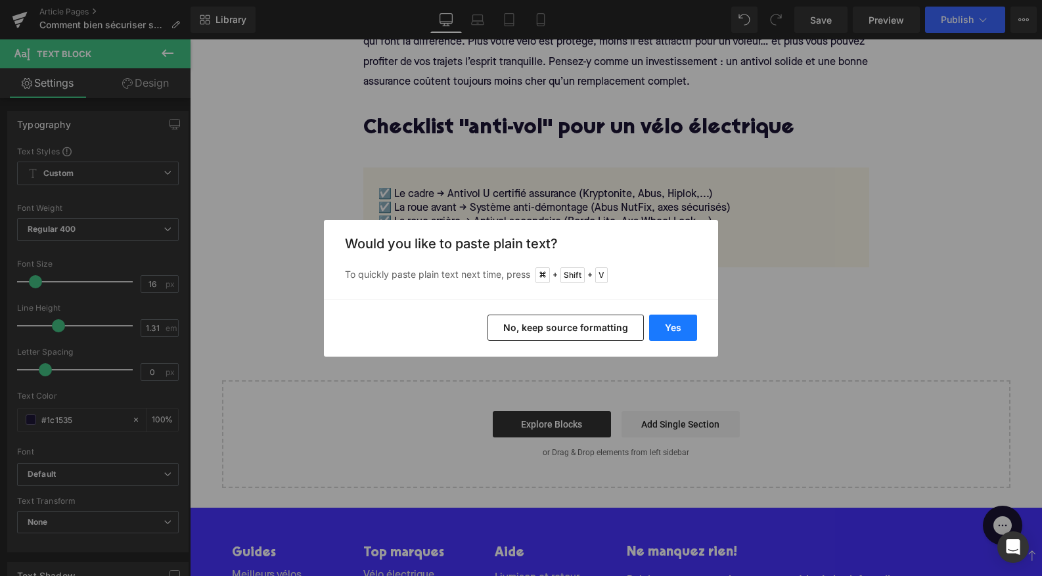
click at [669, 324] on button "Yes" at bounding box center [673, 328] width 48 height 26
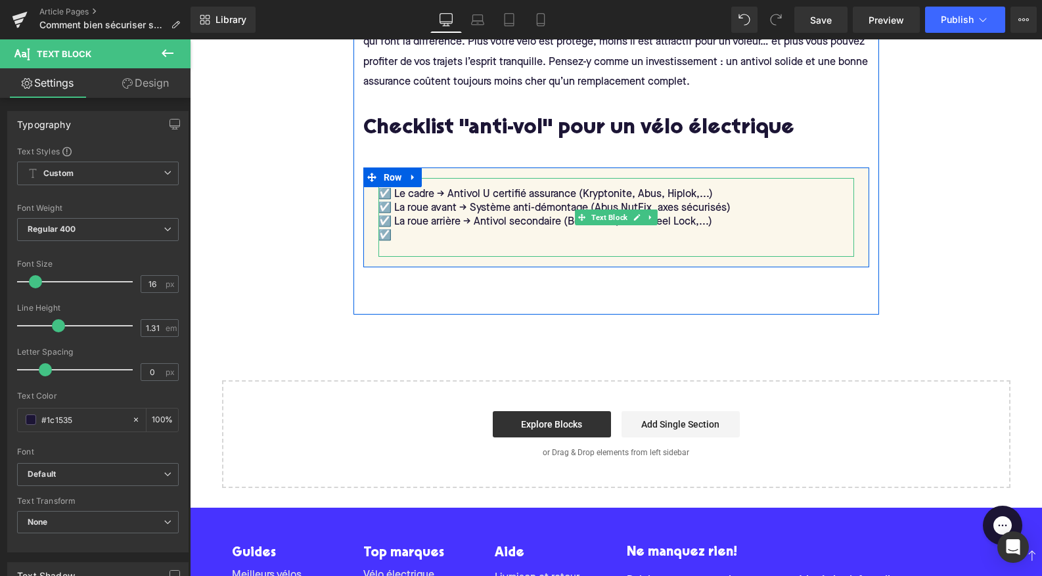
click at [440, 229] on div "☑️​" at bounding box center [616, 236] width 476 height 14
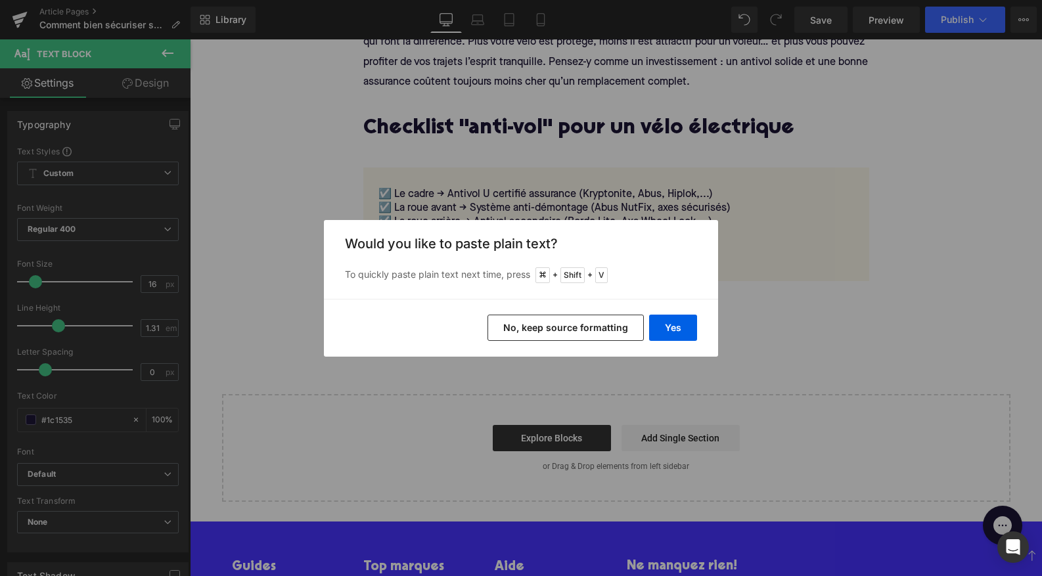
click at [578, 311] on div "Yes No, keep source formatting" at bounding box center [521, 328] width 394 height 58
click at [581, 341] on div "Yes No, keep source formatting" at bounding box center [521, 328] width 394 height 58
click at [584, 328] on button "No, keep source formatting" at bounding box center [565, 328] width 156 height 26
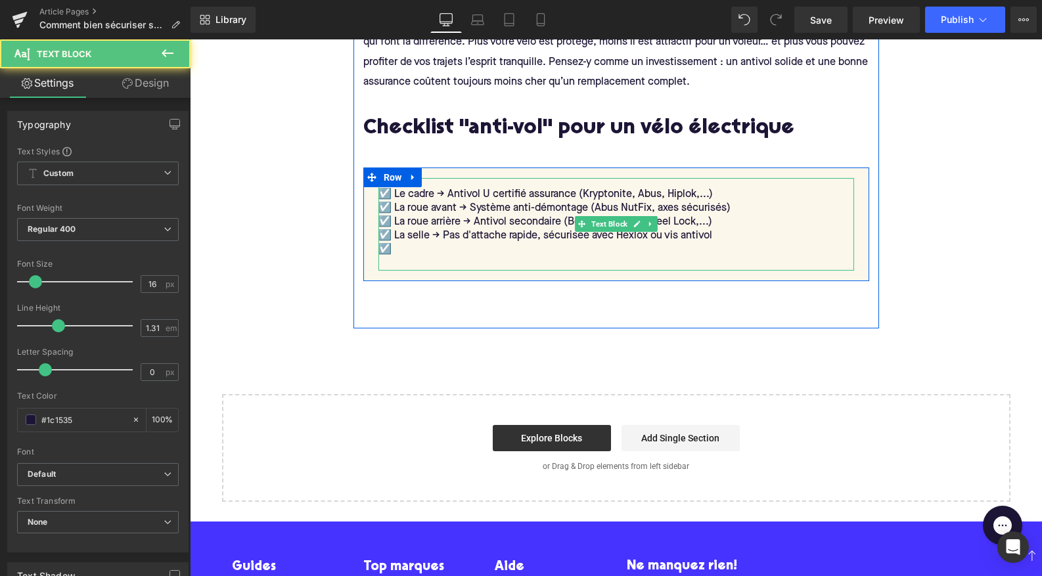
click at [435, 248] on div "☑️​" at bounding box center [616, 250] width 476 height 14
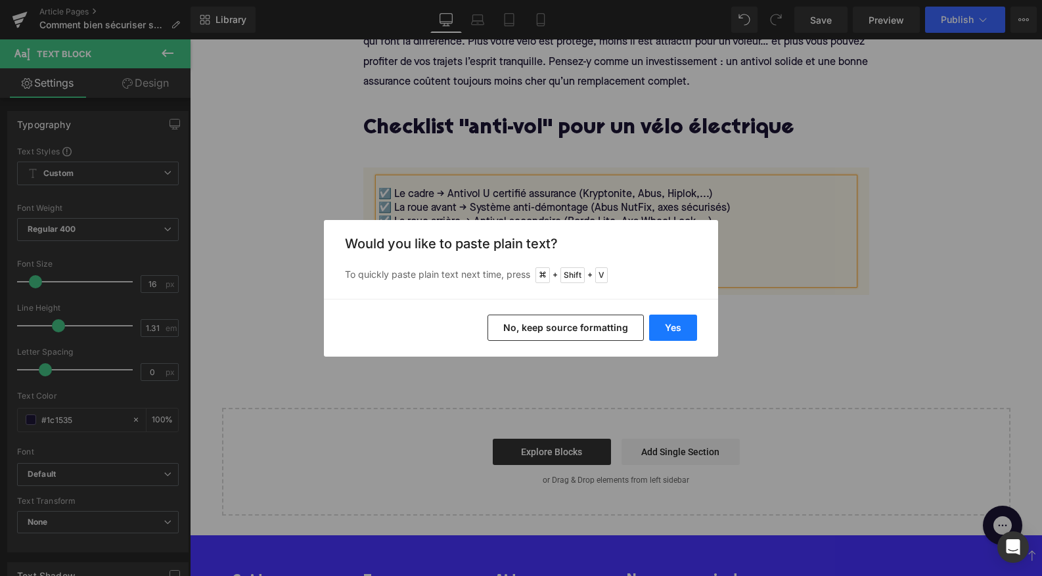
click at [683, 328] on button "Yes" at bounding box center [673, 328] width 48 height 26
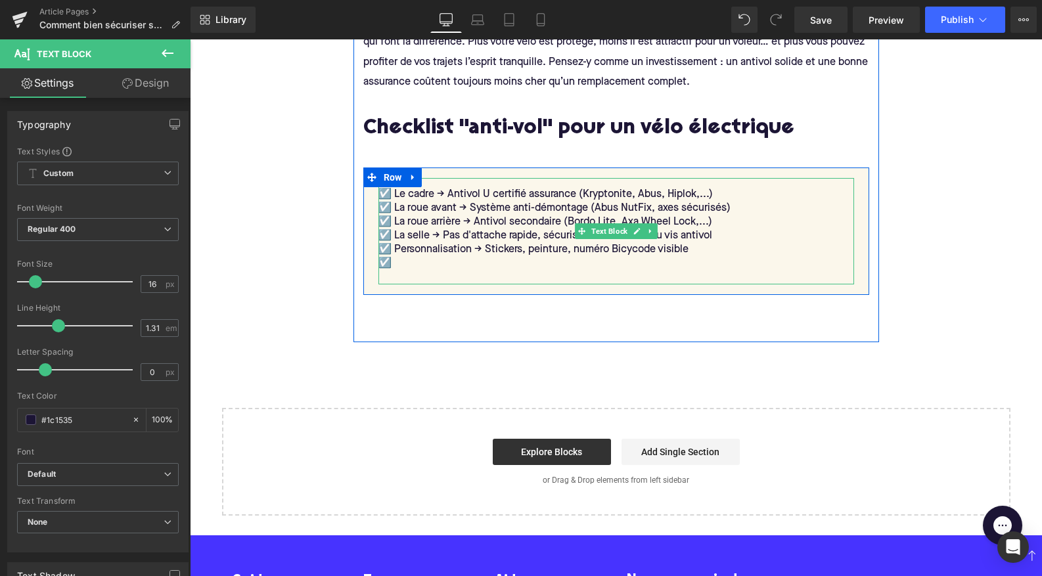
click at [606, 257] on div "☑️​" at bounding box center [616, 264] width 476 height 14
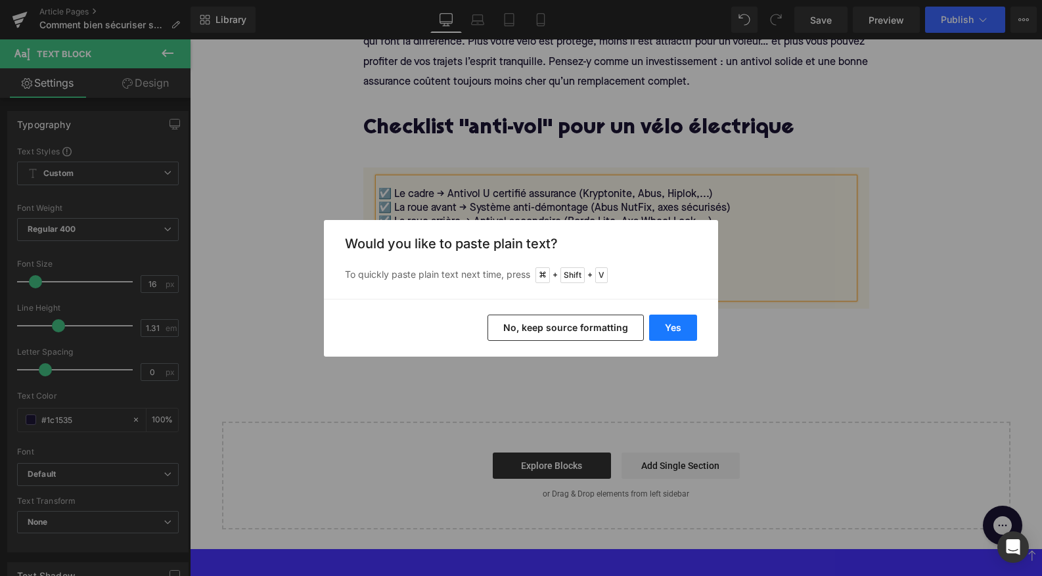
click at [679, 334] on button "Yes" at bounding box center [673, 328] width 48 height 26
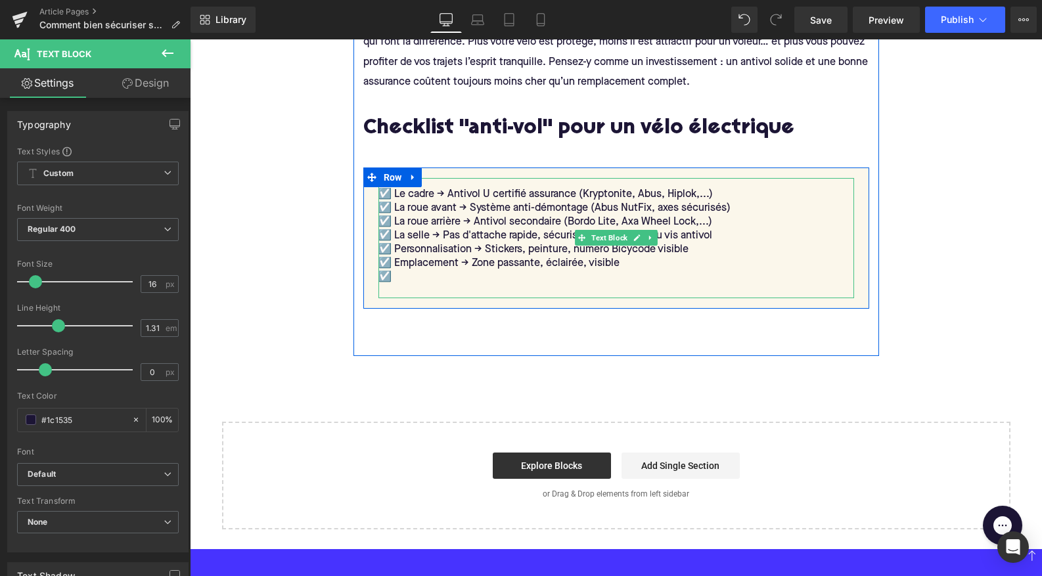
click at [420, 271] on div "☑️​" at bounding box center [616, 278] width 476 height 14
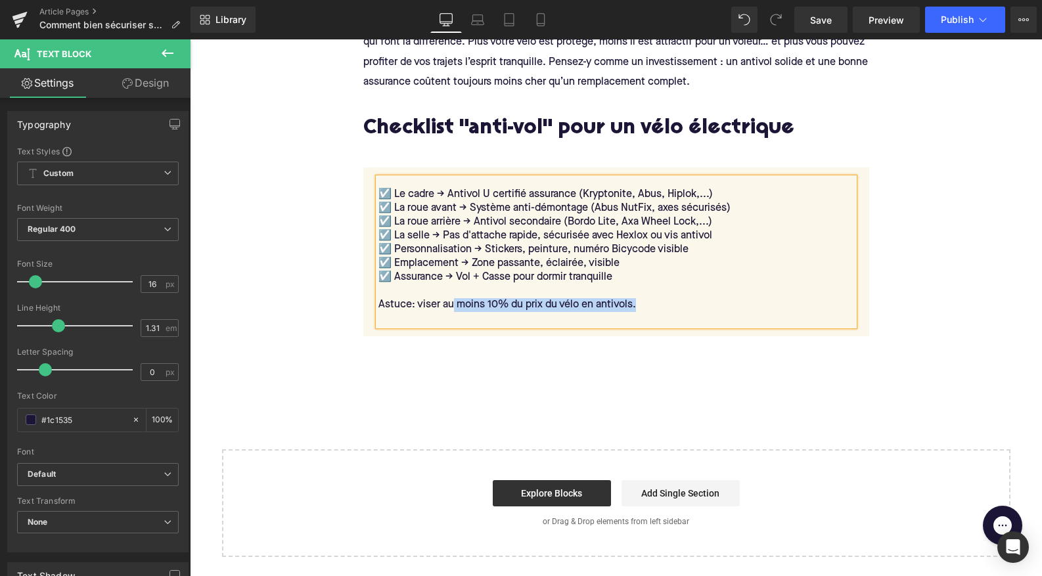
drag, startPoint x: 641, startPoint y: 300, endPoint x: 455, endPoint y: 298, distance: 186.6
click at [455, 298] on div "Astuce: viser au moins 10% du prix du vélo en antivols." at bounding box center [616, 305] width 476 height 14
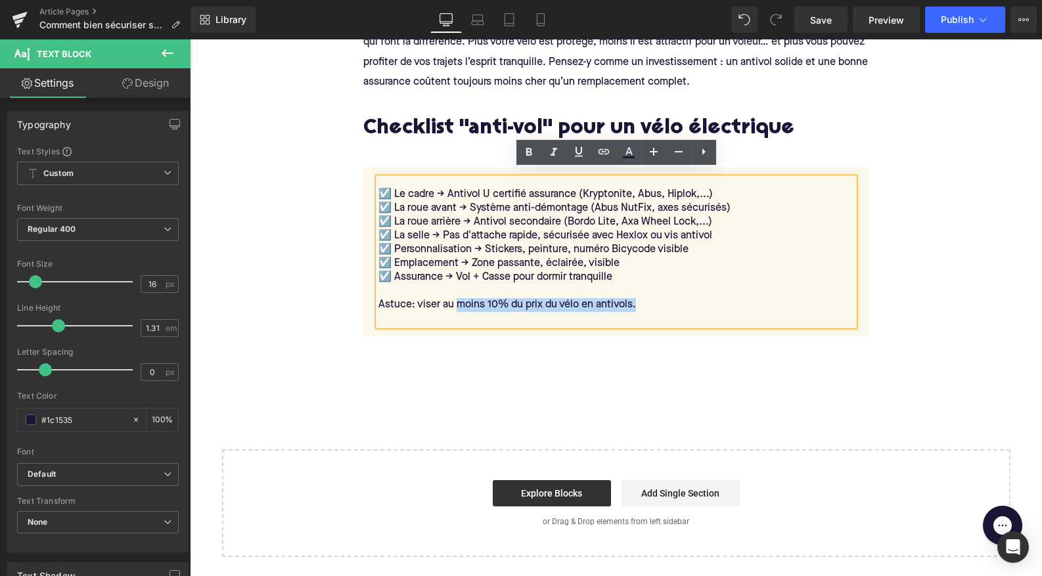
click at [487, 298] on div "Astuce: viser au moins 10% du prix du vélo en antivols." at bounding box center [616, 305] width 476 height 14
drag, startPoint x: 486, startPoint y: 297, endPoint x: 576, endPoint y: 297, distance: 90.0
click at [576, 298] on div "Astuce: viser au moins 10% du prix du vélo en antivols." at bounding box center [616, 305] width 476 height 14
click at [529, 152] on icon at bounding box center [528, 152] width 6 height 8
click at [378, 298] on div "Astuce: viser au moins 10% du prix du vélo en antivols." at bounding box center [616, 305] width 476 height 14
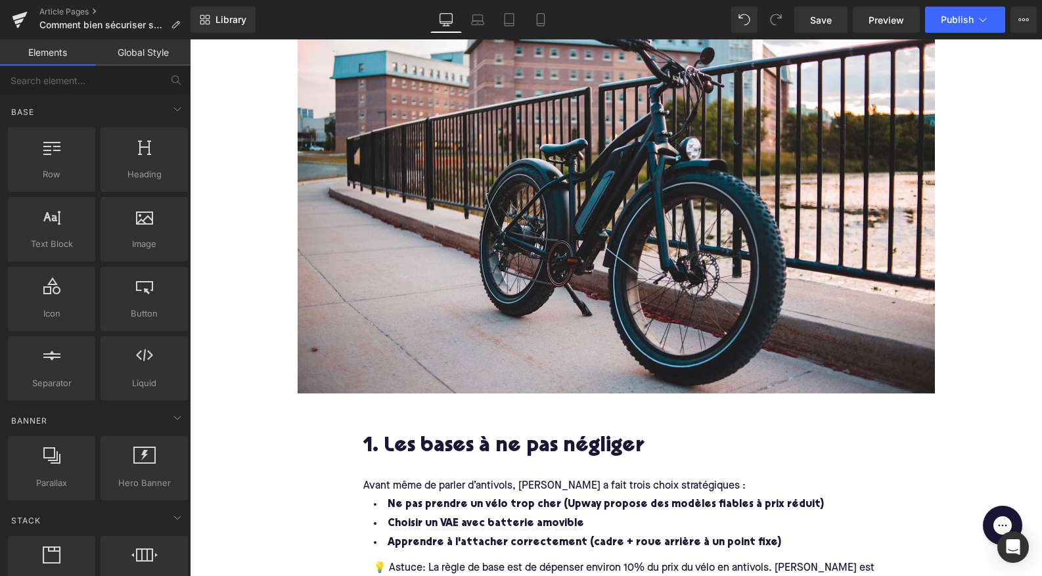
scroll to position [0, 0]
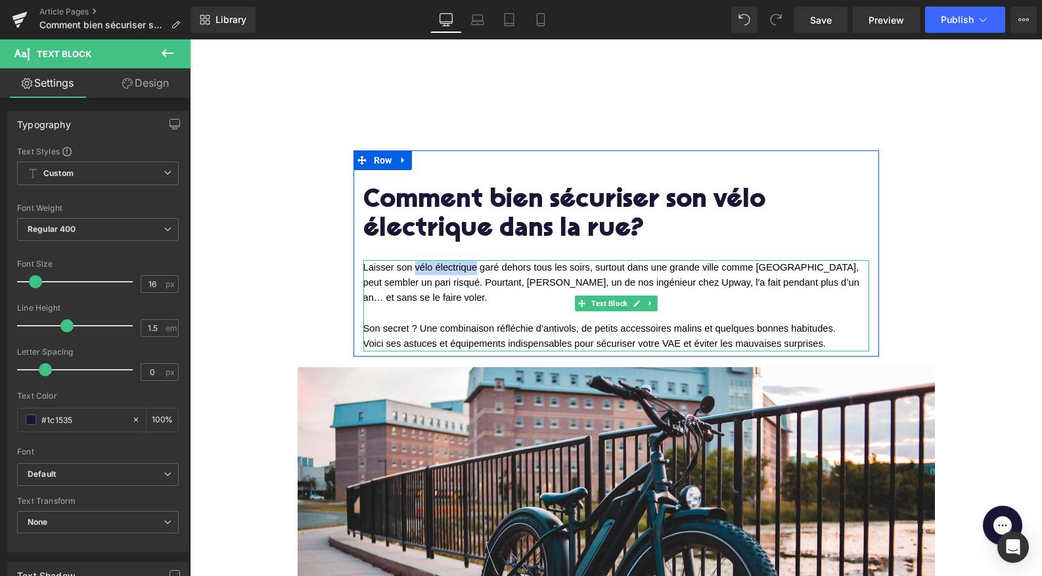
drag, startPoint x: 414, startPoint y: 267, endPoint x: 476, endPoint y: 267, distance: 61.7
click at [476, 267] on span "Laisser son vélo électrique garé dehors tous les soirs, surtout dans une grande…" at bounding box center [612, 282] width 499 height 41
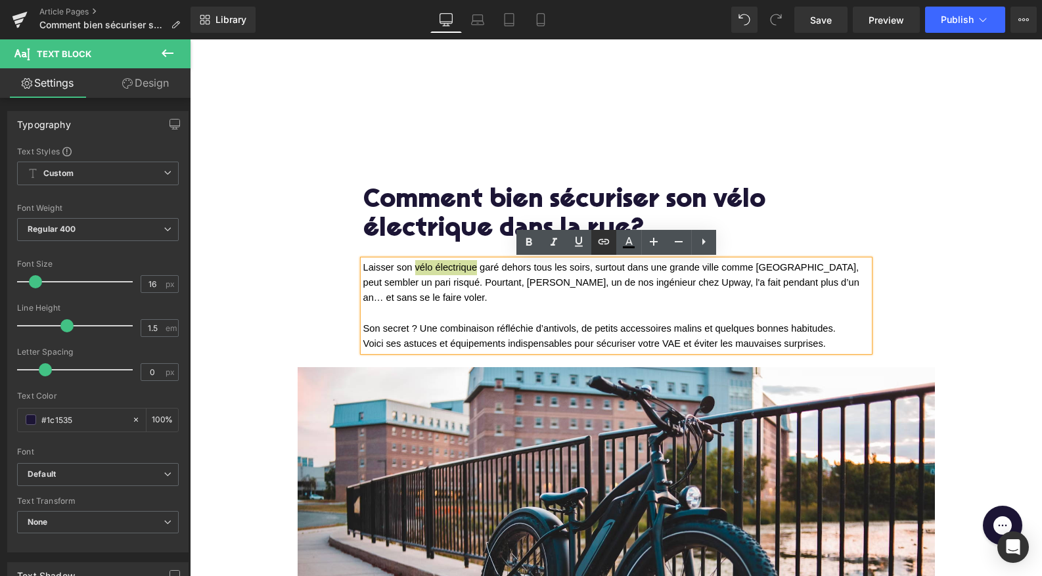
click at [602, 238] on icon at bounding box center [604, 242] width 16 height 16
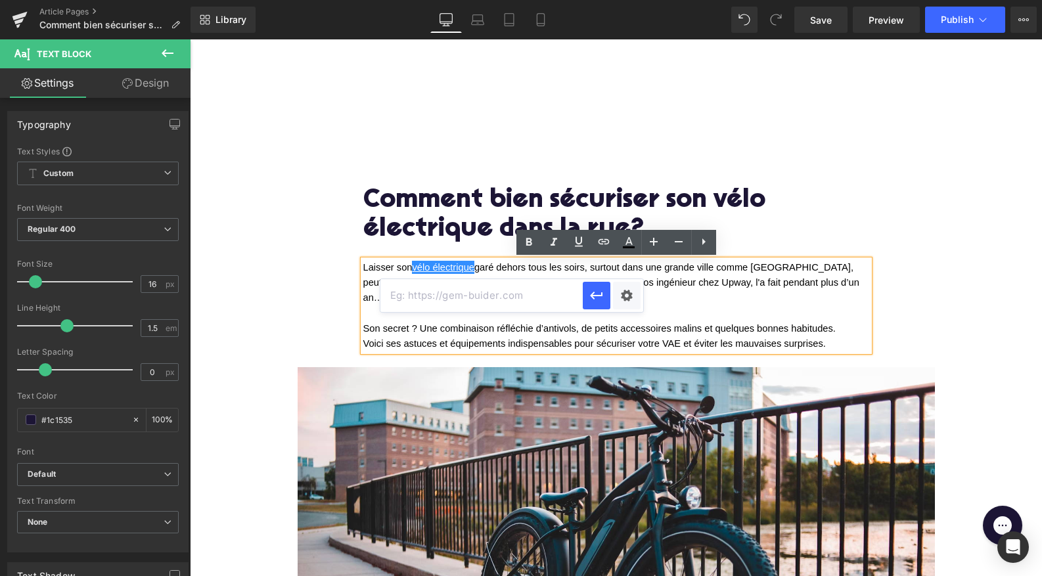
click at [514, 298] on input "text" at bounding box center [481, 295] width 202 height 33
paste input "https://upway.fr/"
type input "https://upway.fr/"
click at [593, 300] on icon "button" at bounding box center [597, 296] width 16 height 16
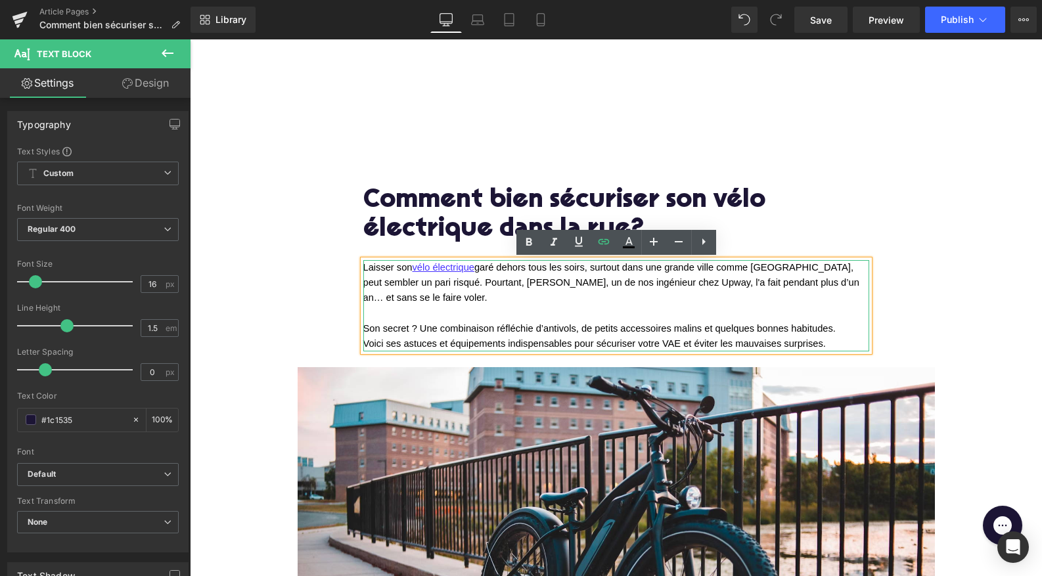
click at [608, 308] on p at bounding box center [616, 312] width 506 height 15
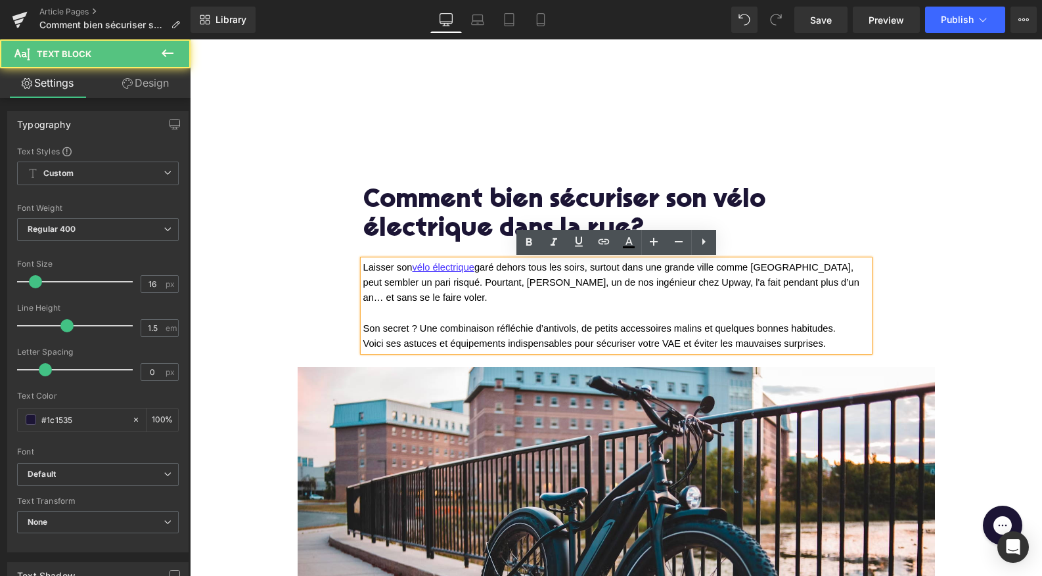
click at [579, 282] on span "Laisser son vélo électrique garé dehors tous les soirs, surtout dans une grande…" at bounding box center [612, 282] width 499 height 41
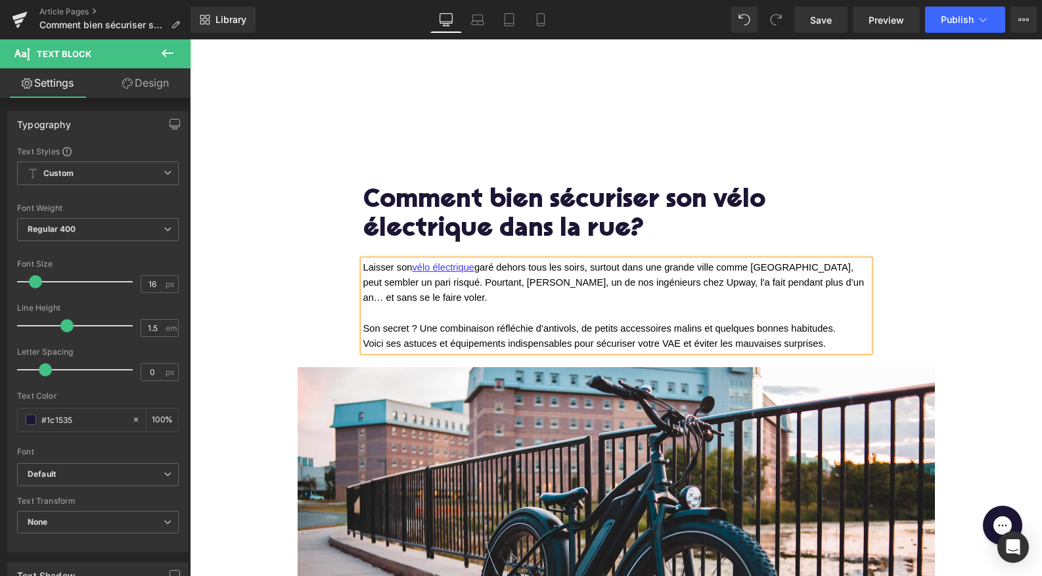
click at [599, 338] on span "Voici ses astuces et équipements indispensables pour sécuriser votre VAE et évi…" at bounding box center [594, 343] width 462 height 11
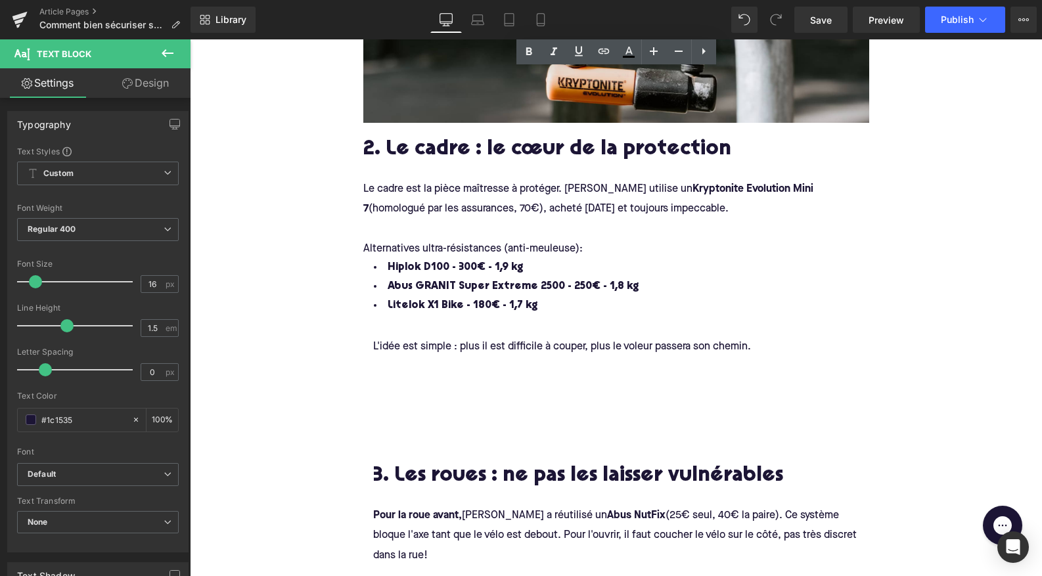
scroll to position [1137, 0]
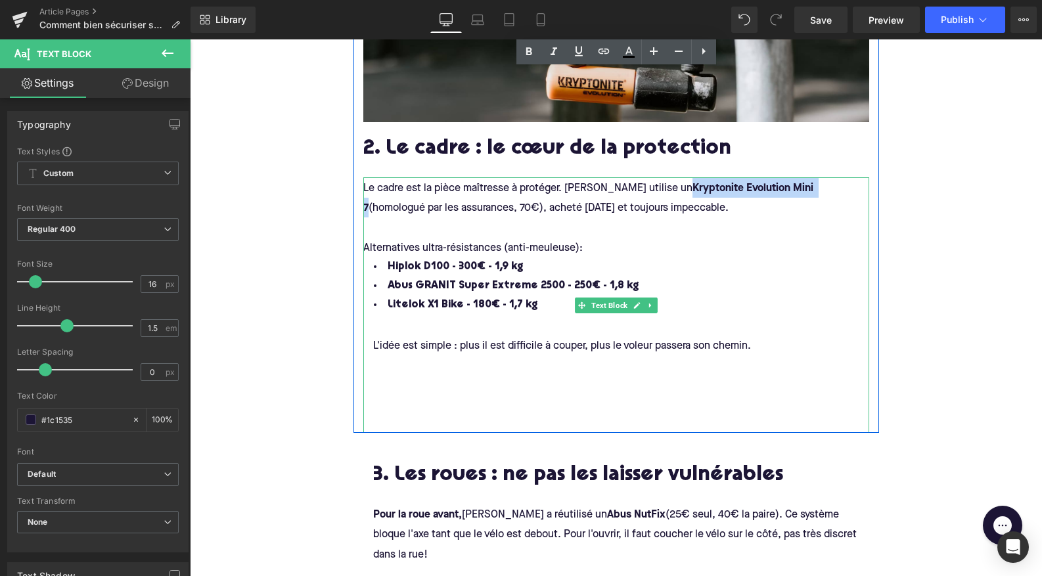
drag, startPoint x: 656, startPoint y: 185, endPoint x: 783, endPoint y: 189, distance: 127.5
click at [783, 189] on strong "Kryptonite Evolution Mini 7" at bounding box center [589, 198] width 453 height 30
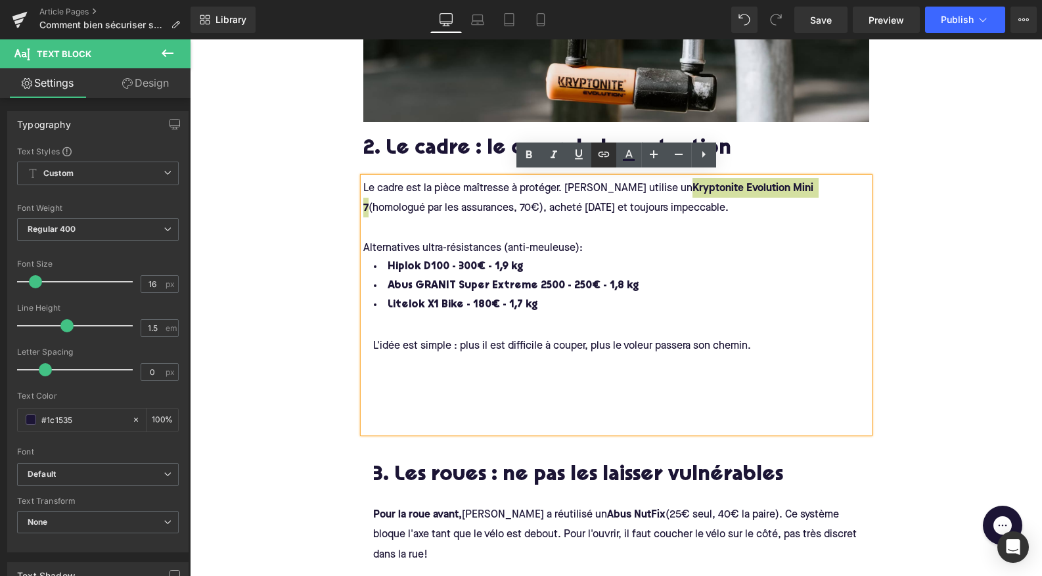
click at [602, 151] on icon at bounding box center [604, 154] width 16 height 16
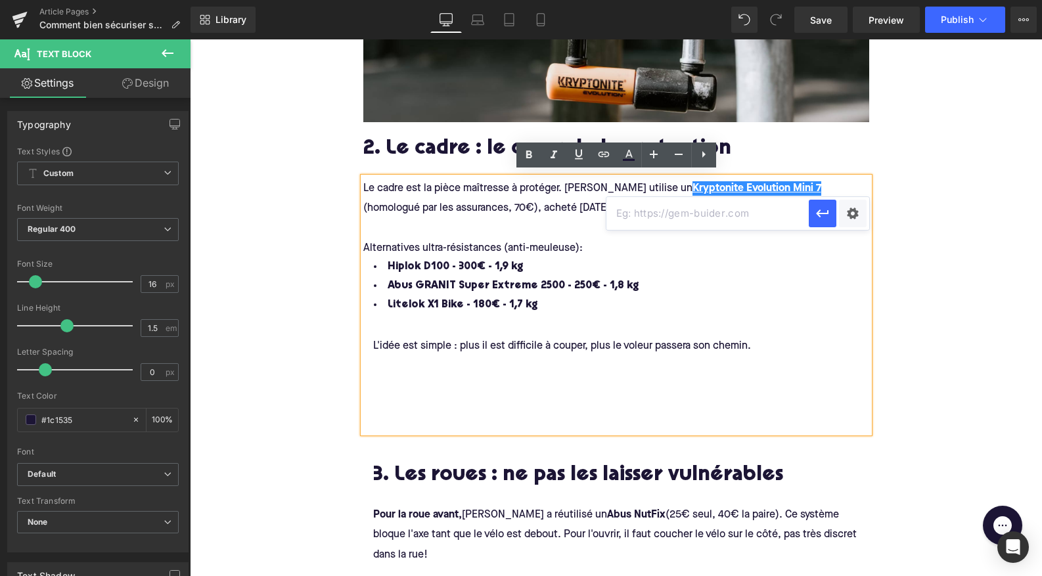
click at [652, 216] on input "text" at bounding box center [707, 213] width 202 height 33
paste input "https://upway.fr/products/kryptonite-u-evolution-mini-7-cable"
type input "https://upway.fr/products/kryptonite-u-evolution-mini-7-cable"
click at [819, 214] on icon "button" at bounding box center [822, 214] width 16 height 16
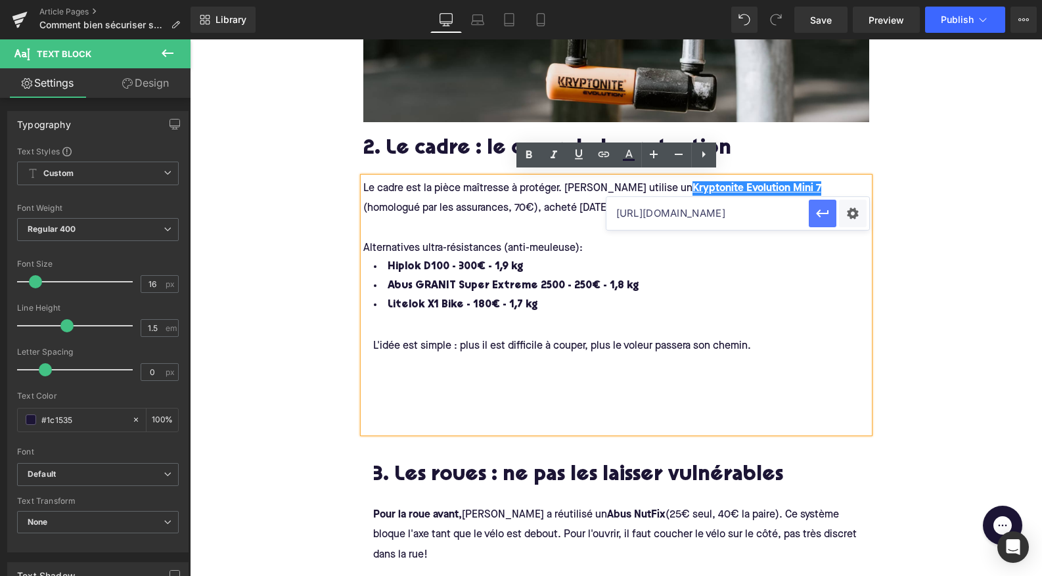
scroll to position [0, 0]
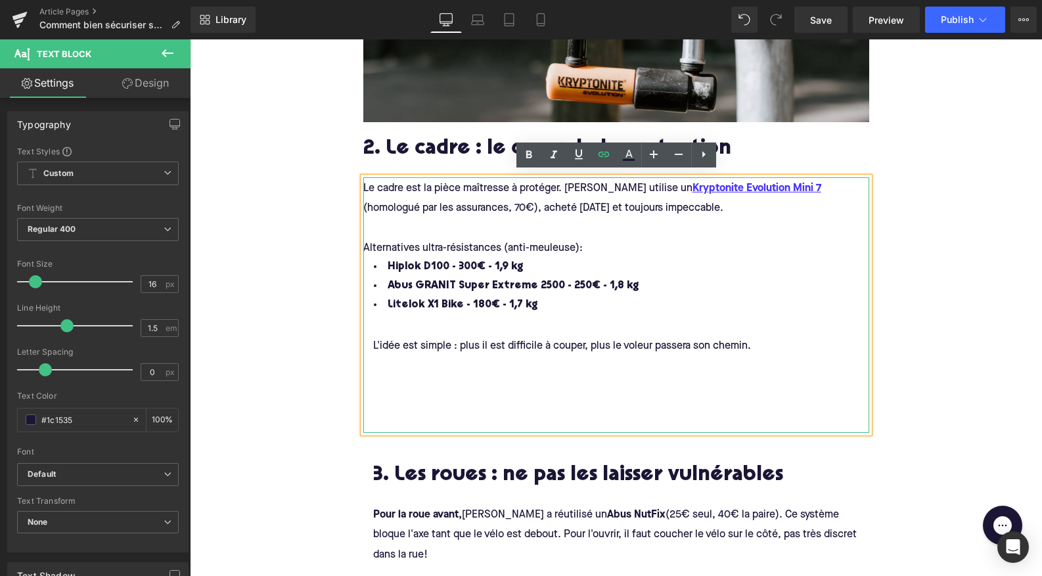
click at [673, 267] on li "Hiplok D100 - 300€ - 1,9 kg" at bounding box center [616, 266] width 506 height 19
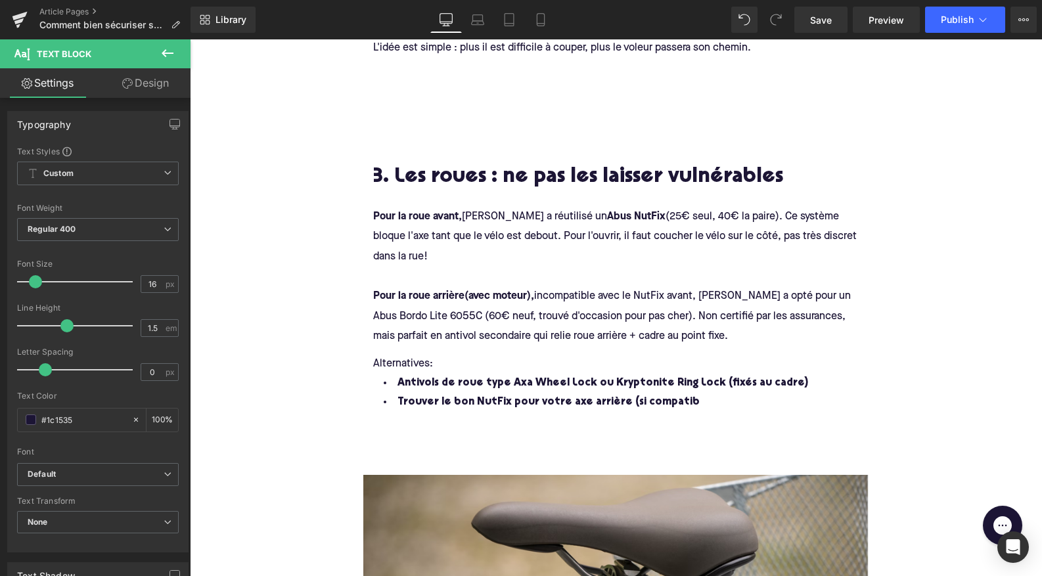
scroll to position [1438, 0]
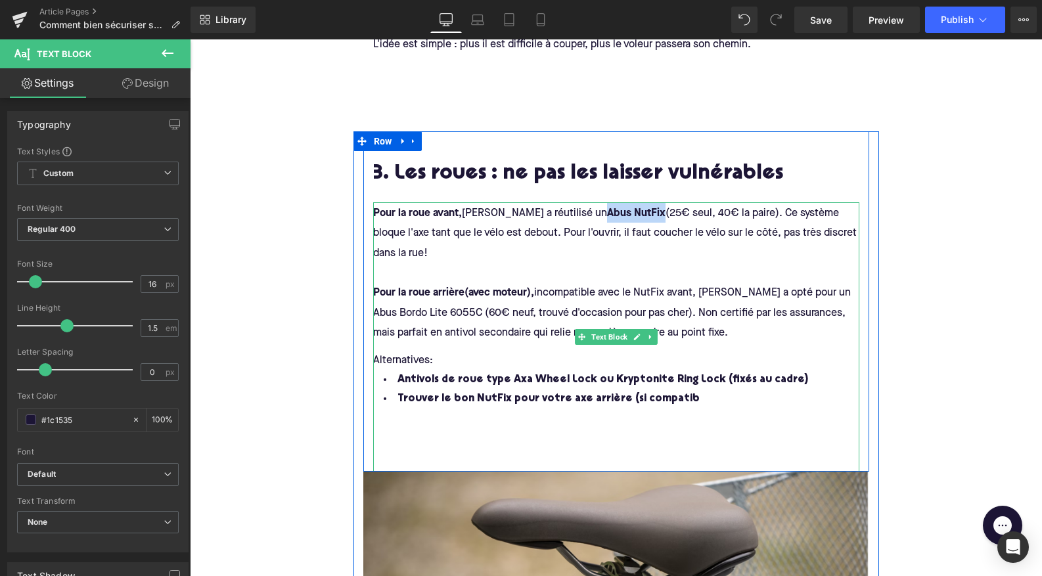
drag, startPoint x: 571, startPoint y: 208, endPoint x: 629, endPoint y: 207, distance: 57.1
click at [629, 208] on strong "Abus NutFix" at bounding box center [636, 213] width 58 height 11
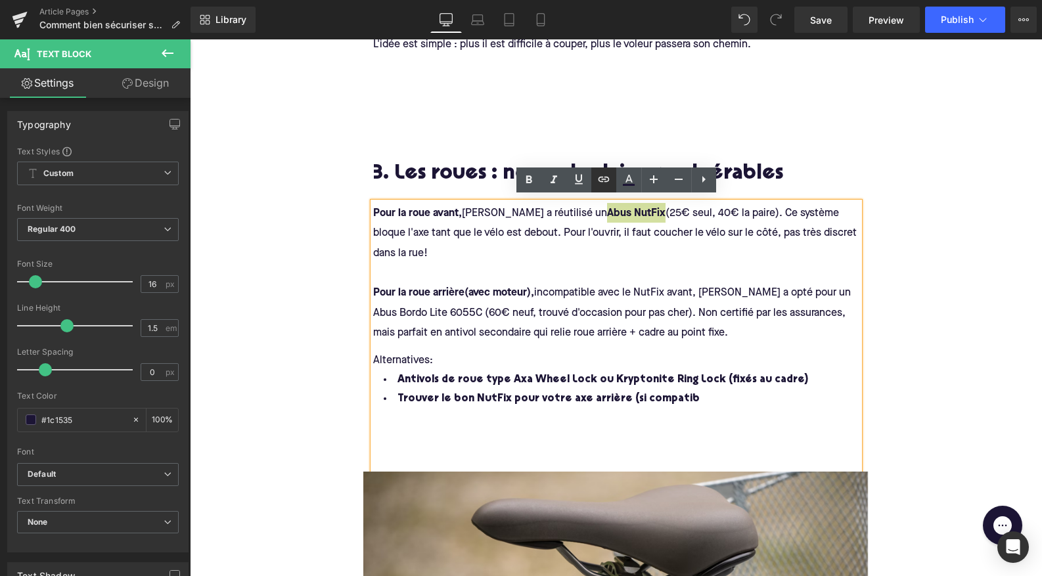
click at [604, 178] on icon at bounding box center [604, 179] width 16 height 16
click at [597, 242] on input "text" at bounding box center [635, 238] width 202 height 33
paste input "https://www.cyclable.com/15628-antivol-de-roue-abus-nutfix.html"
click at [757, 242] on icon "button" at bounding box center [750, 239] width 16 height 16
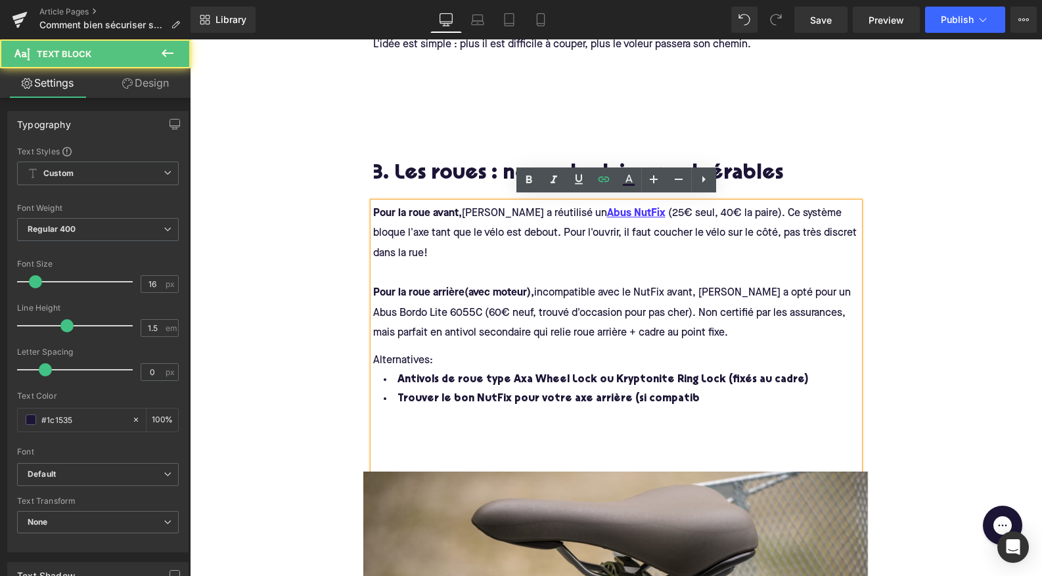
click at [460, 288] on strong "Pour la roue arrière (avec moteur) ," at bounding box center [453, 293] width 161 height 11
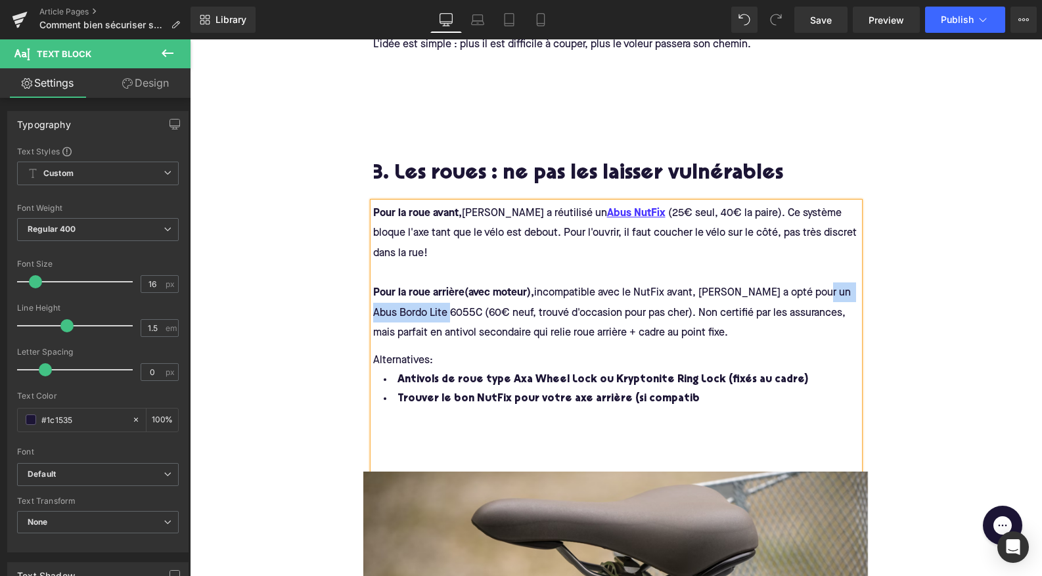
drag, startPoint x: 817, startPoint y: 287, endPoint x: 457, endPoint y: 307, distance: 361.2
click at [457, 308] on span "incompatible avec le NutFix avant, Augustin a opté pour un Abus Bordo Lite 6055…" at bounding box center [613, 313] width 480 height 51
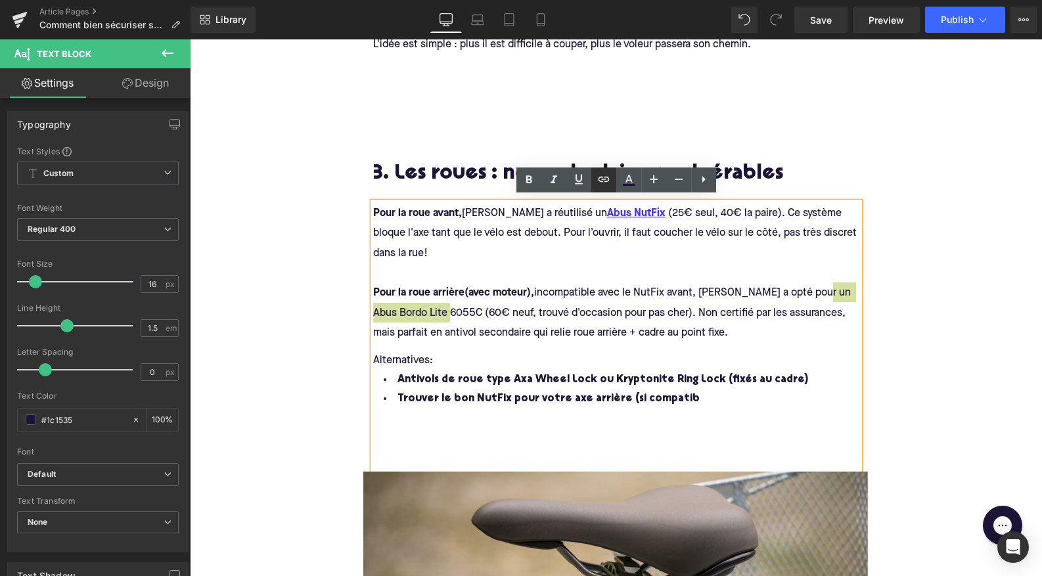
click at [597, 180] on icon at bounding box center [604, 179] width 16 height 16
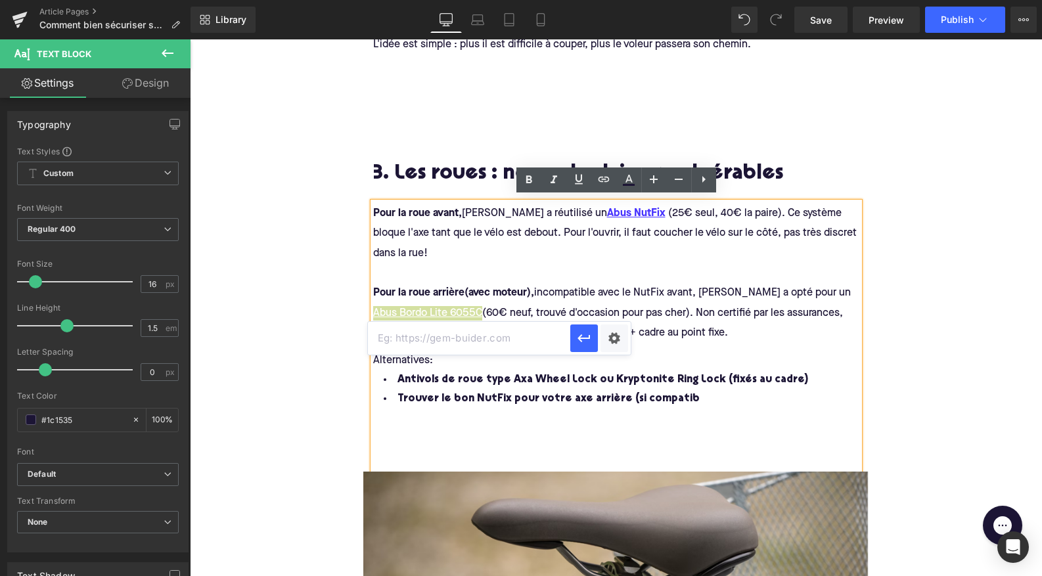
click at [454, 342] on input "text" at bounding box center [469, 338] width 202 height 33
paste input "https://www.abus.com/fr/Particuliers/Antivols-pour-velos/Antivols-pliables/BORD…"
type input "https://www.abus.com/fr/Particuliers/Antivols-pour-velos/Antivols-pliables/BORD…"
click at [581, 338] on icon "button" at bounding box center [584, 338] width 16 height 16
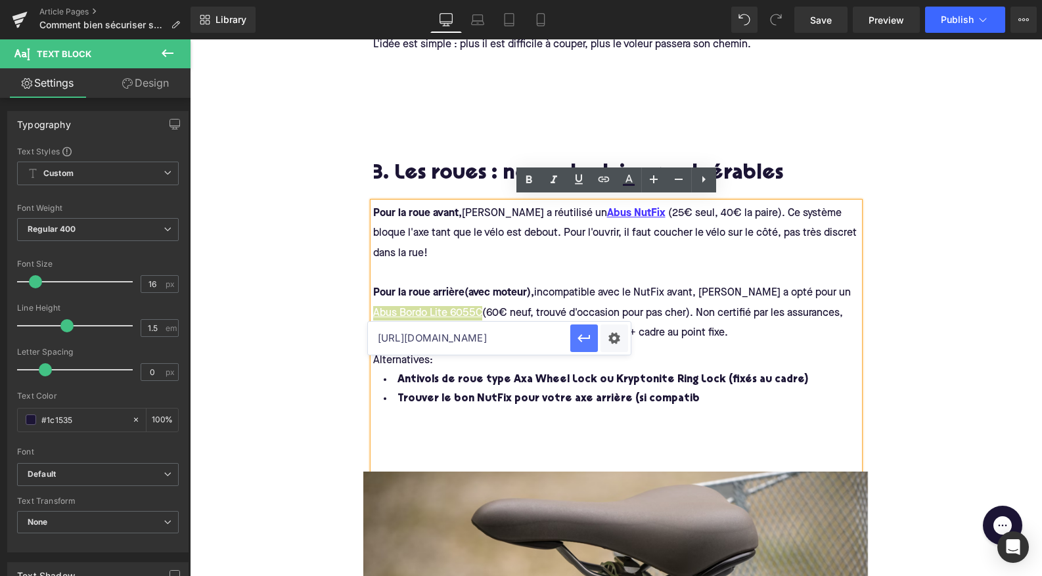
scroll to position [0, 0]
click at [595, 350] on div "Alternatives:" at bounding box center [635, 360] width 525 height 20
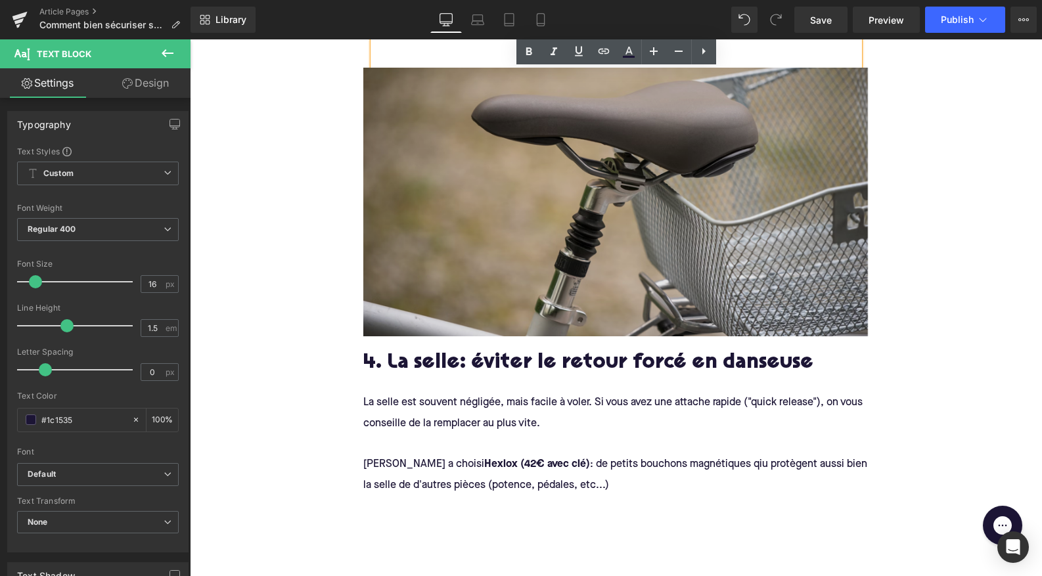
scroll to position [2028, 0]
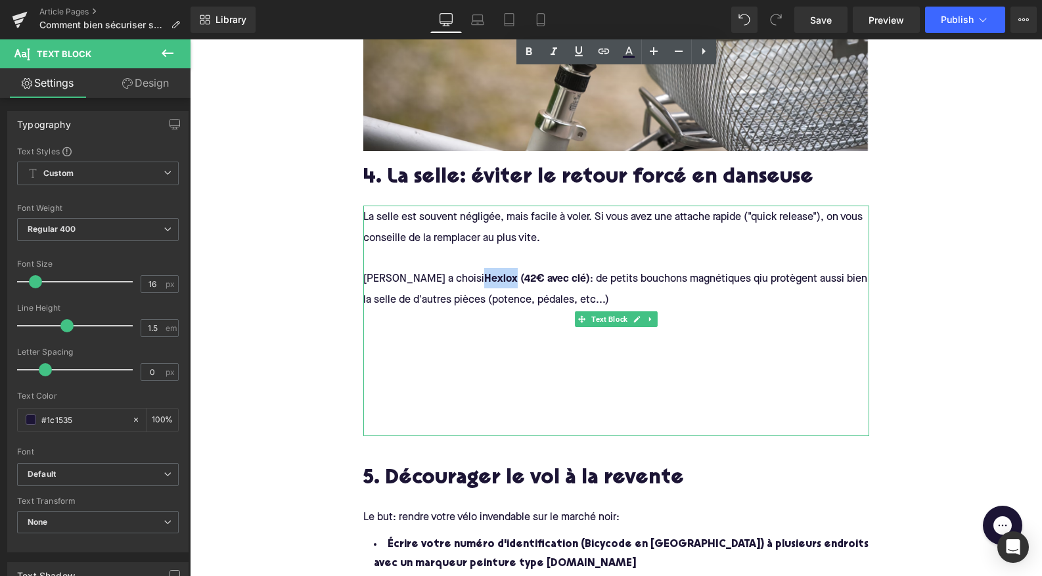
drag, startPoint x: 446, startPoint y: 271, endPoint x: 476, endPoint y: 276, distance: 30.0
click at [484, 276] on strong "Hexlox (42€ avec clé)" at bounding box center [537, 279] width 106 height 11
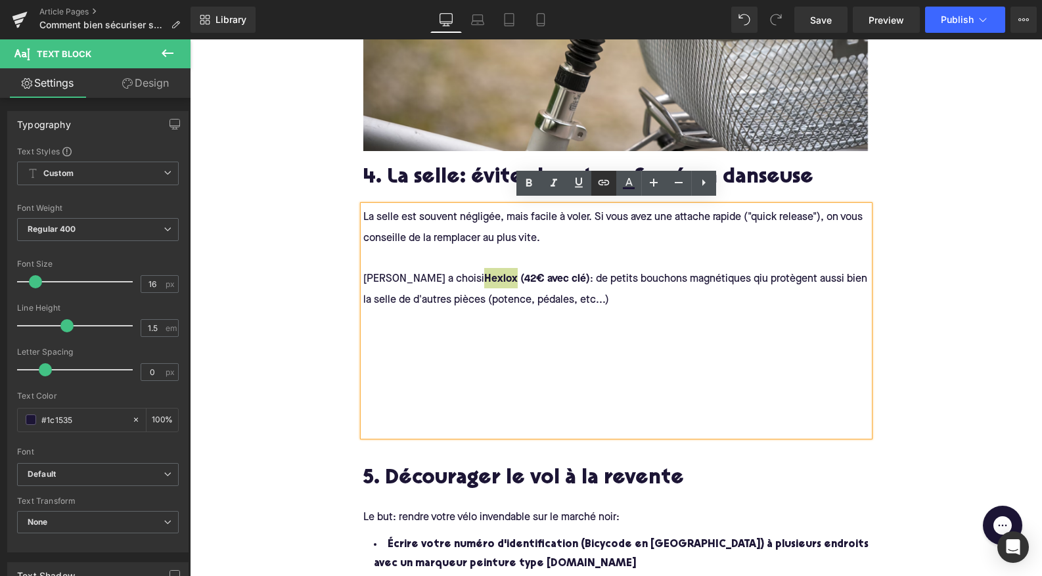
click at [604, 183] on icon at bounding box center [604, 183] width 16 height 16
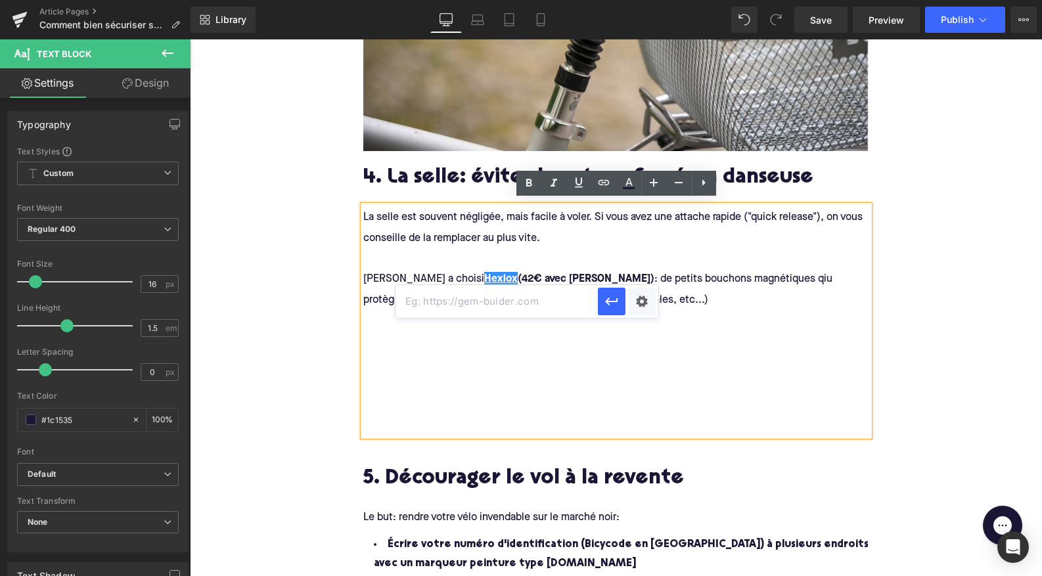
click at [565, 298] on input "text" at bounding box center [496, 301] width 202 height 33
paste input "https://hexlox.com/en"
type input "https://hexlox.com/en"
click at [618, 306] on icon "button" at bounding box center [612, 302] width 16 height 16
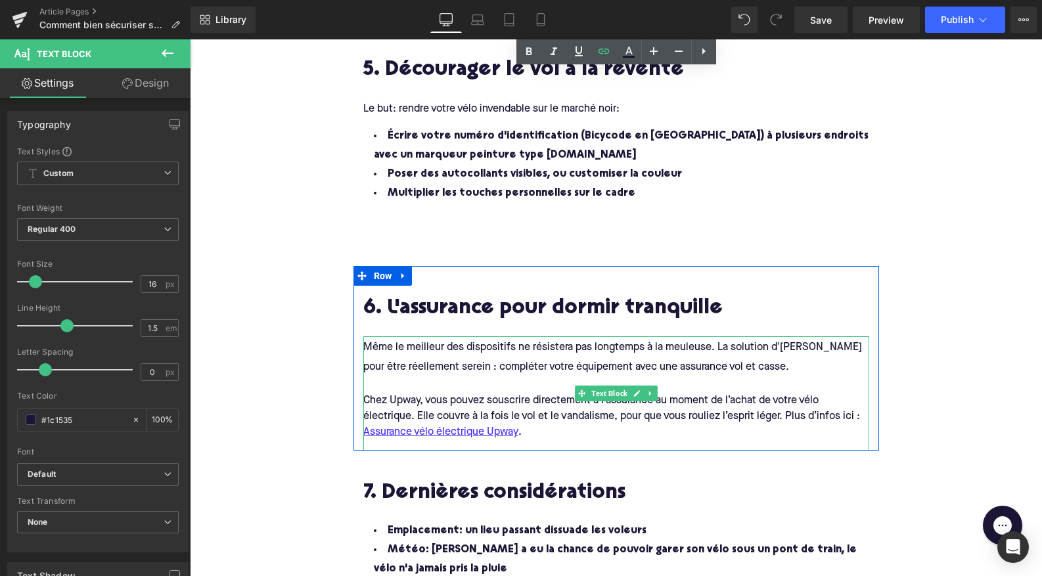
scroll to position [2445, 0]
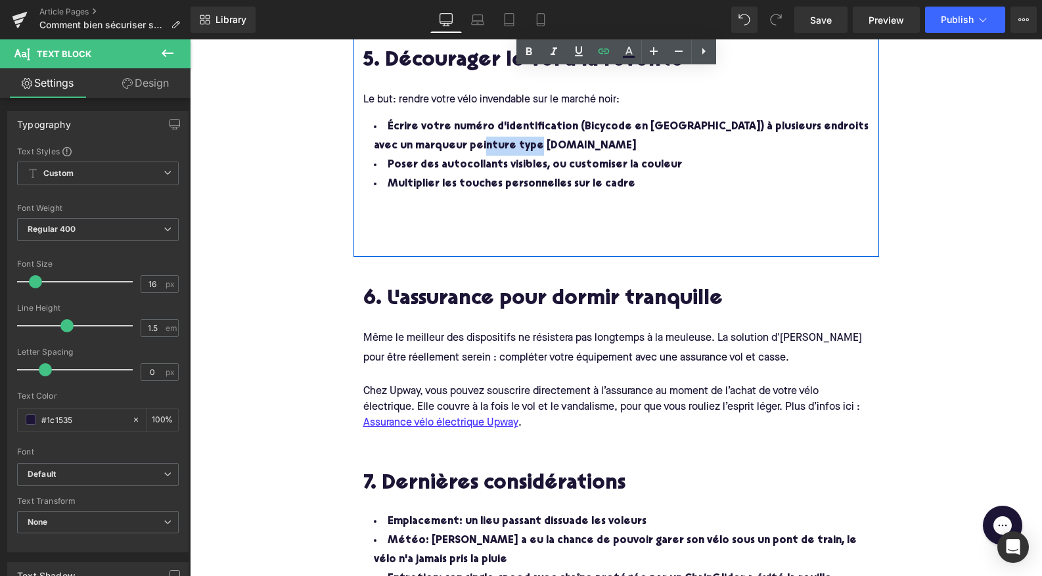
drag, startPoint x: 444, startPoint y: 141, endPoint x: 491, endPoint y: 138, distance: 46.7
click at [491, 138] on li "Écrire votre numéro d'identification (Bicycode en France) à plusieurs endroits …" at bounding box center [625, 137] width 525 height 38
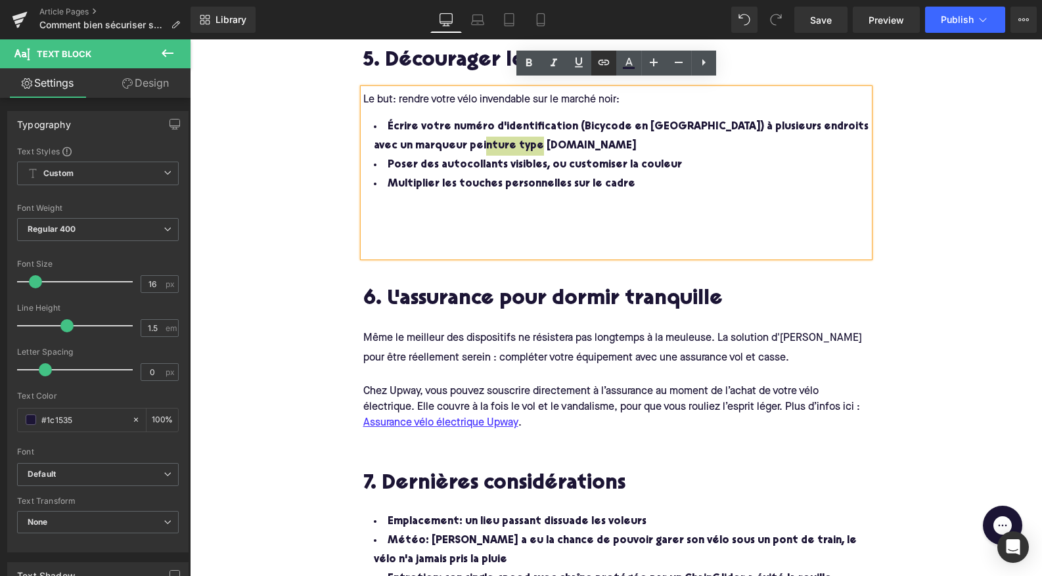
click at [602, 61] on icon at bounding box center [604, 63] width 16 height 16
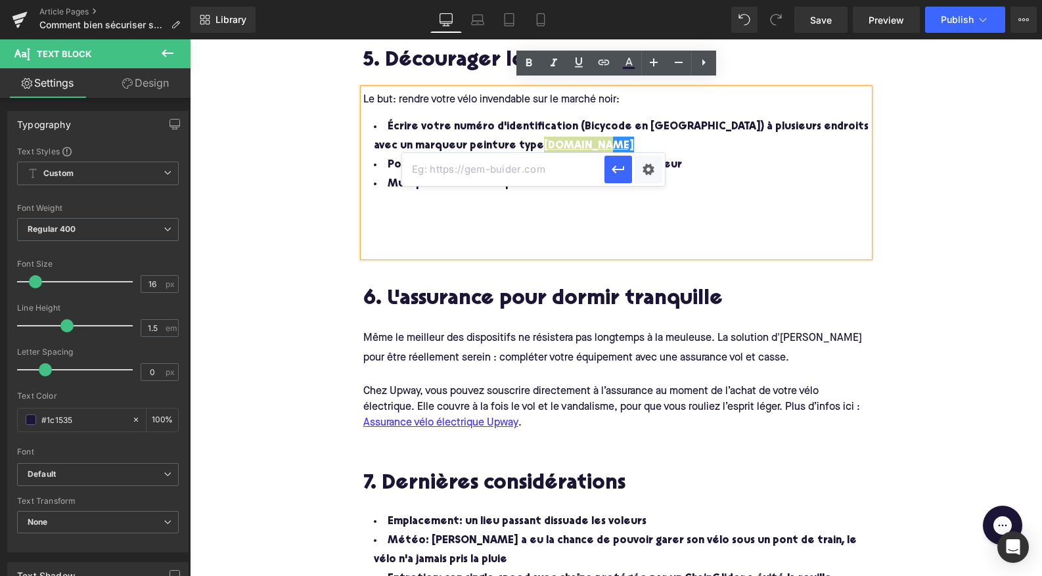
click at [516, 170] on input "text" at bounding box center [503, 169] width 202 height 33
paste input "https://fr.spray.bike/"
type input "https://fr.spray.bike/"
click at [628, 171] on button "button" at bounding box center [618, 170] width 28 height 28
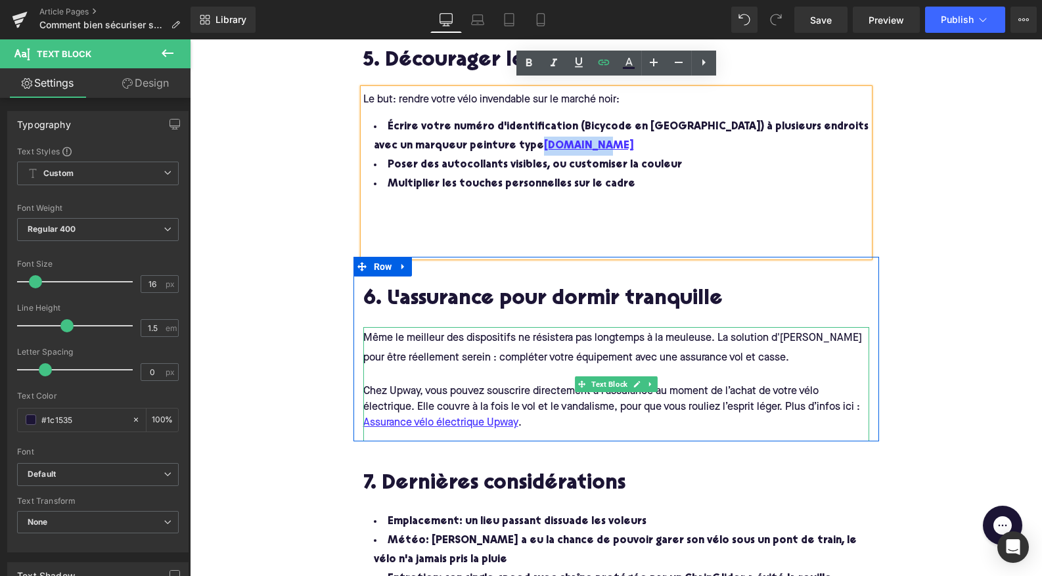
click at [575, 368] on div at bounding box center [616, 376] width 506 height 16
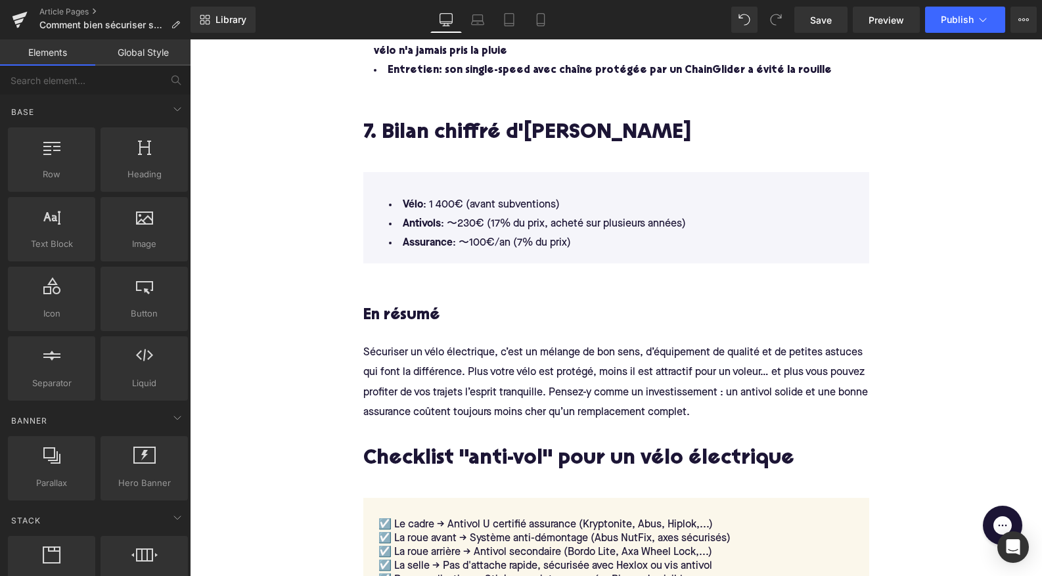
scroll to position [2960, 0]
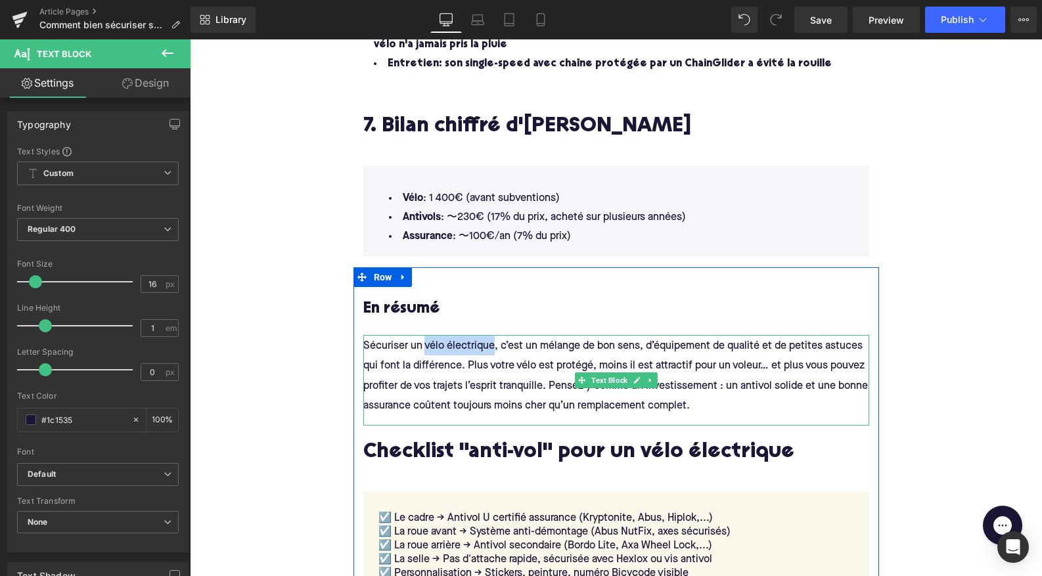
drag, startPoint x: 425, startPoint y: 337, endPoint x: 493, endPoint y: 339, distance: 68.3
click at [493, 341] on span "Sécuriser un vélo électrique, c’est un mélange de bon sens, d’équipement de qua…" at bounding box center [616, 376] width 507 height 70
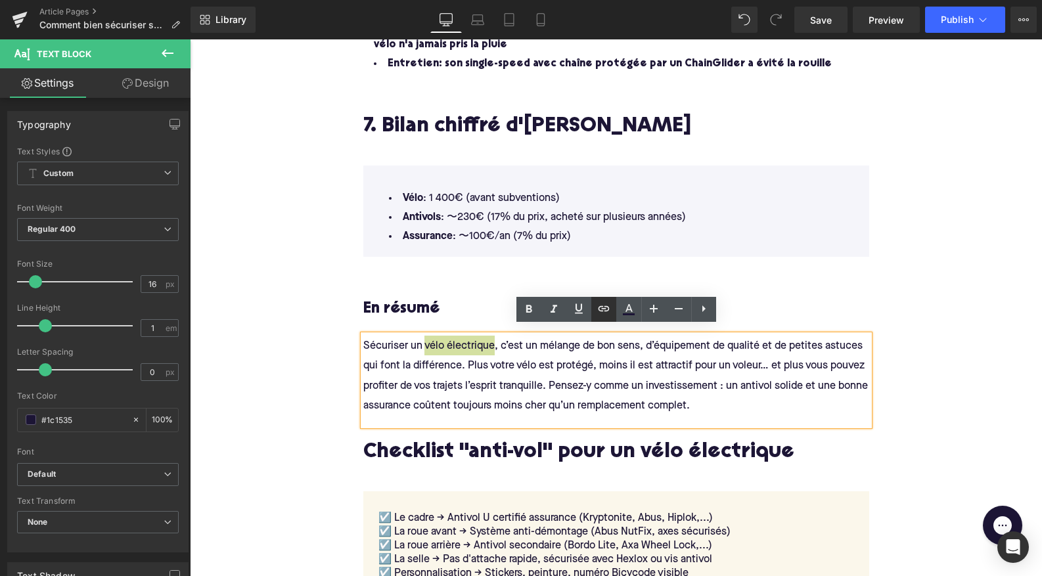
click at [606, 312] on icon at bounding box center [604, 309] width 16 height 16
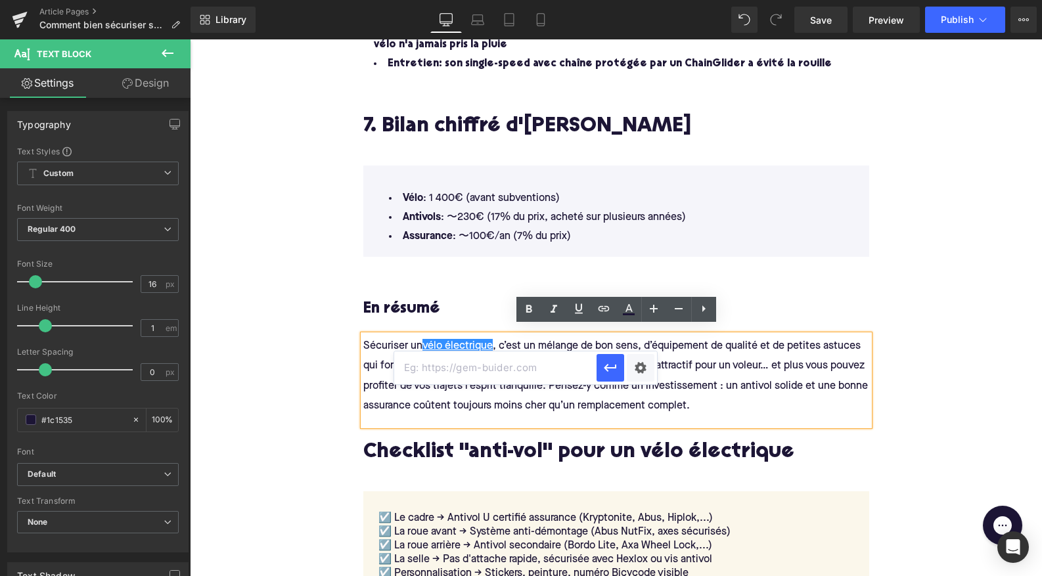
click at [527, 366] on input "text" at bounding box center [495, 367] width 202 height 33
paste input "https://upway.fr/"
type input "https://upway.fr/"
click at [615, 368] on icon "button" at bounding box center [610, 368] width 16 height 16
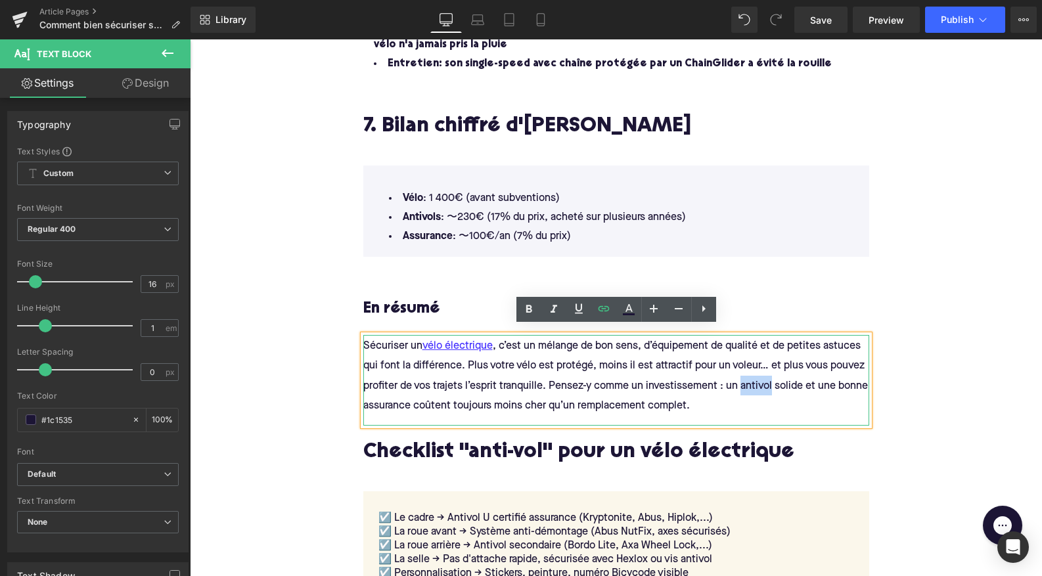
drag, startPoint x: 739, startPoint y: 379, endPoint x: 771, endPoint y: 378, distance: 32.2
click at [771, 378] on span "Sécuriser un vélo électrique , c’est un mélange de bon sens, d’équipement de qu…" at bounding box center [616, 376] width 507 height 70
click at [604, 307] on icon at bounding box center [603, 308] width 11 height 5
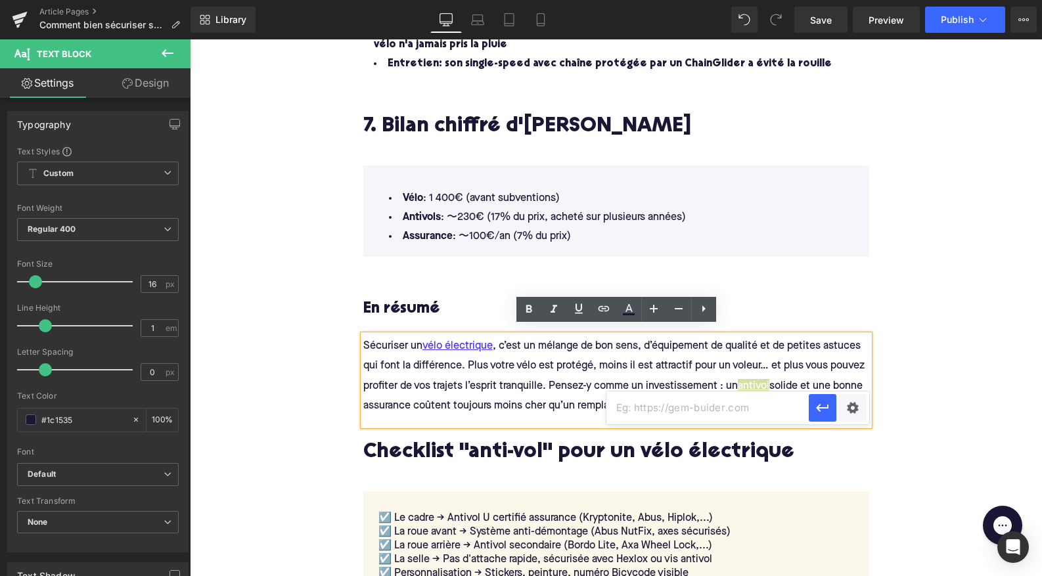
click at [661, 414] on input "text" at bounding box center [707, 407] width 202 height 33
paste input "https://upway.fr/collections/cadenas"
type input "https://upway.fr/collections/cadenas"
click at [826, 407] on icon "button" at bounding box center [822, 408] width 16 height 16
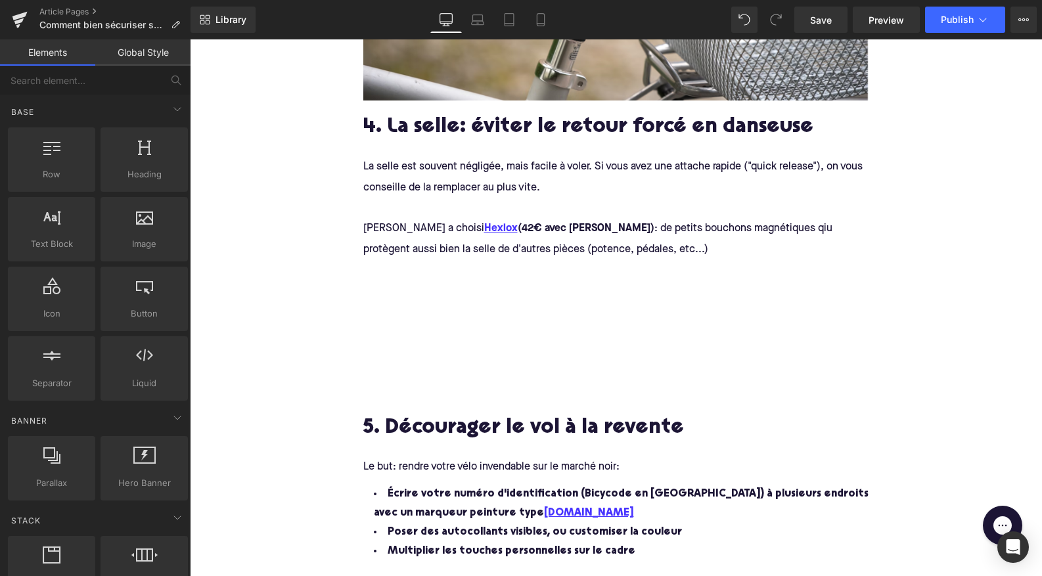
scroll to position [2072, 0]
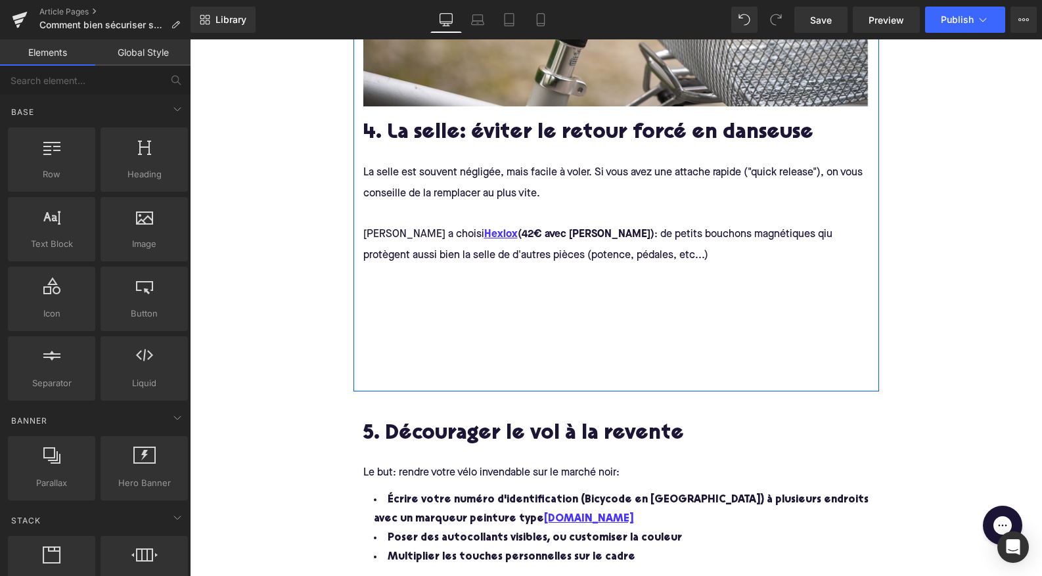
click at [388, 346] on div at bounding box center [625, 343] width 525 height 76
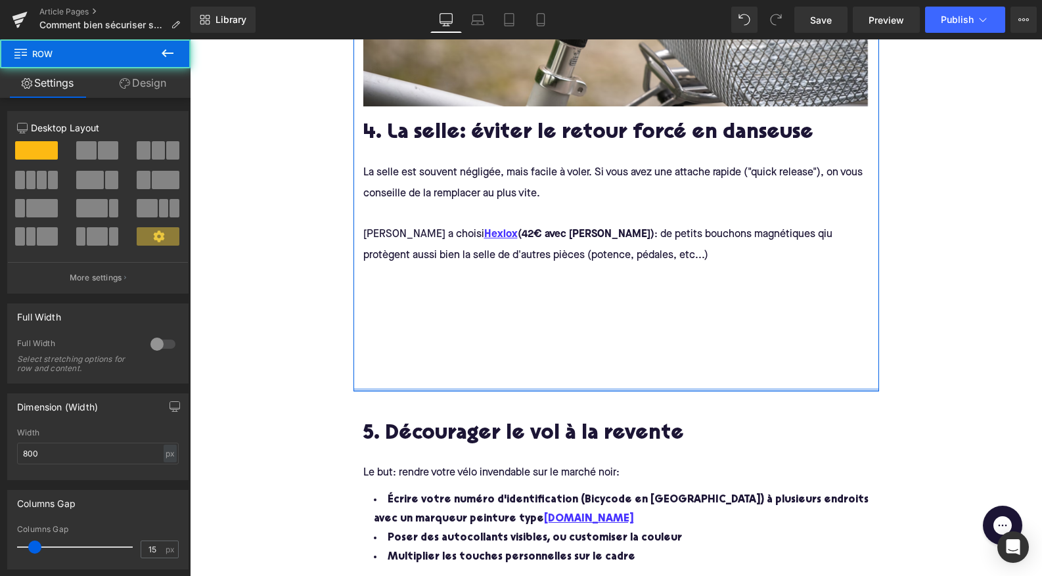
drag, startPoint x: 457, startPoint y: 380, endPoint x: 445, endPoint y: 291, distance: 89.5
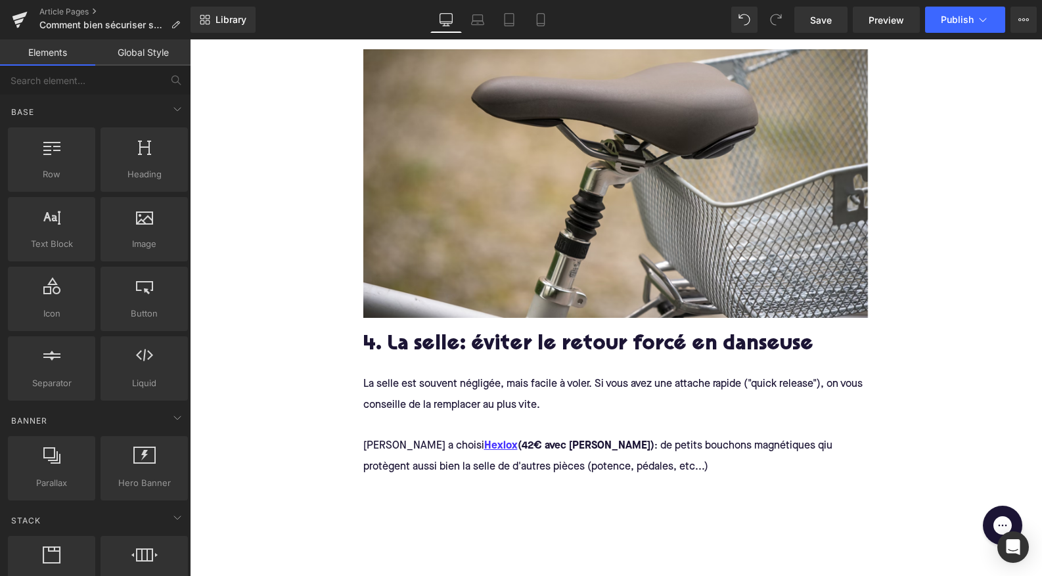
scroll to position [1833, 0]
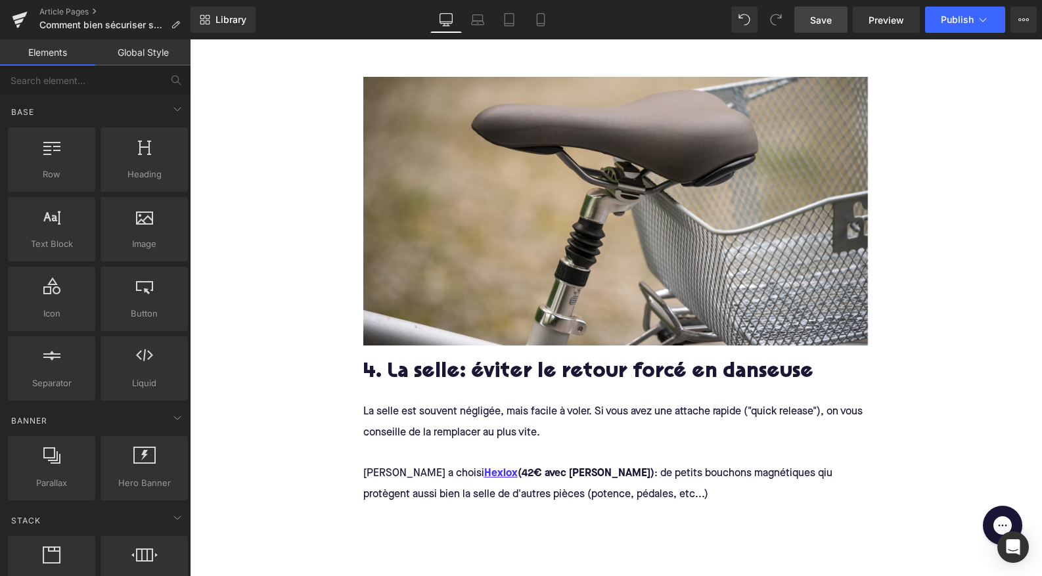
click at [830, 26] on link "Save" at bounding box center [820, 20] width 53 height 26
click at [885, 22] on span "Preview" at bounding box center [885, 20] width 35 height 14
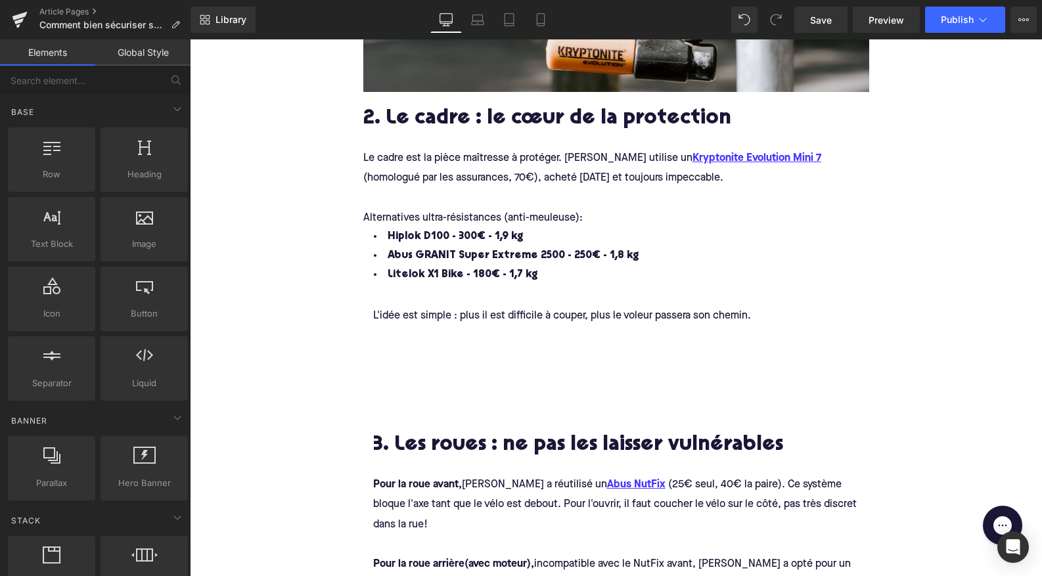
scroll to position [1171, 0]
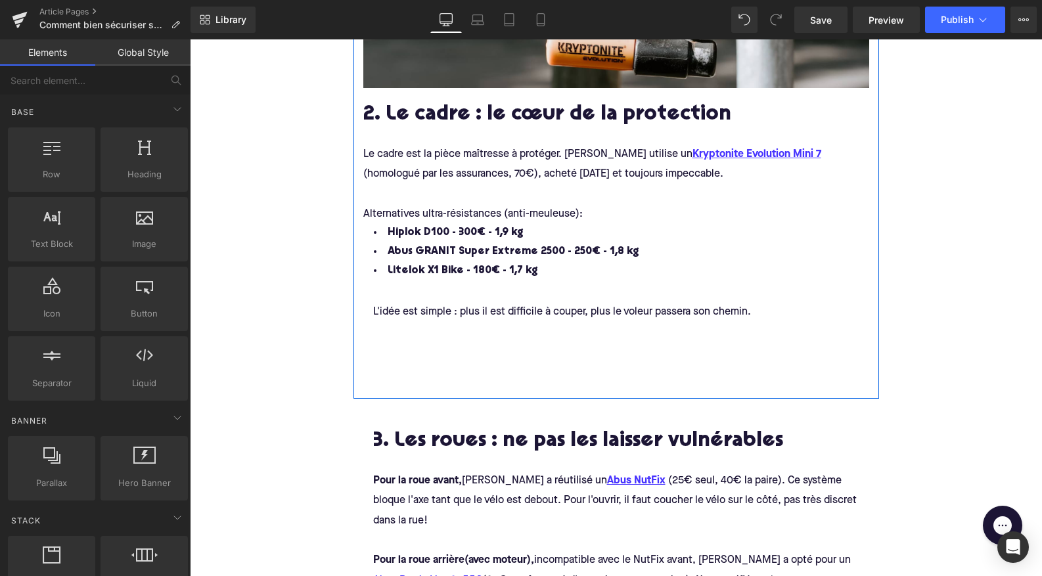
click at [455, 349] on div "L'idée est simple : plus il est difficile à couper, plus le voleur passera son …" at bounding box center [625, 334] width 525 height 108
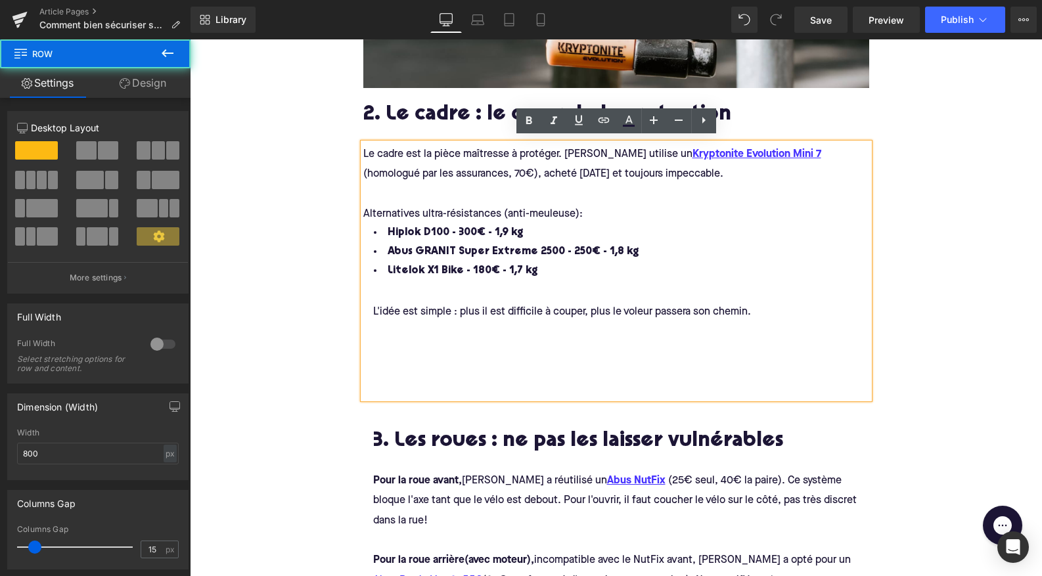
drag, startPoint x: 443, startPoint y: 396, endPoint x: 438, endPoint y: 339, distance: 57.4
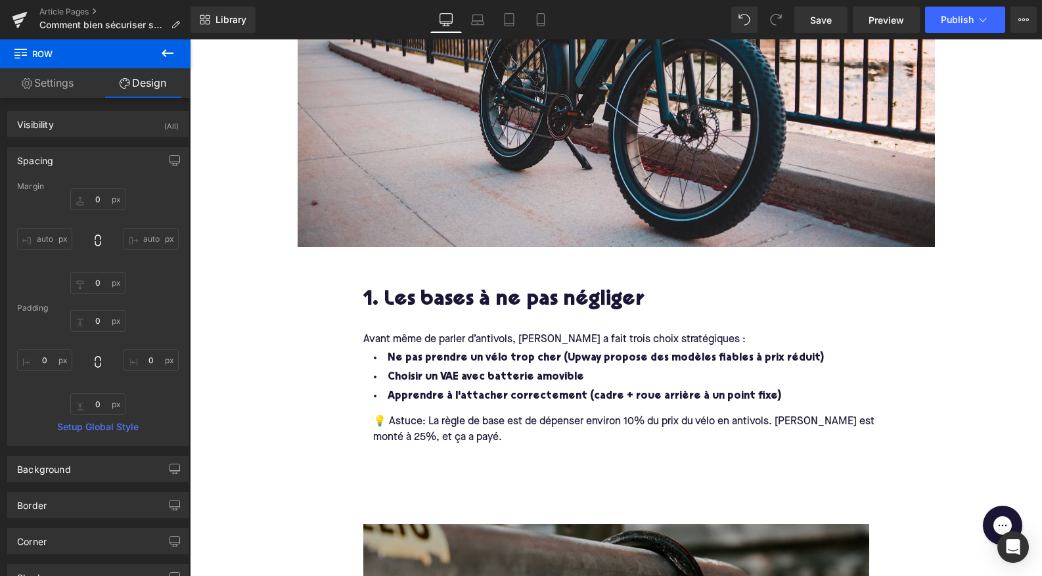
scroll to position [467, 0]
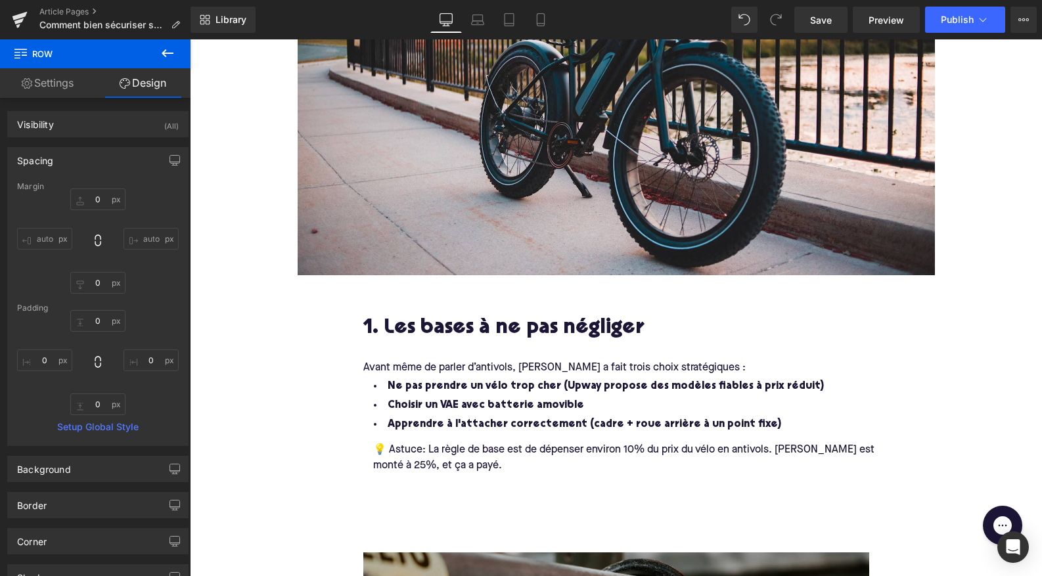
click at [430, 474] on div at bounding box center [625, 482] width 525 height 16
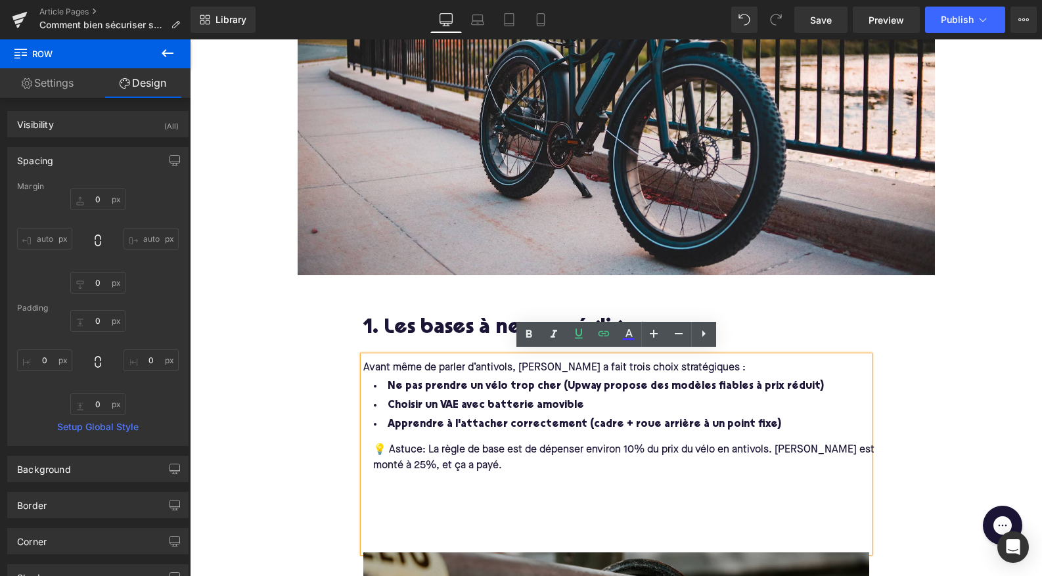
click at [430, 474] on div at bounding box center [625, 482] width 525 height 16
click at [395, 520] on div "💡 Astuce: La règle de base est de dépenser environ 10% du prix du vélo en antiv…" at bounding box center [625, 488] width 525 height 108
click at [395, 539] on div "Avant même de parler d’antivols, Augustin a fait trois choix stratégiques : Ne …" at bounding box center [616, 454] width 506 height 196
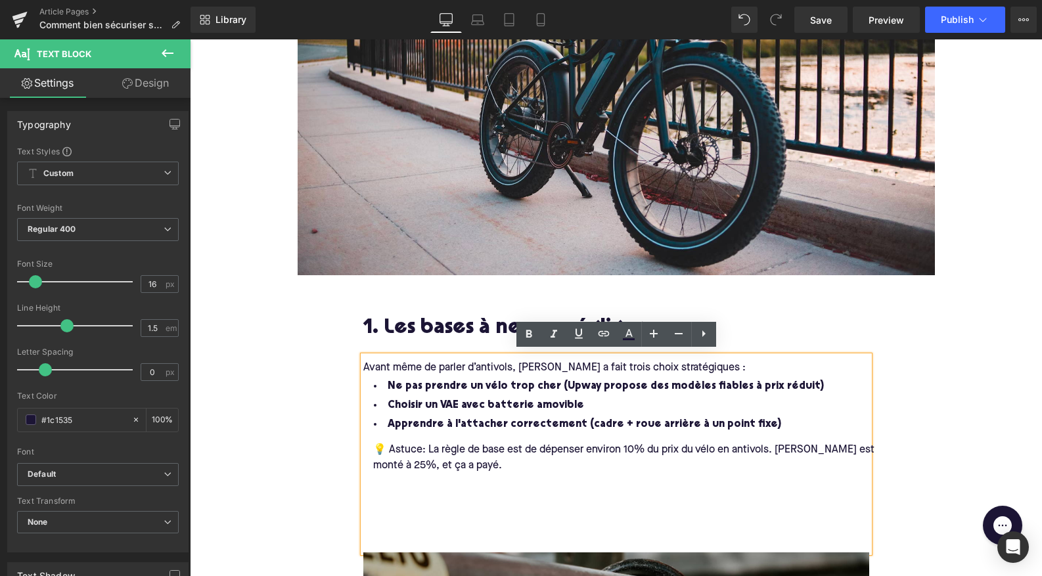
drag, startPoint x: 487, startPoint y: 468, endPoint x: 506, endPoint y: 546, distance: 80.0
click at [506, 546] on div "Avant même de parler d’antivols, Augustin a fait trois choix stratégiques : Ne …" at bounding box center [616, 454] width 506 height 196
drag, startPoint x: 685, startPoint y: 557, endPoint x: 487, endPoint y: 500, distance: 205.8
click at [487, 500] on div "💡 Astuce: La règle de base est de dépenser environ 10% du prix du vélo en antiv…" at bounding box center [625, 488] width 525 height 108
drag, startPoint x: 478, startPoint y: 454, endPoint x: 484, endPoint y: 487, distance: 34.0
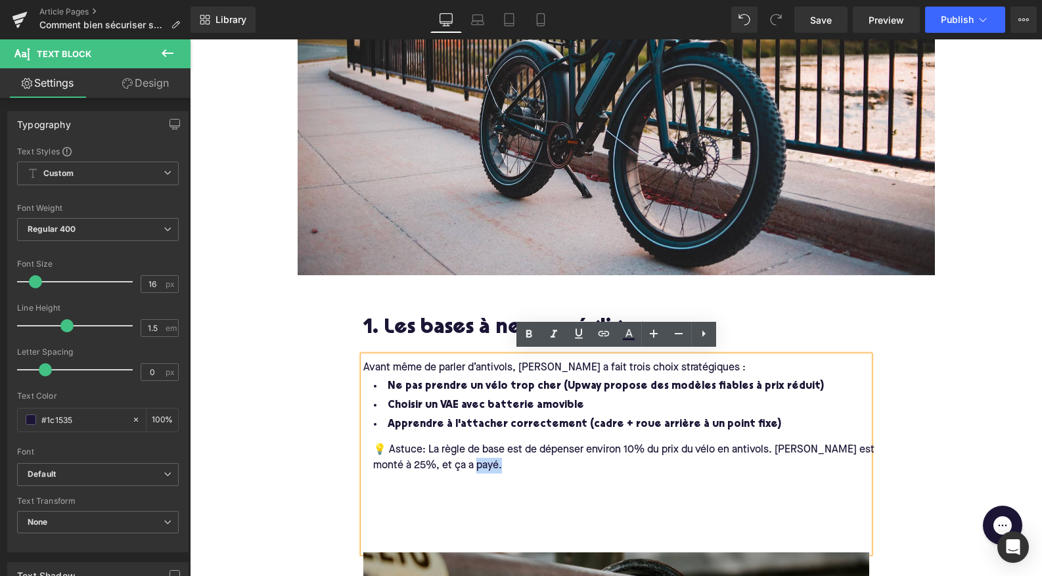
click at [484, 488] on div "💡 Astuce: La règle de base est de dépenser environ 10% du prix du vélo en antiv…" at bounding box center [625, 488] width 525 height 108
click at [448, 499] on div "💡 Astuce: La règle de base est de dépenser environ 10% du prix du vélo en antiv…" at bounding box center [625, 488] width 525 height 108
click at [440, 520] on div "💡 Astuce: La règle de base est de dépenser environ 10% du prix du vélo en antiv…" at bounding box center [625, 488] width 525 height 108
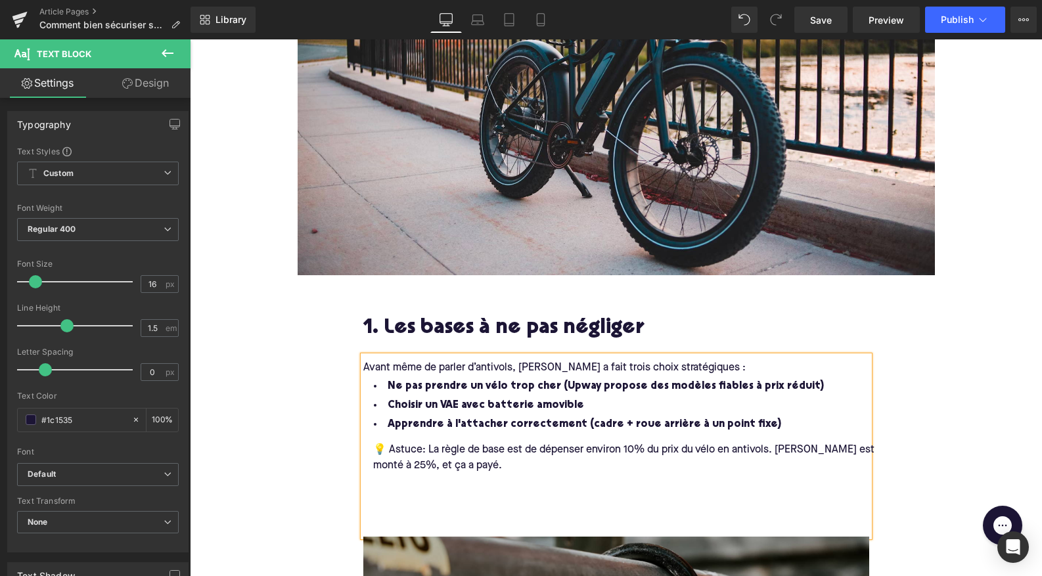
click at [437, 516] on div "💡 Astuce: La règle de base est de dépenser environ 10% du prix du vélo en antiv…" at bounding box center [625, 480] width 525 height 92
click at [442, 517] on div "💡 Astuce: La règle de base est de dépenser environ 10% du prix du vélo en antiv…" at bounding box center [625, 480] width 525 height 92
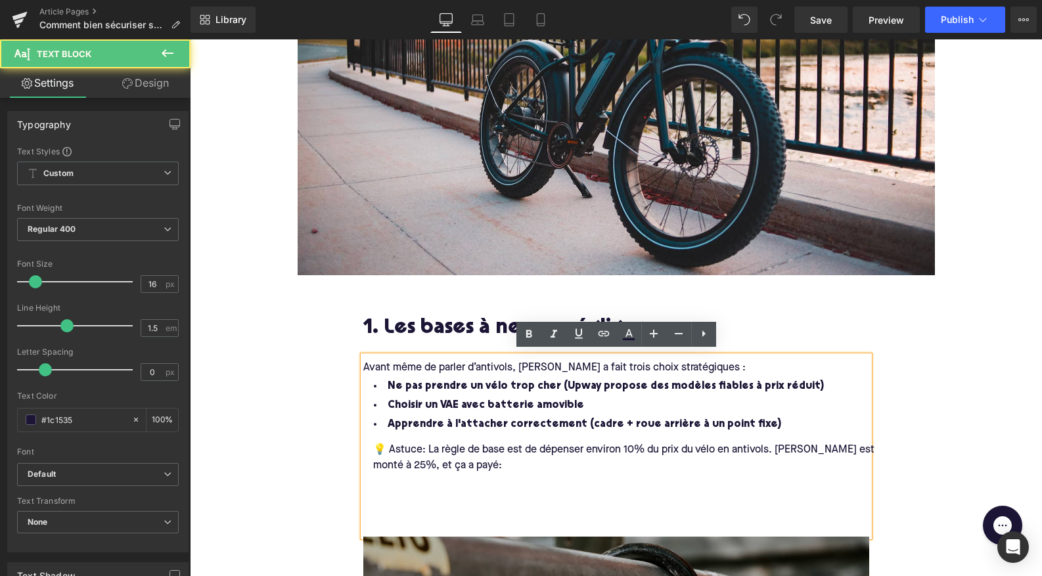
click at [440, 524] on div "Avant même de parler d’antivols, Augustin a fait trois choix stratégiques : Ne …" at bounding box center [616, 446] width 506 height 181
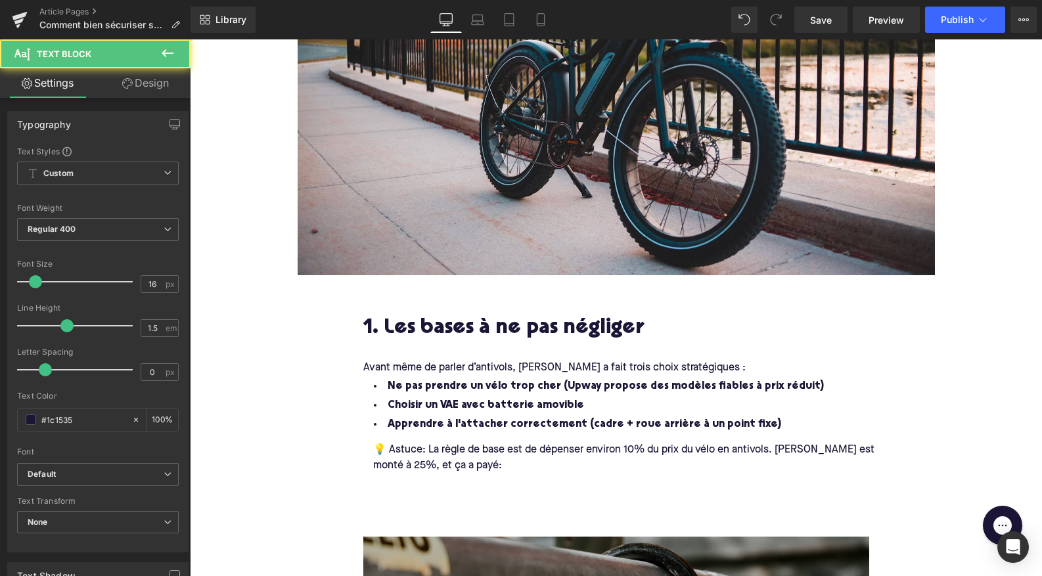
click at [484, 517] on div "Rendering Content" at bounding box center [521, 524] width 81 height 14
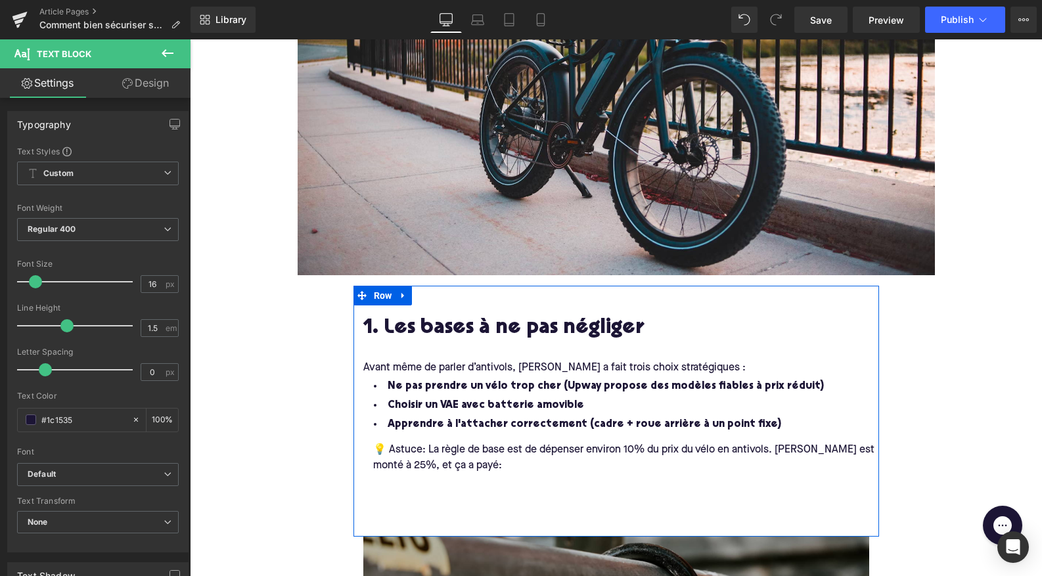
click at [462, 458] on div "💡 Astuce: La règle de base est de dépenser environ 10% du prix du vélo en antiv…" at bounding box center [625, 458] width 525 height 32
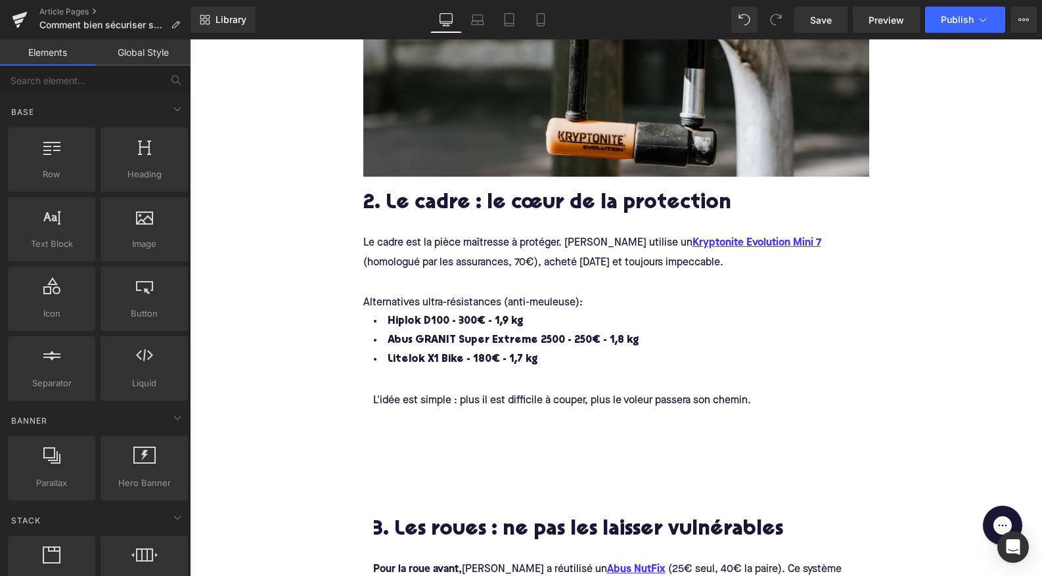
scroll to position [1072, 0]
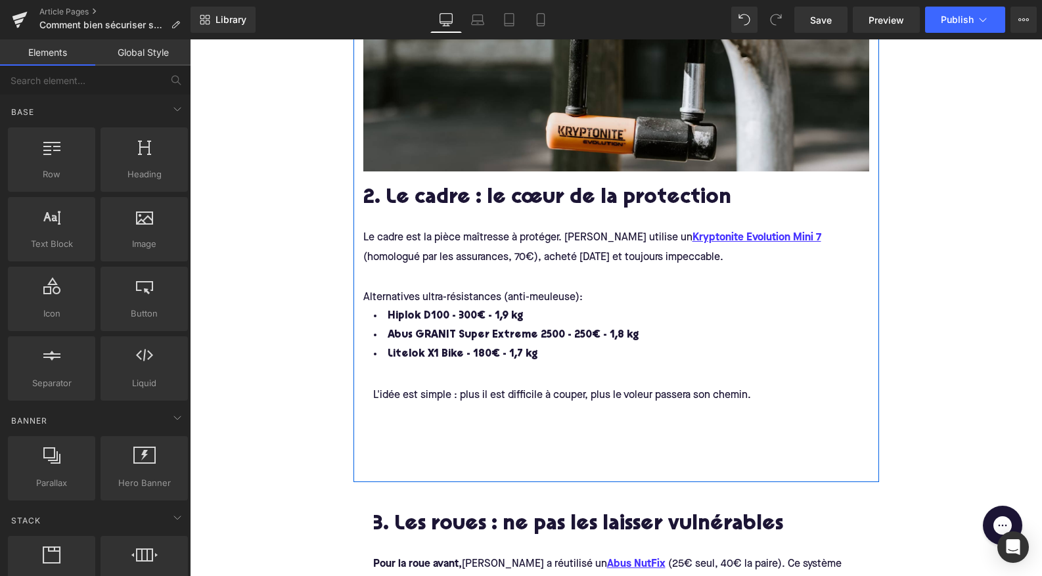
click at [425, 430] on div "L'idée est simple : plus il est difficile à couper, plus le voleur passera son …" at bounding box center [625, 418] width 525 height 108
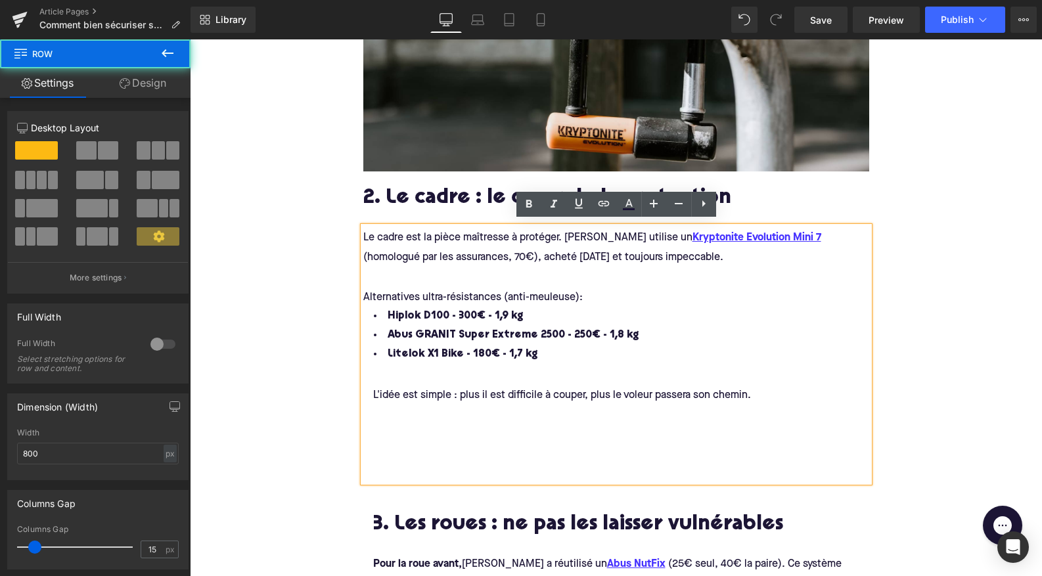
drag, startPoint x: 453, startPoint y: 479, endPoint x: 464, endPoint y: 420, distance: 60.7
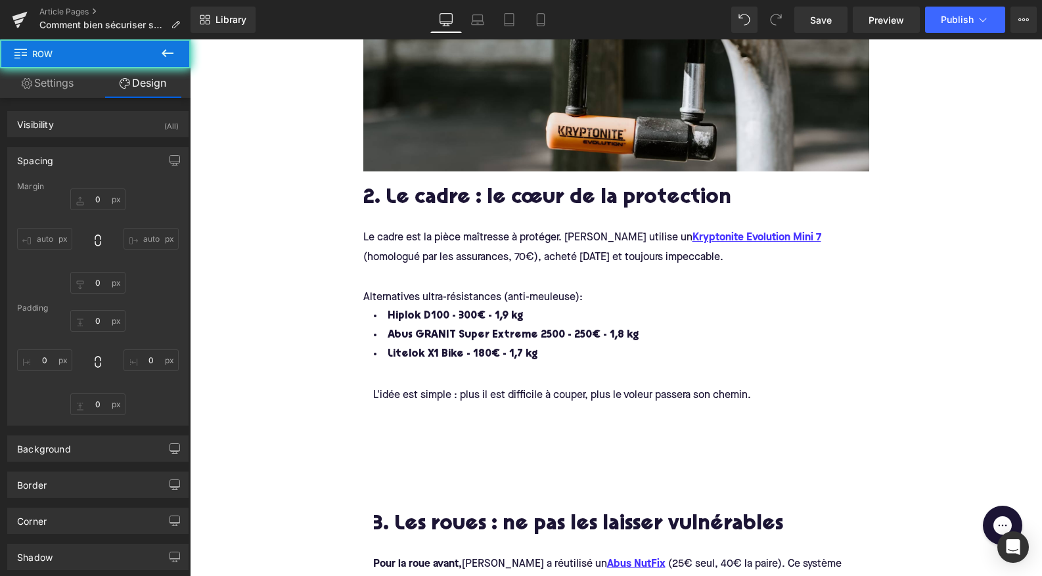
type input "0"
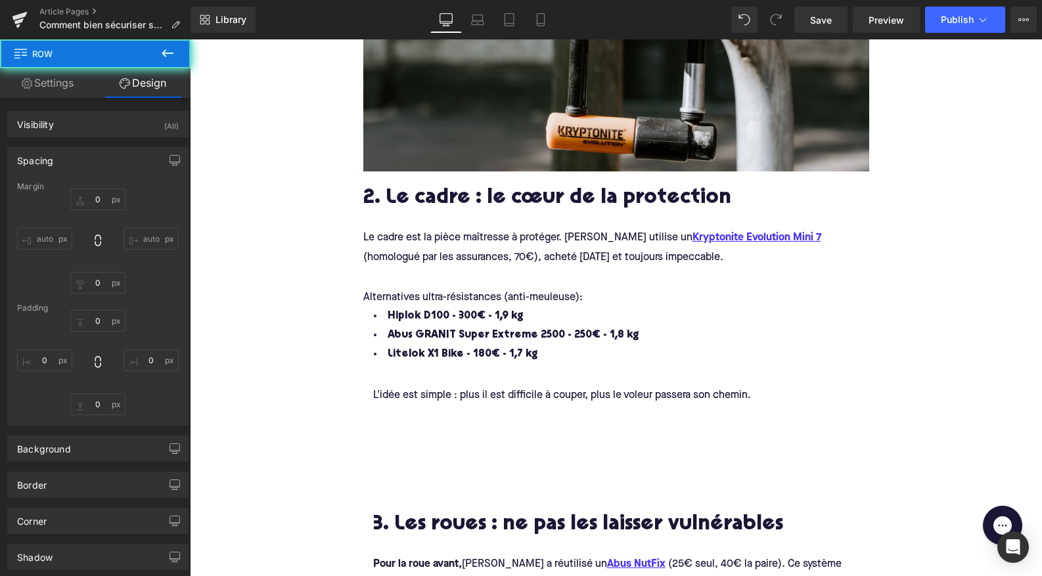
type input "0"
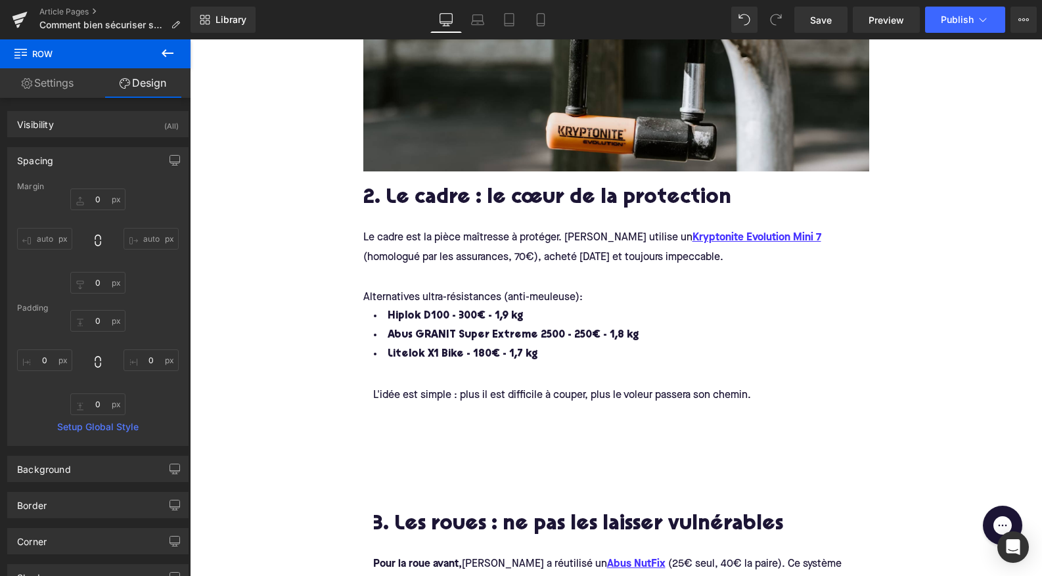
click at [456, 438] on div "L'idée est simple : plus il est difficile à couper, plus le voleur passera son …" at bounding box center [625, 418] width 525 height 108
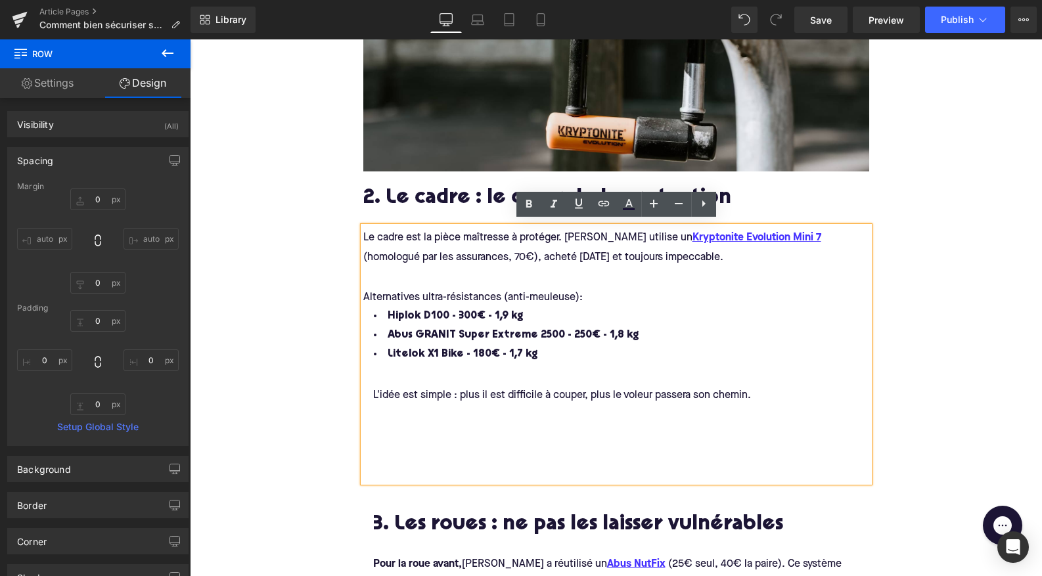
click at [392, 426] on div "L'idée est simple : plus il est difficile à couper, plus le voleur passera son …" at bounding box center [625, 418] width 525 height 108
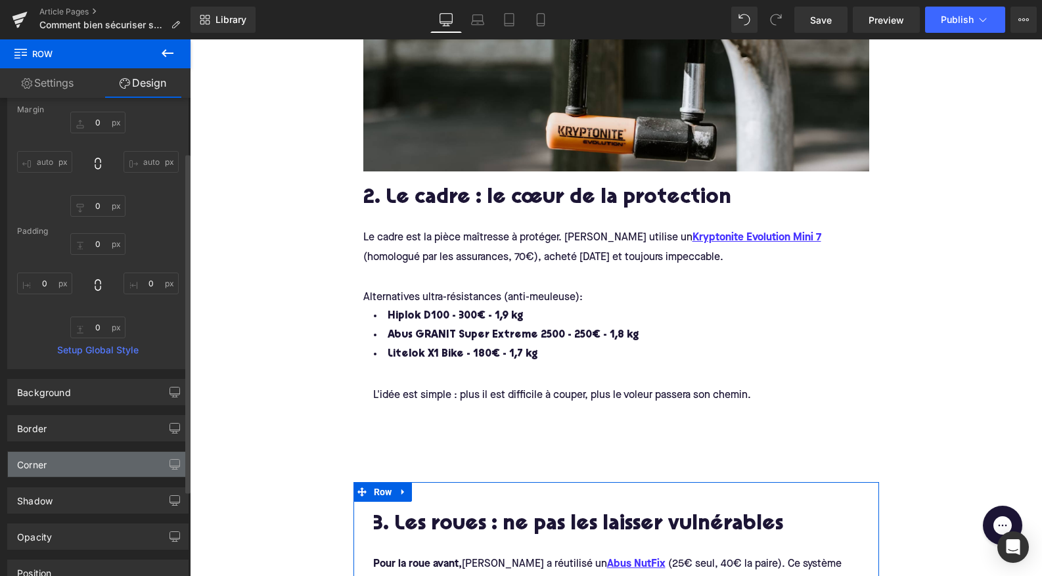
scroll to position [196, 0]
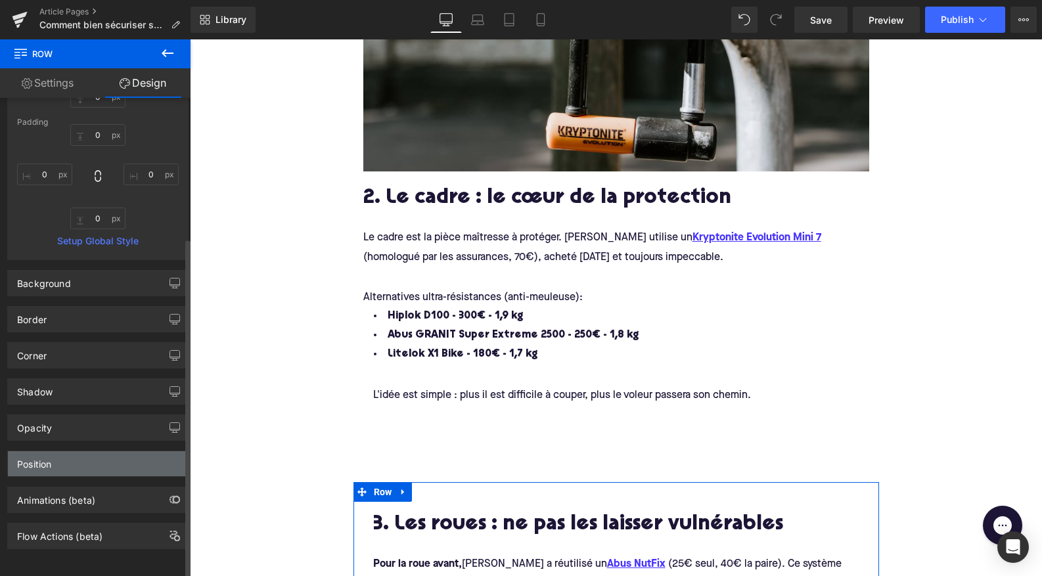
click at [116, 455] on div "Position" at bounding box center [98, 463] width 180 height 25
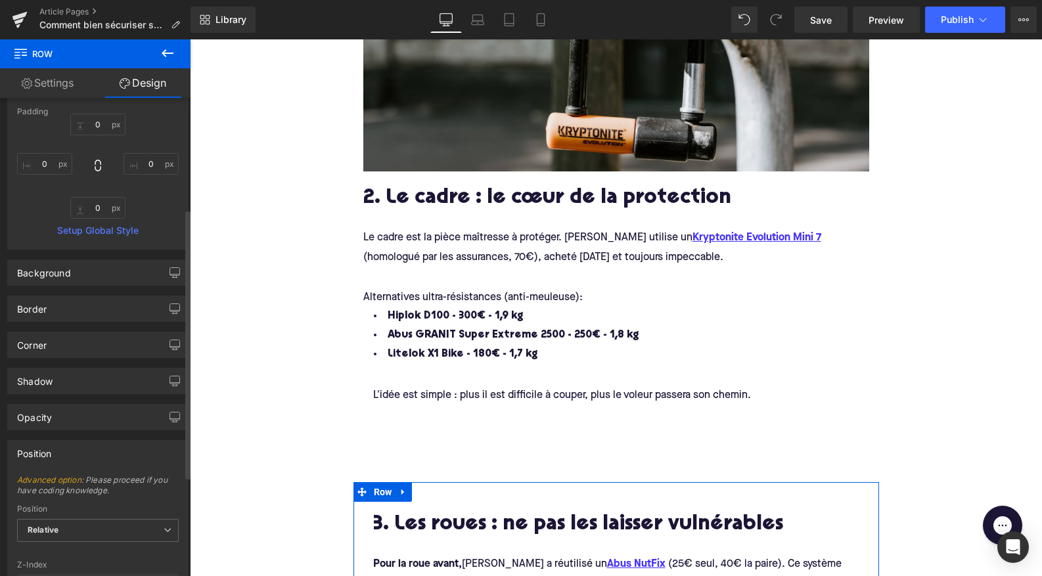
scroll to position [298, 0]
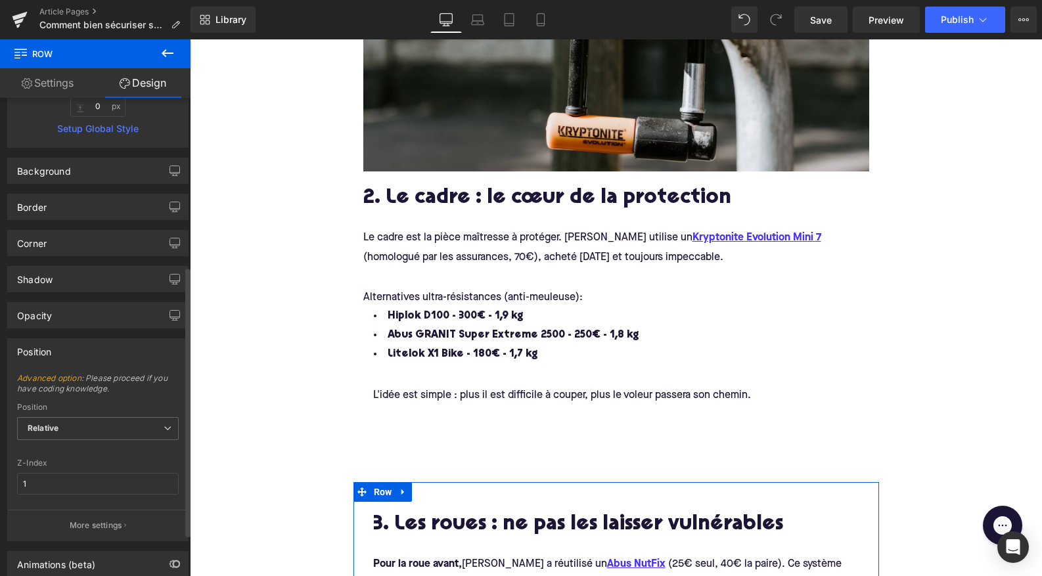
click at [96, 349] on div "Position" at bounding box center [98, 351] width 180 height 25
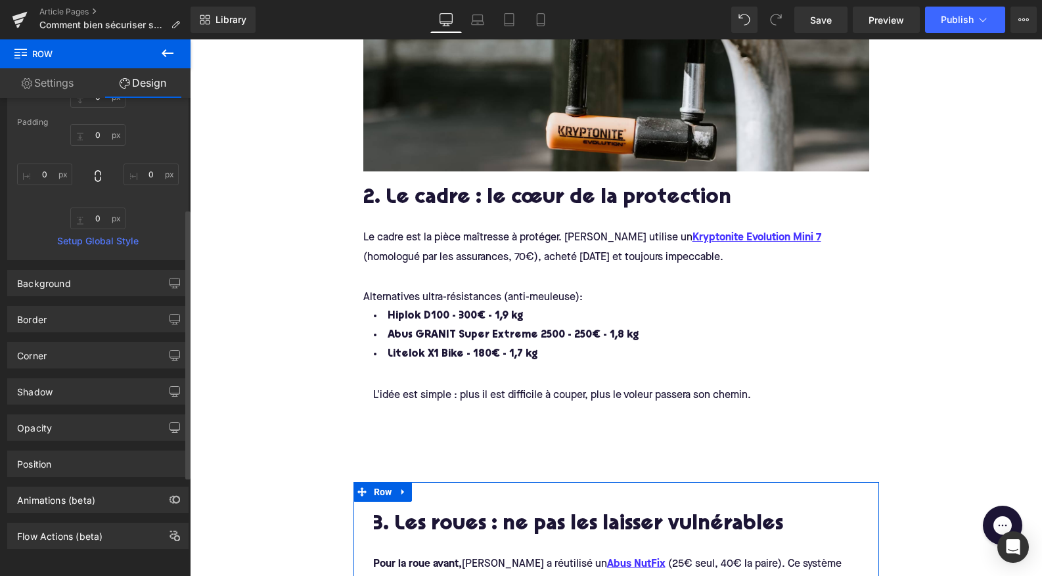
scroll to position [0, 0]
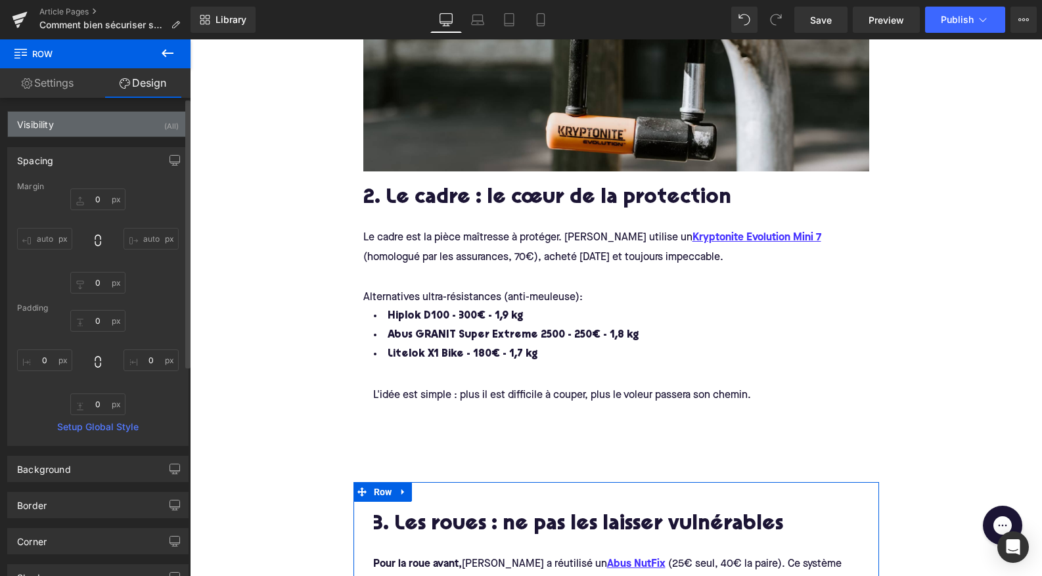
click at [49, 120] on div "Visibility" at bounding box center [35, 121] width 37 height 18
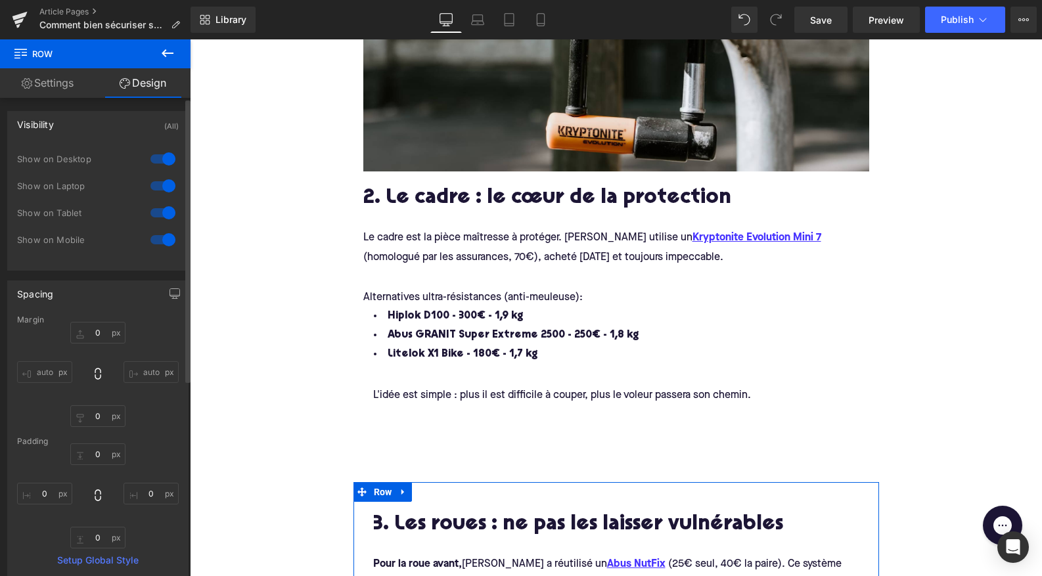
click at [49, 120] on div "Visibility" at bounding box center [35, 121] width 37 height 18
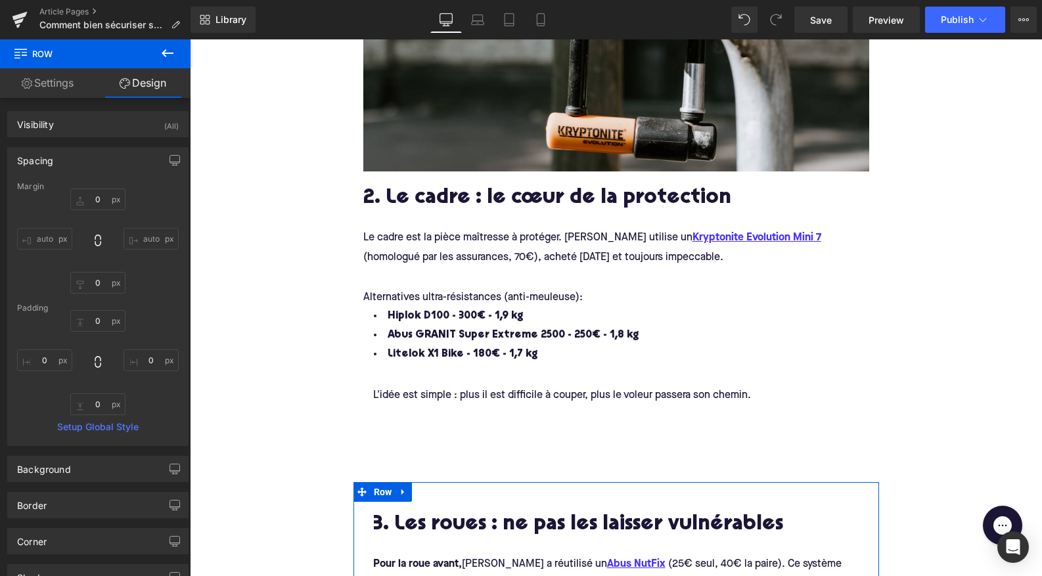
click at [56, 81] on link "Settings" at bounding box center [47, 83] width 95 height 30
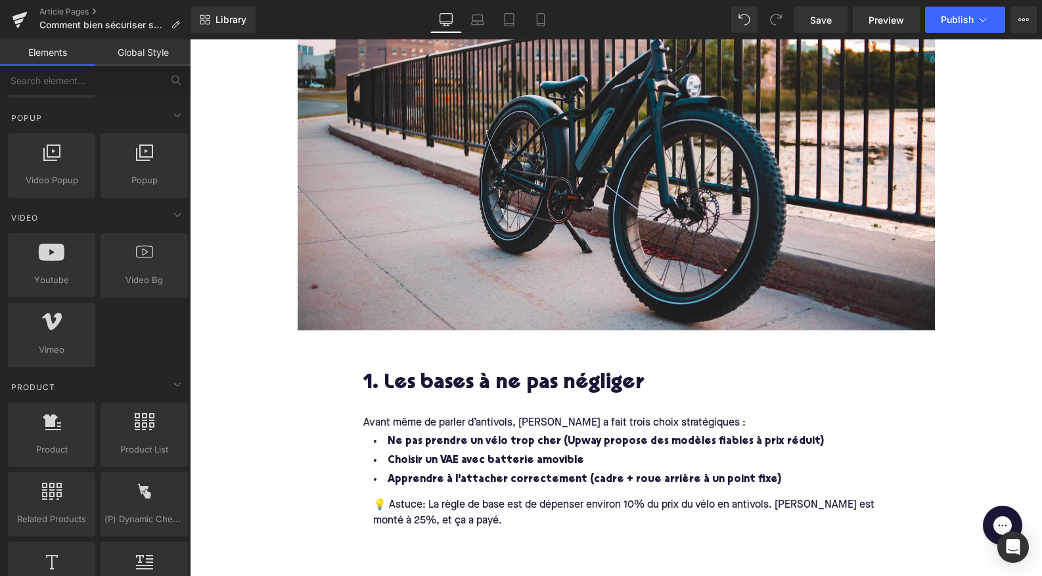
scroll to position [834, 0]
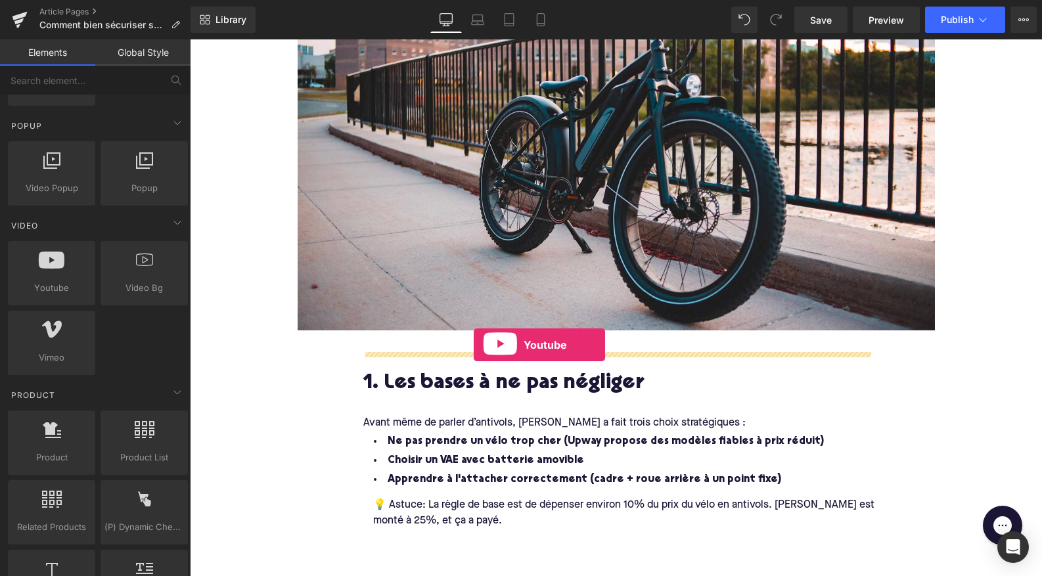
drag, startPoint x: 223, startPoint y: 305, endPoint x: 474, endPoint y: 345, distance: 253.4
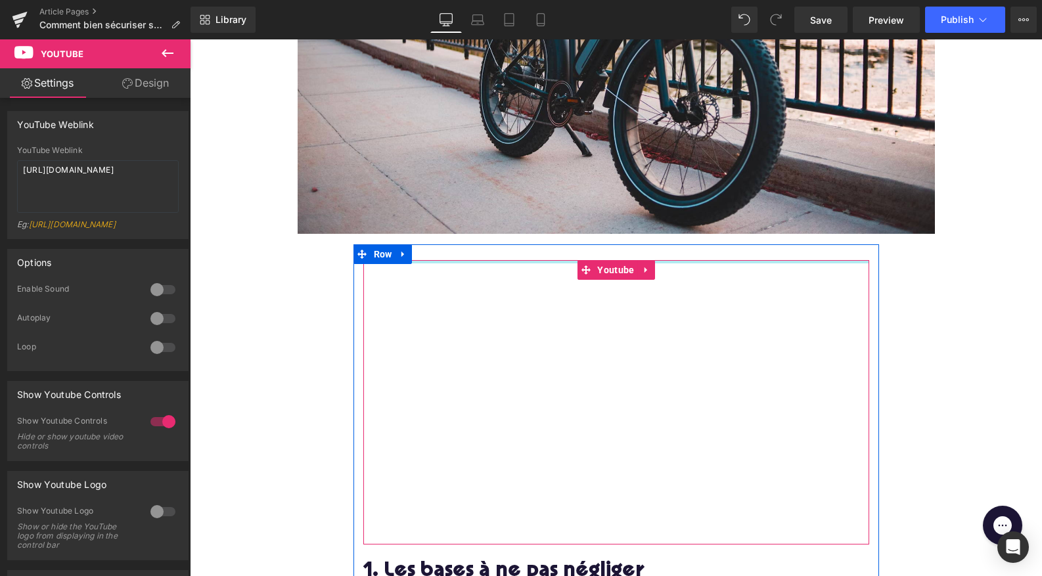
scroll to position [572, 0]
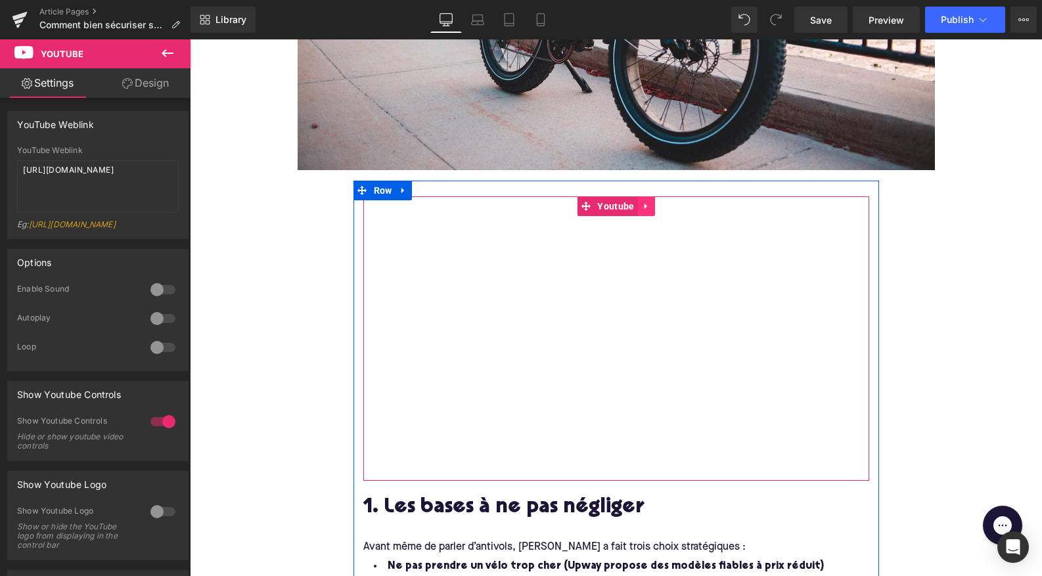
click at [642, 204] on icon at bounding box center [646, 206] width 9 height 10
click at [657, 203] on icon at bounding box center [654, 206] width 9 height 9
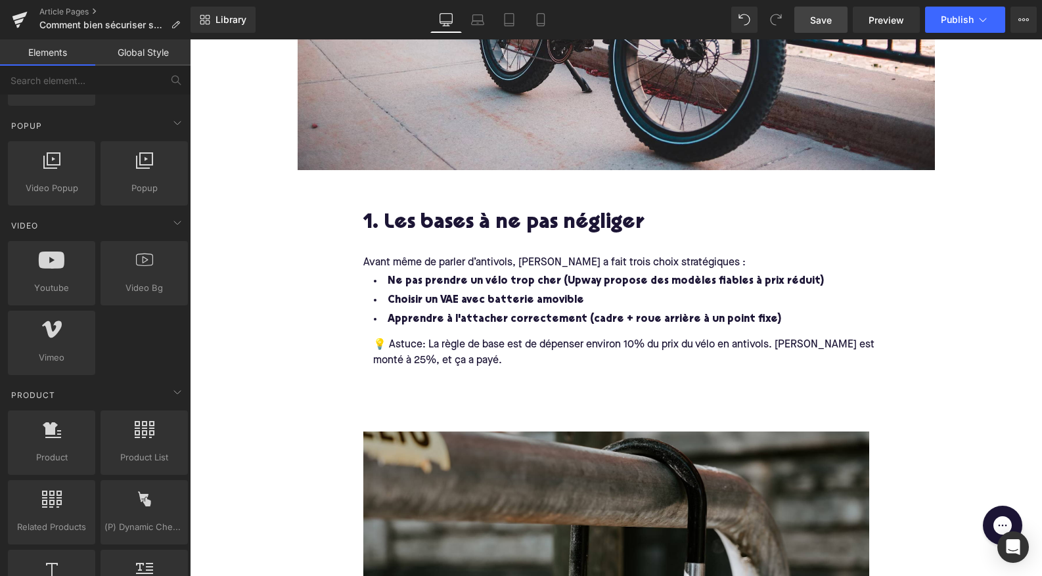
click at [832, 21] on span "Save" at bounding box center [821, 20] width 22 height 14
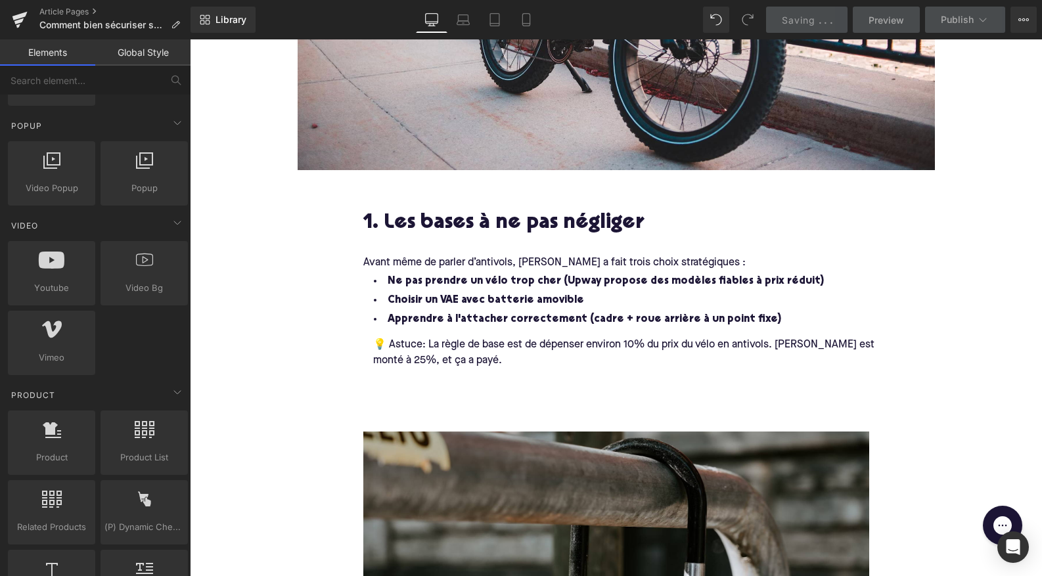
click at [832, 21] on span "." at bounding box center [831, 19] width 3 height 11
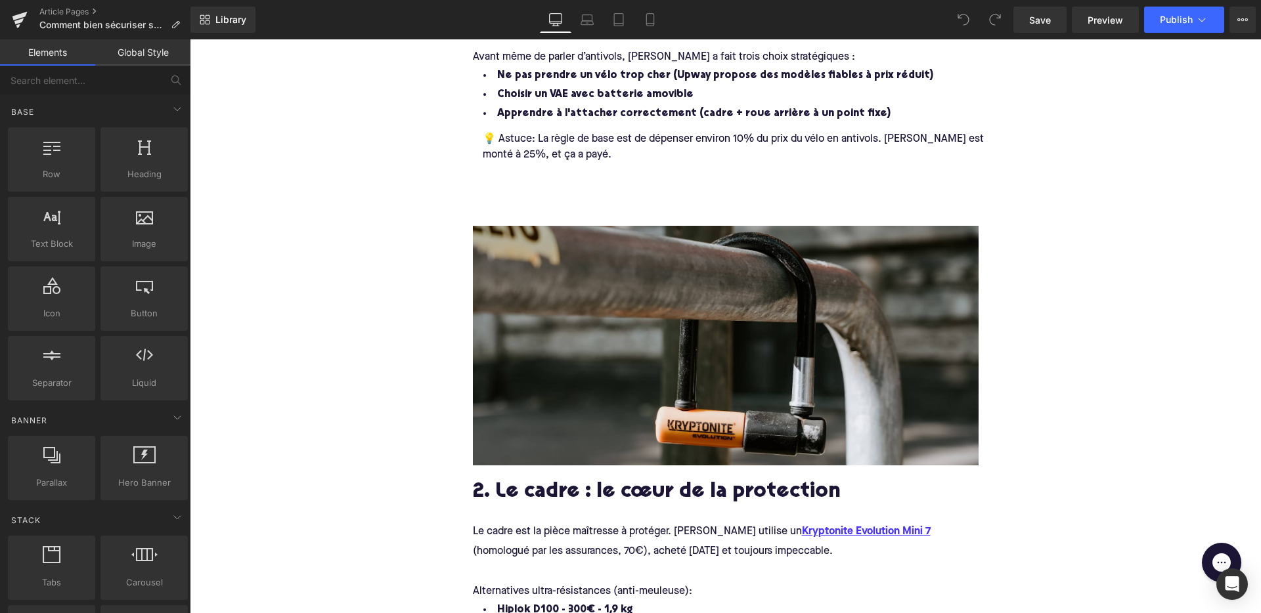
scroll to position [449, 0]
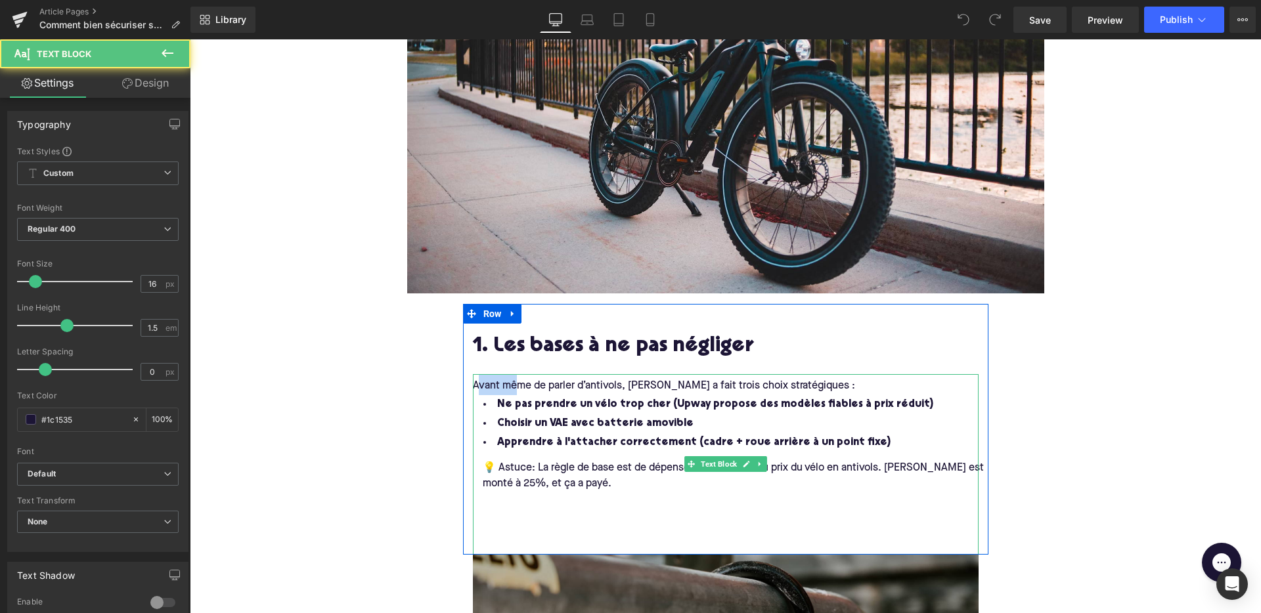
drag, startPoint x: 516, startPoint y: 383, endPoint x: 479, endPoint y: 380, distance: 36.9
click at [479, 381] on span "Avant même de parler d’antivols, [PERSON_NAME] a fait trois choix stratégiques :" at bounding box center [664, 386] width 382 height 11
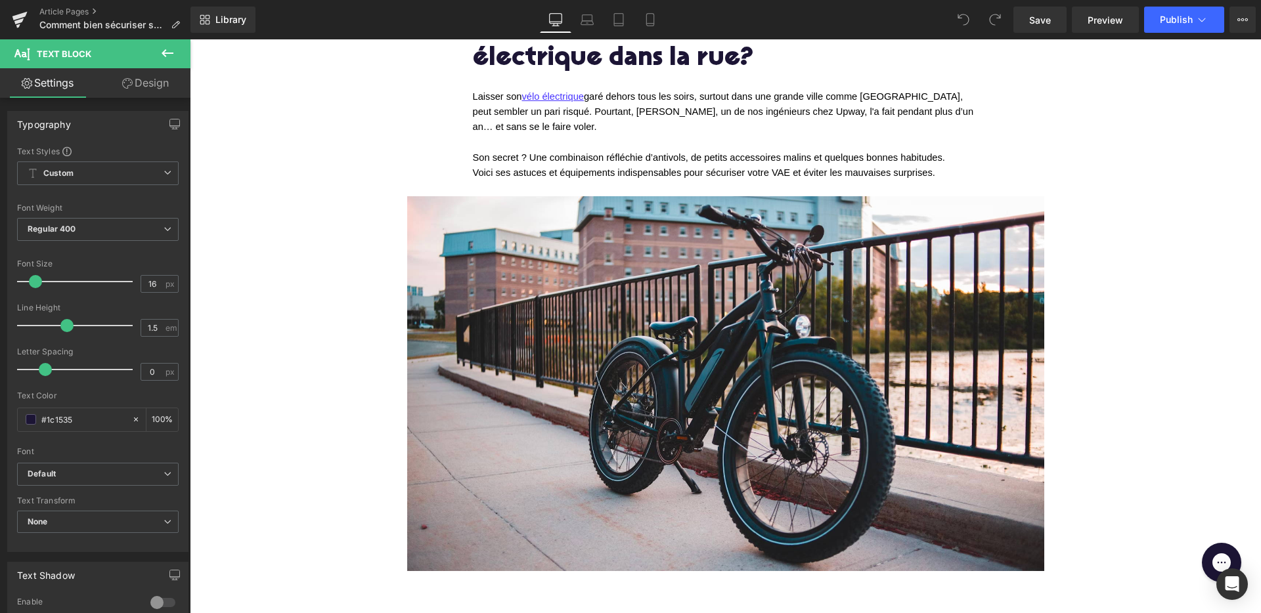
scroll to position [0, 0]
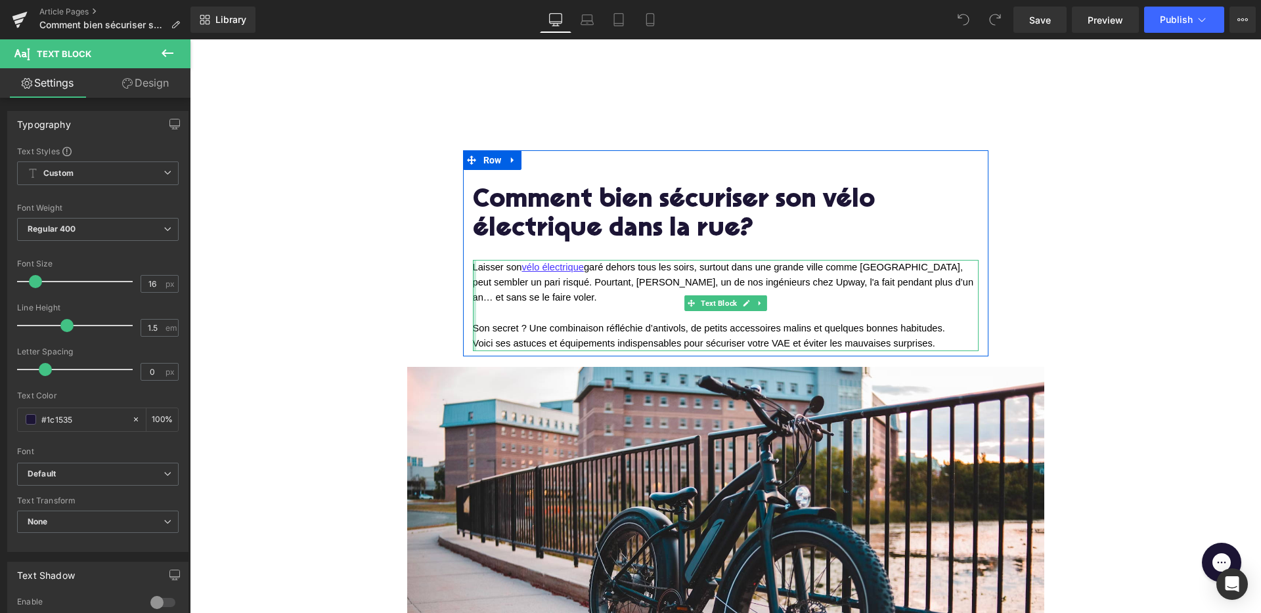
click at [474, 267] on div at bounding box center [474, 305] width 3 height 91
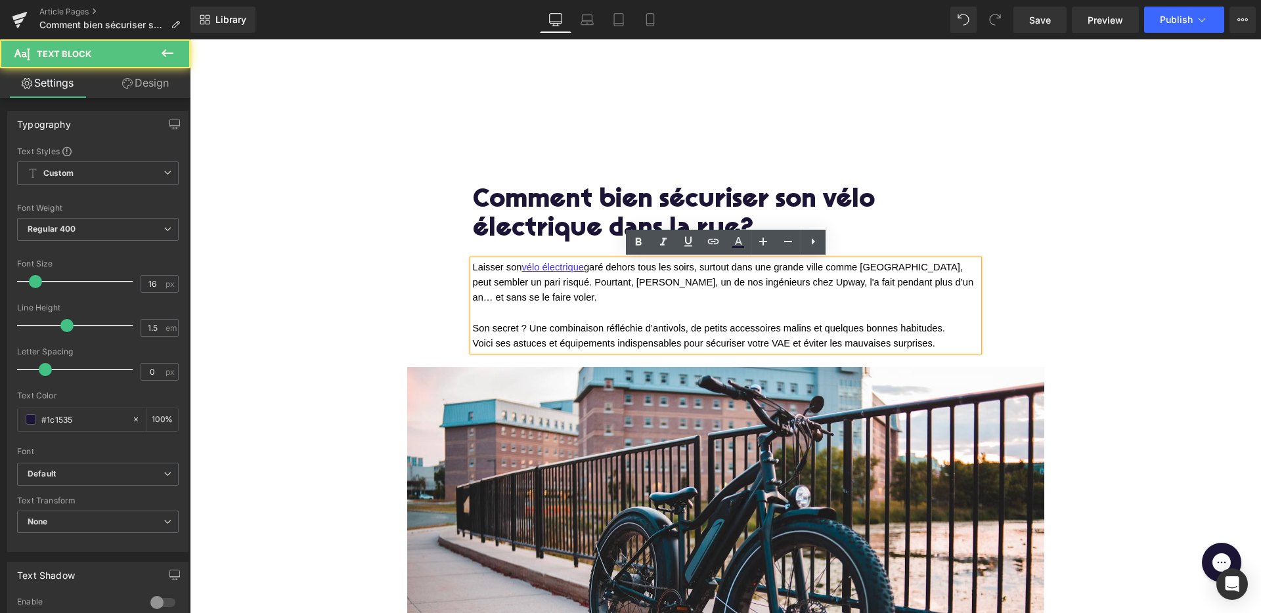
click at [479, 267] on span "Laisser son vélo électrique garé dehors tous les soirs, surtout dans une grande…" at bounding box center [725, 282] width 504 height 41
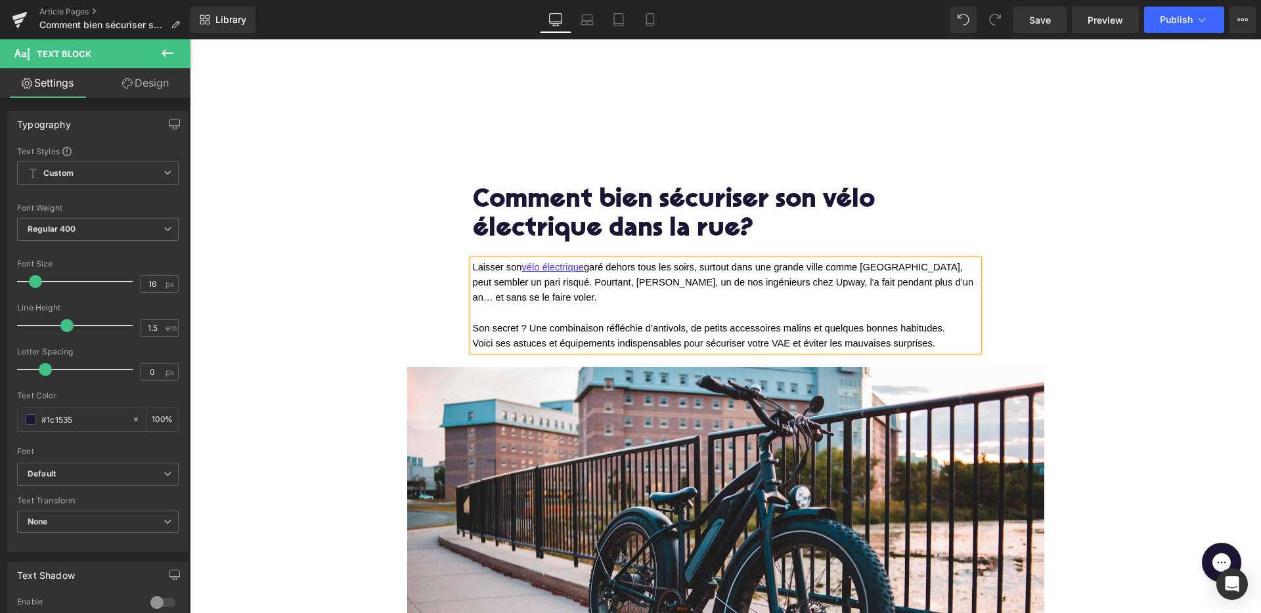
paste div
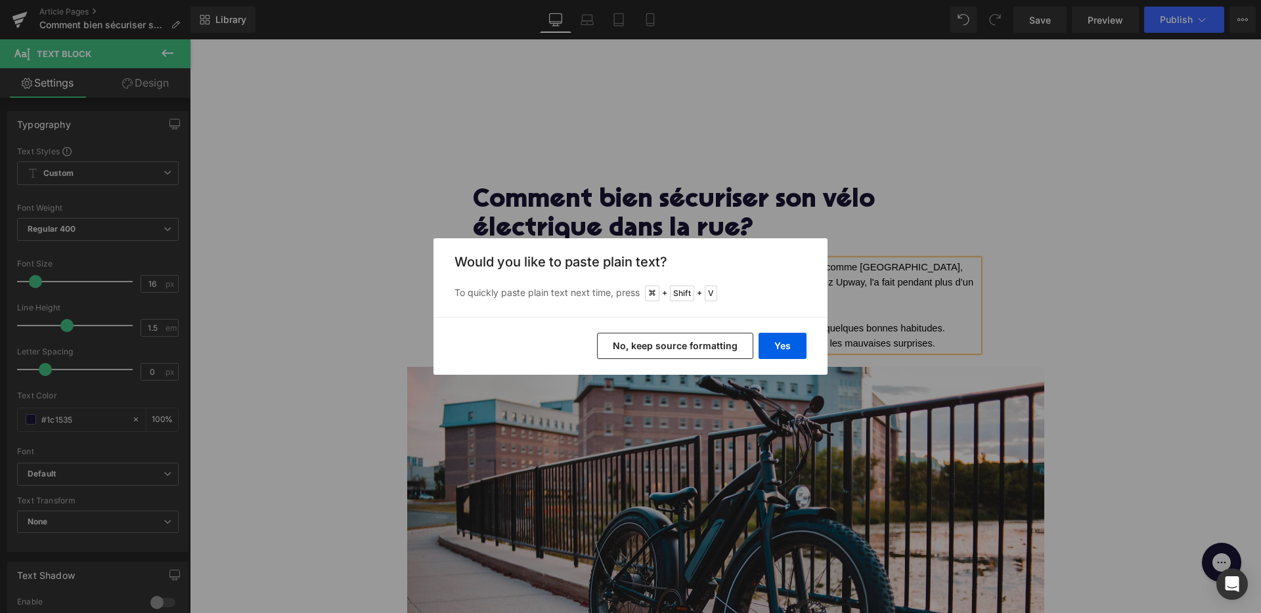
click at [671, 350] on button "No, keep source formatting" at bounding box center [675, 346] width 156 height 26
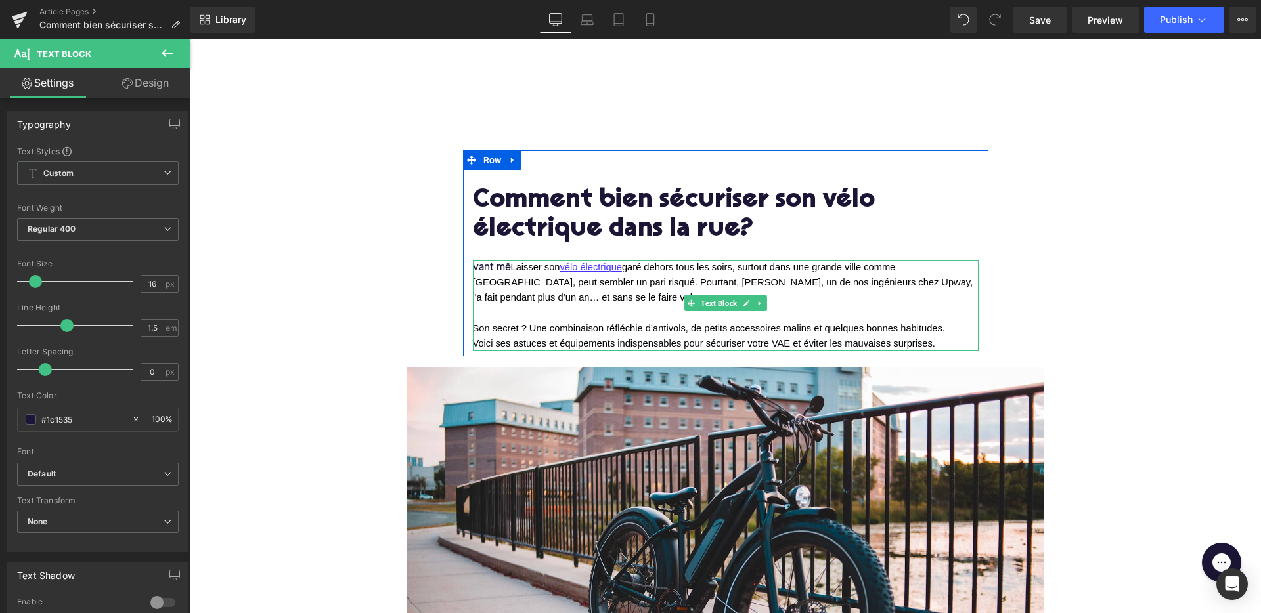
click at [511, 269] on span "Laisser son vélo électrique garé dehors tous les soirs, surtout dans une grande…" at bounding box center [724, 282] width 503 height 41
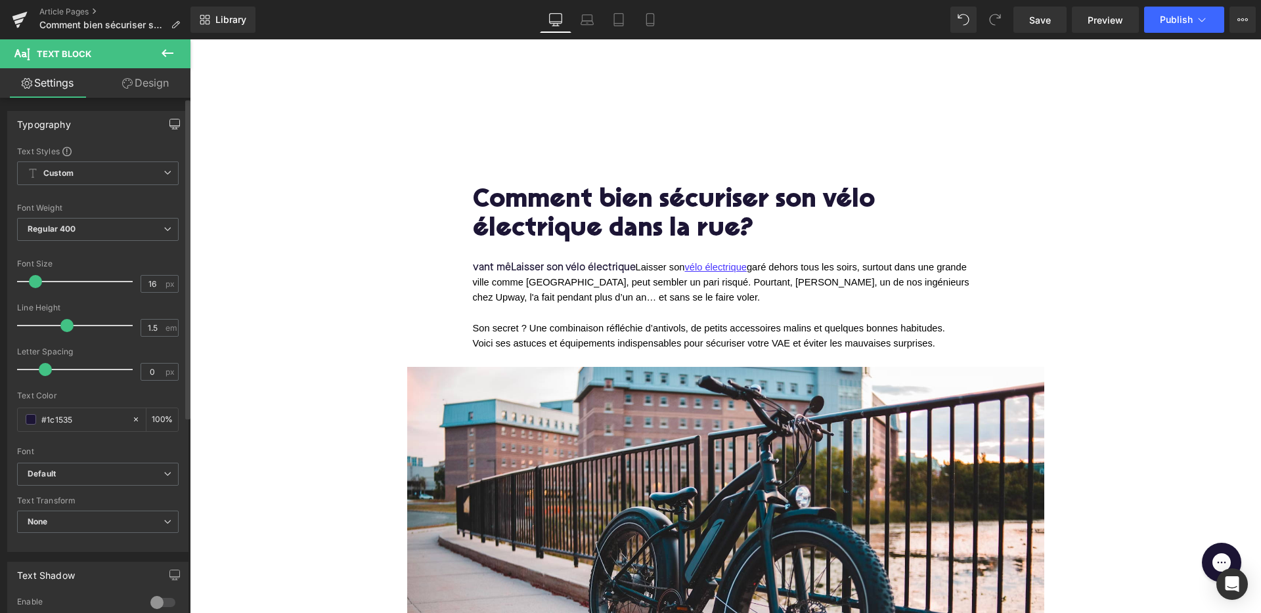
click at [171, 123] on icon "button" at bounding box center [174, 124] width 11 height 11
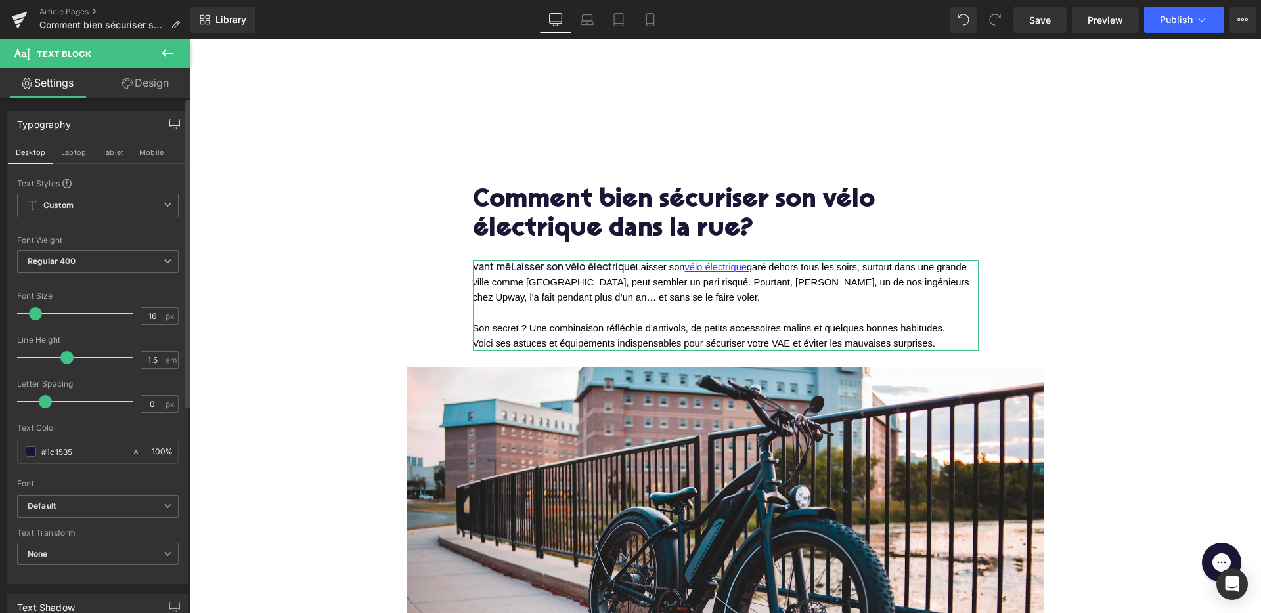
click at [171, 123] on icon "button" at bounding box center [174, 124] width 11 height 11
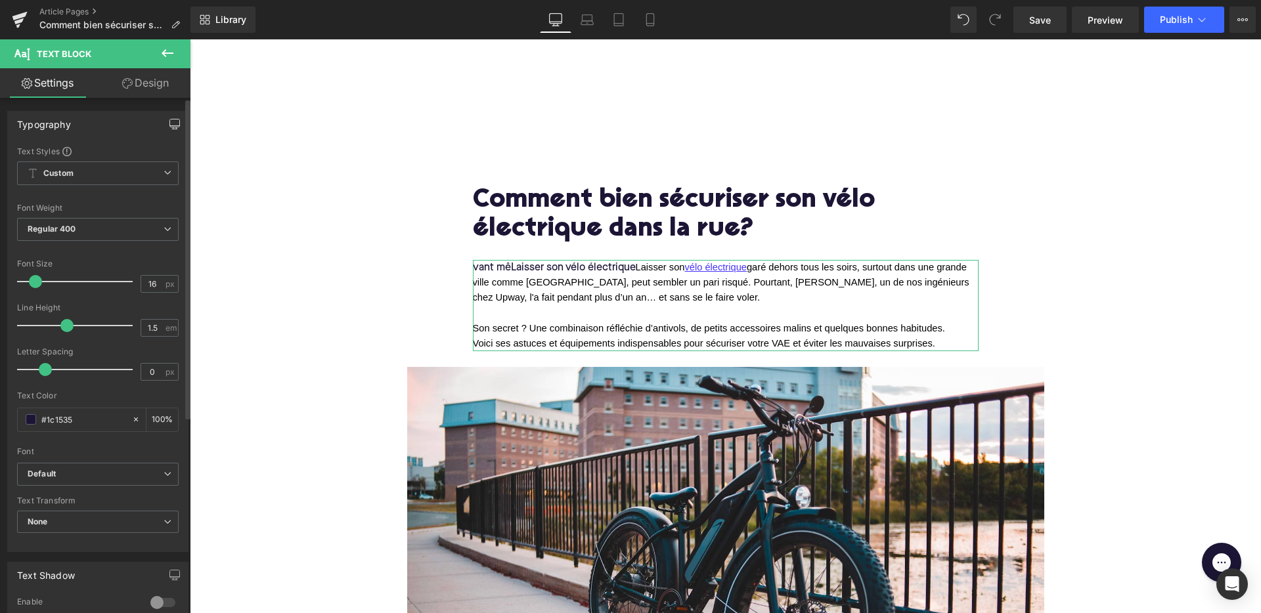
click at [171, 123] on icon "button" at bounding box center [174, 124] width 11 height 11
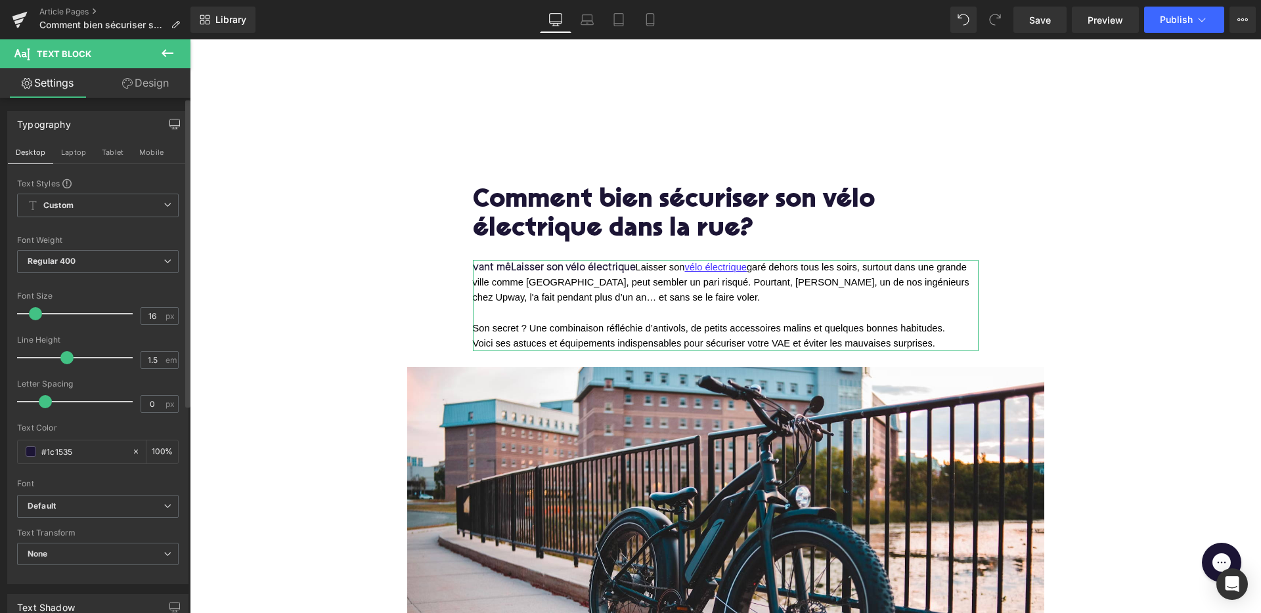
click at [171, 123] on icon "button" at bounding box center [174, 124] width 11 height 11
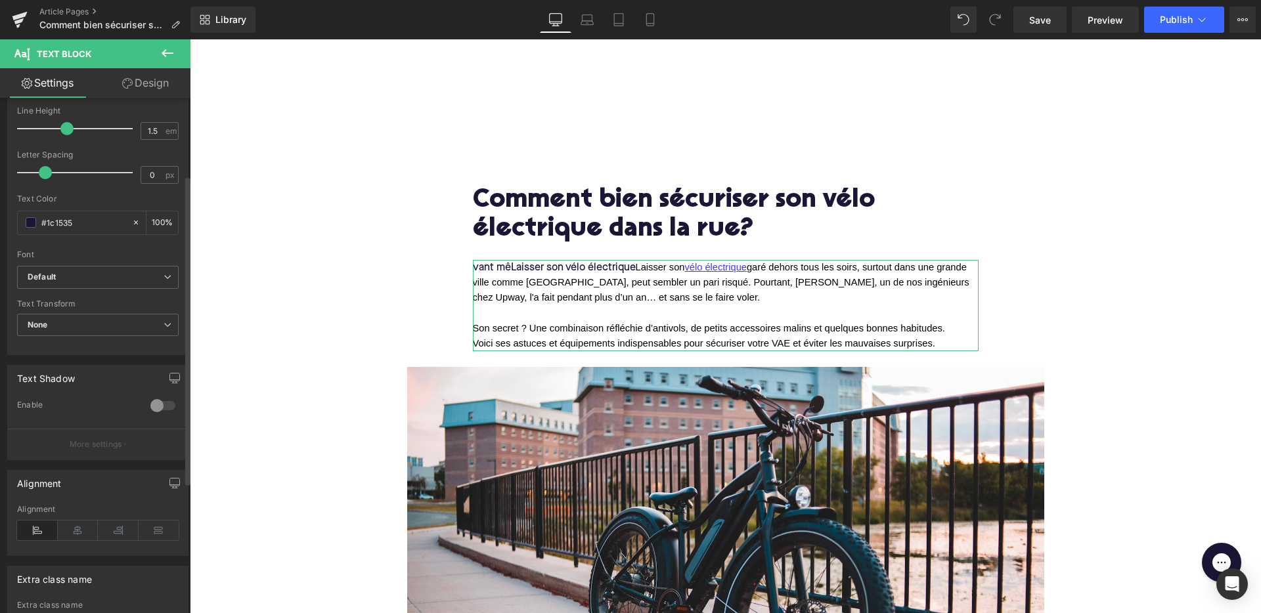
scroll to position [309, 0]
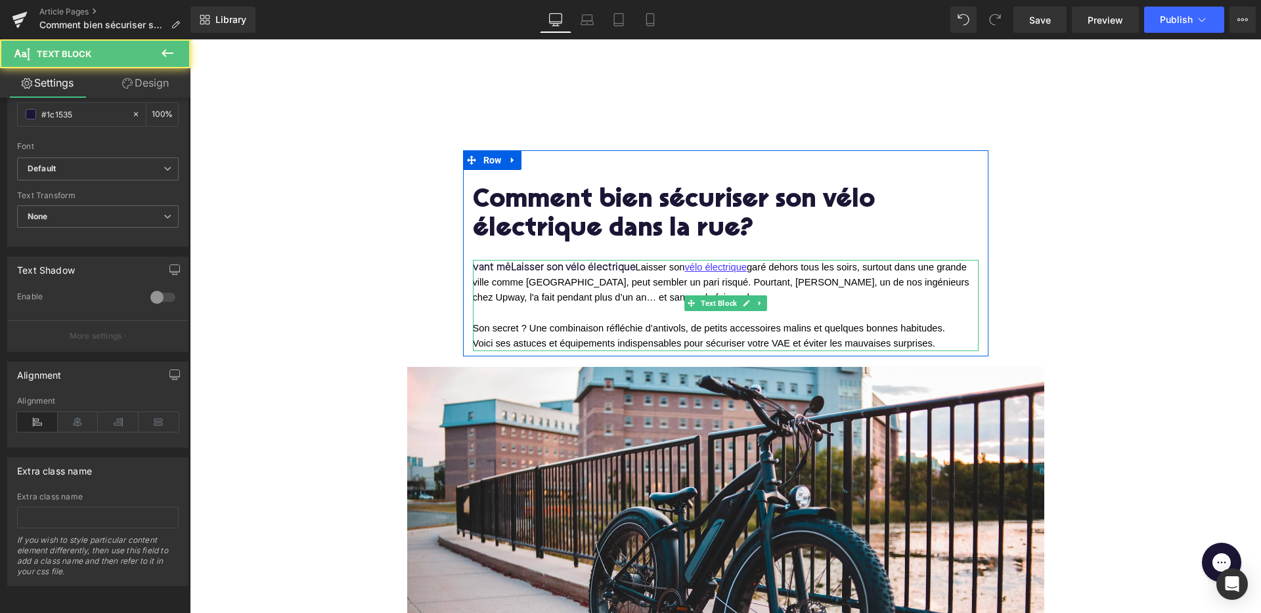
click at [636, 270] on span "Laisser son vélo électrique garé dehors tous les soirs, surtout dans une grande…" at bounding box center [722, 282] width 499 height 41
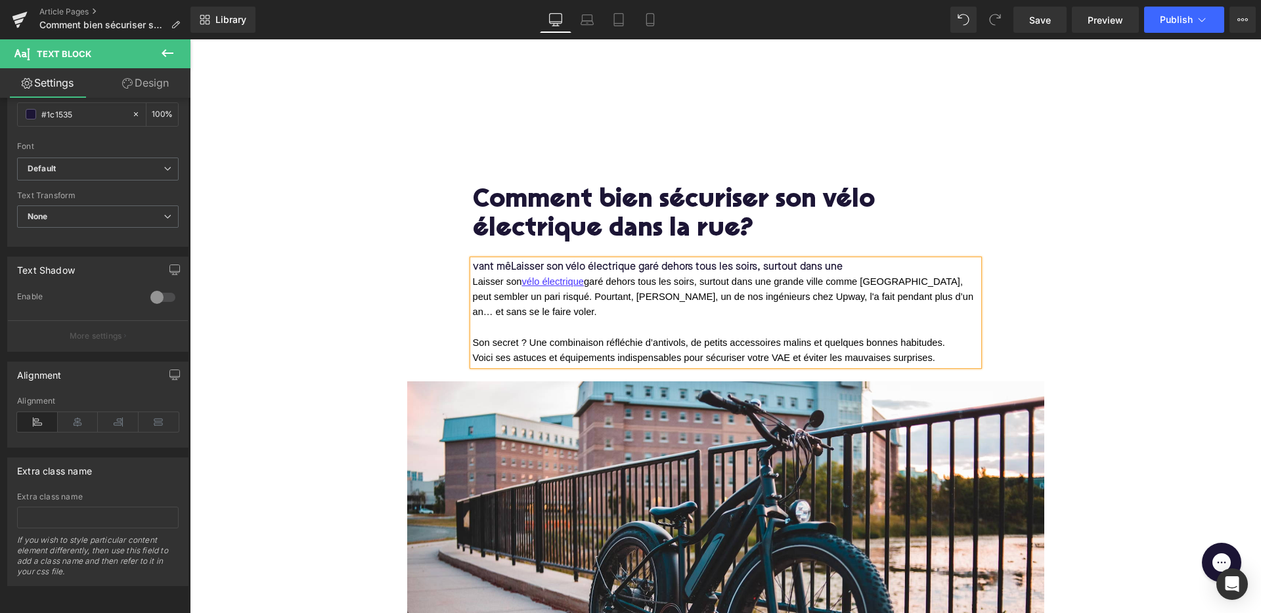
click at [851, 270] on p "vant mêLaisser son vélo électrique garé dehors tous les soirs, surtout dans une" at bounding box center [726, 267] width 506 height 14
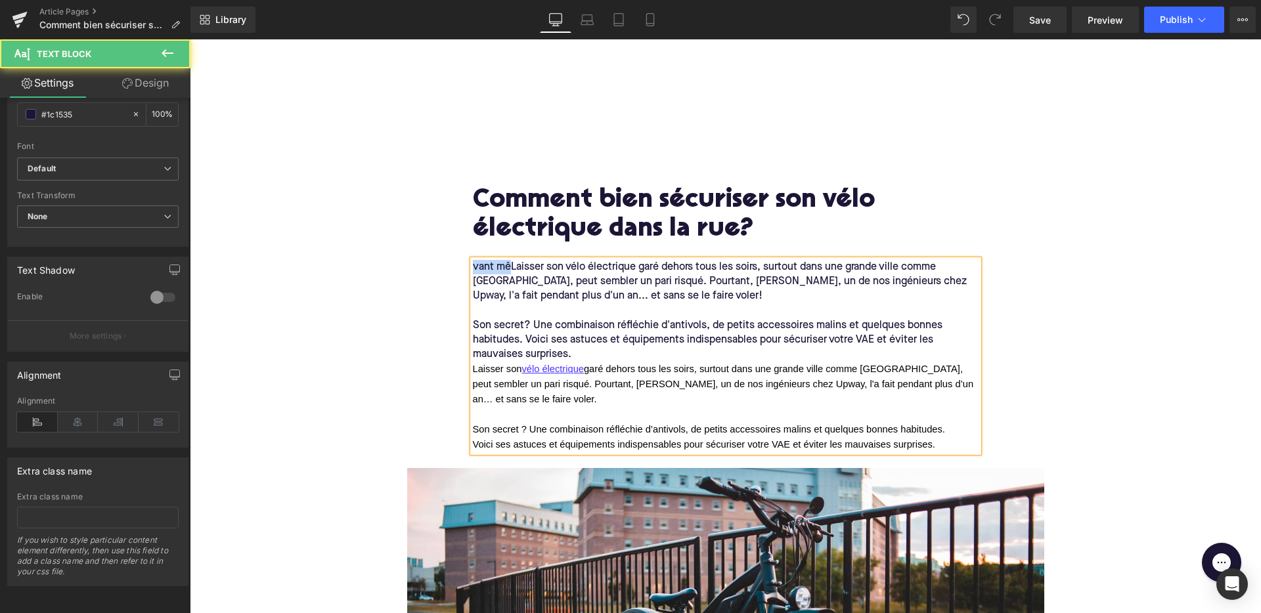
drag, startPoint x: 510, startPoint y: 265, endPoint x: 455, endPoint y: 265, distance: 55.8
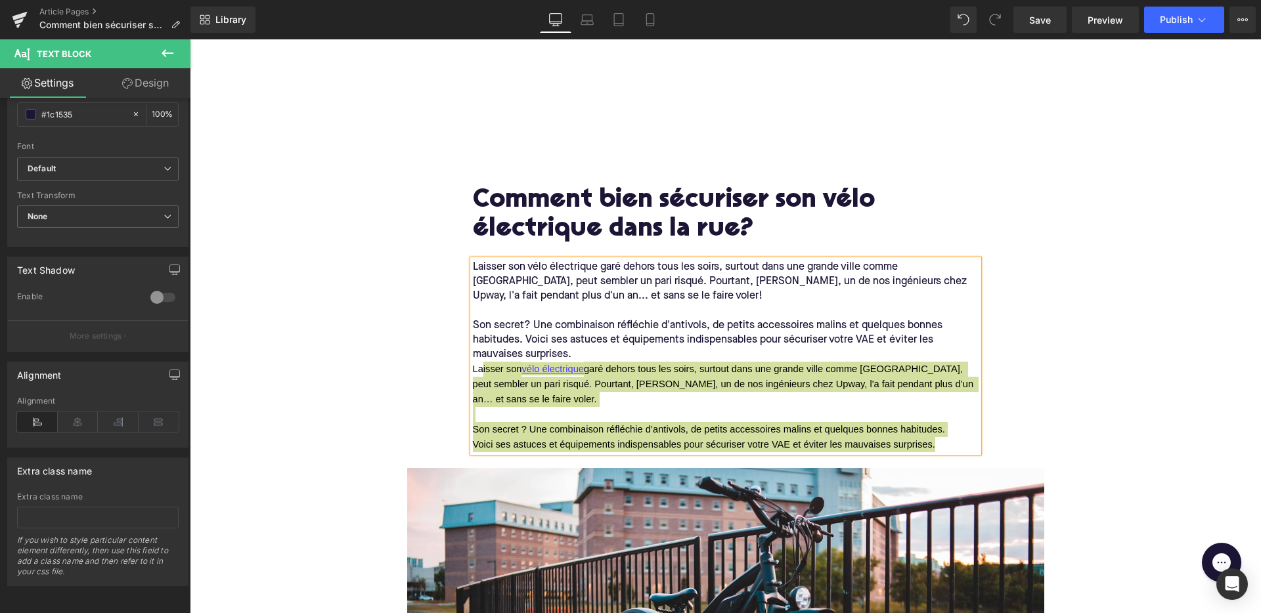
drag, startPoint x: 945, startPoint y: 442, endPoint x: 484, endPoint y: 367, distance: 466.5
click at [484, 367] on div "Laisser son vélo électrique garé dehors tous les soirs, surtout dans une grande…" at bounding box center [726, 356] width 506 height 192
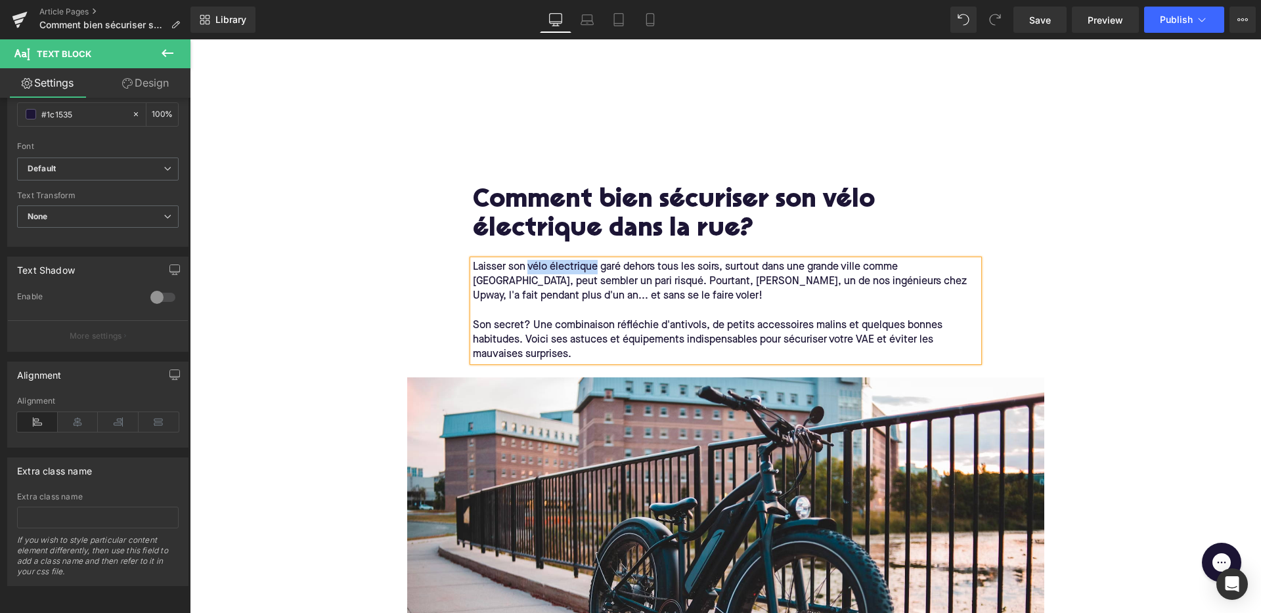
drag, startPoint x: 529, startPoint y: 267, endPoint x: 596, endPoint y: 268, distance: 67.0
click at [596, 268] on span "Laisser son vélo électrique garé dehors tous les soirs, surtout dans une grande…" at bounding box center [721, 281] width 497 height 39
click at [571, 267] on span "Laisser son vélo électrique garé dehors tous les soirs, surtout dans une grande…" at bounding box center [721, 281] width 497 height 39
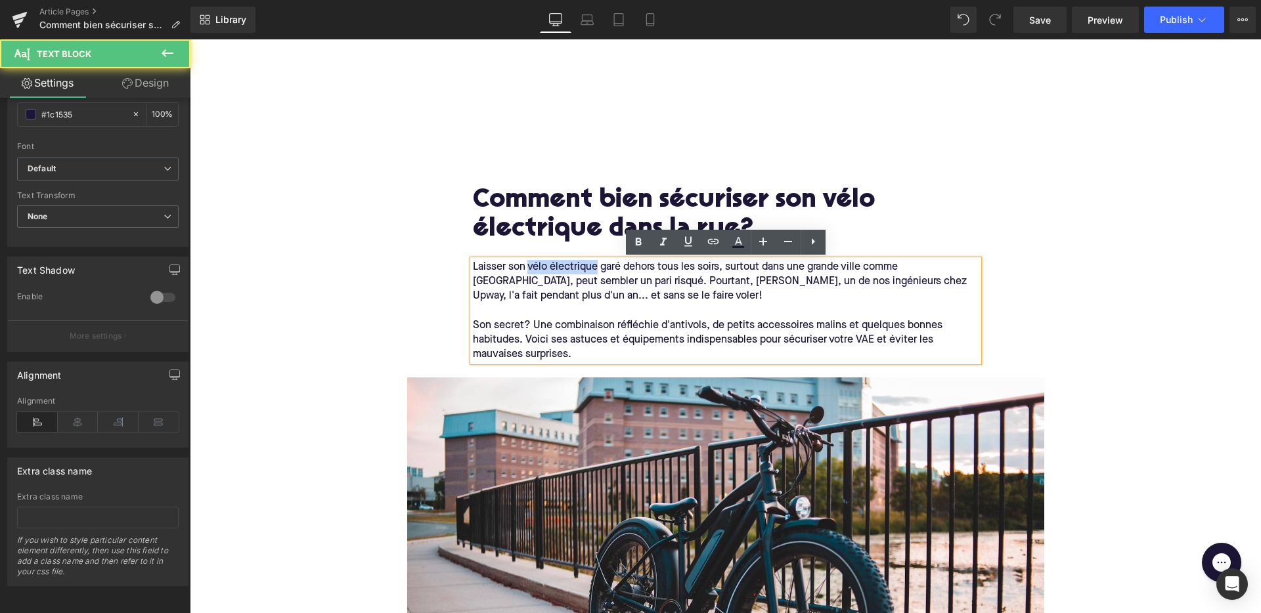
drag, startPoint x: 596, startPoint y: 267, endPoint x: 529, endPoint y: 267, distance: 67.7
click at [529, 267] on span "Laisser son vélo électrique garé dehors tous les soirs, surtout dans une grande…" at bounding box center [721, 281] width 497 height 39
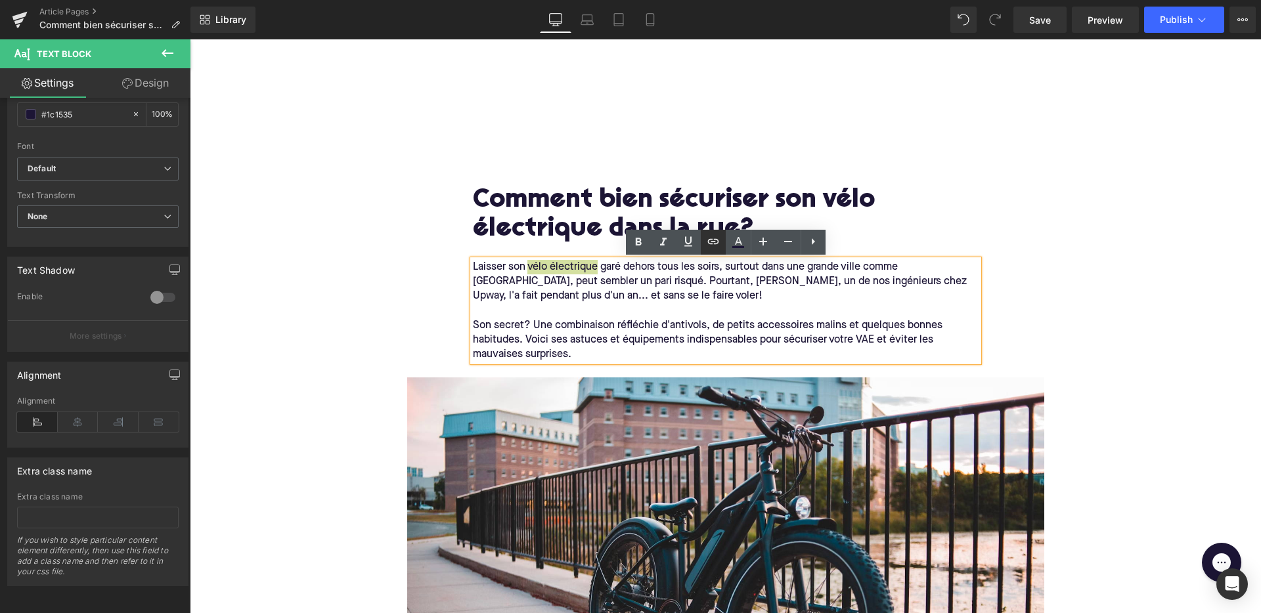
click at [707, 243] on icon at bounding box center [713, 242] width 16 height 16
click at [666, 306] on input "text" at bounding box center [598, 296] width 202 height 33
paste input "[URL][DOMAIN_NAME]"
type input "[URL][DOMAIN_NAME]"
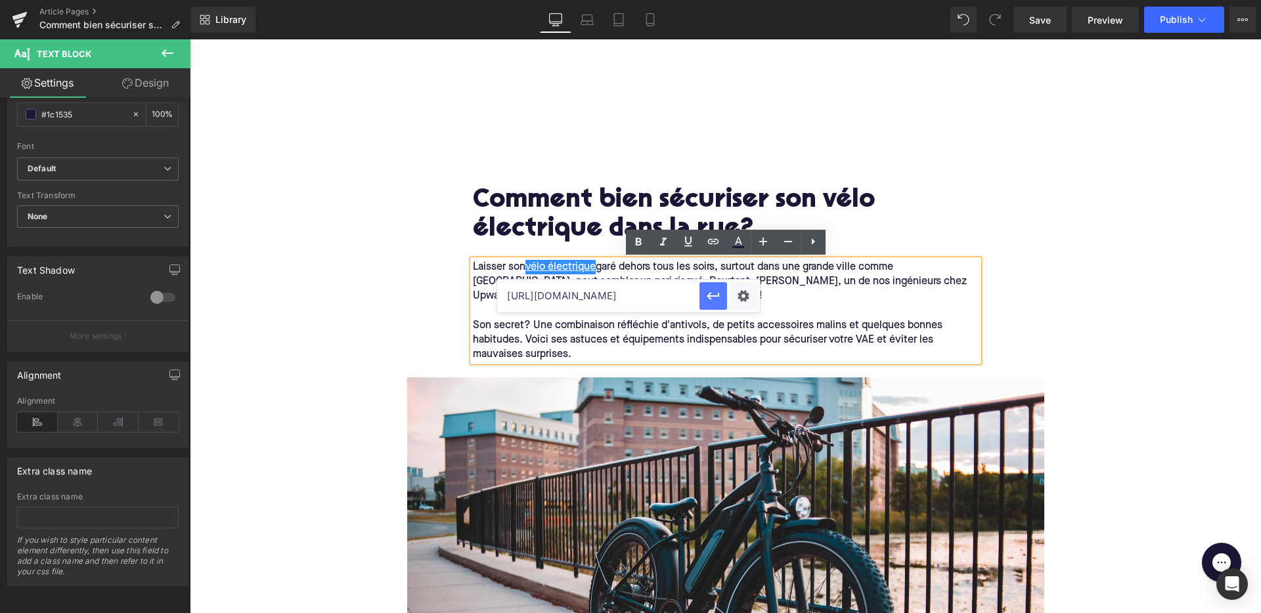
click at [706, 297] on icon "button" at bounding box center [713, 296] width 16 height 16
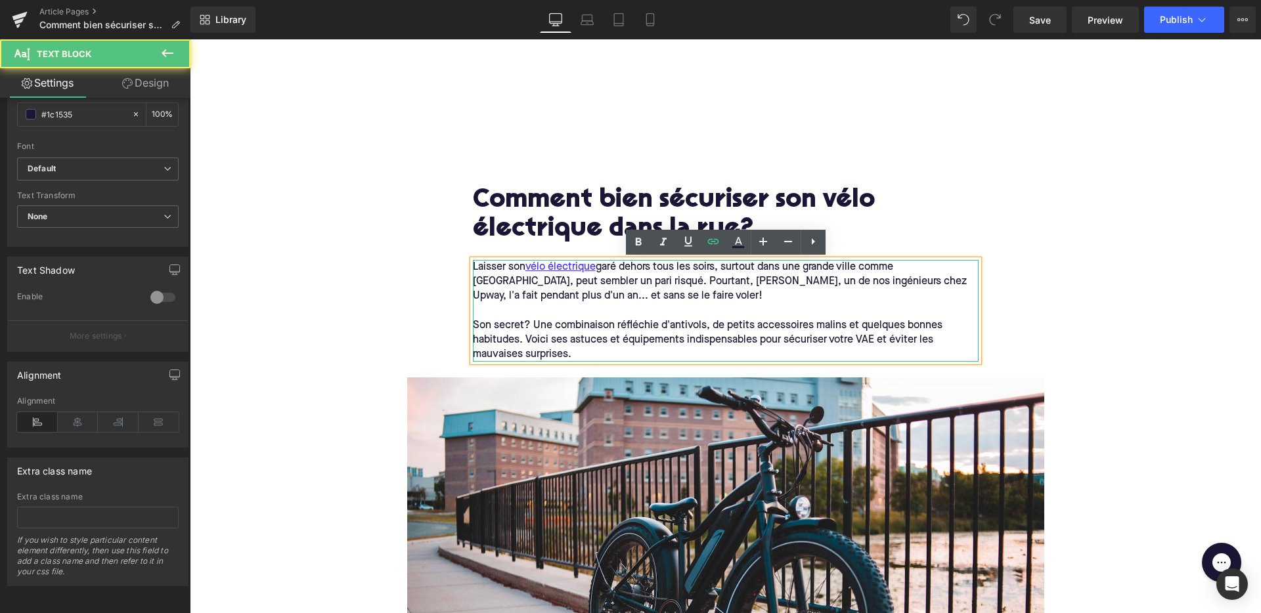
click at [711, 323] on span "Son secret? Une combinaison réfléchie d'antivols, de petits accessoires malins …" at bounding box center [709, 340] width 472 height 39
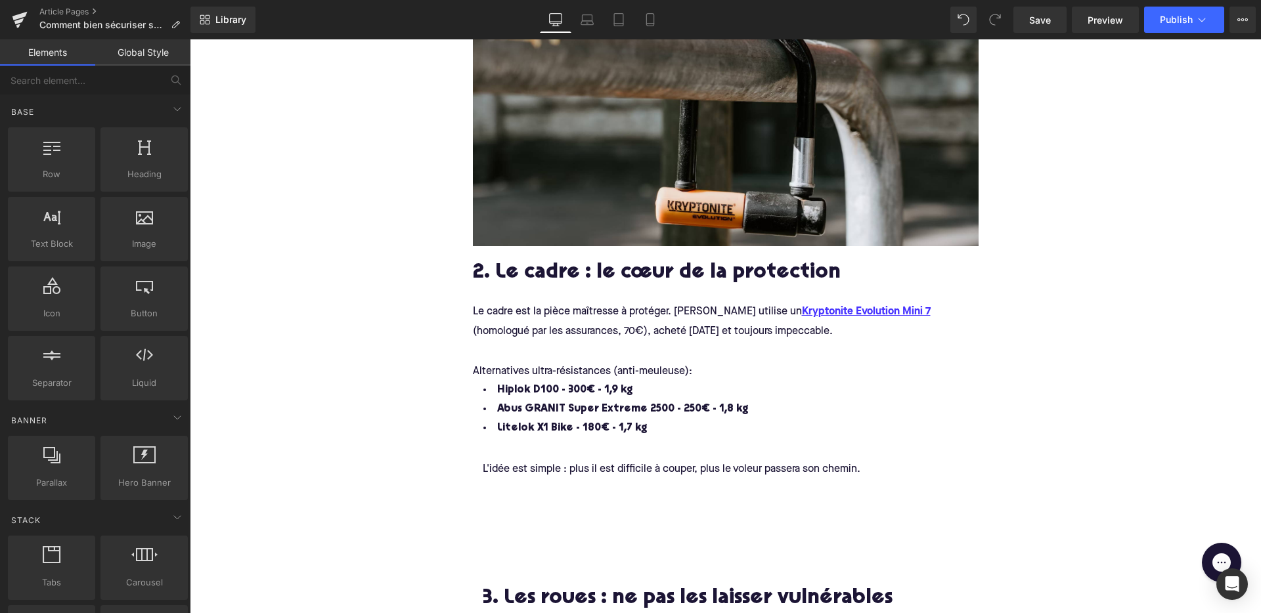
scroll to position [1190, 0]
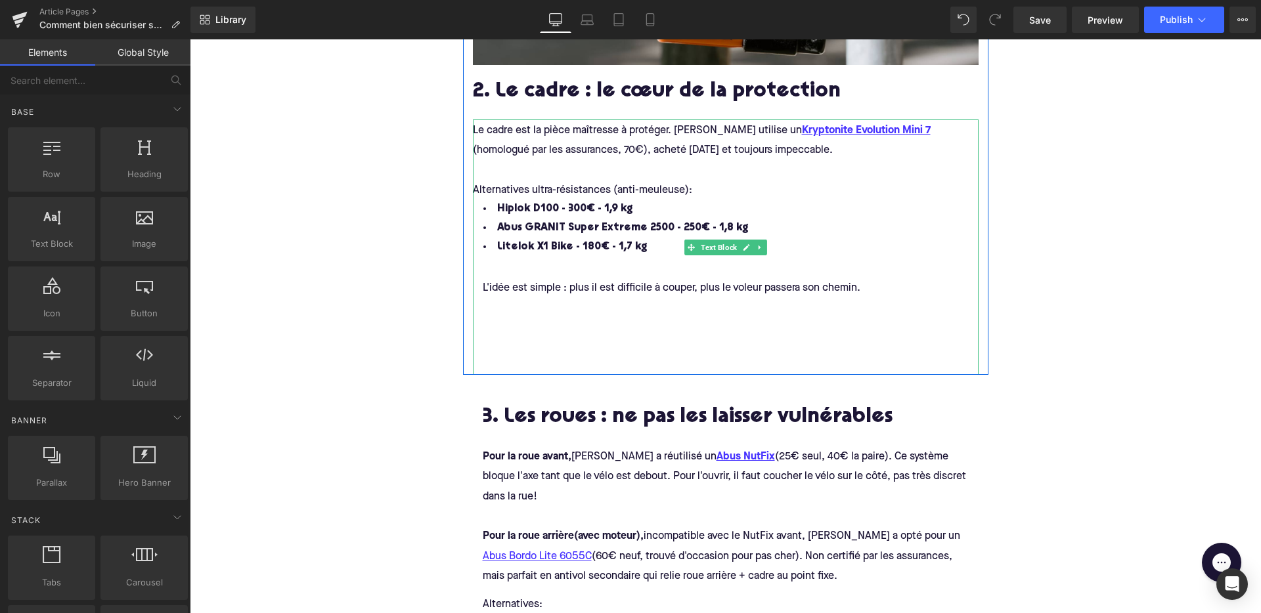
click at [521, 346] on div "L'idée est simple : plus il est difficile à couper, plus le voleur passera son …" at bounding box center [735, 311] width 525 height 108
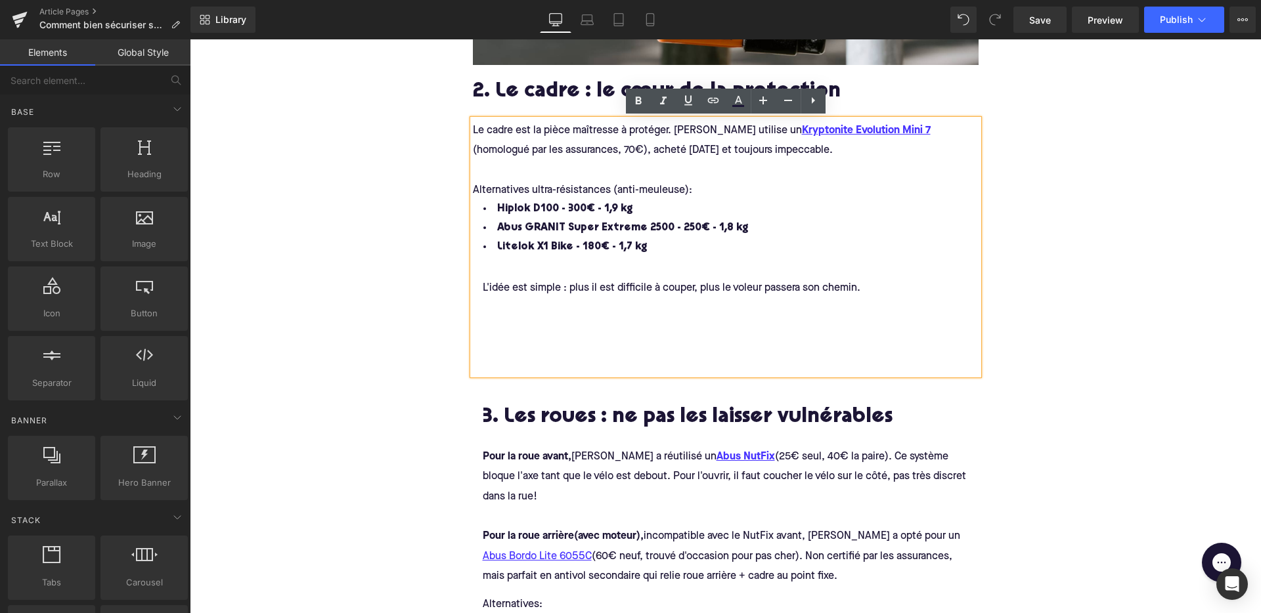
click at [510, 310] on div at bounding box center [735, 304] width 525 height 16
click at [498, 349] on div "L'idée est simple : plus il est difficile à couper, plus le voleur passera son …" at bounding box center [735, 311] width 525 height 108
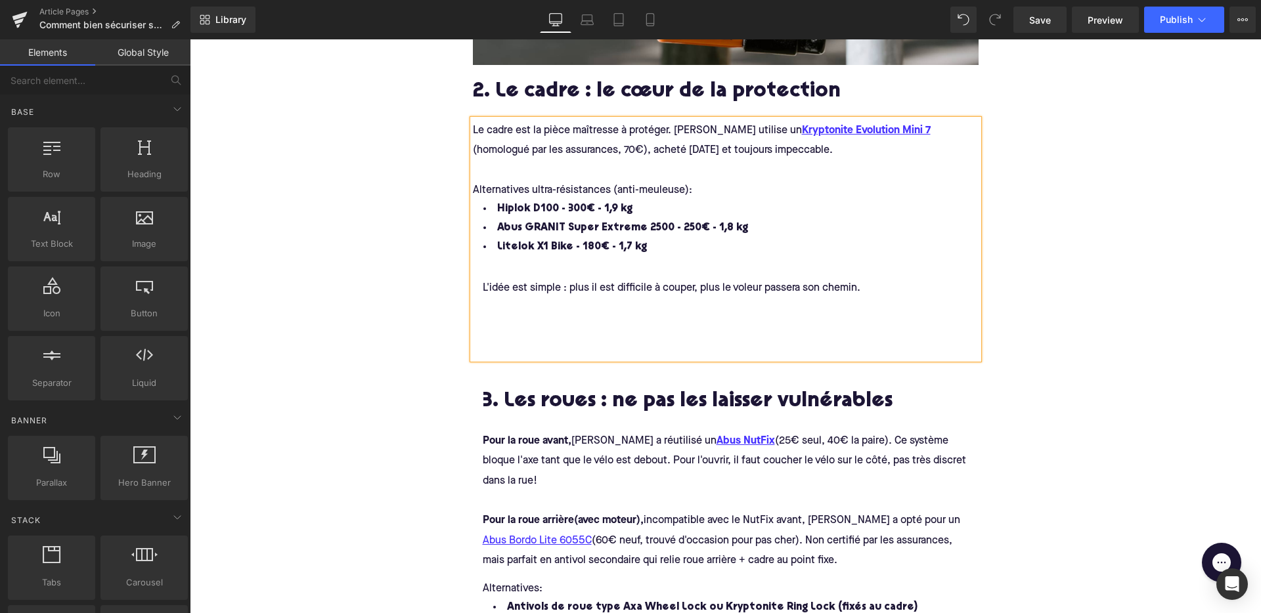
click at [487, 319] on div "L'idée est simple : plus il est difficile à couper, plus le voleur passera son …" at bounding box center [735, 303] width 525 height 92
click at [490, 307] on div "L'idée est simple : plus il est difficile à couper, plus le voleur passera son …" at bounding box center [735, 303] width 525 height 92
click at [487, 296] on div "L'idée est simple : plus il est difficile à couper, plus le voleur passera son …" at bounding box center [735, 303] width 525 height 92
click at [514, 397] on h2 "3. Les roues : ne pas les laisser vulnérables" at bounding box center [726, 403] width 486 height 24
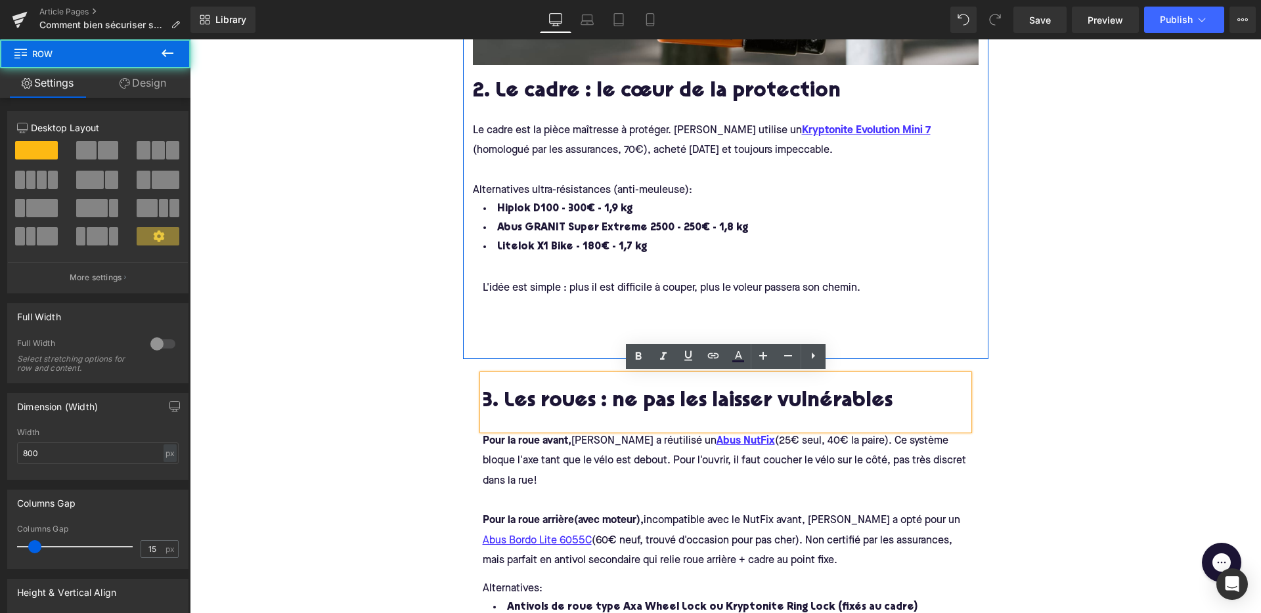
drag, startPoint x: 525, startPoint y: 356, endPoint x: 521, endPoint y: 291, distance: 65.1
click at [521, 291] on div "Image 2. Le cadre : le cœur de la protection Heading Le cadre est la pièce maît…" at bounding box center [725, 92] width 525 height 535
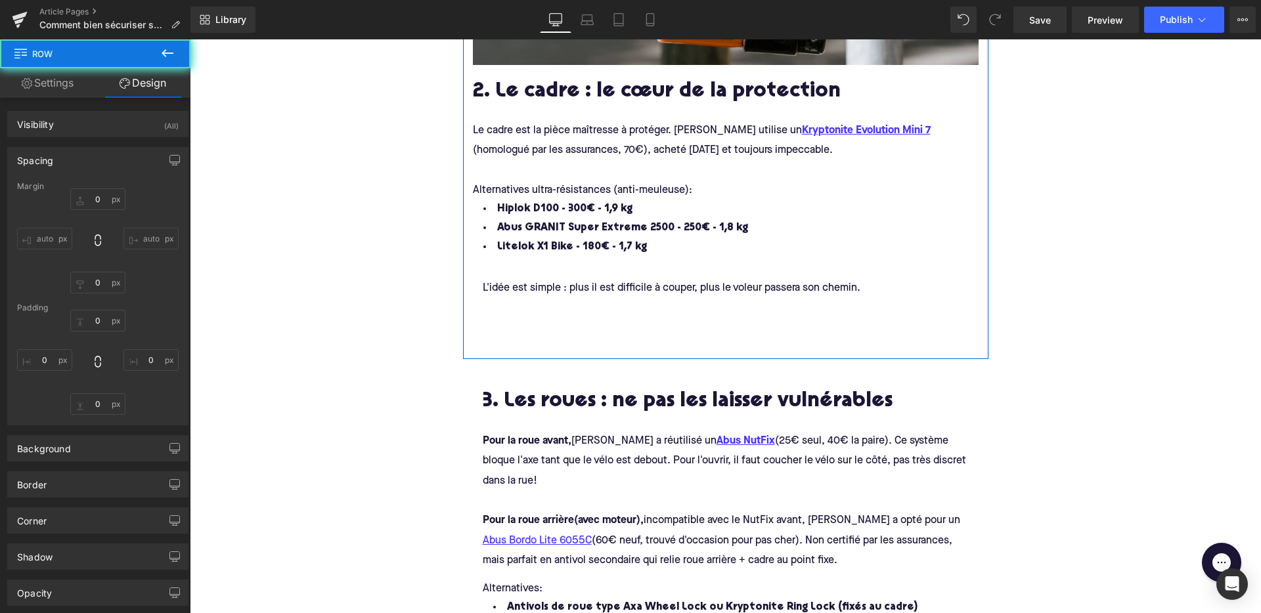
type input "0"
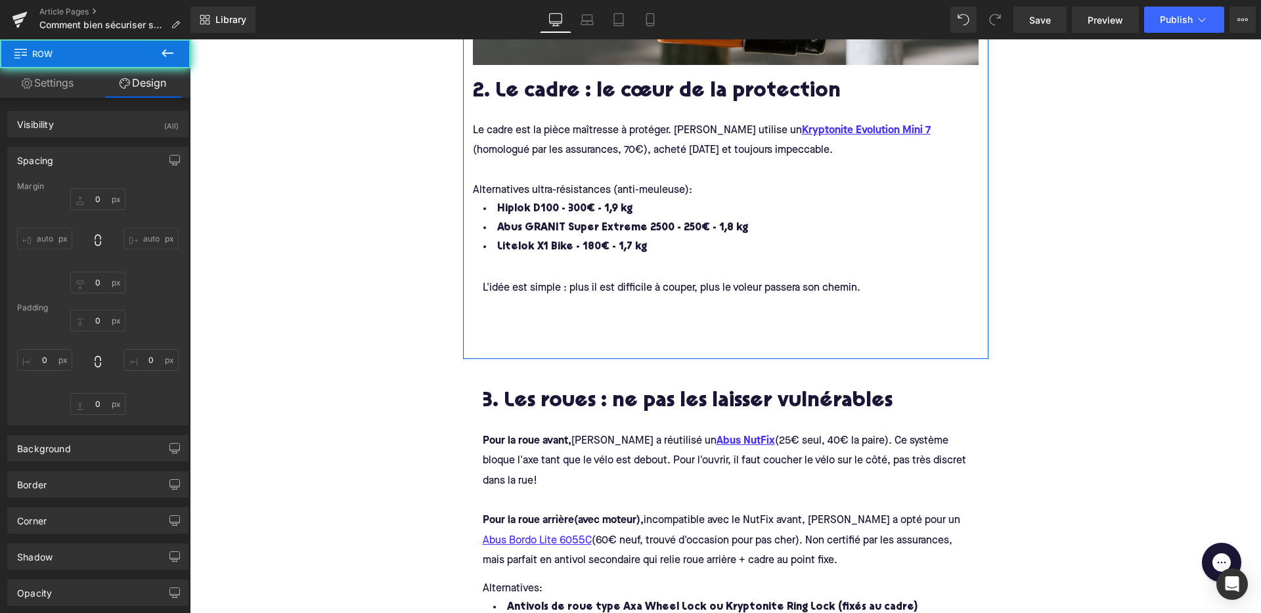
type input "0"
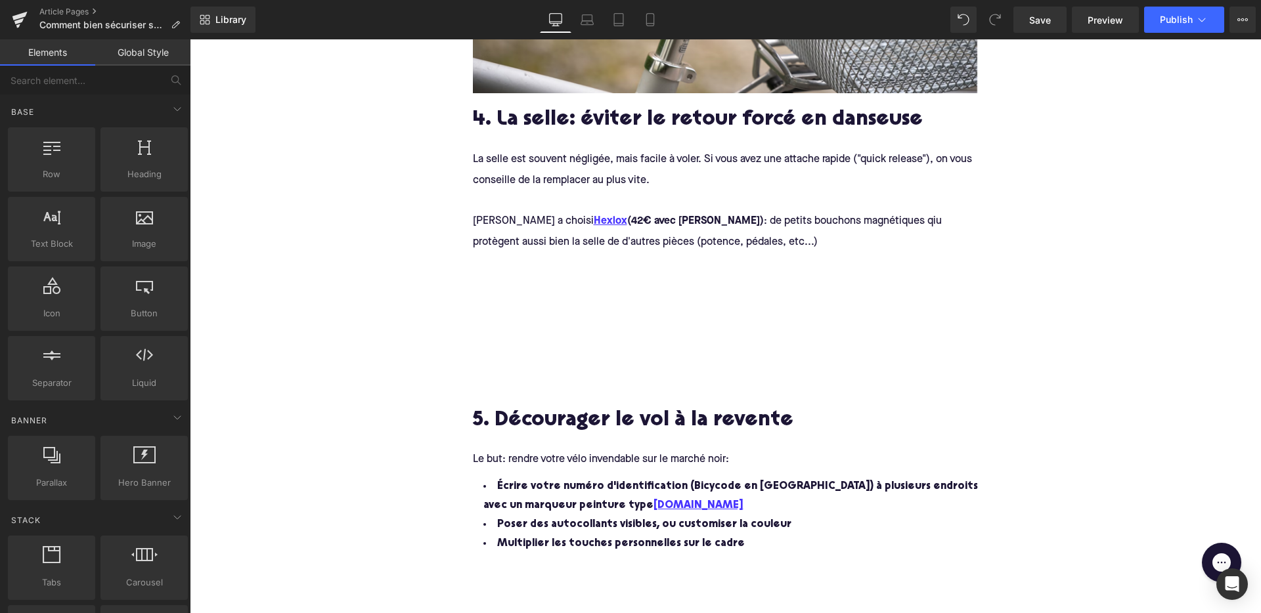
scroll to position [2072, 0]
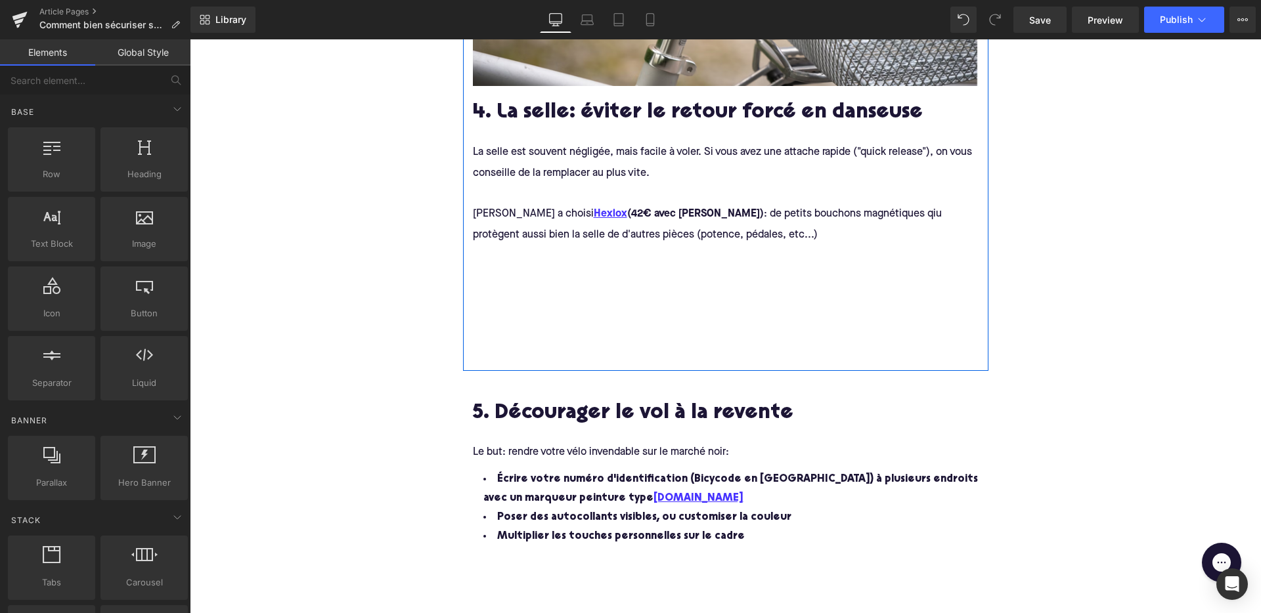
click at [524, 284] on div at bounding box center [735, 322] width 525 height 76
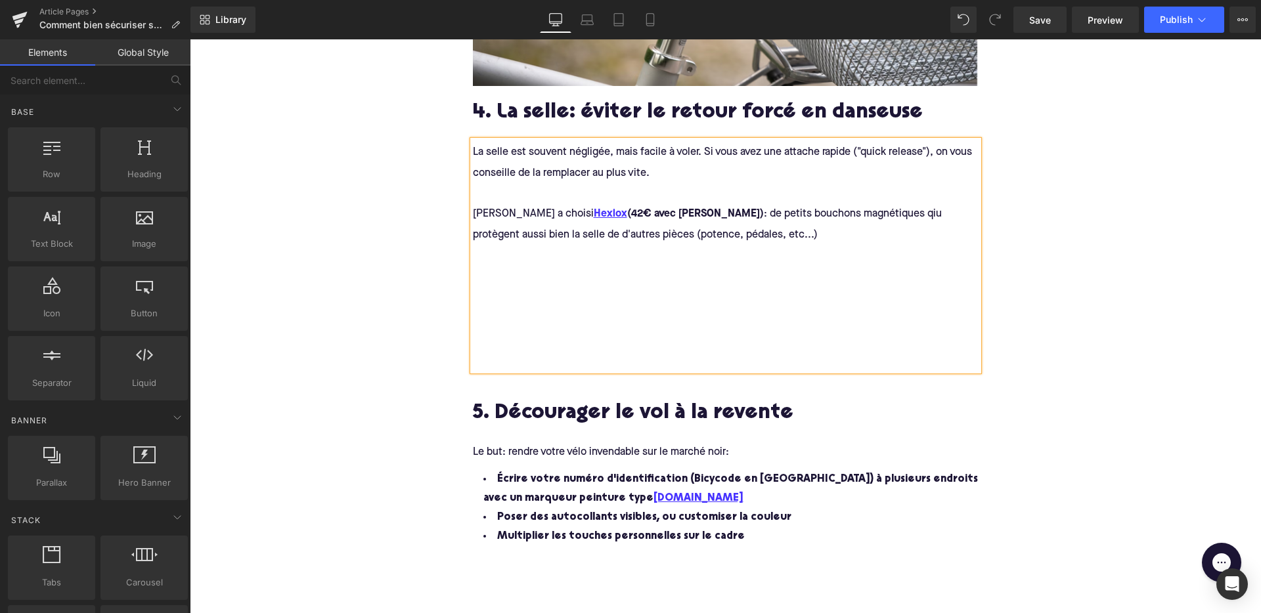
click at [524, 284] on div at bounding box center [735, 322] width 525 height 76
click at [517, 267] on div at bounding box center [726, 264] width 506 height 40
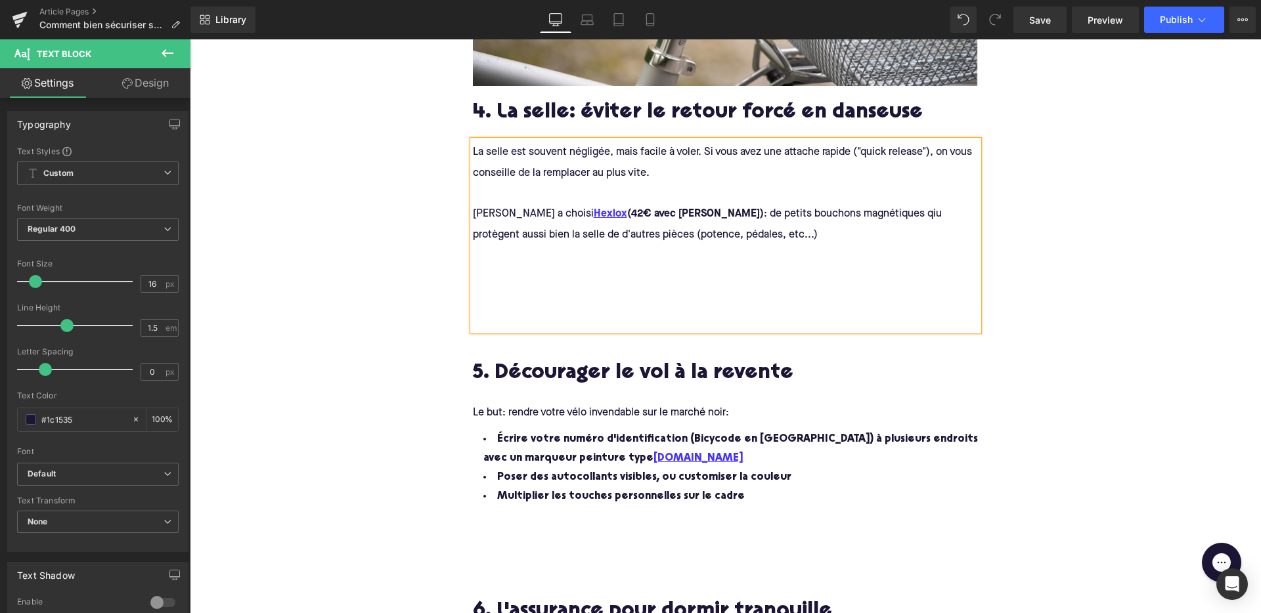
click at [492, 262] on div at bounding box center [735, 260] width 525 height 16
click at [476, 257] on div at bounding box center [735, 282] width 525 height 76
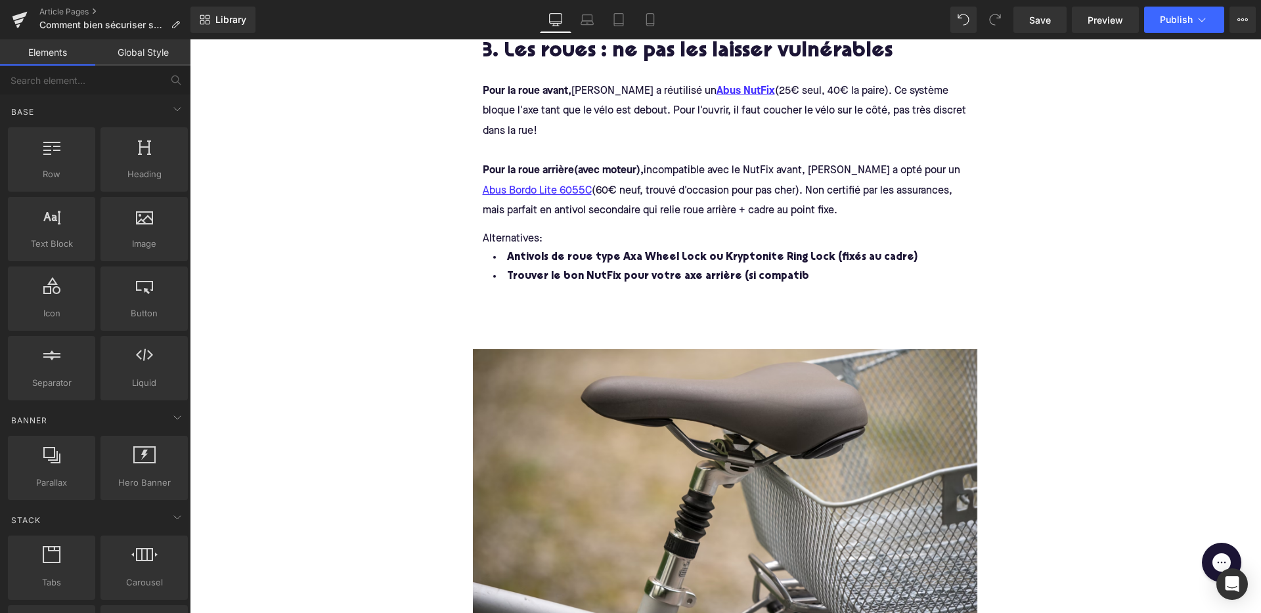
scroll to position [1522, 0]
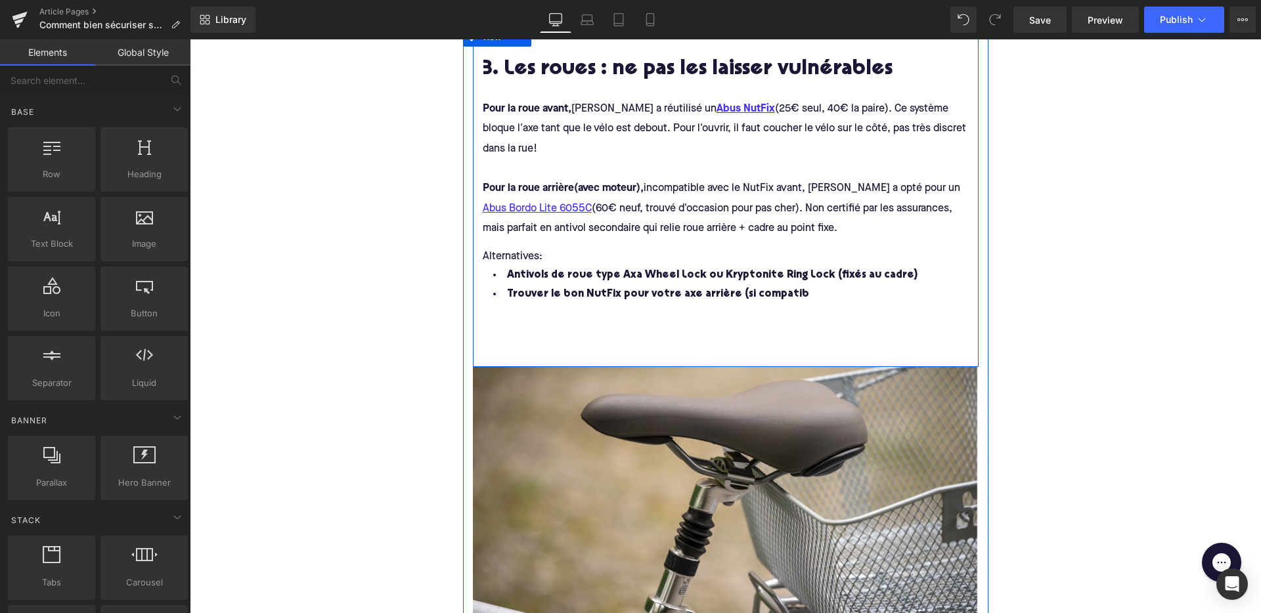
click at [530, 316] on div "Alternatives: Antivols de roue type Axa Wheel Lock ou Kryptonite Ring Lock (fix…" at bounding box center [745, 297] width 525 height 118
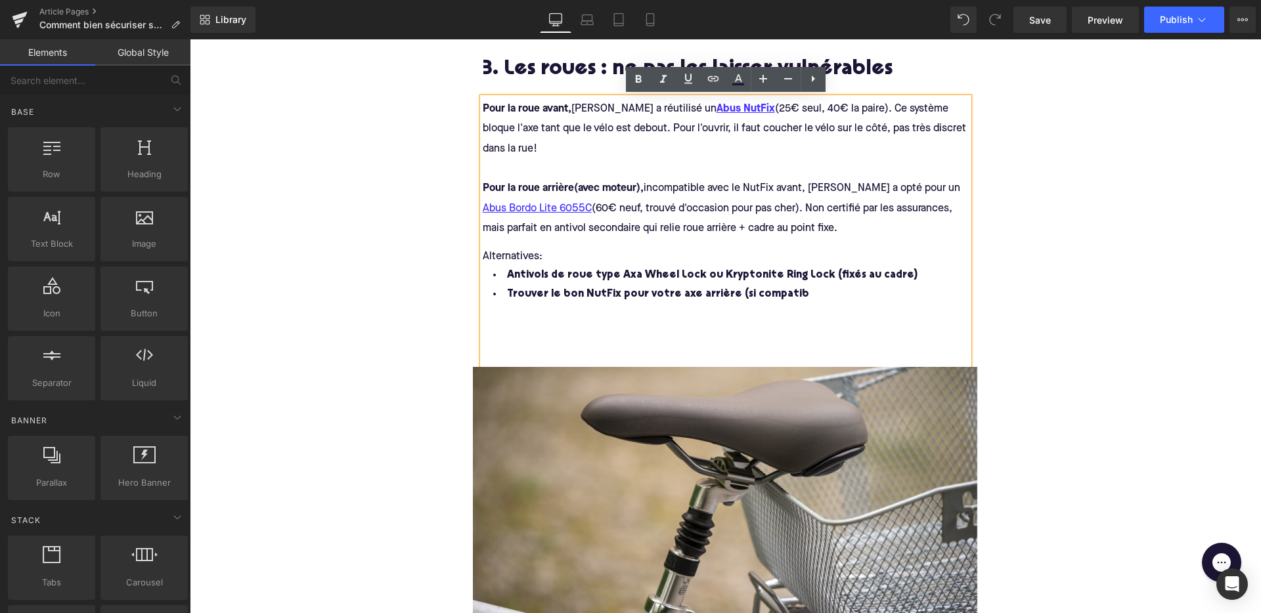
click at [514, 321] on div "Alternatives: Antivols de roue type Axa Wheel Lock ou Kryptonite Ring Lock (fix…" at bounding box center [745, 297] width 525 height 118
click at [412, 278] on div "Comment bien sécuriser son vélo électrique dans la rue? Heading Laisser son vél…" at bounding box center [725, 406] width 1071 height 3554
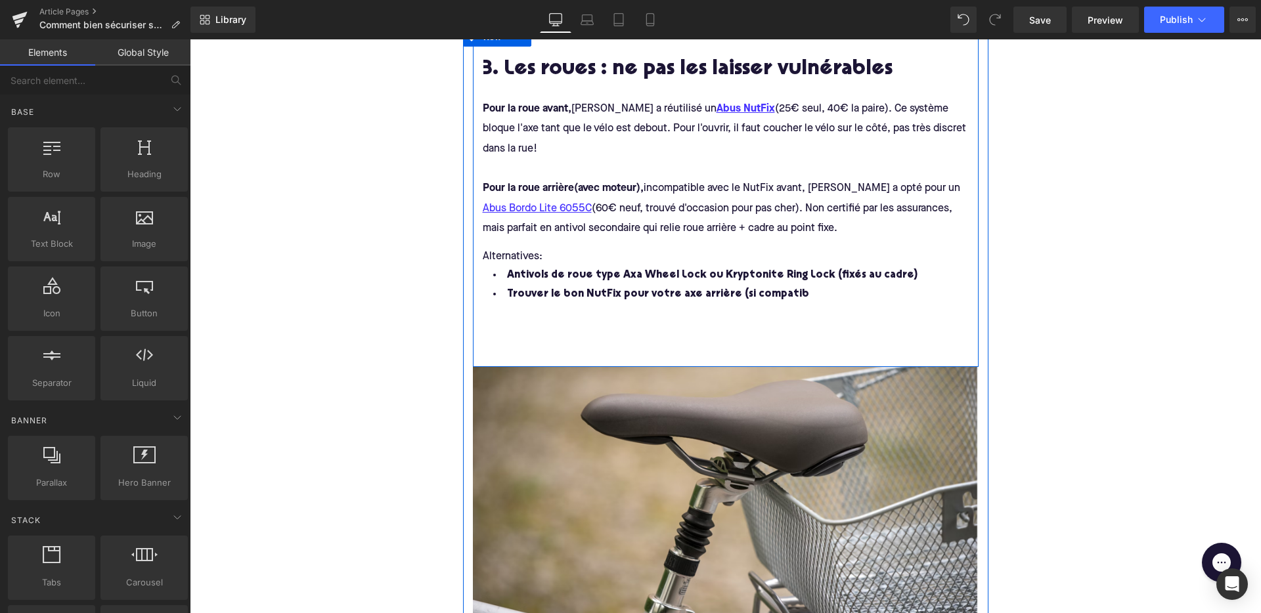
click at [797, 290] on li "Trouver le bon NutFix pour votre axe arrière (si compatib" at bounding box center [745, 294] width 525 height 19
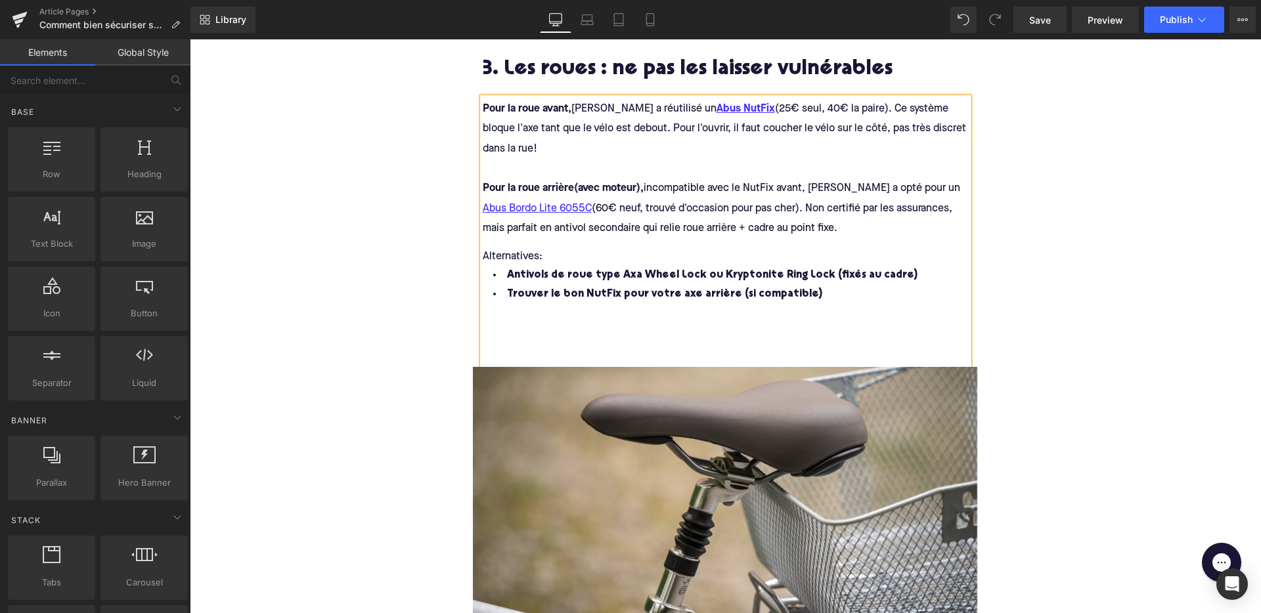
click at [452, 339] on div "Comment bien sécuriser son vélo électrique dans la rue? Heading Laisser son vél…" at bounding box center [725, 406] width 1071 height 3554
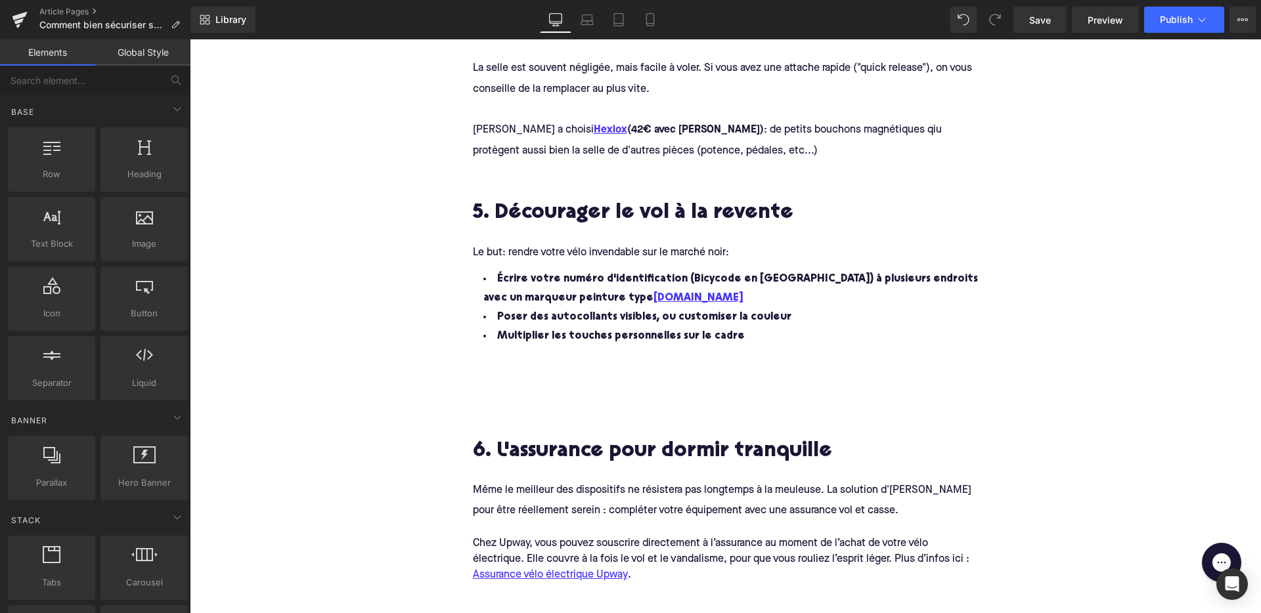
scroll to position [2164, 0]
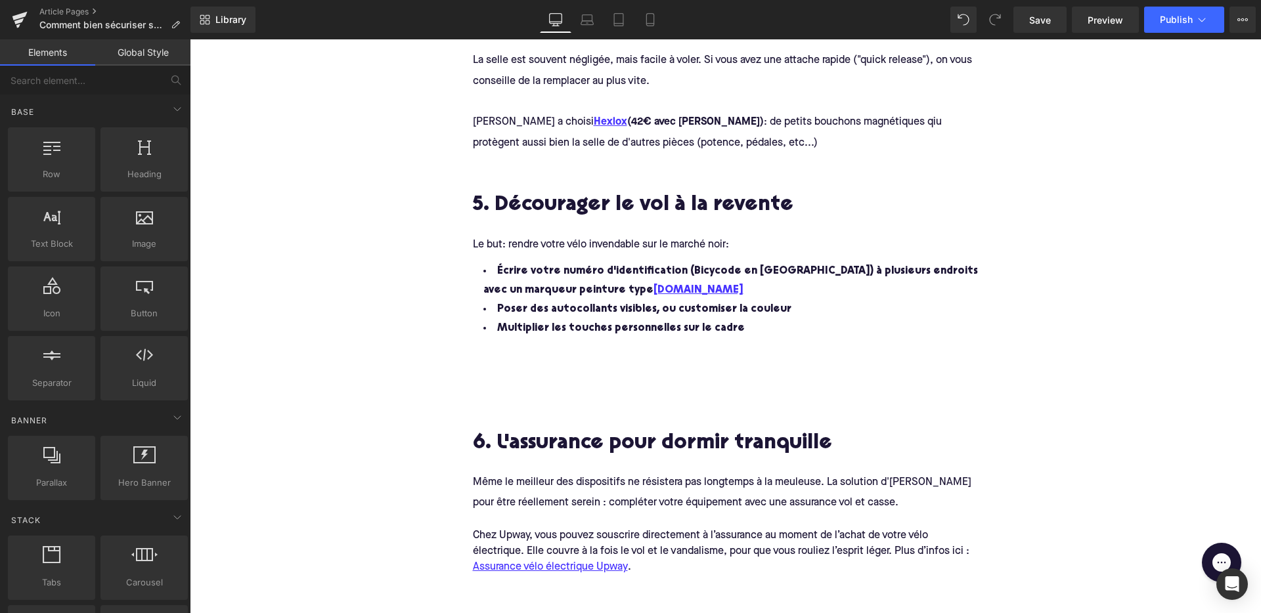
click at [490, 350] on div "Écrire votre numéro d'identification (Bicycode en [GEOGRAPHIC_DATA]) à plusieur…" at bounding box center [735, 322] width 525 height 137
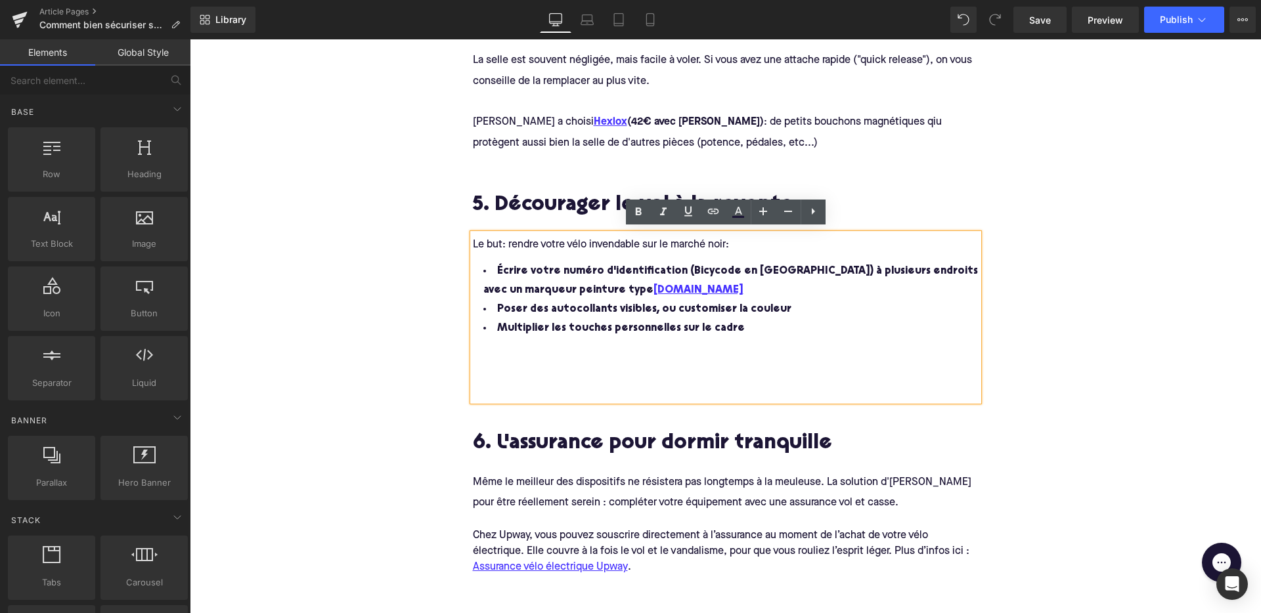
click at [509, 356] on div "Écrire votre numéro d'identification (Bicycode en [GEOGRAPHIC_DATA]) à plusieur…" at bounding box center [735, 322] width 525 height 137
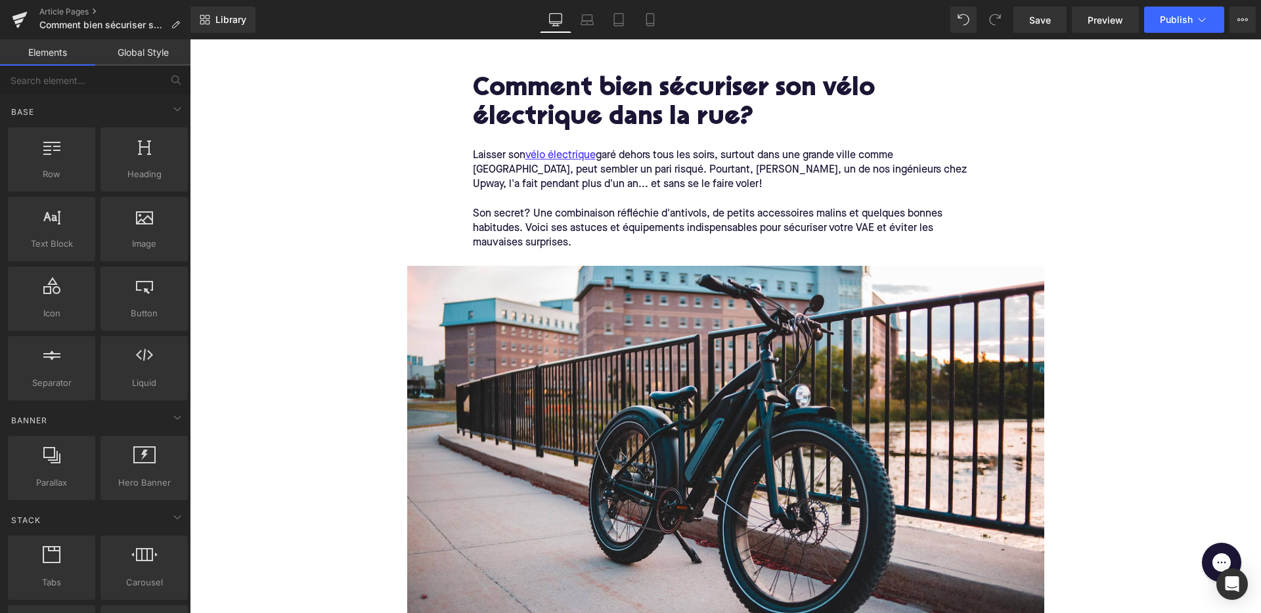
scroll to position [0, 0]
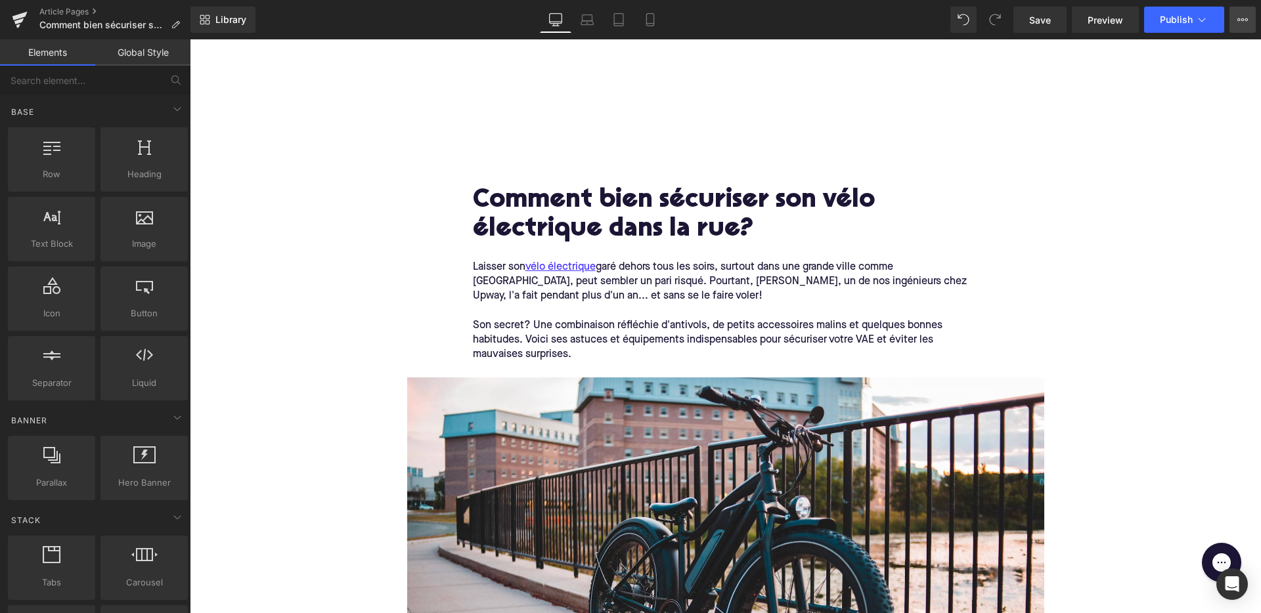
click at [1245, 26] on button "View Live Page View with current Template Save Template to Library Schedule Pub…" at bounding box center [1243, 20] width 26 height 26
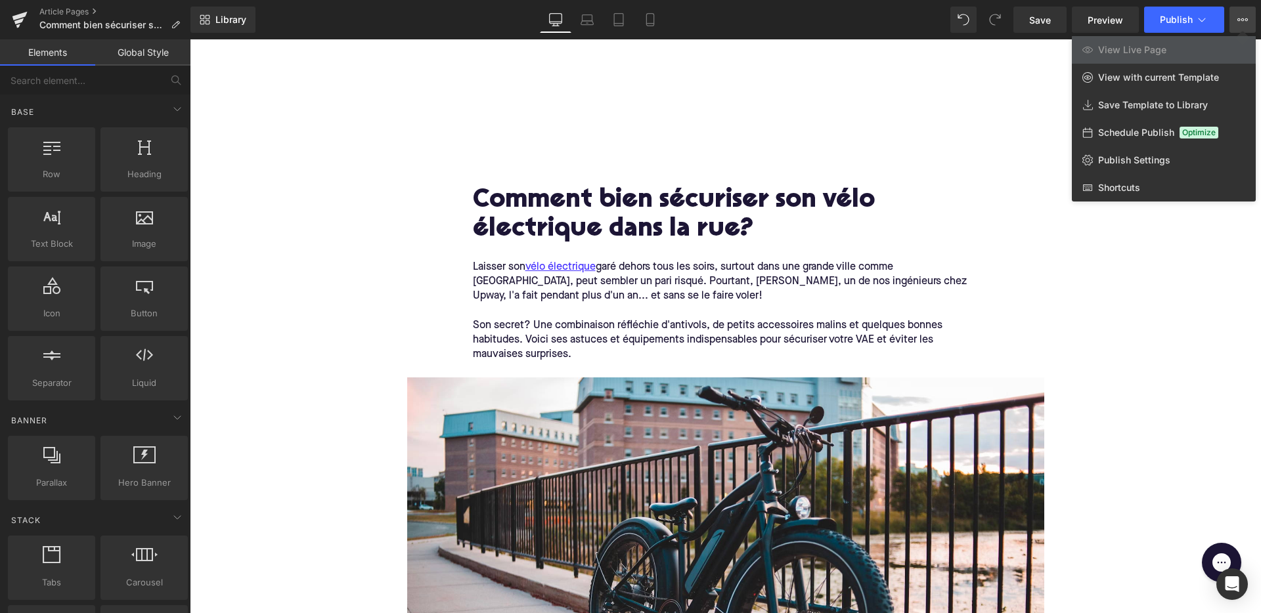
click at [713, 242] on div at bounding box center [725, 326] width 1071 height 574
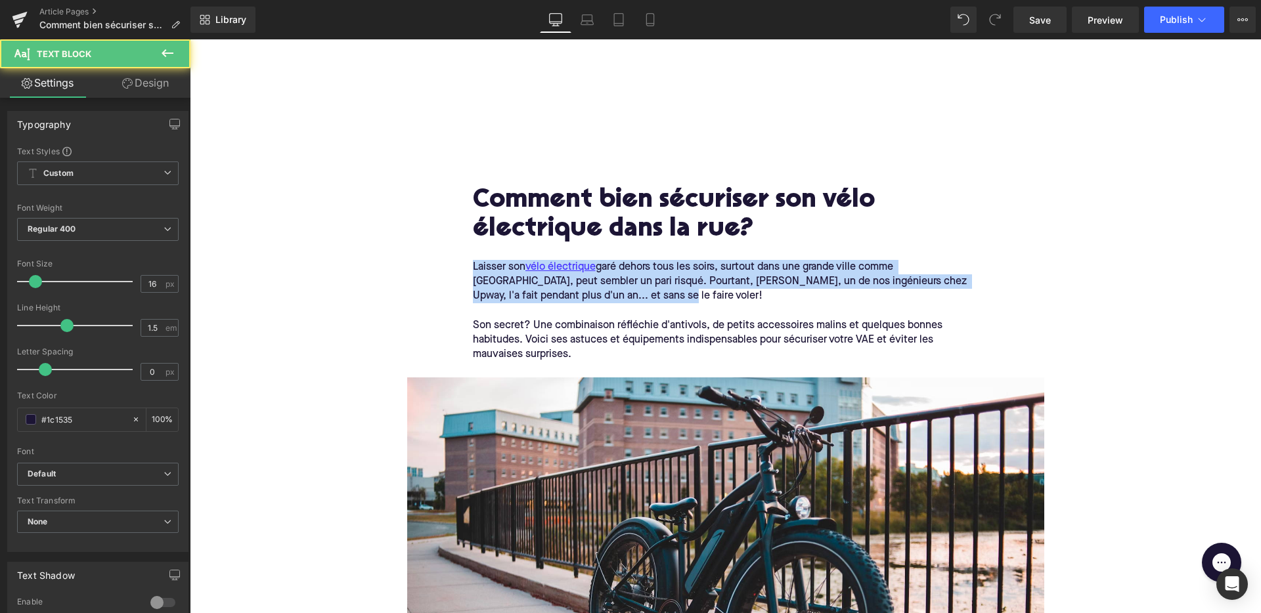
drag, startPoint x: 591, startPoint y: 293, endPoint x: 431, endPoint y: 252, distance: 165.4
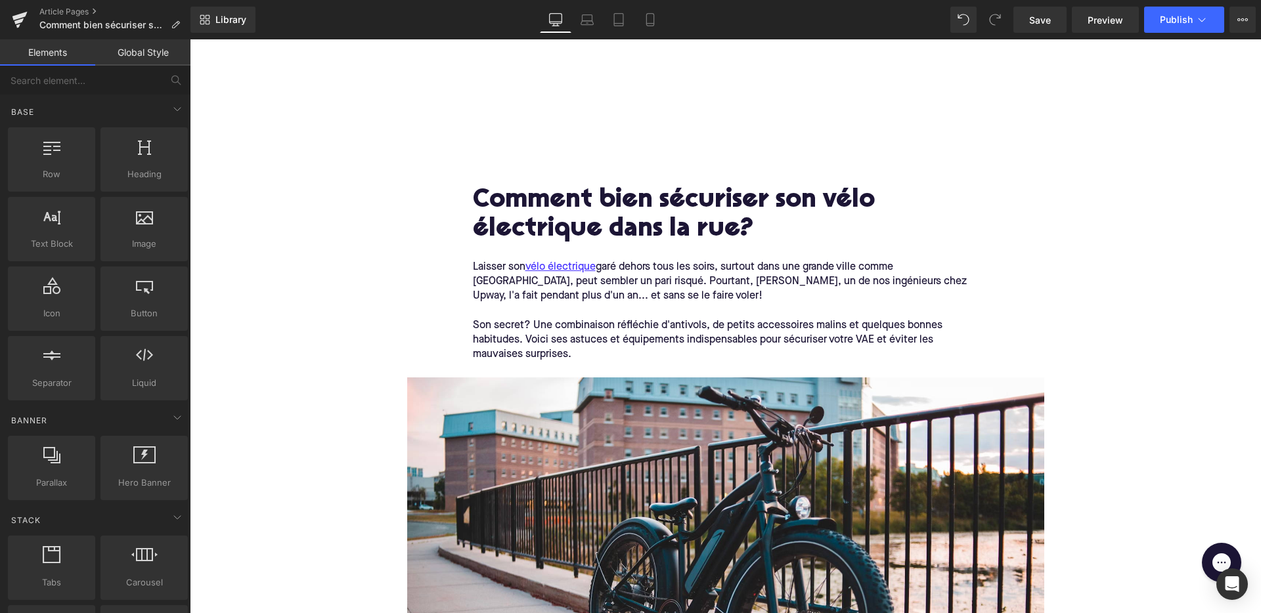
click at [1240, 12] on button "View Live Page View with current Template Save Template to Library Schedule Pub…" at bounding box center [1243, 20] width 26 height 26
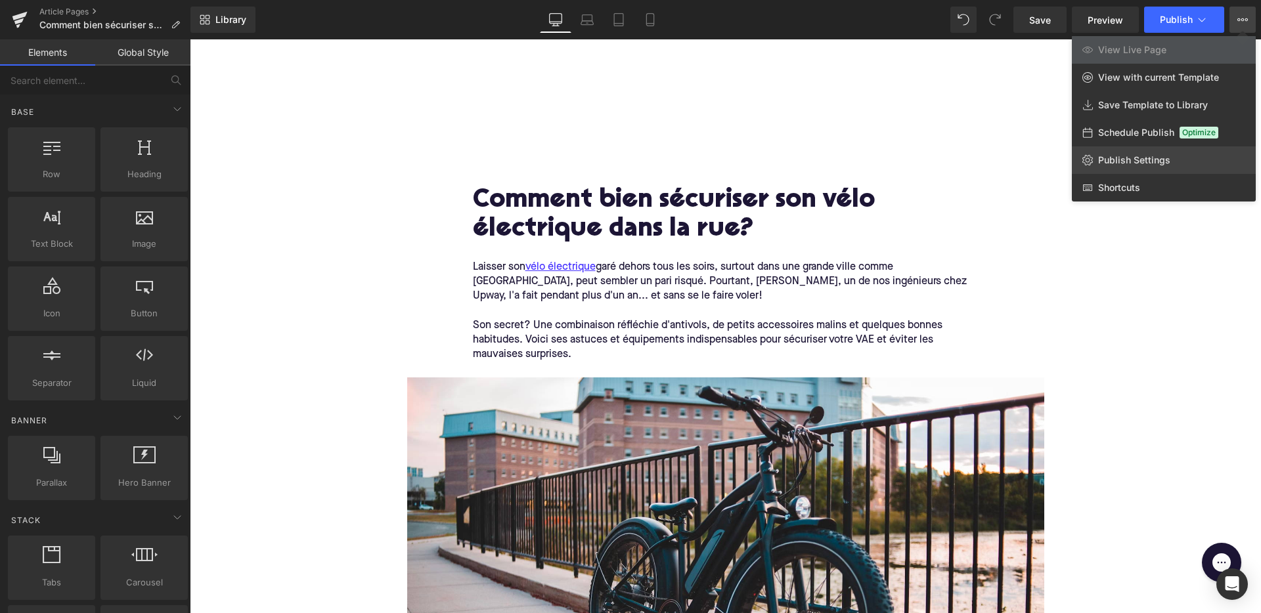
click at [1146, 158] on span "Publish Settings" at bounding box center [1134, 160] width 72 height 12
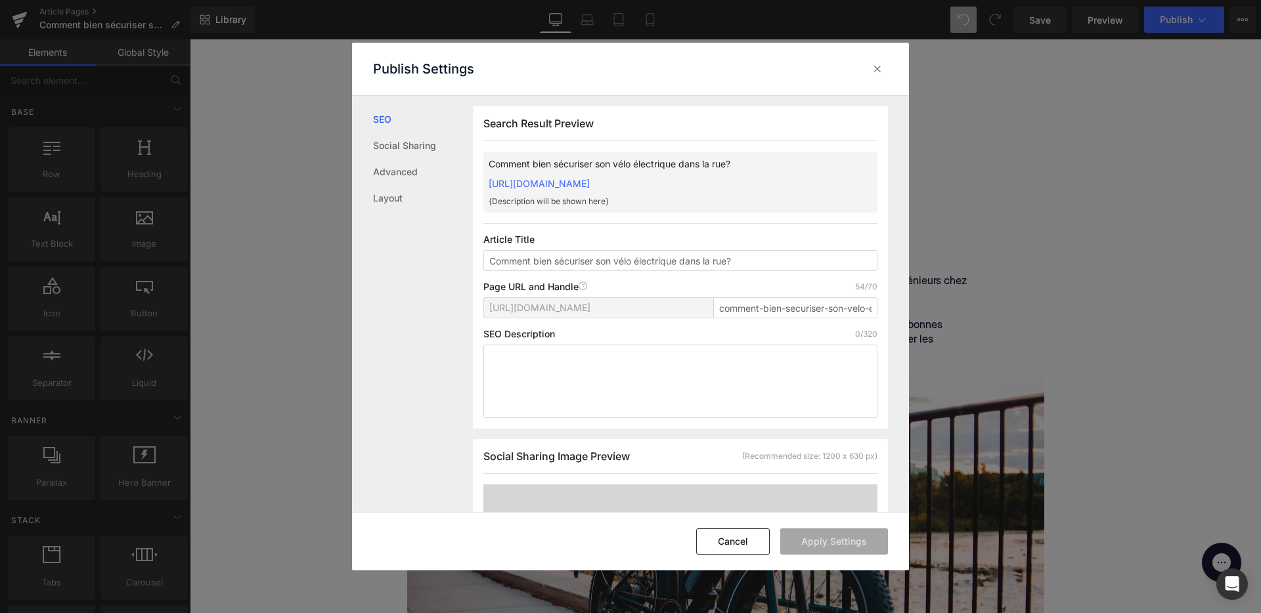
scroll to position [1, 0]
click at [698, 372] on textarea at bounding box center [680, 381] width 394 height 74
paste textarea "Laisser son vélo électrique garé dehors tous les soirs, surtout dans une grande…"
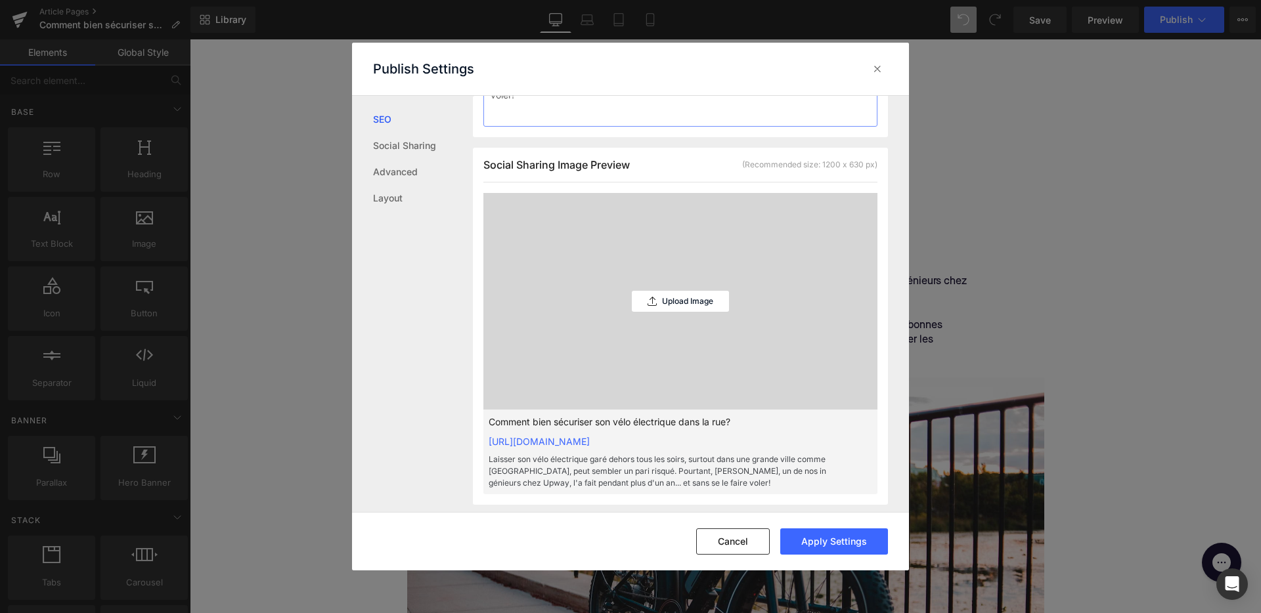
scroll to position [330, 0]
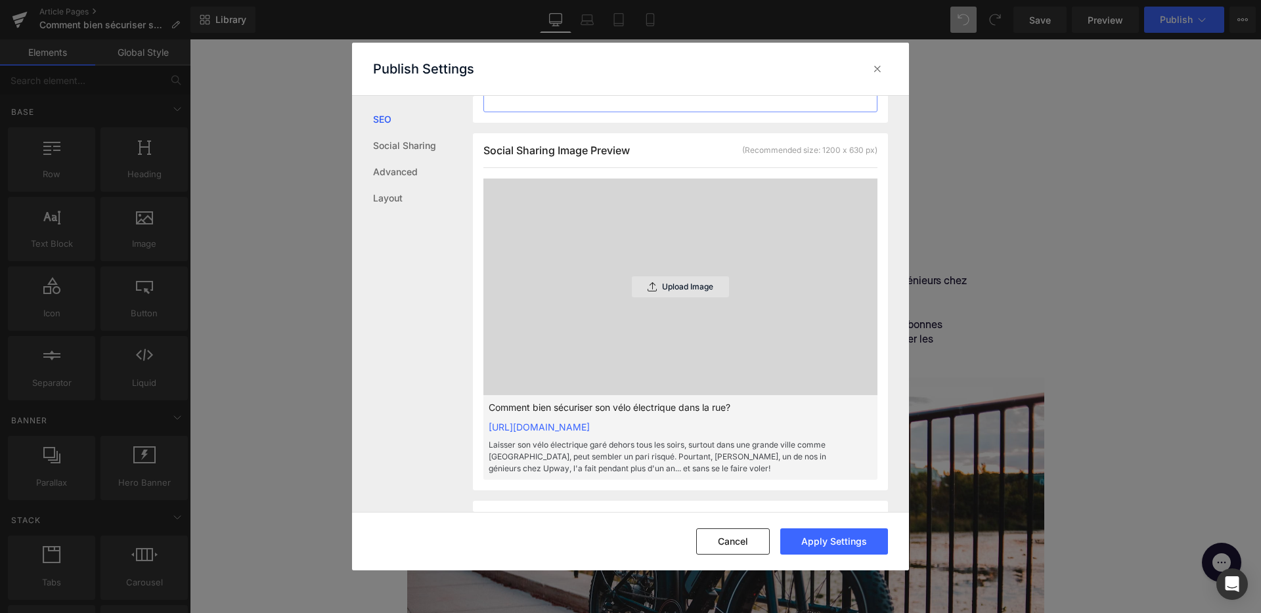
type textarea "Laisser son vélo électrique garé dehors tous les soirs, surtout dans une grande…"
click at [679, 294] on div "Upload Image" at bounding box center [680, 287] width 97 height 21
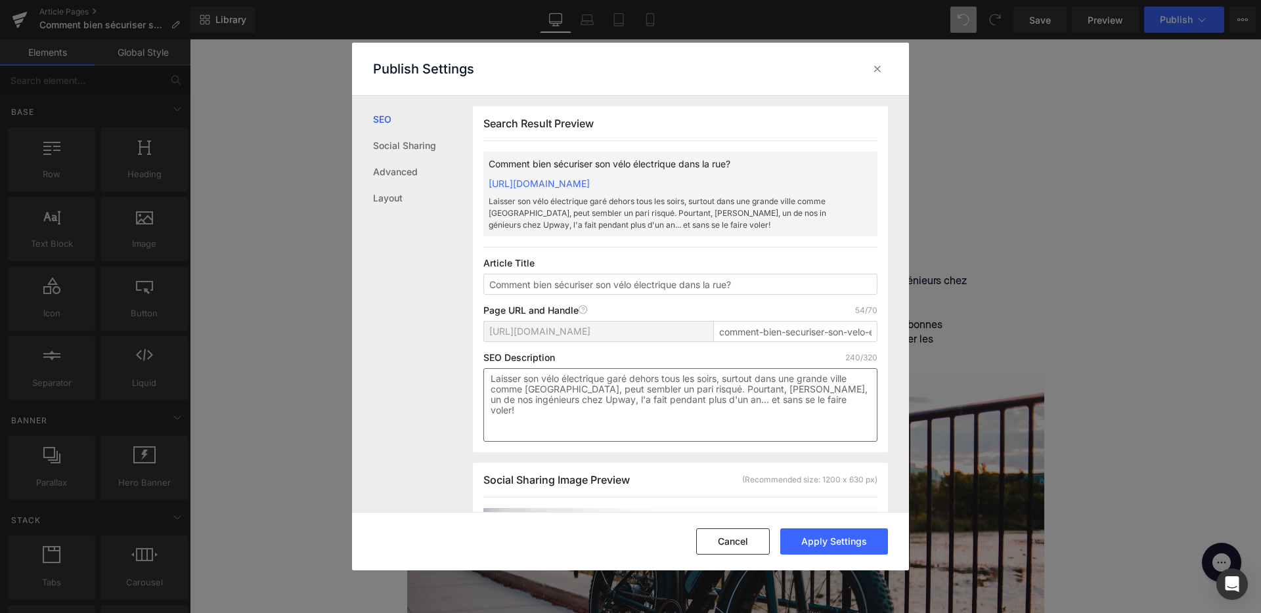
scroll to position [186, 0]
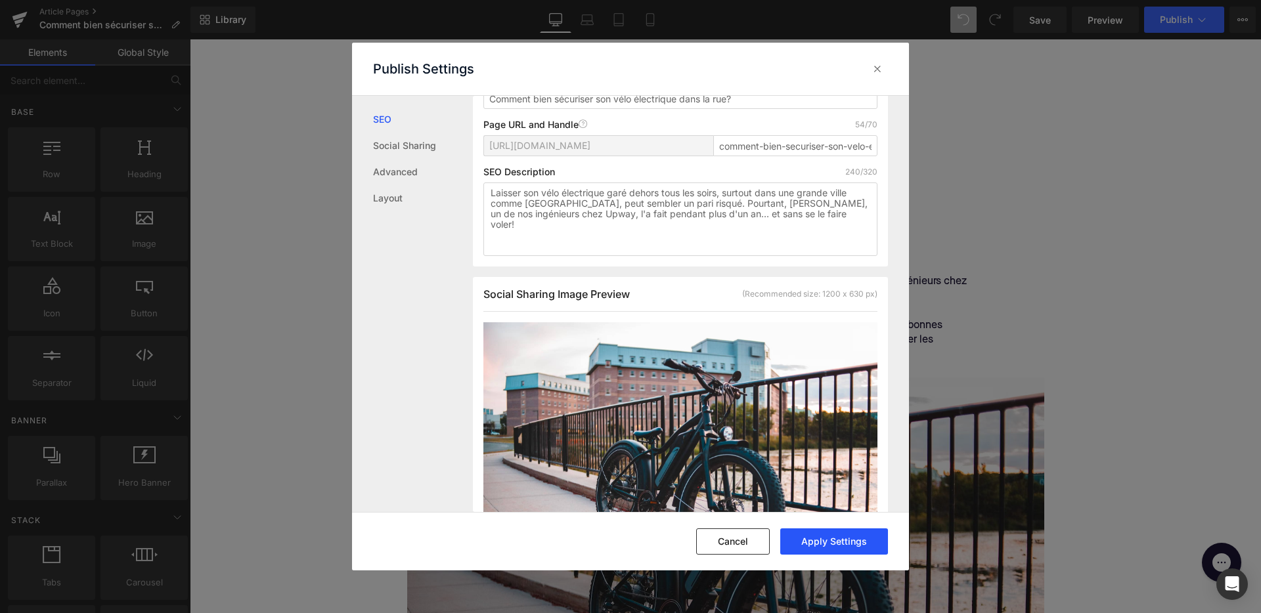
click at [826, 540] on button "Apply Settings" at bounding box center [834, 542] width 108 height 26
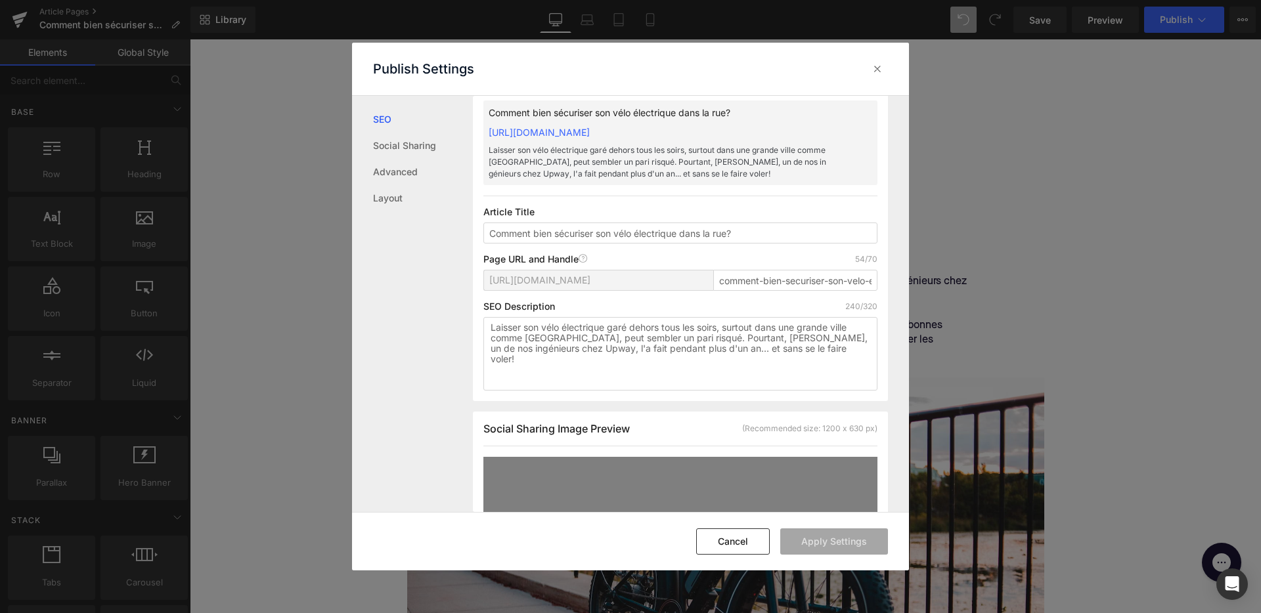
scroll to position [0, 0]
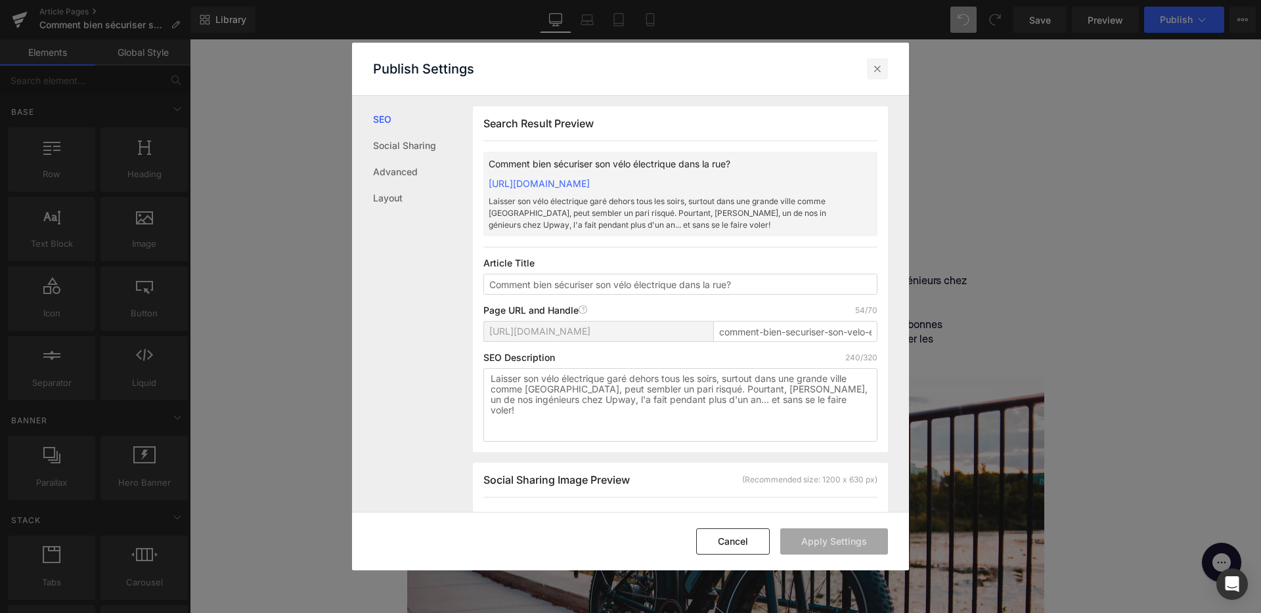
click at [878, 71] on icon at bounding box center [877, 68] width 13 height 13
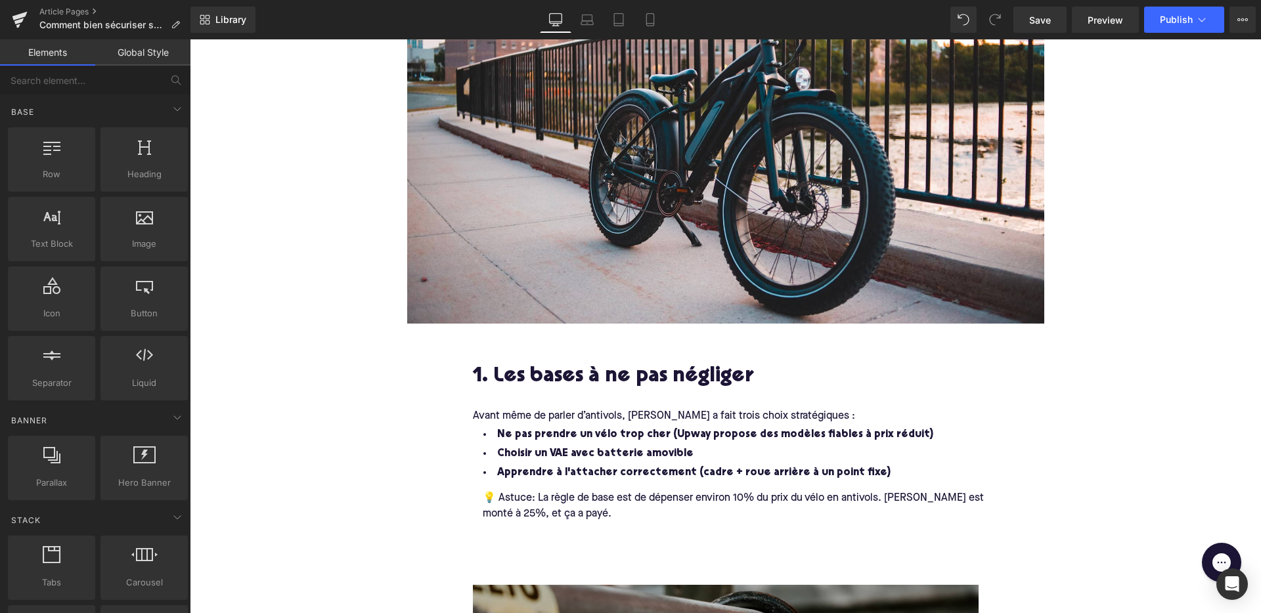
scroll to position [434, 0]
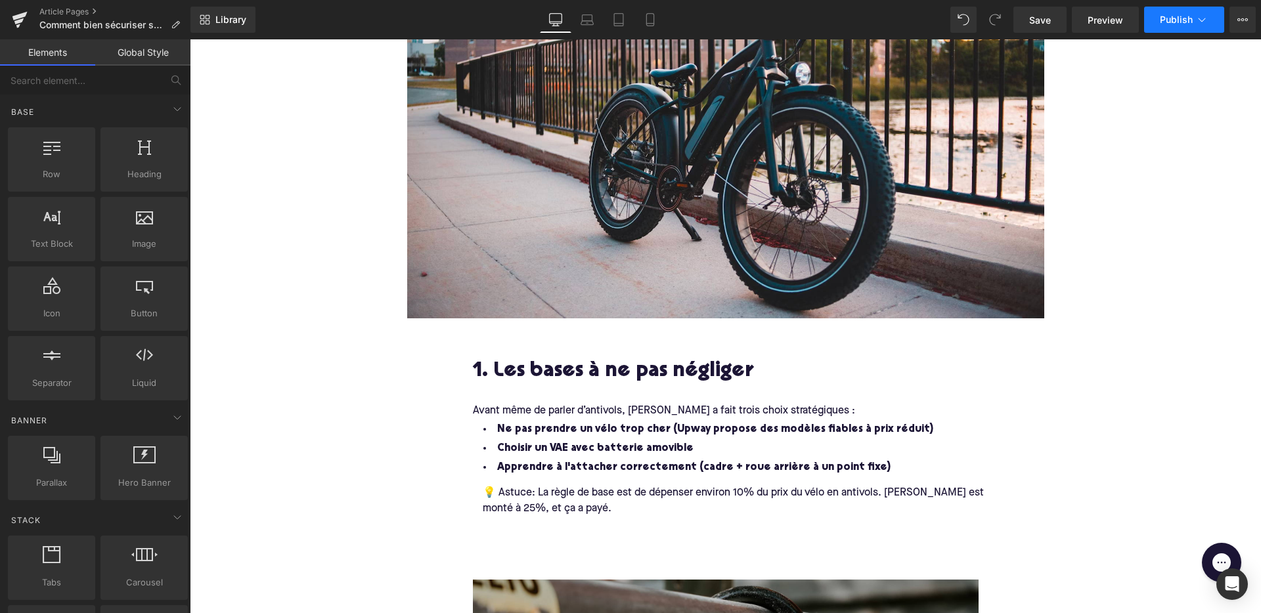
click at [1167, 26] on button "Publish" at bounding box center [1184, 20] width 80 height 26
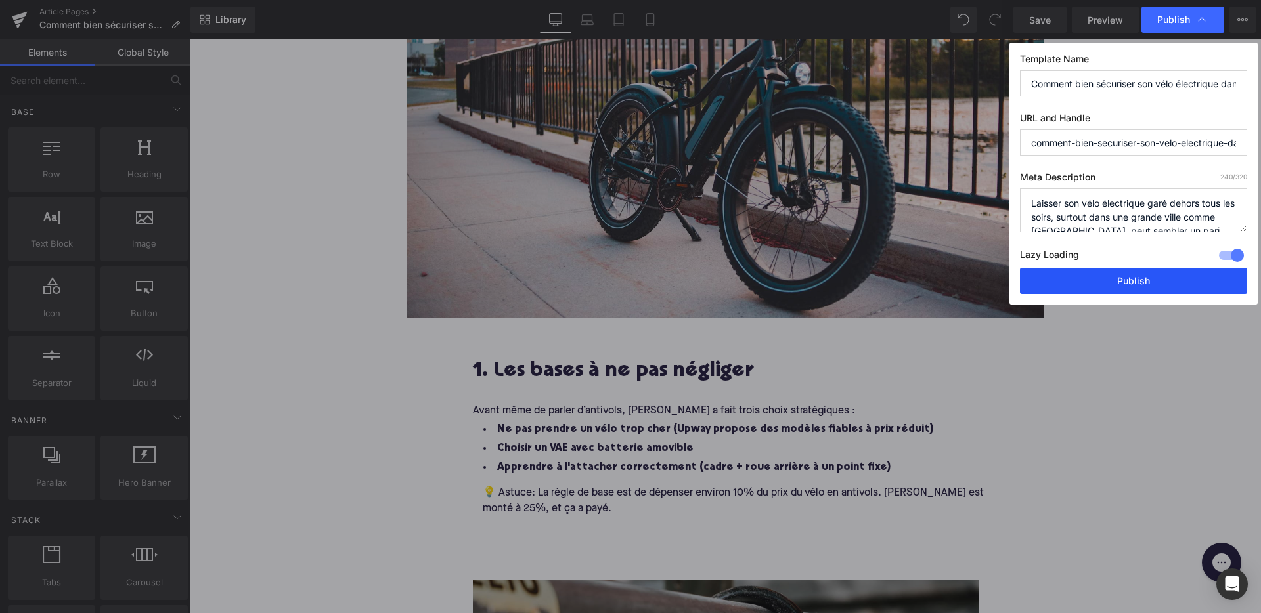
click at [1087, 286] on button "Publish" at bounding box center [1133, 281] width 227 height 26
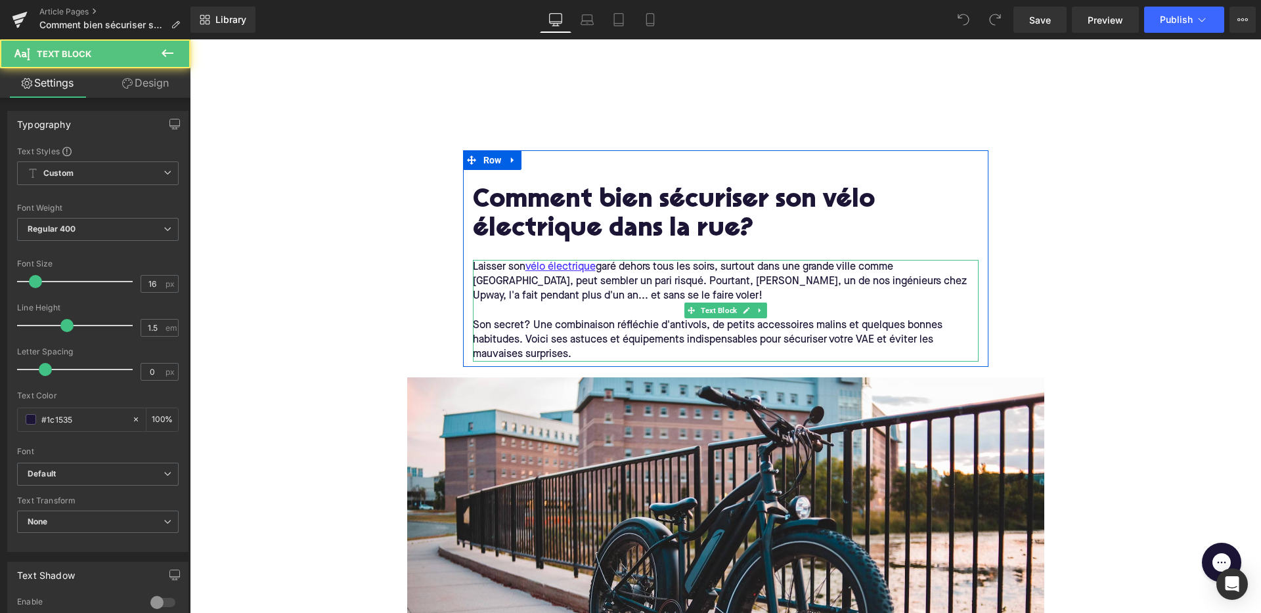
click at [666, 356] on p "Son secret? Une combinaison réfléchie d'antivols, de petits accessoires malins …" at bounding box center [726, 340] width 506 height 43
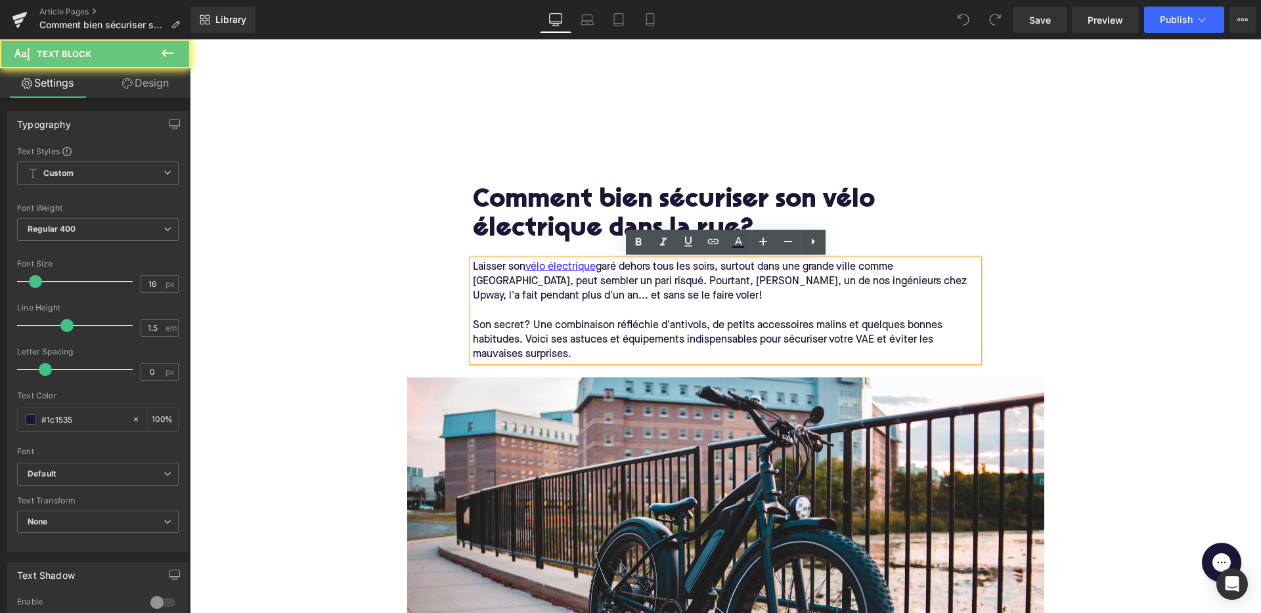
click at [626, 353] on p "Son secret? Une combinaison réfléchie d'antivols, de petits accessoires malins …" at bounding box center [726, 340] width 506 height 43
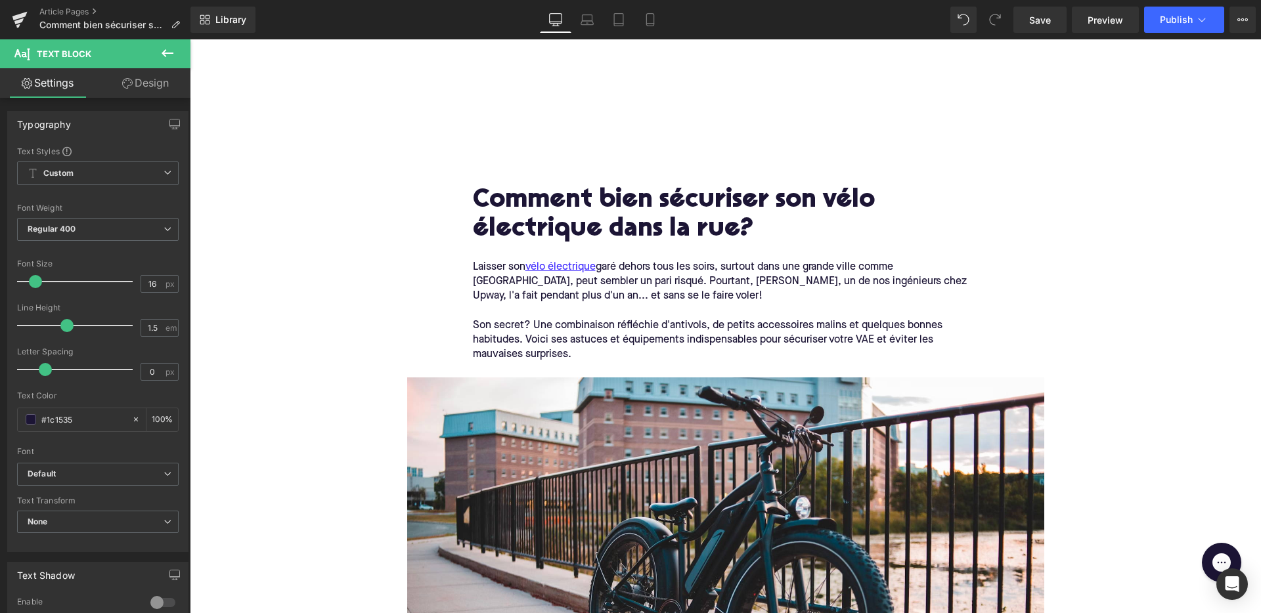
click at [164, 51] on icon at bounding box center [168, 53] width 12 height 8
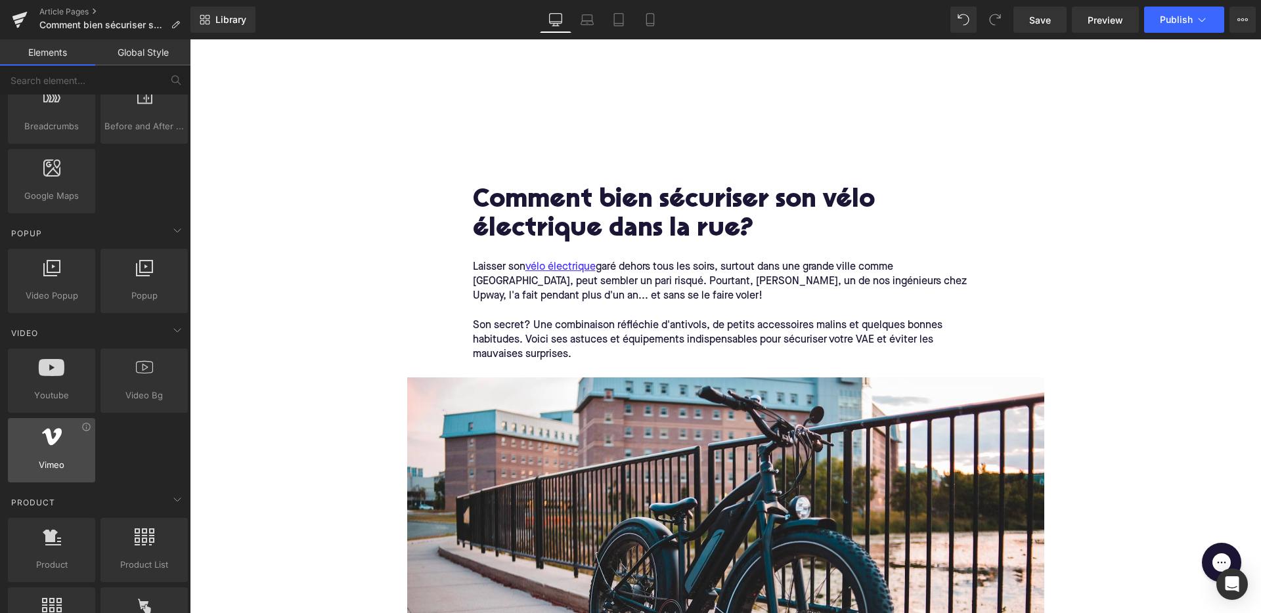
scroll to position [752, 0]
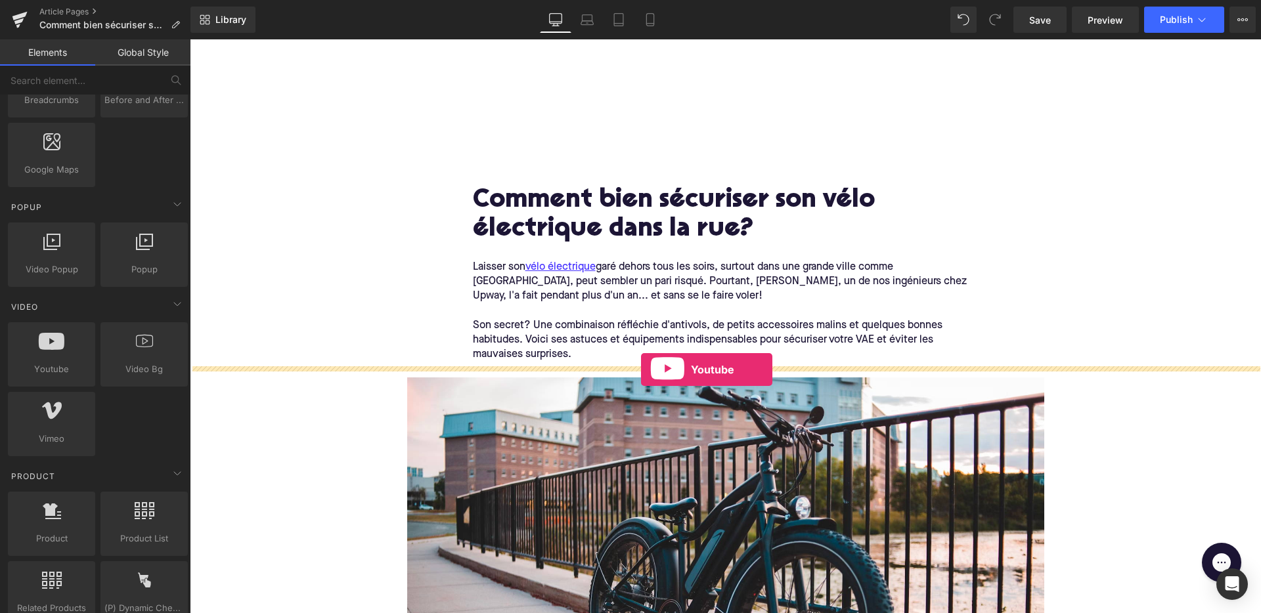
drag, startPoint x: 252, startPoint y: 399, endPoint x: 641, endPoint y: 370, distance: 390.6
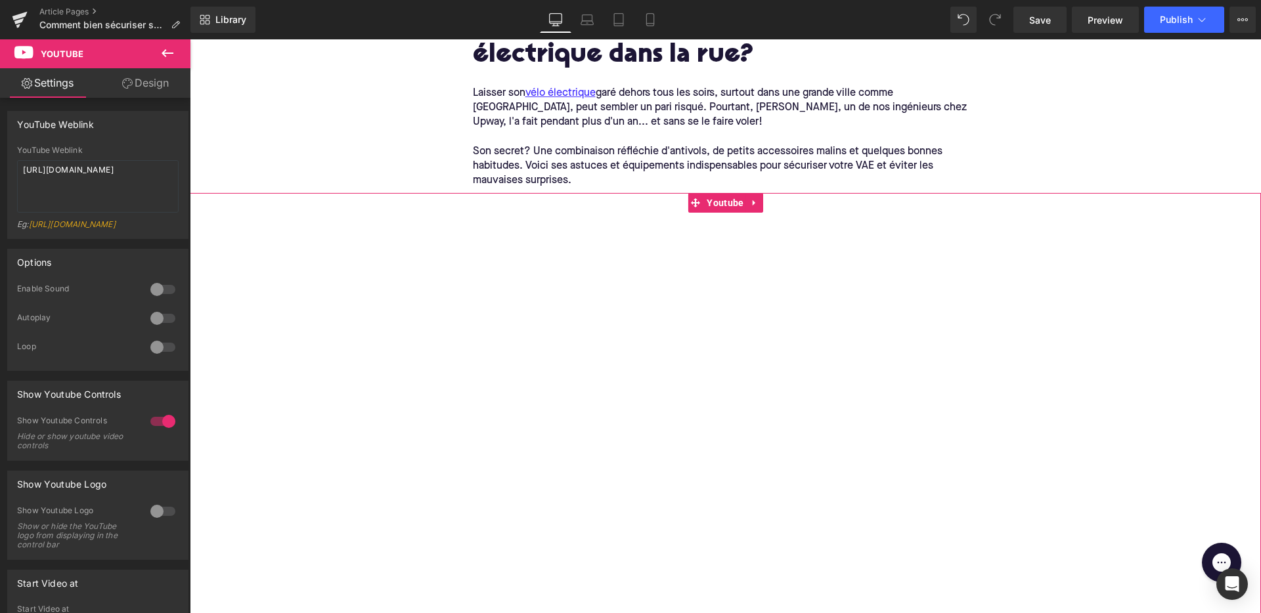
scroll to position [175, 0]
click at [755, 199] on icon at bounding box center [754, 202] width 9 height 10
click at [692, 202] on link "Youtube" at bounding box center [716, 202] width 60 height 20
drag, startPoint x: 112, startPoint y: 177, endPoint x: 0, endPoint y: 154, distance: 114.0
click at [0, 156] on div "YouTube Weblink YouTube Weblink [URL][DOMAIN_NAME] Eg: [URL][DOMAIN_NAME]" at bounding box center [98, 170] width 196 height 138
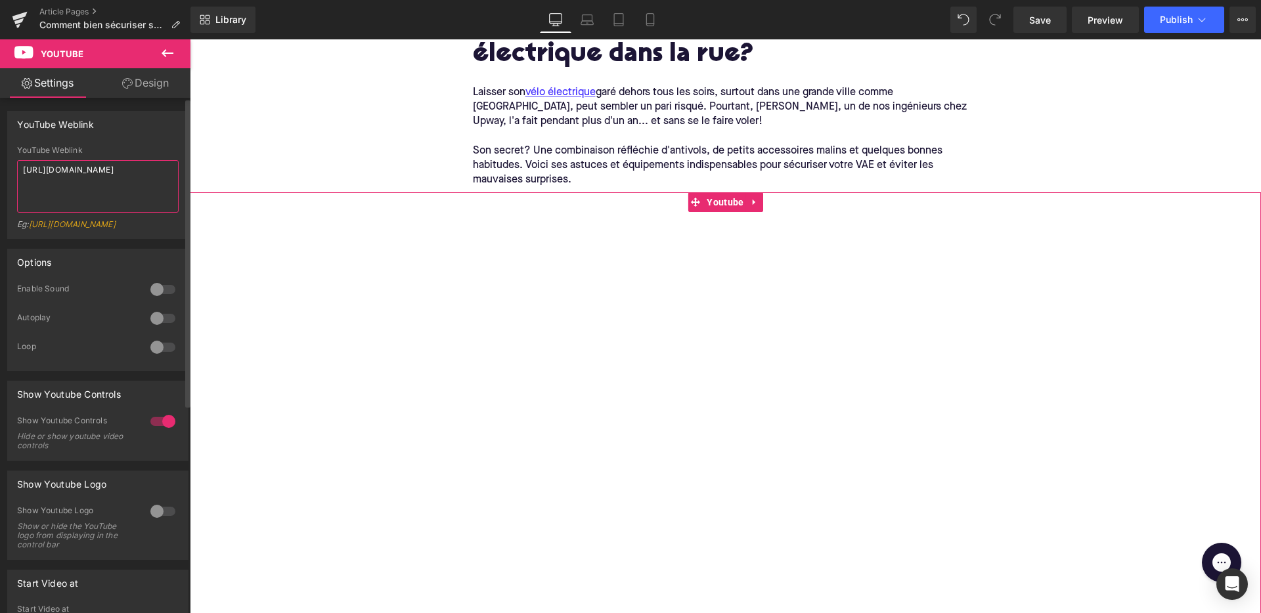
paste textarea "[DOMAIN_NAME][URL]"
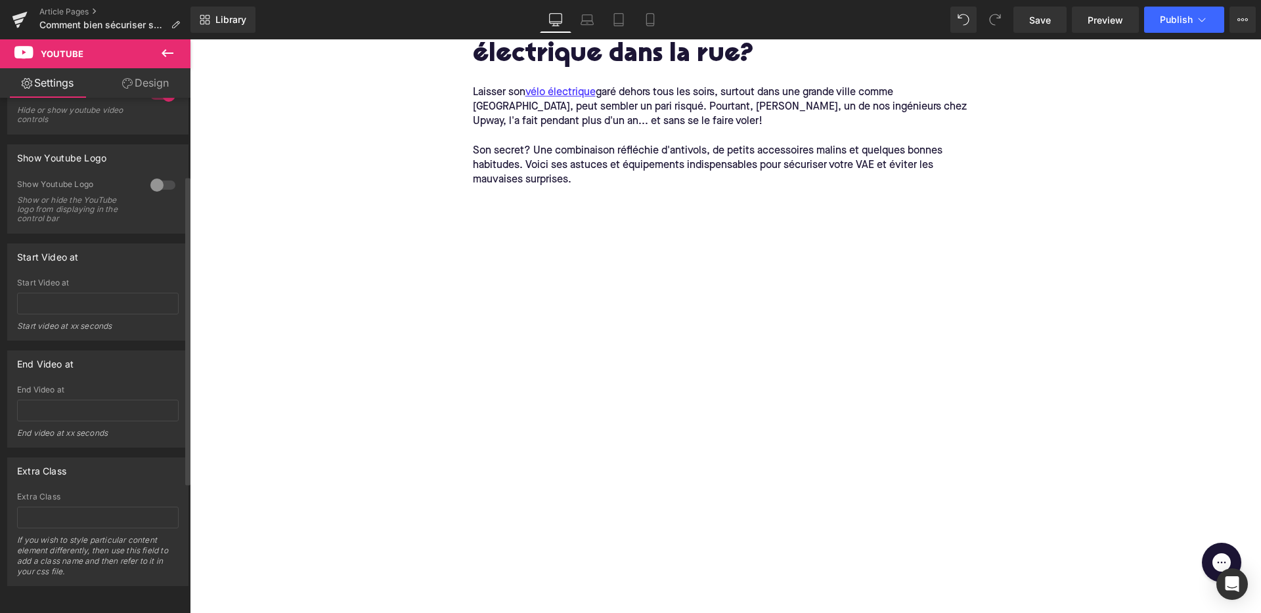
scroll to position [0, 0]
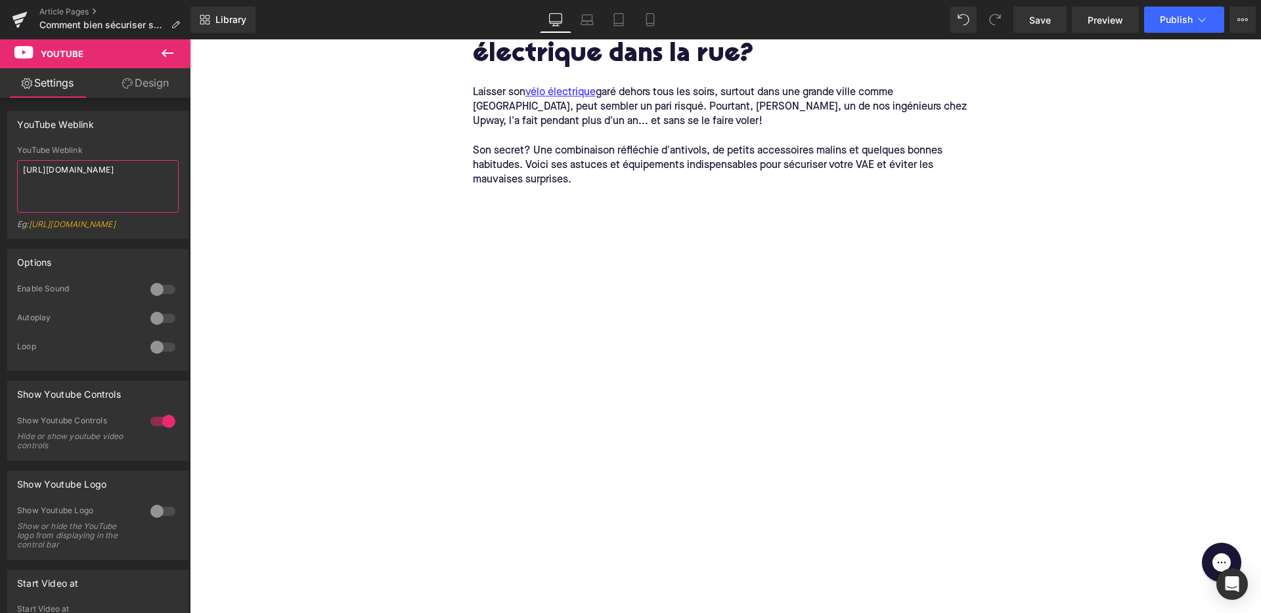
type textarea "[URL][DOMAIN_NAME]"
click at [143, 81] on link "Design" at bounding box center [145, 83] width 95 height 30
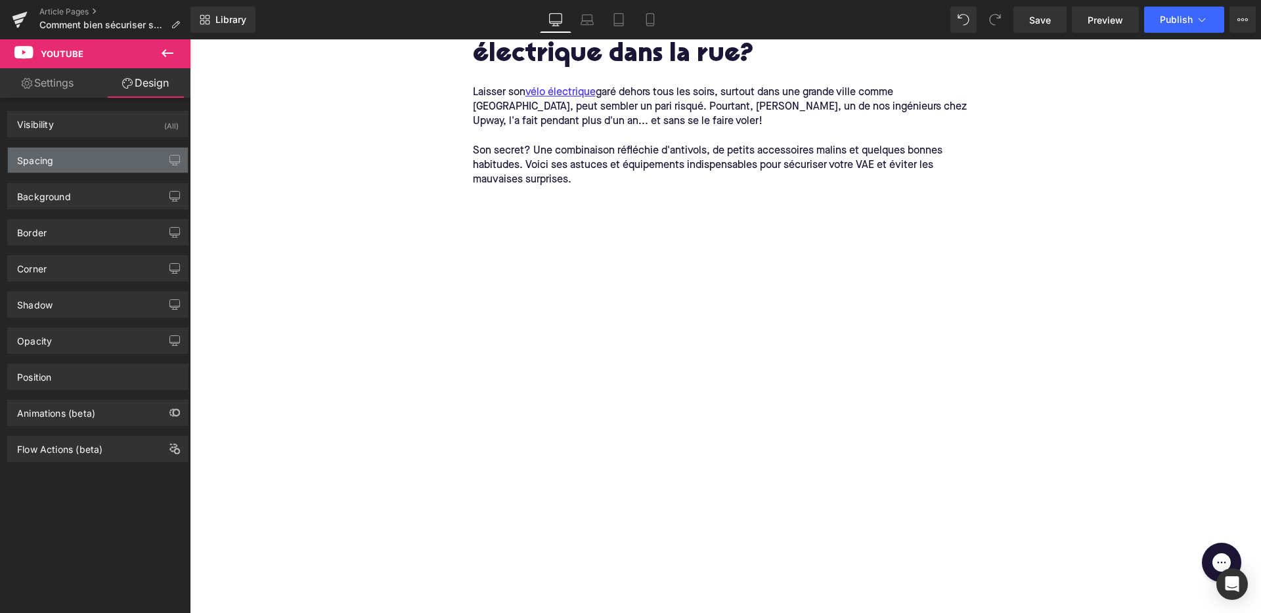
click at [122, 156] on div "Spacing" at bounding box center [98, 160] width 180 height 25
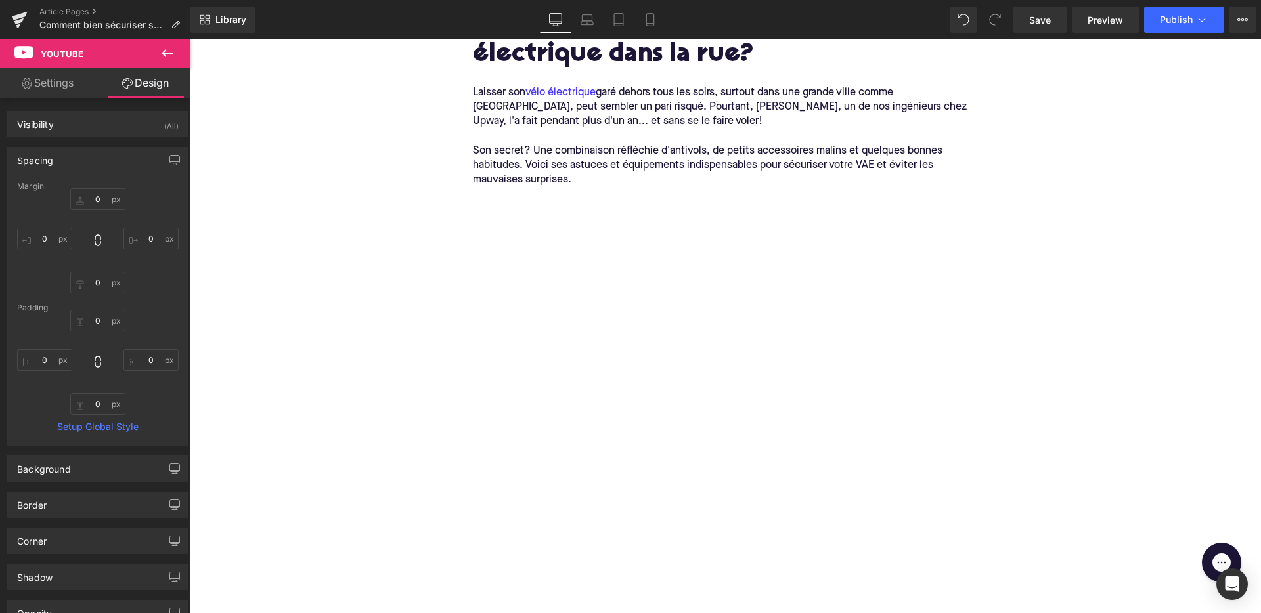
click at [122, 156] on div "Spacing" at bounding box center [98, 160] width 180 height 25
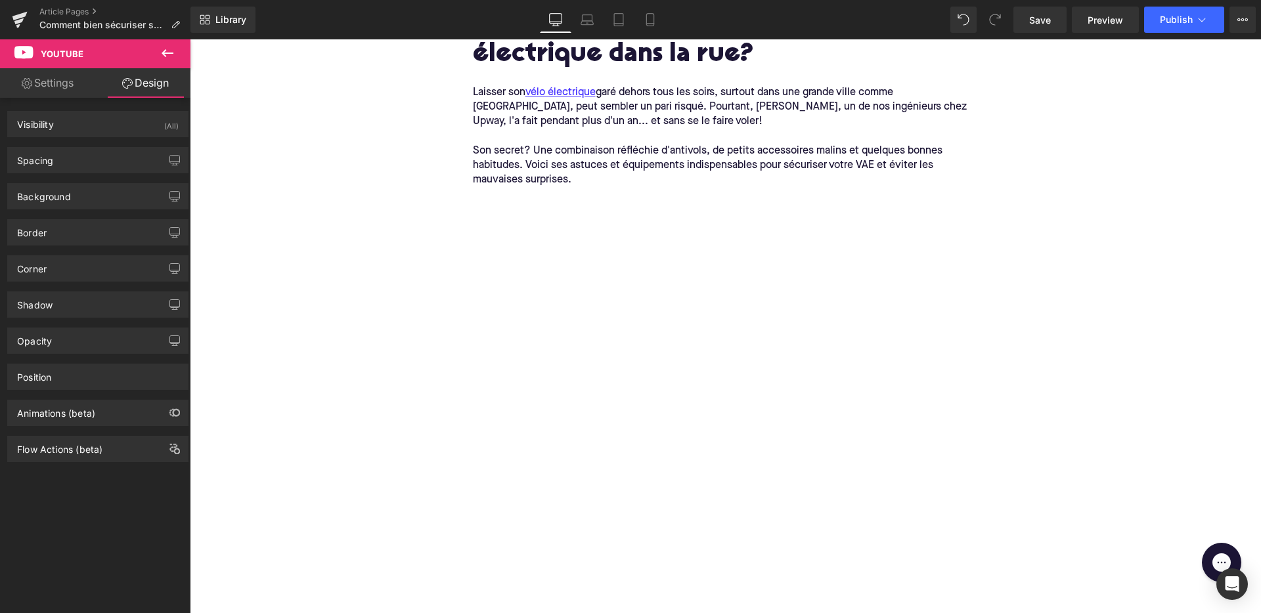
click at [49, 78] on link "Settings" at bounding box center [47, 83] width 95 height 30
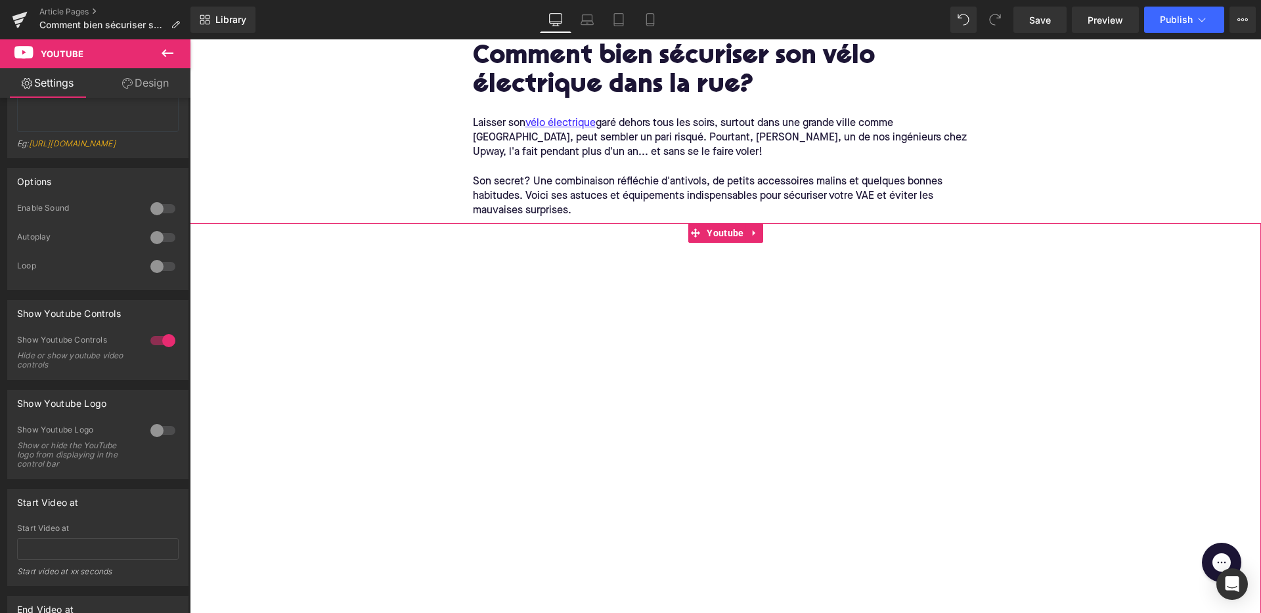
scroll to position [105, 0]
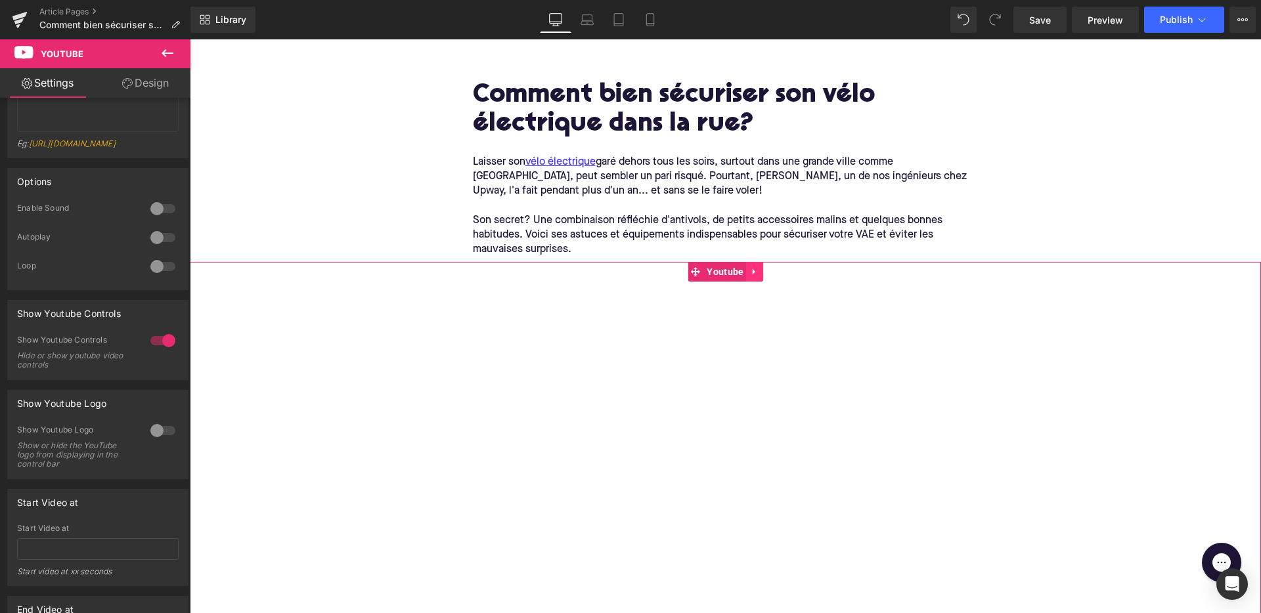
click at [752, 269] on icon at bounding box center [754, 272] width 9 height 10
click at [779, 275] on icon at bounding box center [780, 272] width 9 height 10
click at [738, 271] on span "Youtube" at bounding box center [724, 273] width 43 height 20
click at [753, 272] on icon at bounding box center [753, 272] width 3 height 6
click at [765, 277] on link at bounding box center [763, 272] width 17 height 20
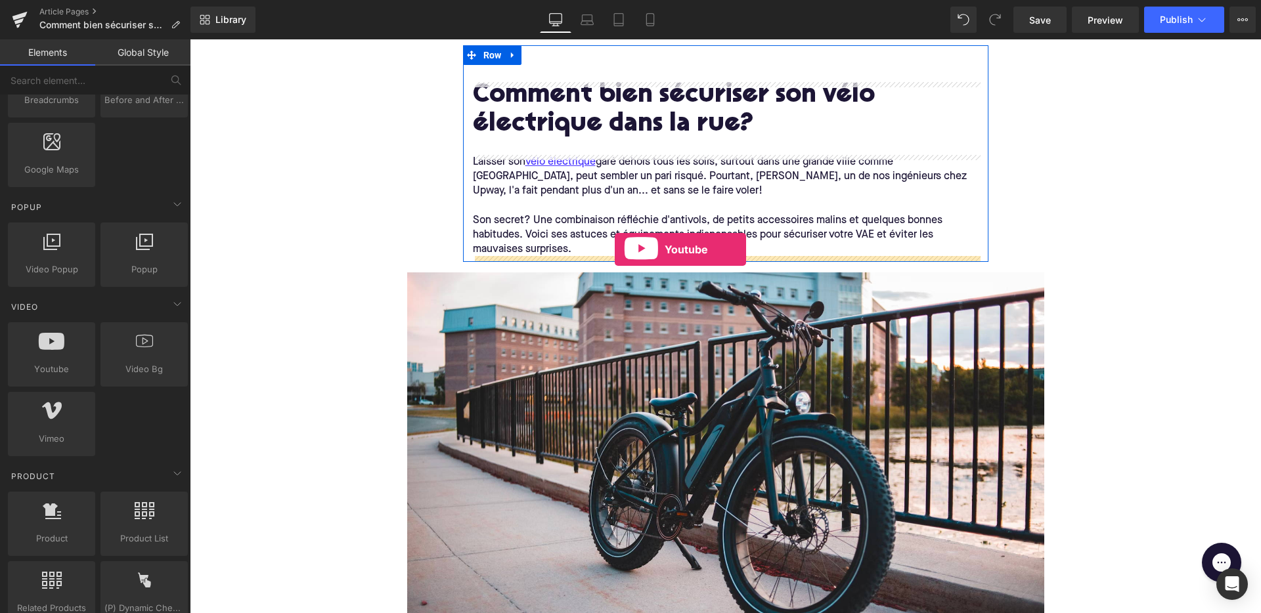
drag, startPoint x: 231, startPoint y: 390, endPoint x: 615, endPoint y: 250, distance: 408.9
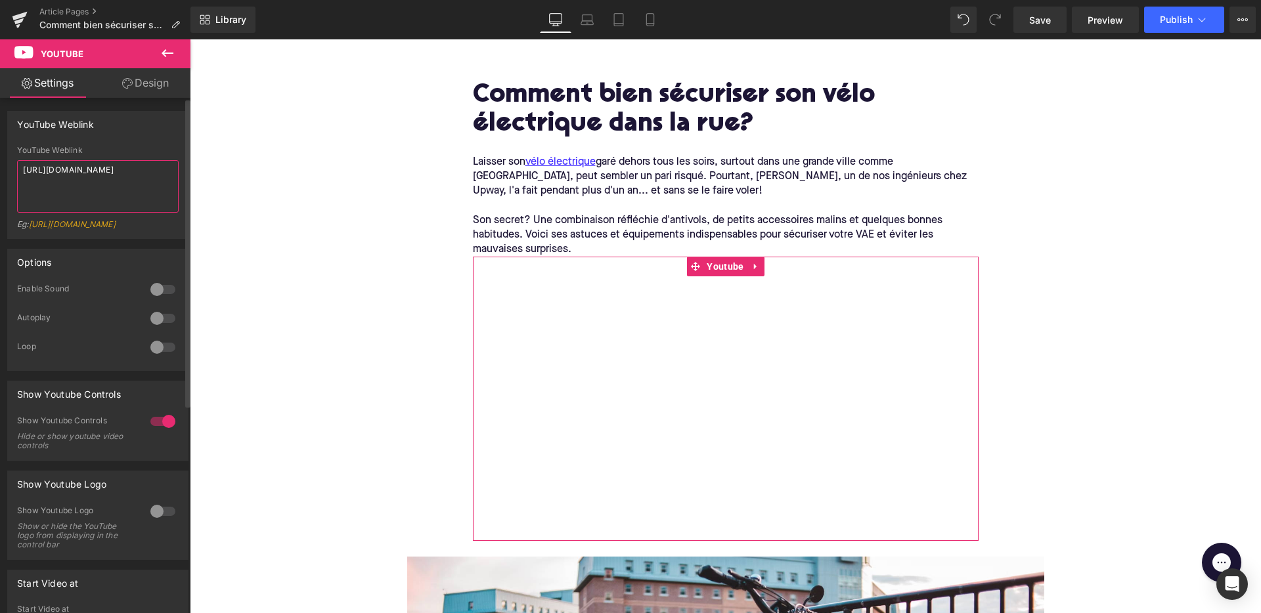
drag, startPoint x: 106, startPoint y: 183, endPoint x: 0, endPoint y: 137, distance: 115.3
click at [0, 137] on div "YouTube Weblink YouTube Weblink [URL][DOMAIN_NAME] Eg: [URL][DOMAIN_NAME]" at bounding box center [98, 170] width 196 height 138
paste textarea "[DOMAIN_NAME][URL]"
drag, startPoint x: 106, startPoint y: 190, endPoint x: 0, endPoint y: 124, distance: 125.0
click at [0, 130] on div "YouTube Weblink [URL][DOMAIN_NAME] YouTube Weblink [URL][DOMAIN_NAME] Eg: [URL]…" at bounding box center [98, 170] width 196 height 138
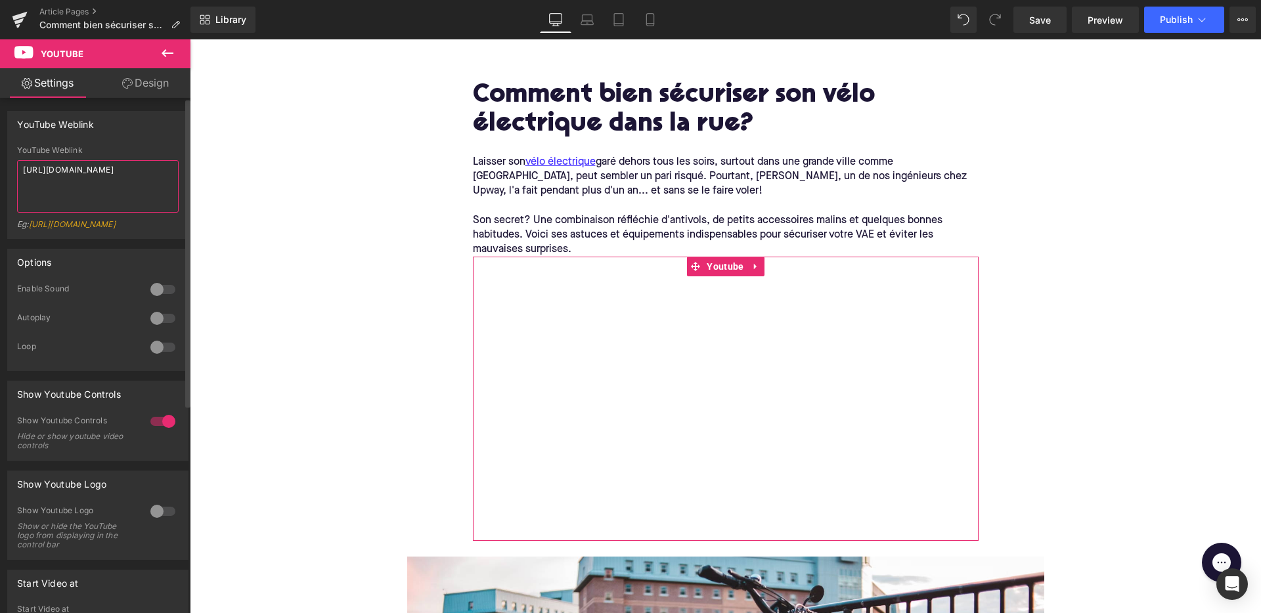
paste textarea "?feature=shared"
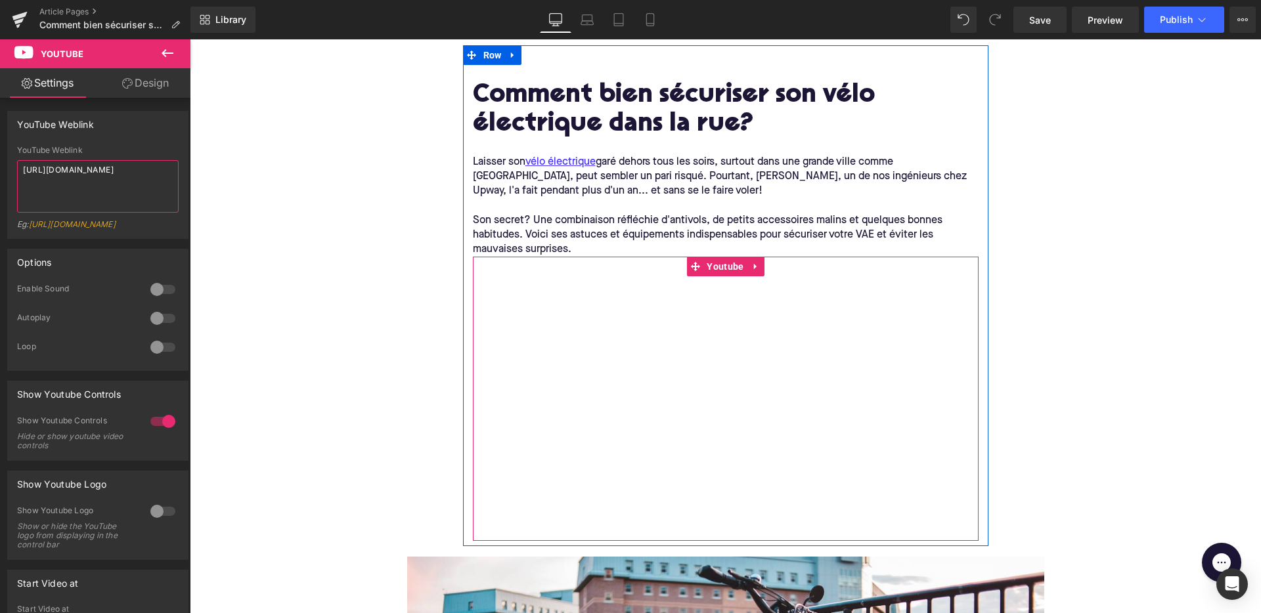
type textarea "[URL][DOMAIN_NAME]"
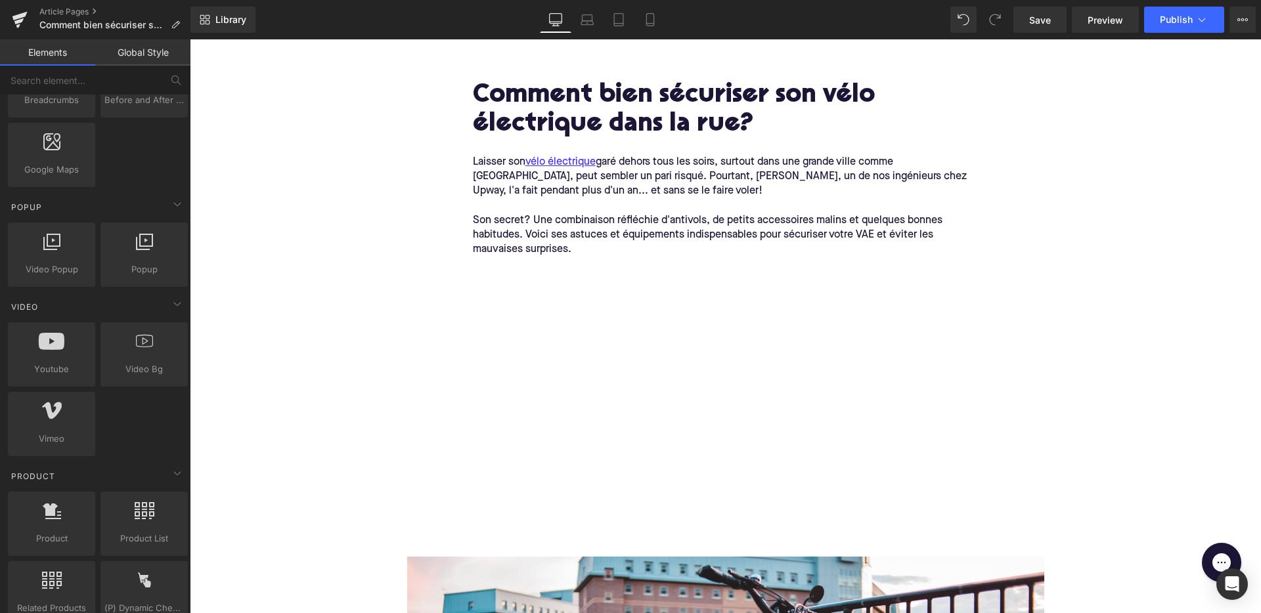
drag, startPoint x: 1130, startPoint y: 18, endPoint x: 1103, endPoint y: 24, distance: 28.2
click at [1103, 24] on span "Preview" at bounding box center [1105, 20] width 35 height 14
click at [1037, 18] on span "Save" at bounding box center [1040, 20] width 22 height 14
click at [1095, 24] on span "Preview" at bounding box center [1105, 20] width 35 height 14
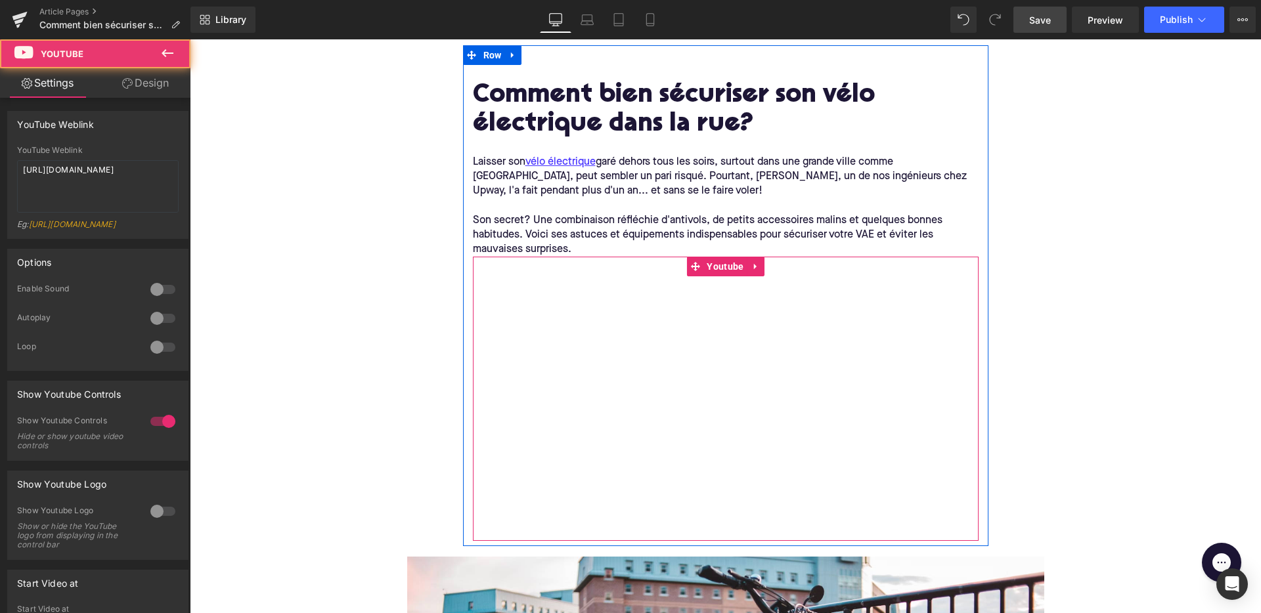
click at [635, 407] on div at bounding box center [726, 399] width 506 height 284
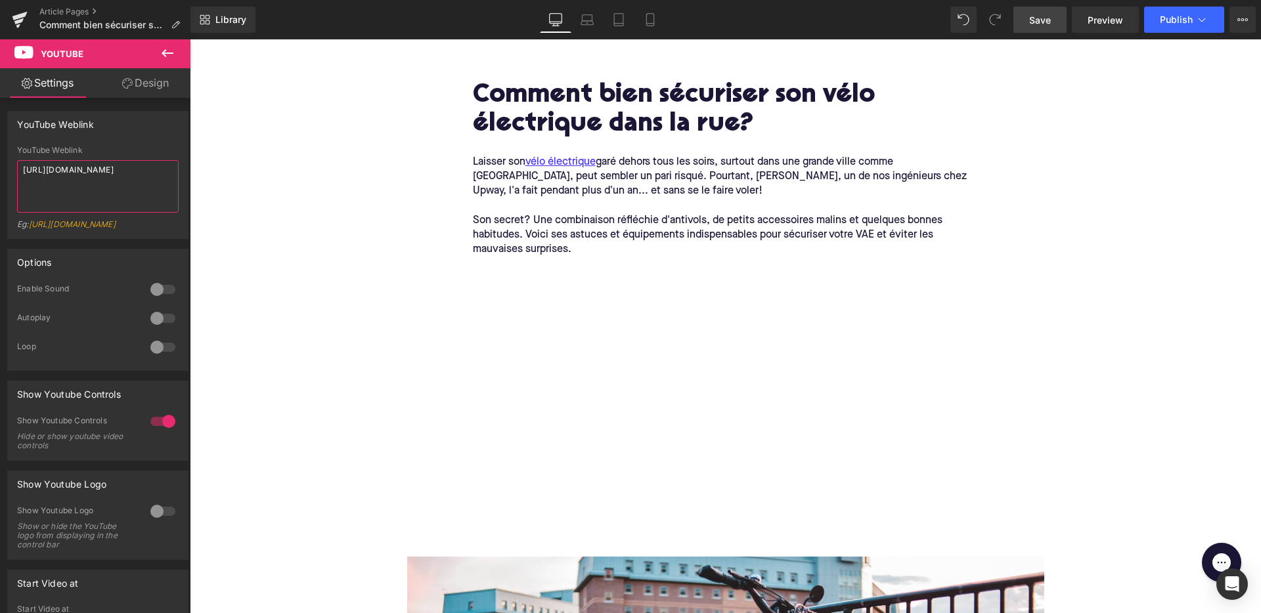
drag, startPoint x: 133, startPoint y: 184, endPoint x: -2, endPoint y: 156, distance: 138.1
click at [0, 156] on html "Youtube You are previewing how the will restyle your page. You can not edit Ele…" at bounding box center [630, 306] width 1261 height 613
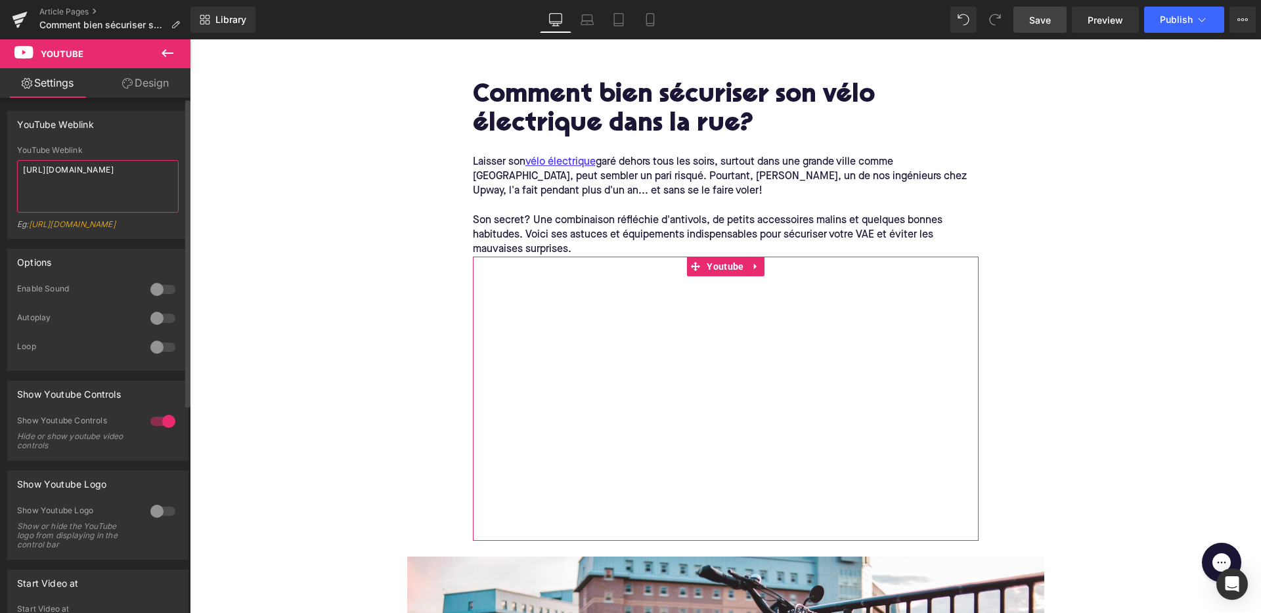
drag, startPoint x: 135, startPoint y: 171, endPoint x: 105, endPoint y: 171, distance: 29.6
click at [105, 171] on textarea "[URL][DOMAIN_NAME]" at bounding box center [98, 186] width 162 height 53
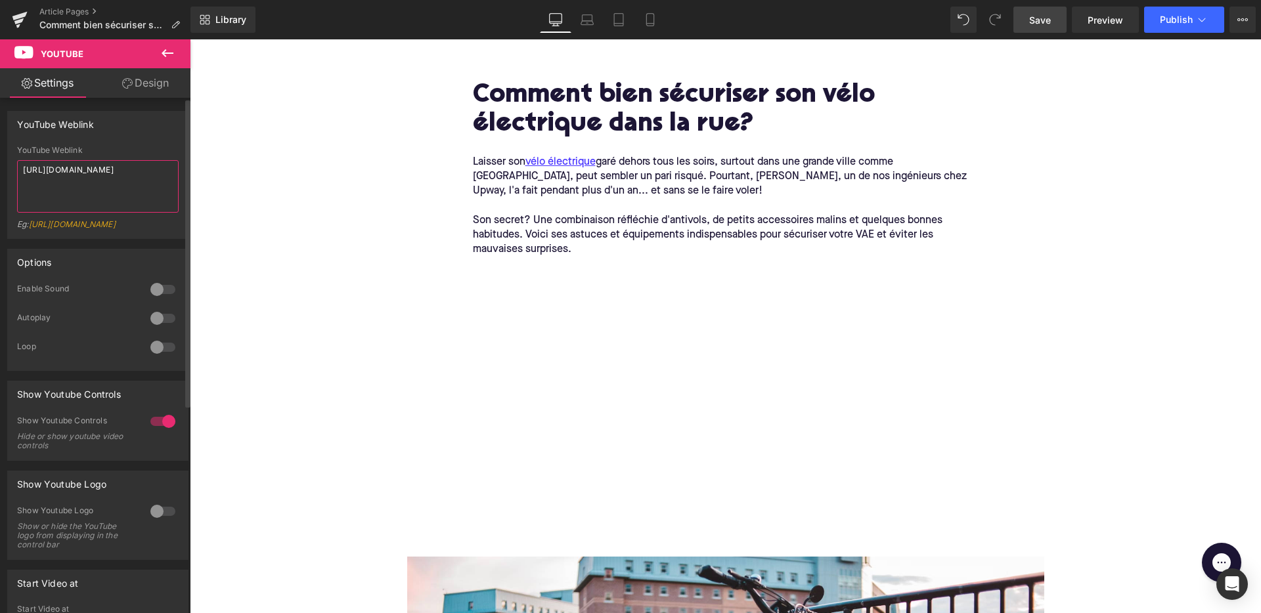
drag, startPoint x: 93, startPoint y: 183, endPoint x: 179, endPoint y: 190, distance: 87.1
click at [179, 190] on div "[URL][DOMAIN_NAME] YouTube Weblink [URL][DOMAIN_NAME] Eg: [URL][DOMAIN_NAME]" at bounding box center [98, 192] width 180 height 93
type textarea "[URL][DOMAIN_NAME]?"
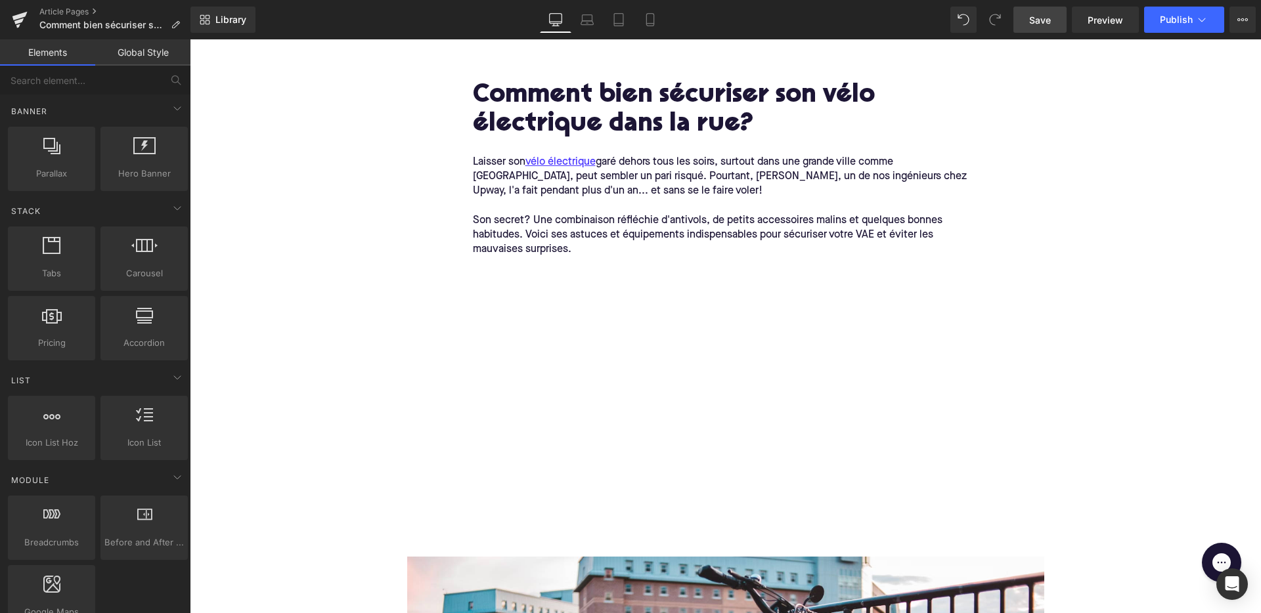
scroll to position [0, 0]
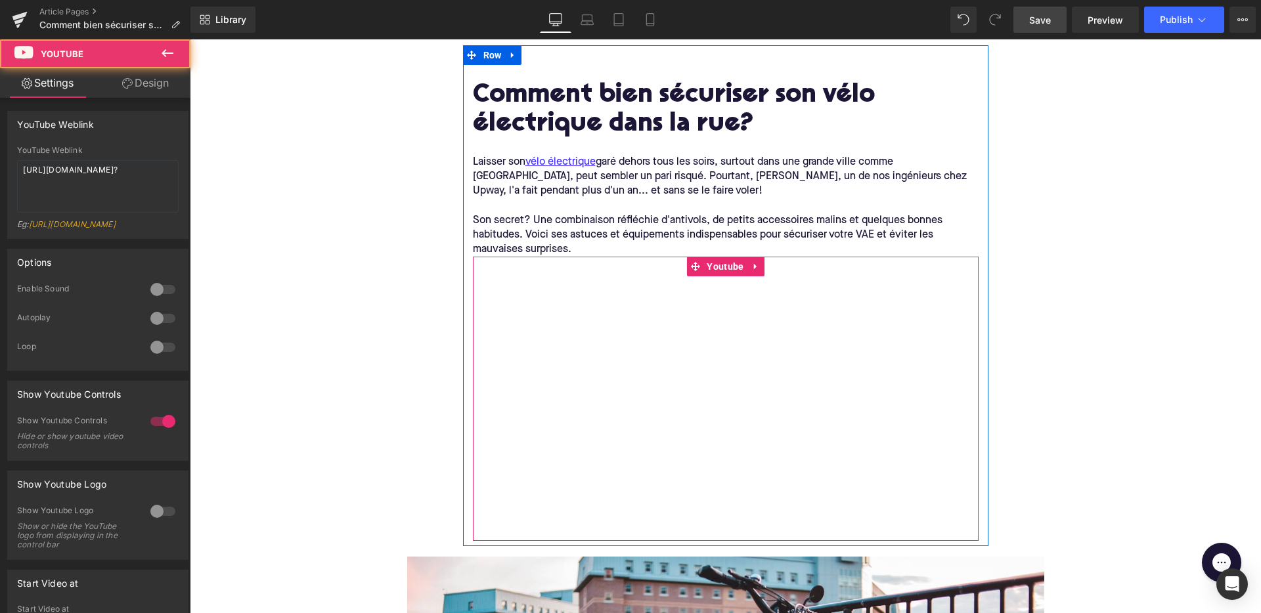
click at [719, 391] on div at bounding box center [726, 399] width 506 height 284
click at [721, 404] on div at bounding box center [726, 399] width 506 height 284
click at [732, 400] on div at bounding box center [726, 399] width 506 height 284
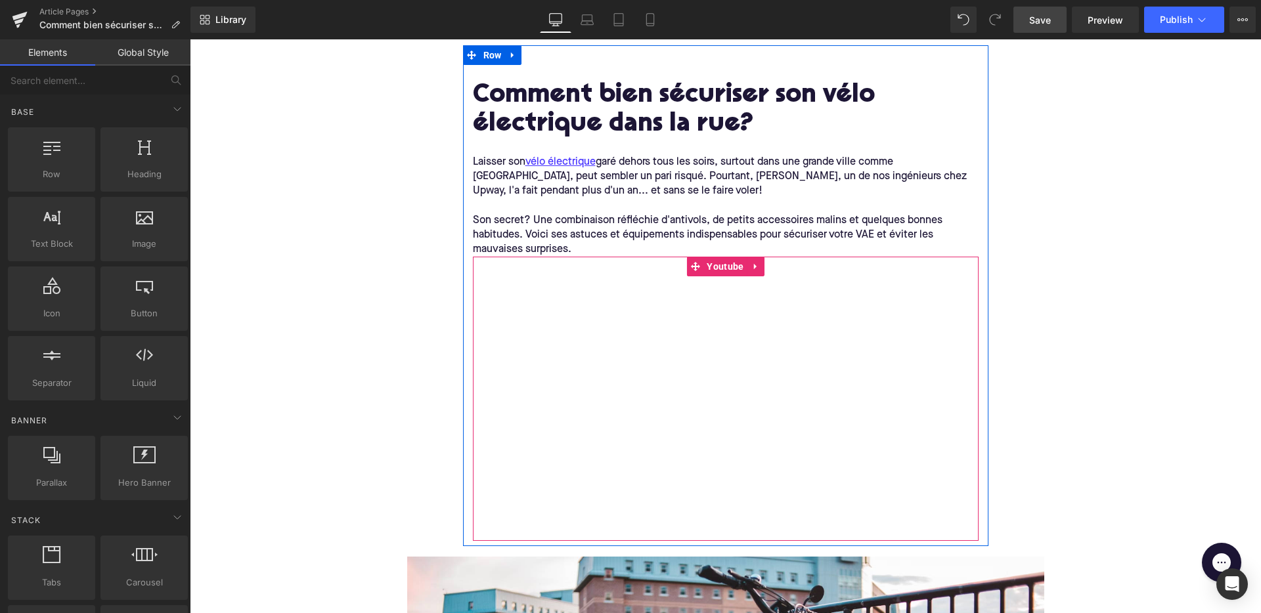
click at [734, 404] on div at bounding box center [726, 399] width 506 height 284
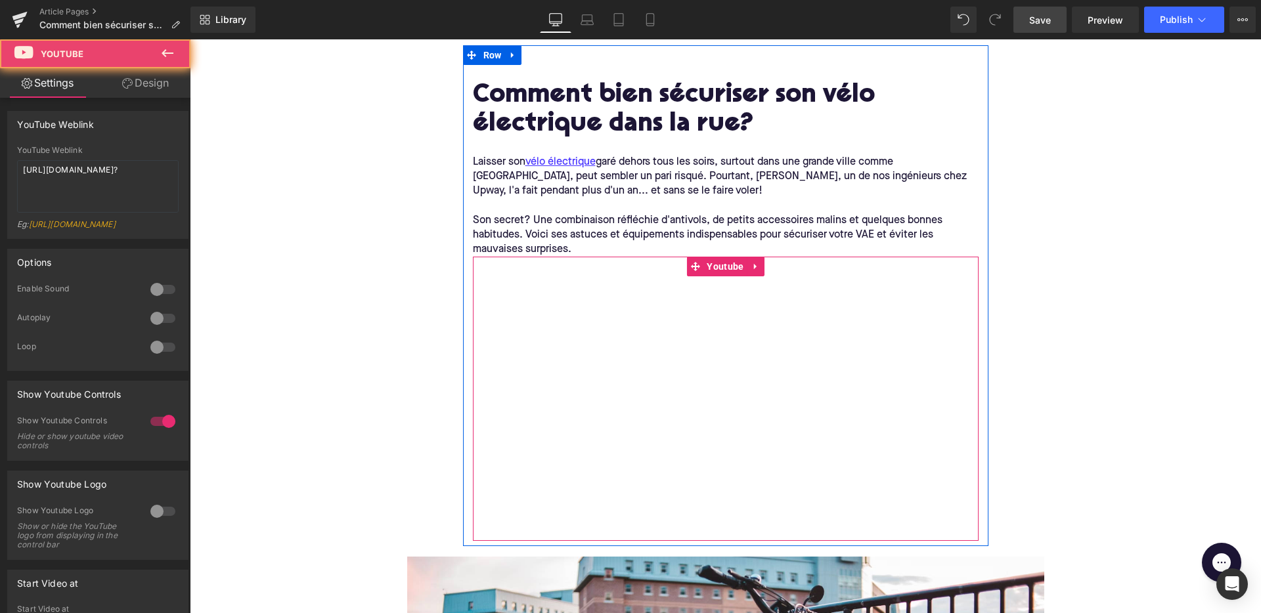
click at [734, 404] on div at bounding box center [726, 399] width 506 height 284
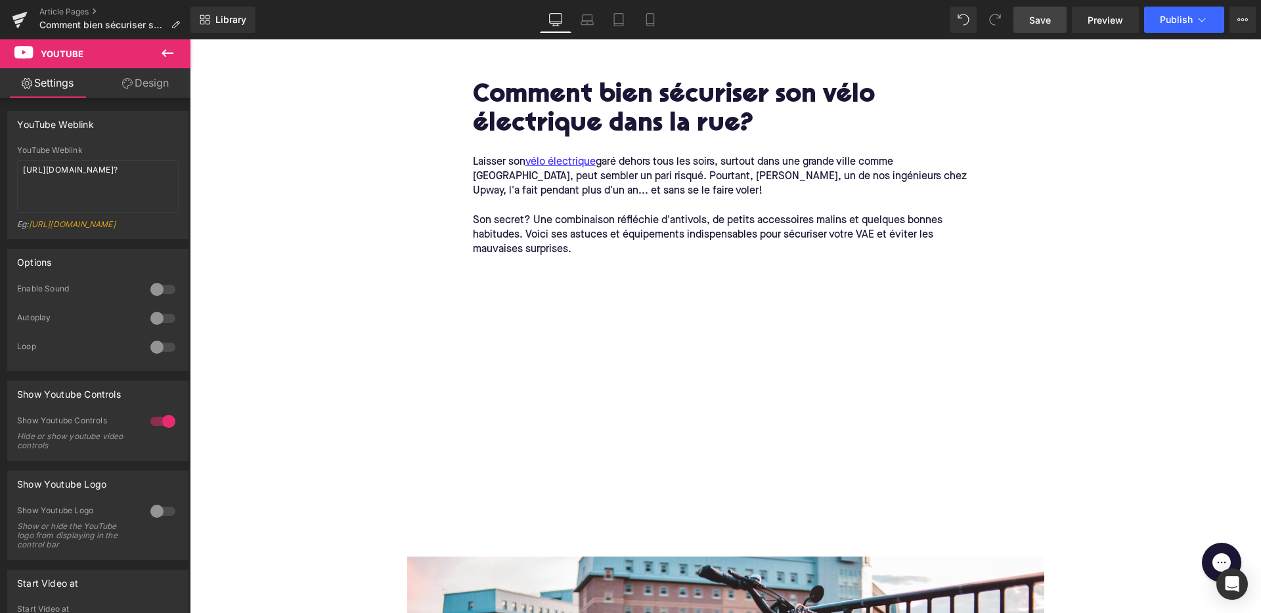
click at [1040, 17] on span "Save" at bounding box center [1040, 20] width 22 height 14
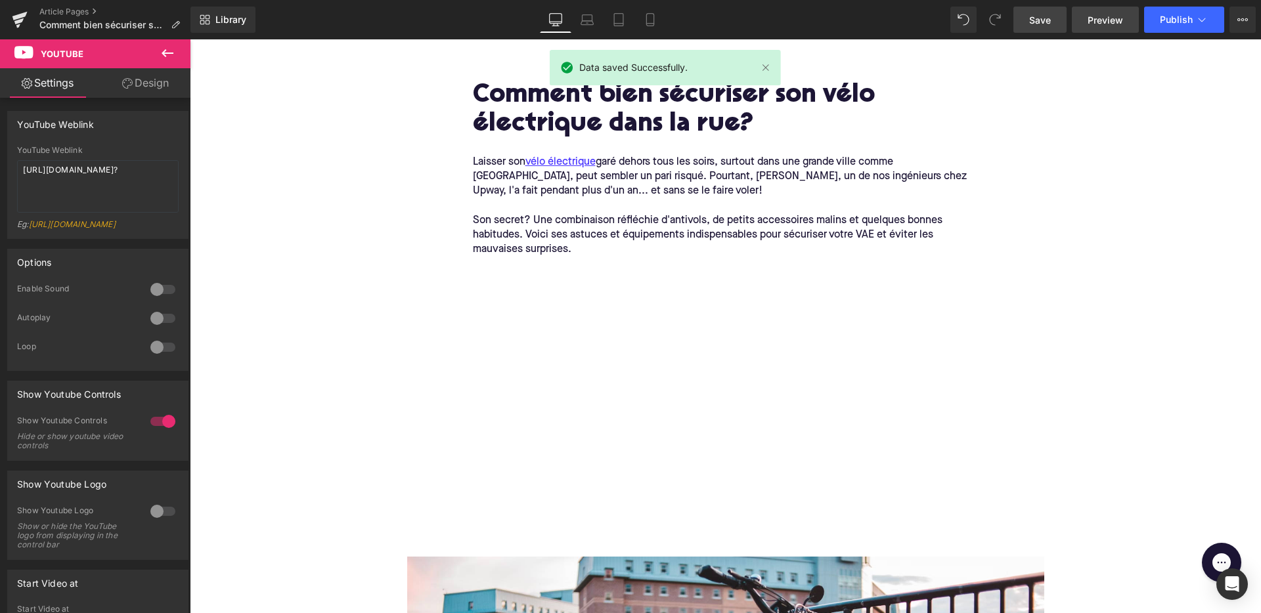
click at [1103, 12] on link "Preview" at bounding box center [1105, 20] width 67 height 26
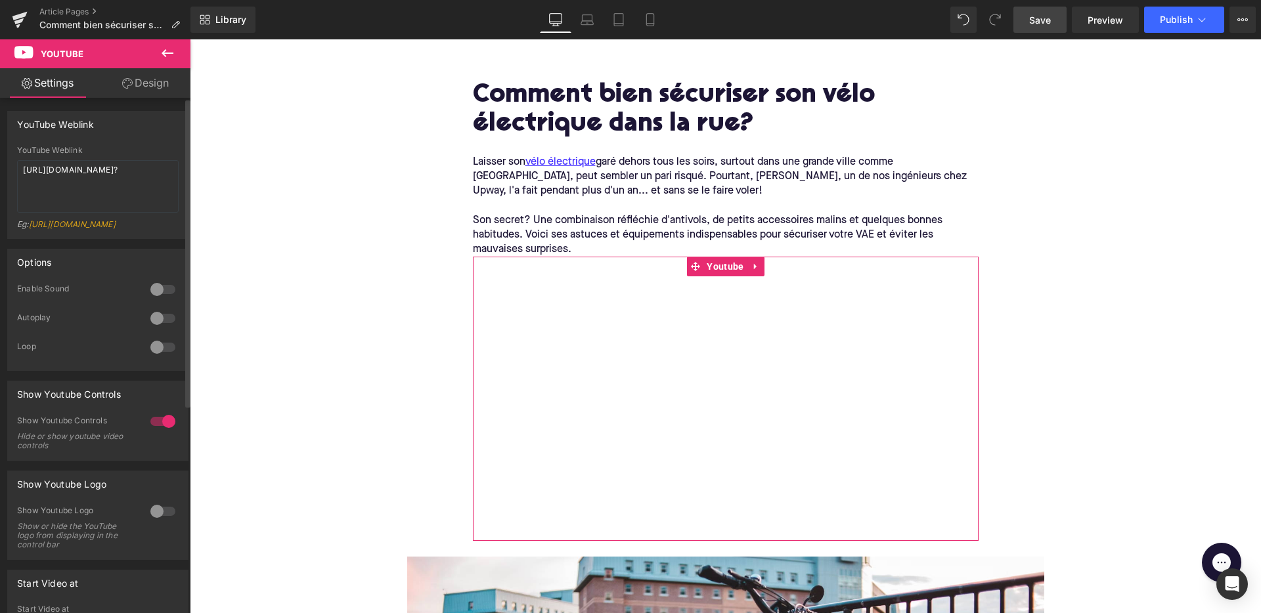
click at [156, 298] on div at bounding box center [163, 289] width 32 height 21
click at [141, 82] on link "Design" at bounding box center [145, 83] width 95 height 30
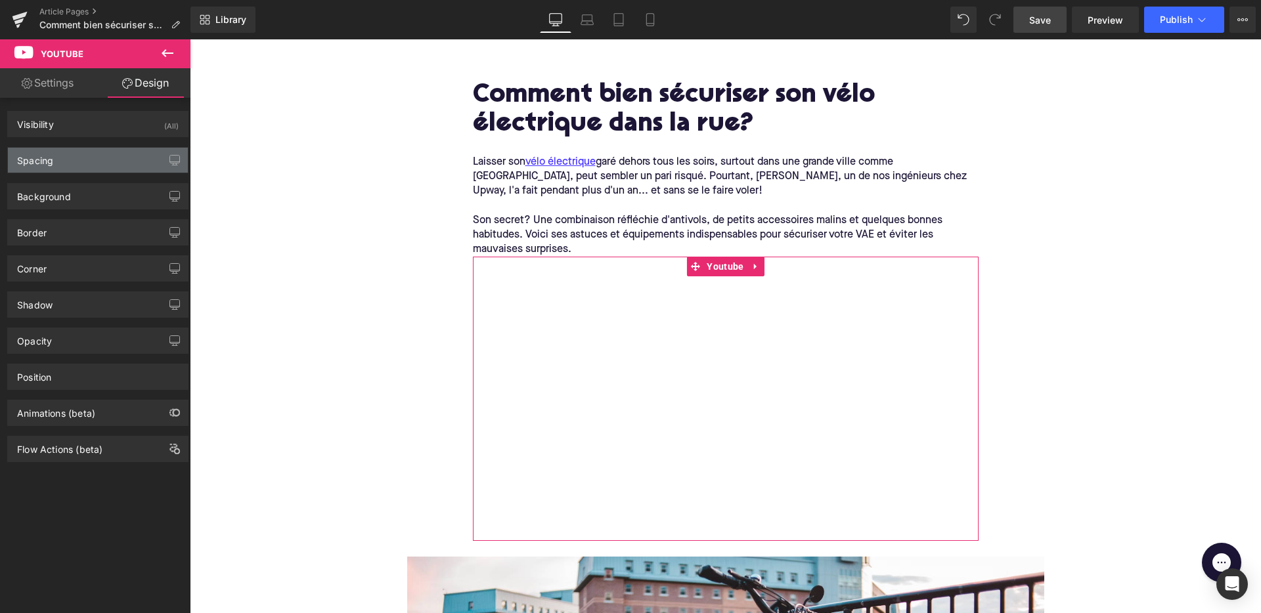
click at [119, 163] on div "Spacing" at bounding box center [98, 160] width 180 height 25
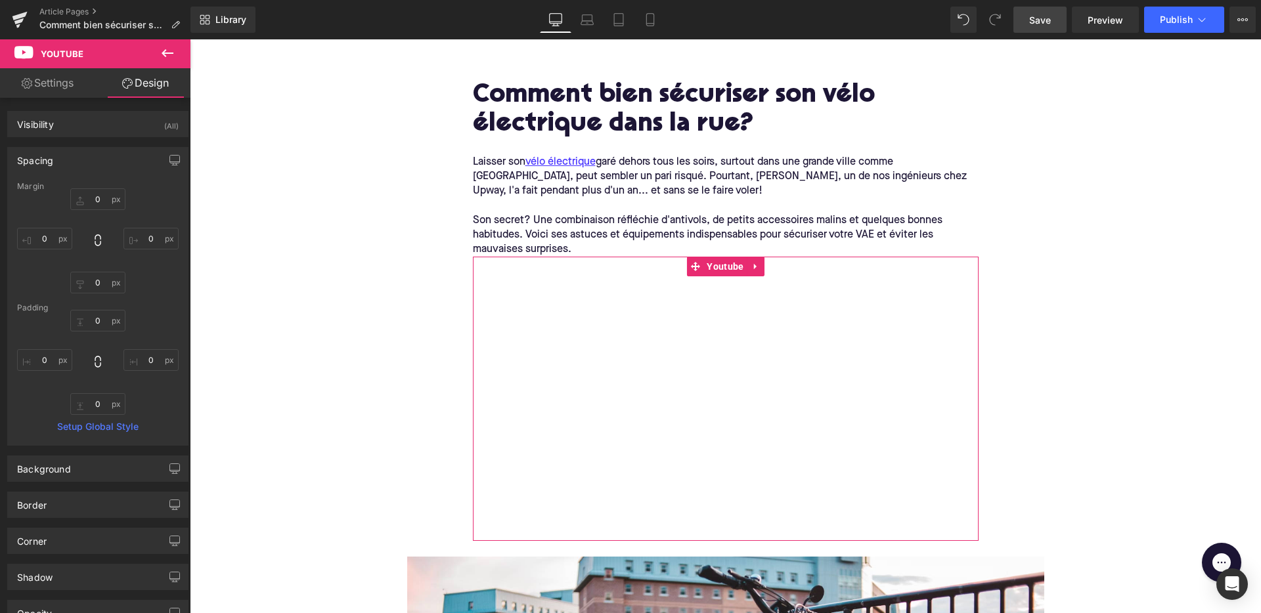
click at [119, 163] on div "Spacing" at bounding box center [98, 160] width 180 height 25
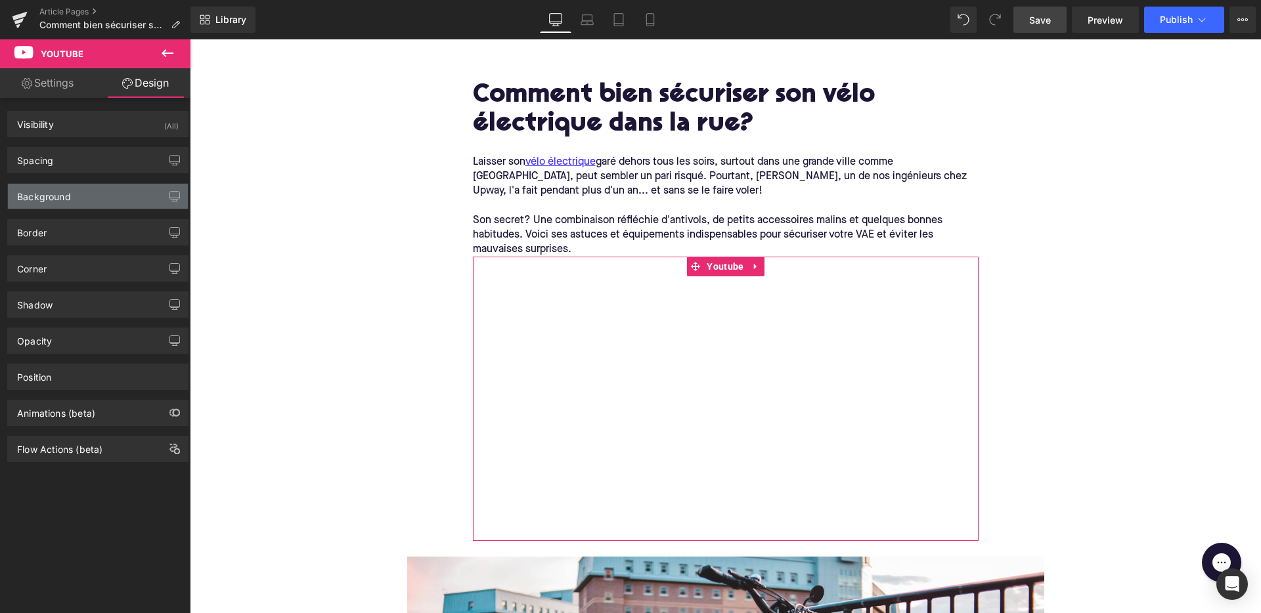
click at [112, 204] on div "Background" at bounding box center [98, 196] width 180 height 25
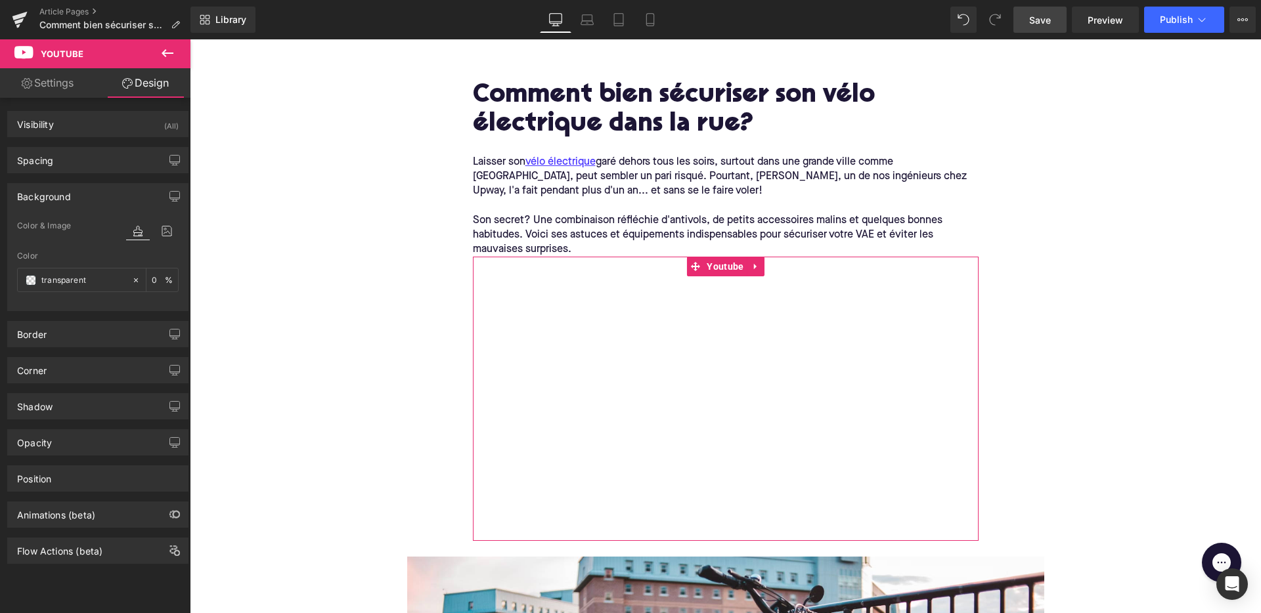
click at [112, 204] on div "Background" at bounding box center [98, 196] width 180 height 25
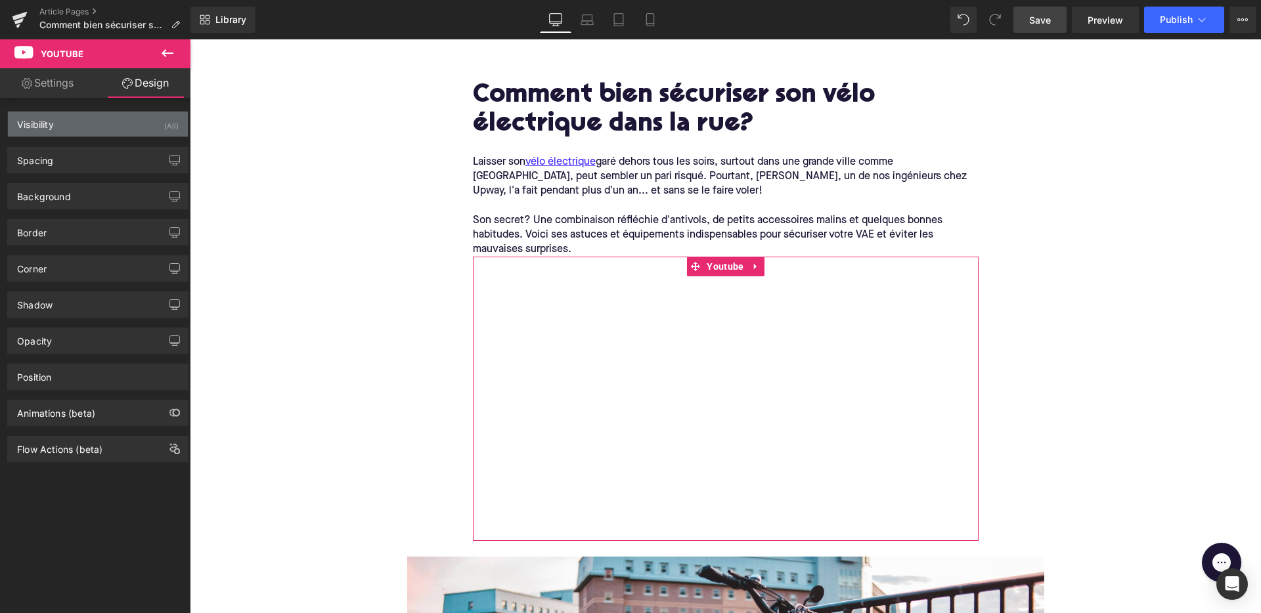
click at [106, 127] on div "Visibility (All)" at bounding box center [98, 124] width 180 height 25
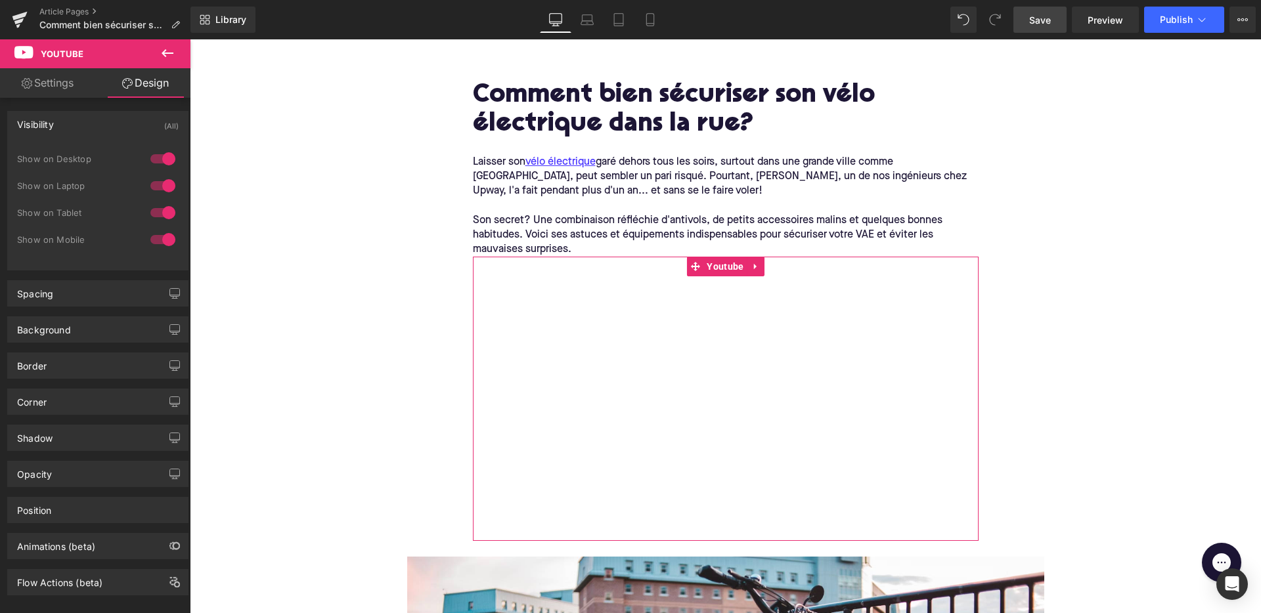
click at [106, 125] on div "Visibility (All)" at bounding box center [98, 124] width 180 height 25
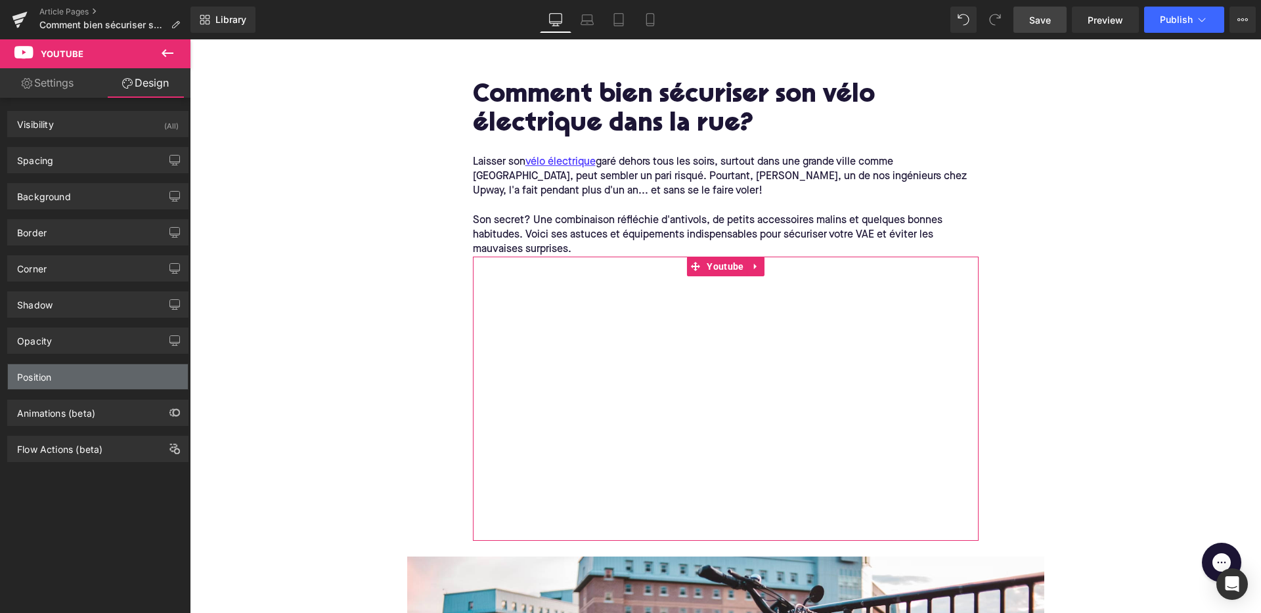
click at [87, 376] on div "Position" at bounding box center [98, 377] width 180 height 25
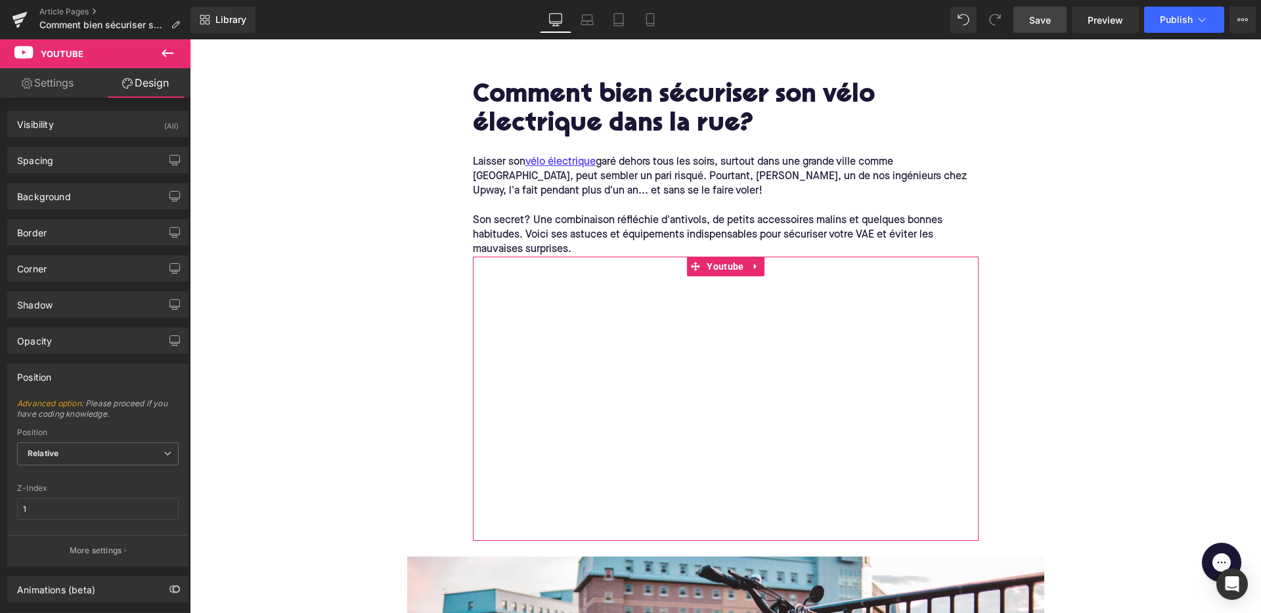
click at [87, 376] on div "Position" at bounding box center [98, 377] width 180 height 25
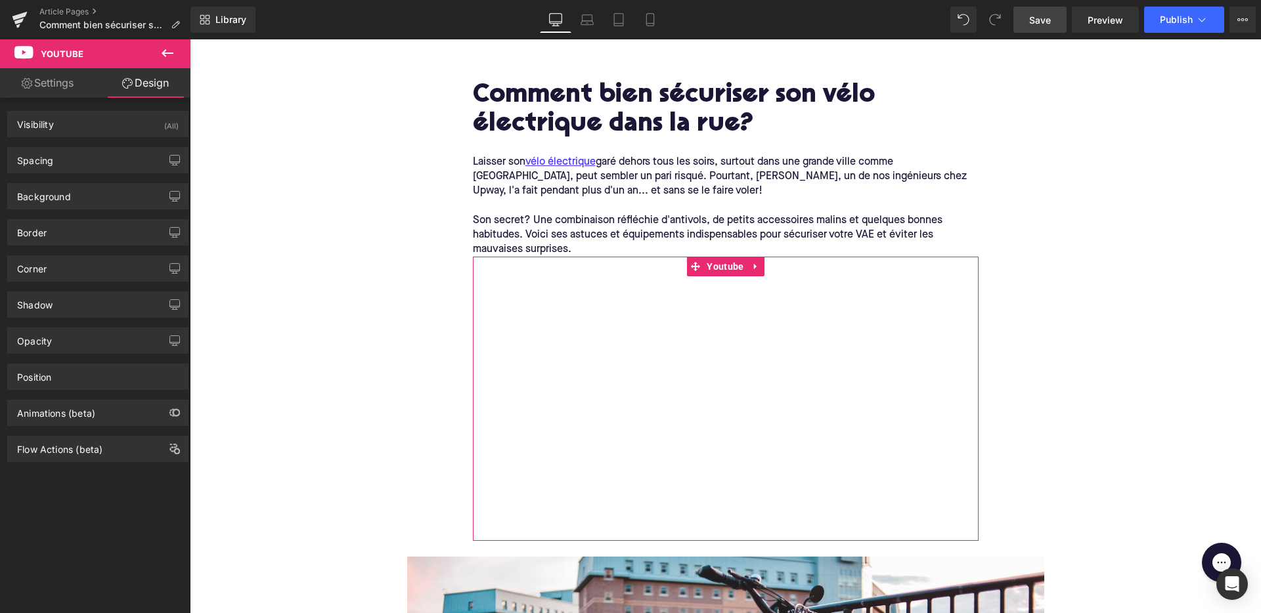
click at [54, 82] on link "Settings" at bounding box center [47, 83] width 95 height 30
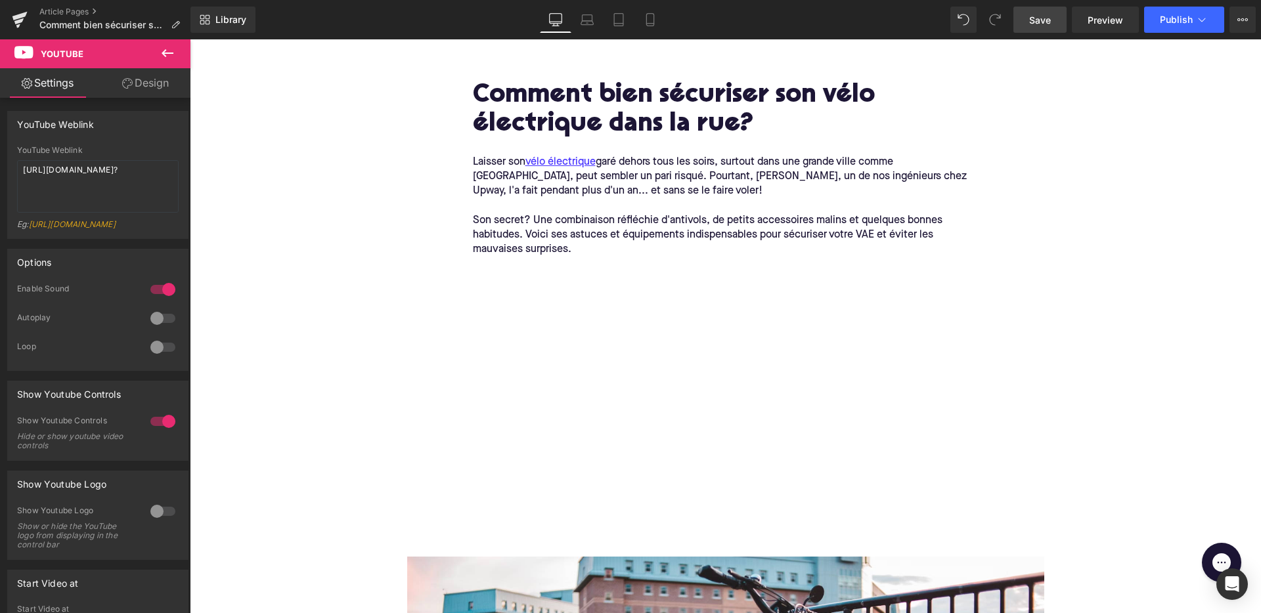
click at [1051, 26] on span "Save" at bounding box center [1040, 20] width 22 height 14
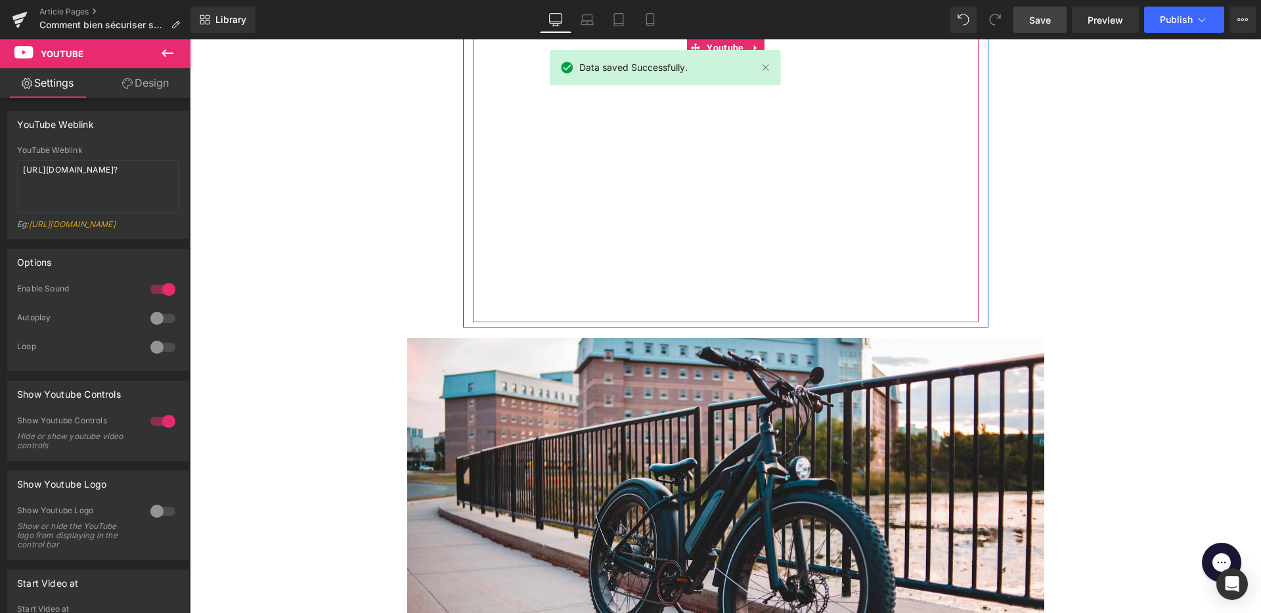
scroll to position [361, 0]
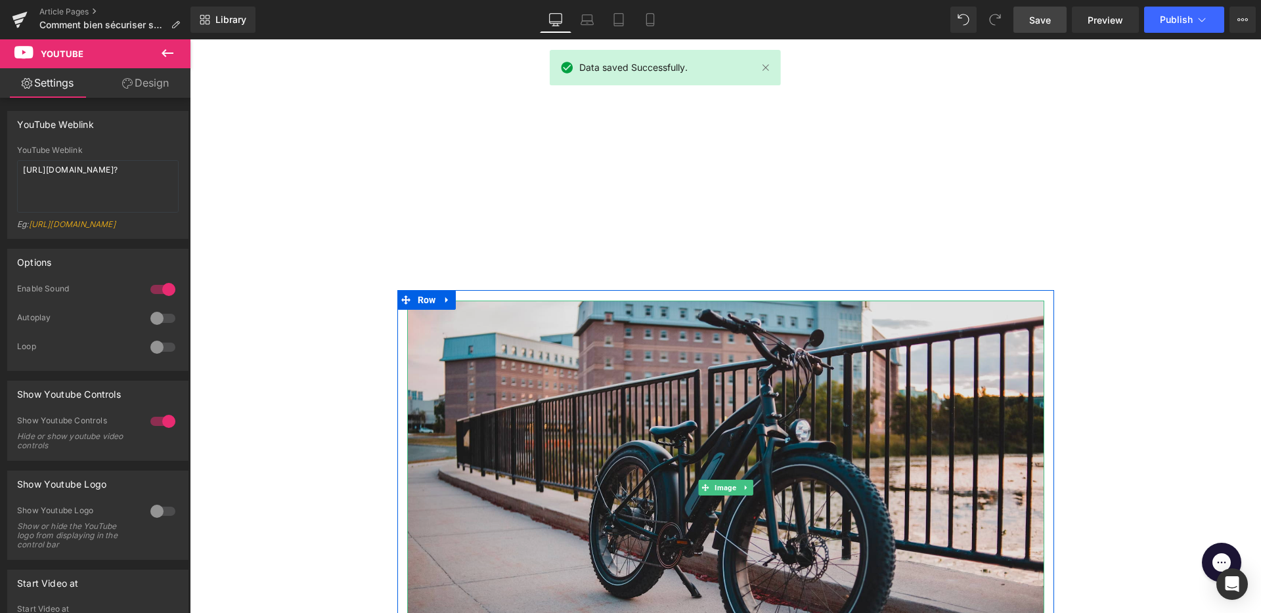
click at [677, 399] on img at bounding box center [725, 488] width 637 height 375
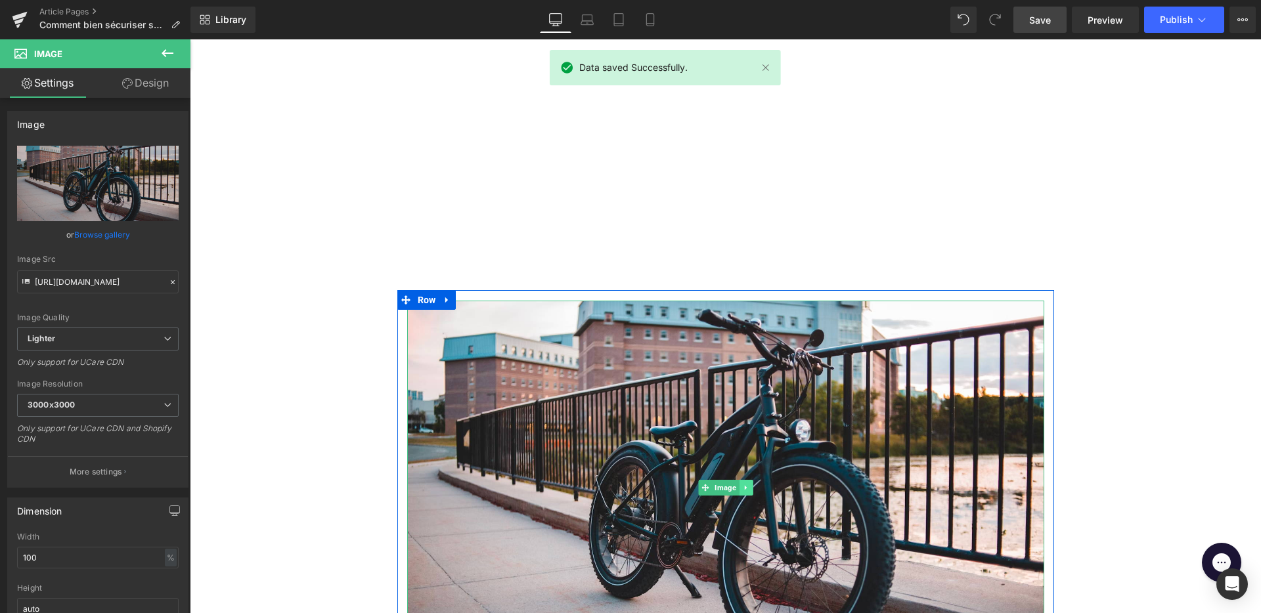
click at [749, 488] on link at bounding box center [746, 488] width 14 height 16
click at [750, 488] on icon at bounding box center [752, 488] width 7 height 7
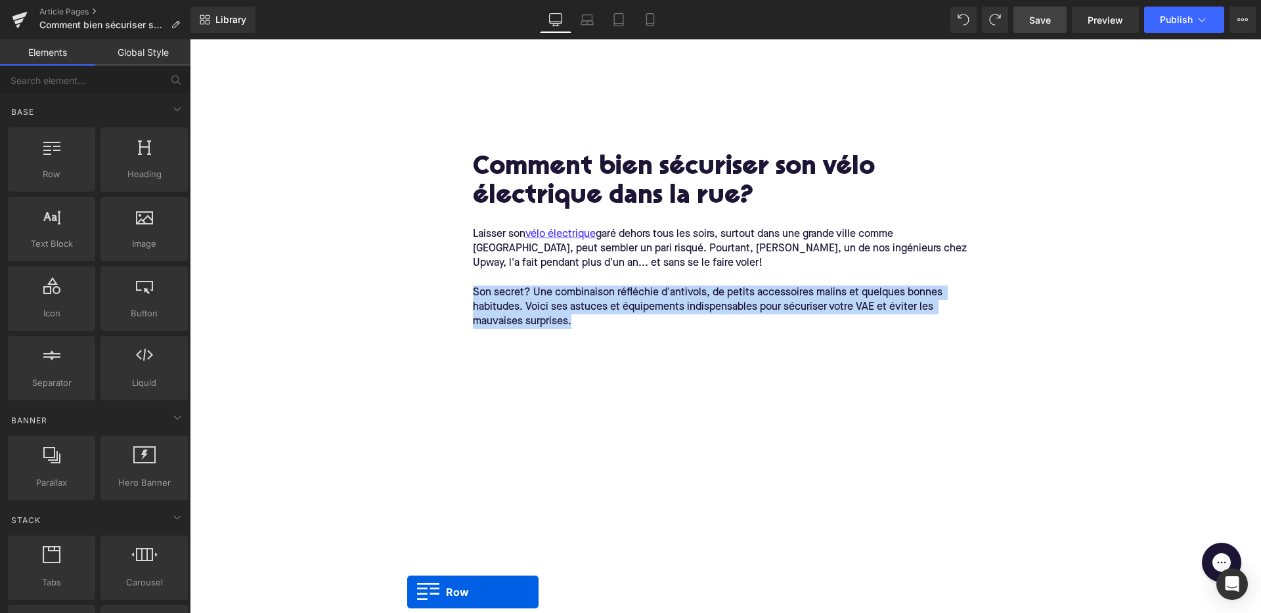
scroll to position [0, 0]
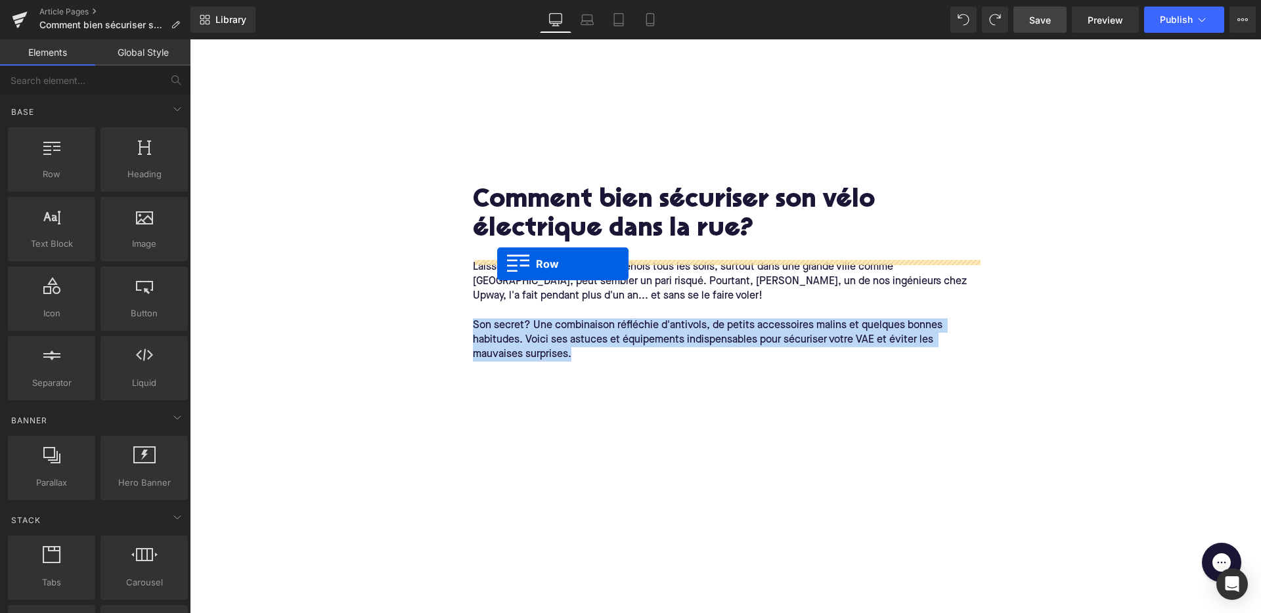
drag, startPoint x: 403, startPoint y: 300, endPoint x: 497, endPoint y: 264, distance: 100.6
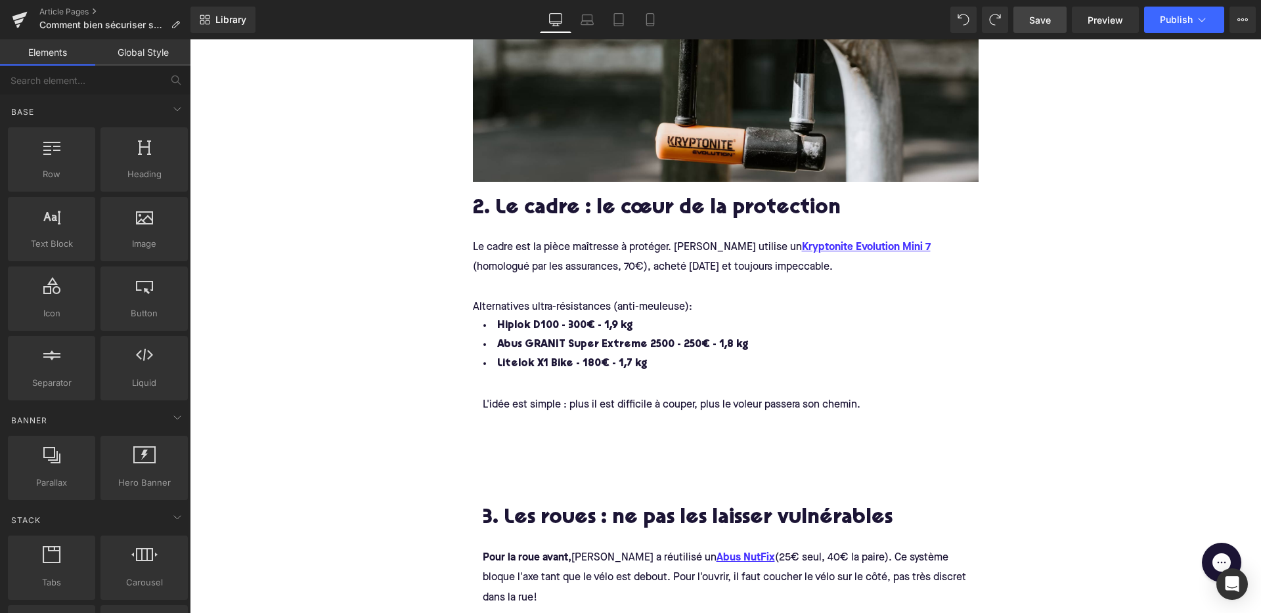
scroll to position [1019, 0]
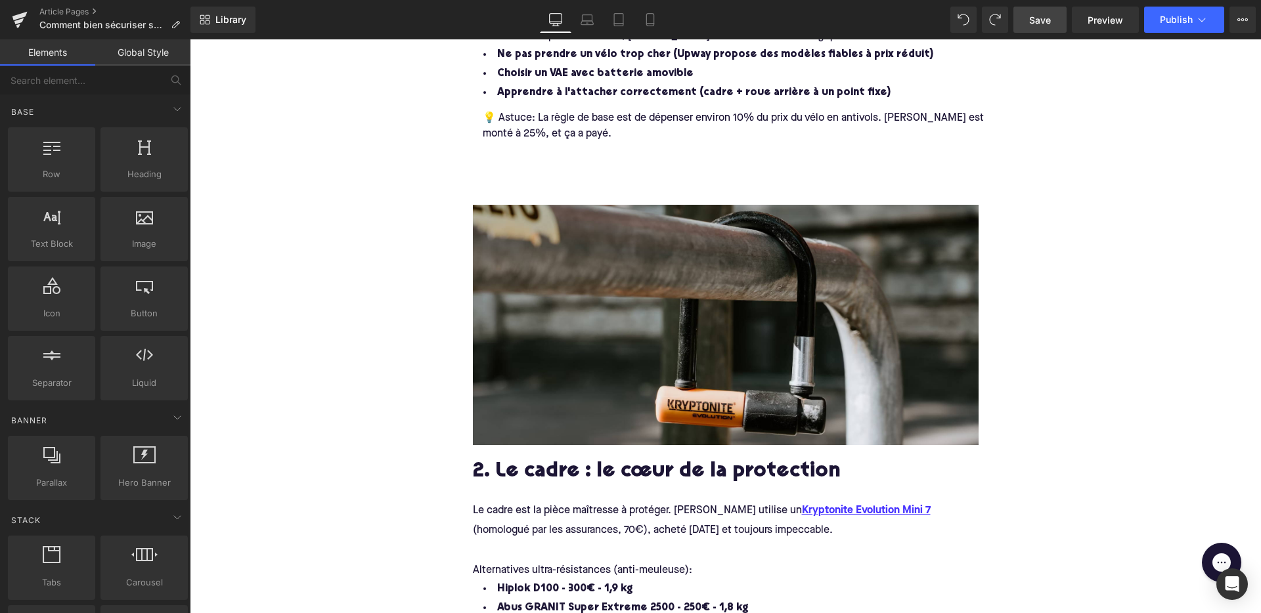
click at [1038, 21] on span "Save" at bounding box center [1040, 20] width 22 height 14
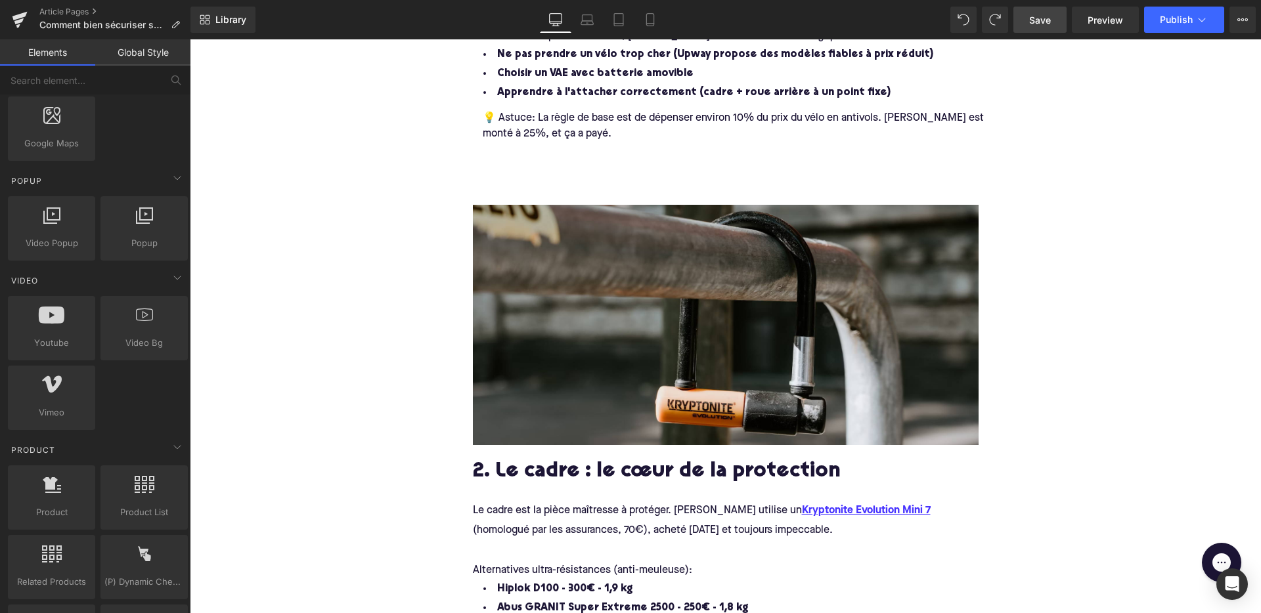
scroll to position [776, 0]
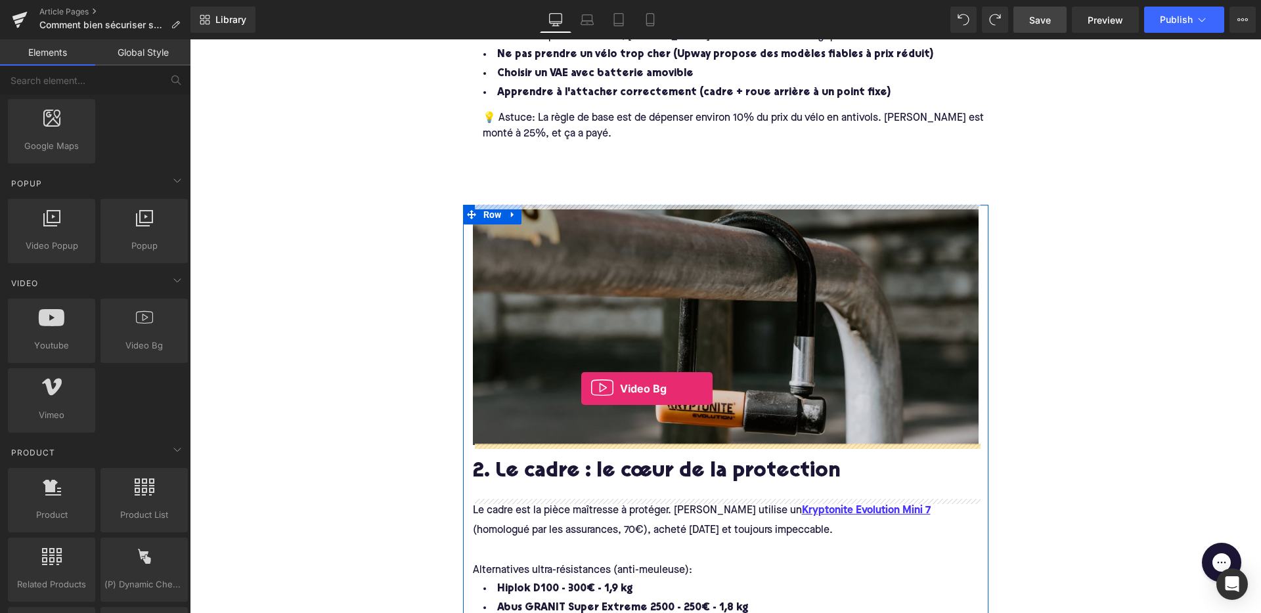
drag, startPoint x: 320, startPoint y: 368, endPoint x: 581, endPoint y: 389, distance: 262.2
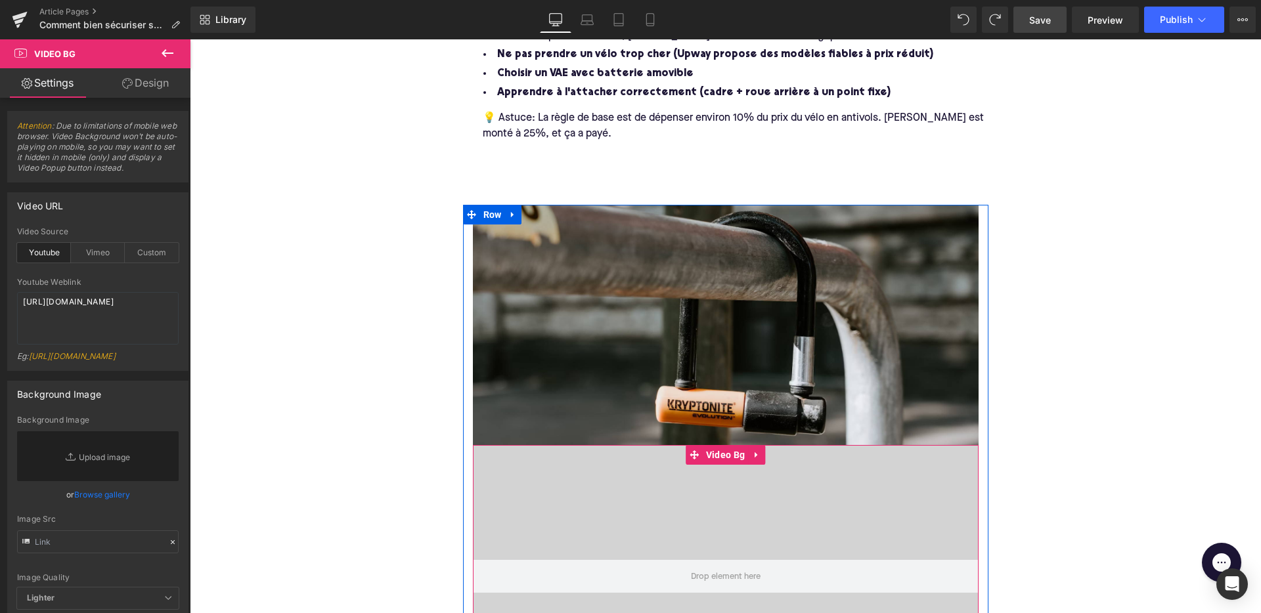
click at [608, 539] on div at bounding box center [726, 576] width 506 height 263
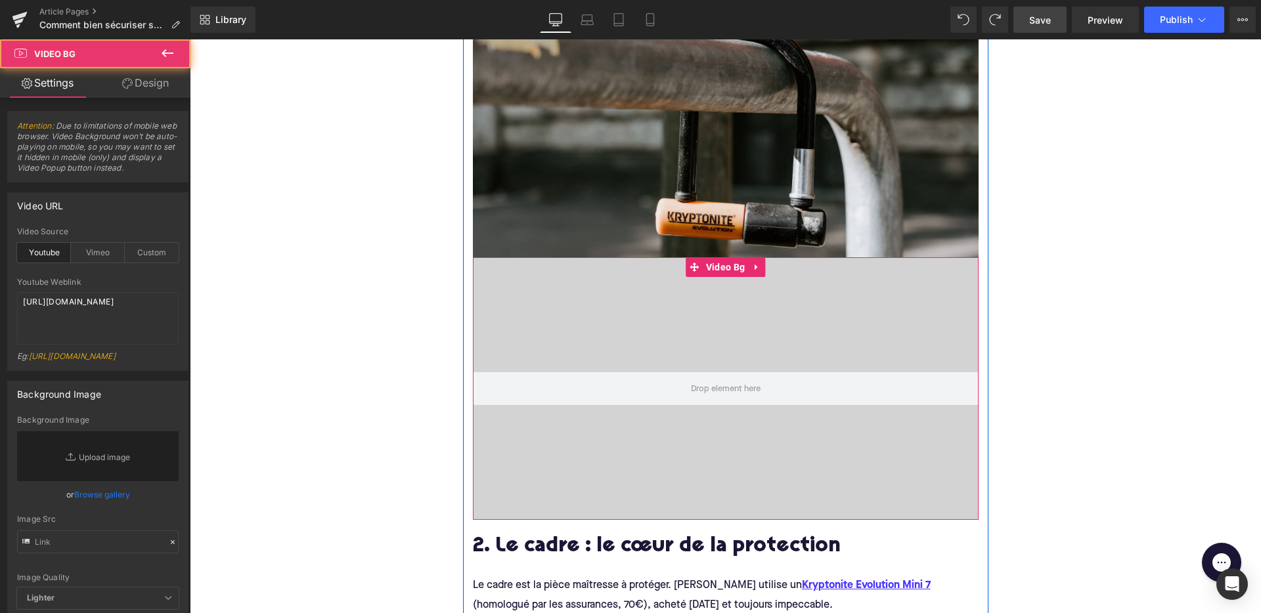
scroll to position [1209, 0]
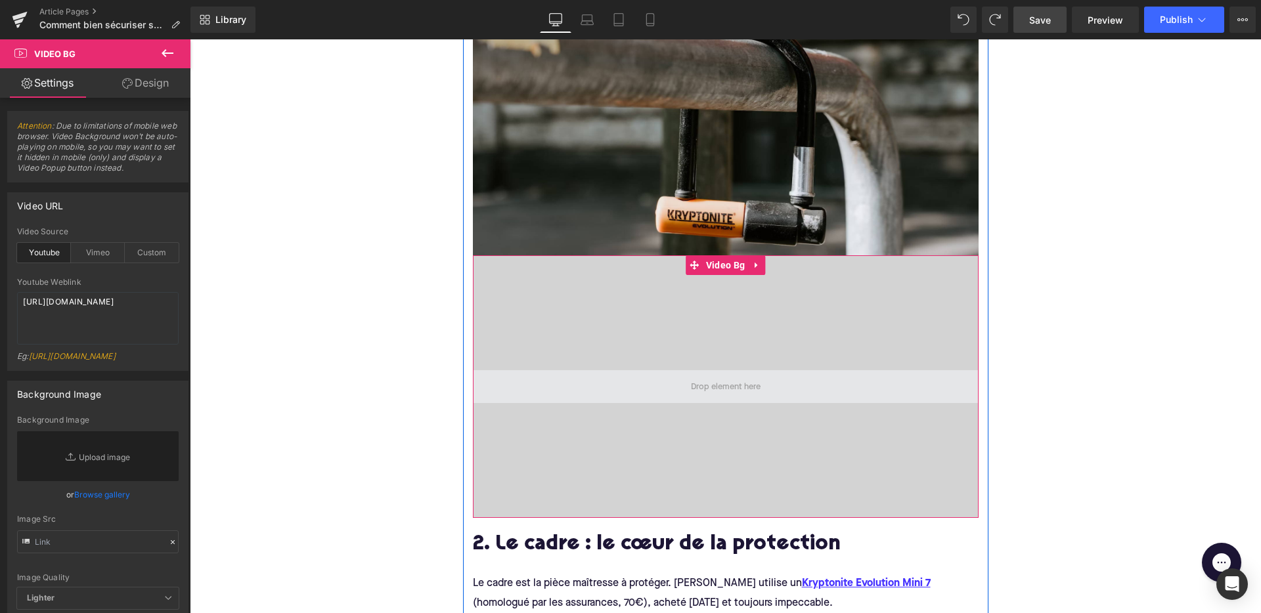
click at [623, 386] on span at bounding box center [726, 386] width 506 height 33
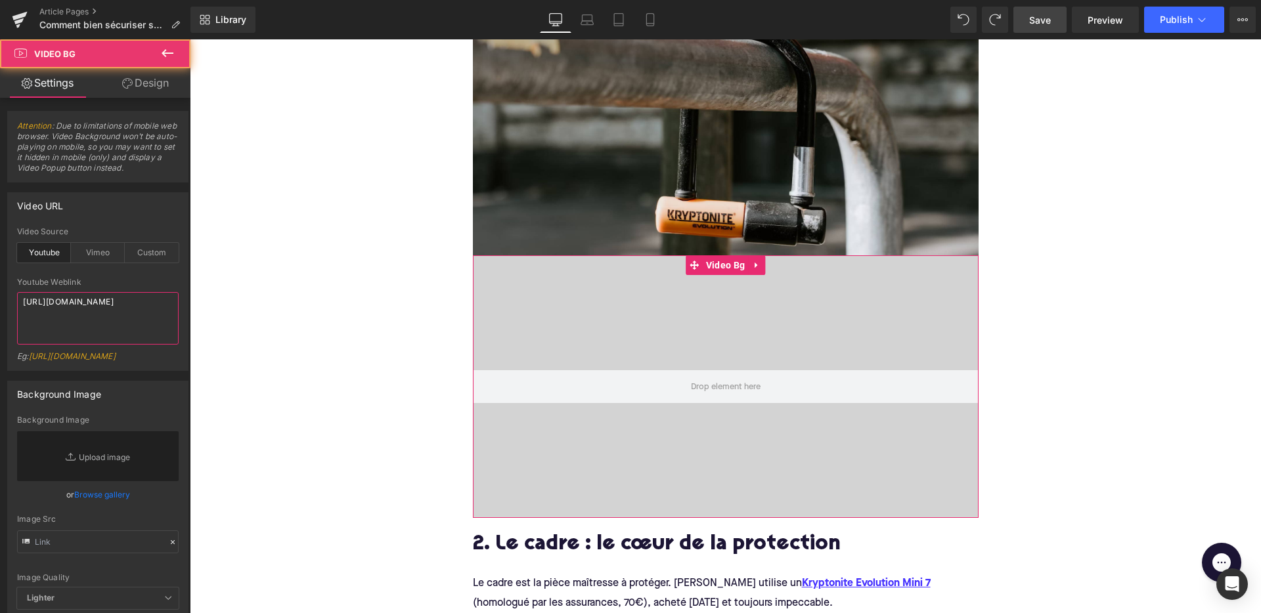
drag, startPoint x: 125, startPoint y: 317, endPoint x: -5, endPoint y: 261, distance: 141.8
click at [0, 261] on html "Video Bg You are previewing how the will restyle your page. You can not edit El…" at bounding box center [630, 306] width 1261 height 613
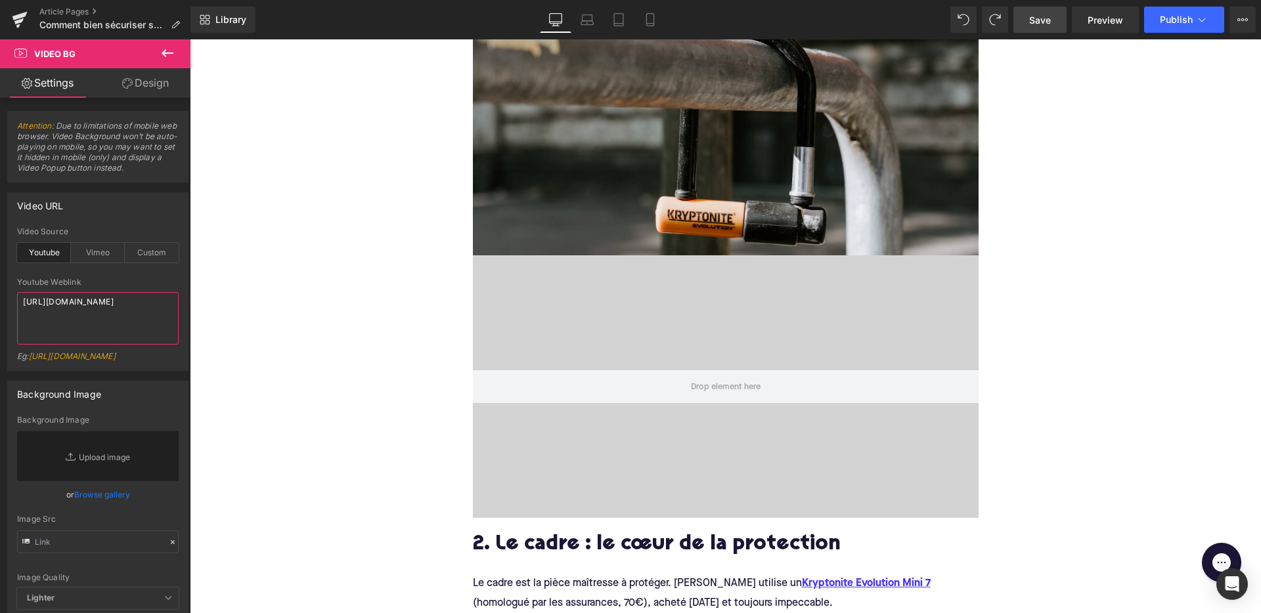
paste textarea "[DOMAIN_NAME][URL]"
drag, startPoint x: 135, startPoint y: 304, endPoint x: 108, endPoint y: 303, distance: 27.0
click at [108, 303] on textarea "[URL][DOMAIN_NAME]" at bounding box center [98, 318] width 162 height 53
type textarea "[URL][DOMAIN_NAME]"
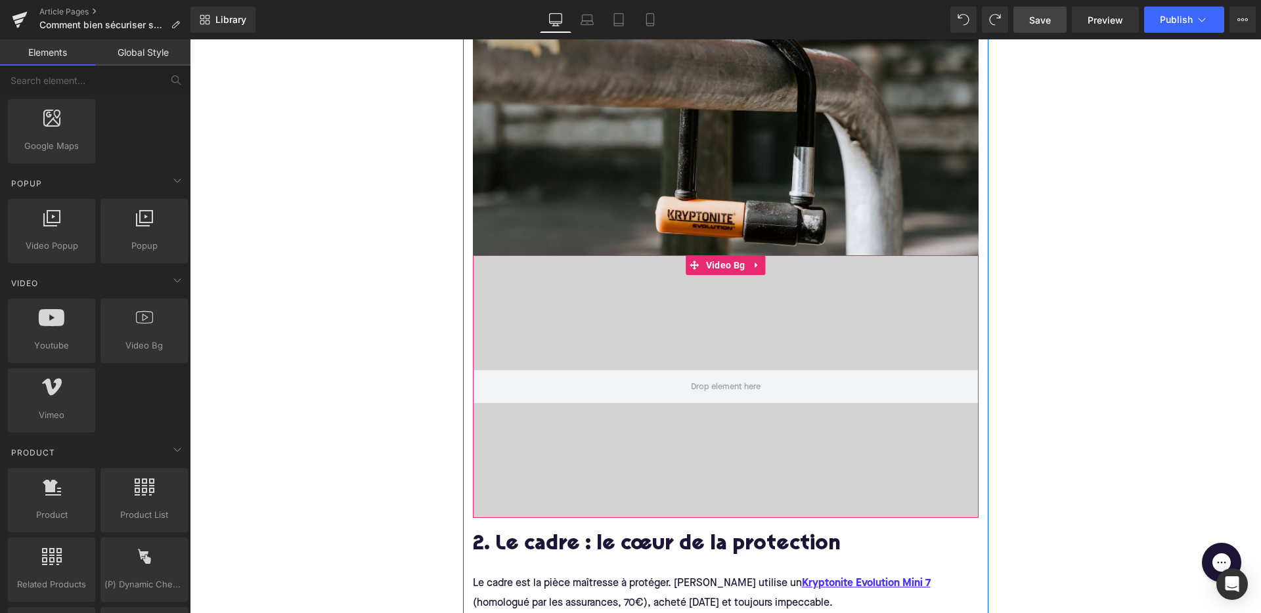
click at [715, 435] on div at bounding box center [726, 387] width 506 height 263
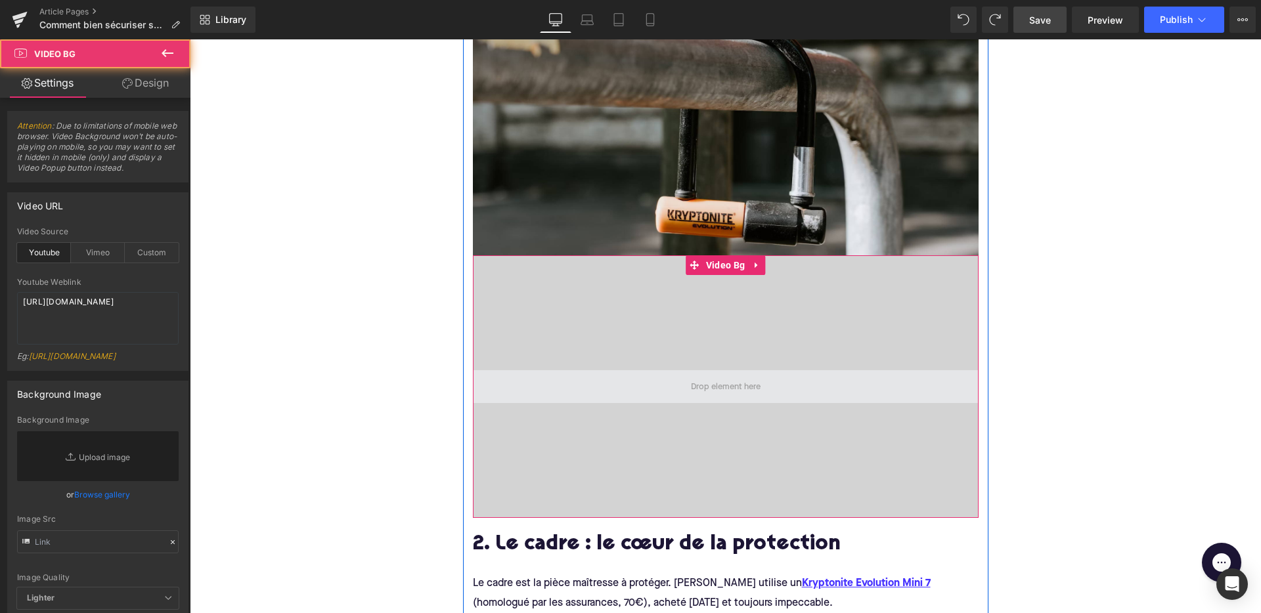
click at [682, 378] on span at bounding box center [726, 386] width 506 height 33
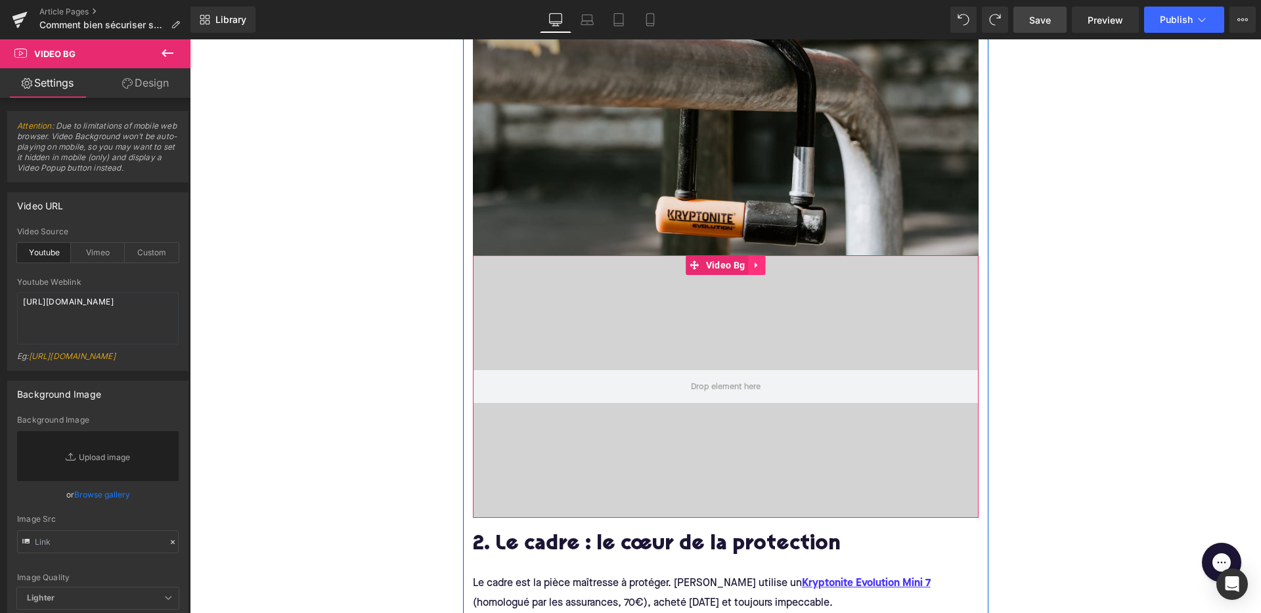
click at [755, 267] on icon at bounding box center [756, 265] width 9 height 10
click at [767, 267] on icon at bounding box center [765, 265] width 9 height 9
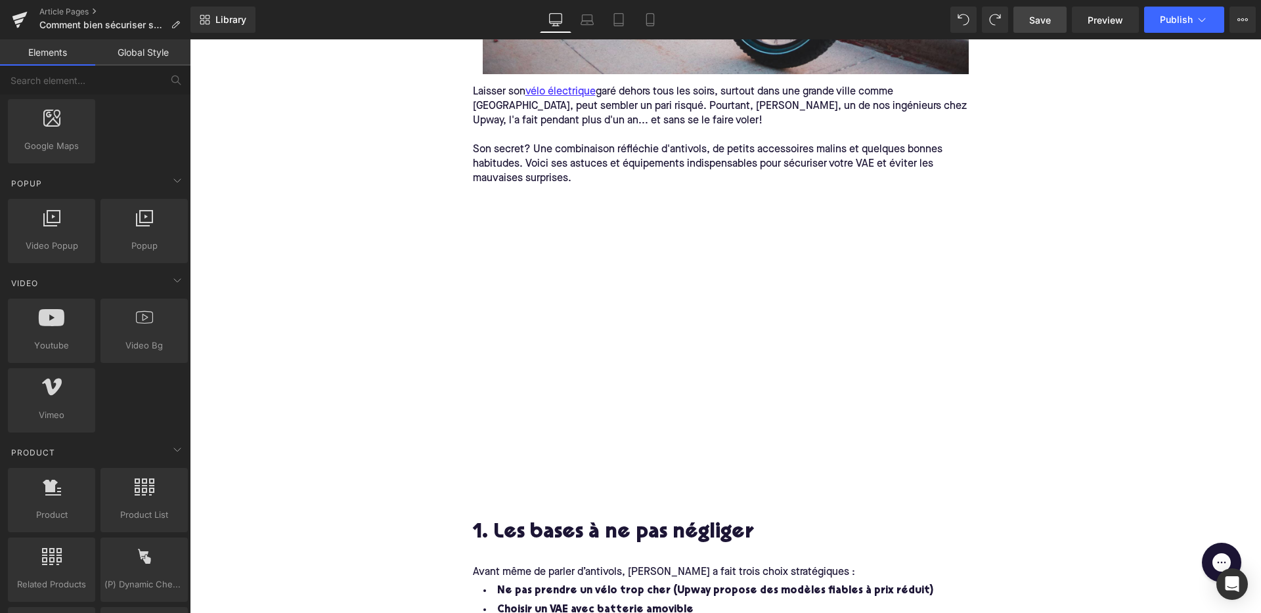
scroll to position [479, 0]
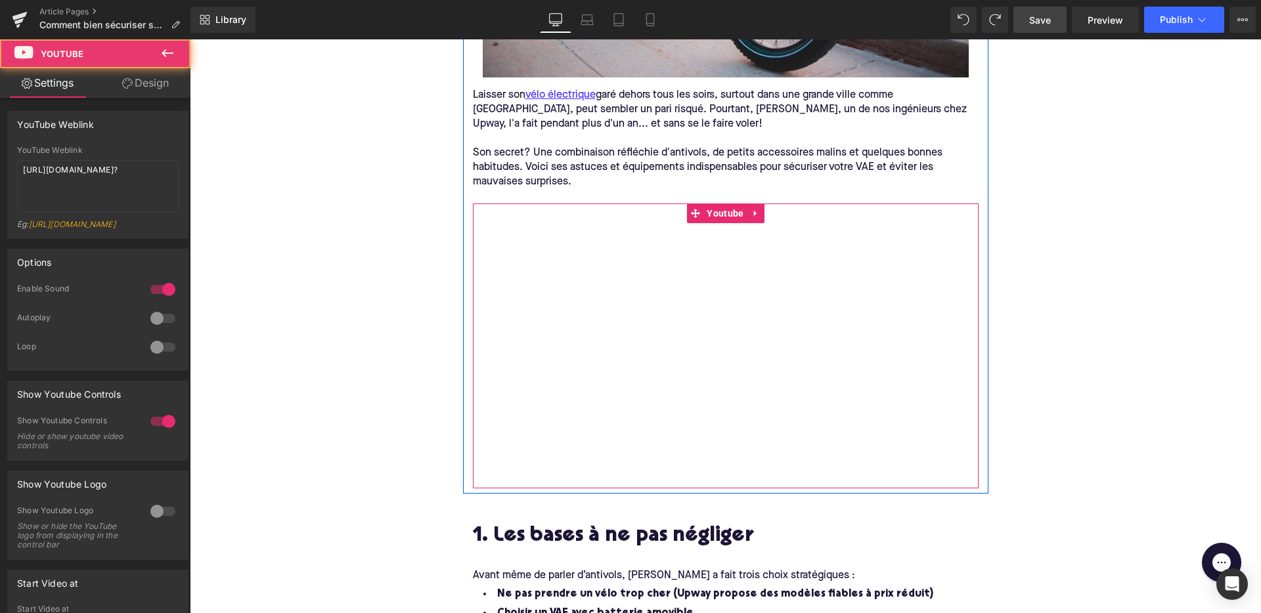
click at [541, 242] on div at bounding box center [726, 346] width 506 height 284
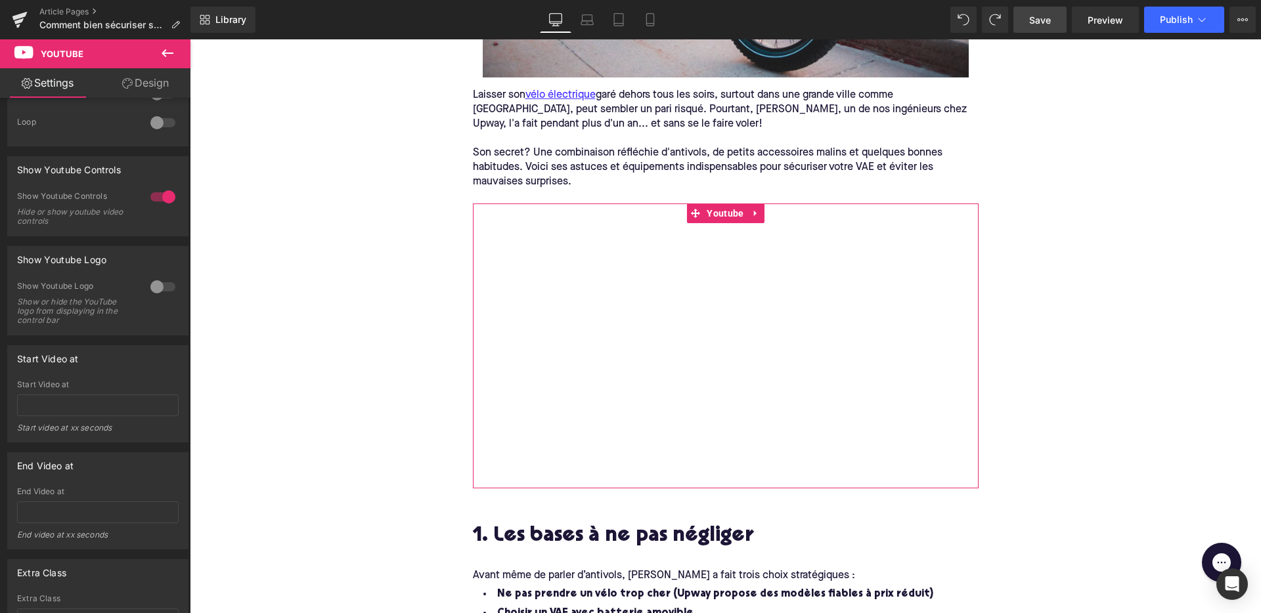
scroll to position [229, 0]
click at [156, 290] on div at bounding box center [163, 283] width 32 height 21
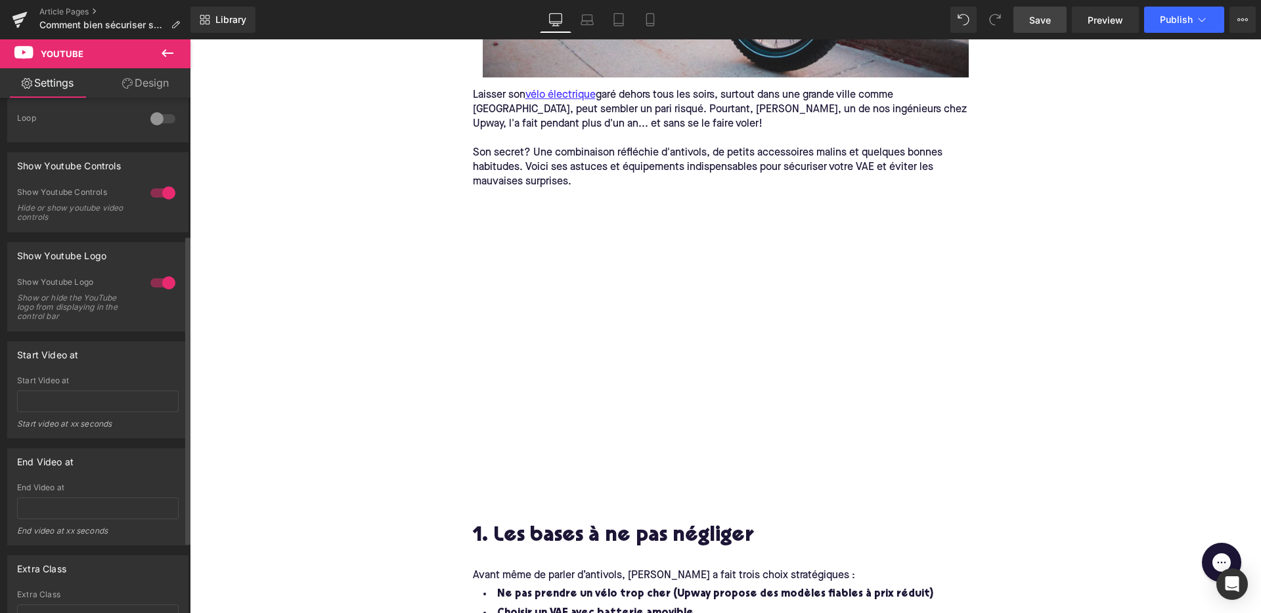
click at [156, 291] on div at bounding box center [163, 283] width 32 height 21
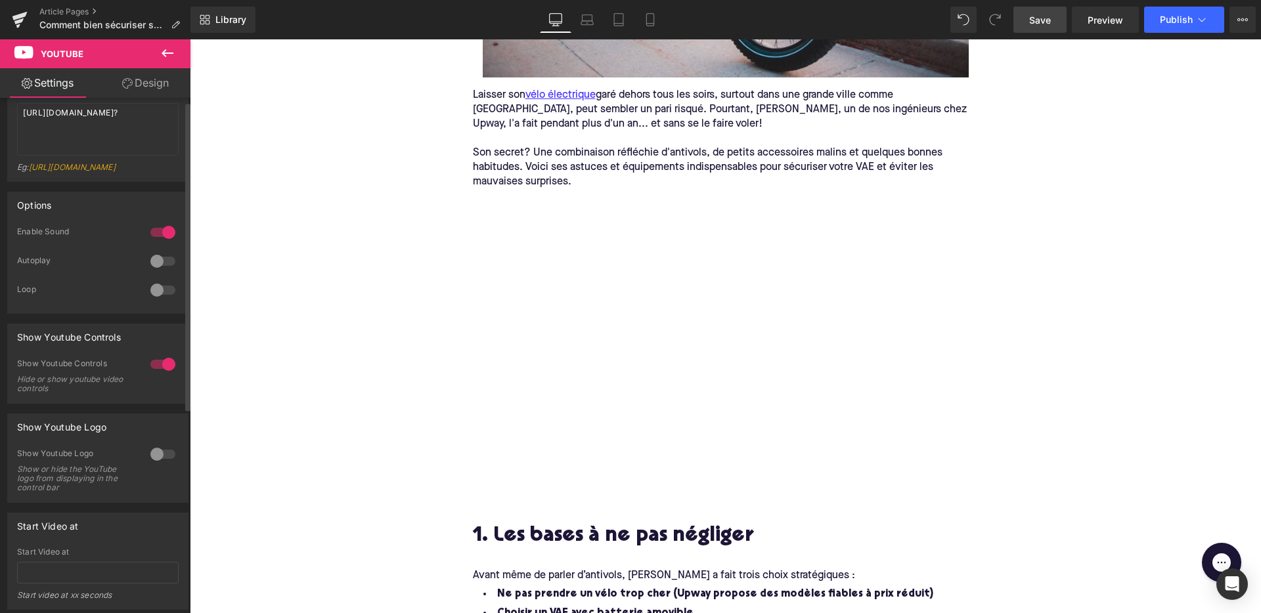
scroll to position [0, 0]
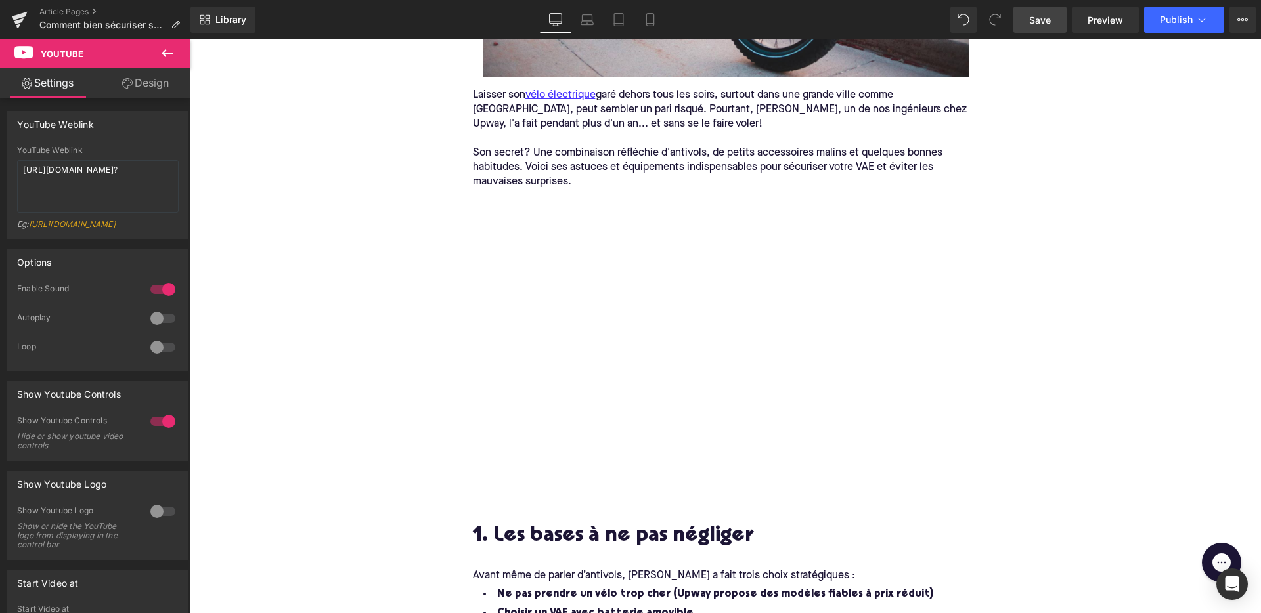
click at [145, 91] on link "Design" at bounding box center [145, 83] width 95 height 30
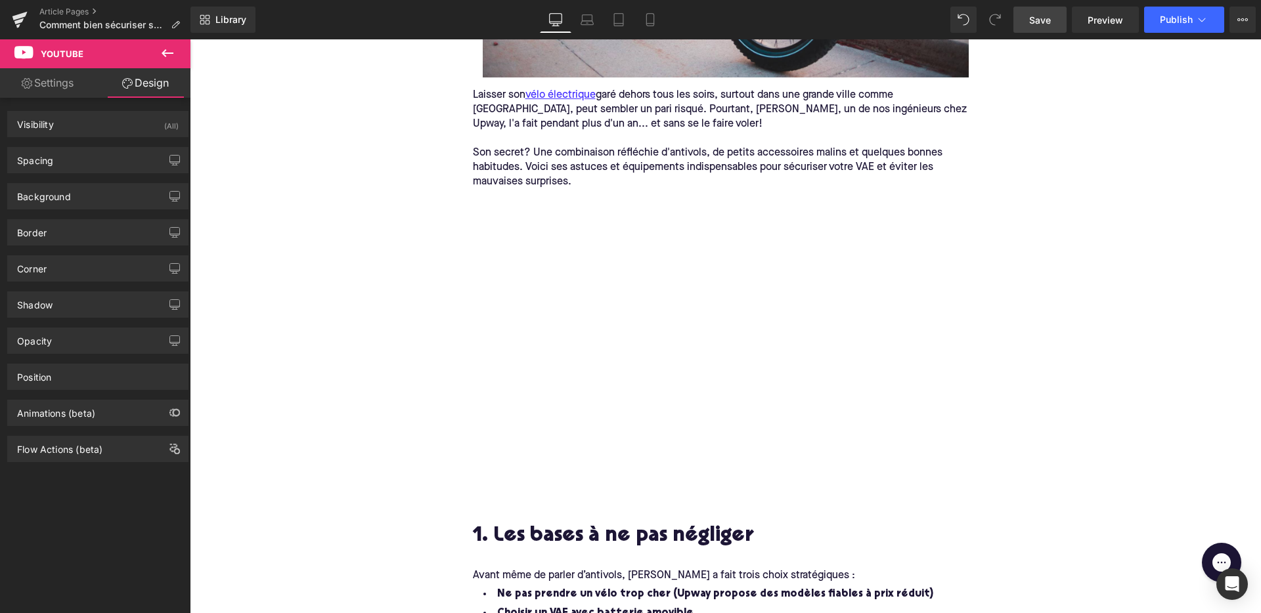
click at [50, 91] on link "Settings" at bounding box center [47, 83] width 95 height 30
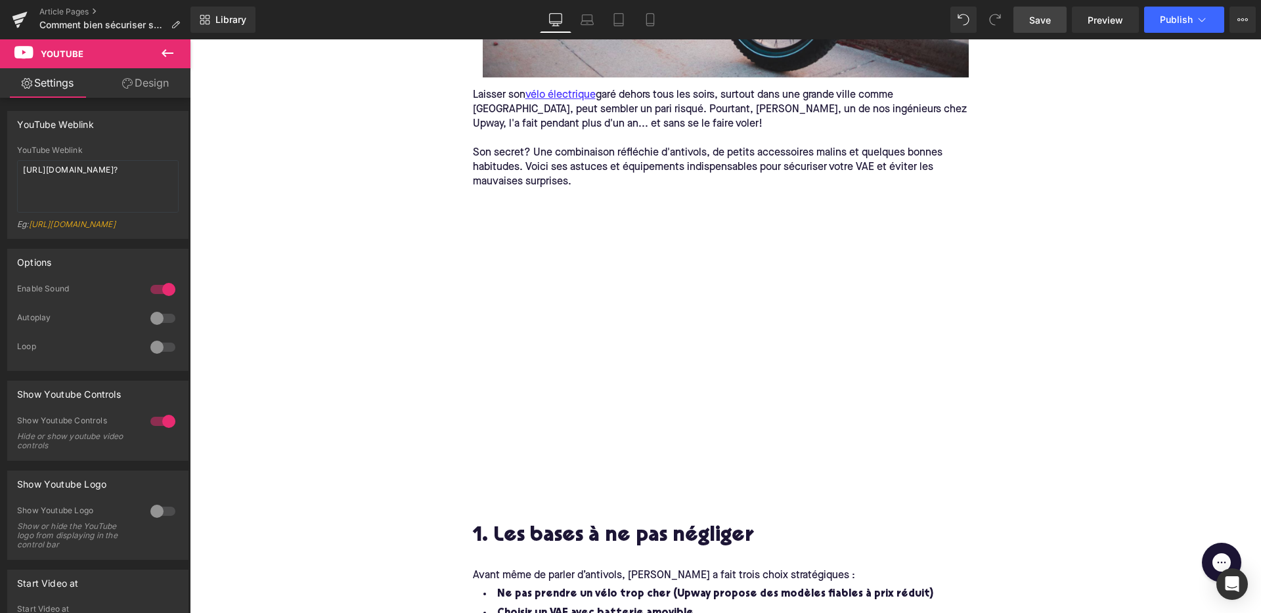
click at [1065, 22] on link "Save" at bounding box center [1040, 20] width 53 height 26
click at [1192, 22] on span "Publish" at bounding box center [1176, 19] width 33 height 11
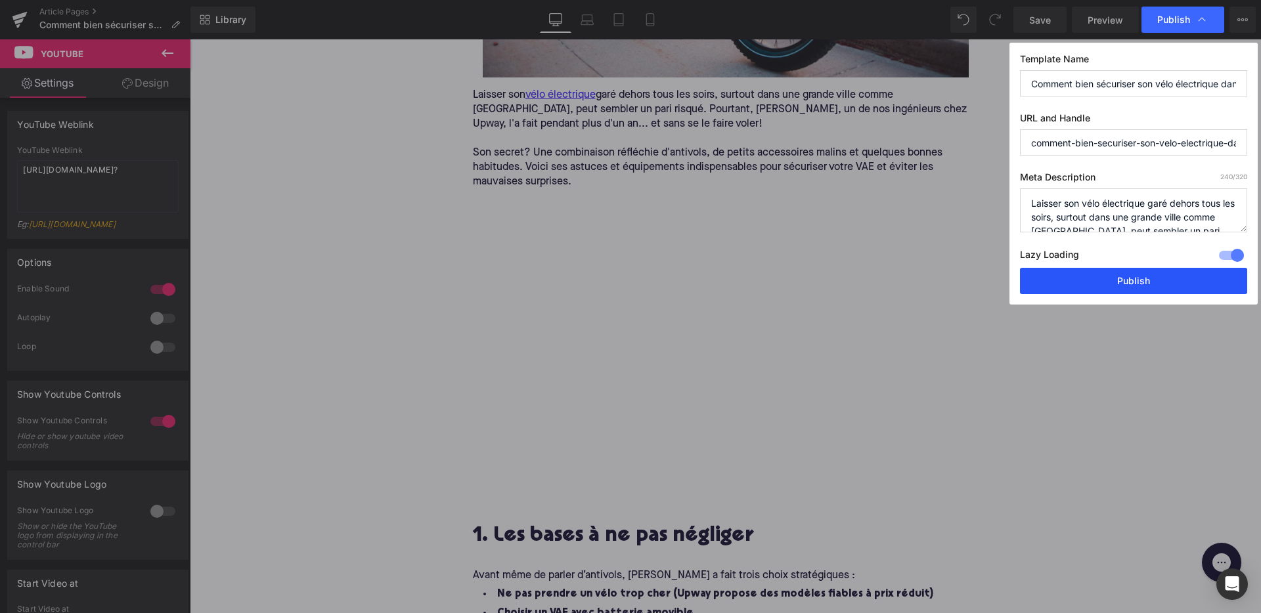
click at [1061, 277] on button "Publish" at bounding box center [1133, 281] width 227 height 26
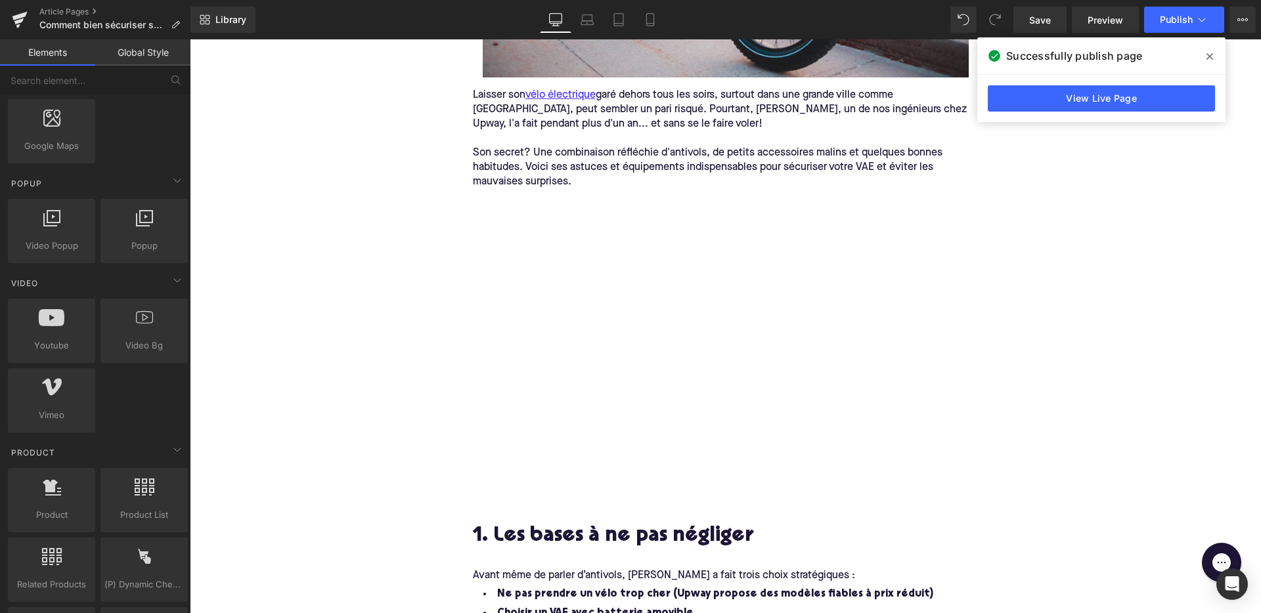
click at [1041, 13] on span "Save" at bounding box center [1040, 20] width 22 height 14
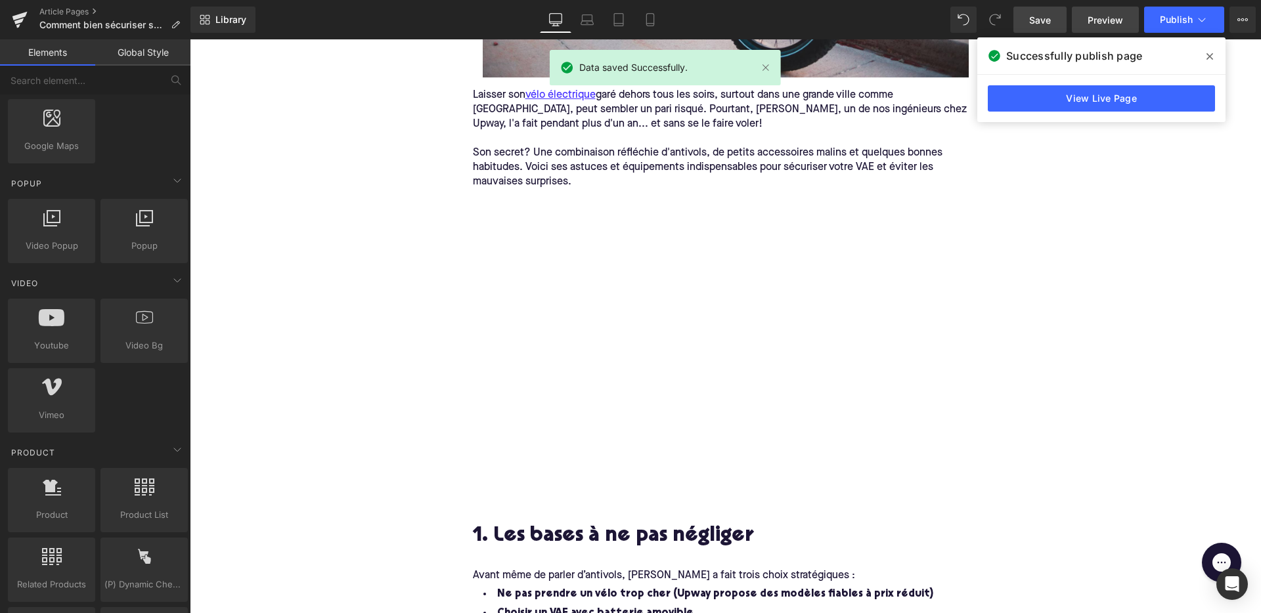
click at [1109, 20] on span "Preview" at bounding box center [1105, 20] width 35 height 14
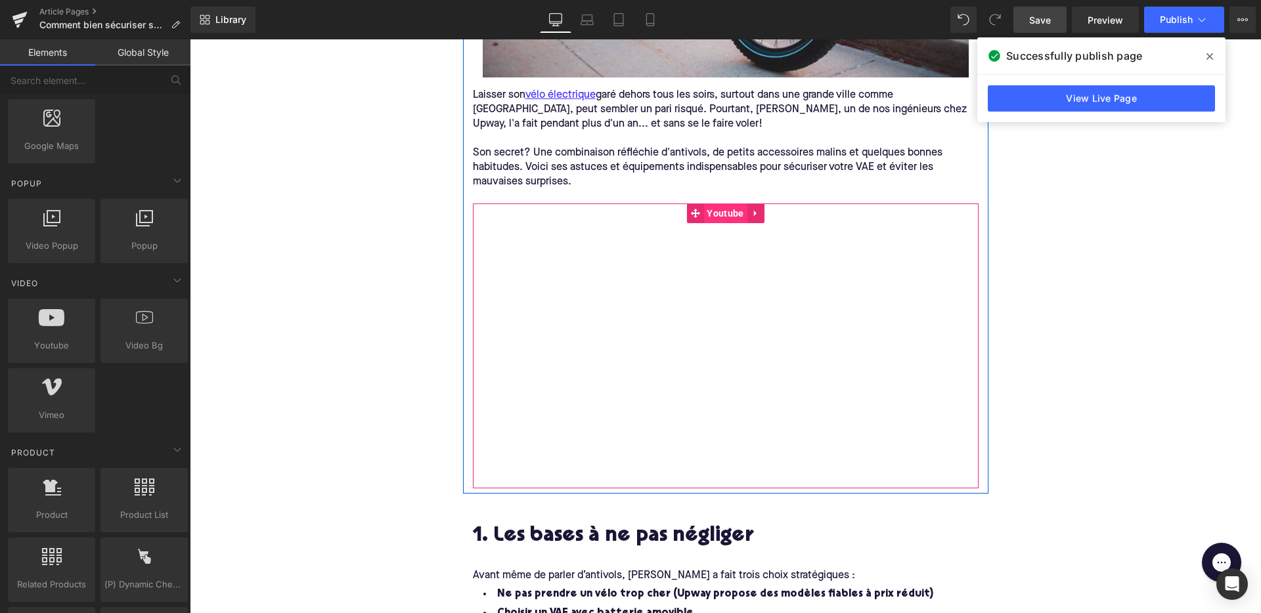
click at [728, 210] on span "Youtube" at bounding box center [724, 214] width 43 height 20
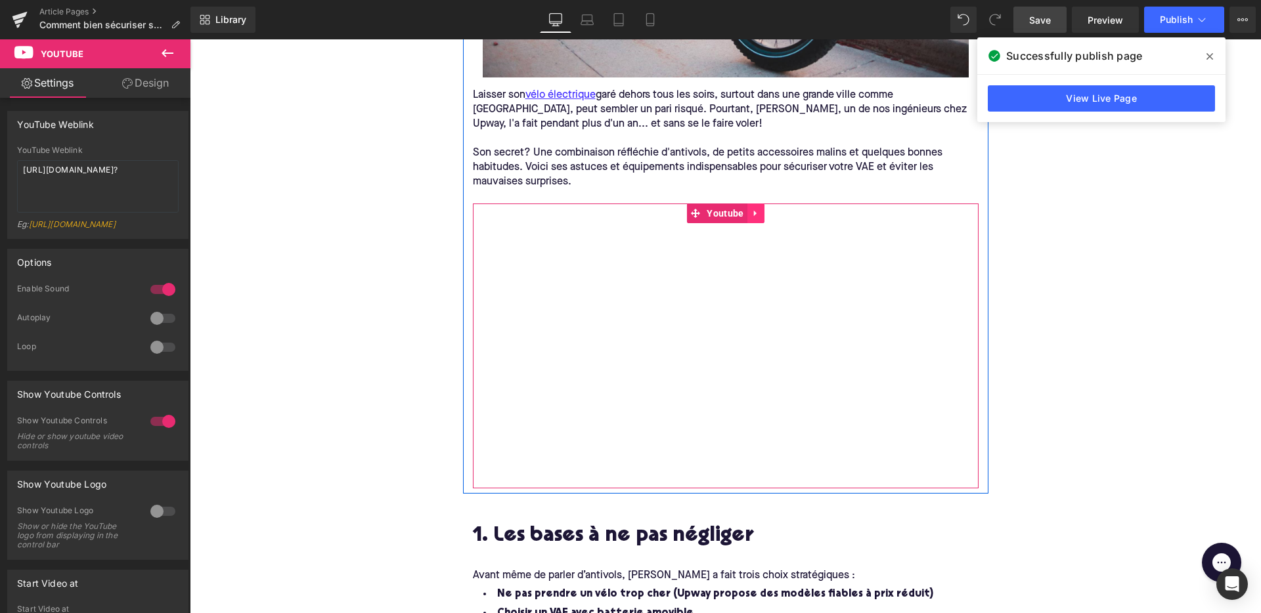
click at [753, 213] on icon at bounding box center [754, 214] width 3 height 6
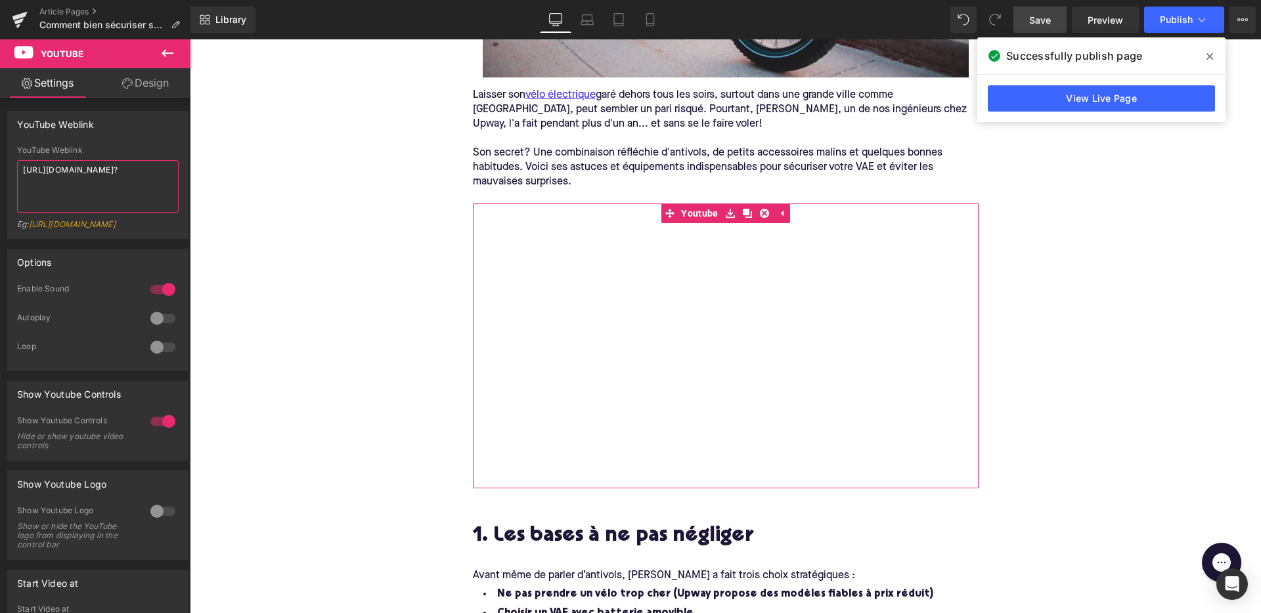
click at [127, 189] on textarea "[URL][DOMAIN_NAME]?" at bounding box center [98, 186] width 162 height 53
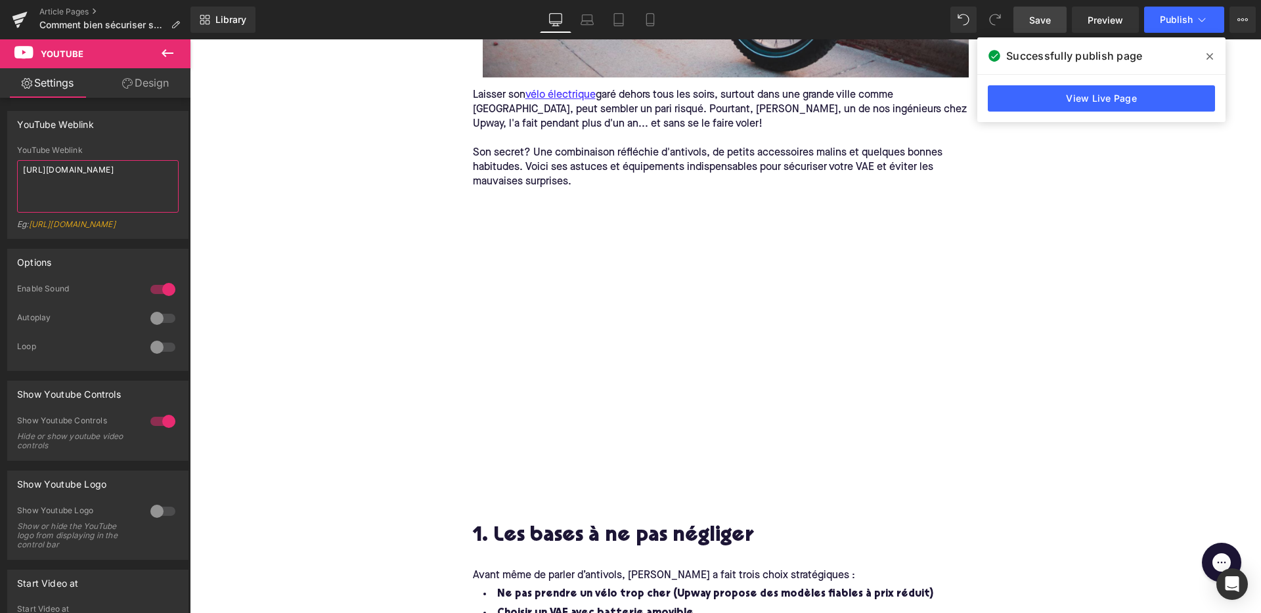
type textarea "[URL][DOMAIN_NAME]"
click at [1042, 20] on span "Save" at bounding box center [1040, 20] width 22 height 14
click at [1094, 22] on span "Preview" at bounding box center [1105, 20] width 35 height 14
click at [1184, 21] on span "Publish" at bounding box center [1176, 19] width 33 height 11
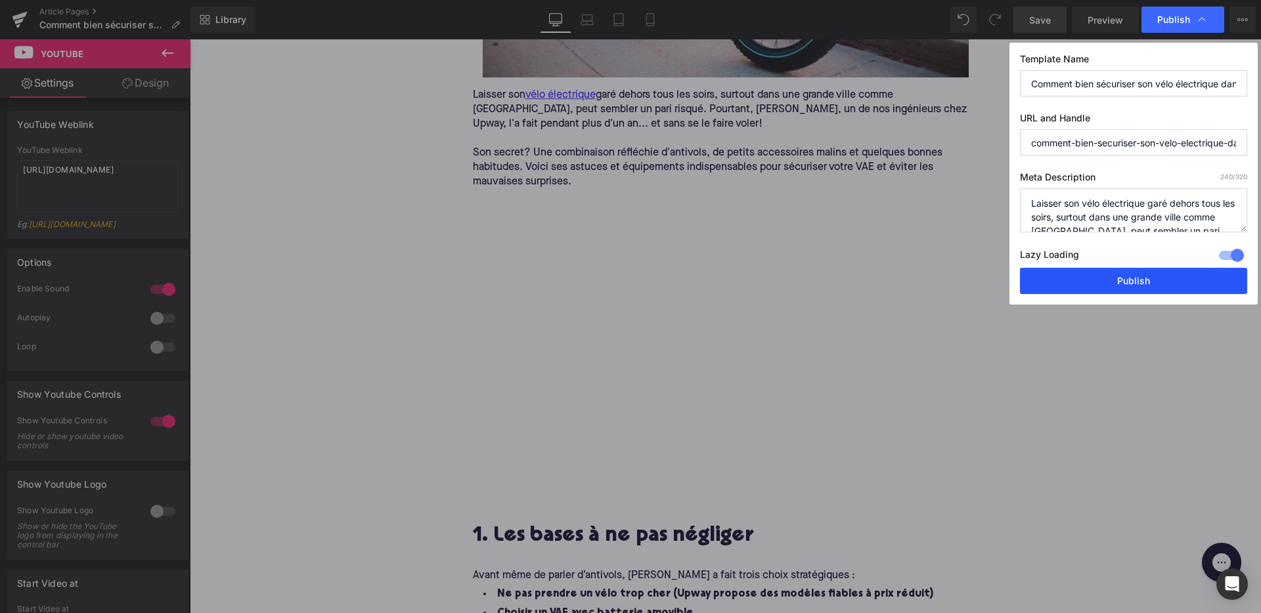
click at [1109, 275] on button "Publish" at bounding box center [1133, 281] width 227 height 26
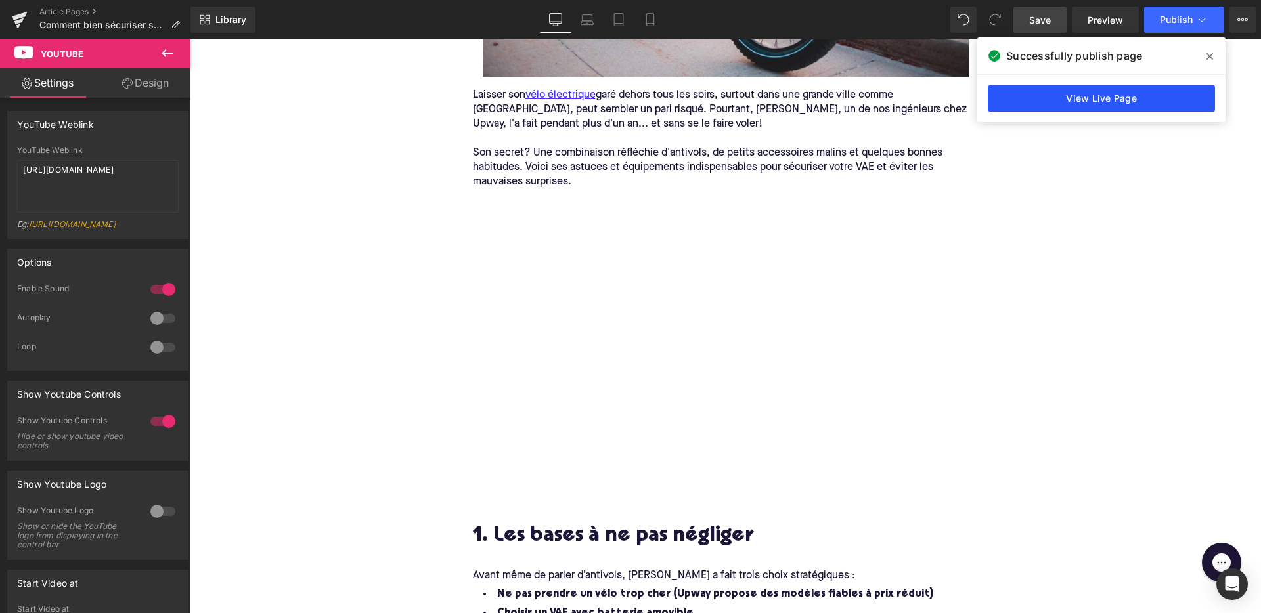
click at [1062, 96] on link "View Live Page" at bounding box center [1101, 98] width 227 height 26
